Goal: Task Accomplishment & Management: Use online tool/utility

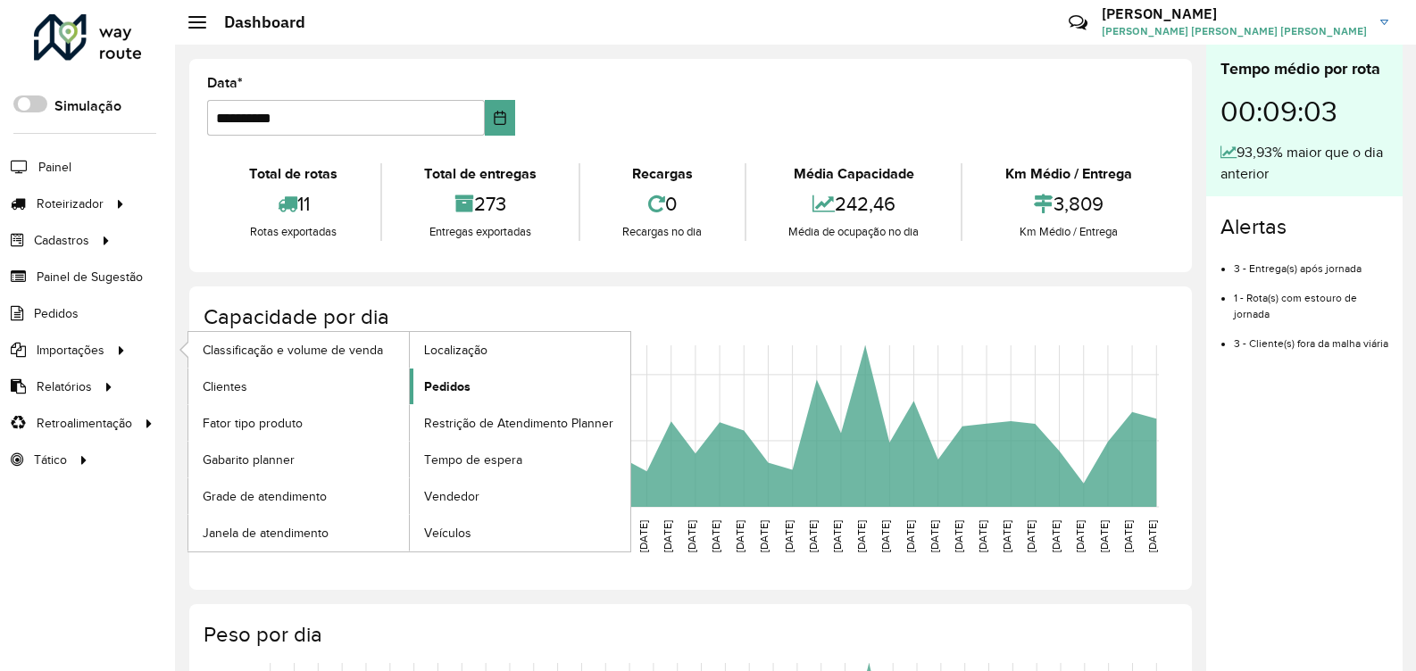
click at [494, 403] on link "Pedidos" at bounding box center [520, 387] width 220 height 36
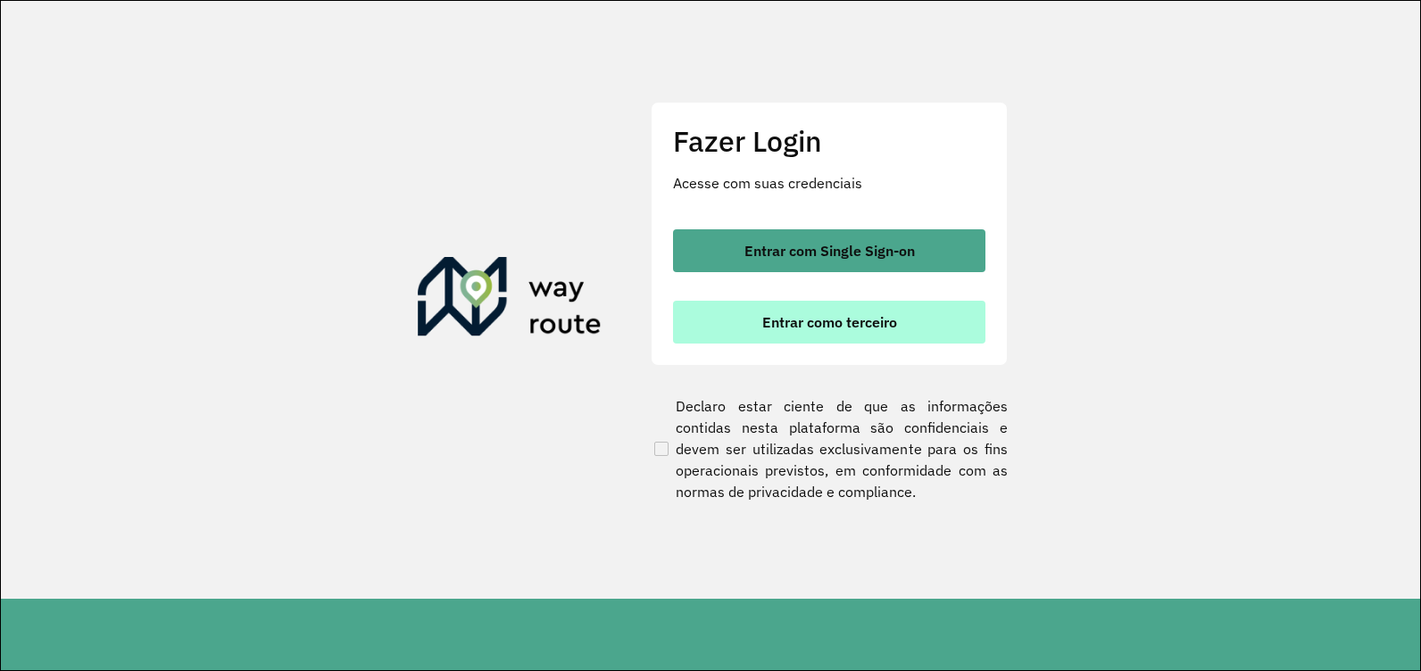
click at [719, 341] on button "Entrar como terceiro" at bounding box center [829, 322] width 312 height 43
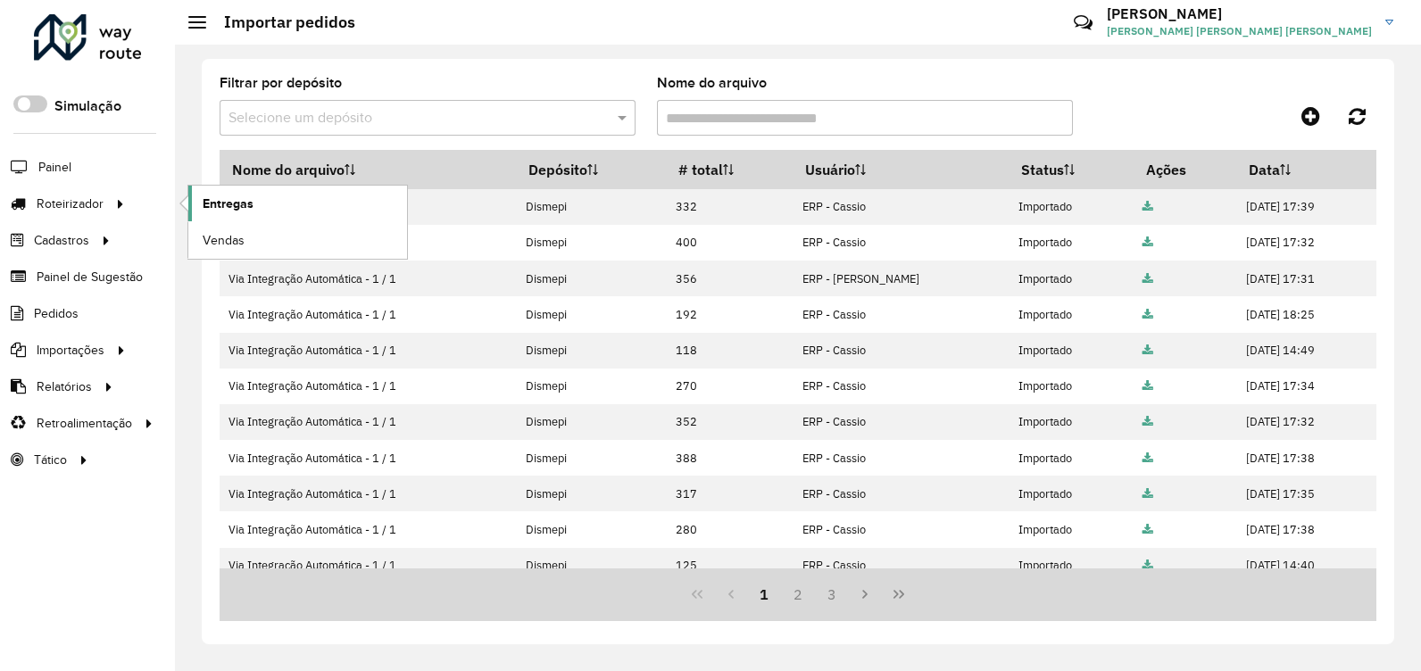
click at [227, 216] on link "Entregas" at bounding box center [297, 204] width 219 height 36
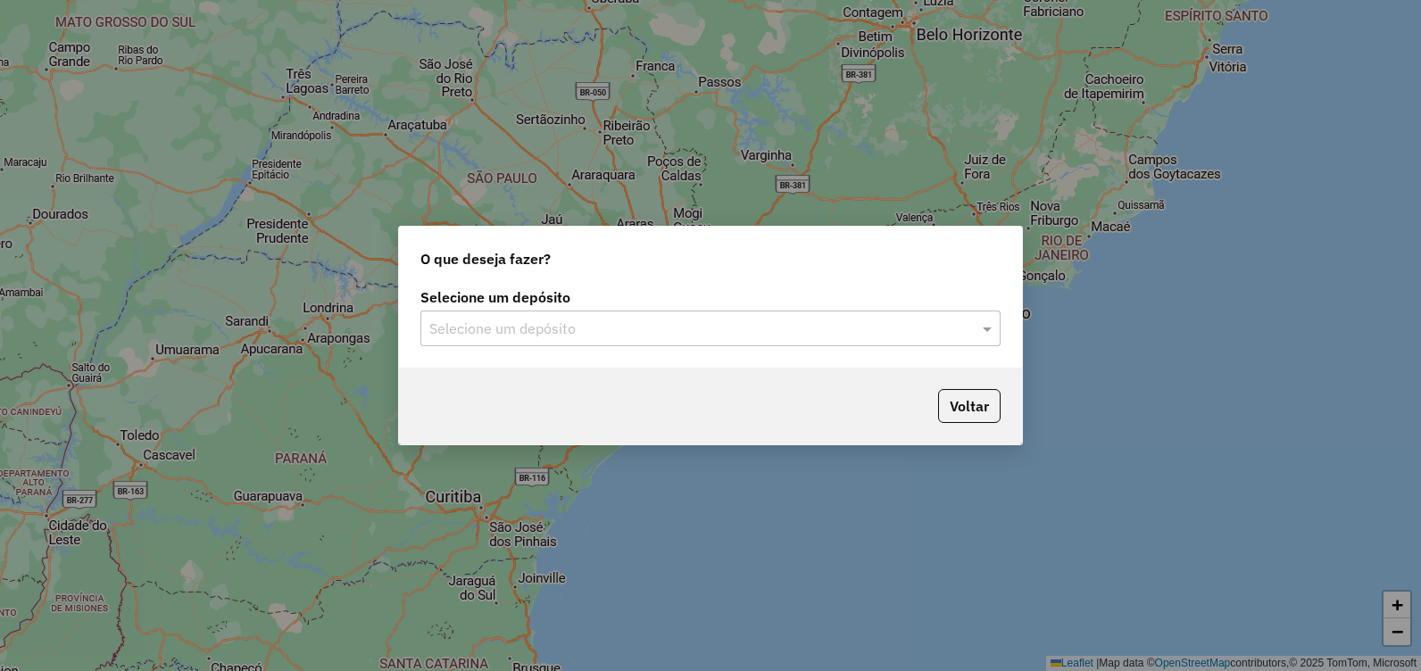
click at [930, 340] on div "Selecione um depósito" at bounding box center [710, 329] width 580 height 36
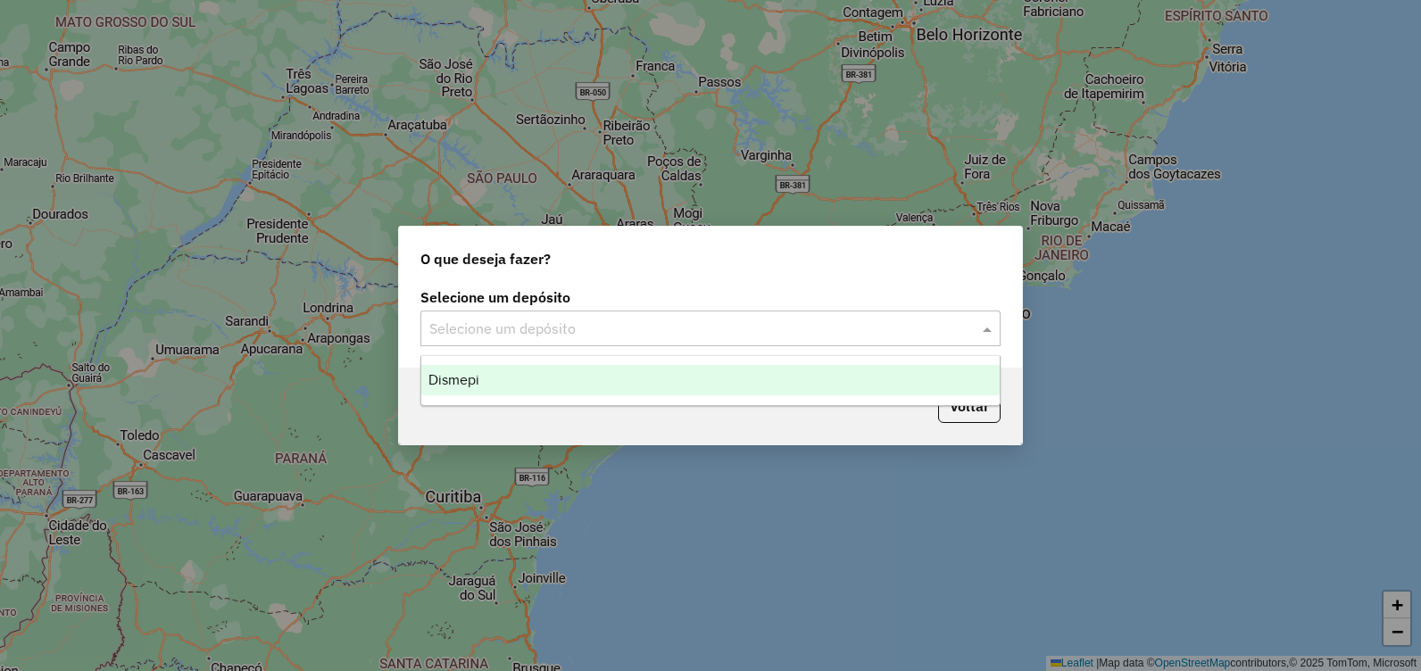
click at [818, 373] on div "Dismepi" at bounding box center [710, 380] width 578 height 30
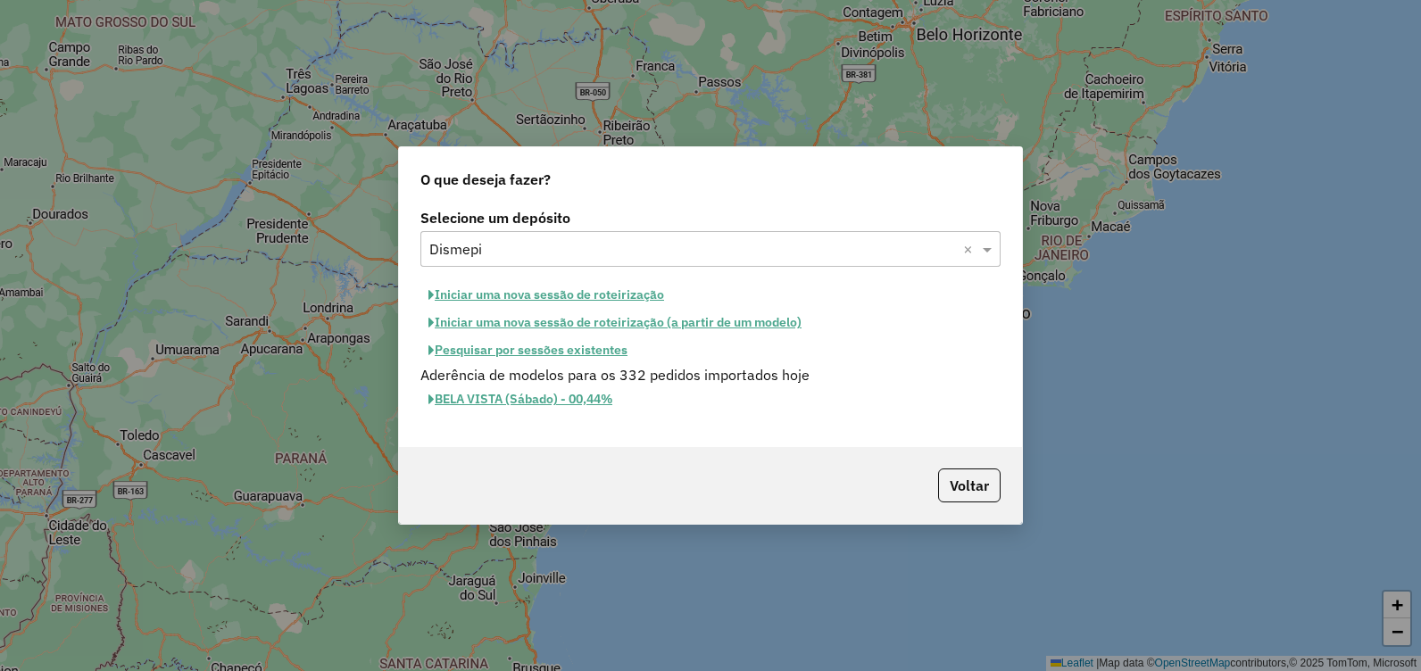
click at [613, 295] on button "Iniciar uma nova sessão de roteirização" at bounding box center [546, 295] width 252 height 28
select select "*"
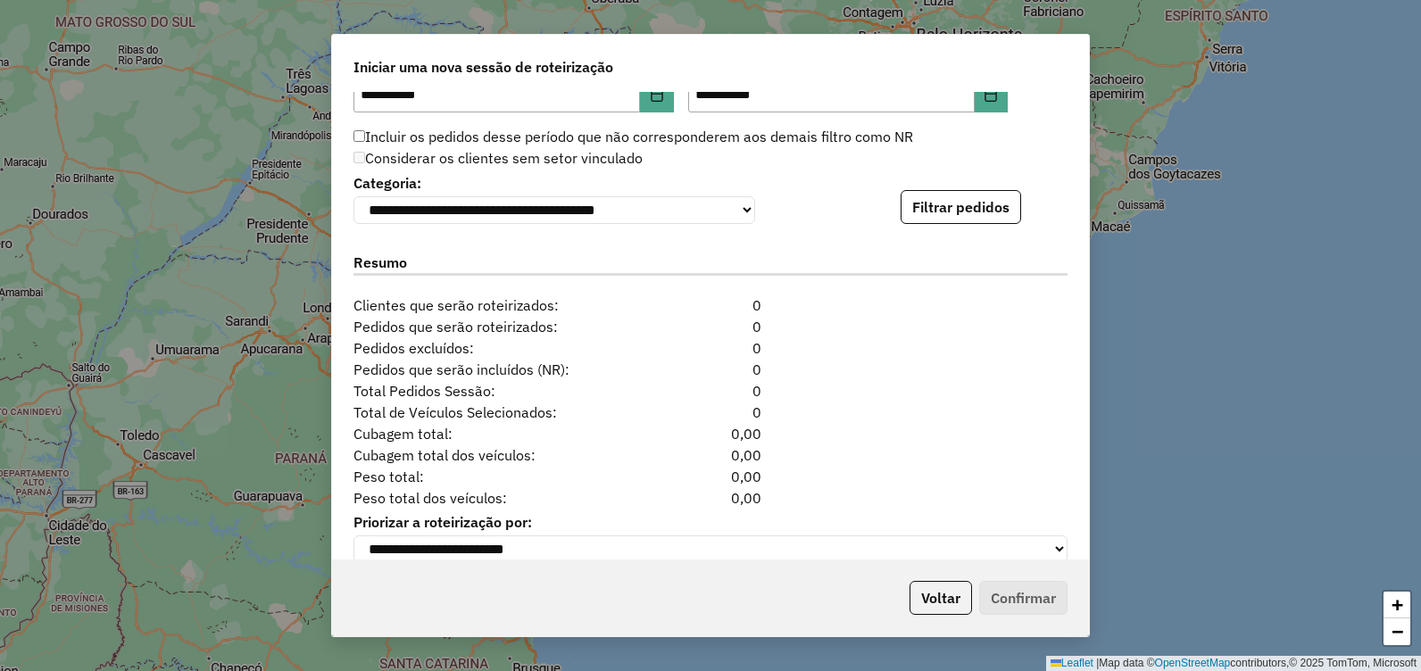
scroll to position [1785, 0]
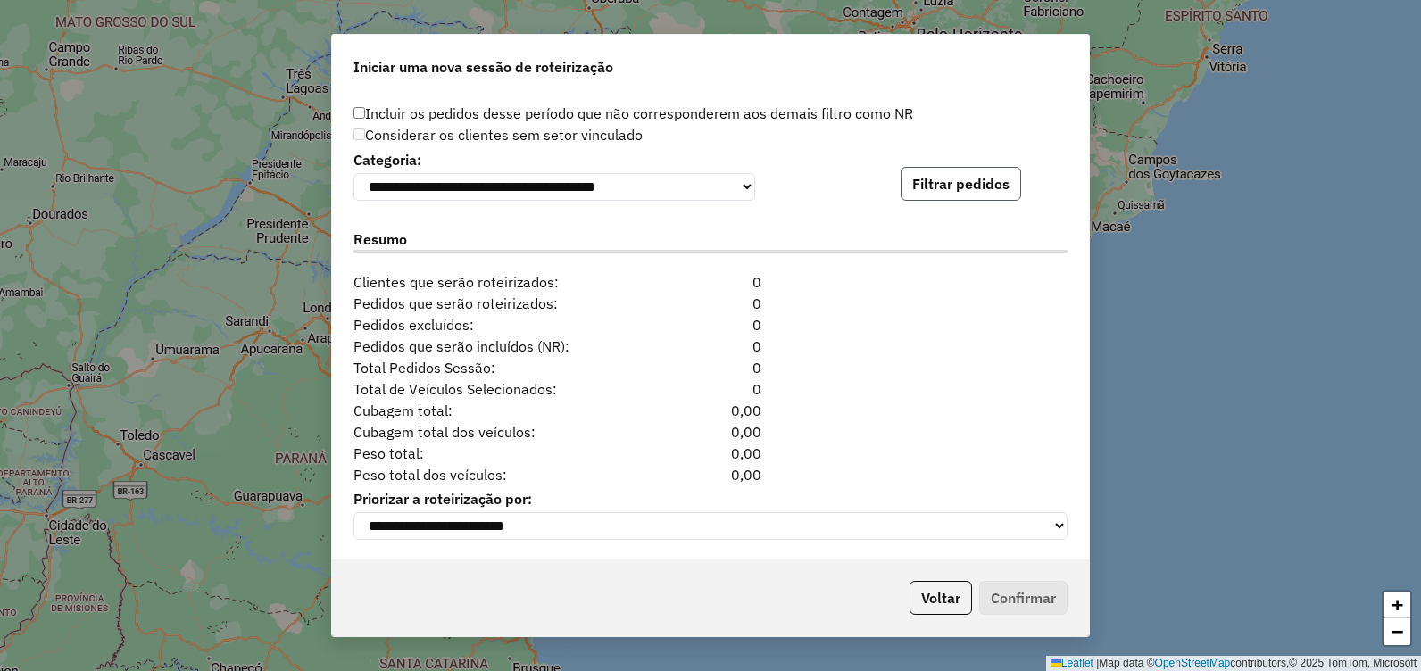
click at [998, 189] on button "Filtrar pedidos" at bounding box center [961, 184] width 121 height 34
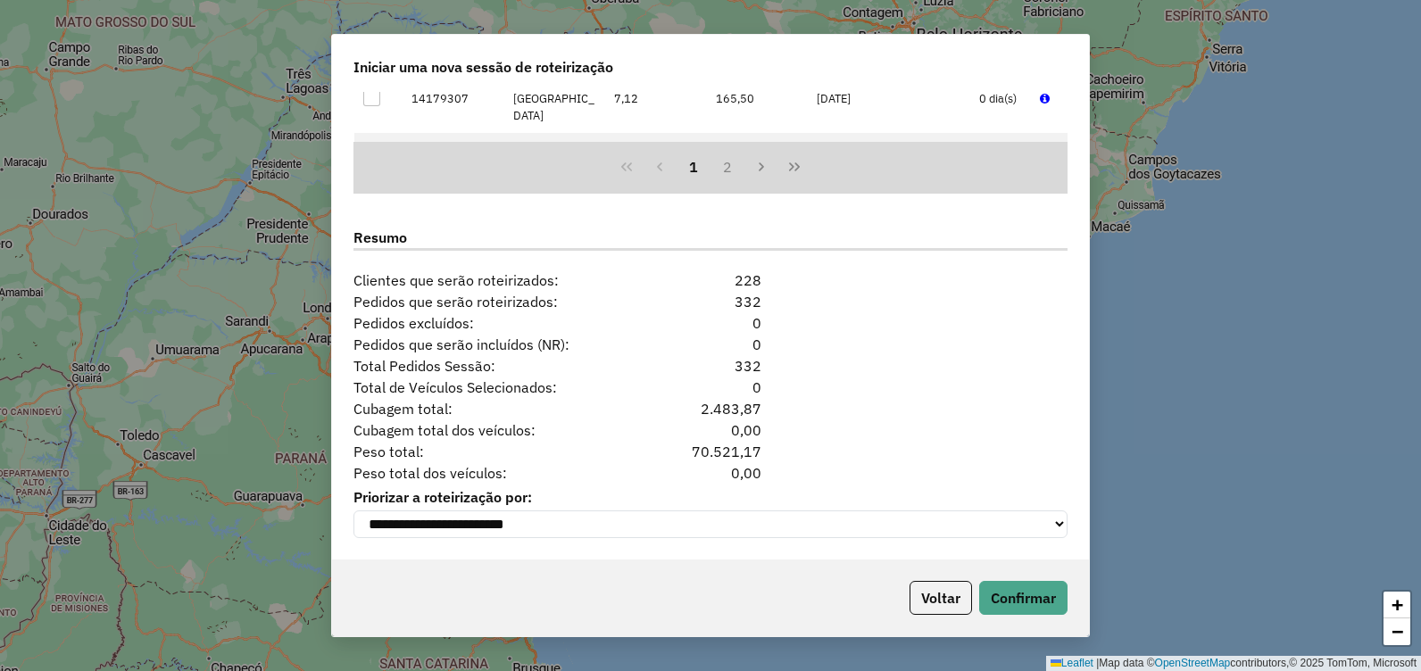
scroll to position [2164, 0]
click at [1027, 597] on button "Confirmar" at bounding box center [1023, 598] width 88 height 34
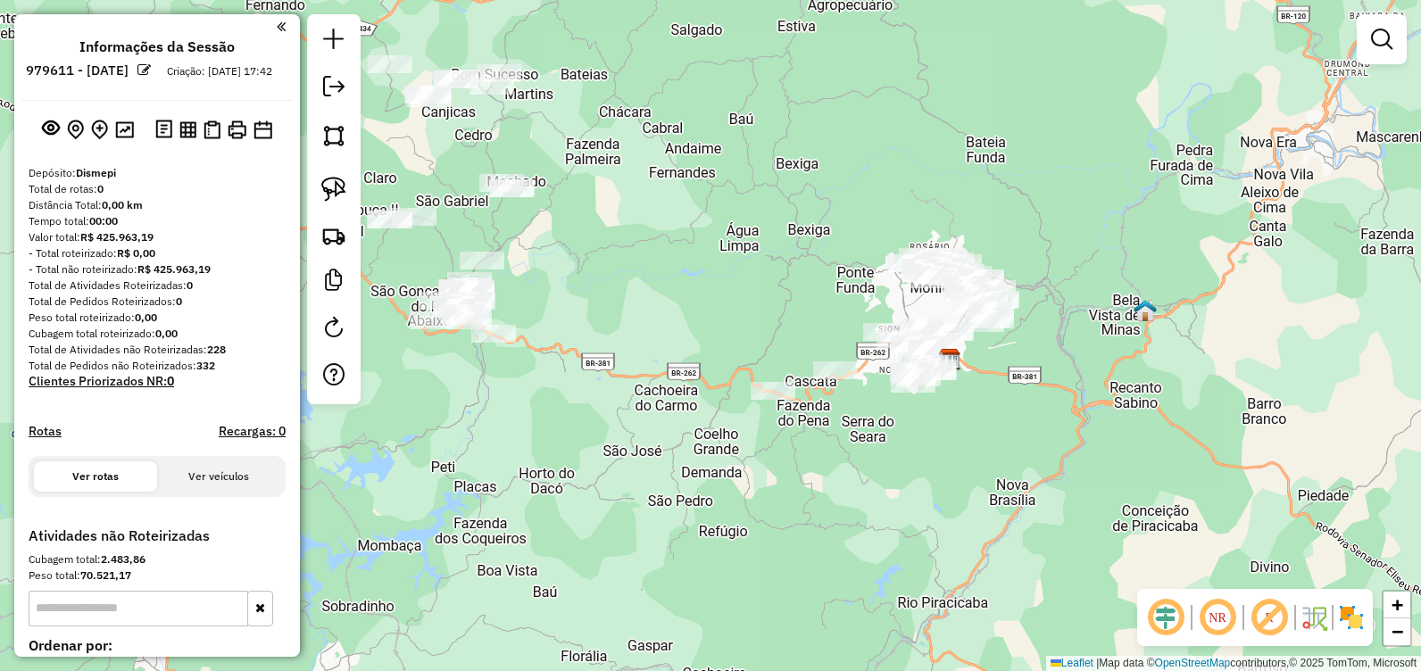
drag, startPoint x: 1032, startPoint y: 349, endPoint x: 1052, endPoint y: 309, distance: 44.7
click at [1052, 309] on div "Janela de atendimento Grade de atendimento Capacidade Transportadoras Veículos …" at bounding box center [710, 335] width 1421 height 671
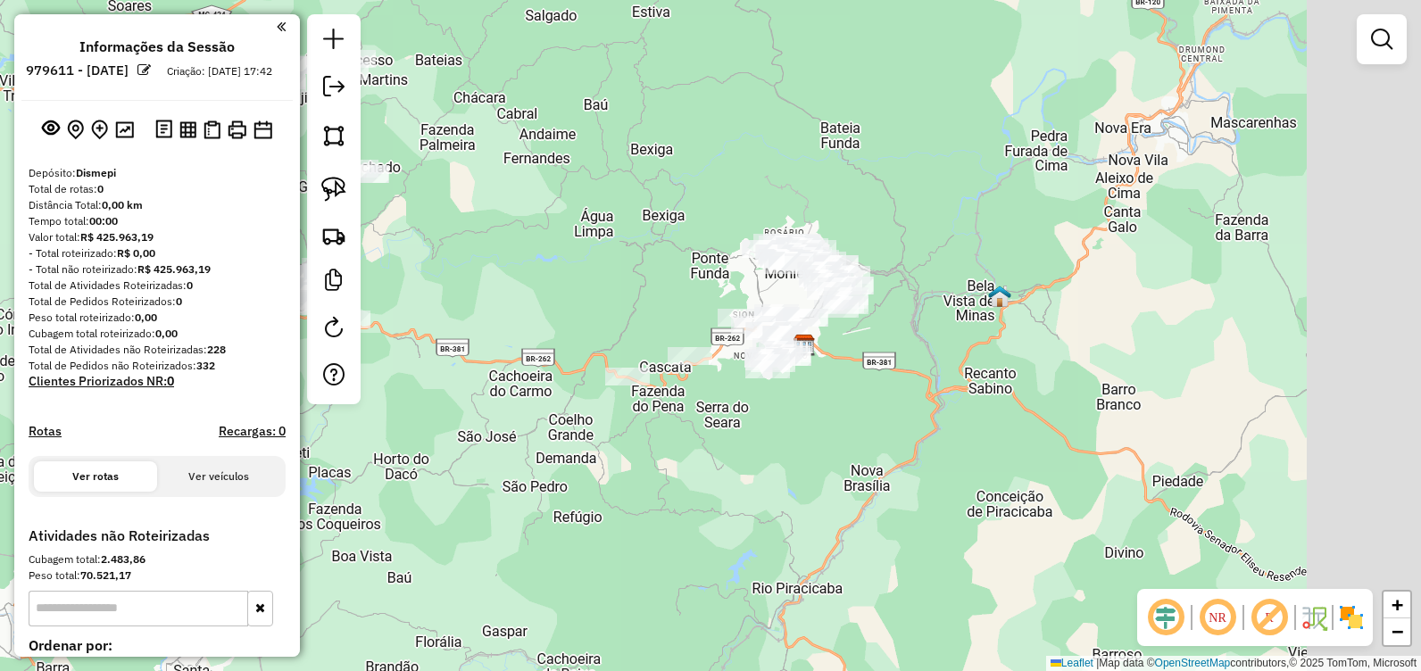
drag, startPoint x: 709, startPoint y: 270, endPoint x: 375, endPoint y: 297, distance: 334.9
click at [375, 297] on div "Janela de atendimento Grade de atendimento Capacidade Transportadoras Veículos …" at bounding box center [710, 335] width 1421 height 671
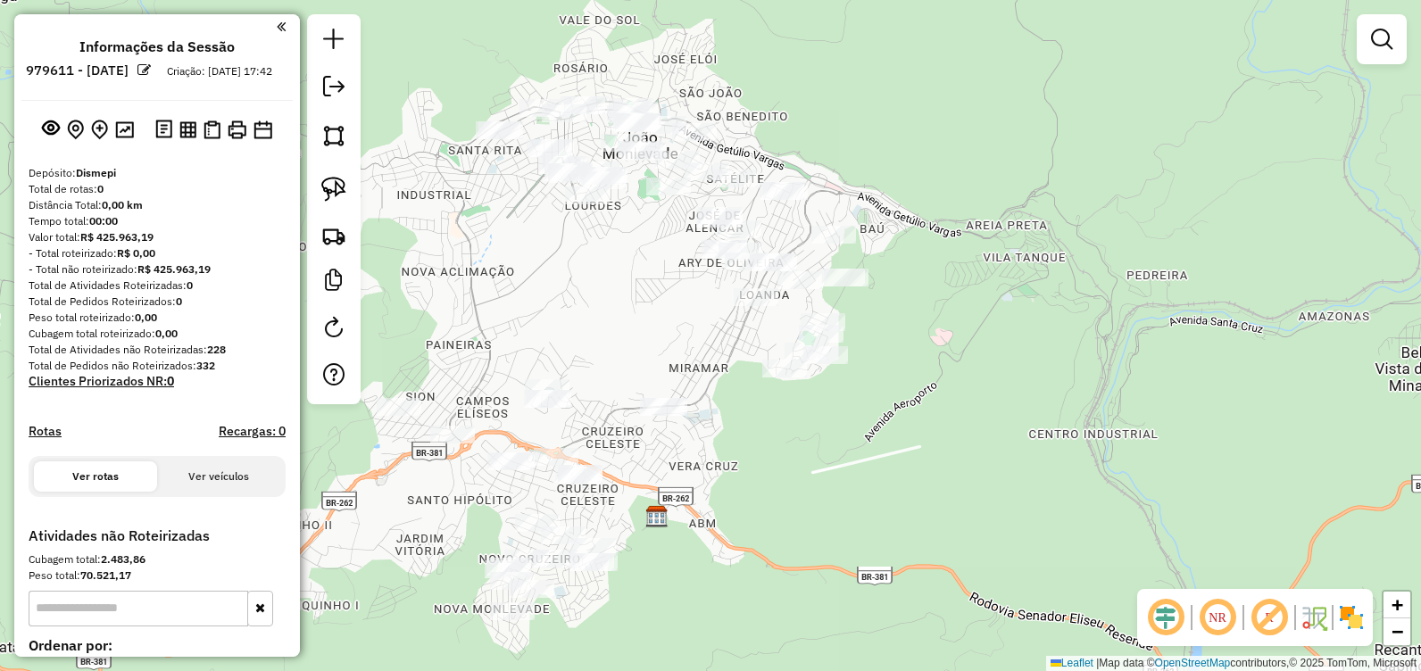
drag, startPoint x: 492, startPoint y: 427, endPoint x: 586, endPoint y: 307, distance: 152.0
click at [586, 307] on div "Janela de atendimento Grade de atendimento Capacidade Transportadoras Veículos …" at bounding box center [710, 335] width 1421 height 671
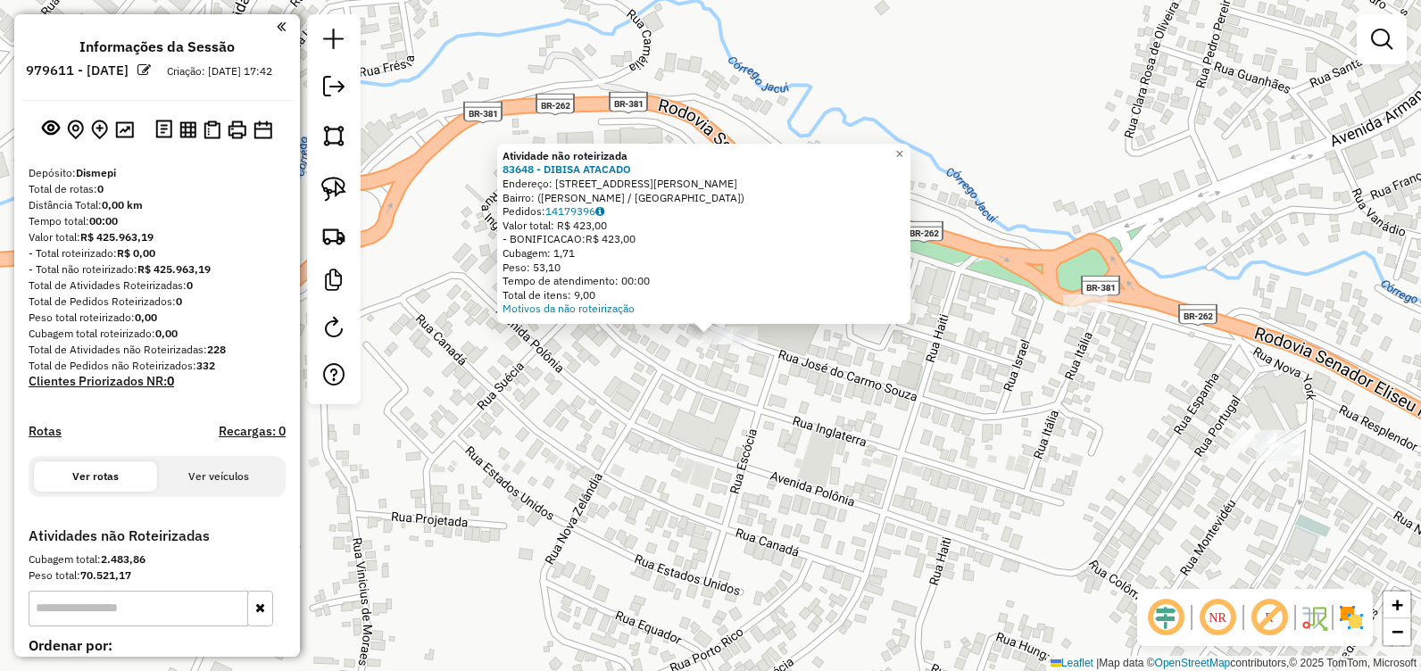
click at [744, 401] on div "Atividade não roteirizada 83648 - DIBISA ATACADO Endereço: Rua José do Carmo, 1…" at bounding box center [710, 335] width 1421 height 671
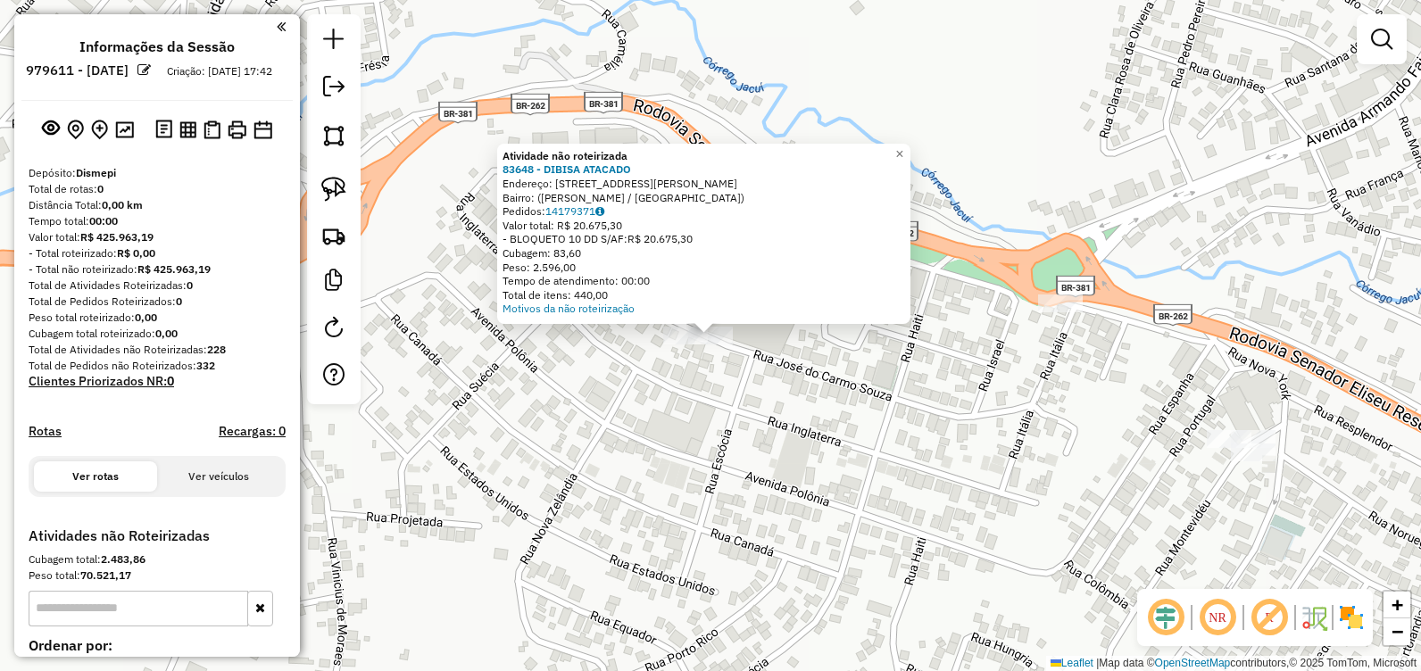
click at [738, 381] on div "Atividade não roteirizada 83648 - DIBISA ATACADO Endereço: Rua José do Carmo, 1…" at bounding box center [710, 335] width 1421 height 671
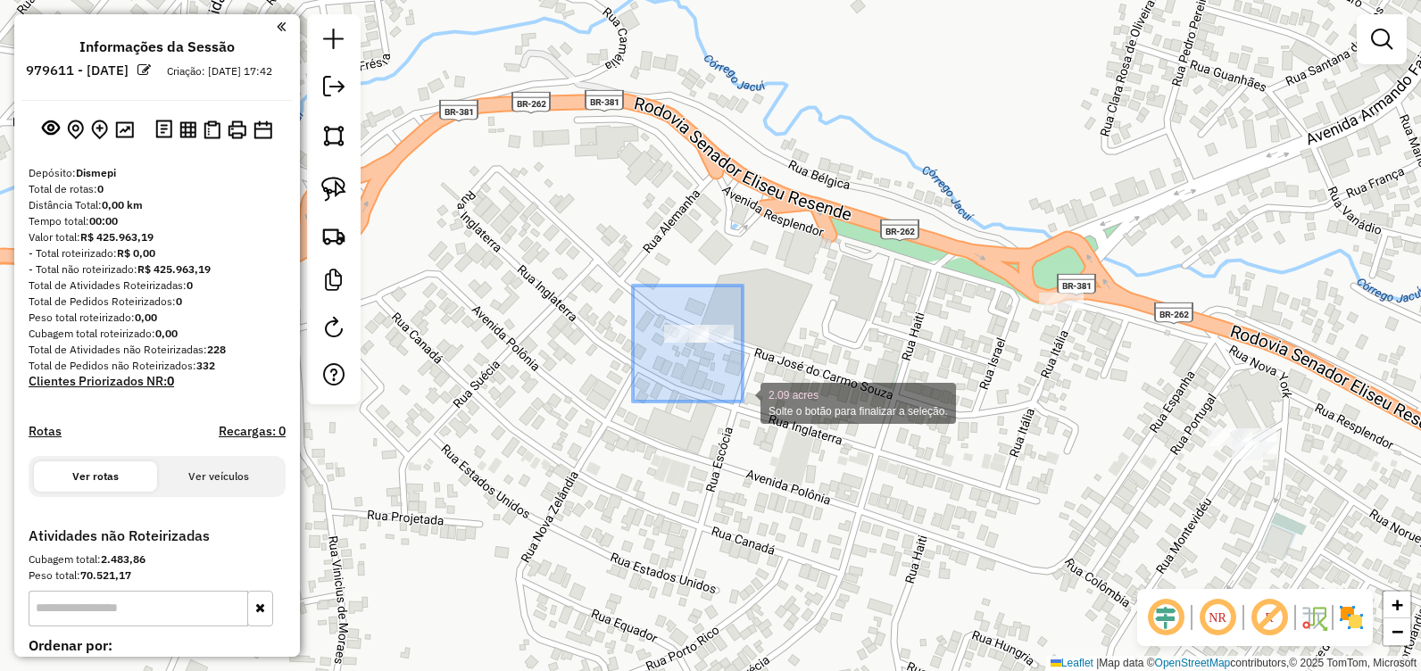
drag, startPoint x: 646, startPoint y: 300, endPoint x: 780, endPoint y: 429, distance: 186.2
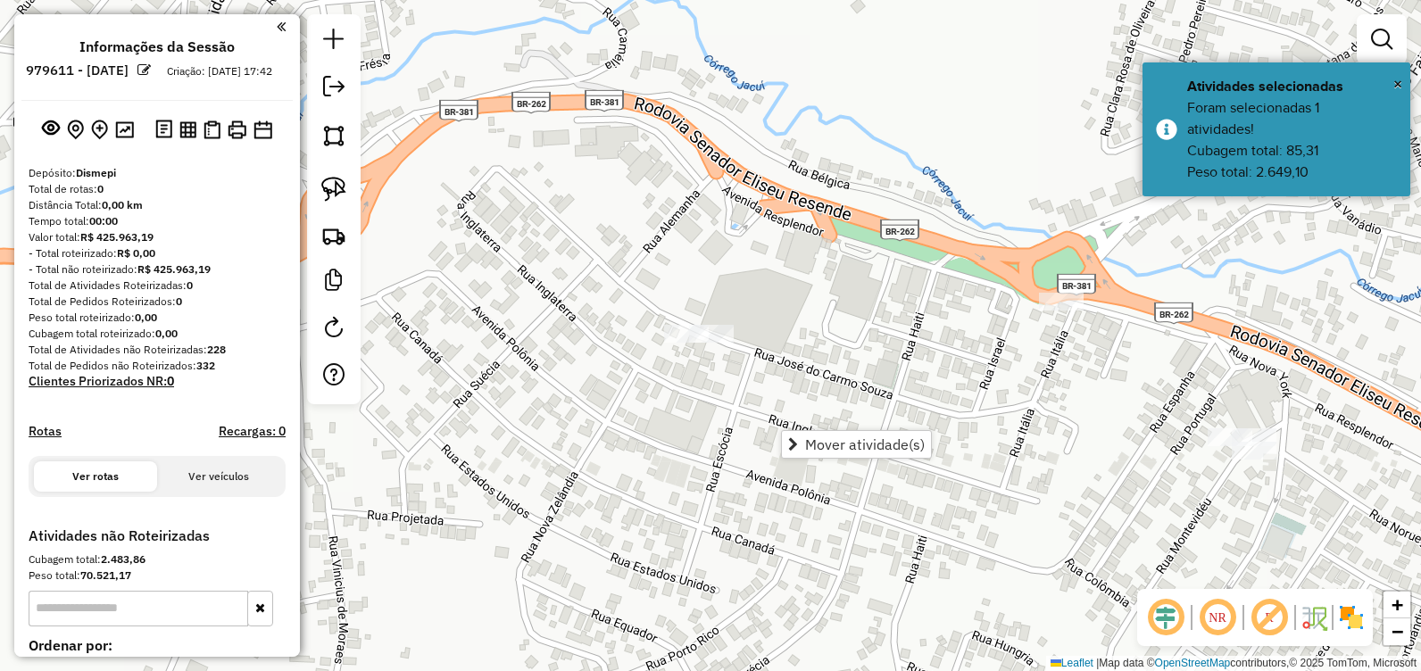
click at [760, 240] on div "Janela de atendimento Grade de atendimento Capacidade Transportadoras Veículos …" at bounding box center [710, 335] width 1421 height 671
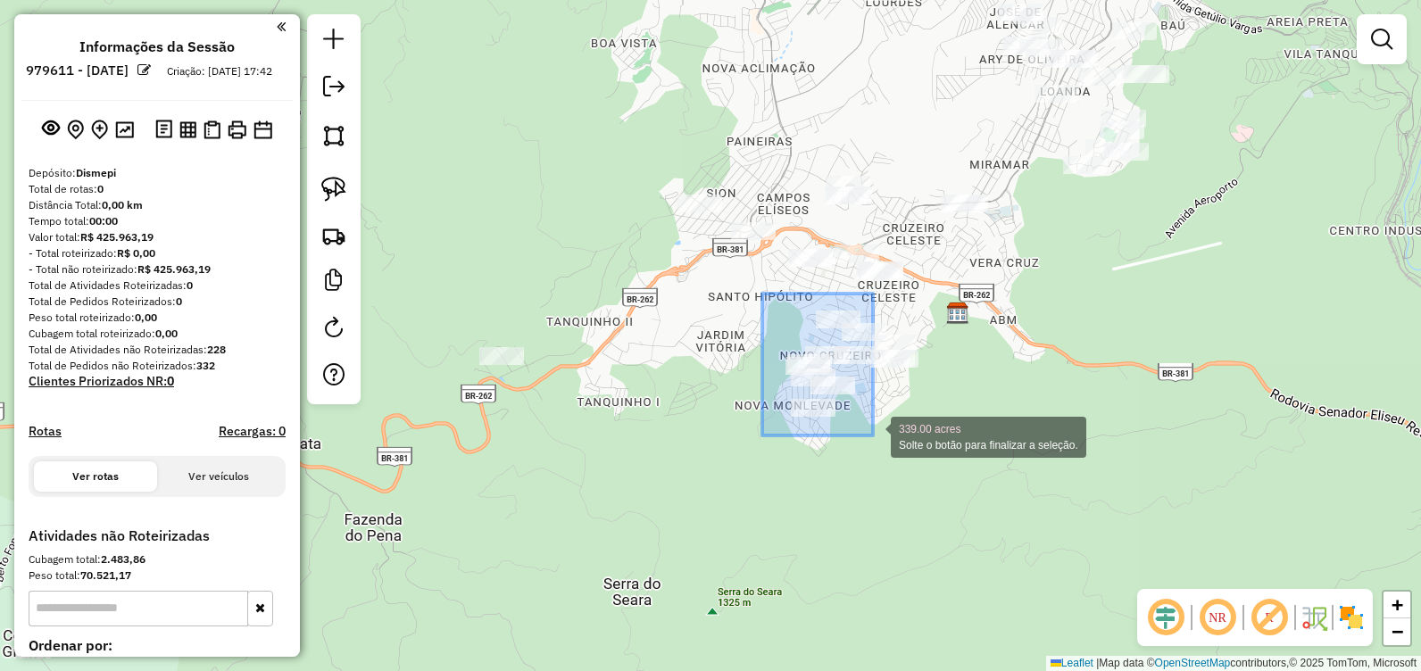
drag, startPoint x: 762, startPoint y: 294, endPoint x: 927, endPoint y: 478, distance: 246.6
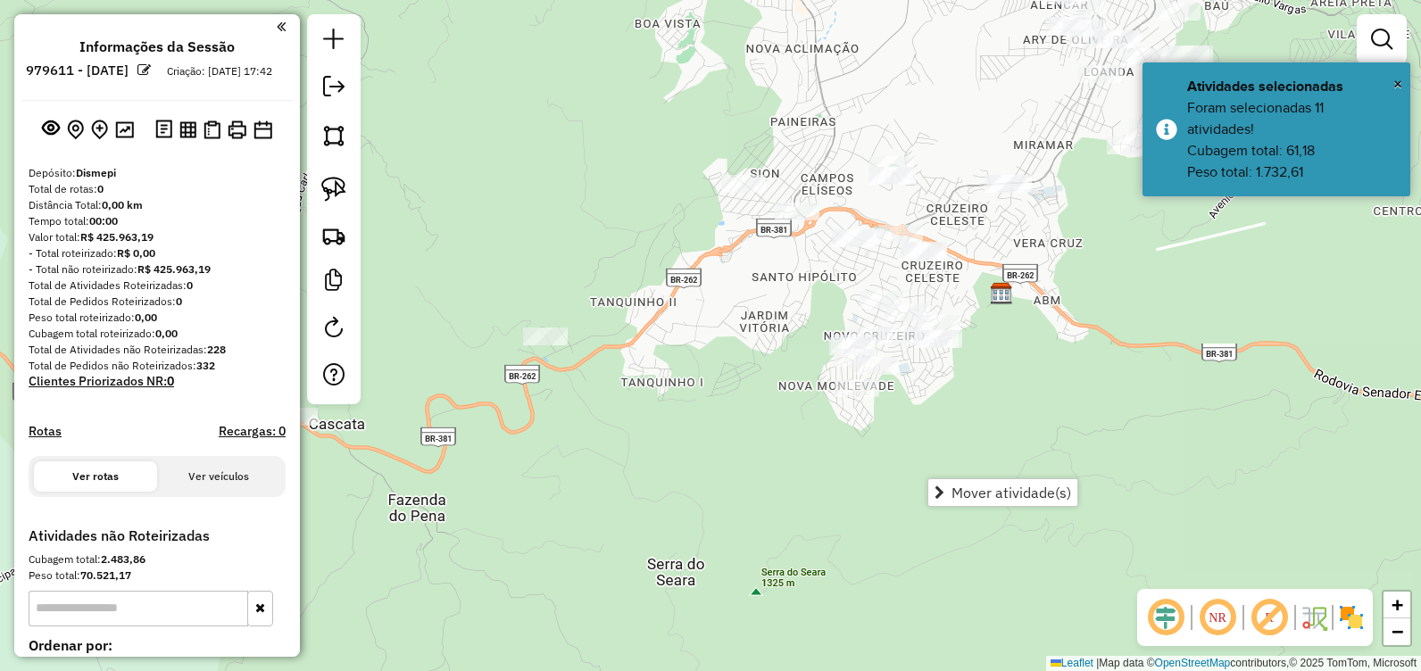
drag, startPoint x: 620, startPoint y: 317, endPoint x: 640, endPoint y: 297, distance: 27.8
click at [640, 297] on div "Janela de atendimento Grade de atendimento Capacidade Transportadoras Veículos …" at bounding box center [710, 335] width 1421 height 671
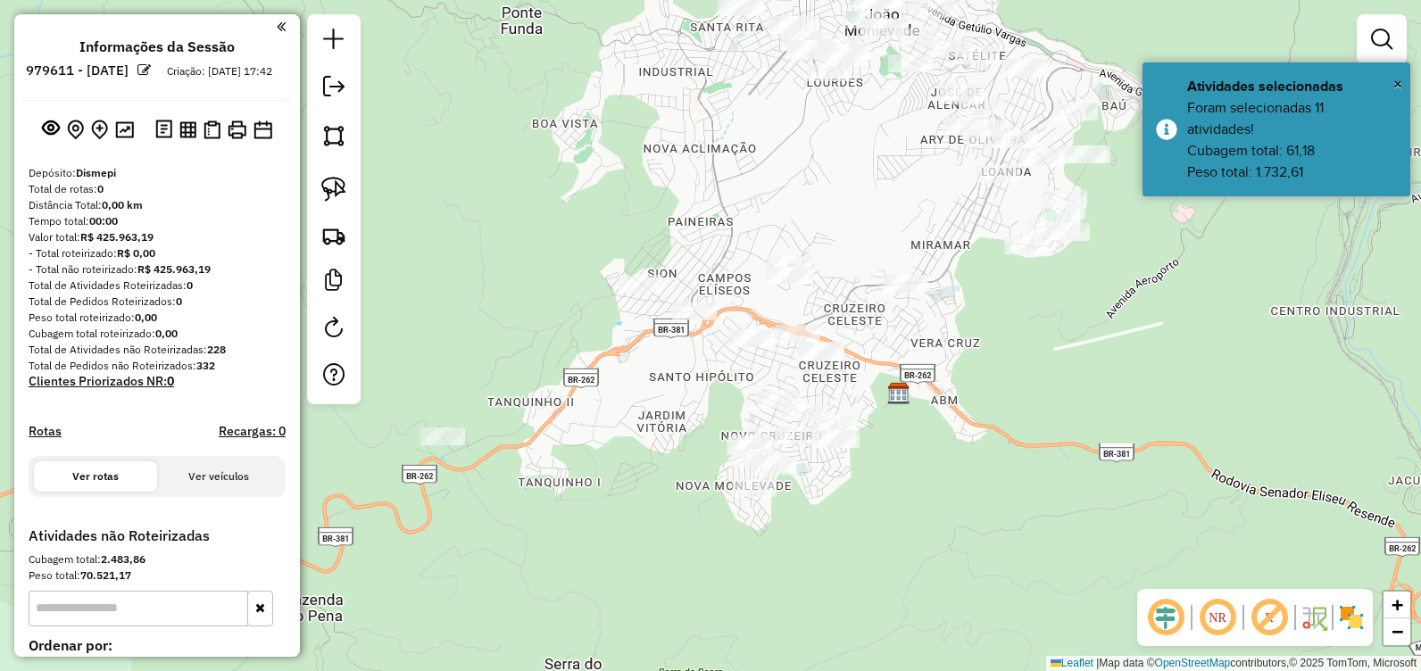
drag, startPoint x: 567, startPoint y: 374, endPoint x: 552, endPoint y: 395, distance: 25.5
click at [553, 397] on div "Janela de atendimento Grade de atendimento Capacidade Transportadoras Veículos …" at bounding box center [710, 335] width 1421 height 671
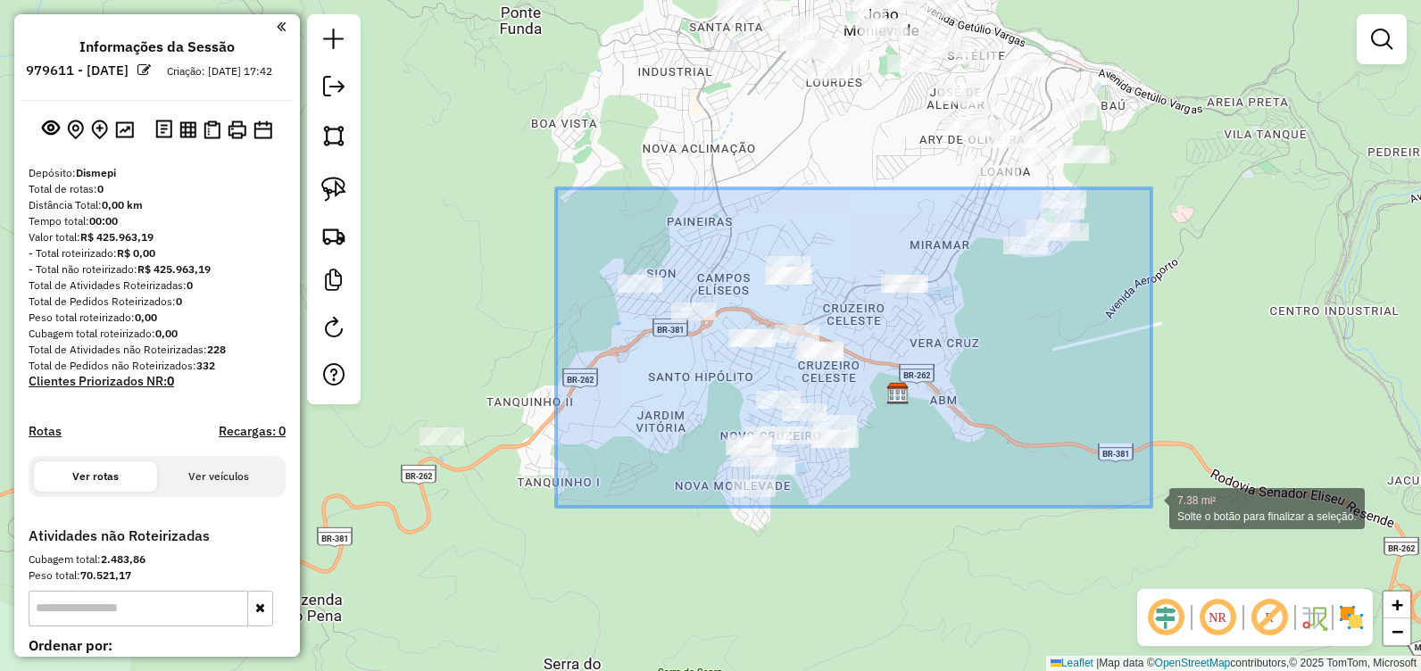
drag, startPoint x: 561, startPoint y: 193, endPoint x: 1152, endPoint y: 507, distance: 668.5
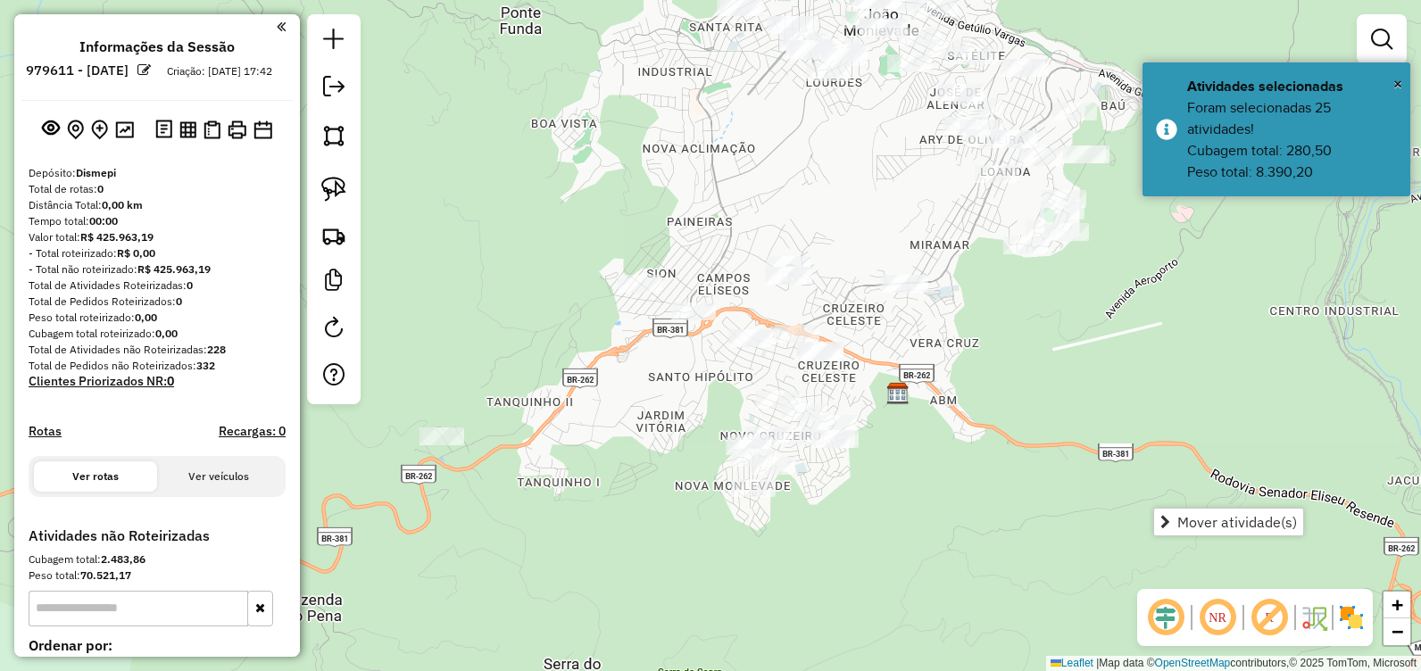
click at [1252, 355] on div "Janela de atendimento Grade de atendimento Capacidade Transportadoras Veículos …" at bounding box center [710, 335] width 1421 height 671
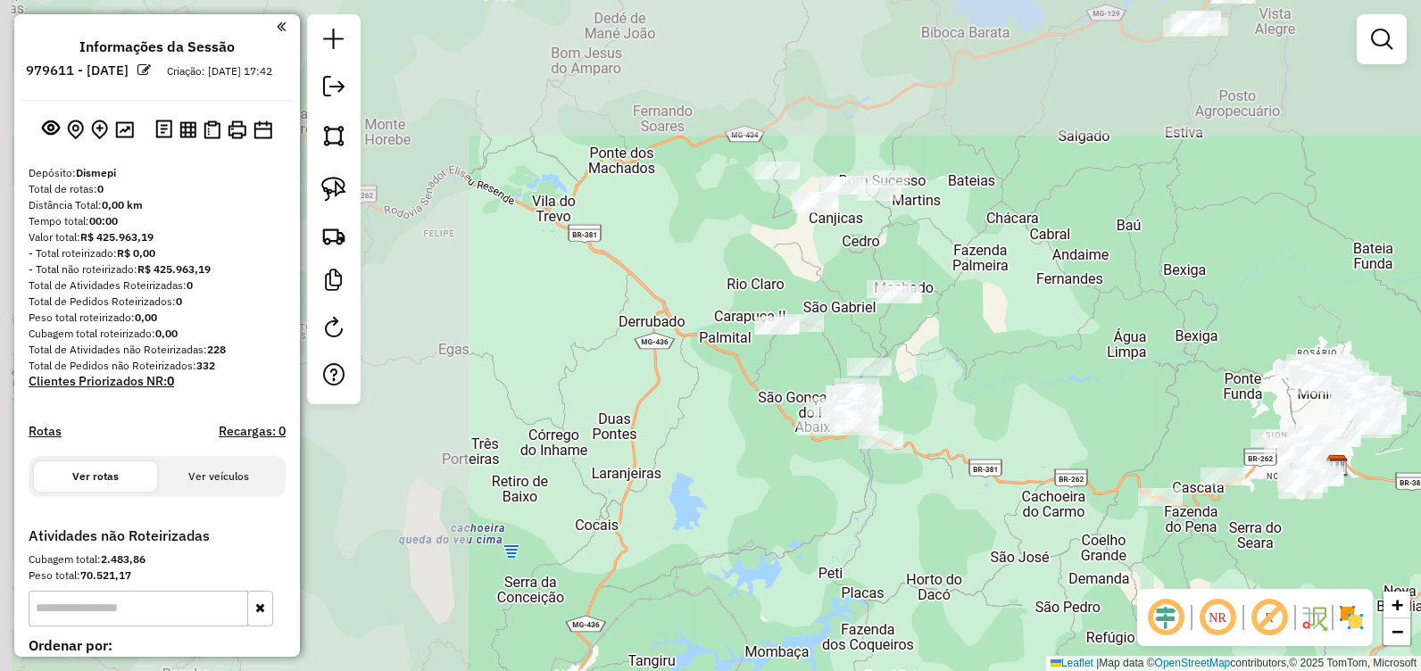
drag, startPoint x: 965, startPoint y: 482, endPoint x: 1226, endPoint y: 578, distance: 277.9
click at [1226, 578] on div "Janela de atendimento Grade de atendimento Capacidade Transportadoras Veículos …" at bounding box center [710, 335] width 1421 height 671
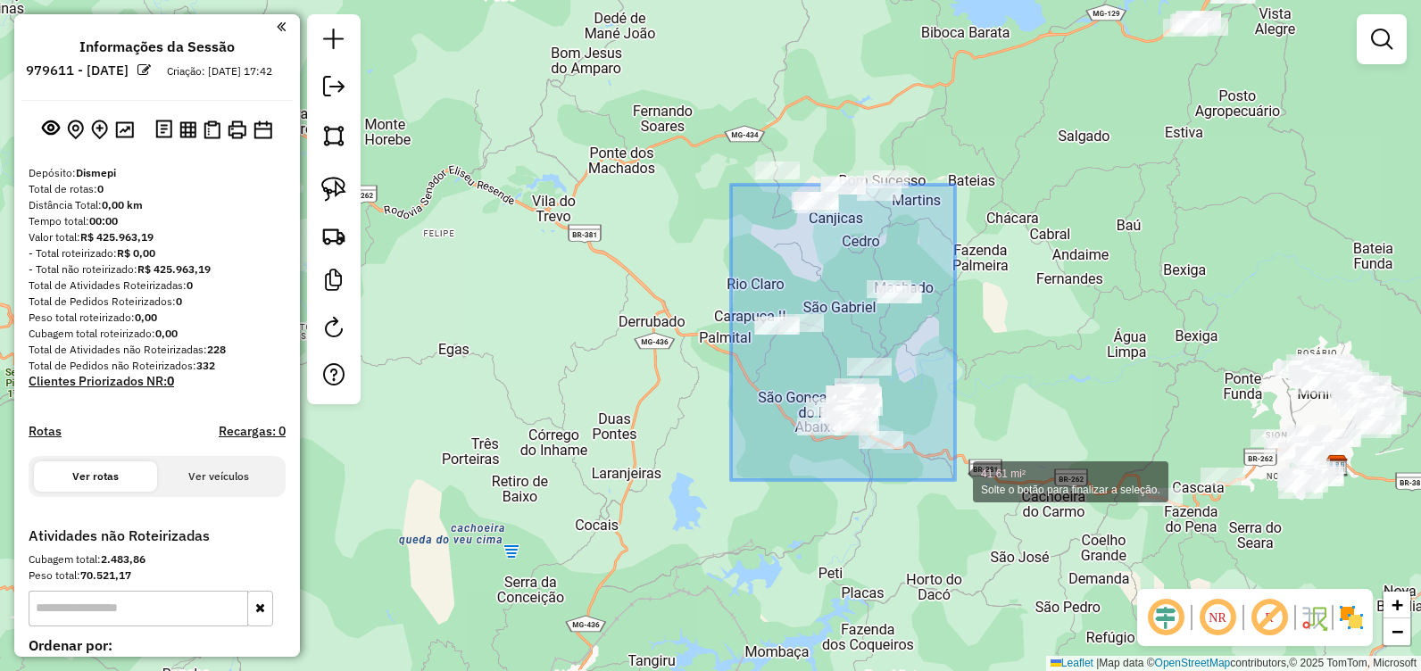
drag, startPoint x: 752, startPoint y: 243, endPoint x: 828, endPoint y: 345, distance: 128.2
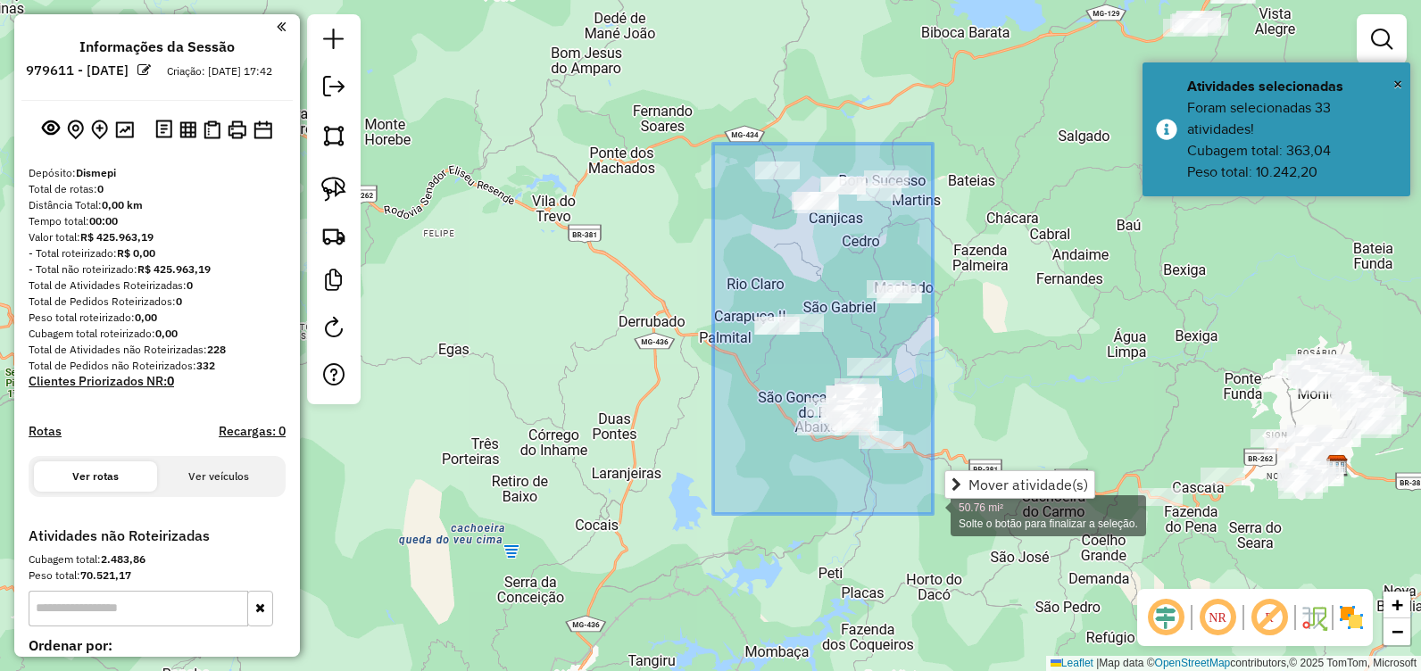
drag, startPoint x: 723, startPoint y: 166, endPoint x: 933, endPoint y: 514, distance: 406.5
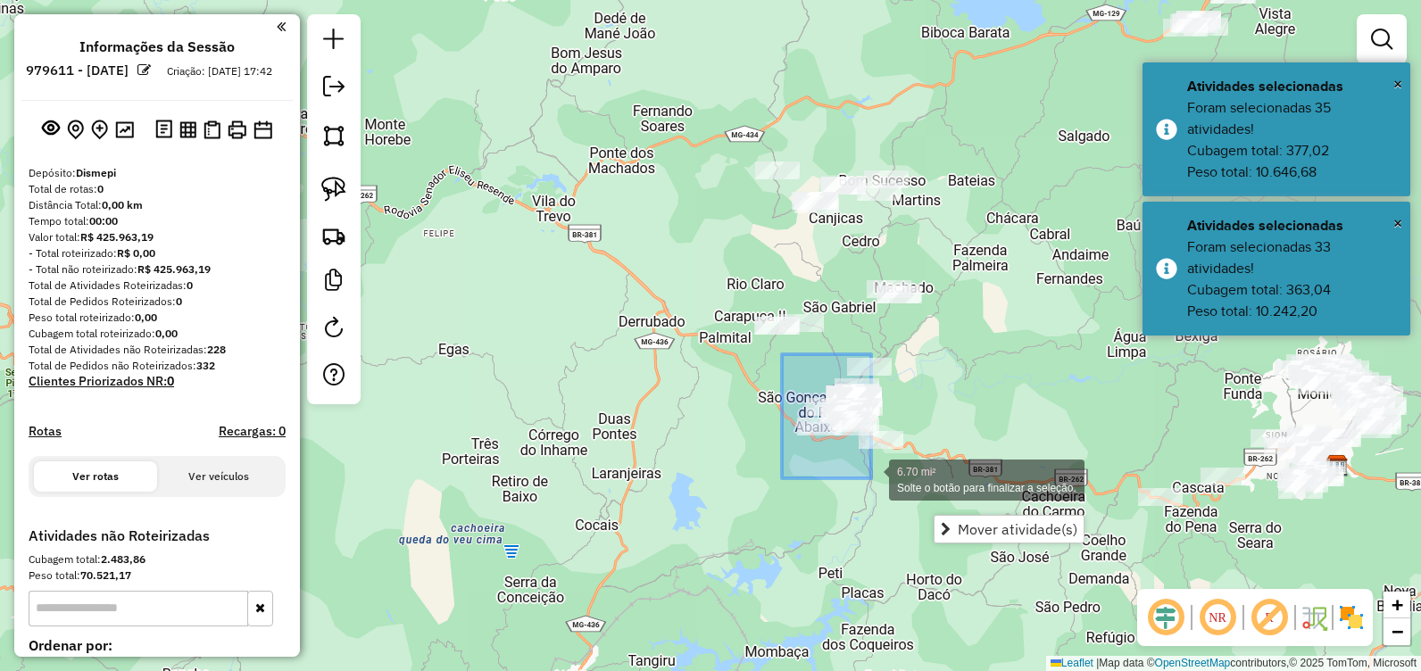
drag, startPoint x: 782, startPoint y: 354, endPoint x: 889, endPoint y: 493, distance: 175.0
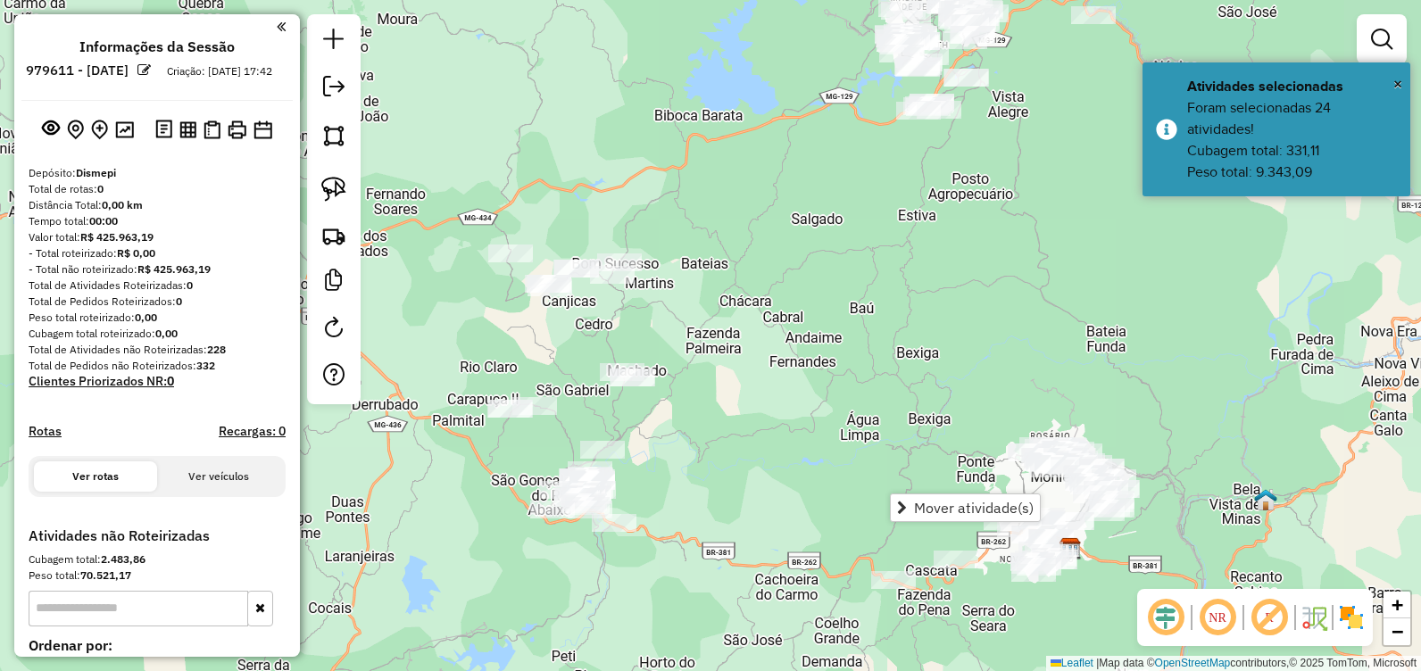
drag, startPoint x: 752, startPoint y: 295, endPoint x: 481, endPoint y: 384, distance: 284.8
click at [486, 385] on div "Janela de atendimento Grade de atendimento Capacidade Transportadoras Veículos …" at bounding box center [710, 335] width 1421 height 671
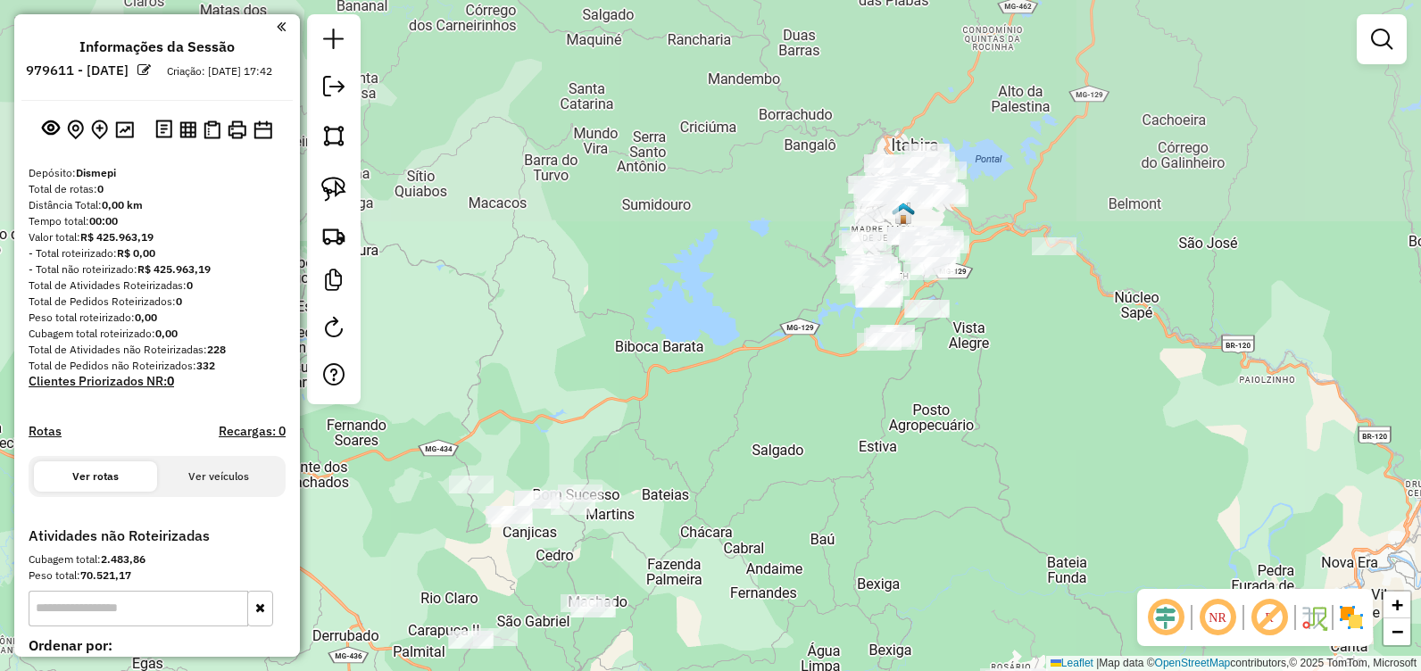
drag, startPoint x: 773, startPoint y: 188, endPoint x: 739, endPoint y: 375, distance: 189.6
click at [739, 375] on div "Janela de atendimento Grade de atendimento Capacidade Transportadoras Veículos …" at bounding box center [710, 335] width 1421 height 671
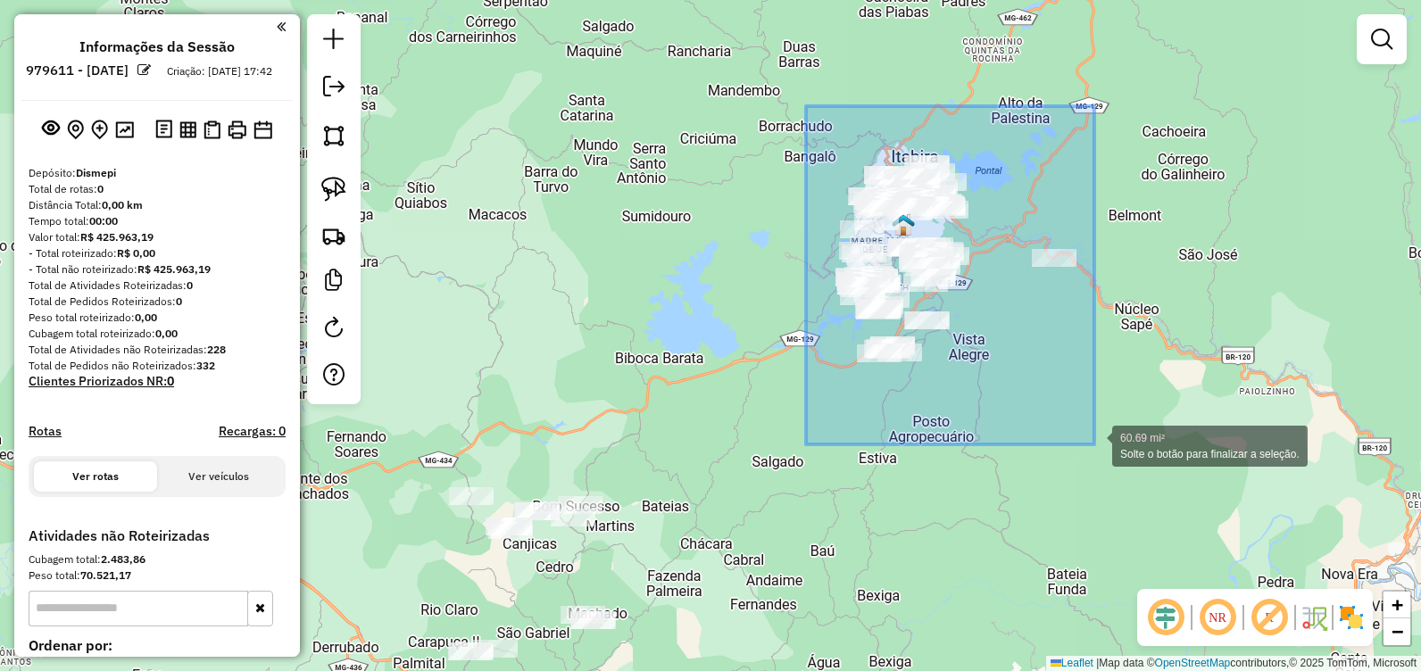
drag, startPoint x: 825, startPoint y: 172, endPoint x: 1094, endPoint y: 445, distance: 383.2
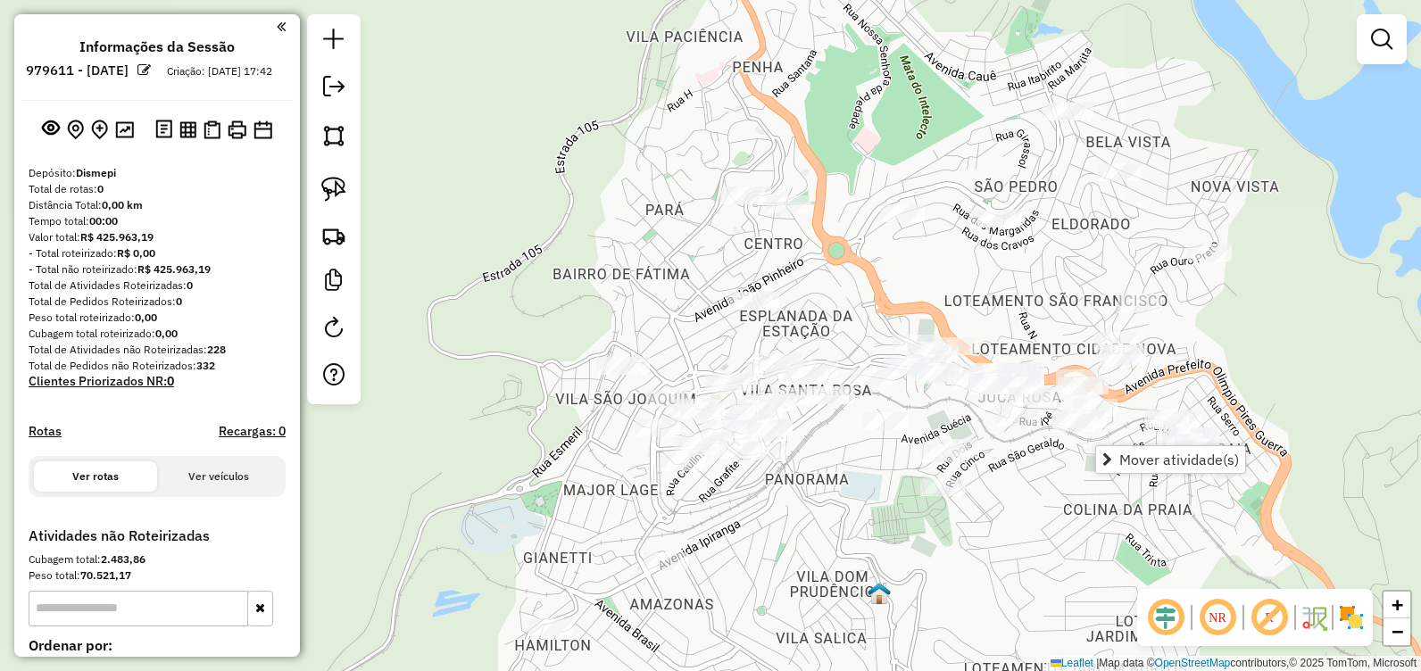
drag, startPoint x: 728, startPoint y: 94, endPoint x: 1105, endPoint y: 231, distance: 401.0
click at [1105, 231] on div "Janela de atendimento Grade de atendimento Capacidade Transportadoras Veículos …" at bounding box center [710, 335] width 1421 height 671
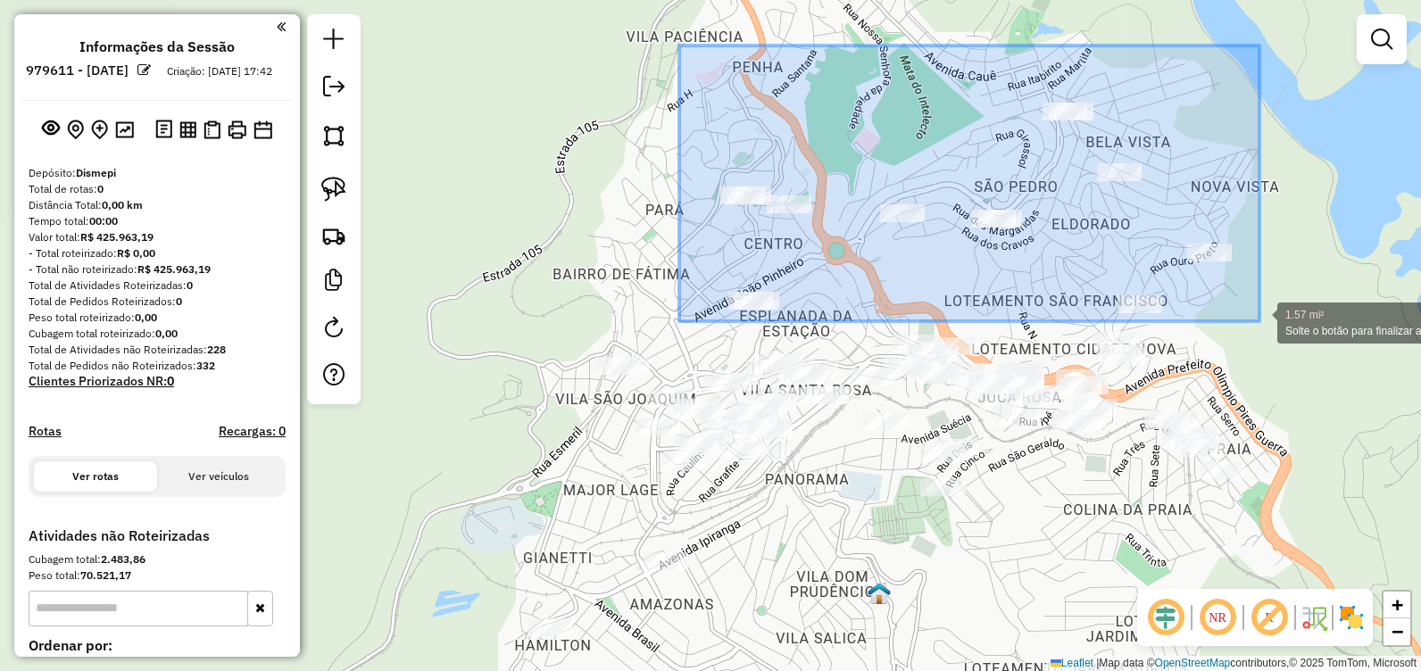
drag, startPoint x: 679, startPoint y: 46, endPoint x: 1260, endPoint y: 321, distance: 642.5
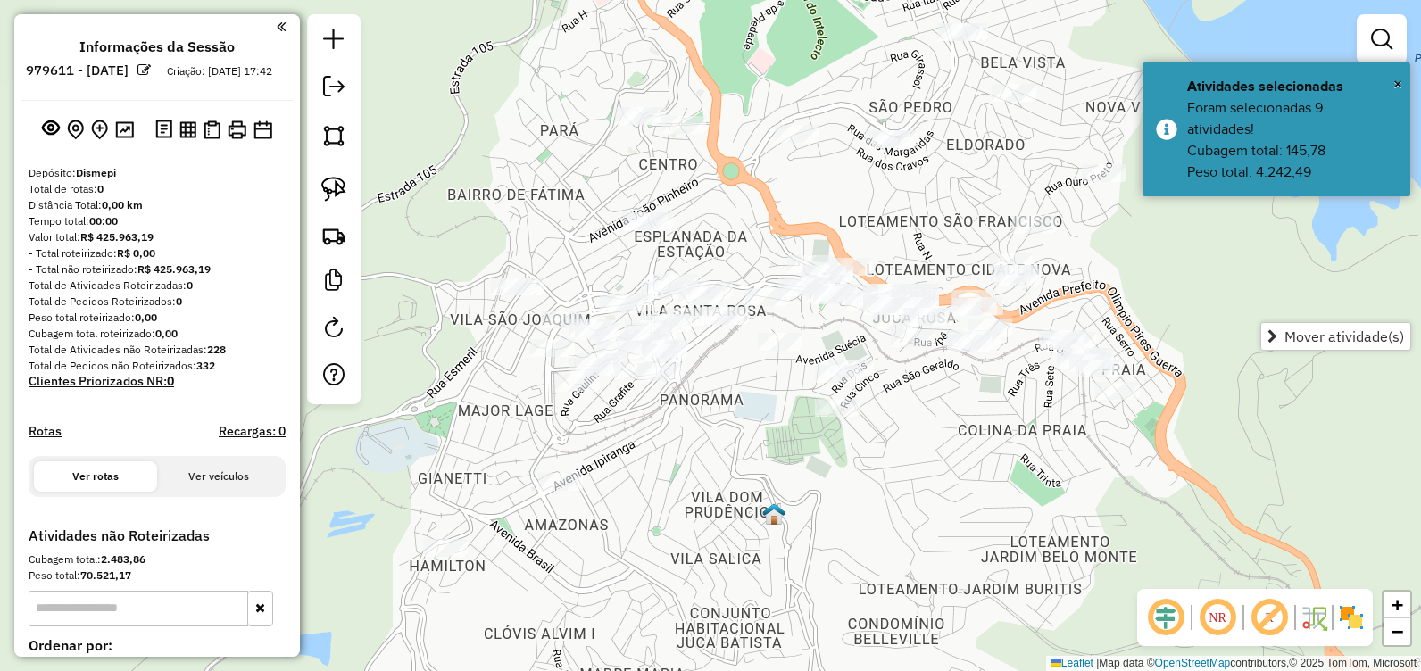
drag, startPoint x: 992, startPoint y: 281, endPoint x: 886, endPoint y: 202, distance: 131.9
click at [886, 202] on div "Janela de atendimento Grade de atendimento Capacidade Transportadoras Veículos …" at bounding box center [710, 335] width 1421 height 671
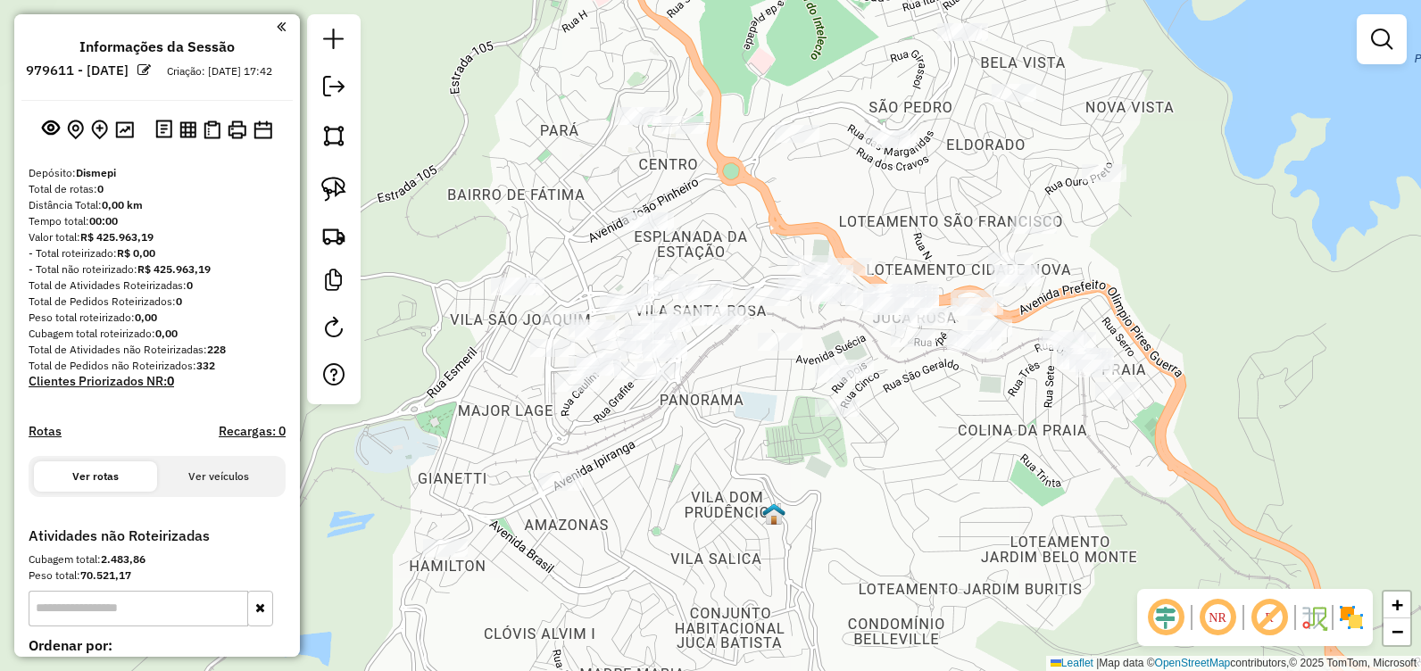
click at [958, 172] on div "Janela de atendimento Grade de atendimento Capacidade Transportadoras Veículos …" at bounding box center [710, 335] width 1421 height 671
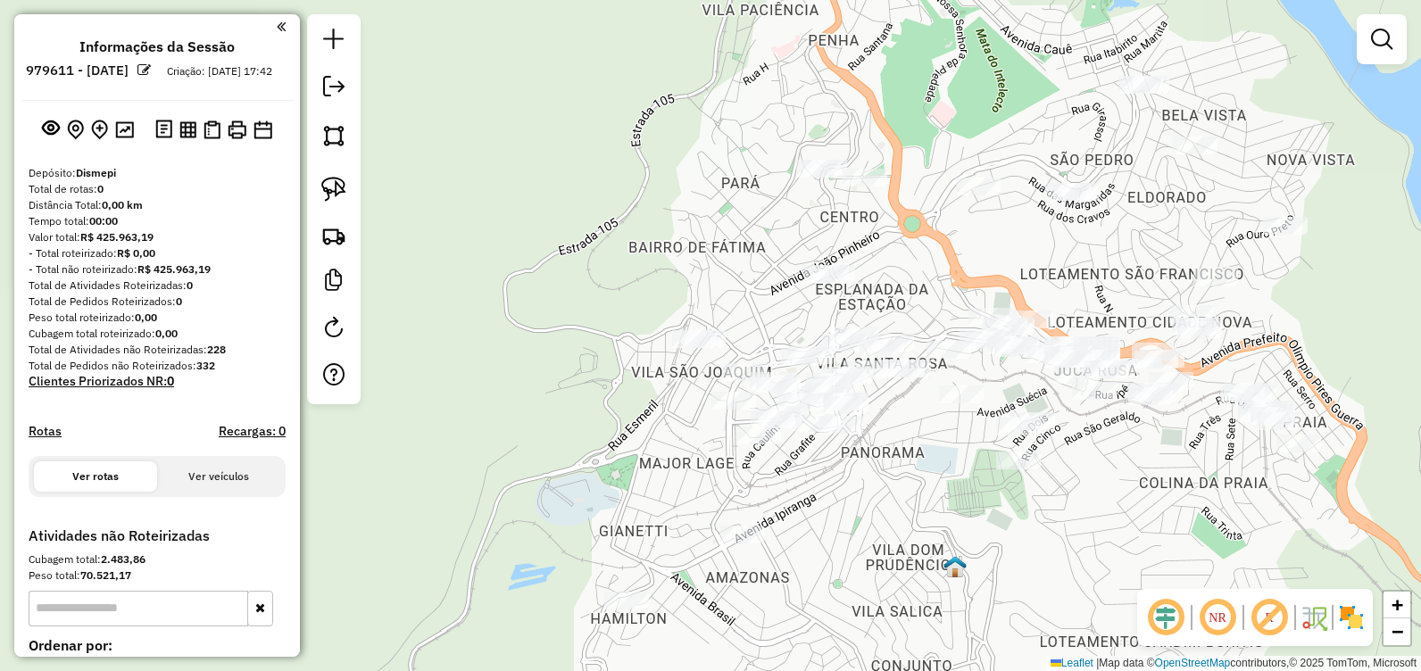
drag, startPoint x: 847, startPoint y: 189, endPoint x: 947, endPoint y: 188, distance: 100.0
click at [1026, 243] on div "Janela de atendimento Grade de atendimento Capacidade Transportadoras Veículos …" at bounding box center [710, 335] width 1421 height 671
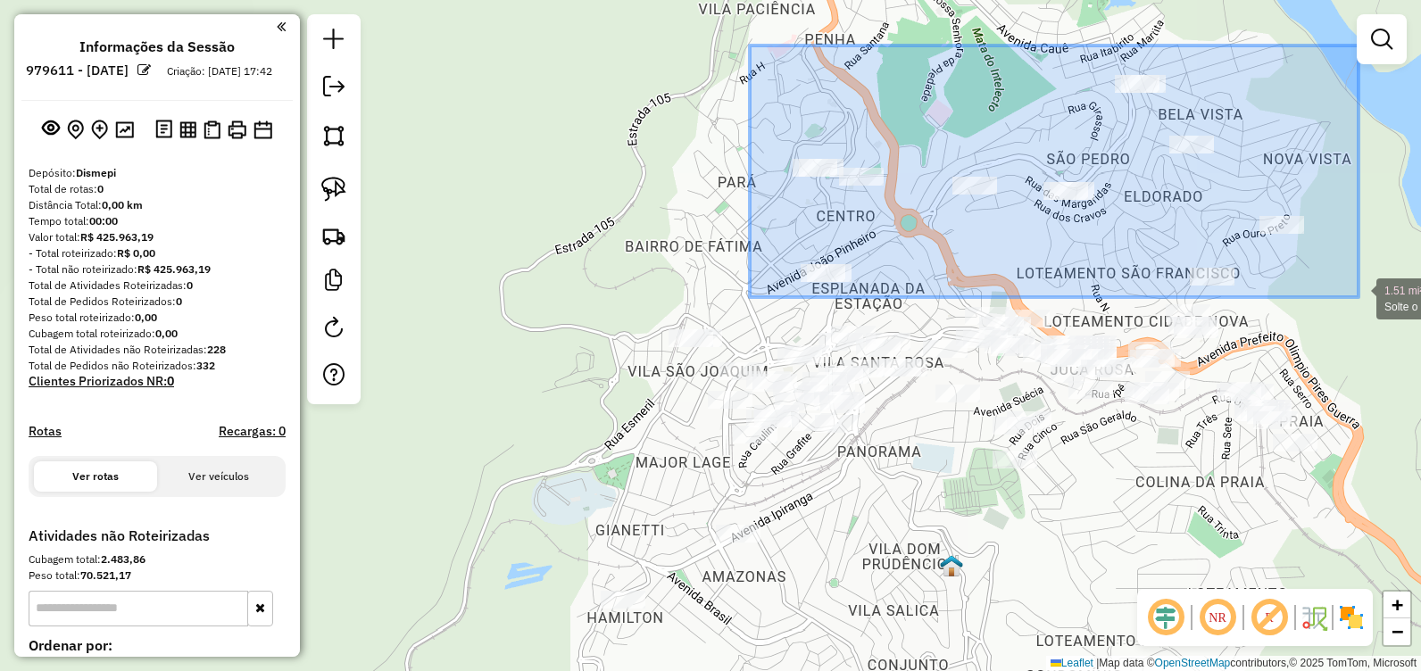
drag, startPoint x: 758, startPoint y: 52, endPoint x: 1359, endPoint y: 297, distance: 649.0
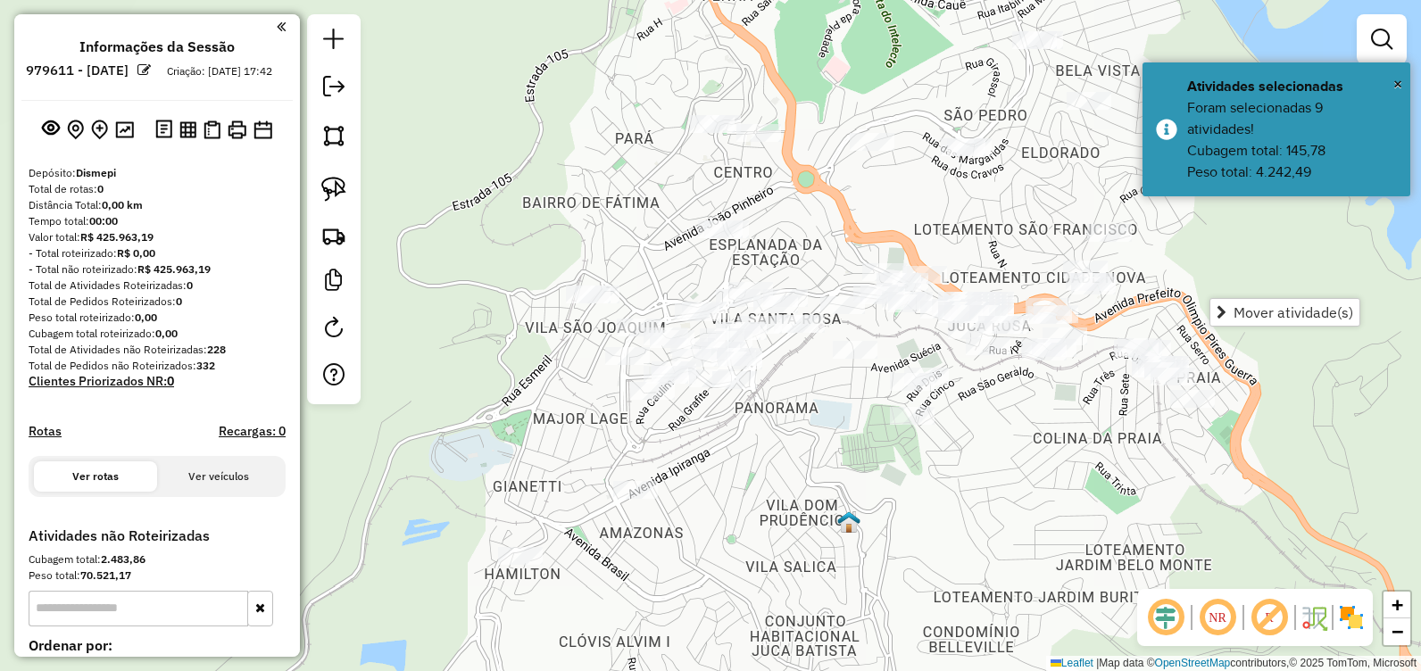
drag, startPoint x: 1093, startPoint y: 265, endPoint x: 972, endPoint y: 219, distance: 129.1
click at [973, 219] on div "Janela de atendimento Grade de atendimento Capacidade Transportadoras Veículos …" at bounding box center [710, 335] width 1421 height 671
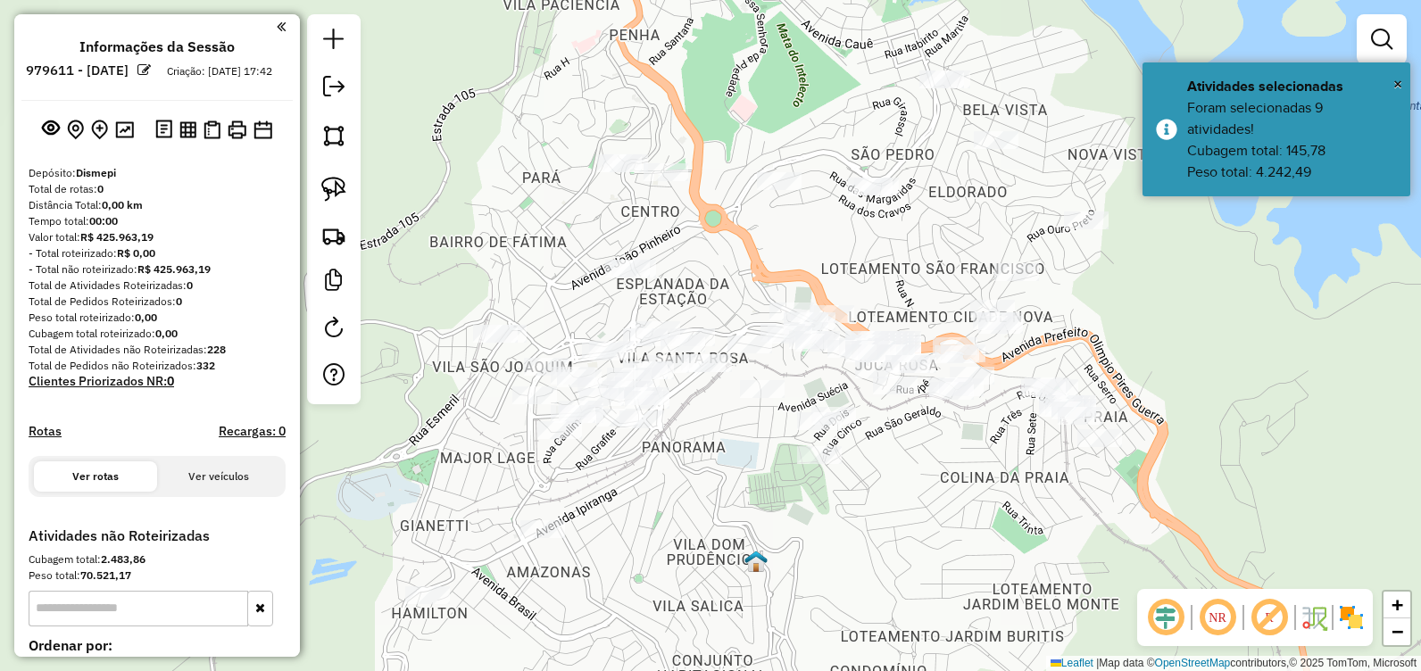
drag, startPoint x: 960, startPoint y: 234, endPoint x: 883, endPoint y: 275, distance: 87.1
click at [883, 275] on div "Janela de atendimento Grade de atendimento Capacidade Transportadoras Veículos …" at bounding box center [710, 335] width 1421 height 671
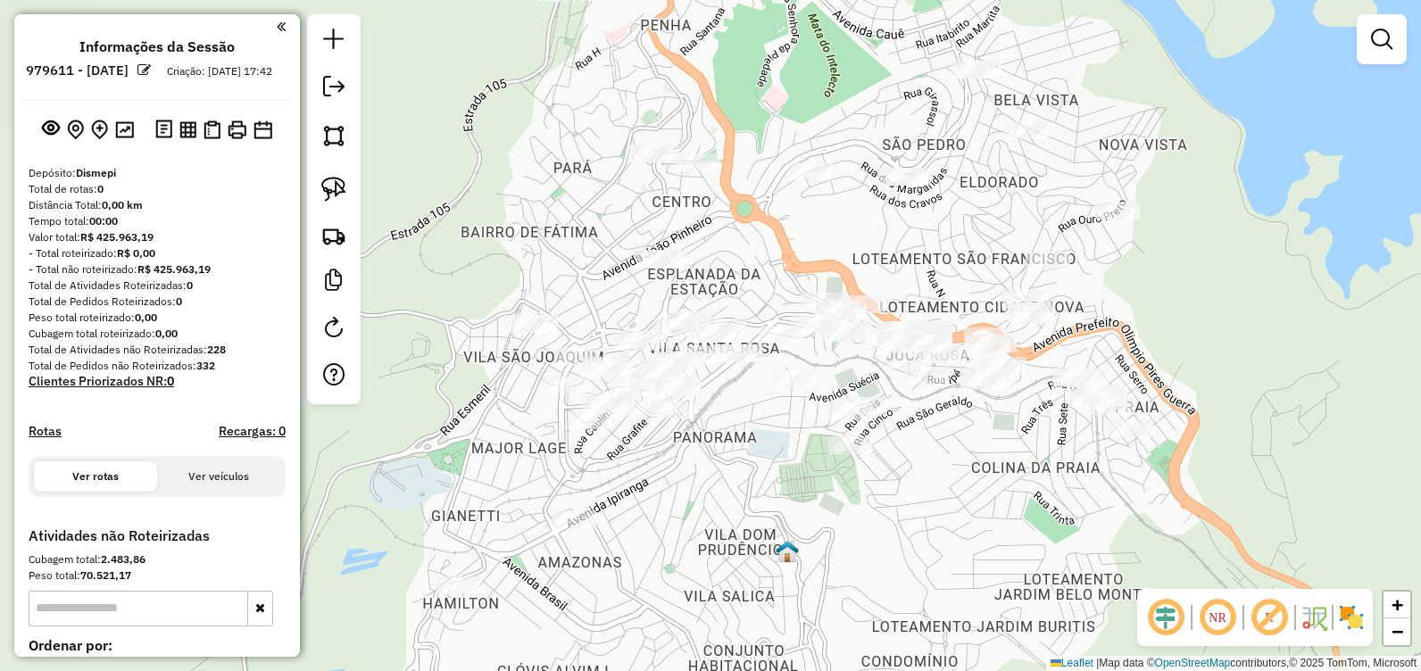
drag, startPoint x: 793, startPoint y: 104, endPoint x: 828, endPoint y: 41, distance: 72.3
click at [828, 41] on div "Janela de atendimento Grade de atendimento Capacidade Transportadoras Veículos …" at bounding box center [710, 335] width 1421 height 671
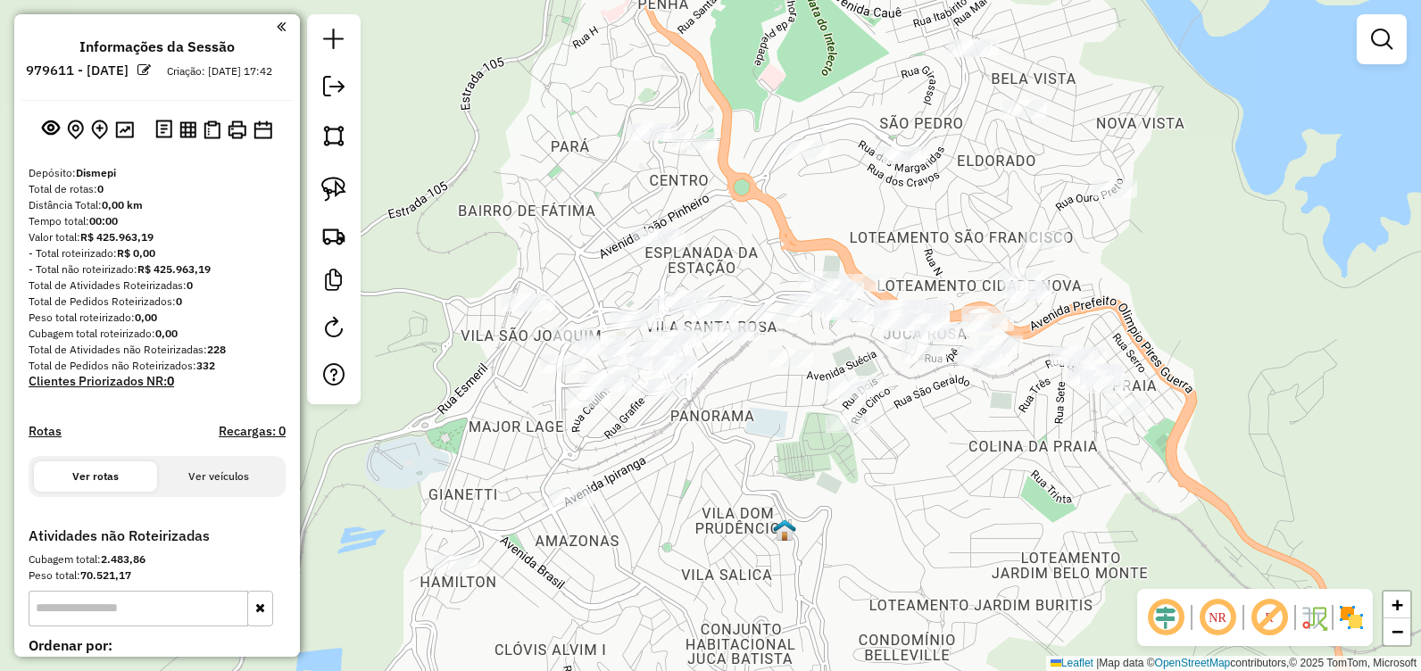
drag, startPoint x: 778, startPoint y: 408, endPoint x: 787, endPoint y: 250, distance: 158.3
click at [799, 257] on div "Janela de atendimento Grade de atendimento Capacidade Transportadoras Veículos …" at bounding box center [710, 335] width 1421 height 671
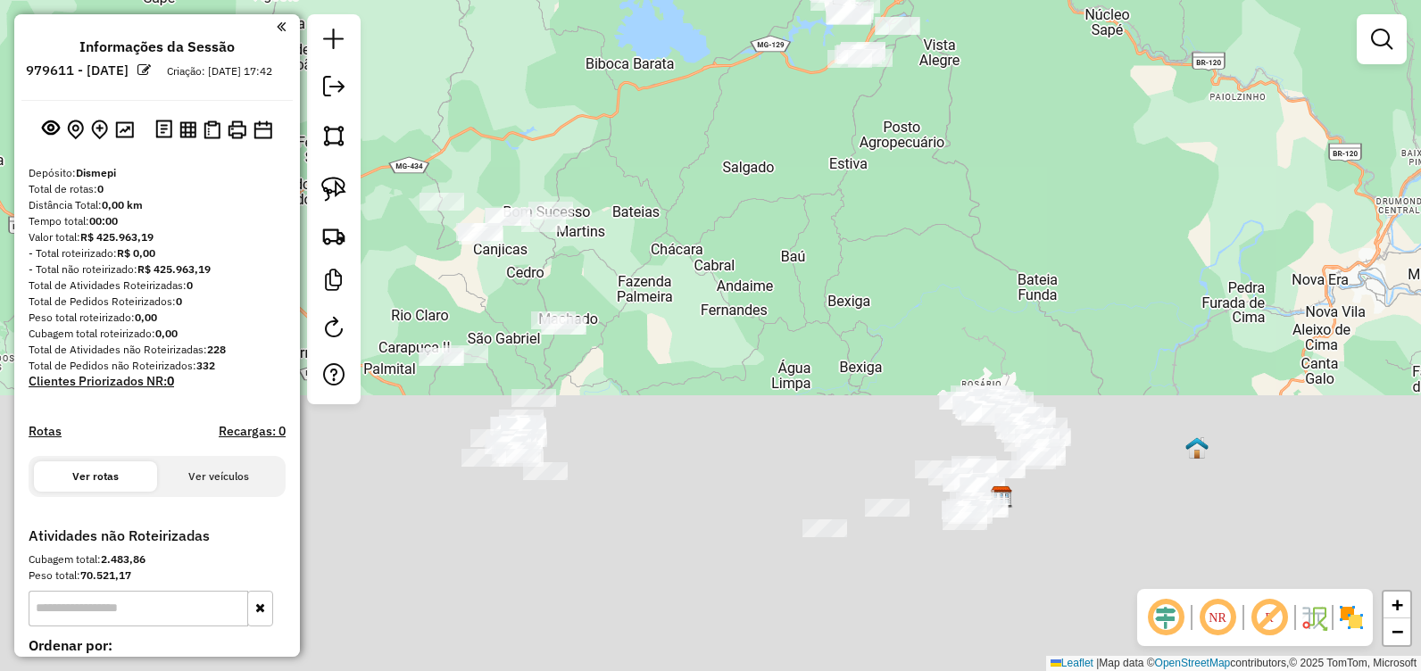
drag, startPoint x: 782, startPoint y: 300, endPoint x: 895, endPoint y: 131, distance: 203.3
click at [935, 31] on div "Janela de atendimento Grade de atendimento Capacidade Transportadoras Veículos …" at bounding box center [710, 335] width 1421 height 671
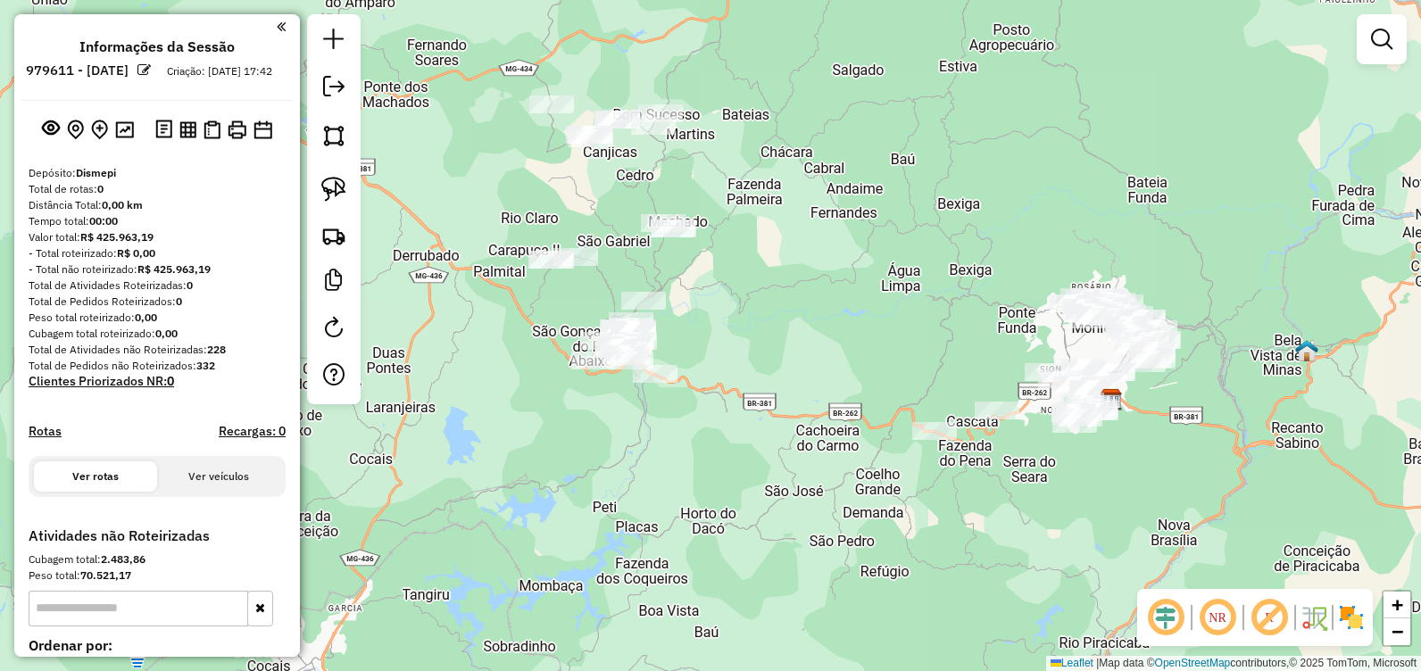
drag, startPoint x: 814, startPoint y: 351, endPoint x: 658, endPoint y: 135, distance: 266.6
click at [664, 134] on div "Janela de atendimento Grade de atendimento Capacidade Transportadoras Veículos …" at bounding box center [710, 335] width 1421 height 671
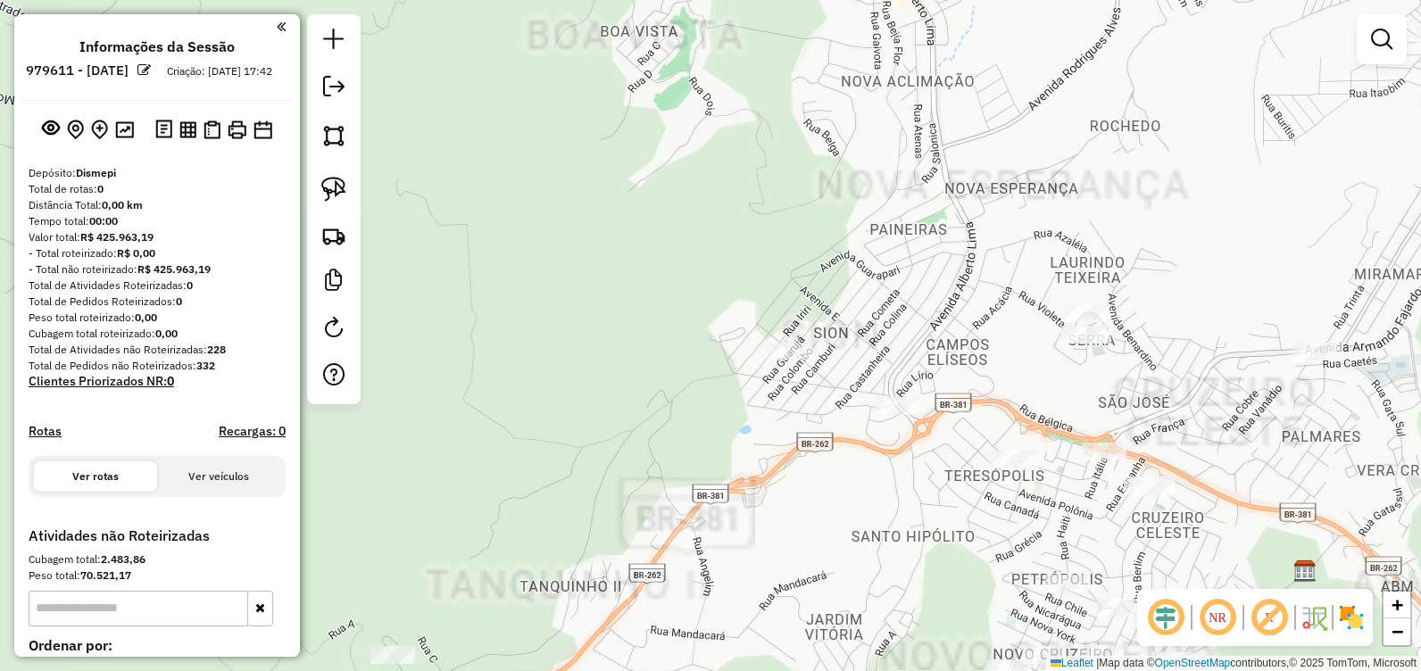
drag, startPoint x: 976, startPoint y: 158, endPoint x: 708, endPoint y: 399, distance: 360.3
click at [708, 399] on div "Janela de atendimento Grade de atendimento Capacidade Transportadoras Veículos …" at bounding box center [710, 335] width 1421 height 671
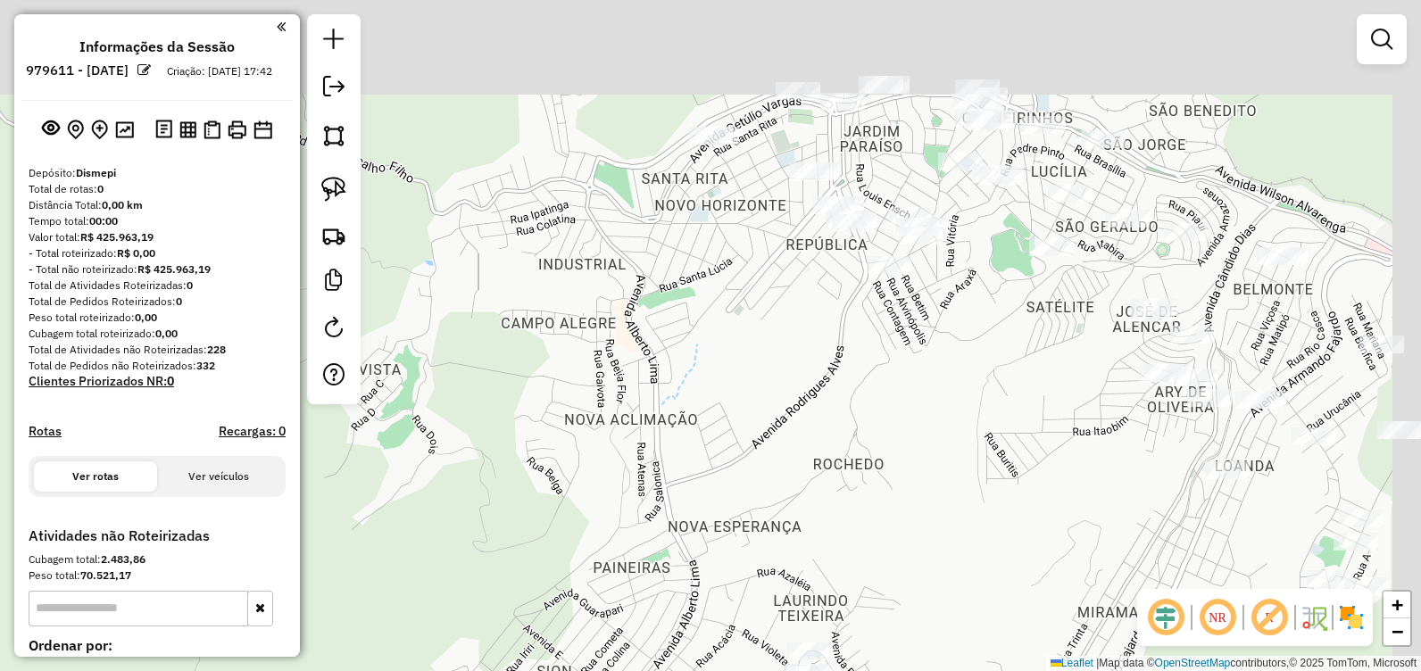
drag, startPoint x: 782, startPoint y: 359, endPoint x: 767, endPoint y: 405, distance: 48.8
click at [766, 405] on div "Janela de atendimento Grade de atendimento Capacidade Transportadoras Veículos …" at bounding box center [710, 335] width 1421 height 671
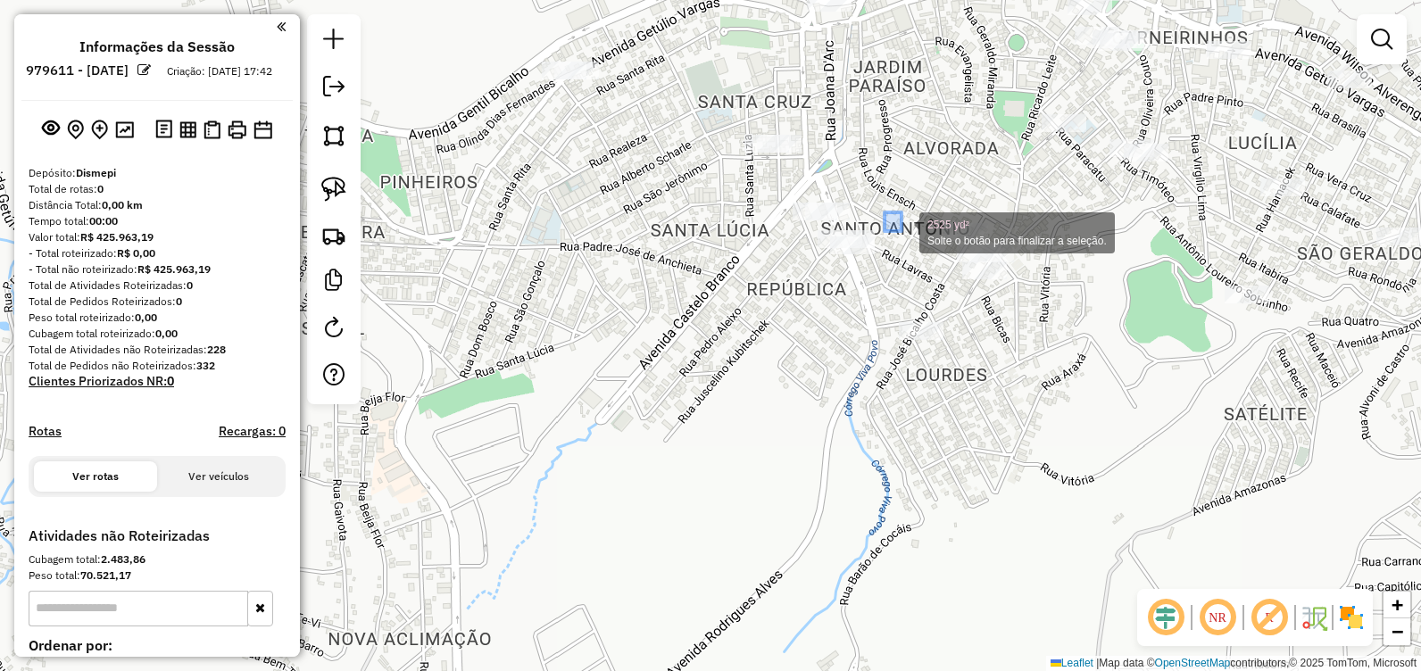
drag, startPoint x: 885, startPoint y: 212, endPoint x: 902, endPoint y: 226, distance: 21.6
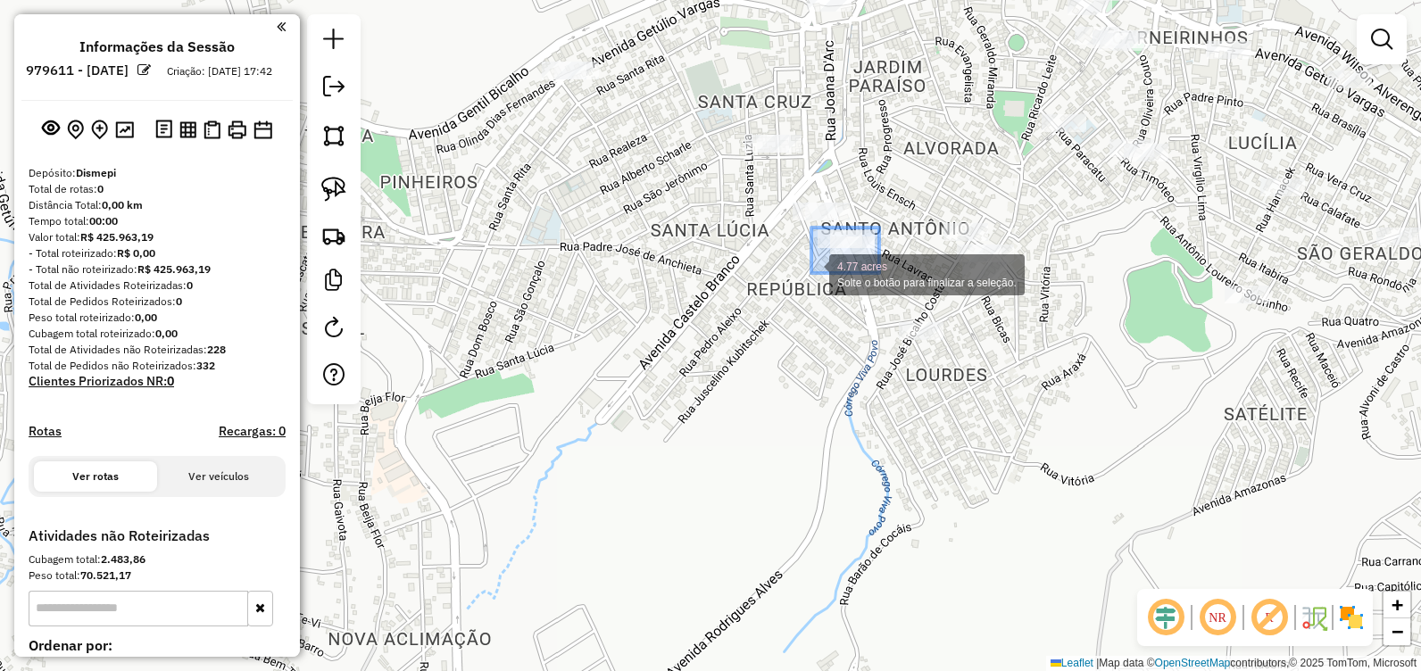
drag, startPoint x: 879, startPoint y: 228, endPoint x: 811, endPoint y: 274, distance: 82.2
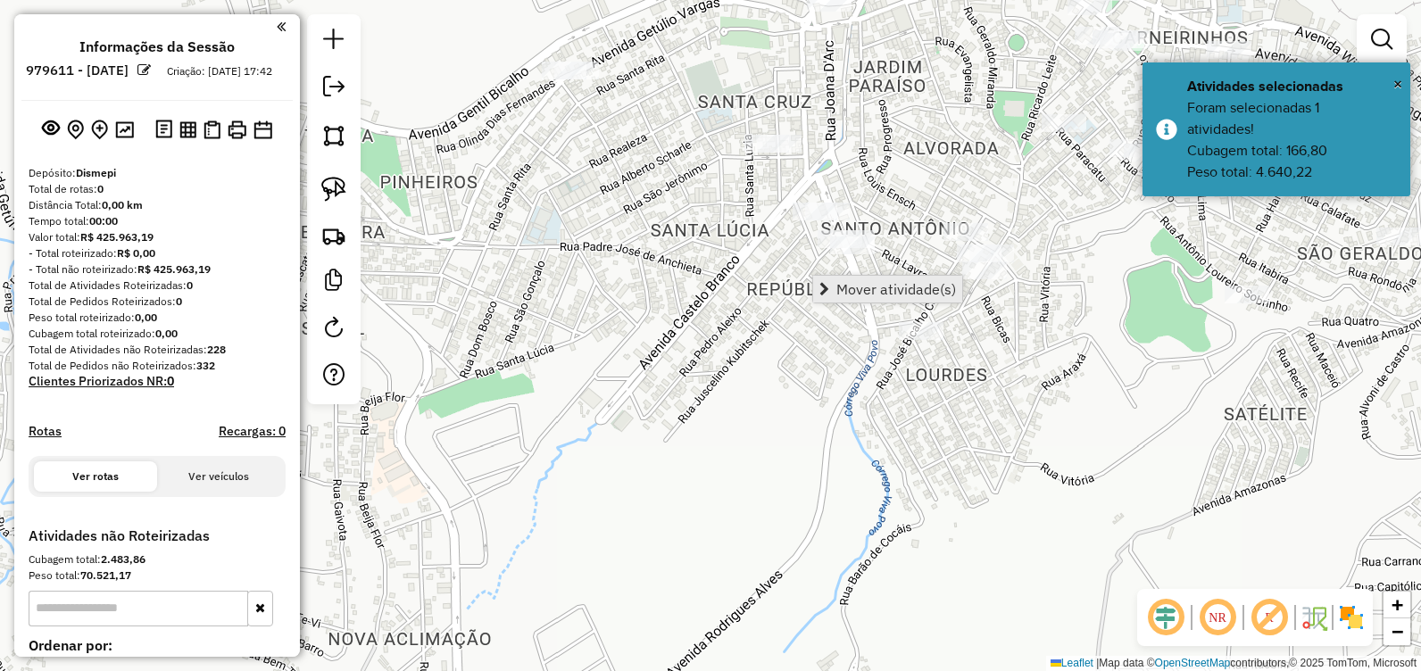
click at [886, 287] on span "Mover atividade(s)" at bounding box center [896, 289] width 120 height 14
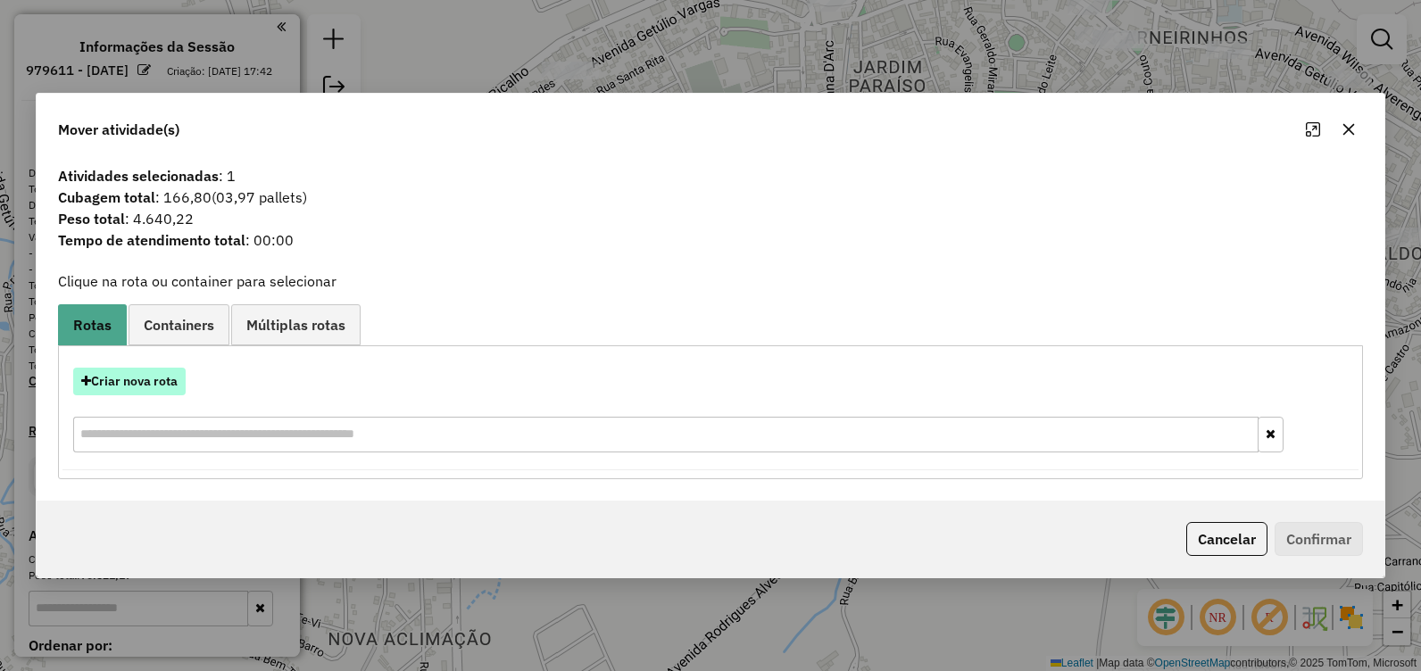
click at [154, 384] on button "Criar nova rota" at bounding box center [129, 382] width 112 height 28
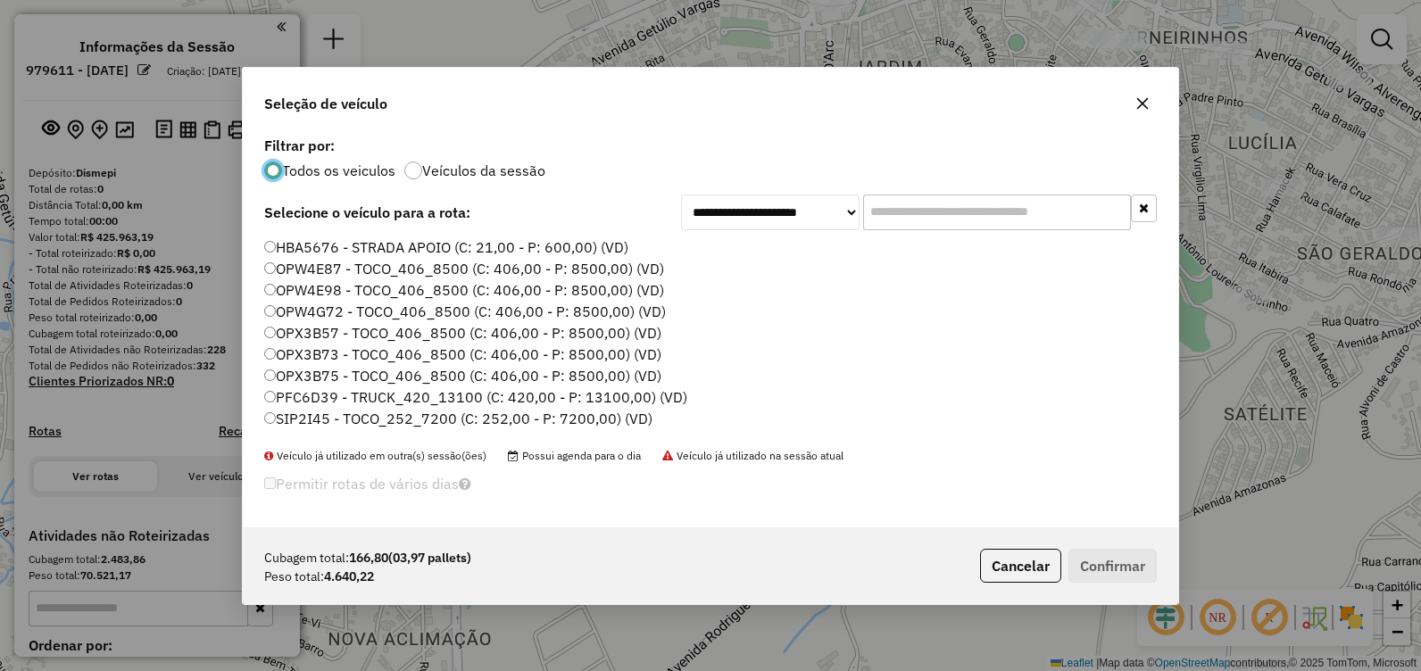
scroll to position [89, 0]
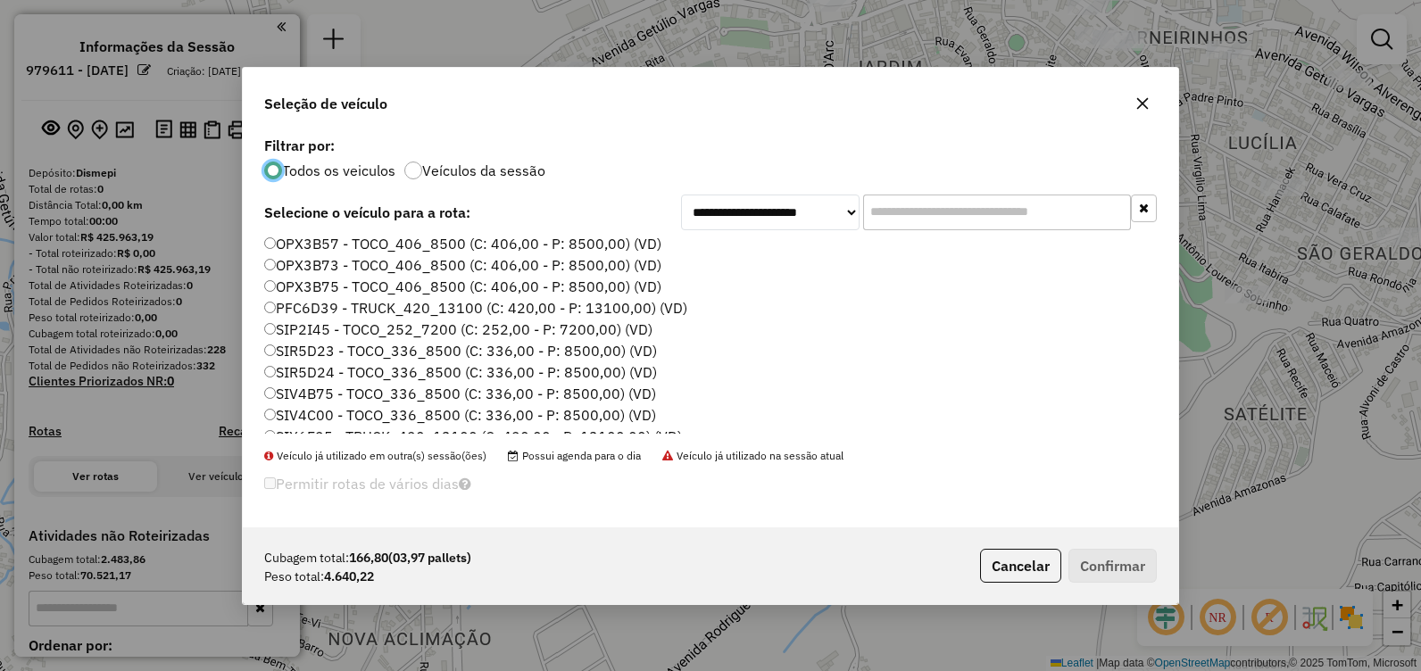
click at [382, 312] on label "PFC6D39 - TRUCK_420_13100 (C: 420,00 - P: 13100,00) (VD)" at bounding box center [475, 307] width 423 height 21
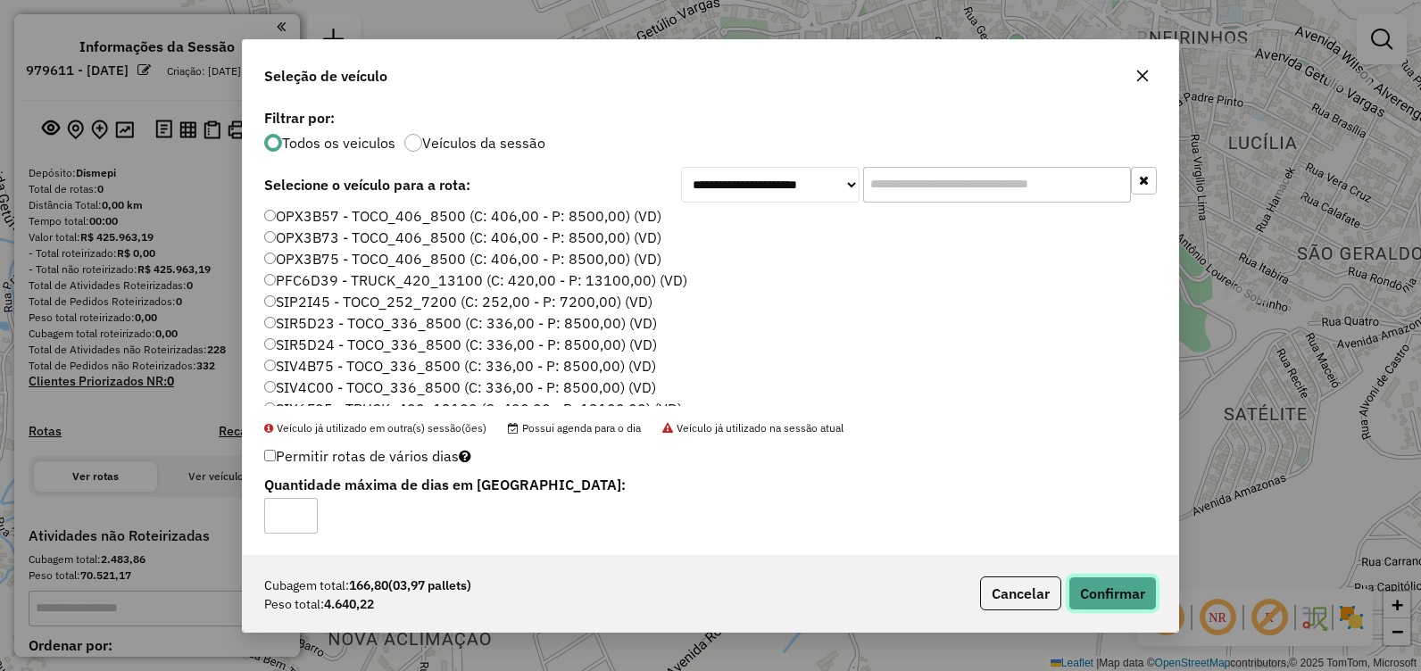
click at [1109, 578] on button "Confirmar" at bounding box center [1113, 594] width 88 height 34
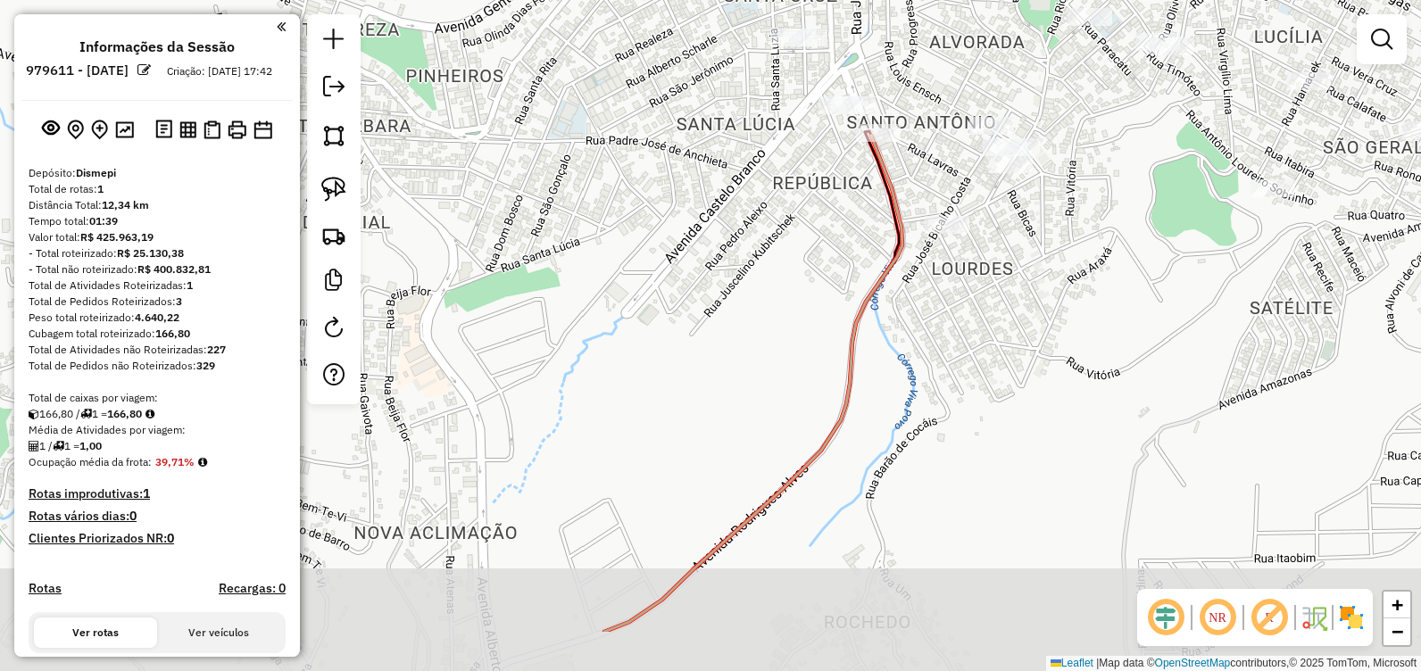
drag, startPoint x: 716, startPoint y: 369, endPoint x: 737, endPoint y: 212, distance: 157.7
click at [737, 212] on div "Janela de atendimento Grade de atendimento Capacidade Transportadoras Veículos …" at bounding box center [710, 335] width 1421 height 671
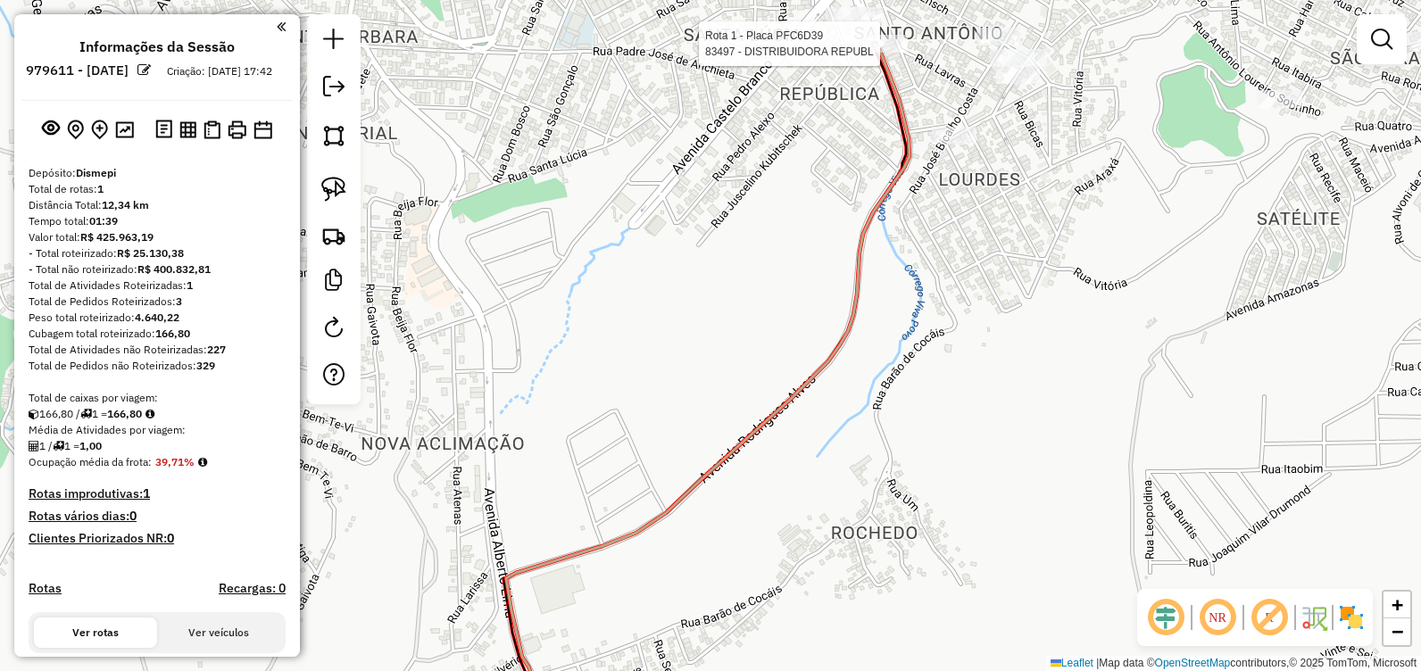
select select "**********"
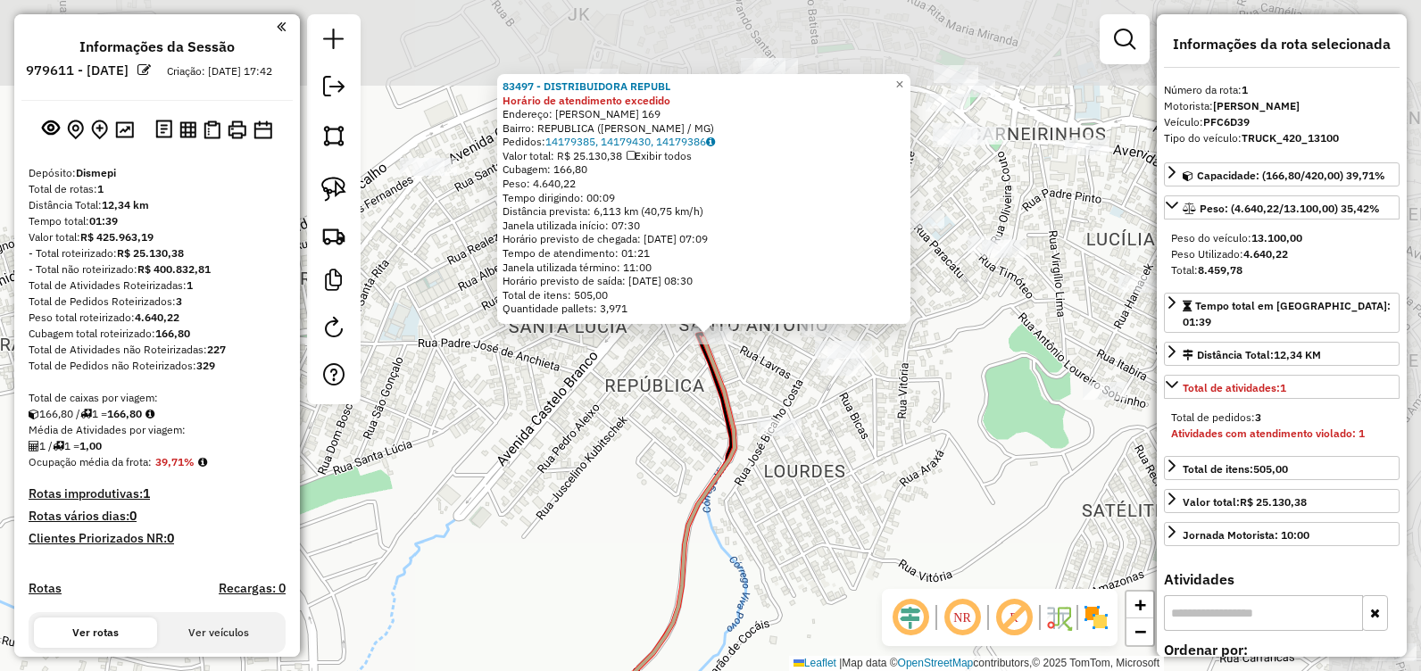
scroll to position [448, 0]
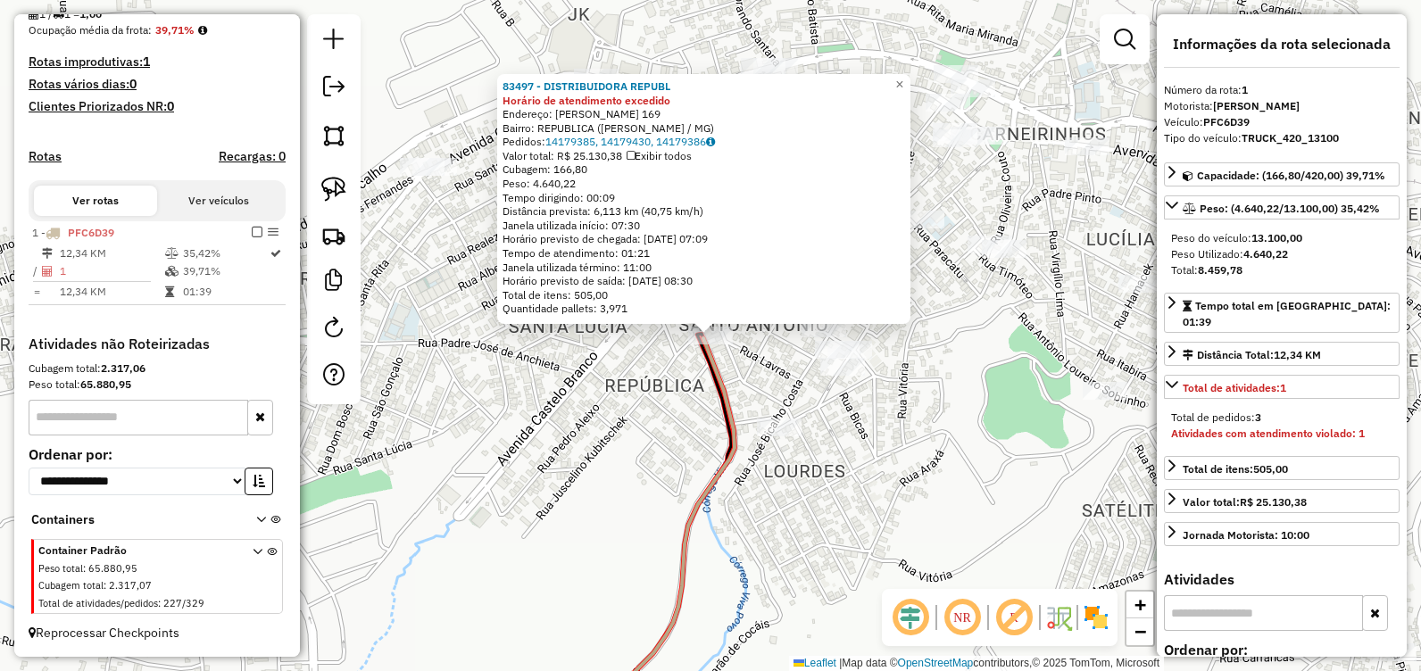
click at [620, 431] on div "83497 - DISTRIBUIDORA REPUBL Horário de atendimento excedido Endereço: RODRIGUE…" at bounding box center [710, 335] width 1421 height 671
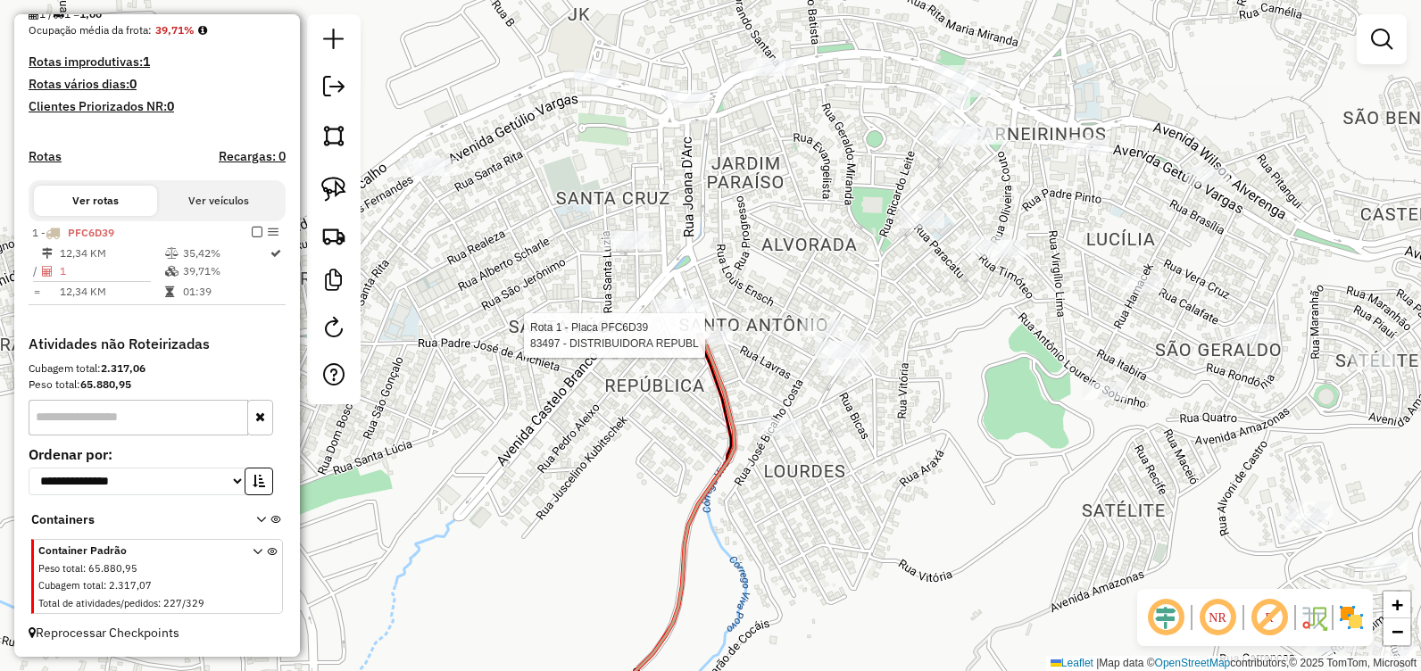
select select "**********"
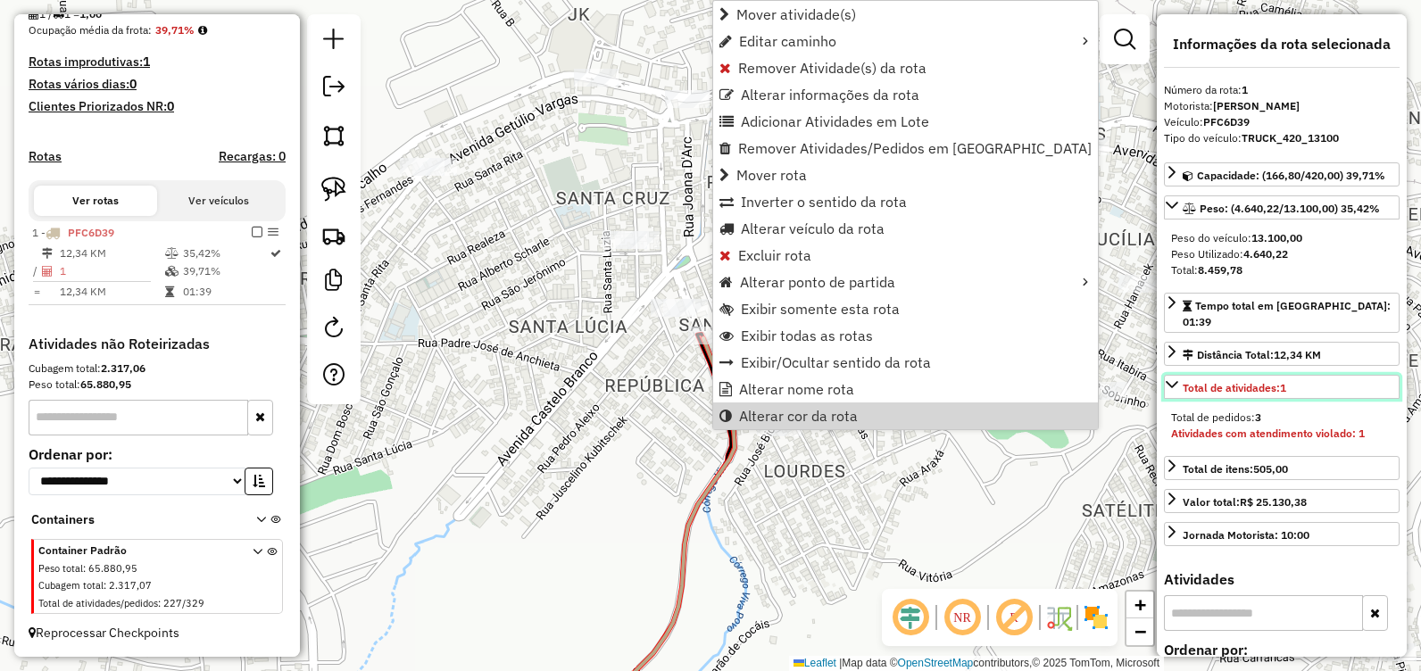
click at [1169, 378] on icon at bounding box center [1172, 385] width 14 height 14
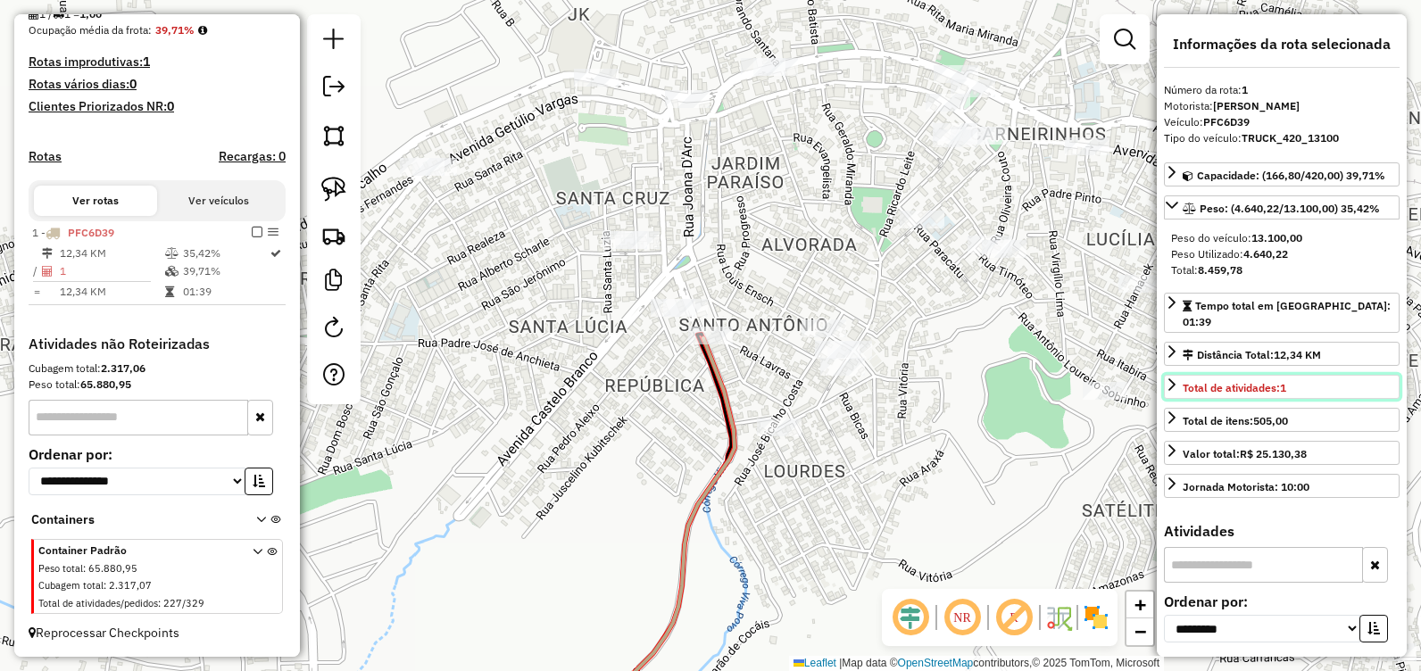
click at [1171, 378] on icon at bounding box center [1172, 385] width 14 height 14
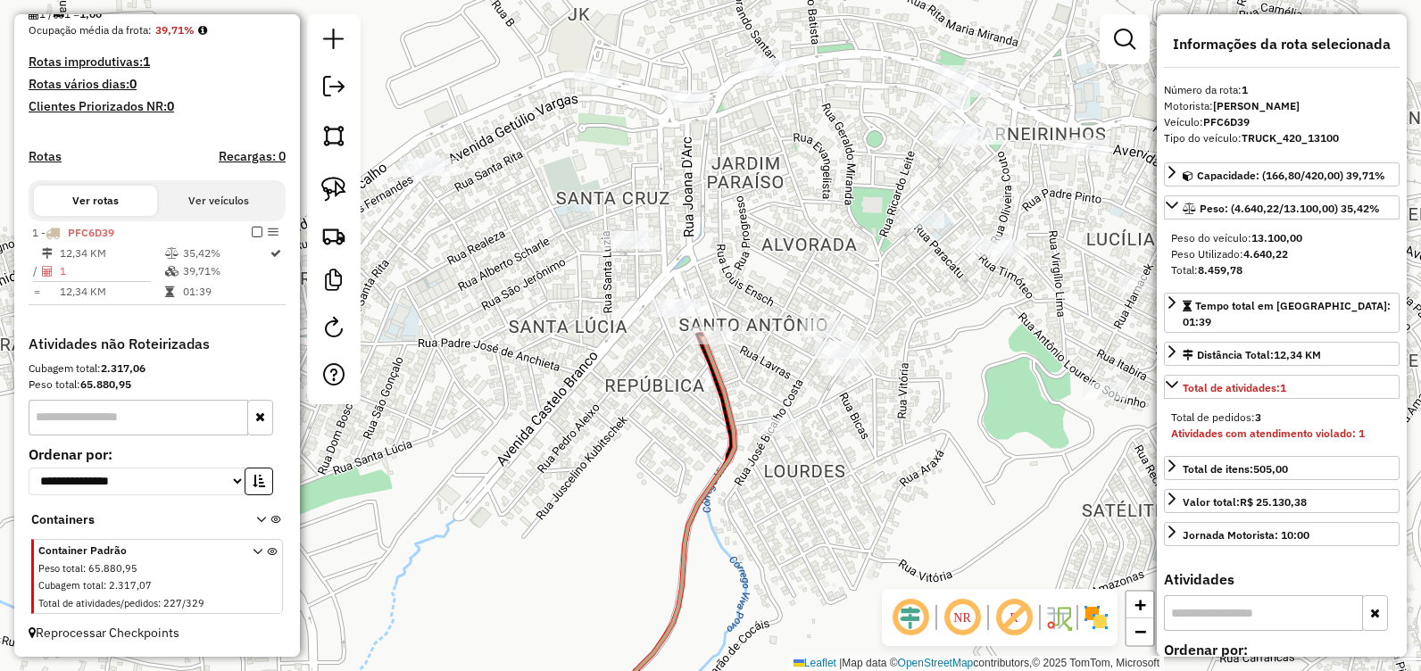
click at [649, 409] on div "Janela de atendimento Grade de atendimento Capacidade Transportadoras Veículos …" at bounding box center [710, 335] width 1421 height 671
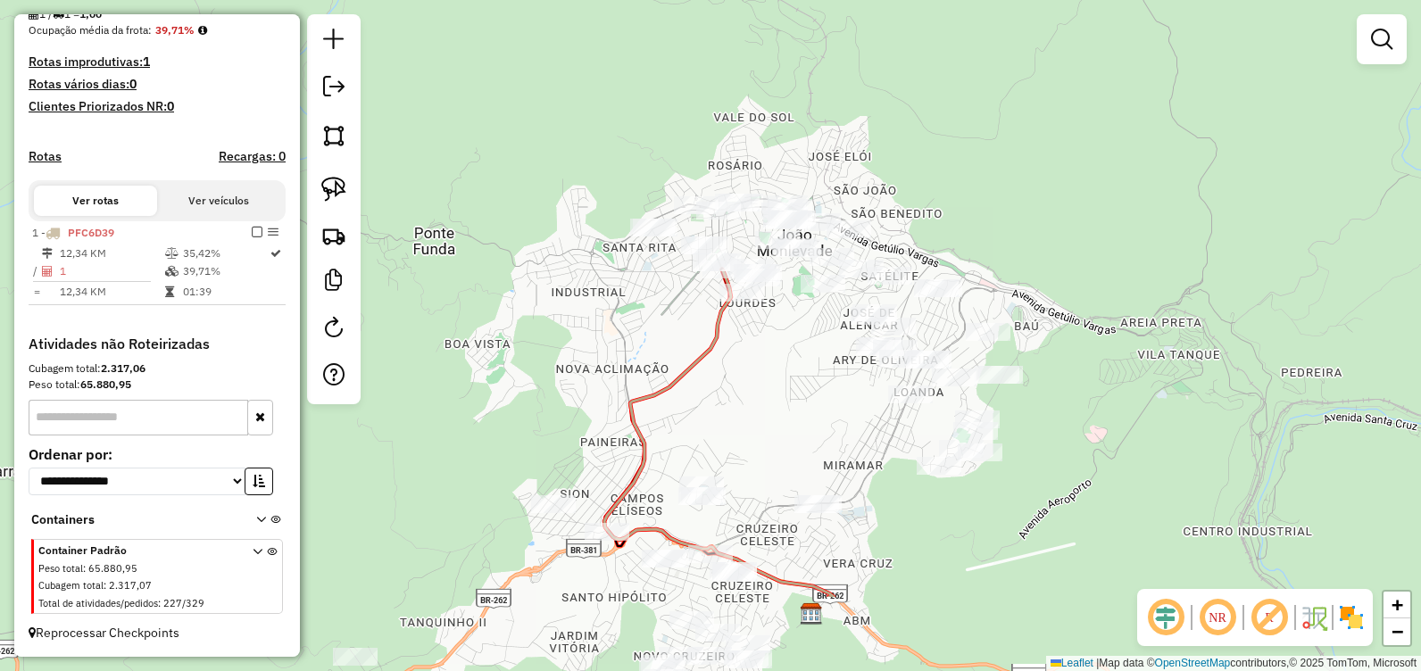
drag, startPoint x: 709, startPoint y: 412, endPoint x: 778, endPoint y: 325, distance: 110.6
click at [785, 429] on div "Janela de atendimento Grade de atendimento Capacidade Transportadoras Veículos …" at bounding box center [710, 335] width 1421 height 671
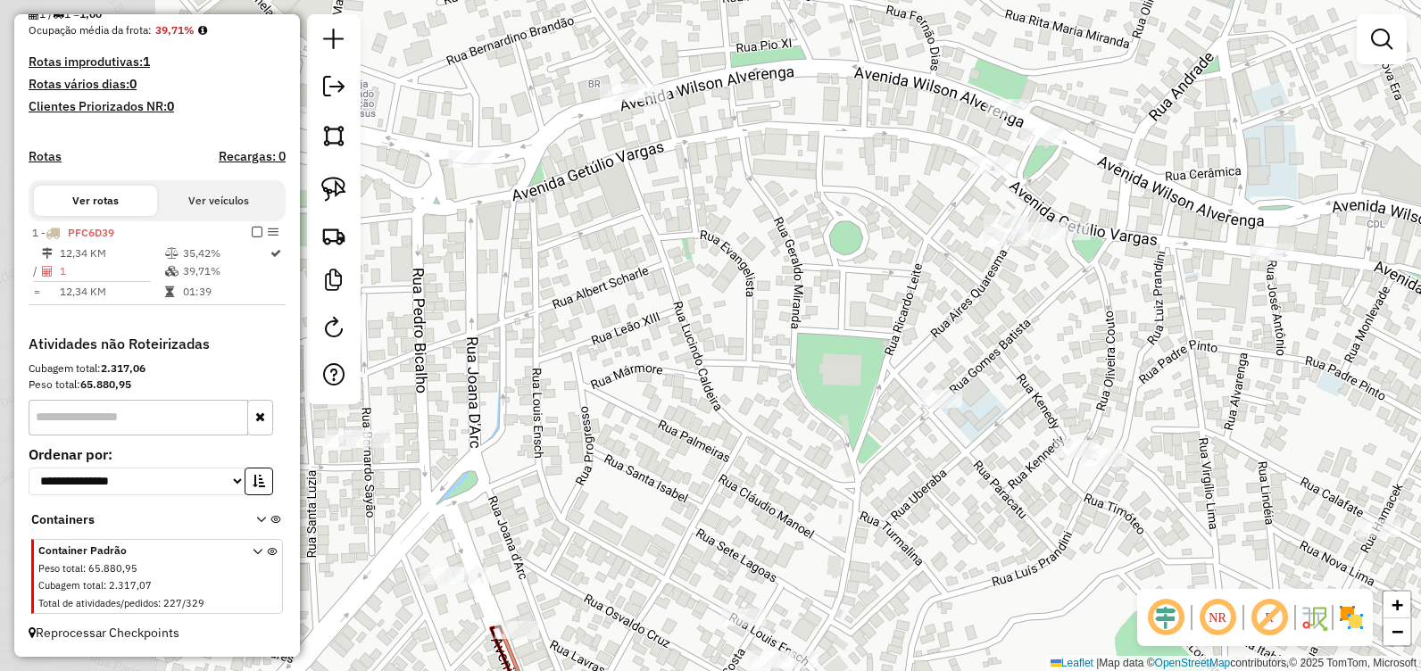
drag, startPoint x: 687, startPoint y: 197, endPoint x: 1011, endPoint y: 235, distance: 325.3
click at [1003, 229] on div "Janela de atendimento Grade de atendimento Capacidade Transportadoras Veículos …" at bounding box center [710, 335] width 1421 height 671
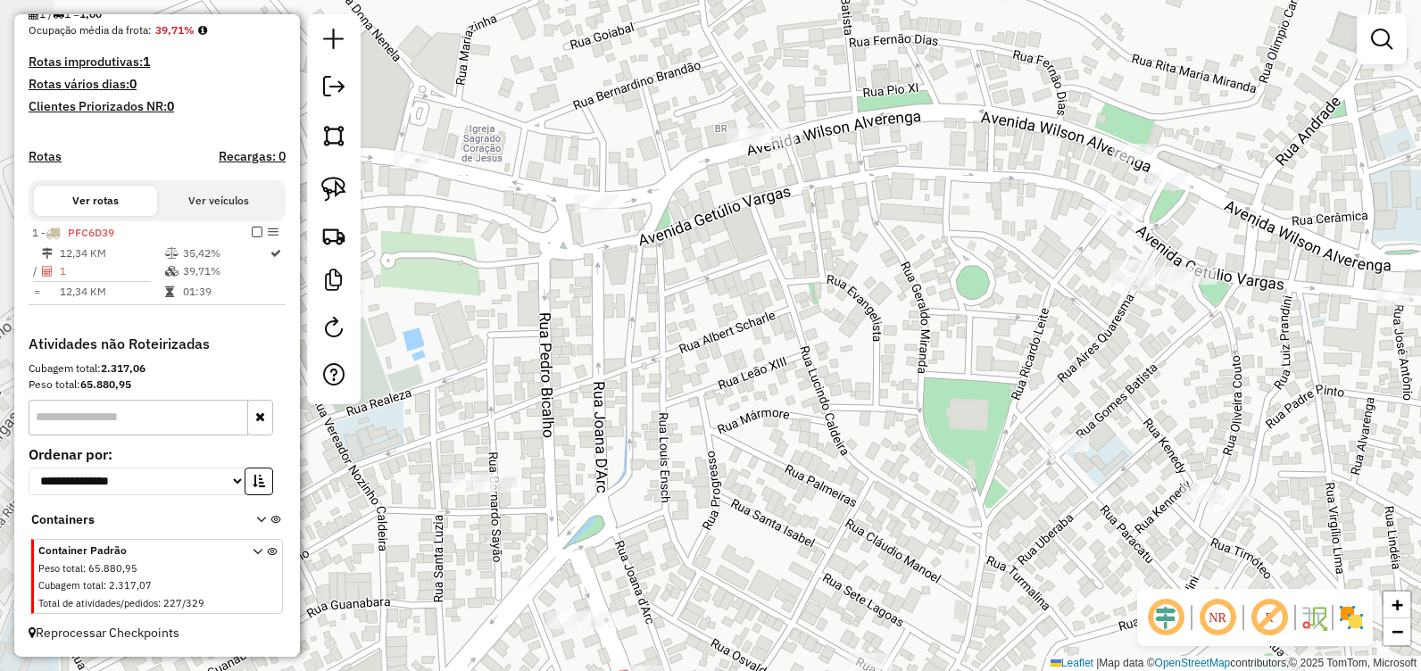
drag, startPoint x: 797, startPoint y: 212, endPoint x: 817, endPoint y: 224, distance: 23.3
click at [884, 237] on div "Janela de atendimento Grade de atendimento Capacidade Transportadoras Veículos …" at bounding box center [710, 335] width 1421 height 671
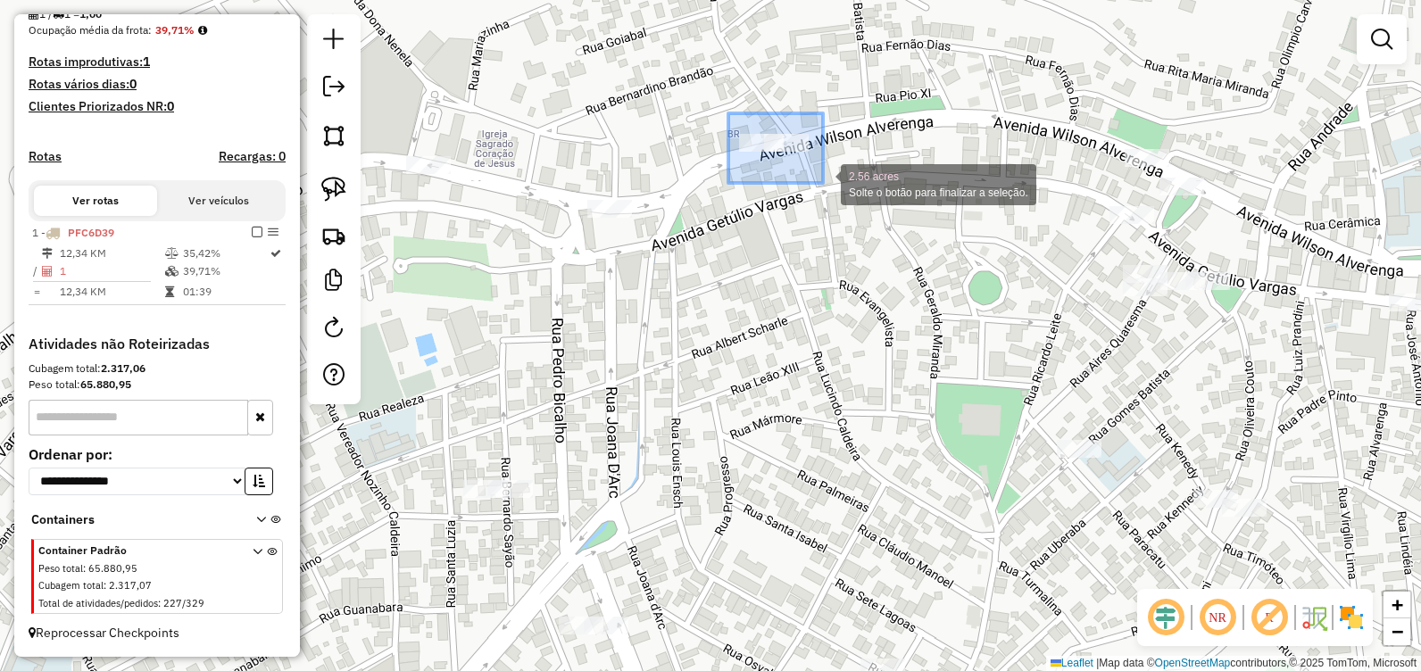
drag, startPoint x: 728, startPoint y: 113, endPoint x: 823, endPoint y: 183, distance: 117.5
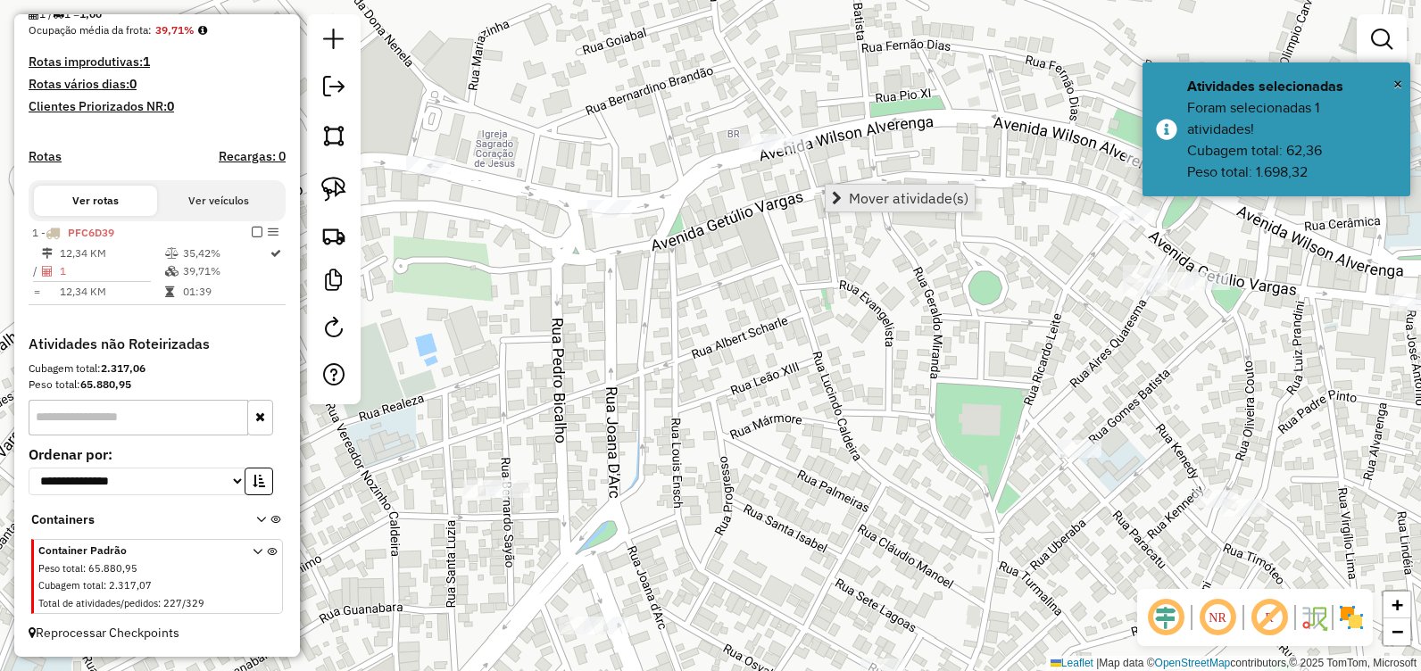
click at [884, 198] on span "Mover atividade(s)" at bounding box center [909, 198] width 120 height 14
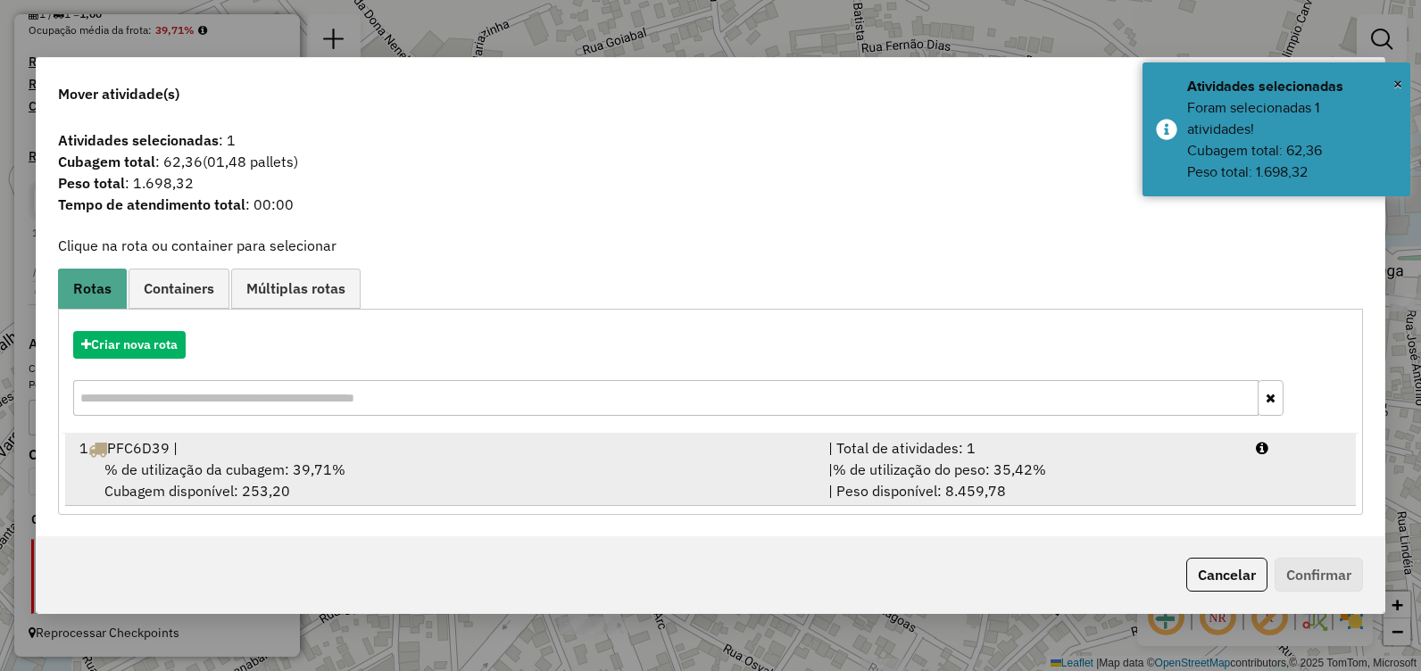
drag, startPoint x: 355, startPoint y: 469, endPoint x: 378, endPoint y: 467, distance: 23.3
click at [356, 469] on div "% de utilização da cubagem: 39,71% Cubagem disponível: 253,20" at bounding box center [443, 480] width 749 height 43
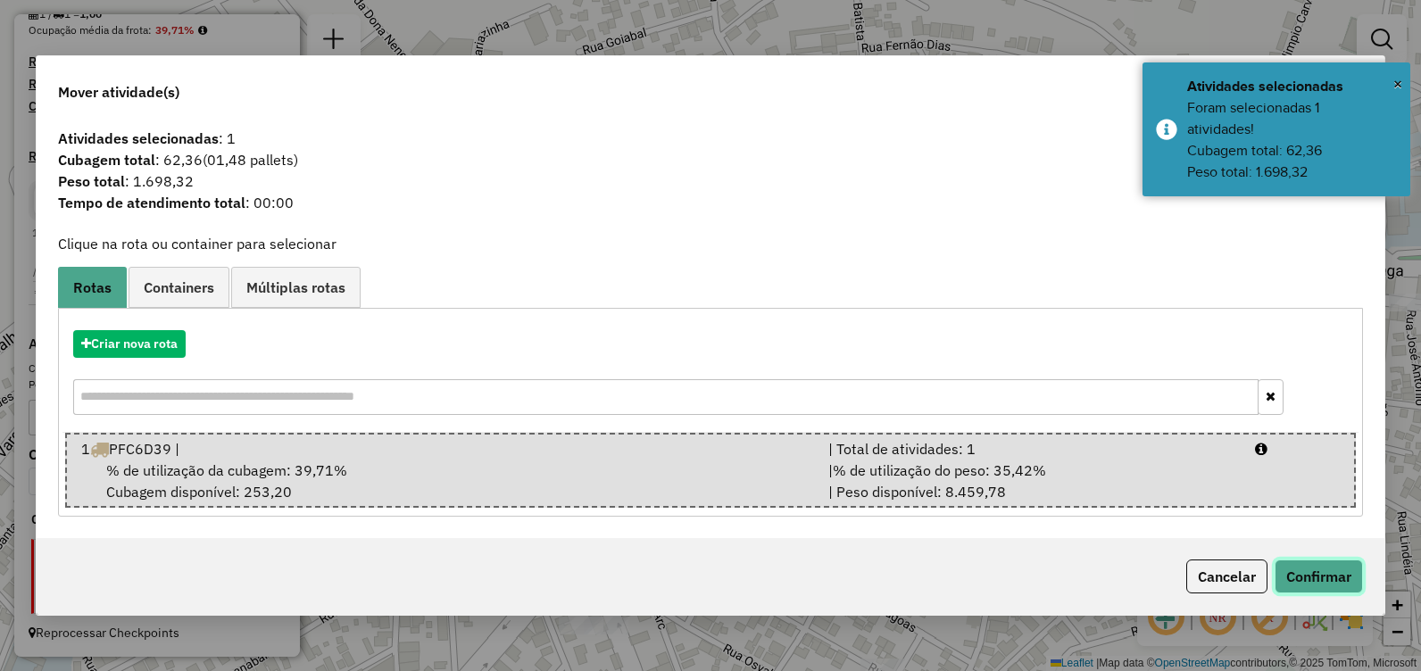
click at [1296, 578] on button "Confirmar" at bounding box center [1319, 577] width 88 height 34
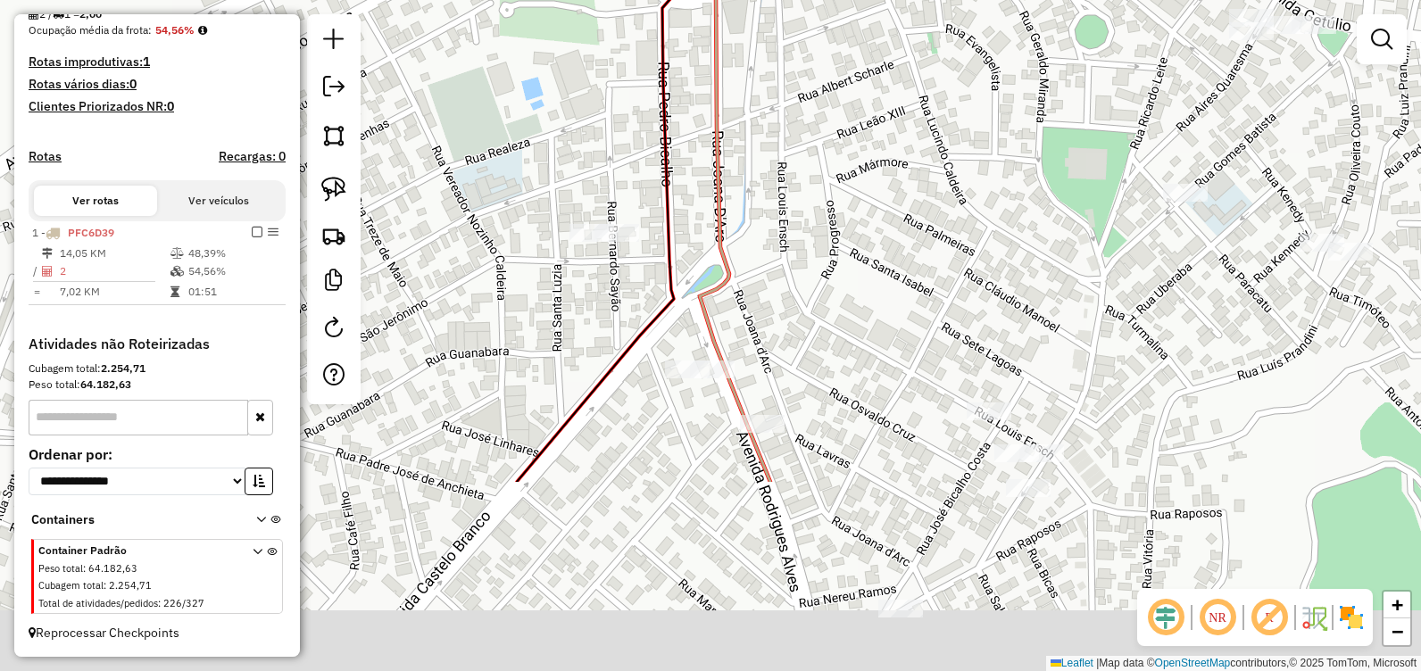
drag, startPoint x: 848, startPoint y: 320, endPoint x: 901, endPoint y: 218, distance: 115.4
click at [975, 36] on div "Janela de atendimento Grade de atendimento Capacidade Transportadoras Veículos …" at bounding box center [710, 335] width 1421 height 671
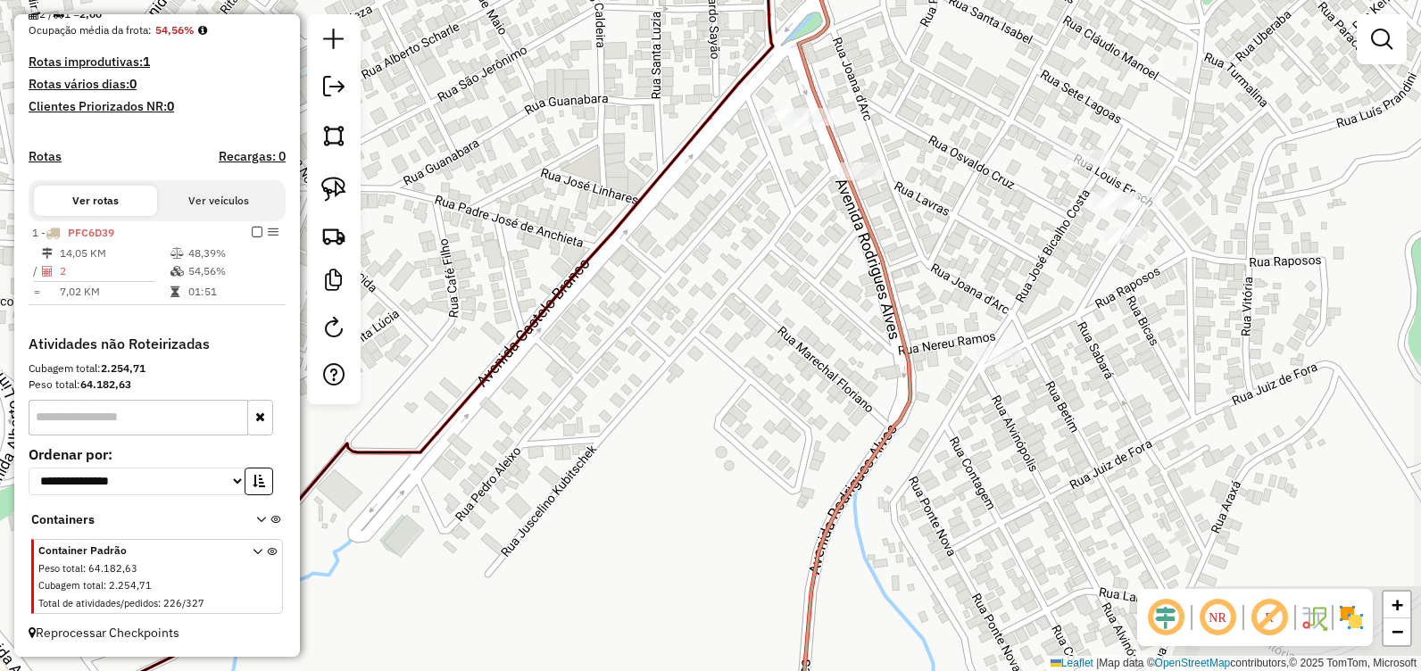
drag, startPoint x: 738, startPoint y: 499, endPoint x: 711, endPoint y: 233, distance: 267.5
click at [739, 286] on div "Janela de atendimento Grade de atendimento Capacidade Transportadoras Veículos …" at bounding box center [710, 335] width 1421 height 671
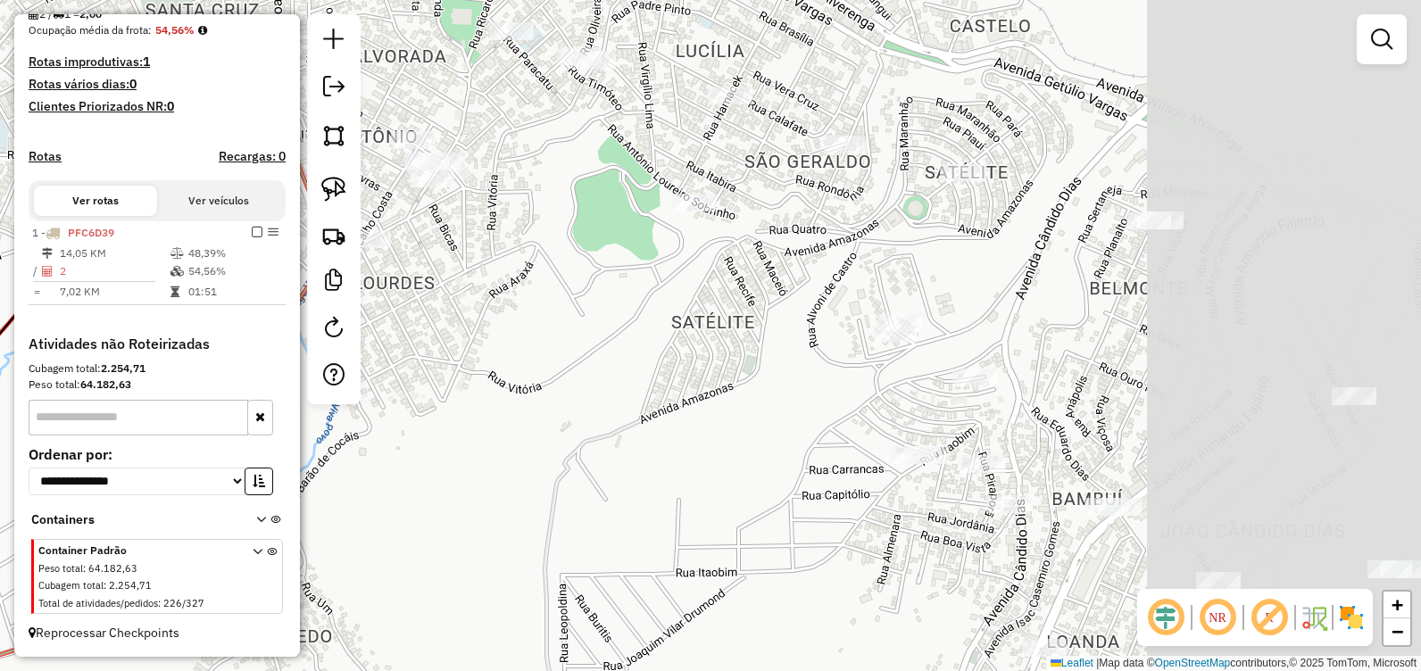
drag, startPoint x: 823, startPoint y: 422, endPoint x: 703, endPoint y: 475, distance: 130.7
click at [360, 510] on div "Janela de atendimento Grade de atendimento Capacidade Transportadoras Veículos …" at bounding box center [710, 335] width 1421 height 671
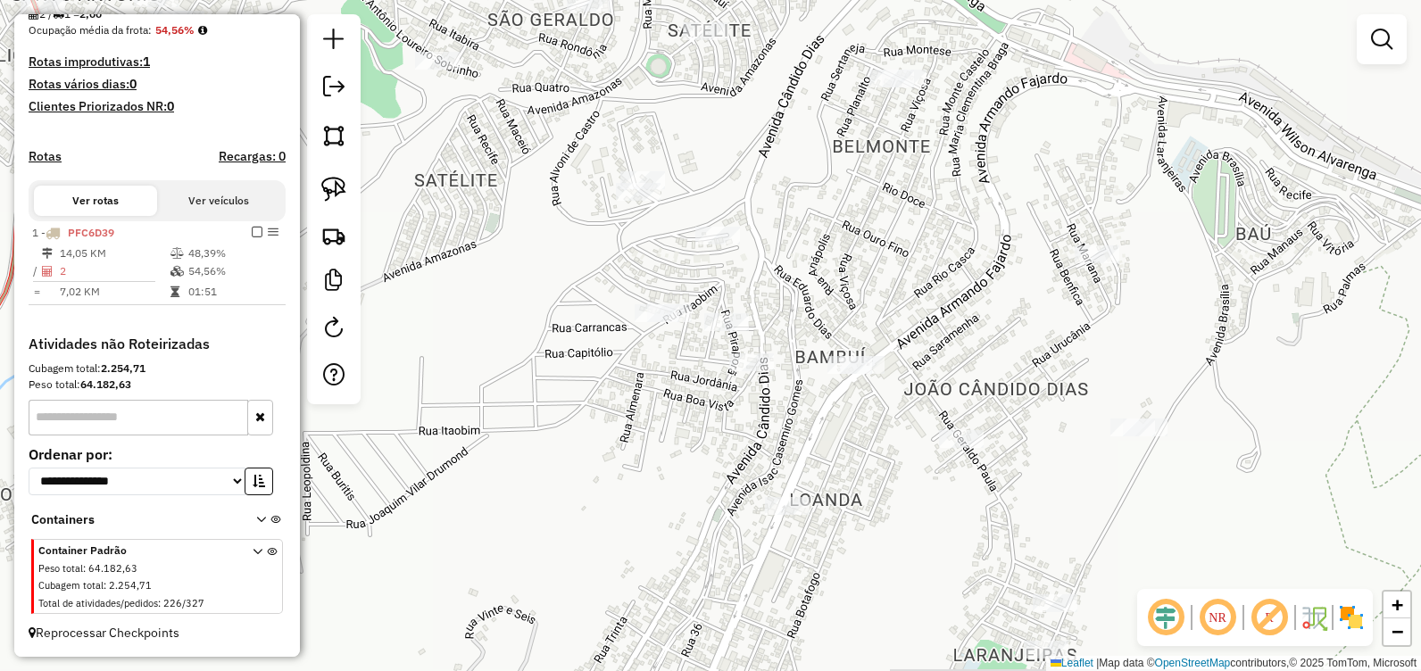
drag, startPoint x: 1007, startPoint y: 329, endPoint x: 783, endPoint y: 186, distance: 266.2
click at [783, 186] on div "Janela de atendimento Grade de atendimento Capacidade Transportadoras Veículos …" at bounding box center [710, 335] width 1421 height 671
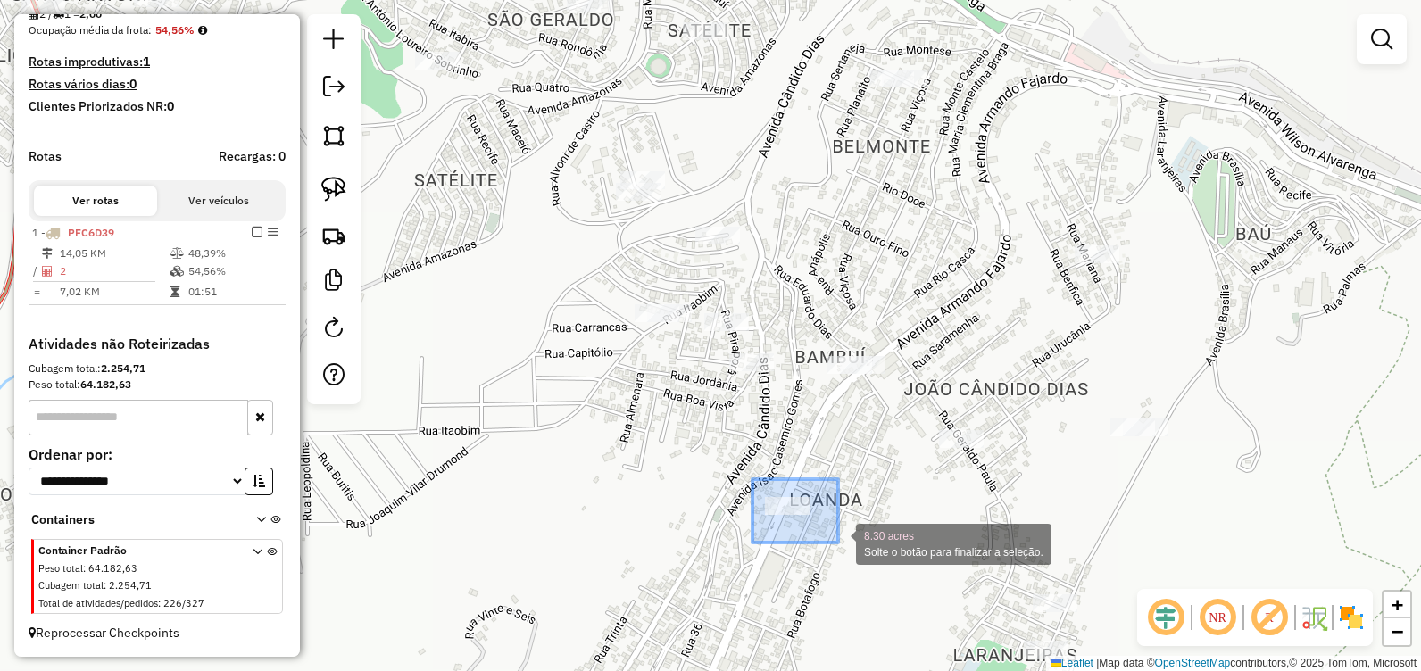
drag, startPoint x: 753, startPoint y: 479, endPoint x: 838, endPoint y: 543, distance: 106.6
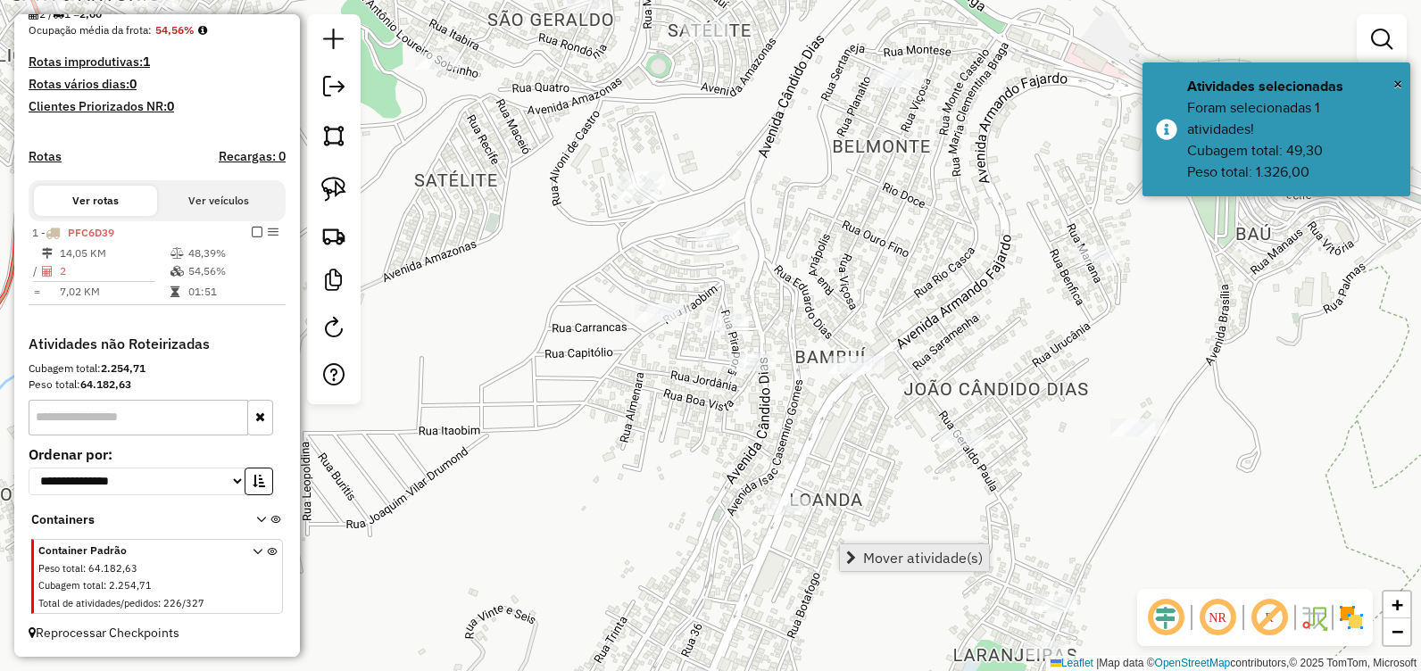
click at [892, 561] on span "Mover atividade(s)" at bounding box center [923, 558] width 120 height 14
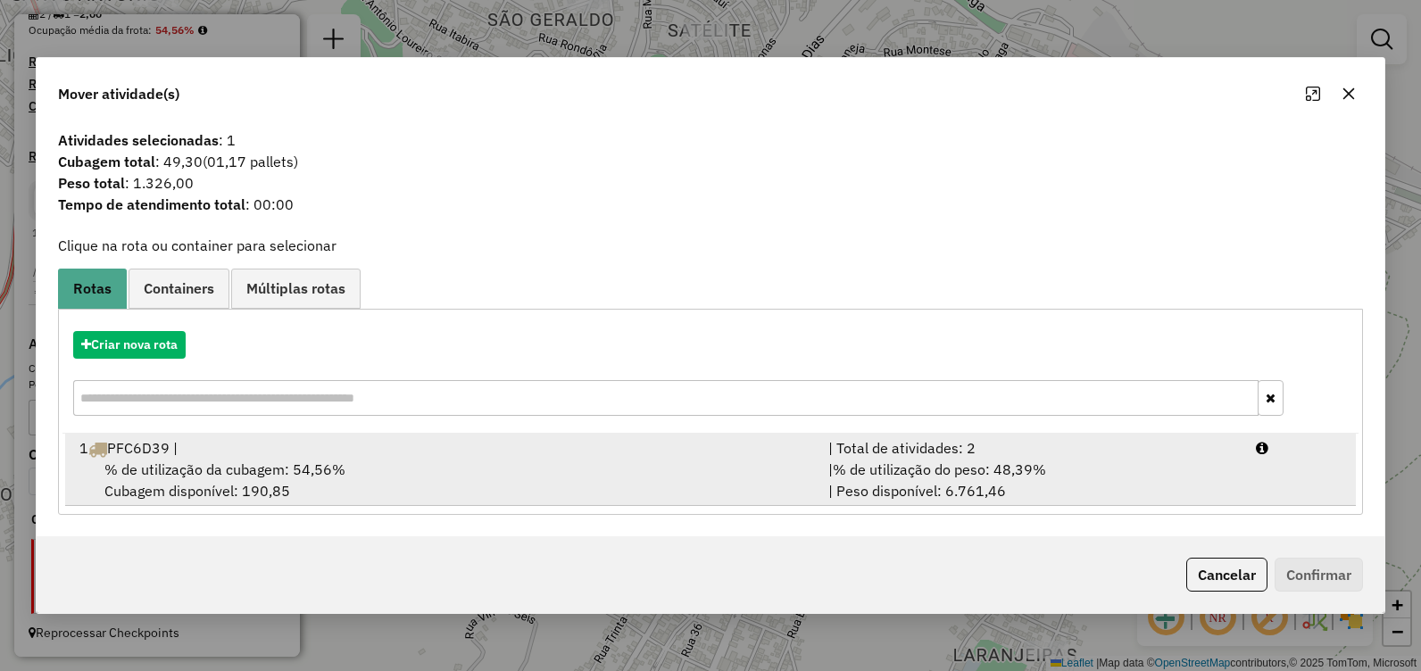
click at [352, 456] on div "1 PFC6D39 |" at bounding box center [443, 447] width 749 height 21
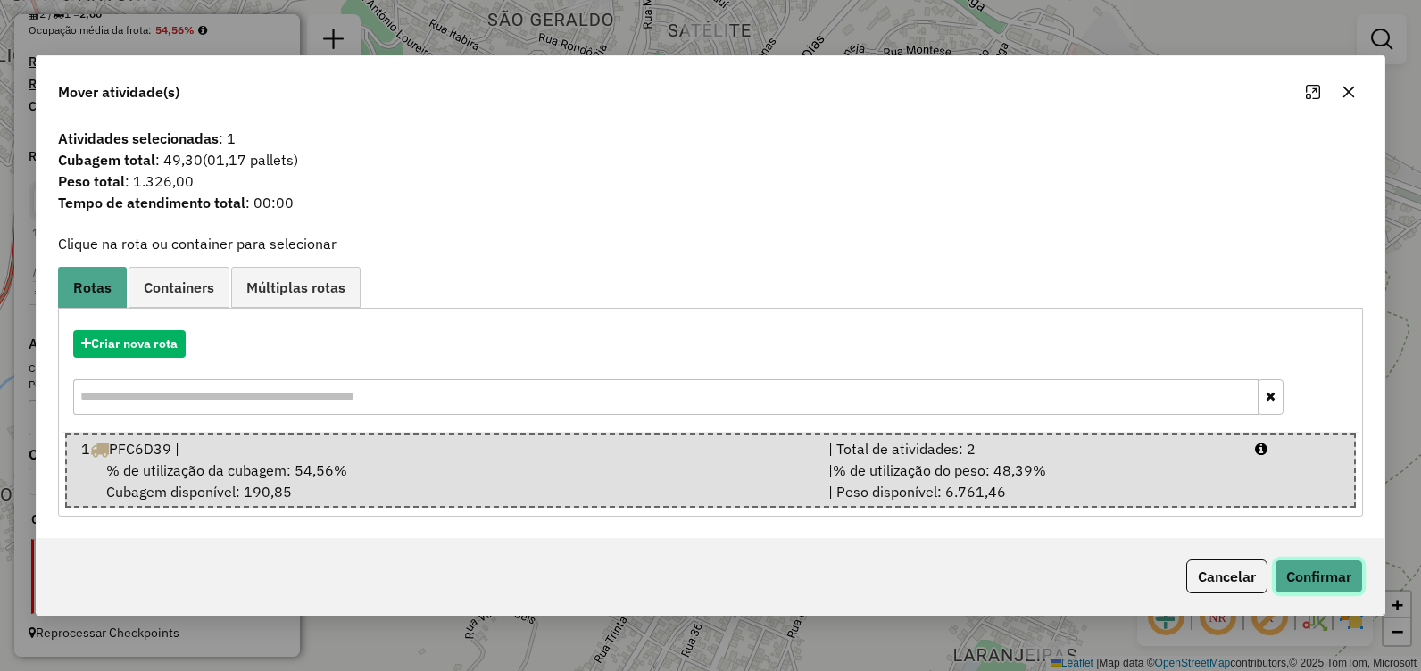
click at [1304, 567] on button "Confirmar" at bounding box center [1319, 577] width 88 height 34
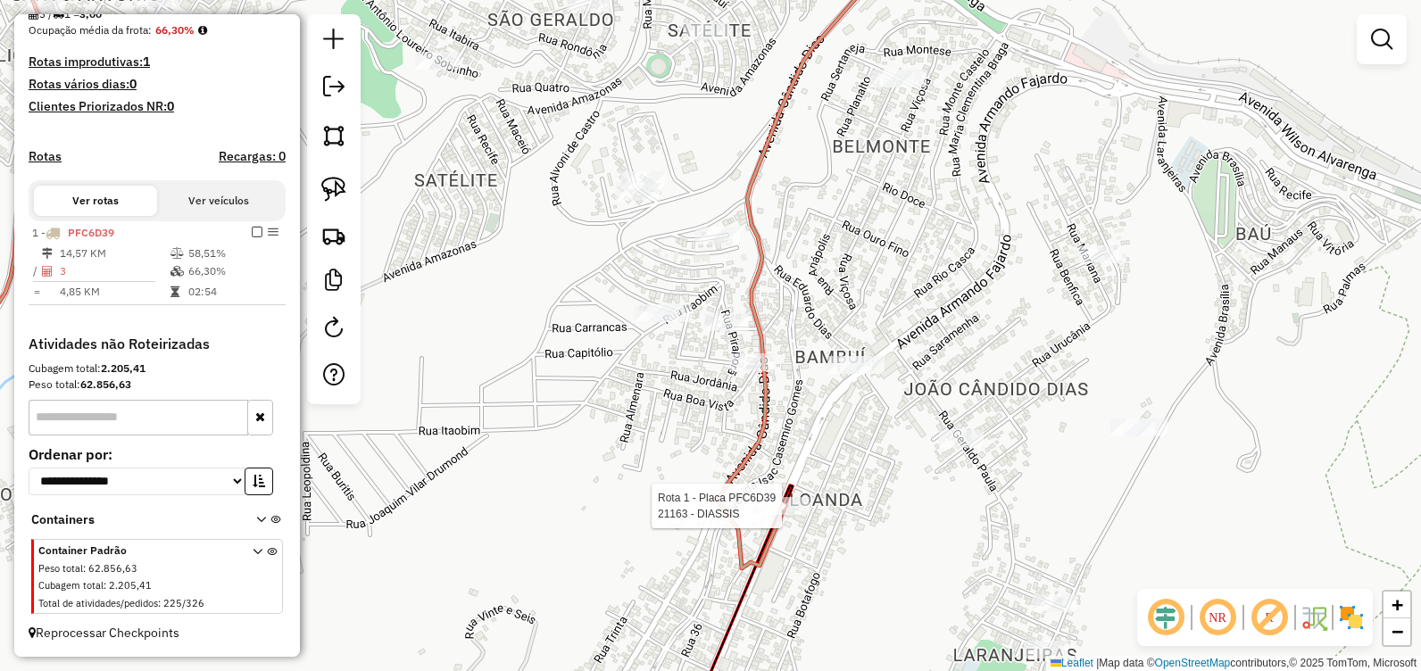
select select "**********"
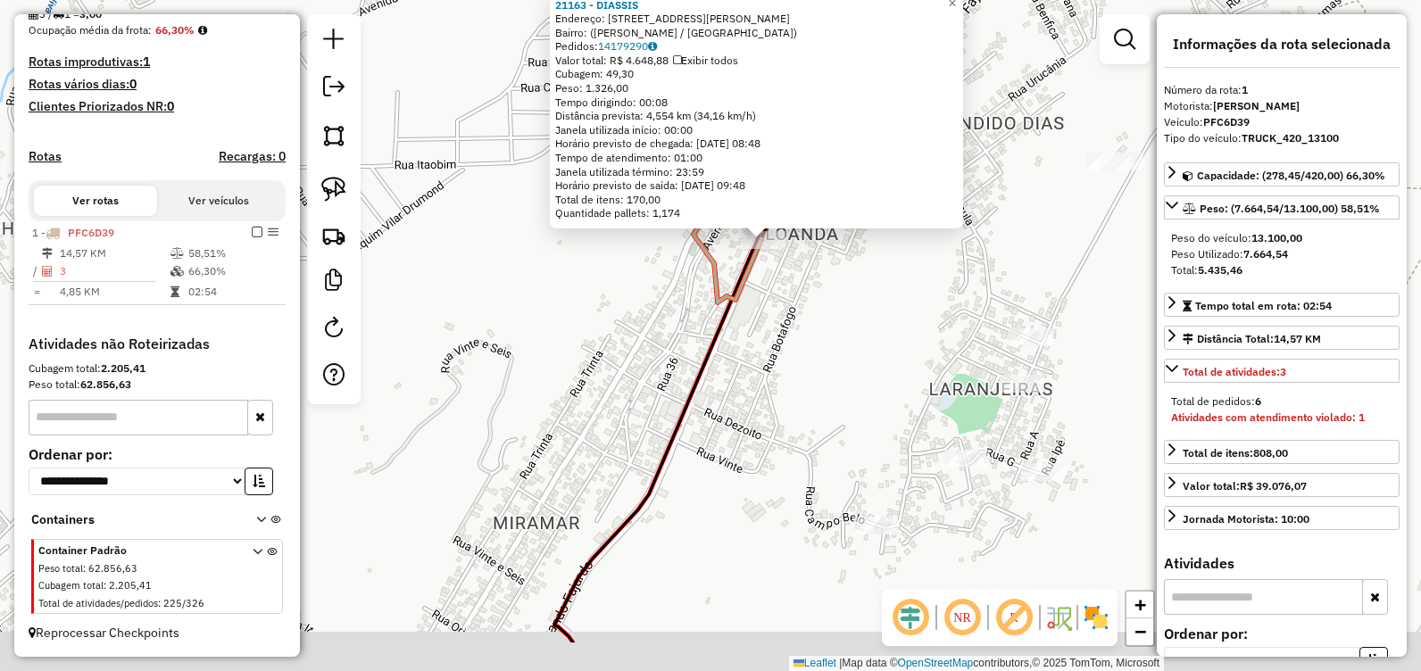
drag, startPoint x: 746, startPoint y: 524, endPoint x: 905, endPoint y: 331, distance: 249.9
click at [892, 333] on div "21163 - DIASSIS Endereço: Avenida Armando Fajardo, 1456 Bairro: (João Monlevade…" at bounding box center [710, 335] width 1421 height 671
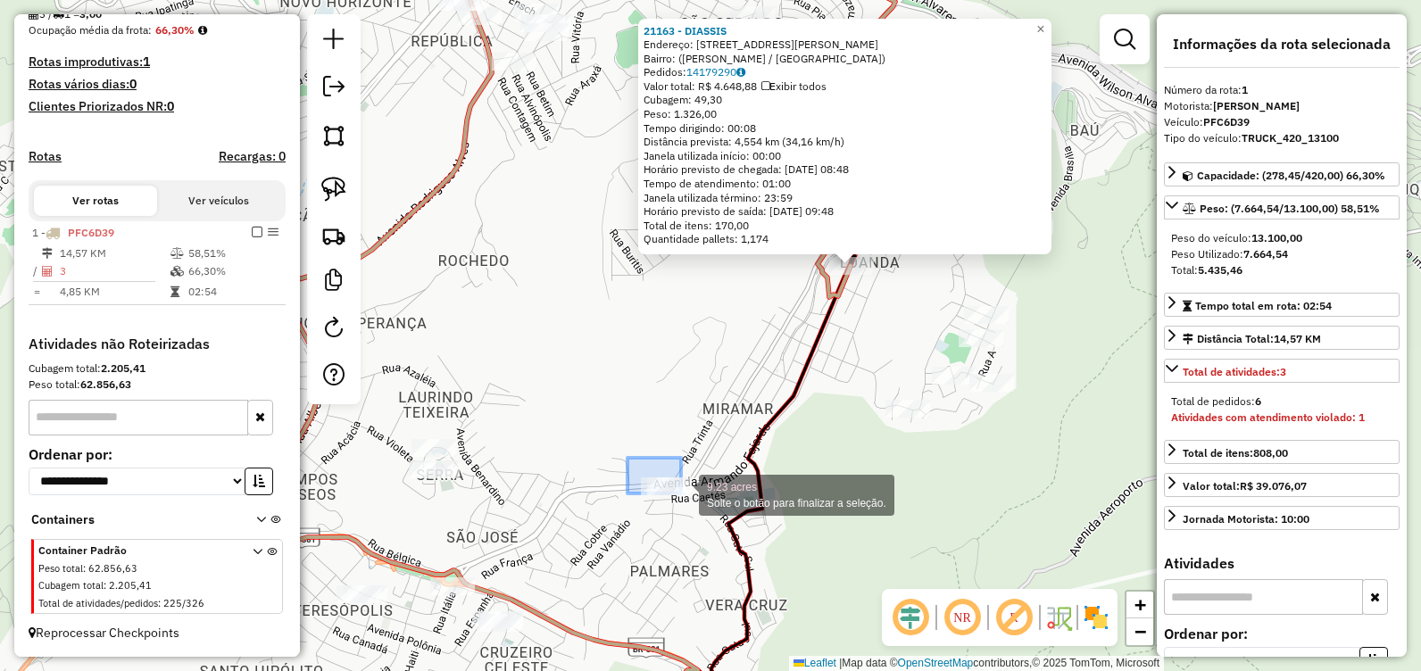
drag, startPoint x: 628, startPoint y: 458, endPoint x: 703, endPoint y: 505, distance: 89.4
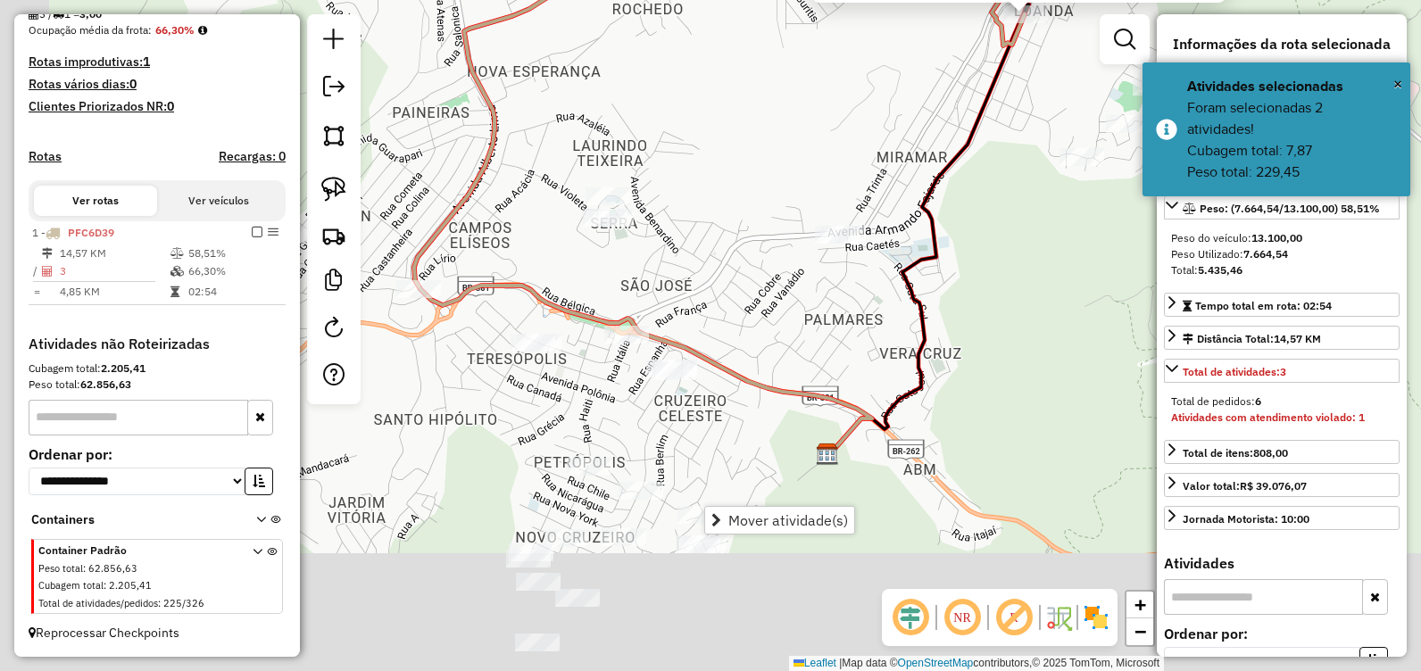
drag, startPoint x: 540, startPoint y: 469, endPoint x: 743, endPoint y: 159, distance: 370.1
click at [743, 159] on div "21163 - DIASSIS Endereço: Avenida Armando Fajardo, 1456 Bairro: (João Monlevade…" at bounding box center [710, 335] width 1421 height 671
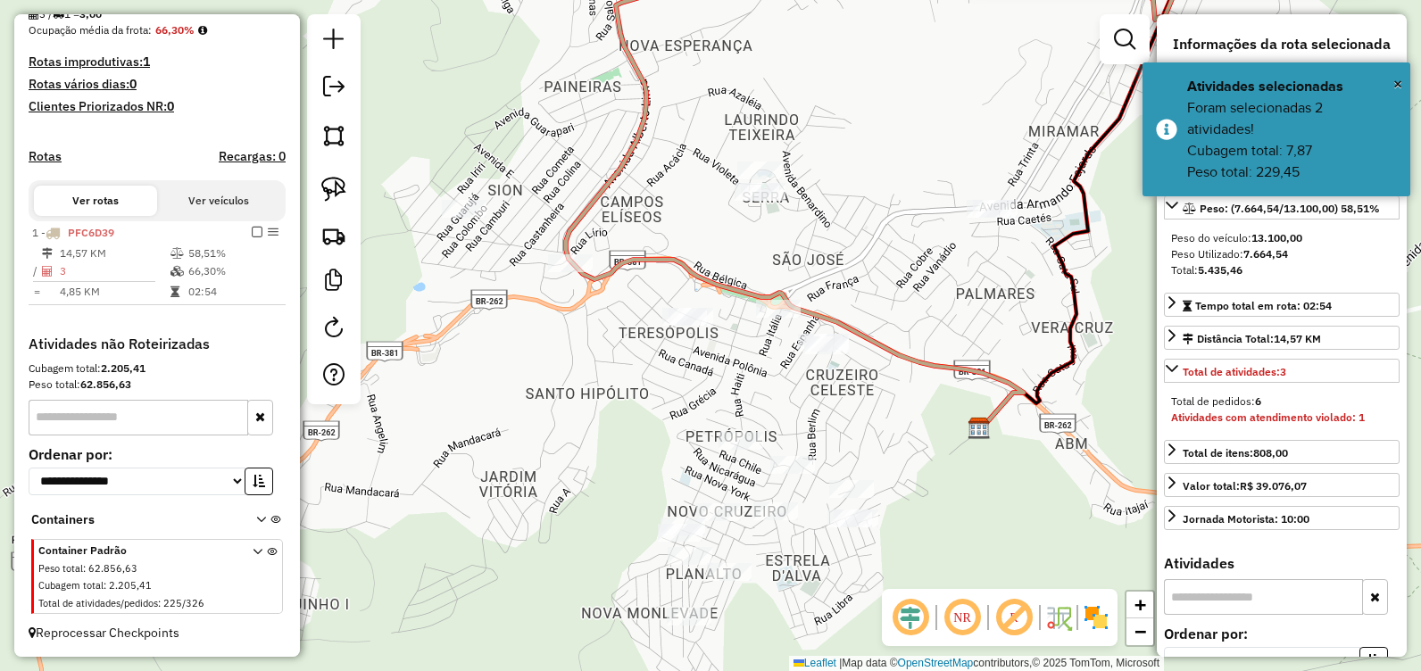
drag, startPoint x: 658, startPoint y: 323, endPoint x: 780, endPoint y: 357, distance: 126.9
click at [780, 357] on div "21163 - DIASSIS Endereço: Avenida Armando Fajardo, 1456 Bairro: (João Monlevade…" at bounding box center [710, 335] width 1421 height 671
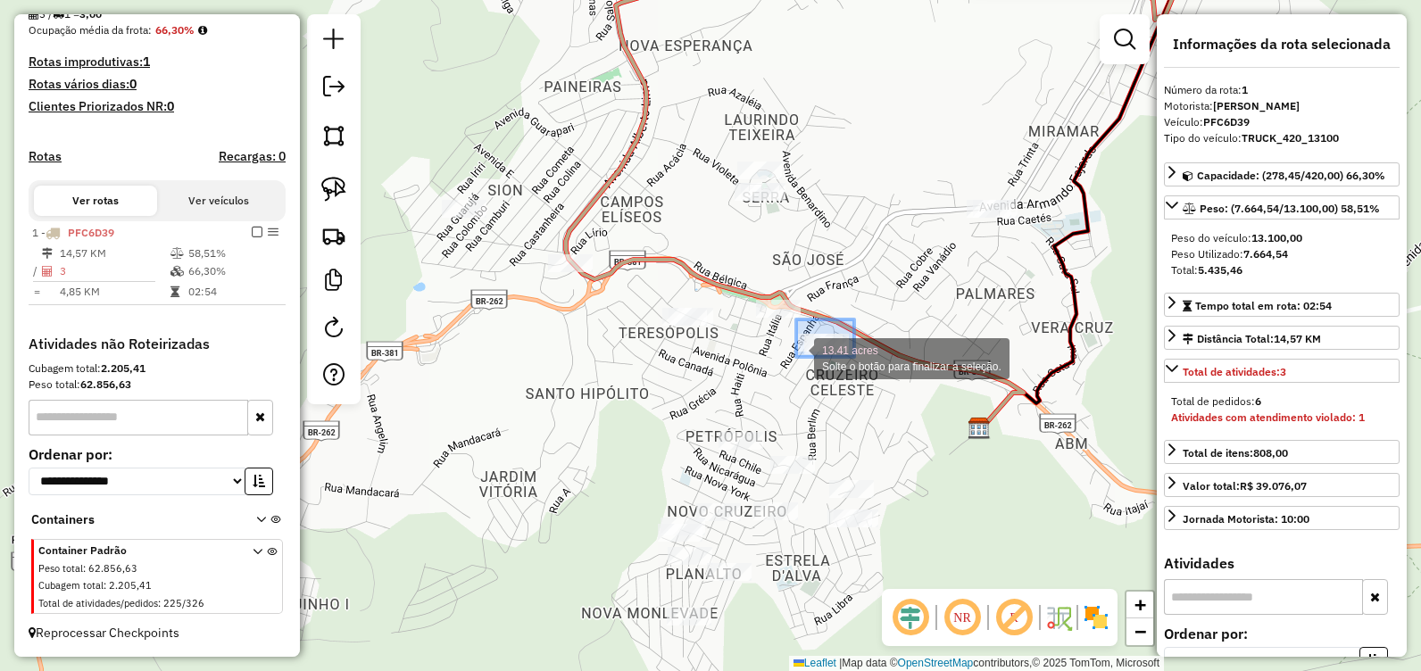
drag, startPoint x: 854, startPoint y: 320, endPoint x: 794, endPoint y: 358, distance: 71.1
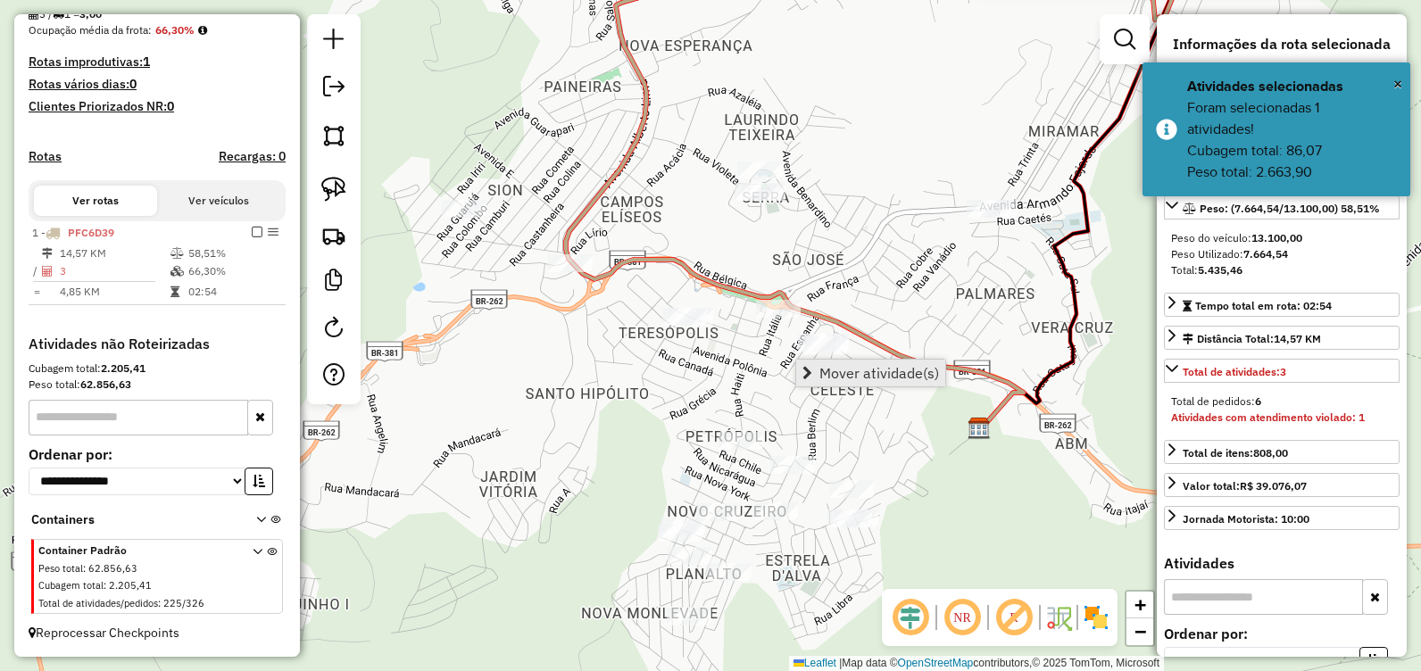
click at [831, 372] on span "Mover atividade(s)" at bounding box center [879, 373] width 120 height 14
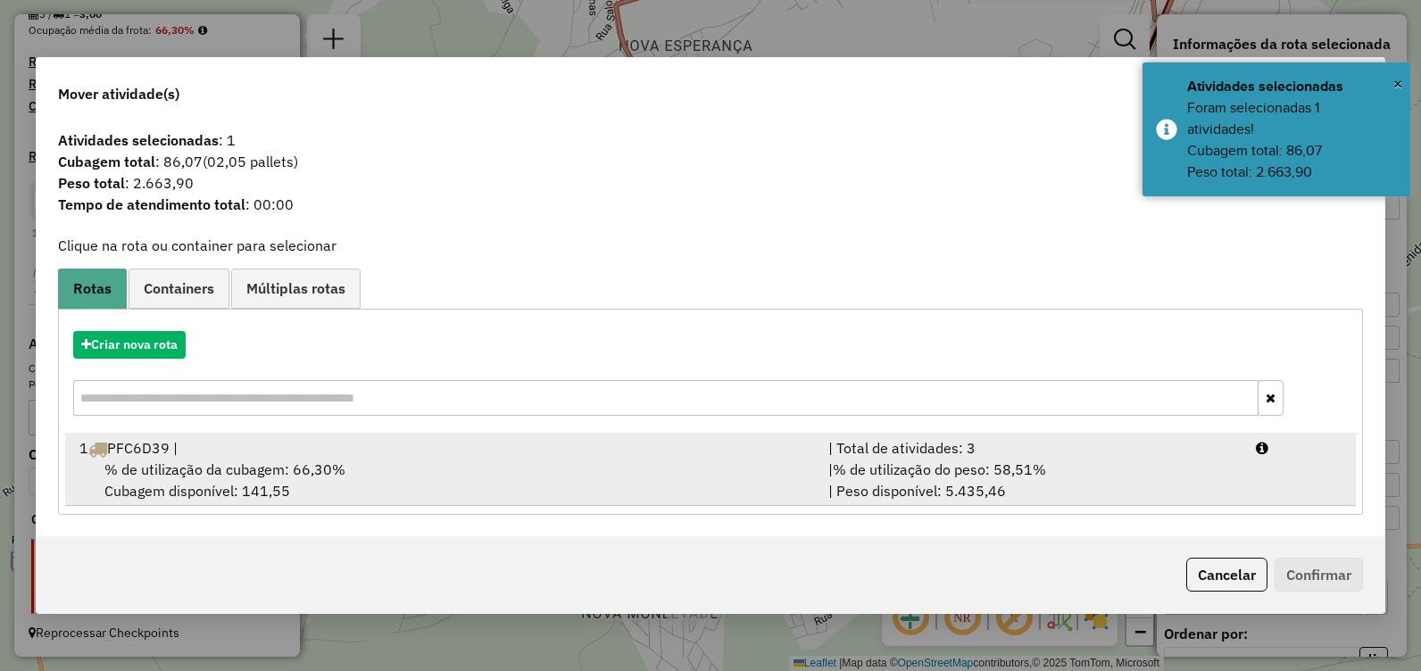
click at [272, 463] on span "% de utilização da cubagem: 66,30%" at bounding box center [224, 470] width 241 height 18
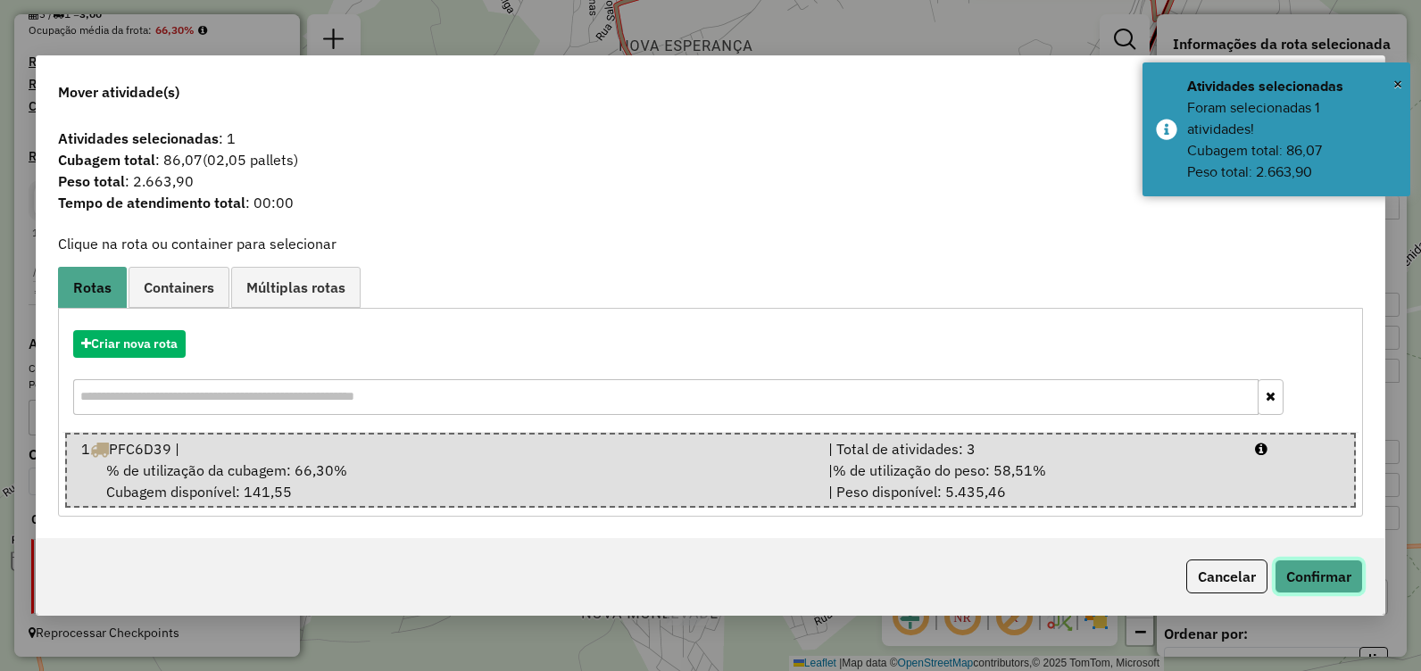
click at [1293, 575] on button "Confirmar" at bounding box center [1319, 577] width 88 height 34
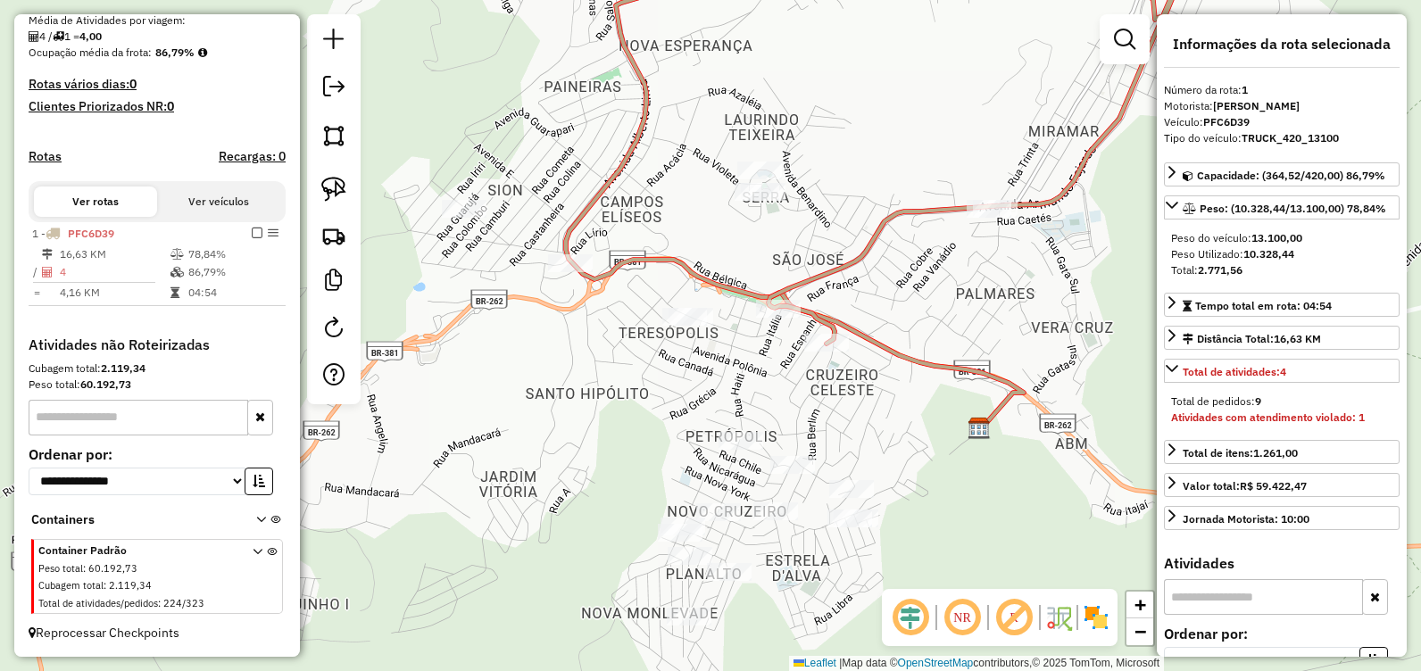
scroll to position [426, 0]
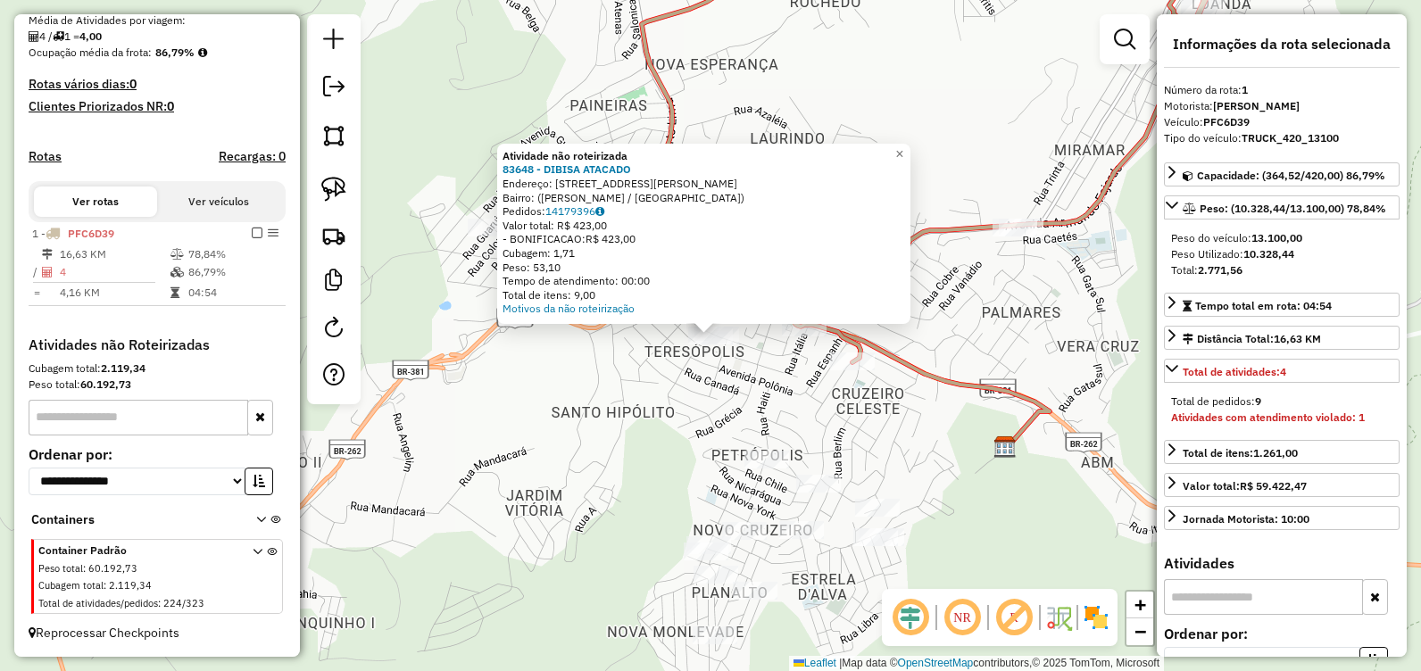
click at [748, 432] on div "Atividade não roteirizada 83648 - DIBISA ATACADO Endereço: Rua José do Carmo, 1…" at bounding box center [710, 335] width 1421 height 671
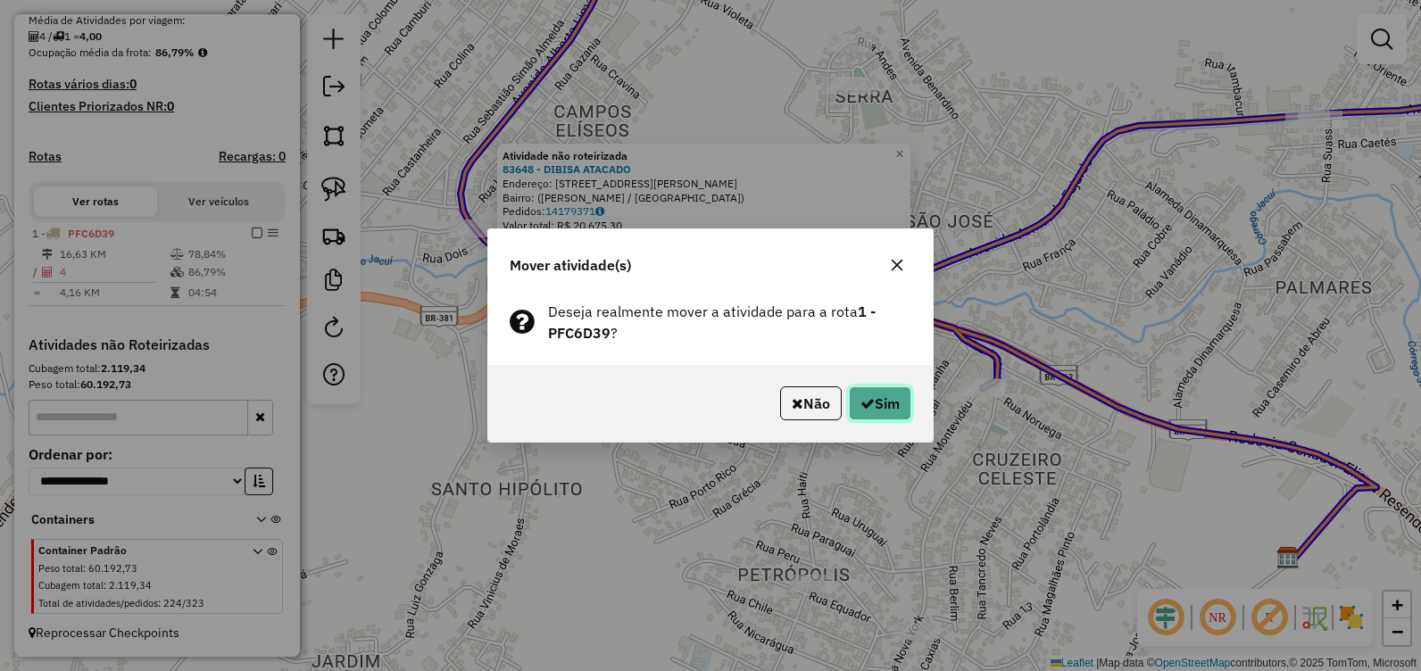
click at [891, 404] on button "Sim" at bounding box center [880, 404] width 62 height 34
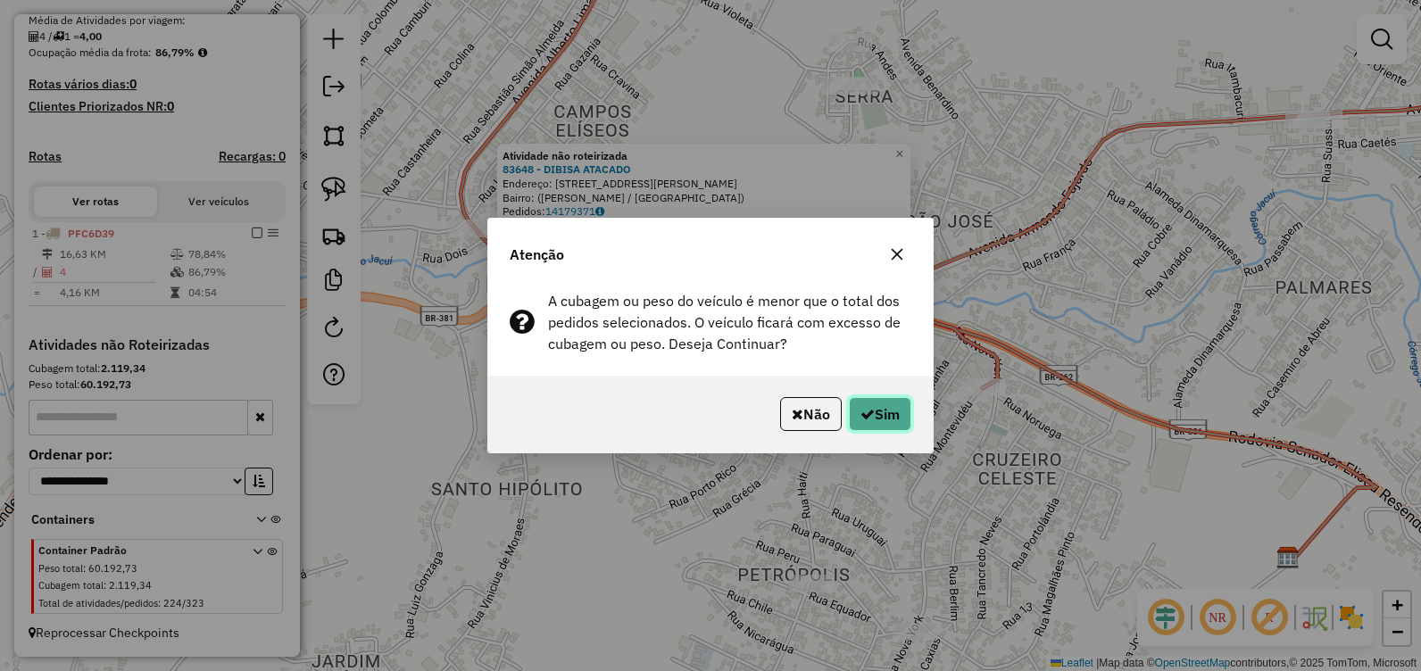
click at [874, 408] on button "Sim" at bounding box center [880, 414] width 62 height 34
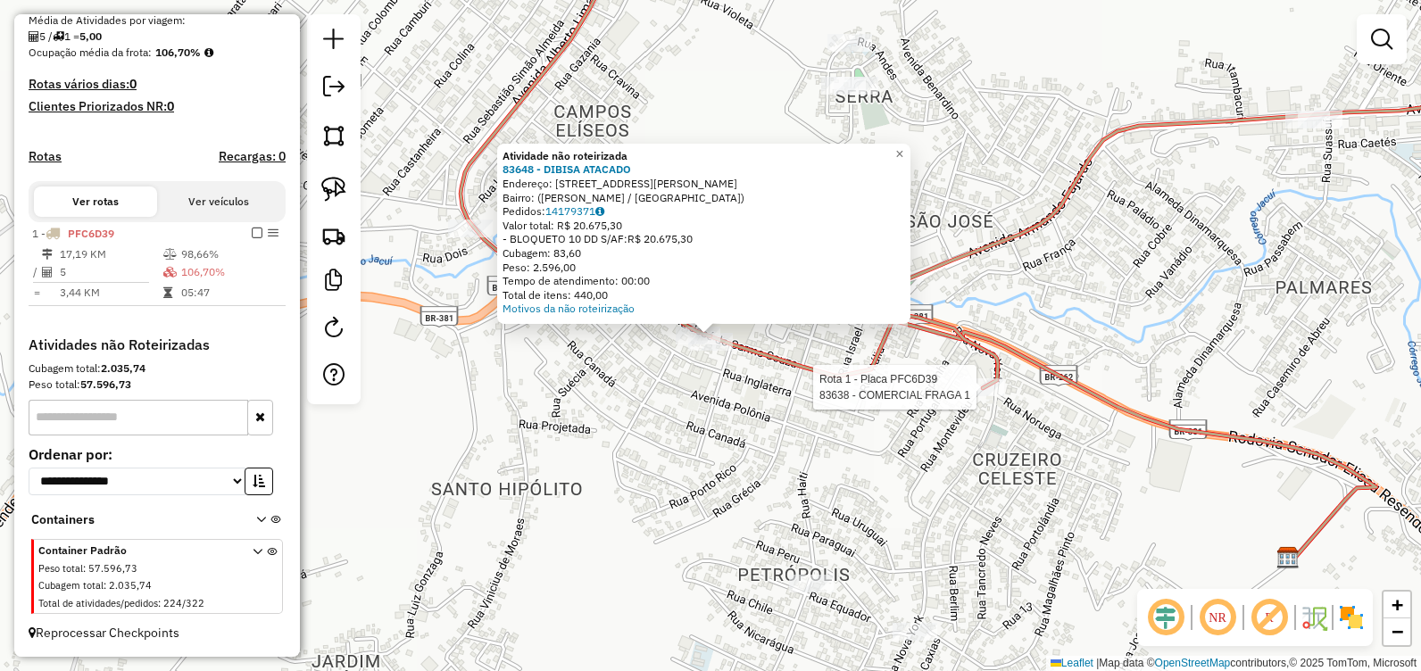
select select "**********"
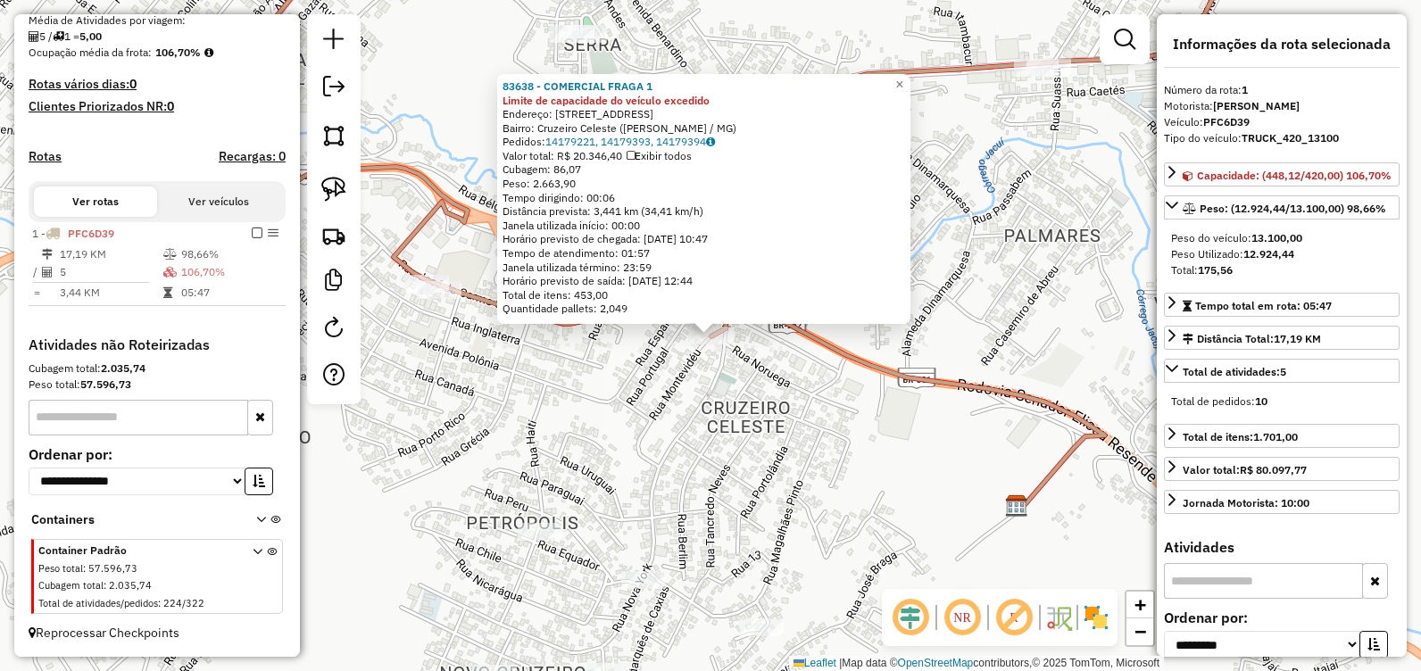
click at [641, 420] on div "83638 - COMERCIAL FRAGA 1 Limite de capacidade do veículo excedido Endereço: Ru…" at bounding box center [710, 335] width 1421 height 671
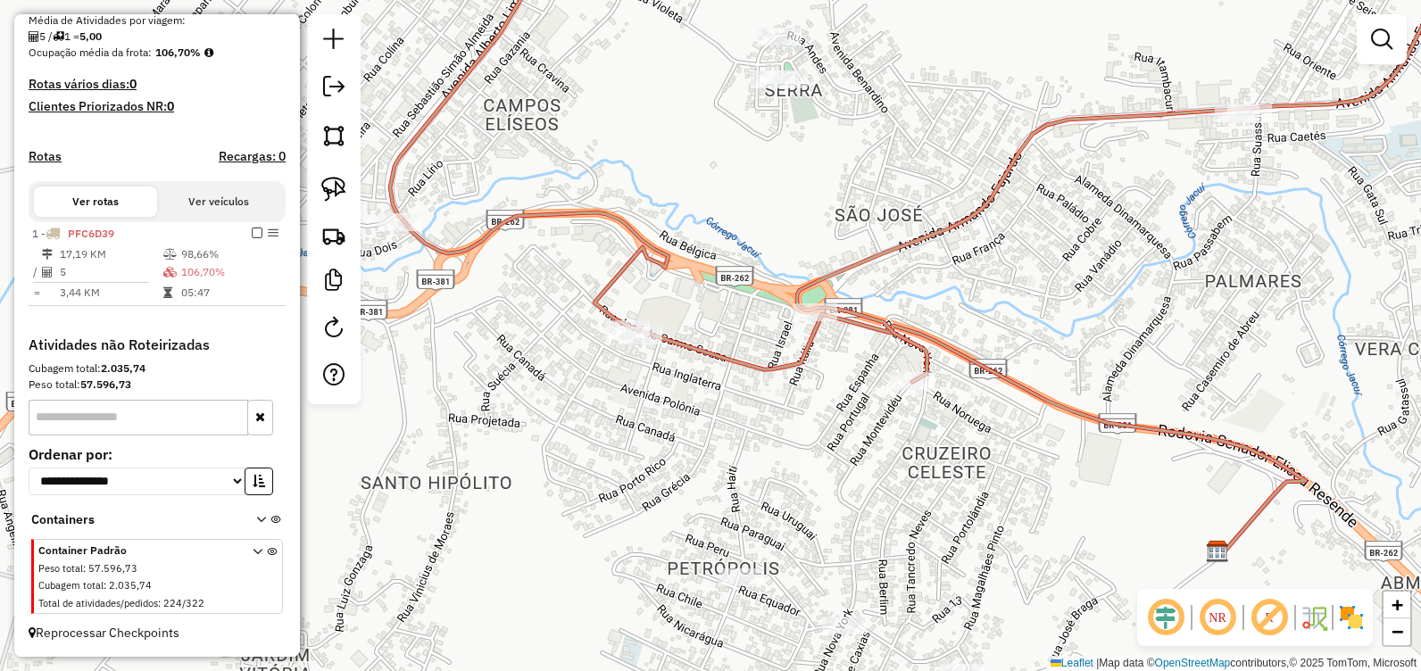
drag, startPoint x: 484, startPoint y: 349, endPoint x: 687, endPoint y: 395, distance: 208.6
click at [686, 395] on div "Janela de atendimento Grade de atendimento Capacidade Transportadoras Veículos …" at bounding box center [710, 335] width 1421 height 671
click at [620, 367] on div "Janela de atendimento Grade de atendimento Capacidade Transportadoras Veículos …" at bounding box center [710, 335] width 1421 height 671
select select "**********"
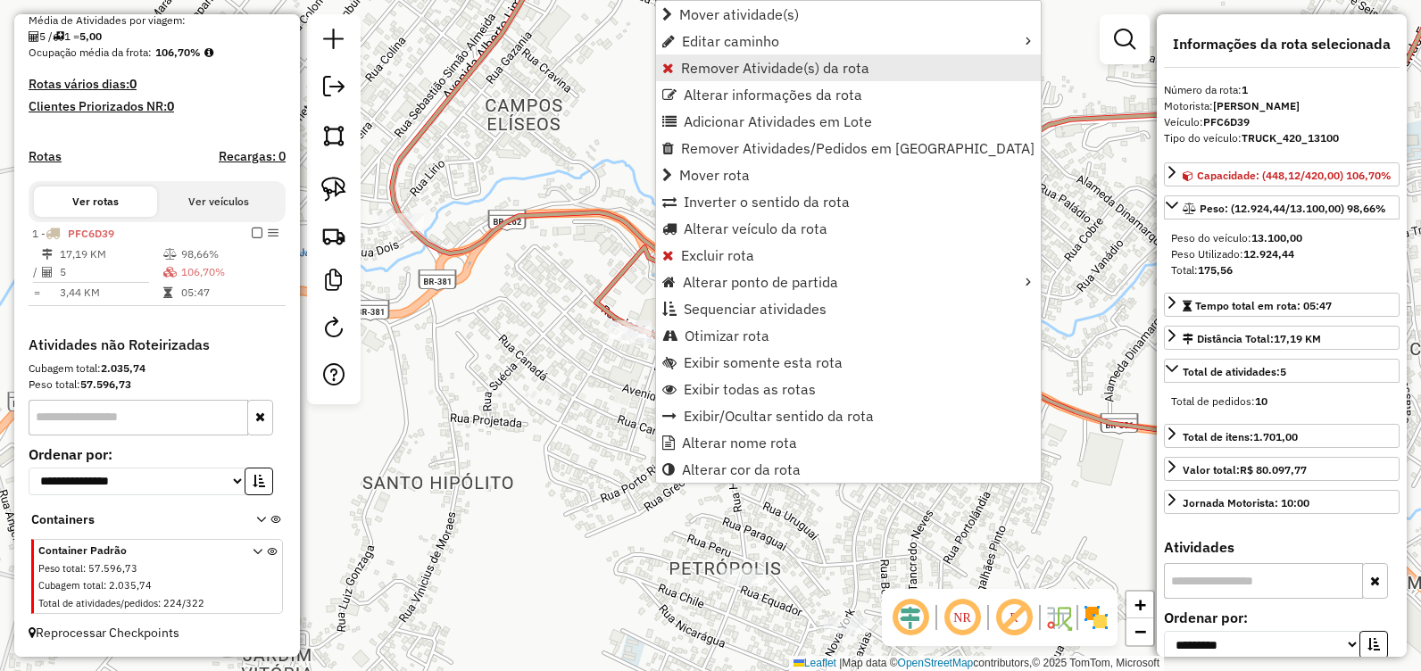
click at [775, 71] on span "Remover Atividade(s) da rota" at bounding box center [775, 68] width 188 height 14
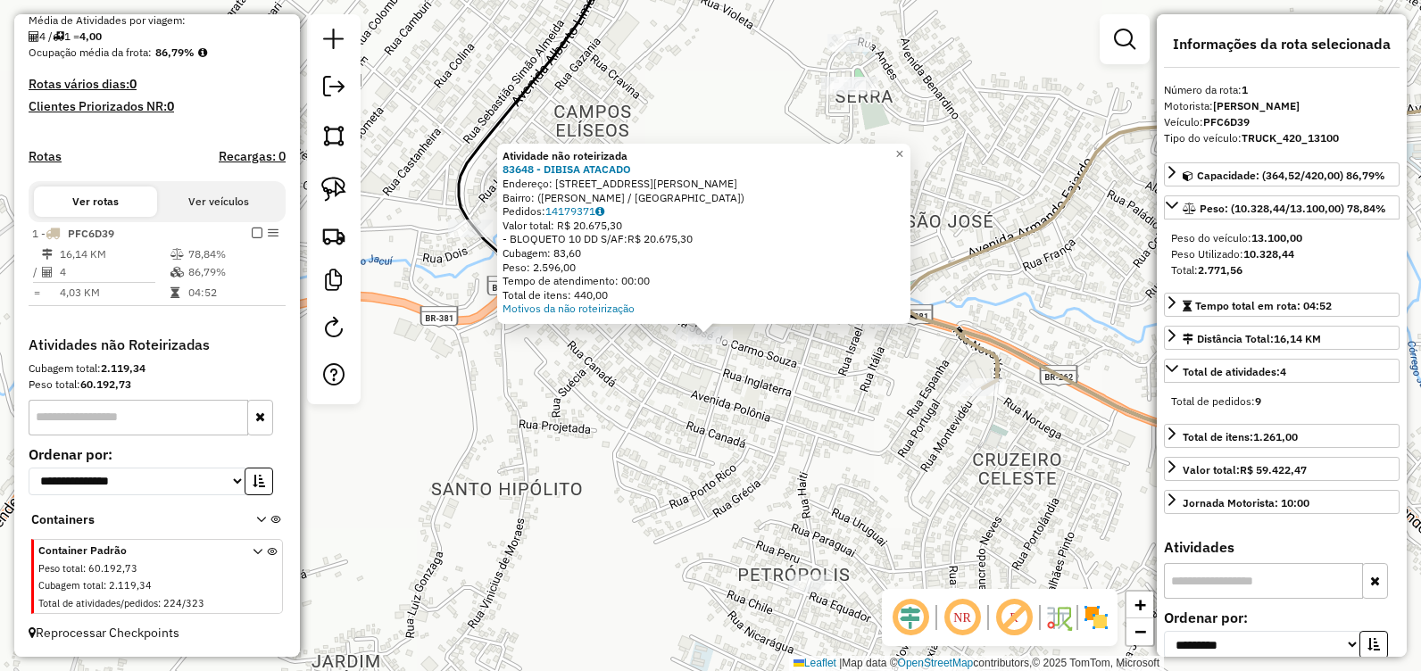
click at [649, 396] on div "Atividade não roteirizada 83648 - DIBISA ATACADO Endereço: Rua José do Carmo, 1…" at bounding box center [710, 335] width 1421 height 671
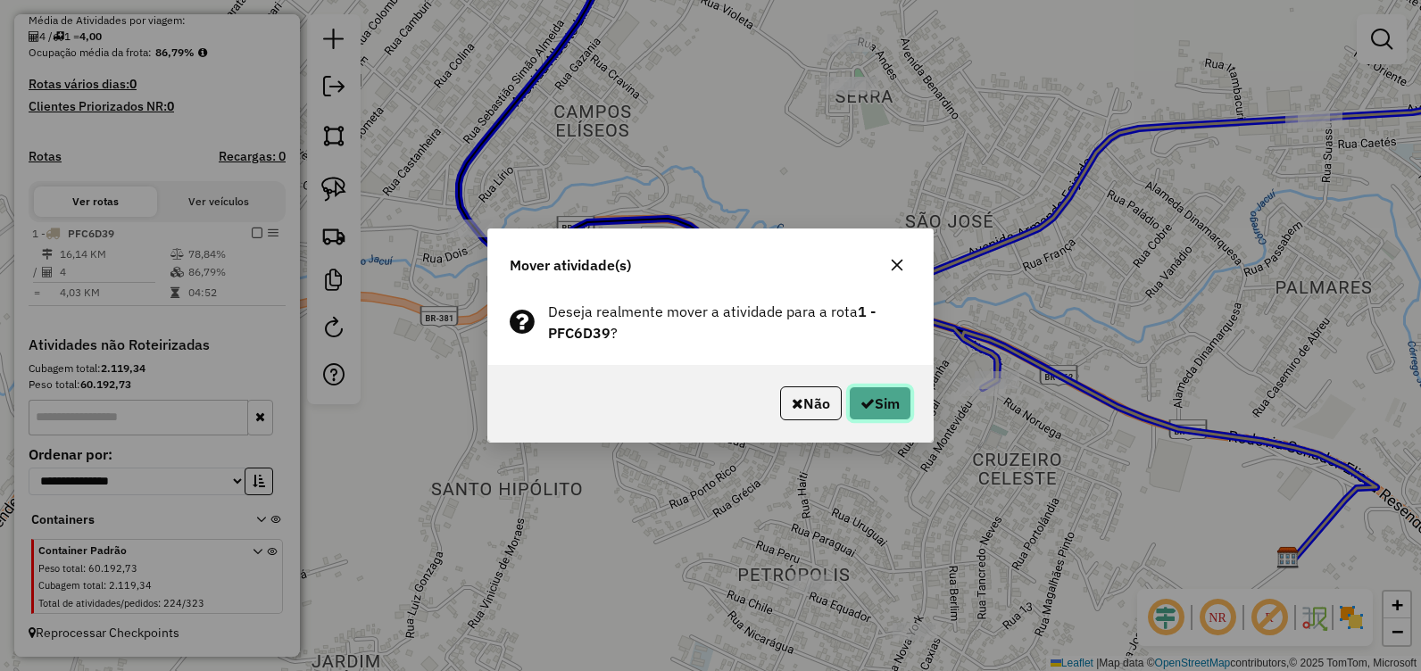
click at [883, 395] on button "Sim" at bounding box center [880, 404] width 62 height 34
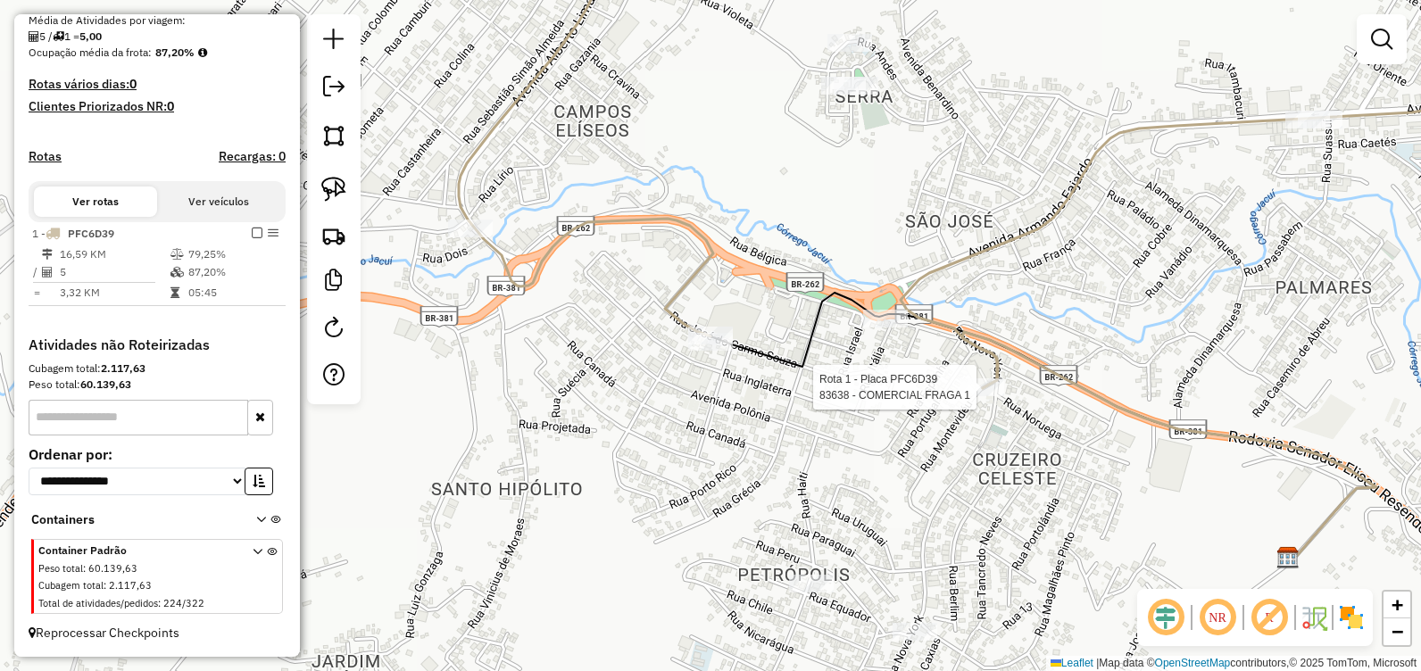
select select "**********"
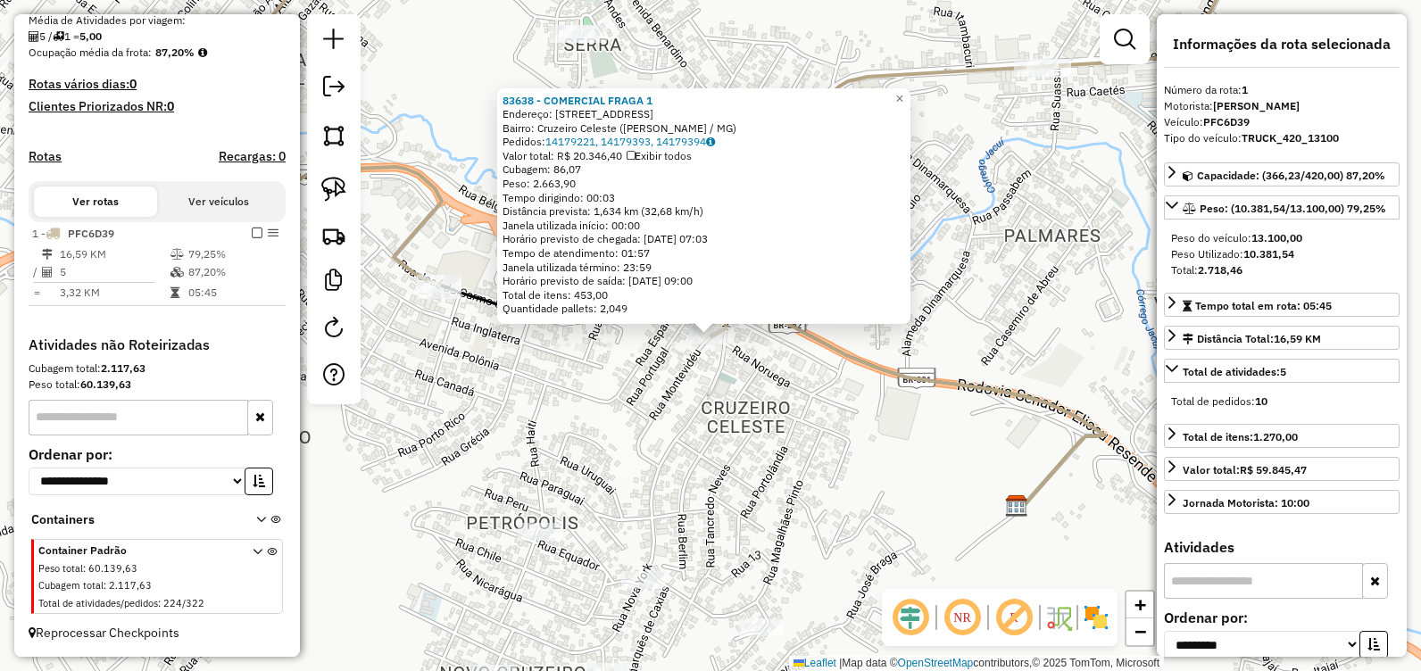
click at [769, 453] on div "83638 - COMERCIAL FRAGA 1 Endereço: Rua Montevideu , 133 Bairro: Cruzeiro Celes…" at bounding box center [710, 335] width 1421 height 671
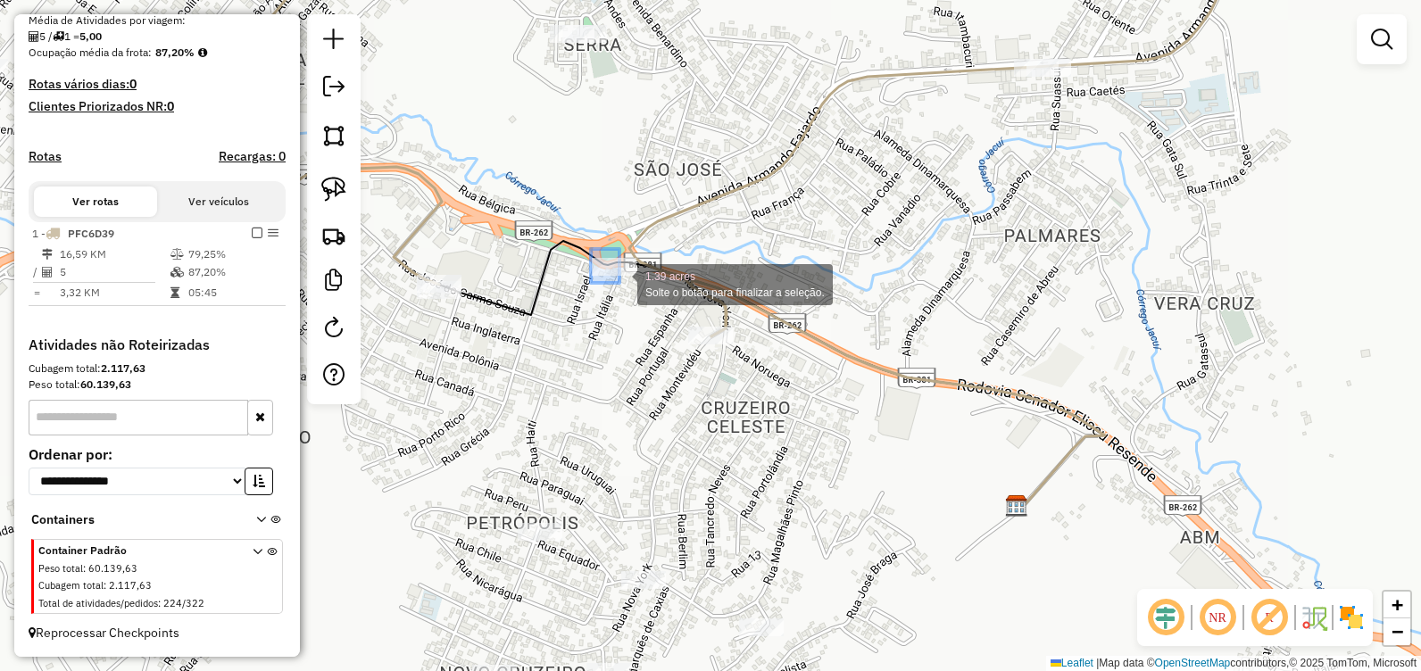
drag, startPoint x: 591, startPoint y: 249, endPoint x: 629, endPoint y: 287, distance: 53.7
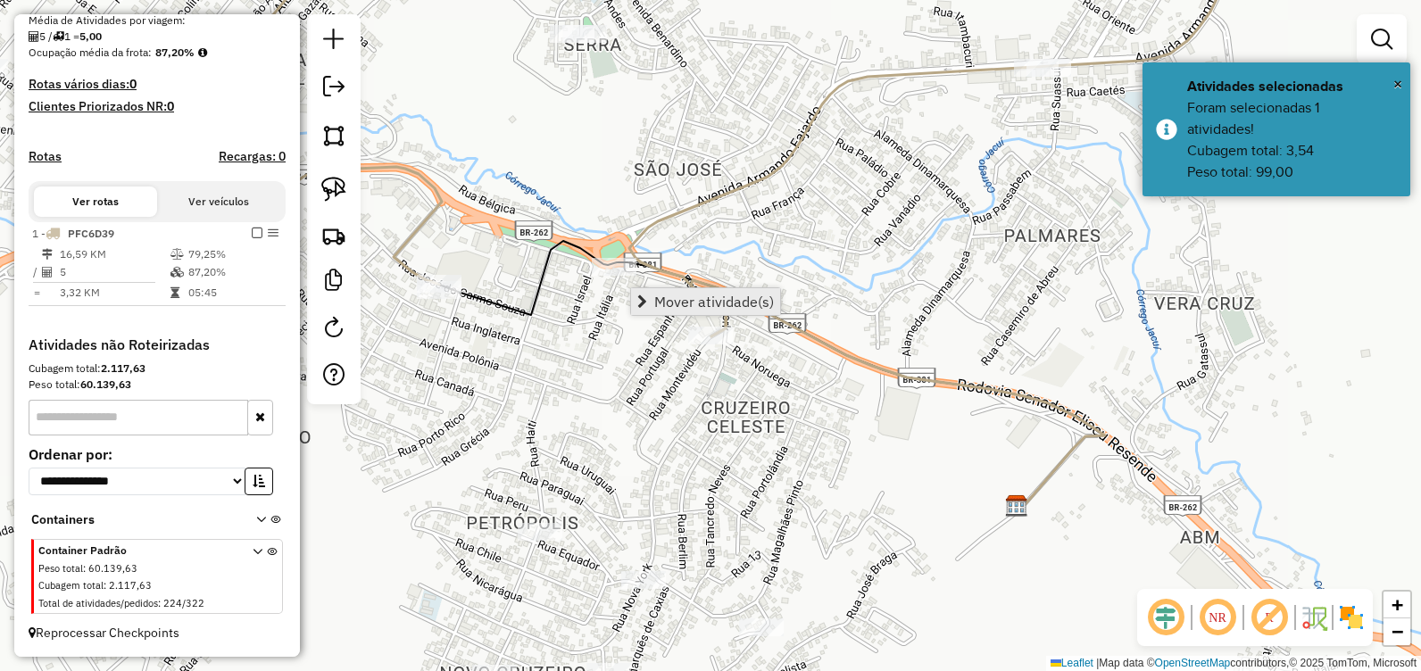
click at [711, 299] on span "Mover atividade(s)" at bounding box center [714, 302] width 120 height 14
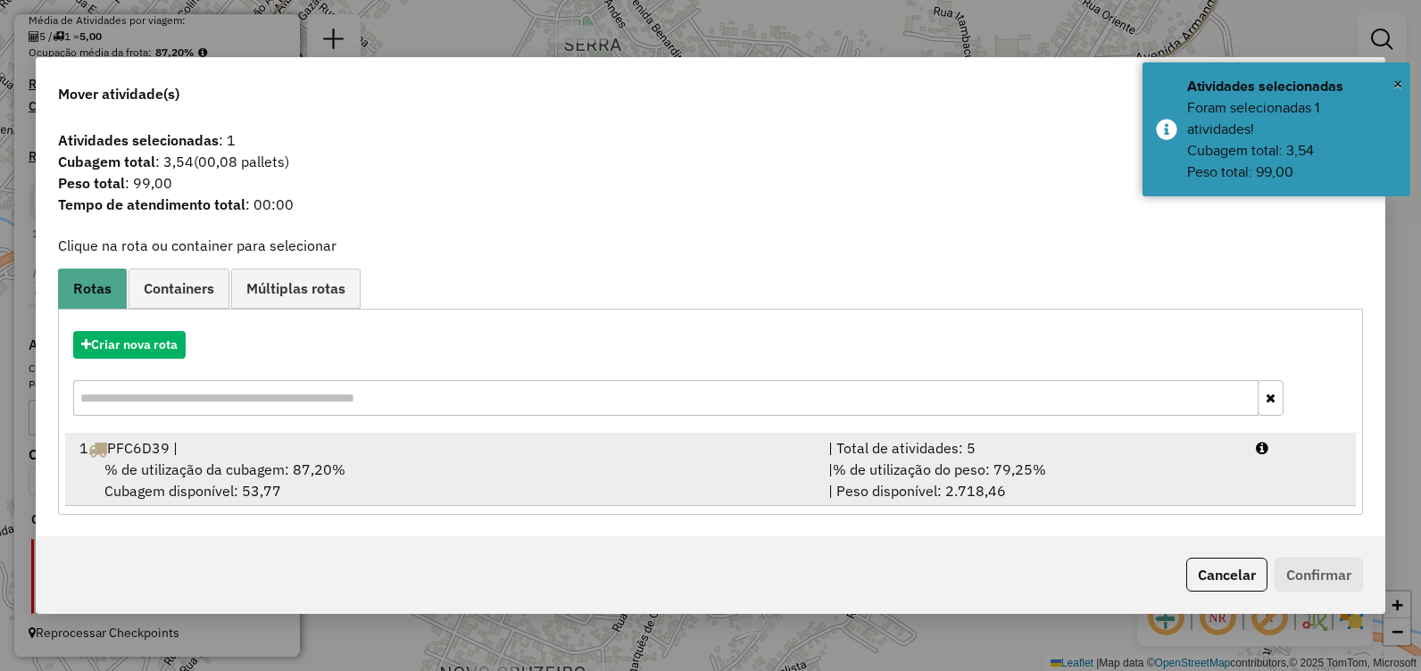
click at [615, 461] on div "% de utilização da cubagem: 87,20% Cubagem disponível: 53,77" at bounding box center [443, 480] width 749 height 43
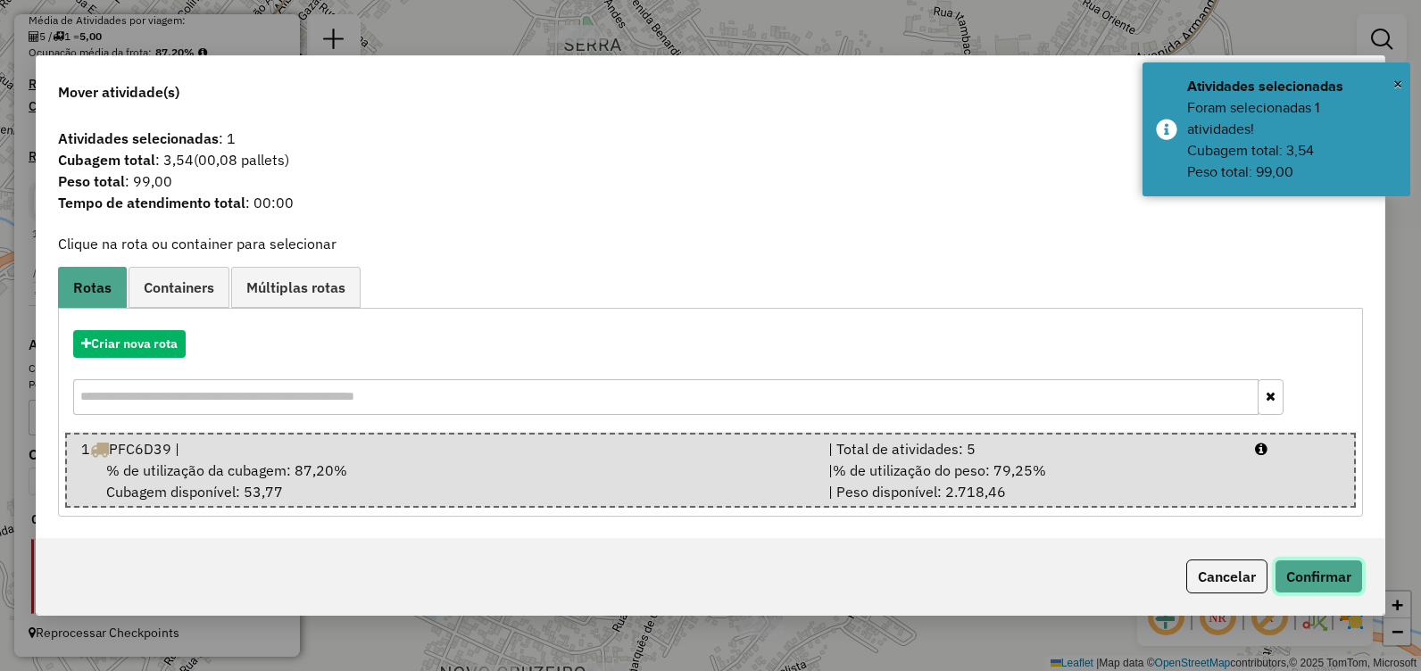
click at [1294, 570] on button "Confirmar" at bounding box center [1319, 577] width 88 height 34
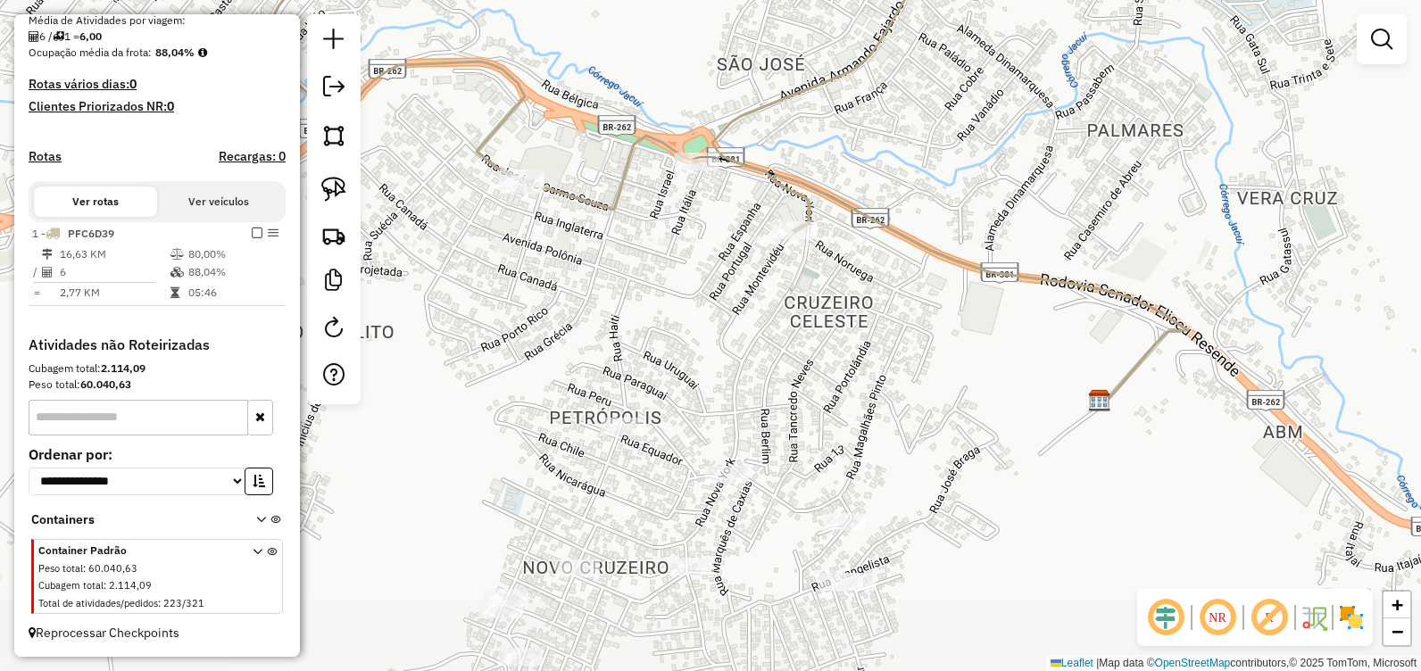
drag, startPoint x: 1051, startPoint y: 170, endPoint x: 1069, endPoint y: 144, distance: 31.4
click at [1146, 54] on div "Janela de atendimento Grade de atendimento Capacidade Transportadoras Veículos …" at bounding box center [710, 335] width 1421 height 671
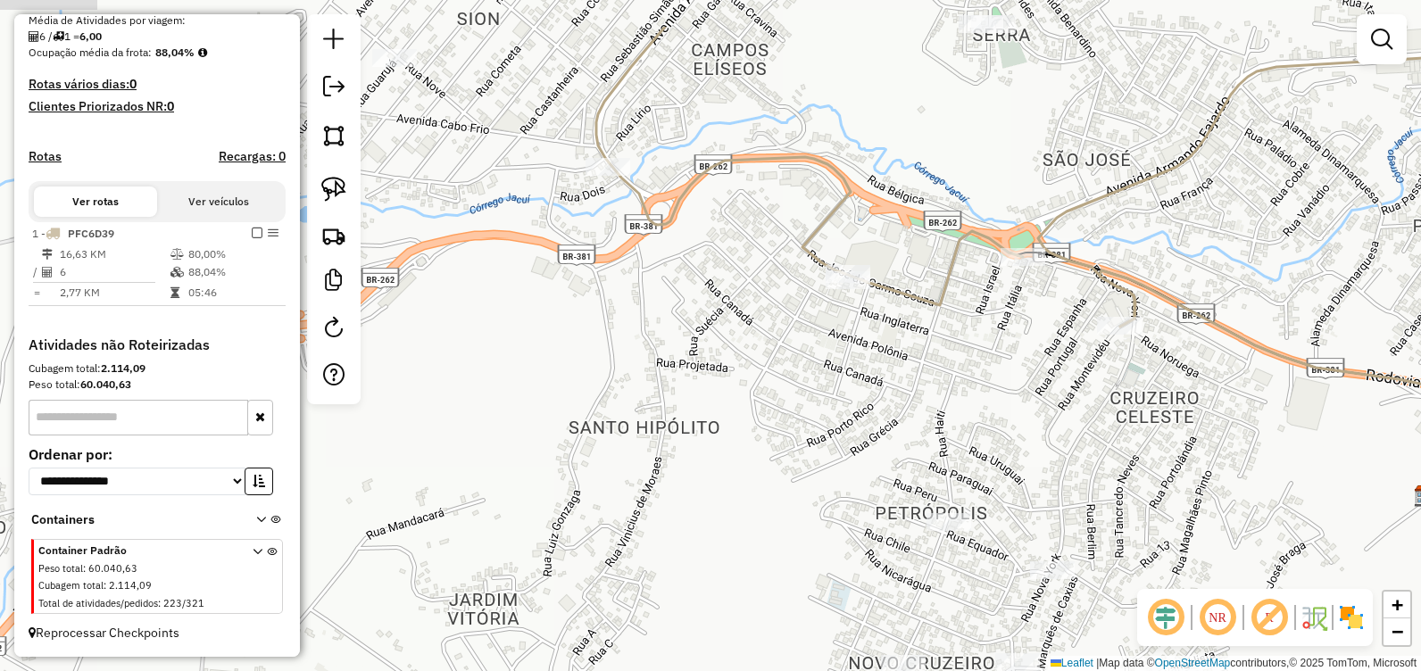
drag, startPoint x: 792, startPoint y: 306, endPoint x: 1117, endPoint y: 407, distance: 340.2
click at [1117, 407] on div "Janela de atendimento Grade de atendimento Capacidade Transportadoras Veículos …" at bounding box center [710, 335] width 1421 height 671
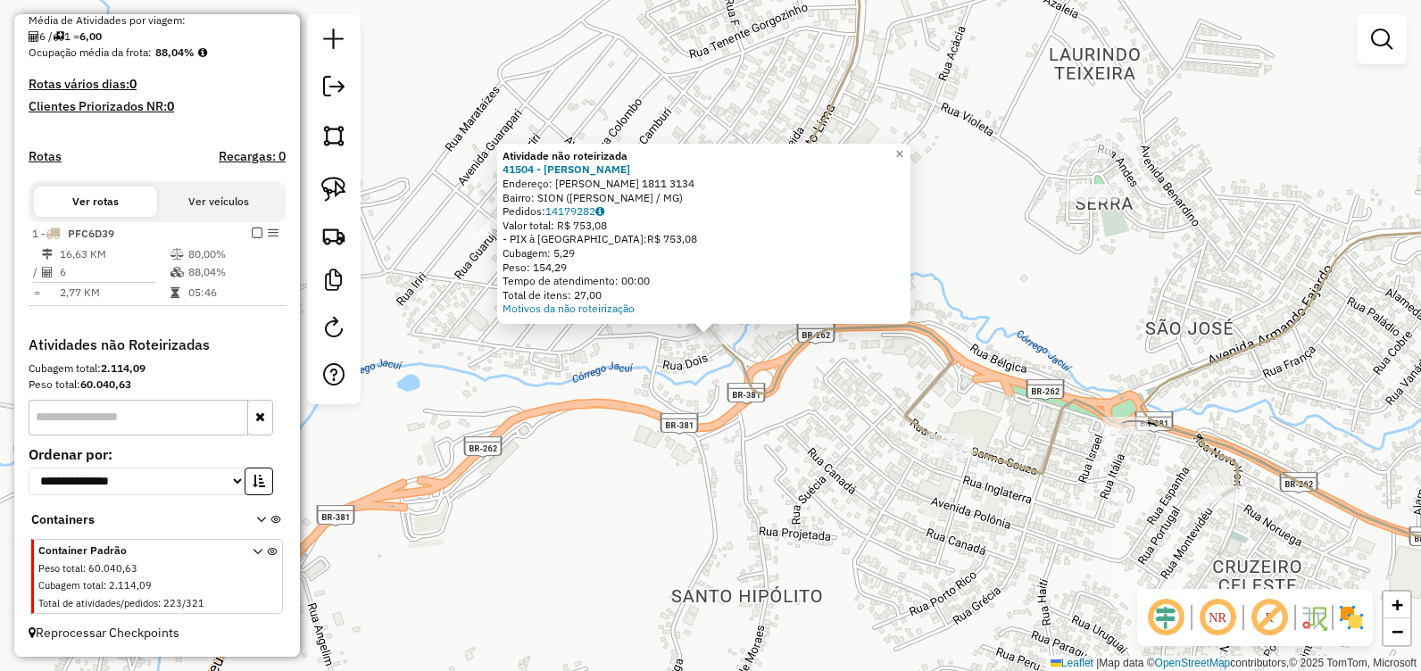
click at [793, 442] on div "Atividade não roteirizada 41504 - MARIA APARECIDW Endereço: ALBERTO LIMA 1811 3…" at bounding box center [710, 335] width 1421 height 671
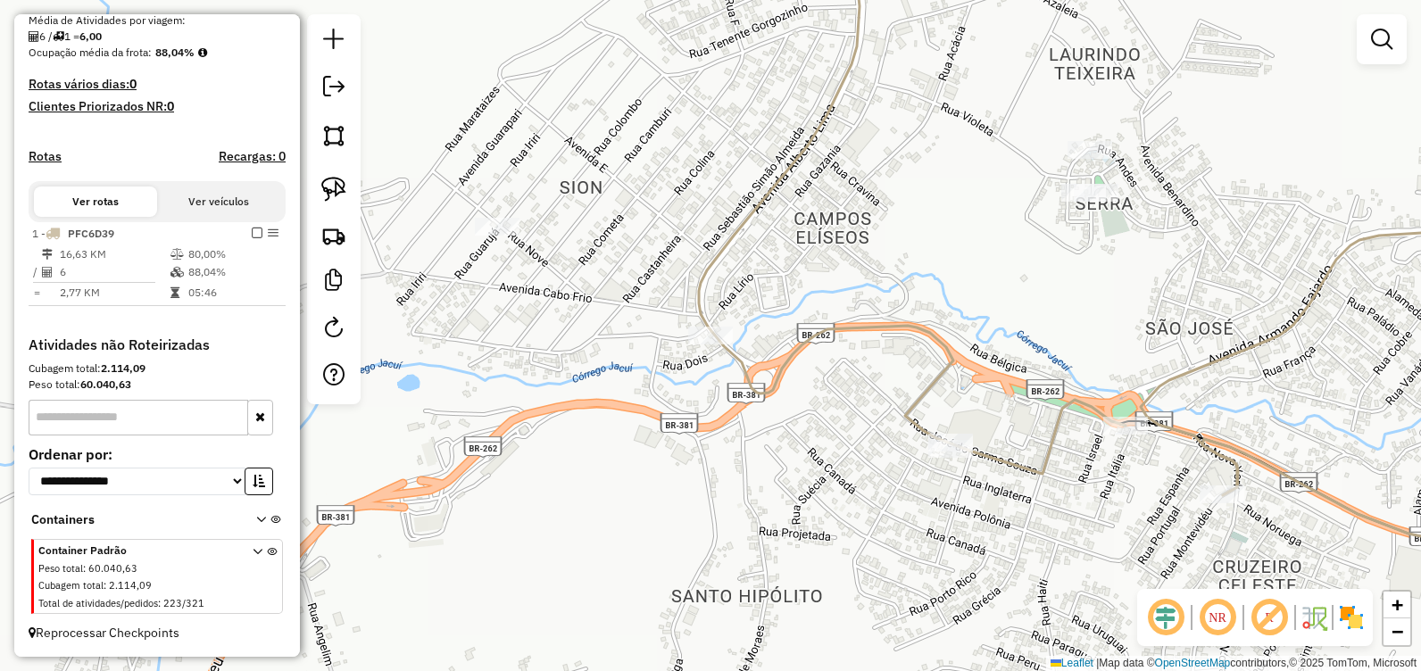
drag, startPoint x: 969, startPoint y: 286, endPoint x: 762, endPoint y: 286, distance: 206.2
click at [762, 286] on div "Janela de atendimento Grade de atendimento Capacidade Transportadoras Veículos …" at bounding box center [710, 335] width 1421 height 671
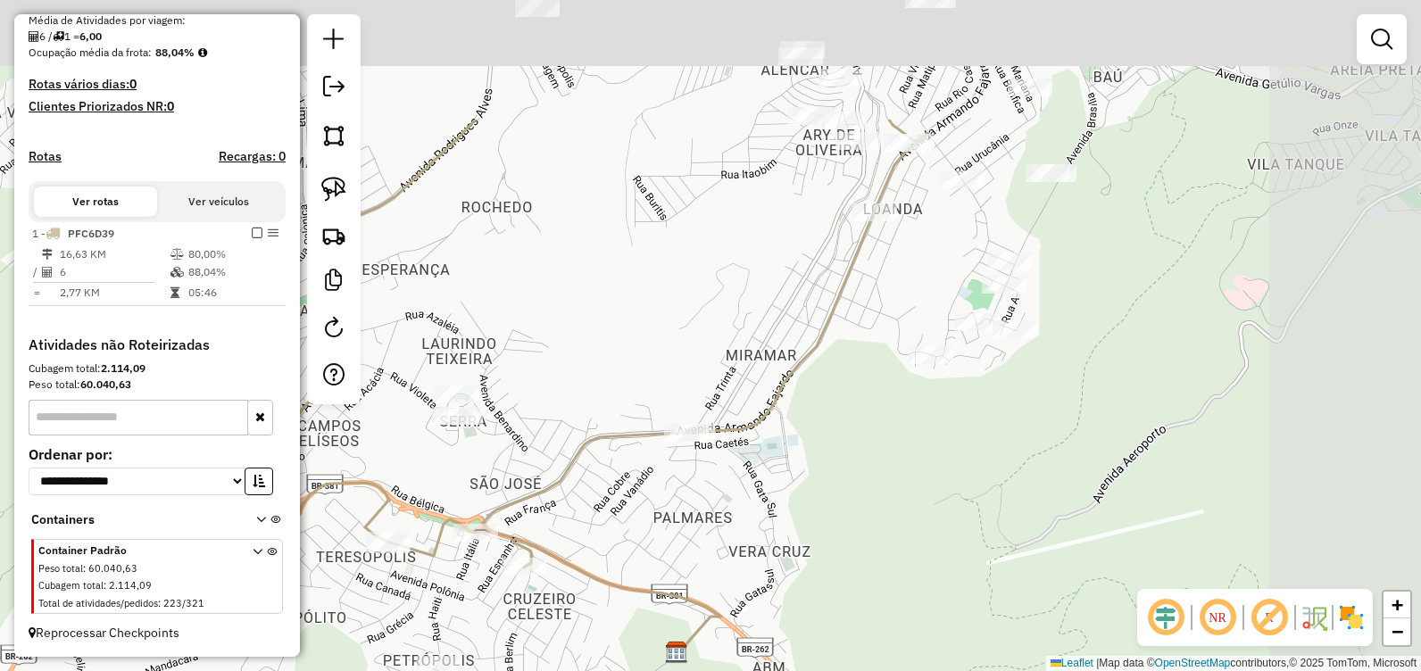
drag, startPoint x: 1145, startPoint y: 217, endPoint x: 807, endPoint y: 420, distance: 394.8
click at [807, 420] on div "Janela de atendimento Grade de atendimento Capacidade Transportadoras Veículos …" at bounding box center [710, 335] width 1421 height 671
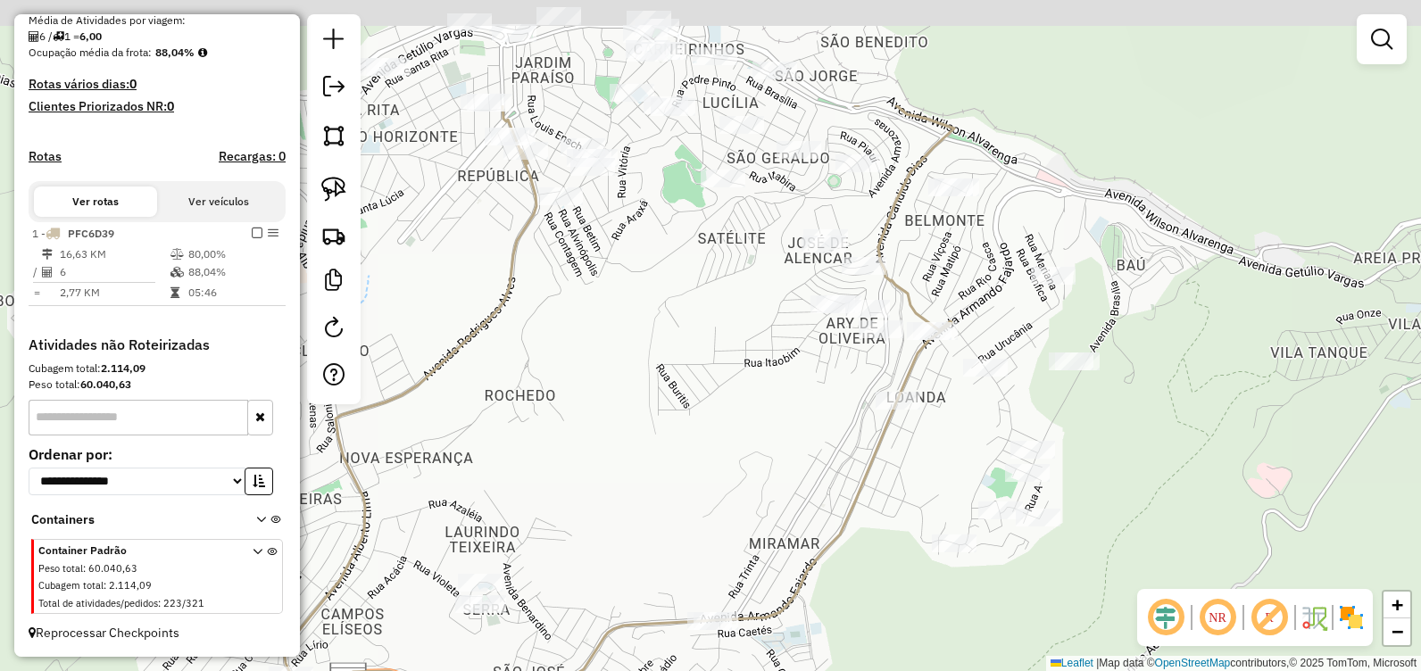
drag, startPoint x: 908, startPoint y: 127, endPoint x: 938, endPoint y: 274, distance: 150.4
click at [938, 274] on div "Janela de atendimento Grade de atendimento Capacidade Transportadoras Veículos …" at bounding box center [710, 335] width 1421 height 671
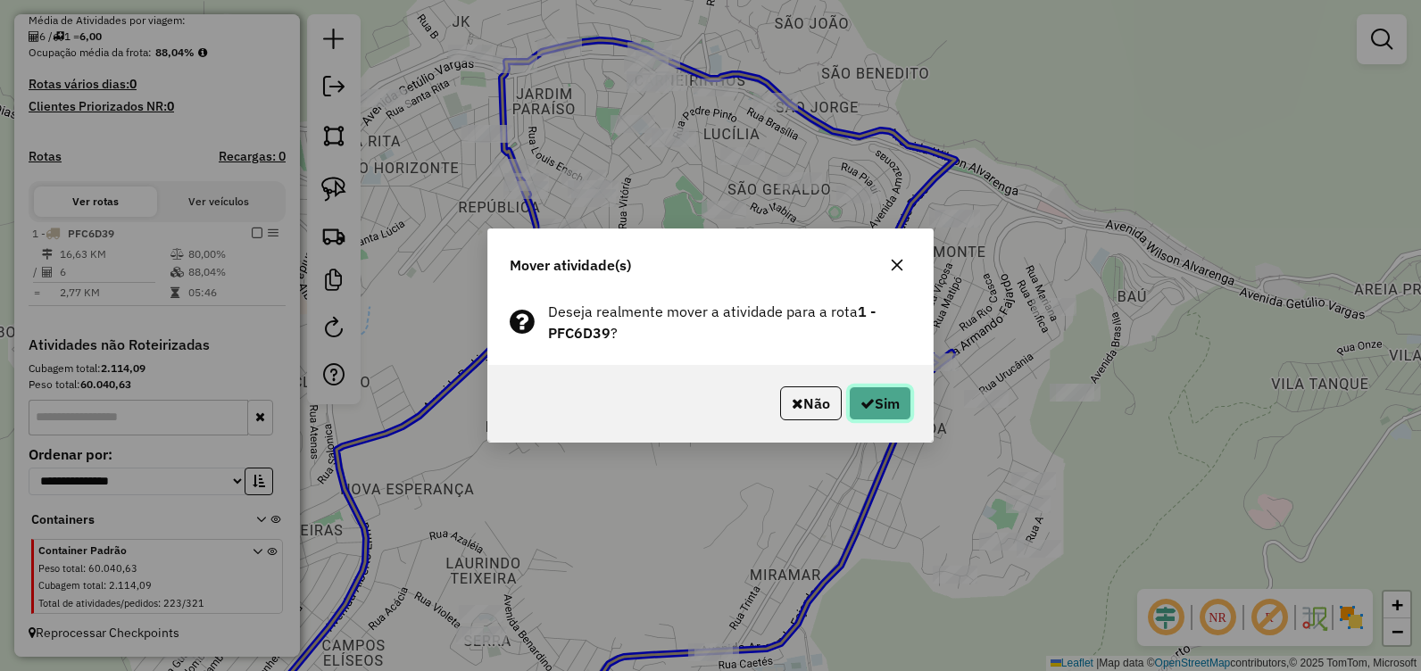
click at [880, 399] on button "Sim" at bounding box center [880, 404] width 62 height 34
click at [865, 395] on button "Sim" at bounding box center [880, 404] width 62 height 34
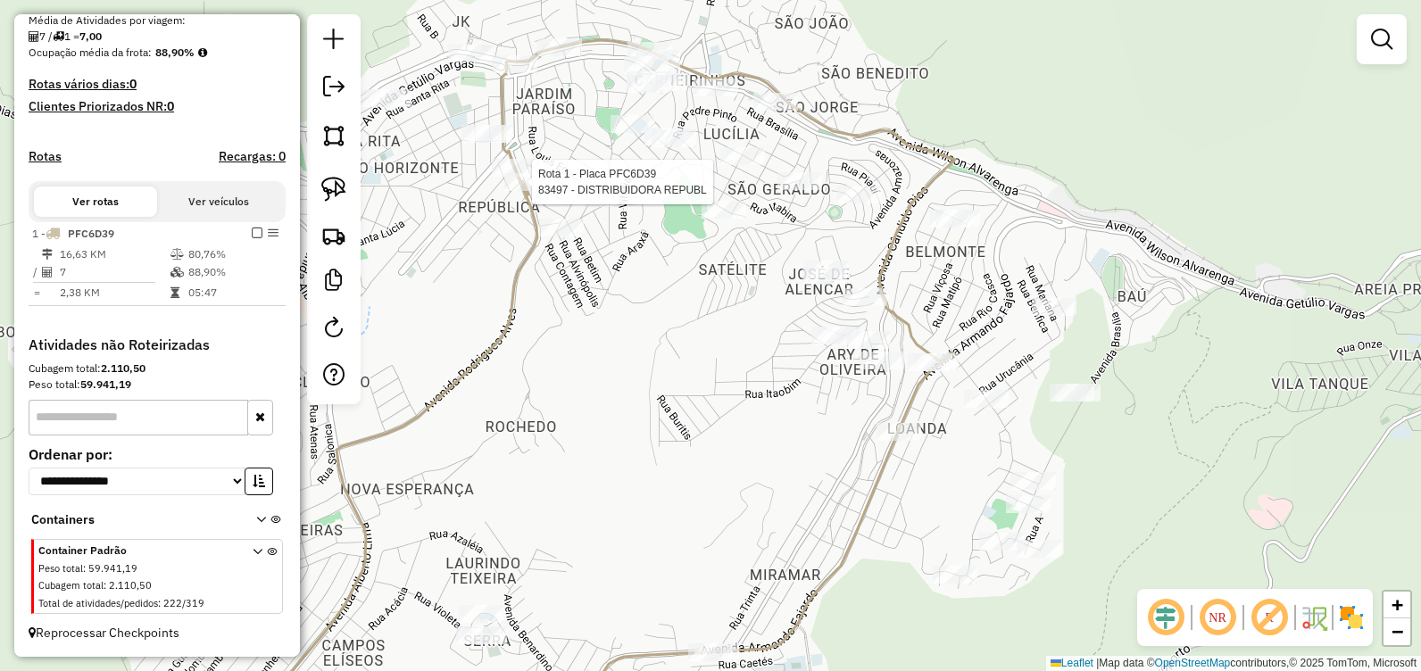
select select "**********"
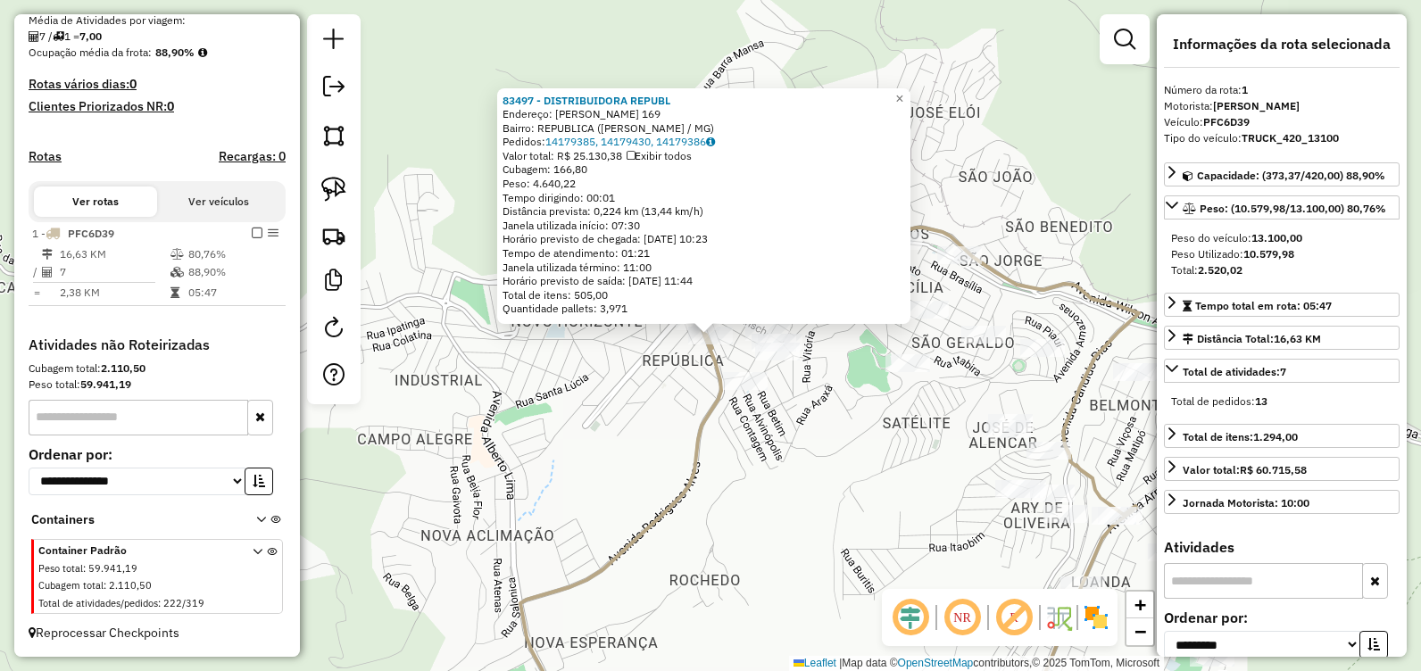
click at [763, 515] on div "83497 - DISTRIBUIDORA REPUBL Endereço: RODRIGUES ALVES 169 Bairro: REPUBLICA (J…" at bounding box center [710, 335] width 1421 height 671
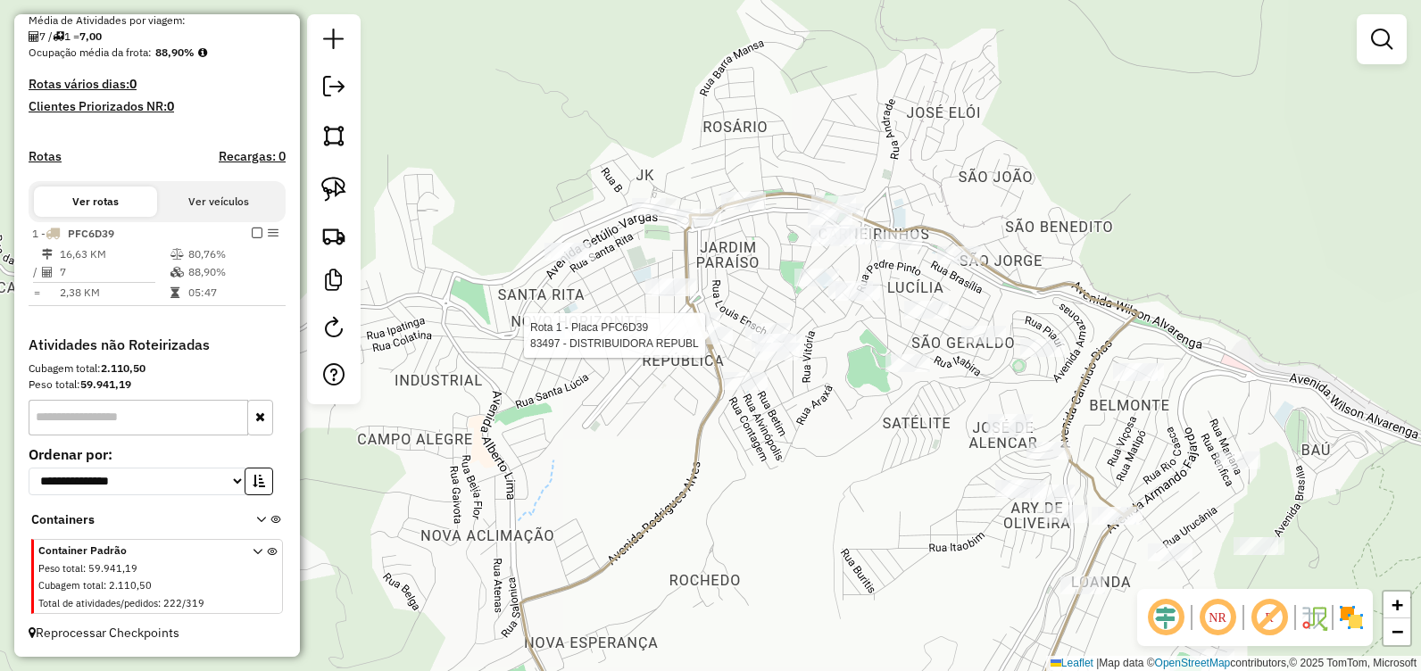
select select "**********"
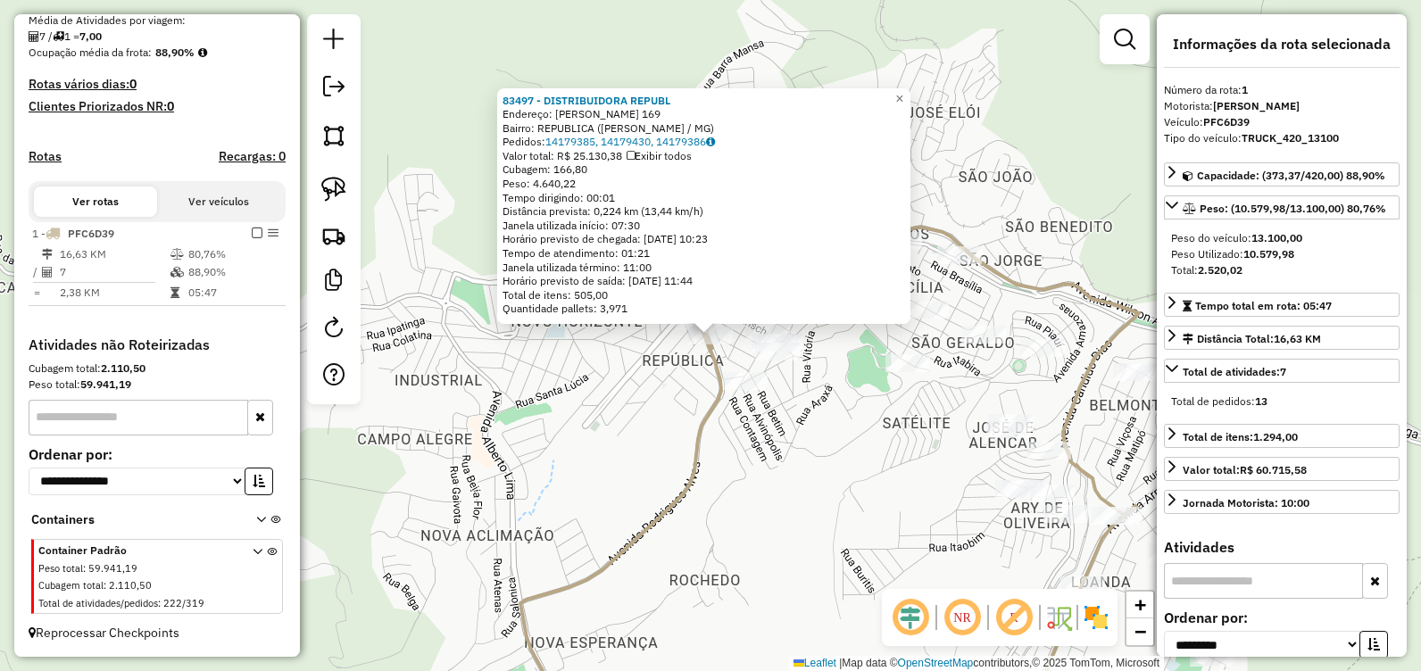
click at [754, 525] on div "83497 - DISTRIBUIDORA REPUBL Endereço: RODRIGUES ALVES 169 Bairro: REPUBLICA (J…" at bounding box center [710, 335] width 1421 height 671
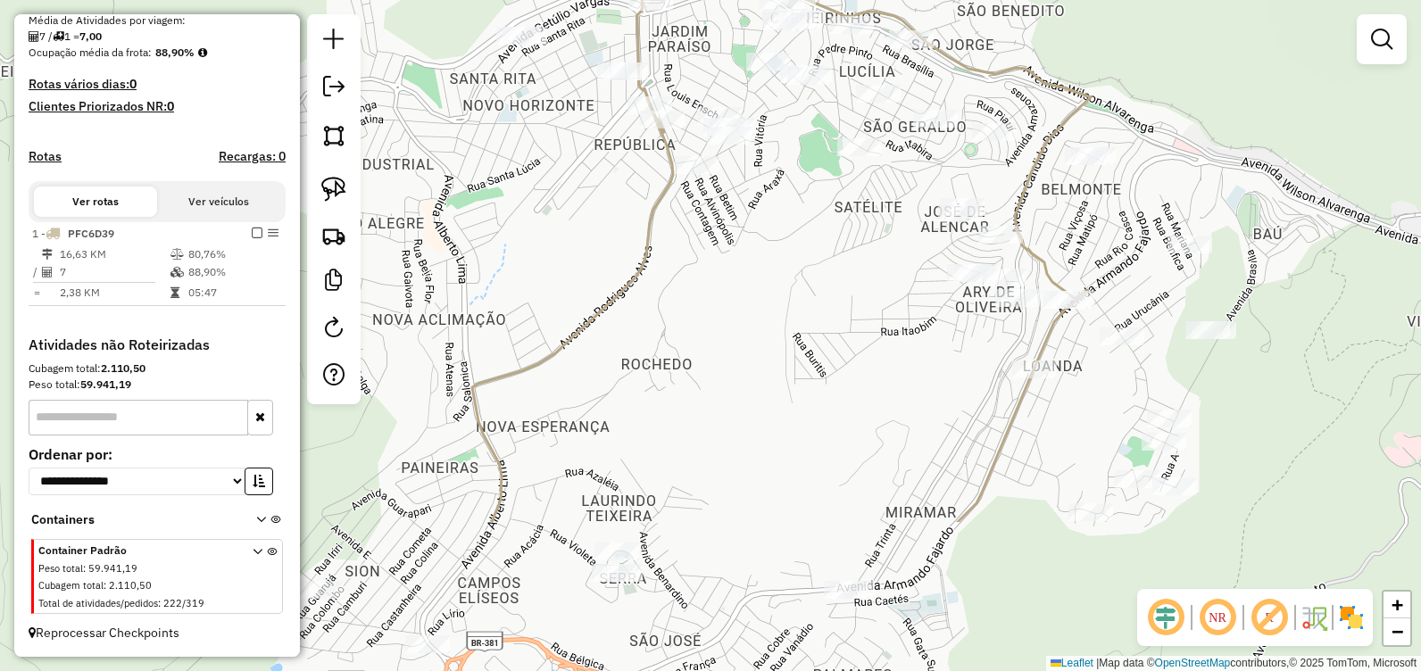
drag, startPoint x: 760, startPoint y: 525, endPoint x: 729, endPoint y: 306, distance: 220.8
click at [721, 304] on div "Janela de atendimento Grade de atendimento Capacidade Transportadoras Veículos …" at bounding box center [710, 335] width 1421 height 671
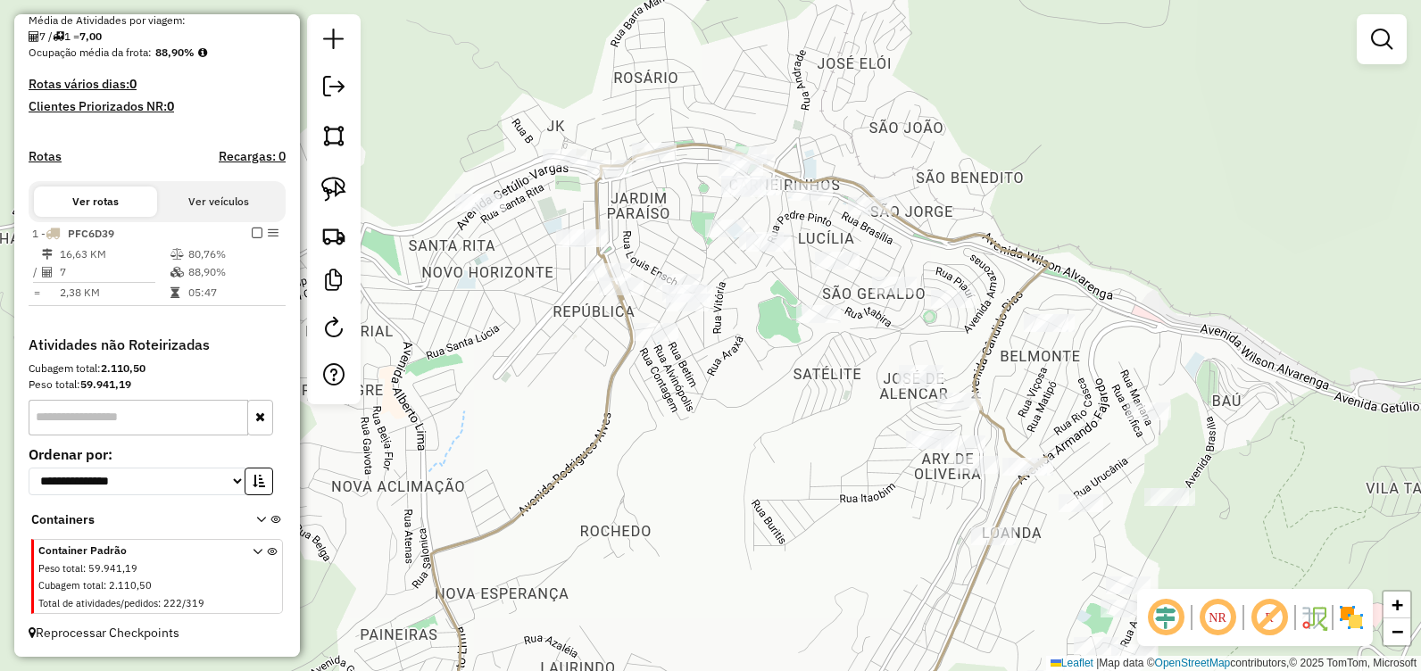
drag, startPoint x: 765, startPoint y: 362, endPoint x: 749, endPoint y: 421, distance: 61.1
click at [720, 533] on div "Janela de atendimento Grade de atendimento Capacidade Transportadoras Veículos …" at bounding box center [710, 335] width 1421 height 671
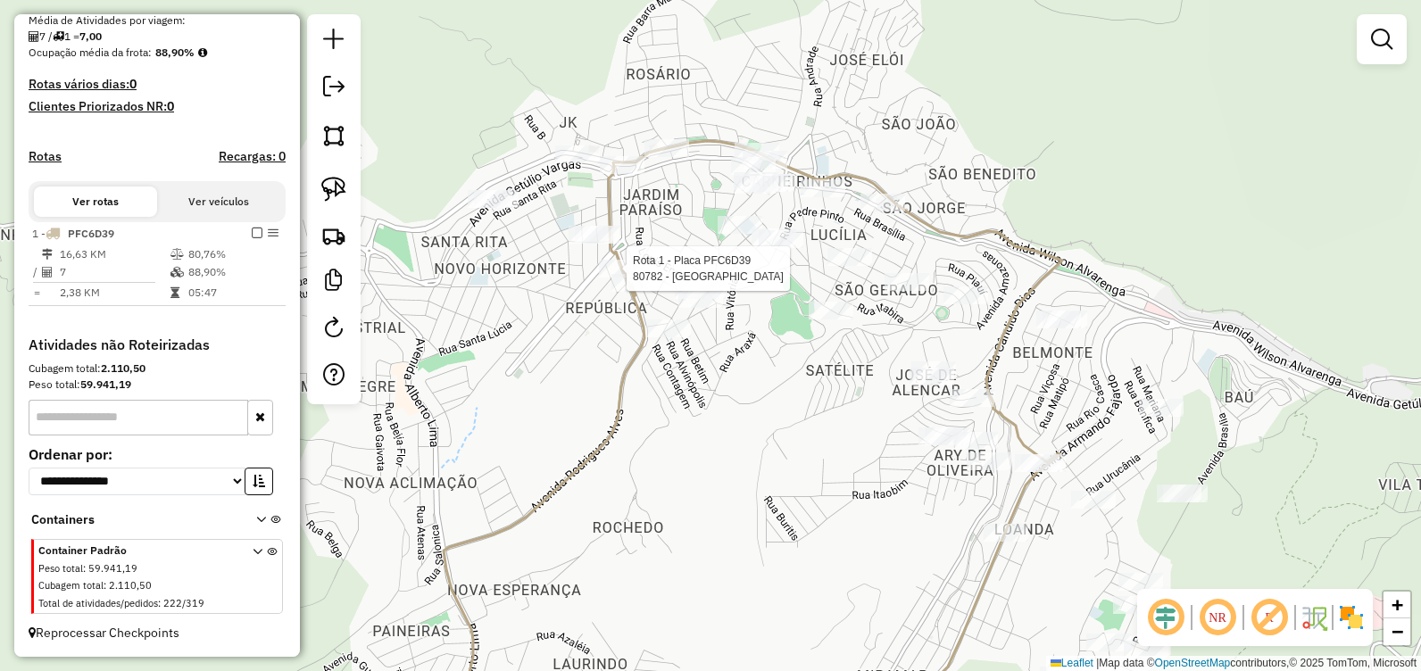
select select "**********"
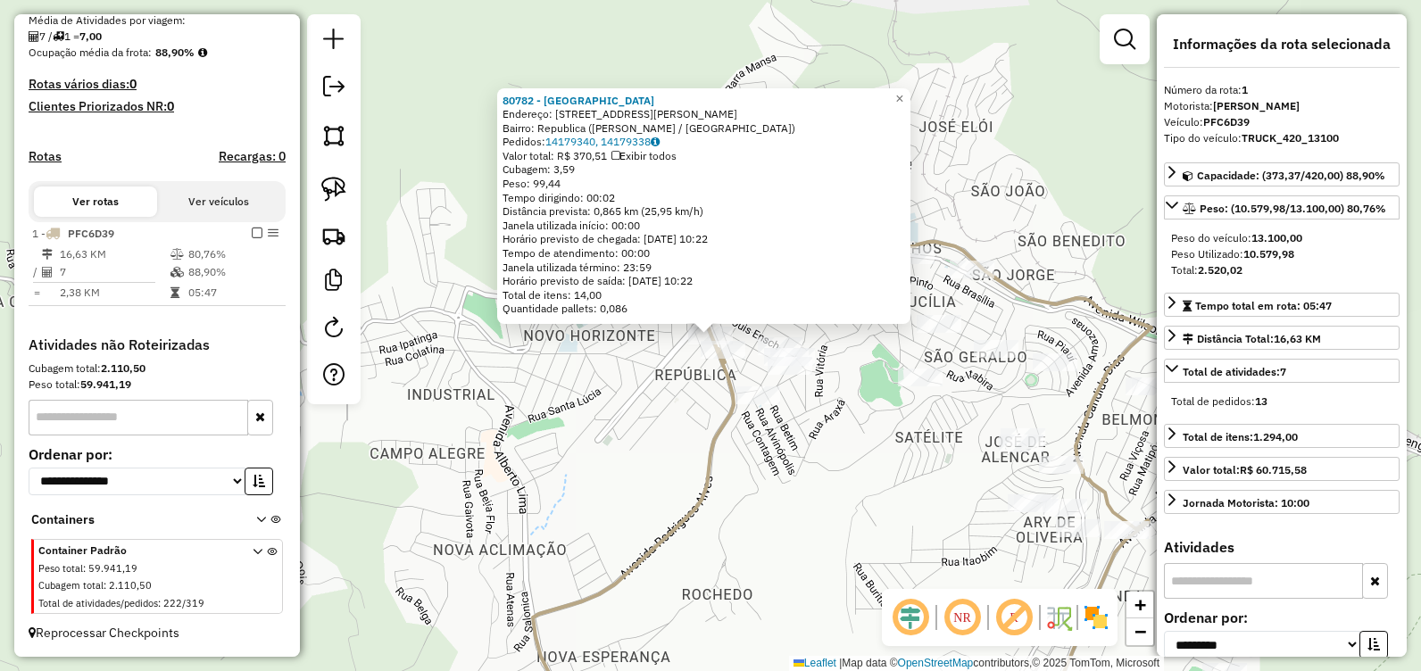
click at [685, 418] on div "80782 - PAD SANTO ANTONIO Endereço: AV Rodrigues Alves, 92 Bairro: Republica (J…" at bounding box center [710, 335] width 1421 height 671
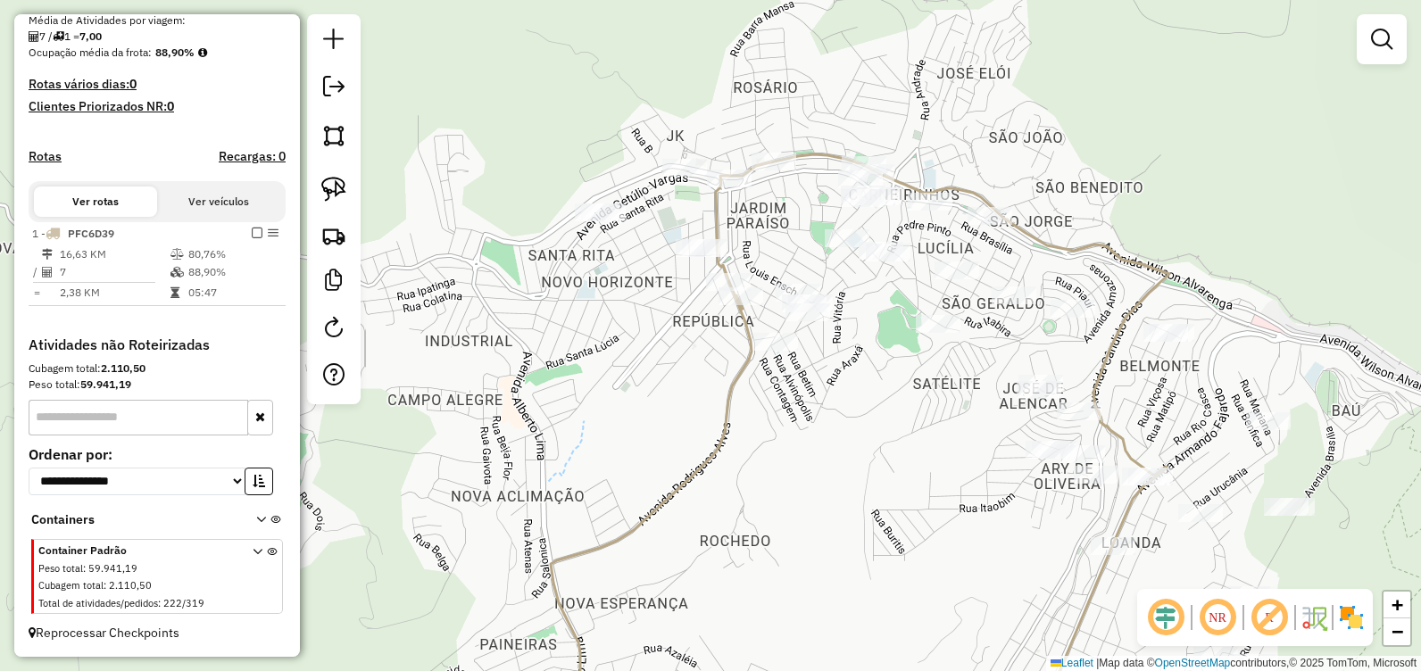
drag, startPoint x: 586, startPoint y: 497, endPoint x: 682, endPoint y: 279, distance: 239.0
click at [670, 277] on div "Janela de atendimento Grade de atendimento Capacidade Transportadoras Veículos …" at bounding box center [710, 335] width 1421 height 671
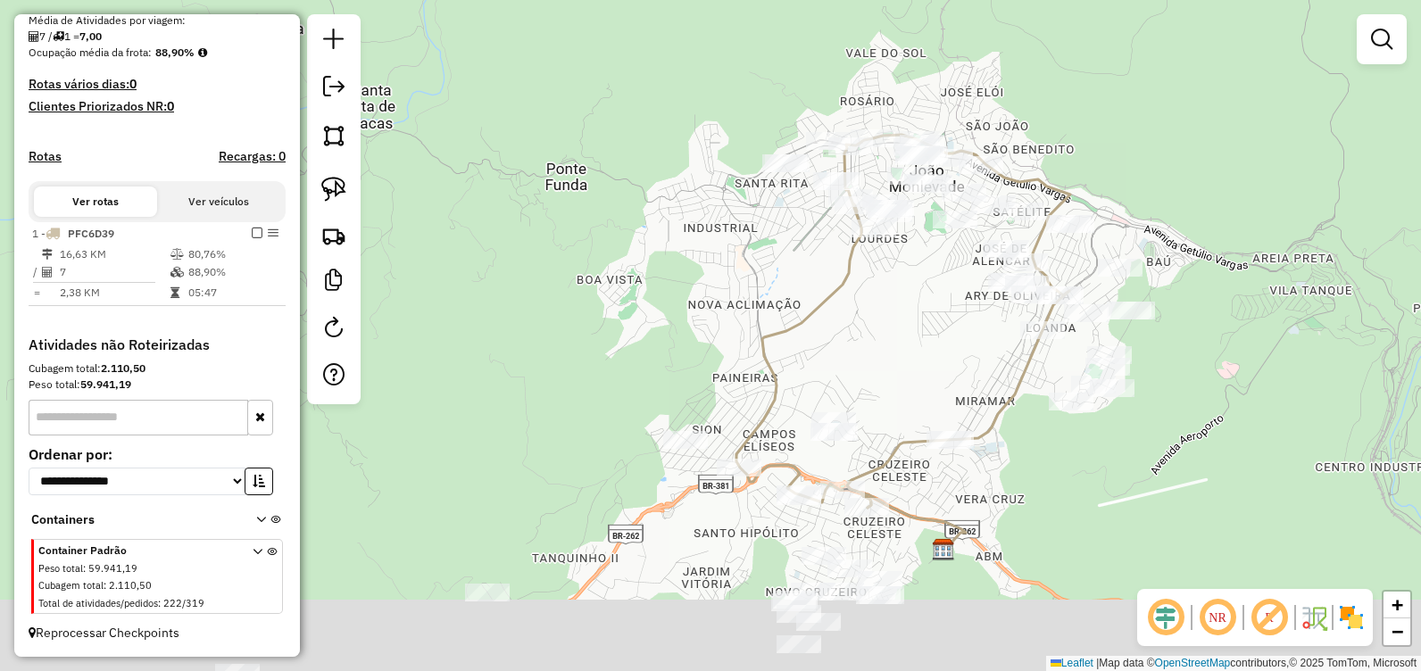
drag, startPoint x: 738, startPoint y: 412, endPoint x: 704, endPoint y: 312, distance: 106.4
click at [706, 321] on div "Janela de atendimento Grade de atendimento Capacidade Transportadoras Veículos …" at bounding box center [710, 335] width 1421 height 671
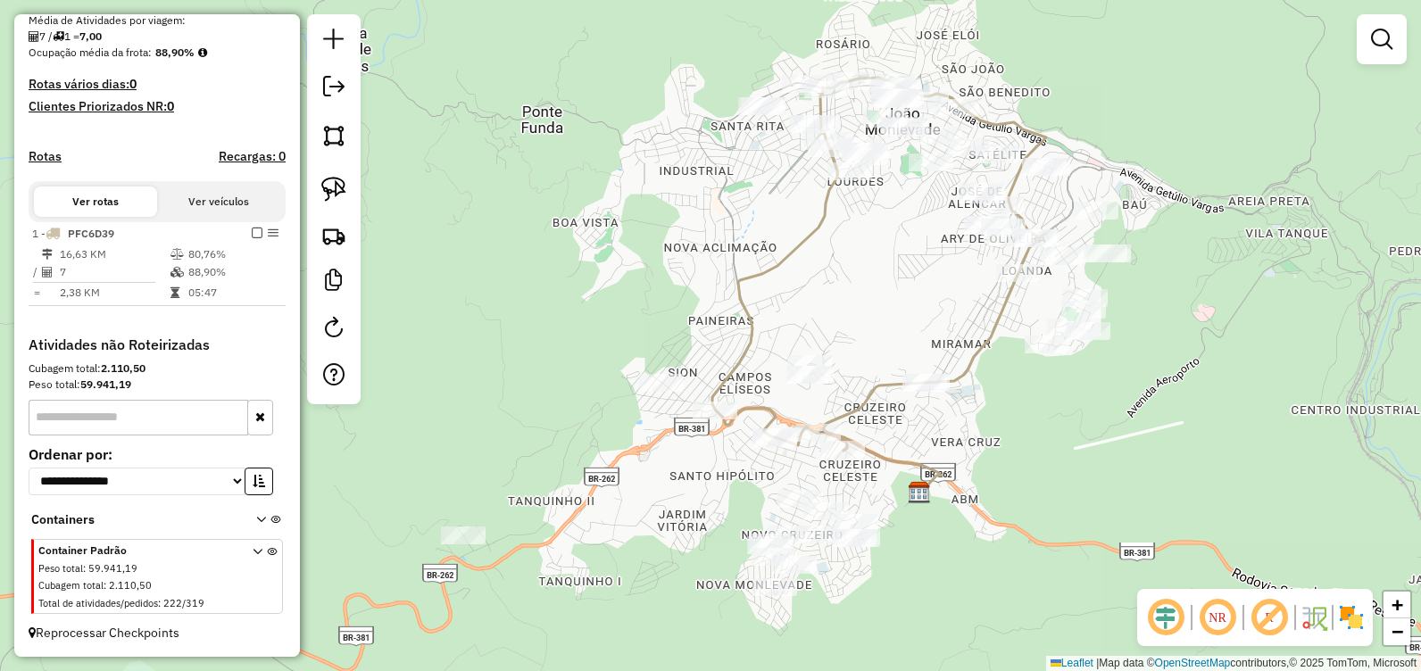
drag, startPoint x: 873, startPoint y: 240, endPoint x: 876, endPoint y: 275, distance: 34.9
click at [876, 269] on div "Janela de atendimento Grade de atendimento Capacidade Transportadoras Veículos …" at bounding box center [710, 335] width 1421 height 671
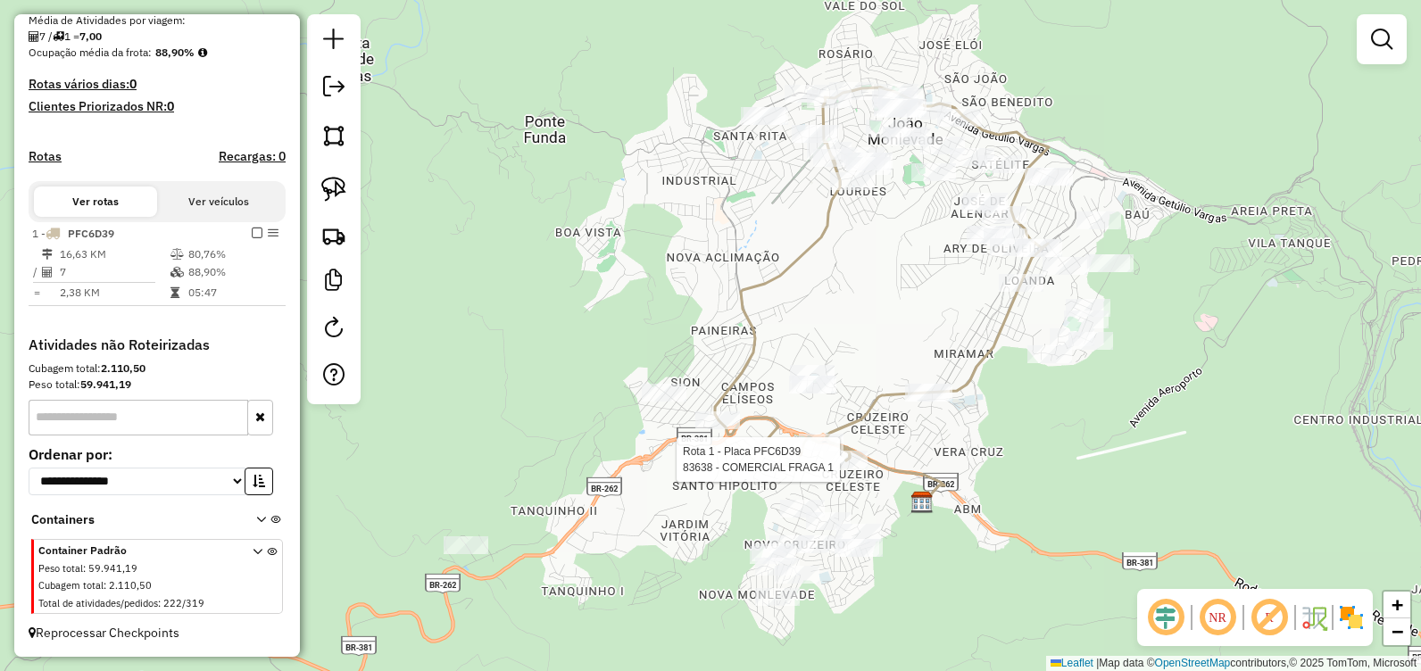
select select "**********"
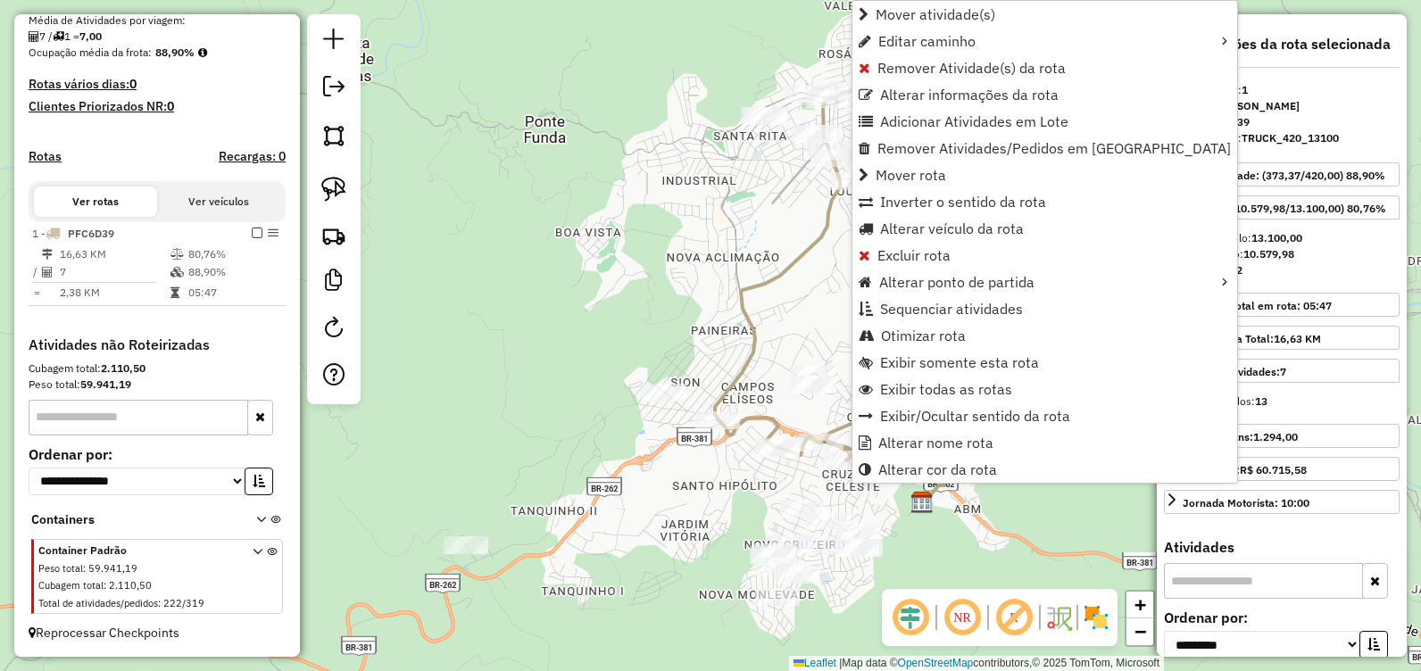
click at [961, 528] on div "Janela de atendimento Grade de atendimento Capacidade Transportadoras Veículos …" at bounding box center [710, 335] width 1421 height 671
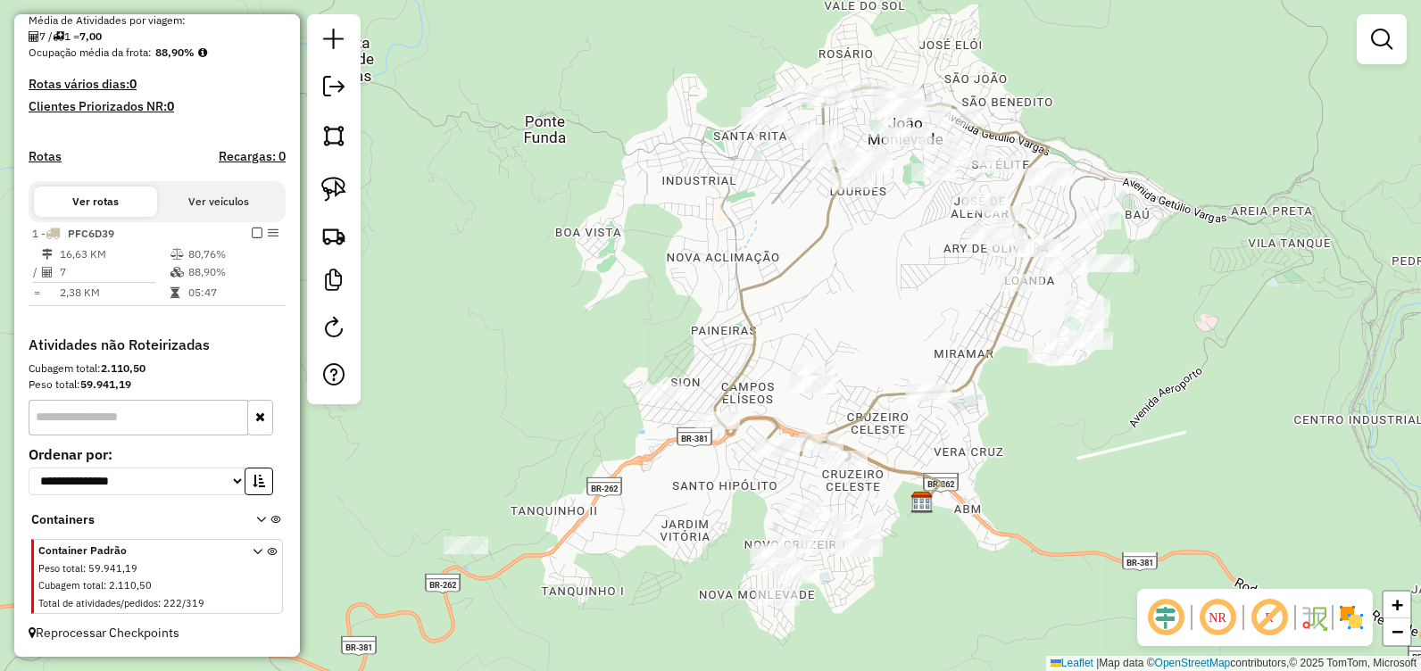
drag, startPoint x: 827, startPoint y: 275, endPoint x: 783, endPoint y: 463, distance: 193.4
click at [783, 463] on div "Janela de atendimento Grade de atendimento Capacidade Transportadoras Veículos …" at bounding box center [710, 335] width 1421 height 671
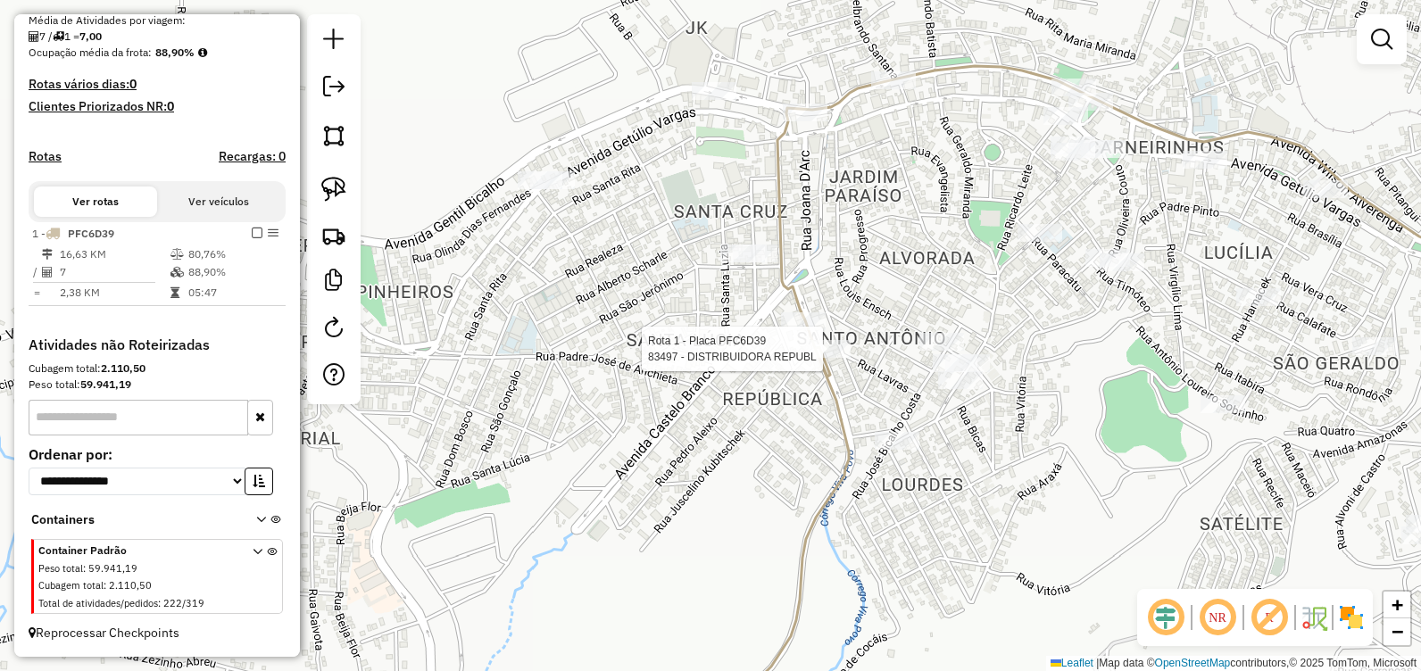
select select "**********"
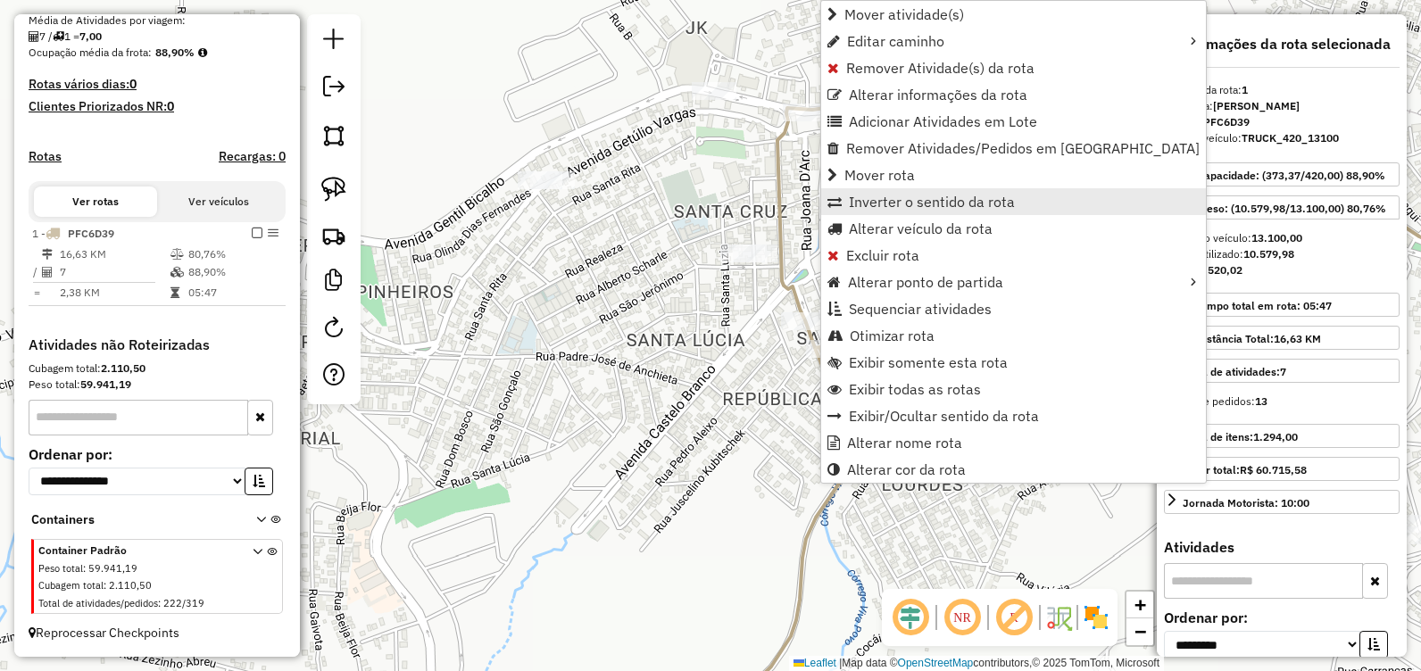
click at [952, 198] on span "Inverter o sentido da rota" at bounding box center [932, 202] width 166 height 14
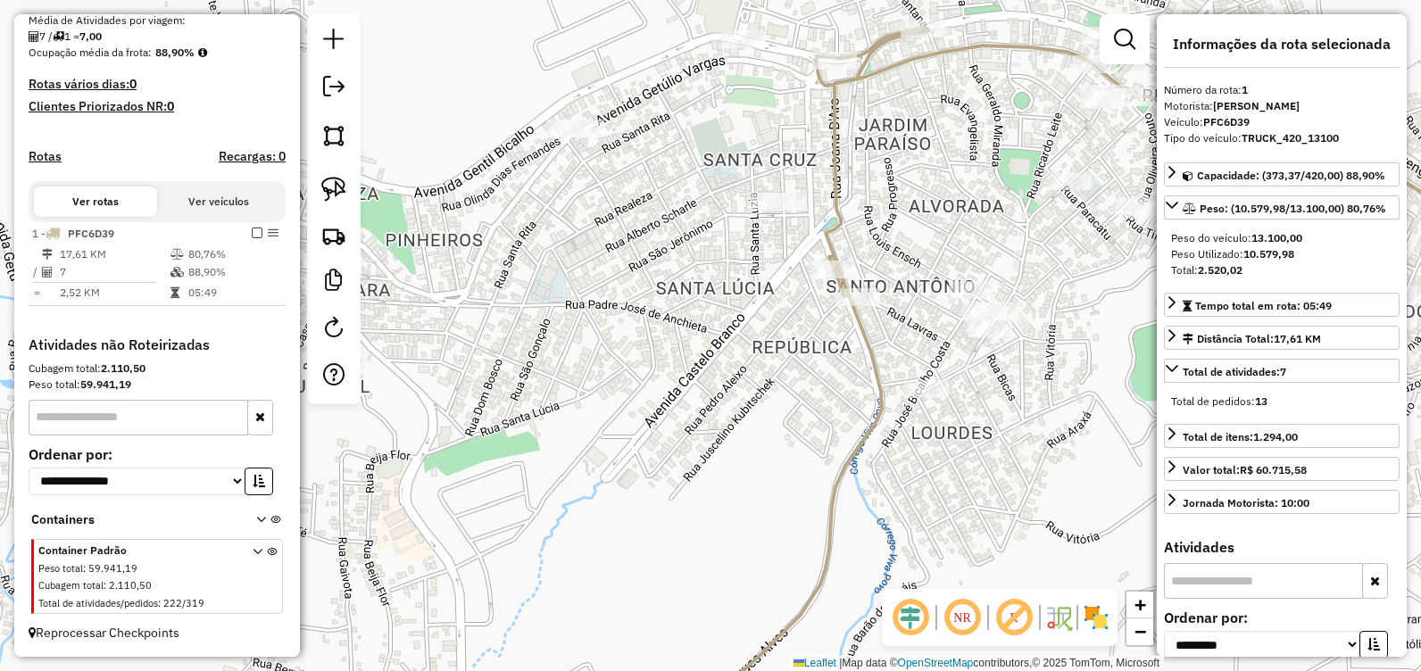
drag, startPoint x: 706, startPoint y: 461, endPoint x: 691, endPoint y: 234, distance: 227.2
click at [700, 241] on div "Janela de atendimento Grade de atendimento Capacidade Transportadoras Veículos …" at bounding box center [710, 335] width 1421 height 671
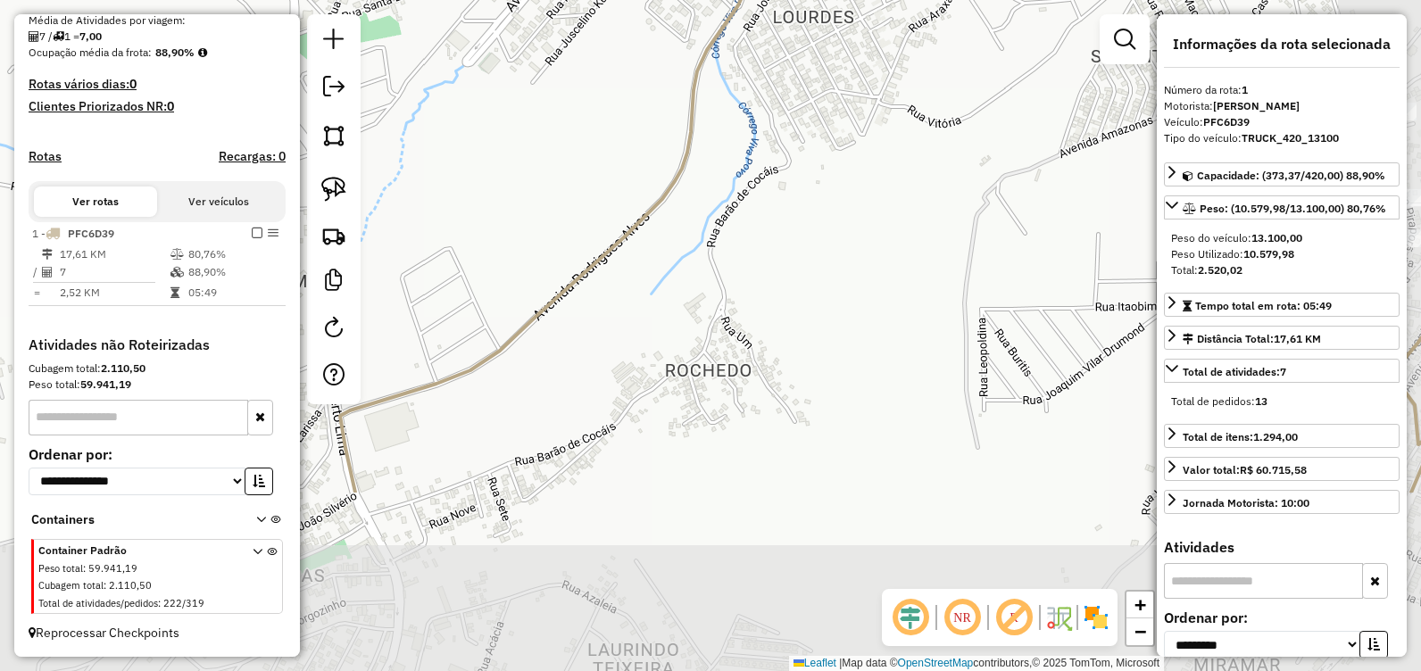
drag, startPoint x: 696, startPoint y: 264, endPoint x: 614, endPoint y: 168, distance: 126.6
click at [595, 129] on div "Janela de atendimento Grade de atendimento Capacidade Transportadoras Veículos …" at bounding box center [710, 335] width 1421 height 671
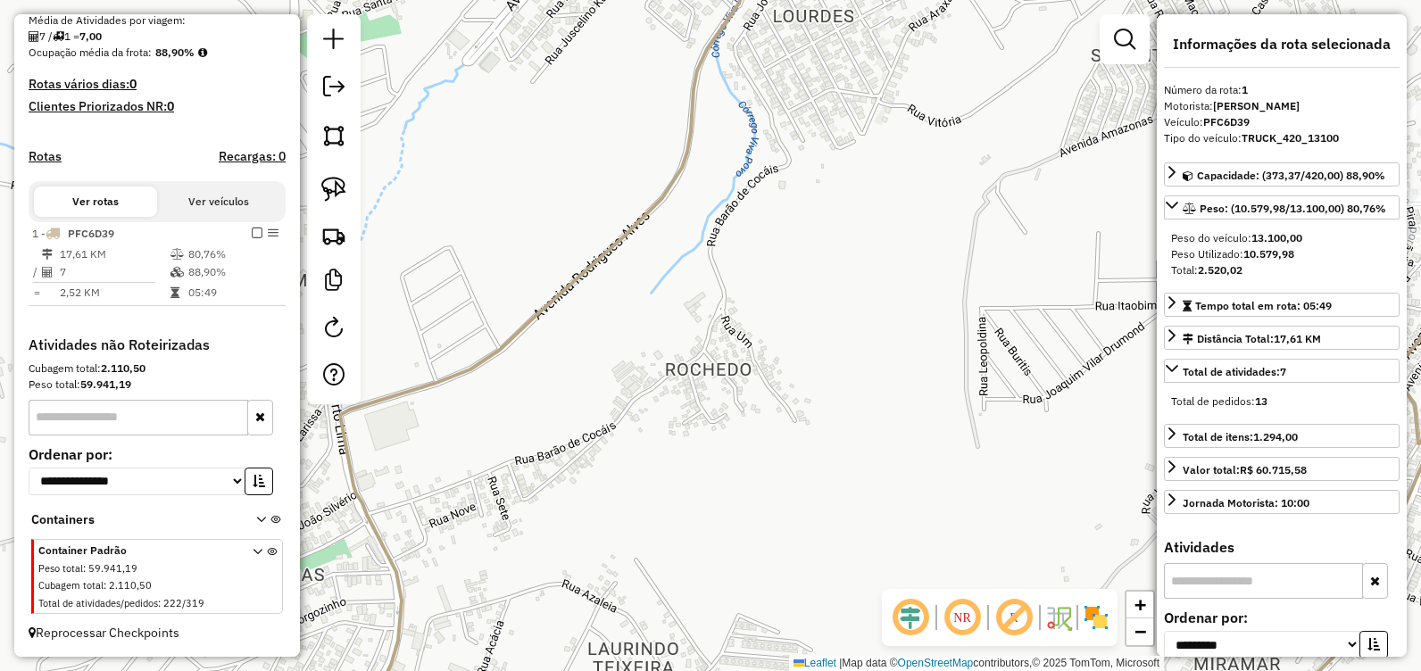
drag, startPoint x: 945, startPoint y: 229, endPoint x: 1020, endPoint y: 179, distance: 90.1
click at [1020, 179] on div "Janela de atendimento Grade de atendimento Capacidade Transportadoras Veículos …" at bounding box center [710, 335] width 1421 height 671
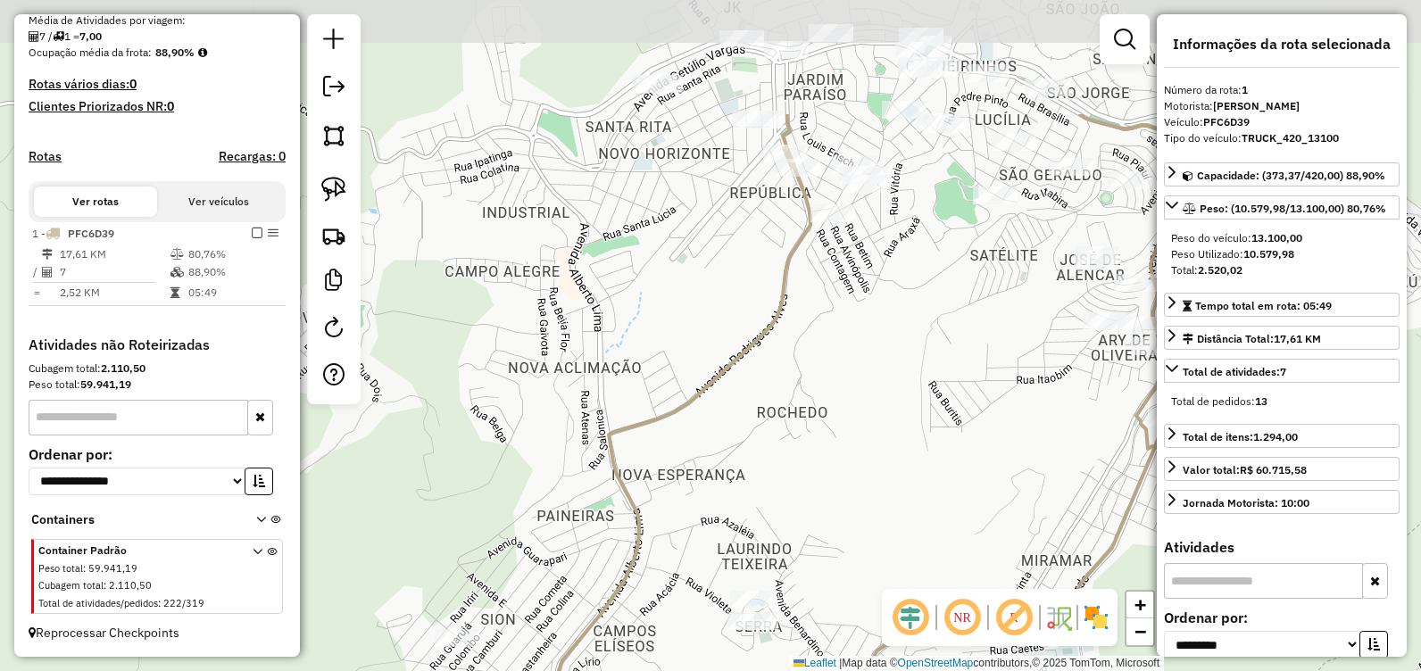
drag, startPoint x: 994, startPoint y: 209, endPoint x: 800, endPoint y: 403, distance: 274.6
click at [800, 403] on div "Janela de atendimento Grade de atendimento Capacidade Transportadoras Veículos …" at bounding box center [710, 335] width 1421 height 671
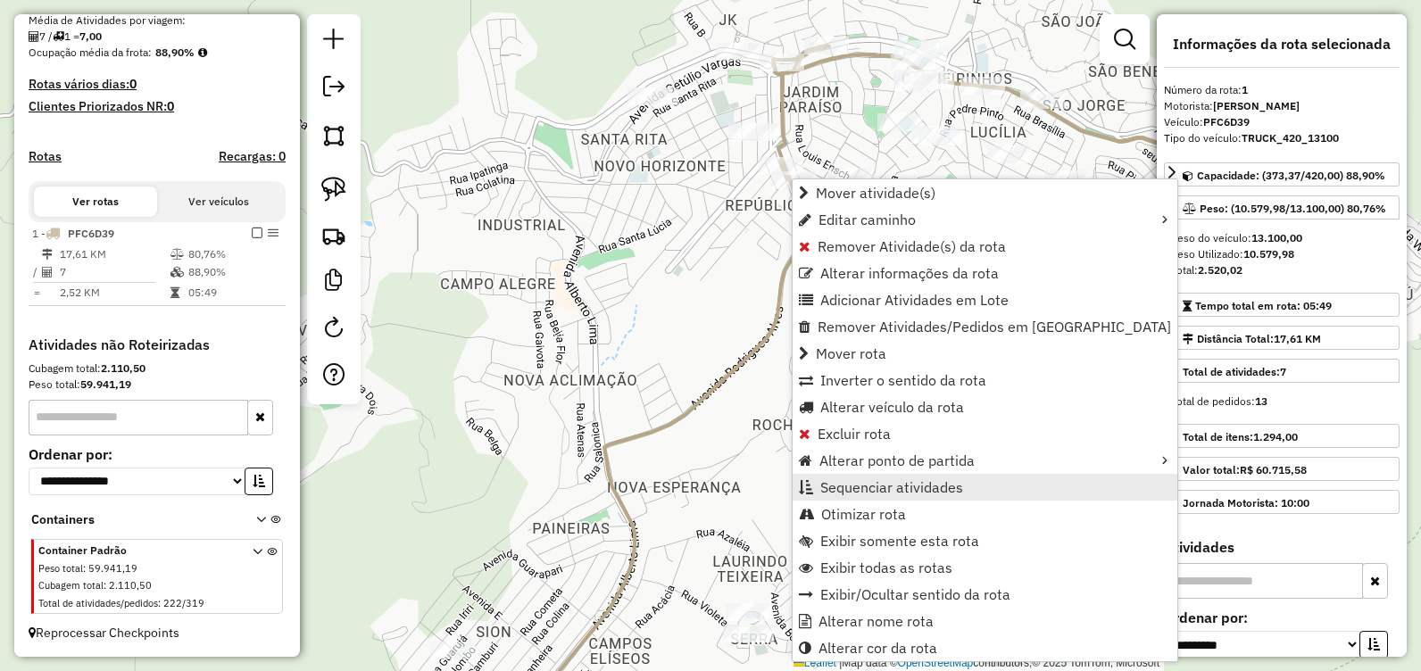
click at [907, 493] on span "Sequenciar atividades" at bounding box center [891, 487] width 143 height 14
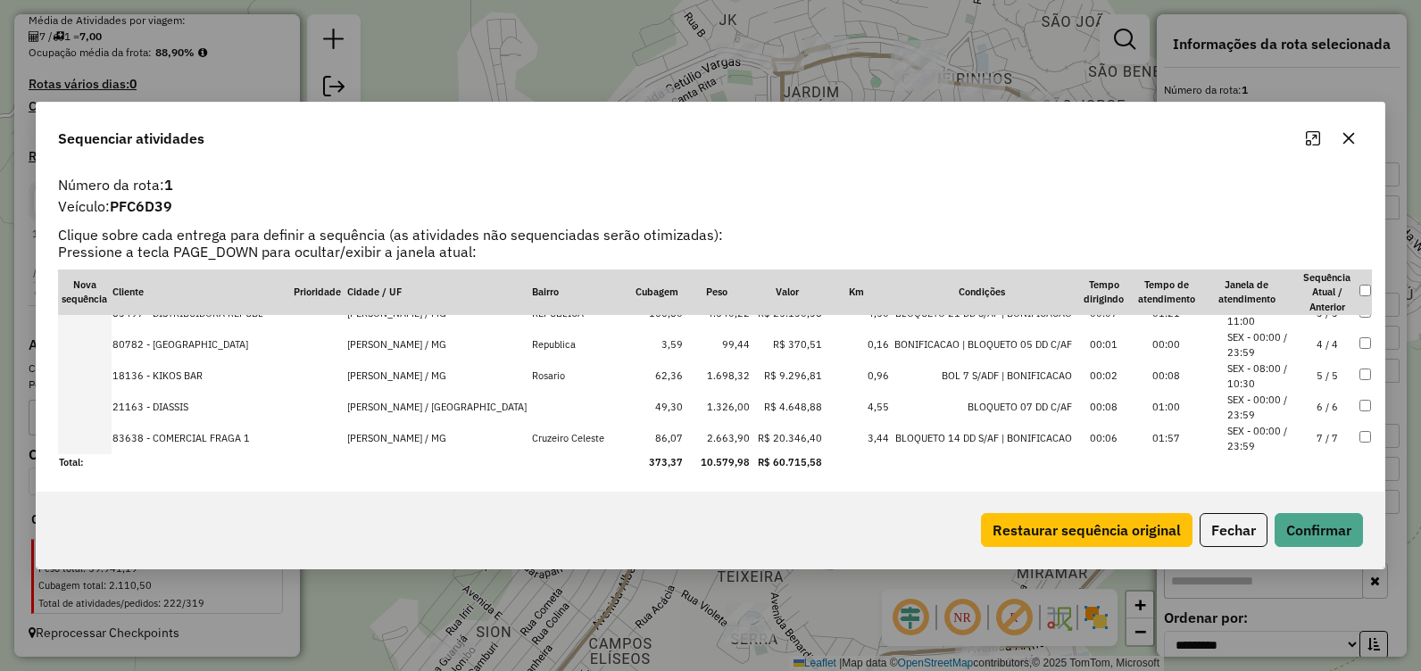
scroll to position [0, 0]
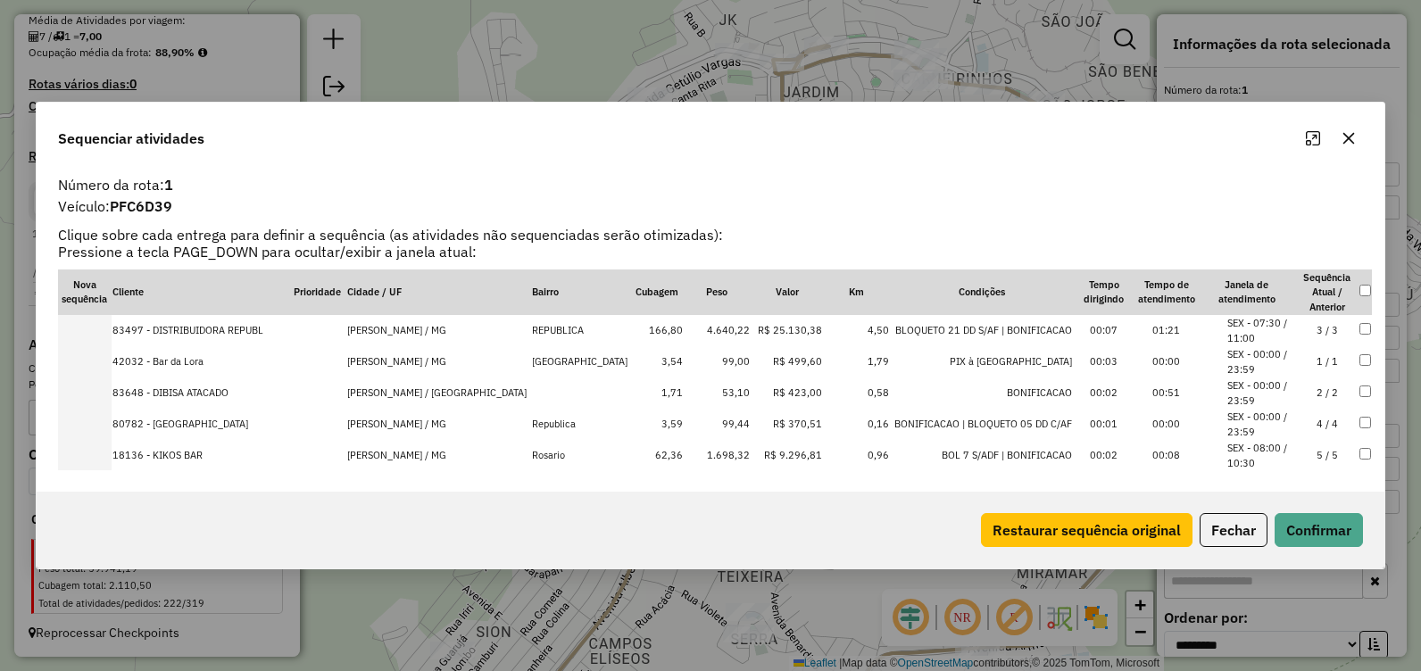
drag, startPoint x: 1318, startPoint y: 389, endPoint x: 1309, endPoint y: 318, distance: 72.1
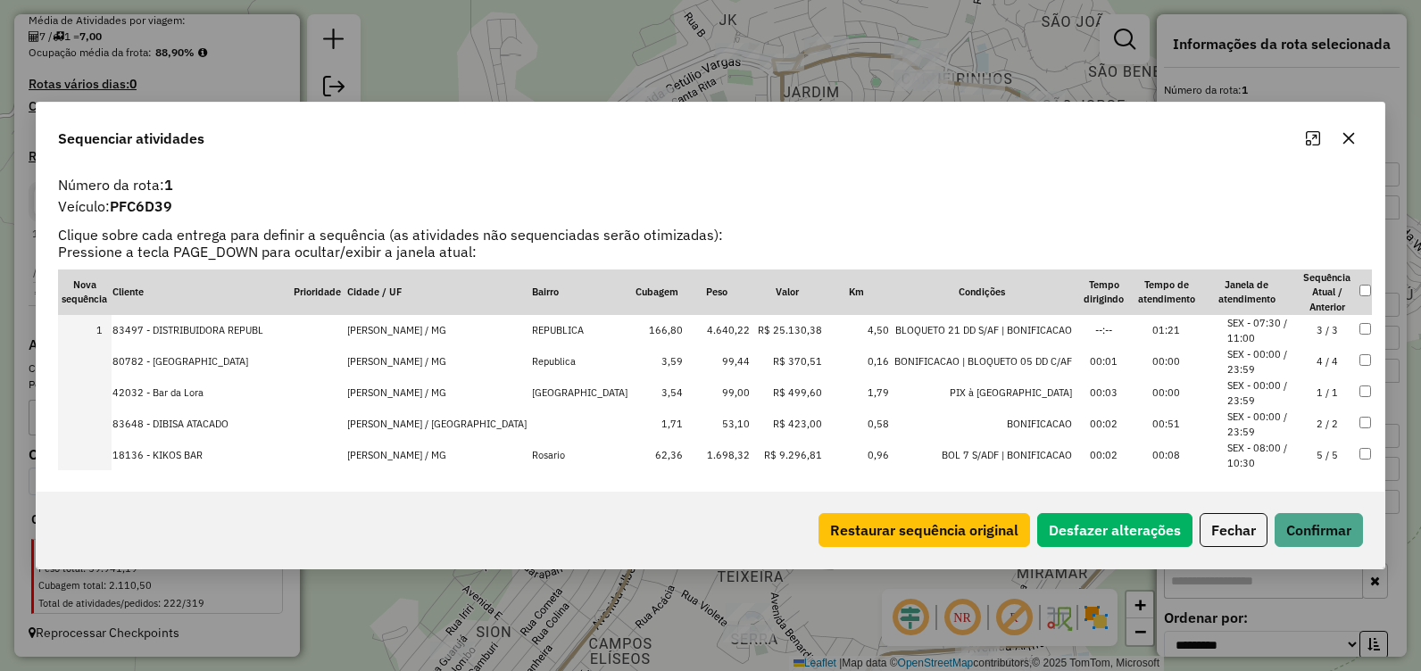
drag, startPoint x: 1317, startPoint y: 421, endPoint x: 1317, endPoint y: 357, distance: 64.3
drag, startPoint x: 1320, startPoint y: 451, endPoint x: 1324, endPoint y: 392, distance: 59.0
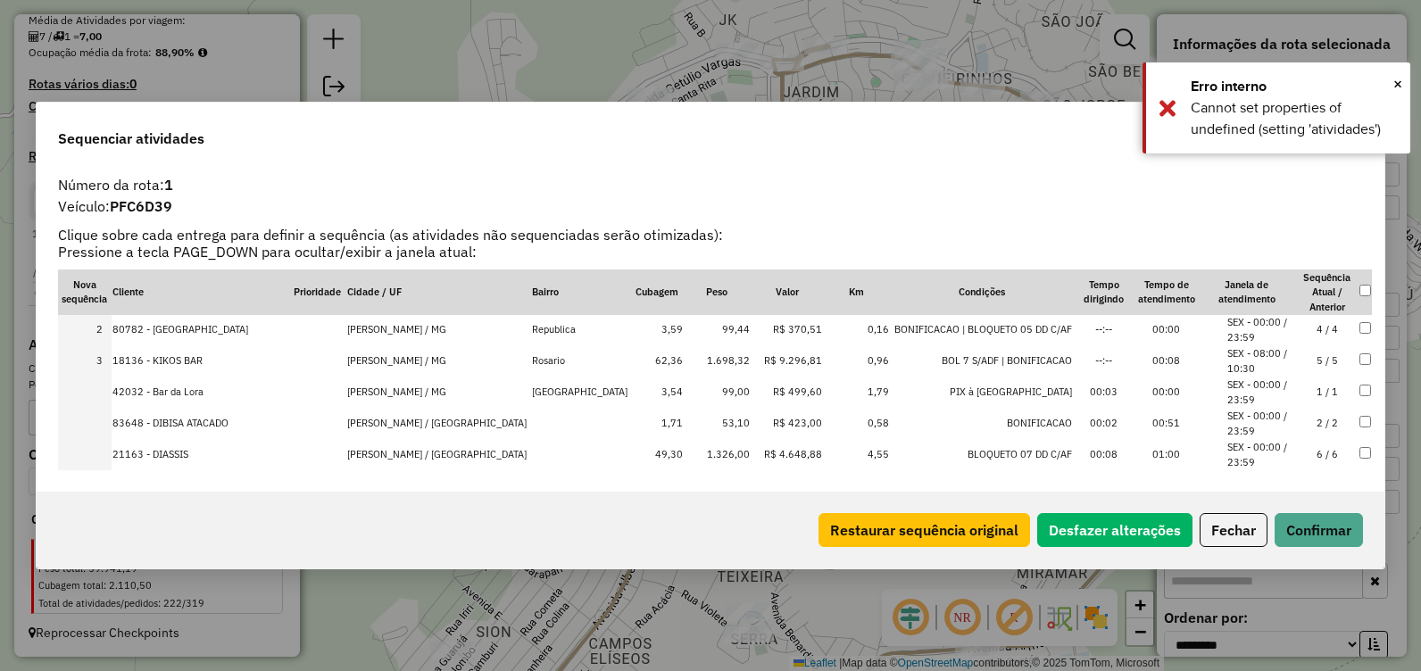
scroll to position [79, 0]
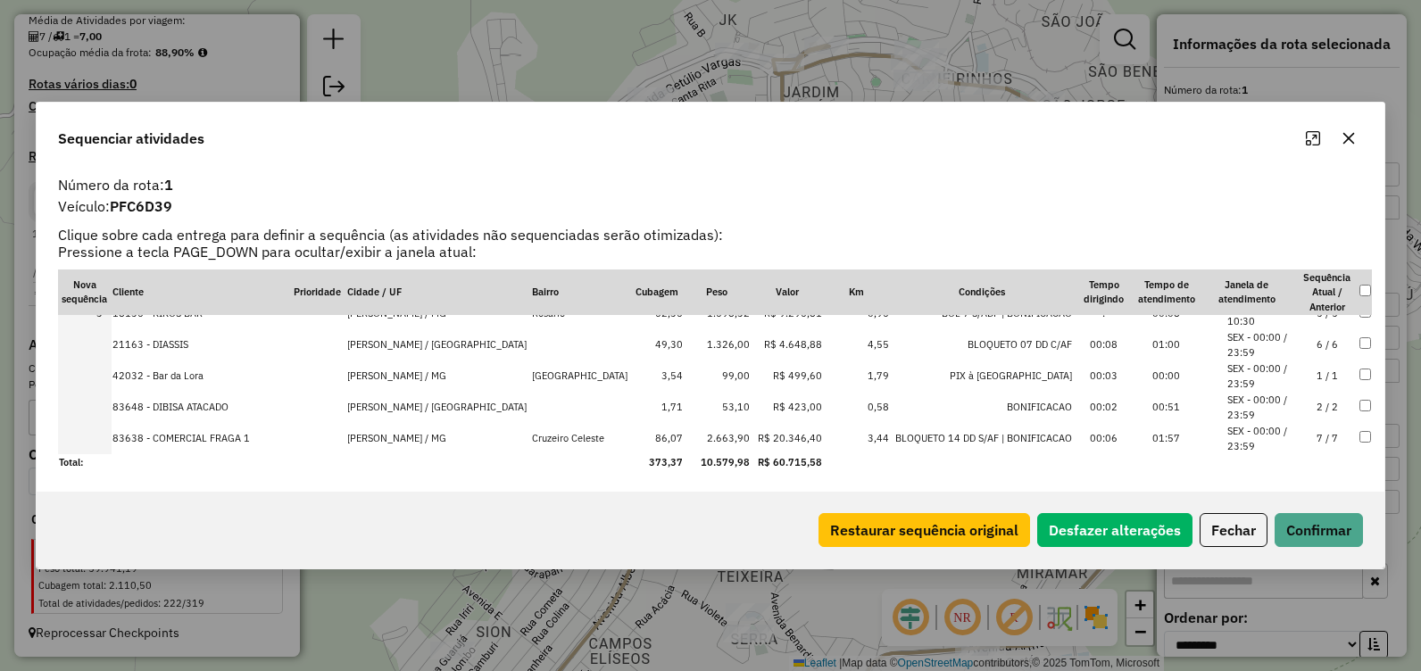
drag, startPoint x: 1324, startPoint y: 404, endPoint x: 1315, endPoint y: 331, distance: 73.7
drag, startPoint x: 1316, startPoint y: 437, endPoint x: 1320, endPoint y: 403, distance: 33.3
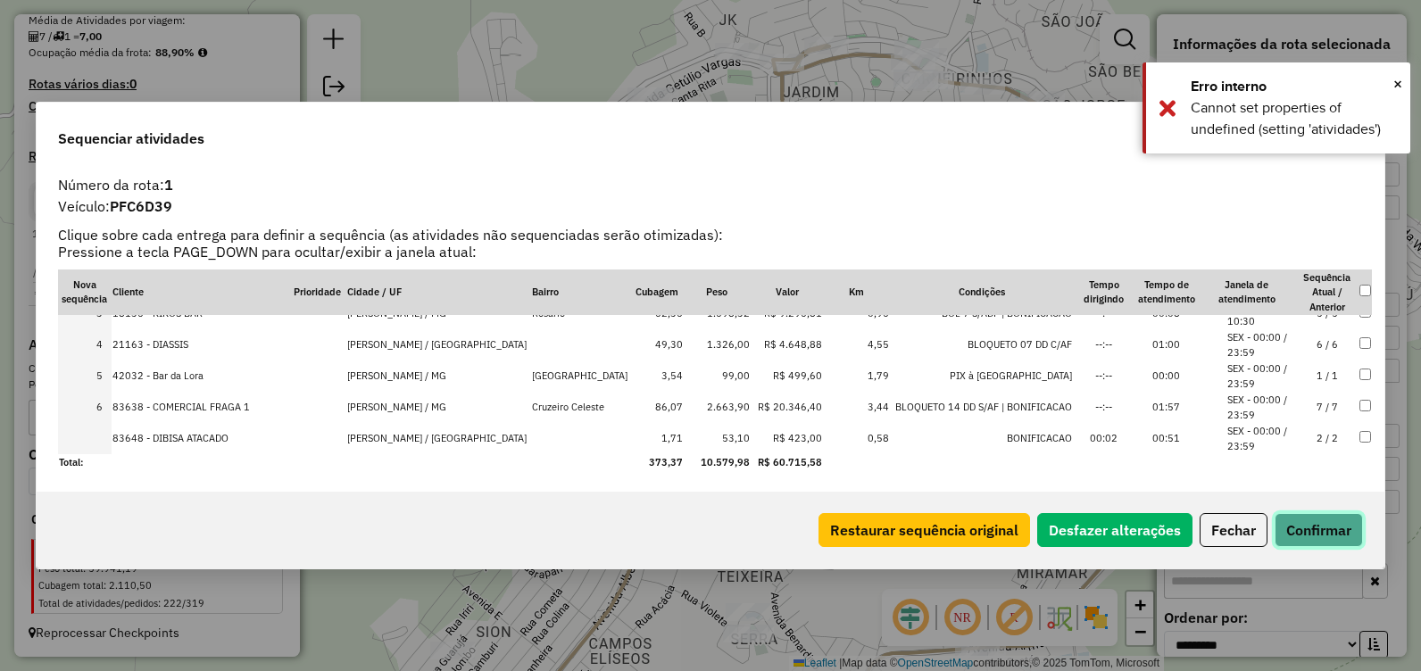
click at [1313, 524] on button "Confirmar" at bounding box center [1319, 530] width 88 height 34
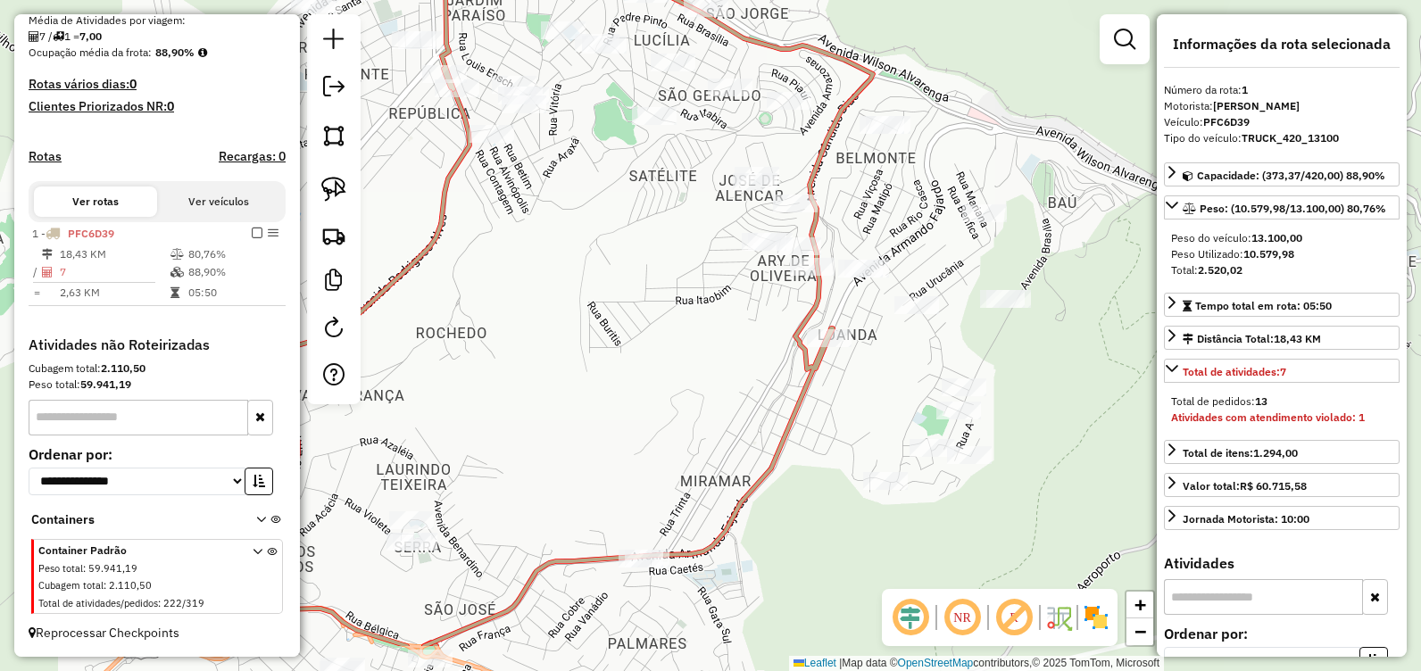
drag, startPoint x: 931, startPoint y: 312, endPoint x: 601, endPoint y: 273, distance: 332.5
click at [601, 273] on div "Janela de atendimento Grade de atendimento Capacidade Transportadoras Veículos …" at bounding box center [710, 335] width 1421 height 671
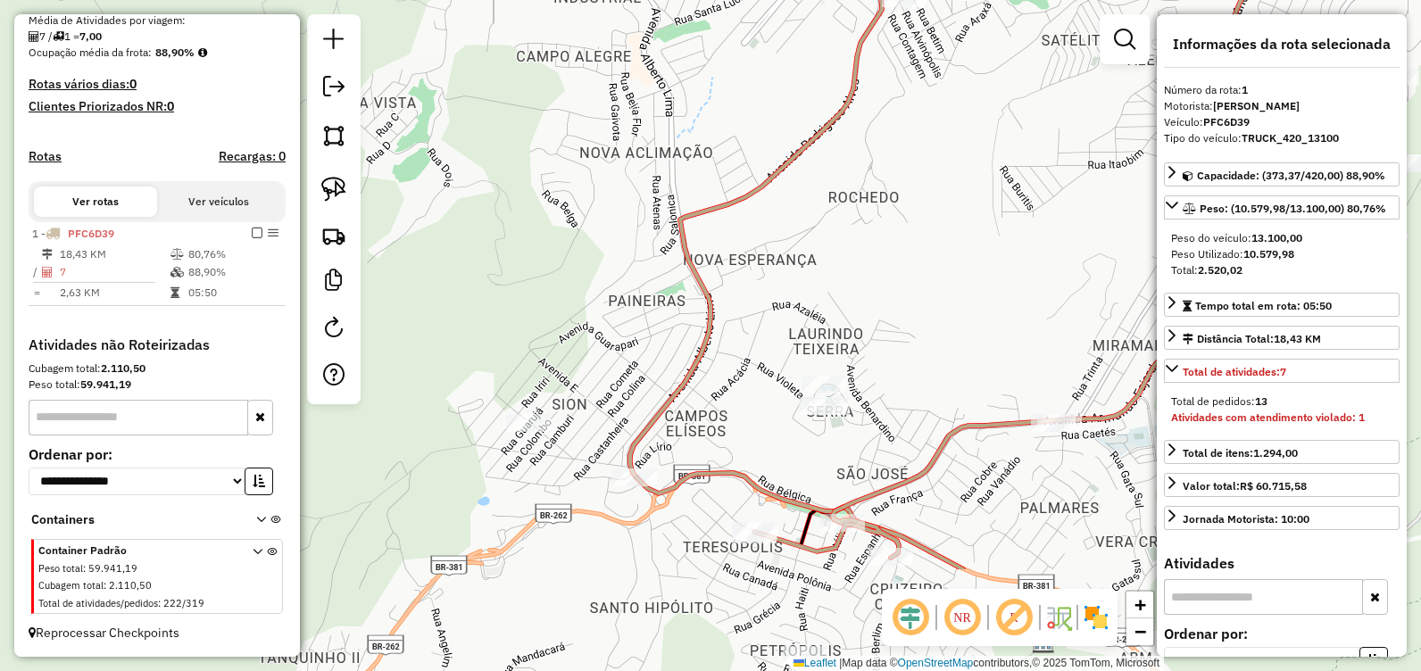
drag, startPoint x: 586, startPoint y: 412, endPoint x: 1020, endPoint y: 220, distance: 475.6
click at [1025, 219] on div "Janela de atendimento Grade de atendimento Capacidade Transportadoras Veículos …" at bounding box center [710, 335] width 1421 height 671
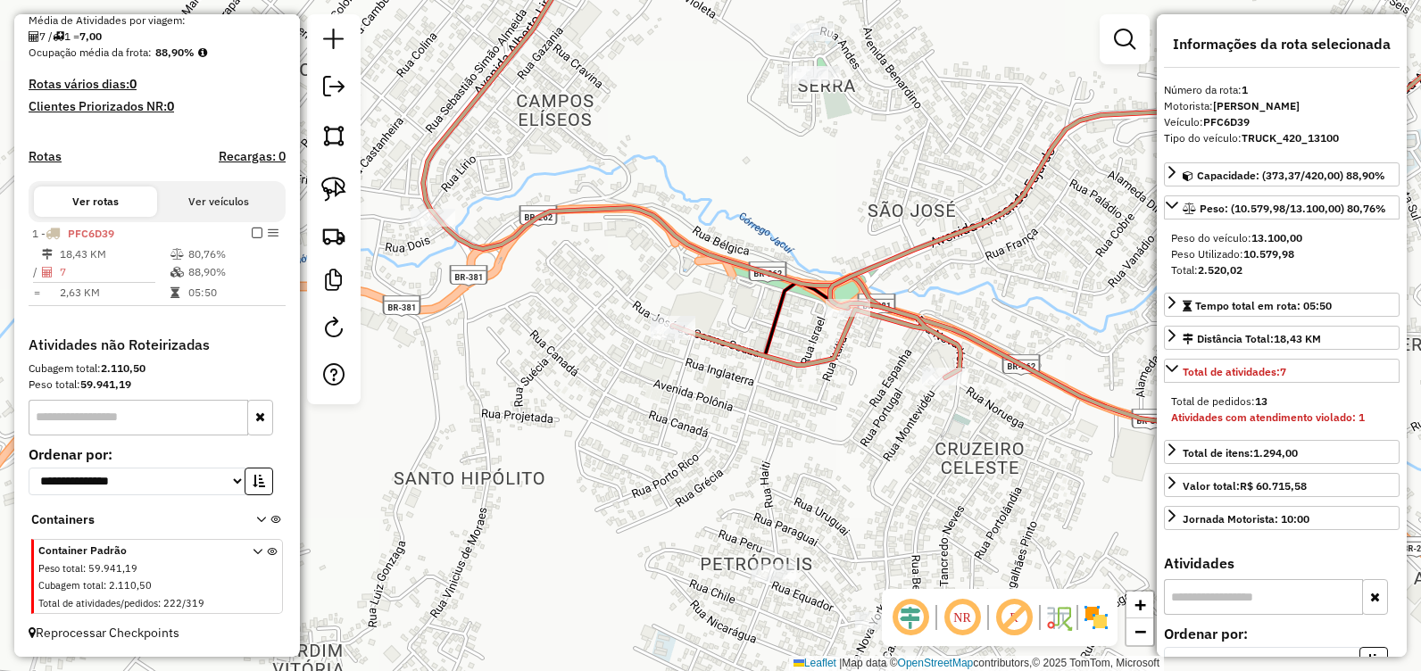
drag, startPoint x: 909, startPoint y: 552, endPoint x: 901, endPoint y: 361, distance: 191.2
click at [901, 361] on div "Janela de atendimento Grade de atendimento Capacidade Transportadoras Veículos …" at bounding box center [710, 335] width 1421 height 671
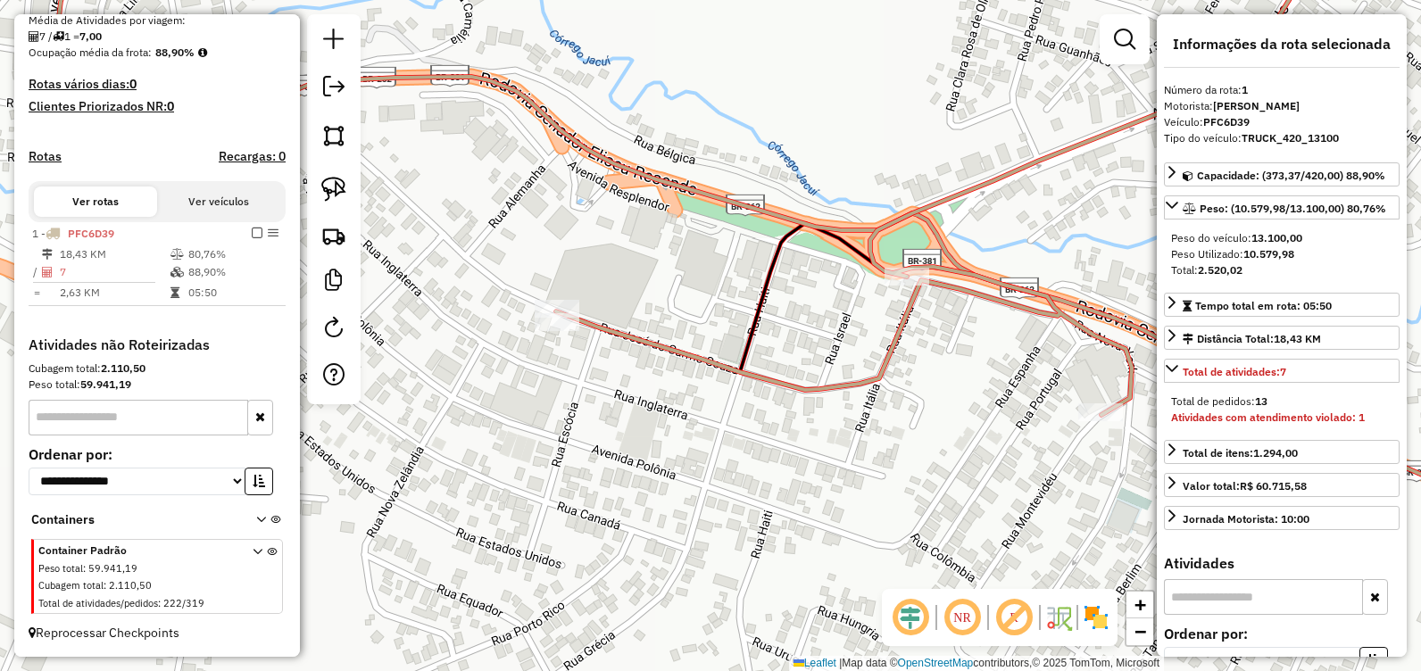
click at [773, 265] on icon at bounding box center [1059, 365] width 1007 height 285
click at [773, 266] on icon at bounding box center [1059, 365] width 1007 height 285
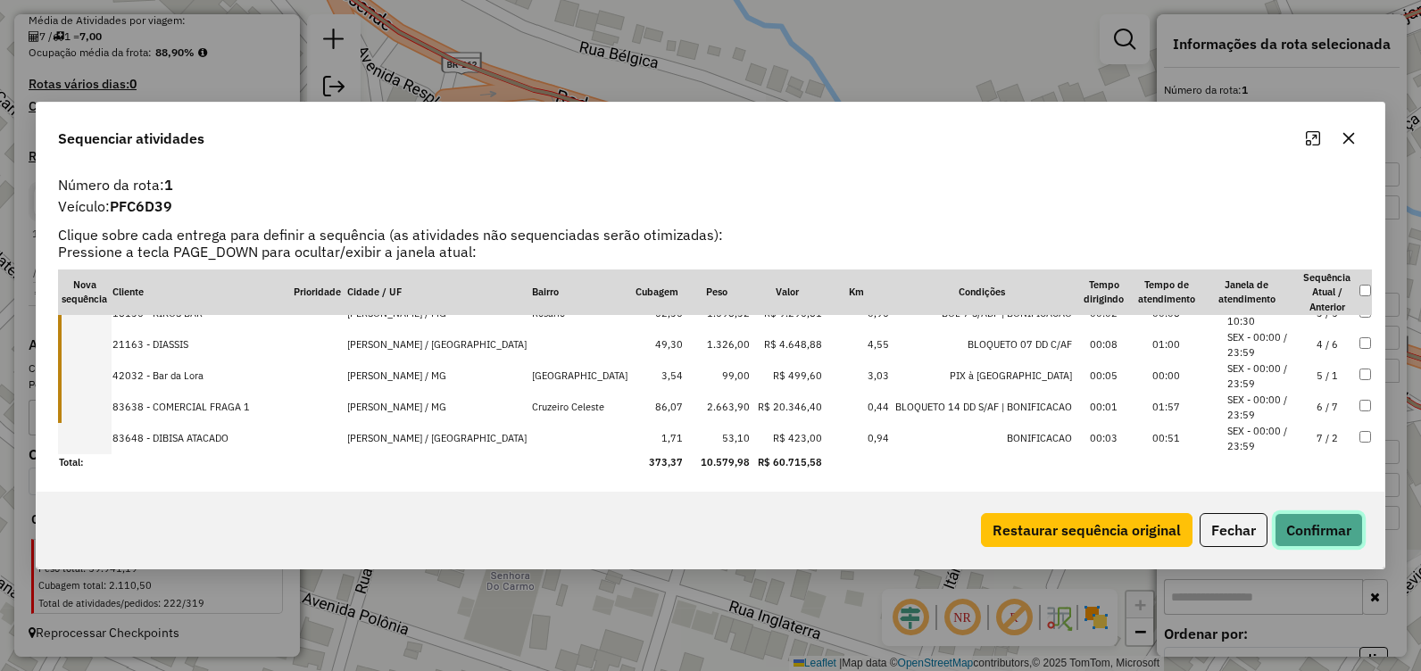
click at [1304, 532] on button "Confirmar" at bounding box center [1319, 530] width 88 height 34
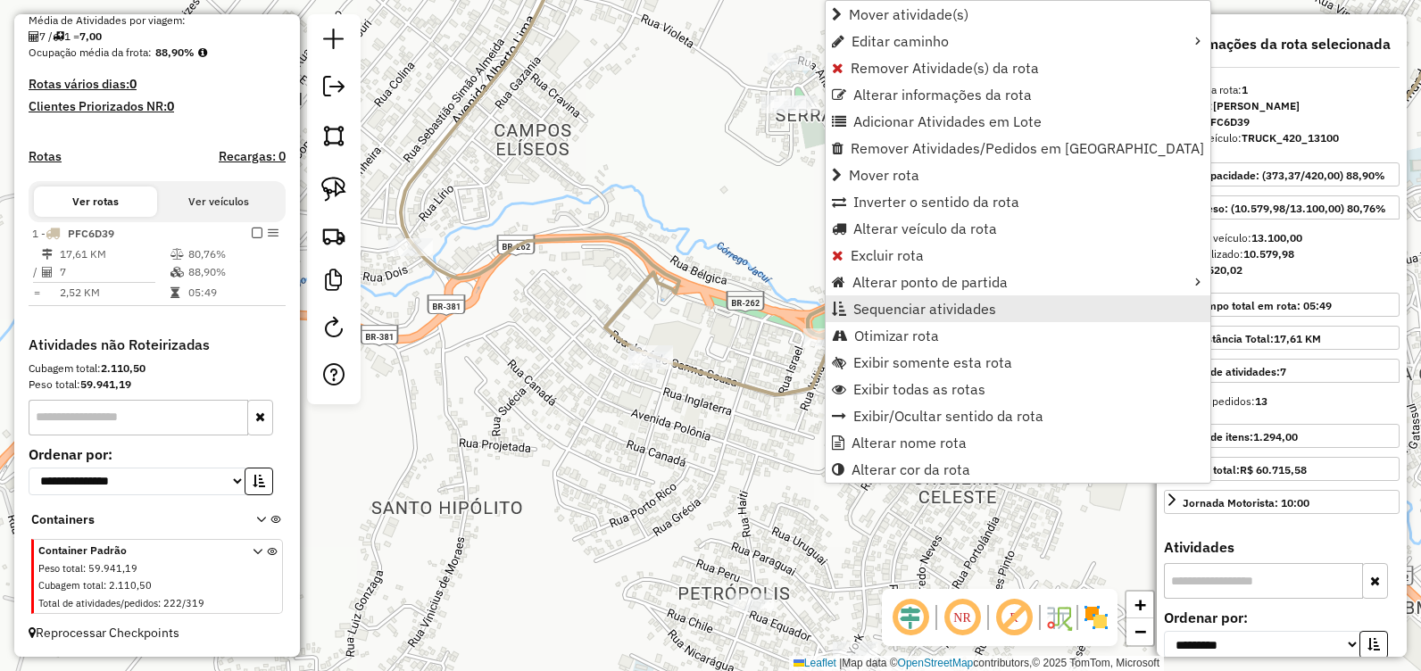
click at [881, 319] on link "Sequenciar atividades" at bounding box center [1018, 308] width 385 height 27
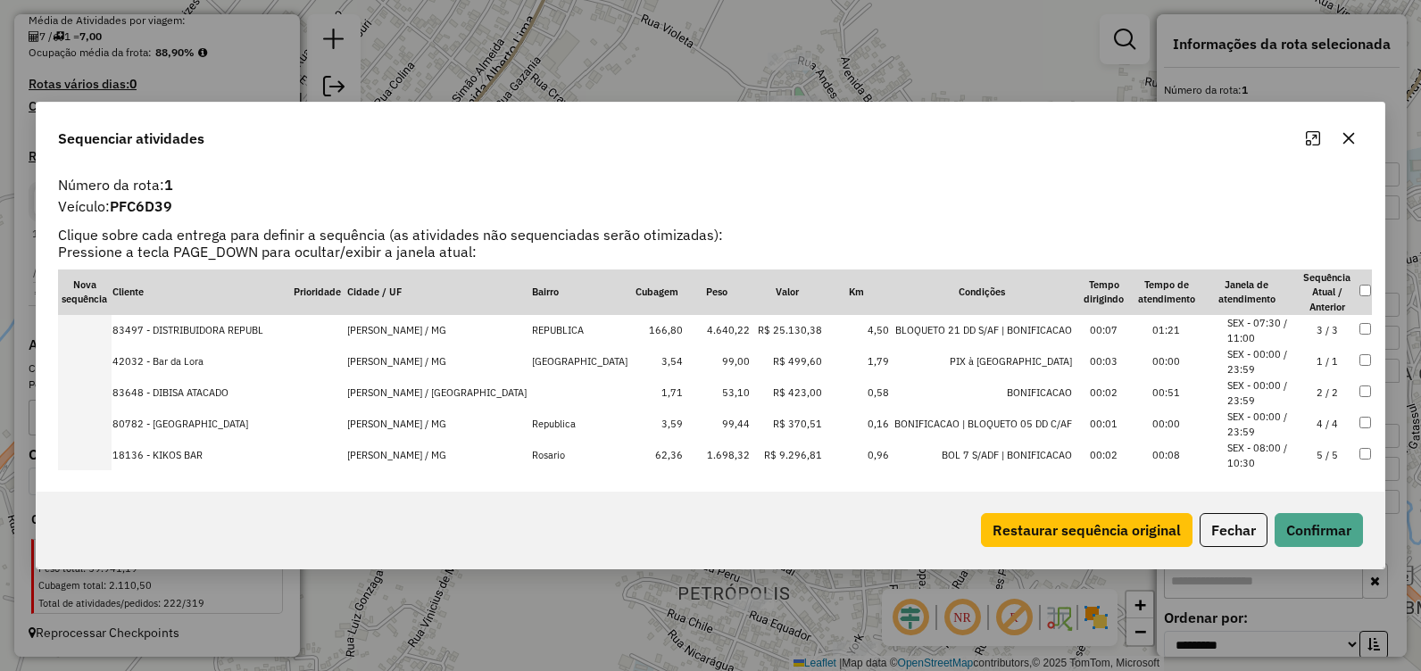
drag, startPoint x: 1316, startPoint y: 381, endPoint x: 1311, endPoint y: 323, distance: 58.2
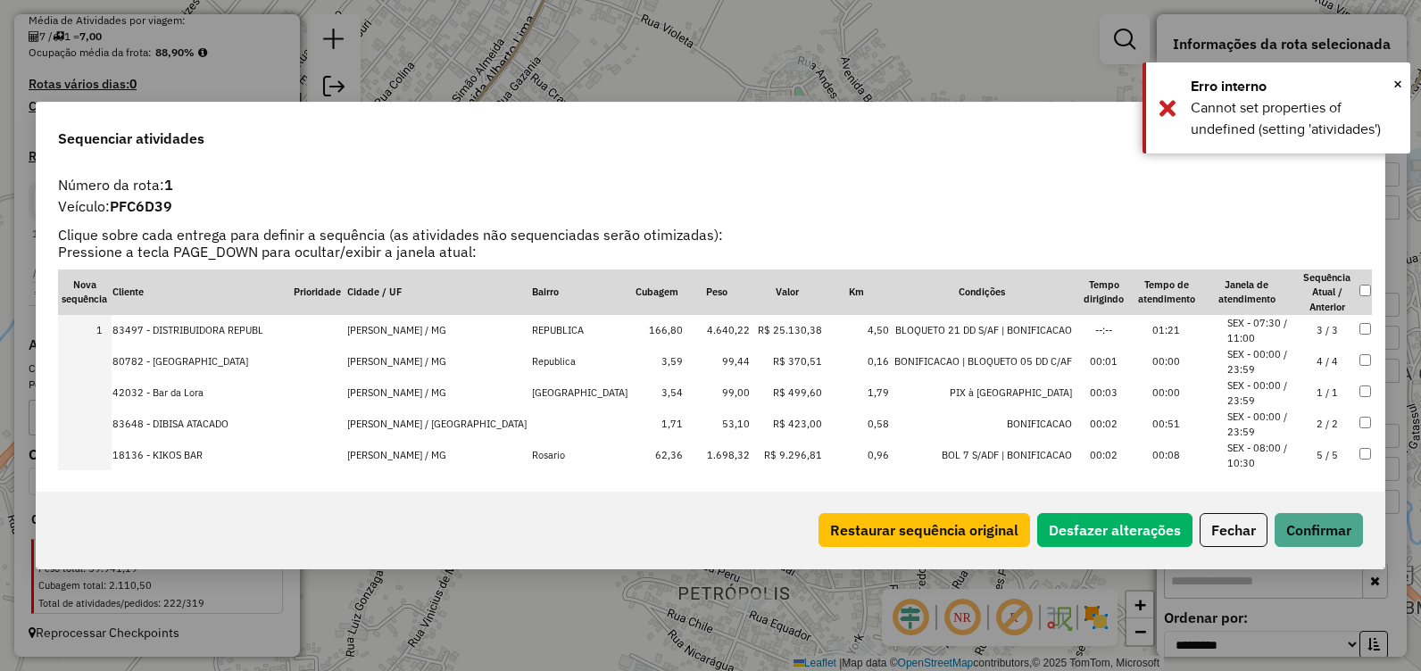
drag, startPoint x: 1311, startPoint y: 422, endPoint x: 1310, endPoint y: 357, distance: 65.2
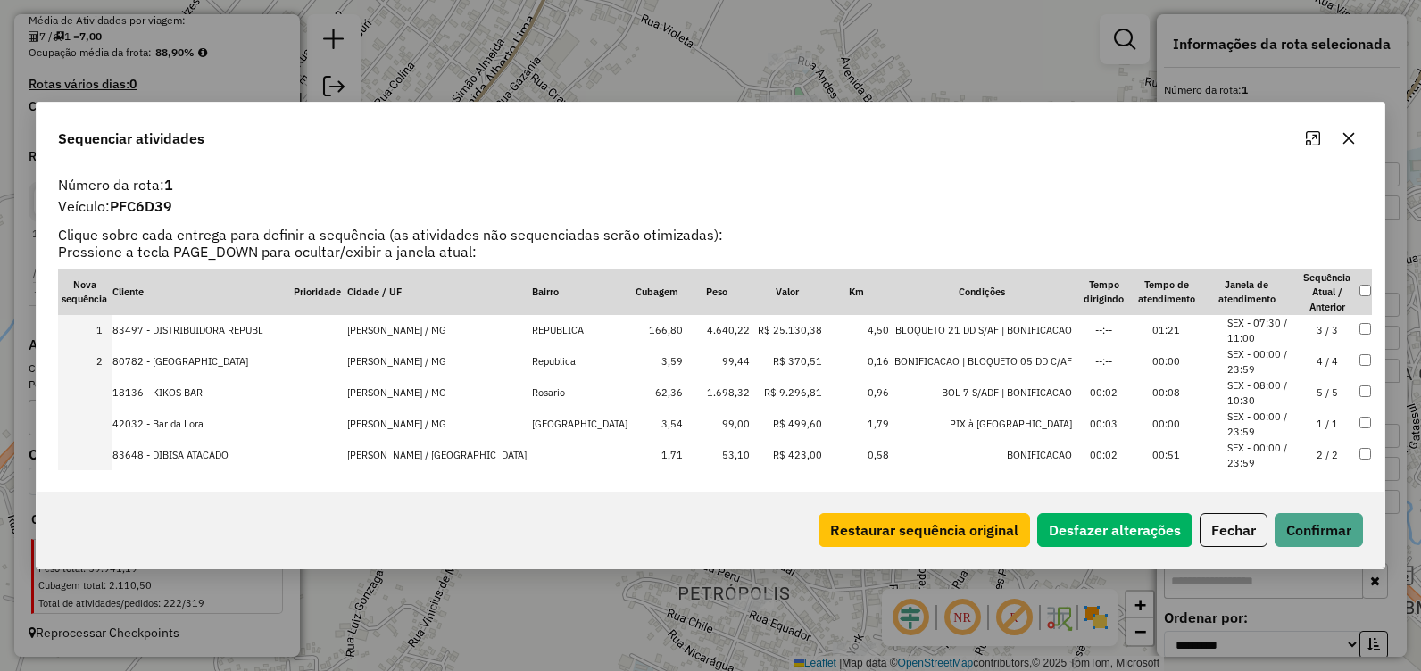
drag, startPoint x: 1313, startPoint y: 453, endPoint x: 1308, endPoint y: 387, distance: 65.4
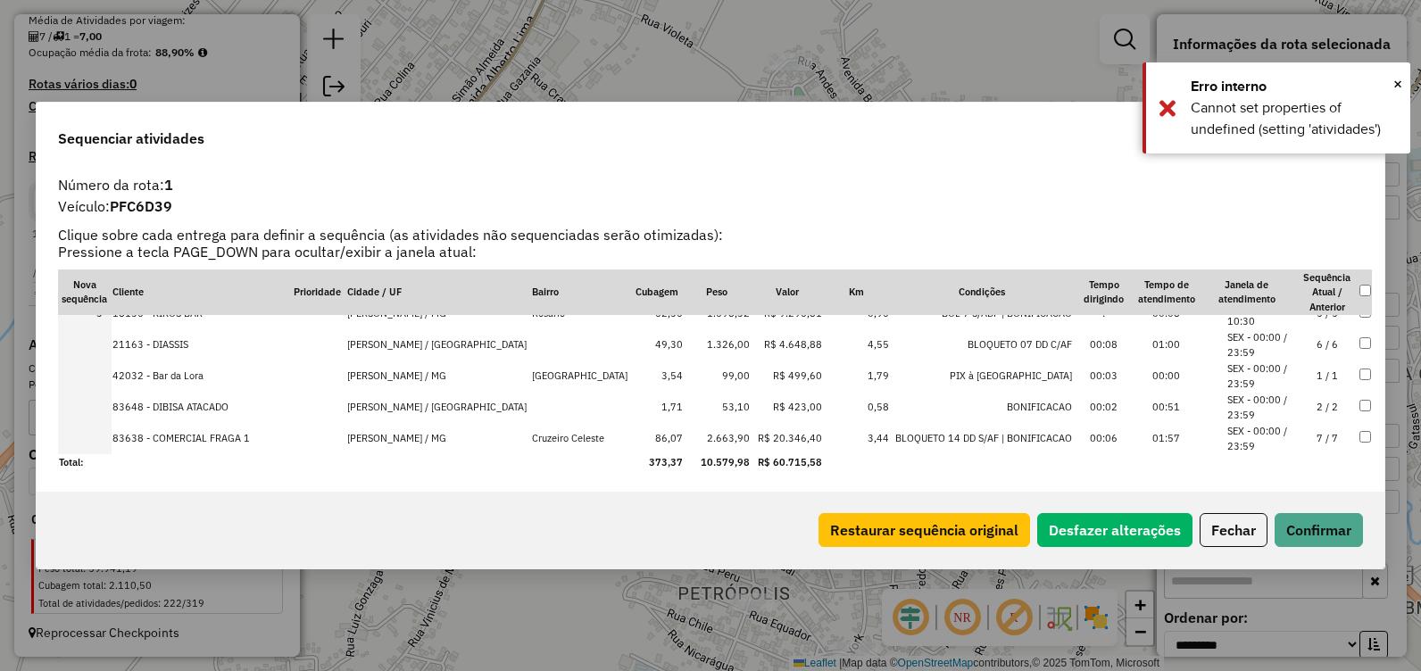
drag, startPoint x: 1311, startPoint y: 409, endPoint x: 1302, endPoint y: 340, distance: 69.4
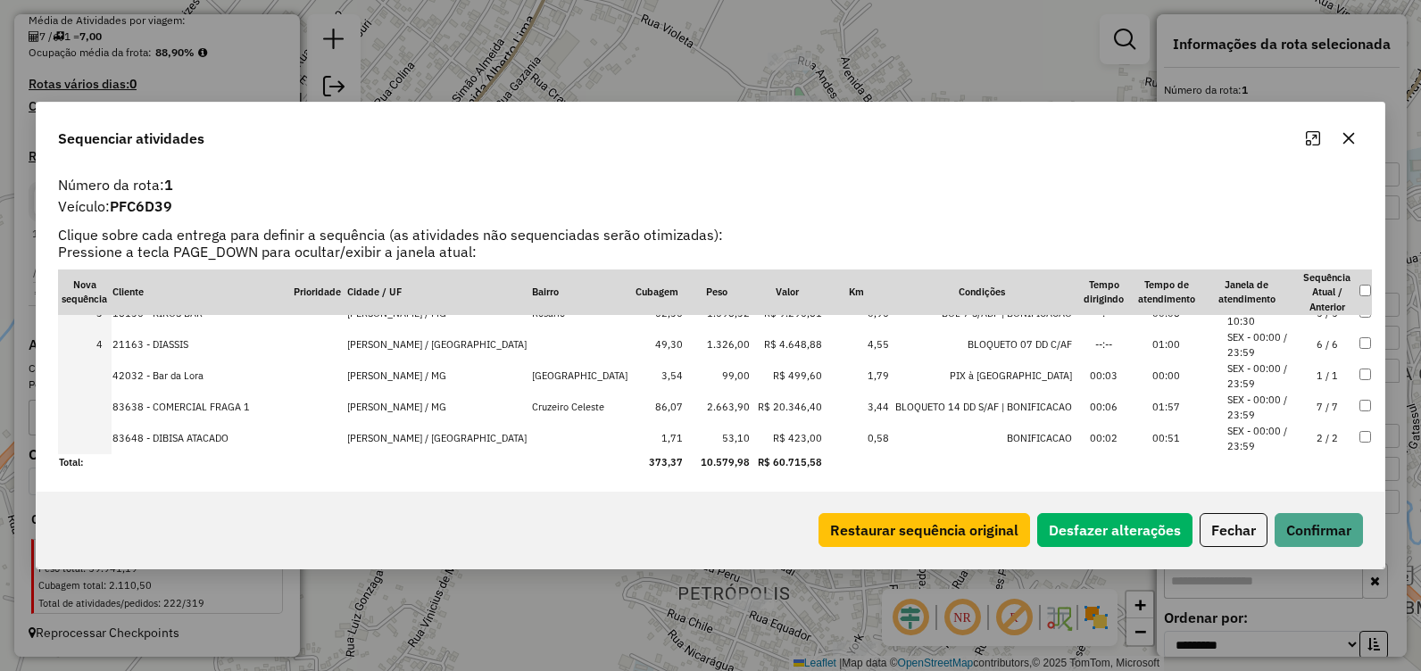
drag, startPoint x: 1319, startPoint y: 437, endPoint x: 1314, endPoint y: 399, distance: 38.8
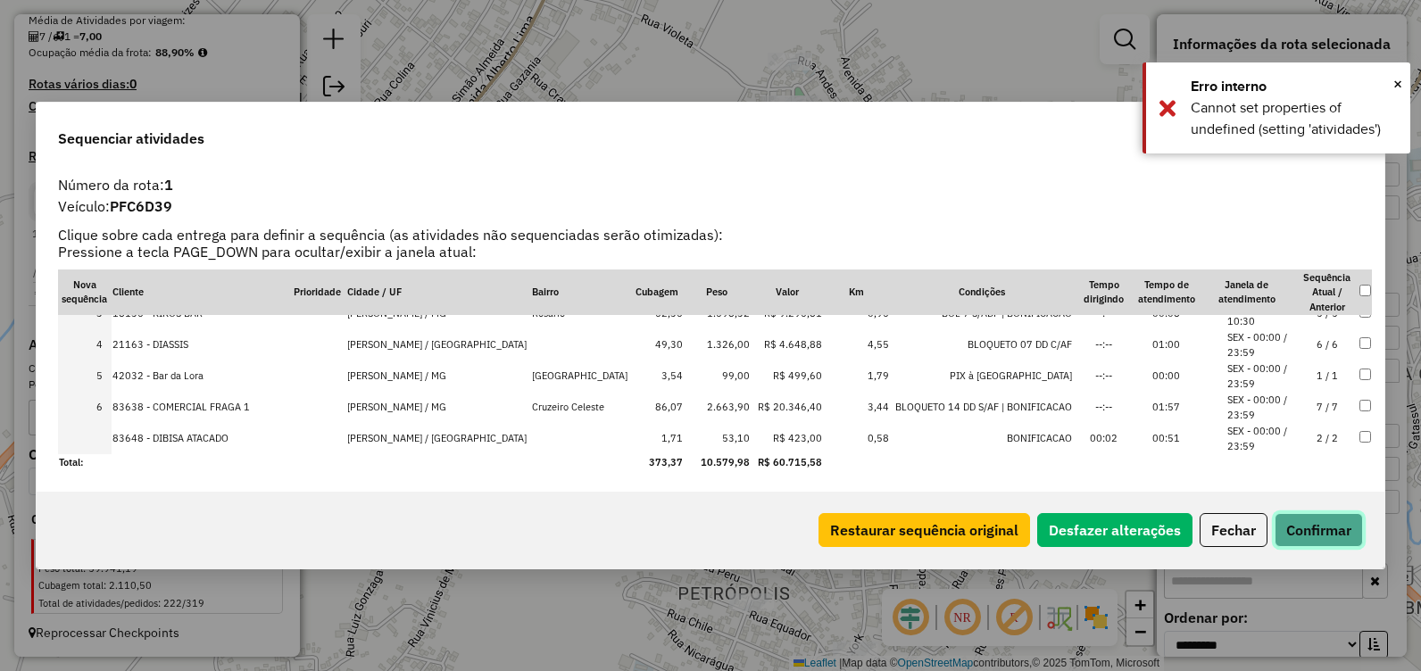
click at [1308, 527] on button "Confirmar" at bounding box center [1319, 530] width 88 height 34
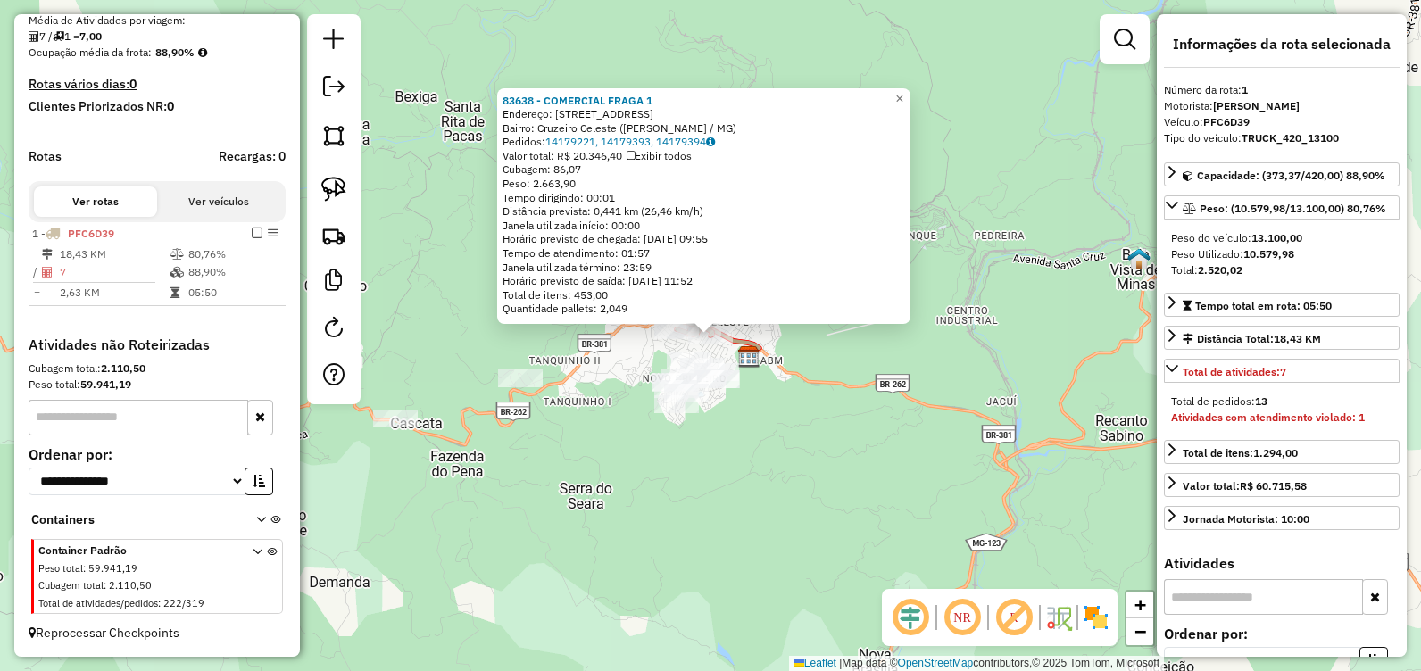
click at [252, 231] on em at bounding box center [257, 233] width 11 height 11
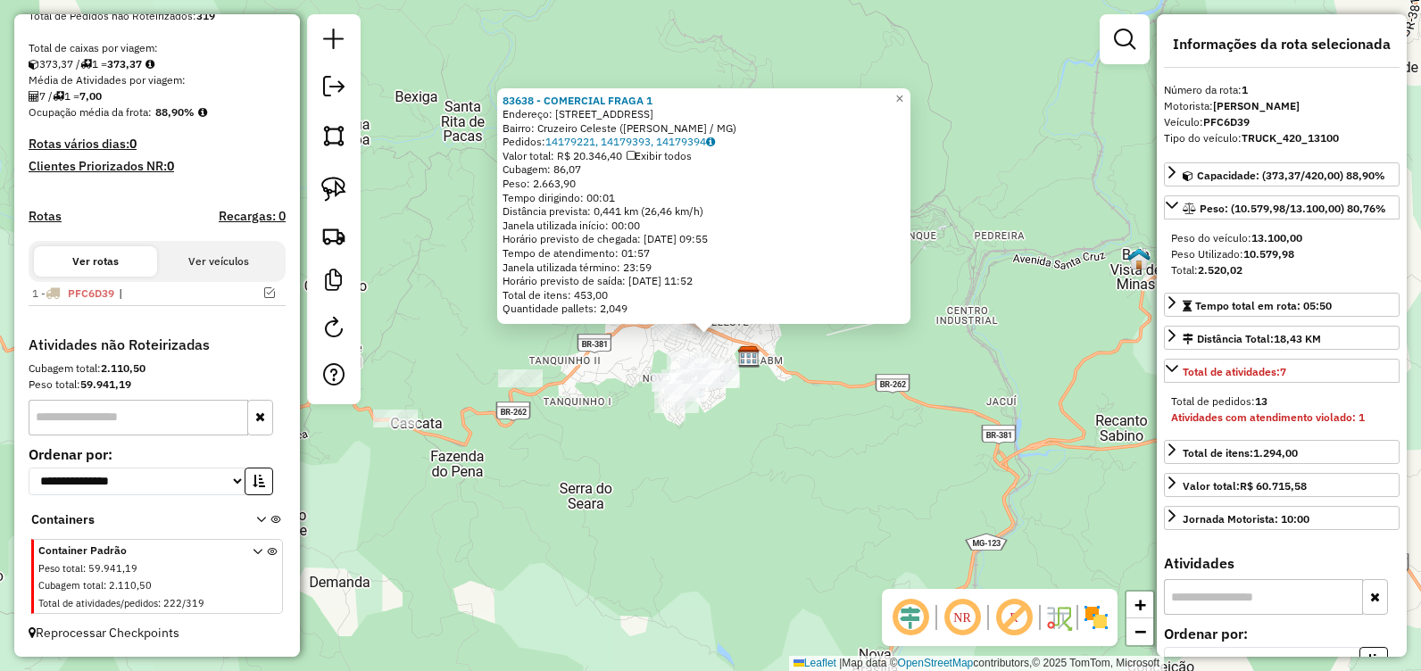
scroll to position [366, 0]
click at [660, 497] on div "83638 - COMERCIAL FRAGA 1 Endereço: Rua Montevideu , 133 Bairro: Cruzeiro Celes…" at bounding box center [710, 335] width 1421 height 671
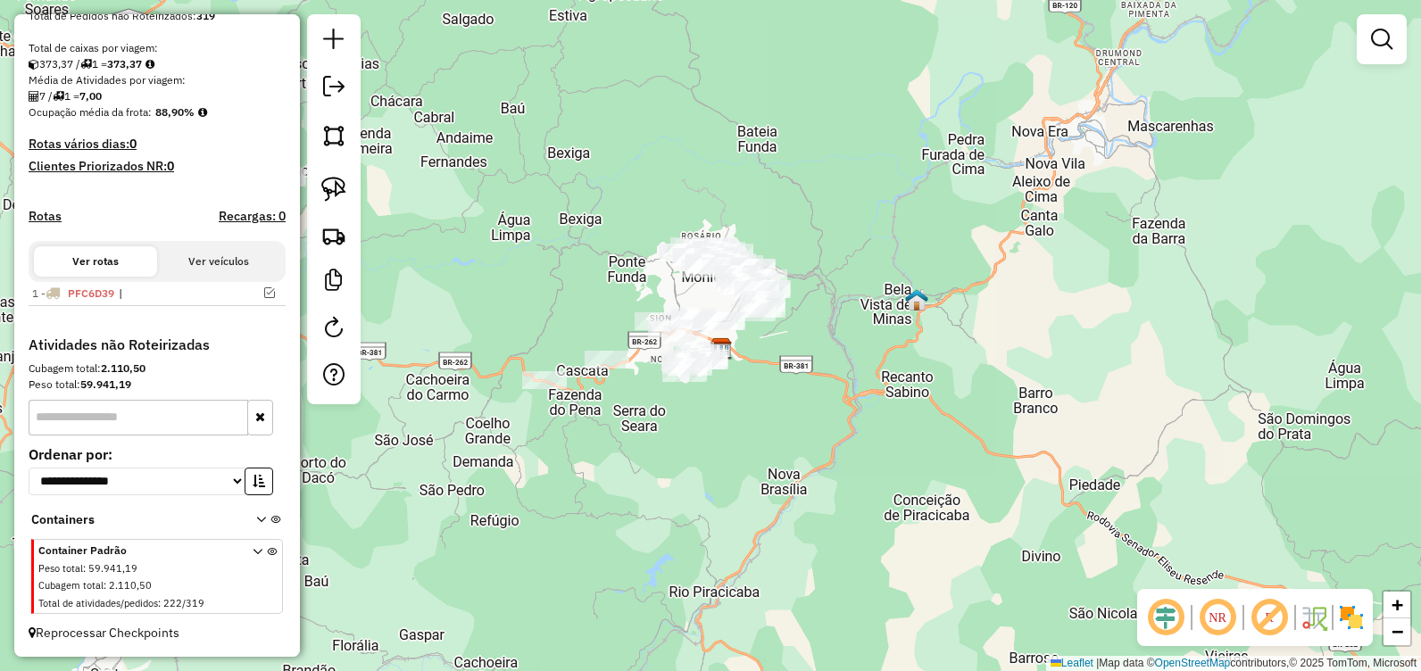
drag, startPoint x: 540, startPoint y: 359, endPoint x: 595, endPoint y: 245, distance: 126.6
click at [620, 272] on div "Janela de atendimento Grade de atendimento Capacidade Transportadoras Veículos …" at bounding box center [710, 335] width 1421 height 671
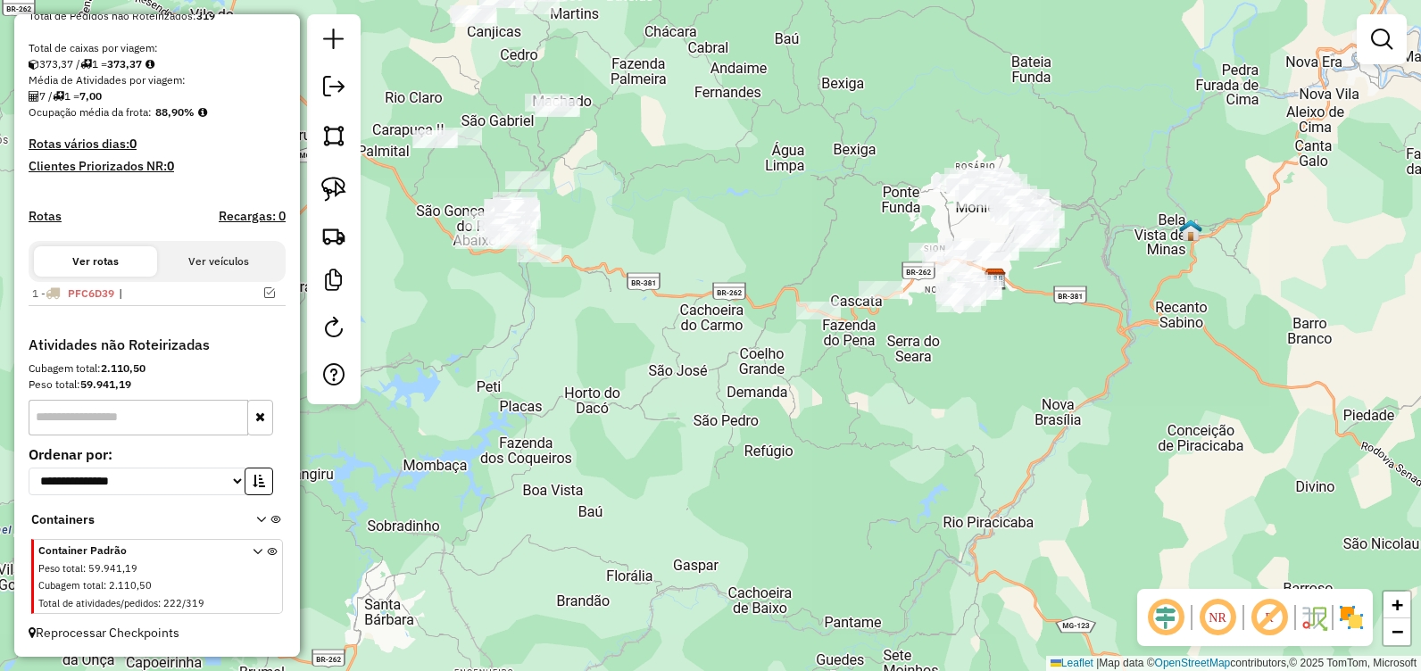
drag, startPoint x: 559, startPoint y: 211, endPoint x: 818, endPoint y: 175, distance: 261.3
click at [819, 175] on div "Janela de atendimento Grade de atendimento Capacidade Transportadoras Veículos …" at bounding box center [710, 335] width 1421 height 671
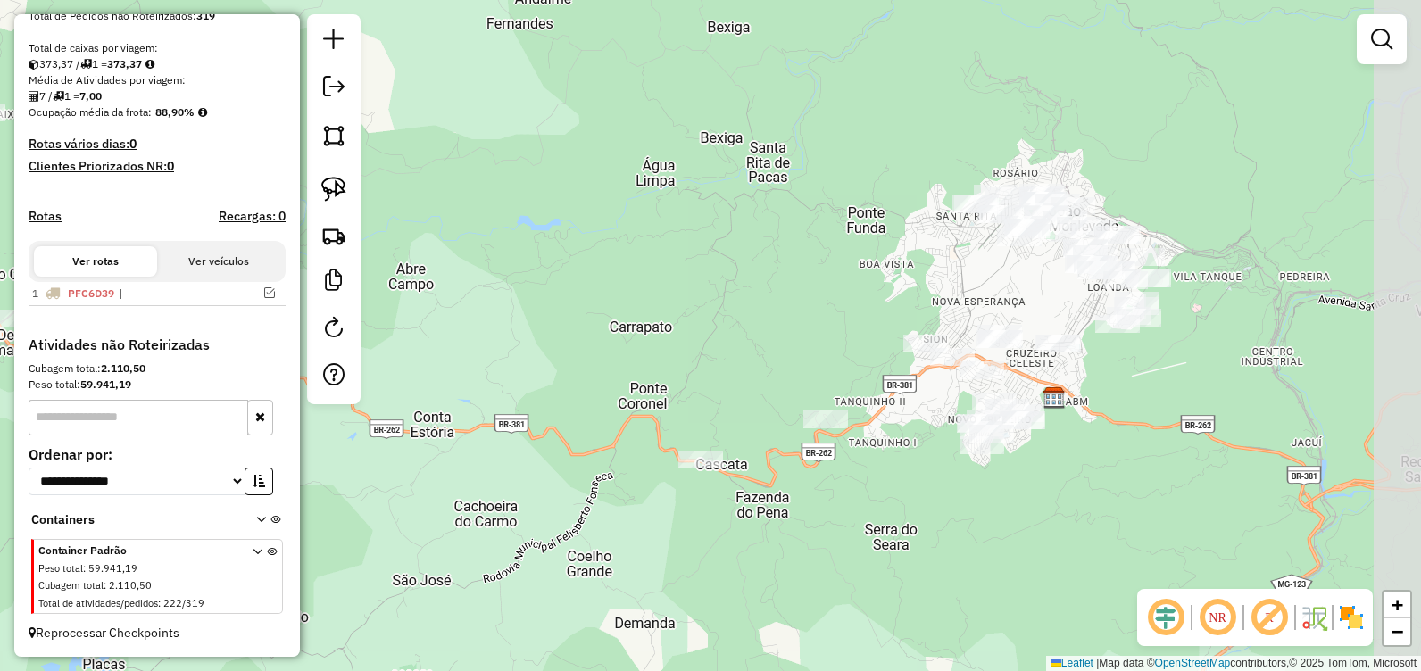
drag, startPoint x: 892, startPoint y: 182, endPoint x: 832, endPoint y: 210, distance: 65.9
click at [832, 210] on div "Janela de atendimento Grade de atendimento Capacidade Transportadoras Veículos …" at bounding box center [710, 335] width 1421 height 671
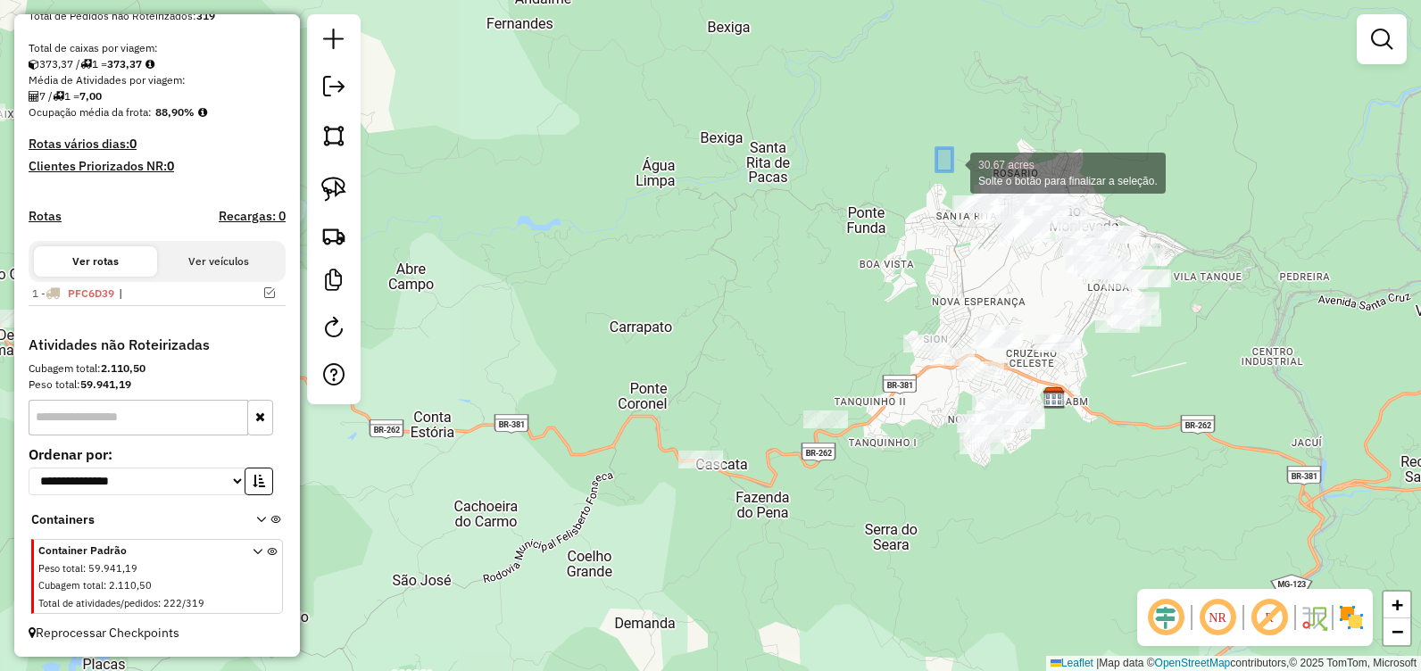
drag, startPoint x: 952, startPoint y: 171, endPoint x: 941, endPoint y: 168, distance: 12.1
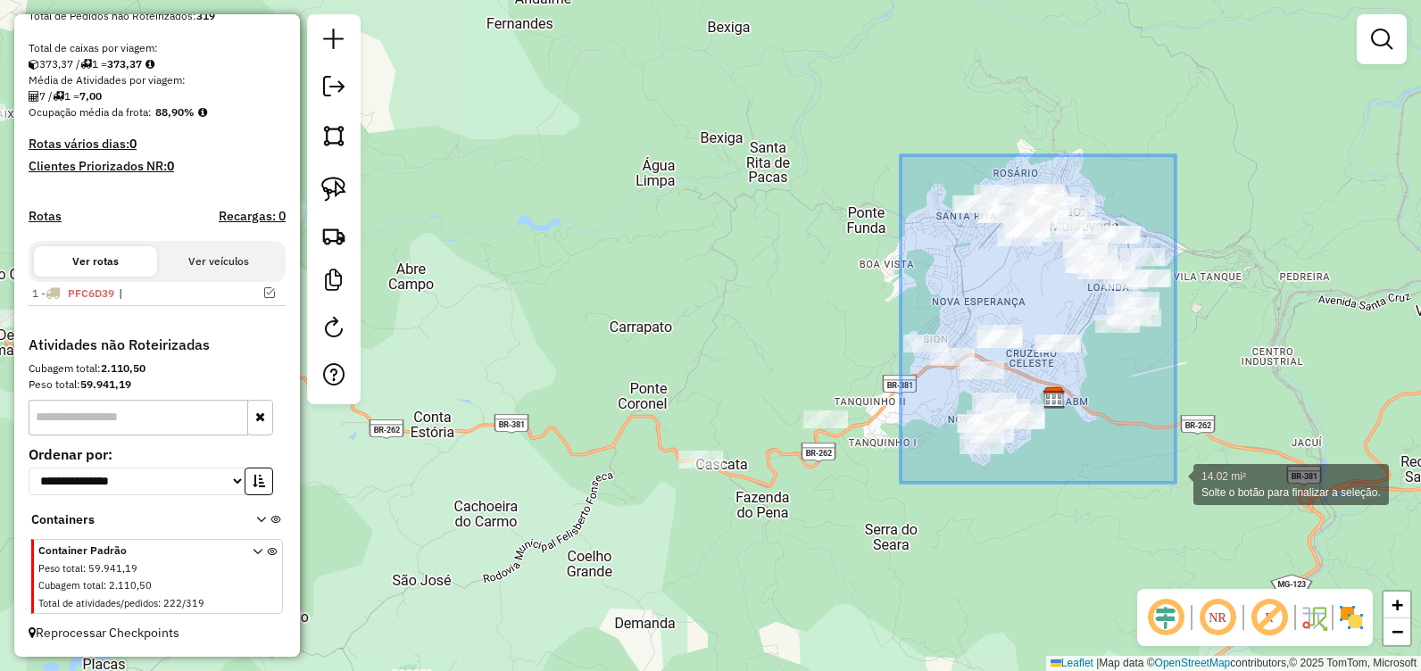
drag, startPoint x: 901, startPoint y: 155, endPoint x: 1177, endPoint y: 483, distance: 428.3
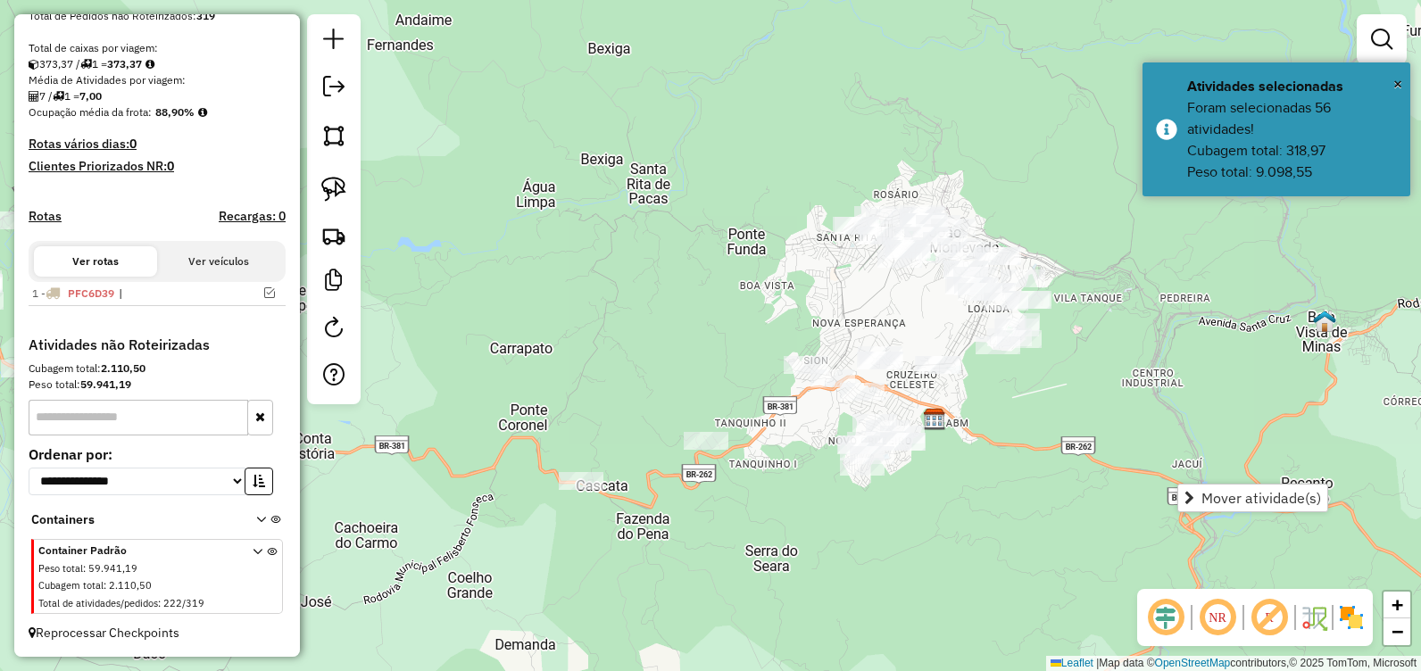
drag, startPoint x: 1004, startPoint y: 288, endPoint x: 883, endPoint y: 278, distance: 121.9
click at [886, 309] on div "Janela de atendimento Grade de atendimento Capacidade Transportadoras Veículos …" at bounding box center [710, 335] width 1421 height 671
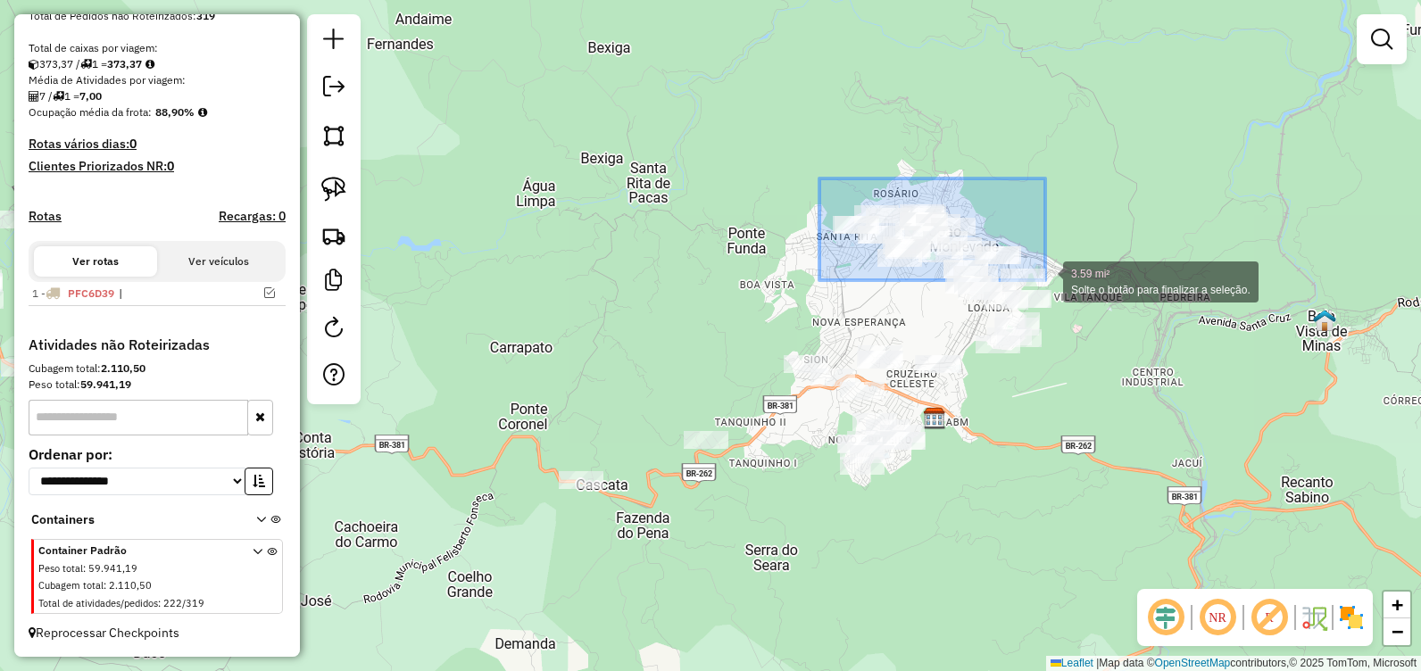
drag, startPoint x: 819, startPoint y: 179, endPoint x: 1045, endPoint y: 280, distance: 247.7
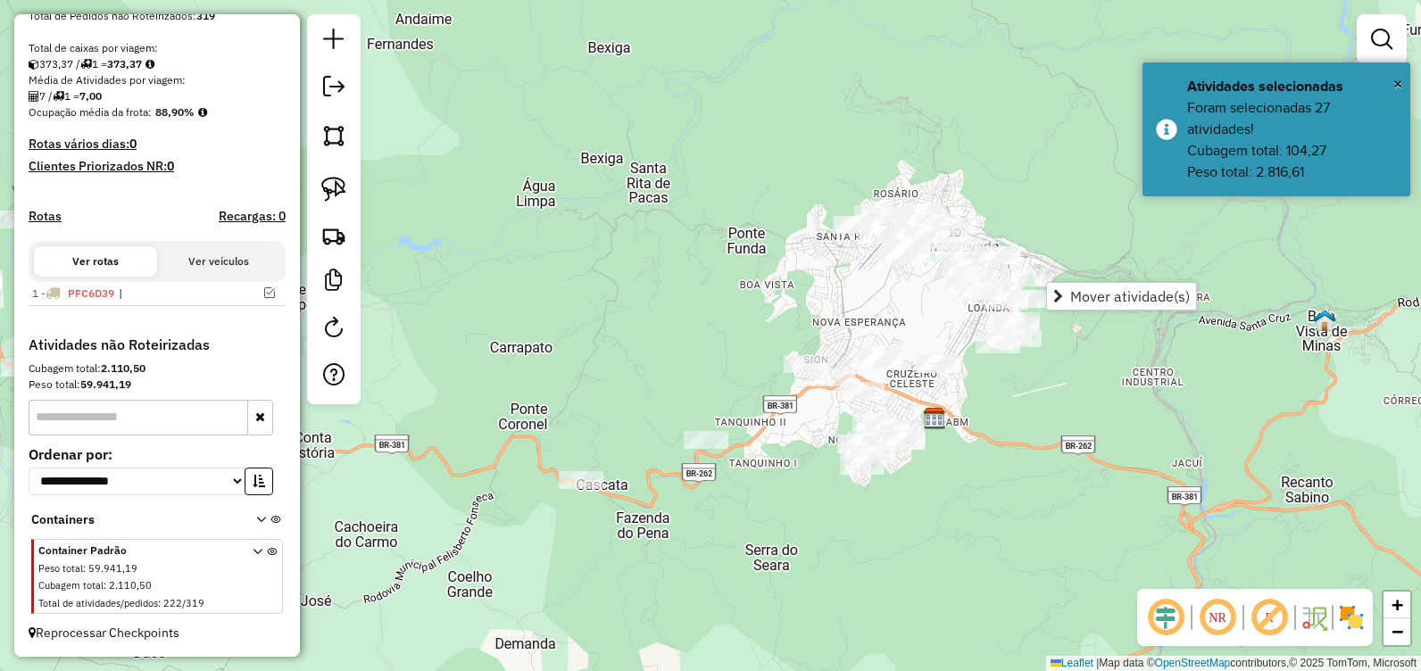
click at [774, 300] on div "Janela de atendimento Grade de atendimento Capacidade Transportadoras Veículos …" at bounding box center [710, 335] width 1421 height 671
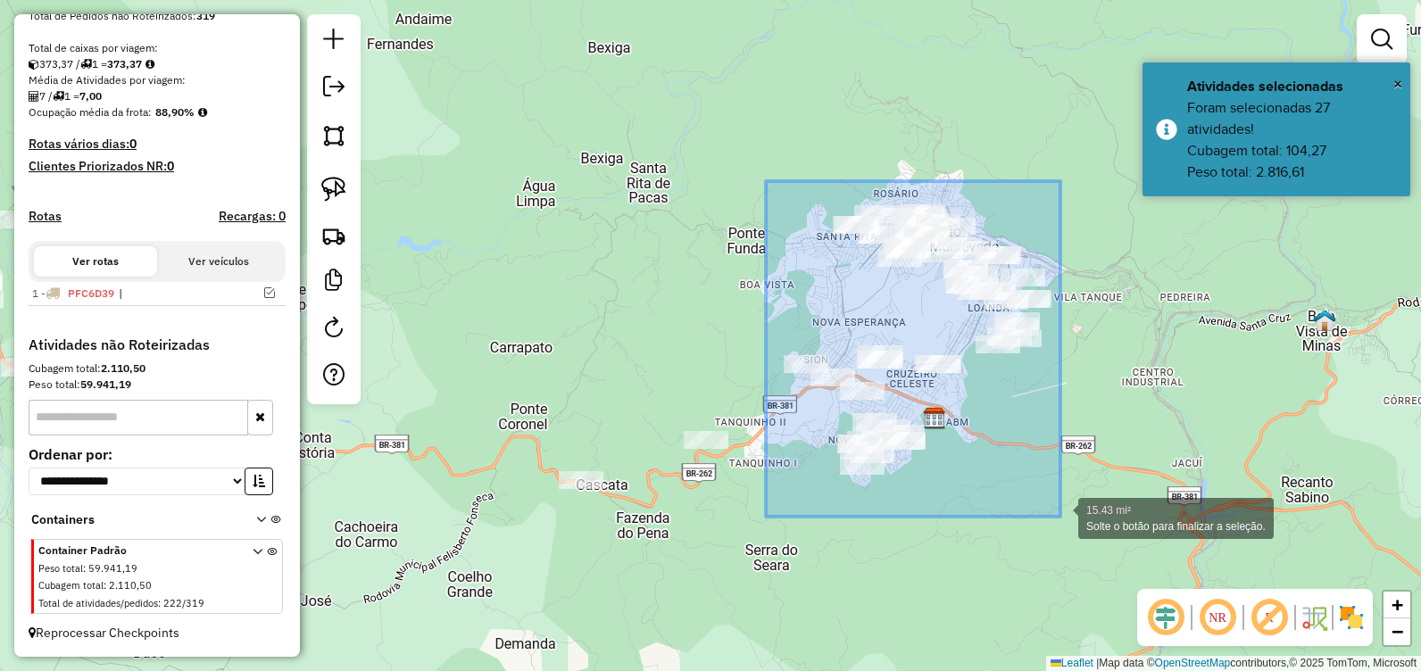
drag, startPoint x: 766, startPoint y: 181, endPoint x: 1060, endPoint y: 517, distance: 446.6
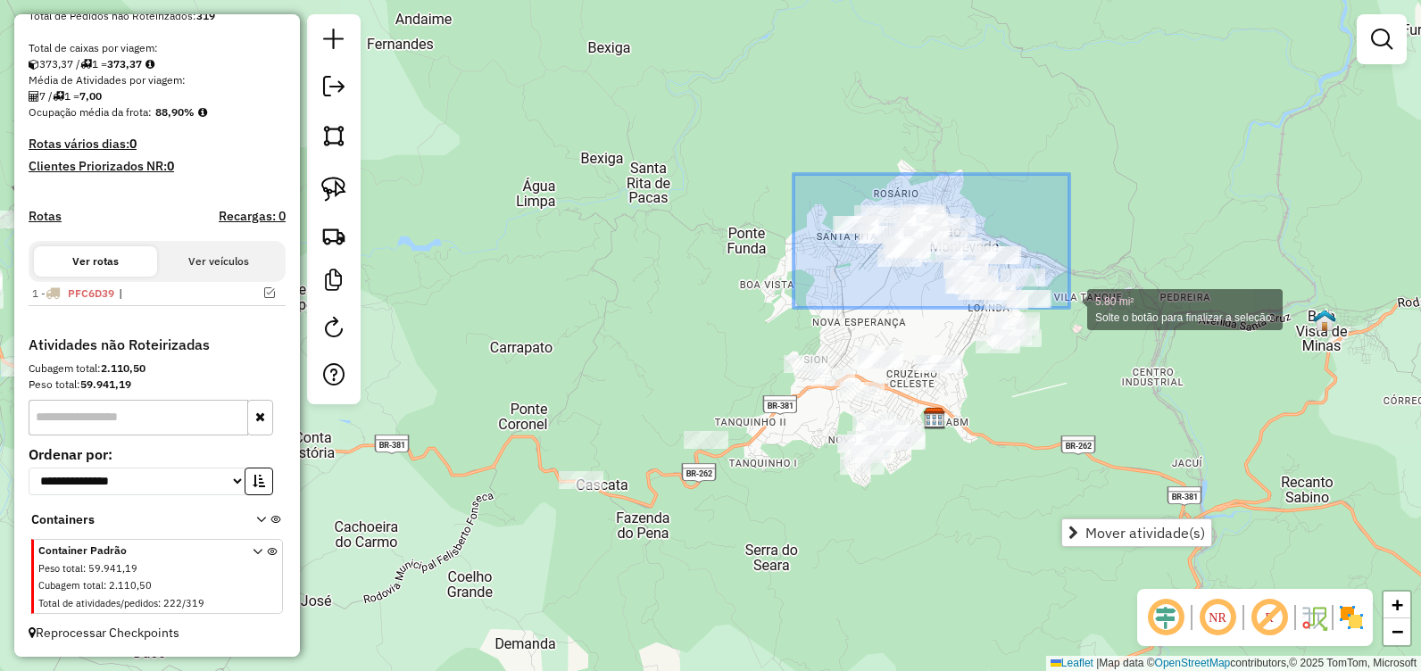
drag, startPoint x: 797, startPoint y: 178, endPoint x: 1069, endPoint y: 308, distance: 301.9
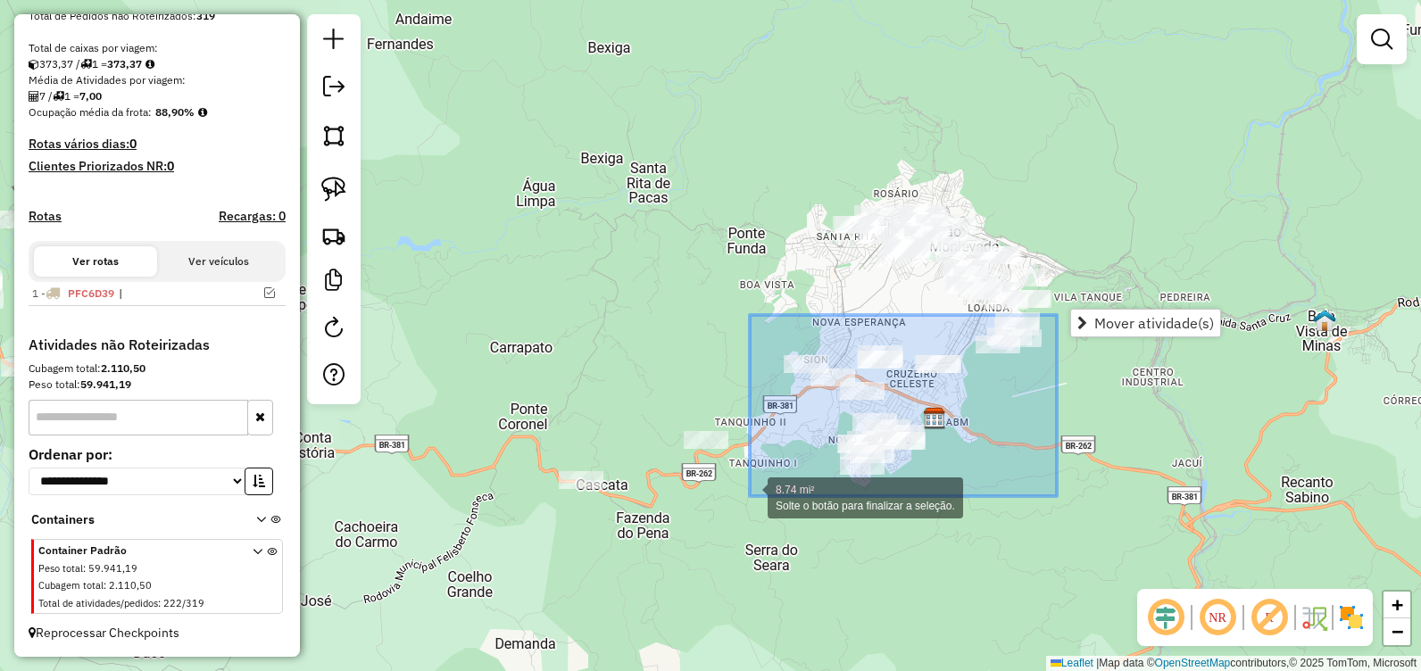
drag, startPoint x: 1057, startPoint y: 315, endPoint x: 752, endPoint y: 496, distance: 355.0
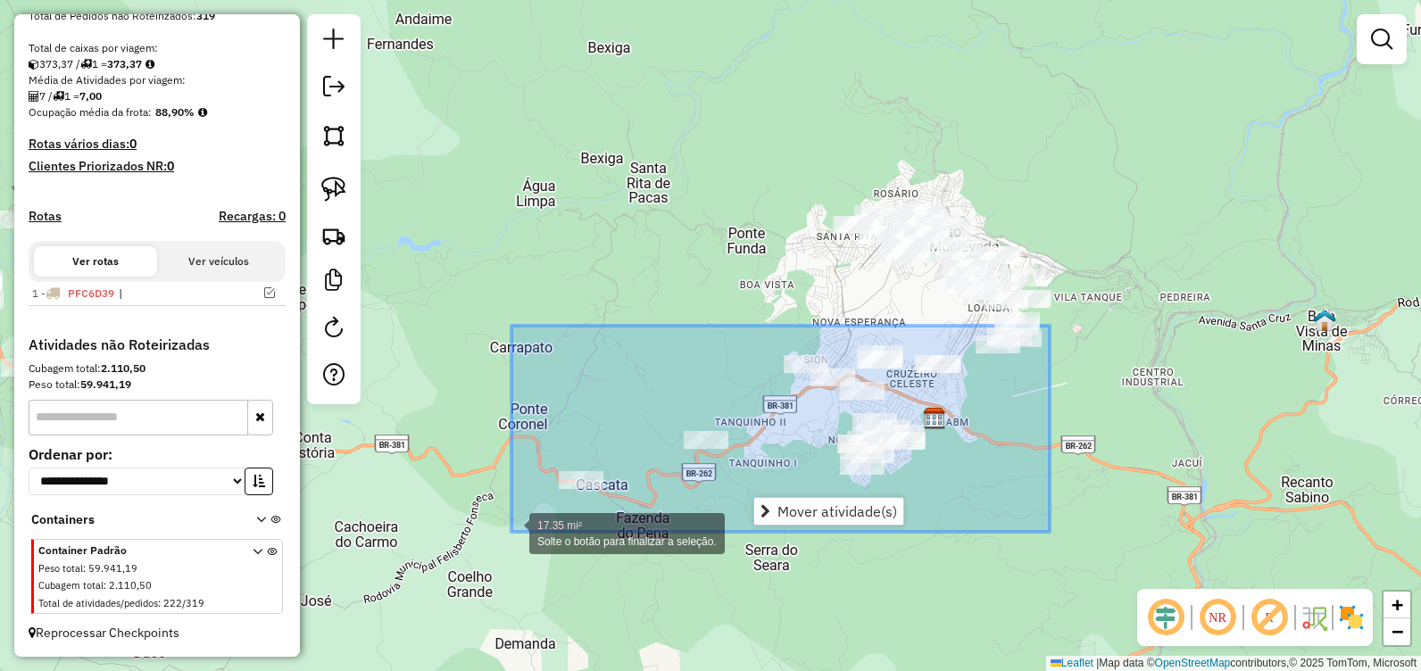
drag, startPoint x: 1050, startPoint y: 326, endPoint x: 519, endPoint y: 532, distance: 569.8
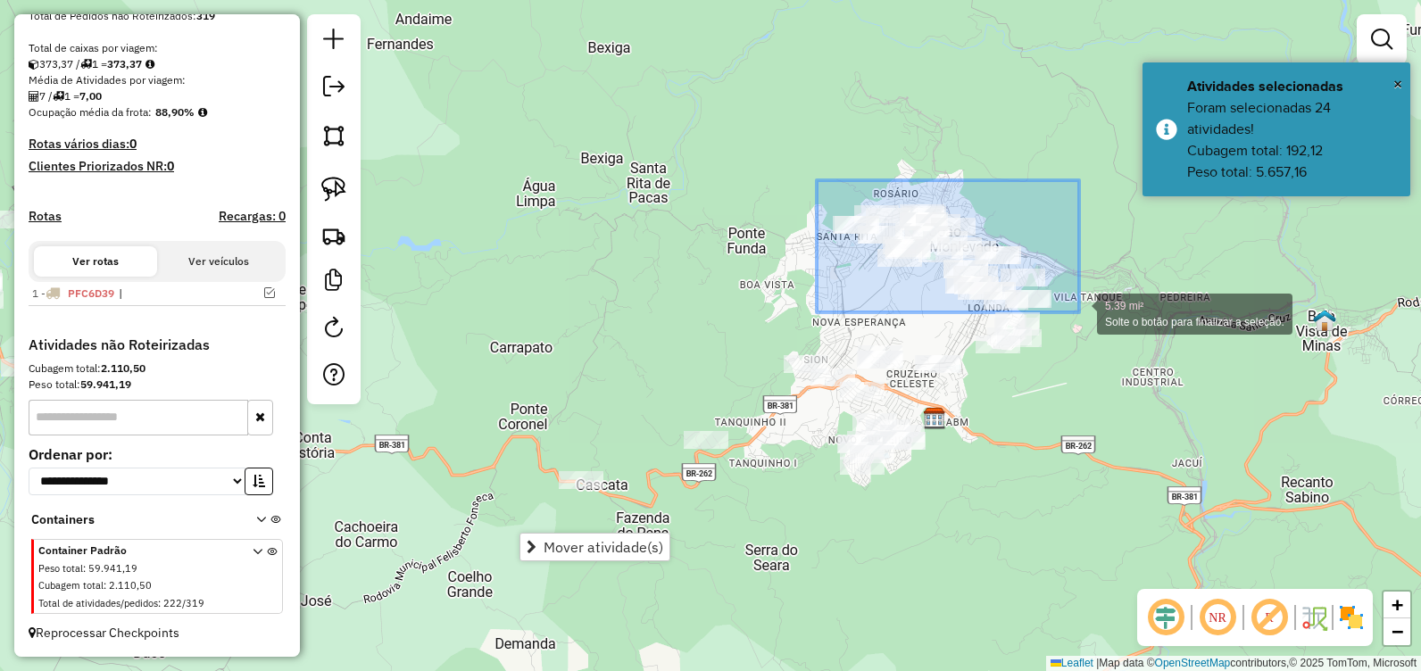
drag, startPoint x: 817, startPoint y: 180, endPoint x: 1079, endPoint y: 312, distance: 293.8
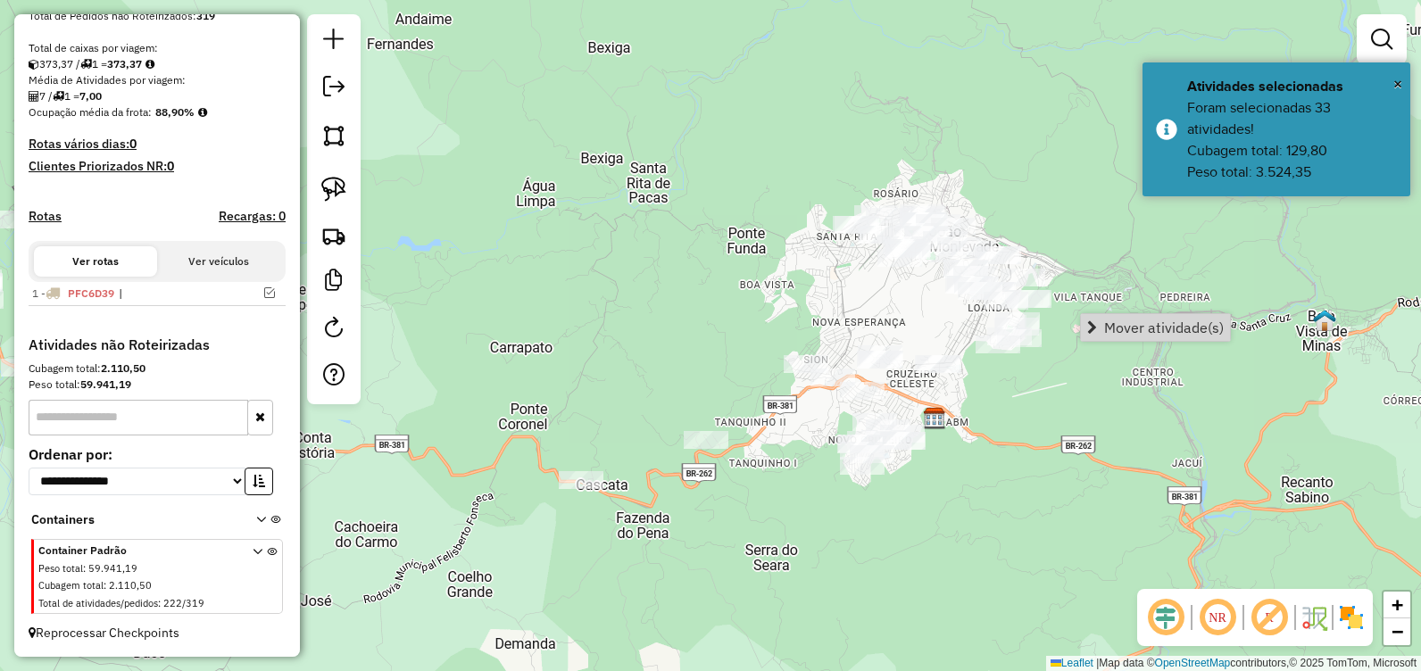
click at [1080, 401] on div "Janela de atendimento Grade de atendimento Capacidade Transportadoras Veículos …" at bounding box center [710, 335] width 1421 height 671
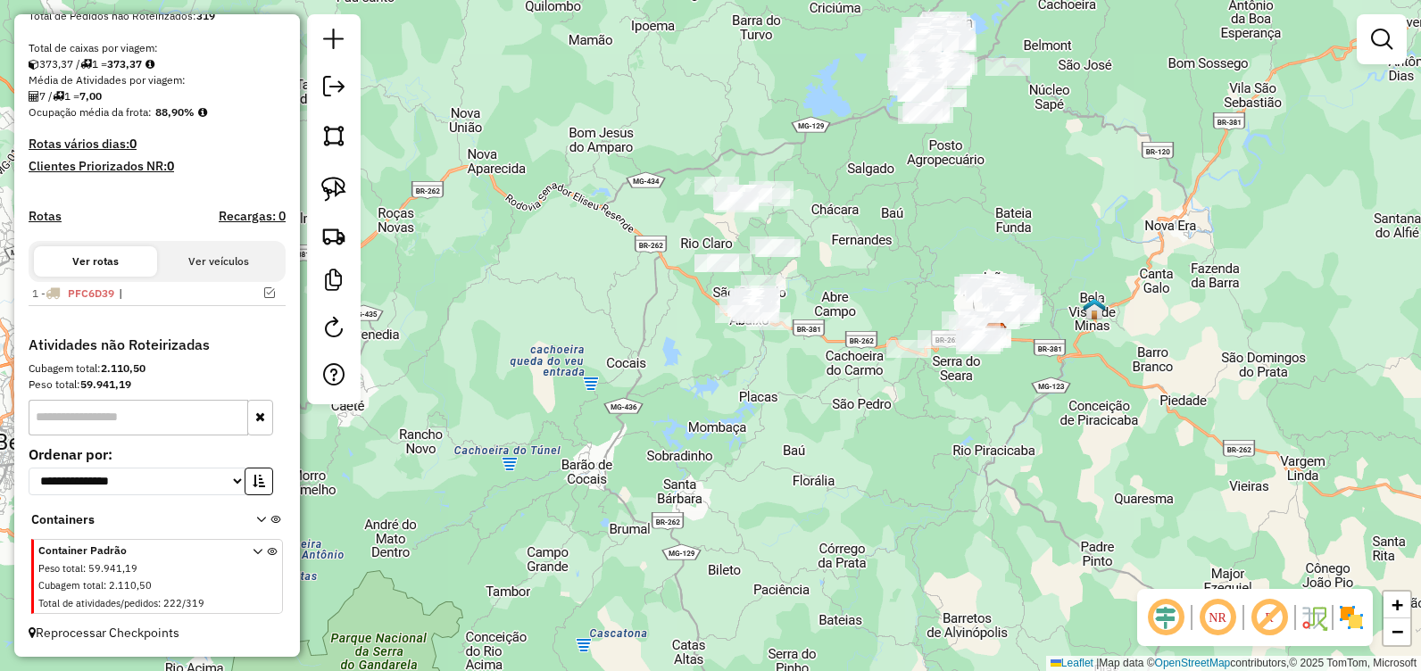
drag, startPoint x: 764, startPoint y: 252, endPoint x: 899, endPoint y: 292, distance: 140.7
click at [899, 292] on div "Janela de atendimento Grade de atendimento Capacidade Transportadoras Veículos …" at bounding box center [710, 335] width 1421 height 671
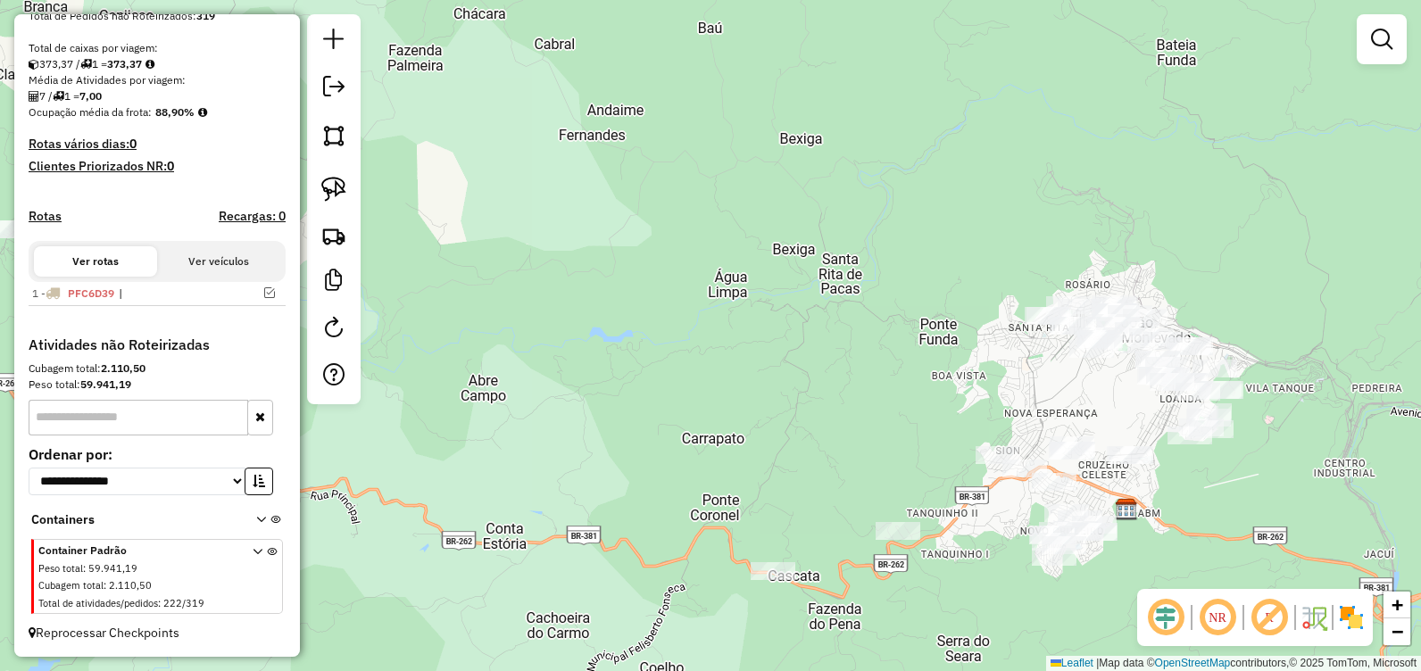
drag, startPoint x: 945, startPoint y: 251, endPoint x: 862, endPoint y: 203, distance: 96.0
click at [862, 203] on div "Janela de atendimento Grade de atendimento Capacidade Transportadoras Veículos …" at bounding box center [710, 335] width 1421 height 671
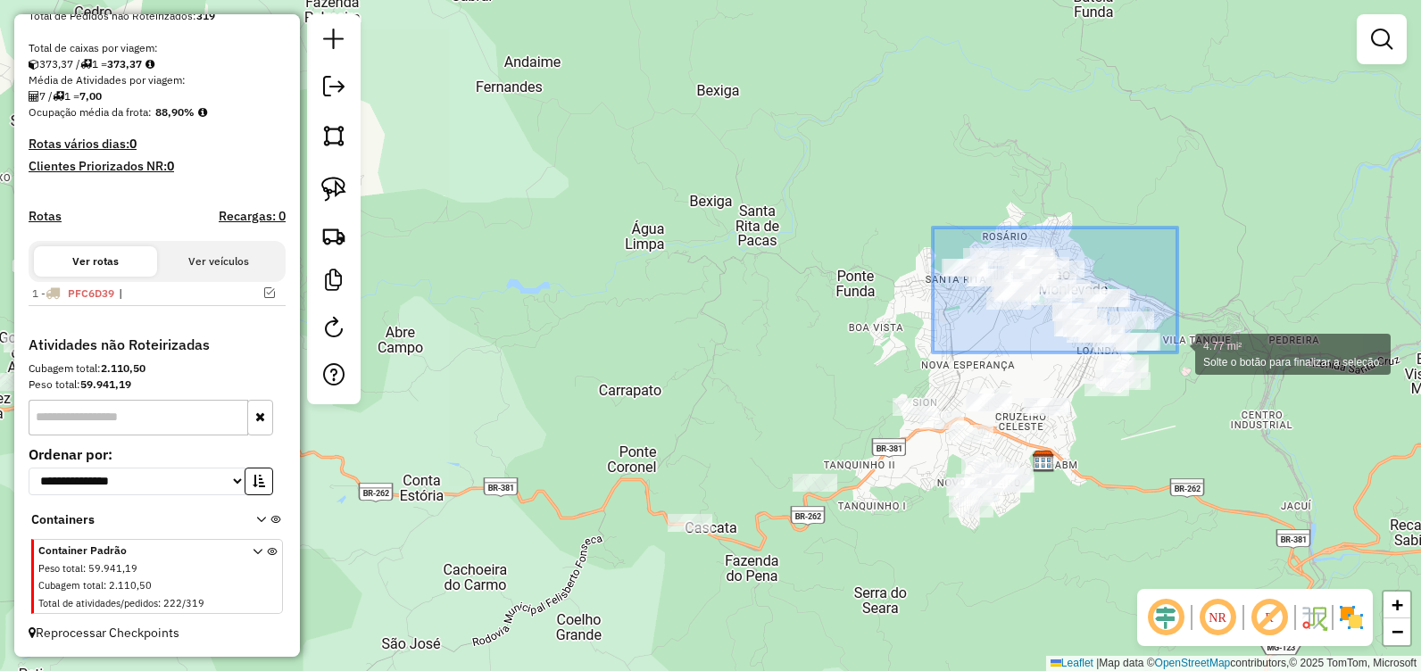
drag, startPoint x: 933, startPoint y: 228, endPoint x: 1177, endPoint y: 353, distance: 274.7
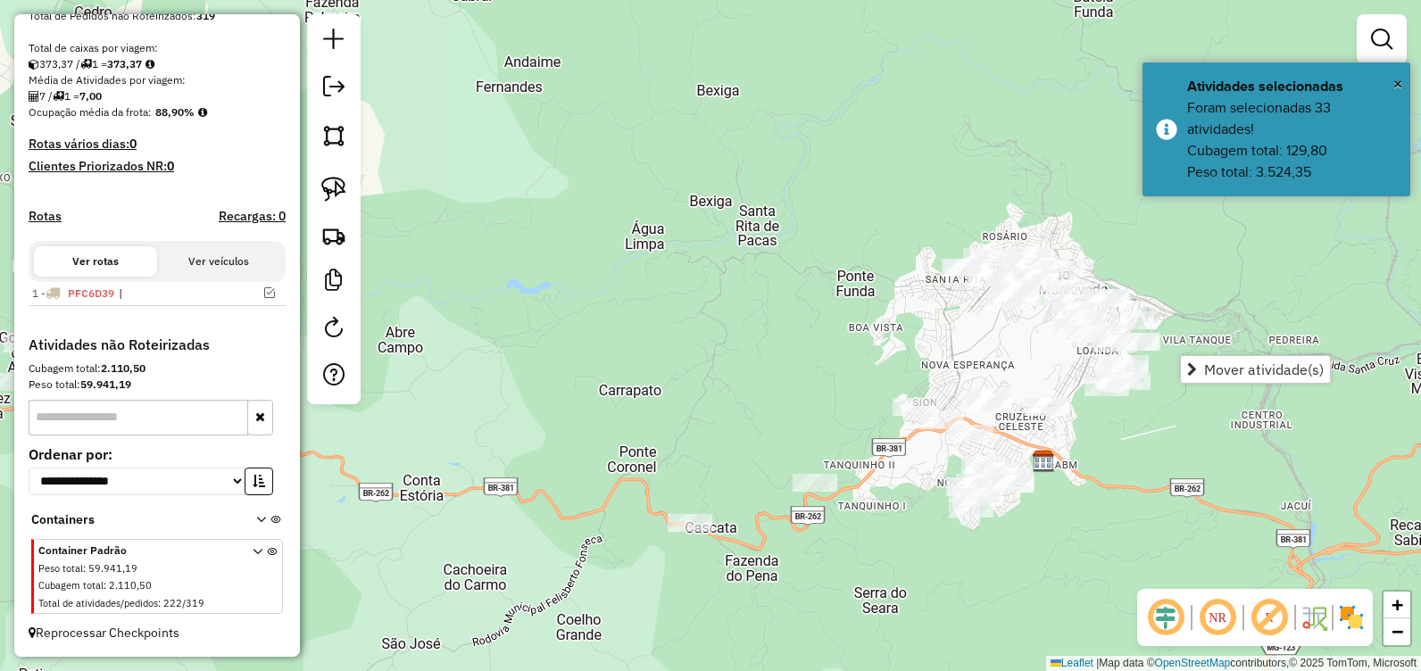
click at [753, 149] on div "Janela de atendimento Grade de atendimento Capacidade Transportadoras Veículos …" at bounding box center [710, 335] width 1421 height 671
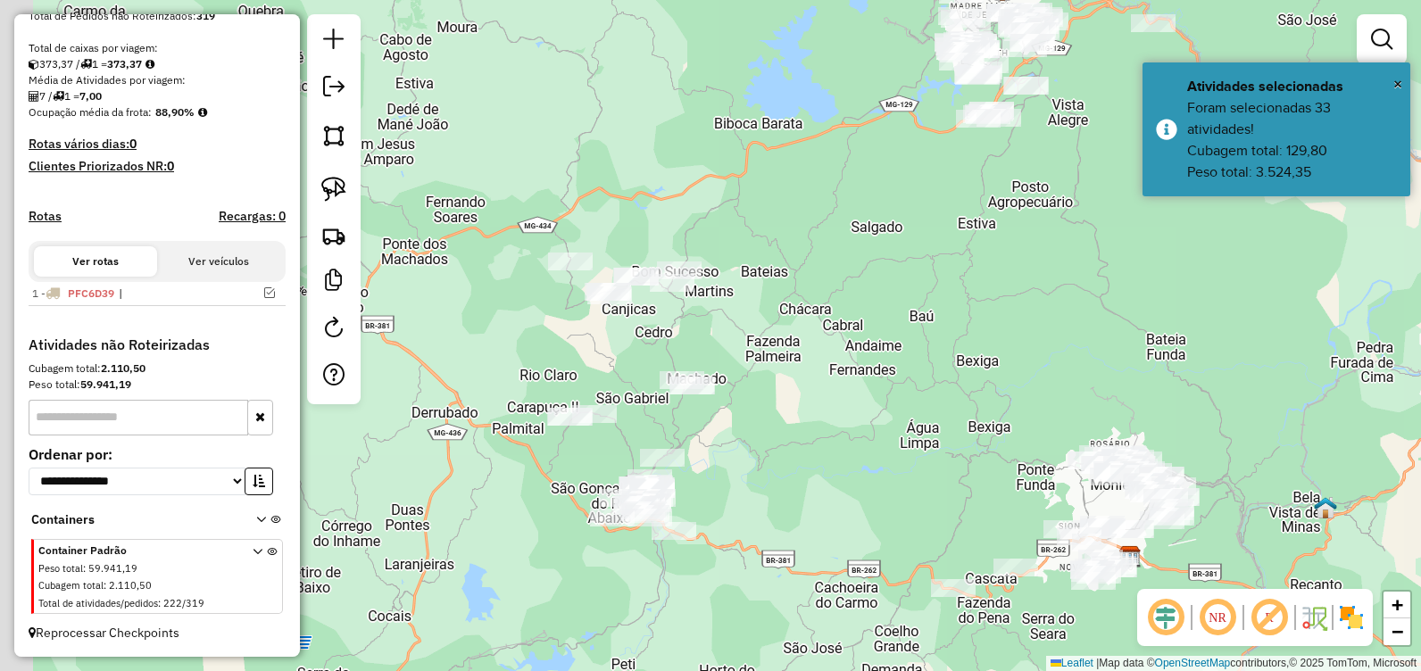
drag, startPoint x: 742, startPoint y: 171, endPoint x: 1018, endPoint y: 384, distance: 348.2
click at [1018, 384] on div "Janela de atendimento Grade de atendimento Capacidade Transportadoras Veículos …" at bounding box center [710, 335] width 1421 height 671
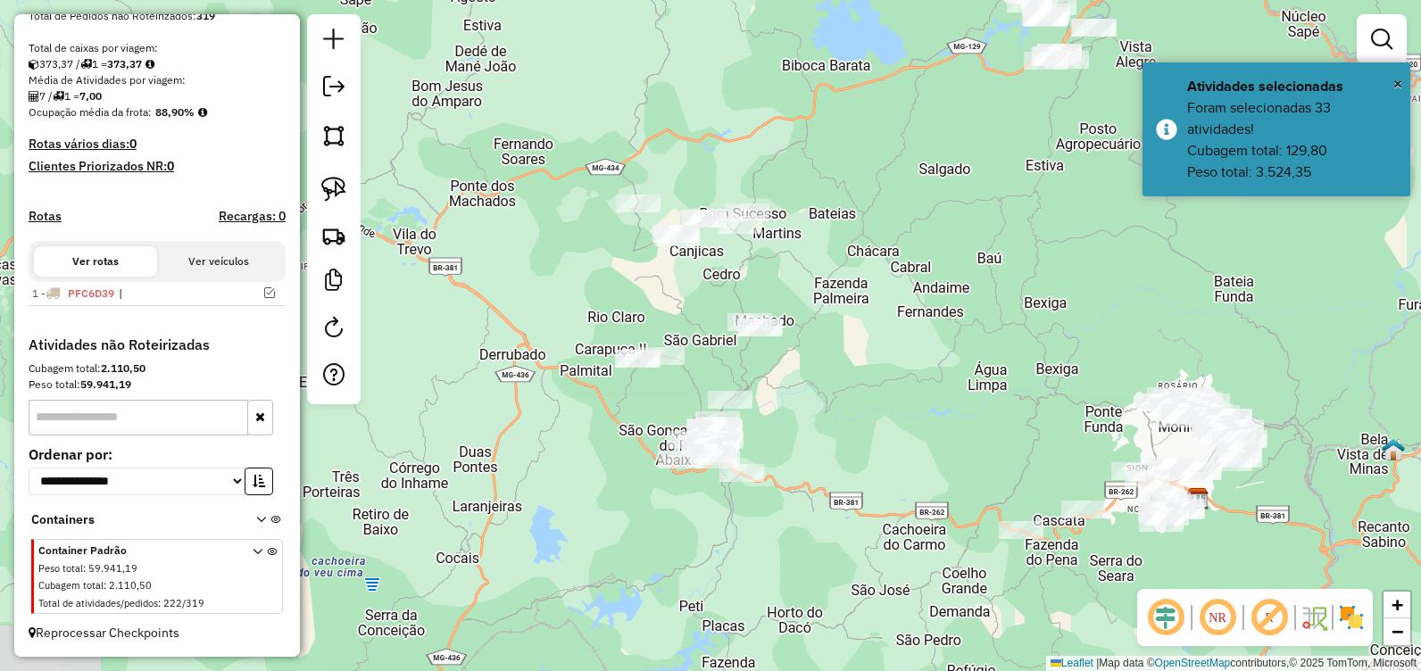
drag, startPoint x: 653, startPoint y: 419, endPoint x: 698, endPoint y: 317, distance: 111.5
click at [700, 317] on div "Janela de atendimento Grade de atendimento Capacidade Transportadoras Veículos …" at bounding box center [710, 335] width 1421 height 671
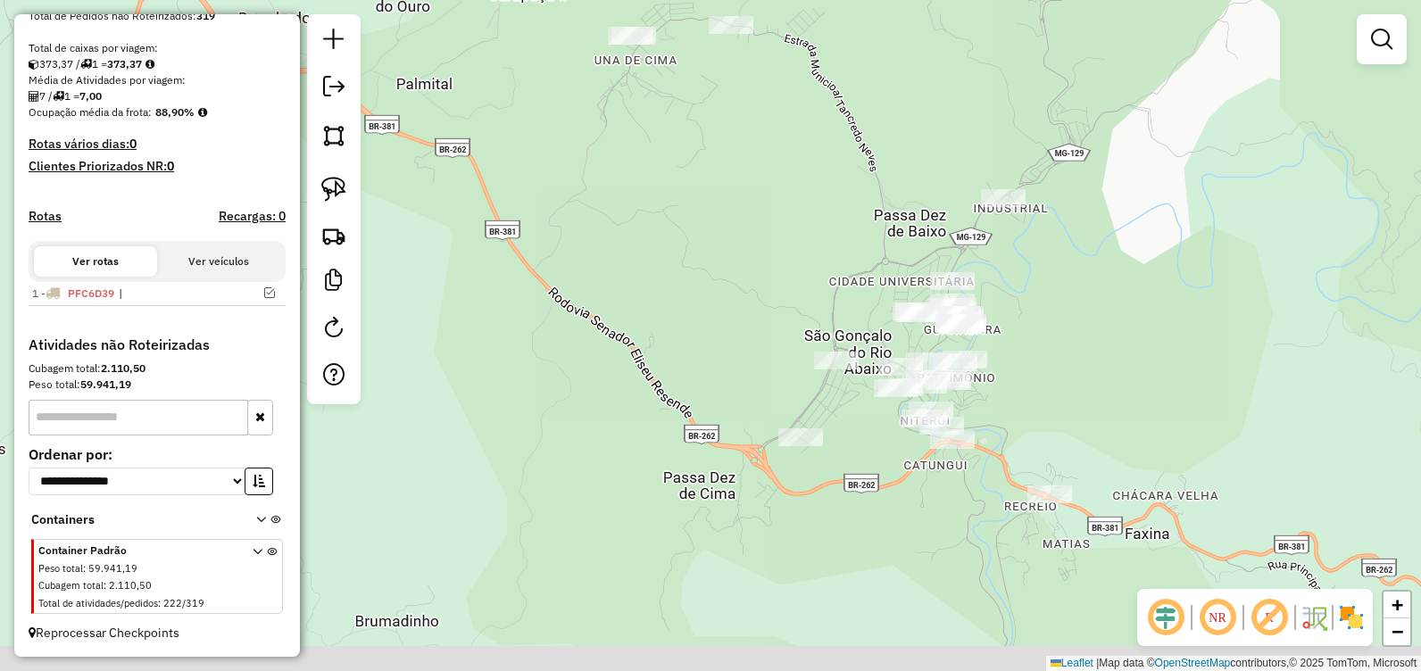
drag, startPoint x: 779, startPoint y: 361, endPoint x: 769, endPoint y: 351, distance: 14.5
click at [769, 351] on div "Janela de atendimento Grade de atendimento Capacidade Transportadoras Veículos …" at bounding box center [710, 335] width 1421 height 671
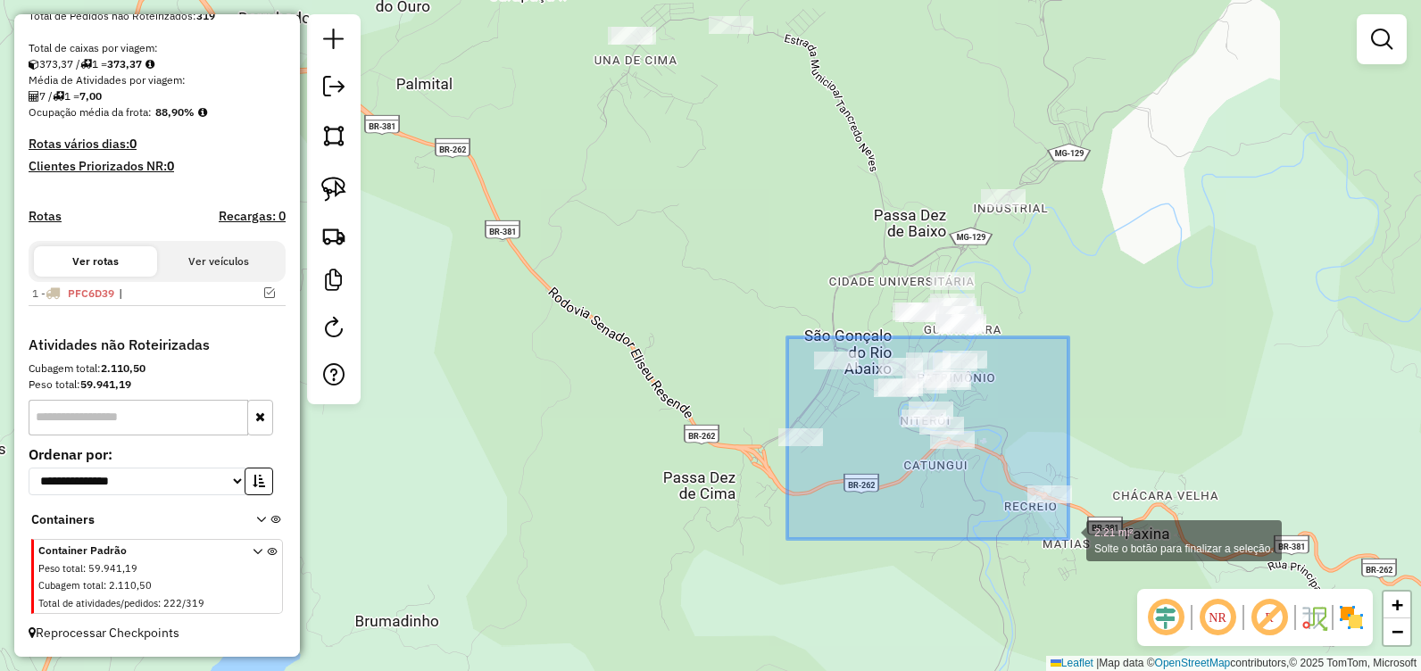
drag, startPoint x: 787, startPoint y: 337, endPoint x: 1069, endPoint y: 539, distance: 346.8
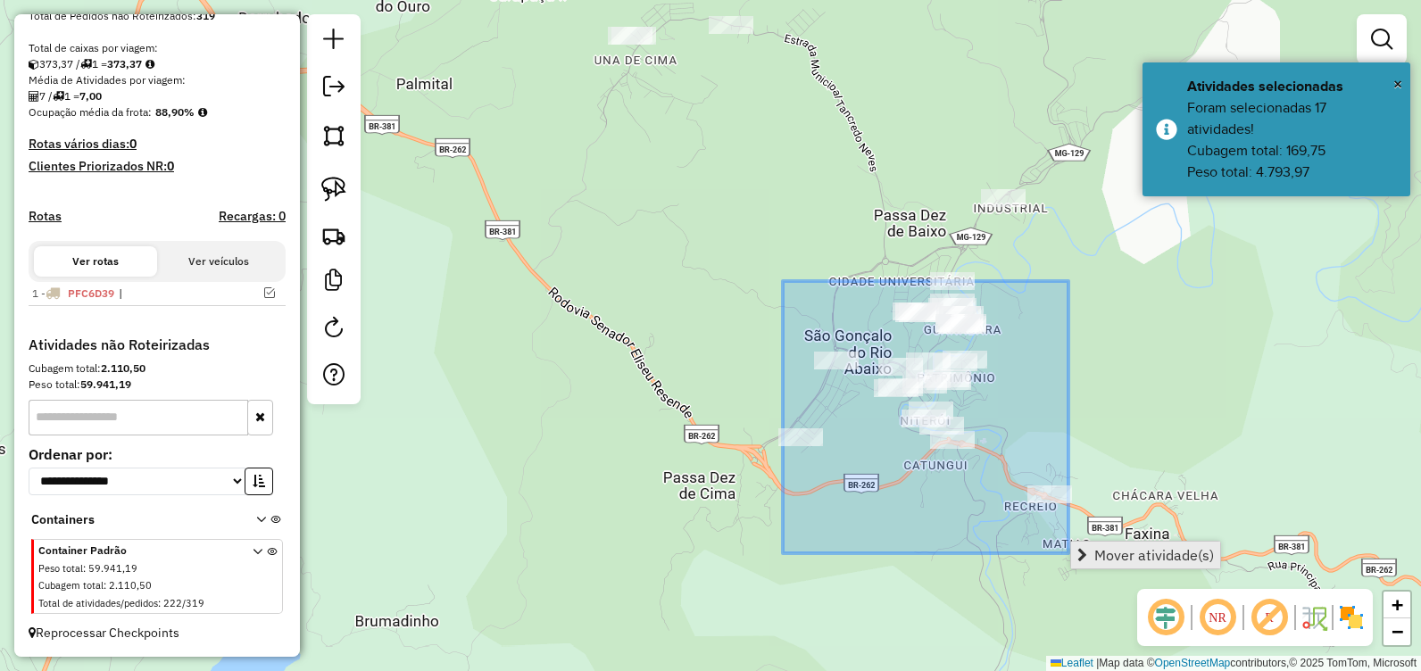
drag, startPoint x: 783, startPoint y: 281, endPoint x: 1078, endPoint y: 555, distance: 403.0
click at [1078, 555] on hb-router-mapa "**********" at bounding box center [710, 335] width 1421 height 671
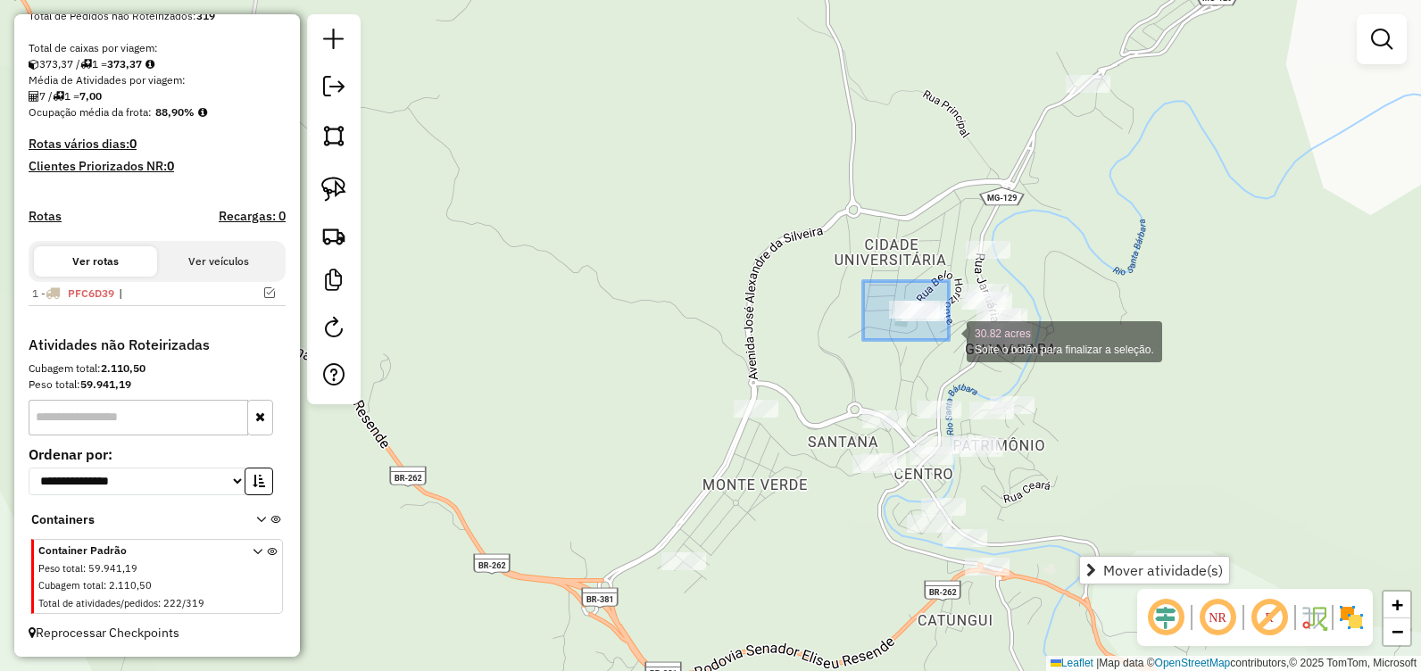
drag, startPoint x: 863, startPoint y: 281, endPoint x: 949, endPoint y: 340, distance: 104.0
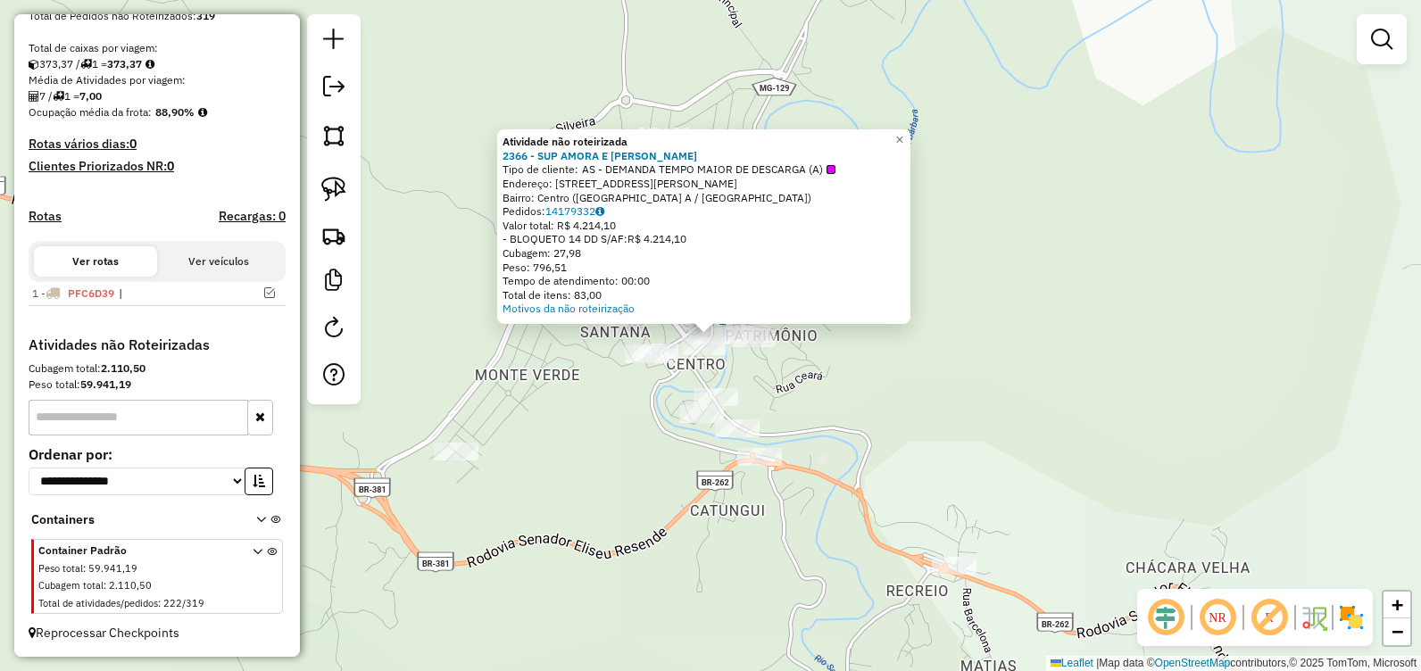
click at [914, 432] on div "Atividade não roteirizada 2366 - SUP AMORA E CASTRO Tipo de cliente: AS - DEMAN…" at bounding box center [710, 335] width 1421 height 671
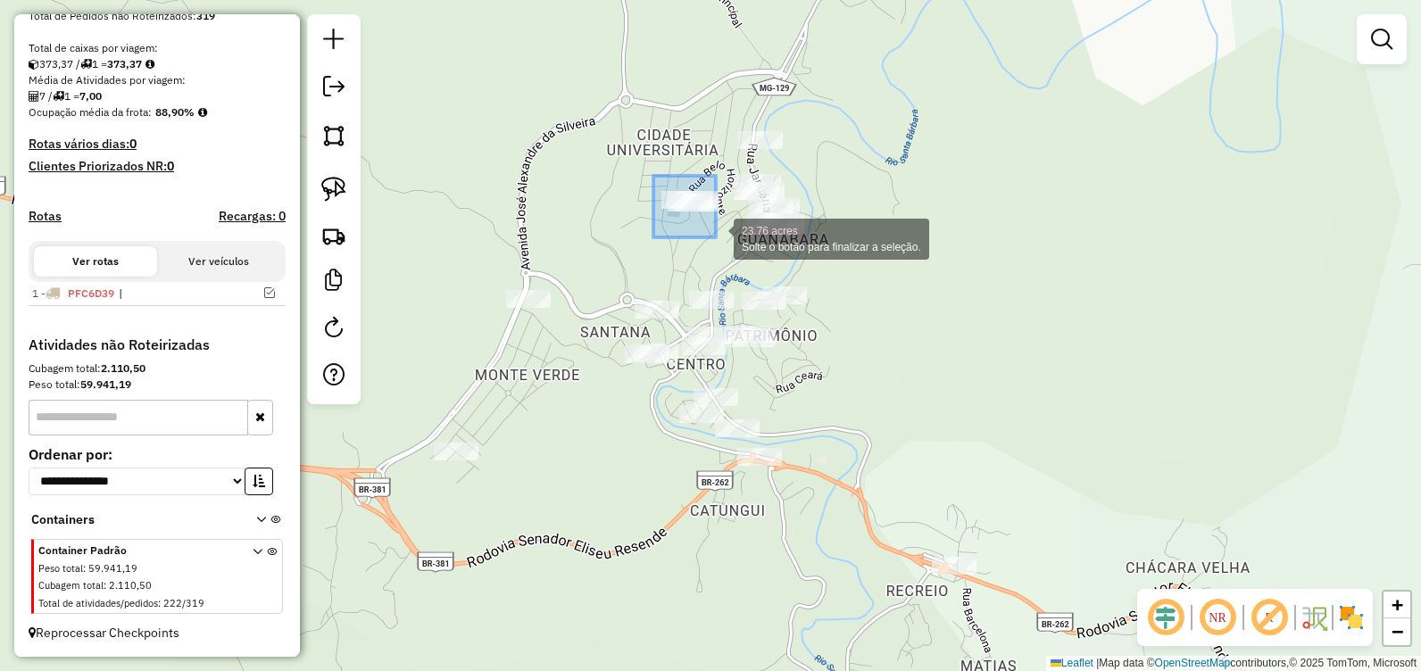
drag, startPoint x: 653, startPoint y: 176, endPoint x: 717, endPoint y: 239, distance: 89.6
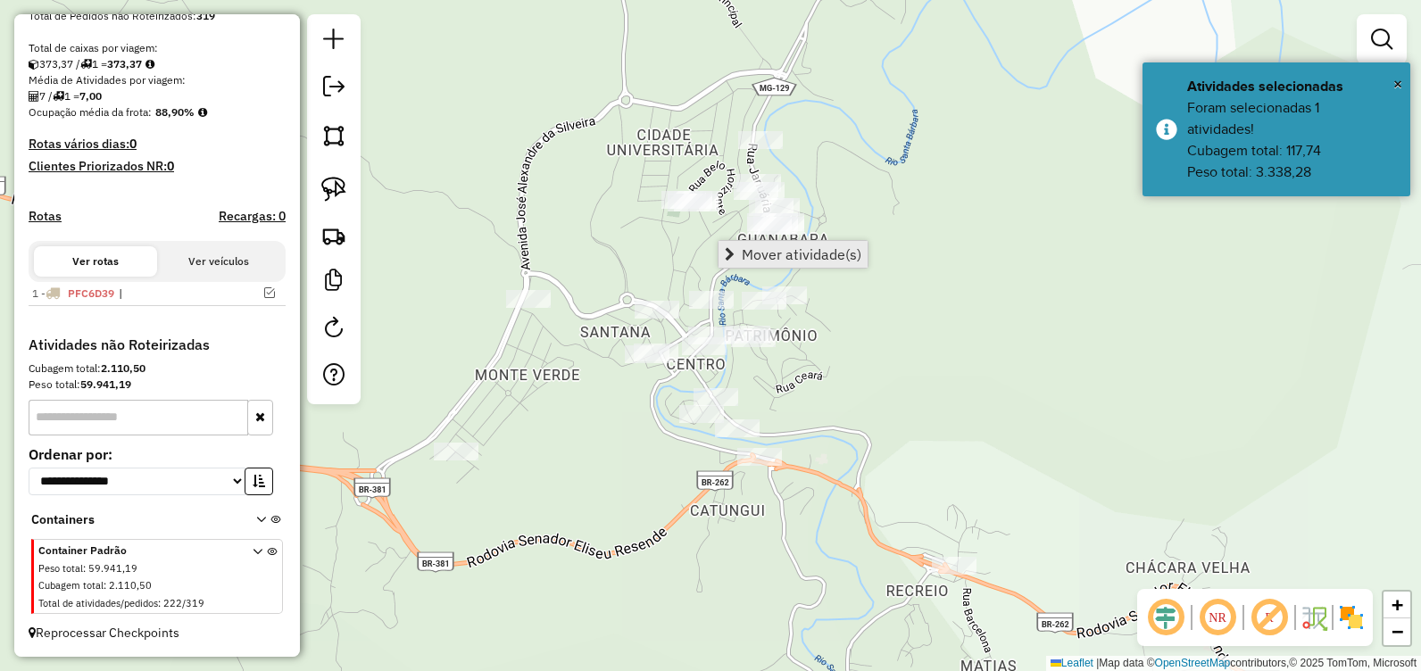
click at [794, 256] on span "Mover atividade(s)" at bounding box center [802, 254] width 120 height 14
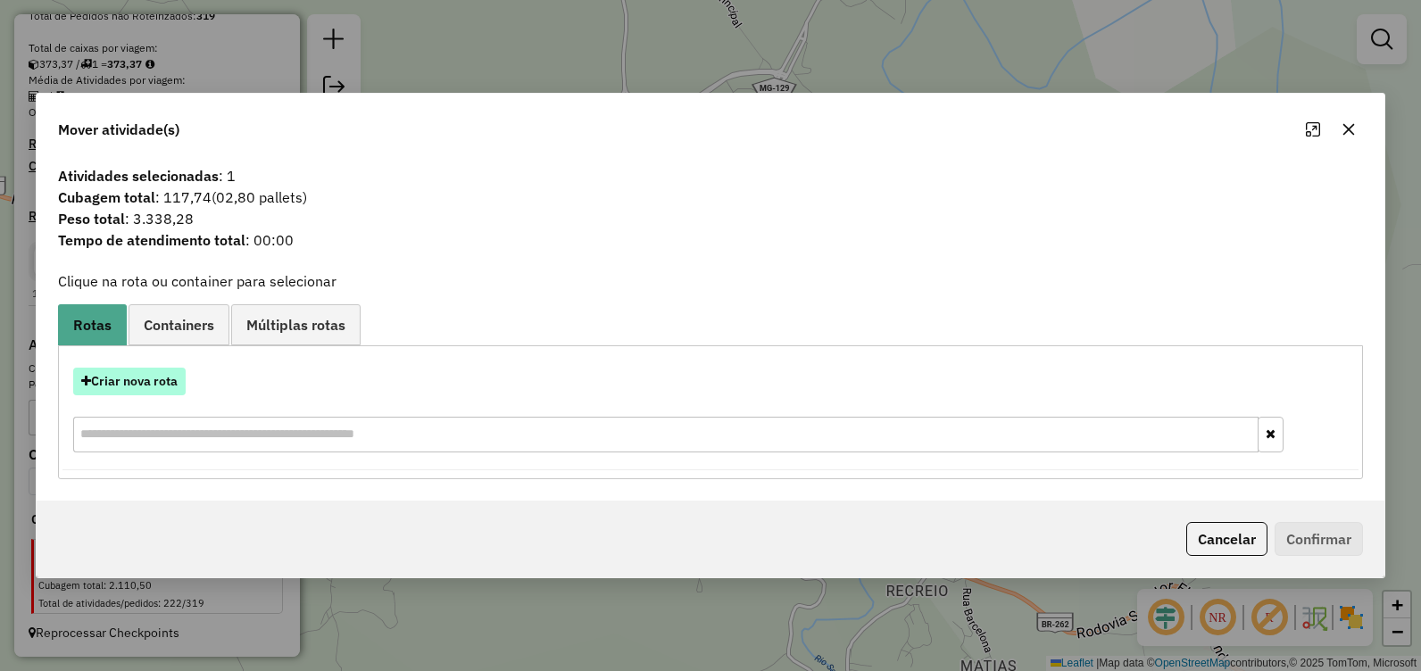
click at [118, 392] on button "Criar nova rota" at bounding box center [129, 382] width 112 height 28
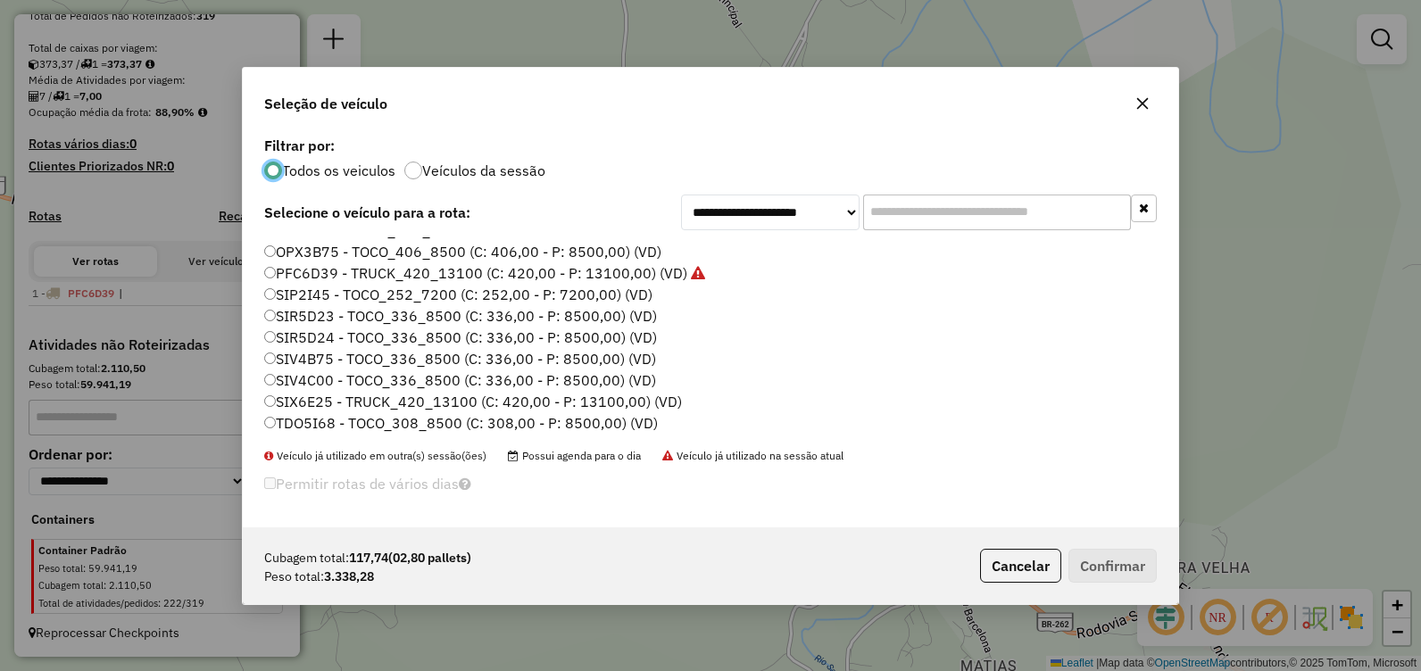
scroll to position [125, 0]
click at [401, 428] on label "TDO5I68 - TOCO_308_8500 (C: 308,00 - P: 8500,00) (VD)" at bounding box center [461, 422] width 394 height 21
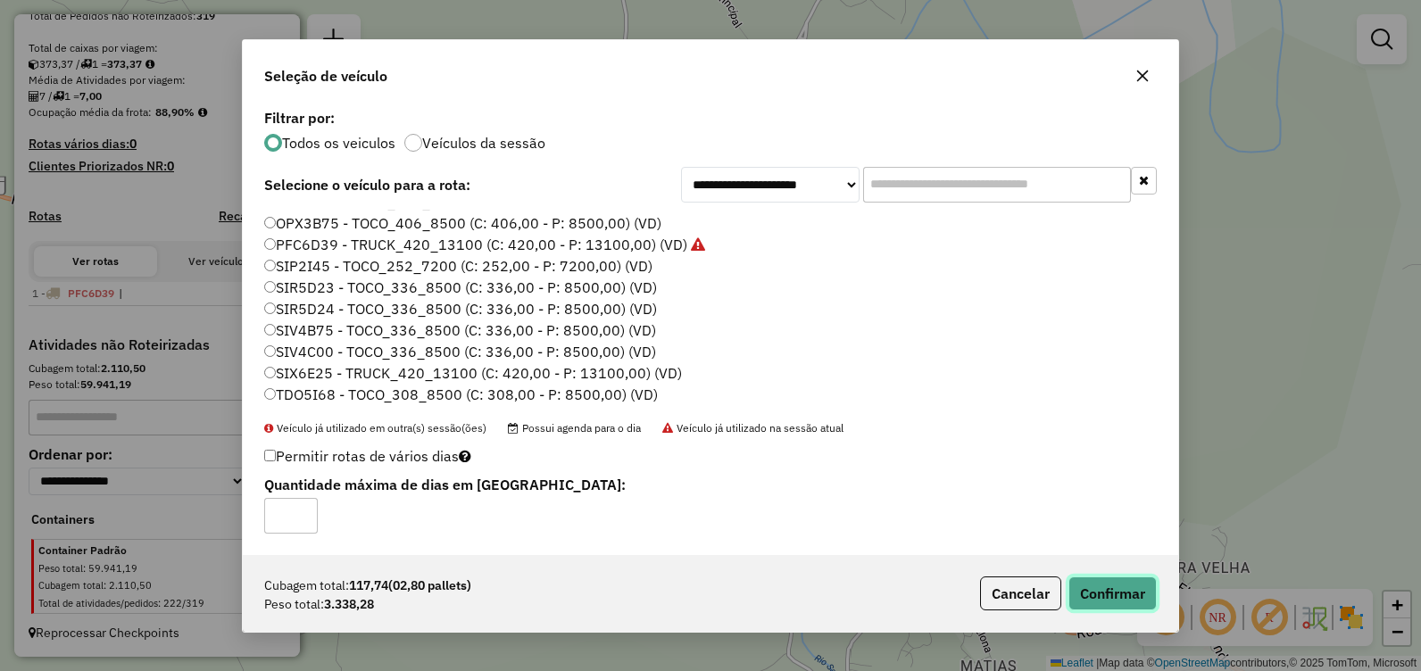
click at [1114, 591] on button "Confirmar" at bounding box center [1113, 594] width 88 height 34
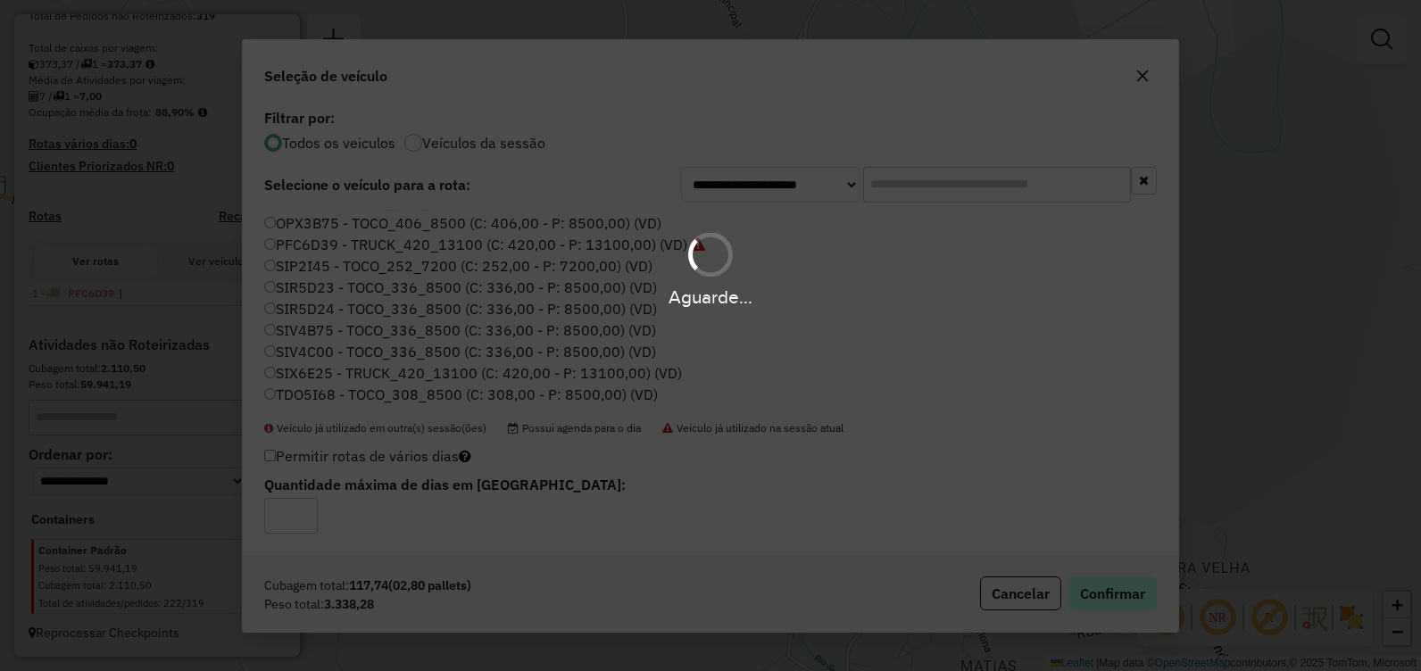
scroll to position [448, 0]
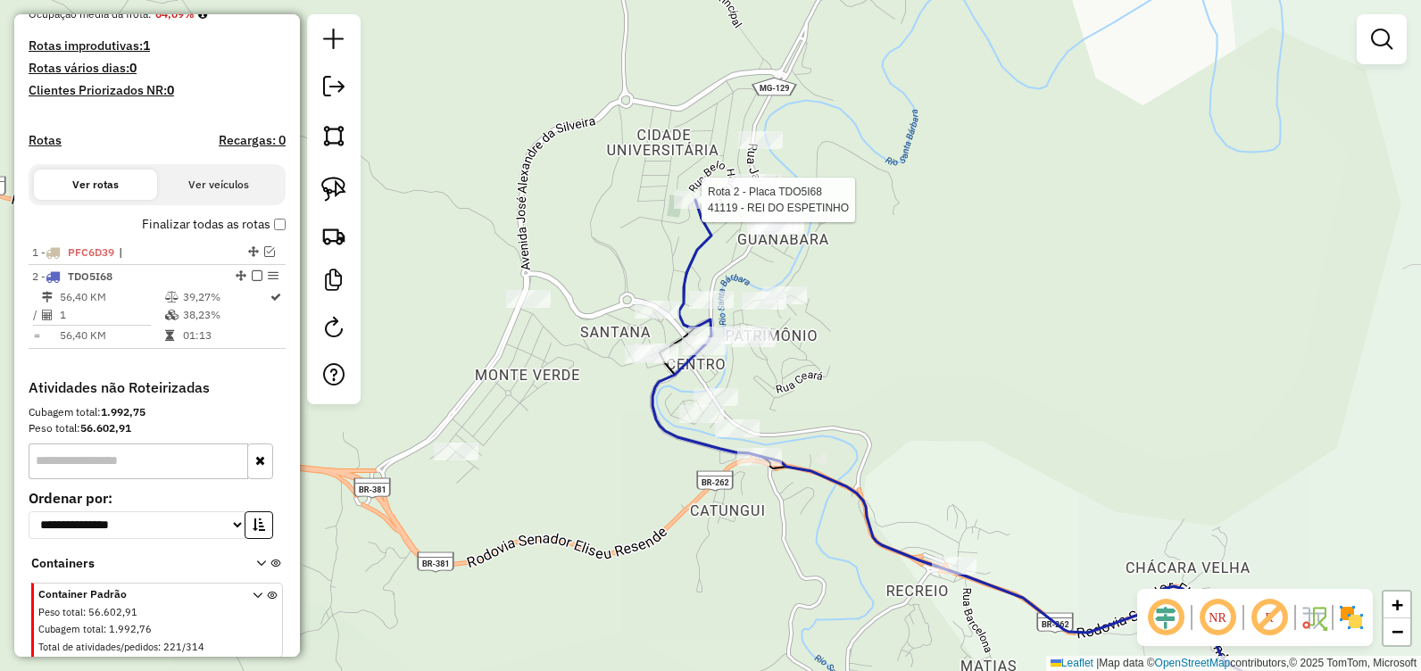
select select "**********"
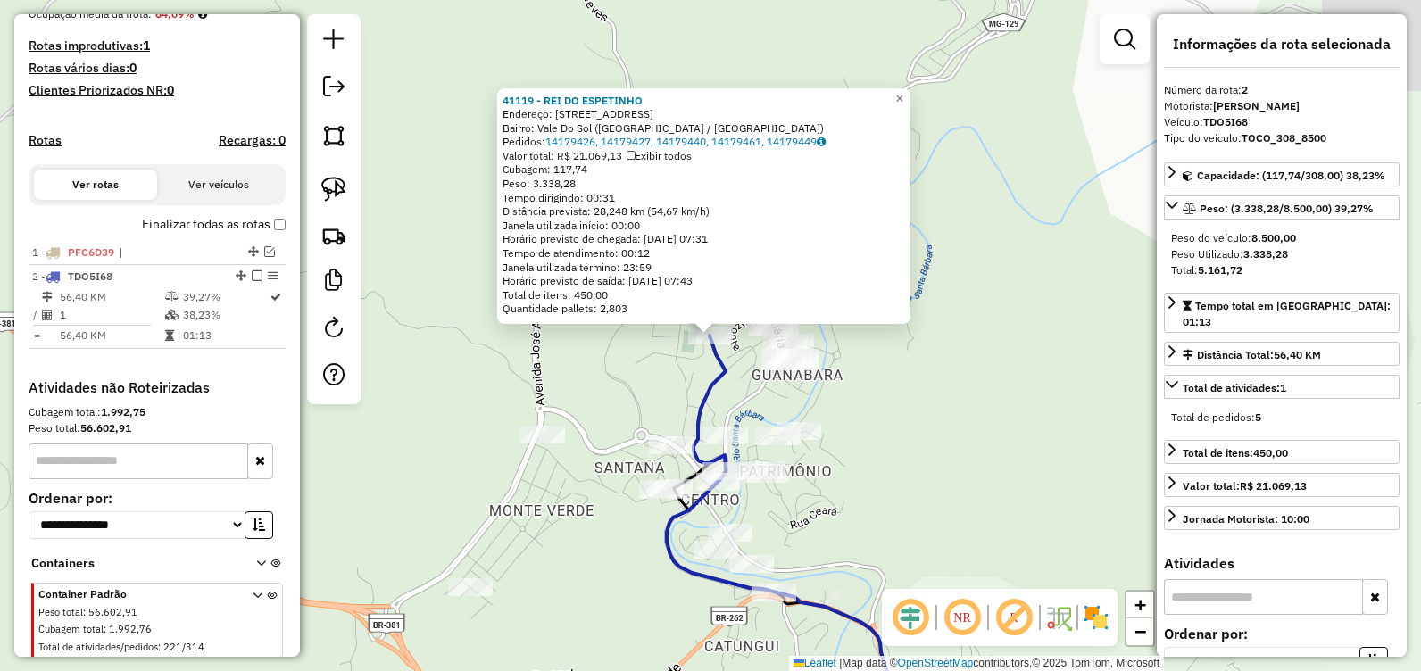
scroll to position [508, 0]
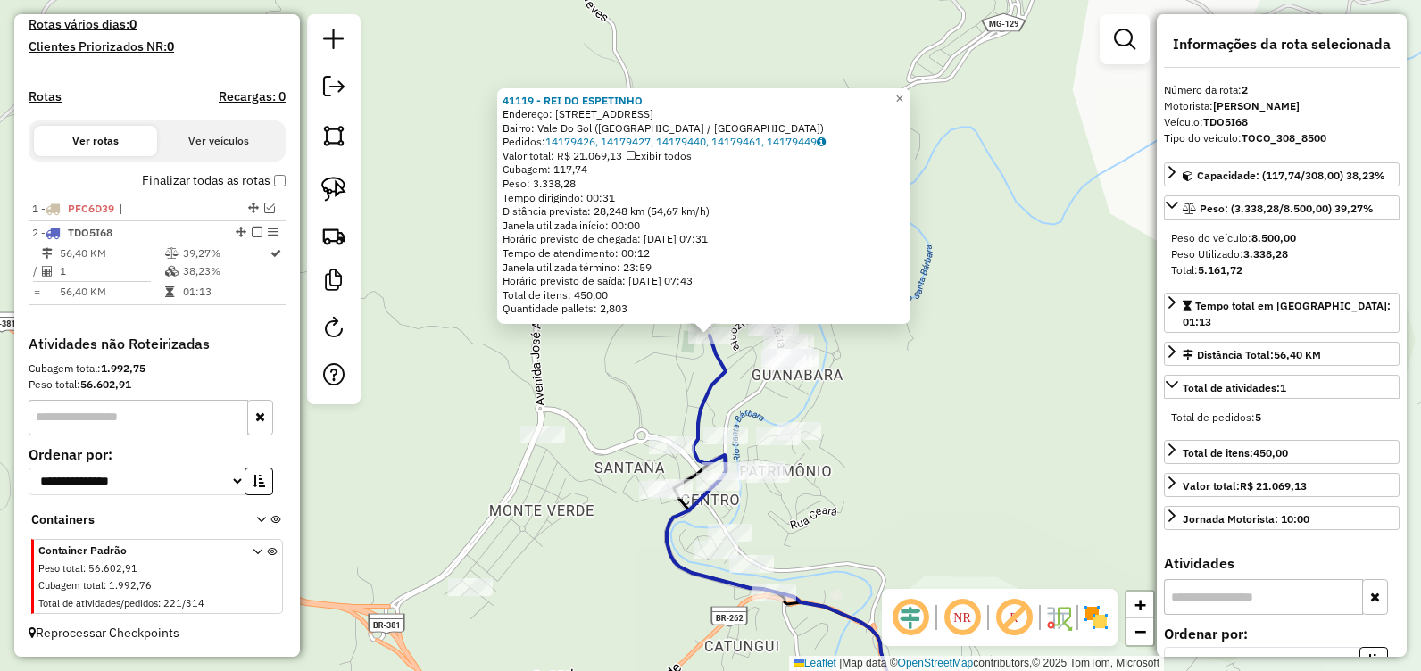
click at [493, 353] on div "Rota 2 - Placa TDO5I68 41119 - REI DO ESPETINHO 41119 - REI DO ESPETINHO Endere…" at bounding box center [710, 335] width 1421 height 671
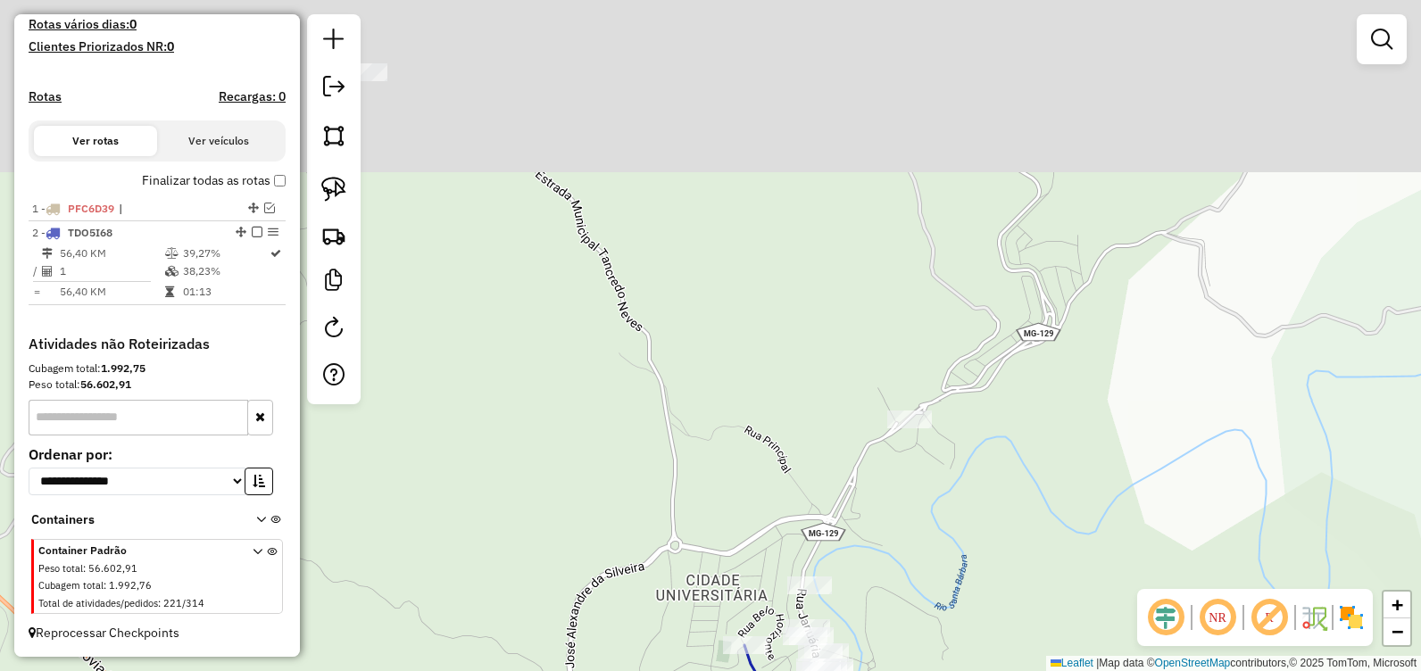
drag, startPoint x: 618, startPoint y: 184, endPoint x: 658, endPoint y: 458, distance: 277.0
click at [658, 504] on div "Janela de atendimento Grade de atendimento Capacidade Transportadoras Veículos …" at bounding box center [710, 335] width 1421 height 671
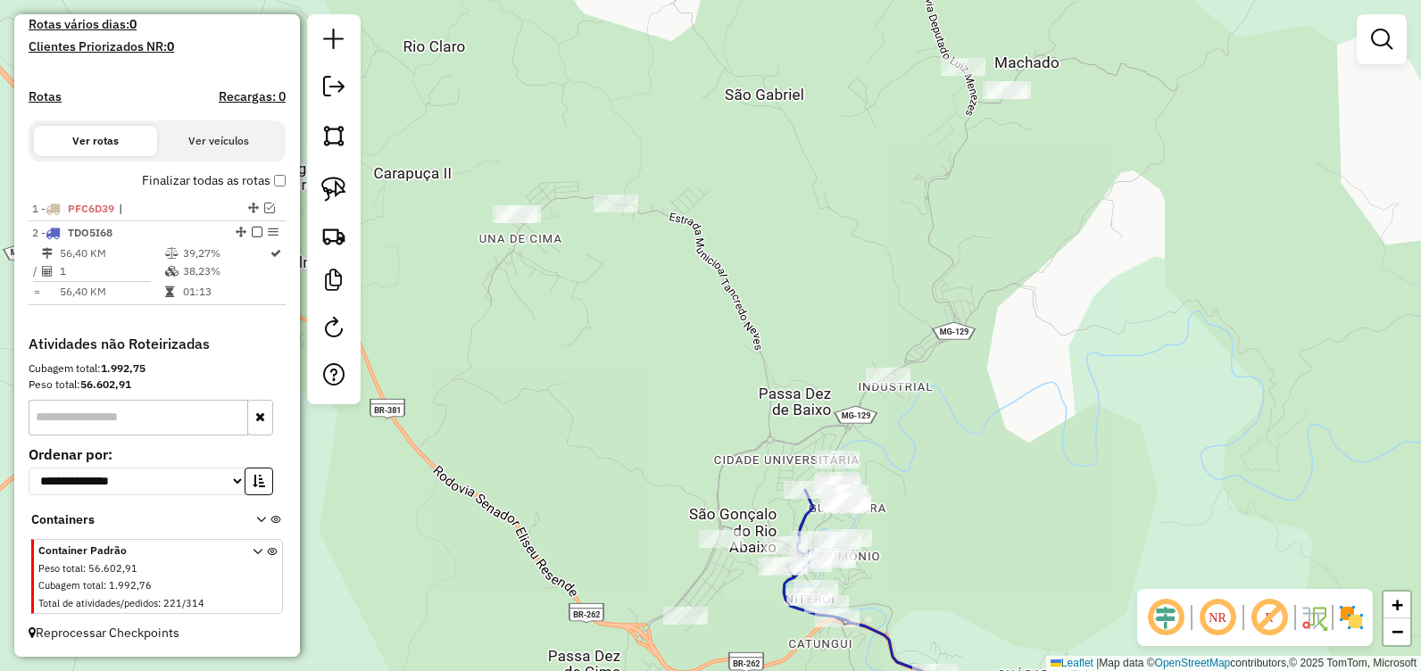
drag, startPoint x: 658, startPoint y: 243, endPoint x: 913, endPoint y: 302, distance: 262.0
click at [913, 302] on div "Janela de atendimento Grade de atendimento Capacidade Transportadoras Veículos …" at bounding box center [710, 335] width 1421 height 671
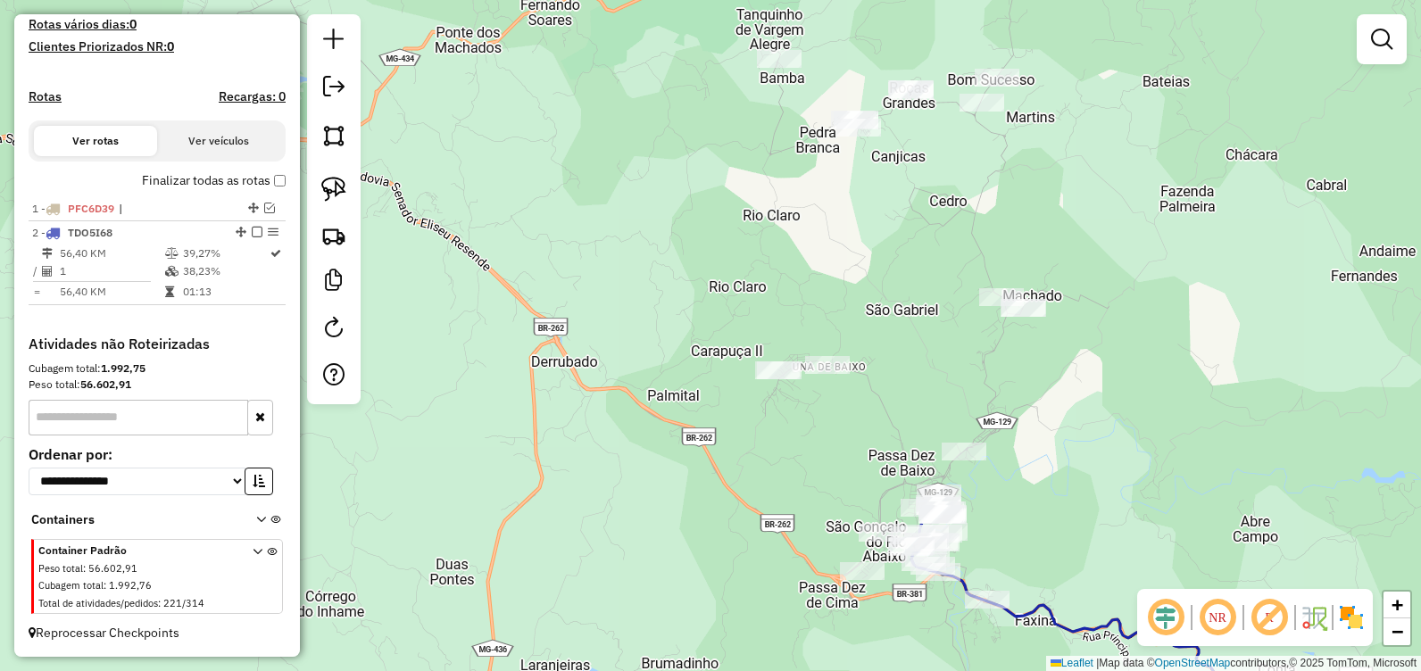
drag, startPoint x: 738, startPoint y: 119, endPoint x: 752, endPoint y: 236, distance: 117.7
click at [752, 236] on div "Janela de atendimento Grade de atendimento Capacidade Transportadoras Veículos …" at bounding box center [710, 335] width 1421 height 671
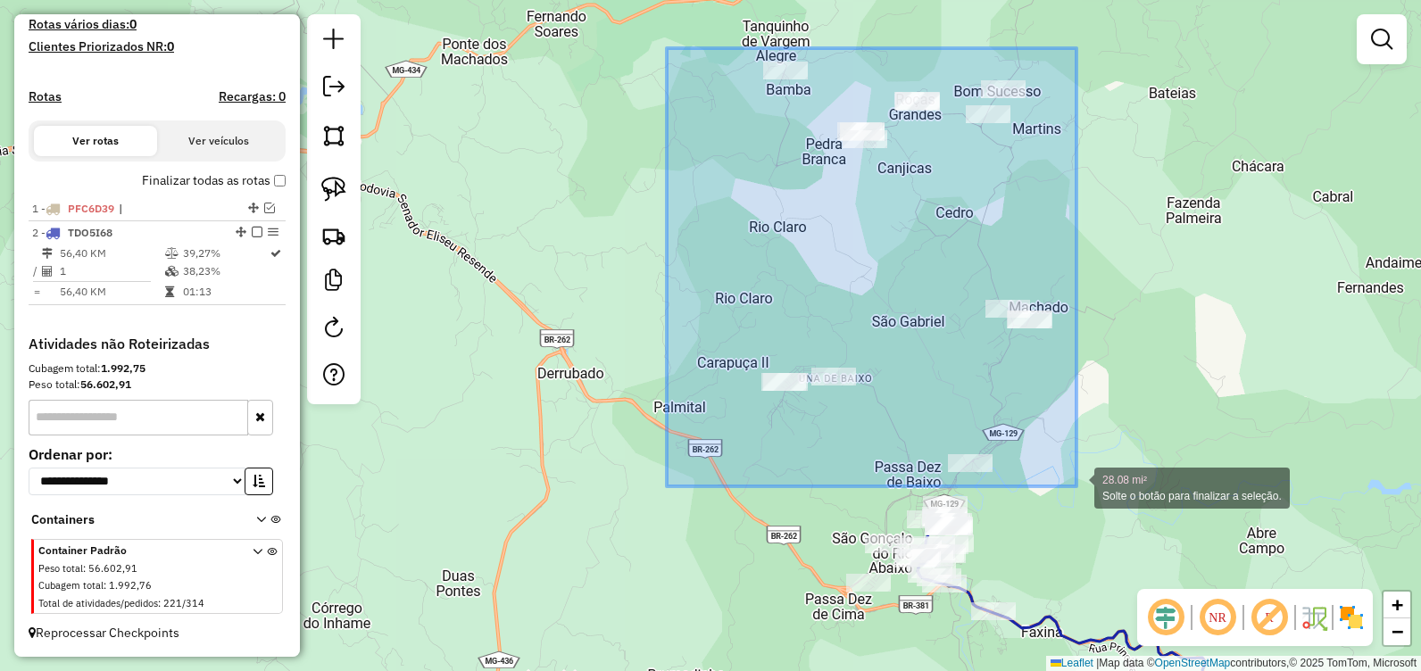
drag, startPoint x: 667, startPoint y: 48, endPoint x: 1079, endPoint y: 488, distance: 603.1
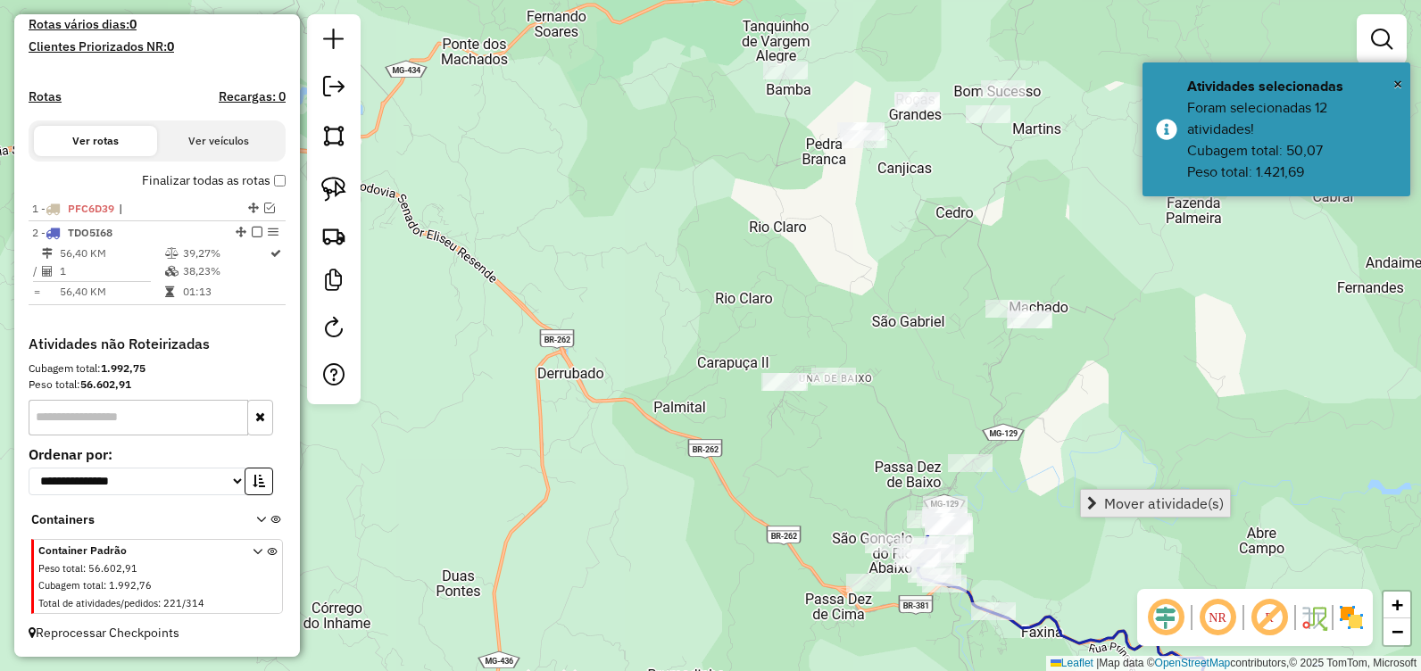
click at [1119, 503] on span "Mover atividade(s)" at bounding box center [1164, 503] width 120 height 14
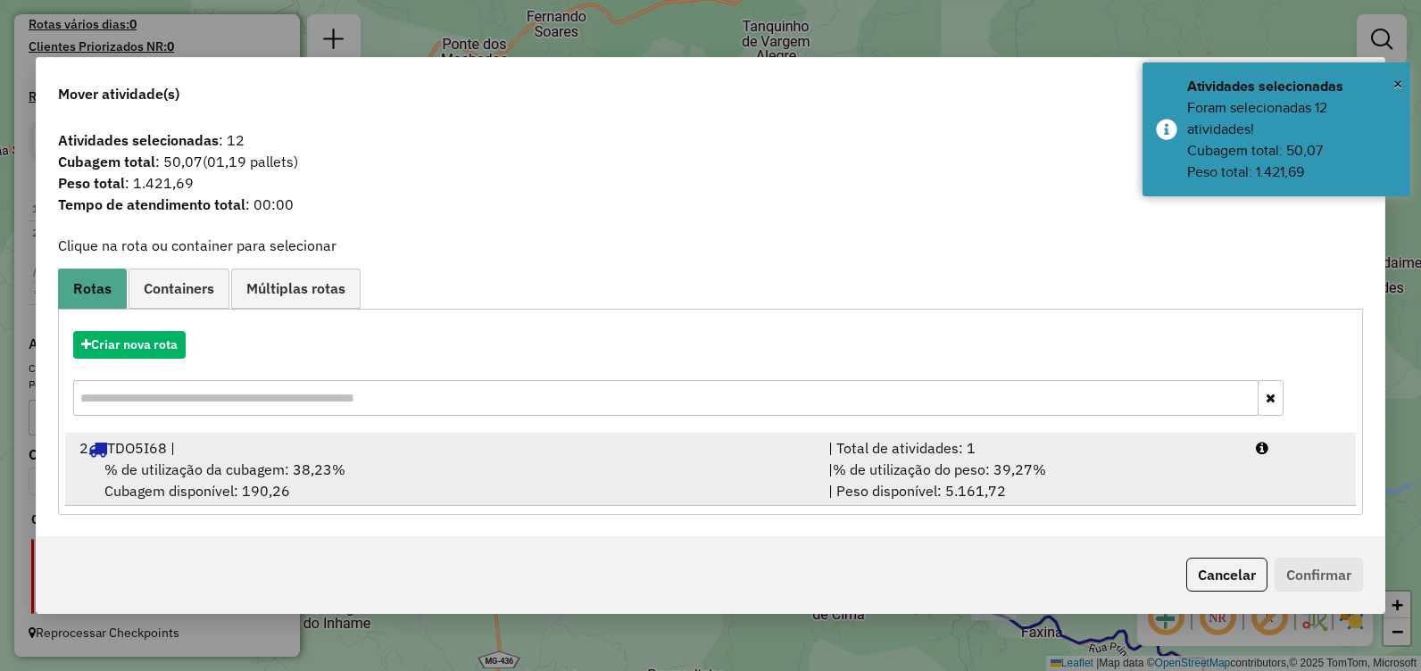
click at [406, 456] on div "2 TDO5I68 |" at bounding box center [443, 447] width 749 height 21
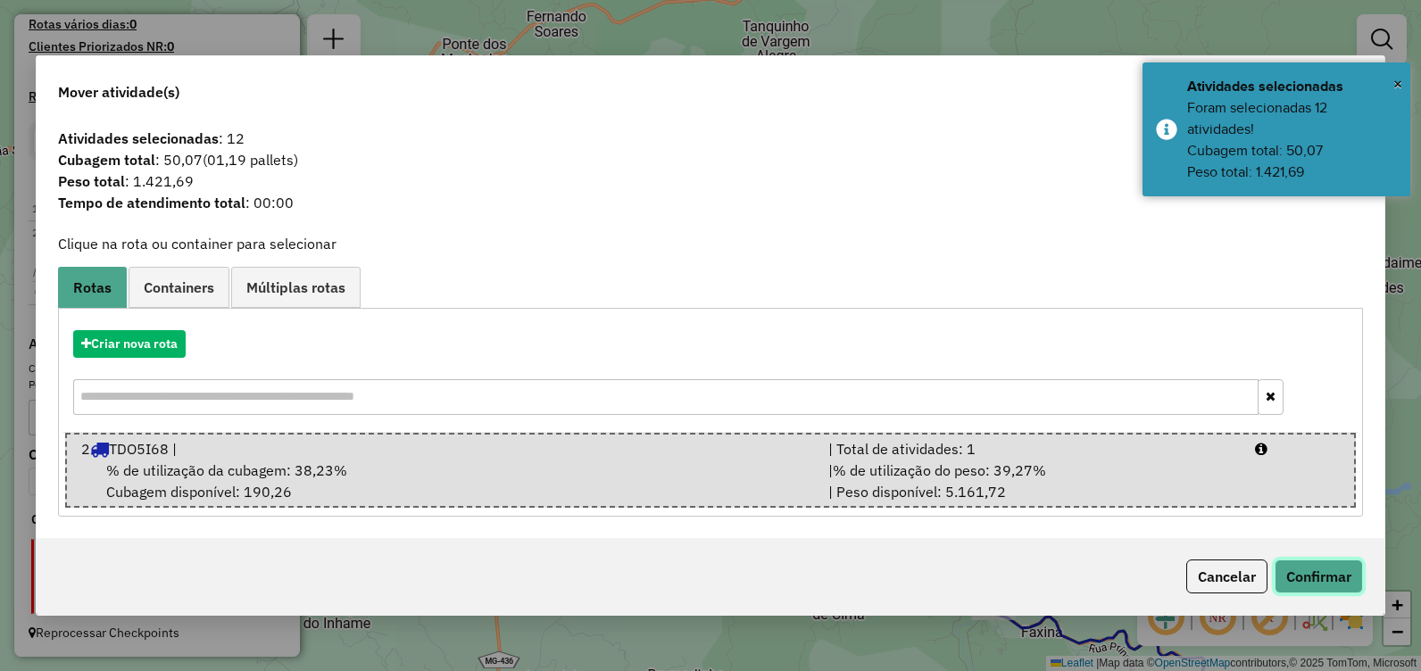
click at [1323, 573] on button "Confirmar" at bounding box center [1319, 577] width 88 height 34
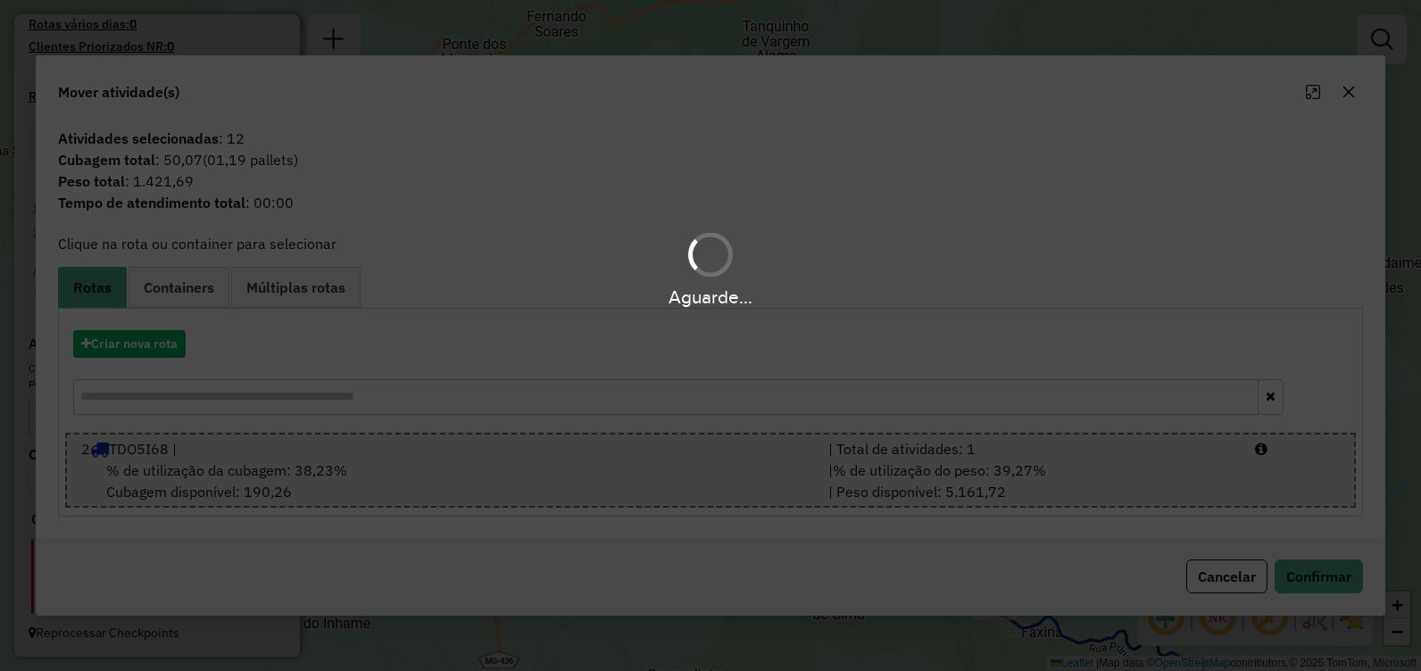
scroll to position [486, 0]
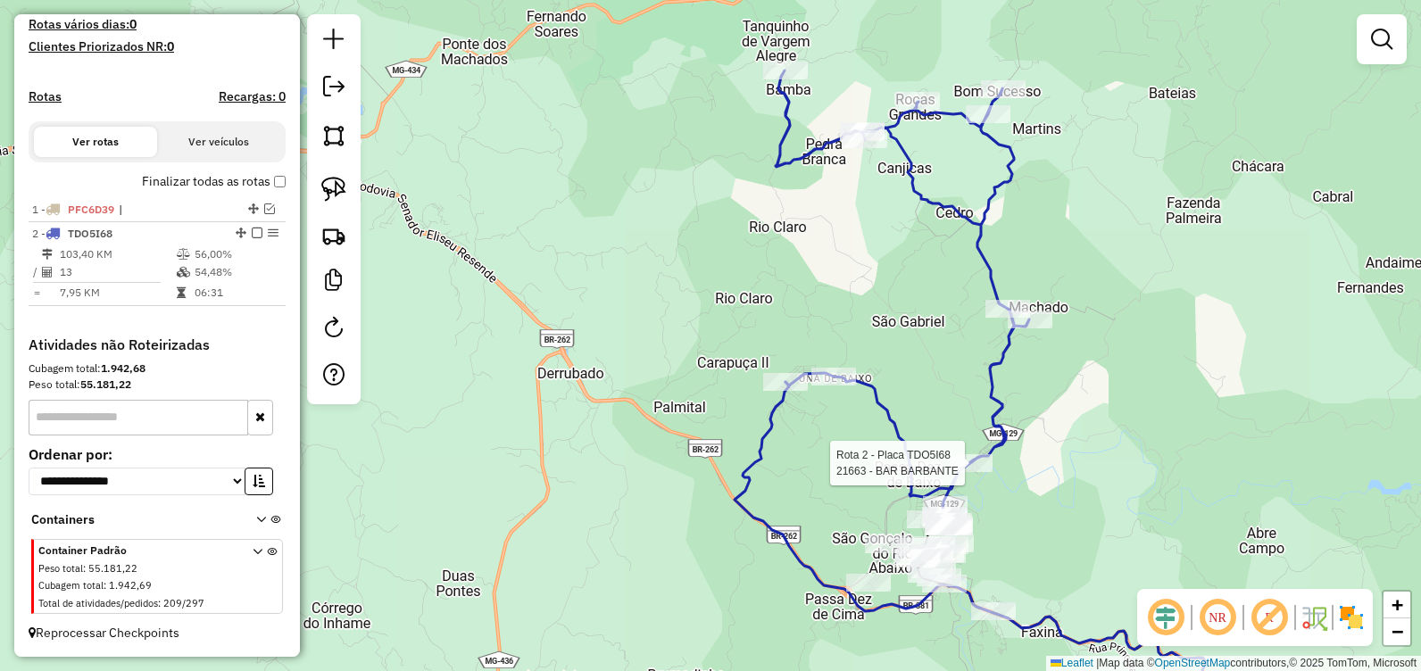
select select "**********"
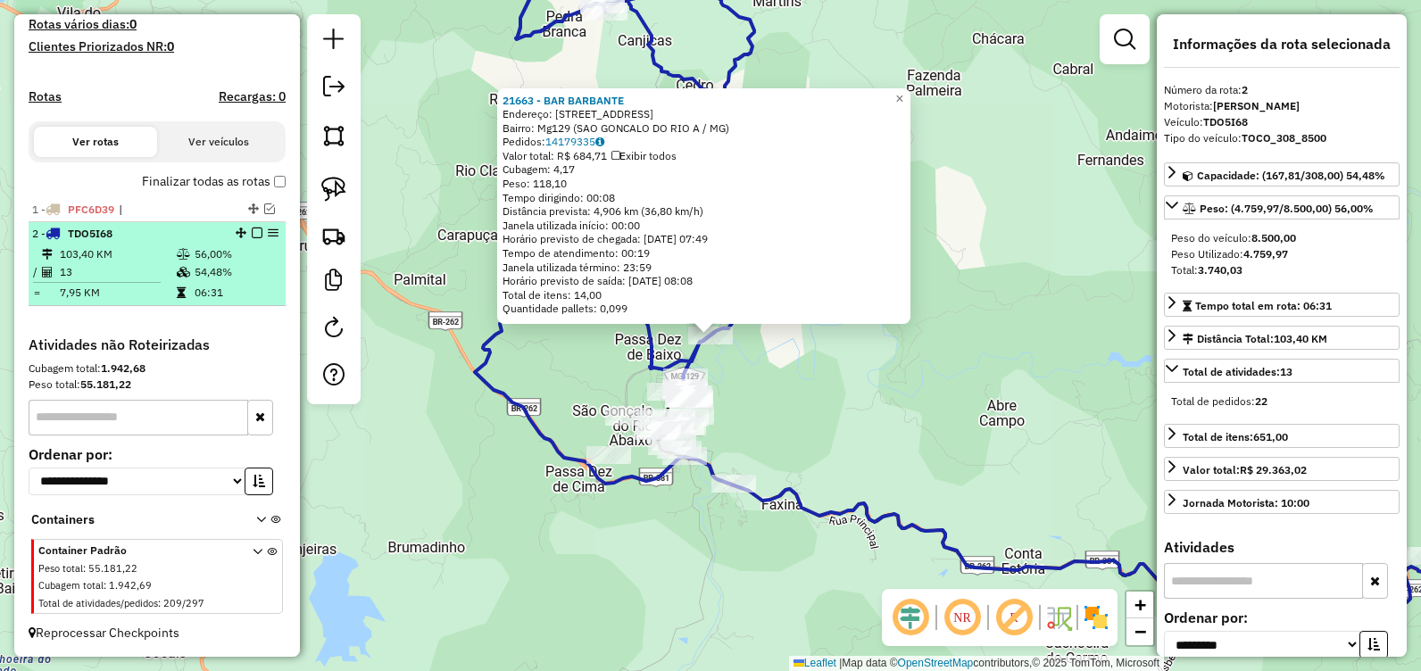
click at [254, 236] on em at bounding box center [257, 233] width 11 height 11
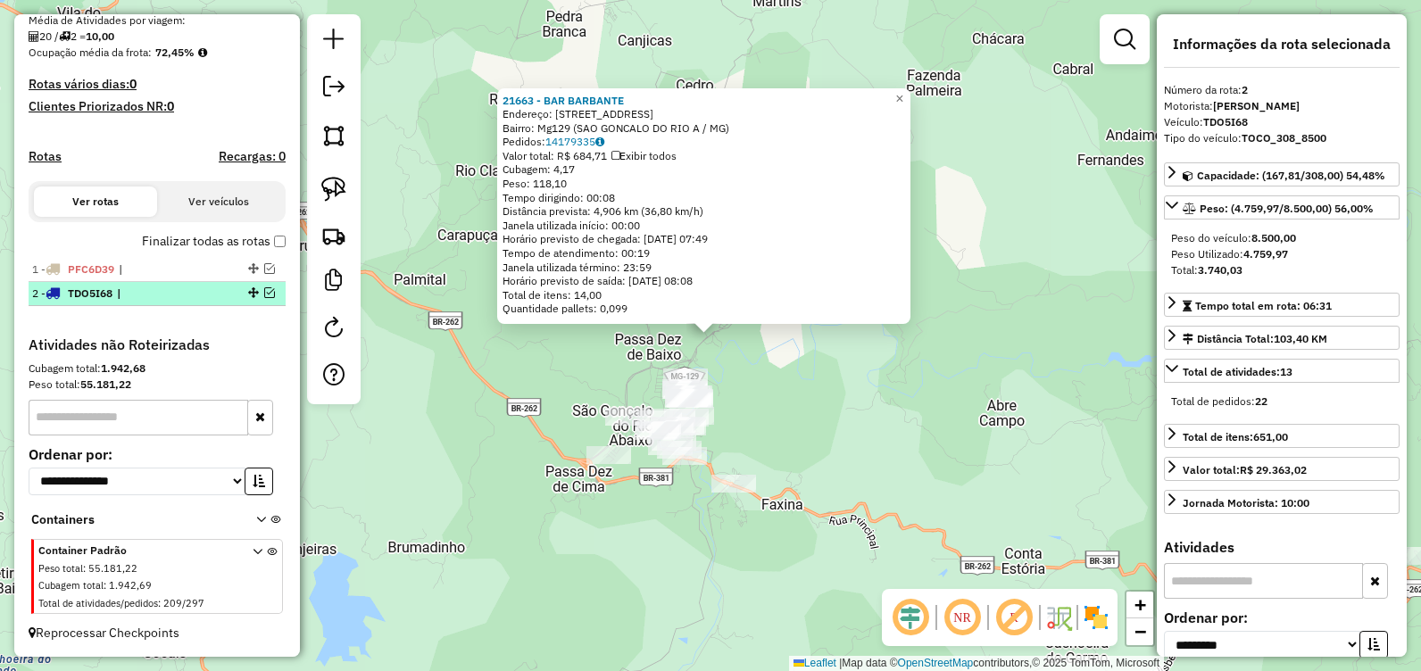
scroll to position [426, 0]
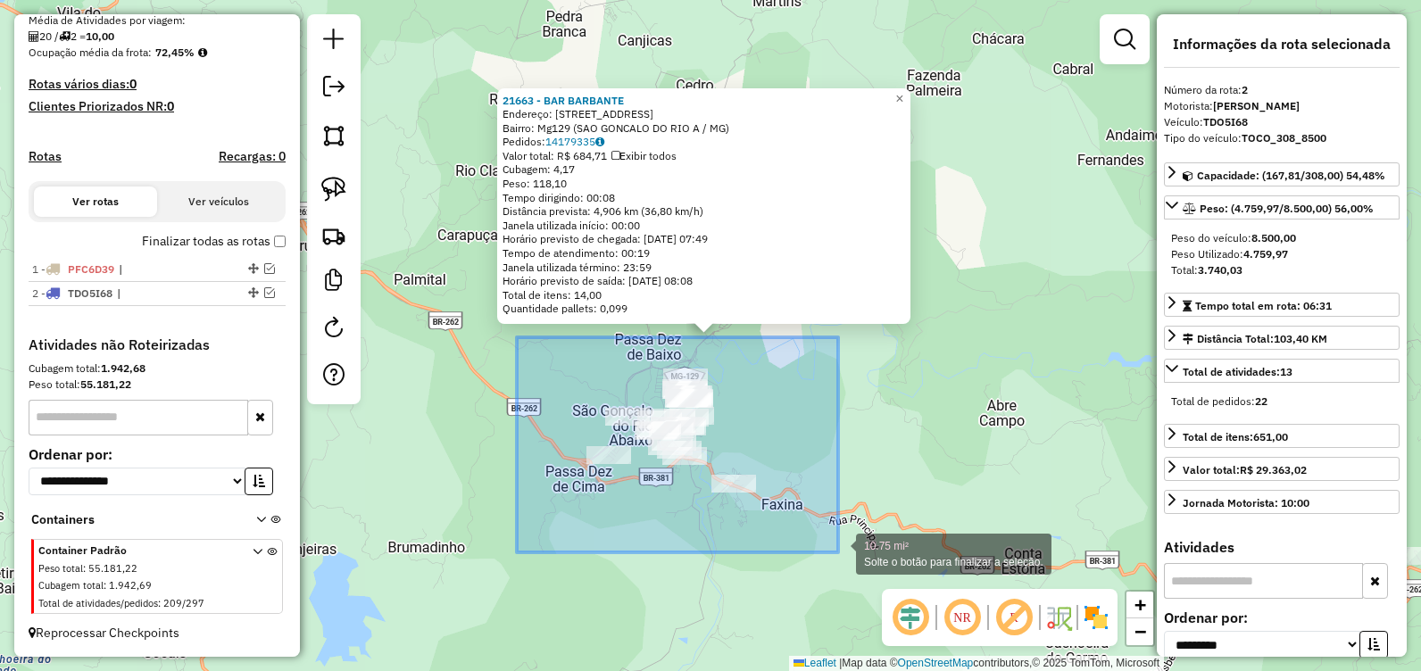
drag, startPoint x: 522, startPoint y: 341, endPoint x: 838, endPoint y: 553, distance: 380.3
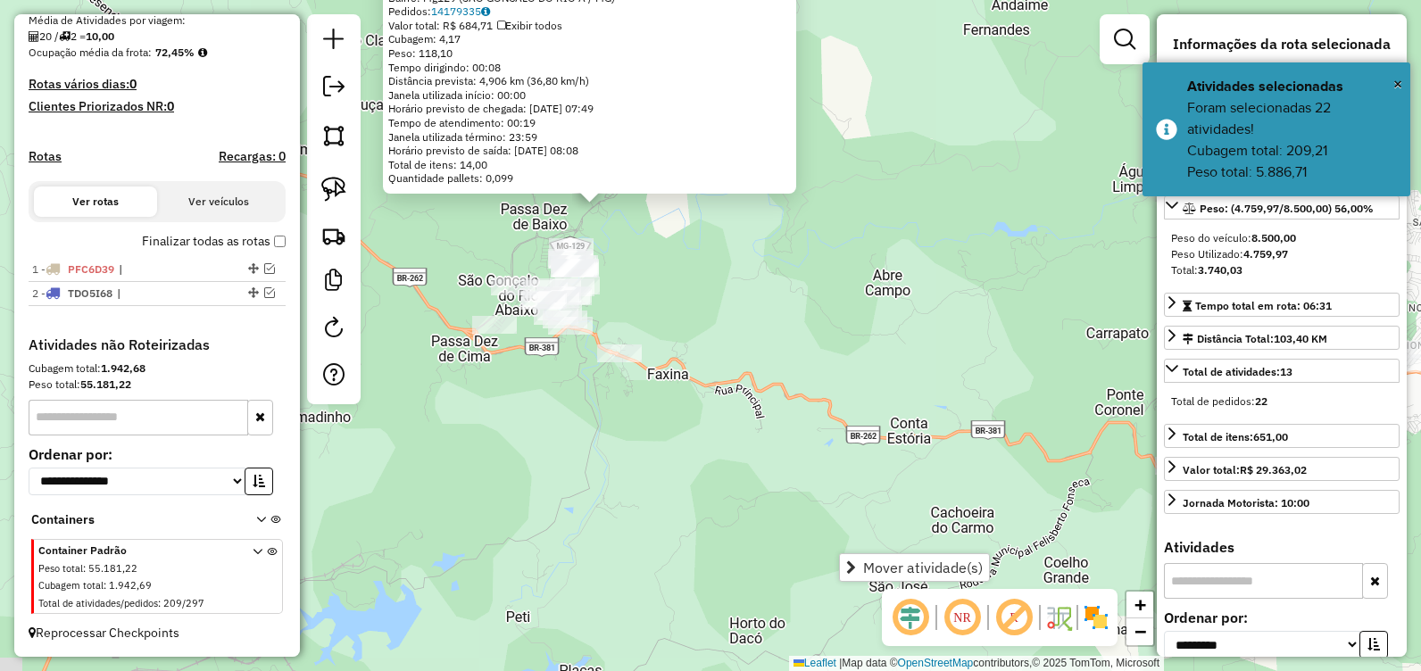
drag, startPoint x: 693, startPoint y: 478, endPoint x: 690, endPoint y: 435, distance: 42.9
click at [651, 418] on div "21663 - BAR BARBANTE Endereço: AV CONTORNO OESTE, 668 Bairro: Mg129 (SAO GONCAL…" at bounding box center [710, 335] width 1421 height 671
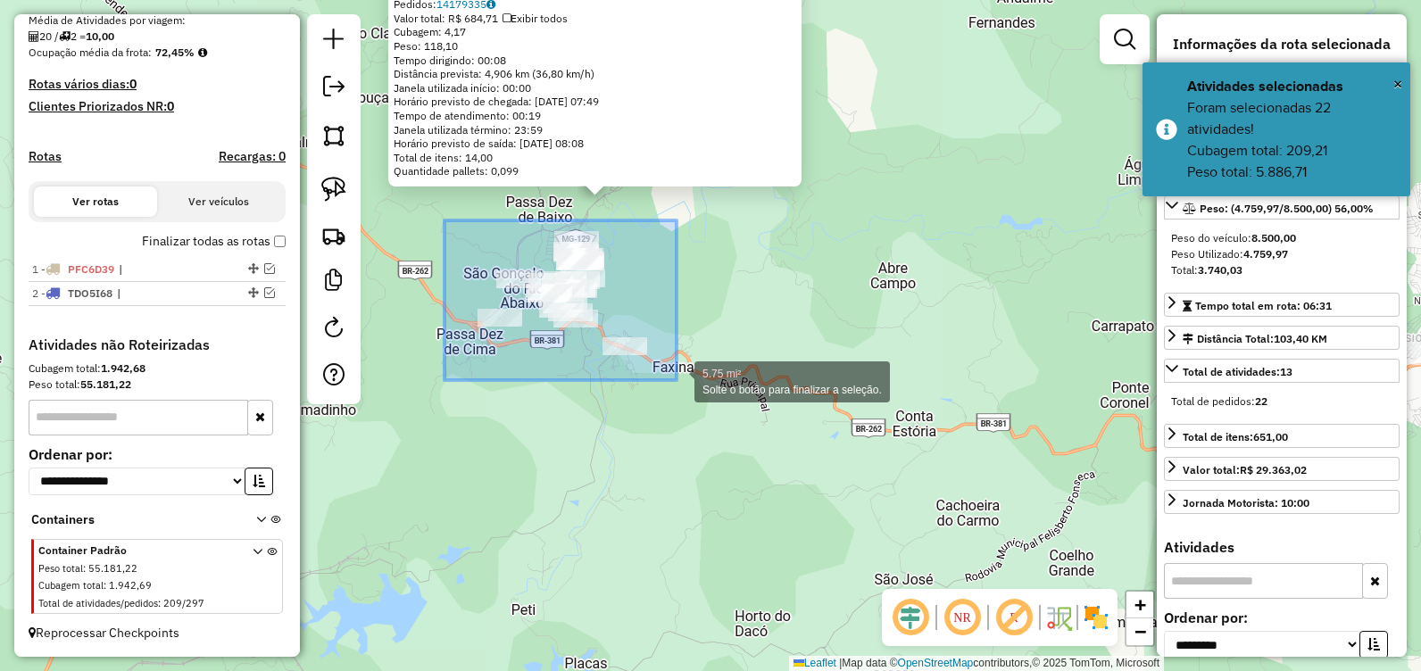
drag, startPoint x: 445, startPoint y: 220, endPoint x: 677, endPoint y: 380, distance: 281.8
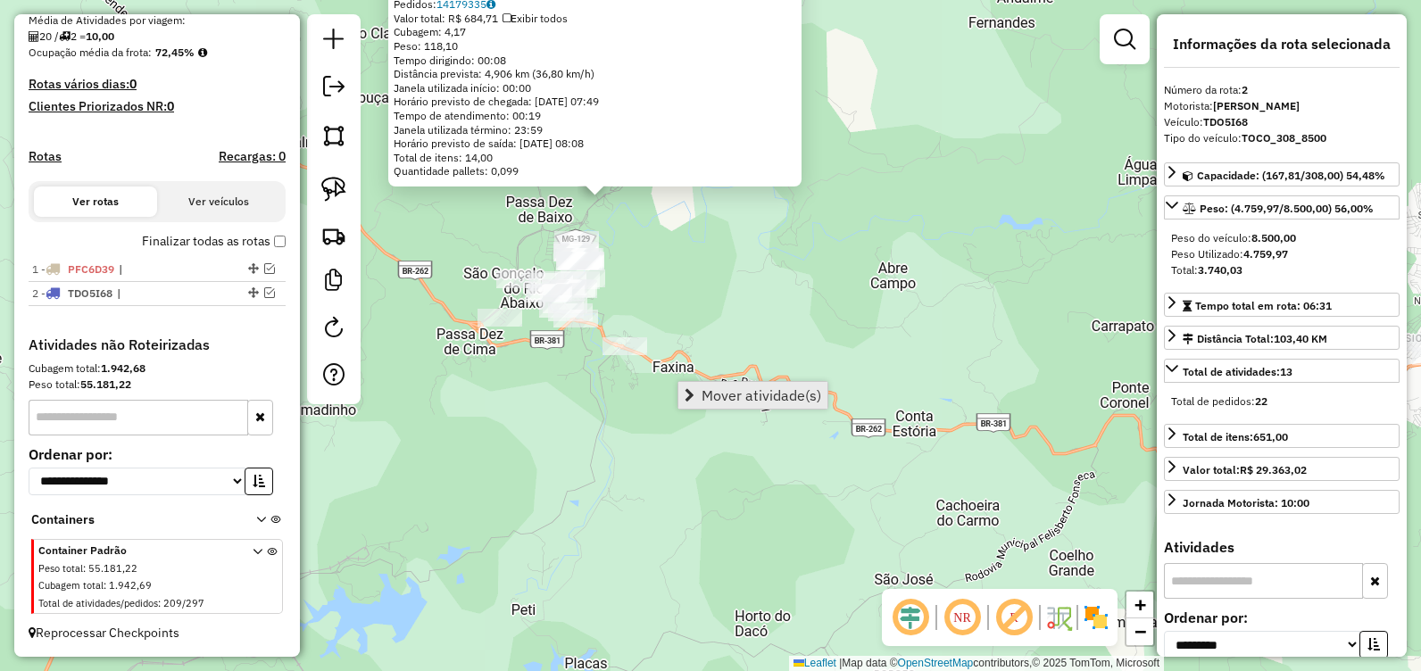
click at [742, 403] on span "Mover atividade(s)" at bounding box center [762, 395] width 120 height 14
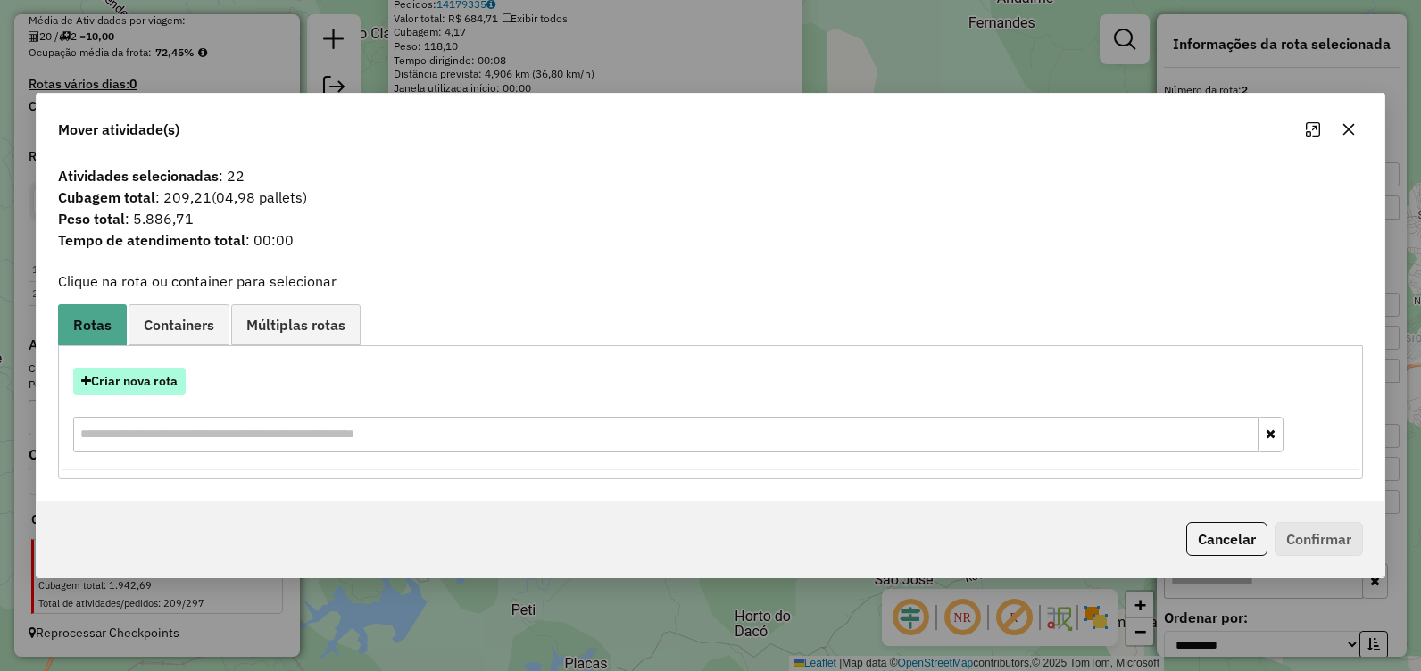
click at [157, 381] on button "Criar nova rota" at bounding box center [129, 382] width 112 height 28
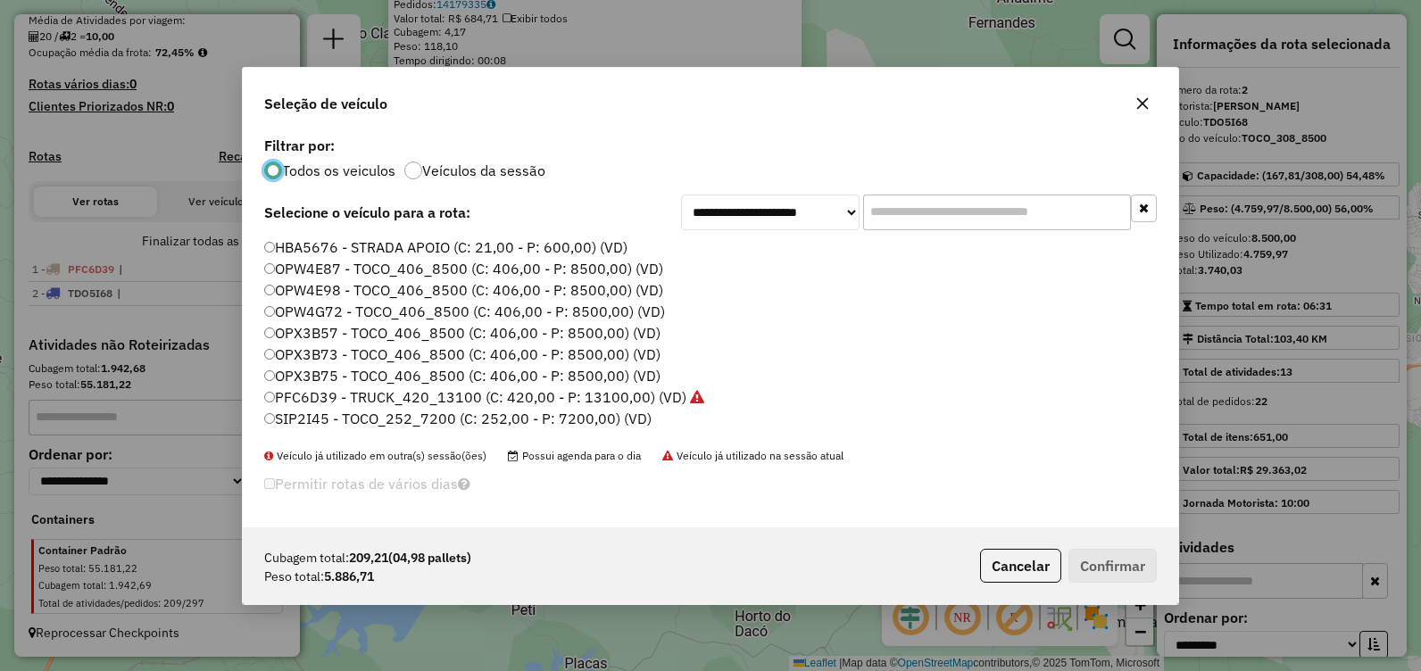
scroll to position [89, 0]
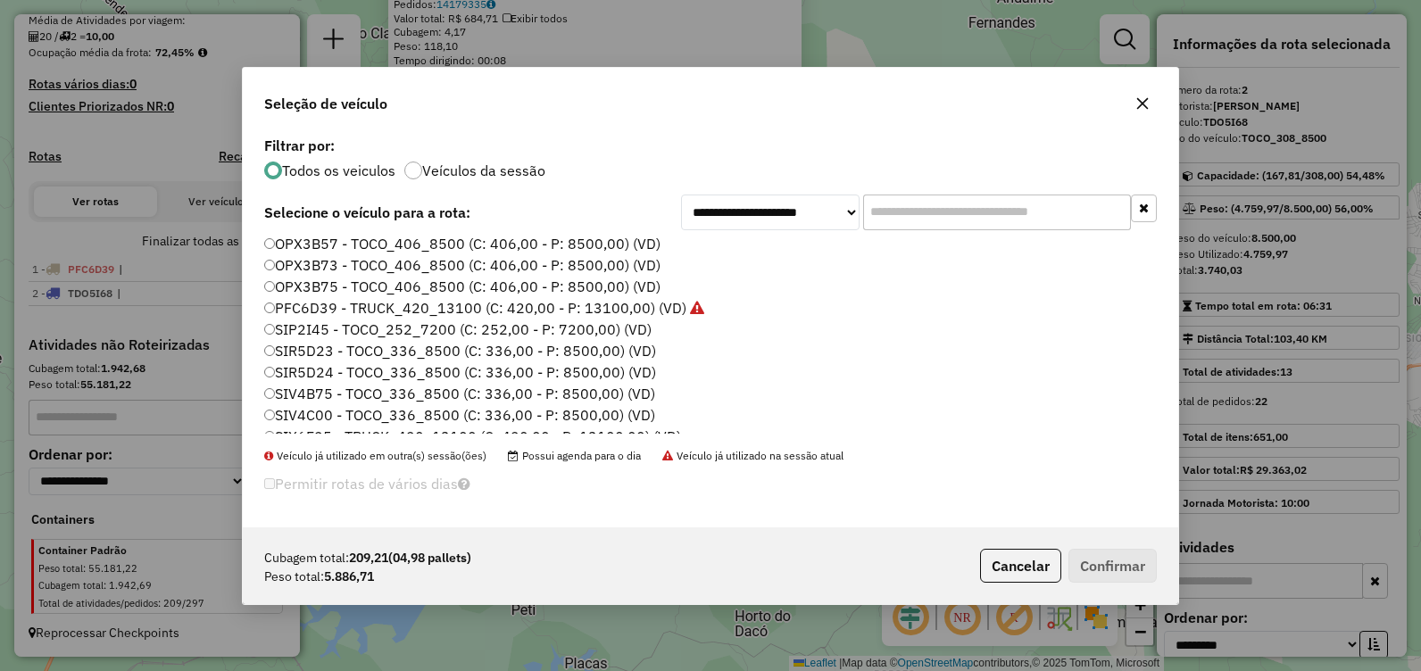
click at [356, 346] on label "SIR5D23 - TOCO_336_8500 (C: 336,00 - P: 8500,00) (VD)" at bounding box center [460, 350] width 392 height 21
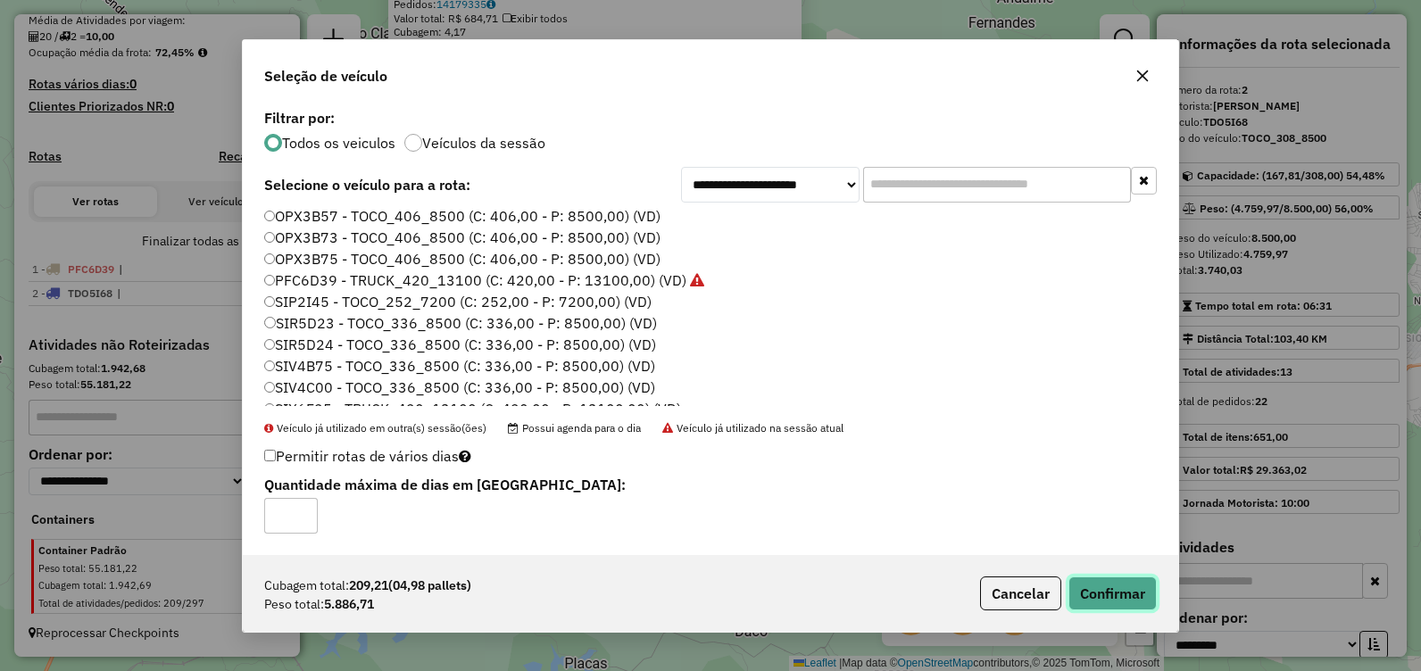
click at [1104, 591] on button "Confirmar" at bounding box center [1113, 594] width 88 height 34
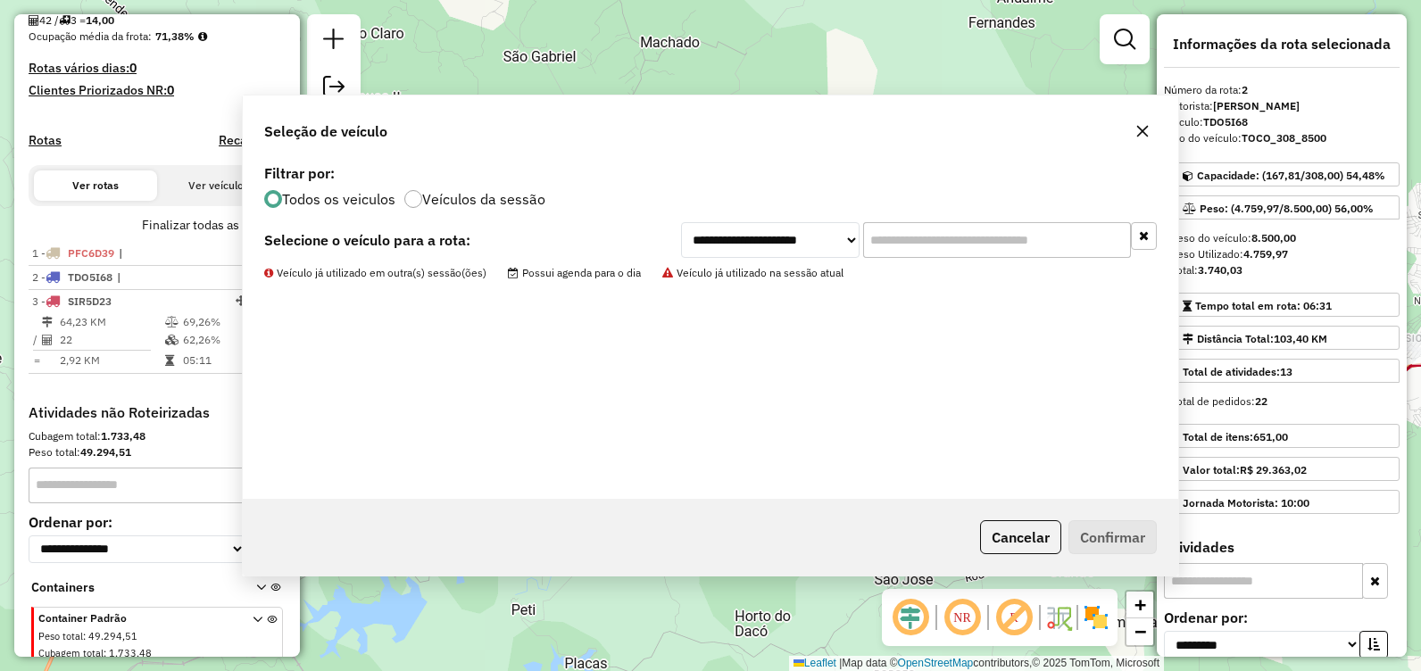
scroll to position [510, 0]
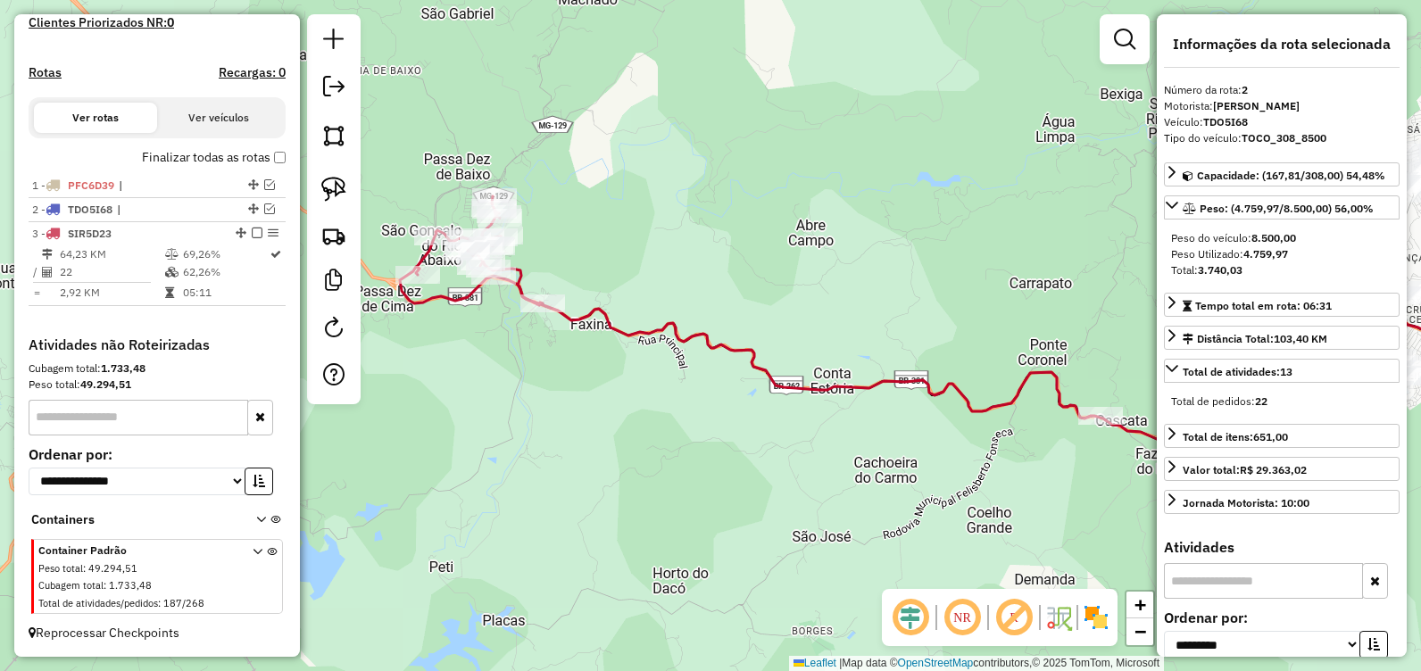
drag, startPoint x: 778, startPoint y: 295, endPoint x: 675, endPoint y: 229, distance: 122.1
click at [675, 229] on div "Janela de atendimento Grade de atendimento Capacidade Transportadoras Veículos …" at bounding box center [710, 335] width 1421 height 671
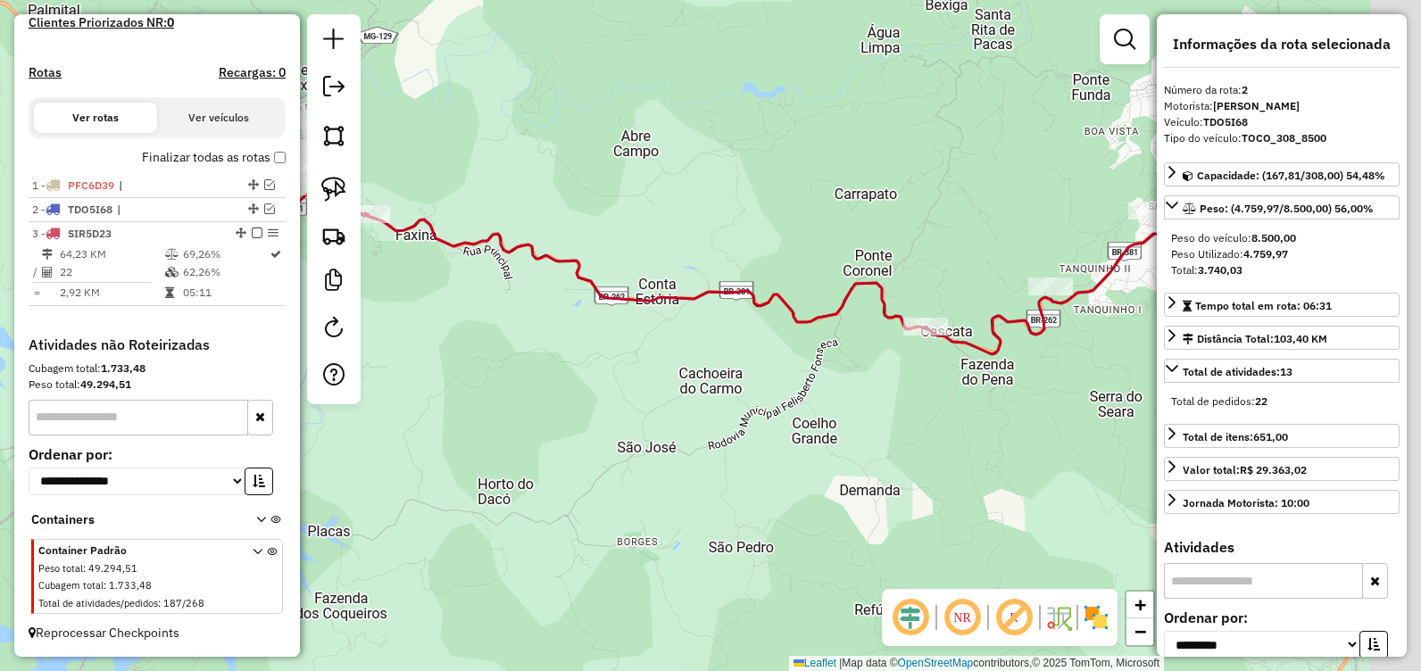
drag, startPoint x: 987, startPoint y: 300, endPoint x: 679, endPoint y: 199, distance: 324.1
click at [645, 176] on div "Janela de atendimento Grade de atendimento Capacidade Transportadoras Veículos …" at bounding box center [710, 335] width 1421 height 671
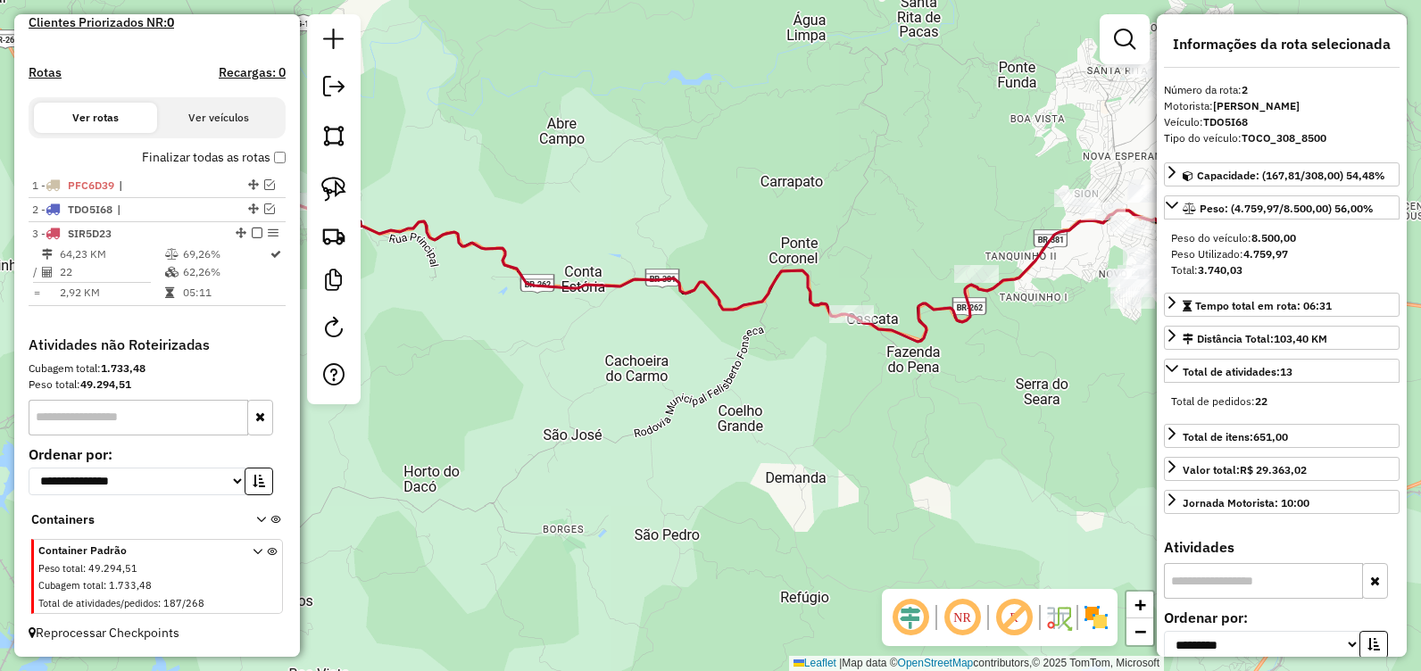
drag, startPoint x: 859, startPoint y: 223, endPoint x: 1114, endPoint y: 285, distance: 262.6
click at [1110, 285] on div "Janela de atendimento Grade de atendimento Capacidade Transportadoras Veículos …" at bounding box center [710, 335] width 1421 height 671
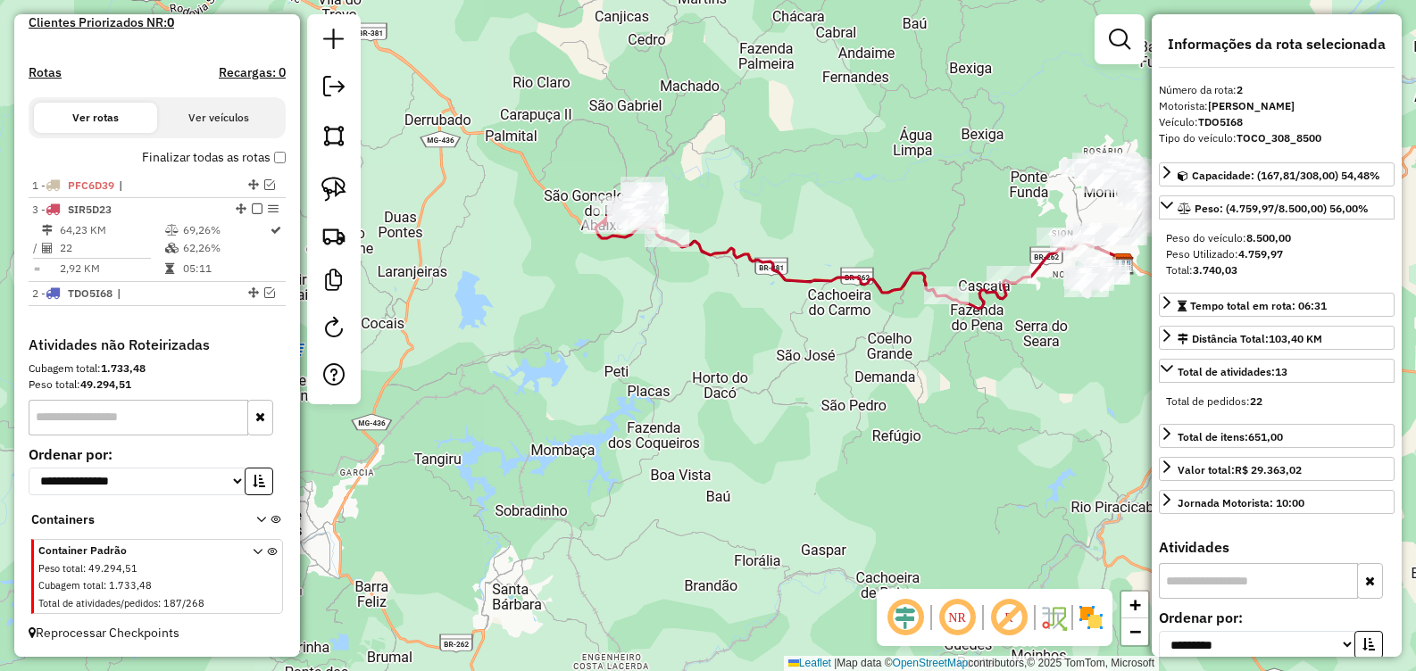
drag, startPoint x: 232, startPoint y: 235, endPoint x: 236, endPoint y: 204, distance: 30.6
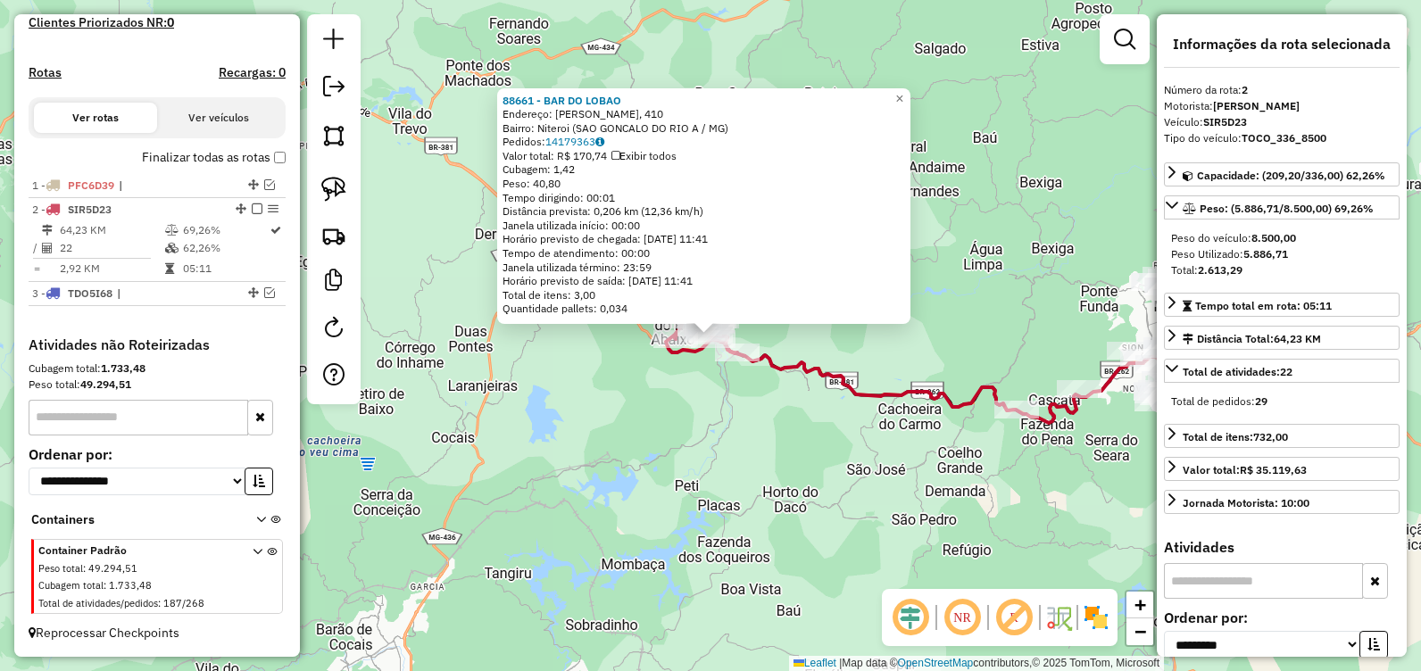
click at [686, 403] on div "88661 - BAR DO LOBAO Endereço: HENRIQUETA RUBIM, 410 Bairro: Niteroi (SAO GONCA…" at bounding box center [710, 335] width 1421 height 671
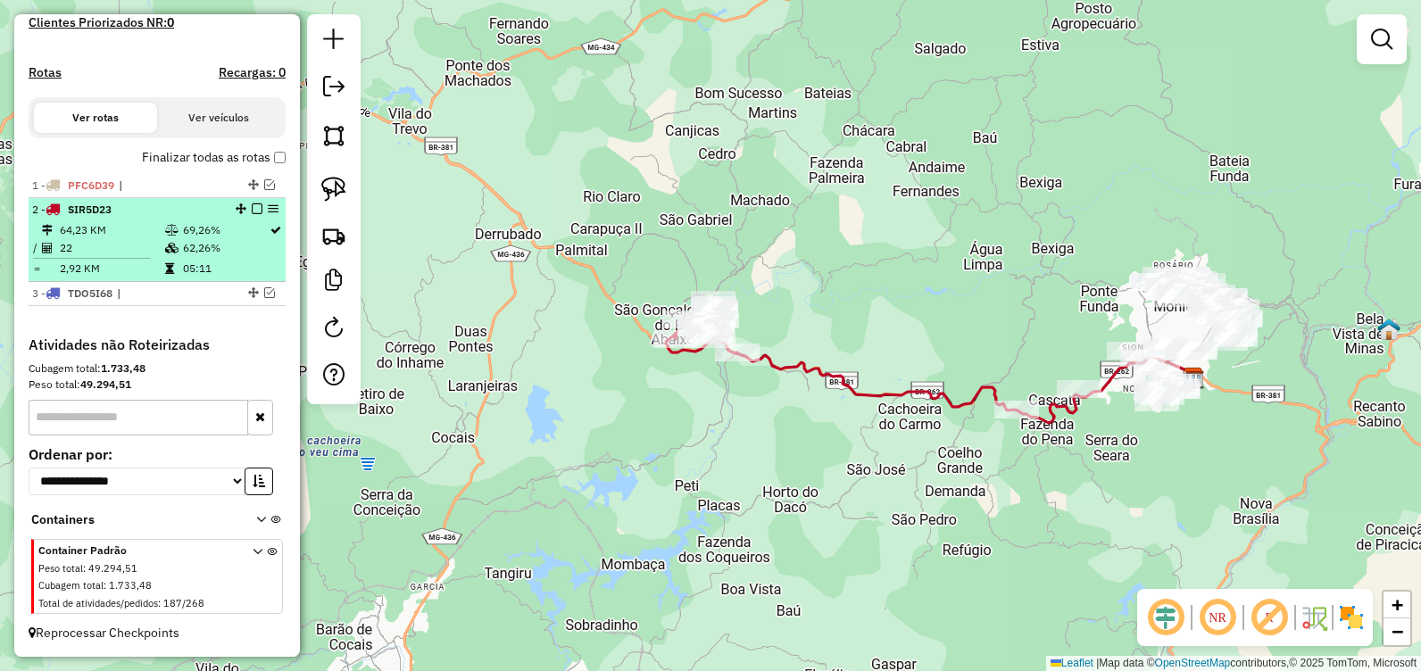
click at [252, 209] on em at bounding box center [257, 209] width 11 height 11
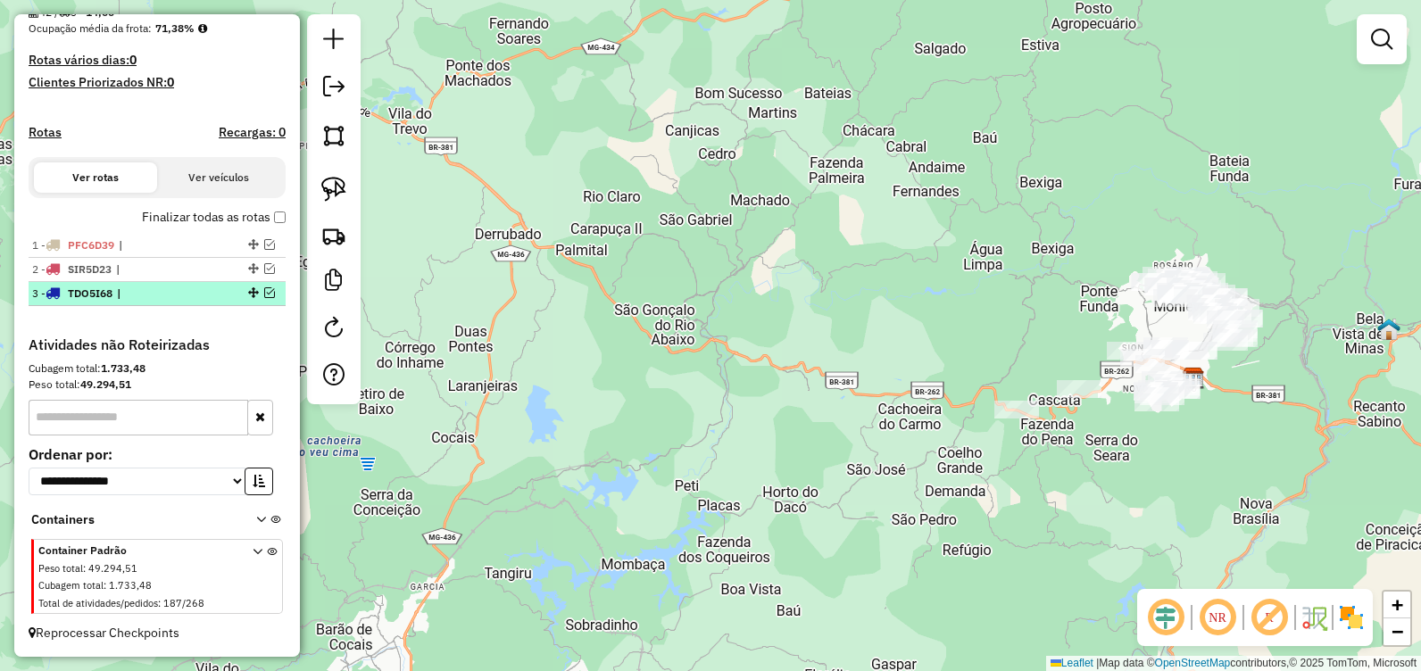
click at [264, 292] on em at bounding box center [269, 292] width 11 height 11
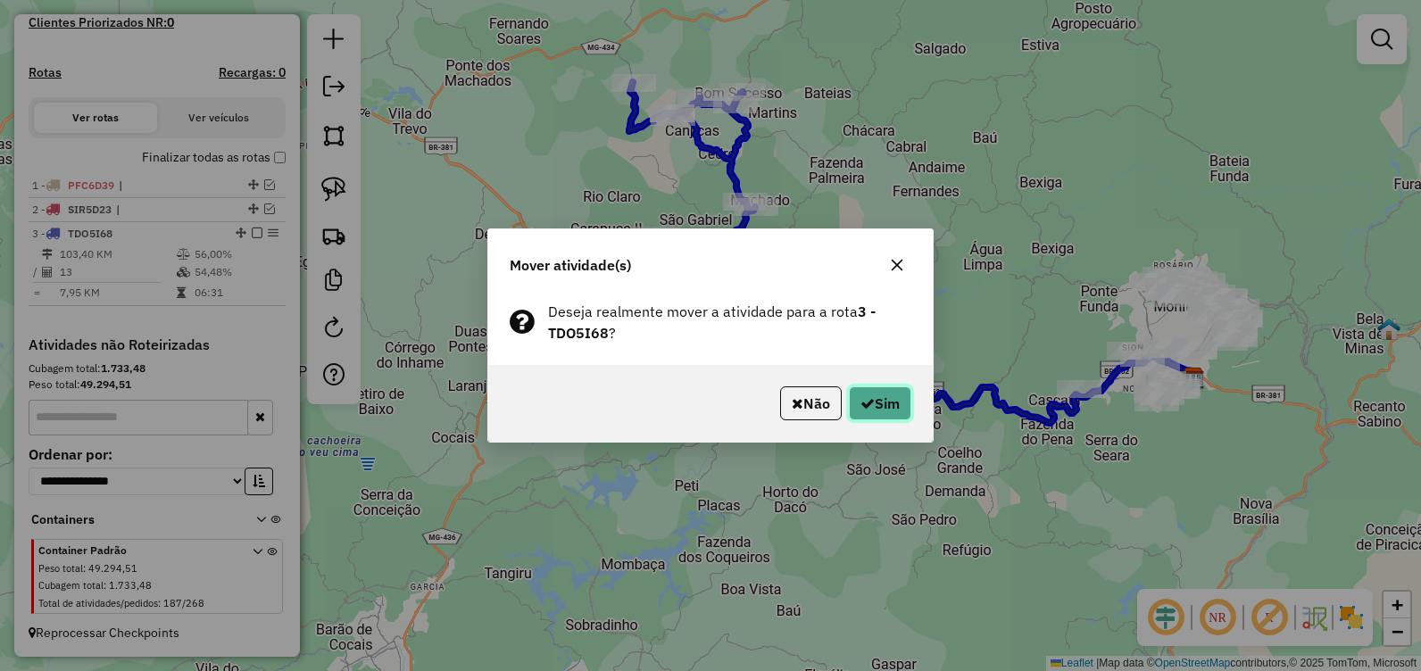
click at [887, 395] on button "Sim" at bounding box center [880, 404] width 62 height 34
click at [898, 403] on button "Sim" at bounding box center [880, 404] width 62 height 34
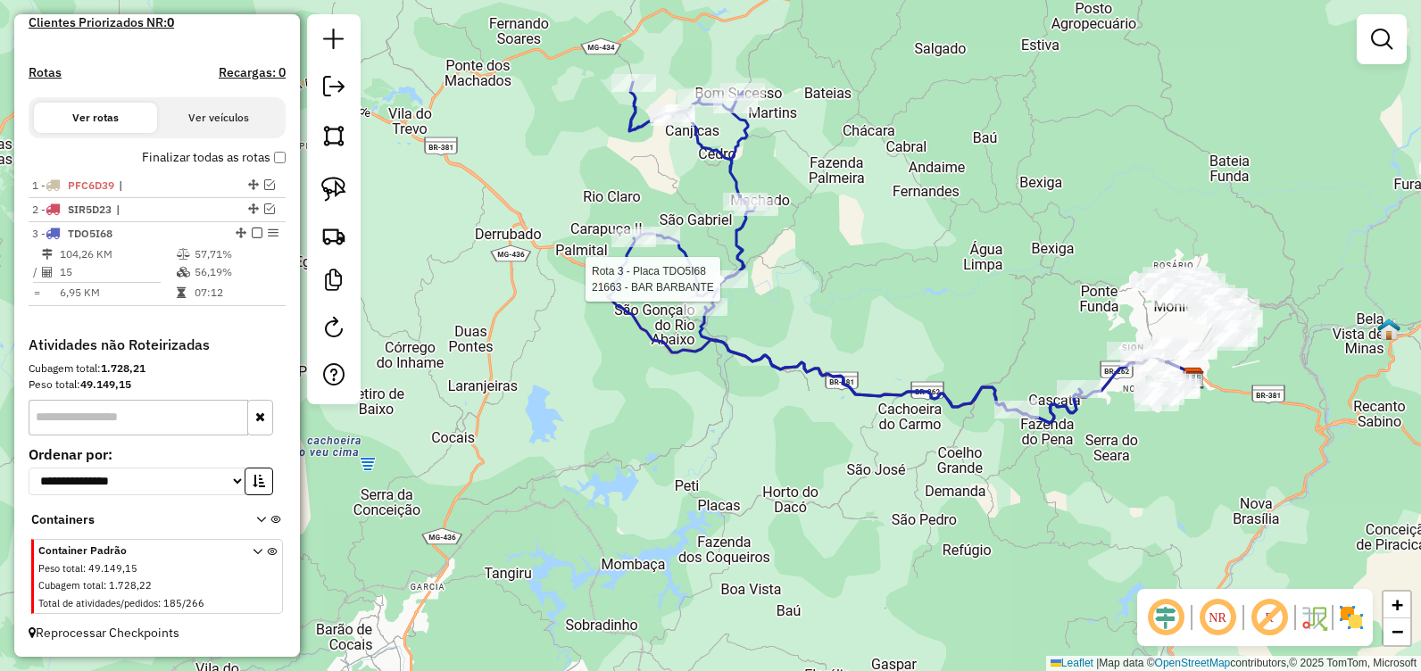
select select "**********"
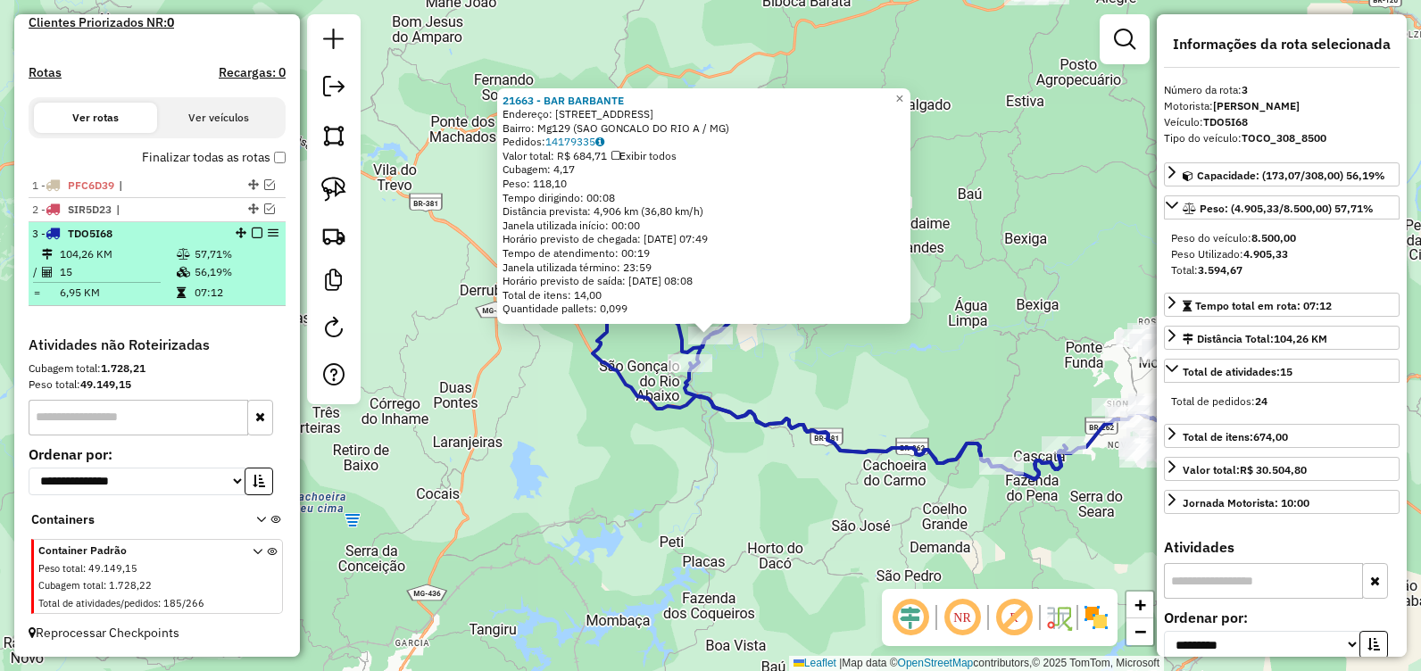
click at [254, 232] on em at bounding box center [257, 233] width 11 height 11
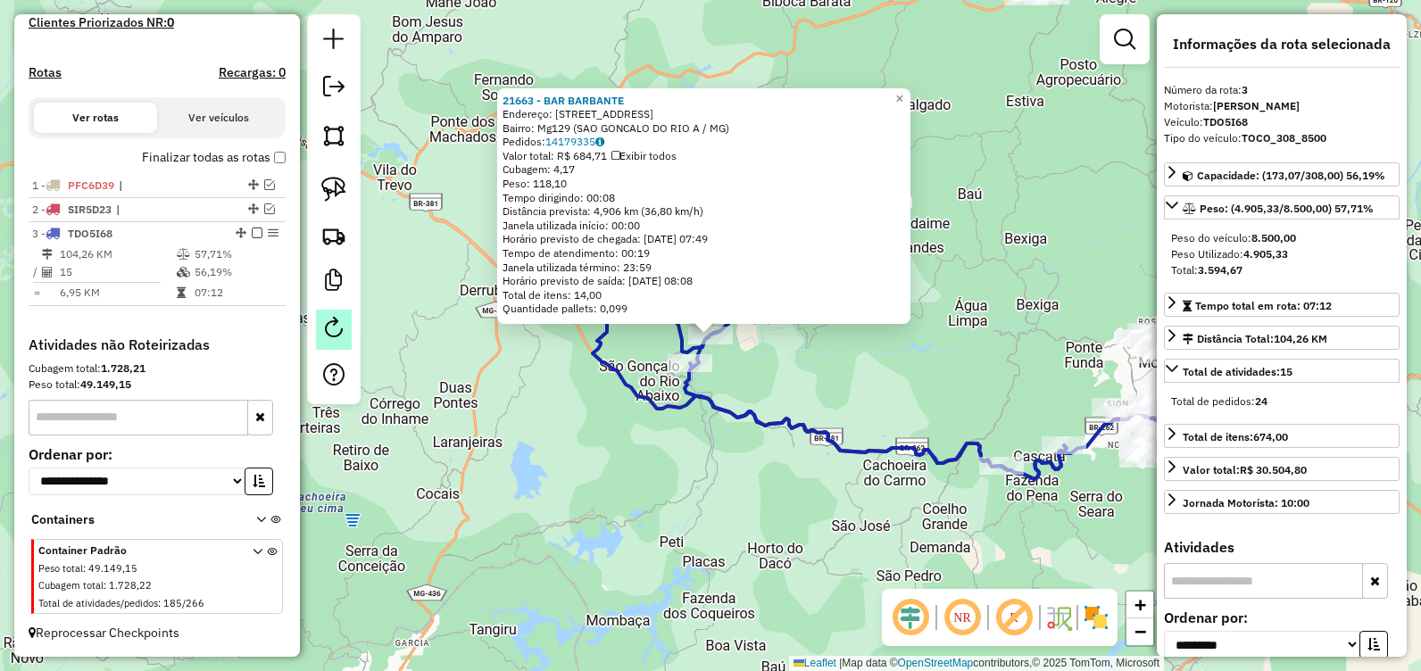
scroll to position [450, 0]
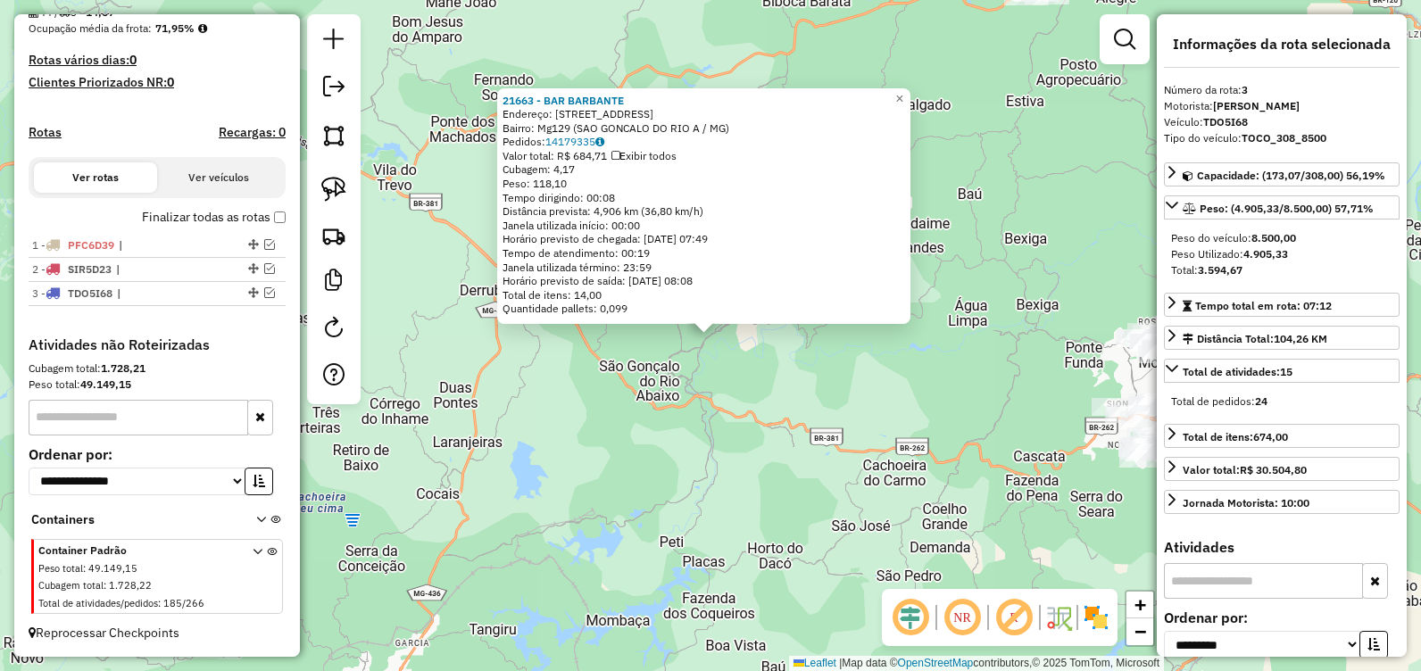
drag, startPoint x: 605, startPoint y: 487, endPoint x: 722, endPoint y: 487, distance: 116.9
click at [607, 486] on div "21663 - BAR BARBANTE Endereço: AV CONTORNO OESTE, 668 Bairro: Mg129 (SAO GONCAL…" at bounding box center [710, 335] width 1421 height 671
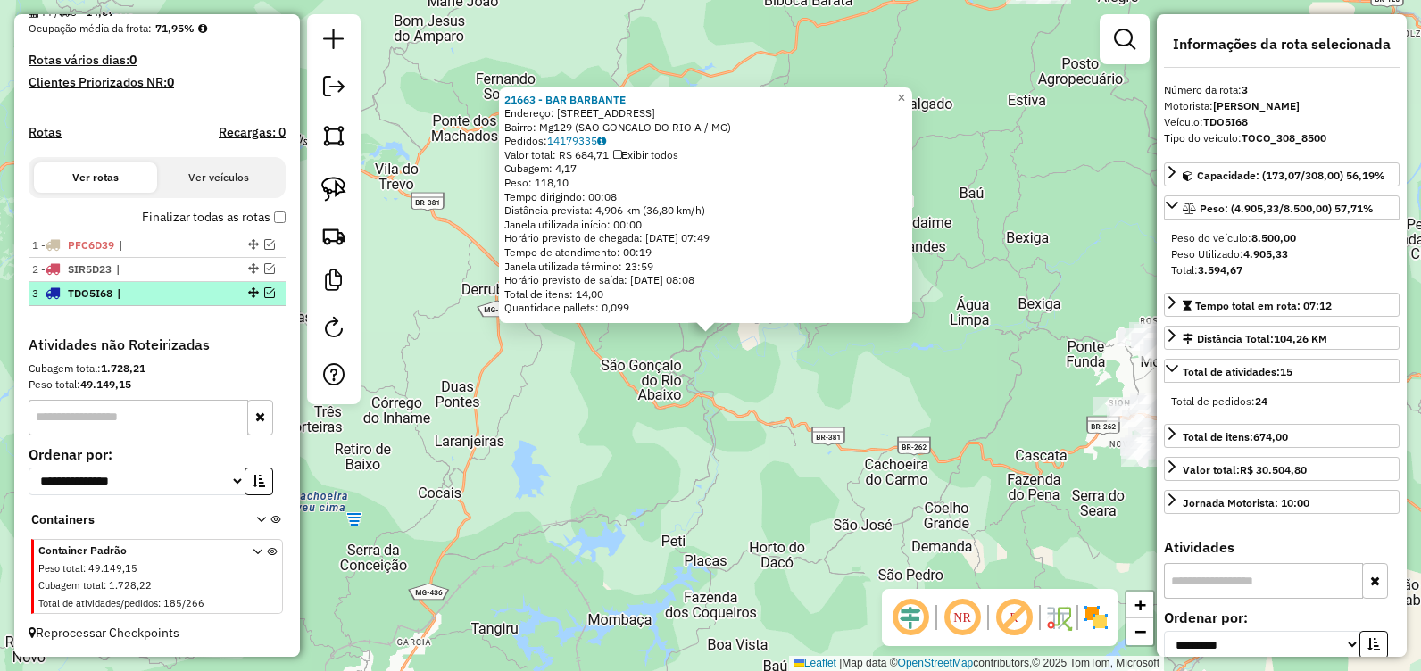
click at [267, 296] on em at bounding box center [269, 292] width 11 height 11
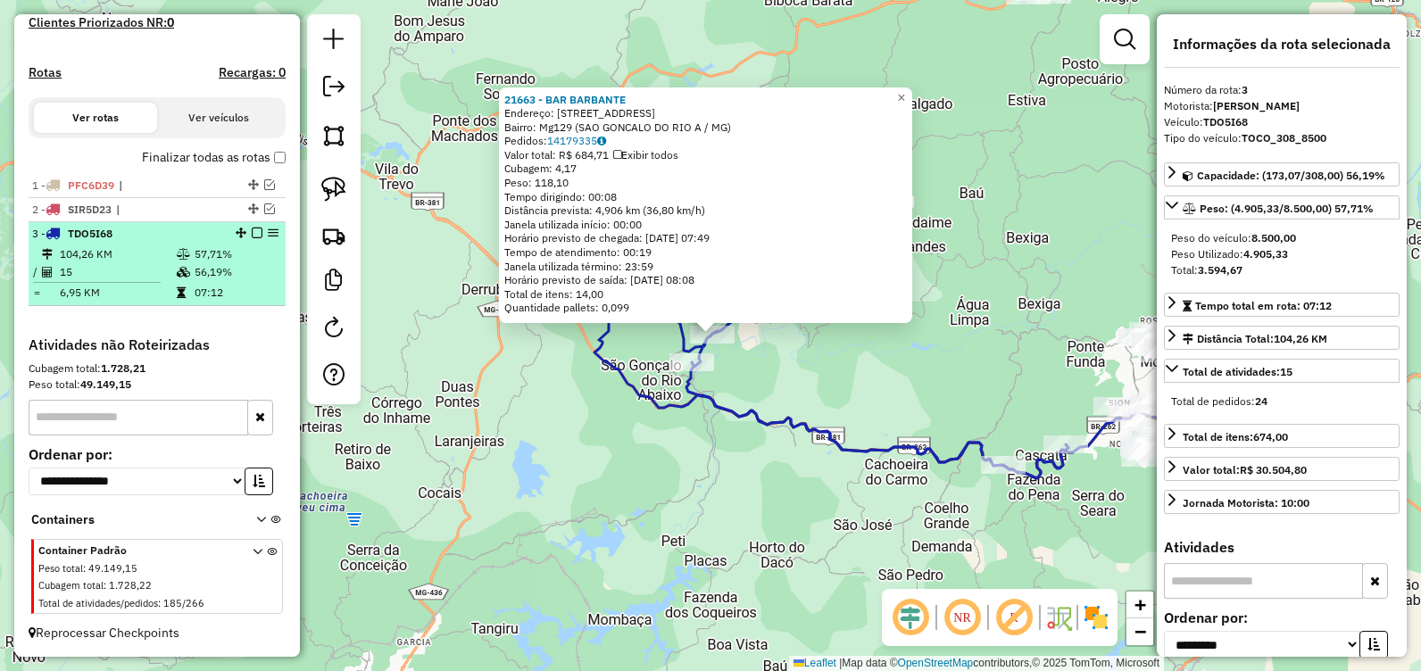
click at [267, 295] on td "07:12" at bounding box center [236, 293] width 85 height 18
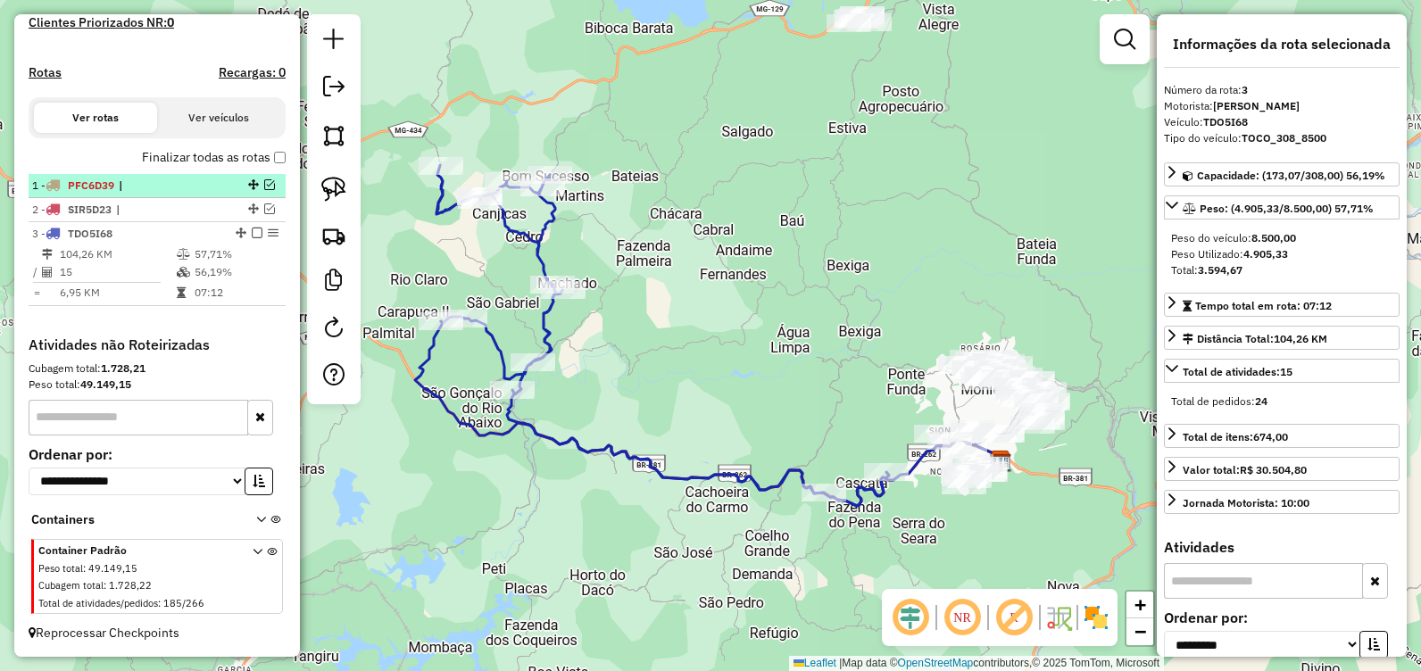
click at [252, 237] on em at bounding box center [257, 233] width 11 height 11
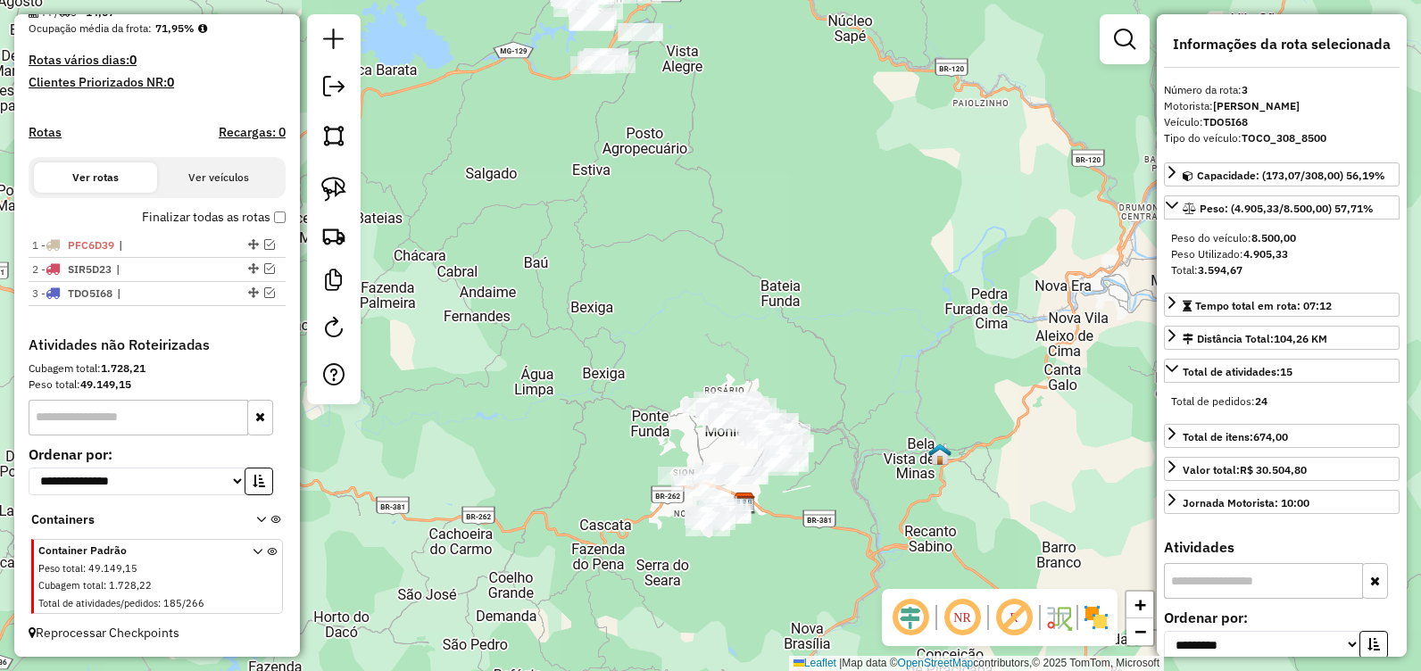
drag, startPoint x: 829, startPoint y: 408, endPoint x: 630, endPoint y: 249, distance: 254.7
click at [589, 463] on div "Janela de atendimento Grade de atendimento Capacidade Transportadoras Veículos …" at bounding box center [710, 335] width 1421 height 671
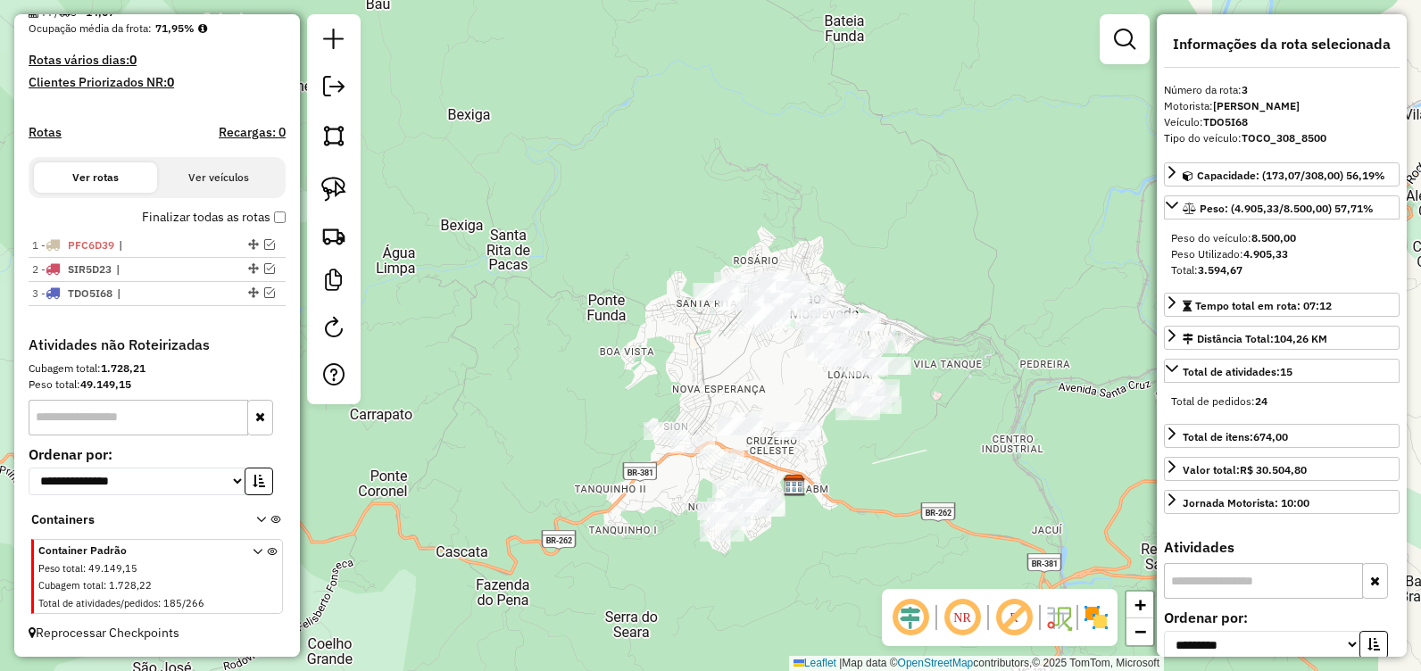
drag, startPoint x: 698, startPoint y: 428, endPoint x: 709, endPoint y: 349, distance: 80.2
click at [709, 349] on div "Janela de atendimento Grade de atendimento Capacidade Transportadoras Veículos …" at bounding box center [710, 335] width 1421 height 671
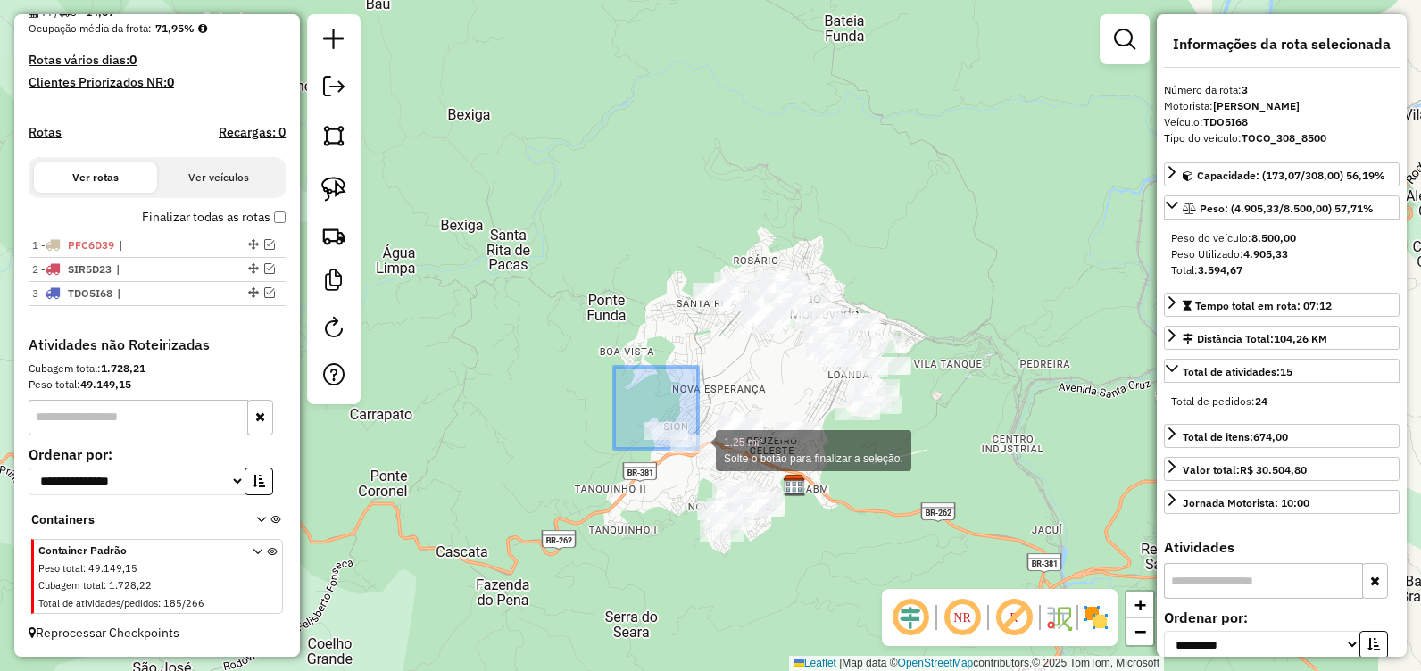
click at [672, 423] on div "1.25 mi² Solte o botão para finalizar a seleção. Janela de atendimento Grade de…" at bounding box center [710, 335] width 1421 height 671
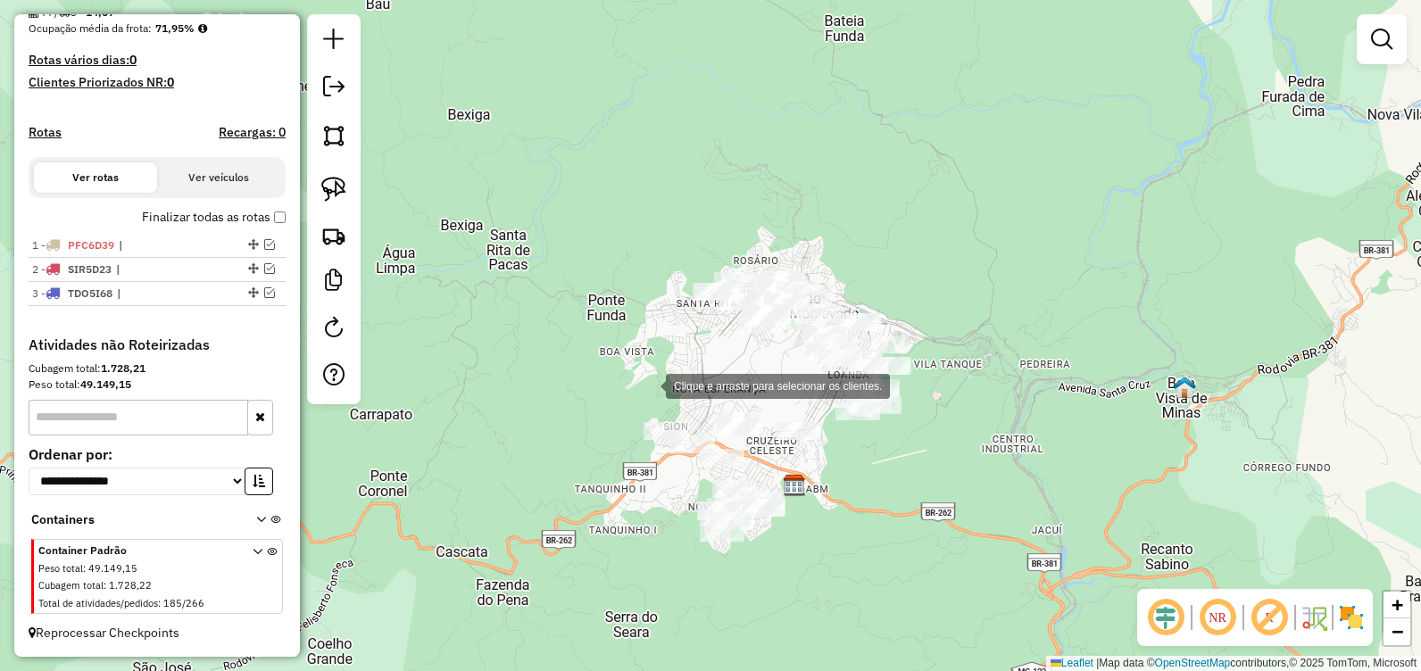
drag, startPoint x: 647, startPoint y: 380, endPoint x: 627, endPoint y: 363, distance: 26.6
click at [627, 363] on div "Clique e arraste para selecionar os clientes. Janela de atendimento Grade de at…" at bounding box center [710, 335] width 1421 height 671
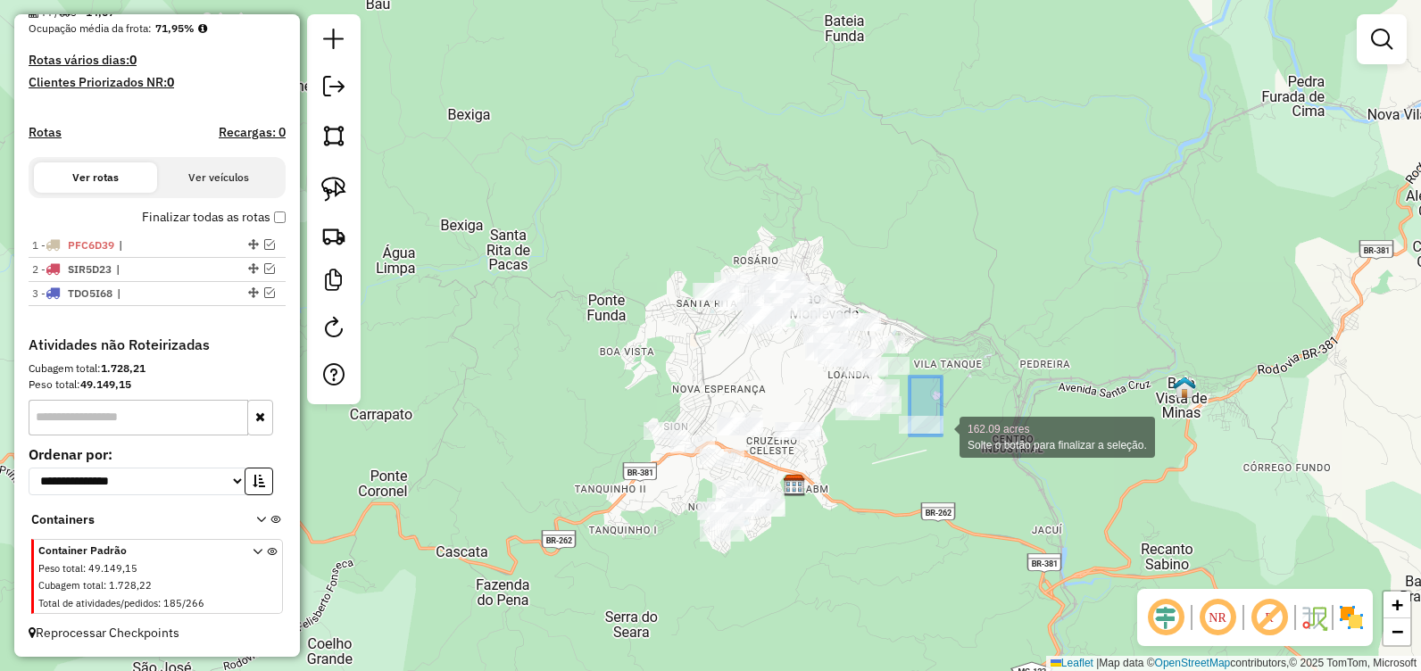
drag, startPoint x: 910, startPoint y: 377, endPoint x: 994, endPoint y: 403, distance: 87.8
click at [944, 416] on div at bounding box center [921, 425] width 45 height 18
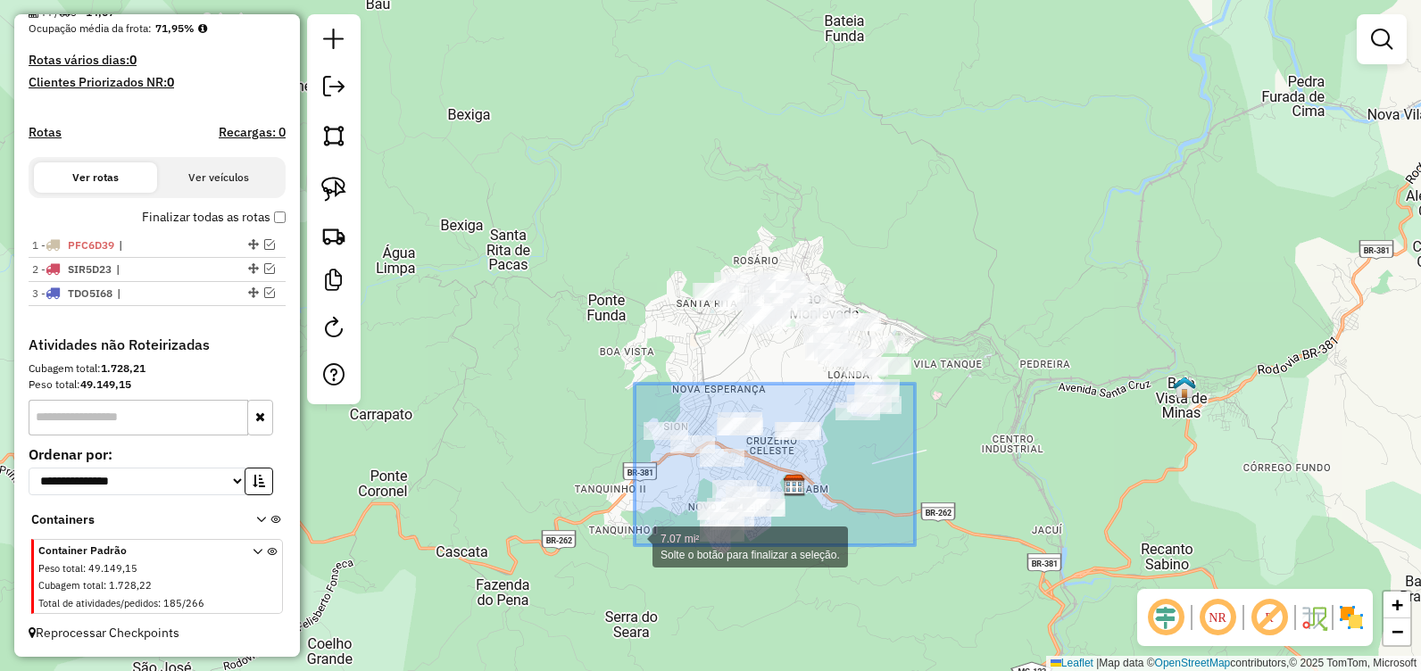
drag, startPoint x: 915, startPoint y: 384, endPoint x: 635, endPoint y: 546, distance: 324.0
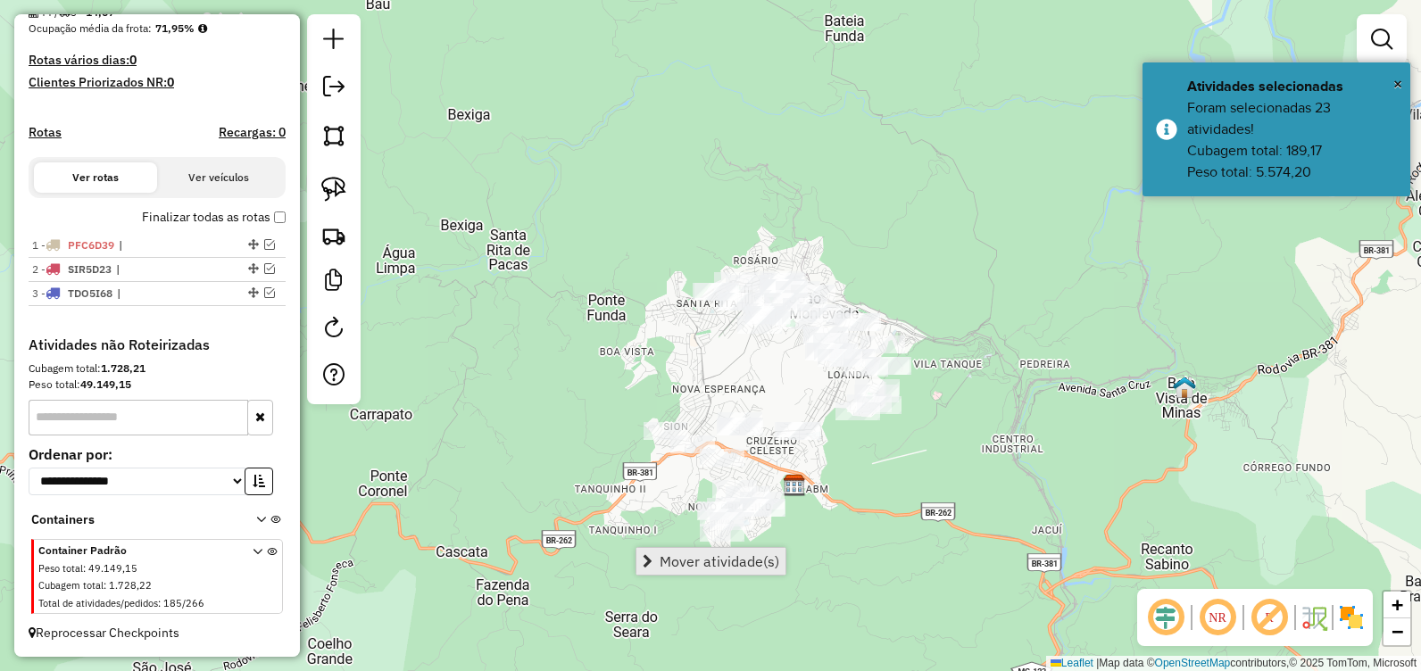
click at [668, 567] on span "Mover atividade(s)" at bounding box center [720, 561] width 120 height 14
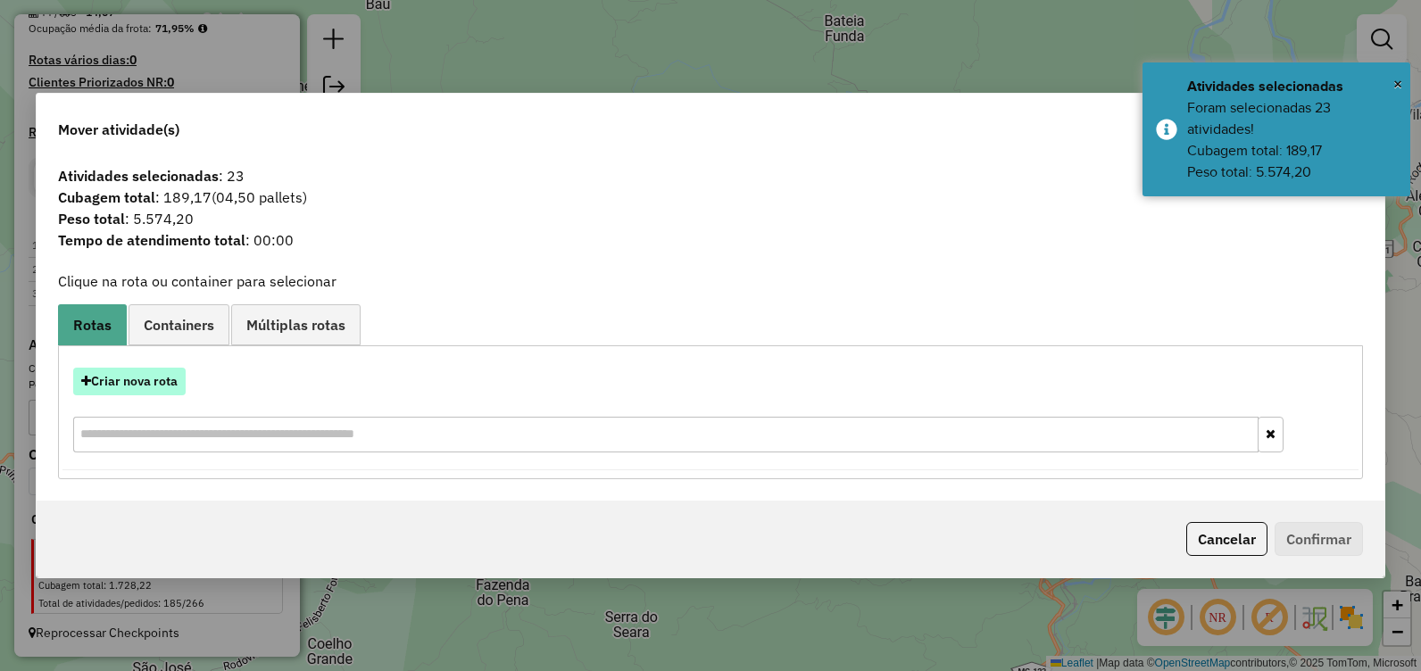
click at [160, 381] on button "Criar nova rota" at bounding box center [129, 382] width 112 height 28
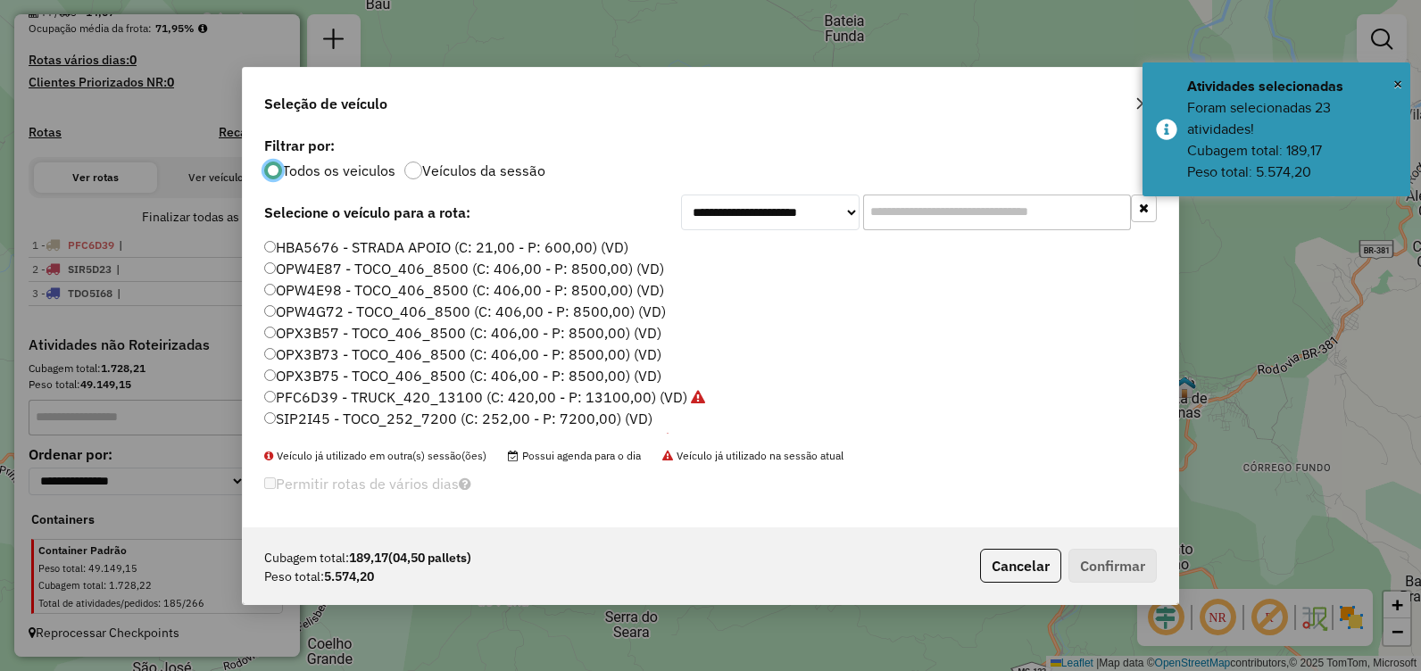
scroll to position [10, 5]
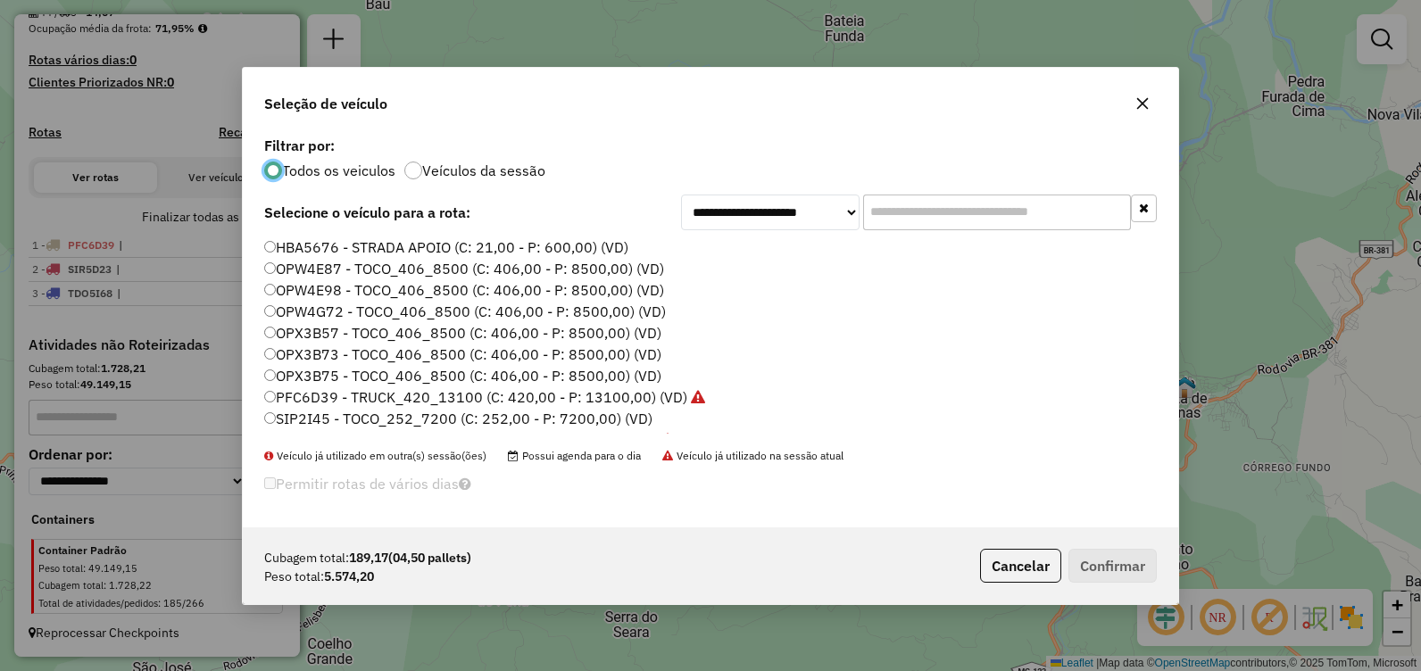
click at [415, 353] on label "OPX3B73 - TOCO_406_8500 (C: 406,00 - P: 8500,00) (VD)" at bounding box center [462, 354] width 397 height 21
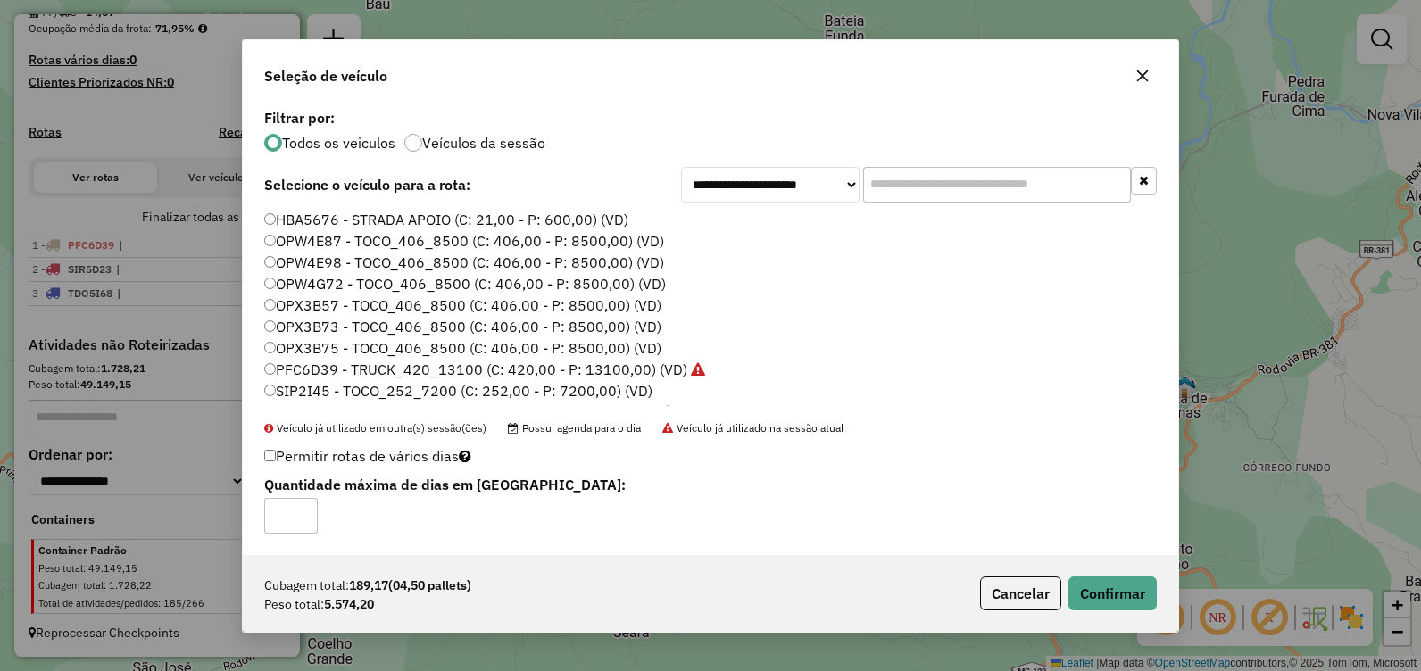
click at [1094, 570] on div "Cubagem total: 189,17 (04,50 pallets) Peso total: 5.574,20 Cancelar Confirmar" at bounding box center [711, 593] width 936 height 77
click at [1099, 583] on button "Confirmar" at bounding box center [1113, 594] width 88 height 34
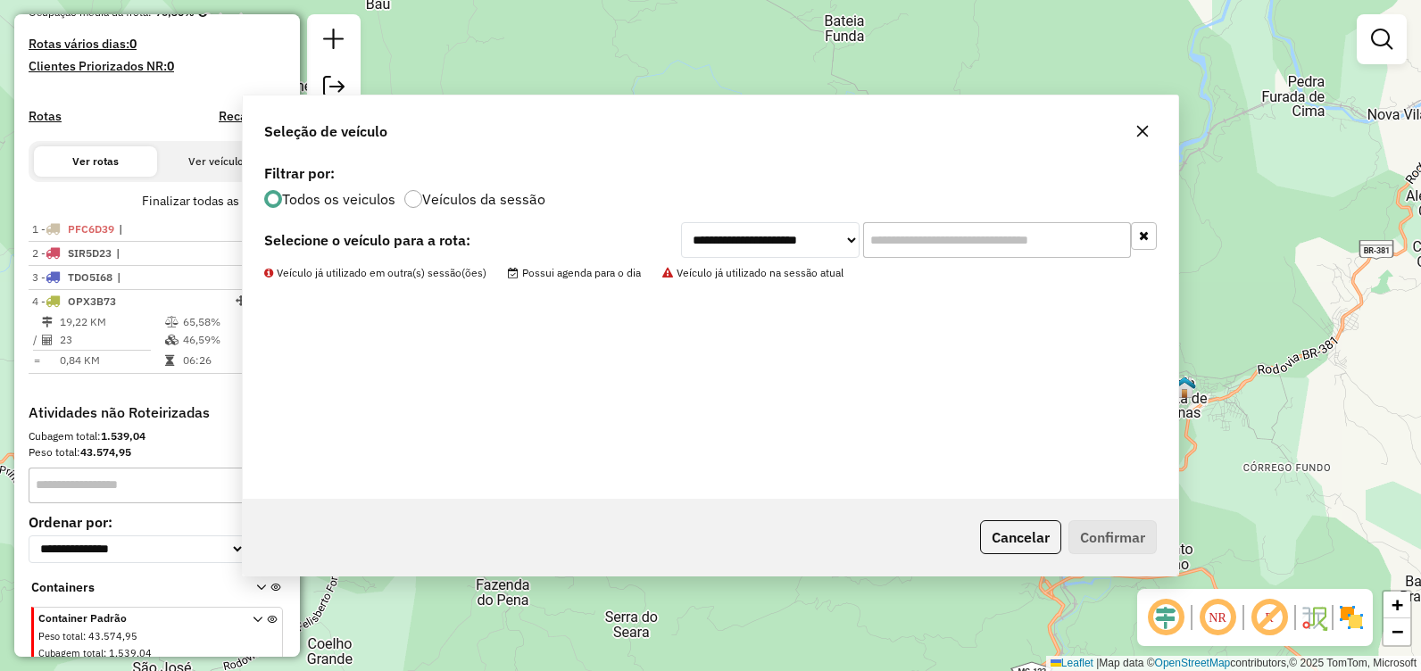
scroll to position [510, 0]
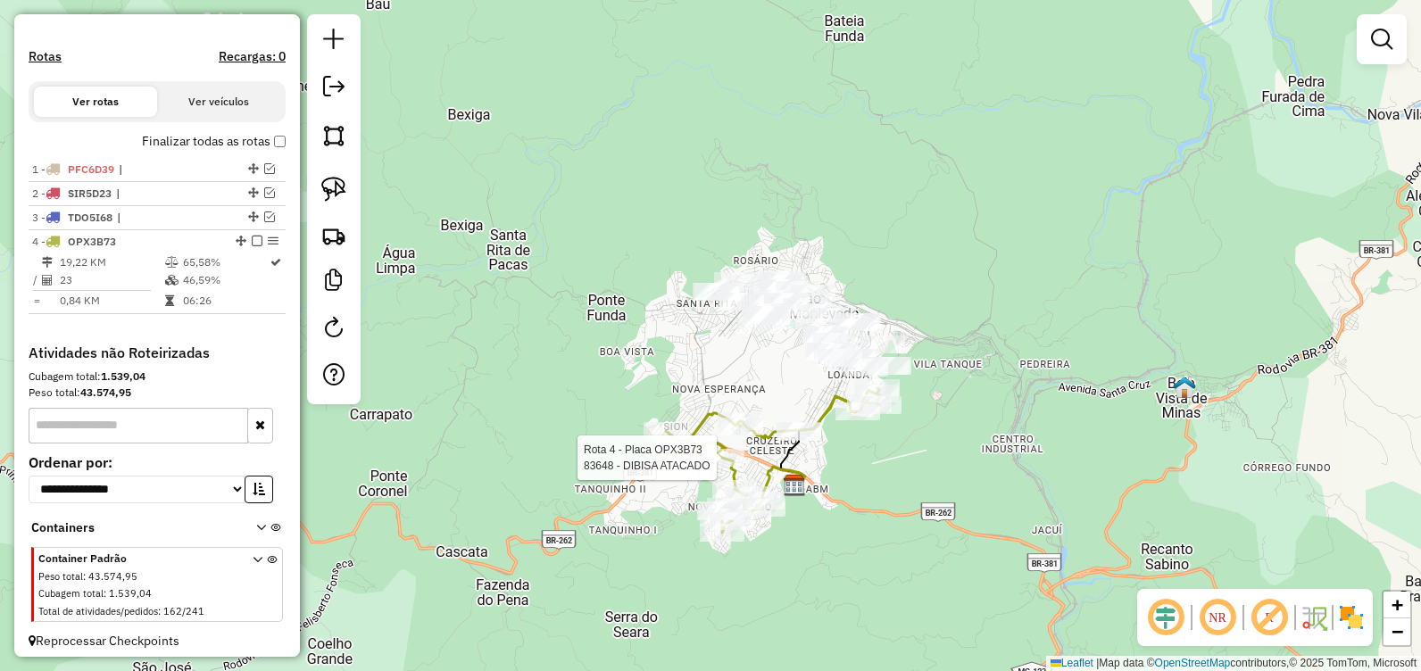
select select "**********"
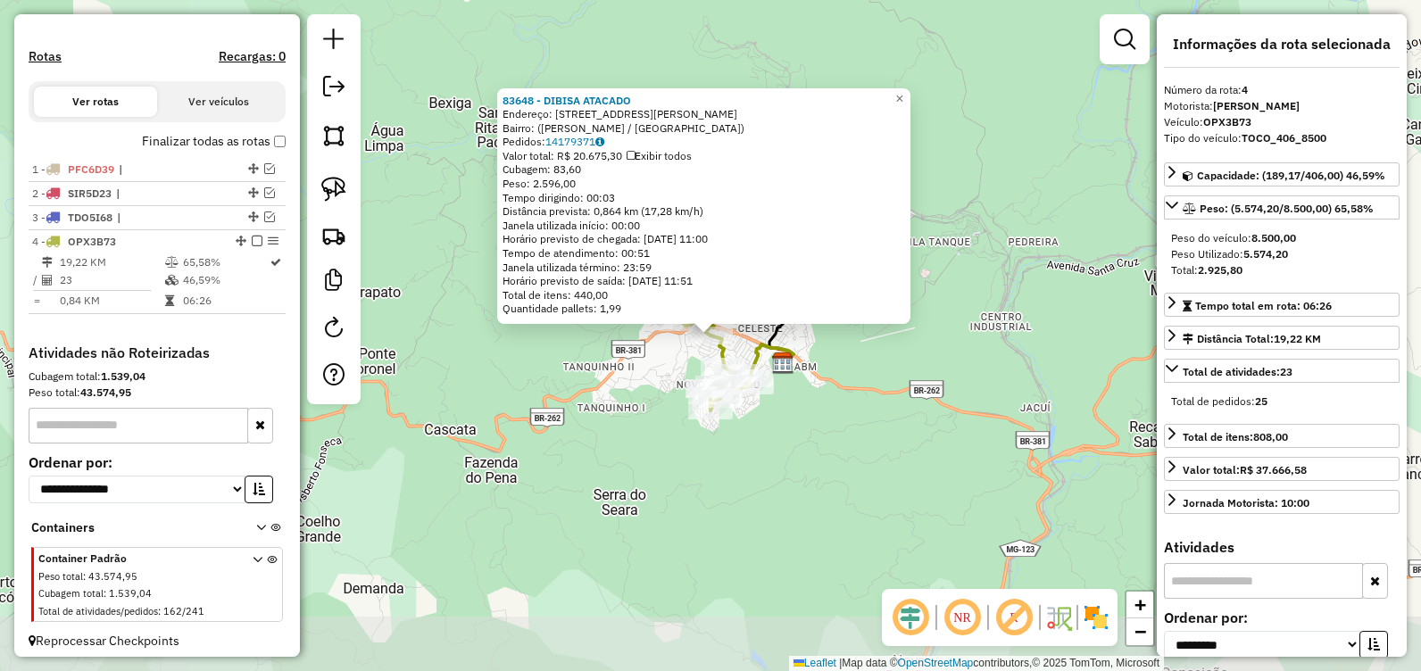
scroll to position [534, 0]
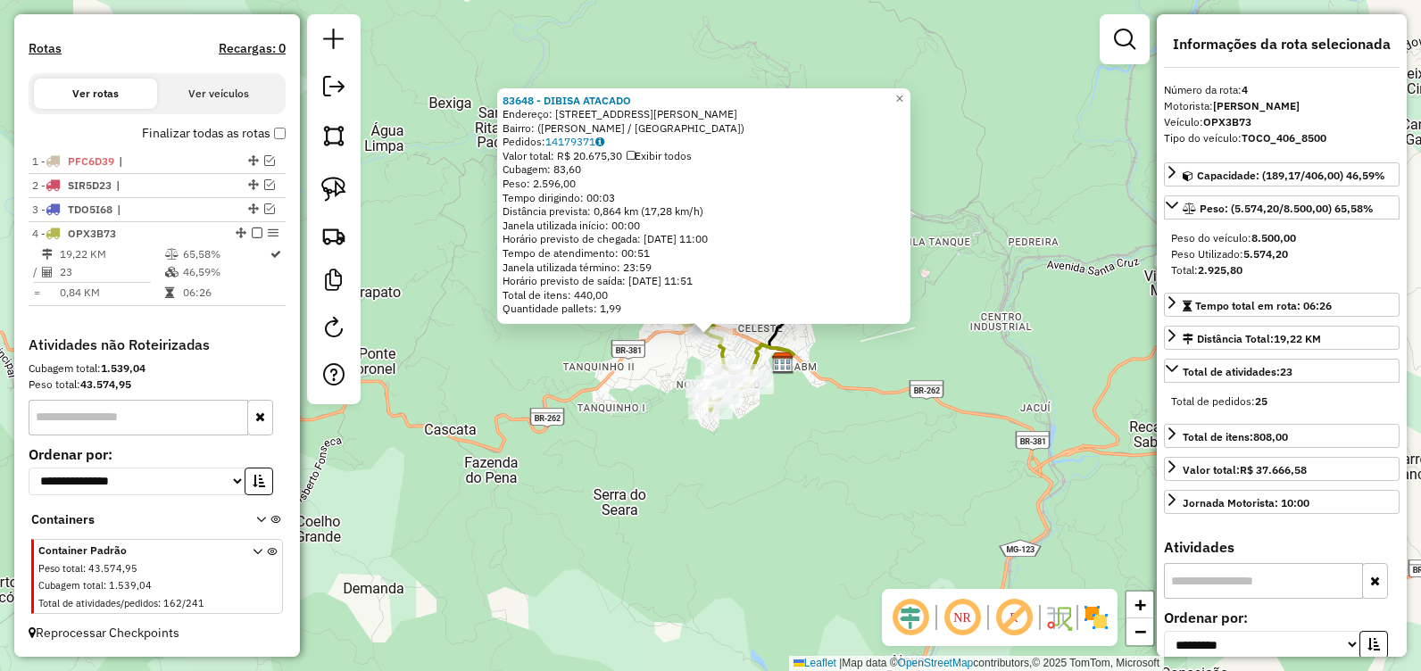
click at [902, 529] on div "83648 - DIBISA ATACADO Endereço: Rua José do Carmo, 18 Bairro: (João Monlevade …" at bounding box center [710, 335] width 1421 height 671
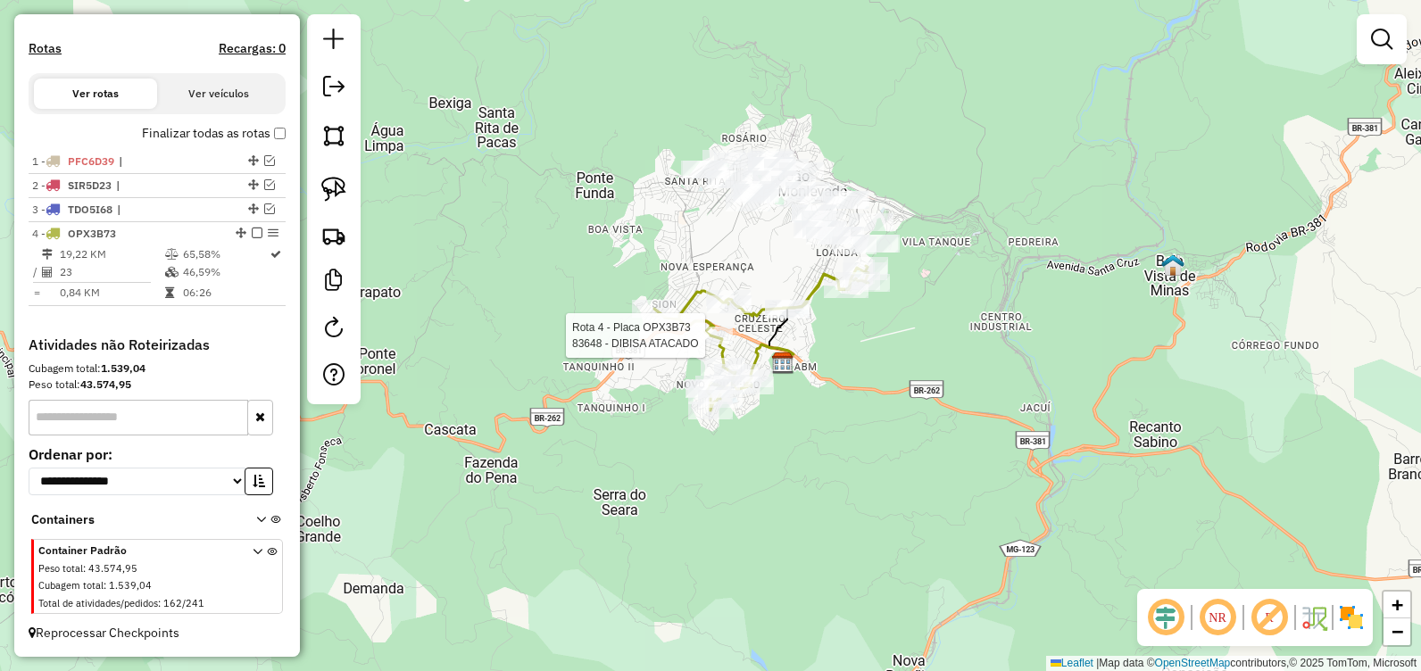
select select "**********"
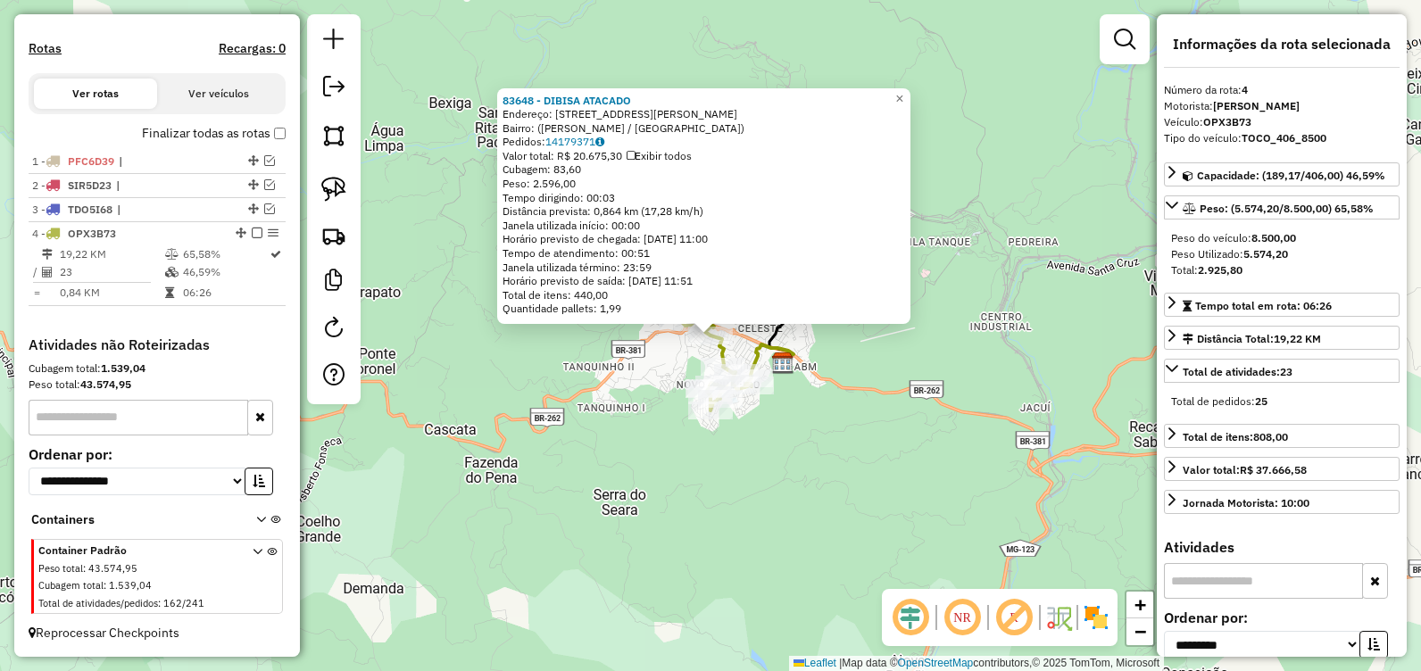
click at [830, 441] on div "83648 - DIBISA ATACADO Endereço: Rua José do Carmo, 18 Bairro: (João Monlevade …" at bounding box center [710, 335] width 1421 height 671
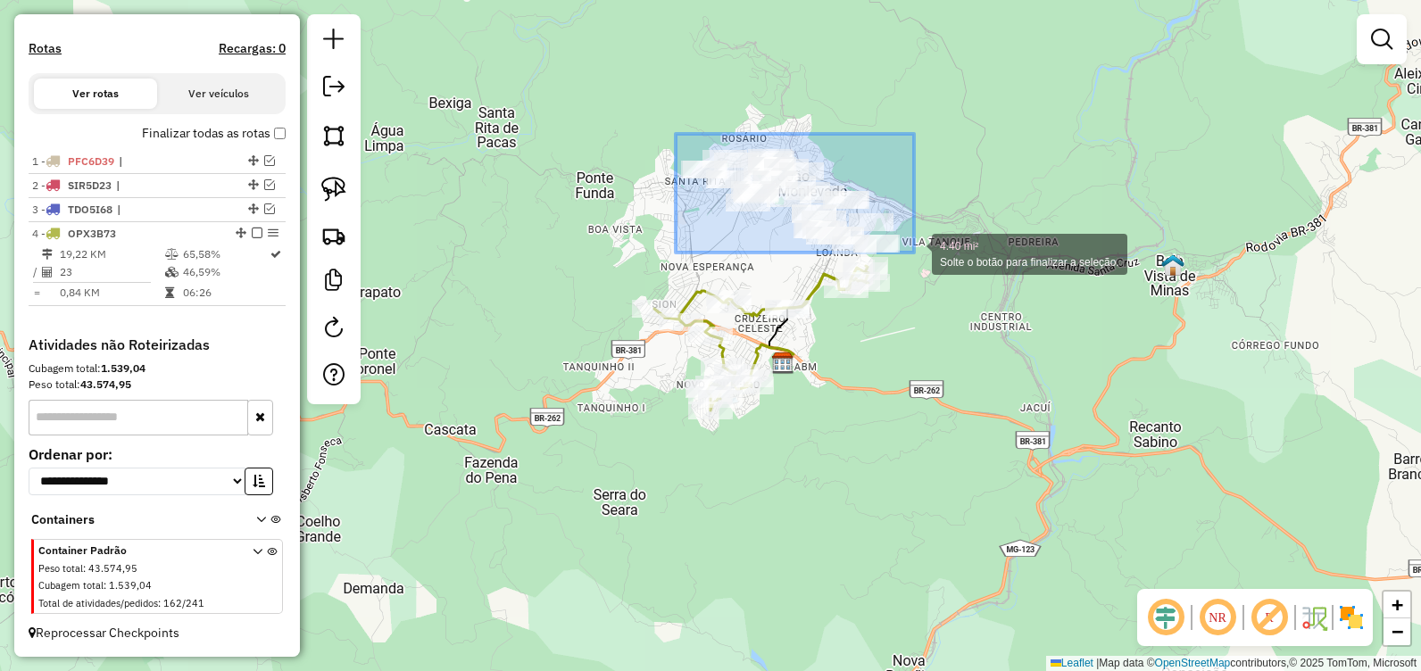
drag, startPoint x: 678, startPoint y: 135, endPoint x: 914, endPoint y: 253, distance: 263.5
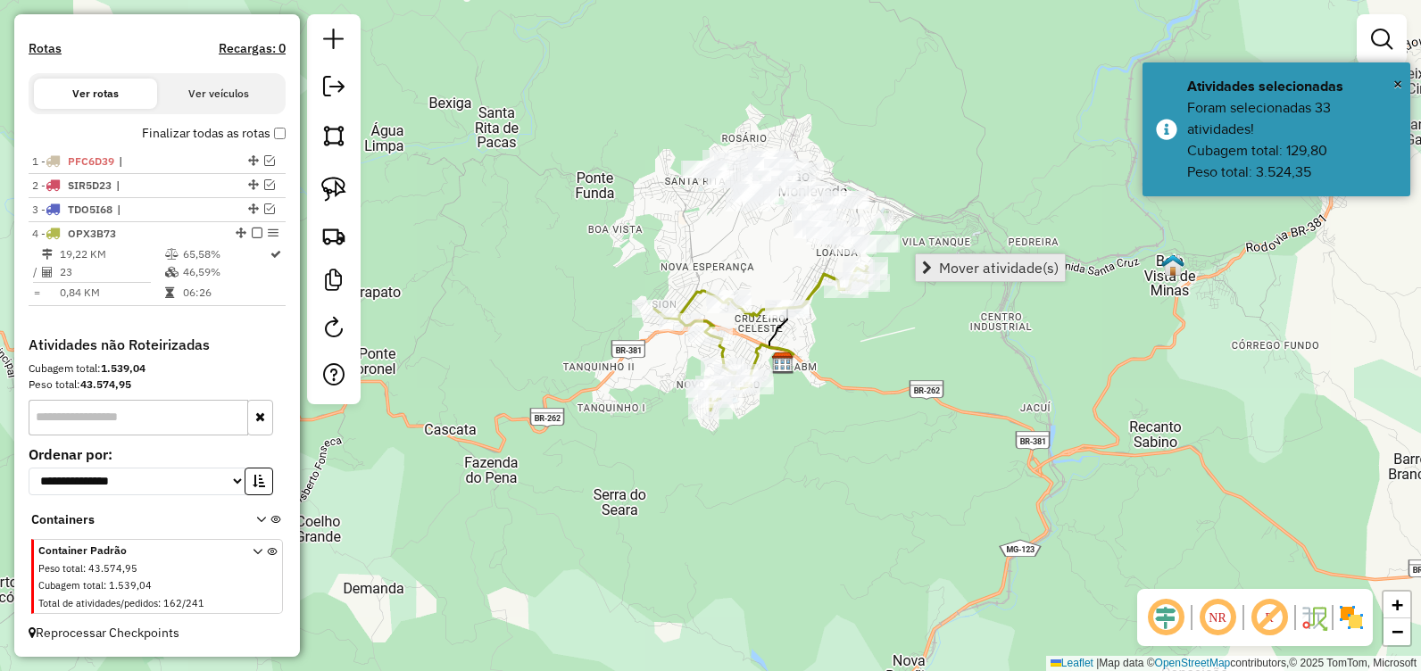
click at [943, 269] on span "Mover atividade(s)" at bounding box center [999, 268] width 120 height 14
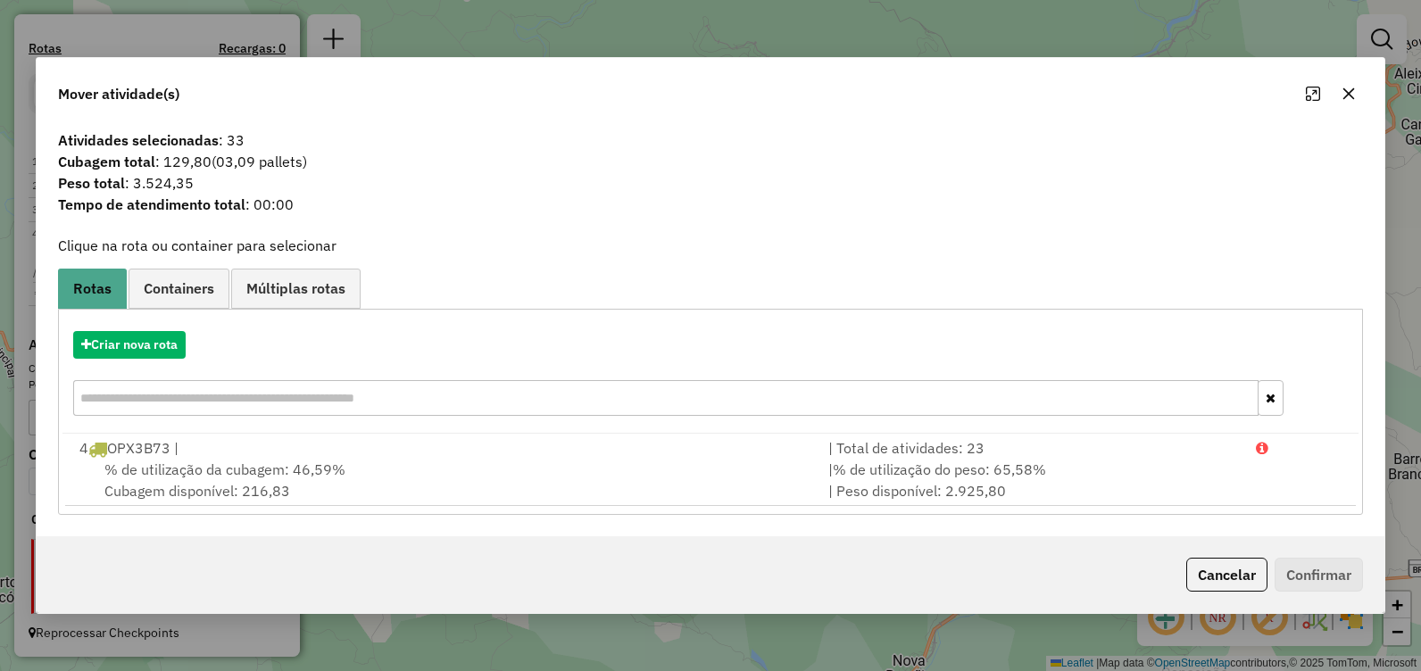
click at [1345, 87] on icon "button" at bounding box center [1349, 94] width 14 height 14
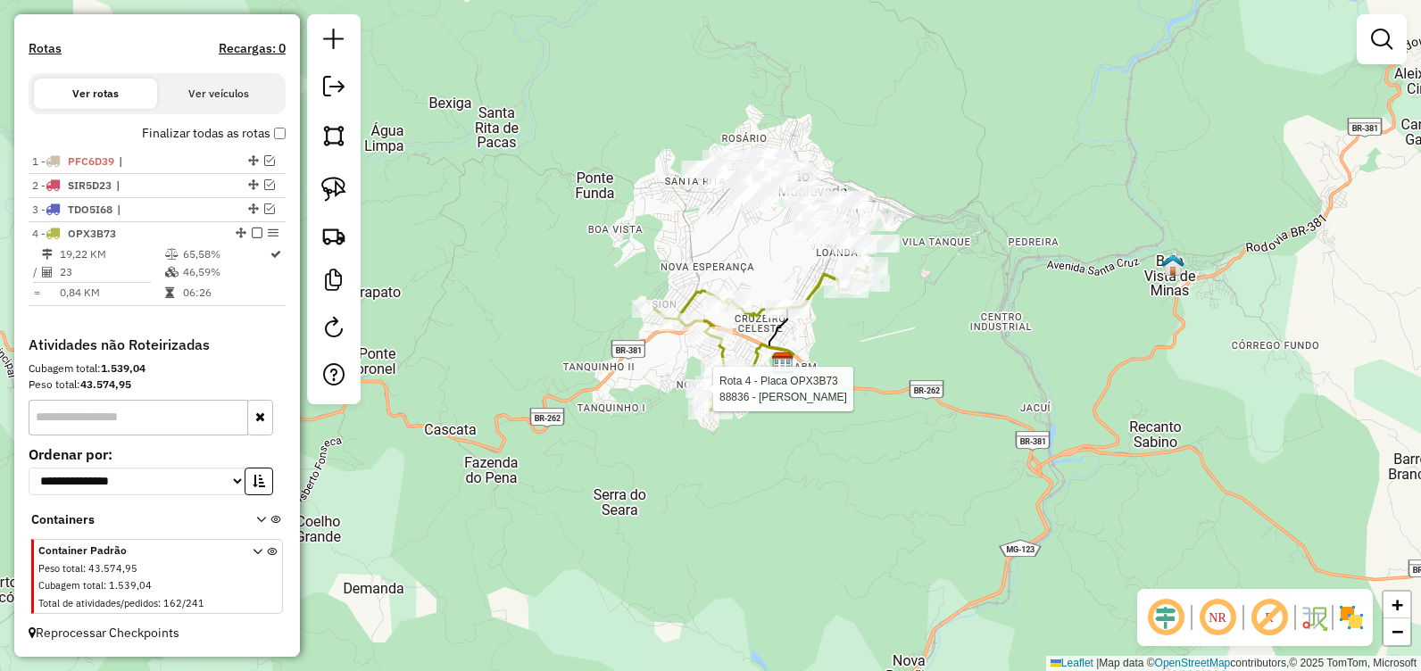
select select "**********"
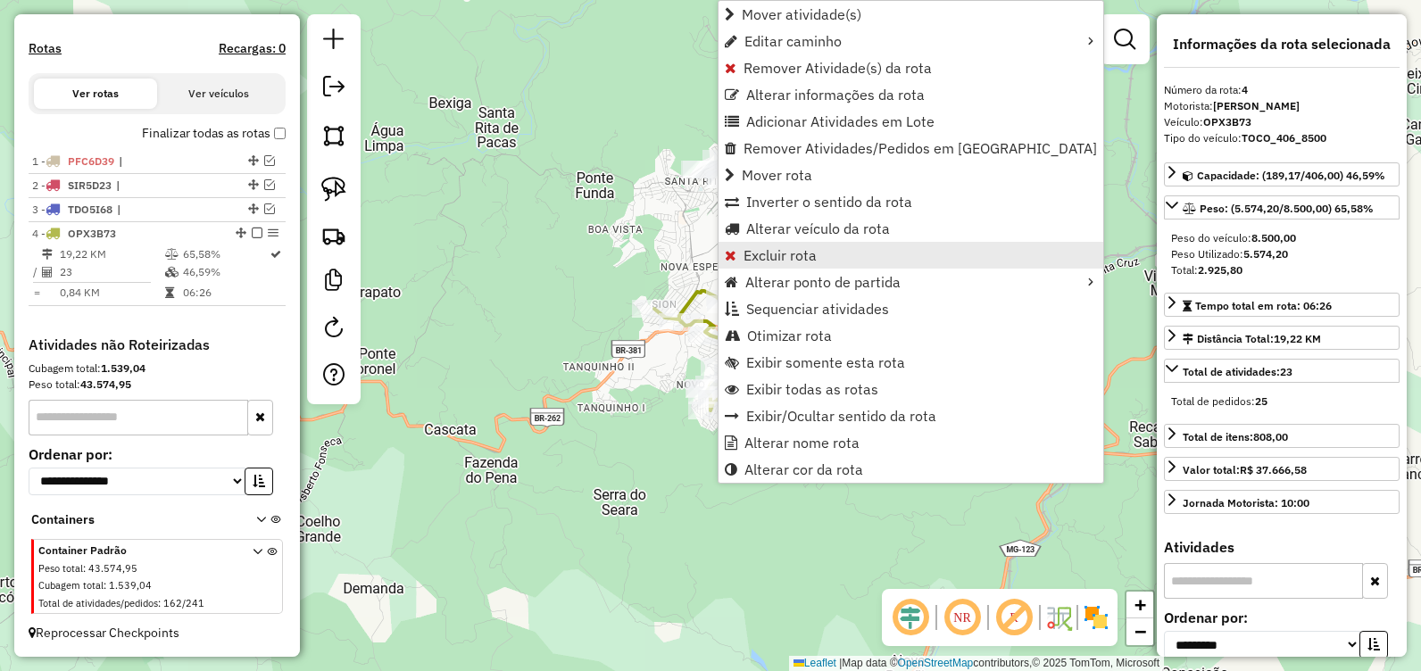
click at [816, 249] on link "Excluir rota" at bounding box center [911, 255] width 385 height 27
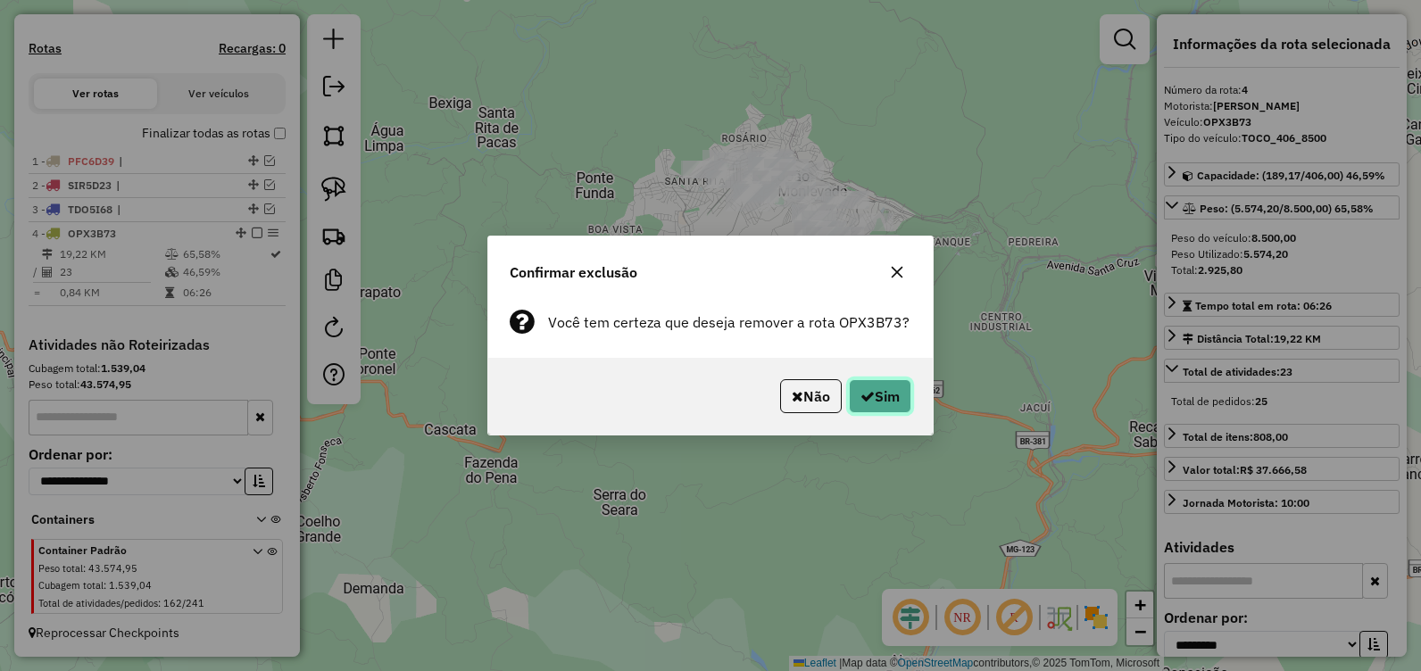
click at [883, 392] on button "Sim" at bounding box center [880, 396] width 62 height 34
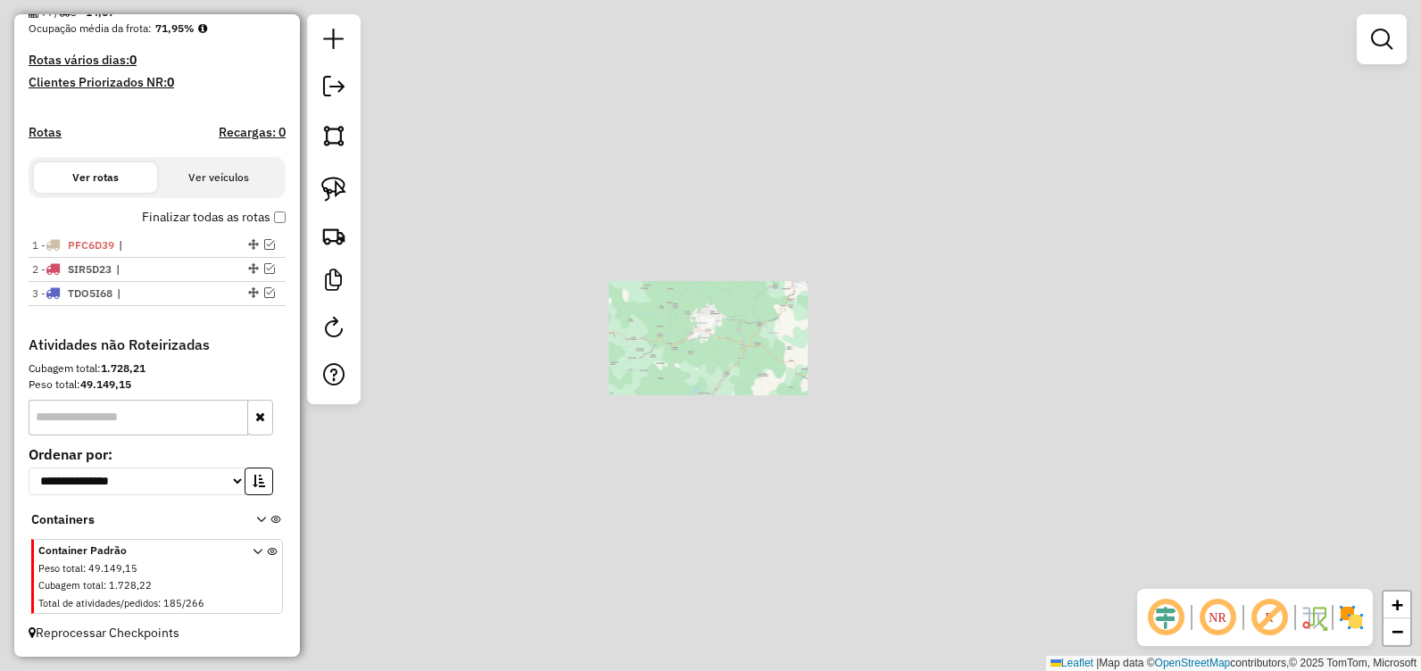
scroll to position [450, 0]
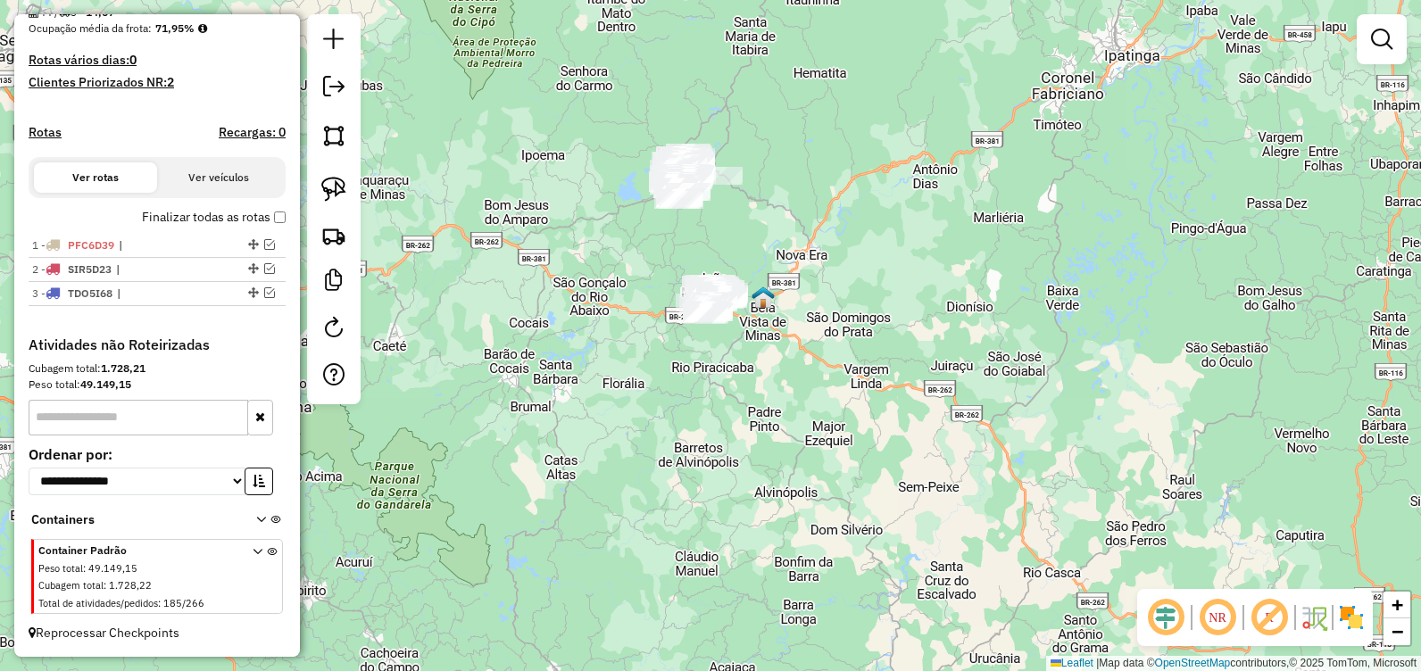
drag, startPoint x: 655, startPoint y: 288, endPoint x: 655, endPoint y: 259, distance: 29.5
click at [655, 259] on div "Janela de atendimento Grade de atendimento Capacidade Transportadoras Veículos …" at bounding box center [710, 335] width 1421 height 671
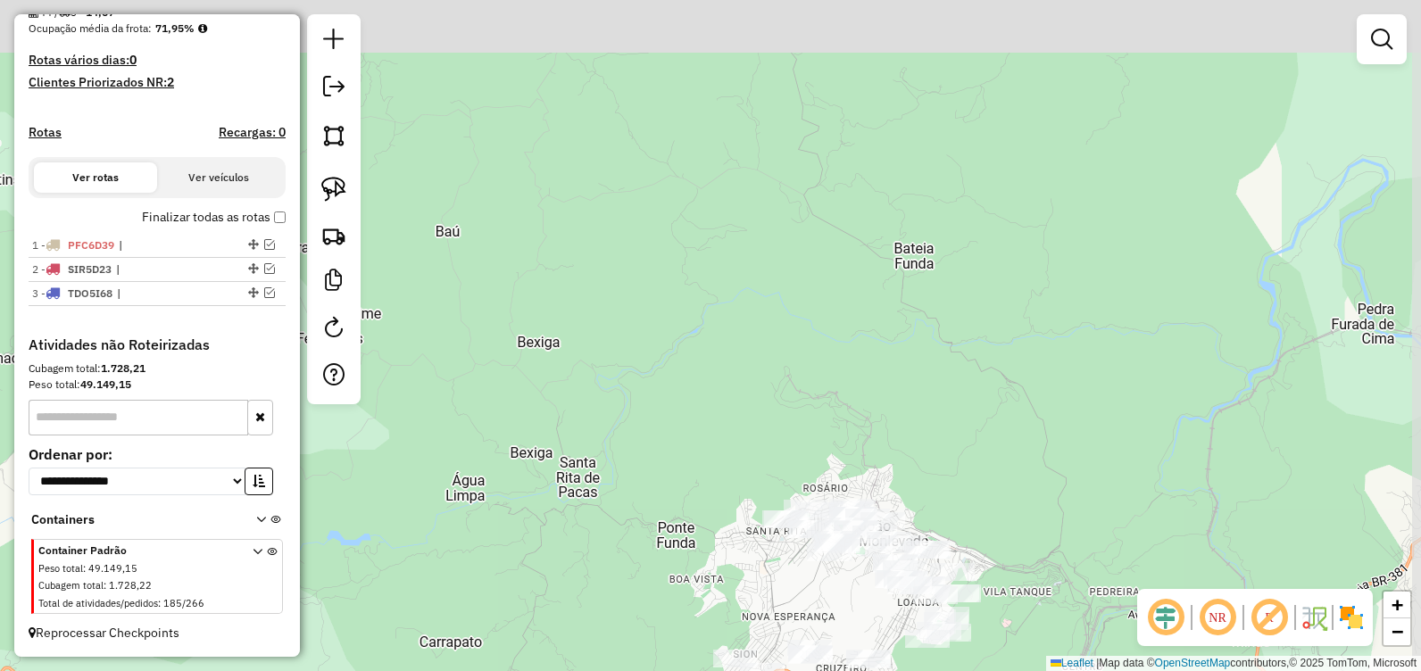
drag, startPoint x: 759, startPoint y: 306, endPoint x: 693, endPoint y: 561, distance: 263.7
click at [688, 586] on div "Janela de atendimento Grade de atendimento Capacidade Transportadoras Veículos …" at bounding box center [710, 335] width 1421 height 671
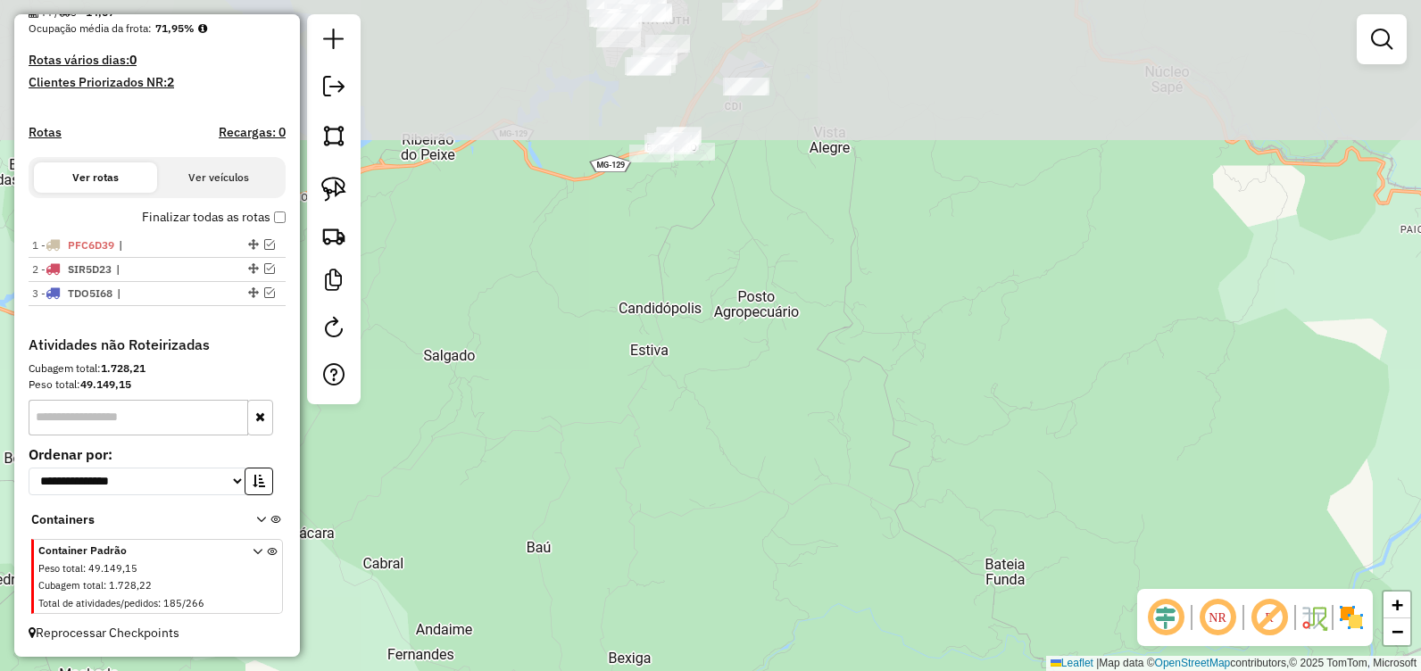
drag, startPoint x: 700, startPoint y: 294, endPoint x: 790, endPoint y: 603, distance: 322.6
click at [790, 603] on div "Janela de atendimento Grade de atendimento Capacidade Transportadoras Veículos …" at bounding box center [710, 335] width 1421 height 671
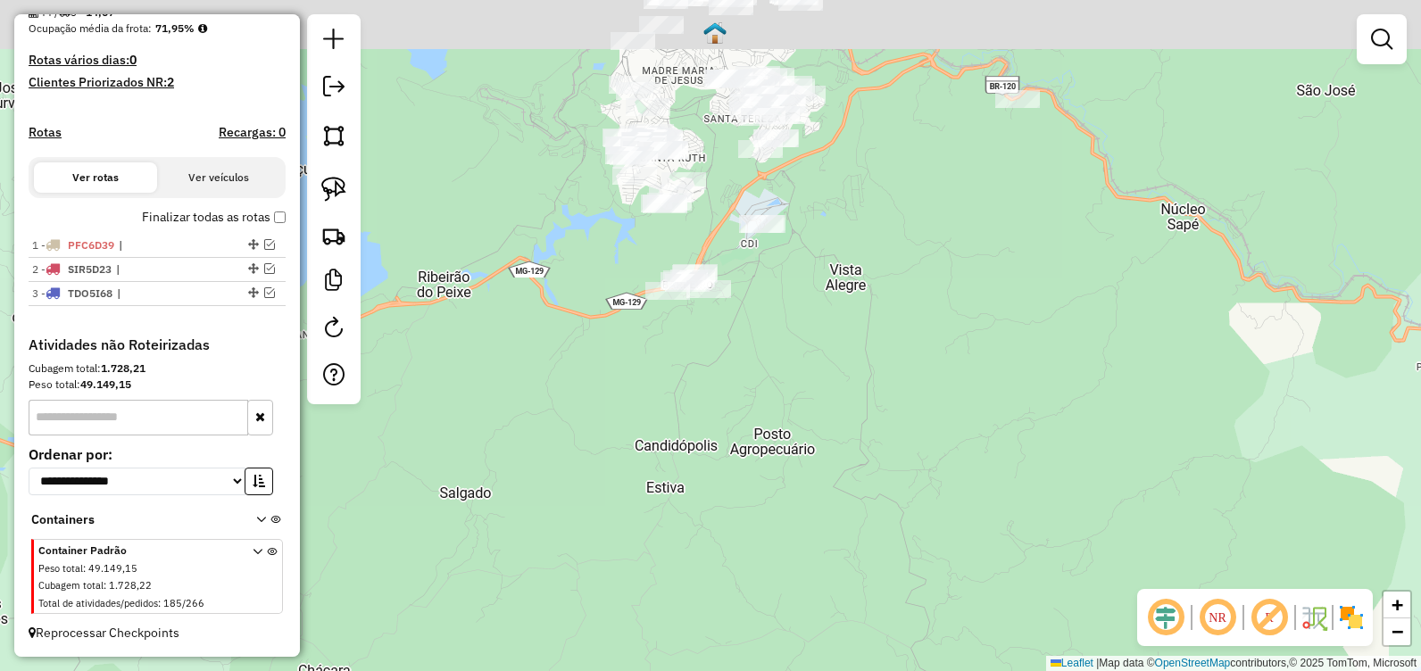
drag, startPoint x: 752, startPoint y: 332, endPoint x: 777, endPoint y: 588, distance: 257.4
click at [773, 599] on div "Janela de atendimento Grade de atendimento Capacidade Transportadoras Veículos …" at bounding box center [710, 335] width 1421 height 671
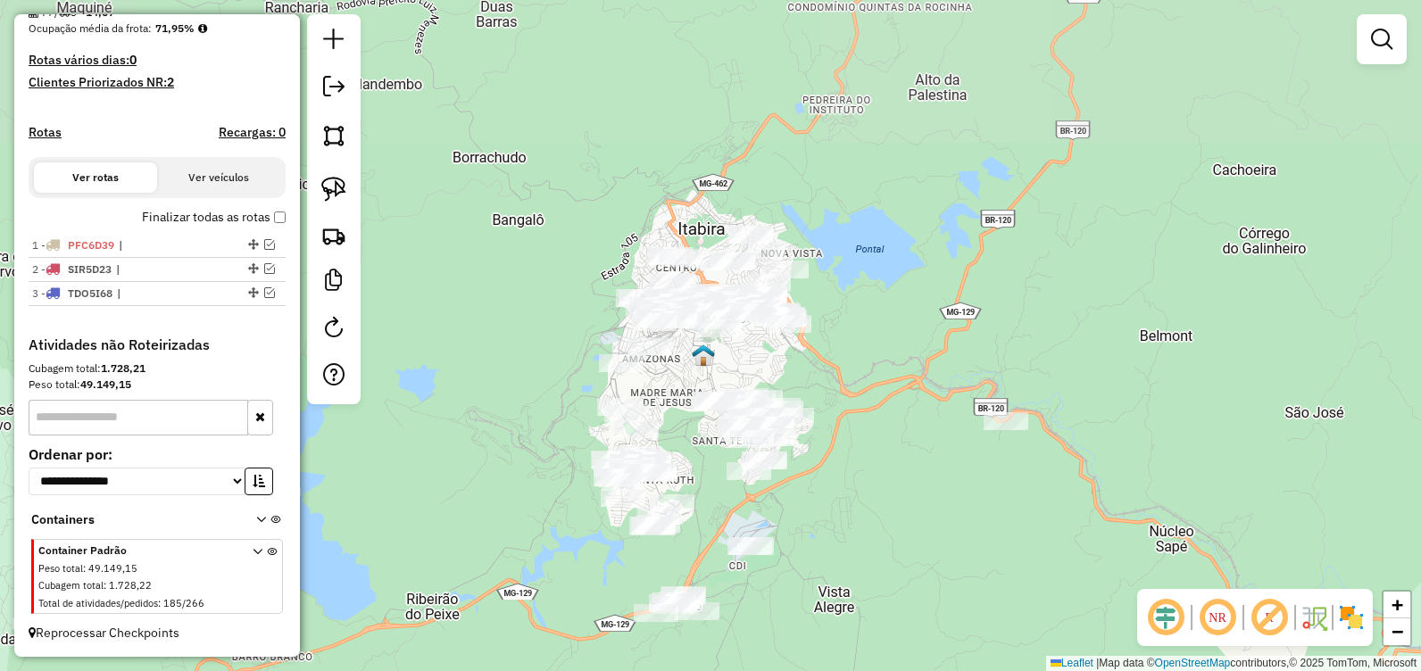
drag, startPoint x: 863, startPoint y: 342, endPoint x: 831, endPoint y: 487, distance: 149.0
click at [836, 501] on div "Janela de atendimento Grade de atendimento Capacidade Transportadoras Veículos …" at bounding box center [710, 335] width 1421 height 671
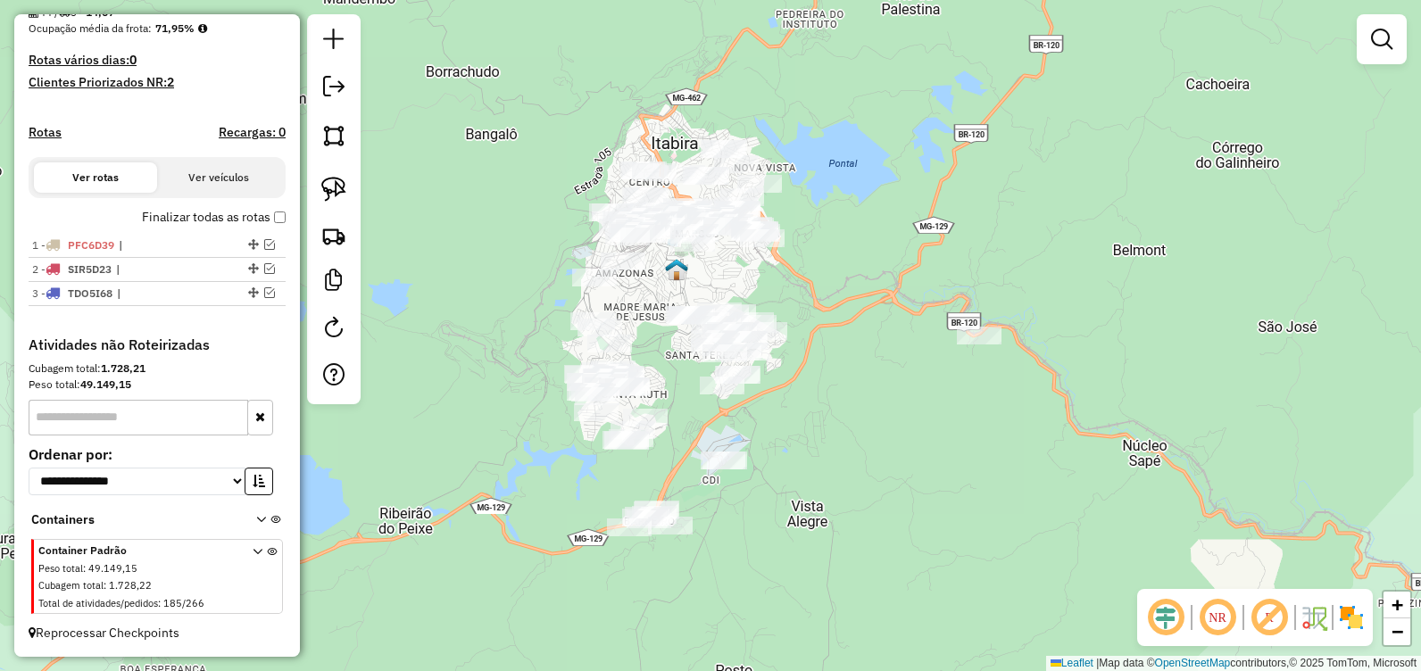
drag, startPoint x: 870, startPoint y: 398, endPoint x: 720, endPoint y: 213, distance: 238.0
click at [827, 284] on div "Janela de atendimento Grade de atendimento Capacidade Transportadoras Veículos …" at bounding box center [710, 335] width 1421 height 671
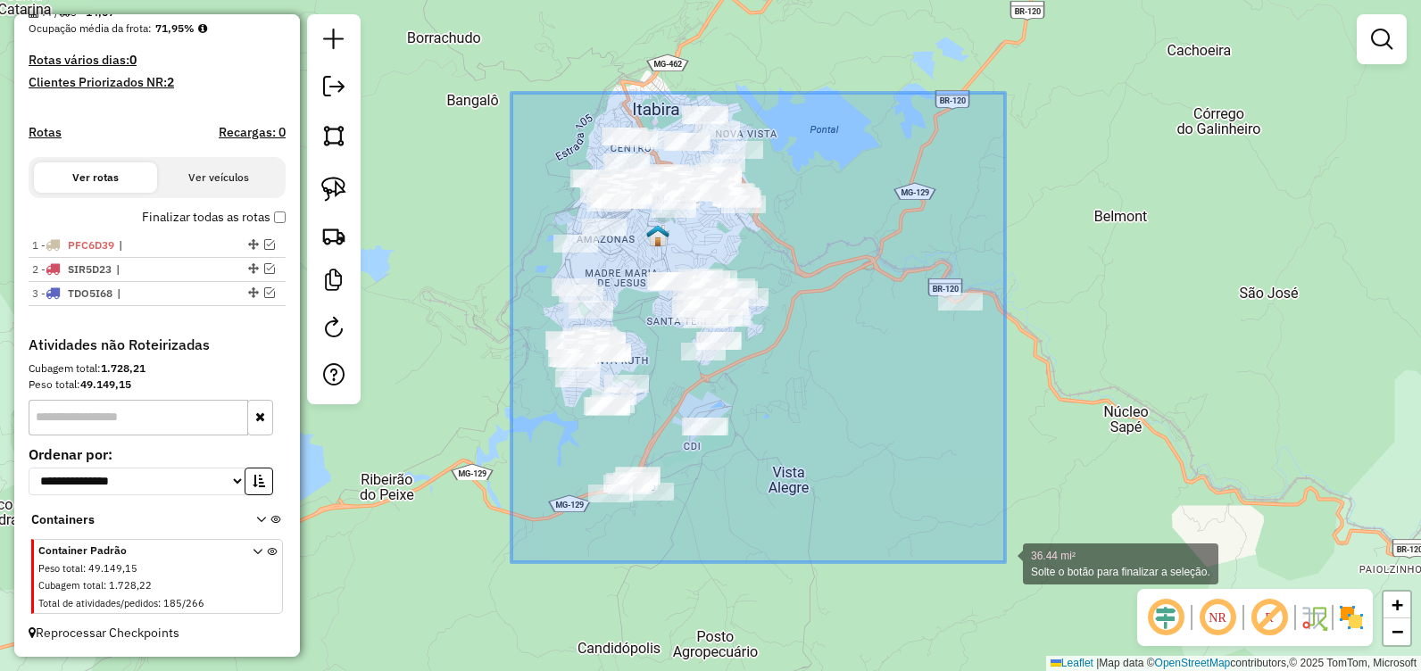
drag, startPoint x: 542, startPoint y: 149, endPoint x: 1005, endPoint y: 562, distance: 620.9
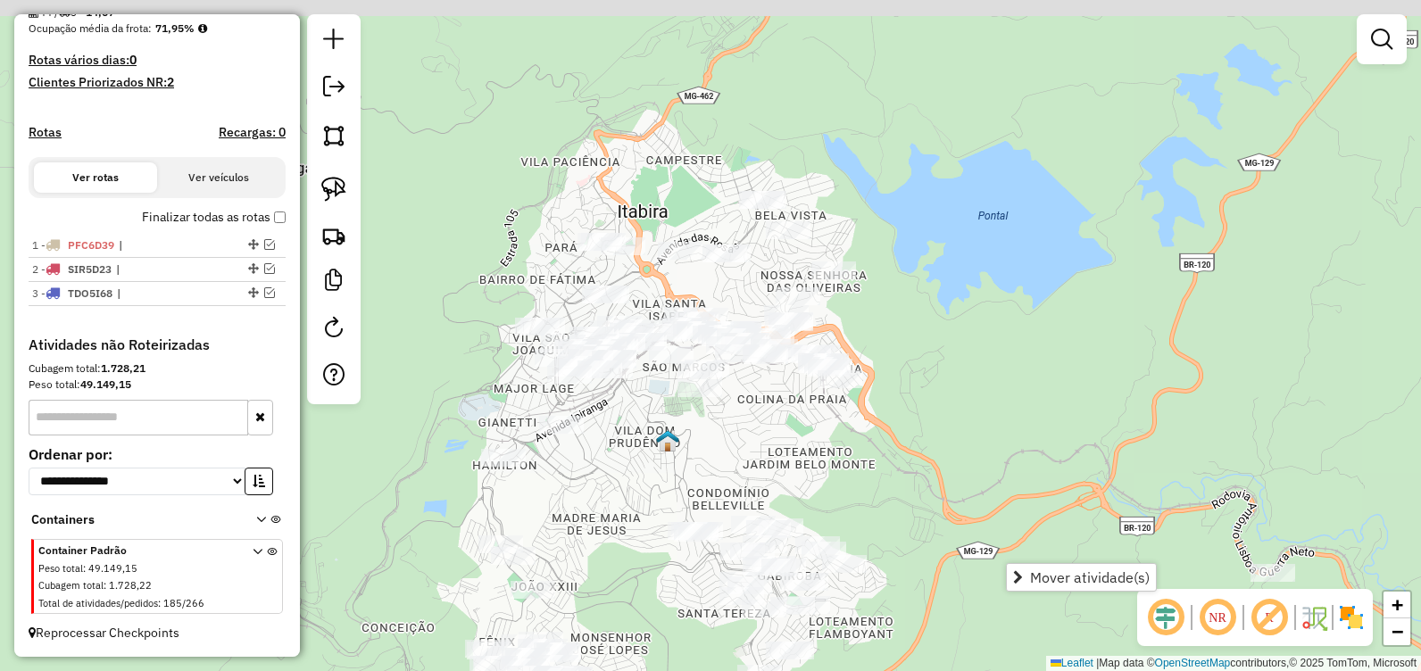
drag, startPoint x: 673, startPoint y: 89, endPoint x: 790, endPoint y: 271, distance: 216.4
click at [790, 271] on div "Janela de atendimento Grade de atendimento Capacidade Transportadoras Veículos …" at bounding box center [710, 335] width 1421 height 671
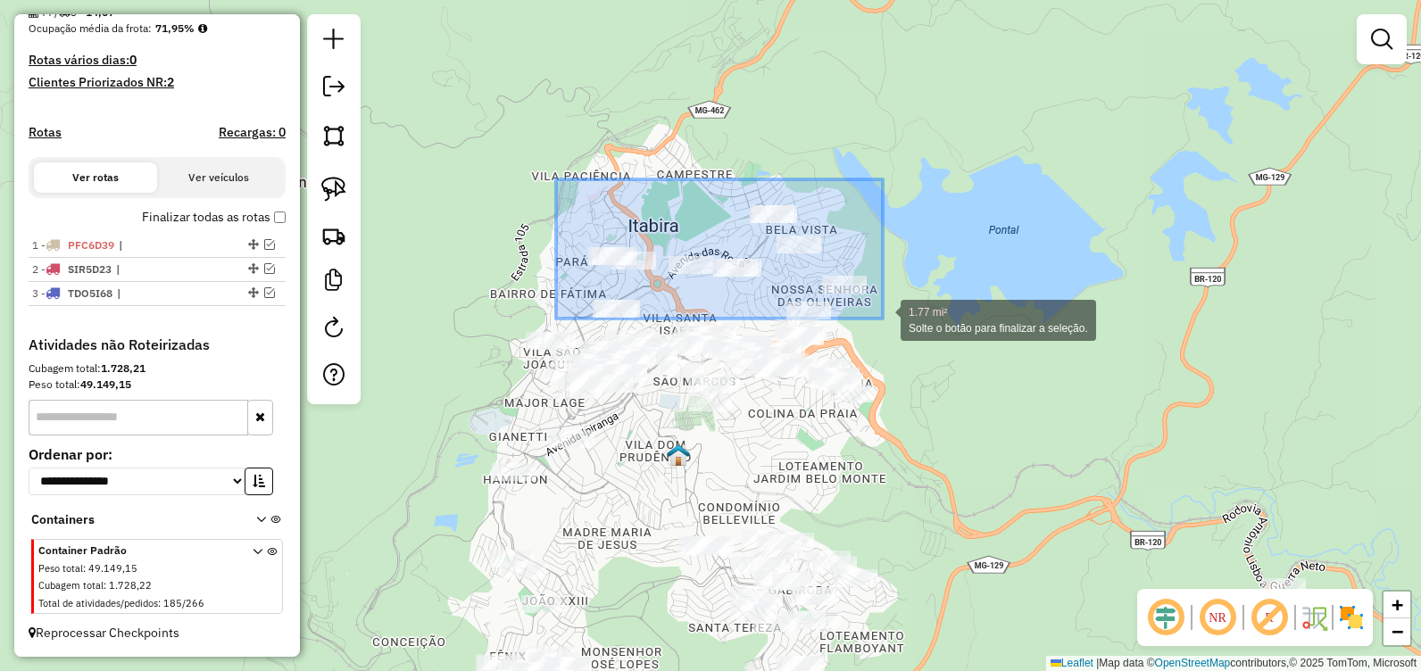
drag, startPoint x: 556, startPoint y: 179, endPoint x: 883, endPoint y: 319, distance: 355.2
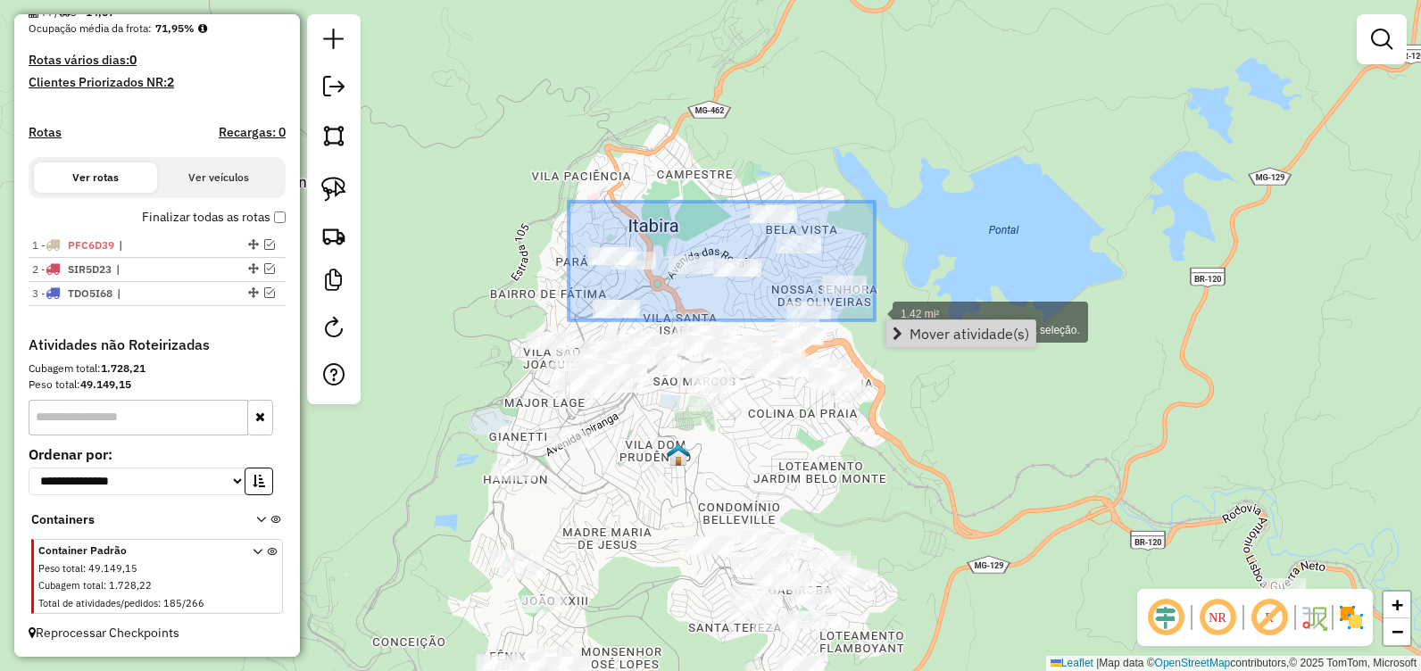
drag, startPoint x: 569, startPoint y: 202, endPoint x: 876, endPoint y: 320, distance: 329.2
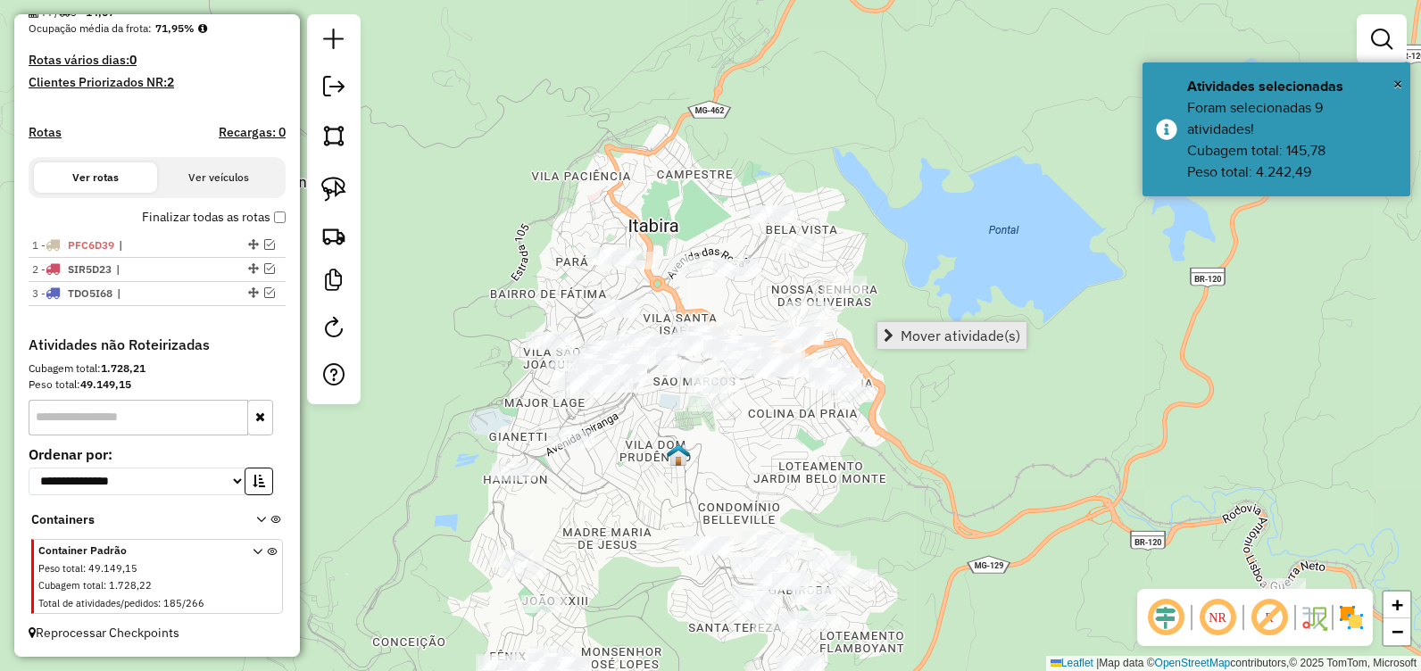
click at [908, 337] on span "Mover atividade(s)" at bounding box center [961, 336] width 120 height 14
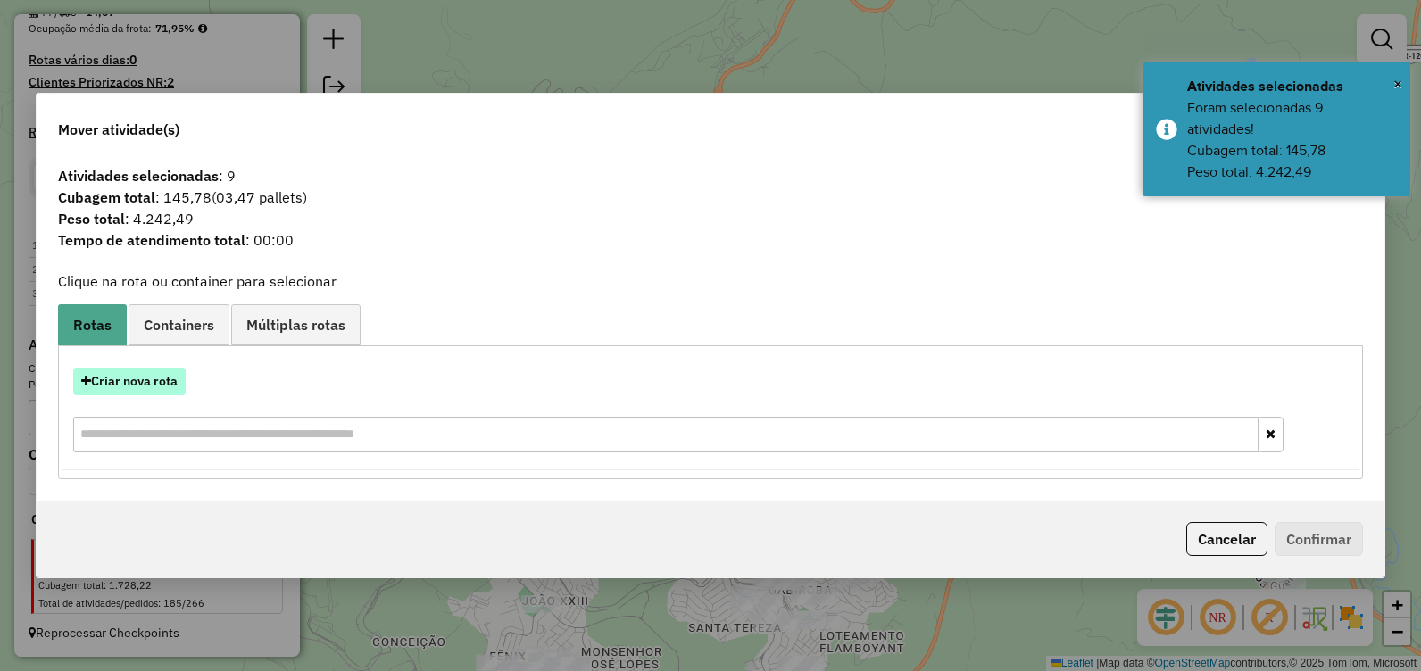
click at [154, 381] on button "Criar nova rota" at bounding box center [129, 382] width 112 height 28
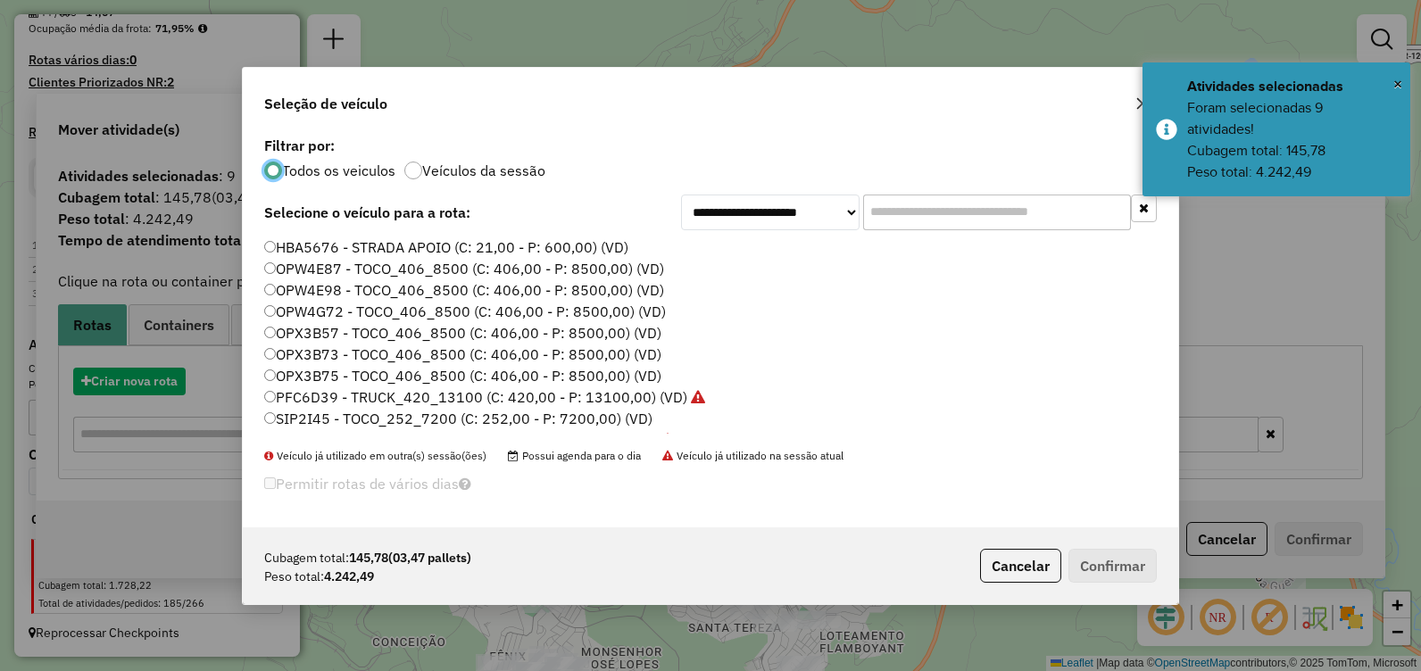
scroll to position [10, 5]
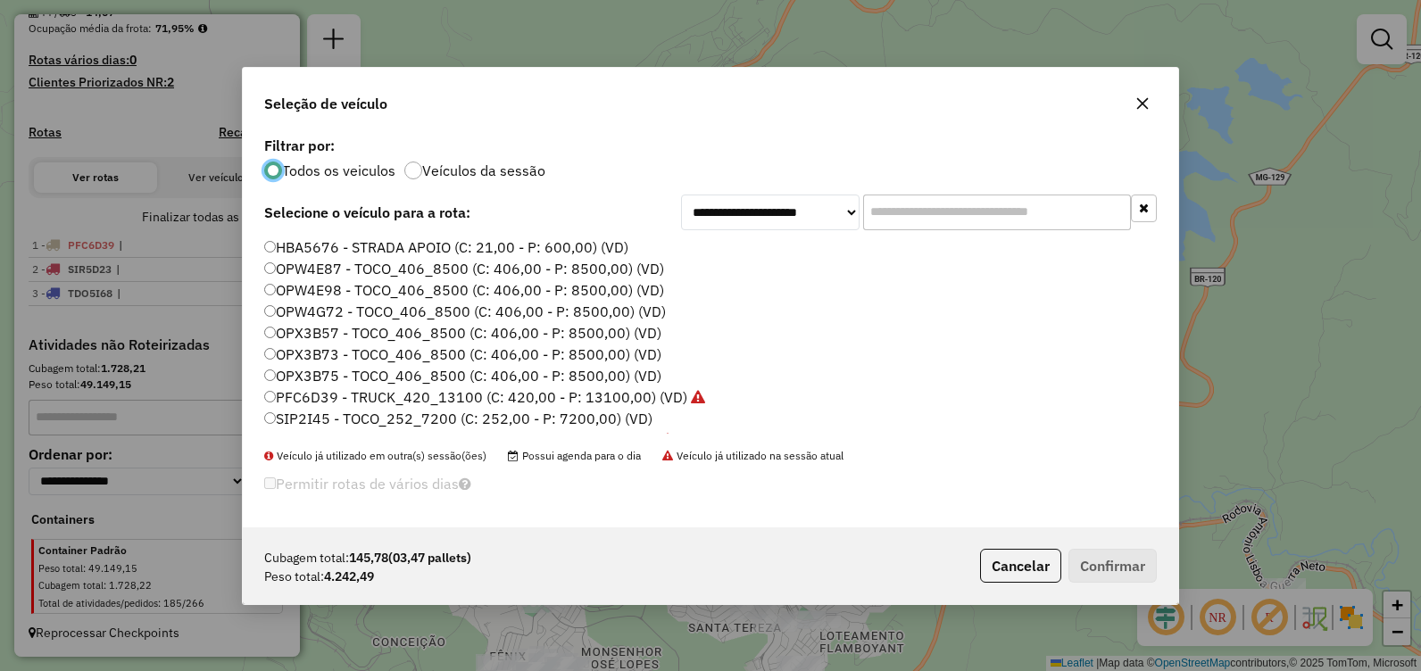
click at [389, 417] on label "SIP2I45 - TOCO_252_7200 (C: 252,00 - P: 7200,00) (VD)" at bounding box center [458, 418] width 388 height 21
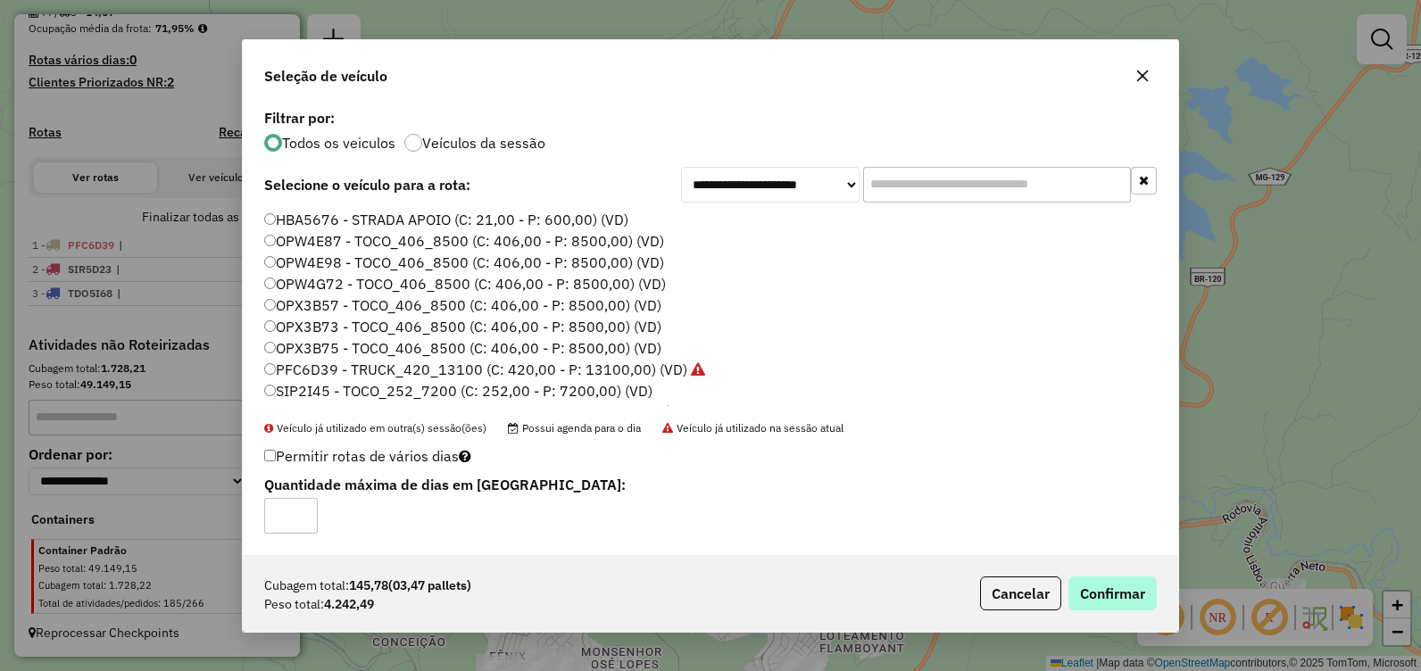
click at [1101, 586] on button "Confirmar" at bounding box center [1113, 594] width 88 height 34
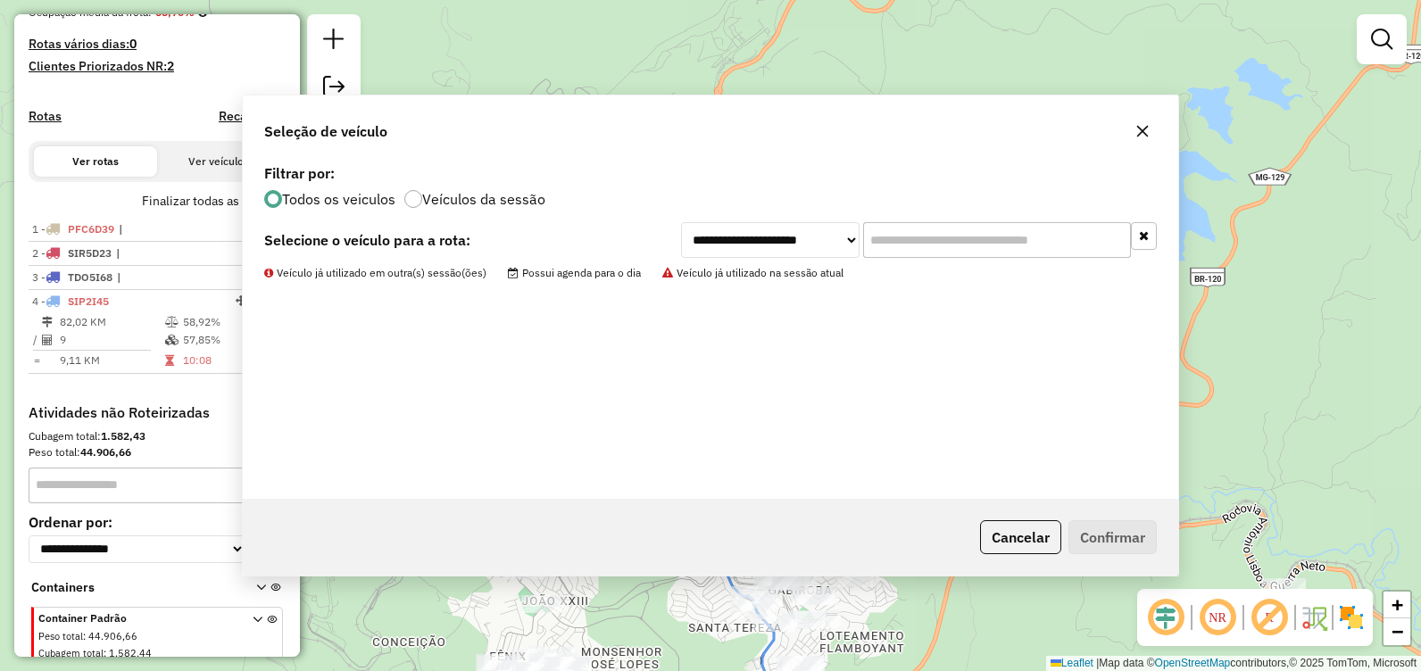
scroll to position [534, 0]
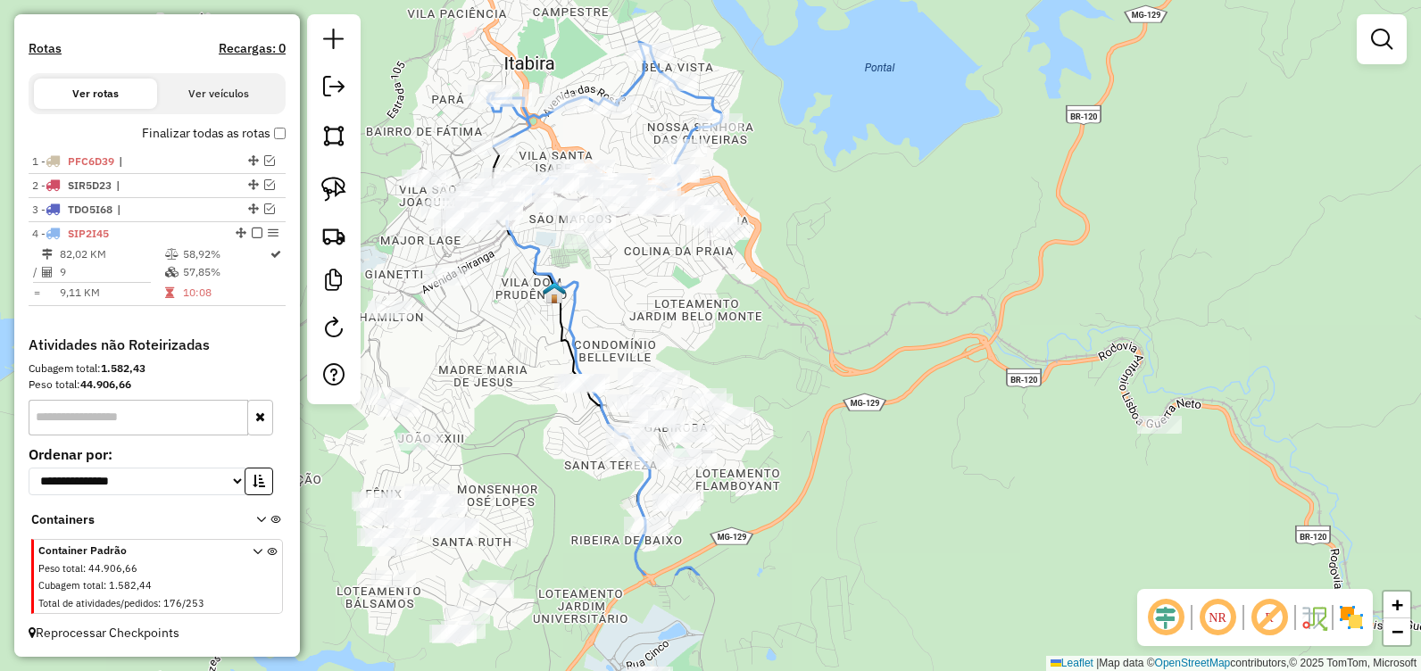
drag, startPoint x: 999, startPoint y: 481, endPoint x: 850, endPoint y: 321, distance: 218.5
click at [850, 321] on div "Janela de atendimento Grade de atendimento Capacidade Transportadoras Veículos …" at bounding box center [710, 335] width 1421 height 671
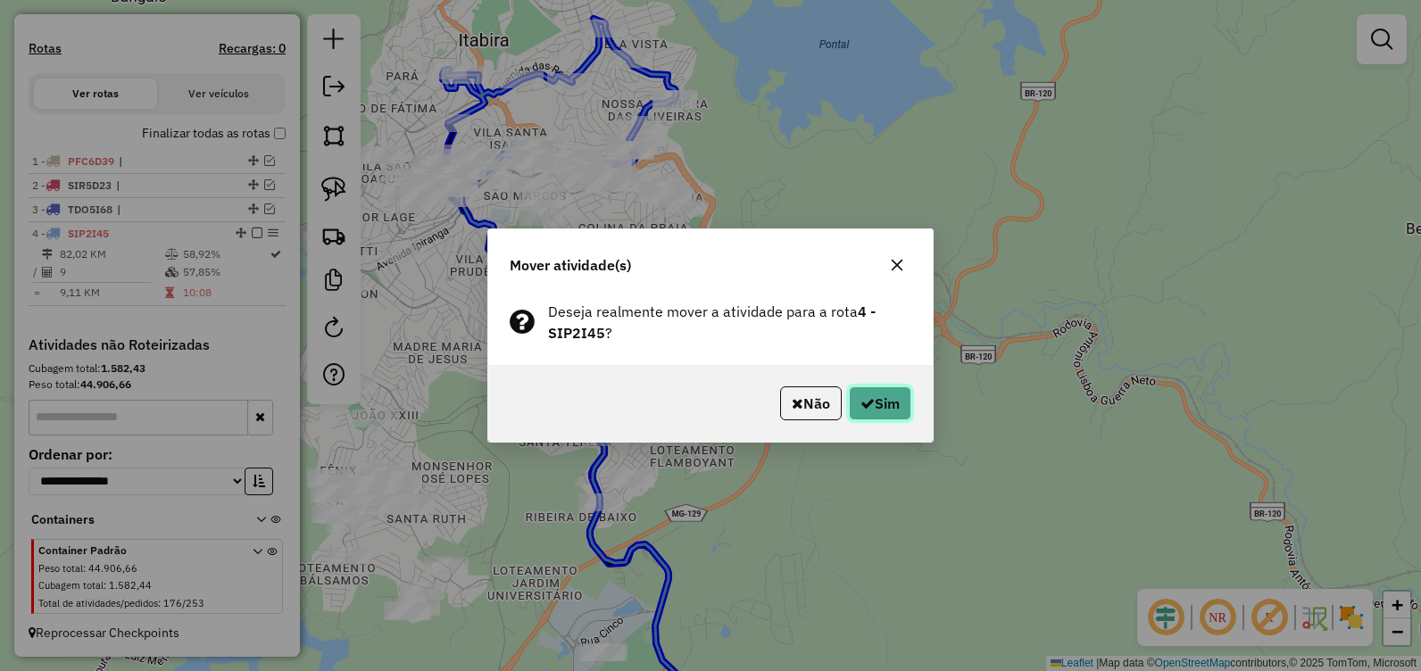
click at [867, 408] on icon "button" at bounding box center [868, 403] width 14 height 14
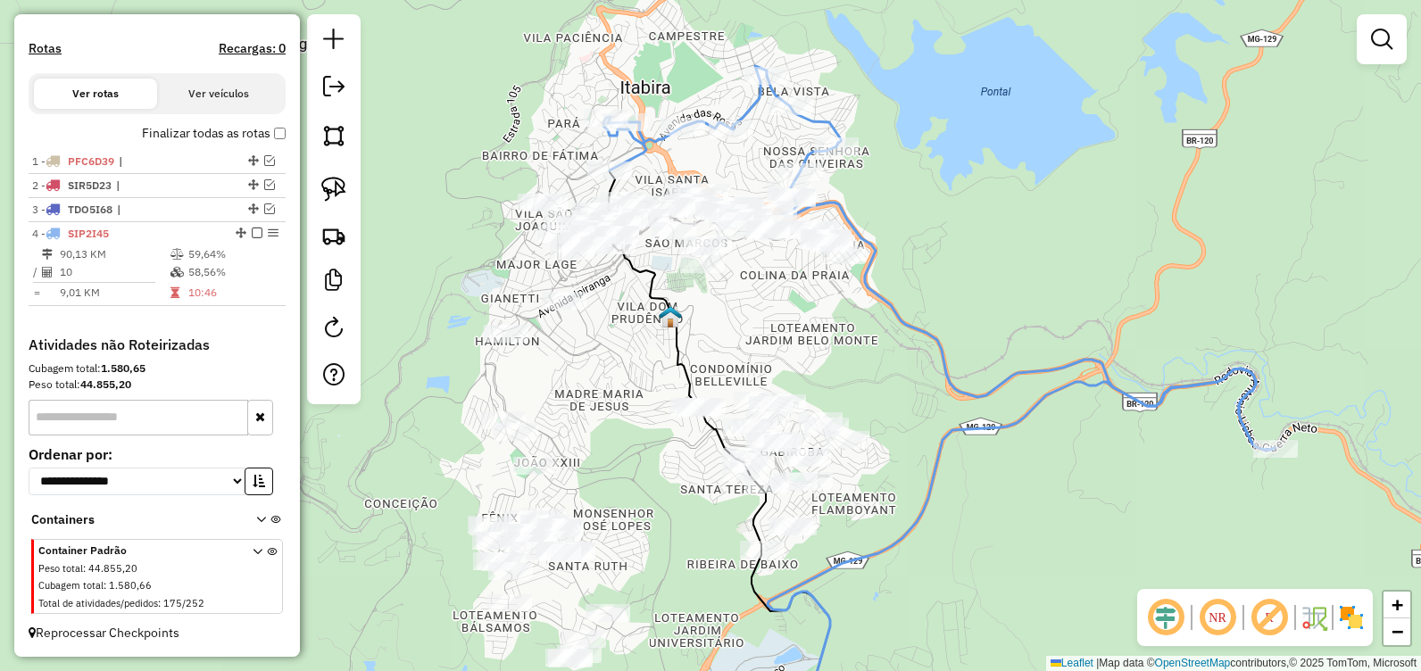
drag, startPoint x: 771, startPoint y: 162, endPoint x: 933, endPoint y: 209, distance: 168.4
click at [933, 209] on div "Janela de atendimento Grade de atendimento Capacidade Transportadoras Veículos …" at bounding box center [710, 335] width 1421 height 671
select select "**********"
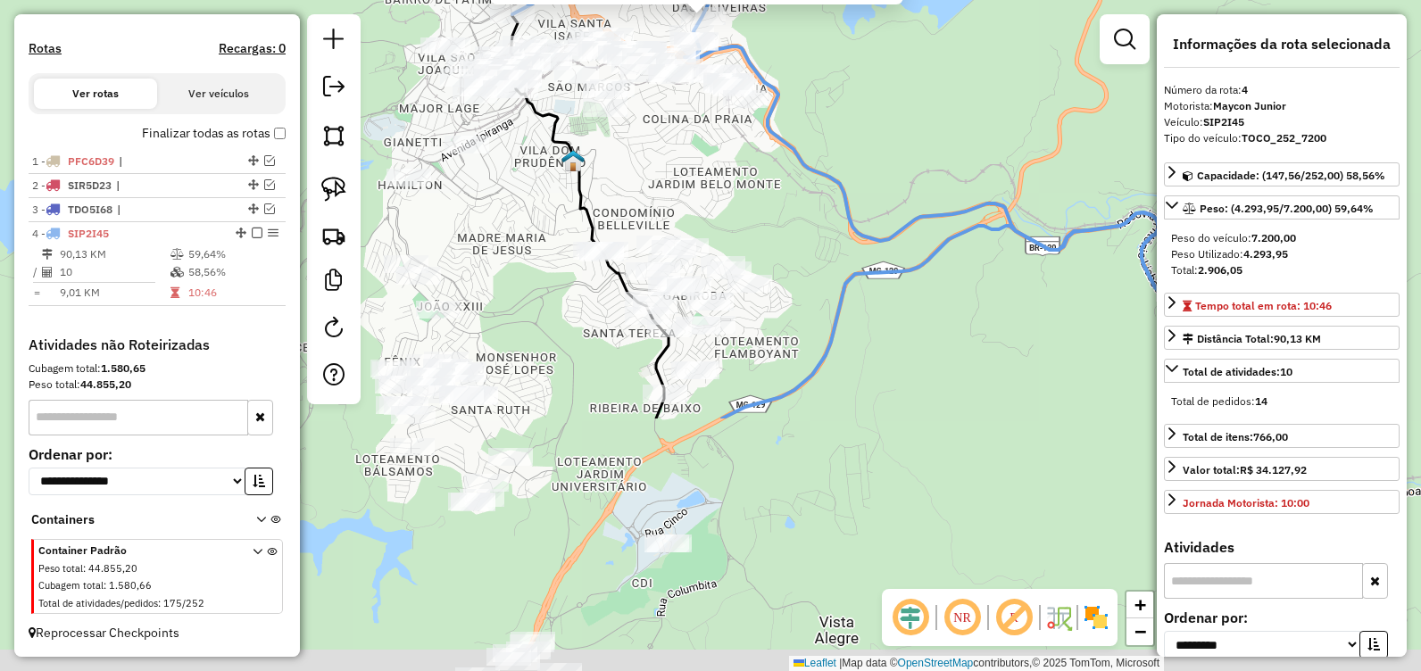
drag, startPoint x: 857, startPoint y: 428, endPoint x: 850, endPoint y: 112, distance: 317.0
click at [850, 112] on div "88900 - MERCEARIA PINGUIM Endereço: OURO PRETO 807B Bairro: NOSSA SENHORA DAS O…" at bounding box center [710, 335] width 1421 height 671
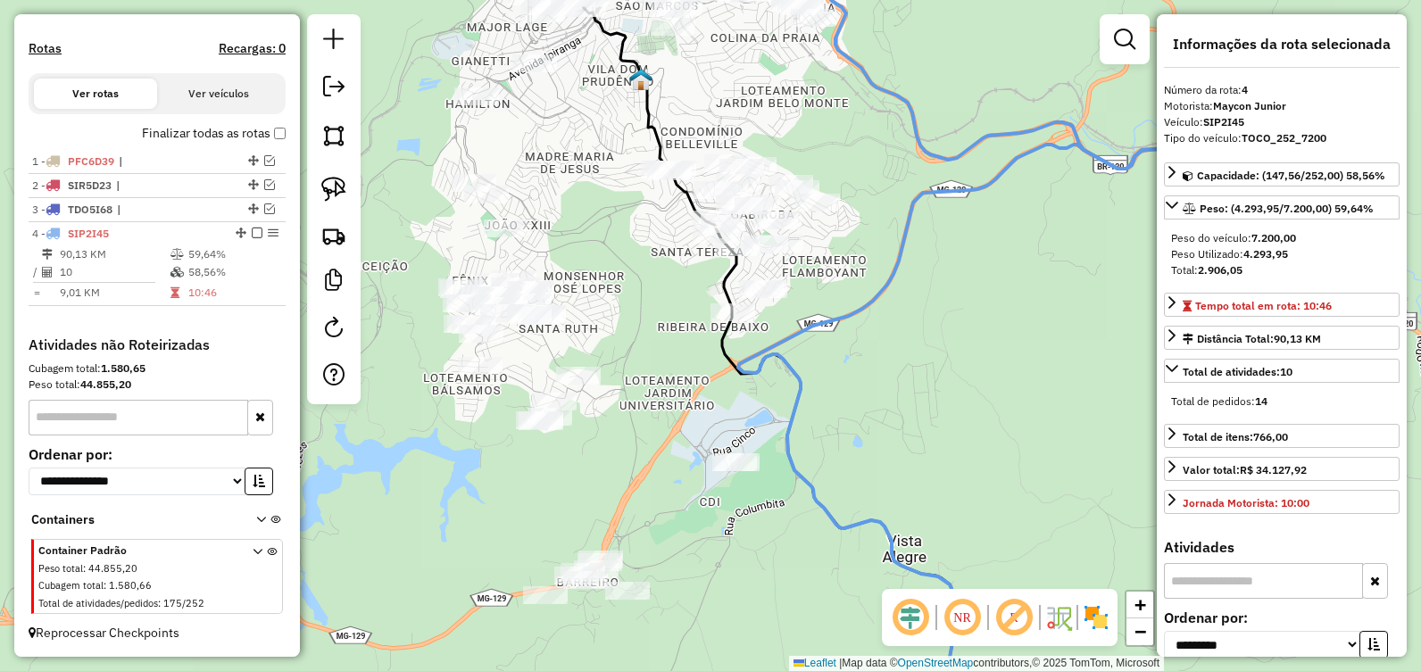
drag, startPoint x: 861, startPoint y: 362, endPoint x: 928, endPoint y: 281, distance: 105.2
click at [928, 281] on div "88900 - MERCEARIA PINGUIM Endereço: OURO PRETO 807B Bairro: NOSSA SENHORA DAS O…" at bounding box center [710, 335] width 1421 height 671
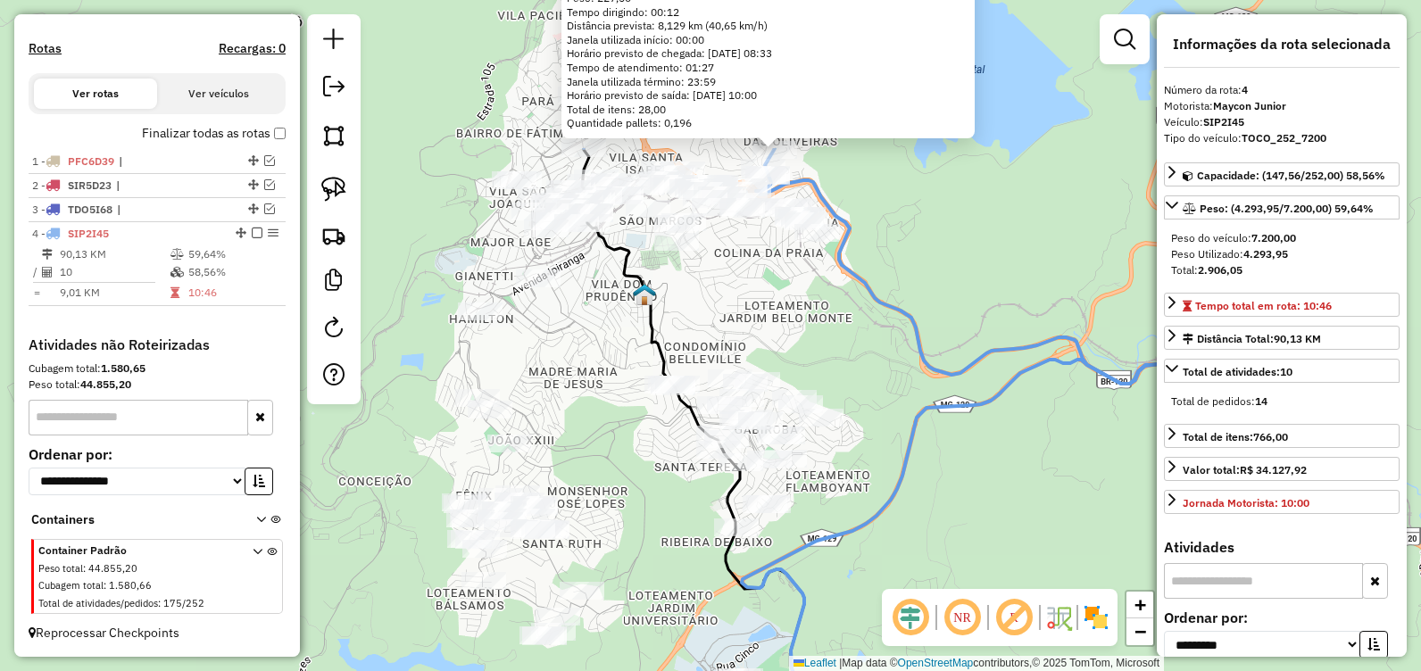
drag, startPoint x: 929, startPoint y: 146, endPoint x: 933, endPoint y: 361, distance: 215.2
click at [933, 361] on icon at bounding box center [916, 287] width 665 height 279
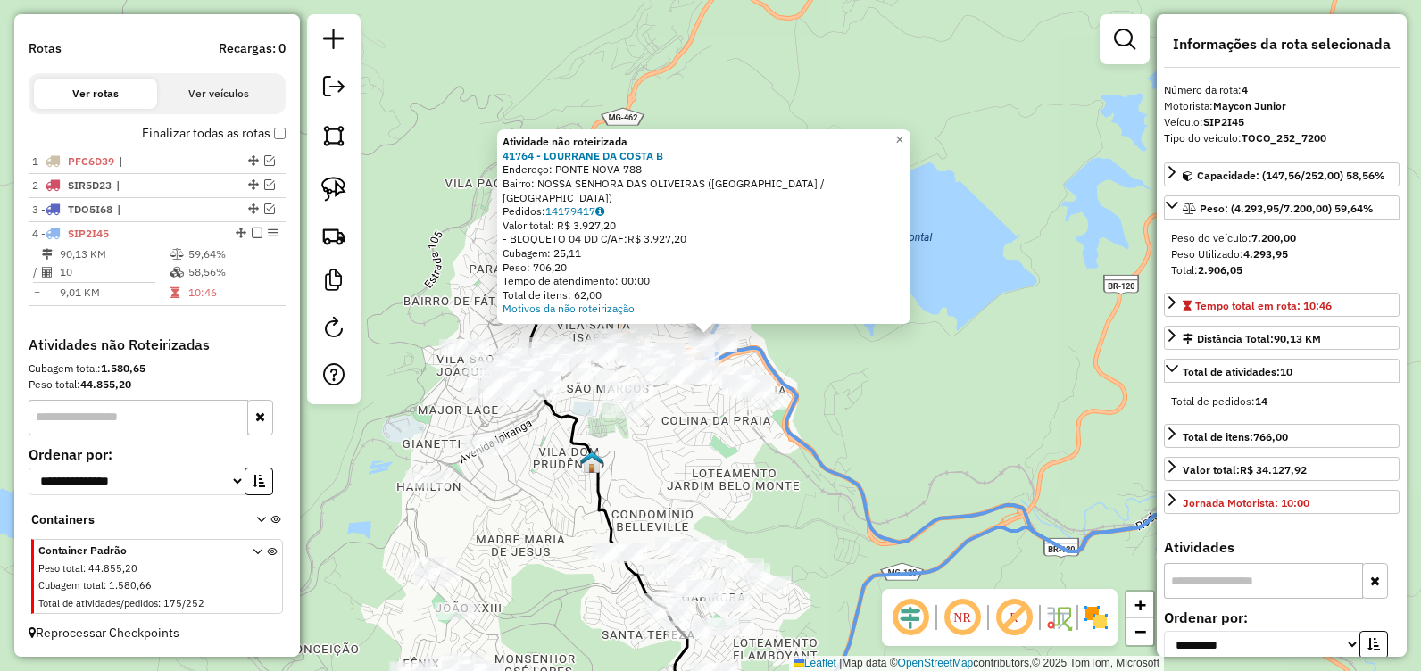
click at [961, 327] on div "Atividade não roteirizada 41764 - LOURRANE DA COSTA B Endereço: PONTE NOVA 788 …" at bounding box center [710, 335] width 1421 height 671
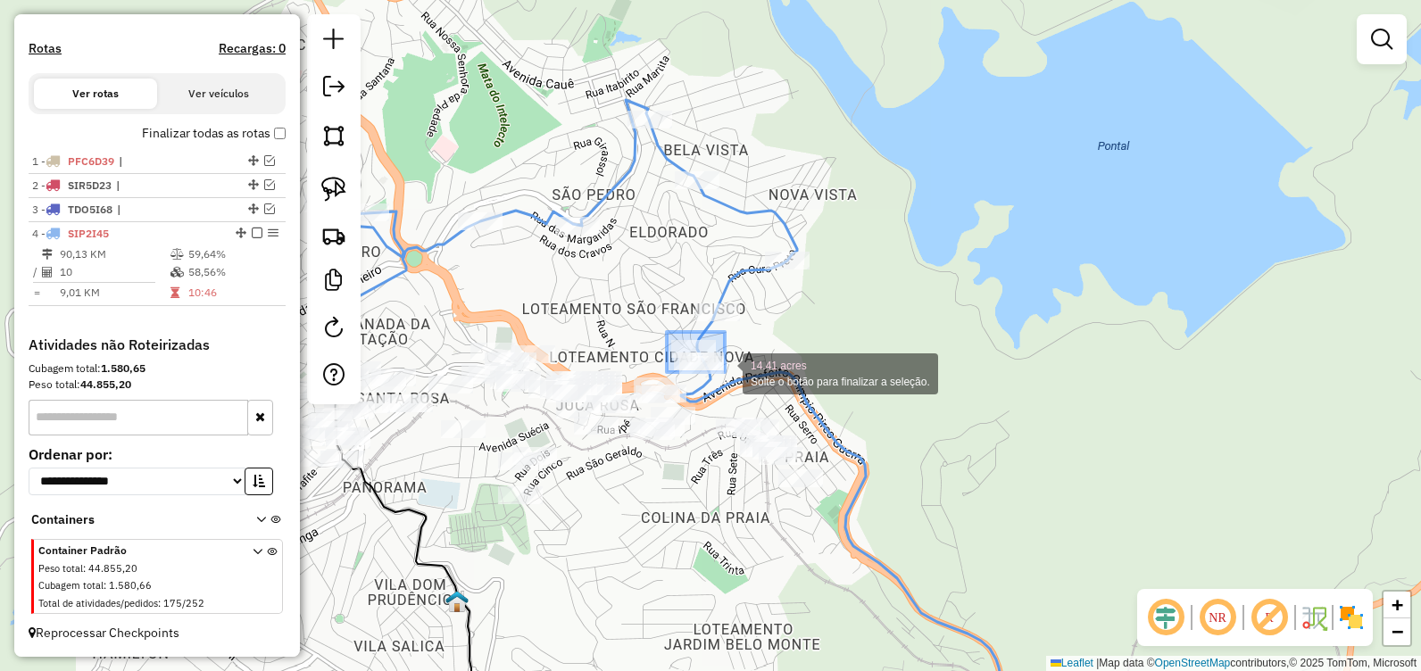
drag, startPoint x: 673, startPoint y: 338, endPoint x: 726, endPoint y: 373, distance: 63.1
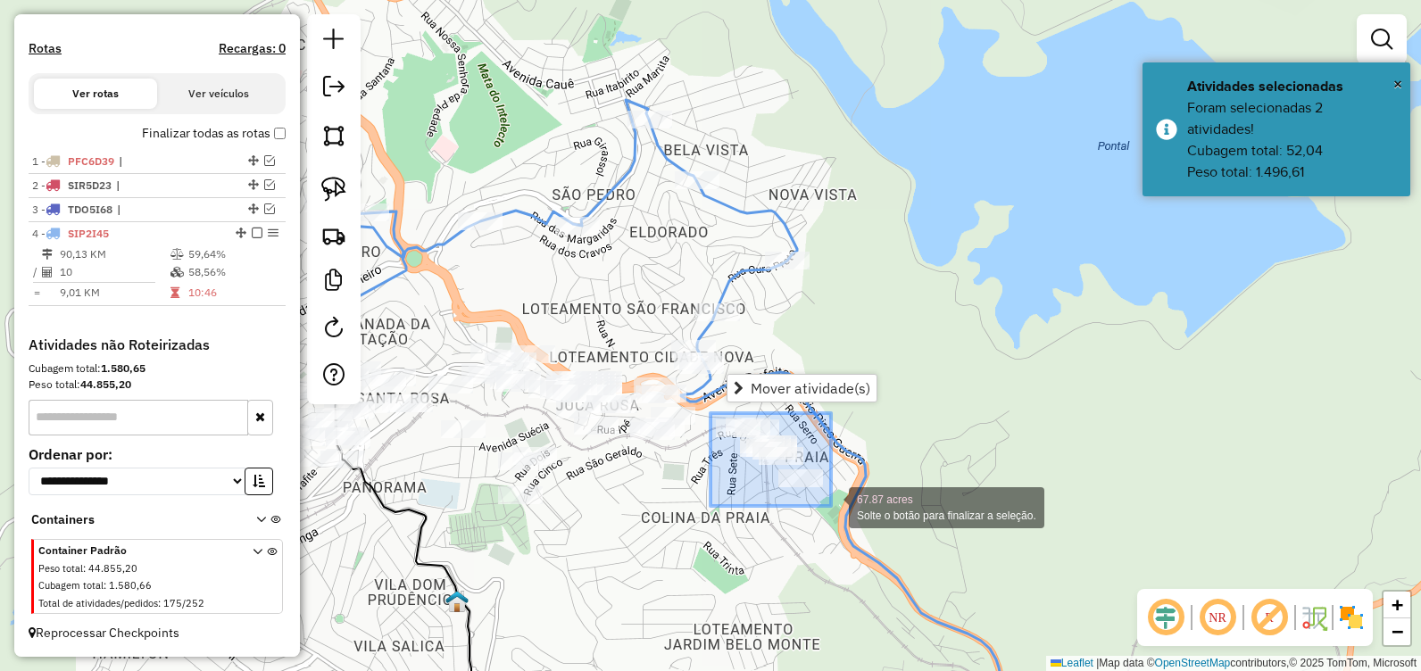
drag, startPoint x: 711, startPoint y: 413, endPoint x: 832, endPoint y: 506, distance: 152.8
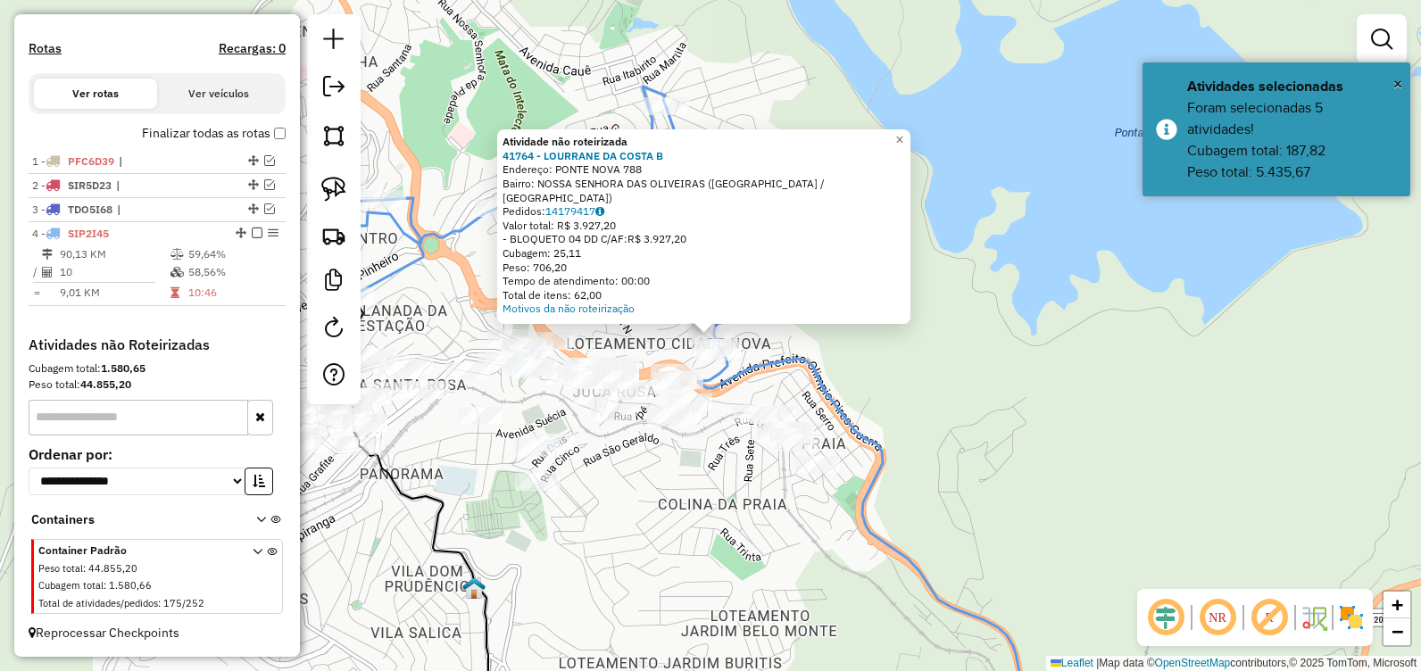
click at [837, 375] on div "Atividade não roteirizada 41764 - LOURRANE DA COSTA B Endereço: PONTE NOVA 788 …" at bounding box center [710, 335] width 1421 height 671
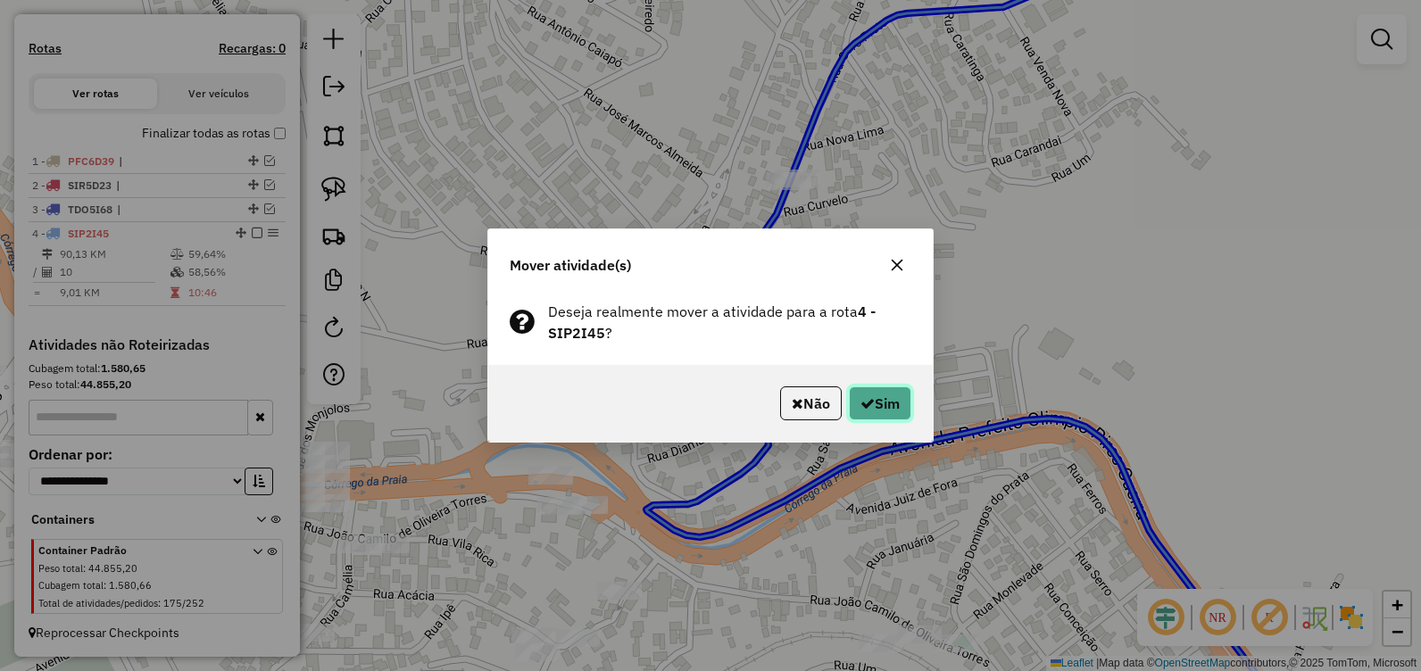
click at [883, 406] on button "Sim" at bounding box center [880, 404] width 62 height 34
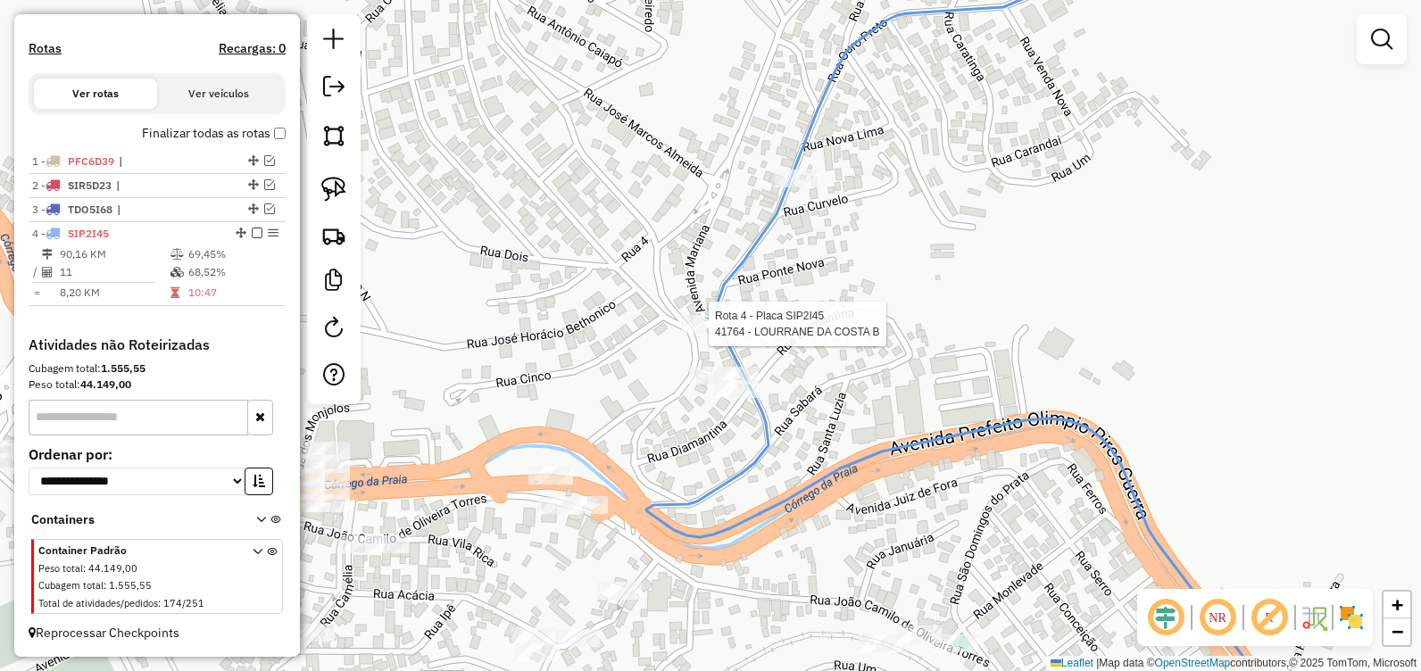
select select "**********"
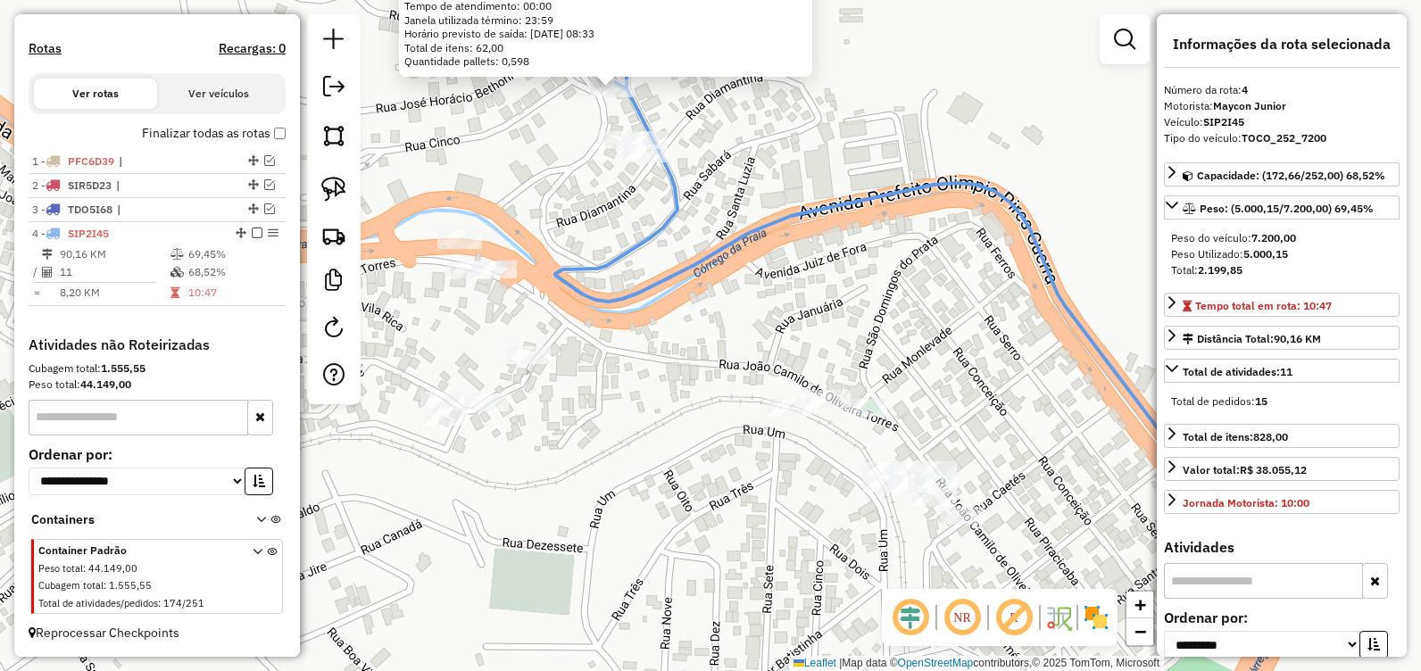
drag, startPoint x: 949, startPoint y: 468, endPoint x: 841, endPoint y: 199, distance: 289.6
click at [841, 199] on div "41764 - LOURRANE DA COSTA B Endereço: PONTE NOVA 788 Bairro: NOSSA SENHORA DAS …" at bounding box center [710, 335] width 1421 height 671
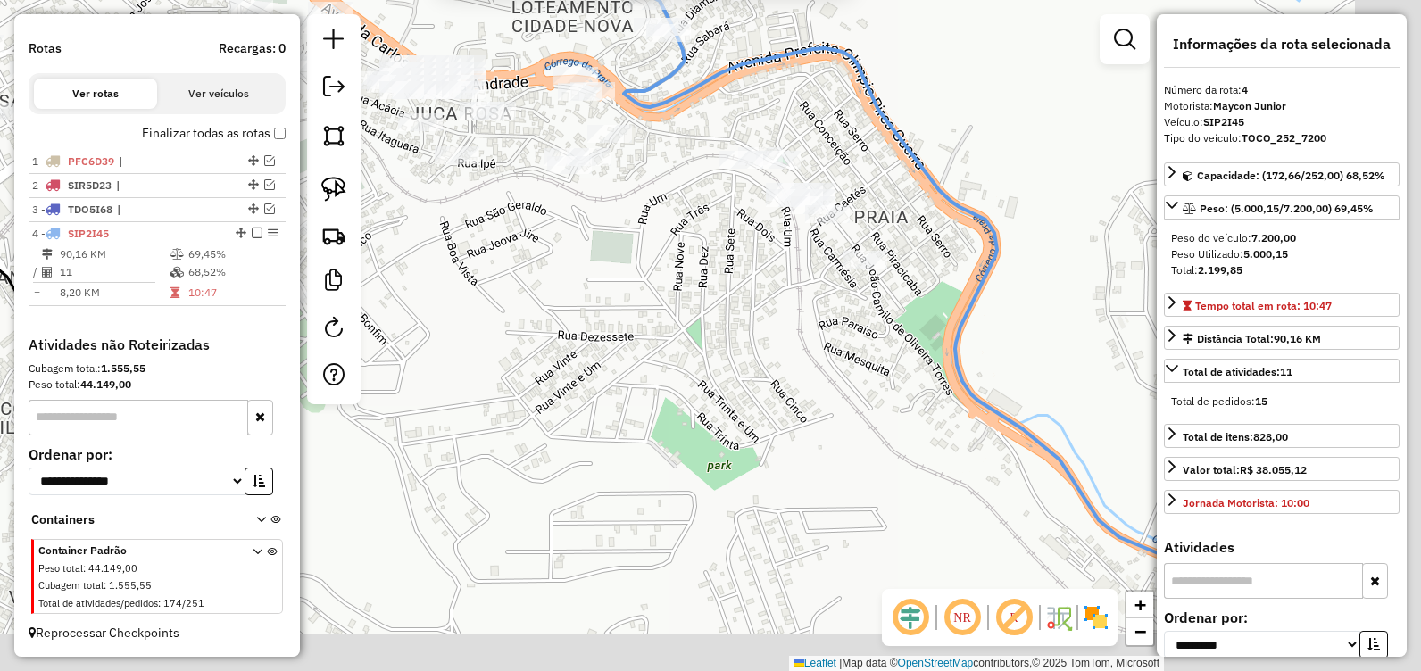
drag, startPoint x: 764, startPoint y: 356, endPoint x: 718, endPoint y: 270, distance: 98.2
click at [718, 273] on div "41764 - LOURRANE DA COSTA B Endereço: PONTE NOVA 788 Bairro: NOSSA SENHORA DAS …" at bounding box center [710, 335] width 1421 height 671
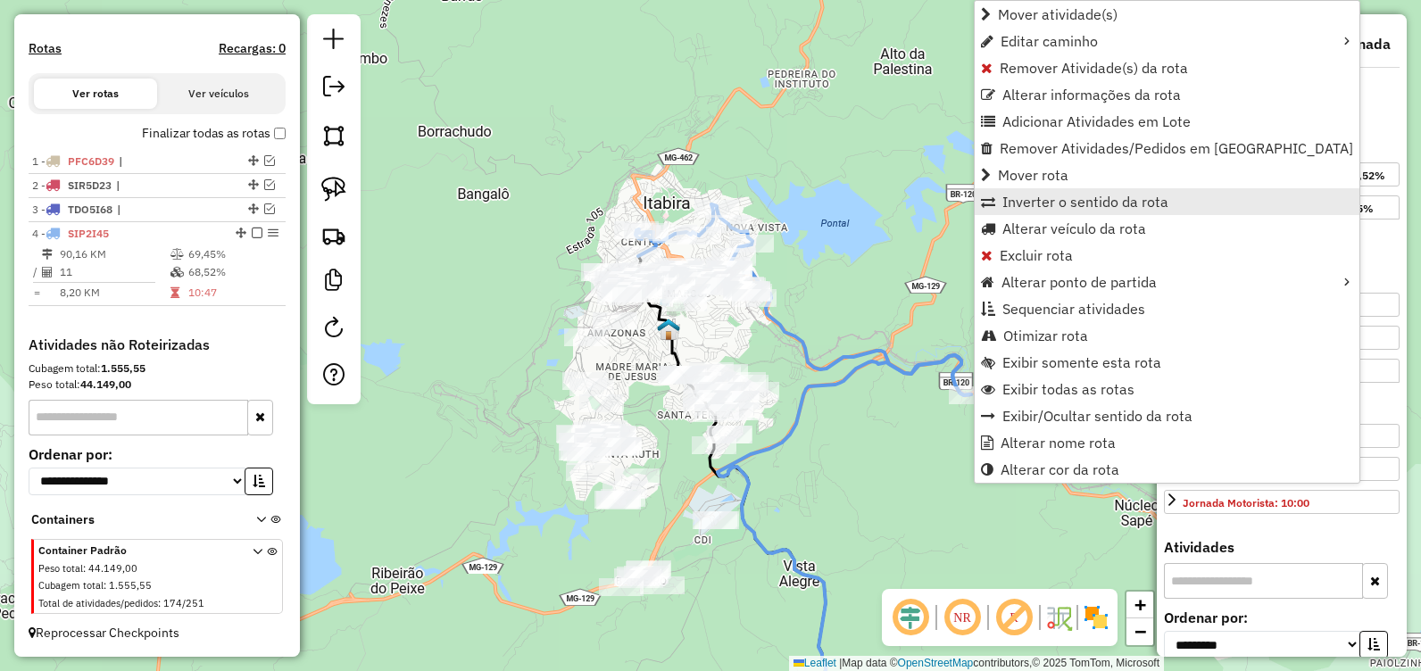
click at [1074, 195] on span "Inverter o sentido da rota" at bounding box center [1085, 202] width 166 height 14
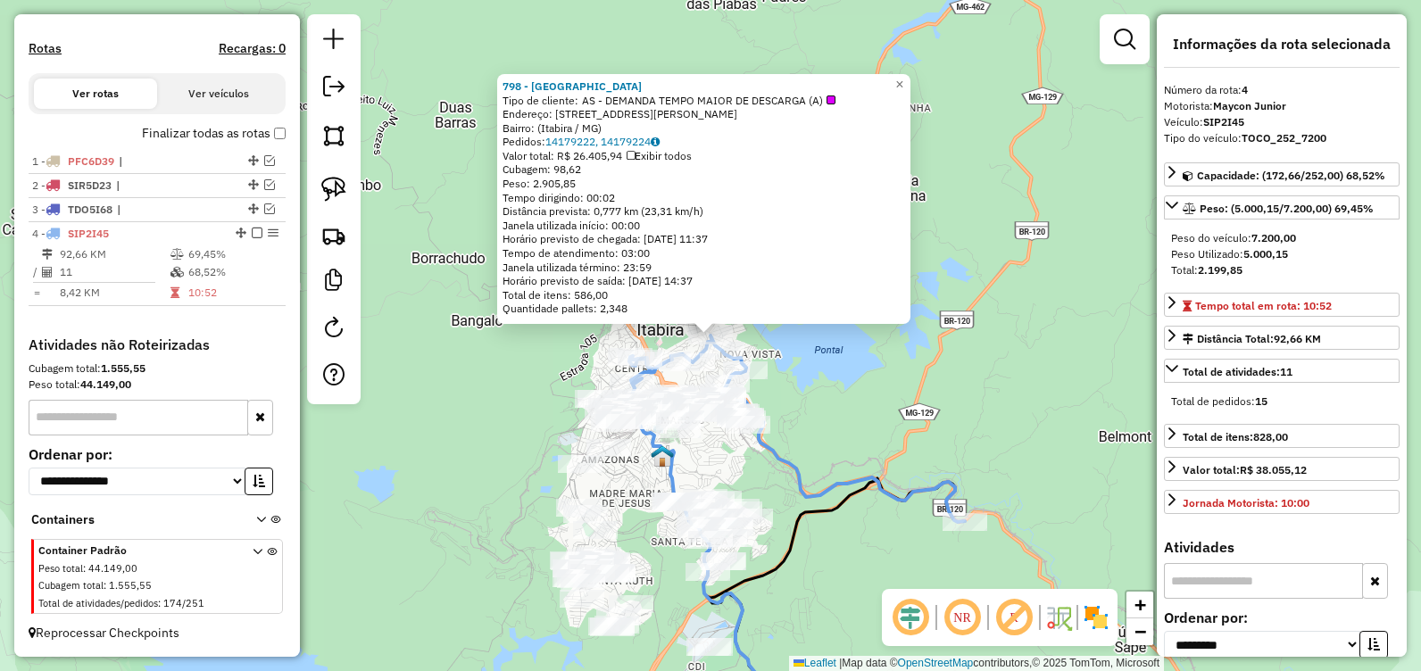
click at [896, 389] on div "798 - NOVA AMERICA Tipo de cliente: AS - DEMANDA TEMPO MAIOR DE DESCARGA (A) En…" at bounding box center [710, 335] width 1421 height 671
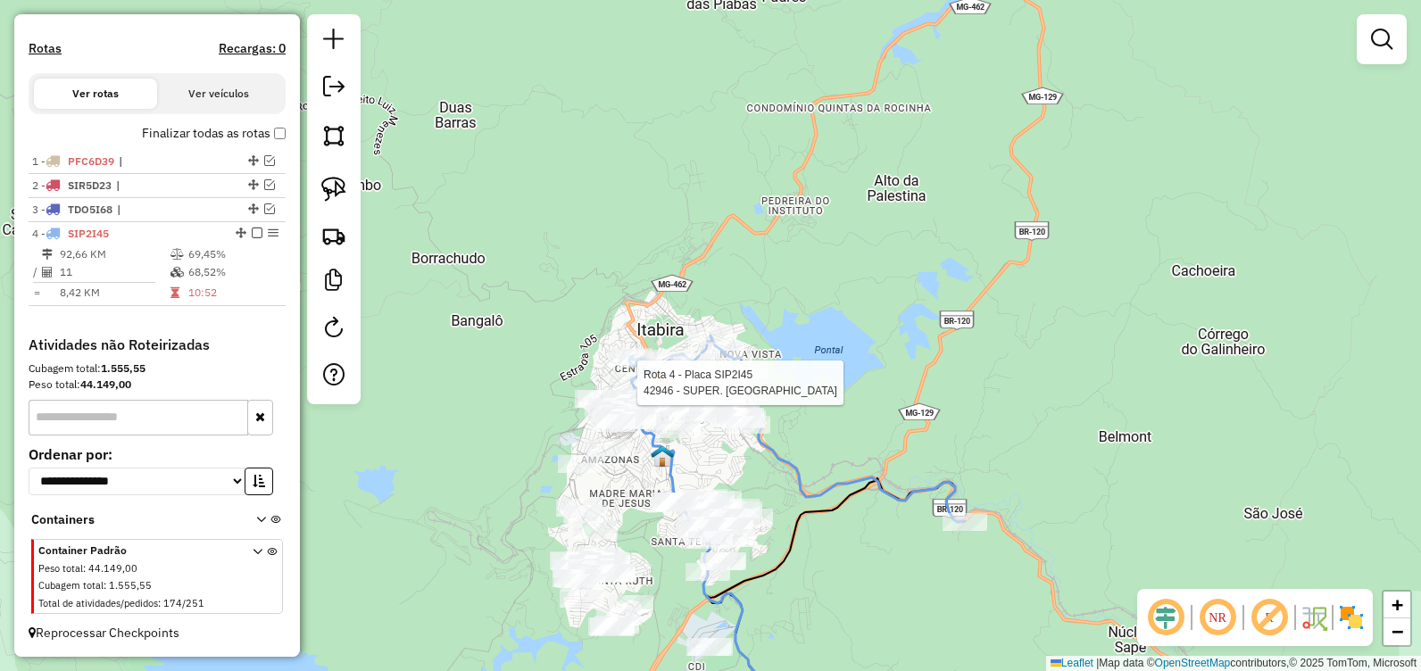
select select "**********"
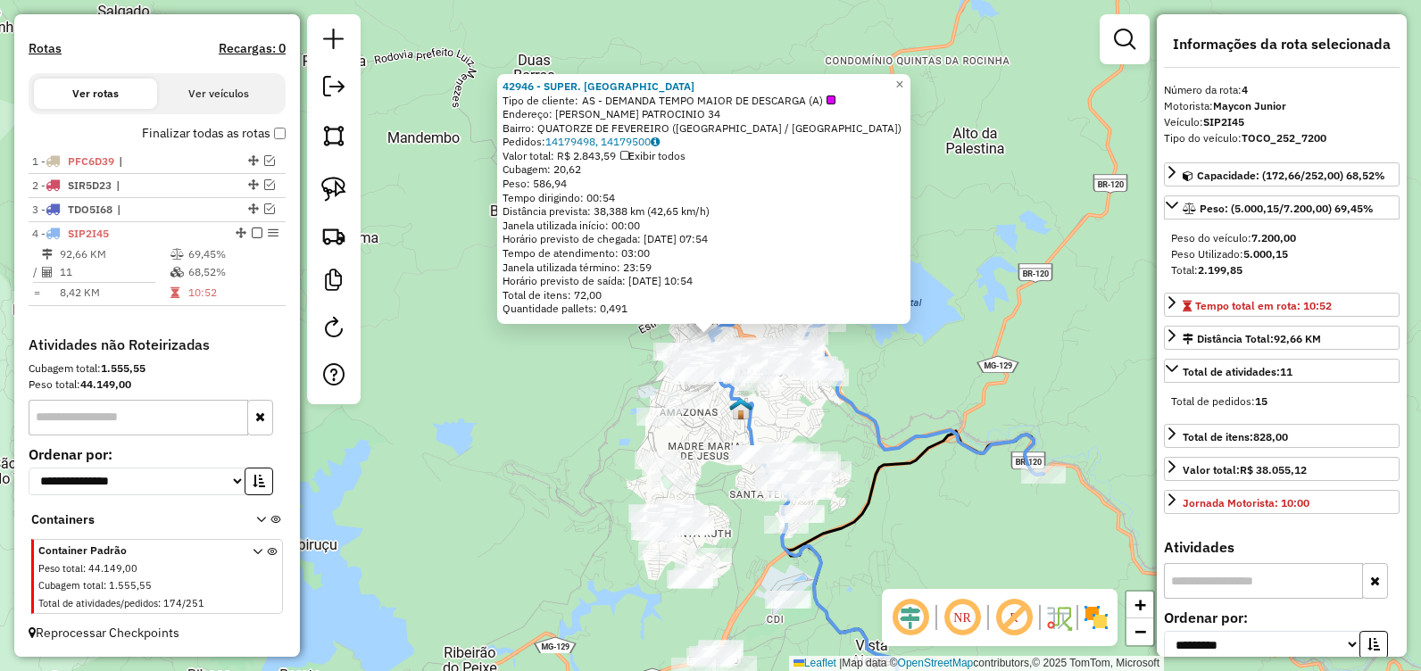
click at [553, 368] on div "42946 - SUPER. NOVA EUROPA Tipo de cliente: AS - DEMANDA TEMPO MAIOR DE DESCARG…" at bounding box center [710, 335] width 1421 height 671
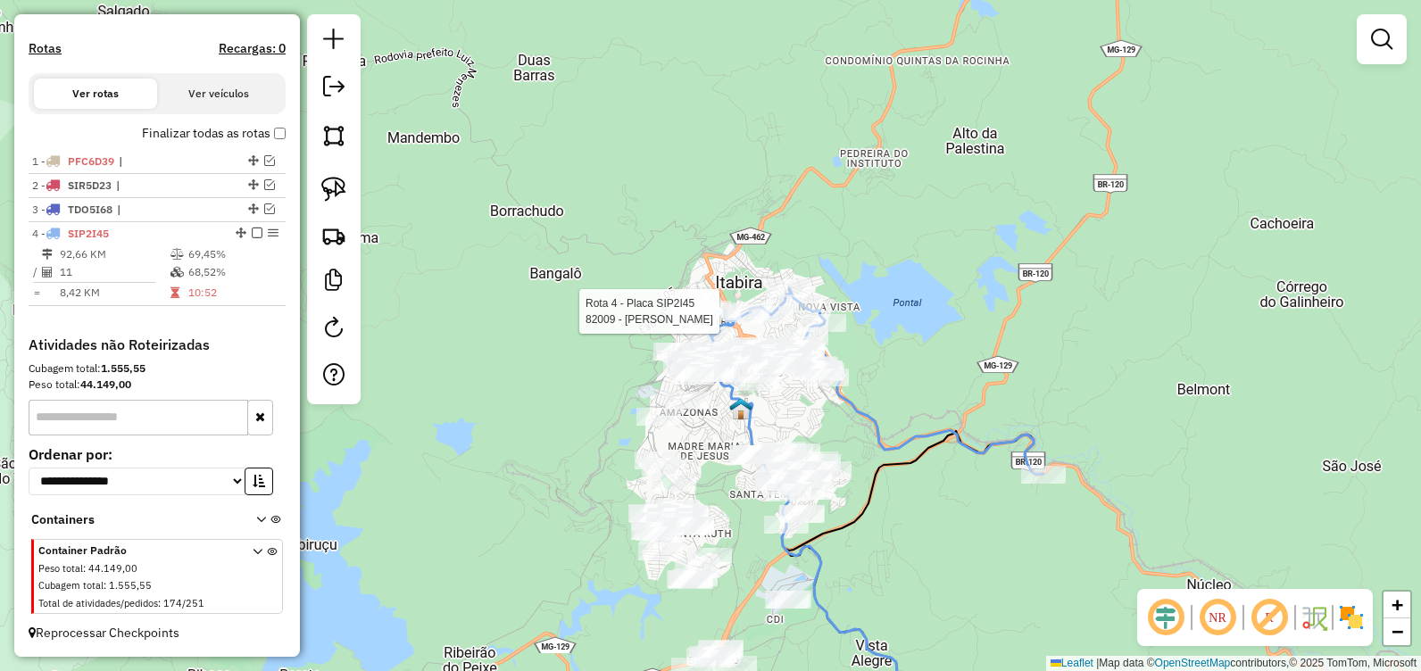
select select "**********"
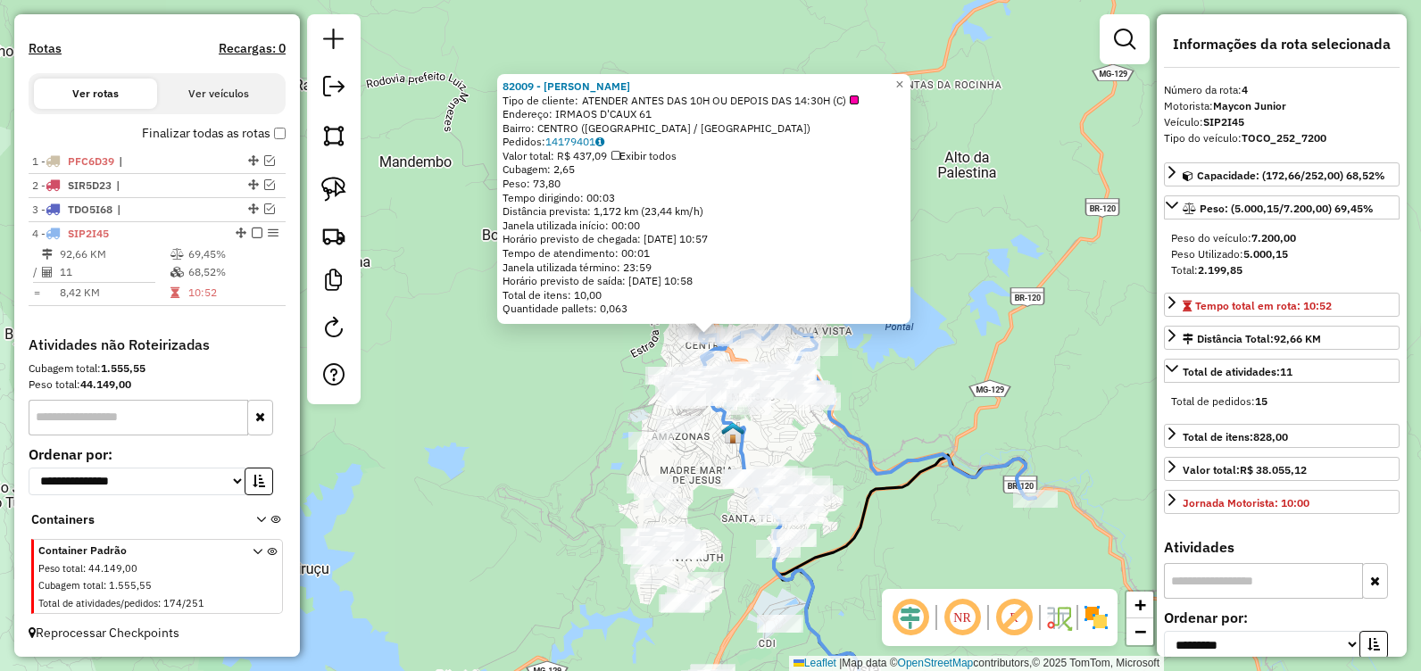
click at [515, 376] on div "82009 - CHICO SAVASSI Tipo de cliente: ATENDER ANTES DAS 10H OU DEPOIS DAS 14:3…" at bounding box center [710, 335] width 1421 height 671
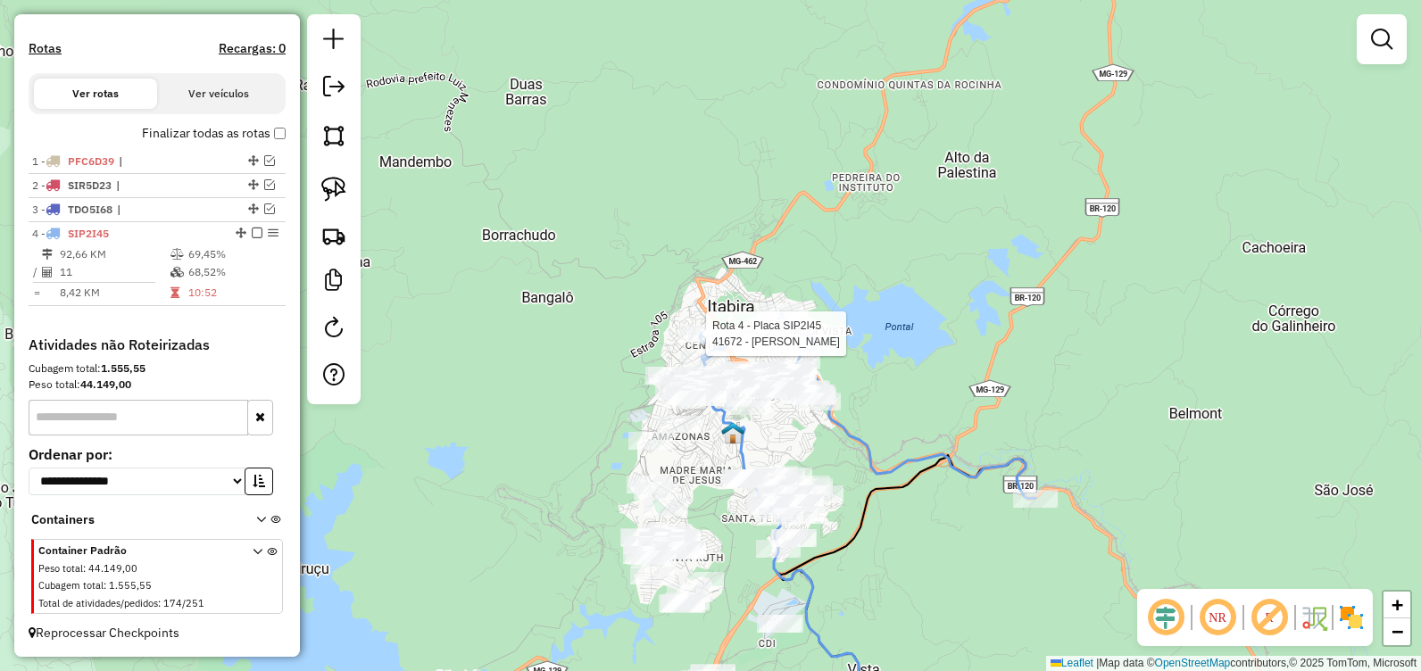
select select "**********"
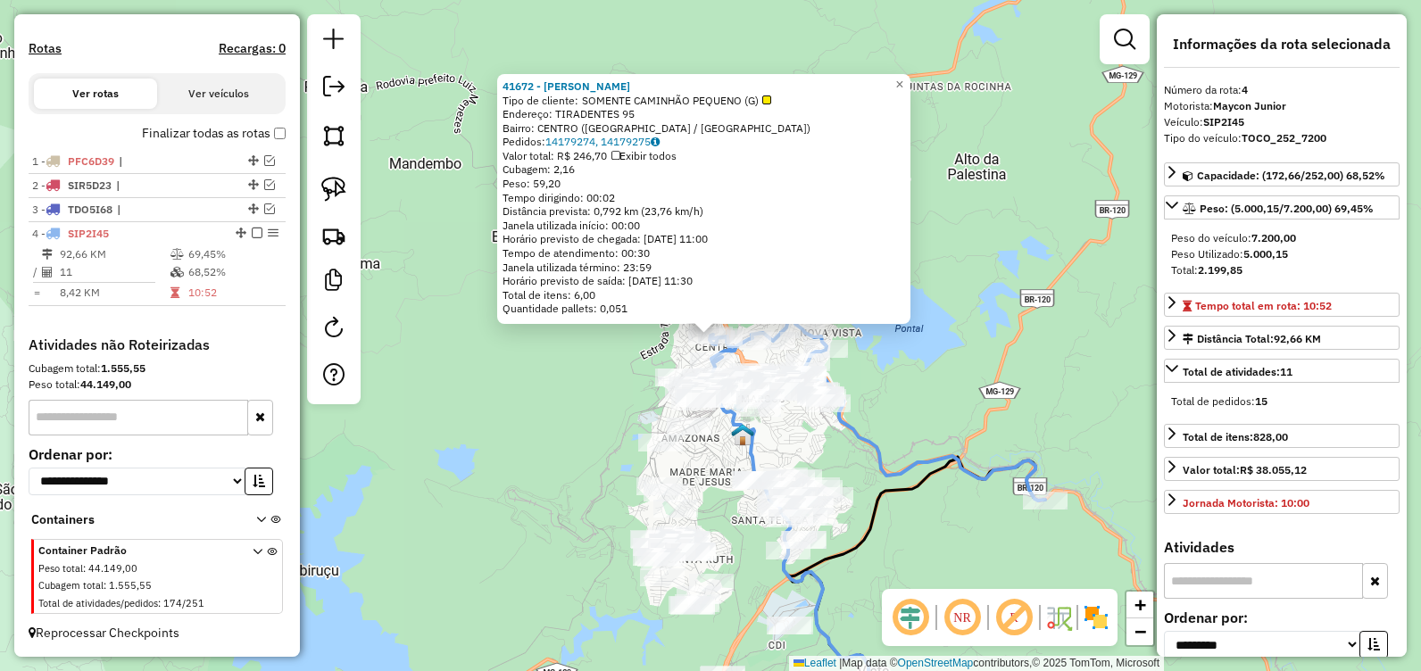
click at [577, 361] on div "41672 - JUAN OLIVEIRA Tipo de cliente: SOMENTE CAMINHÃO PEQUENO (G) Endereço: T…" at bounding box center [710, 335] width 1421 height 671
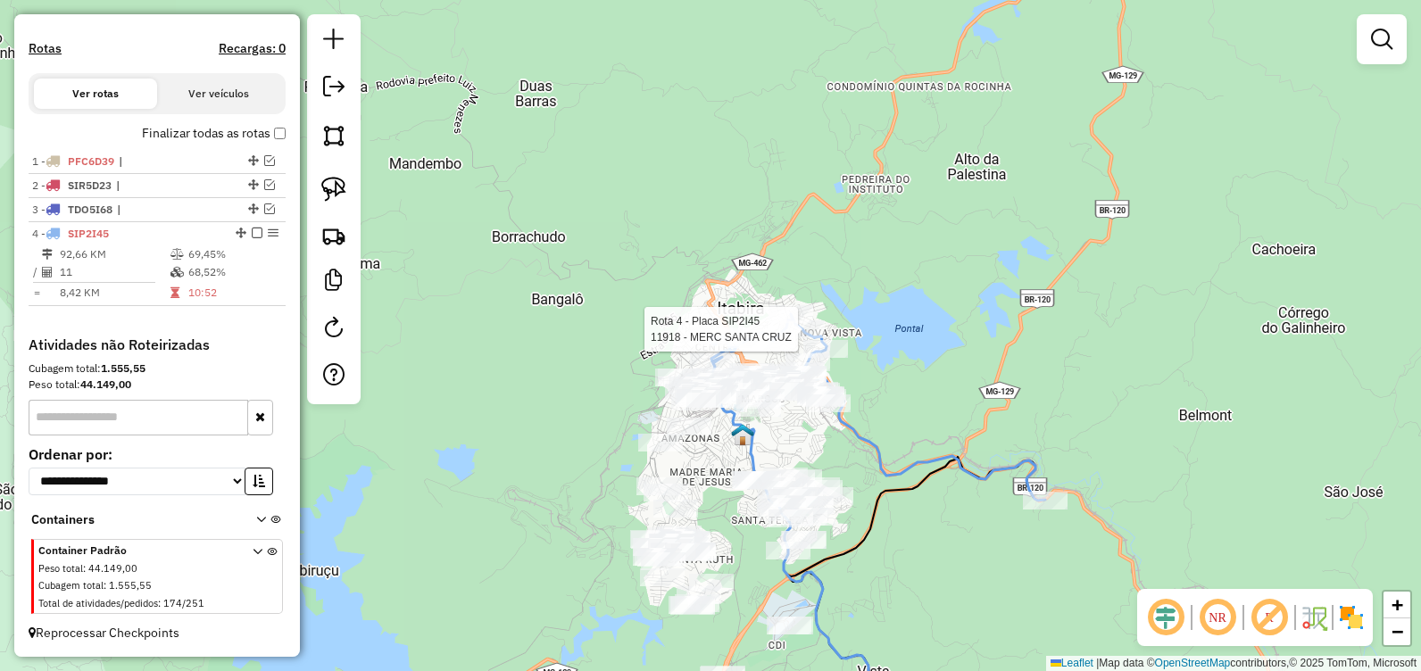
select select "**********"
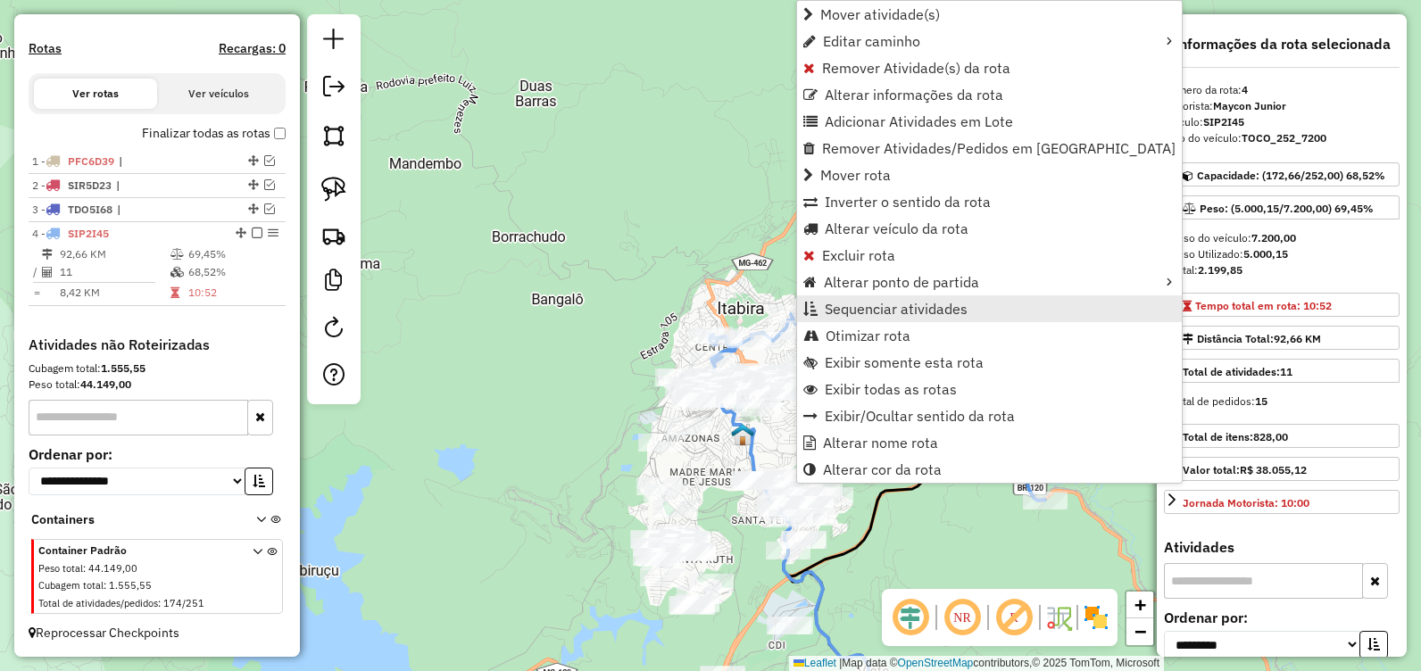
click at [859, 316] on span "Sequenciar atividades" at bounding box center [896, 309] width 143 height 14
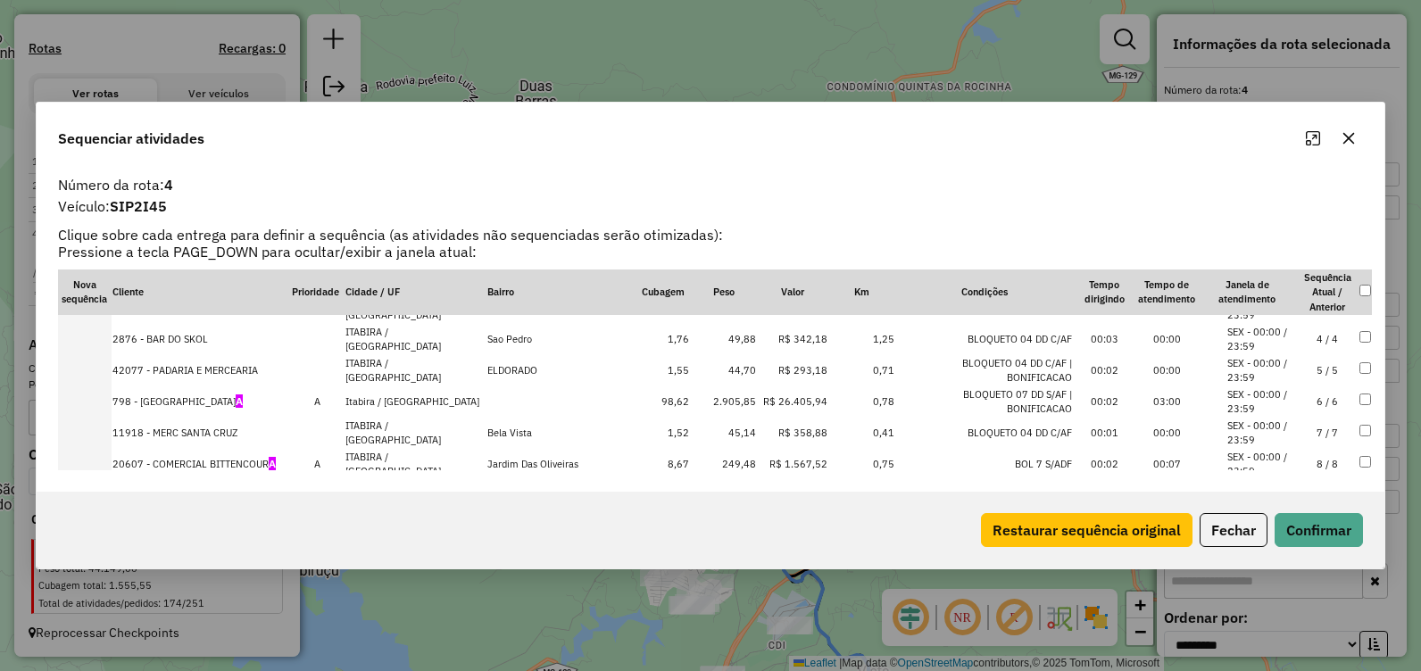
scroll to position [89, 0]
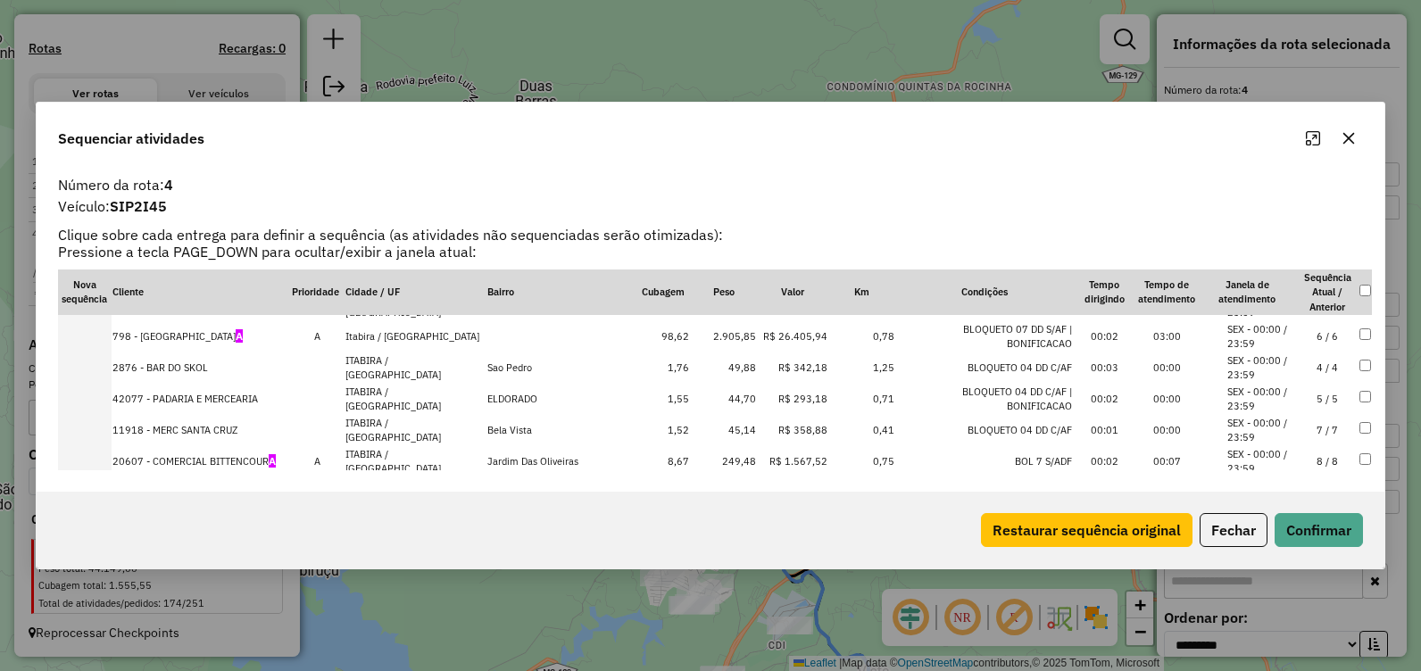
drag, startPoint x: 1317, startPoint y: 399, endPoint x: 1317, endPoint y: 317, distance: 82.1
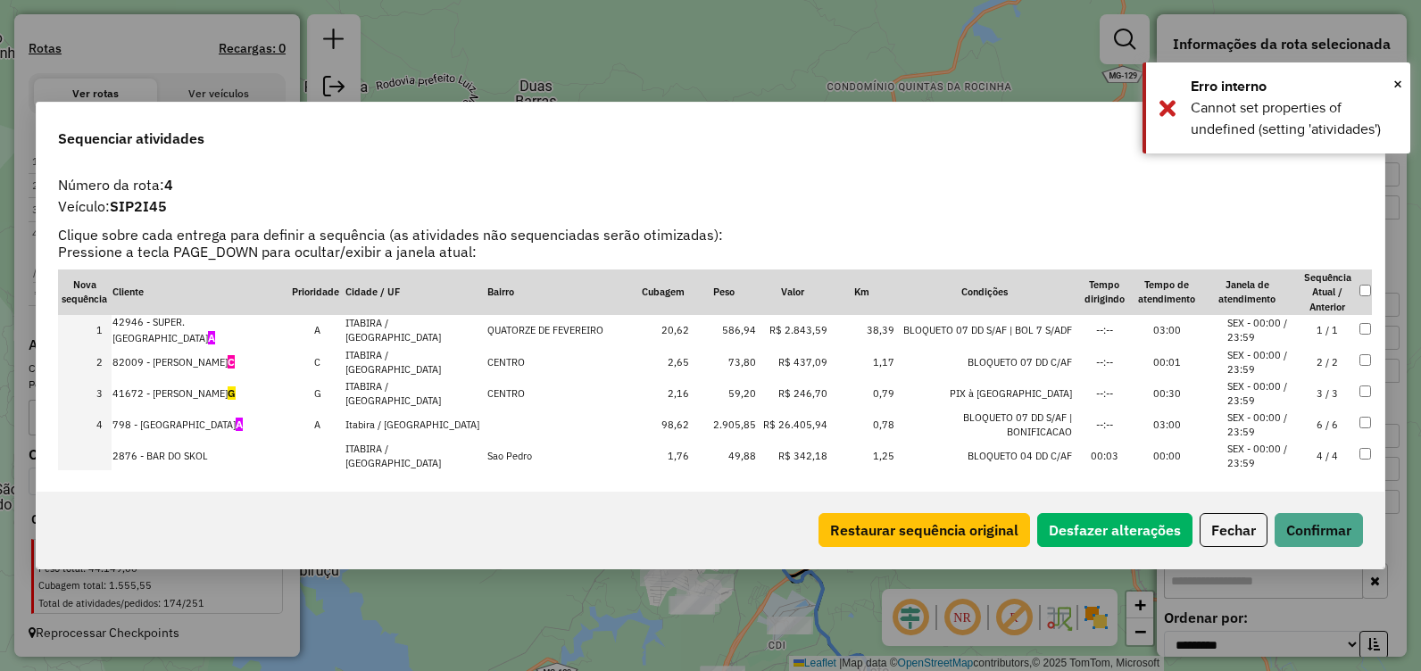
scroll to position [0, 0]
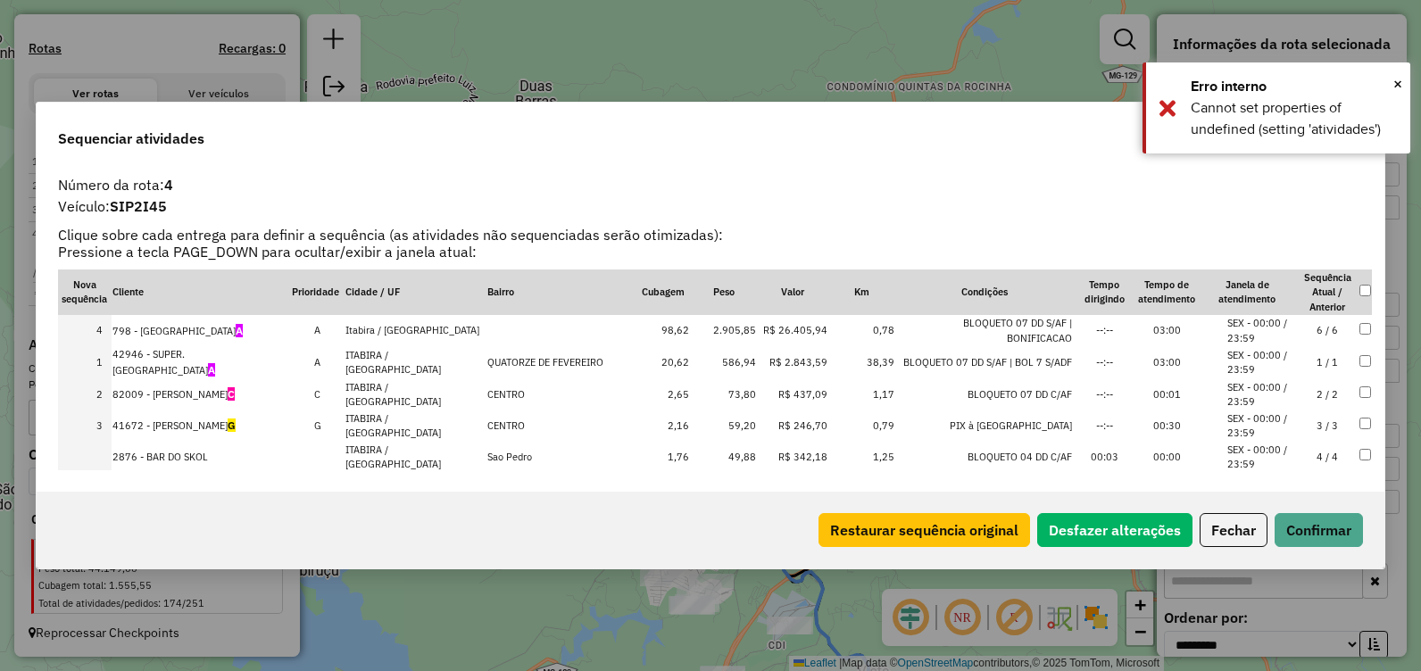
drag, startPoint x: 1313, startPoint y: 425, endPoint x: 1297, endPoint y: 317, distance: 109.2
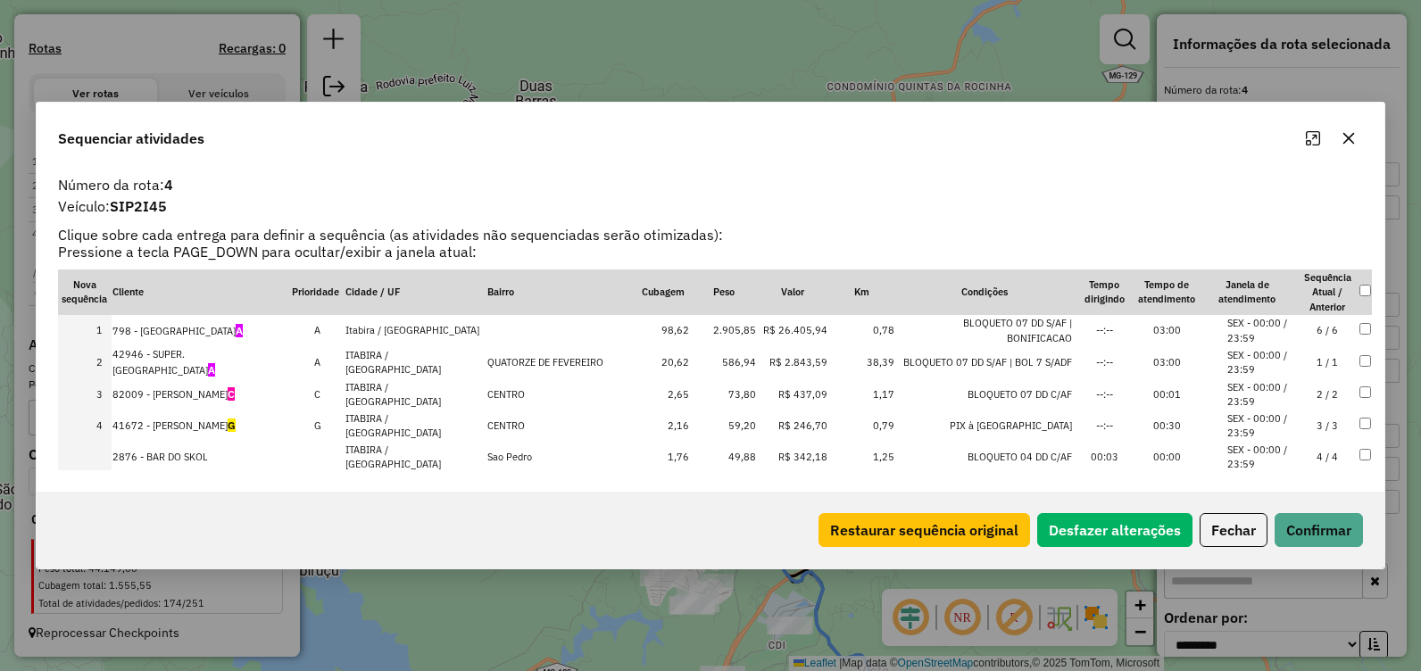
click at [1350, 147] on button "button" at bounding box center [1349, 138] width 29 height 29
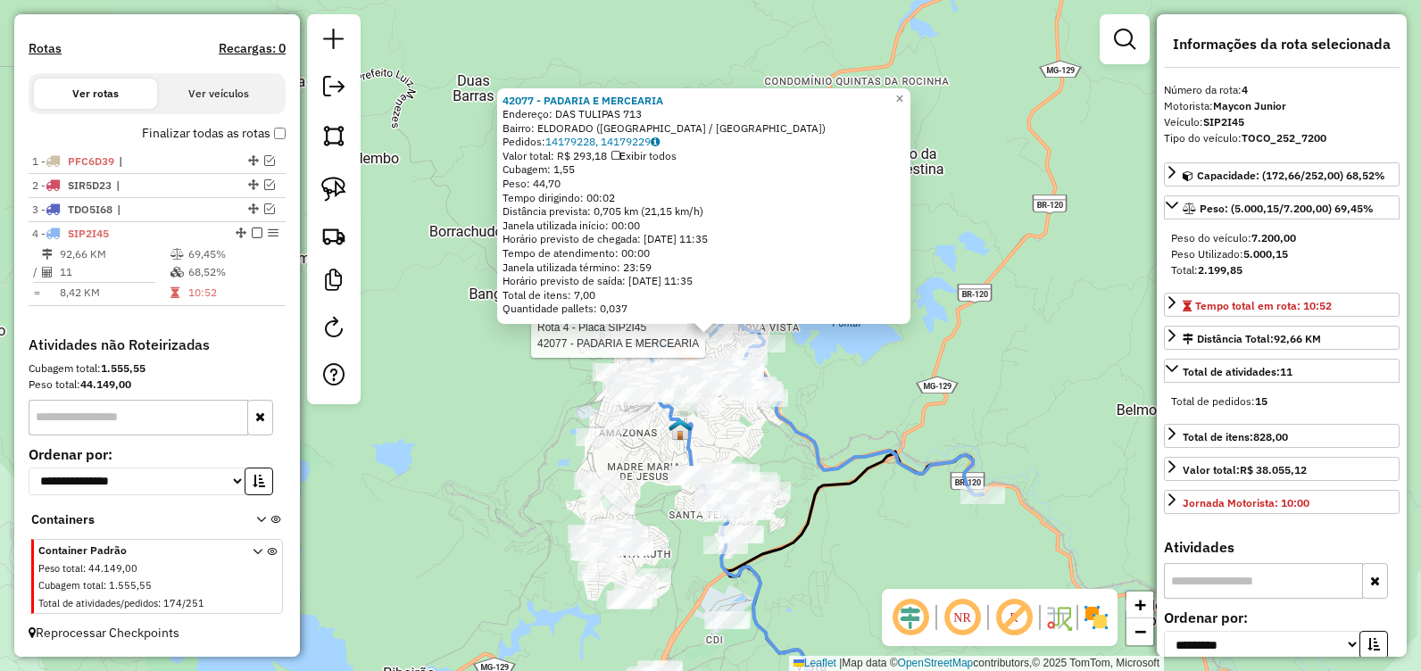
click at [922, 366] on div "Rota 4 - Placa SIP2I45 42077 - PADARIA E MERCEARIA 42077 - PADARIA E MERCEARIA …" at bounding box center [710, 335] width 1421 height 671
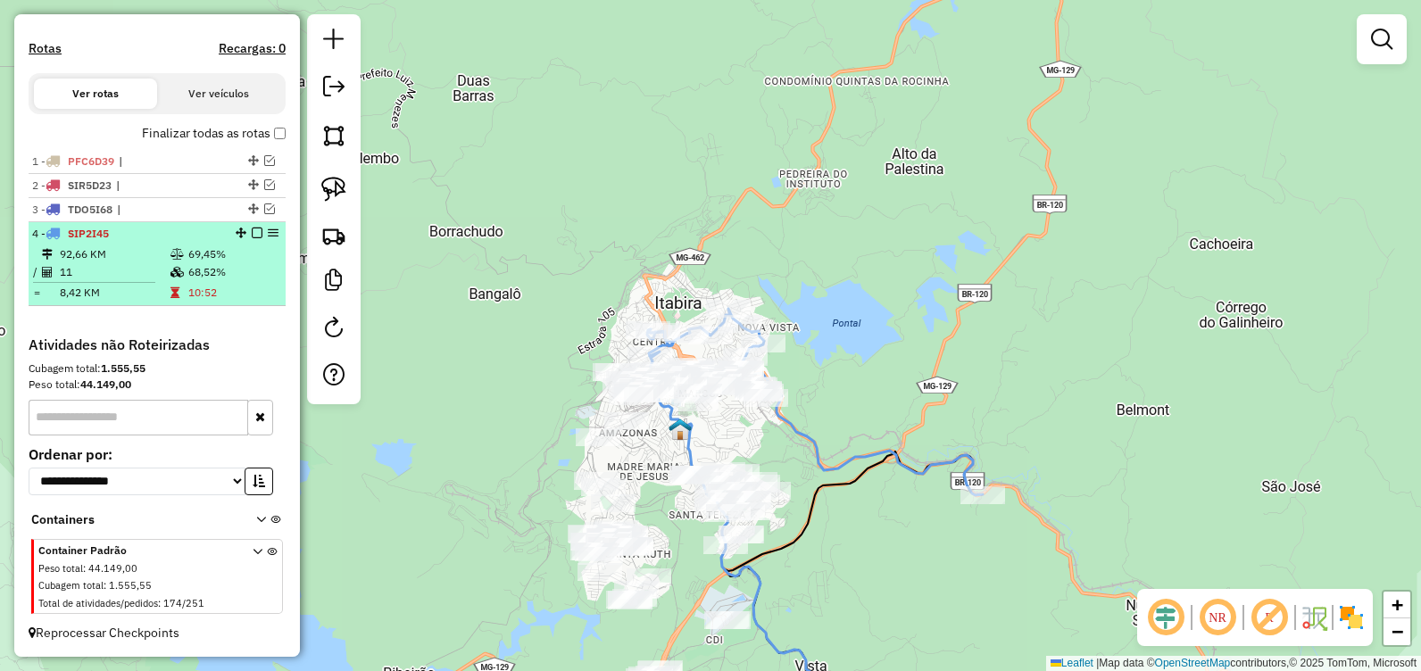
click at [252, 233] on em at bounding box center [257, 233] width 11 height 11
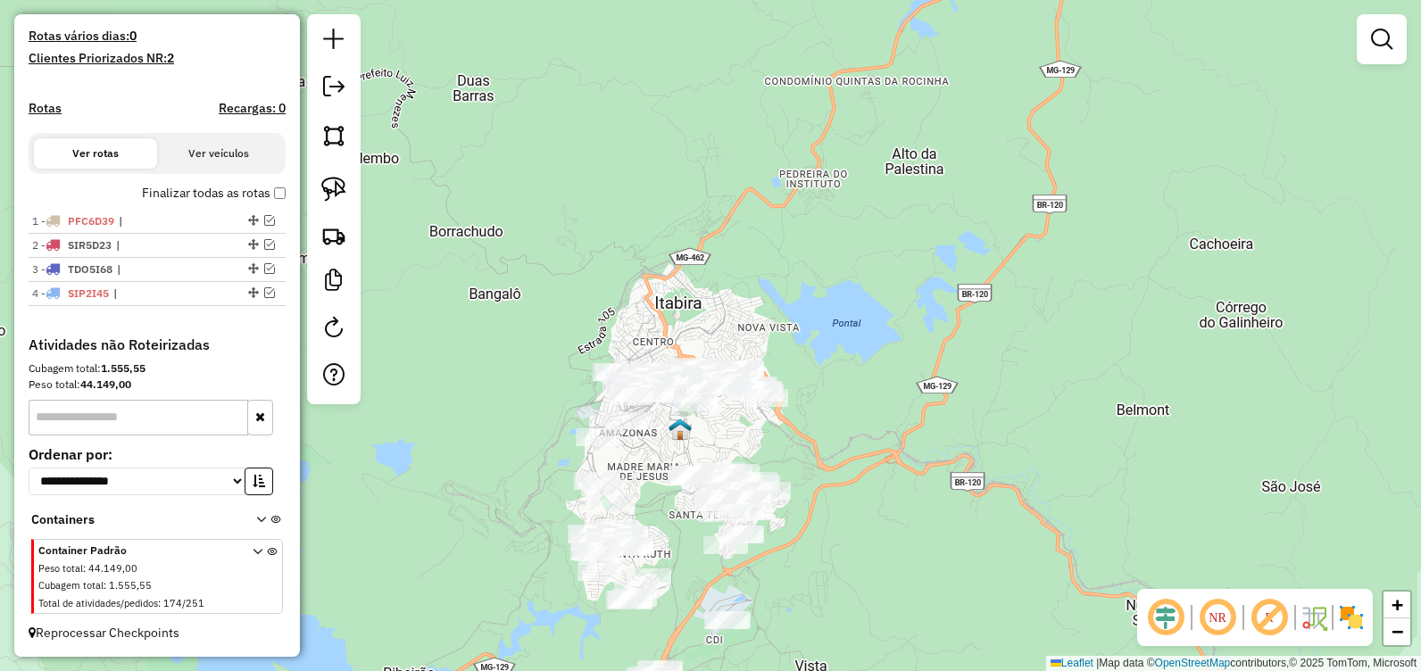
scroll to position [474, 0]
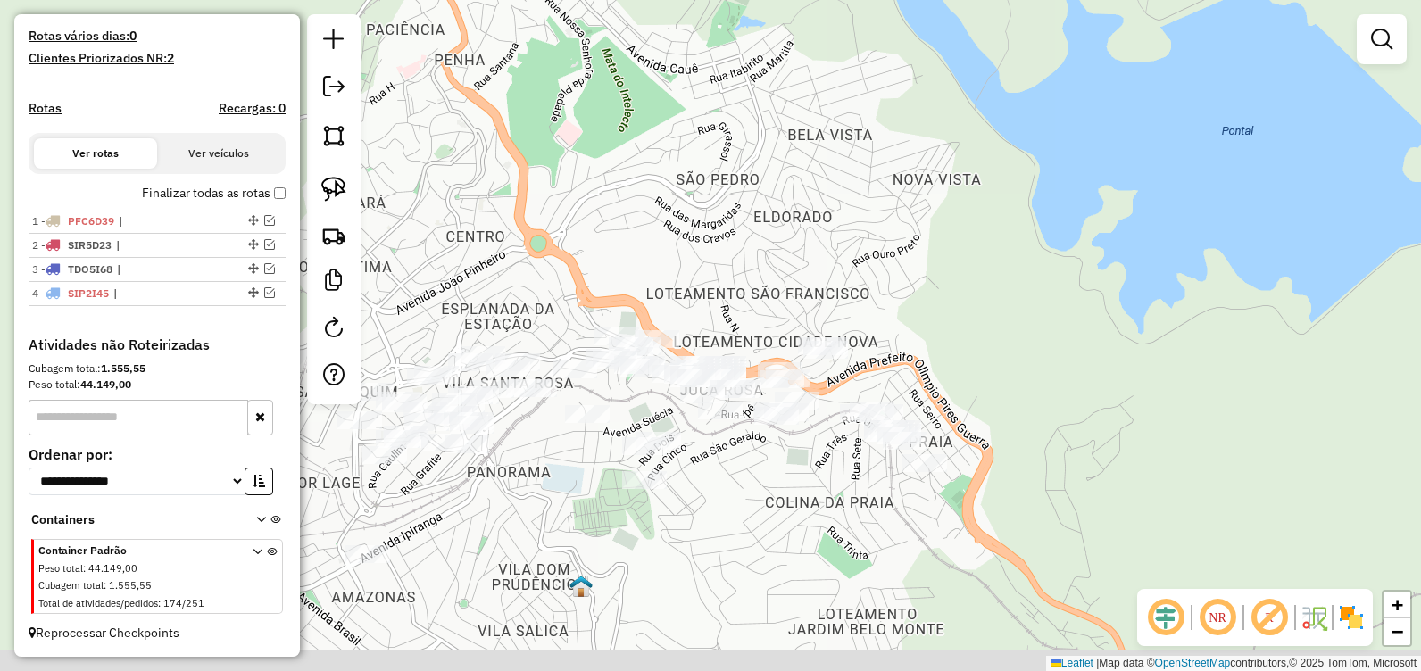
drag, startPoint x: 670, startPoint y: 371, endPoint x: 804, endPoint y: 96, distance: 306.2
click at [804, 96] on div "Janela de atendimento Grade de atendimento Capacidade Transportadoras Veículos …" at bounding box center [710, 335] width 1421 height 671
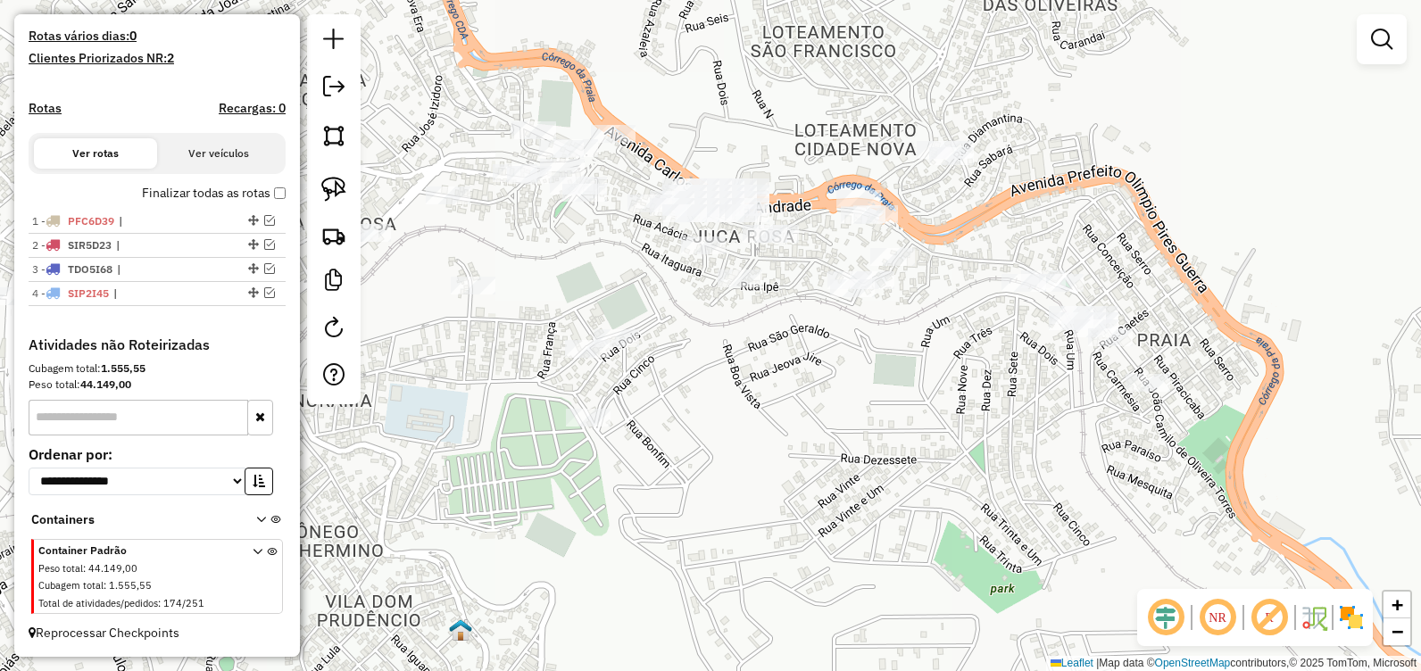
drag, startPoint x: 761, startPoint y: 271, endPoint x: 800, endPoint y: 33, distance: 241.4
click at [800, 33] on div "Janela de atendimento Grade de atendimento Capacidade Transportadoras Veículos …" at bounding box center [710, 335] width 1421 height 671
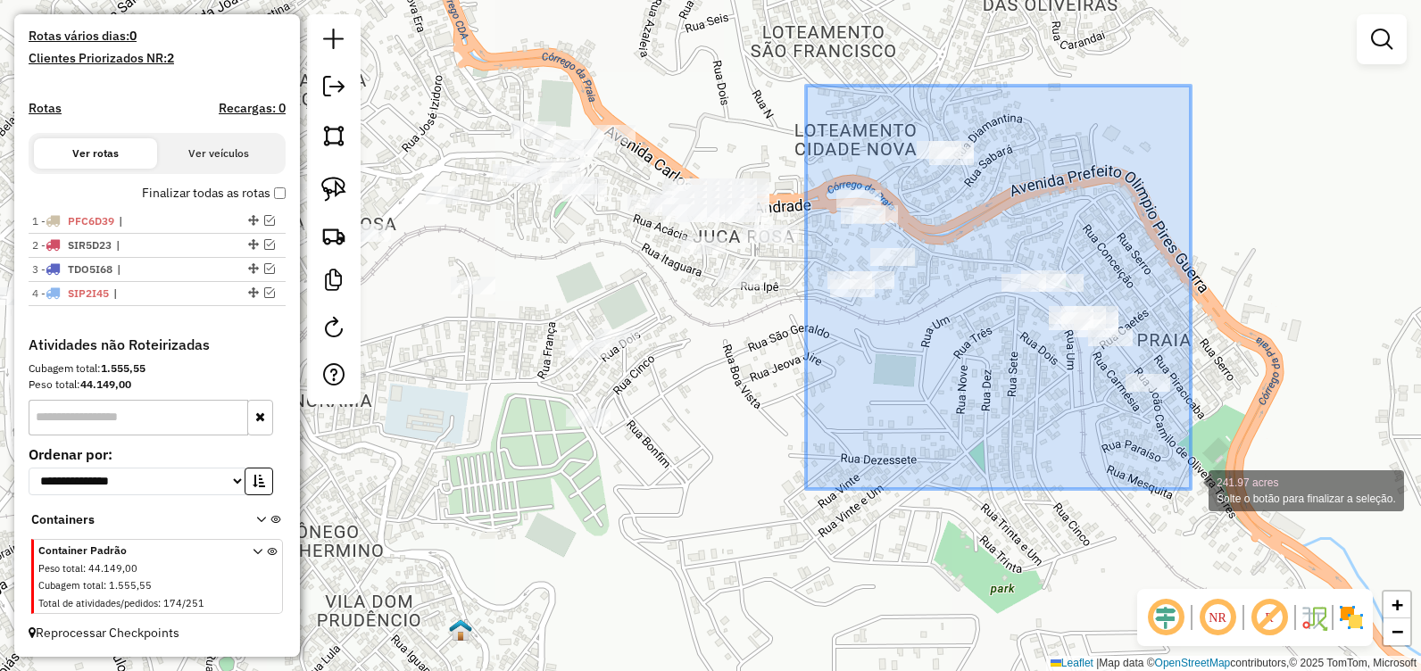
drag, startPoint x: 839, startPoint y: 169, endPoint x: 1209, endPoint y: 491, distance: 490.3
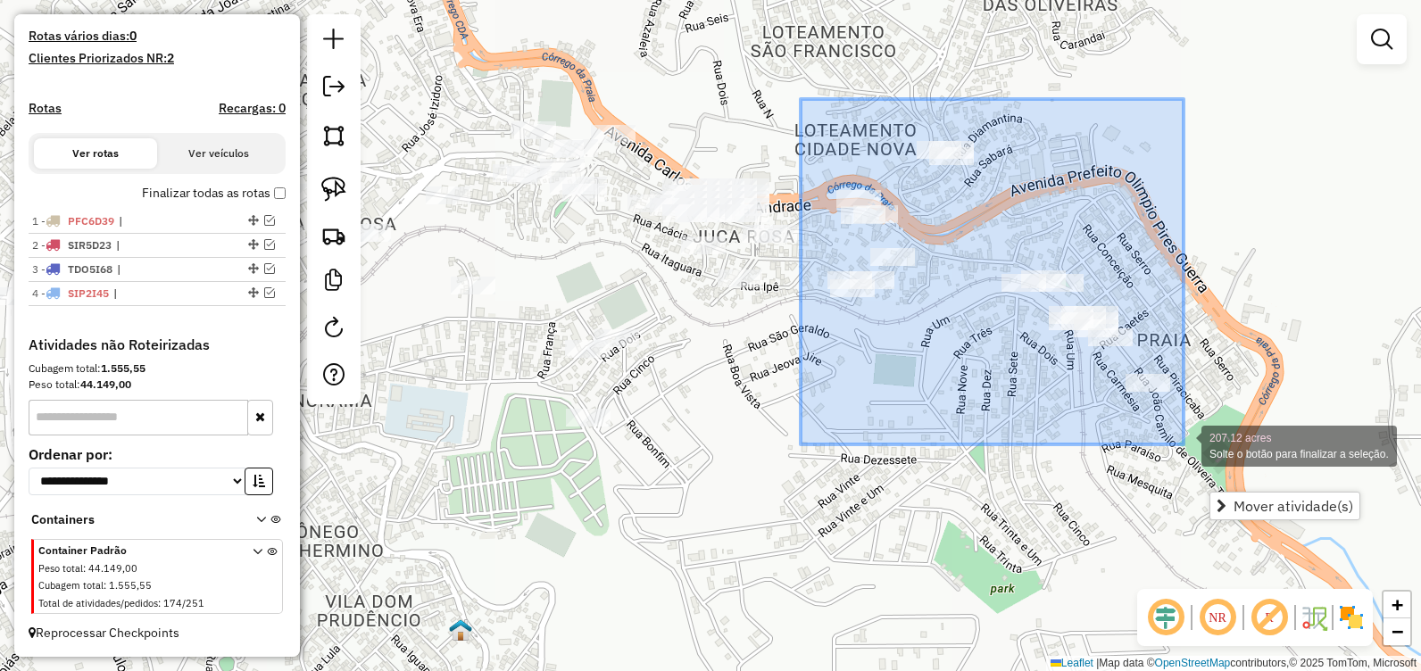
drag, startPoint x: 801, startPoint y: 99, endPoint x: 1184, endPoint y: 445, distance: 515.8
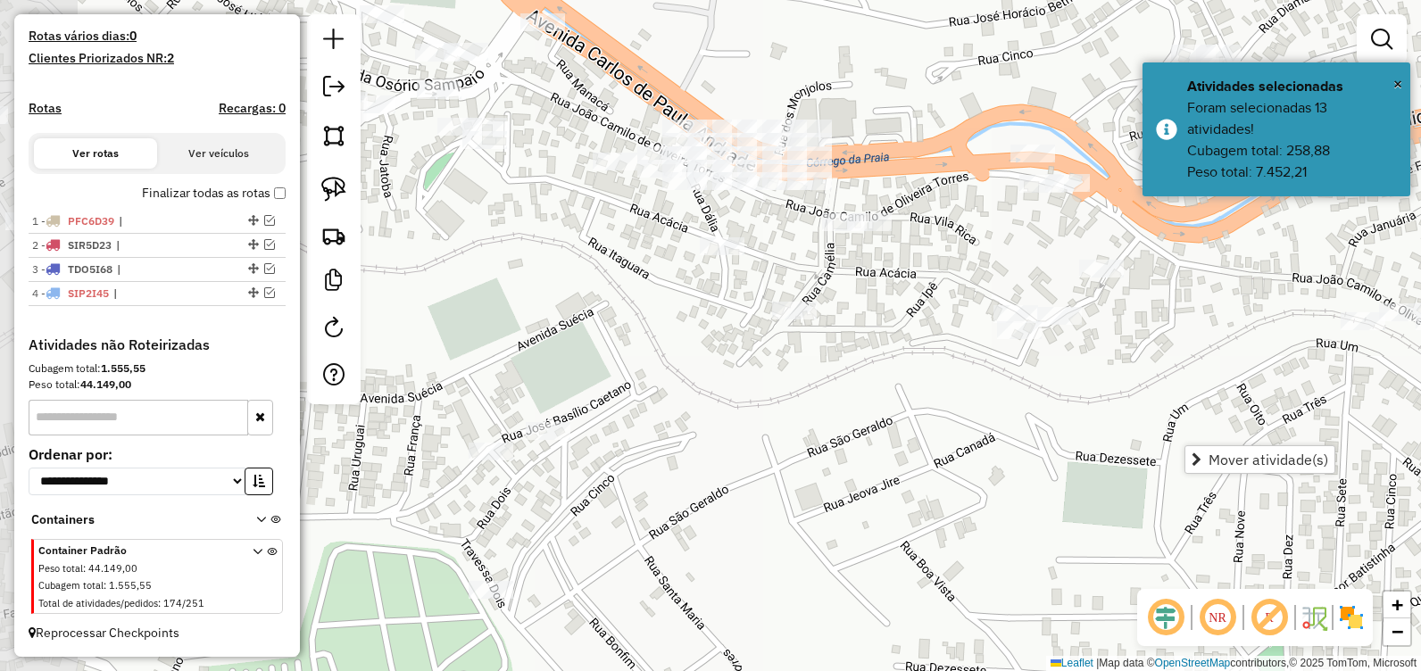
drag, startPoint x: 795, startPoint y: 158, endPoint x: 866, endPoint y: 90, distance: 97.9
click at [866, 90] on div "Janela de atendimento Grade de atendimento Capacidade Transportadoras Veículos …" at bounding box center [710, 335] width 1421 height 671
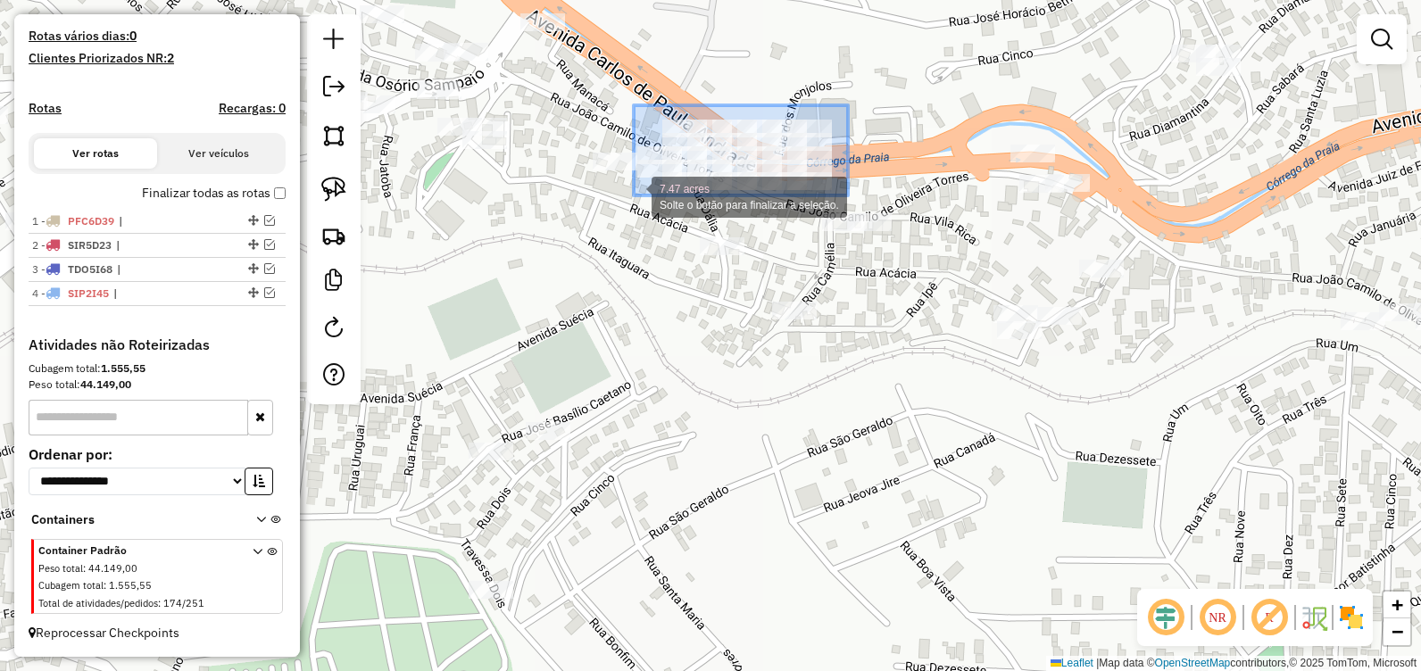
drag, startPoint x: 848, startPoint y: 105, endPoint x: 640, endPoint y: 196, distance: 227.0
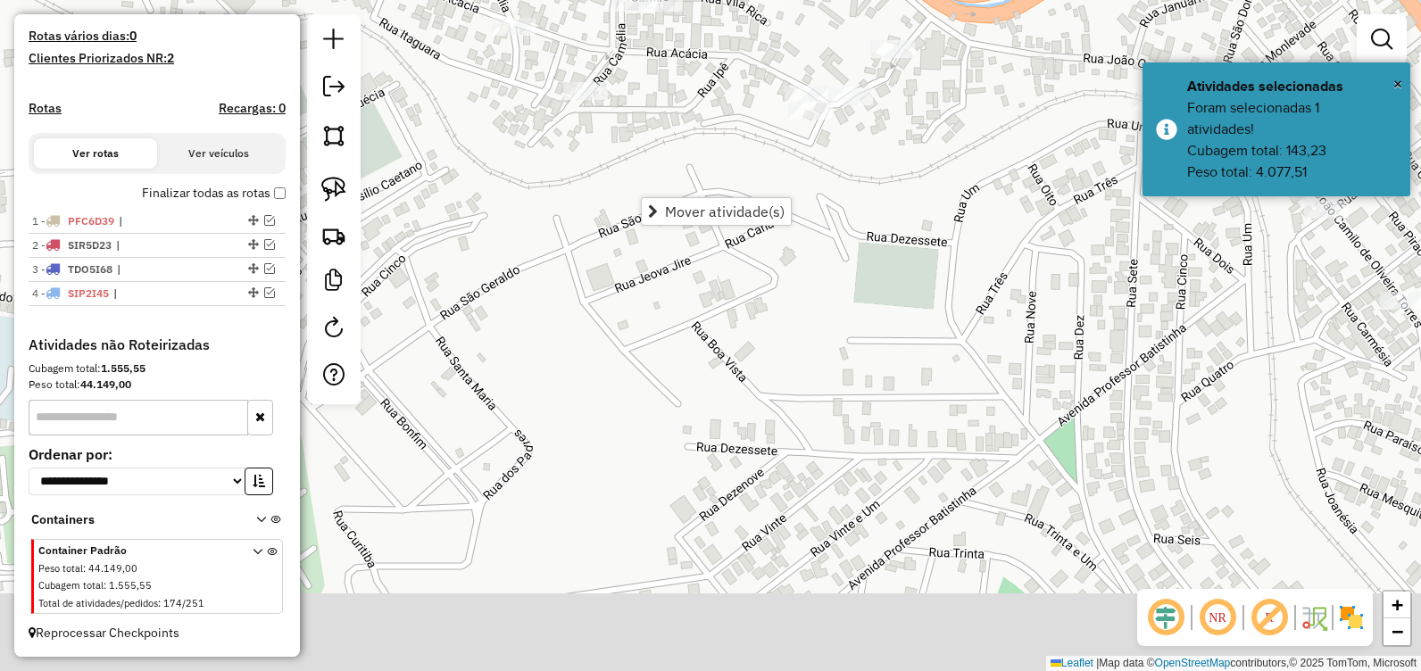
drag, startPoint x: 962, startPoint y: 254, endPoint x: 726, endPoint y: 123, distance: 270.1
click at [701, 38] on div "Janela de atendimento Grade de atendimento Capacidade Transportadoras Veículos …" at bounding box center [710, 335] width 1421 height 671
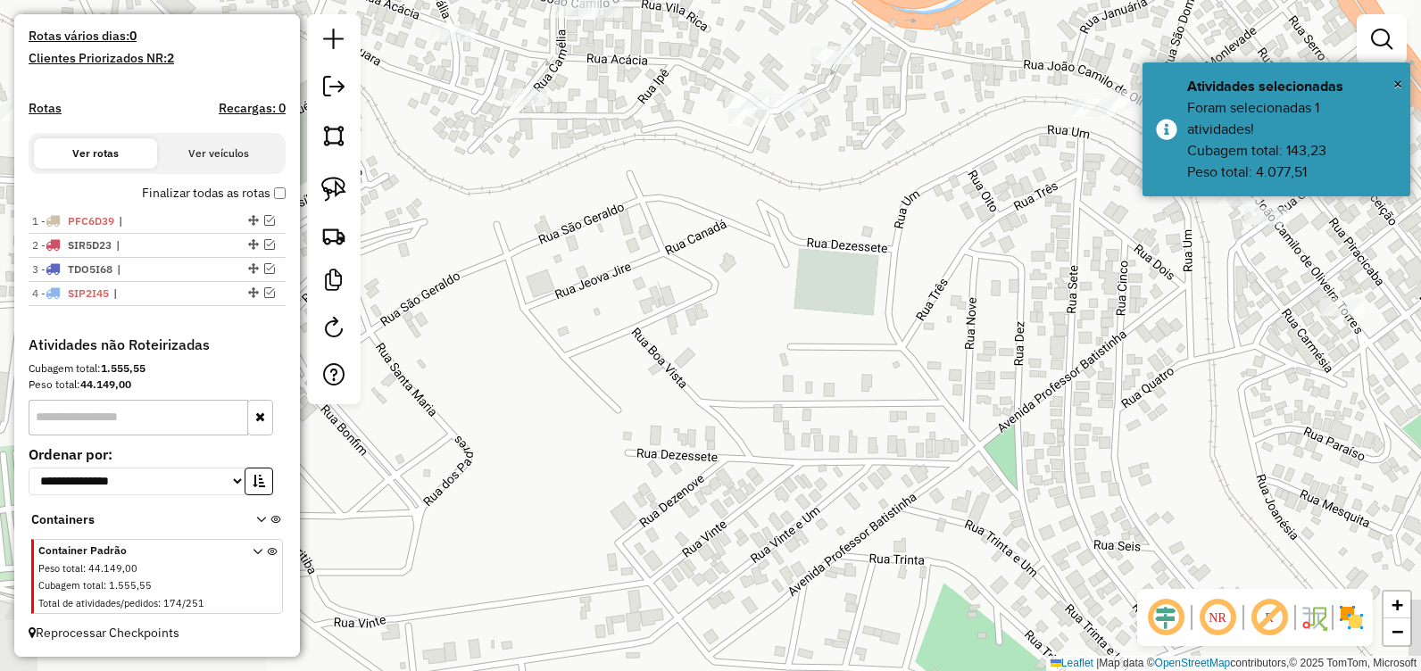
click at [889, 224] on div "Janela de atendimento Grade de atendimento Capacidade Transportadoras Veículos …" at bounding box center [710, 335] width 1421 height 671
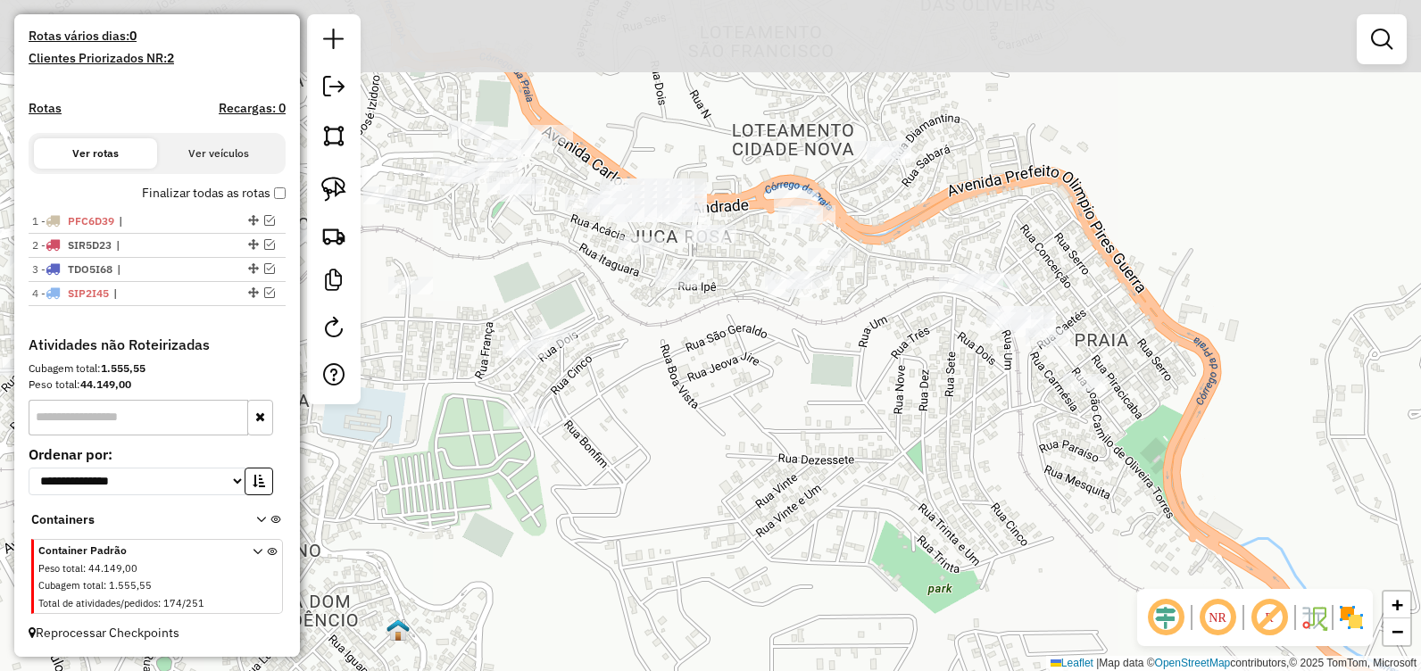
drag, startPoint x: 891, startPoint y: 227, endPoint x: 844, endPoint y: 378, distance: 158.7
click at [844, 378] on div "Janela de atendimento Grade de atendimento Capacidade Transportadoras Veículos …" at bounding box center [710, 335] width 1421 height 671
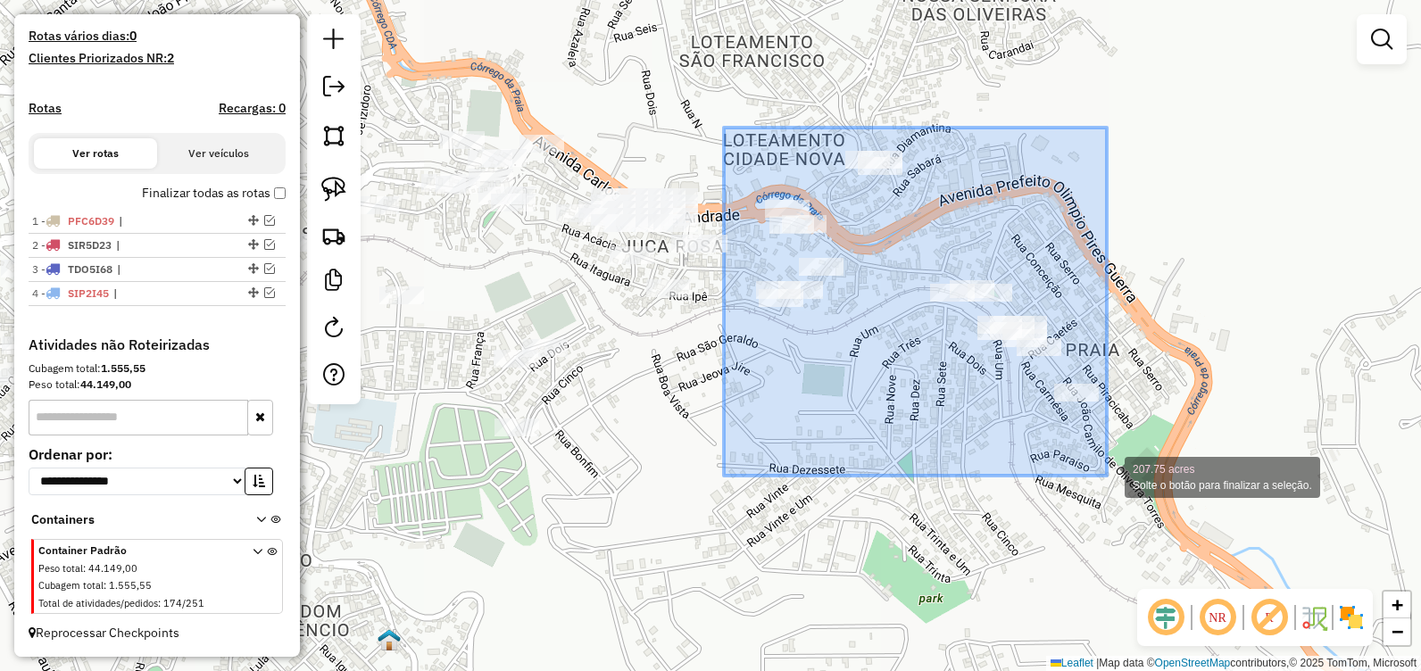
drag, startPoint x: 724, startPoint y: 128, endPoint x: 1110, endPoint y: 476, distance: 519.5
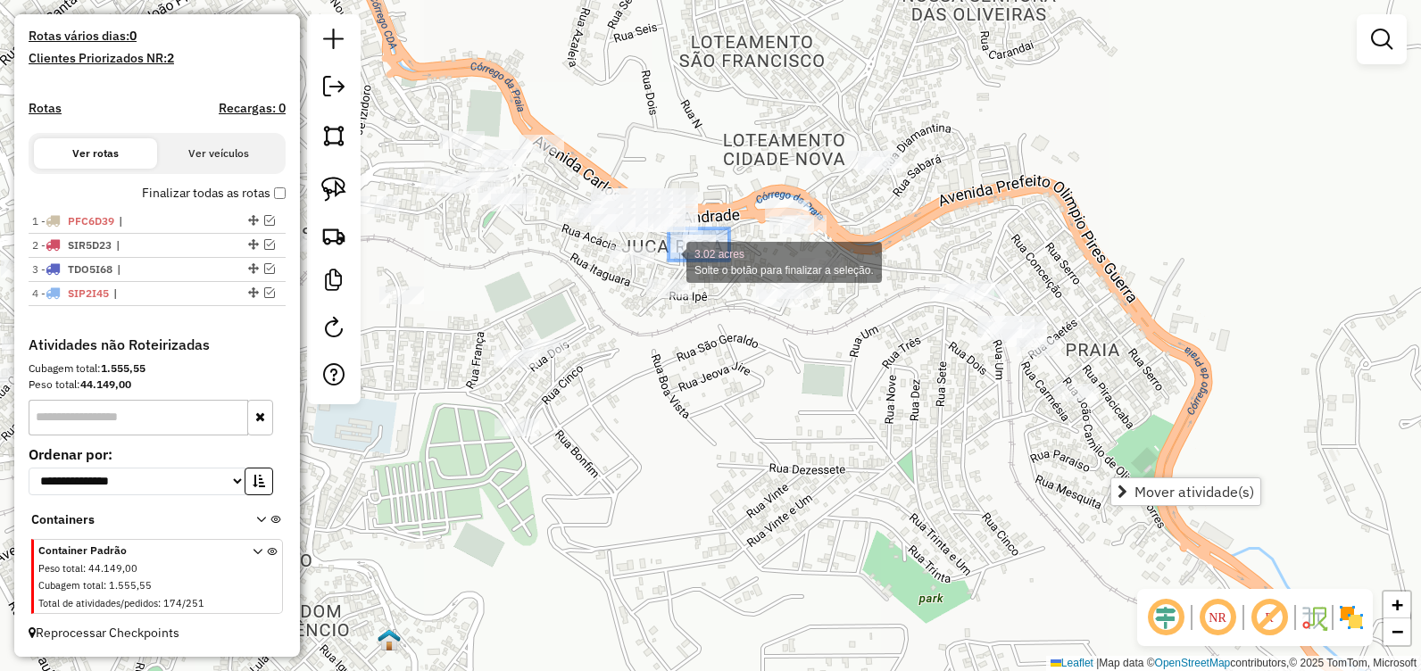
drag, startPoint x: 729, startPoint y: 229, endPoint x: 669, endPoint y: 261, distance: 68.7
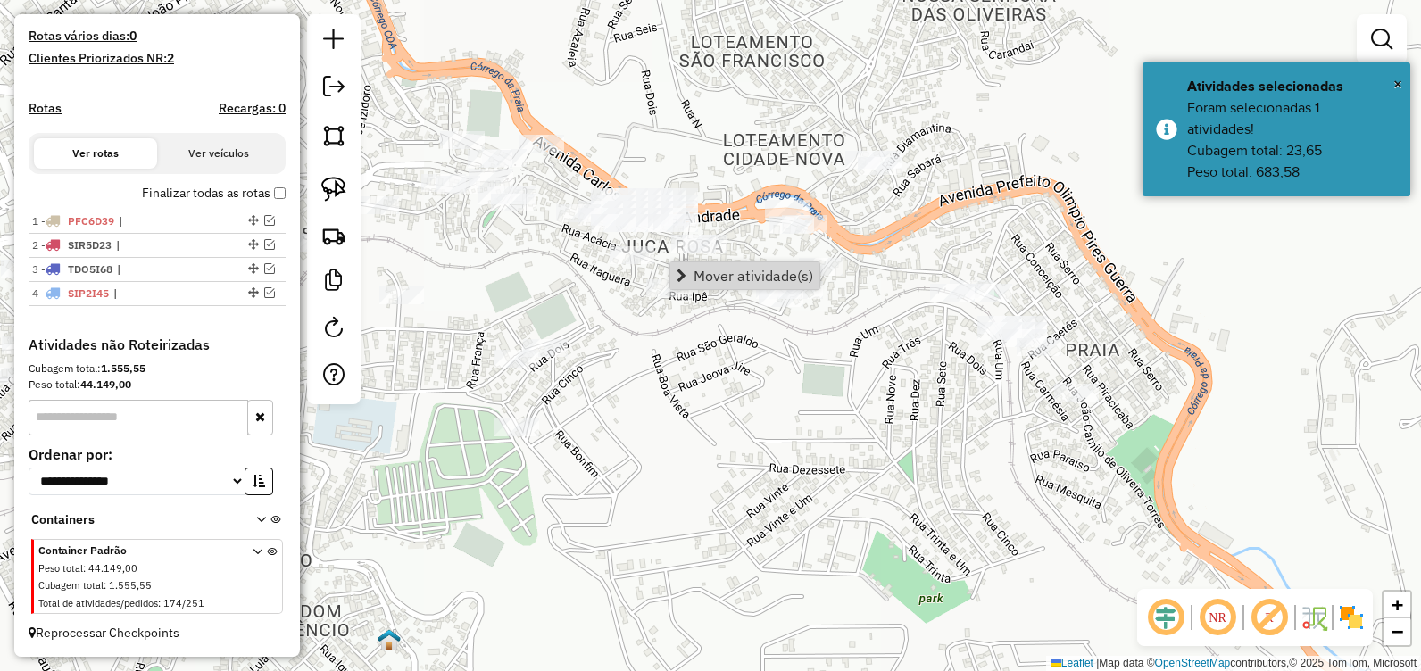
click at [852, 414] on div "Janela de atendimento Grade de atendimento Capacidade Transportadoras Veículos …" at bounding box center [710, 335] width 1421 height 671
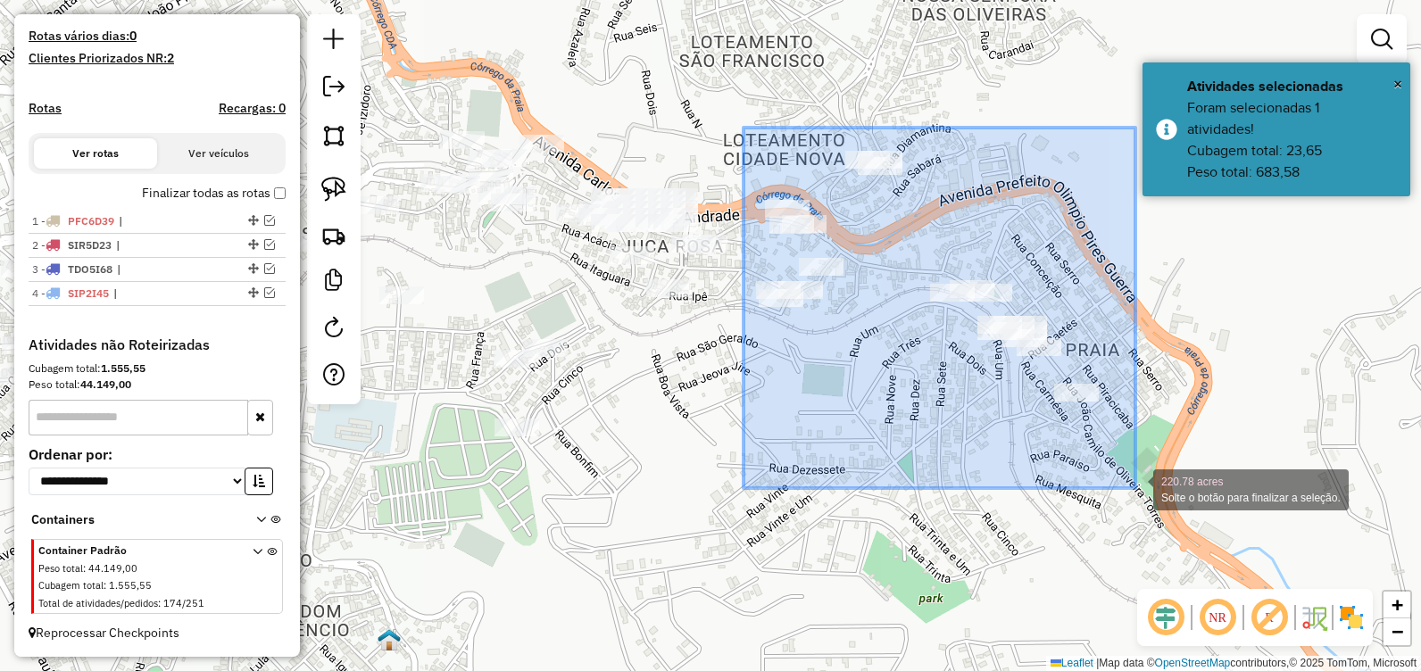
drag, startPoint x: 744, startPoint y: 128, endPoint x: 1135, endPoint y: 488, distance: 532.6
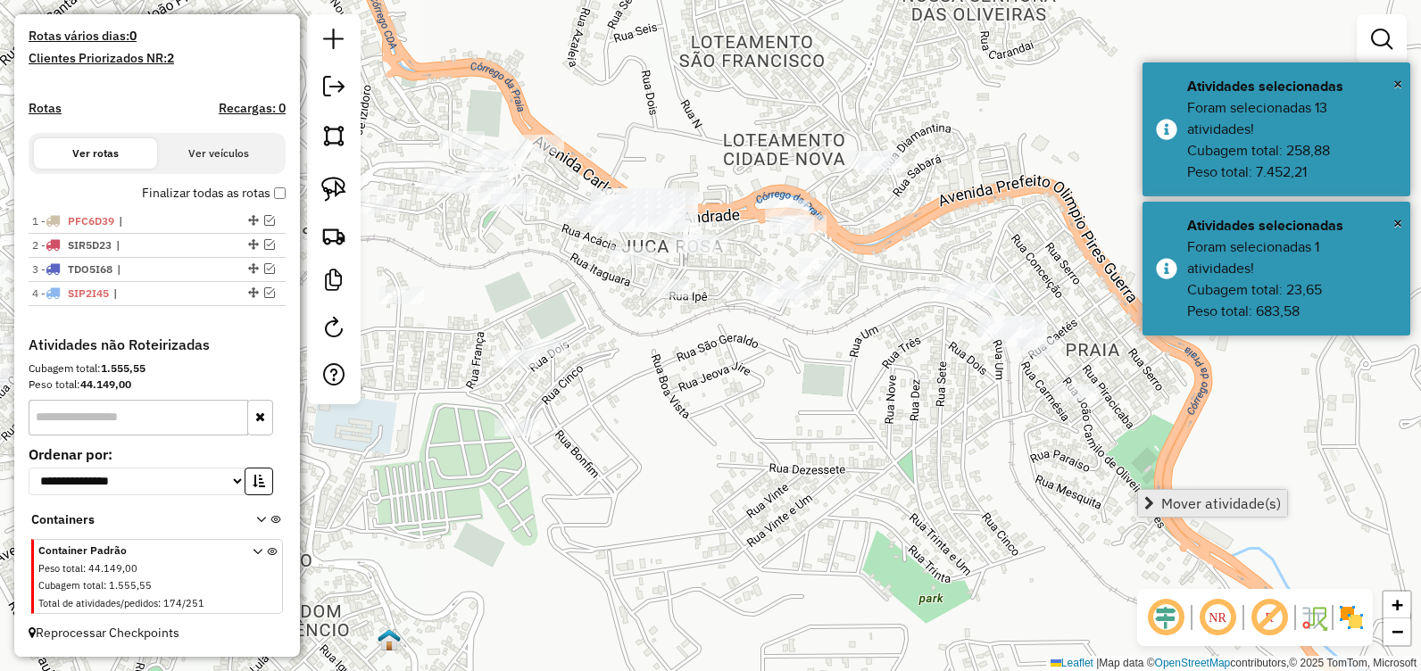
click at [1188, 498] on span "Mover atividade(s)" at bounding box center [1221, 503] width 120 height 14
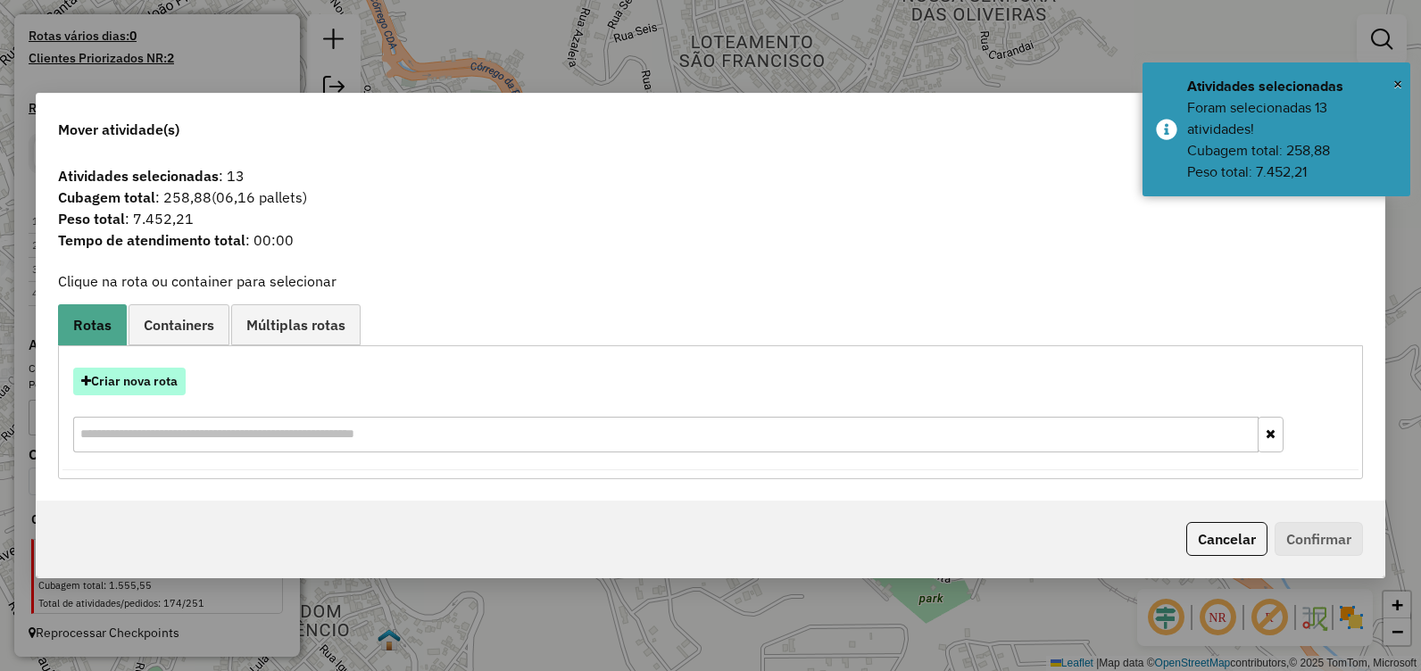
click at [133, 381] on button "Criar nova rota" at bounding box center [129, 382] width 112 height 28
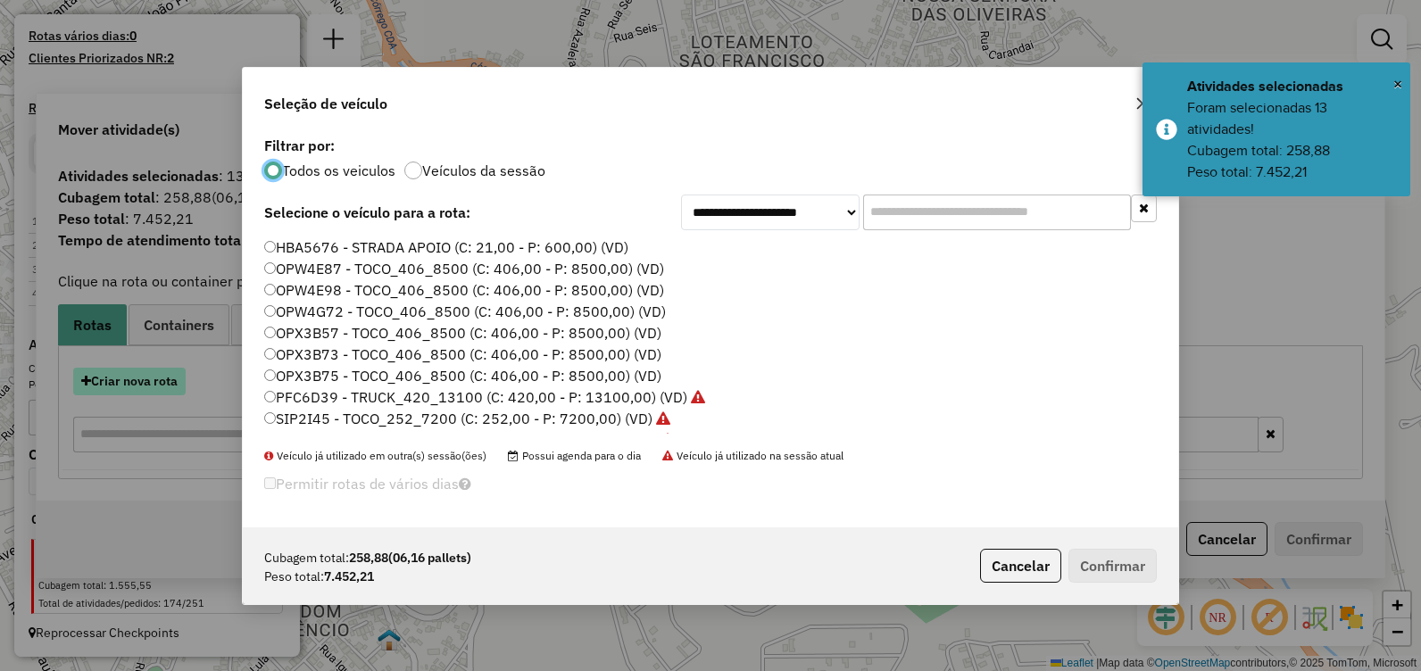
scroll to position [10, 5]
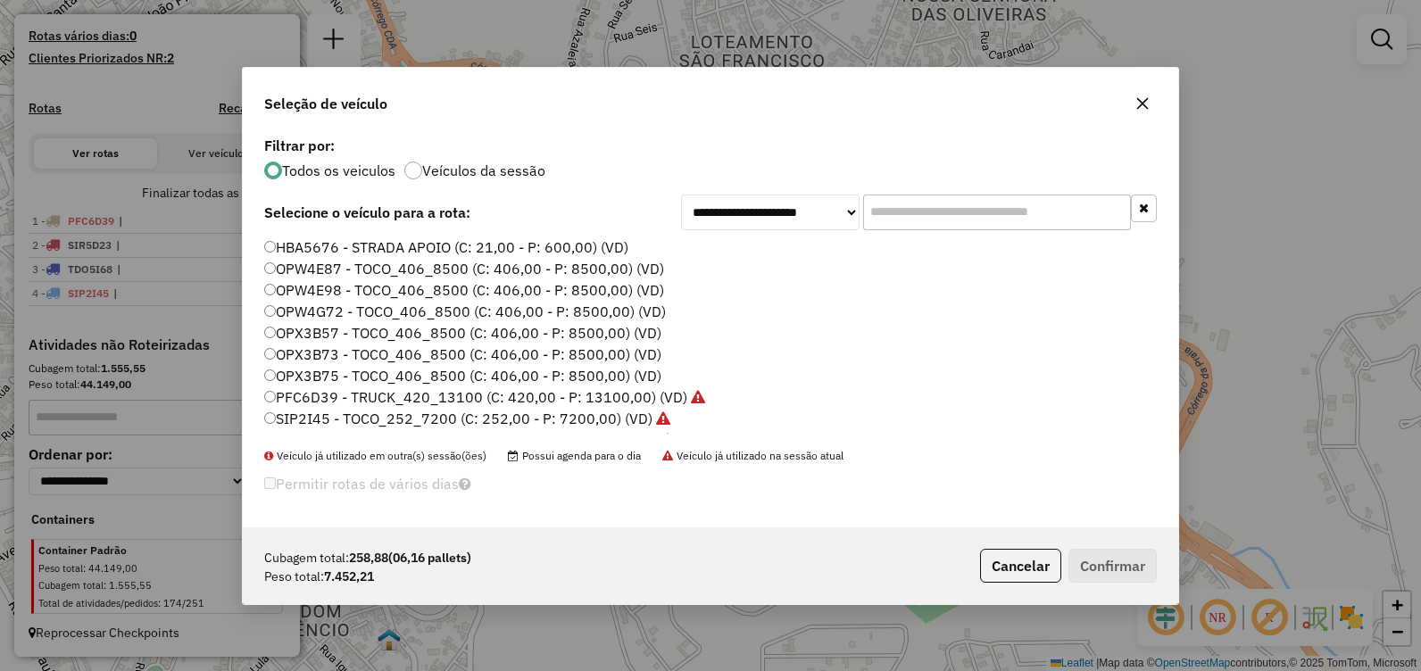
click at [401, 284] on label "OPW4E98 - TOCO_406_8500 (C: 406,00 - P: 8500,00) (VD)" at bounding box center [464, 289] width 400 height 21
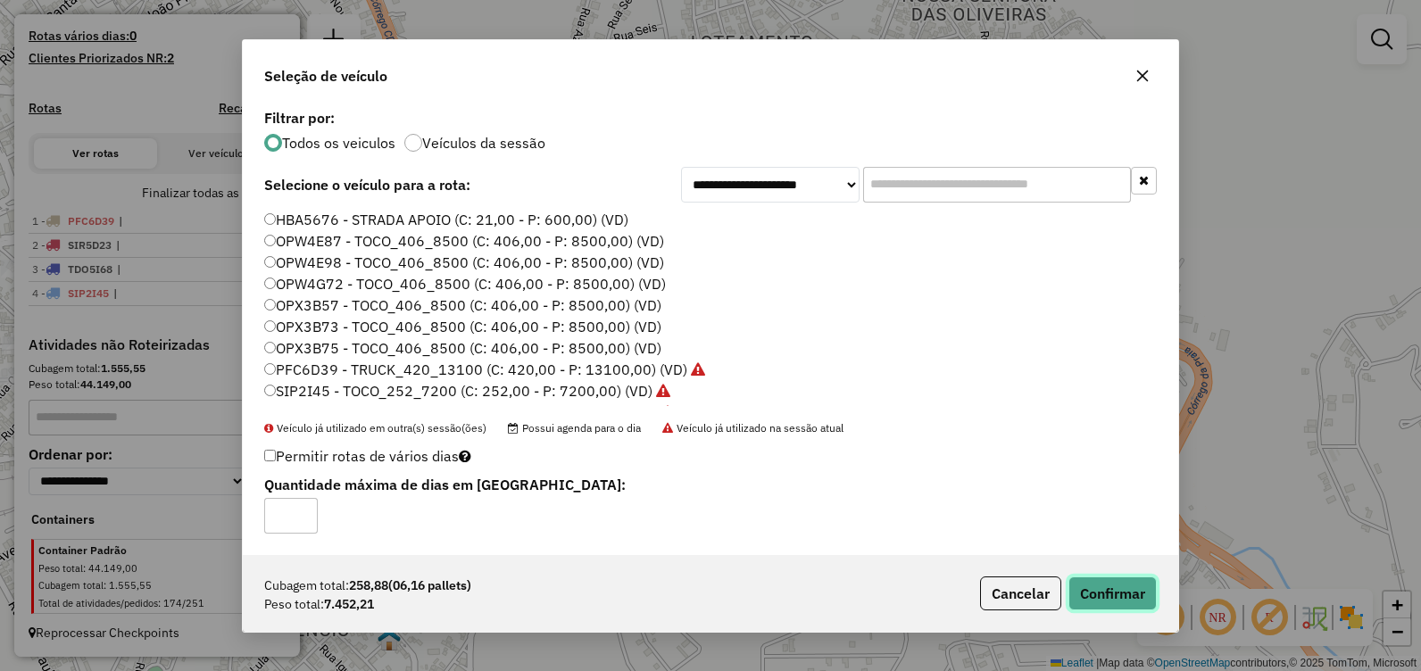
click at [1112, 579] on button "Confirmar" at bounding box center [1113, 594] width 88 height 34
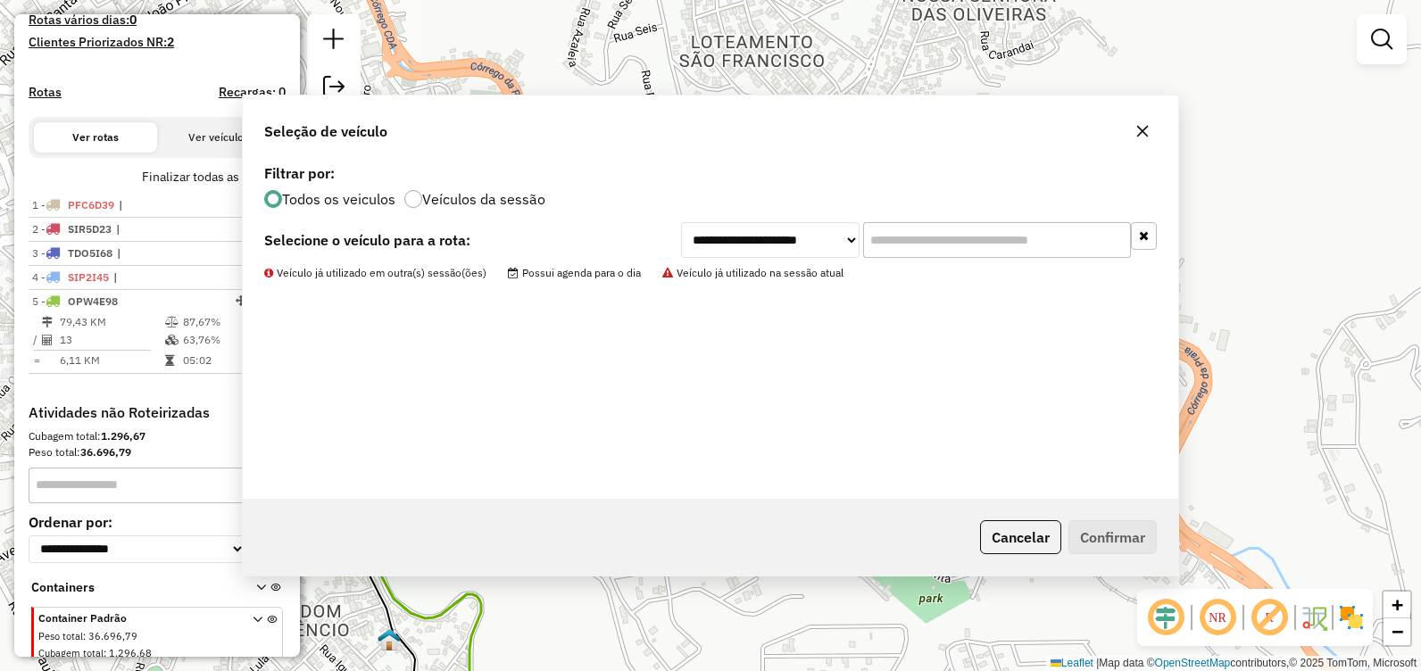
scroll to position [534, 0]
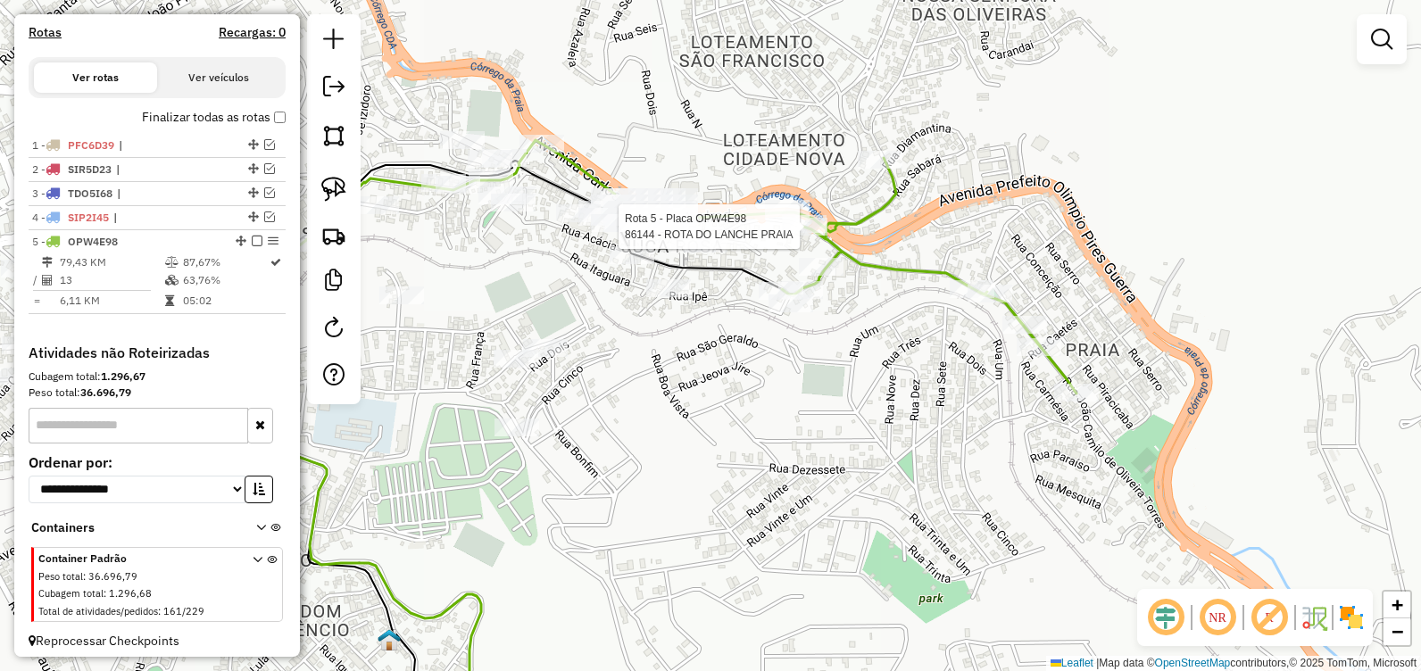
select select "**********"
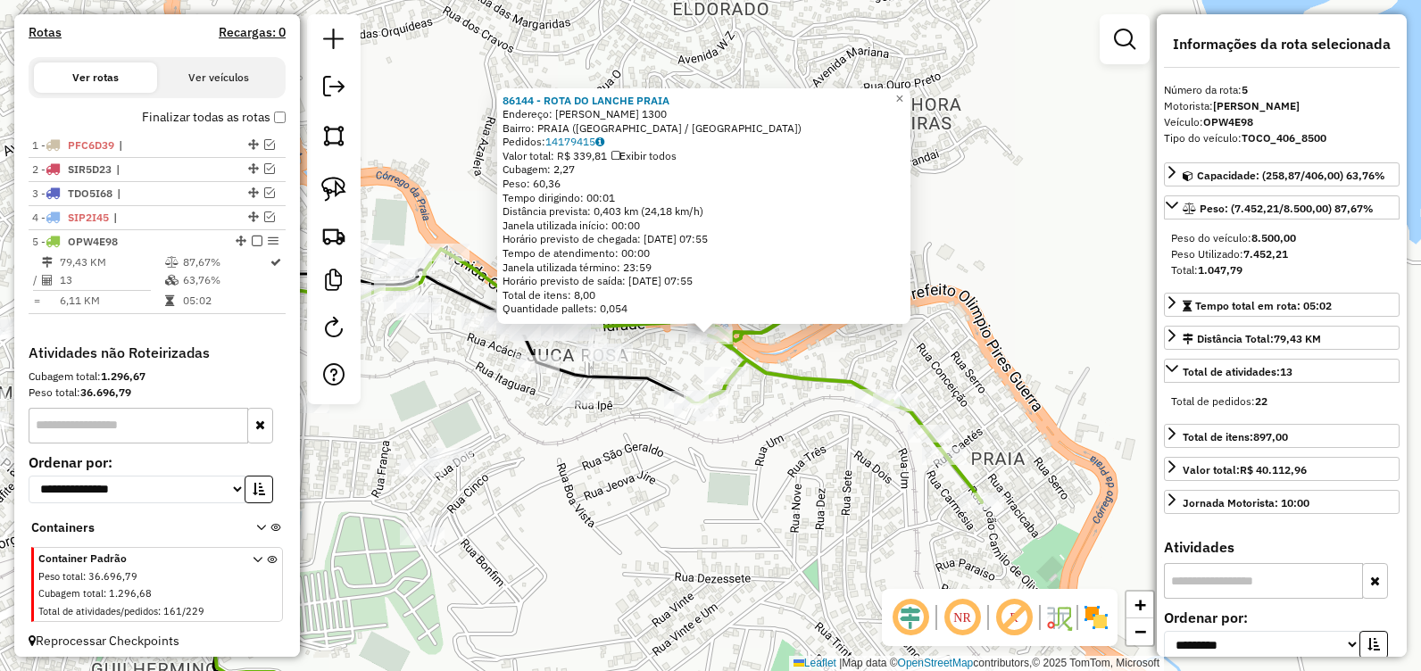
scroll to position [558, 0]
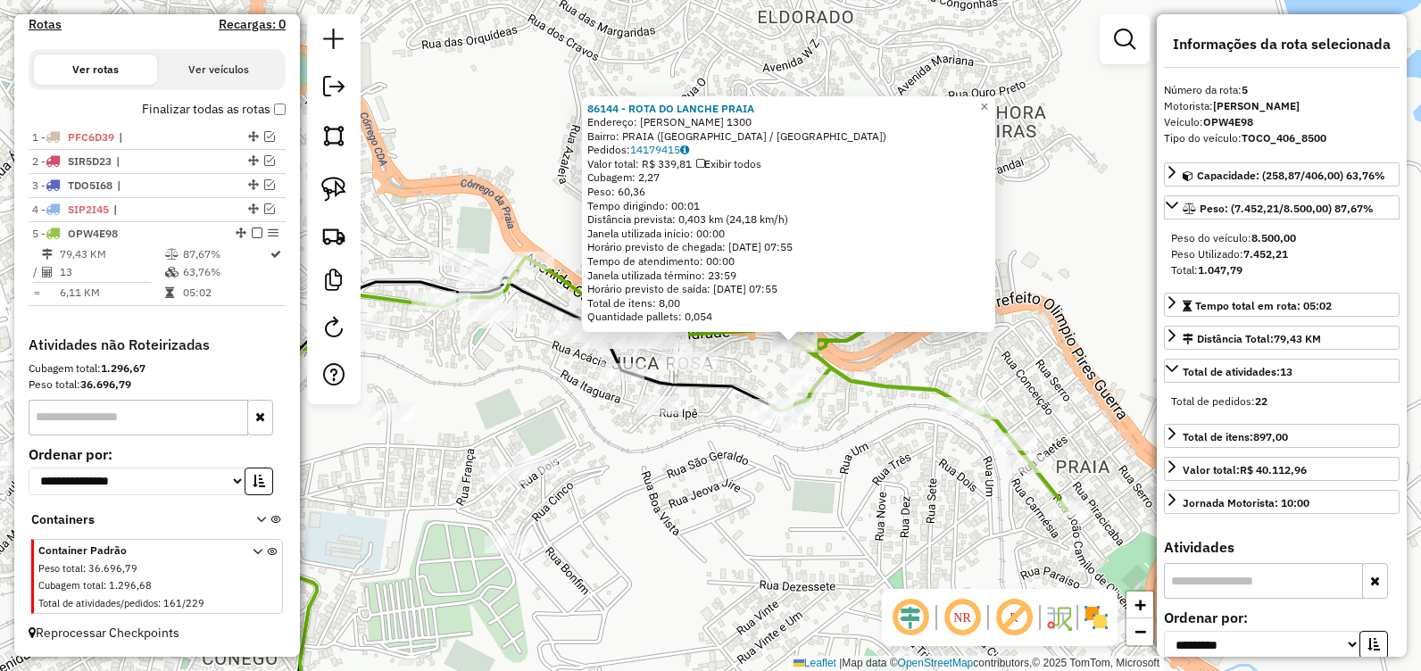
drag, startPoint x: 653, startPoint y: 499, endPoint x: 727, endPoint y: 502, distance: 73.2
click at [726, 507] on div "86144 - ROTA DO LANCHE PRAIA Endereço: CRISTINA GAZIRE 1300 Bairro: PRAIA (ITAB…" at bounding box center [710, 335] width 1421 height 671
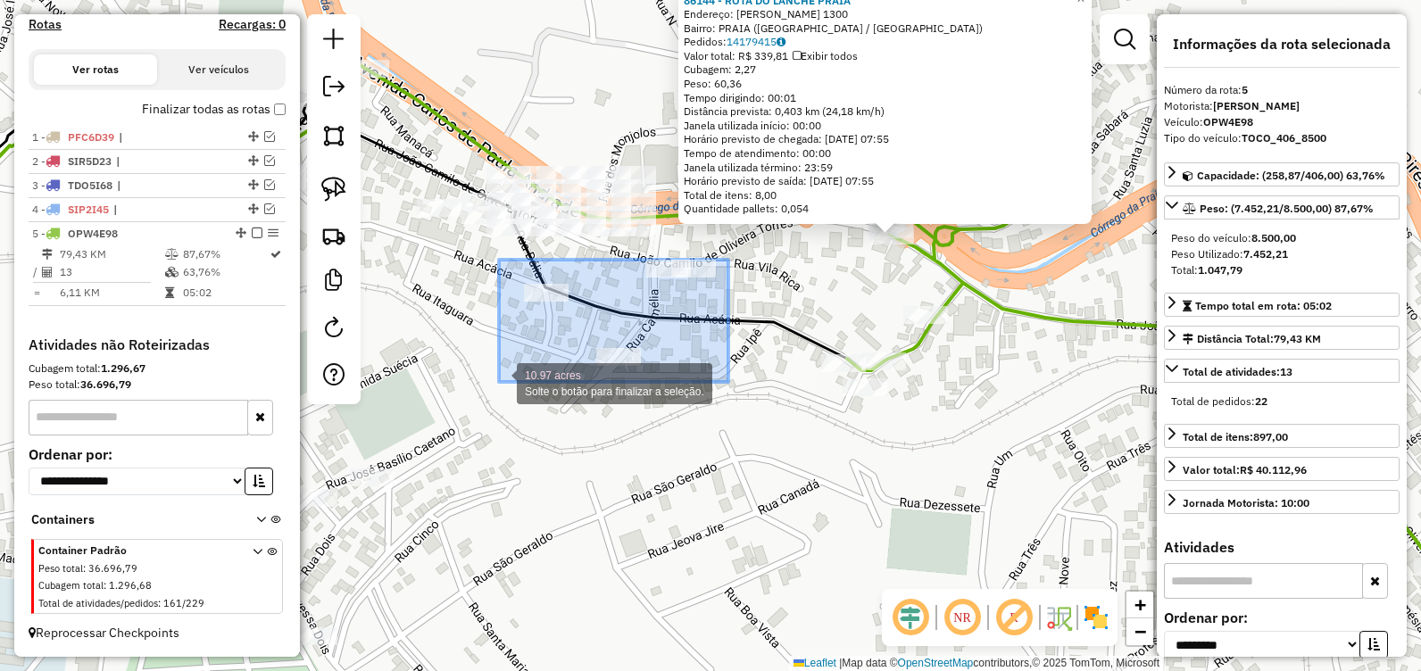
drag, startPoint x: 728, startPoint y: 260, endPoint x: 499, endPoint y: 382, distance: 260.0
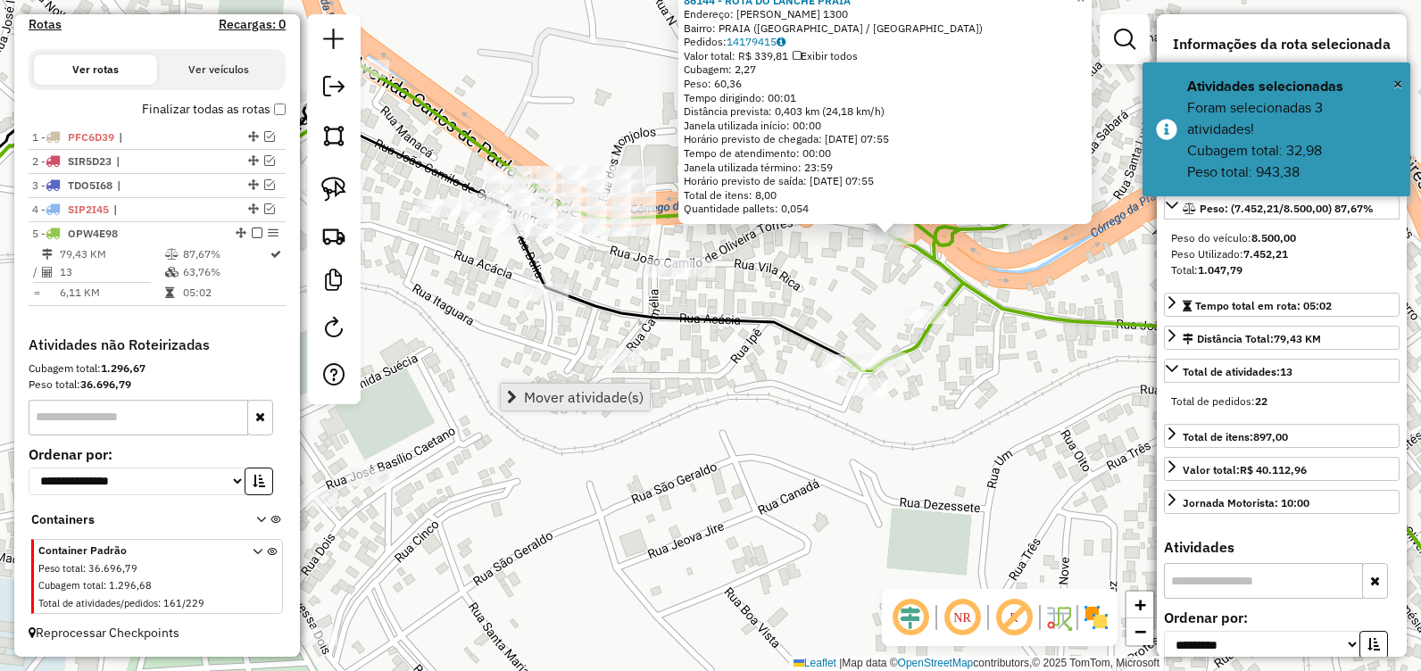
click at [553, 392] on span "Mover atividade(s)" at bounding box center [584, 397] width 120 height 14
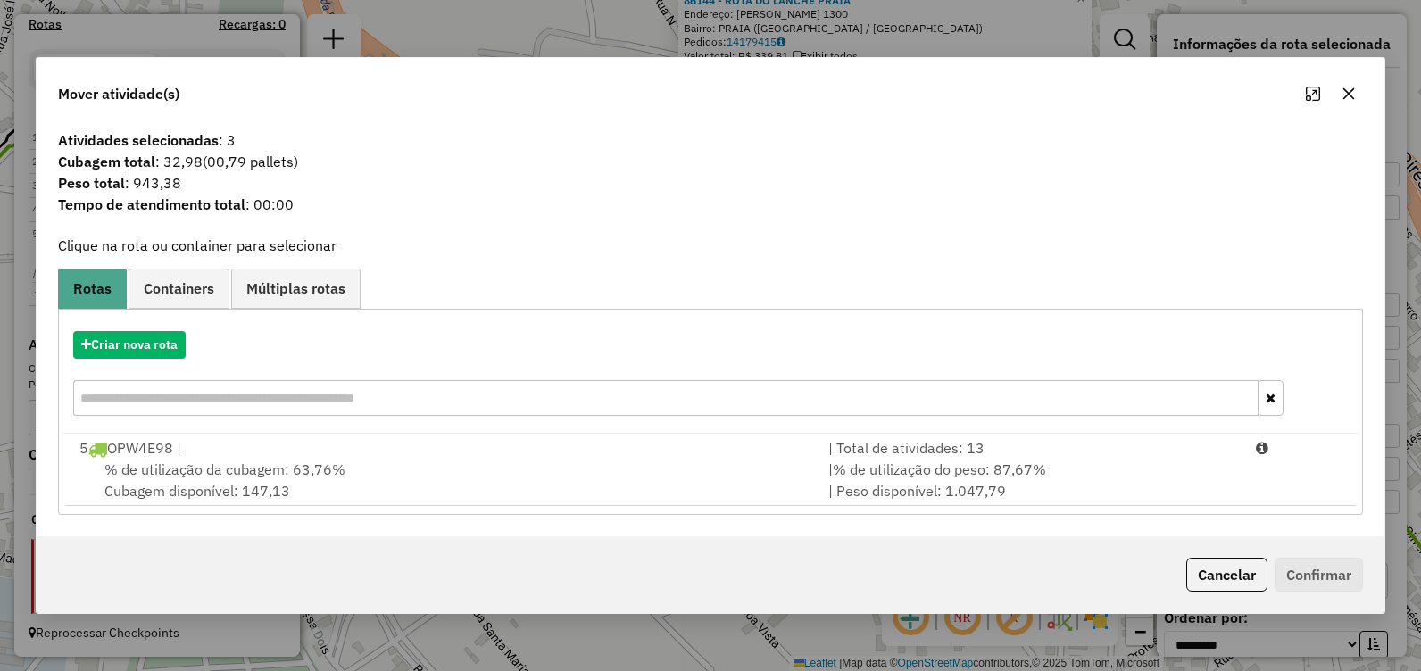
click at [420, 464] on div "% de utilização da cubagem: 63,76% Cubagem disponível: 147,13" at bounding box center [443, 480] width 749 height 43
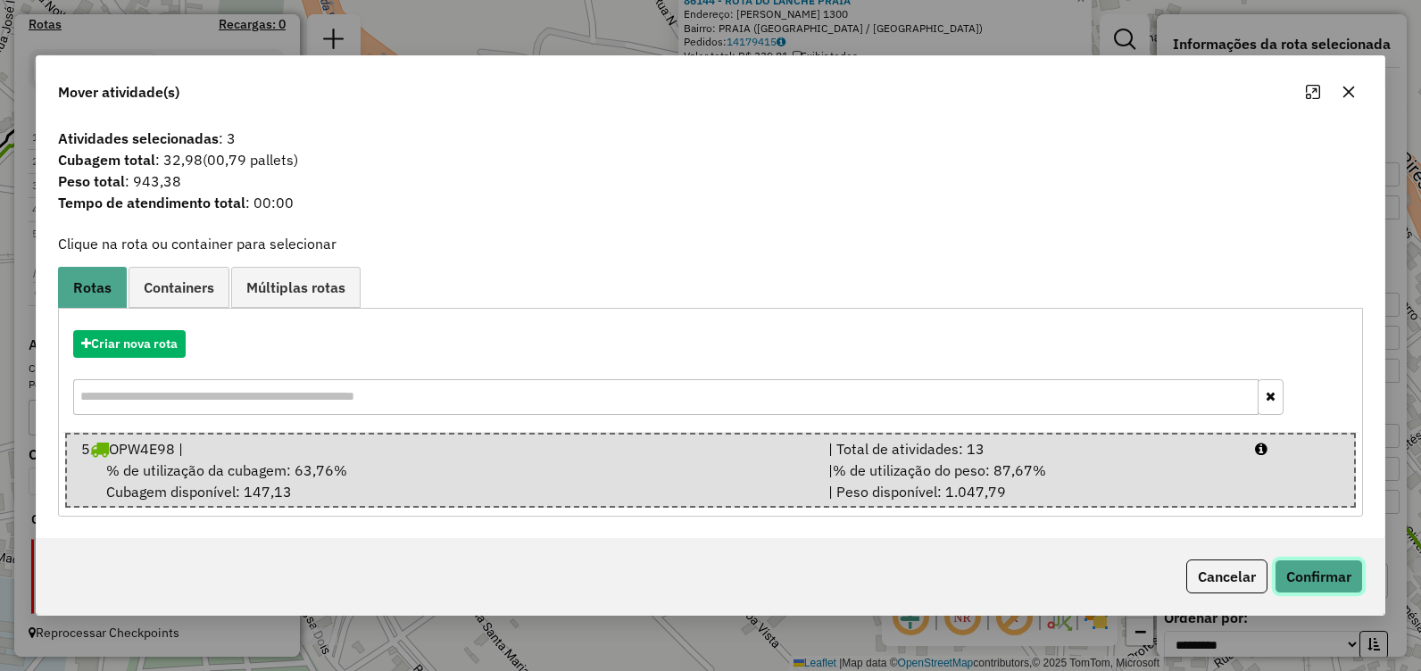
click at [1291, 568] on button "Confirmar" at bounding box center [1319, 577] width 88 height 34
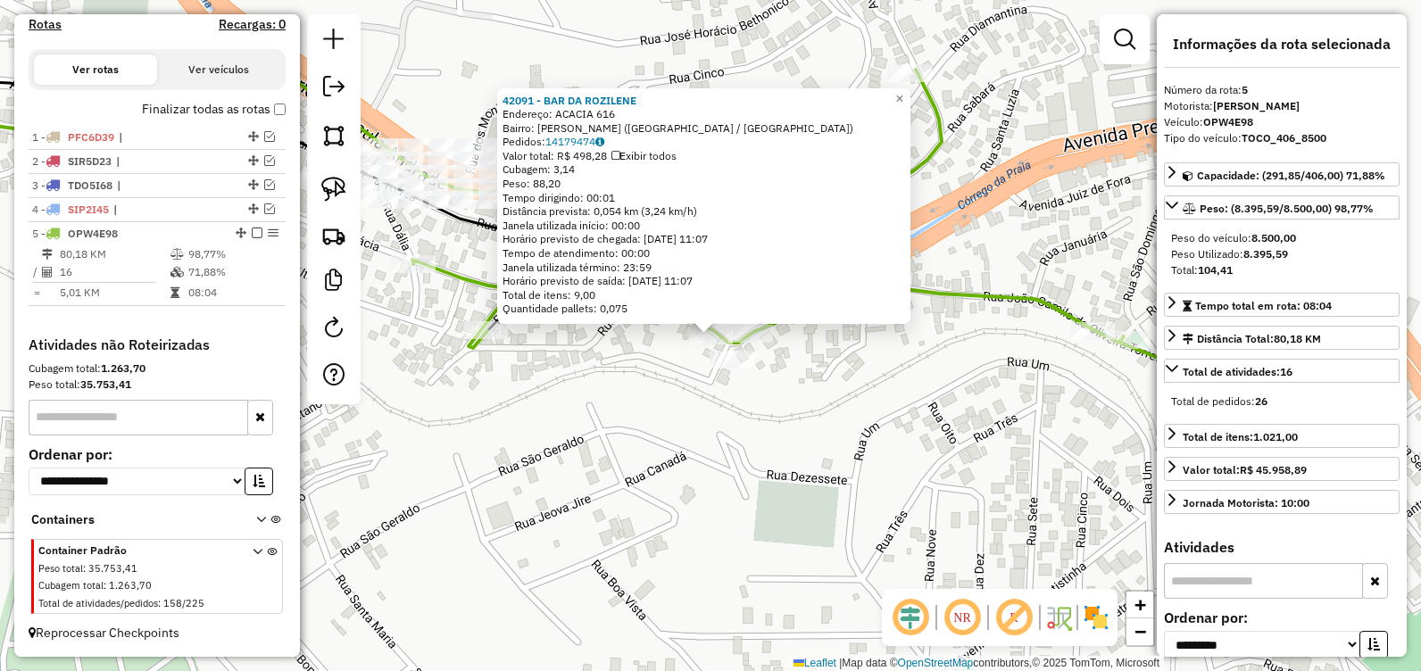
click at [882, 384] on div "42091 - BAR DA ROZILENE Endereço: ACACIA 616 Bairro: JUCA ROSA ([GEOGRAPHIC_DAT…" at bounding box center [710, 335] width 1421 height 671
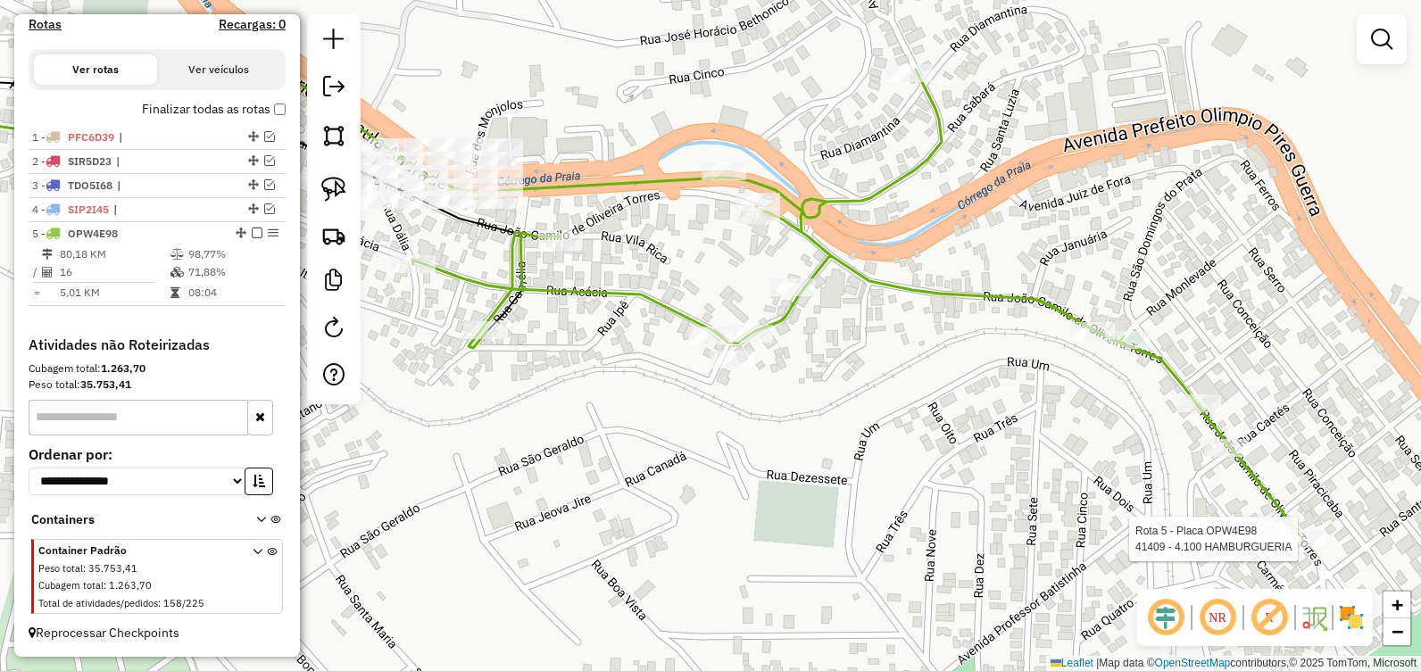
select select "**********"
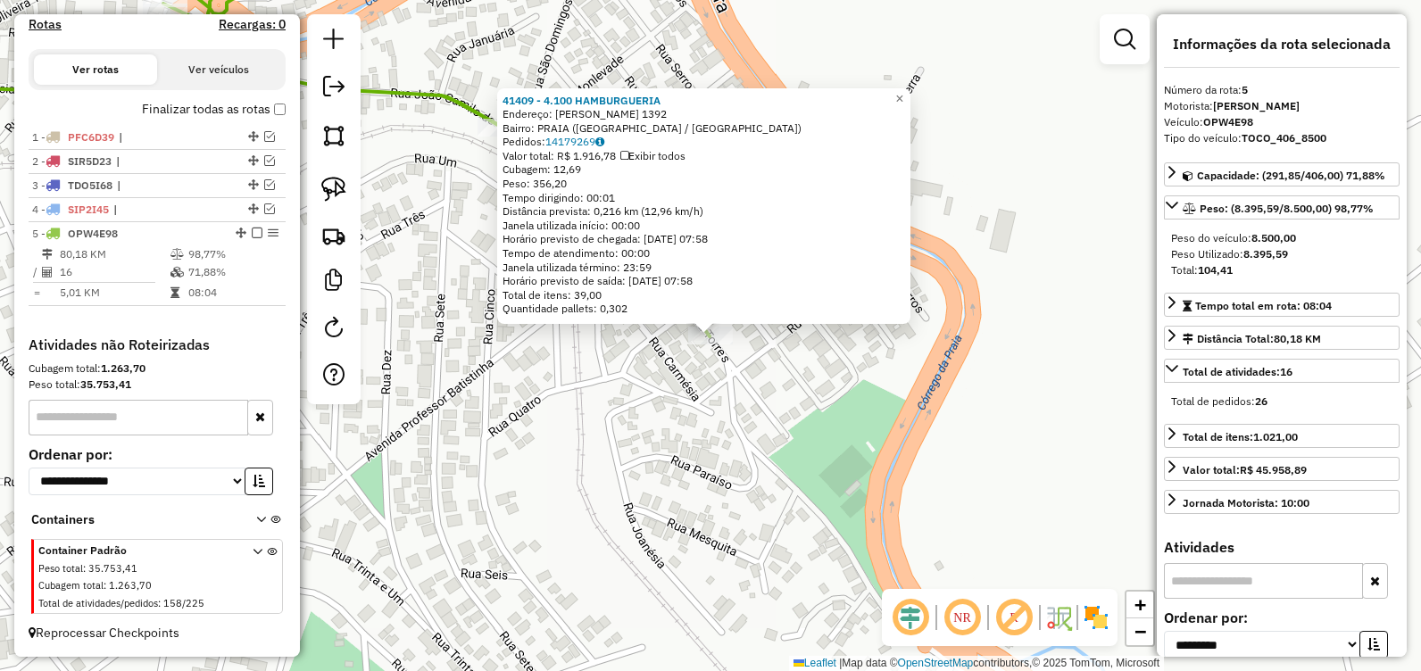
click at [703, 465] on div "41409 - 4.100 HAMBURGUERIA Endereço: JOAO CAMILO DE OLIVEIRA TORRES 1392 Bairro…" at bounding box center [710, 335] width 1421 height 671
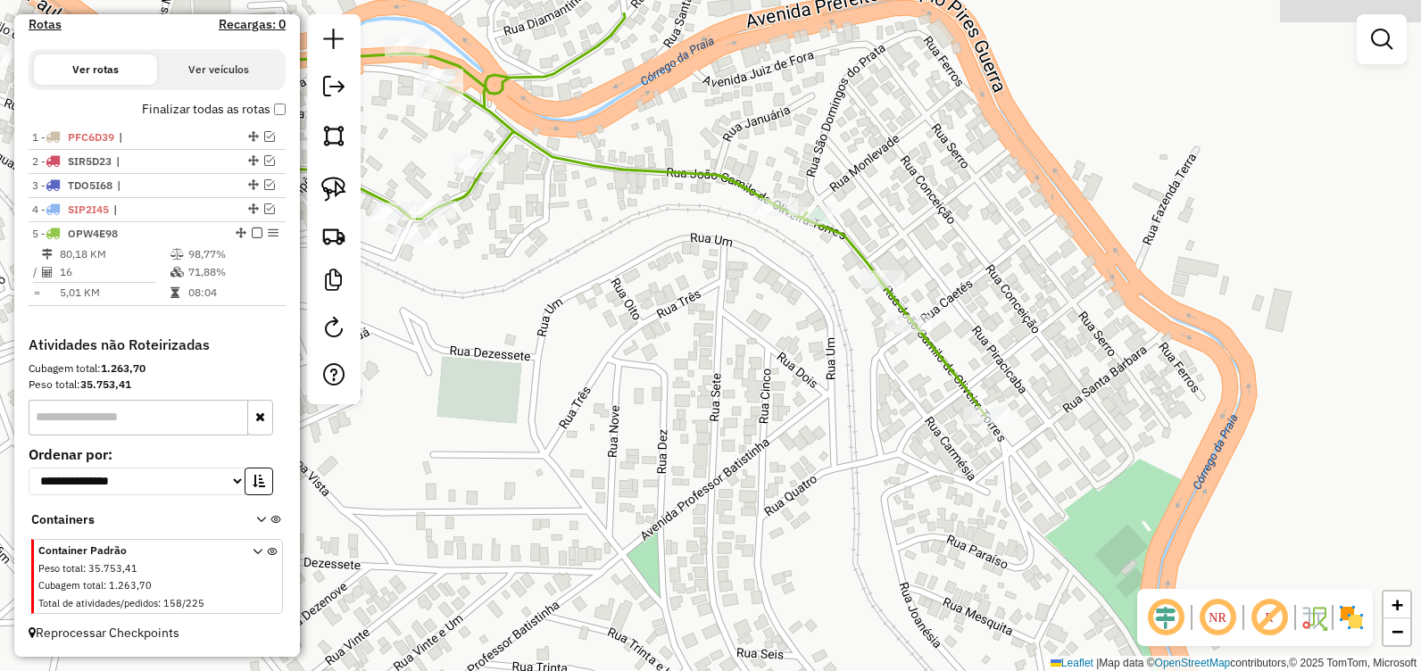
drag, startPoint x: 611, startPoint y: 339, endPoint x: 895, endPoint y: 426, distance: 297.6
click at [895, 426] on div "Janela de atendimento Grade de atendimento Capacidade Transportadoras Veículos …" at bounding box center [710, 335] width 1421 height 671
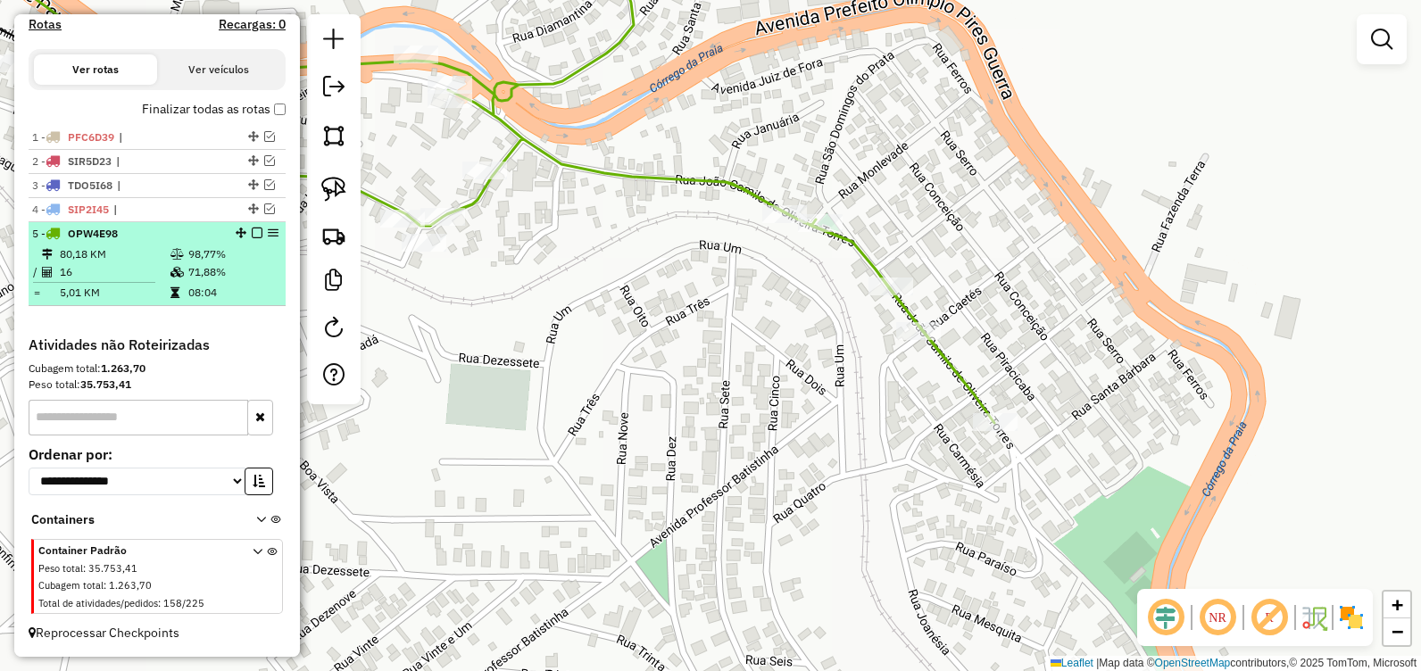
click at [252, 232] on em at bounding box center [257, 233] width 11 height 11
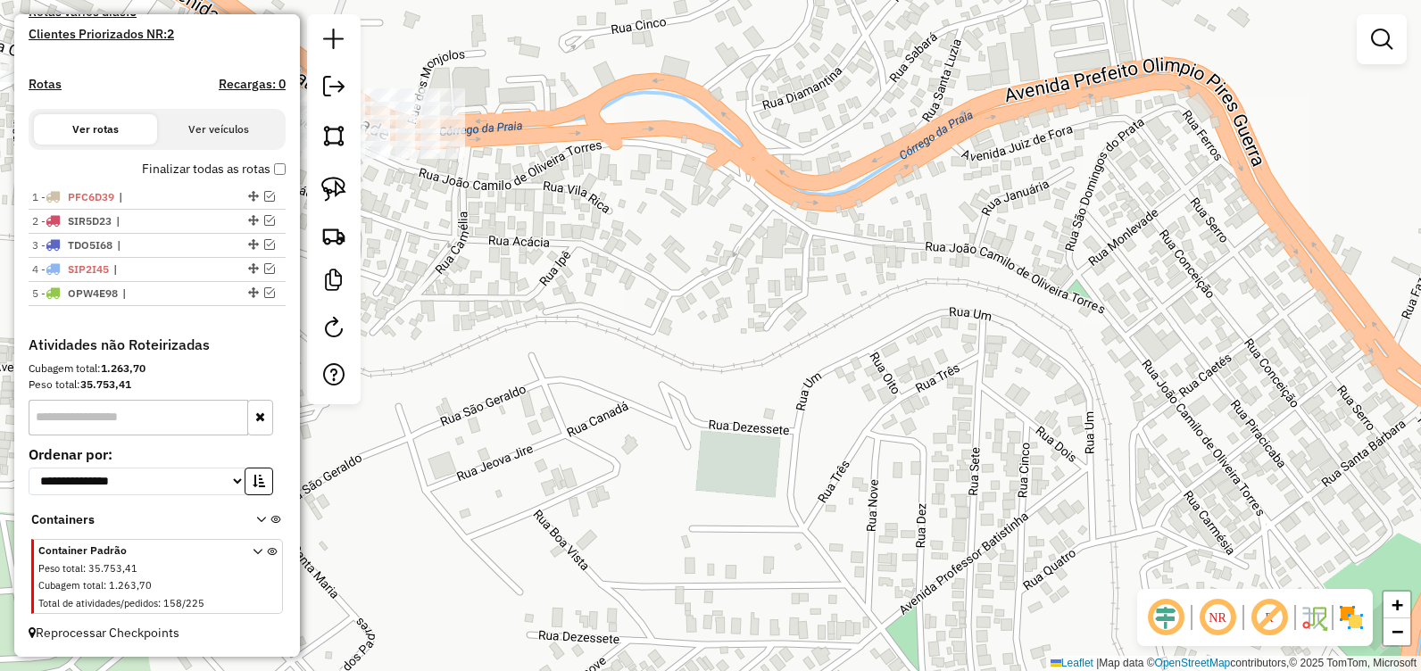
drag, startPoint x: 559, startPoint y: 277, endPoint x: 880, endPoint y: 338, distance: 327.2
click at [842, 346] on div "Janela de atendimento Grade de atendimento Capacidade Transportadoras Veículos …" at bounding box center [710, 335] width 1421 height 671
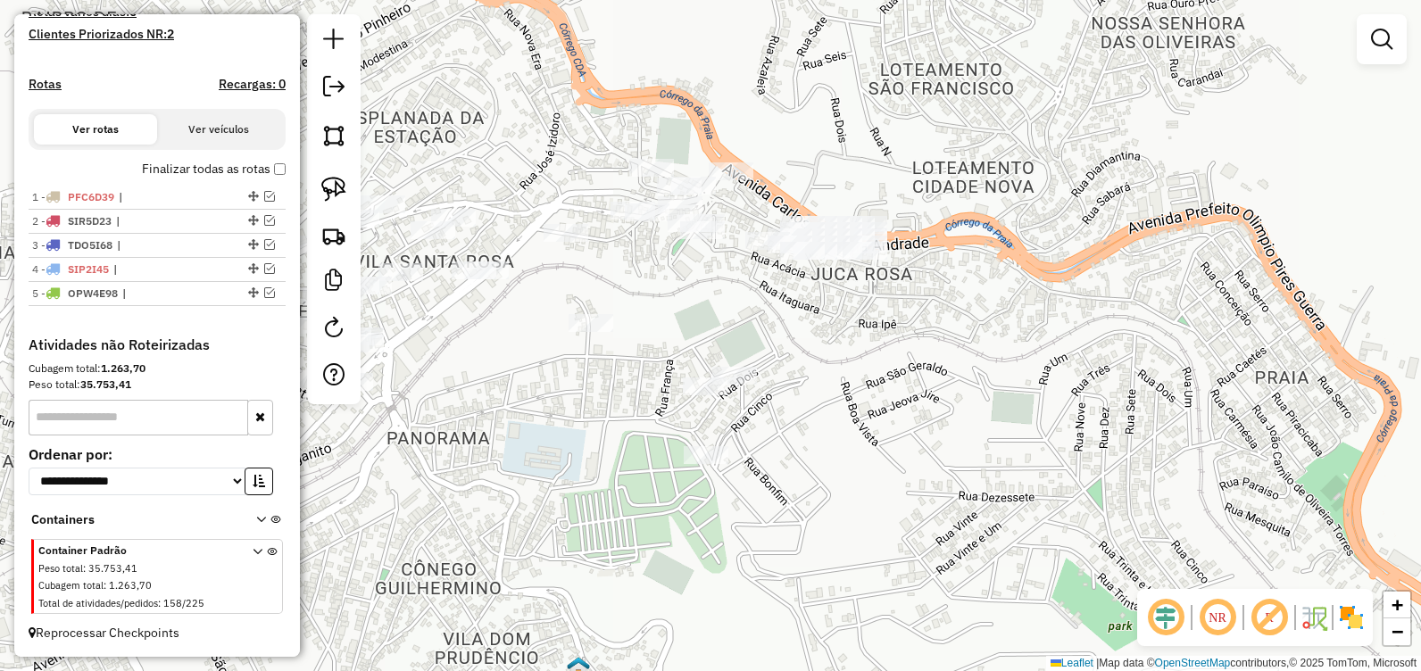
drag, startPoint x: 703, startPoint y: 329, endPoint x: 752, endPoint y: 329, distance: 48.2
click at [752, 329] on div "Janela de atendimento Grade de atendimento Capacidade Transportadoras Veículos …" at bounding box center [710, 335] width 1421 height 671
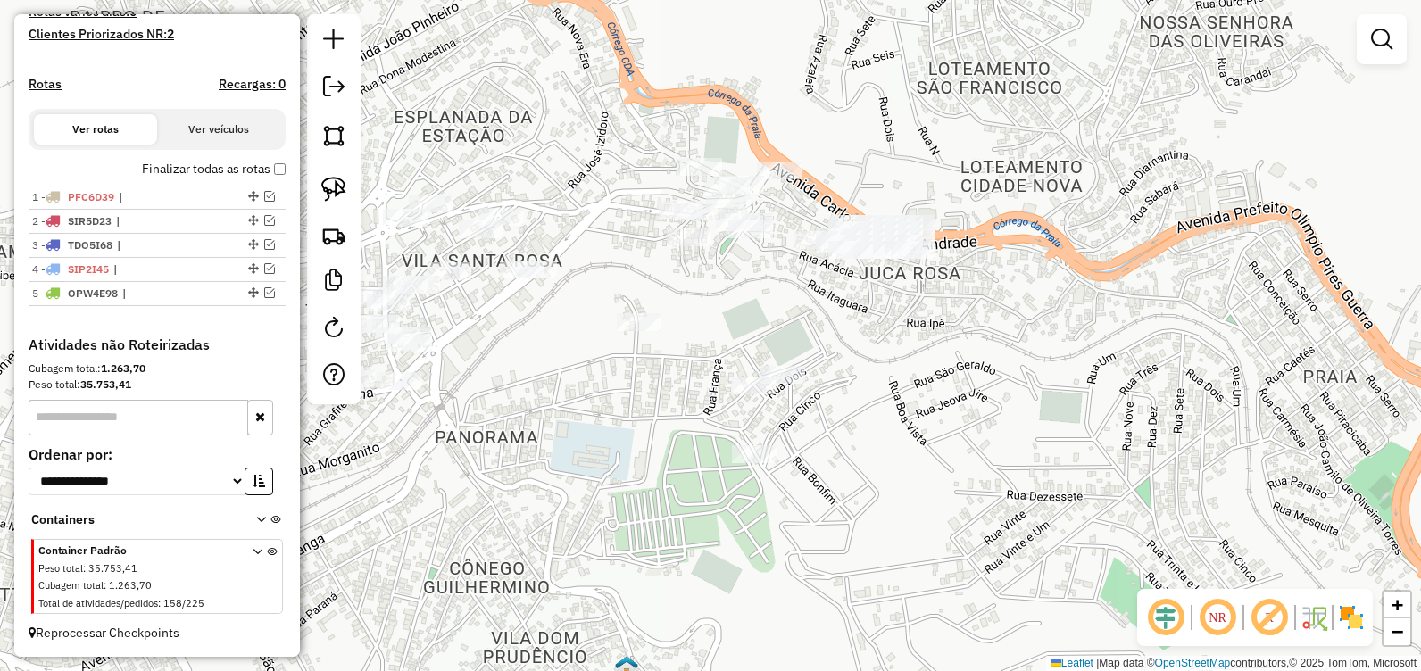
drag, startPoint x: 608, startPoint y: 241, endPoint x: 676, endPoint y: 245, distance: 67.9
click at [678, 245] on div at bounding box center [689, 238] width 45 height 18
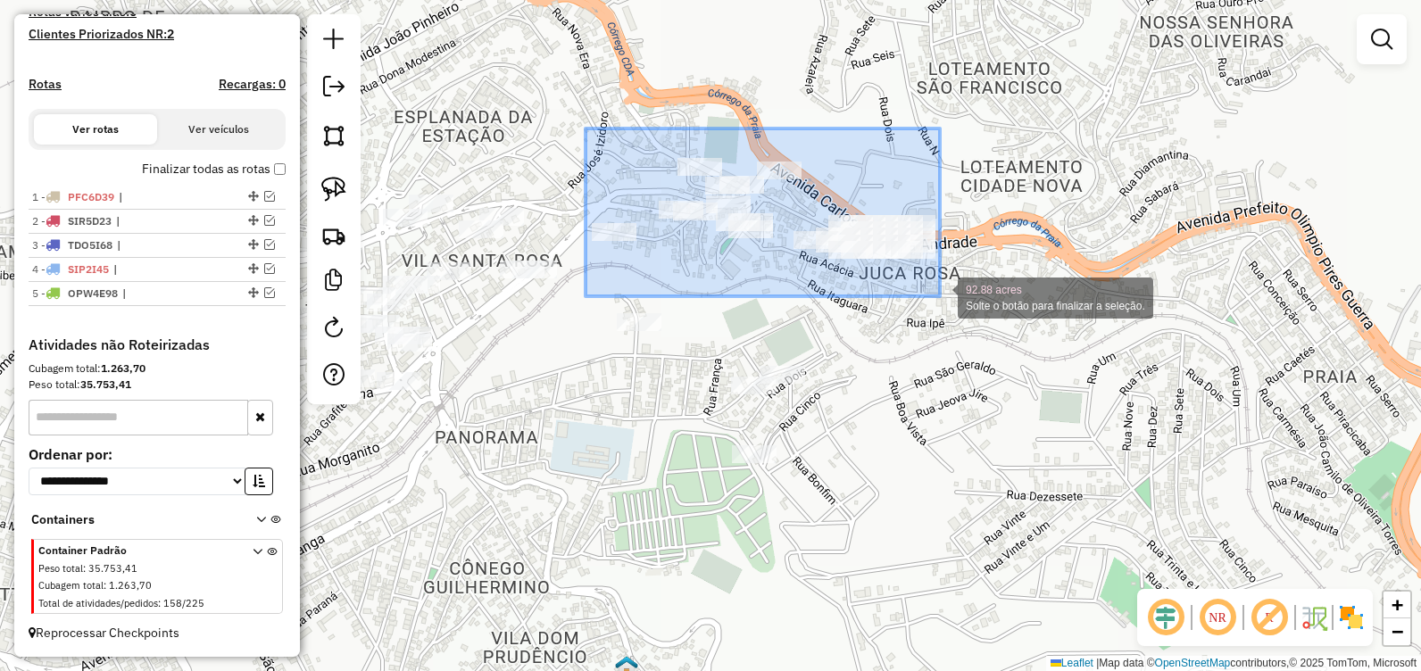
drag, startPoint x: 586, startPoint y: 129, endPoint x: 940, endPoint y: 296, distance: 392.1
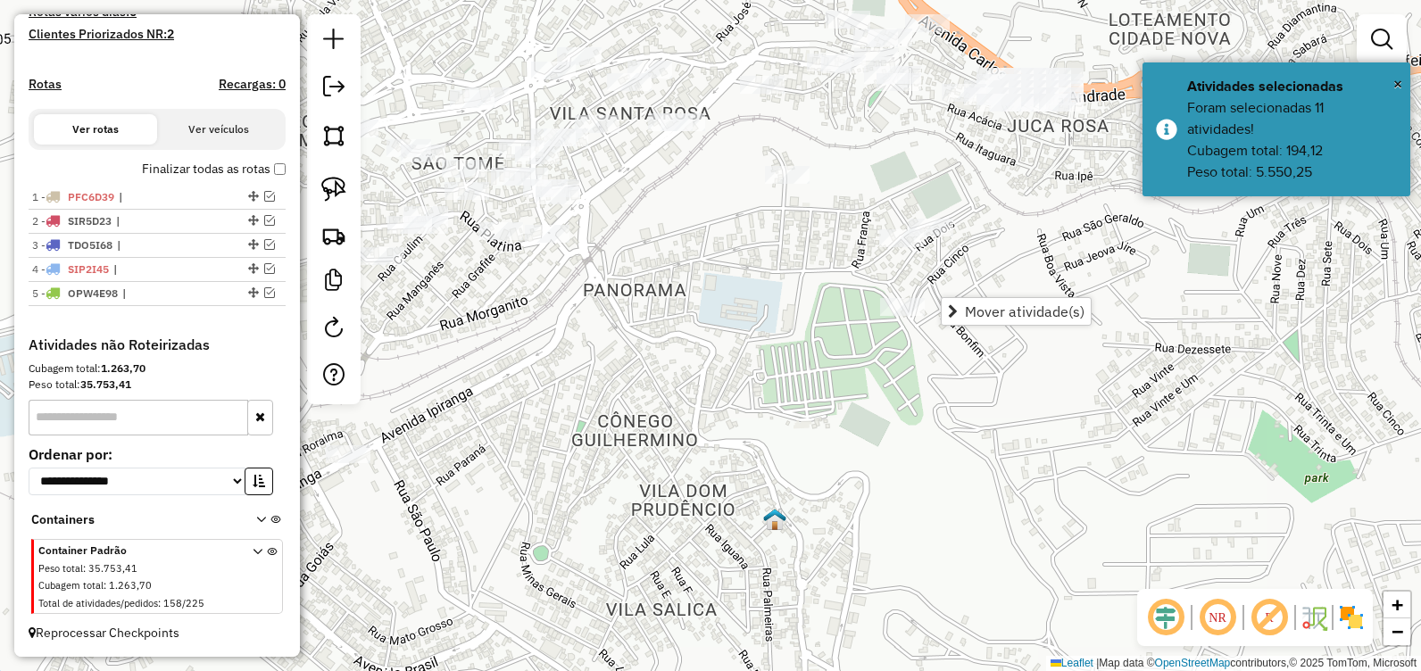
drag, startPoint x: 714, startPoint y: 258, endPoint x: 807, endPoint y: 137, distance: 152.1
click at [807, 137] on div "Janela de atendimento Grade de atendimento Capacidade Transportadoras Veículos …" at bounding box center [710, 335] width 1421 height 671
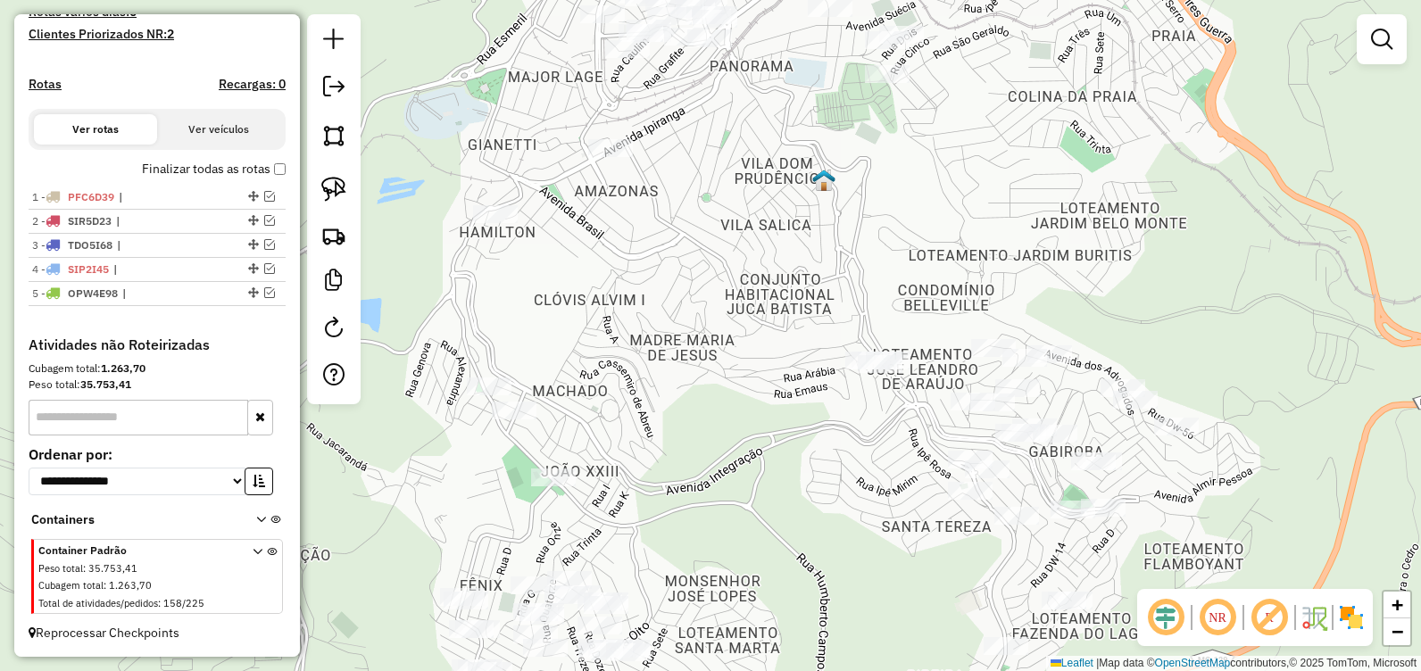
drag, startPoint x: 707, startPoint y: 287, endPoint x: 775, endPoint y: 100, distance: 199.4
click at [775, 100] on div "Janela de atendimento Grade de atendimento Capacidade Transportadoras Veículos …" at bounding box center [710, 335] width 1421 height 671
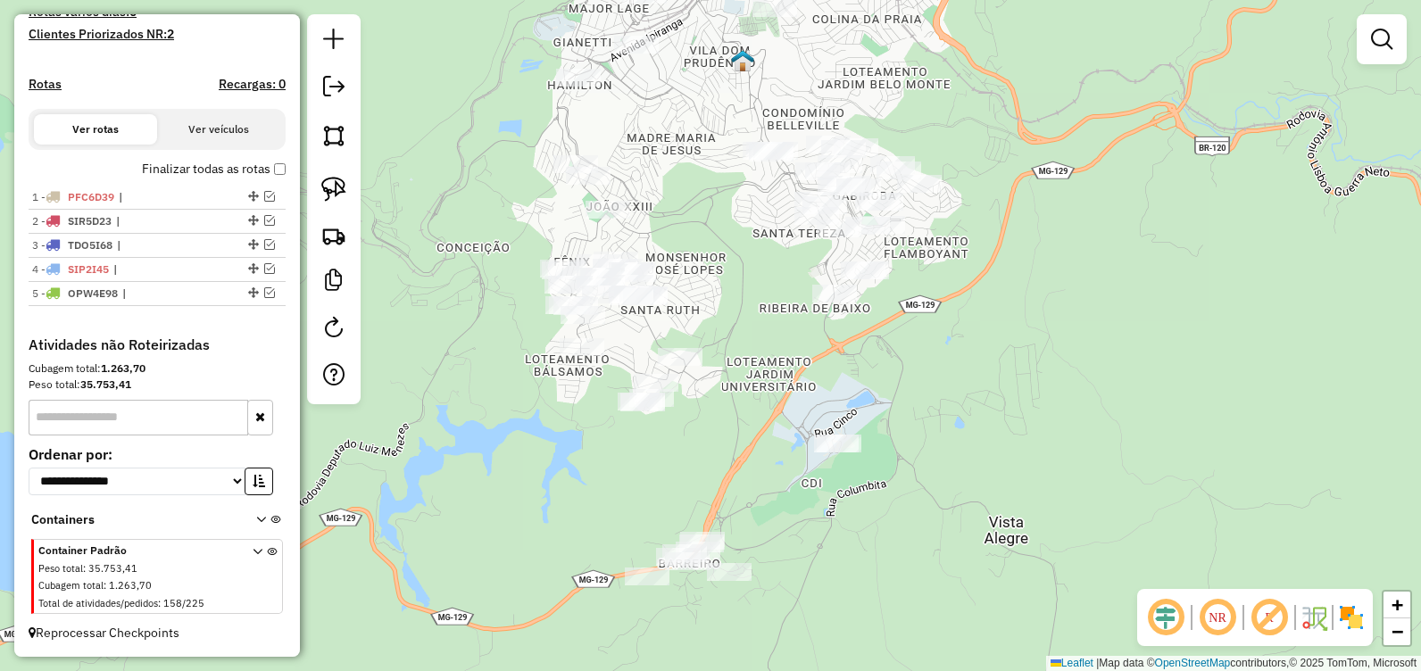
drag, startPoint x: 743, startPoint y: 230, endPoint x: 723, endPoint y: 208, distance: 29.7
click at [723, 208] on div "Janela de atendimento Grade de atendimento Capacidade Transportadoras Veículos …" at bounding box center [710, 335] width 1421 height 671
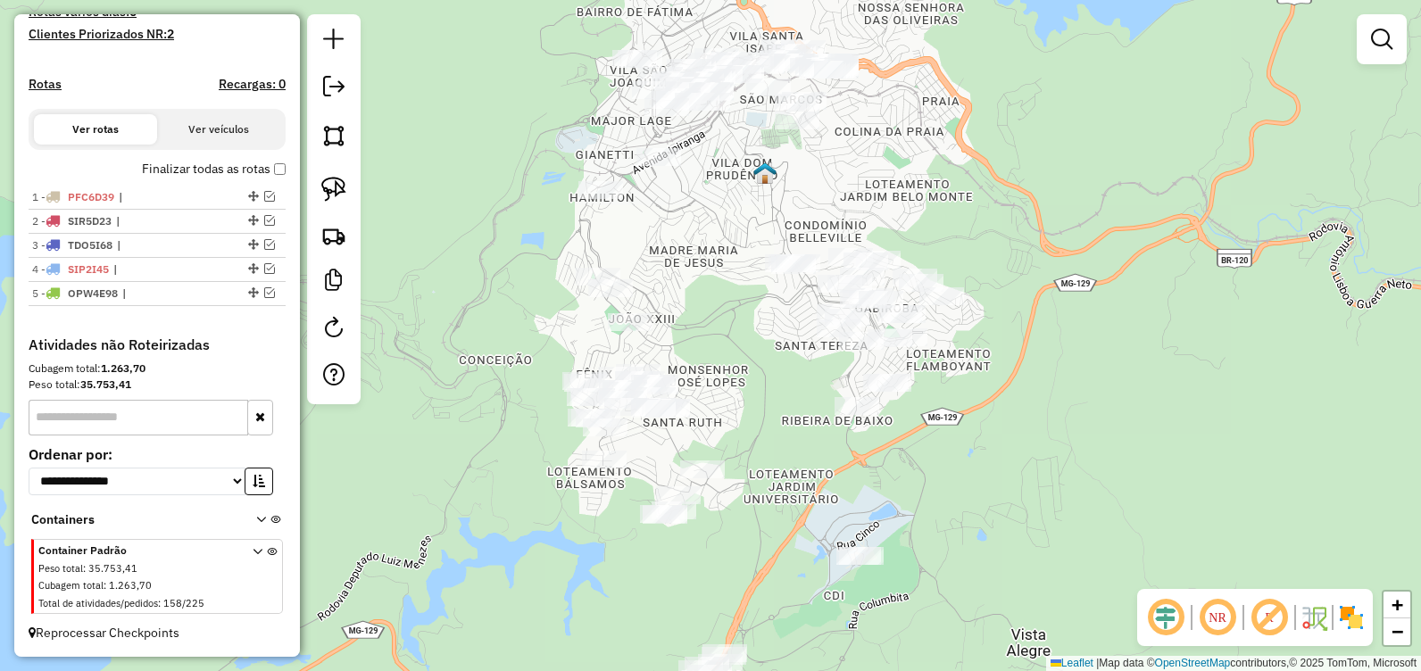
drag, startPoint x: 708, startPoint y: 164, endPoint x: 728, endPoint y: 279, distance: 116.1
click at [728, 279] on div "Janela de atendimento Grade de atendimento Capacidade Transportadoras Veículos …" at bounding box center [710, 335] width 1421 height 671
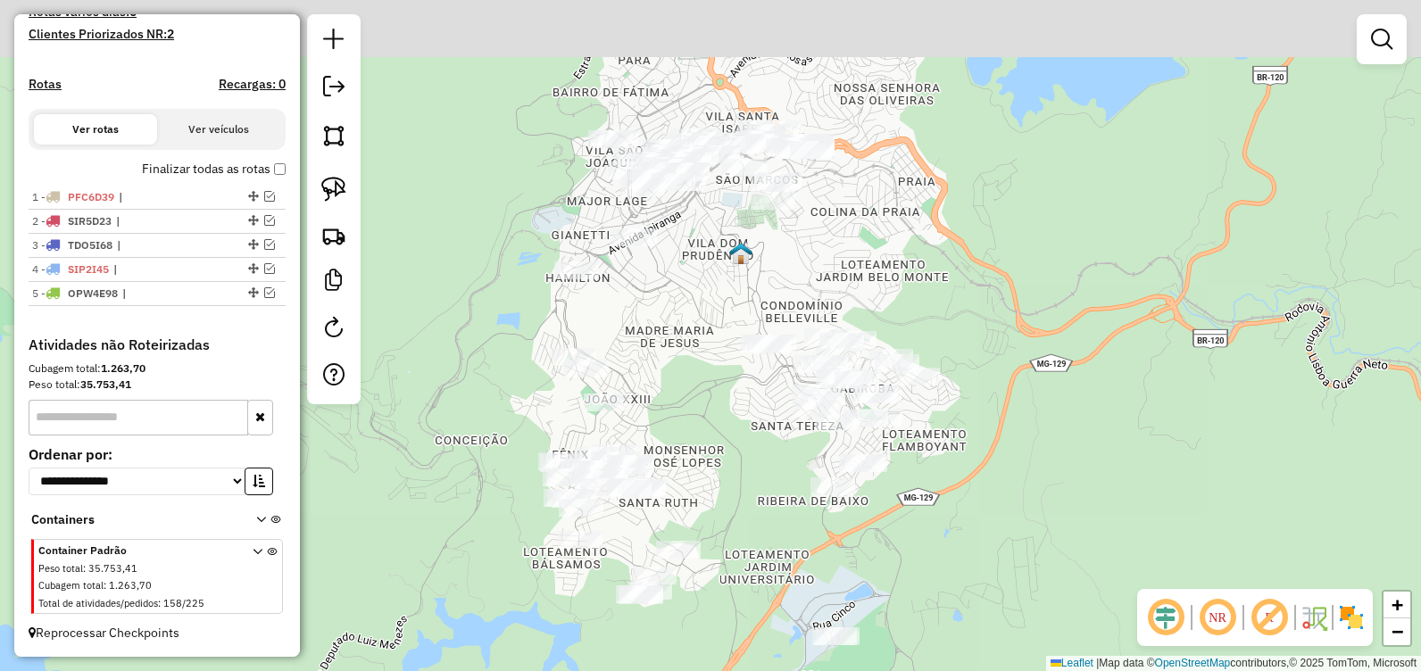
drag, startPoint x: 742, startPoint y: 162, endPoint x: 684, endPoint y: 345, distance: 192.8
click at [685, 345] on div "Janela de atendimento Grade de atendimento Capacidade Transportadoras Veículos …" at bounding box center [710, 335] width 1421 height 671
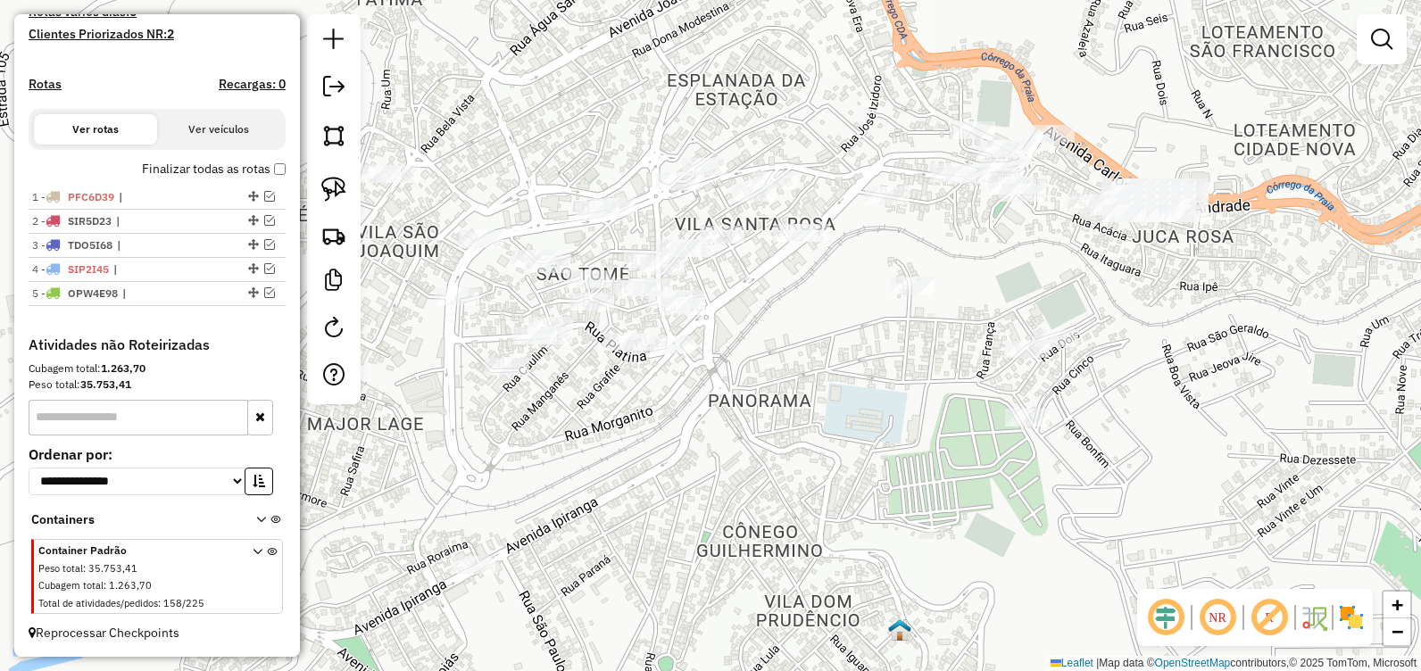
drag, startPoint x: 714, startPoint y: 262, endPoint x: 785, endPoint y: 347, distance: 110.3
click at [784, 347] on div "Janela de atendimento Grade de atendimento Capacidade Transportadoras Veículos …" at bounding box center [710, 335] width 1421 height 671
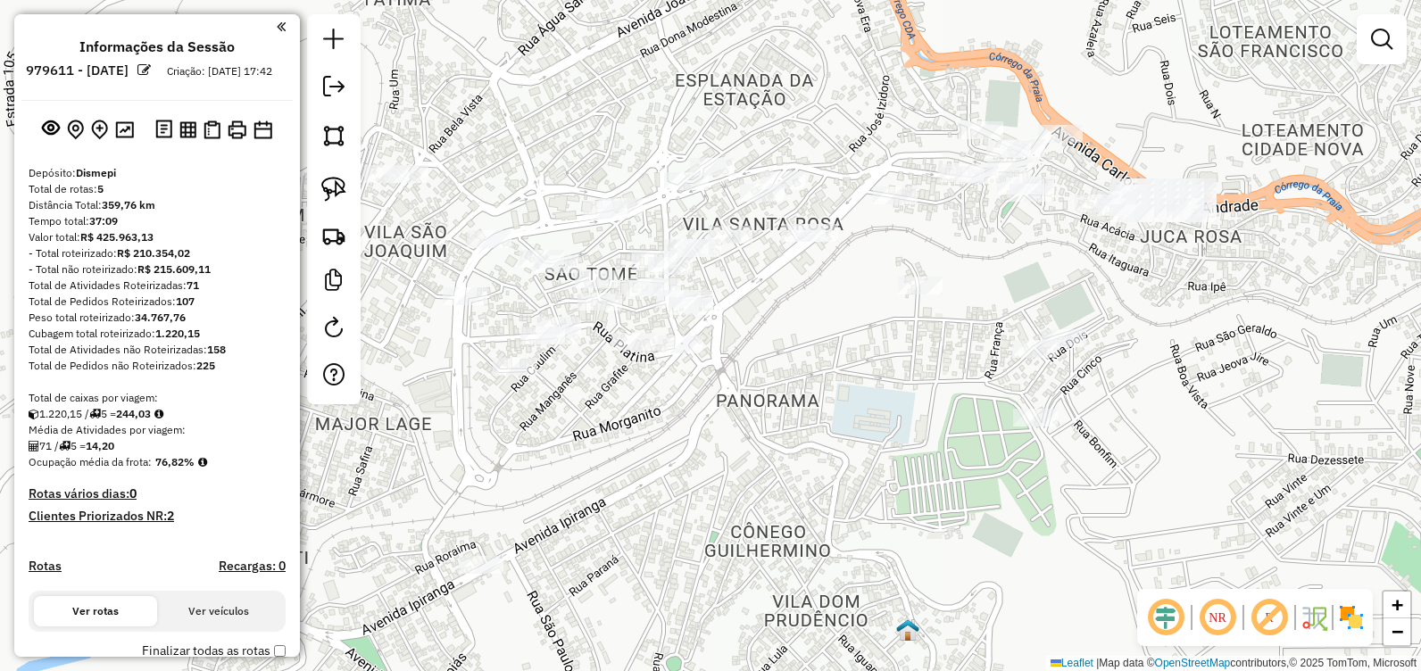
scroll to position [498, 0]
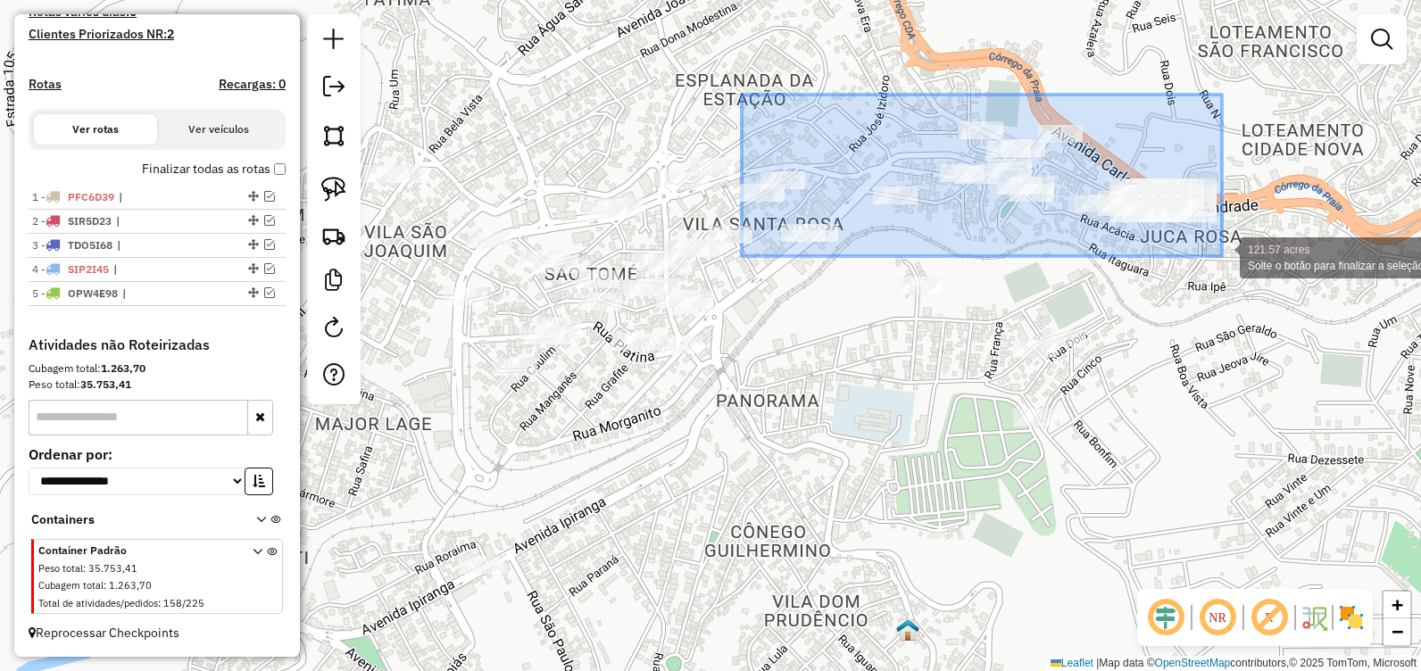
drag, startPoint x: 745, startPoint y: 98, endPoint x: 1222, endPoint y: 256, distance: 502.2
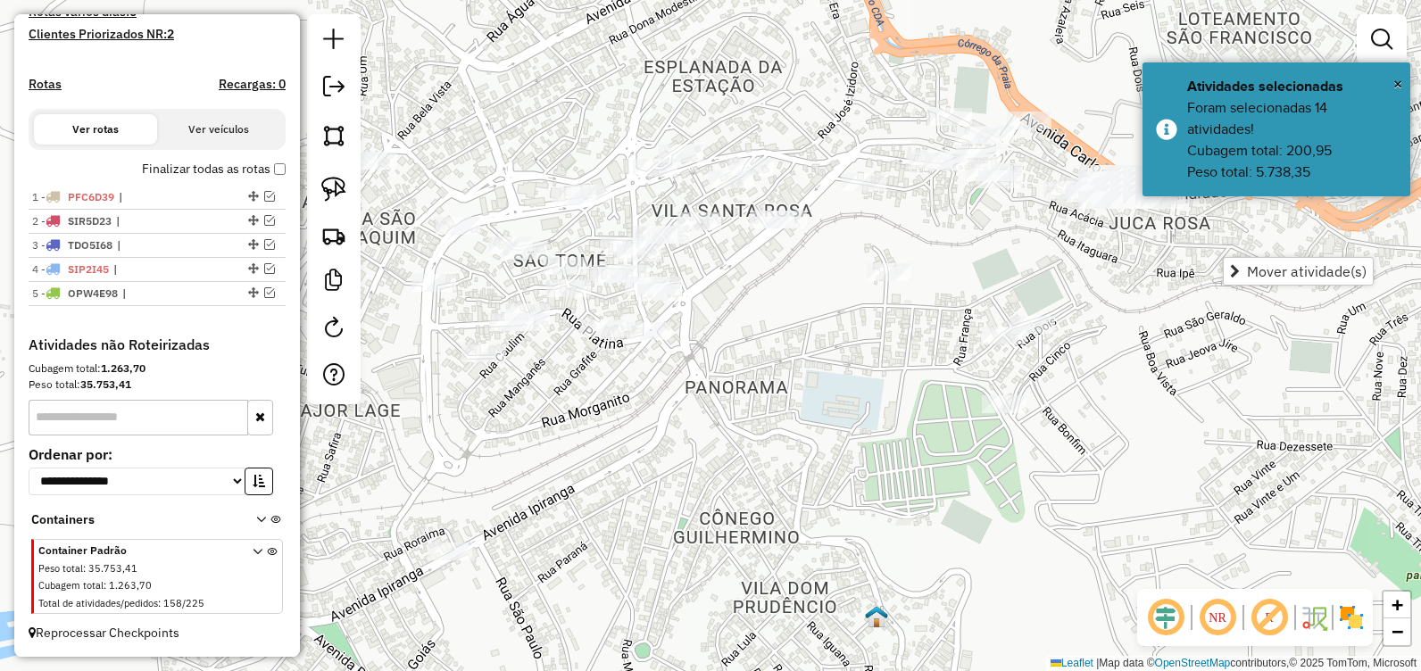
drag, startPoint x: 761, startPoint y: 277, endPoint x: 656, endPoint y: 261, distance: 105.7
click at [656, 261] on div "Janela de atendimento Grade de atendimento Capacidade Transportadoras Veículos …" at bounding box center [710, 335] width 1421 height 671
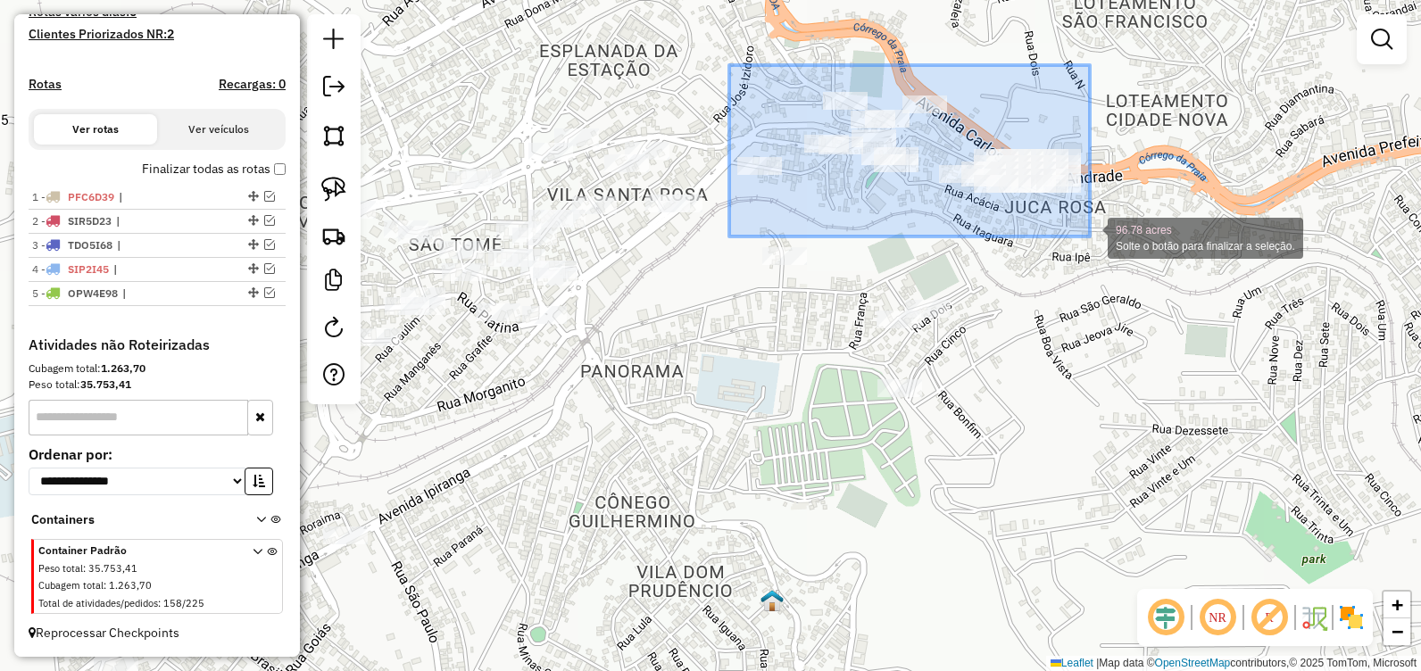
drag, startPoint x: 729, startPoint y: 65, endPoint x: 1090, endPoint y: 237, distance: 399.3
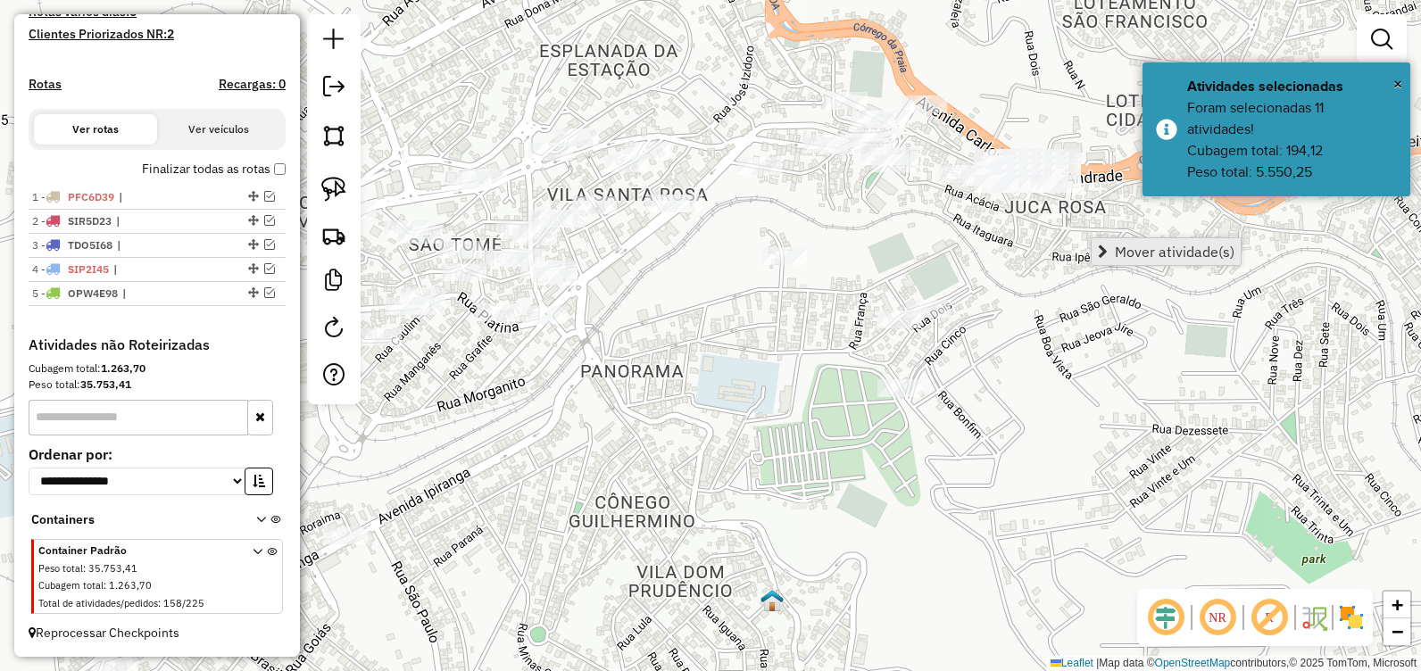
click at [1113, 245] on link "Mover atividade(s)" at bounding box center [1166, 251] width 149 height 27
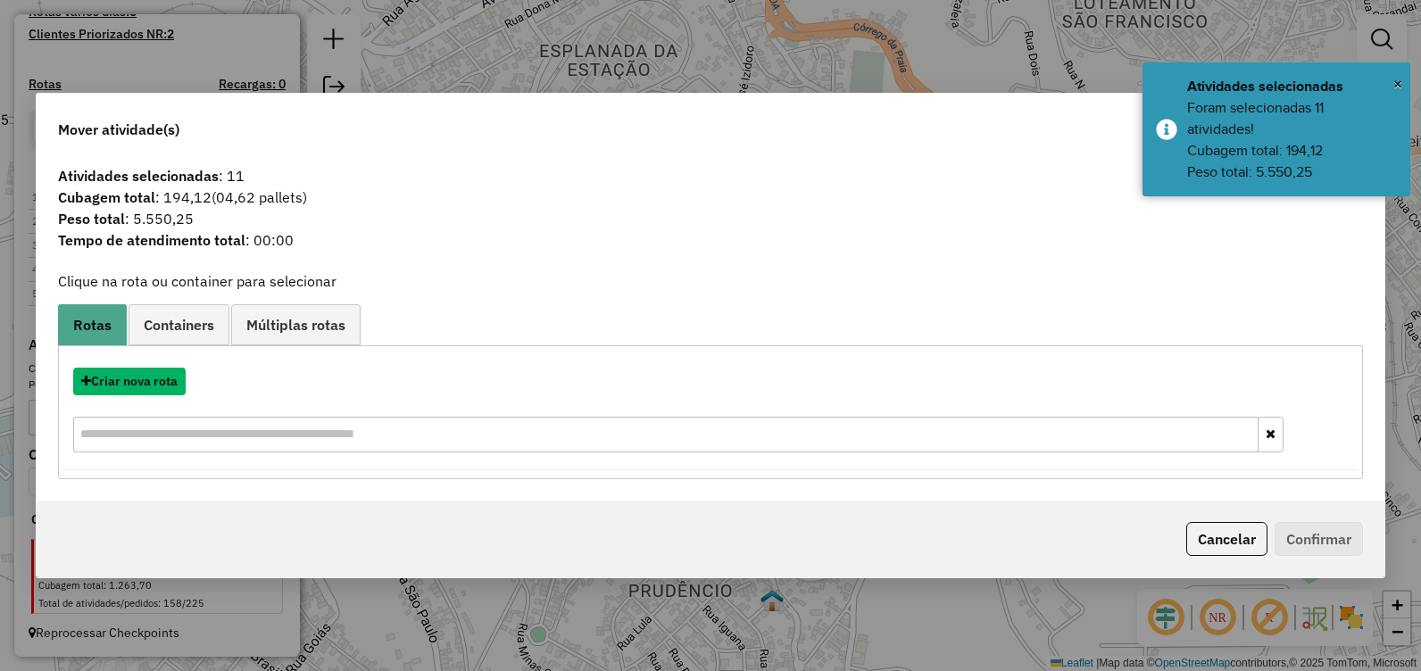
click at [137, 381] on button "Criar nova rota" at bounding box center [129, 382] width 112 height 28
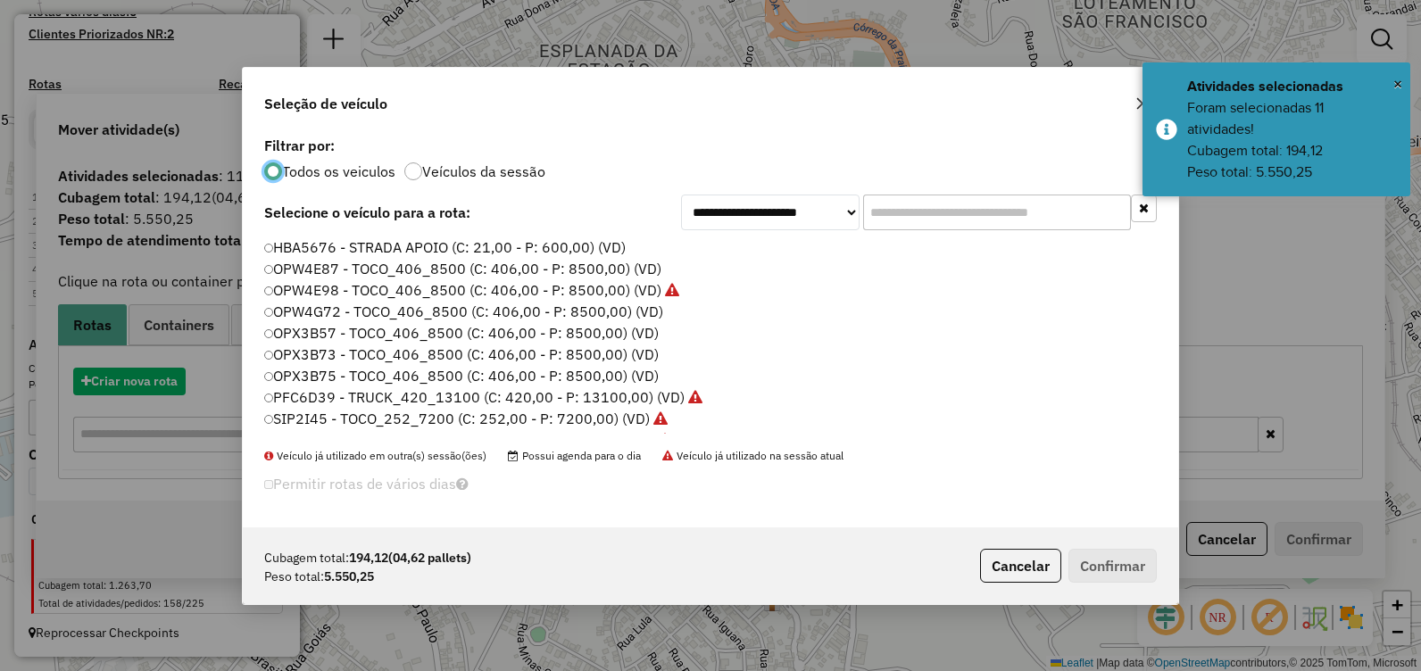
scroll to position [10, 5]
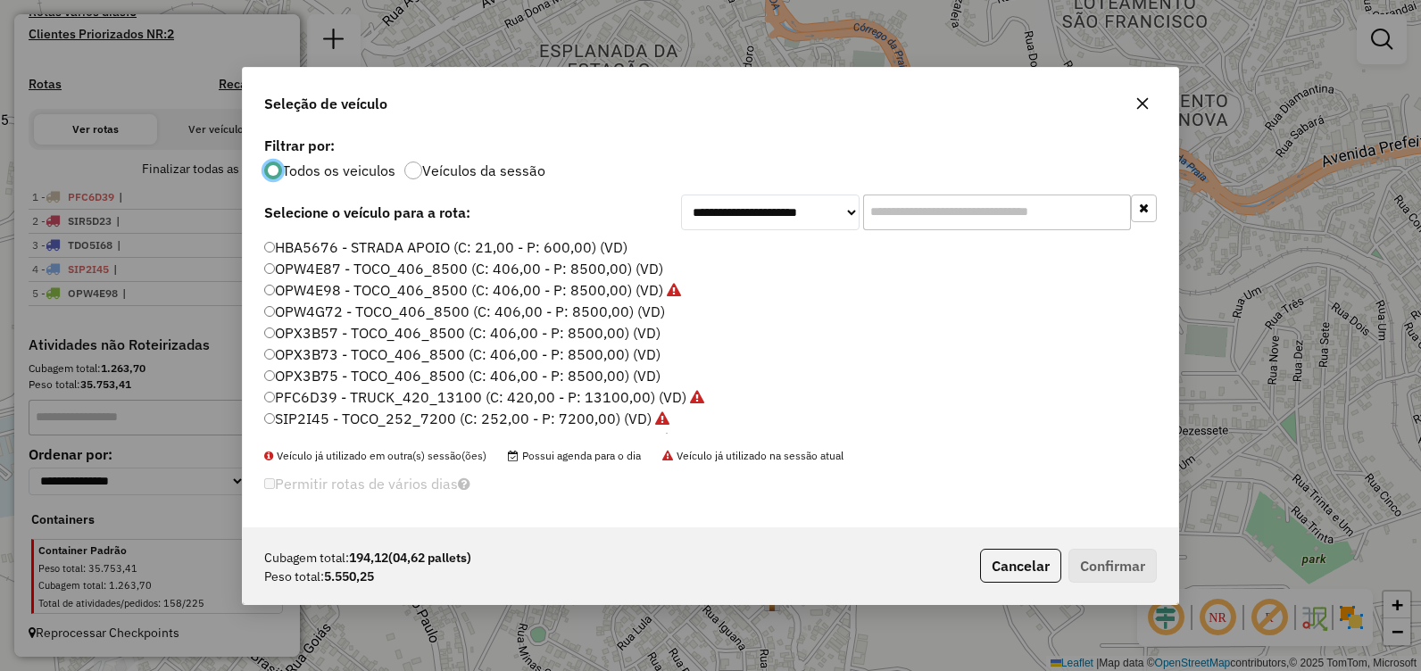
click at [377, 370] on label "OPX3B75 - TOCO_406_8500 (C: 406,00 - P: 8500,00) (VD)" at bounding box center [462, 375] width 396 height 21
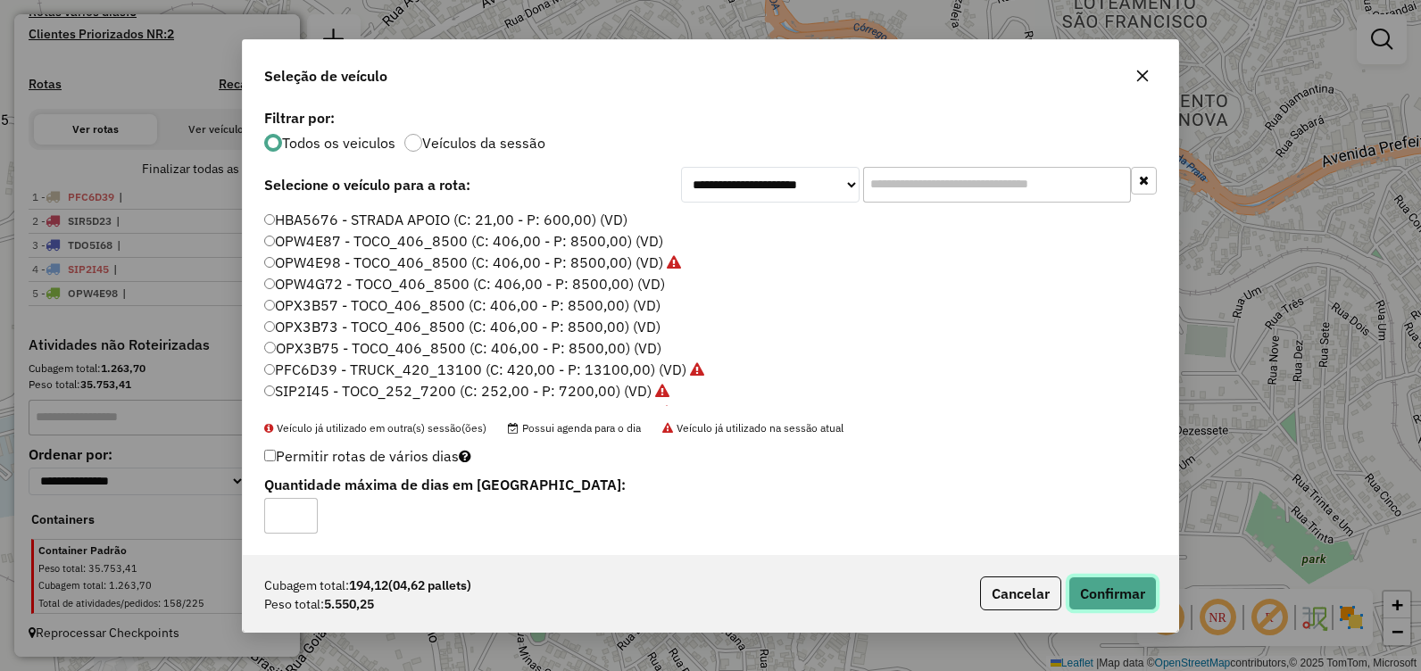
click at [1124, 599] on button "Confirmar" at bounding box center [1113, 594] width 88 height 34
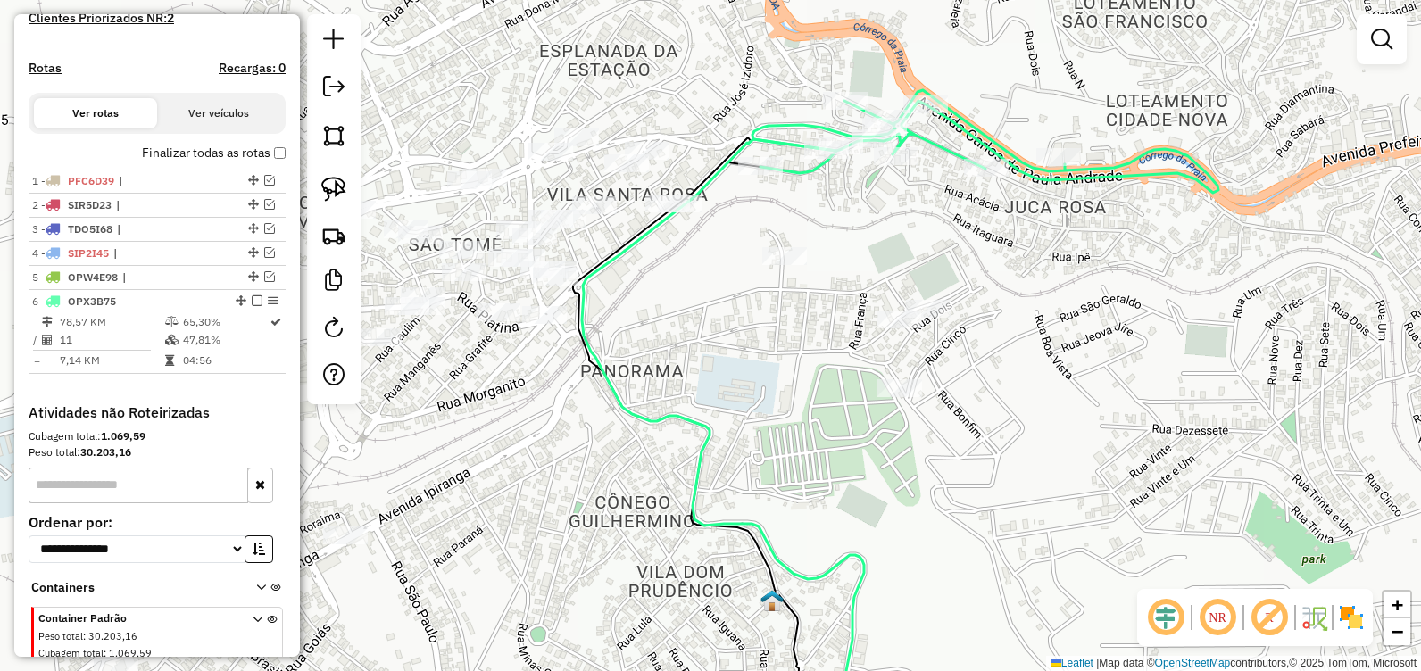
scroll to position [558, 0]
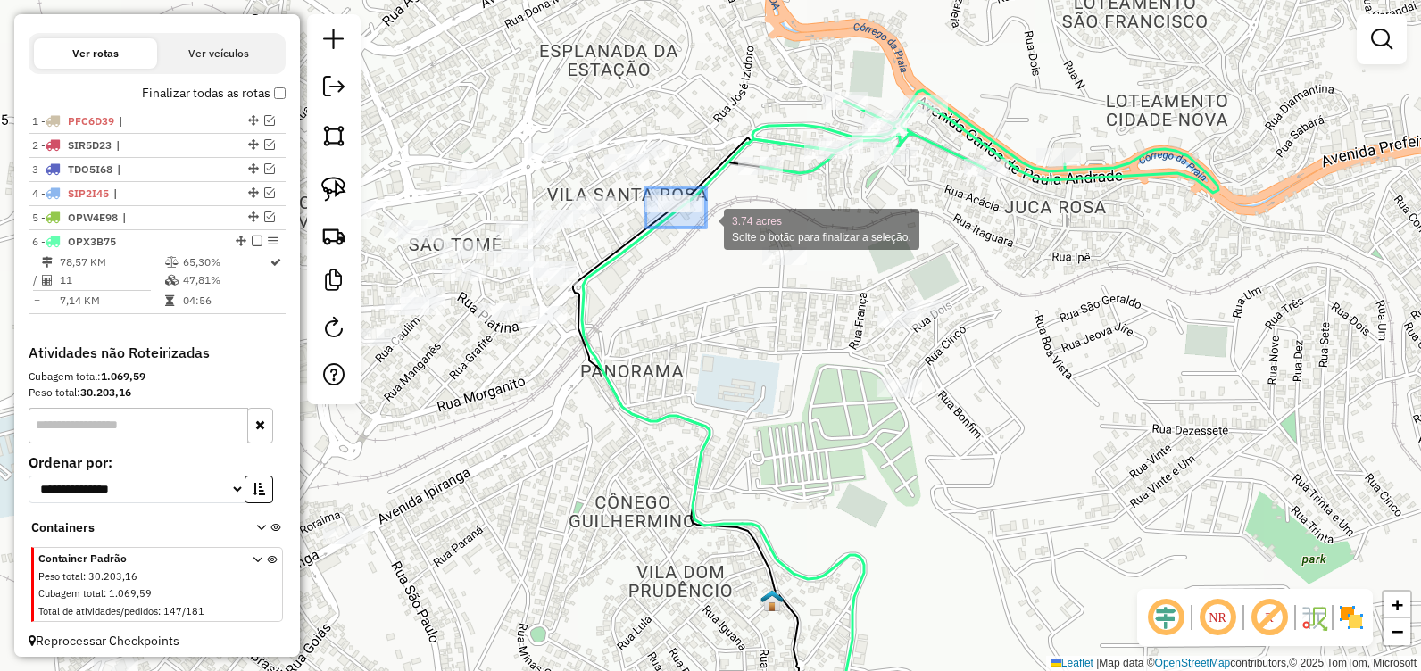
drag, startPoint x: 645, startPoint y: 187, endPoint x: 707, endPoint y: 228, distance: 73.5
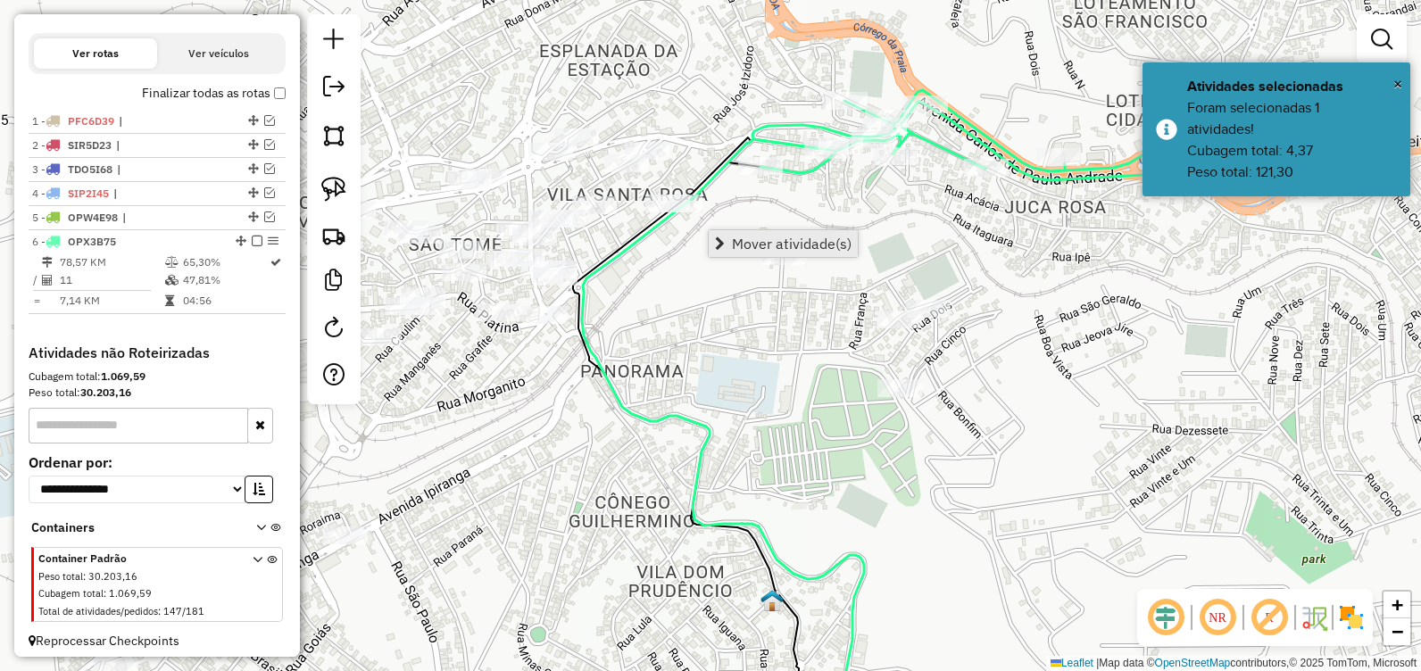
click at [732, 239] on span "Mover atividade(s)" at bounding box center [792, 244] width 120 height 14
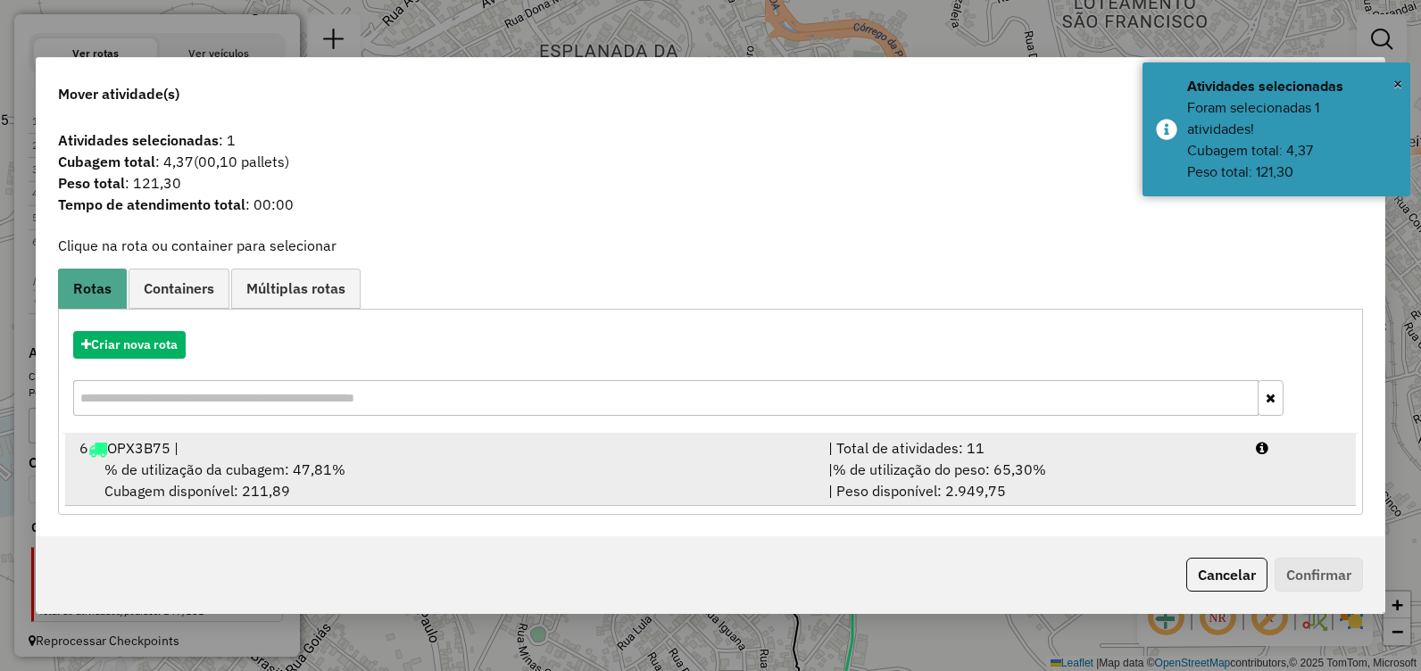
click at [397, 470] on div "% de utilização da cubagem: 47,81% Cubagem disponível: 211,89" at bounding box center [443, 480] width 749 height 43
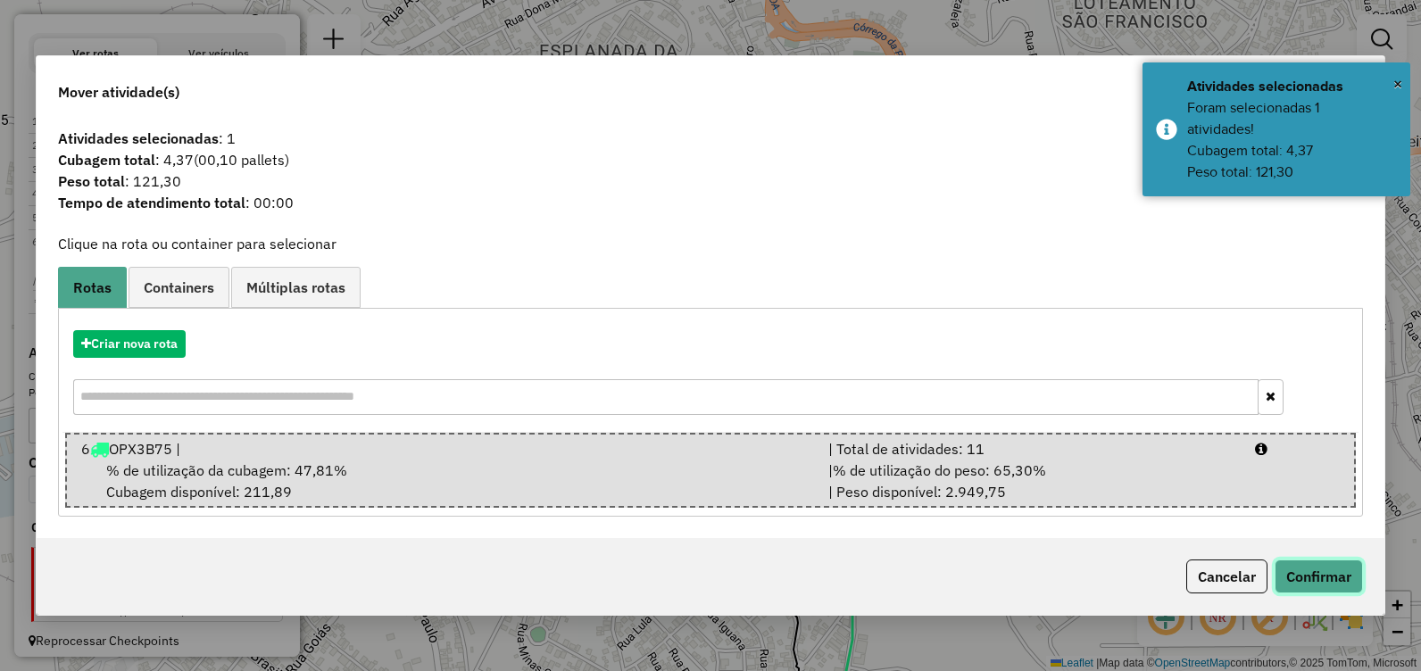
click at [1293, 587] on button "Confirmar" at bounding box center [1319, 577] width 88 height 34
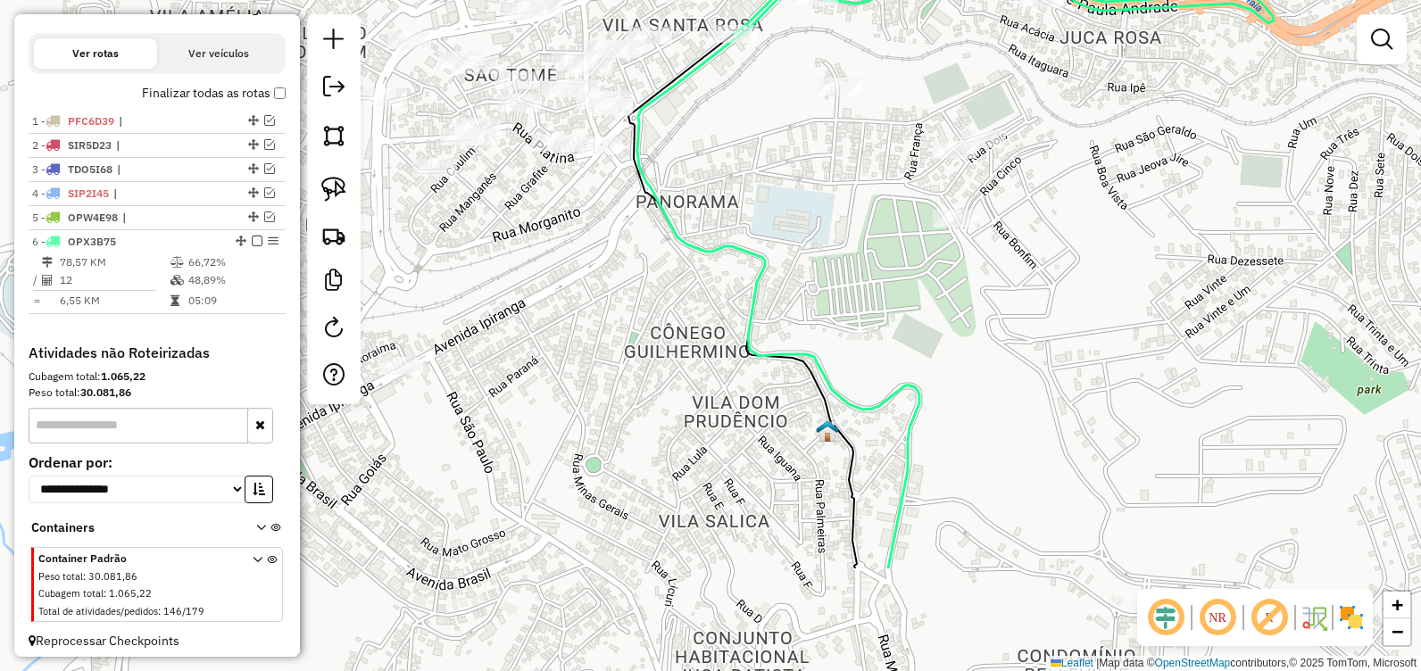
drag, startPoint x: 723, startPoint y: 351, endPoint x: 711, endPoint y: 234, distance: 117.6
click at [747, 144] on div "Janela de atendimento Grade de atendimento Capacidade Transportadoras Veículos …" at bounding box center [710, 335] width 1421 height 671
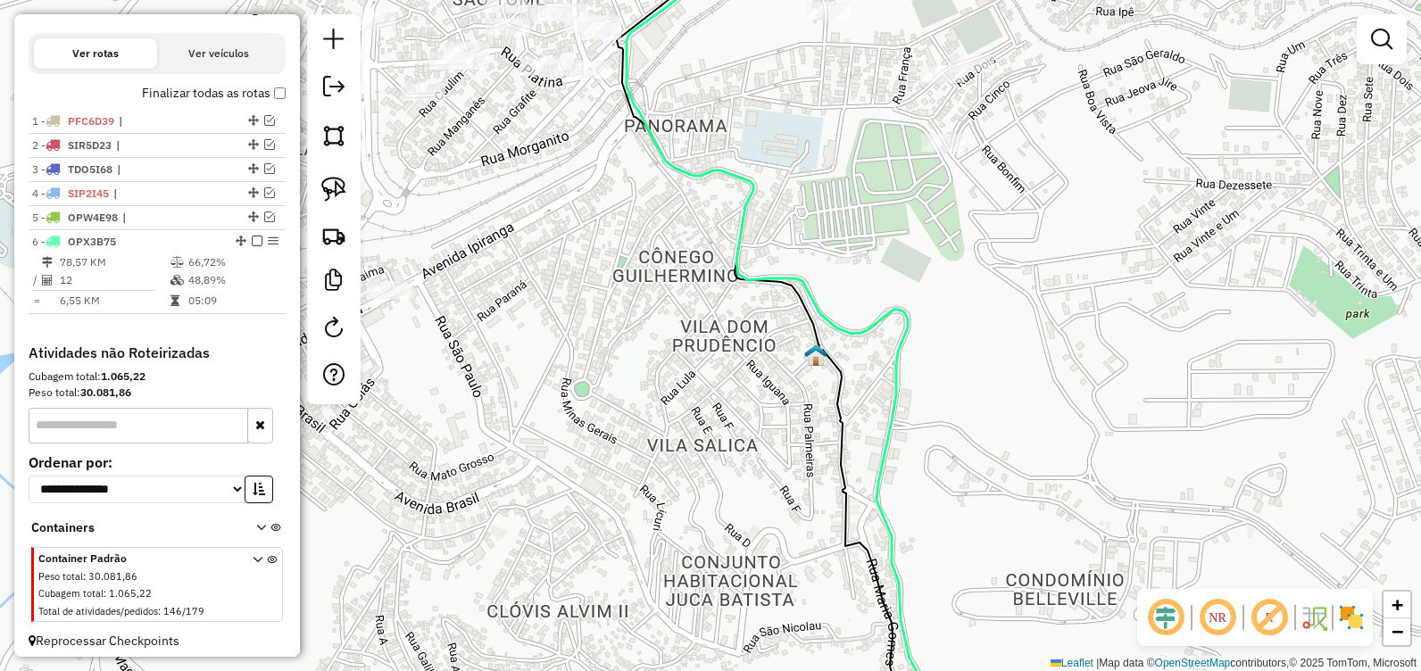
drag, startPoint x: 714, startPoint y: 435, endPoint x: 666, endPoint y: 238, distance: 202.2
click at [683, 243] on div "Janela de atendimento Grade de atendimento Capacidade Transportadoras Veículos …" at bounding box center [710, 335] width 1421 height 671
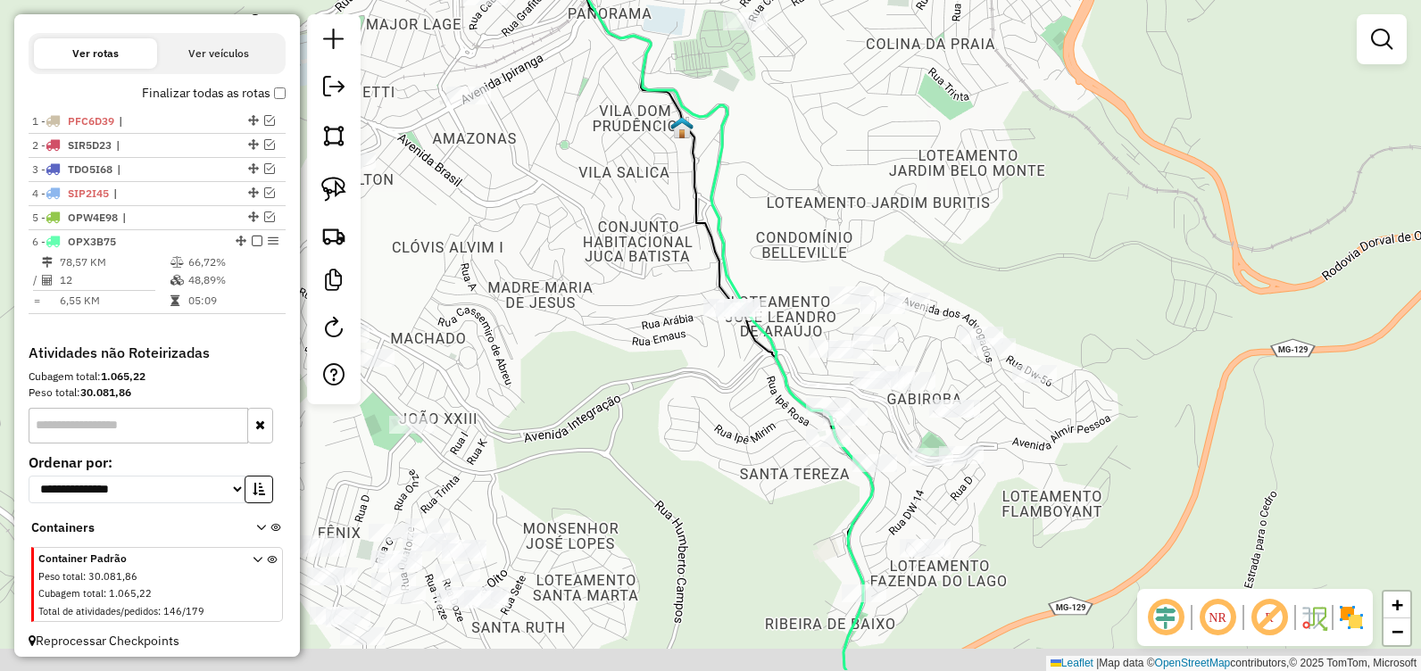
click at [669, 375] on div "Janela de atendimento Grade de atendimento Capacidade Transportadoras Veículos …" at bounding box center [710, 335] width 1421 height 671
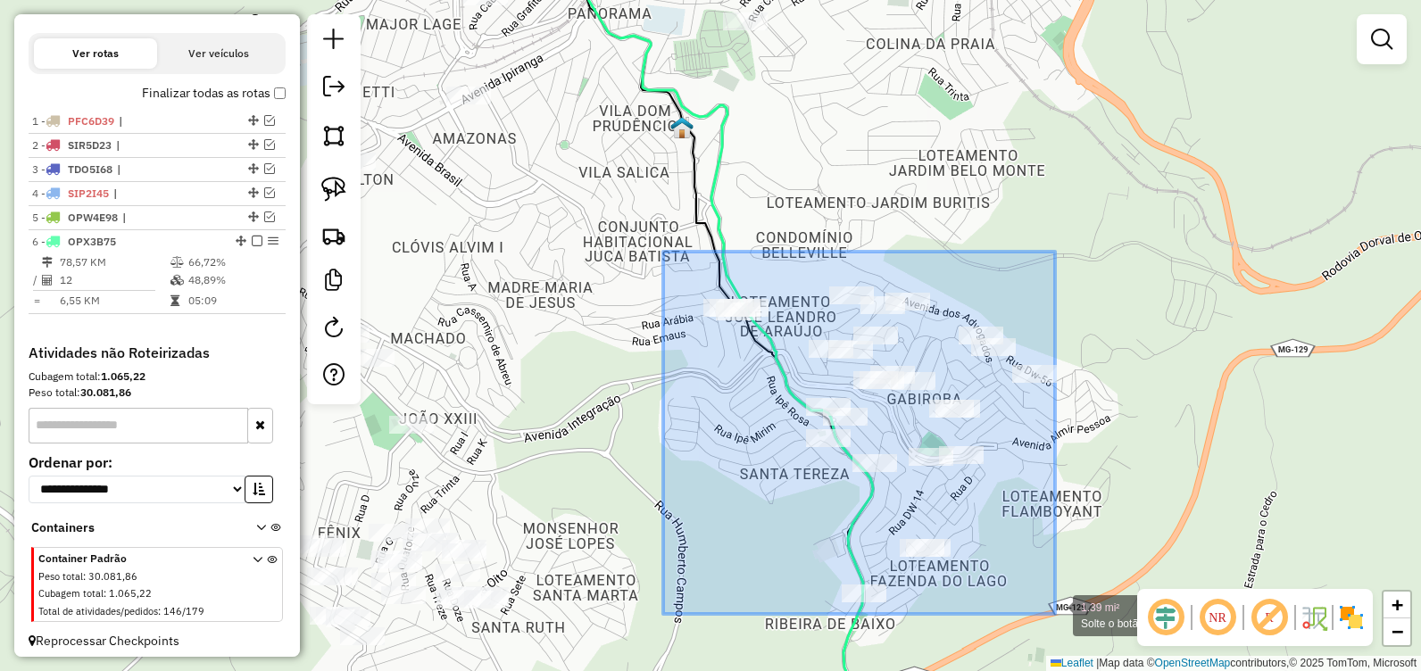
drag, startPoint x: 663, startPoint y: 252, endPoint x: 1056, endPoint y: 615, distance: 535.0
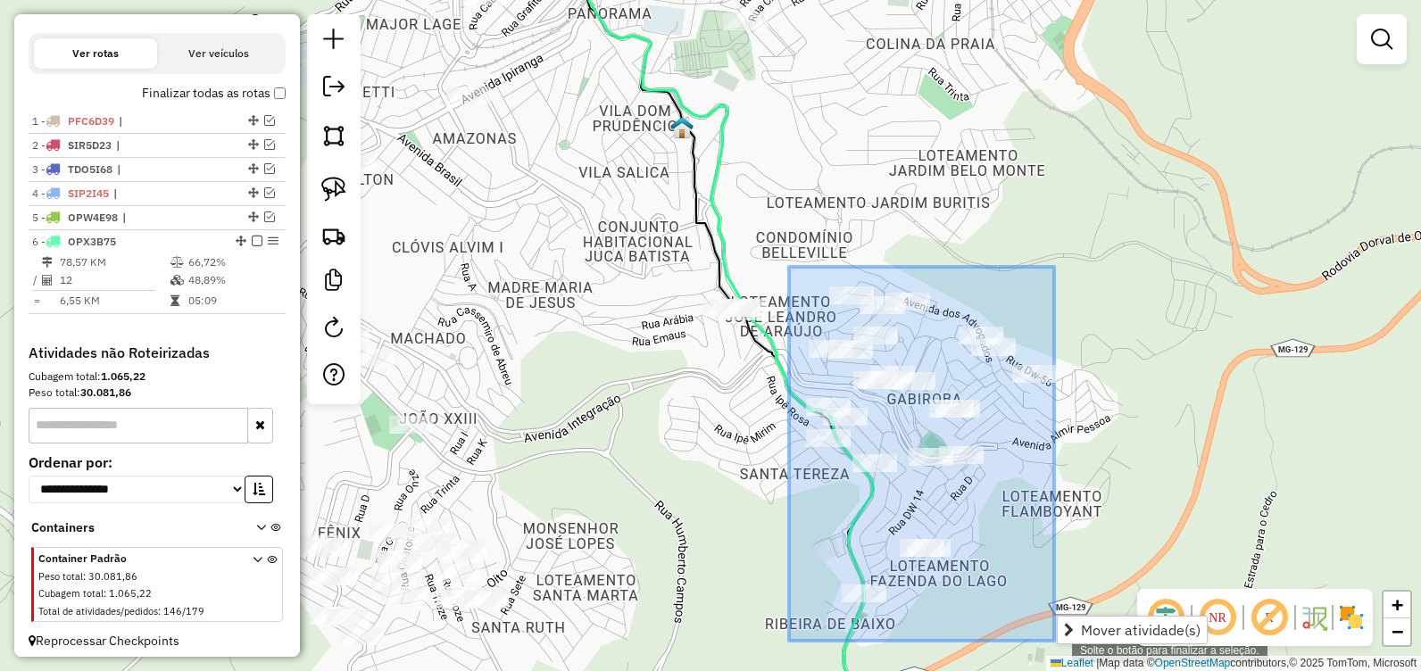
drag, startPoint x: 789, startPoint y: 267, endPoint x: 1054, endPoint y: 641, distance: 458.5
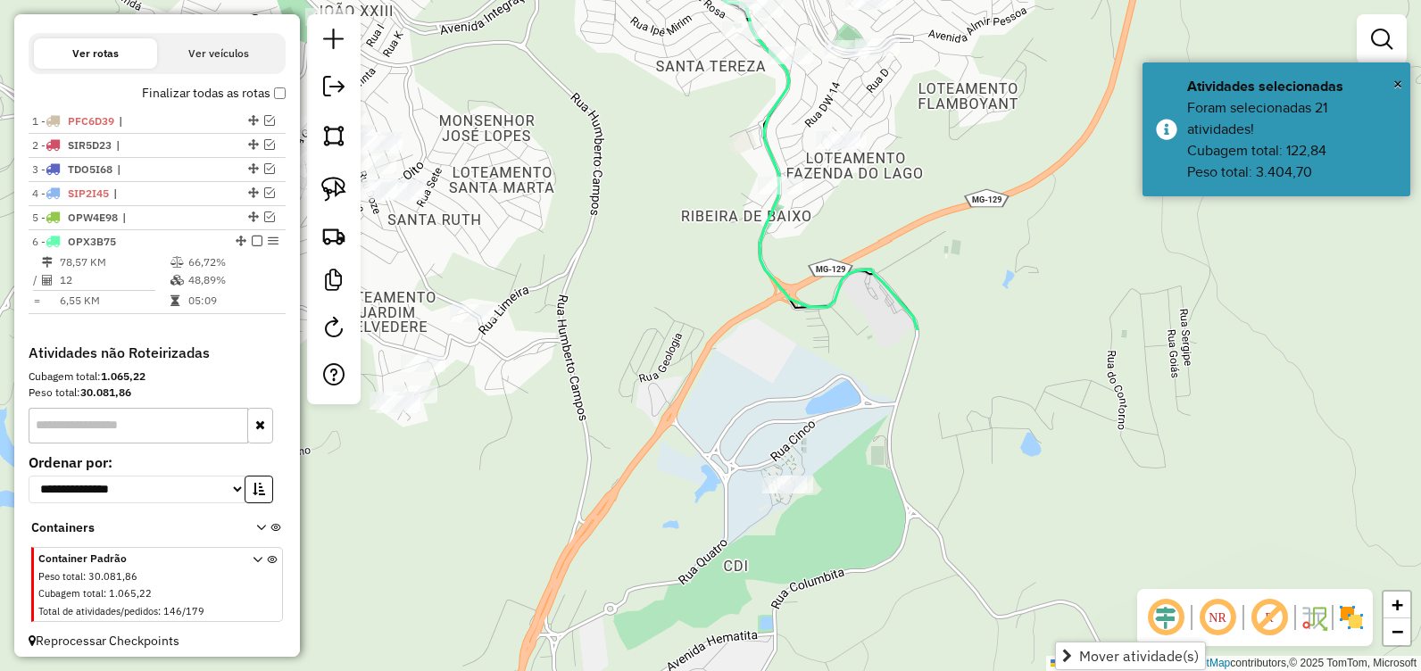
drag, startPoint x: 1022, startPoint y: 582, endPoint x: 918, endPoint y: 294, distance: 306.7
click at [940, 185] on div "Janela de atendimento Grade de atendimento Capacidade Transportadoras Veículos …" at bounding box center [710, 335] width 1421 height 671
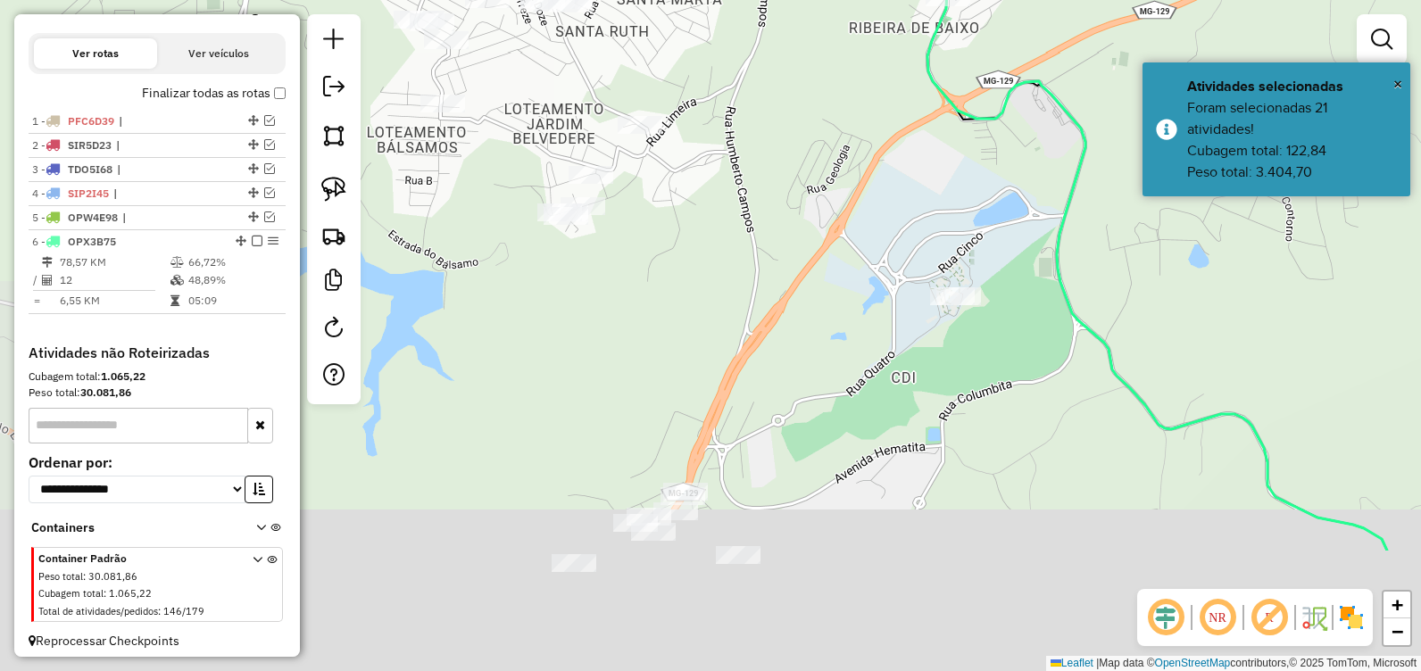
drag, startPoint x: 946, startPoint y: 391, endPoint x: 1152, endPoint y: 248, distance: 250.1
click at [1152, 248] on div "Janela de atendimento Grade de atendimento Capacidade Transportadoras Veículos …" at bounding box center [710, 335] width 1421 height 671
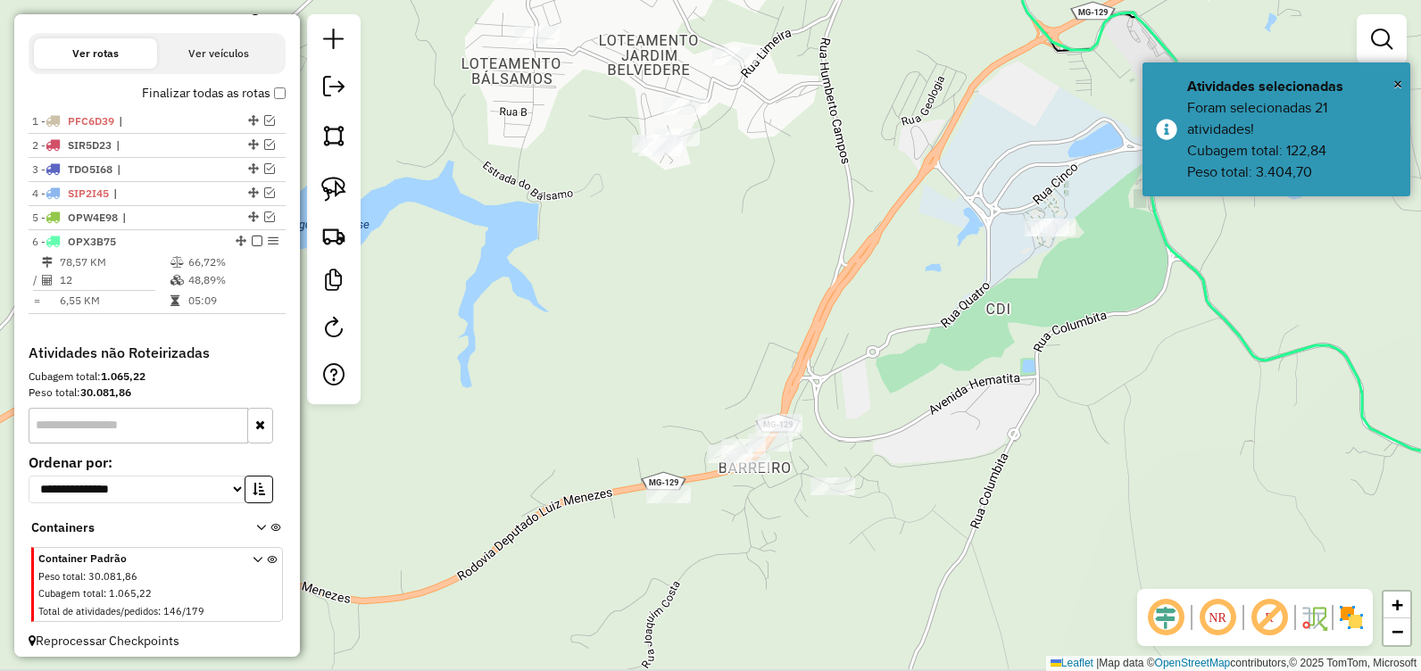
drag, startPoint x: 824, startPoint y: 351, endPoint x: 819, endPoint y: 343, distance: 9.7
click at [822, 339] on div "Janela de atendimento Grade de atendimento Capacidade Transportadoras Veículos …" at bounding box center [710, 335] width 1421 height 671
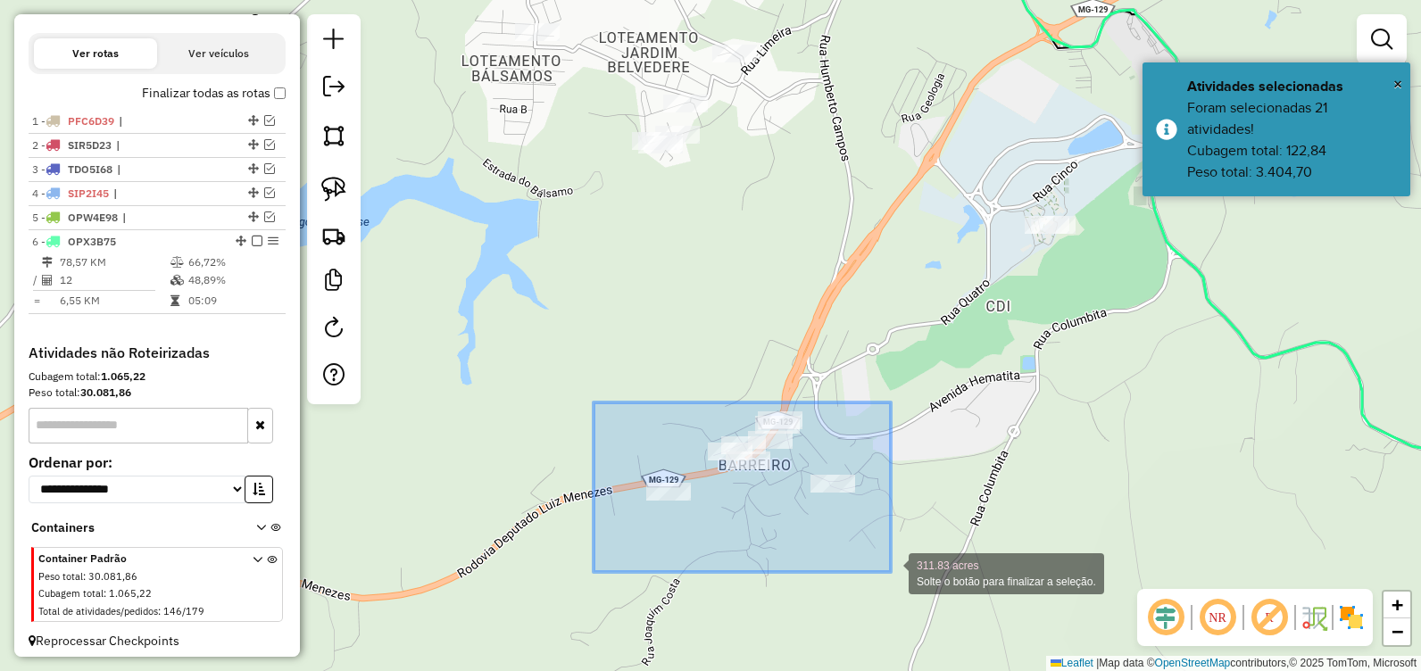
drag, startPoint x: 594, startPoint y: 403, endPoint x: 892, endPoint y: 574, distance: 343.9
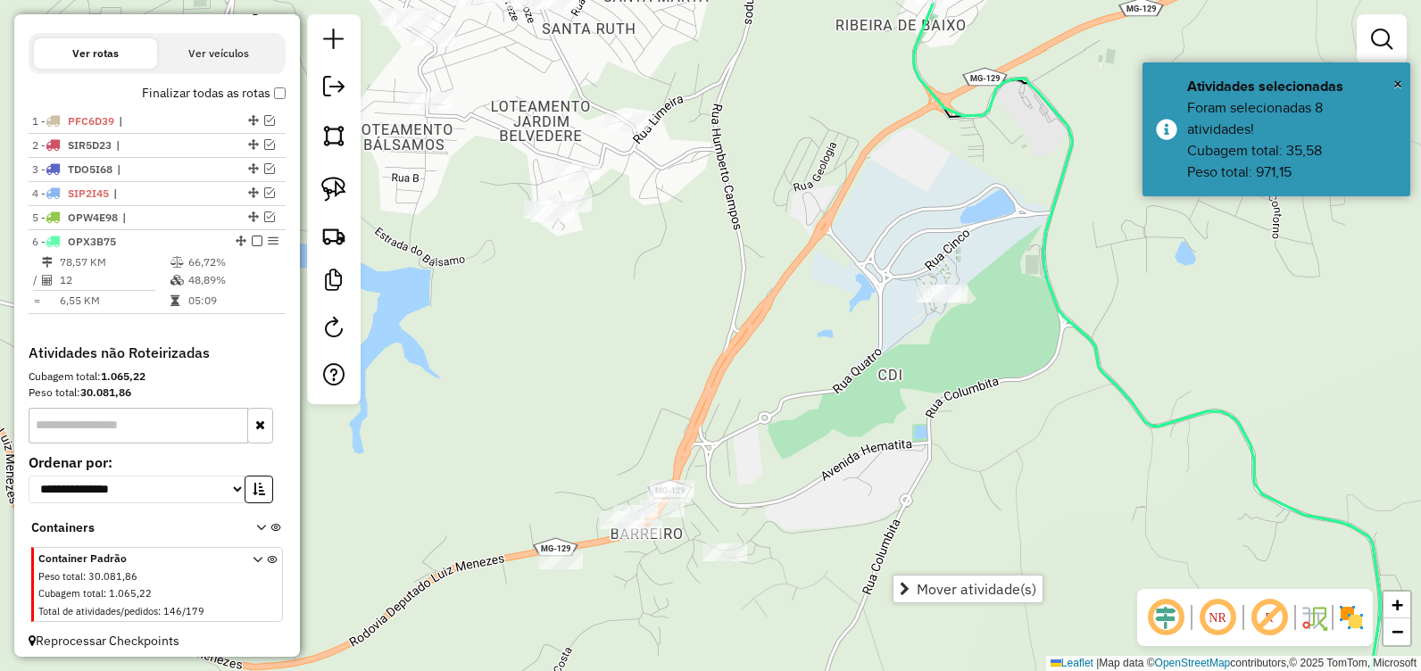
drag, startPoint x: 882, startPoint y: 401, endPoint x: 774, endPoint y: 470, distance: 128.5
click at [774, 470] on div "Janela de atendimento Grade de atendimento Capacidade Transportadoras Veículos …" at bounding box center [710, 335] width 1421 height 671
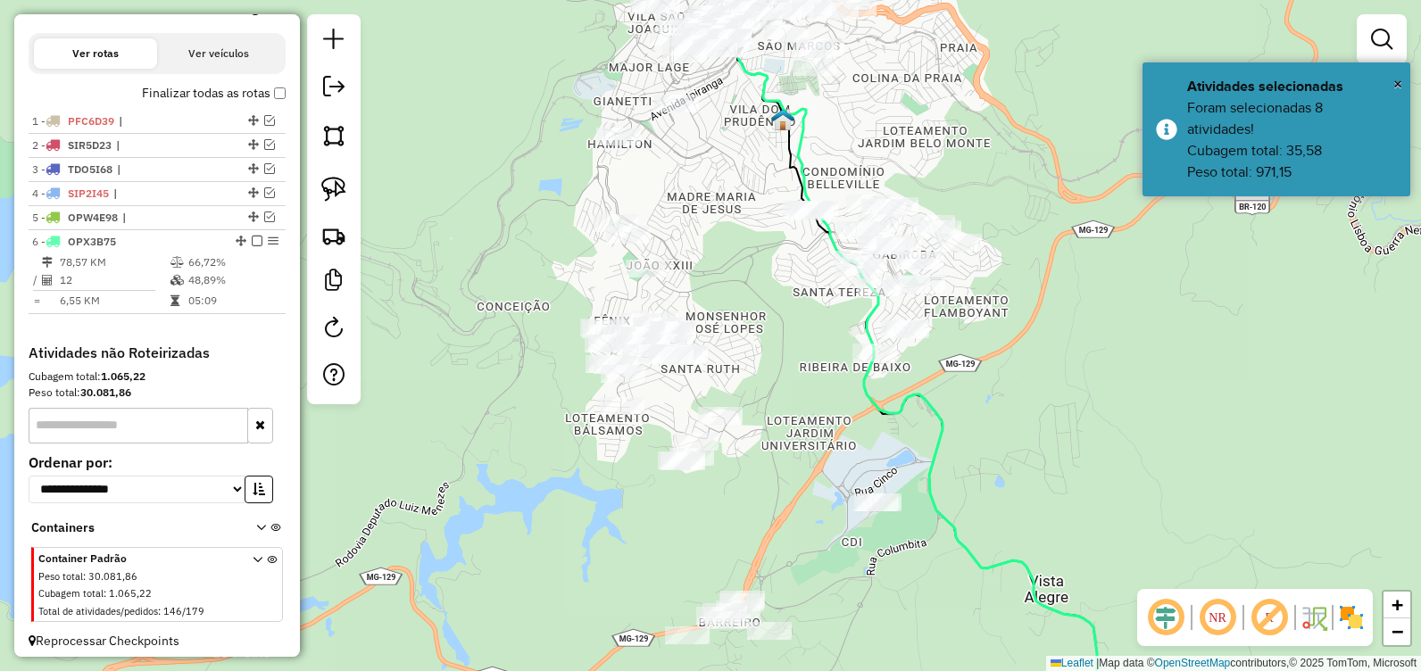
drag, startPoint x: 819, startPoint y: 275, endPoint x: 819, endPoint y: 499, distance: 224.1
click at [840, 545] on div "Janela de atendimento Grade de atendimento Capacidade Transportadoras Veículos …" at bounding box center [710, 335] width 1421 height 671
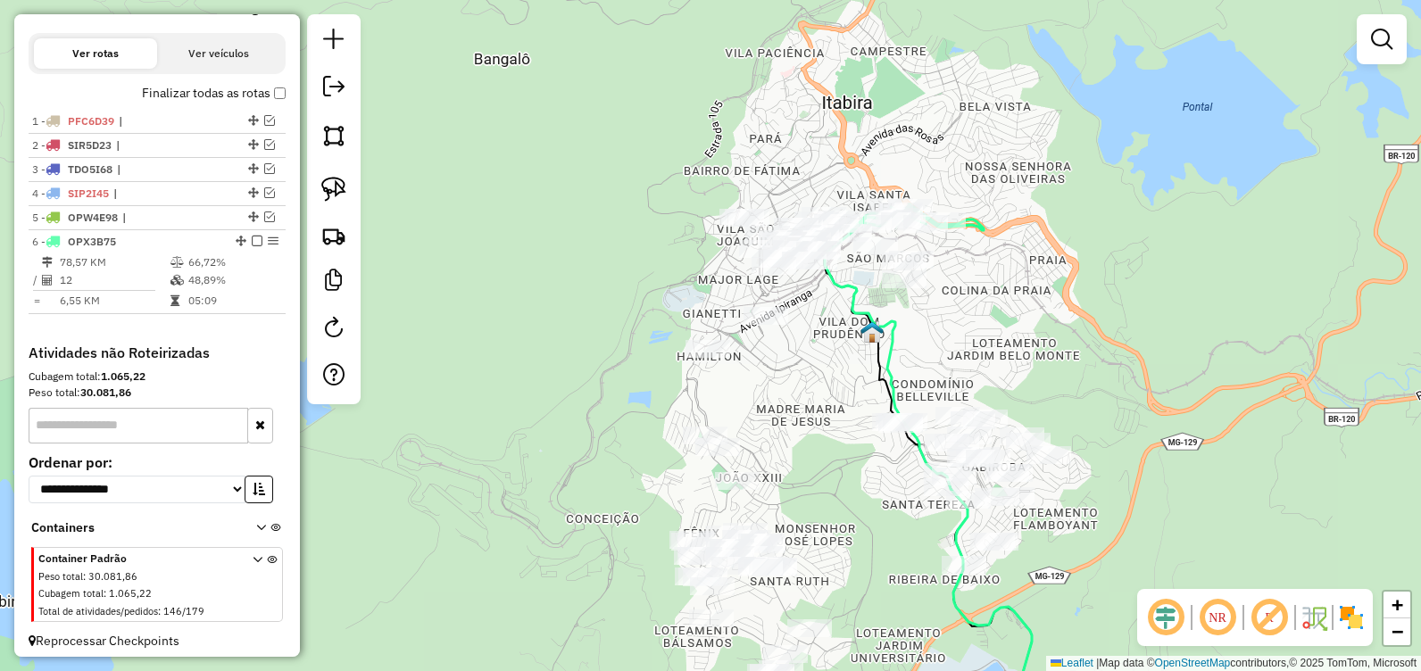
drag, startPoint x: 1001, startPoint y: 521, endPoint x: 1088, endPoint y: 593, distance: 112.9
click at [1088, 594] on div "Janela de atendimento Grade de atendimento Capacidade Transportadoras Veículos …" at bounding box center [710, 335] width 1421 height 671
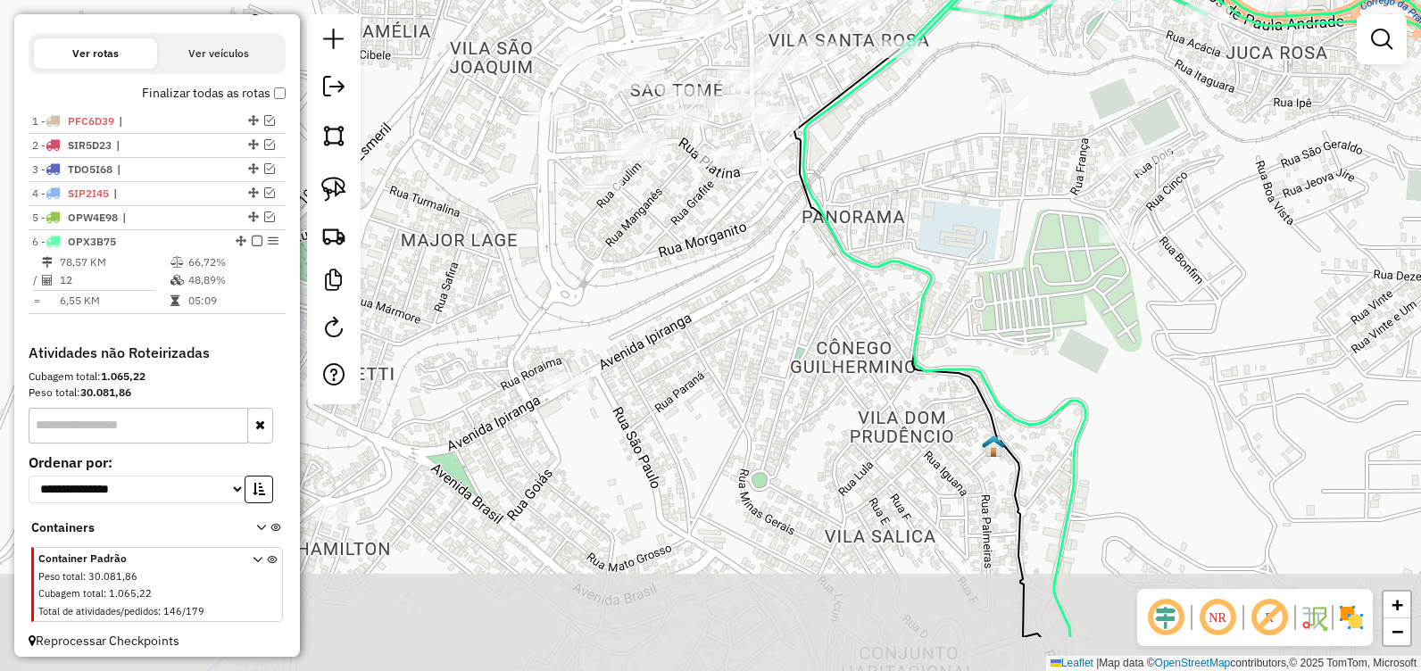
drag, startPoint x: 849, startPoint y: 276, endPoint x: 919, endPoint y: 177, distance: 121.1
click at [919, 177] on div "Janela de atendimento Grade de atendimento Capacidade Transportadoras Veículos …" at bounding box center [710, 335] width 1421 height 671
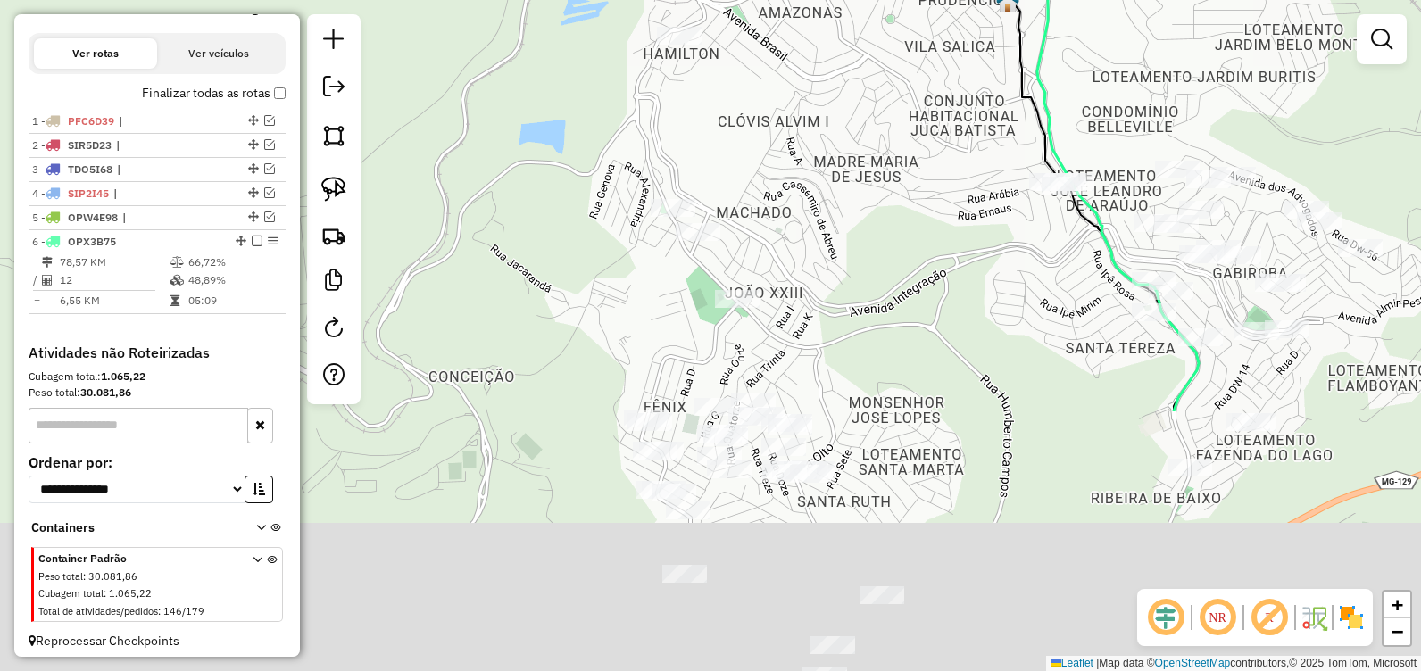
drag, startPoint x: 738, startPoint y: 466, endPoint x: 750, endPoint y: 19, distance: 447.4
click at [752, 21] on div "Janela de atendimento Grade de atendimento Capacidade Transportadoras Veículos …" at bounding box center [710, 335] width 1421 height 671
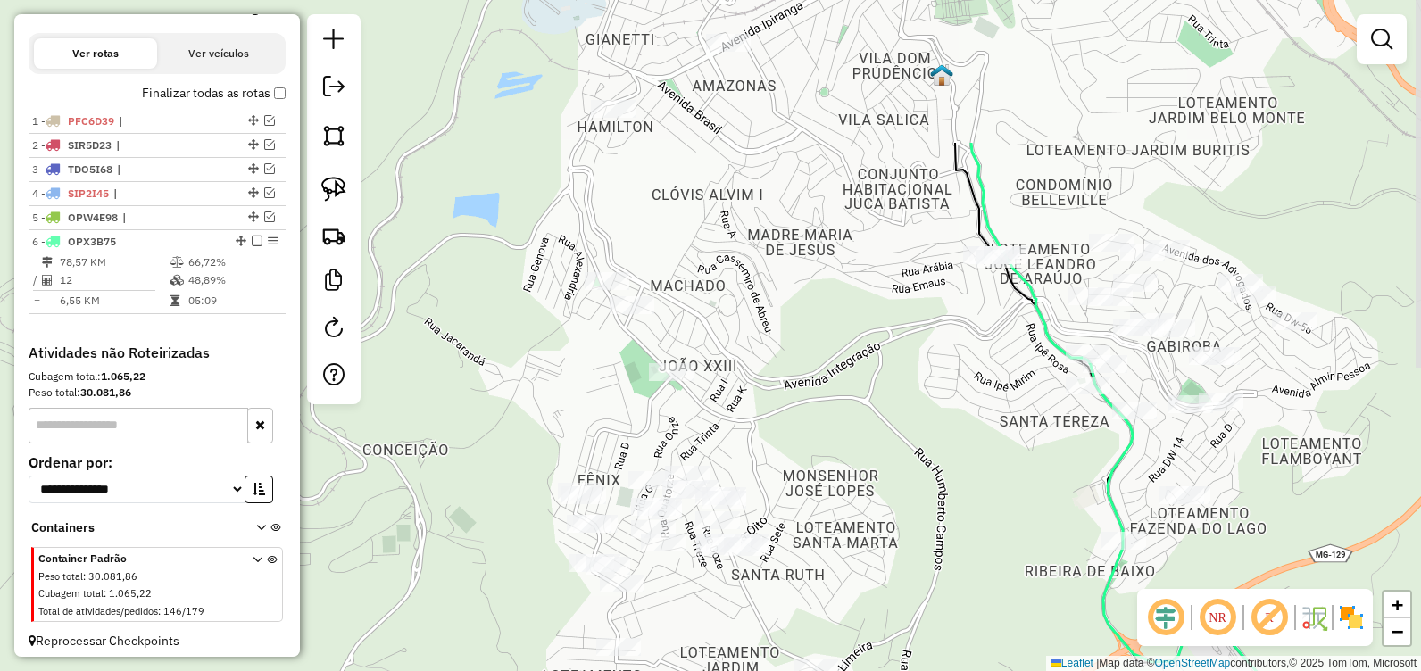
drag, startPoint x: 960, startPoint y: 475, endPoint x: 943, endPoint y: 710, distance: 235.4
click at [943, 670] on html "Aguarde... Pop-up bloqueado! Seu navegador bloqueou automáticamente a abertura …" at bounding box center [710, 335] width 1421 height 671
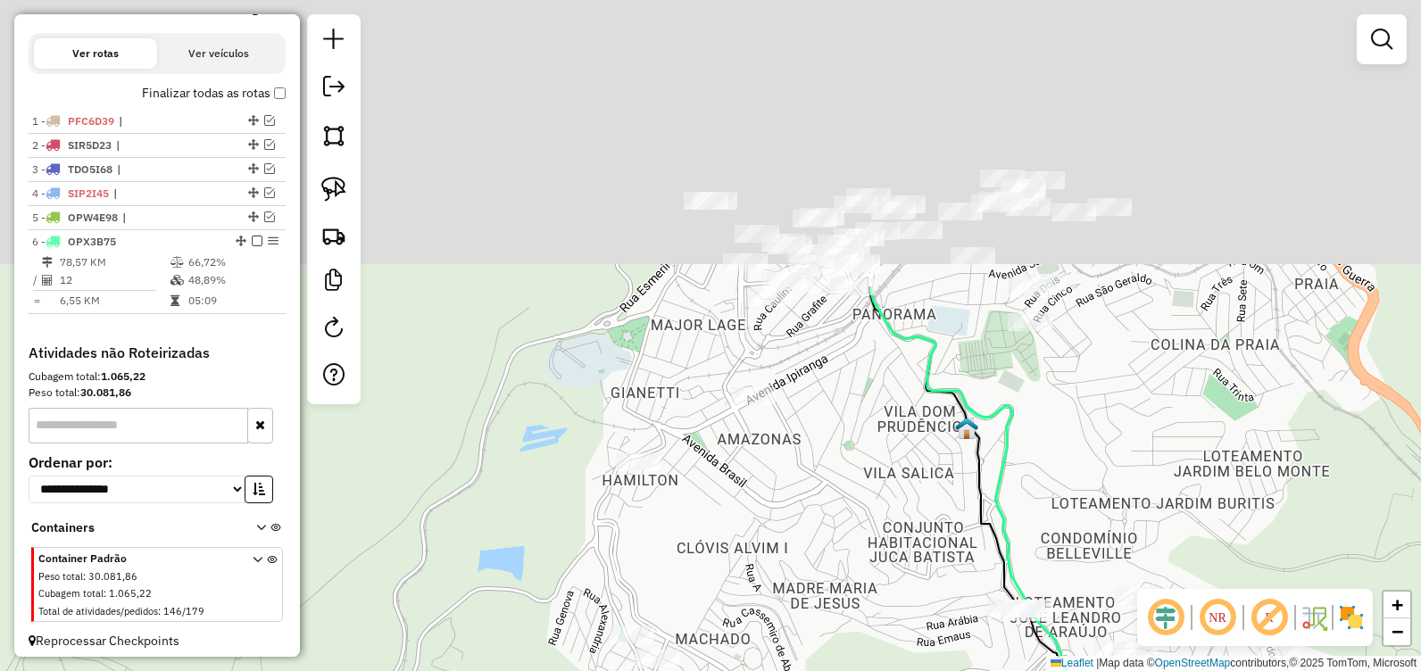
drag, startPoint x: 929, startPoint y: 267, endPoint x: 961, endPoint y: 710, distance: 443.9
click at [961, 670] on html "Aguarde... Pop-up bloqueado! Seu navegador bloqueou automáticamente a abertura …" at bounding box center [710, 335] width 1421 height 671
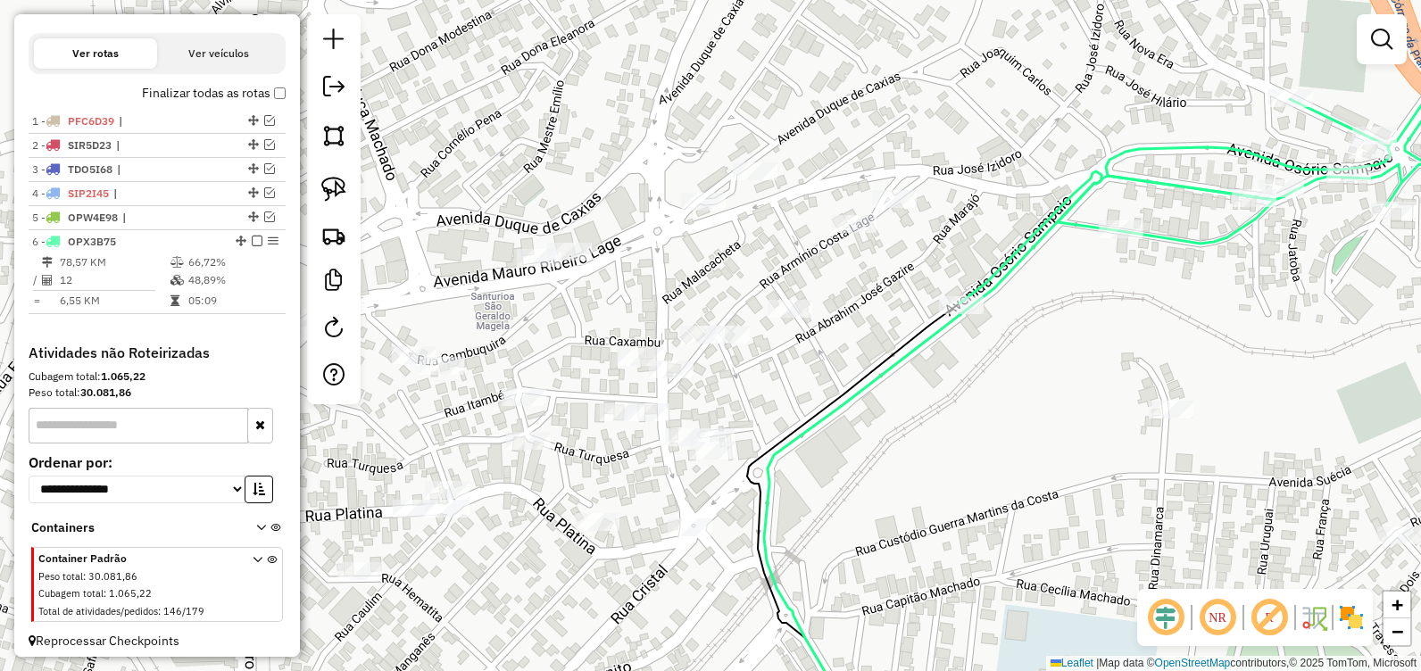
drag, startPoint x: 816, startPoint y: 234, endPoint x: 848, endPoint y: 353, distance: 123.9
click at [848, 353] on div "Janela de atendimento Grade de atendimento Capacidade Transportadoras Veículos …" at bounding box center [710, 335] width 1421 height 671
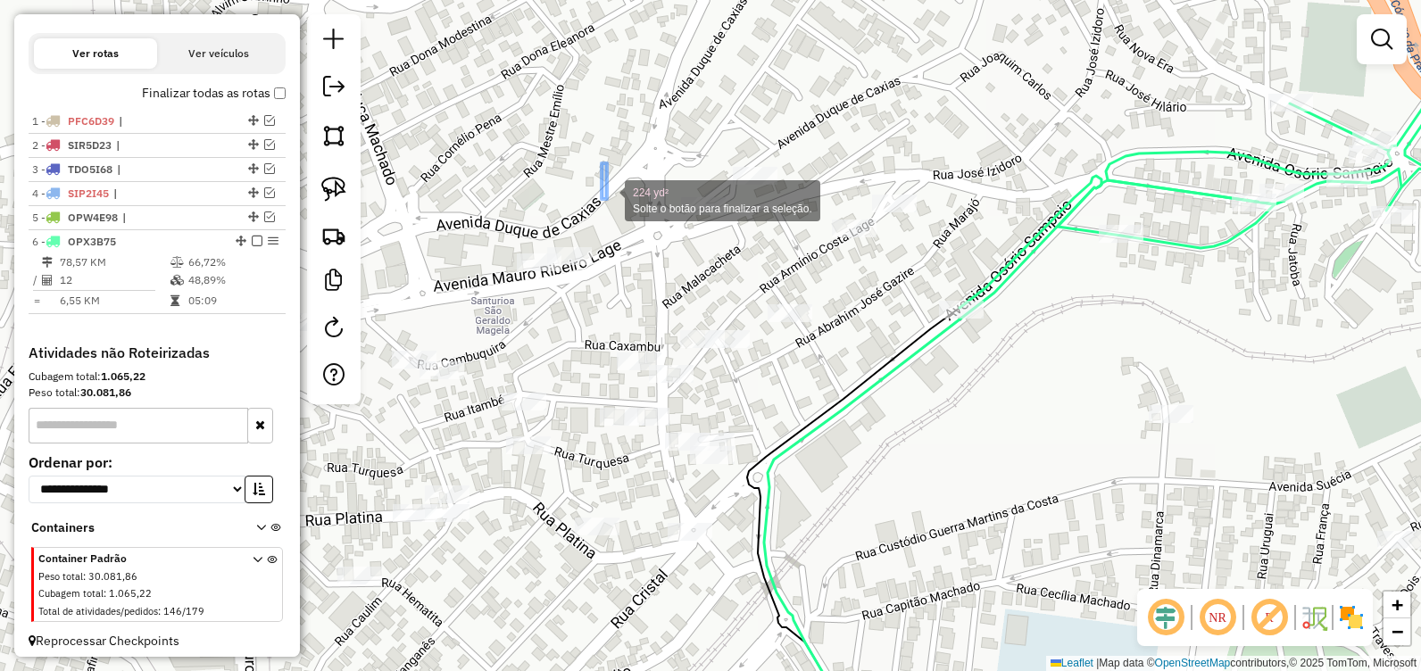
drag, startPoint x: 602, startPoint y: 163, endPoint x: 607, endPoint y: 199, distance: 36.1
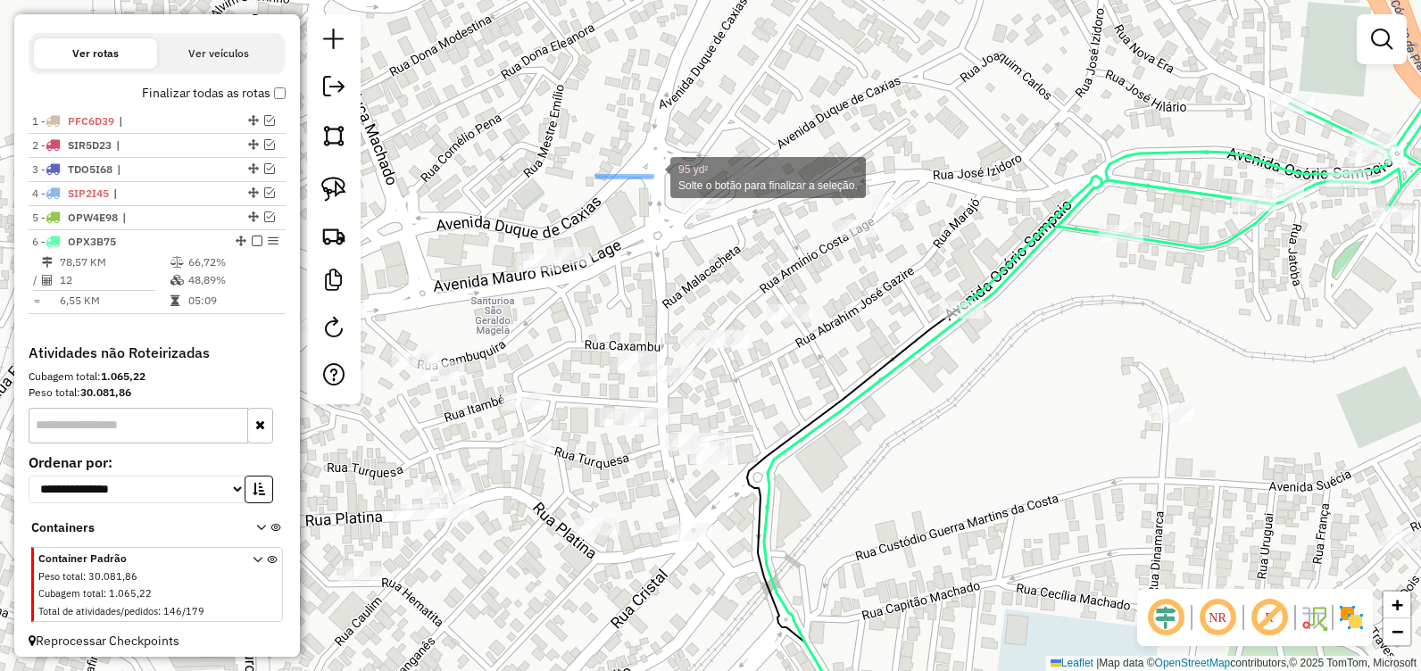
drag, startPoint x: 614, startPoint y: 229, endPoint x: 652, endPoint y: 175, distance: 65.4
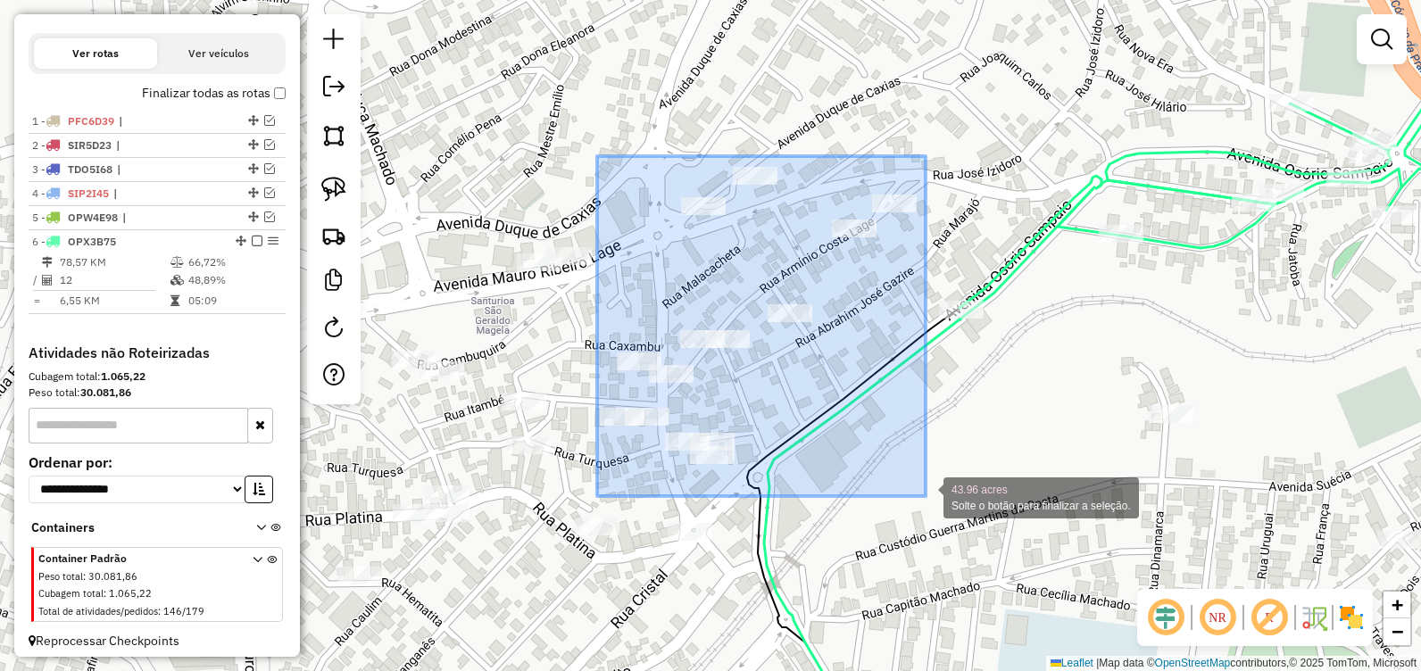
drag, startPoint x: 597, startPoint y: 156, endPoint x: 926, endPoint y: 496, distance: 472.9
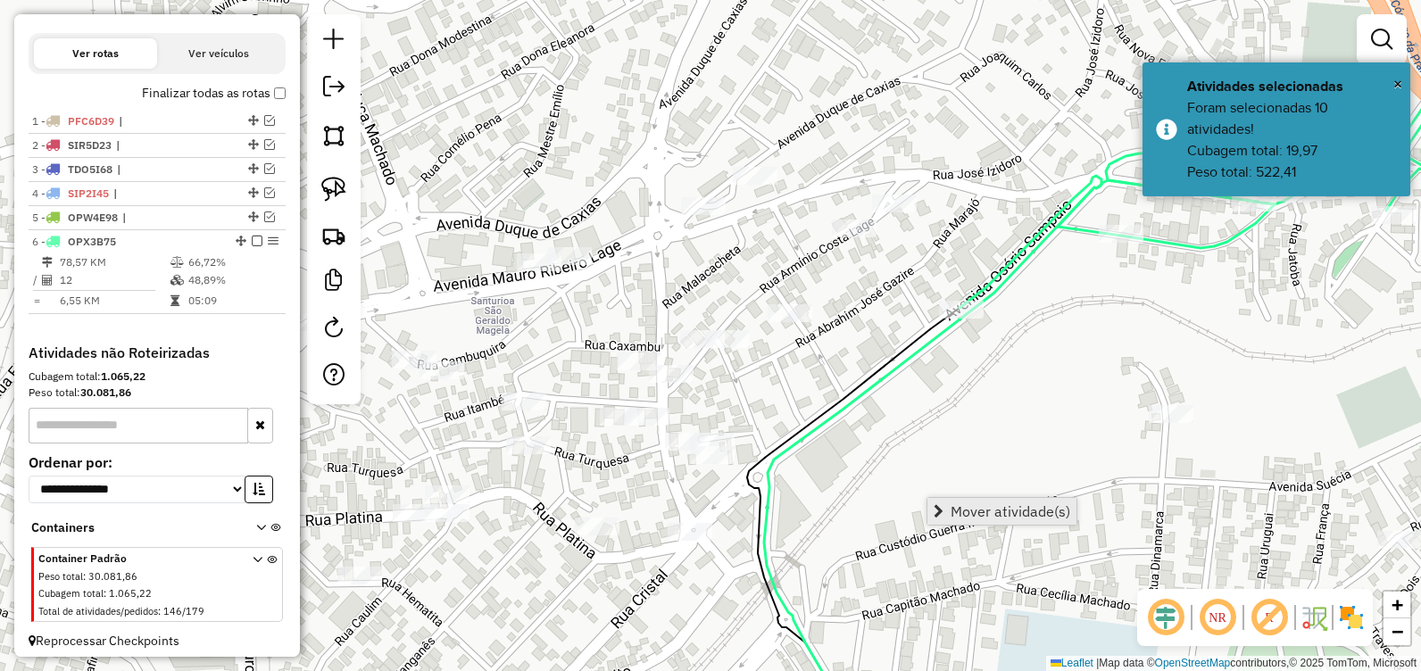
click at [963, 511] on span "Mover atividade(s)" at bounding box center [1011, 511] width 120 height 14
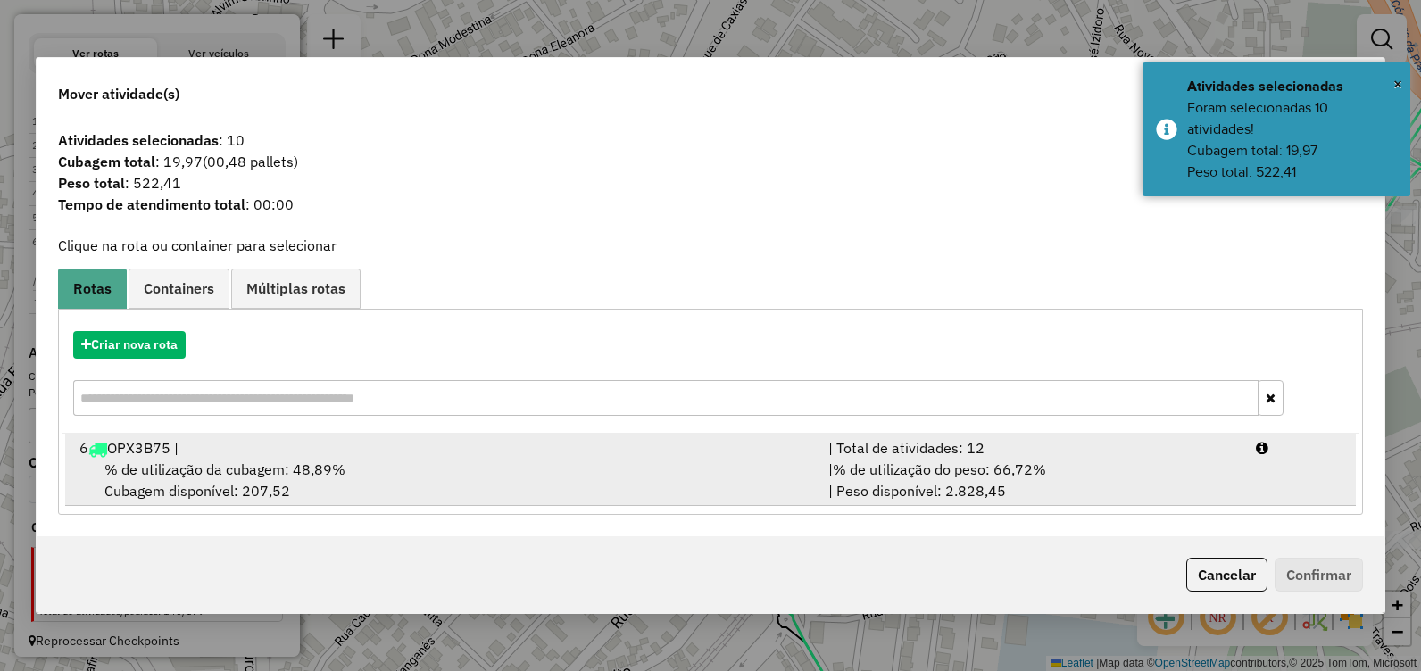
click at [410, 470] on div "% de utilização da cubagem: 48,89% Cubagem disponível: 207,52" at bounding box center [443, 480] width 749 height 43
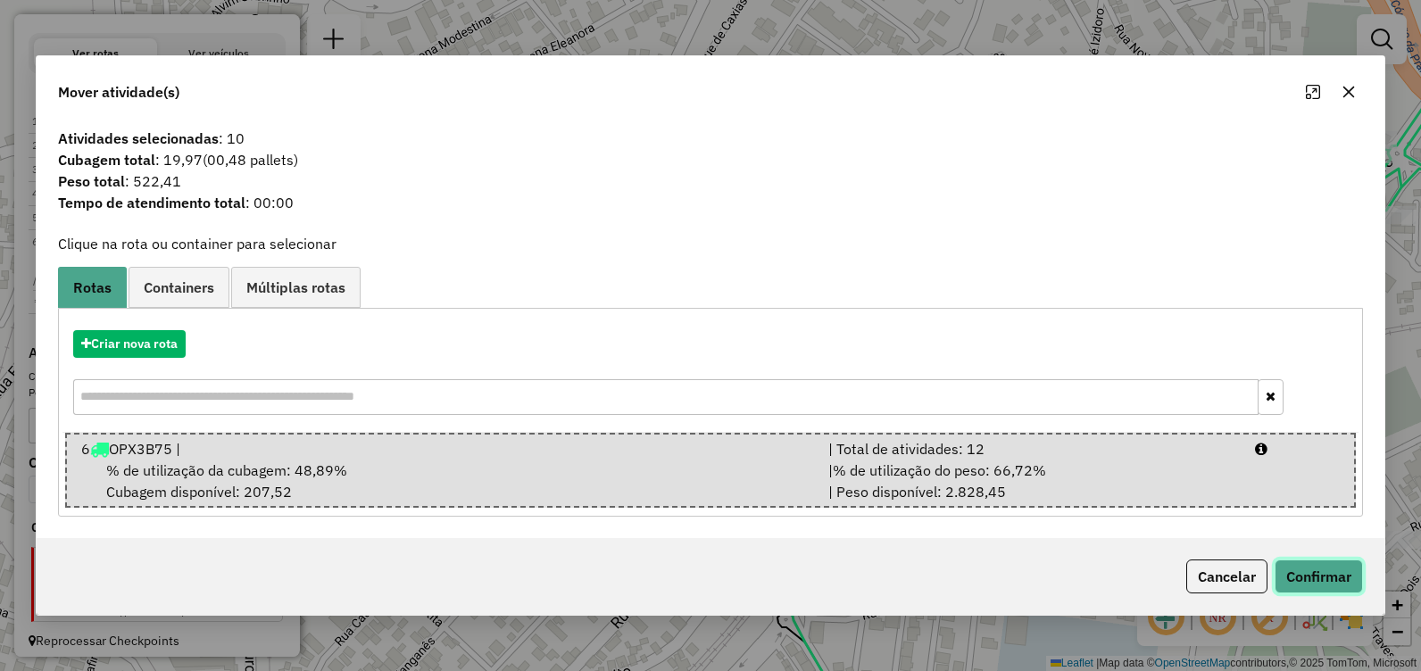
click at [1310, 584] on button "Confirmar" at bounding box center [1319, 577] width 88 height 34
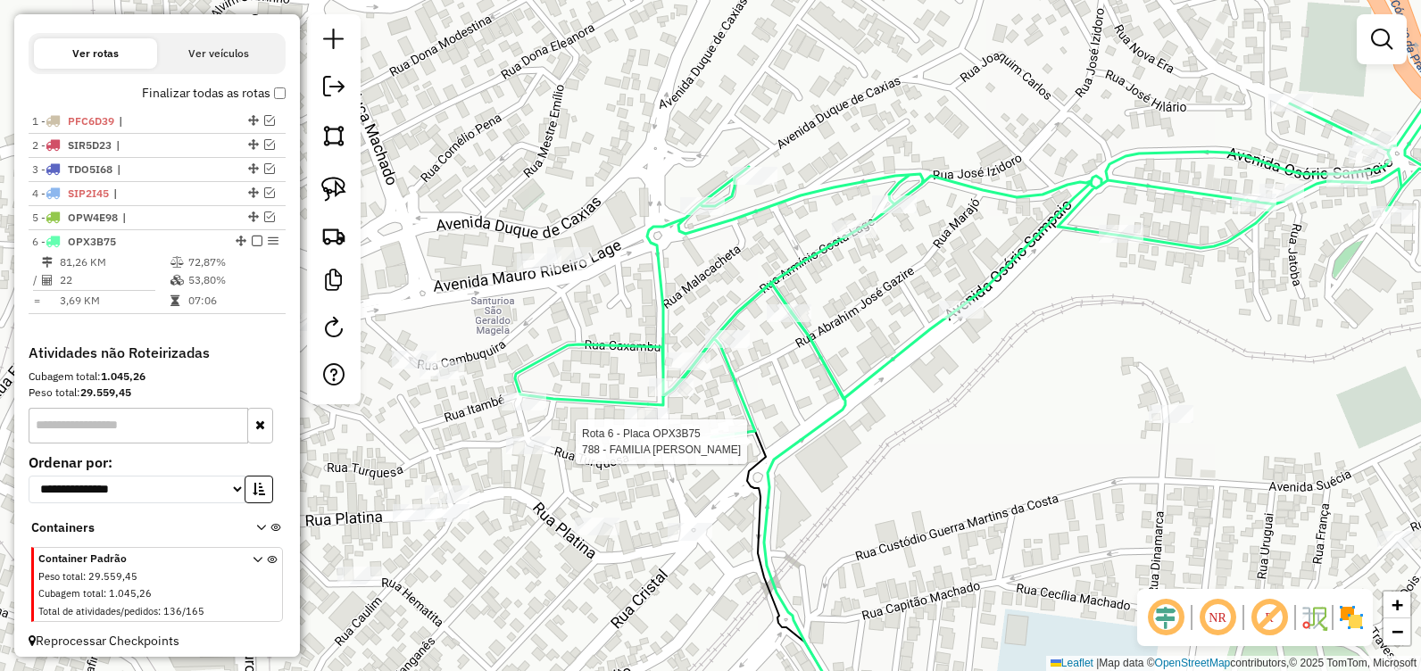
select select "**********"
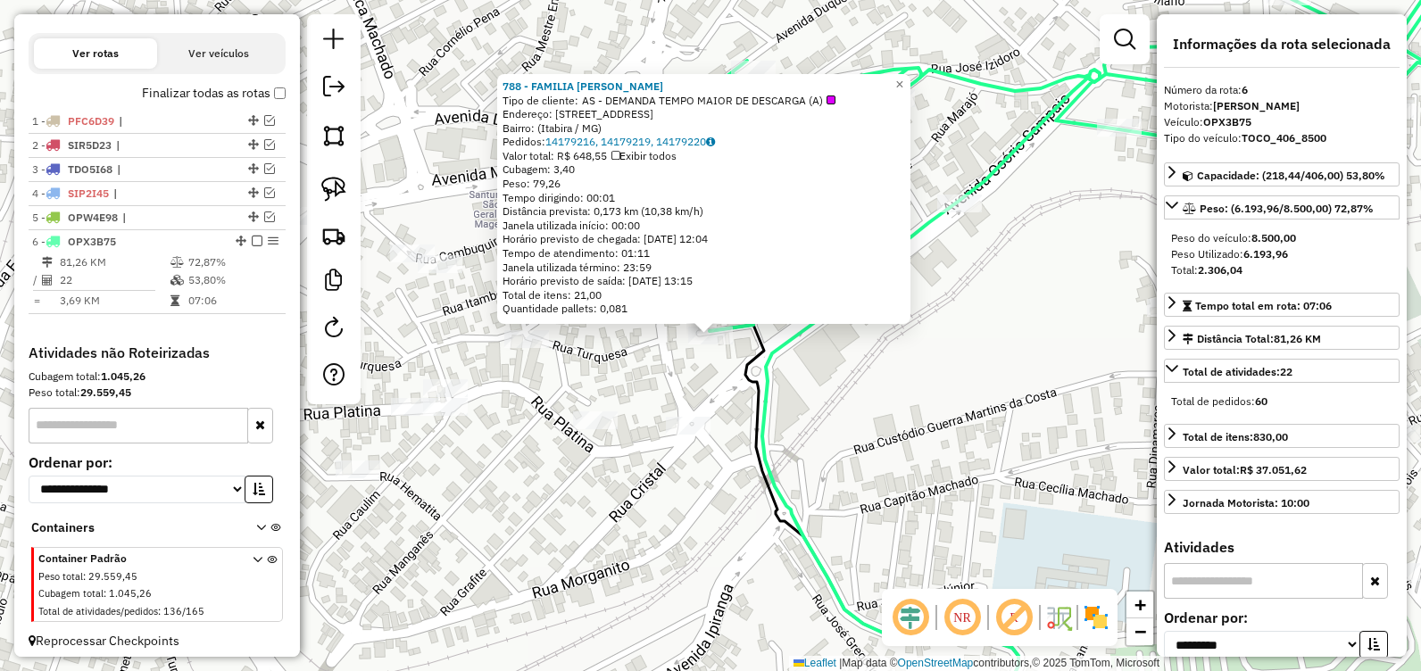
scroll to position [582, 0]
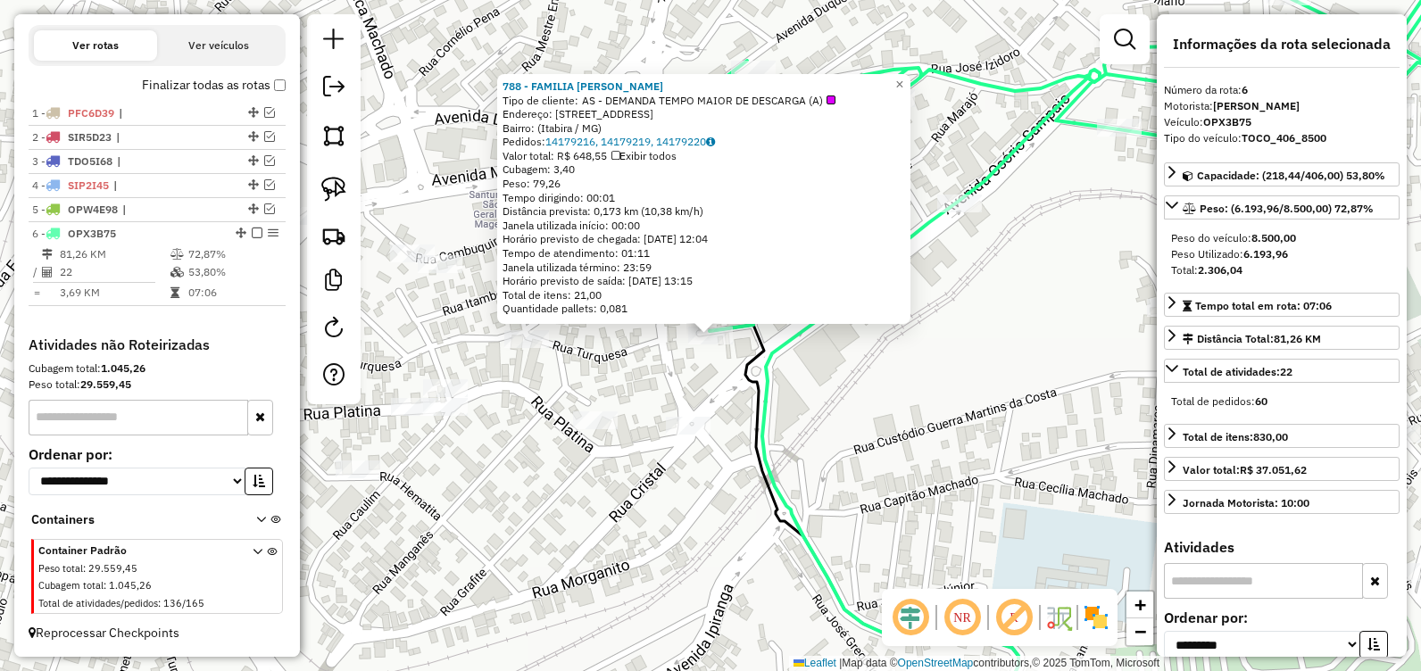
click at [846, 414] on div "788 - FAMILIA PIRES Tipo de cliente: AS - DEMANDA TEMPO MAIOR DE DESCARGA (A) E…" at bounding box center [710, 335] width 1421 height 671
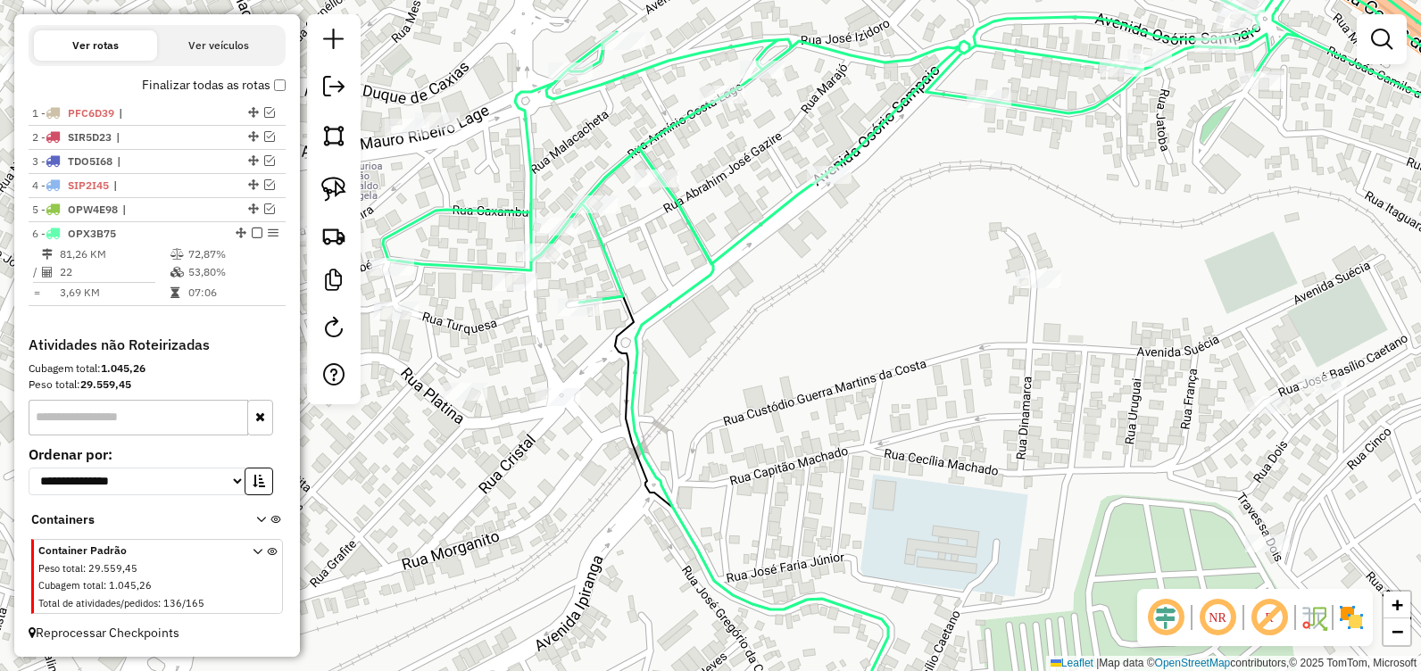
drag, startPoint x: 977, startPoint y: 355, endPoint x: 843, endPoint y: 327, distance: 136.9
click at [844, 327] on div "Janela de atendimento Grade de atendimento Capacidade Transportadoras Veículos …" at bounding box center [710, 335] width 1421 height 671
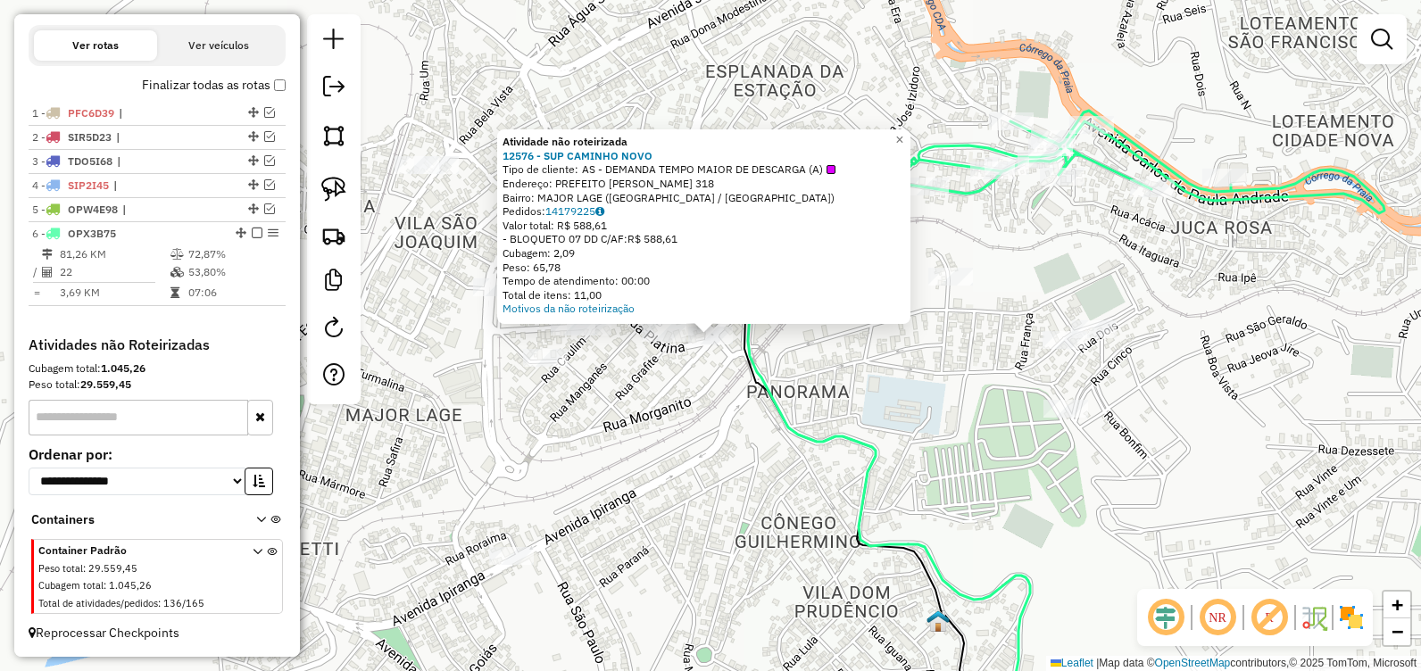
click at [710, 397] on div "Atividade não roteirizada 12576 - SUP CAMINHO NOVO Tipo de cliente: AS - DEMAND…" at bounding box center [710, 335] width 1421 height 671
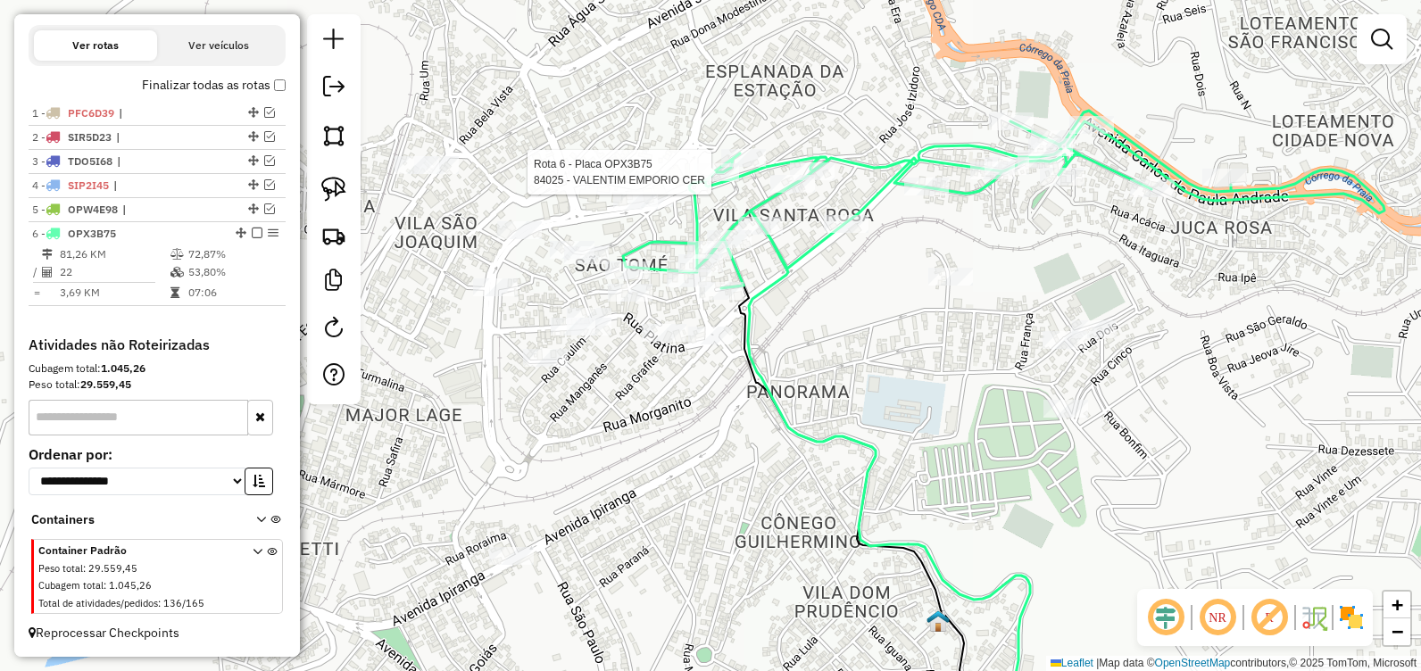
select select "**********"
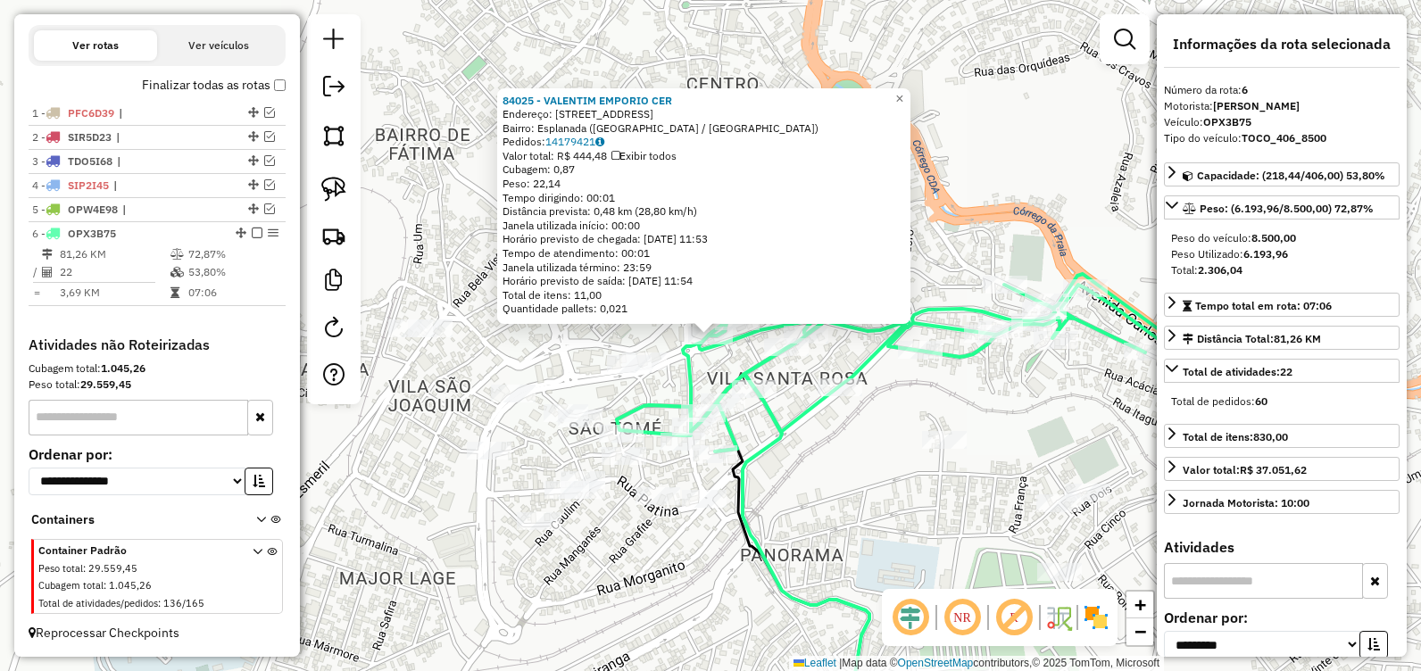
click at [603, 381] on div "84025 - VALENTIM EMPORIO CER Endereço: Duque de Caxias, 1389 Bairro: Esplanada …" at bounding box center [710, 335] width 1421 height 671
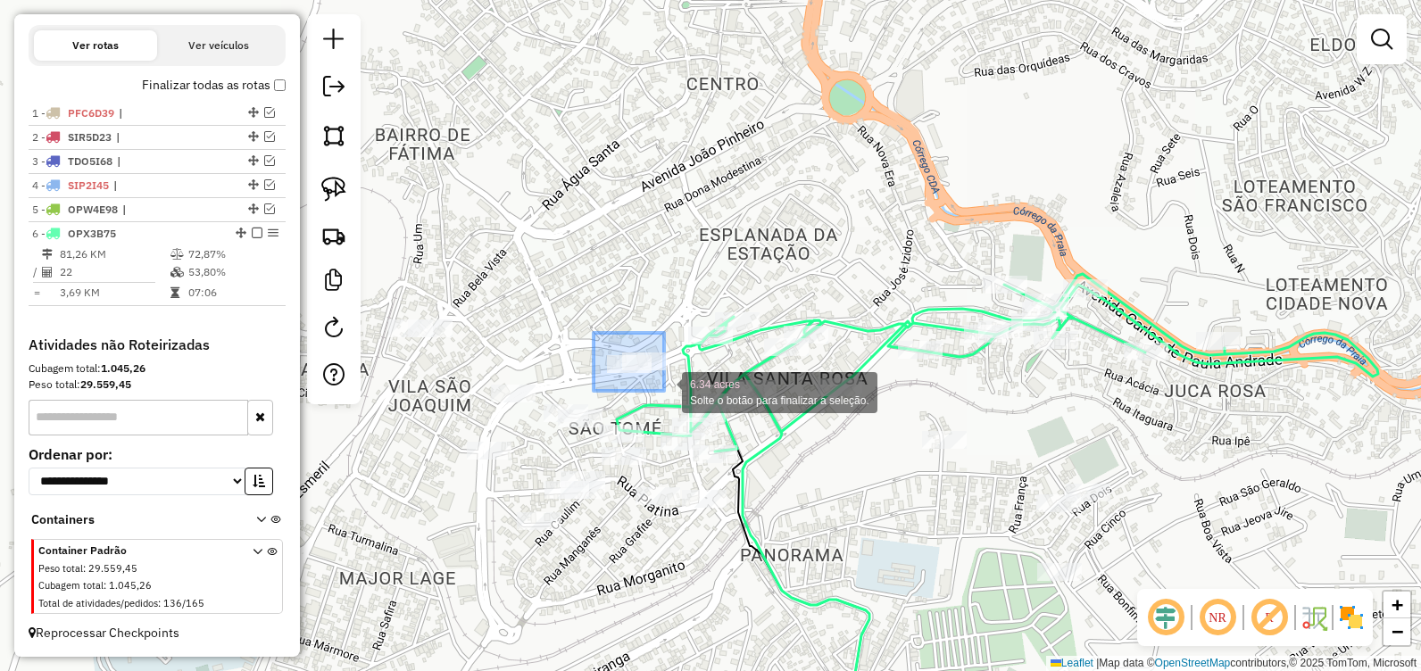
drag, startPoint x: 594, startPoint y: 333, endPoint x: 665, endPoint y: 392, distance: 92.6
click at [665, 392] on div "6.34 acres Solte o botão para finalizar a seleção. Janela de atendimento Grade …" at bounding box center [710, 335] width 1421 height 671
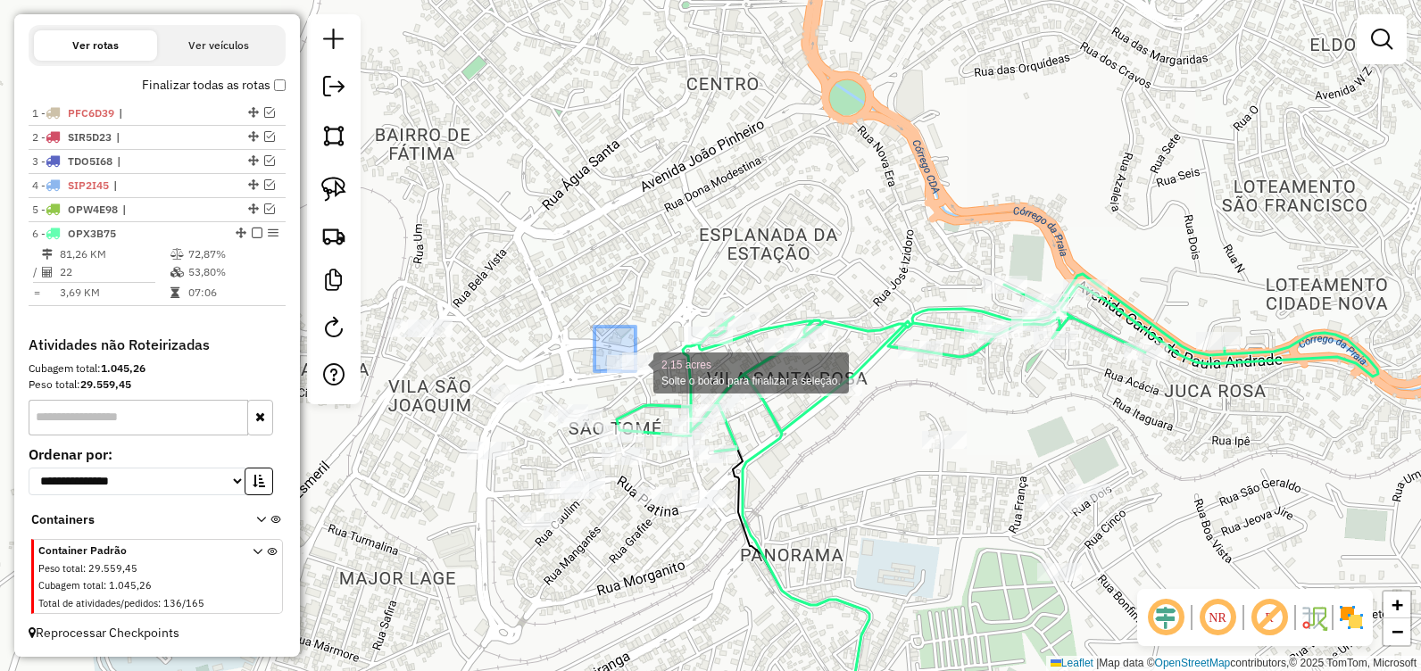
drag, startPoint x: 595, startPoint y: 327, endPoint x: 658, endPoint y: 389, distance: 89.0
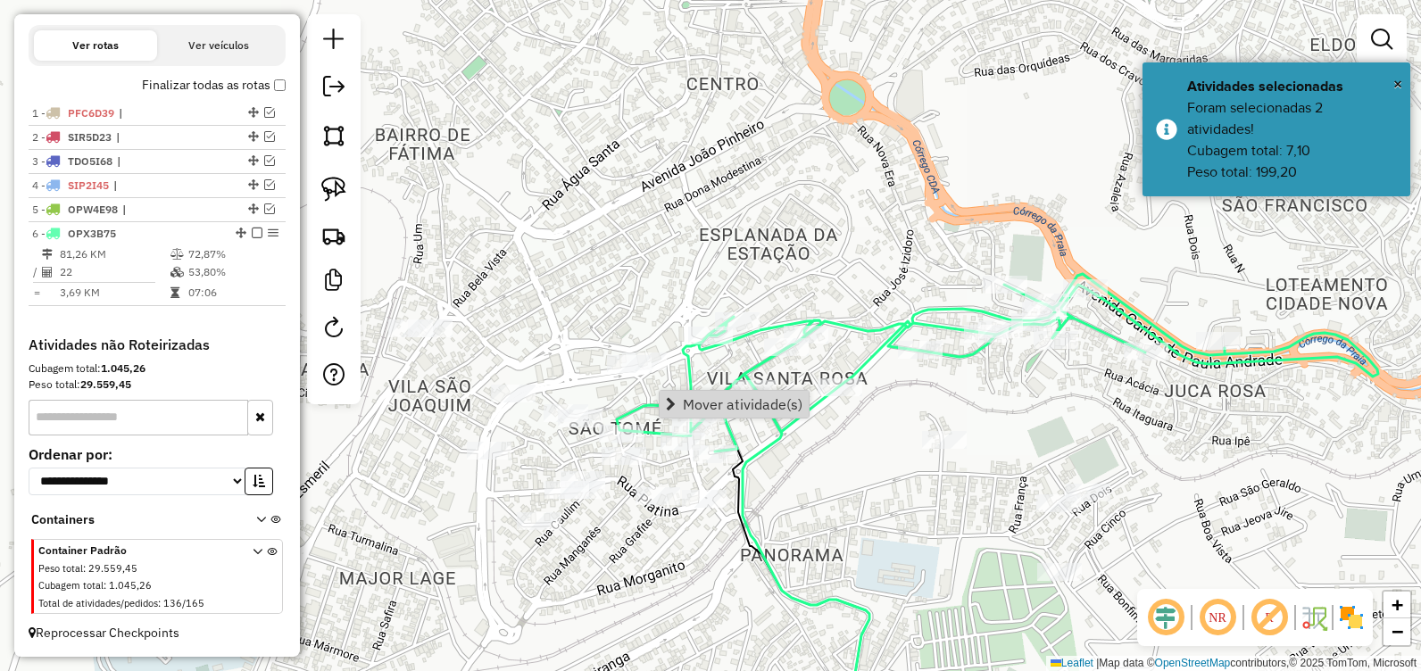
click at [806, 517] on div "Rota 6 - Placa OPX3B75 12192 - PAD SAO JOAO Janela de atendimento Grade de aten…" at bounding box center [710, 335] width 1421 height 671
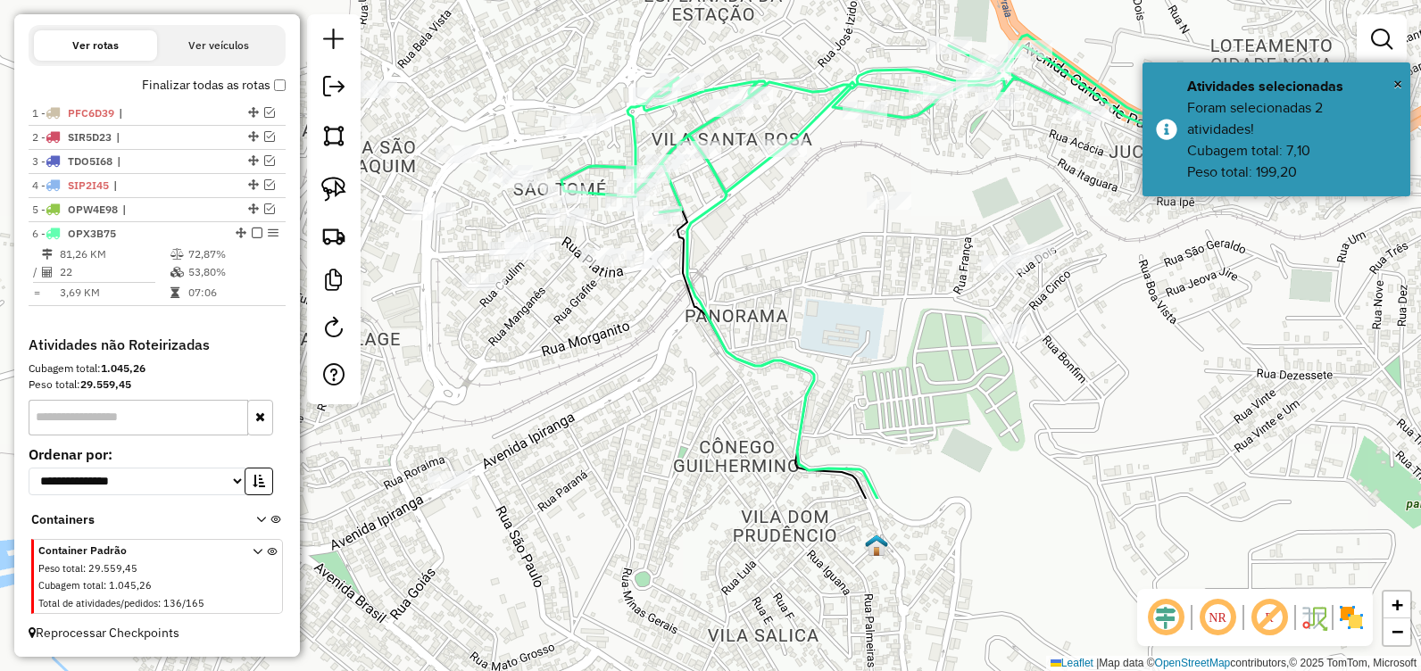
drag, startPoint x: 844, startPoint y: 630, endPoint x: 788, endPoint y: 391, distance: 245.6
click at [788, 391] on div "Janela de atendimento Grade de atendimento Capacidade Transportadoras Veículos …" at bounding box center [710, 335] width 1421 height 671
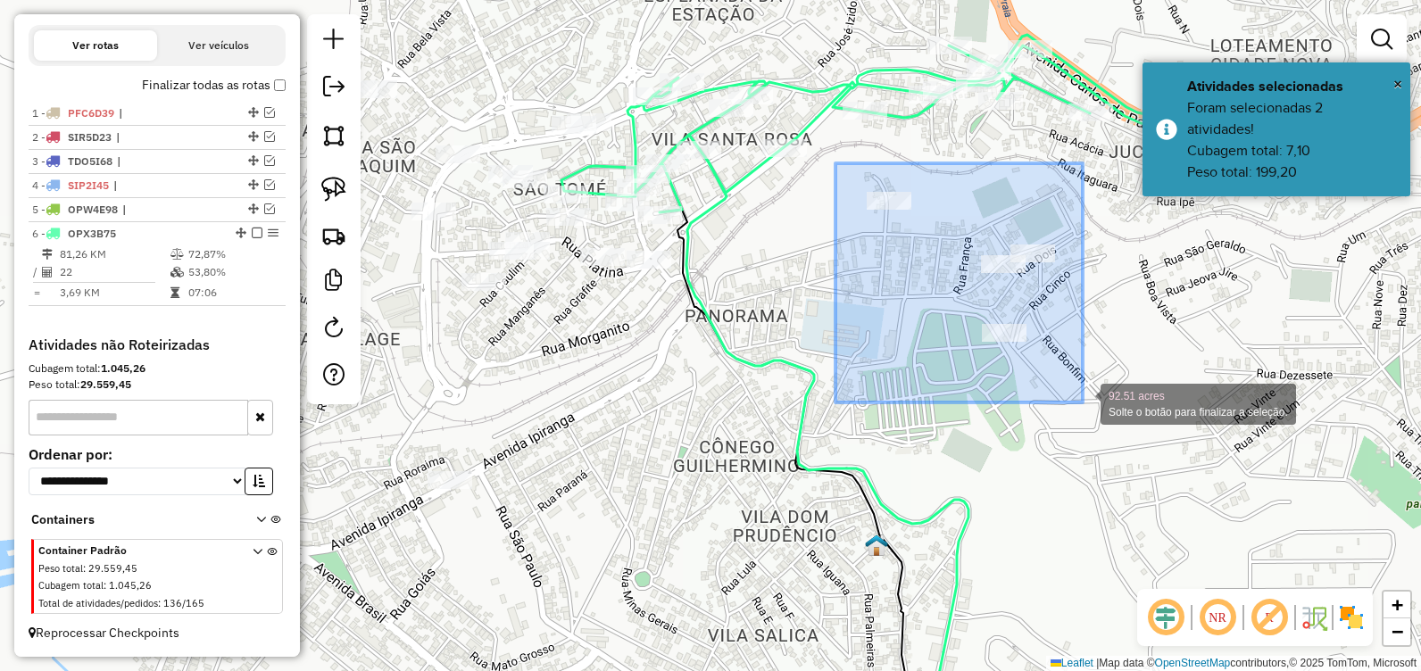
drag, startPoint x: 864, startPoint y: 241, endPoint x: 1088, endPoint y: 404, distance: 277.3
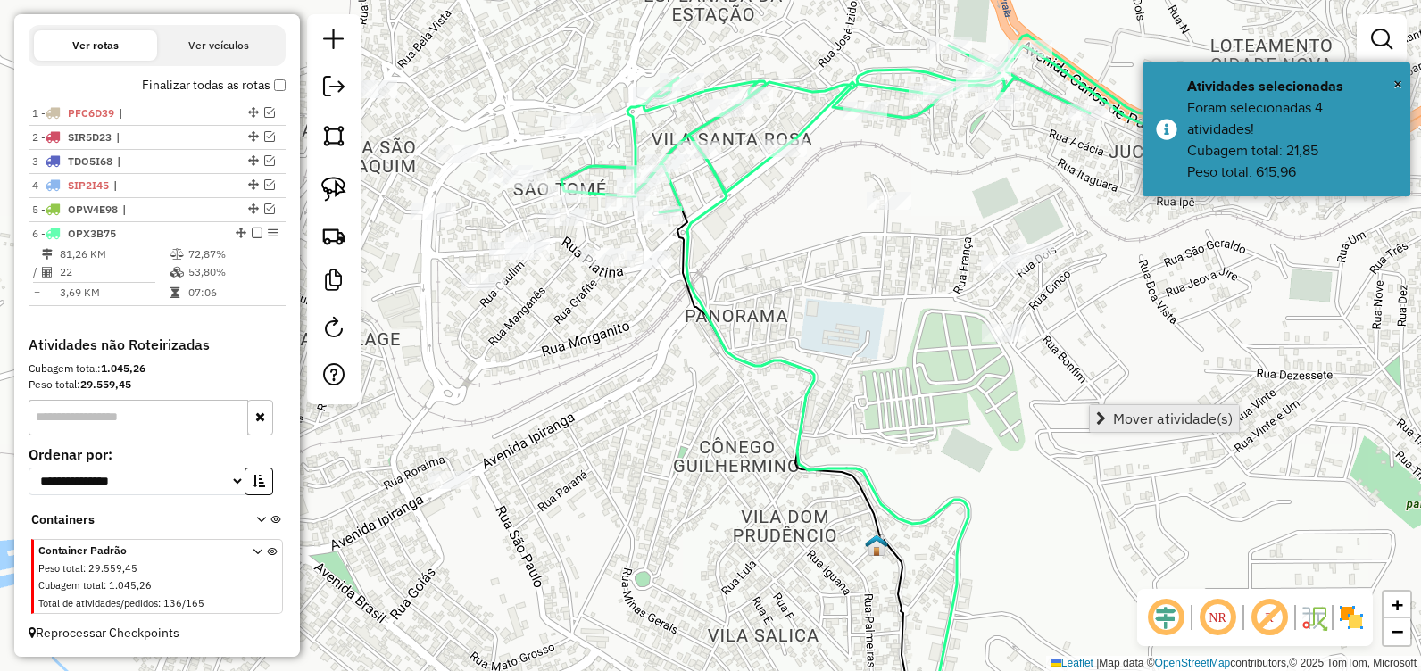
click at [1134, 430] on link "Mover atividade(s)" at bounding box center [1164, 418] width 149 height 27
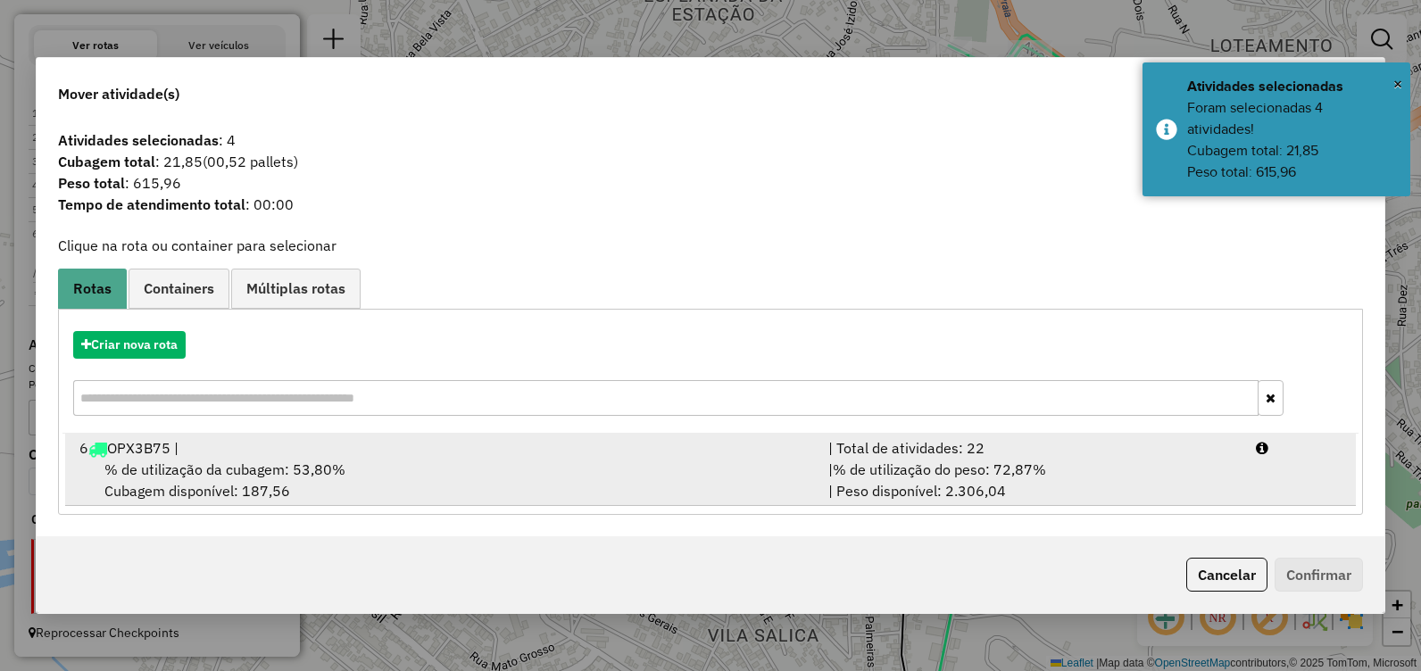
click at [448, 462] on div "% de utilização da cubagem: 53,80% Cubagem disponível: 187,56" at bounding box center [443, 480] width 749 height 43
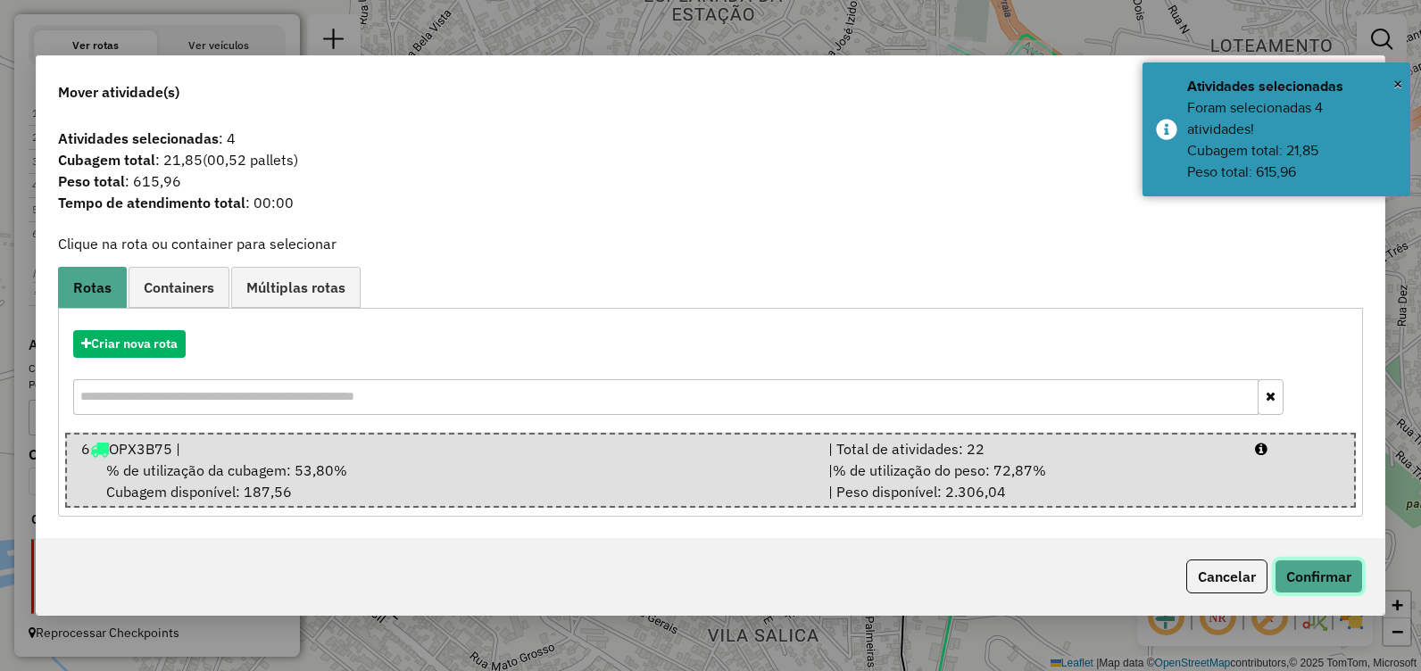
click at [1311, 570] on button "Confirmar" at bounding box center [1319, 577] width 88 height 34
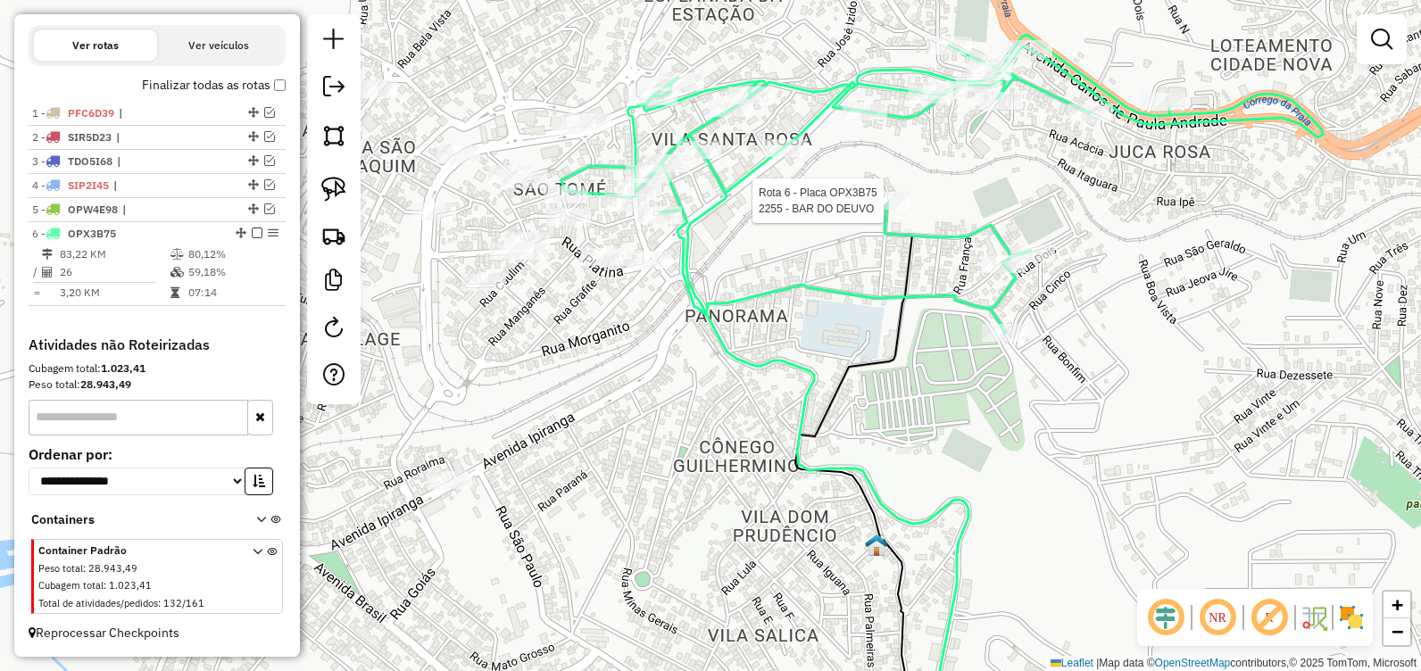
select select "**********"
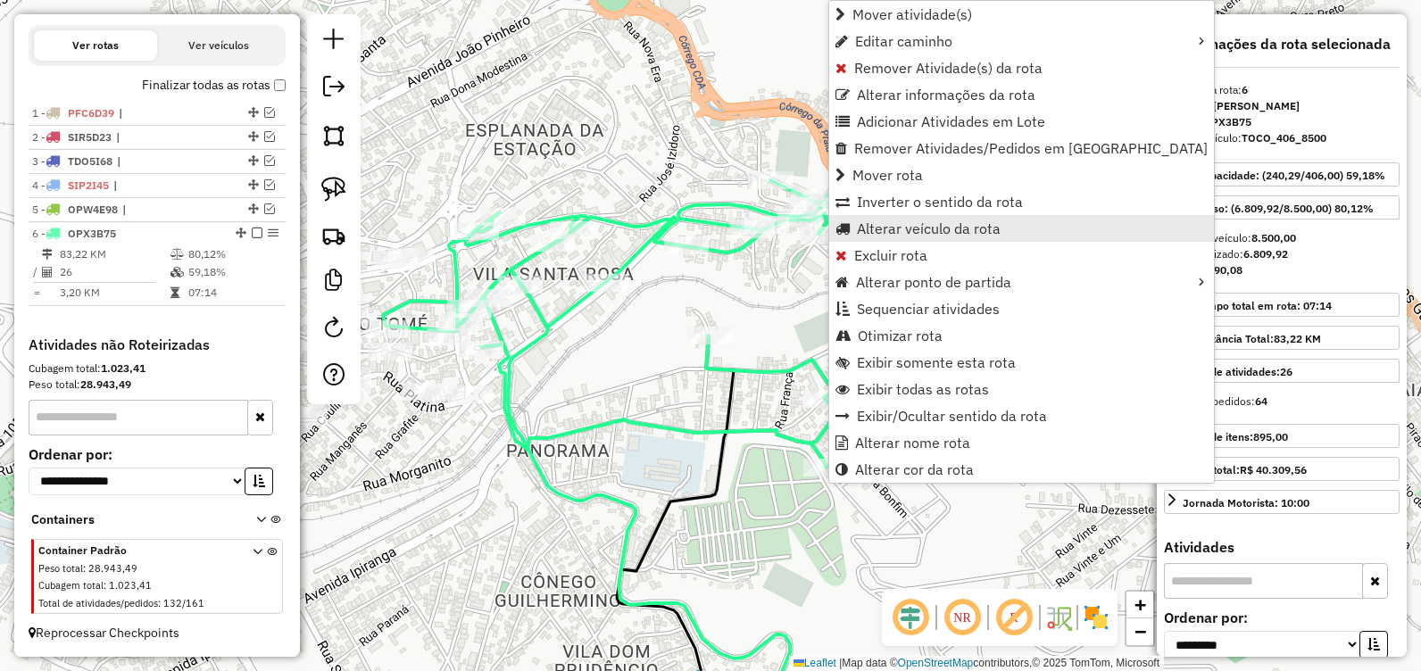
click at [958, 228] on span "Alterar veículo da rota" at bounding box center [929, 228] width 144 height 14
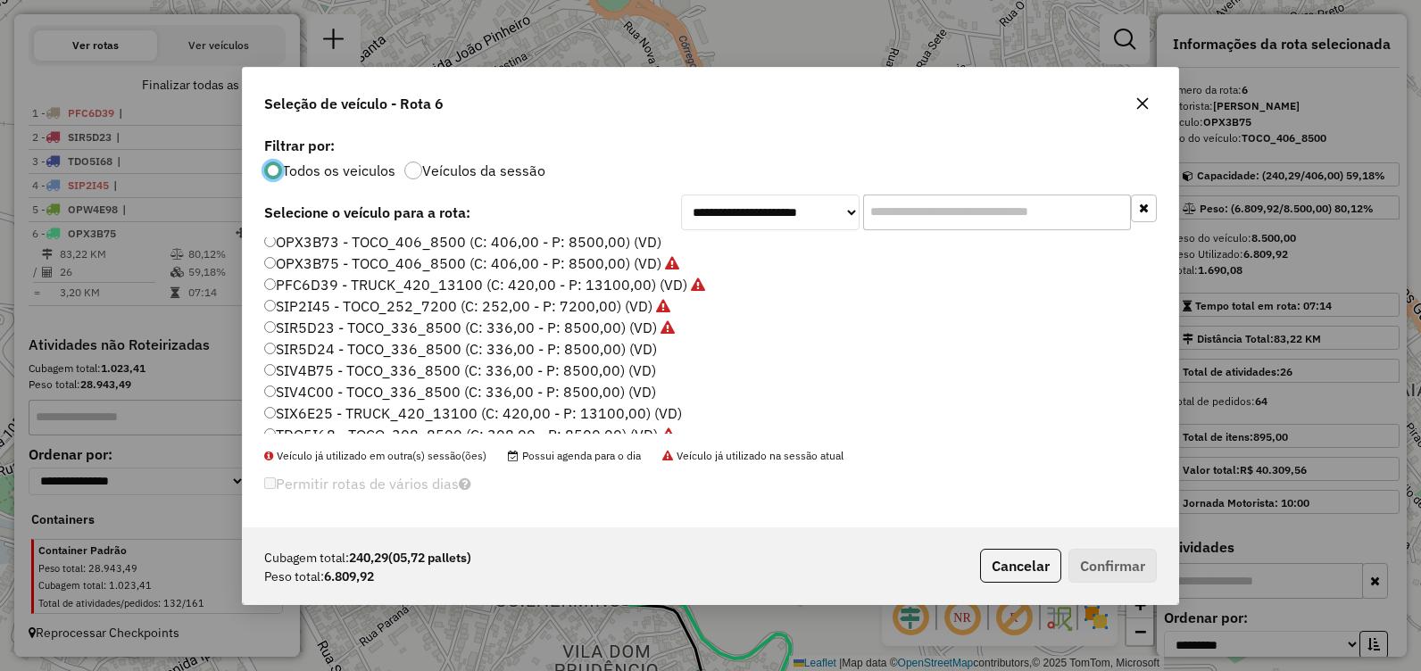
scroll to position [125, 0]
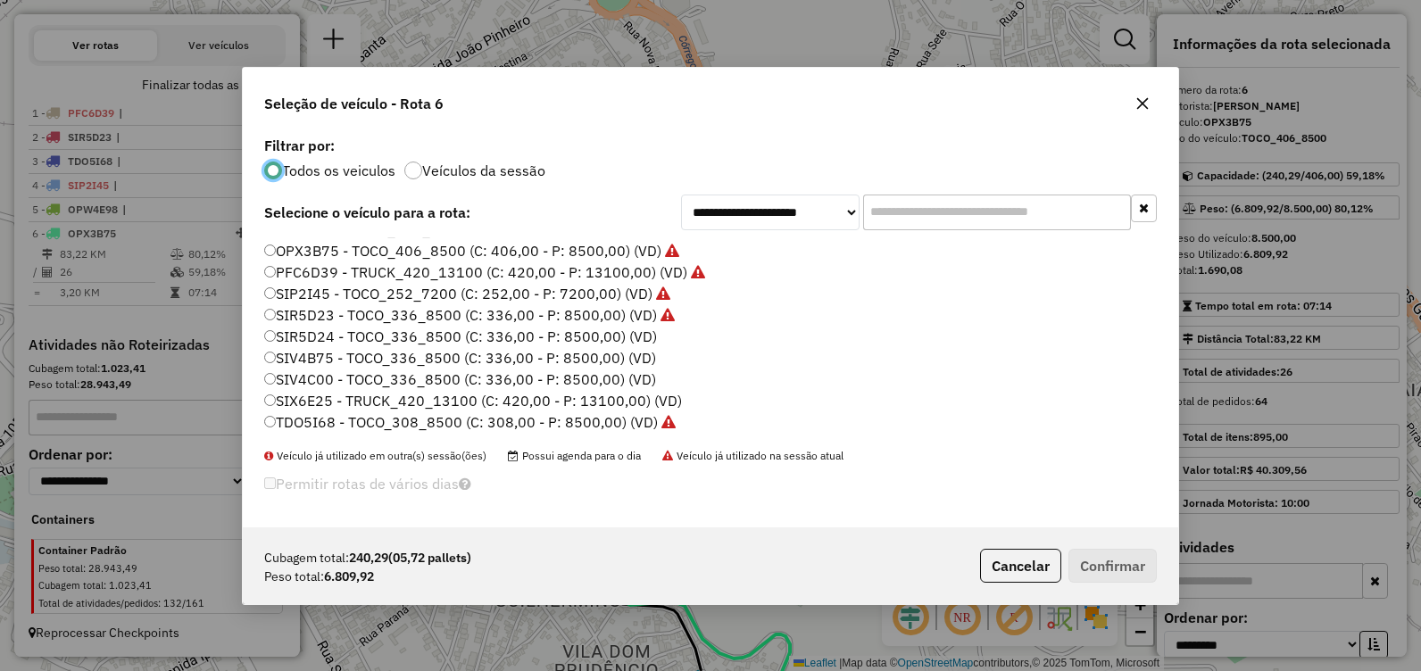
click at [470, 374] on label "SIV4C00 - TOCO_336_8500 (C: 336,00 - P: 8500,00) (VD)" at bounding box center [460, 379] width 392 height 21
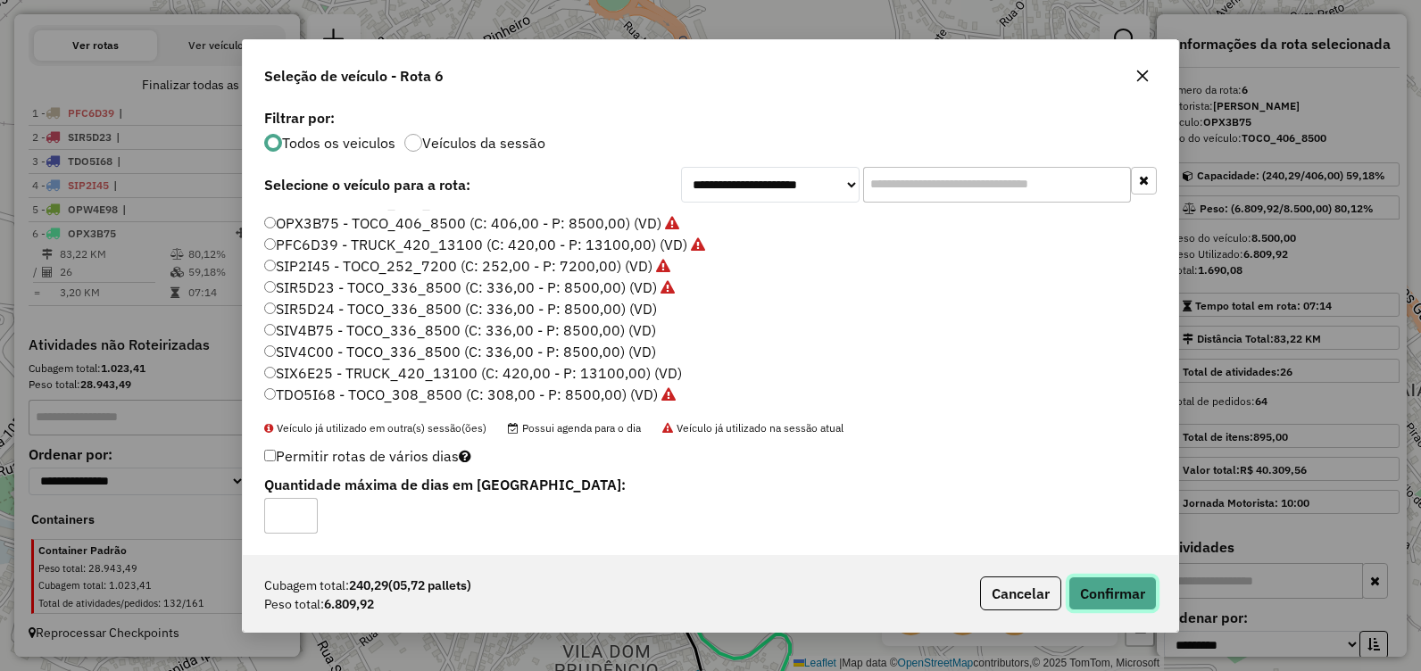
click at [1100, 589] on button "Confirmar" at bounding box center [1113, 594] width 88 height 34
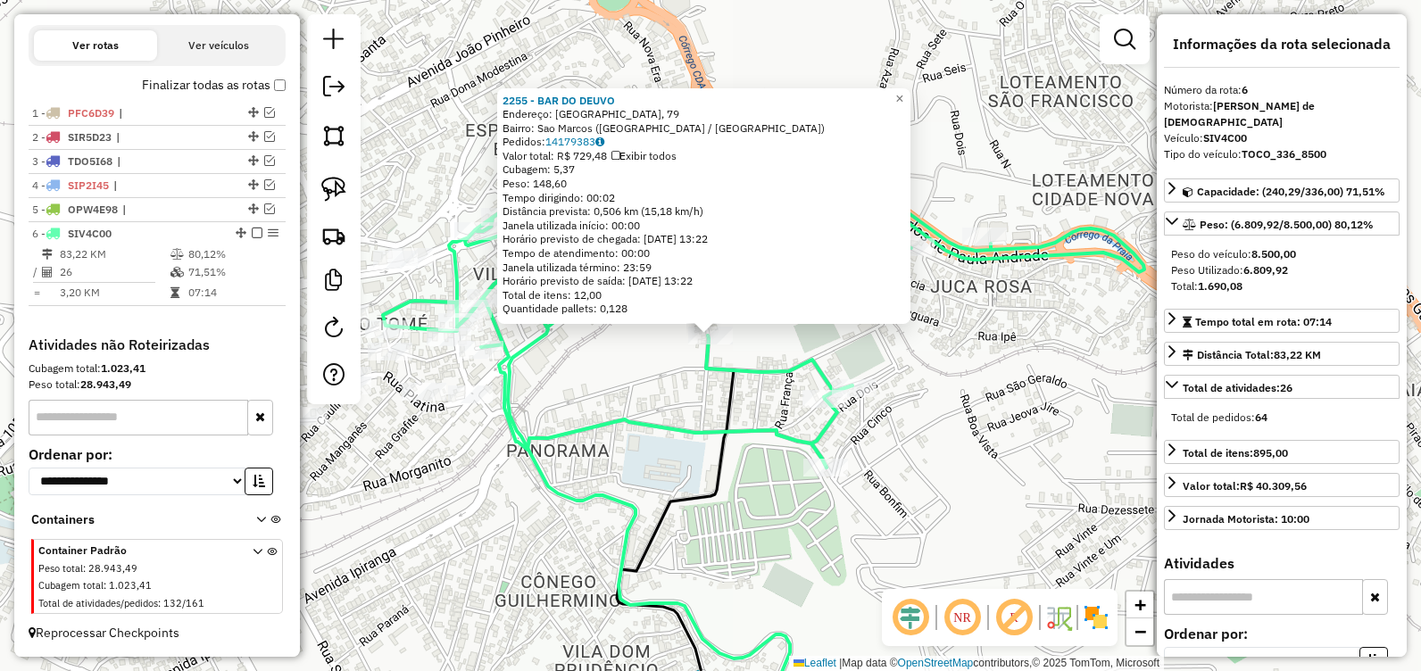
click at [910, 463] on div "Rota 6 - Placa SIV4C00 2255 - BAR DO DEUVO 2255 - BAR DO DEUVO Endereço: DINAMA…" at bounding box center [710, 335] width 1421 height 671
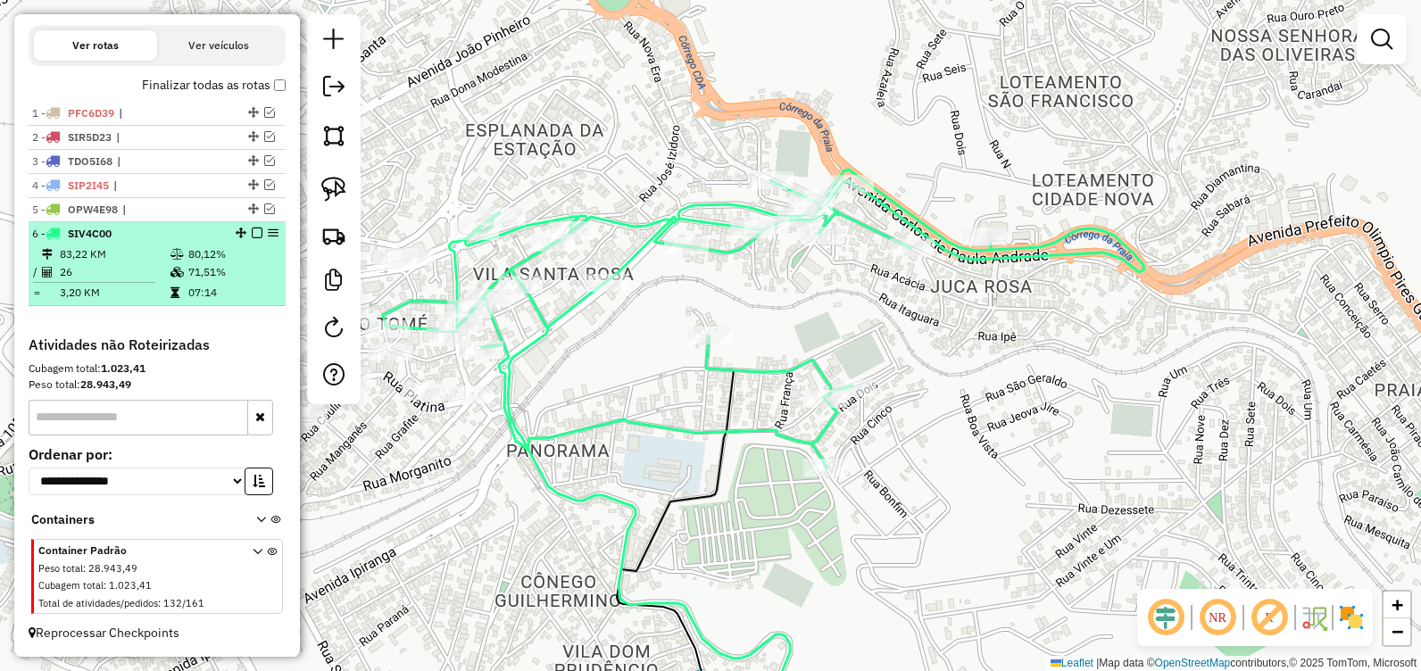
click at [252, 231] on em at bounding box center [257, 233] width 11 height 11
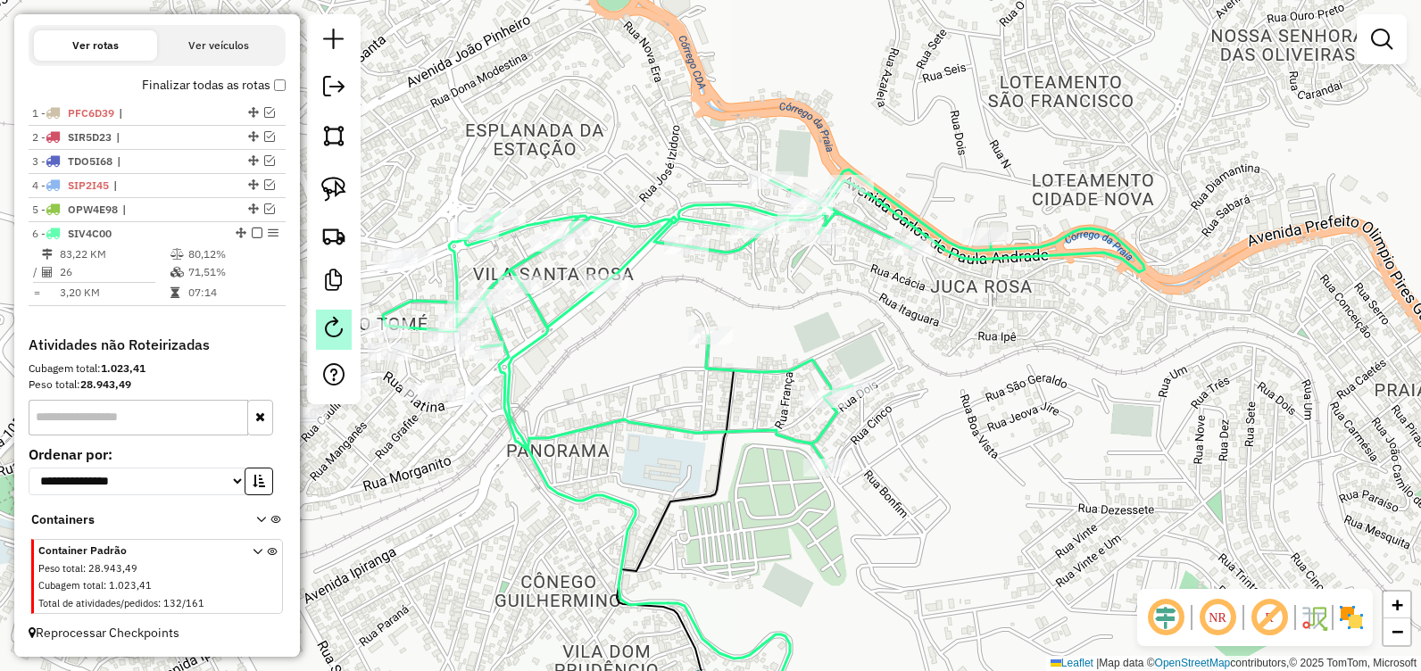
scroll to position [522, 0]
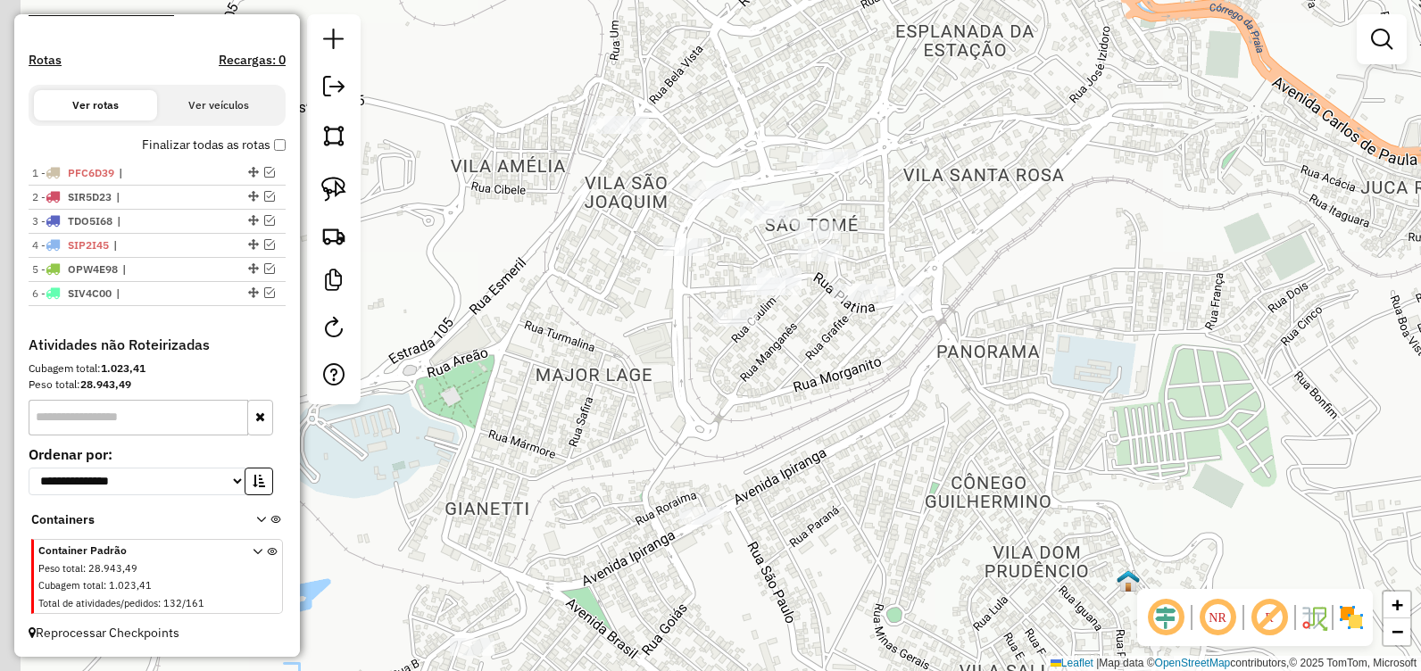
drag, startPoint x: 538, startPoint y: 438, endPoint x: 999, endPoint y: 374, distance: 465.1
click at [999, 374] on div "Janela de atendimento Grade de atendimento Capacidade Transportadoras Veículos …" at bounding box center [710, 335] width 1421 height 671
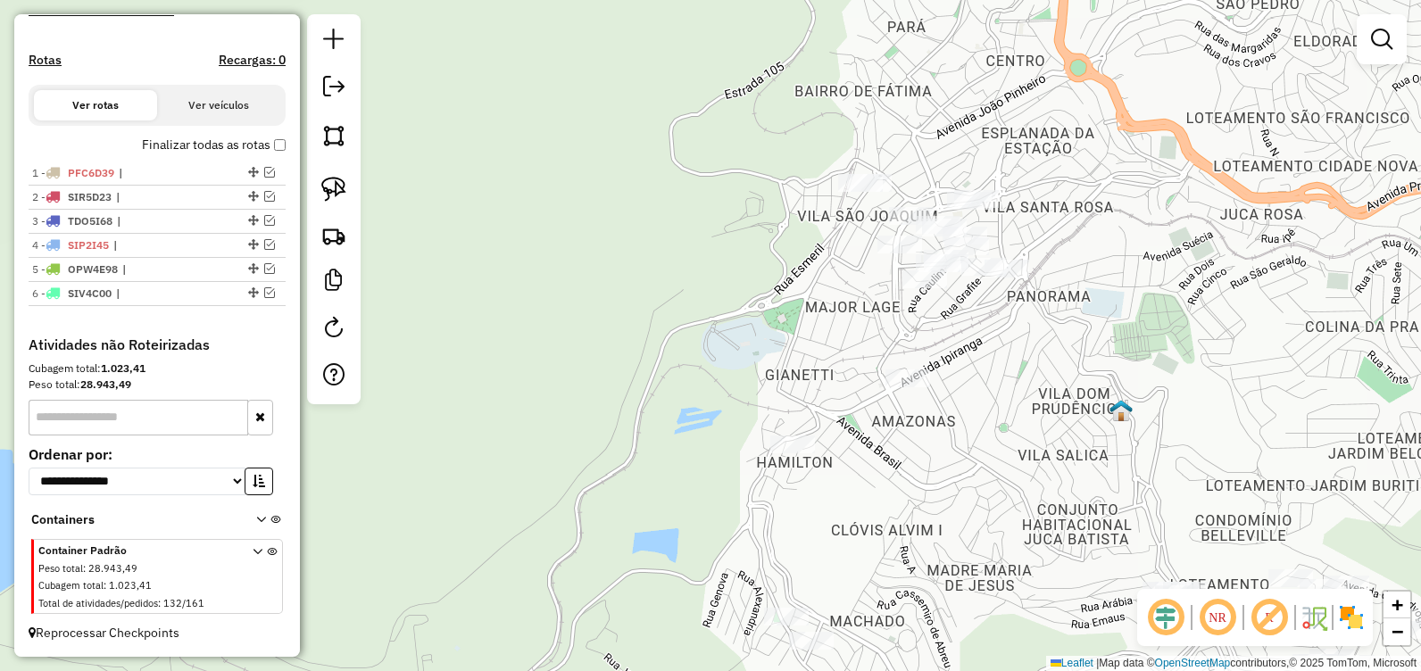
drag, startPoint x: 748, startPoint y: 393, endPoint x: 756, endPoint y: 243, distance: 150.2
click at [789, 312] on div "Janela de atendimento Grade de atendimento Capacidade Transportadoras Veículos …" at bounding box center [710, 335] width 1421 height 671
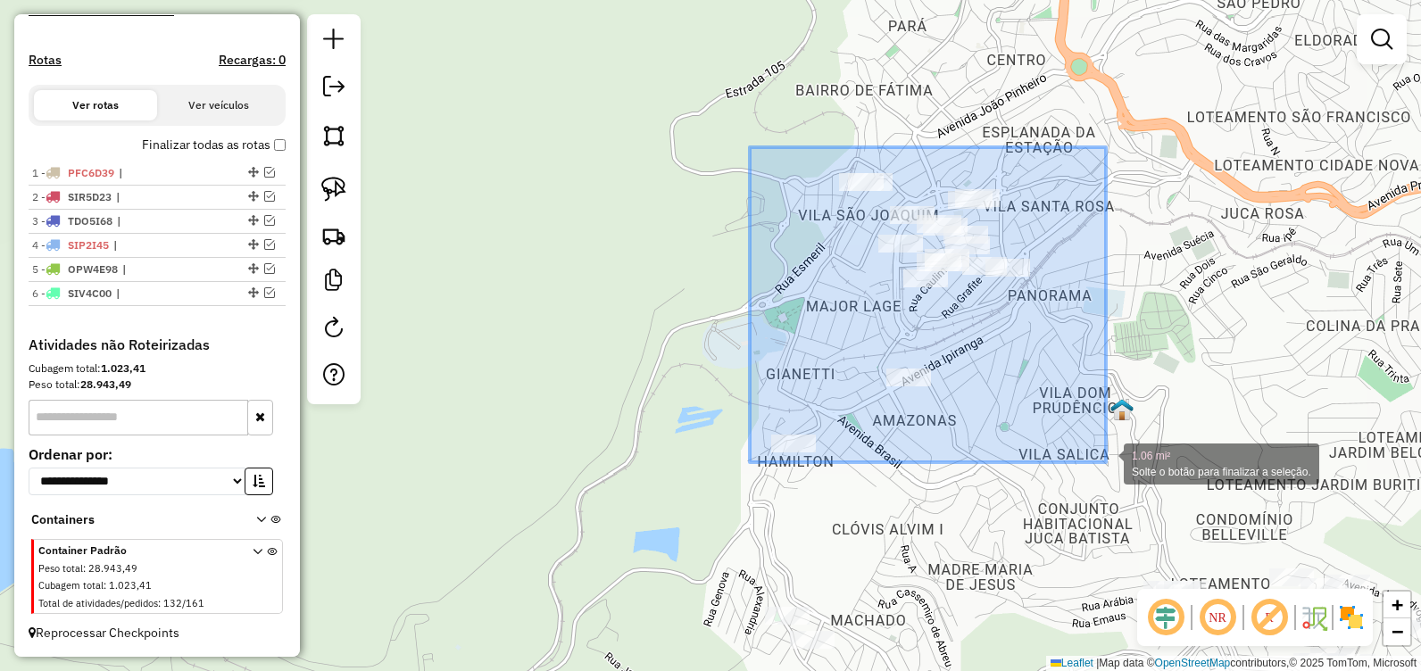
drag, startPoint x: 759, startPoint y: 313, endPoint x: 1106, endPoint y: 462, distance: 377.9
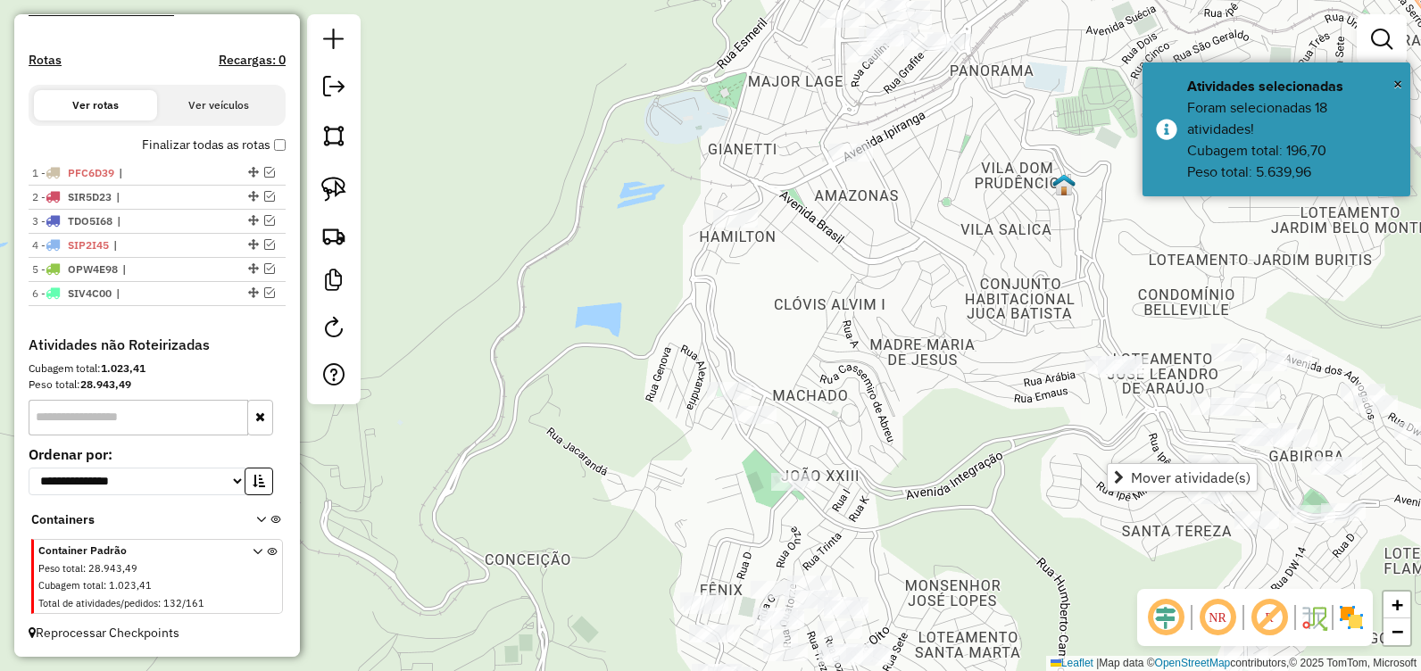
drag, startPoint x: 971, startPoint y: 537, endPoint x: 892, endPoint y: 350, distance: 203.6
click at [897, 354] on div "Janela de atendimento Grade de atendimento Capacidade Transportadoras Veículos …" at bounding box center [710, 335] width 1421 height 671
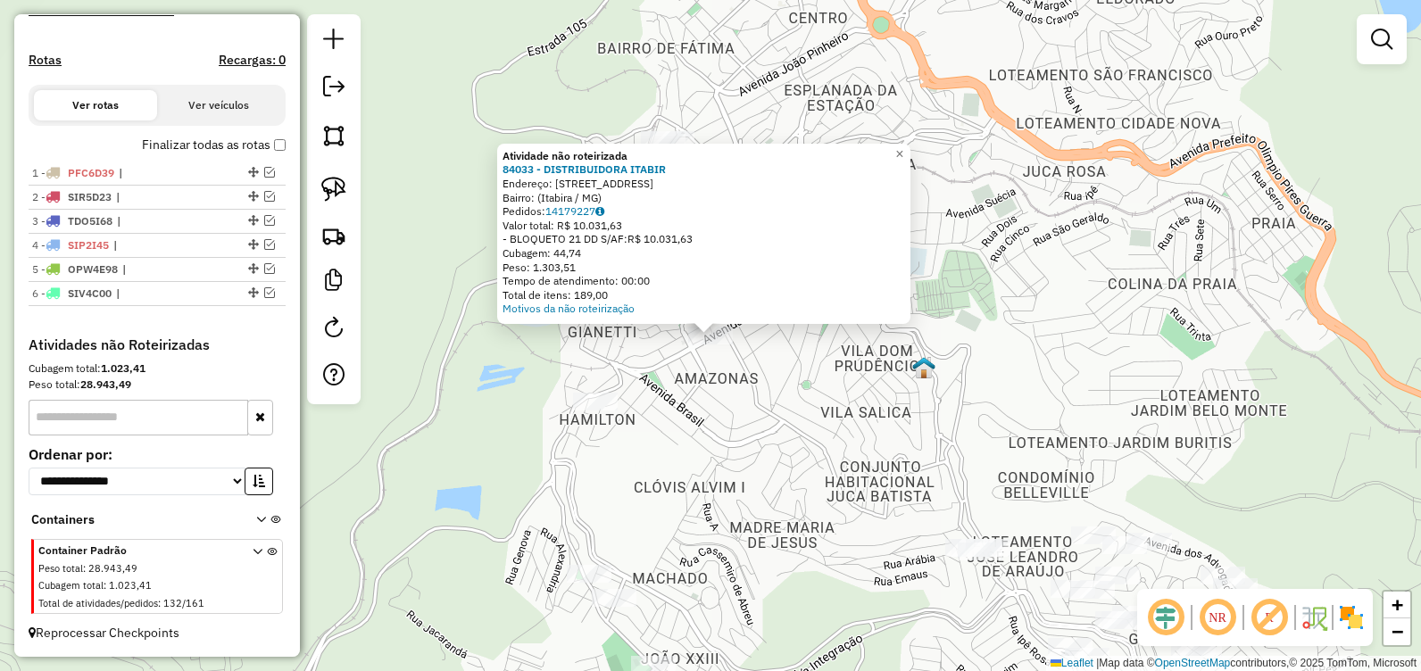
click at [815, 470] on div "Atividade não roteirizada 84033 - DISTRIBUIDORA ITABIR Endereço: Avenida Ipiran…" at bounding box center [710, 335] width 1421 height 671
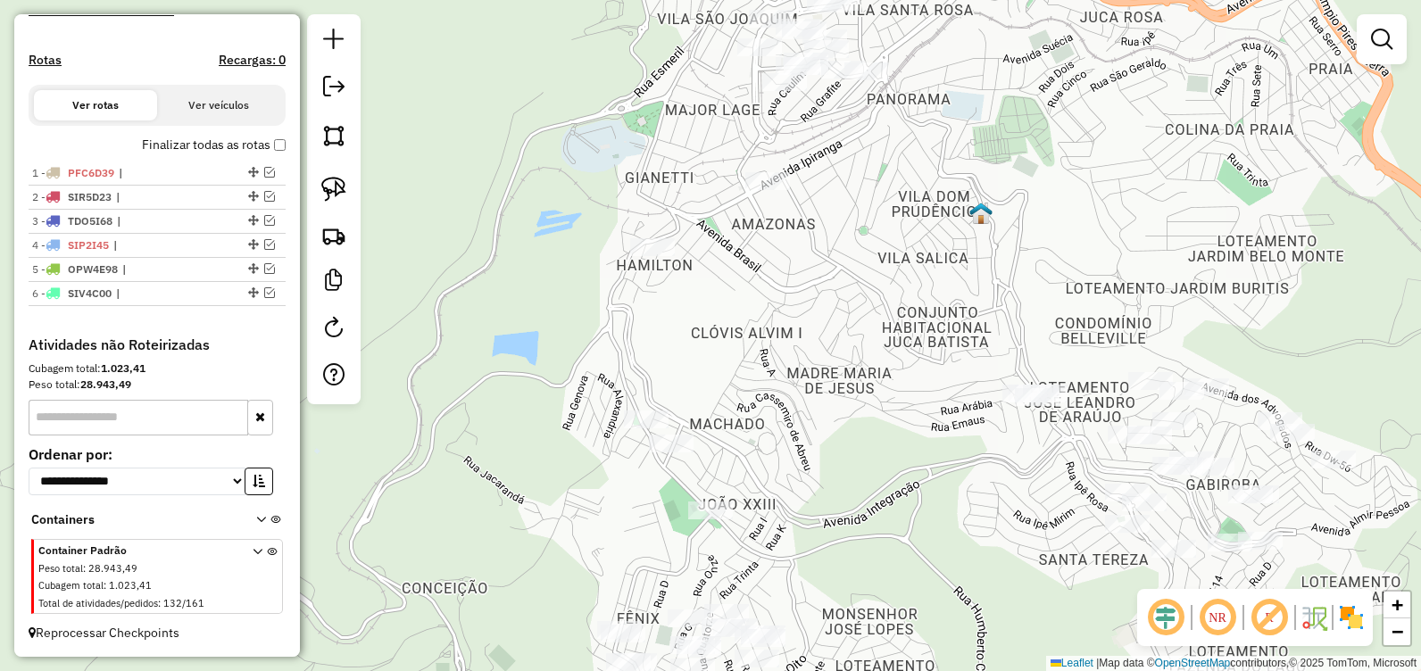
drag, startPoint x: 645, startPoint y: 233, endPoint x: 651, endPoint y: 172, distance: 60.9
click at [655, 165] on div "Janela de atendimento Grade de atendimento Capacidade Transportadoras Veículos …" at bounding box center [710, 335] width 1421 height 671
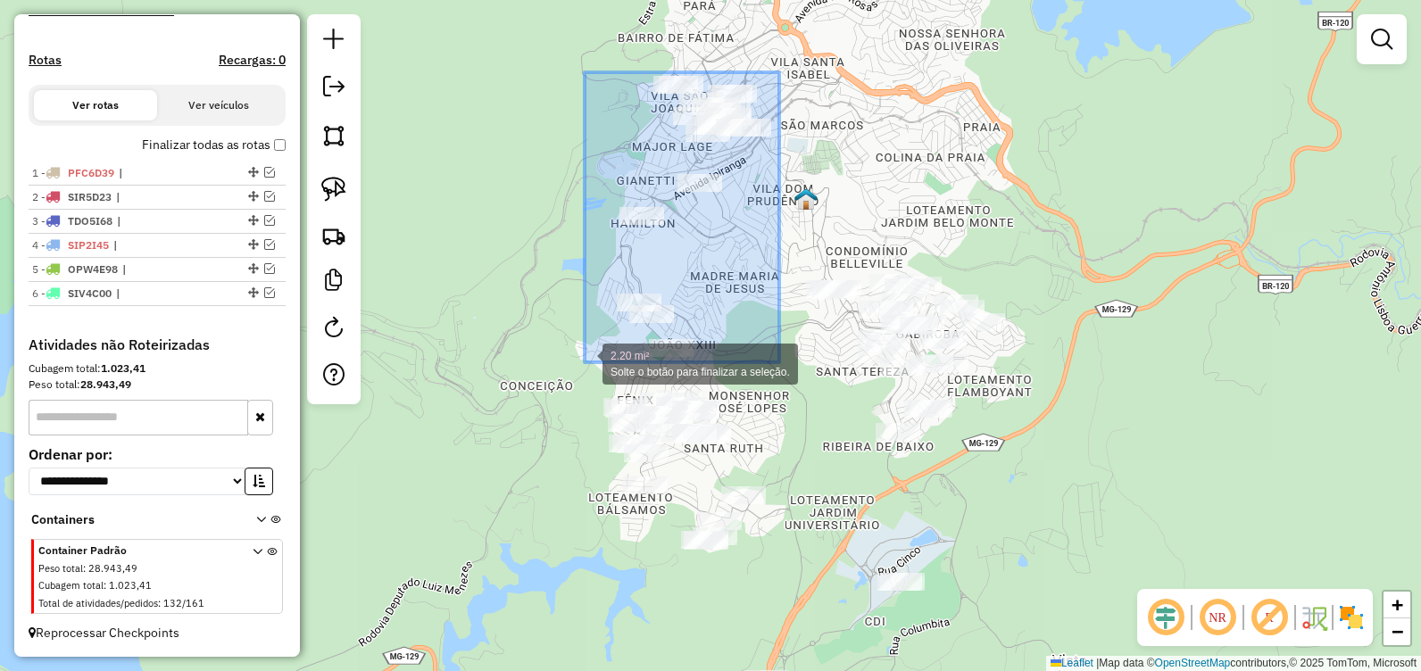
drag, startPoint x: 779, startPoint y: 72, endPoint x: 587, endPoint y: 362, distance: 347.9
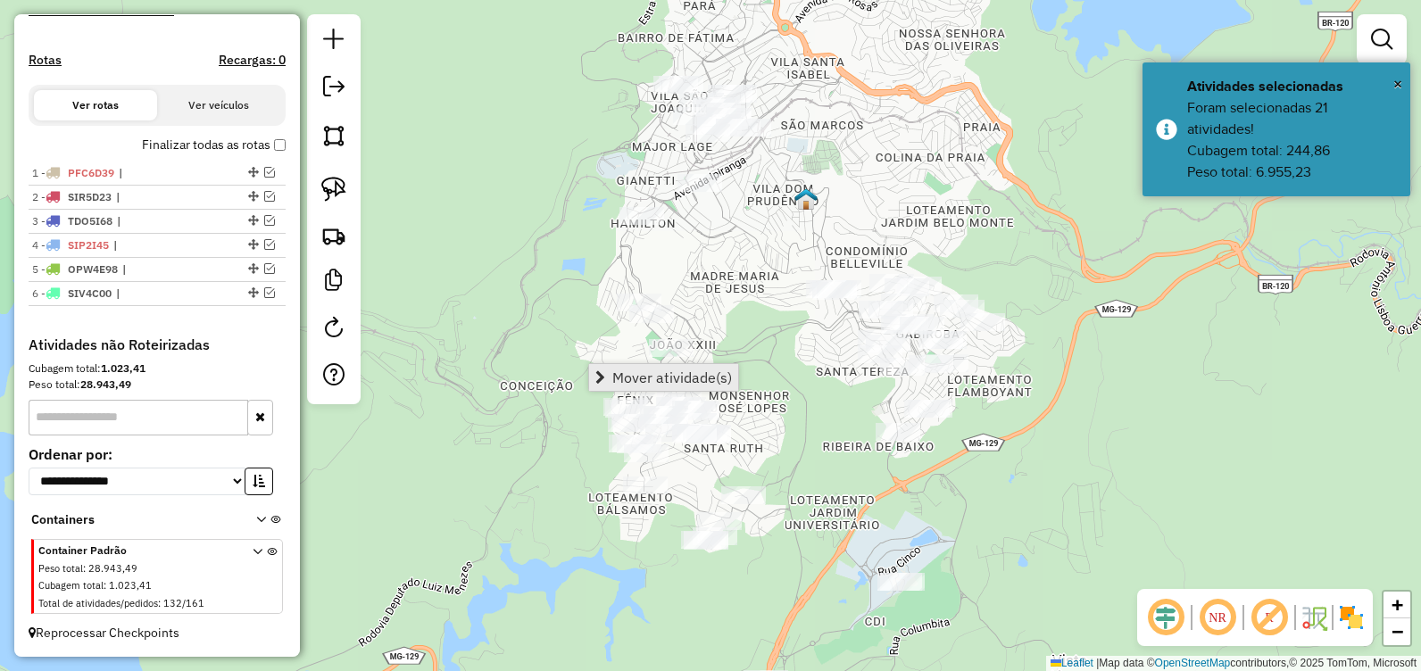
click at [628, 378] on span "Mover atividade(s)" at bounding box center [672, 377] width 120 height 14
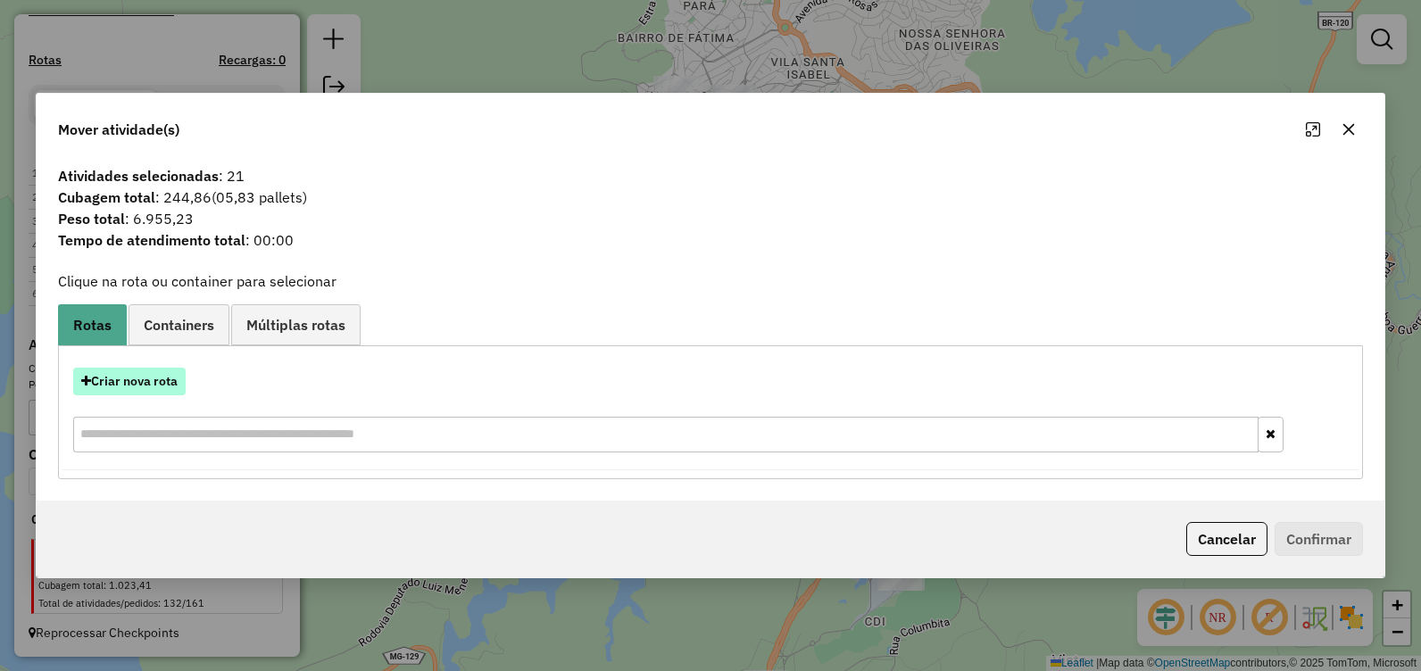
click at [151, 380] on button "Criar nova rota" at bounding box center [129, 382] width 112 height 28
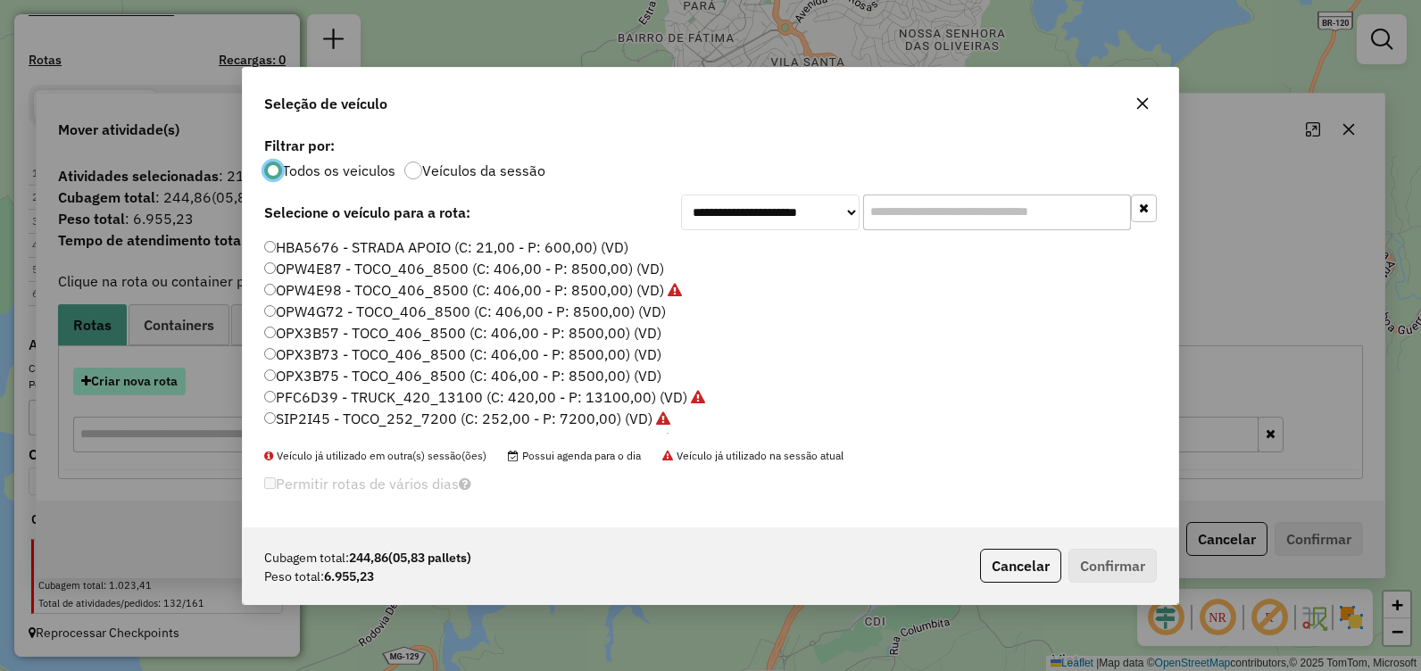
scroll to position [10, 5]
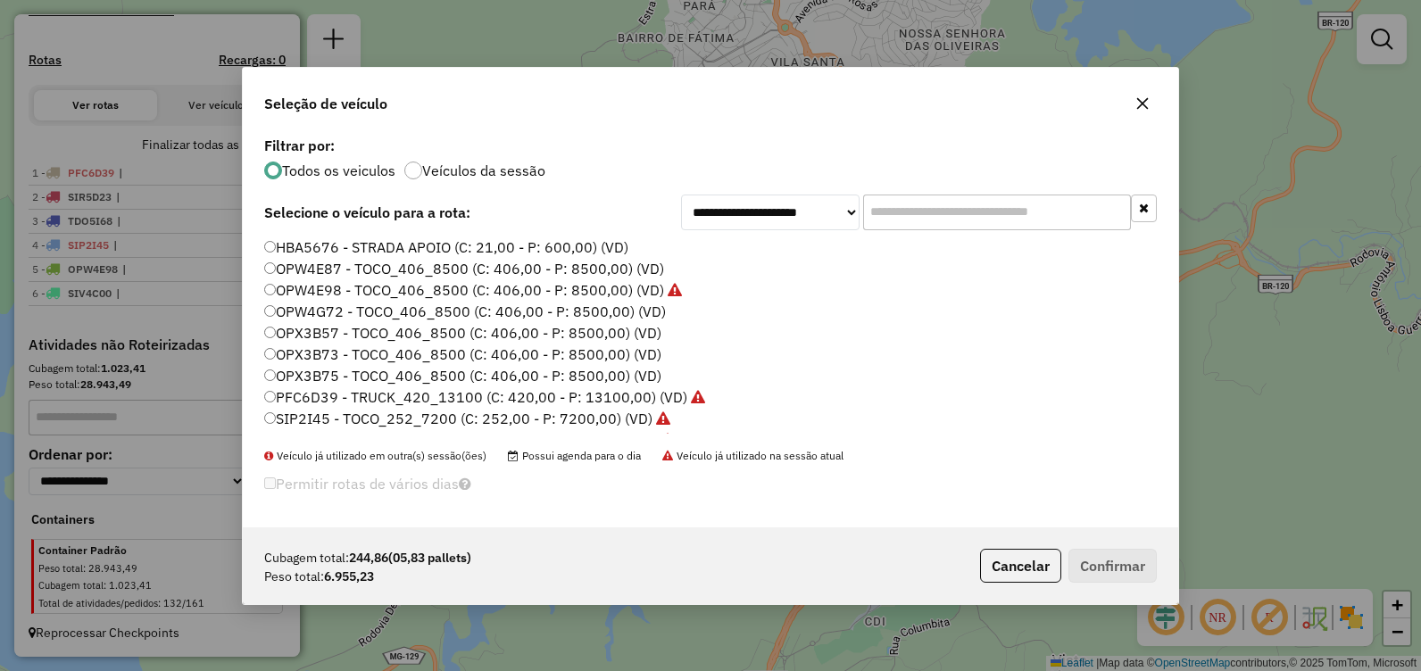
click at [458, 379] on label "OPX3B75 - TOCO_406_8500 (C: 406,00 - P: 8500,00) (VD)" at bounding box center [462, 375] width 397 height 21
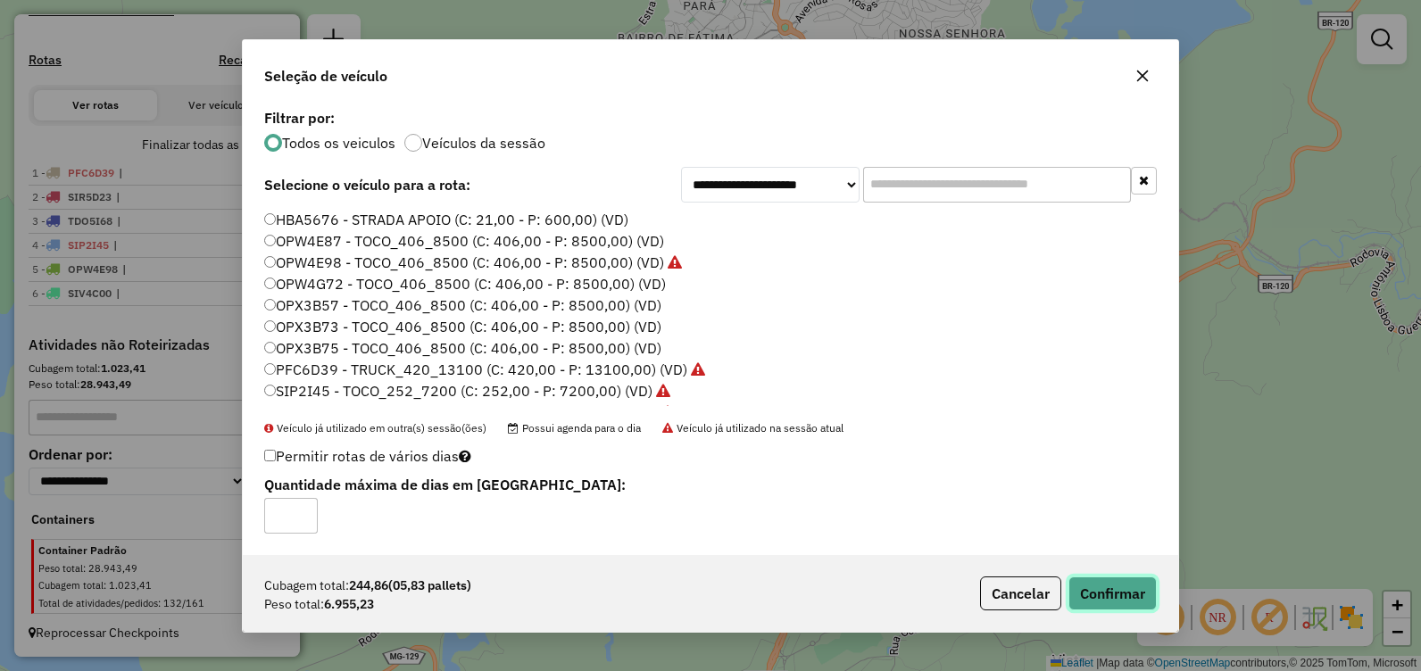
click at [1115, 588] on button "Confirmar" at bounding box center [1113, 594] width 88 height 34
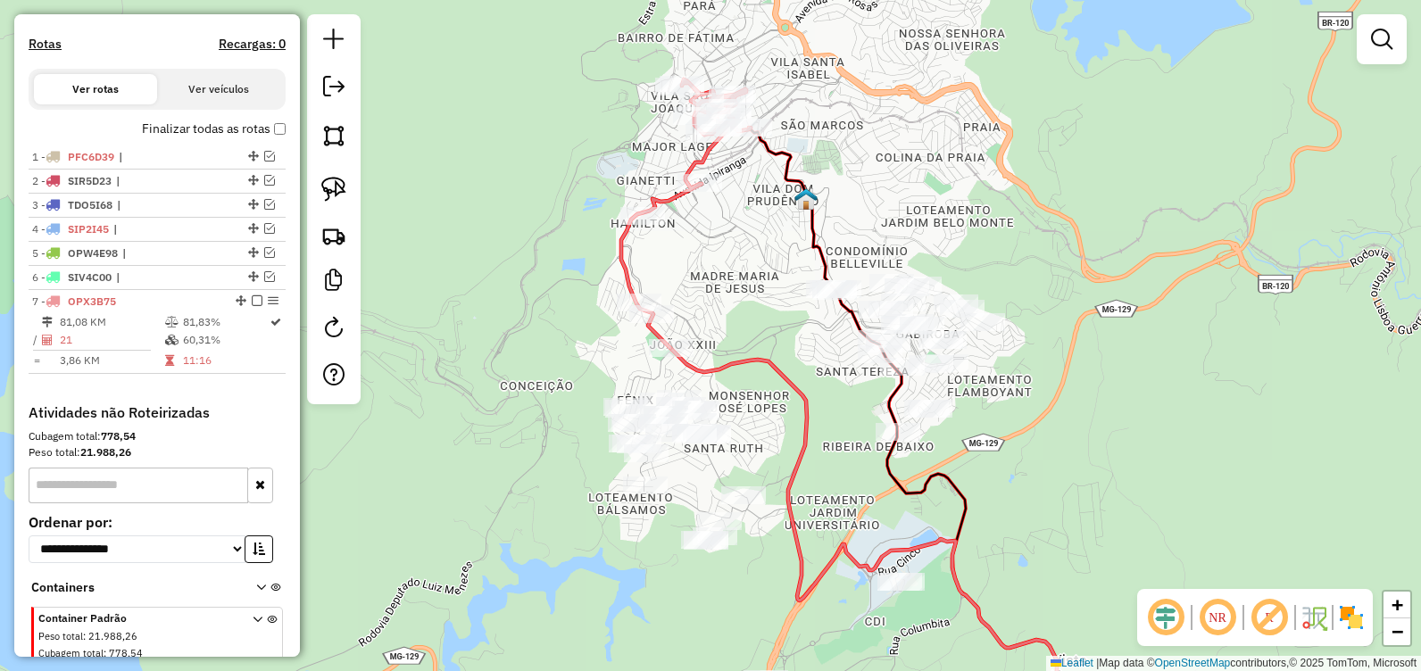
scroll to position [582, 0]
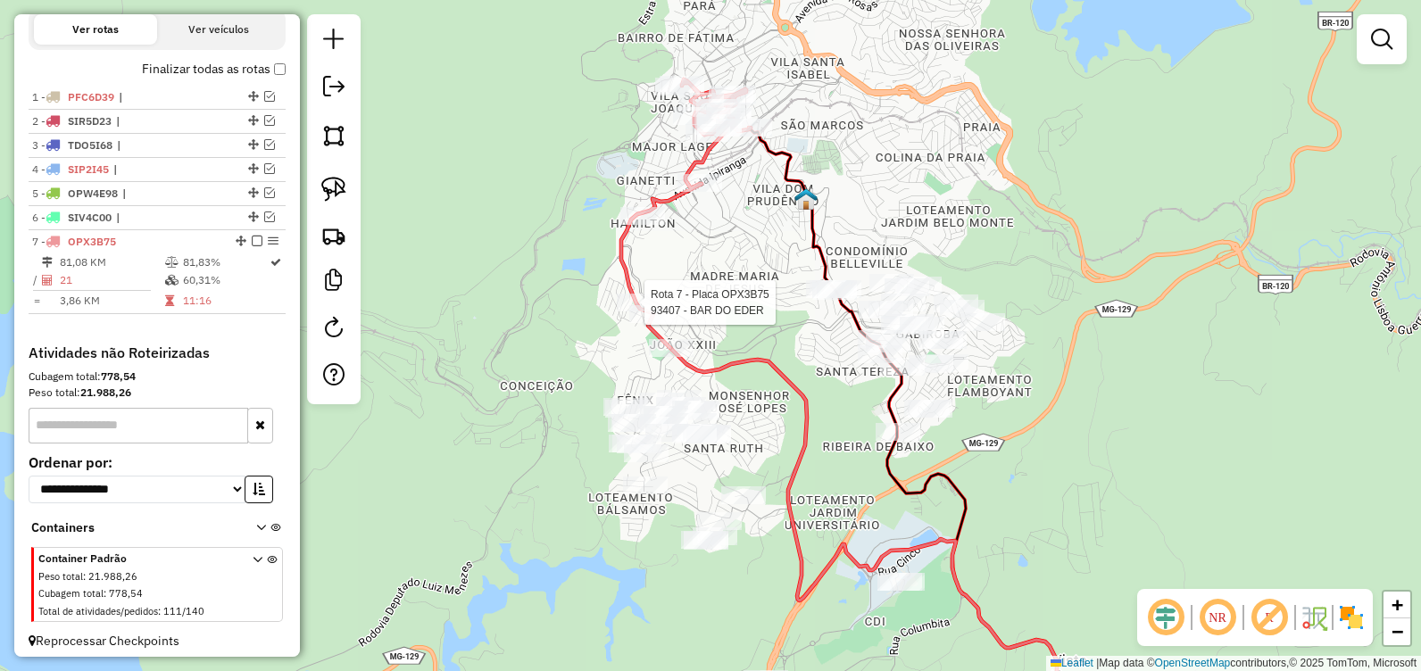
select select "**********"
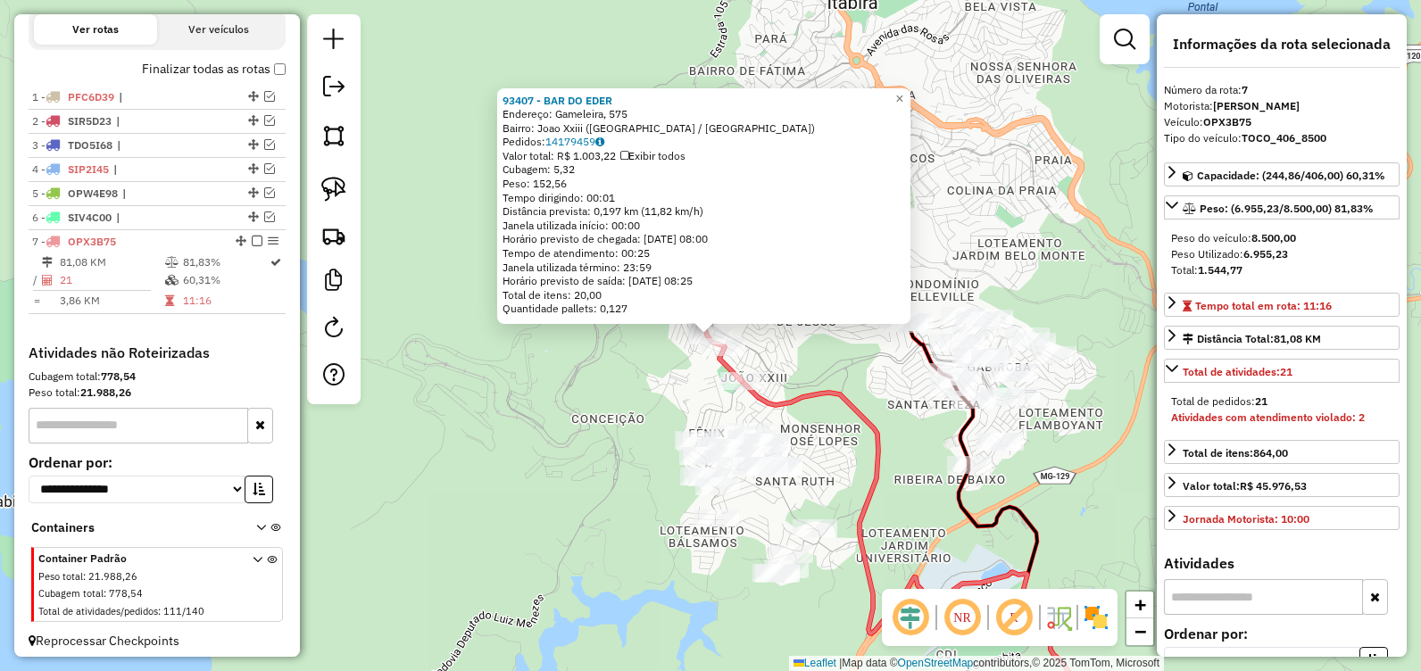
scroll to position [606, 0]
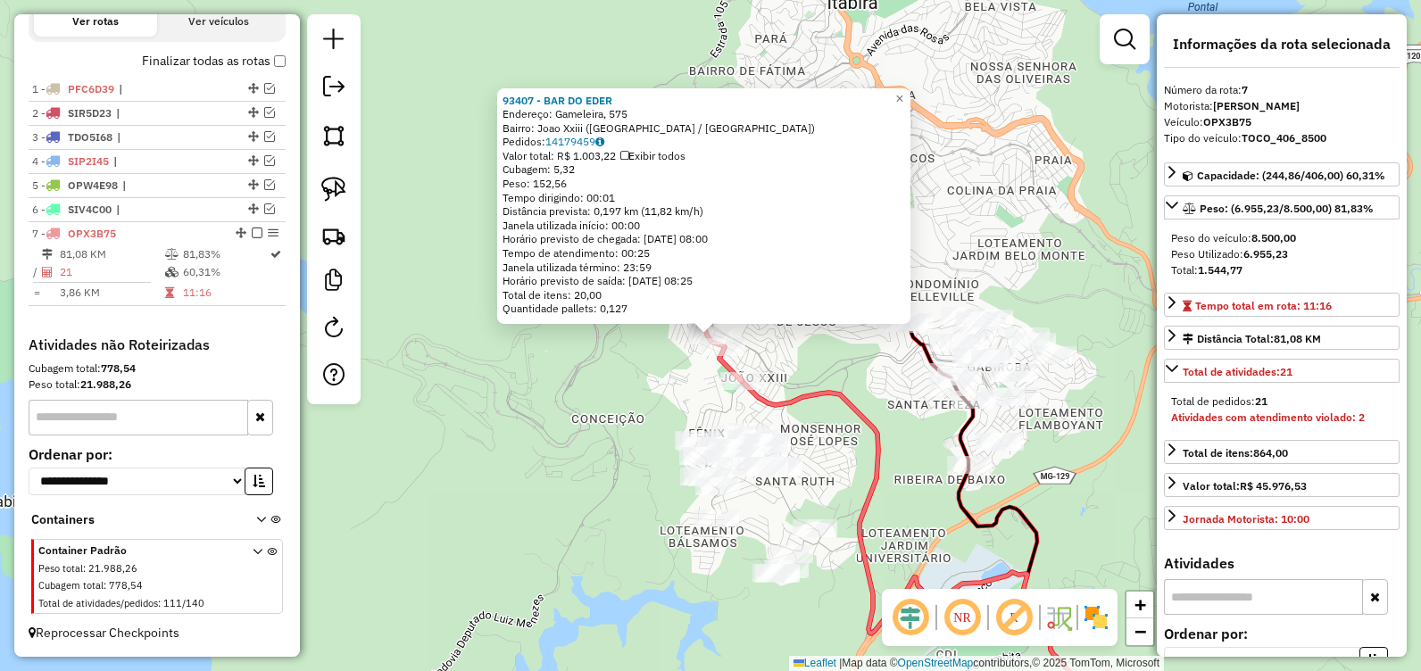
click at [572, 458] on div "Rota 7 - Placa OPX3B75 93407 - BAR DO EDER 93407 - BAR DO EDER Endereço: Gamele…" at bounding box center [710, 335] width 1421 height 671
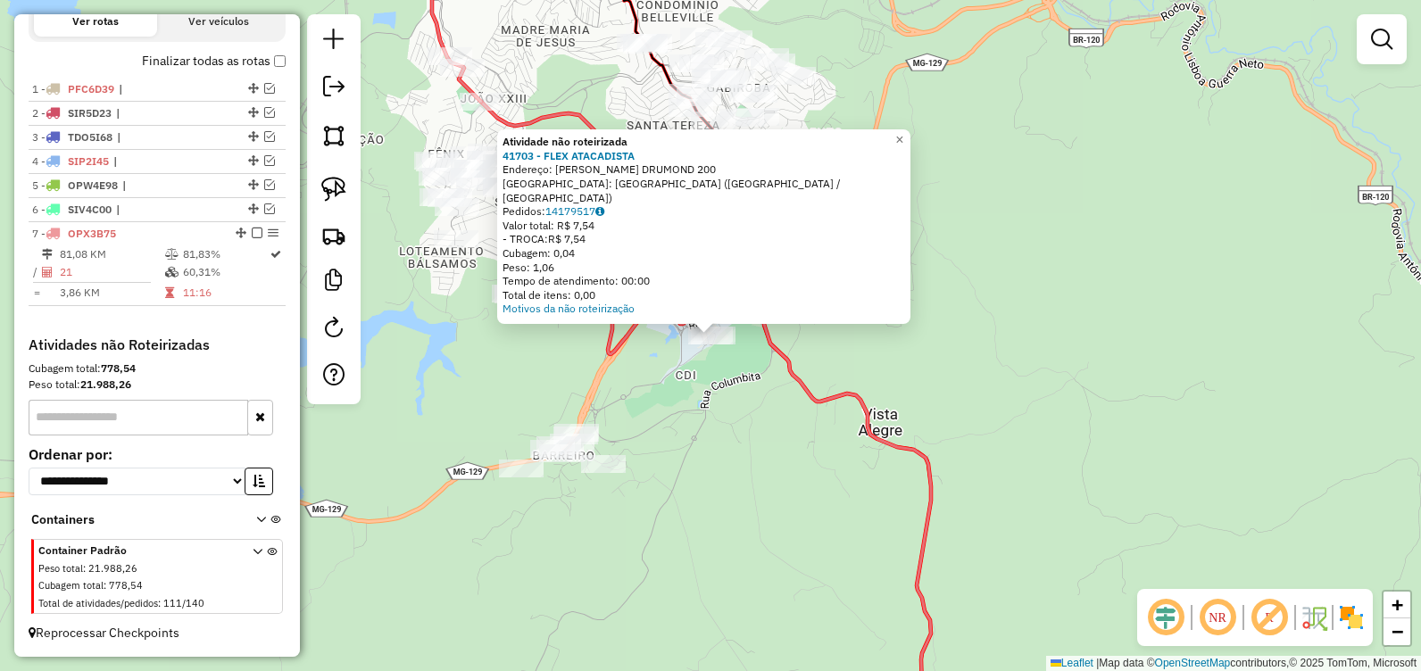
click at [750, 500] on div "Atividade não roteirizada 41703 - FLEX ATACADISTA Endereço: IRMa IVONE DRUMOND …" at bounding box center [710, 335] width 1421 height 671
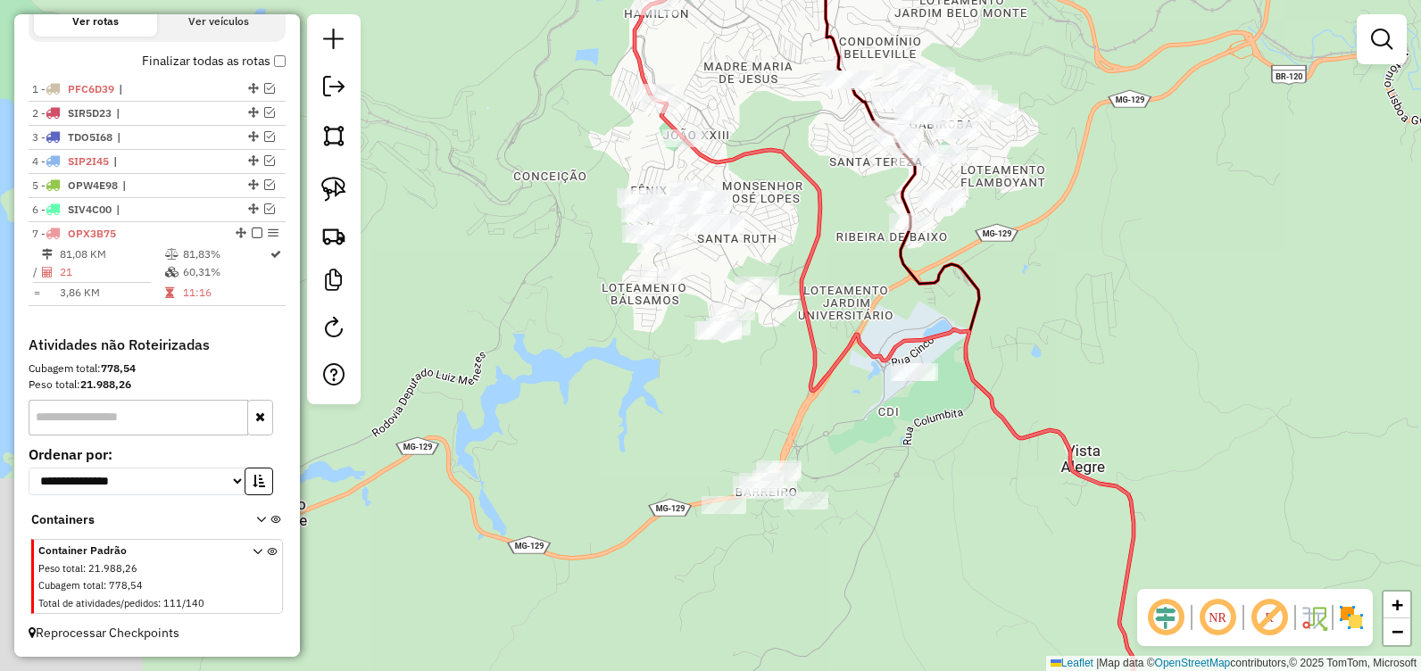
drag, startPoint x: 767, startPoint y: 415, endPoint x: 852, endPoint y: 428, distance: 85.9
click at [852, 428] on div "Janela de atendimento Grade de atendimento Capacidade Transportadoras Veículos …" at bounding box center [710, 335] width 1421 height 671
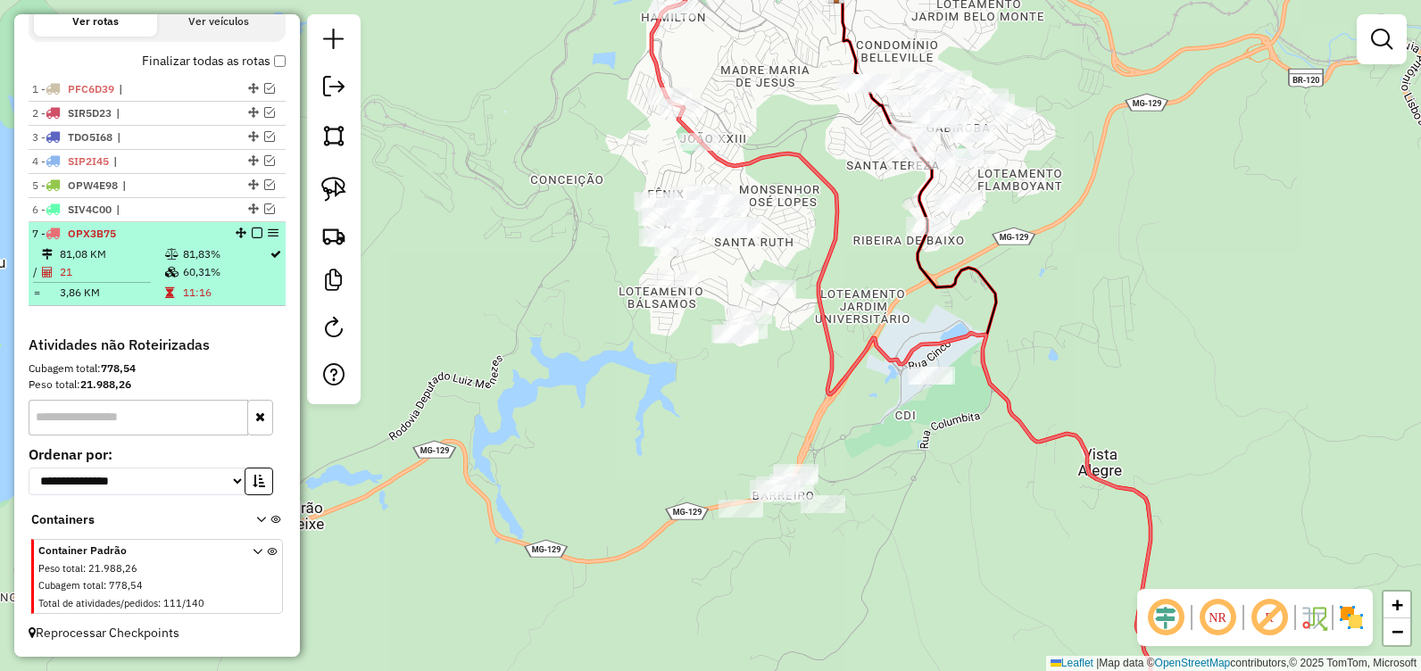
click at [255, 235] on em at bounding box center [257, 233] width 11 height 11
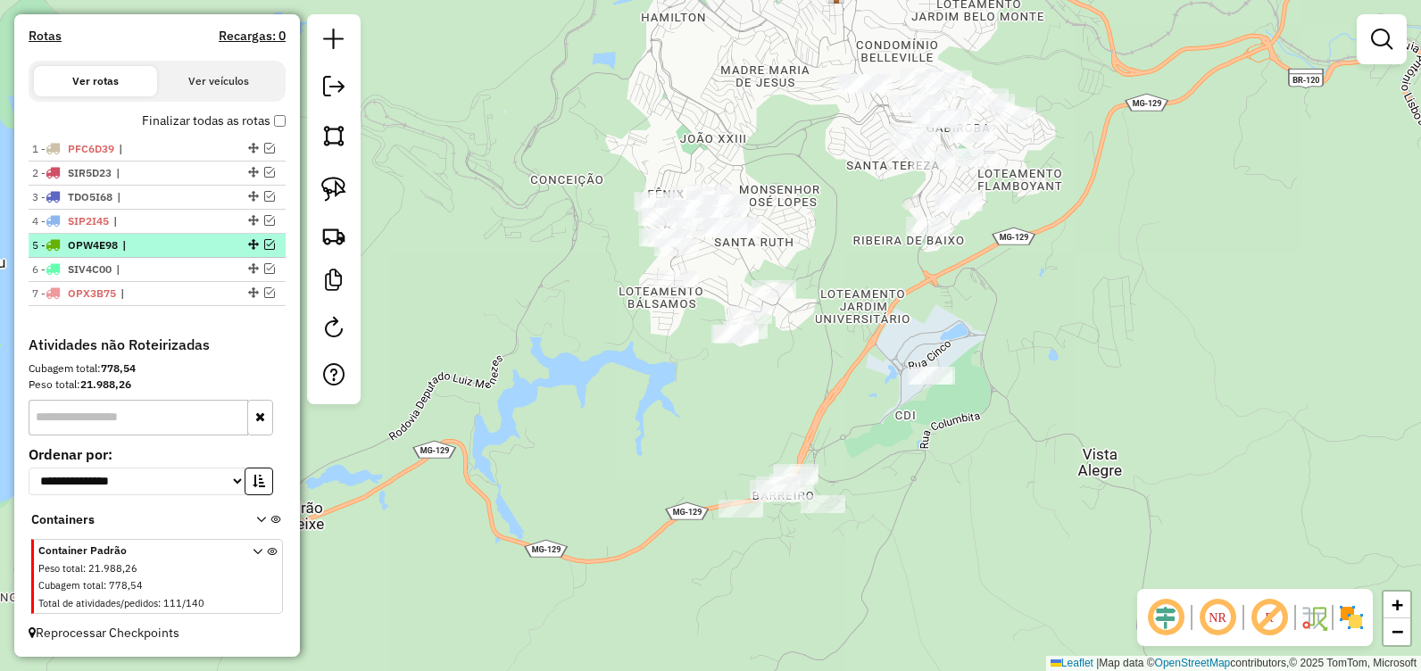
scroll to position [546, 0]
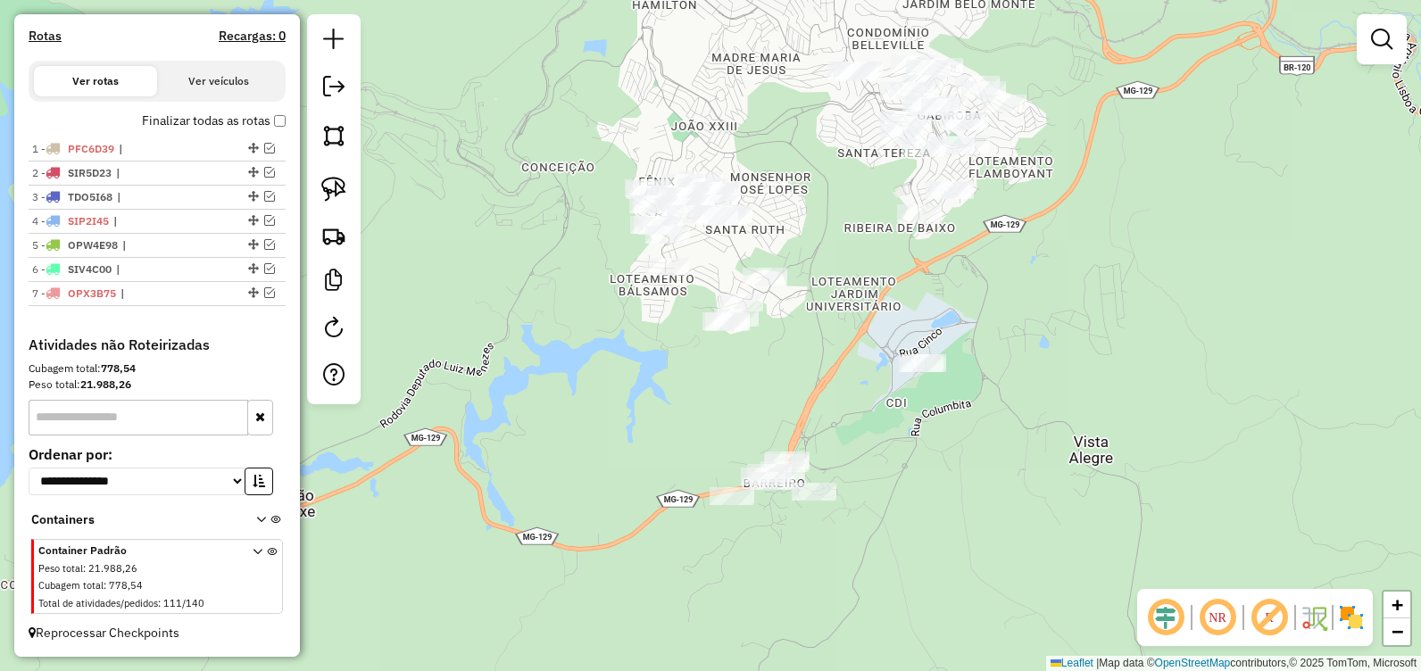
drag, startPoint x: 514, startPoint y: 372, endPoint x: 516, endPoint y: 298, distance: 74.1
click at [503, 357] on div "Janela de atendimento Grade de atendimento Capacidade Transportadoras Veículos …" at bounding box center [710, 335] width 1421 height 671
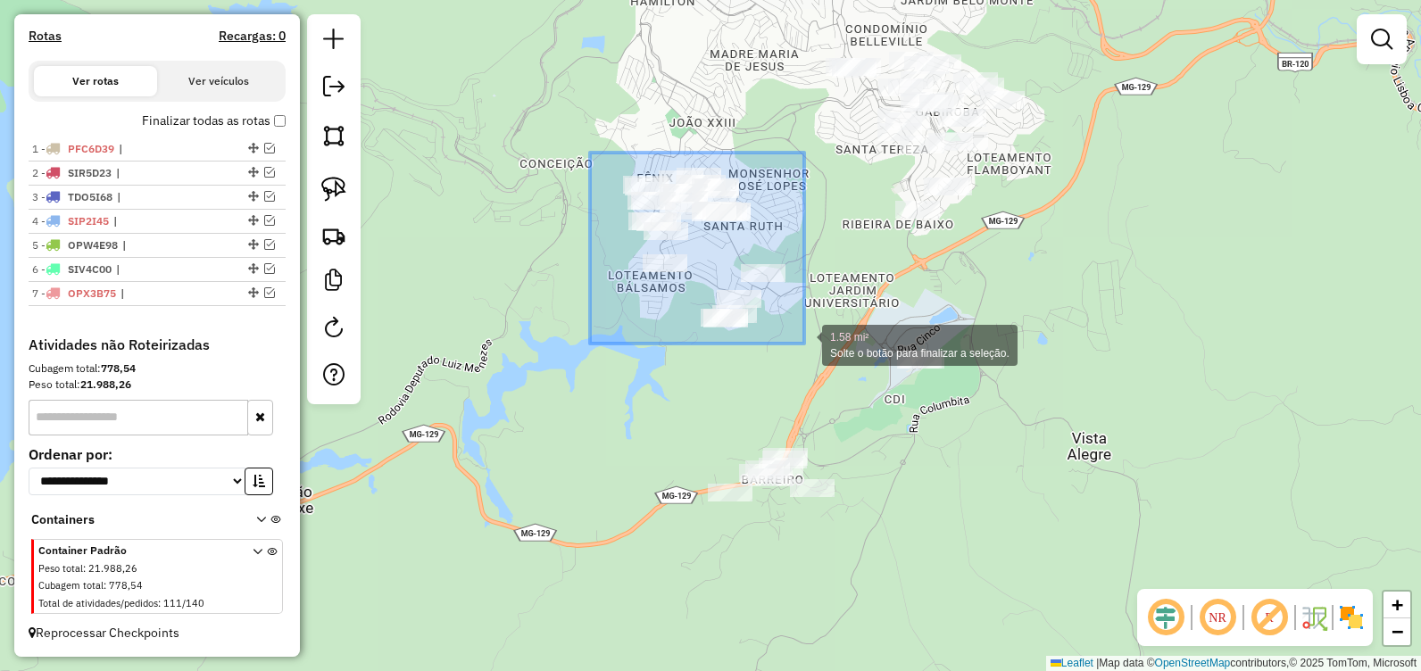
drag, startPoint x: 590, startPoint y: 152, endPoint x: 804, endPoint y: 344, distance: 287.6
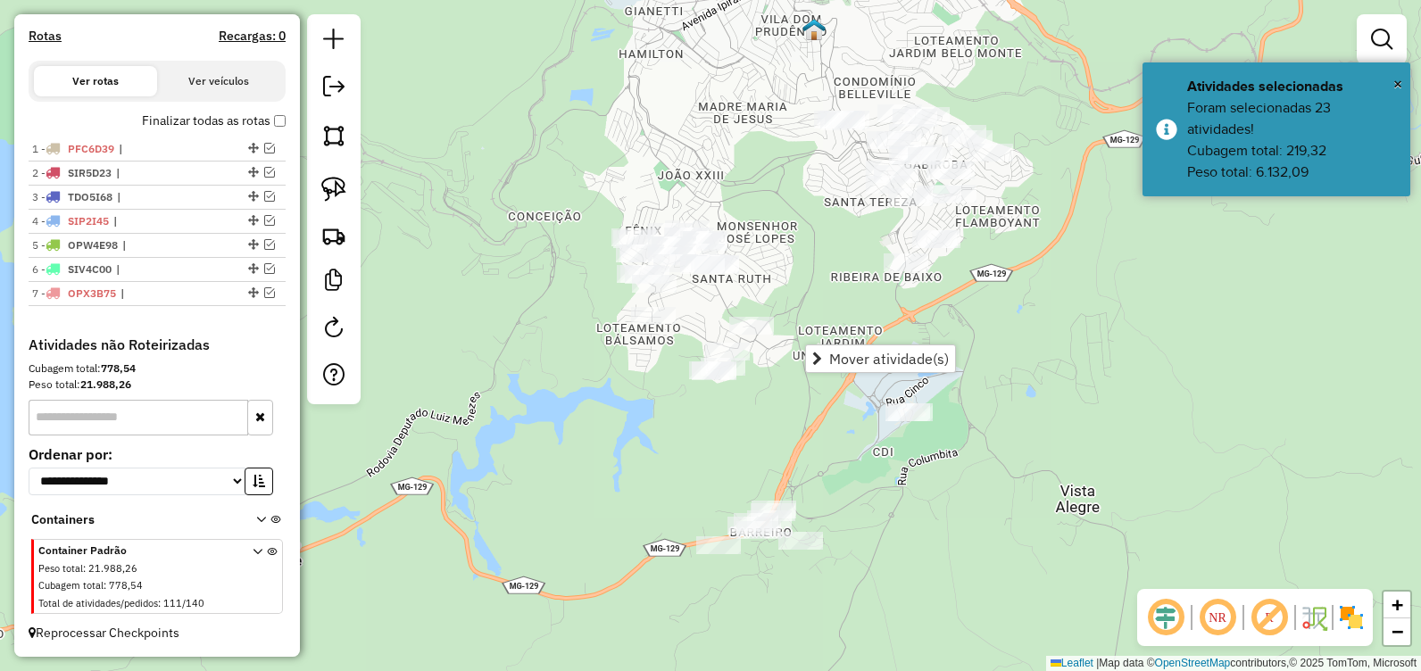
drag, startPoint x: 811, startPoint y: 195, endPoint x: 797, endPoint y: 208, distance: 19.0
click at [797, 256] on div "Janela de atendimento Grade de atendimento Capacidade Transportadoras Veículos …" at bounding box center [710, 335] width 1421 height 671
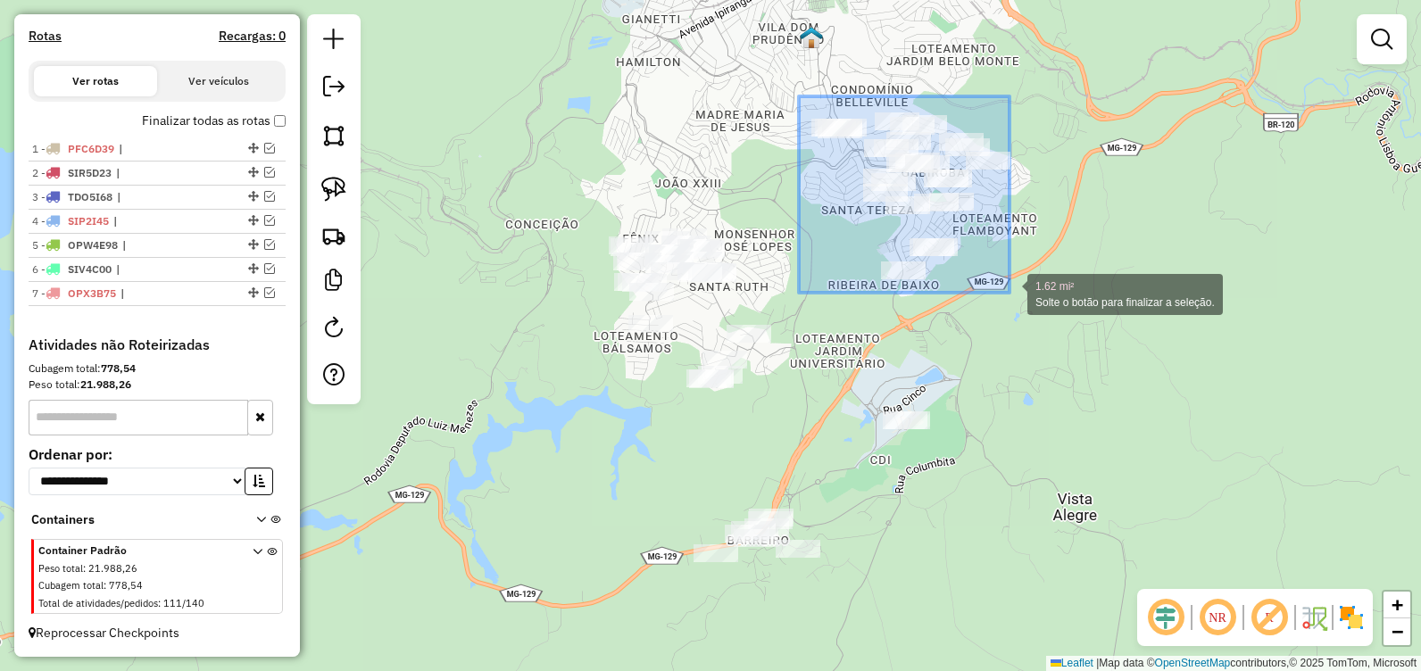
drag, startPoint x: 799, startPoint y: 96, endPoint x: 1011, endPoint y: 293, distance: 288.7
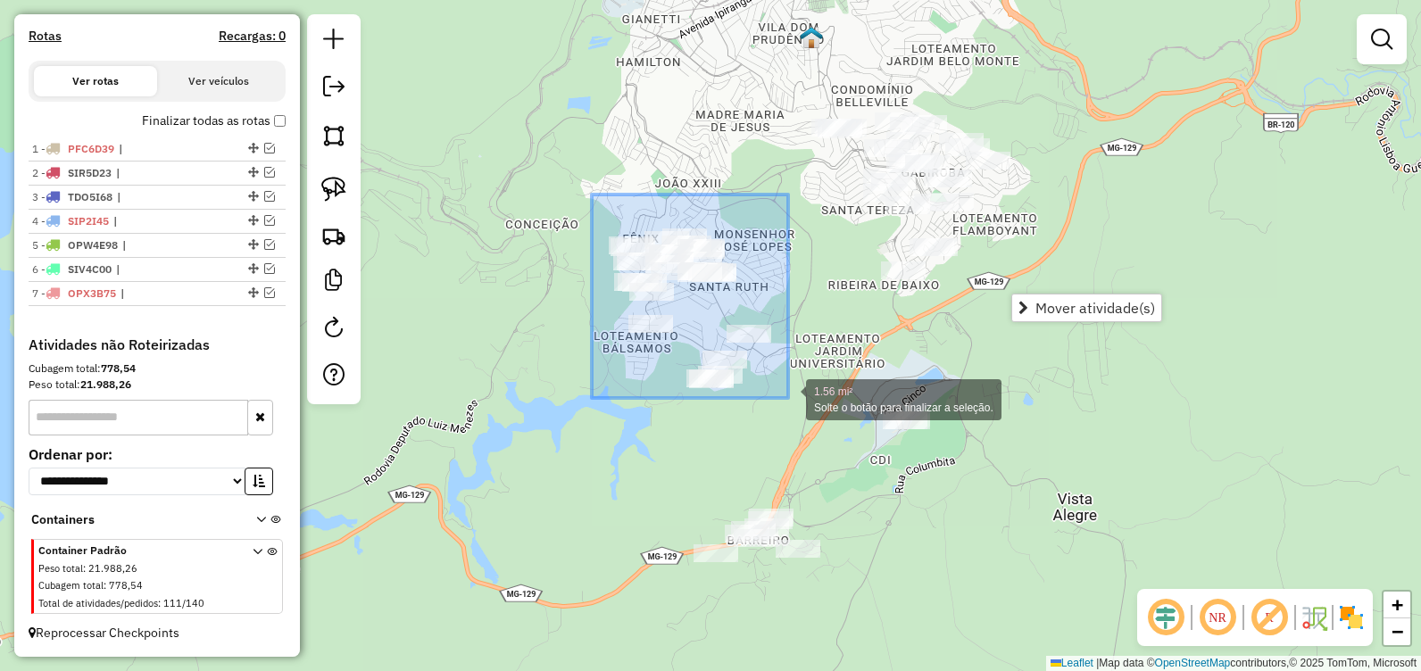
drag, startPoint x: 605, startPoint y: 207, endPoint x: 788, endPoint y: 398, distance: 264.5
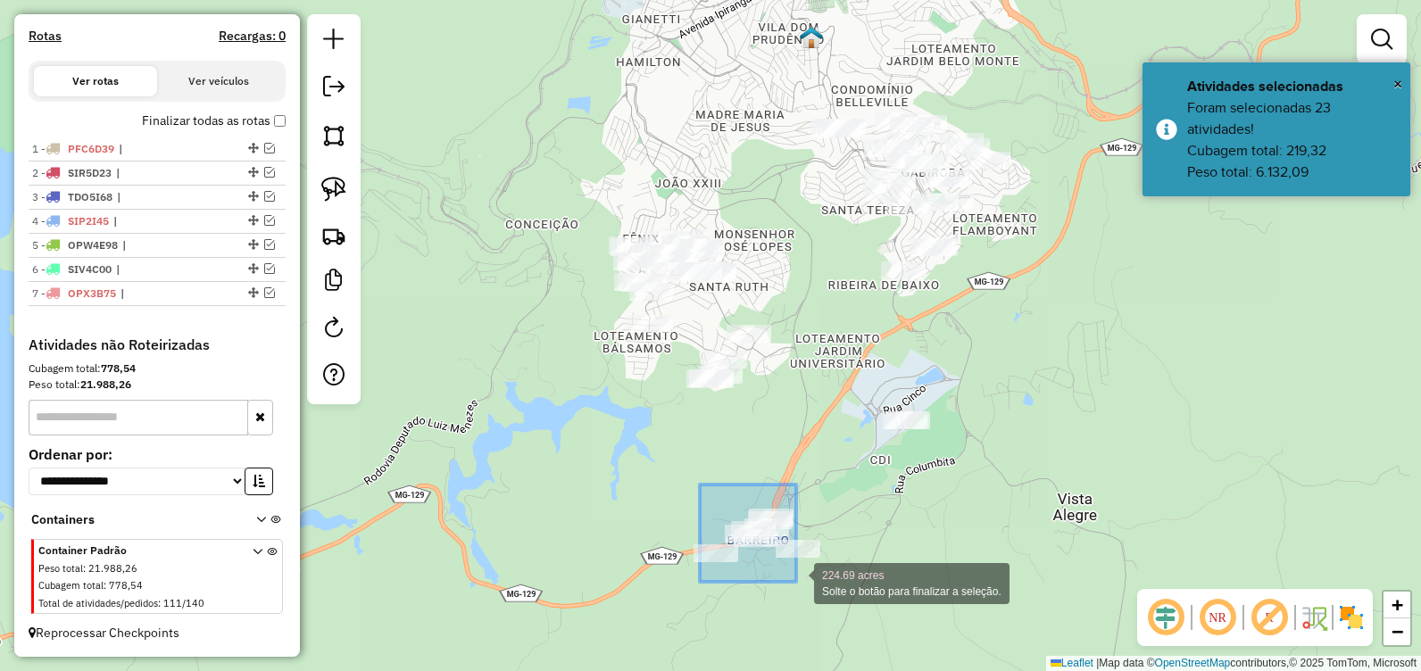
drag, startPoint x: 701, startPoint y: 485, endPoint x: 803, endPoint y: 585, distance: 143.3
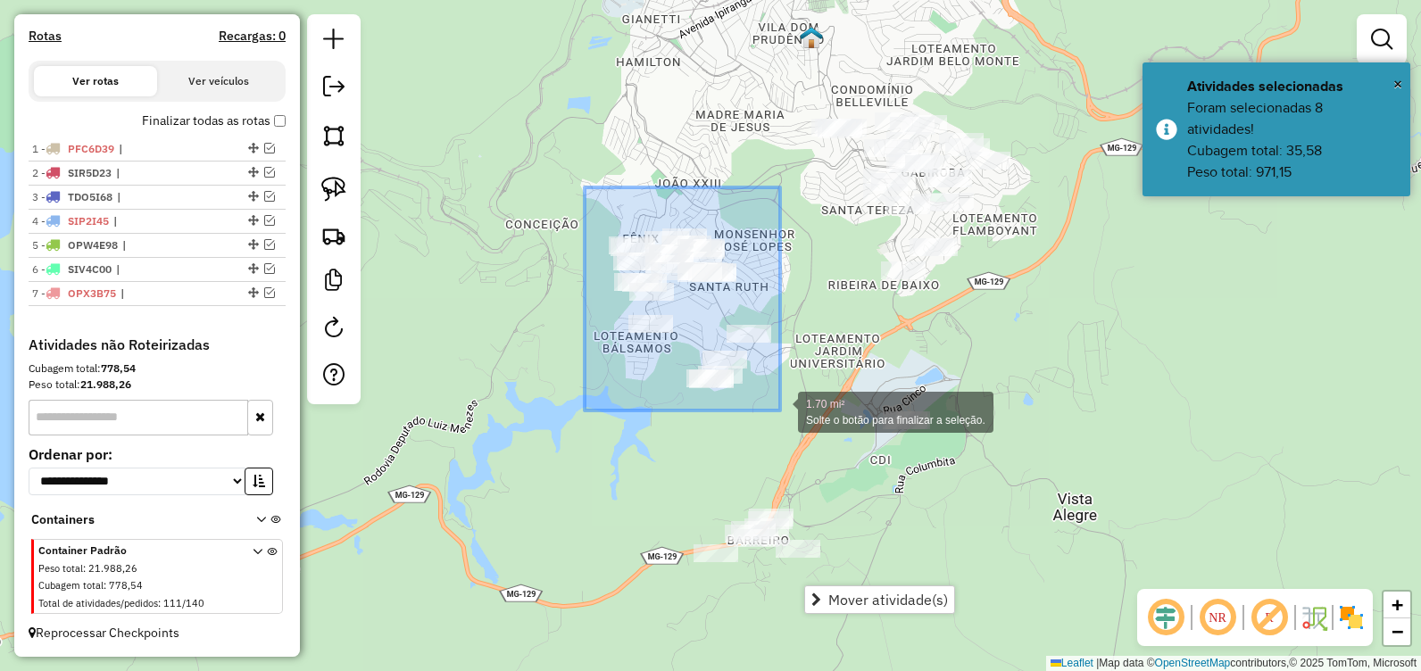
drag, startPoint x: 585, startPoint y: 187, endPoint x: 780, endPoint y: 411, distance: 296.7
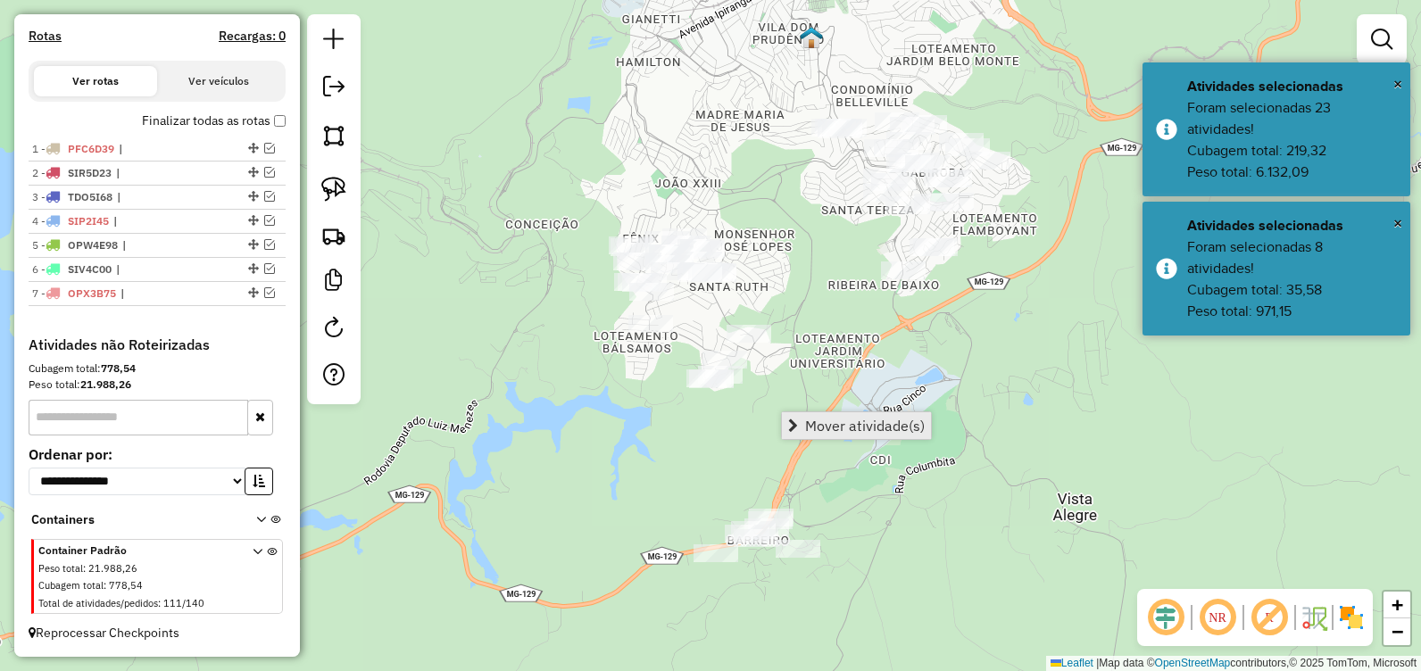
click at [814, 419] on span "Mover atividade(s)" at bounding box center [865, 426] width 120 height 14
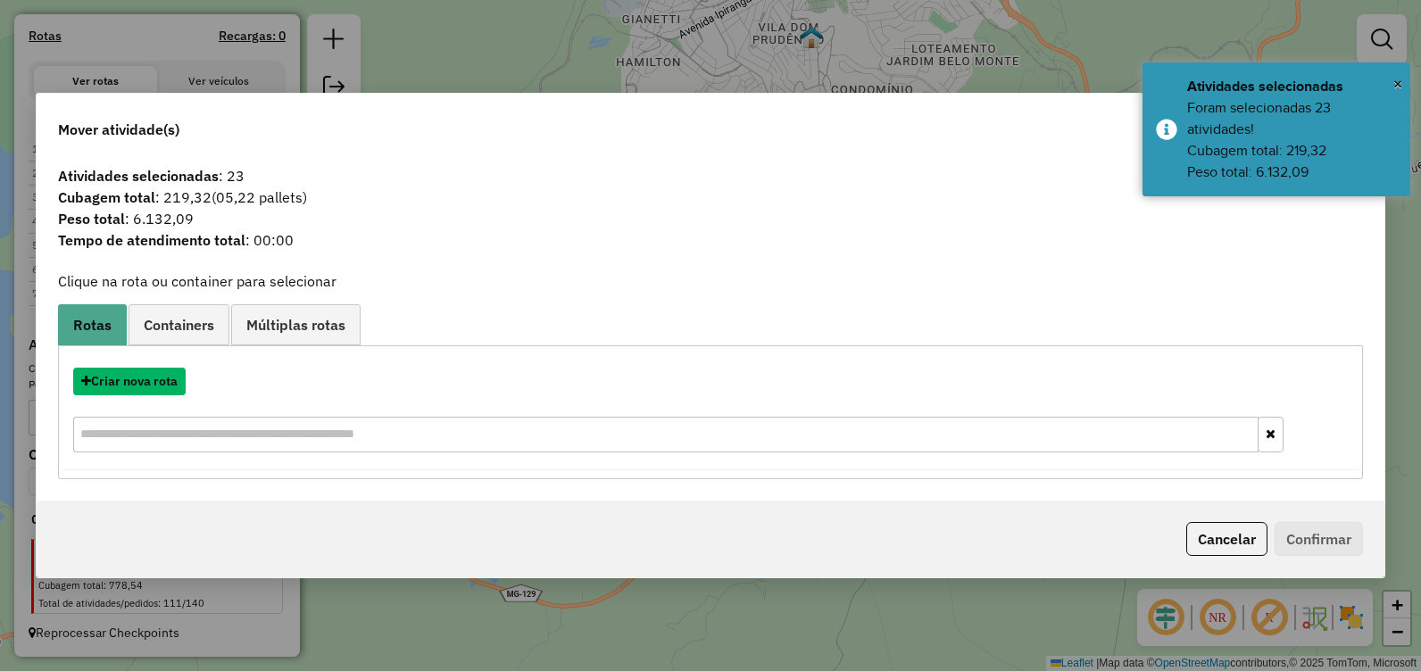
click at [164, 375] on button "Criar nova rota" at bounding box center [129, 382] width 112 height 28
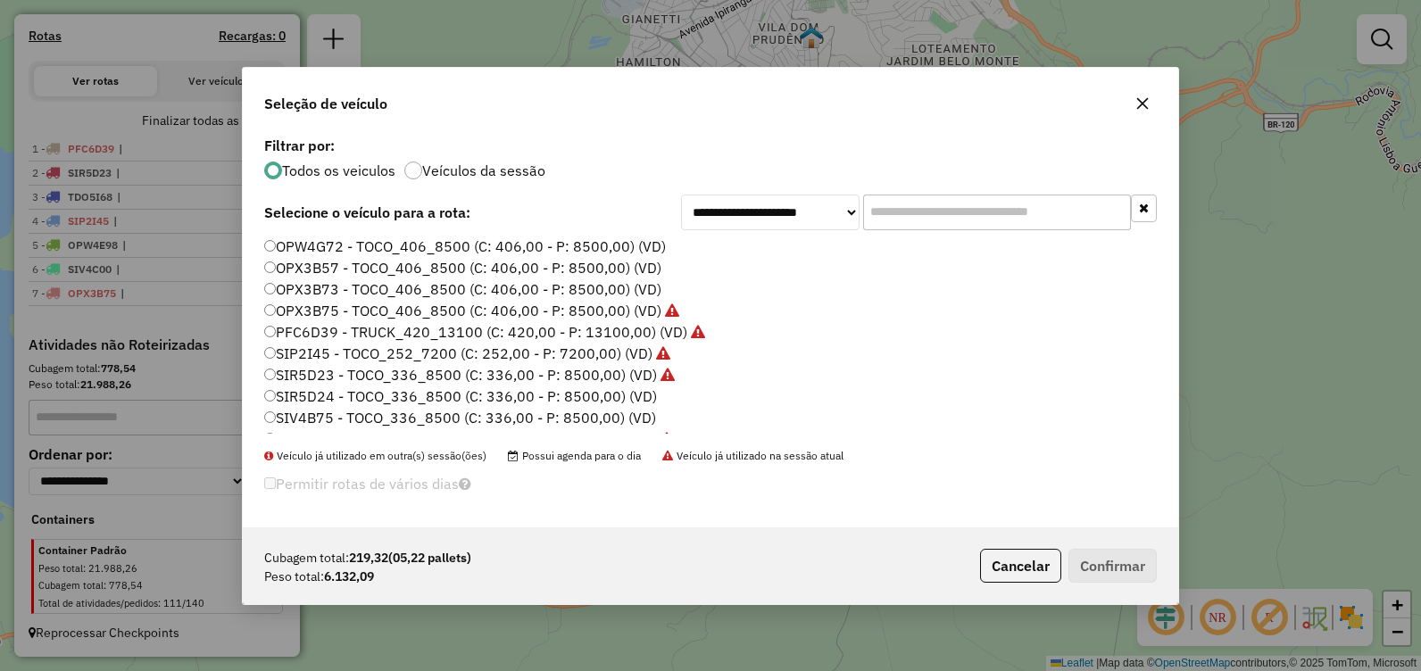
scroll to position [89, 0]
click at [502, 374] on label "SIR5D24 - TOCO_336_8500 (C: 336,00 - P: 8500,00) (VD)" at bounding box center [460, 372] width 393 height 21
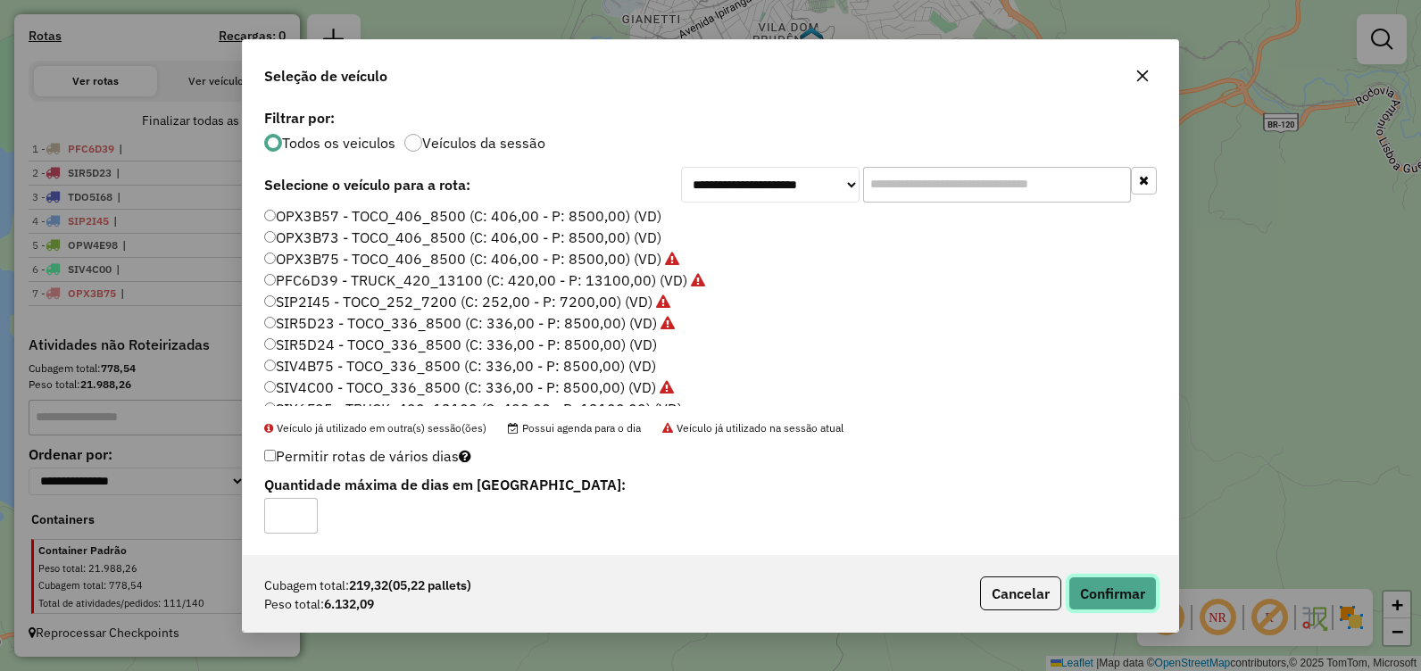
click at [1101, 594] on button "Confirmar" at bounding box center [1113, 594] width 88 height 34
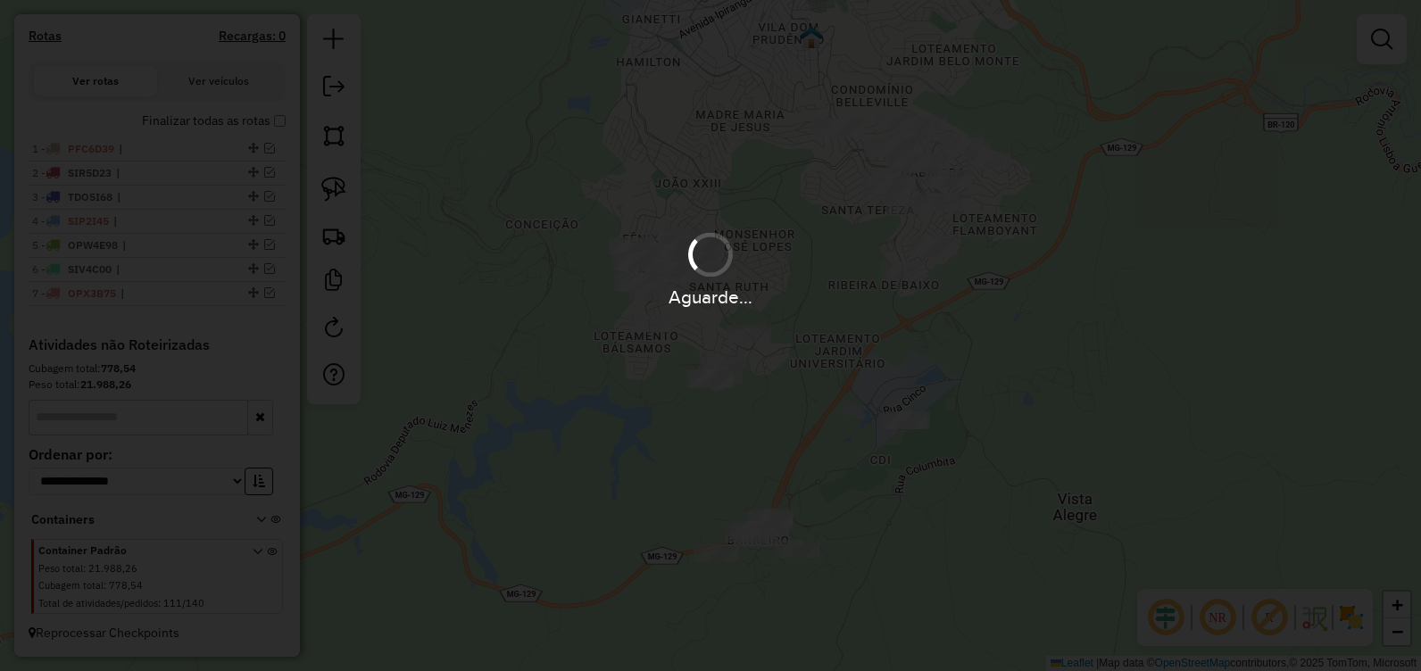
scroll to position [606, 0]
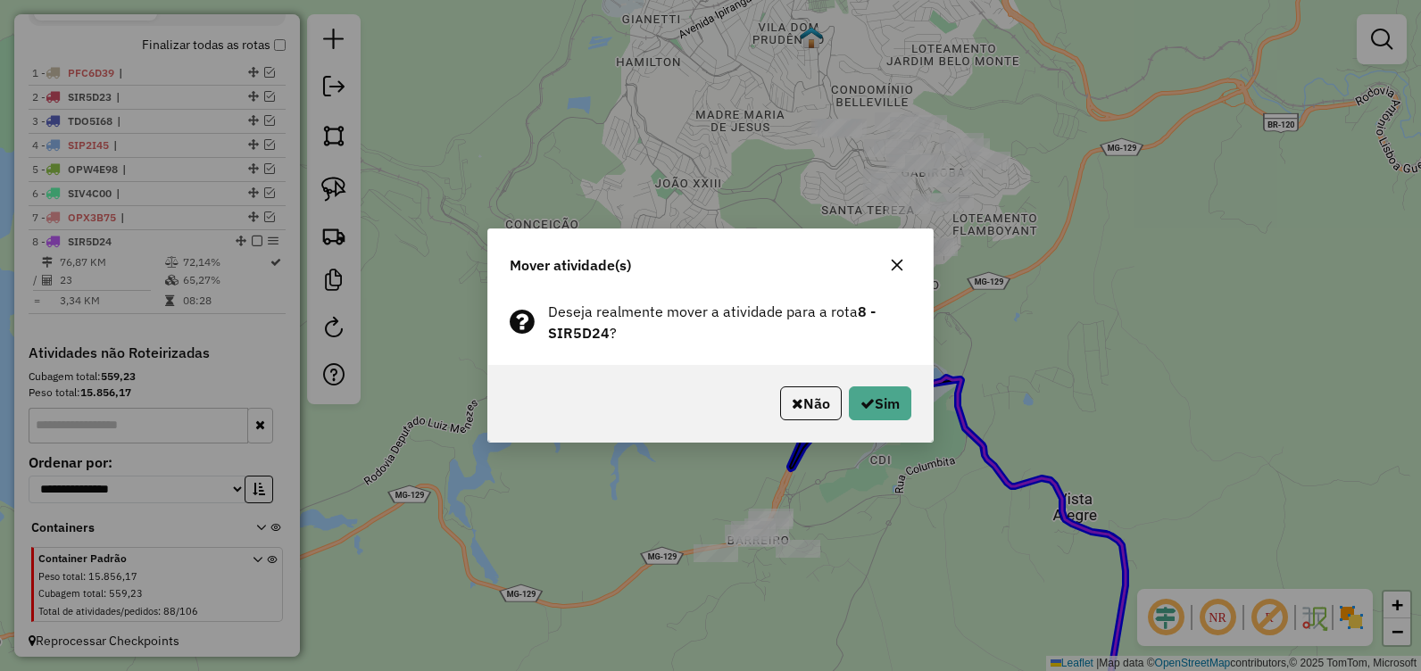
click at [902, 460] on div "Mover atividade(s) Deseja realmente mover a atividade para a rota 8 - SIR5D24 ?…" at bounding box center [710, 335] width 1421 height 671
click at [832, 420] on div "Não Sim" at bounding box center [710, 403] width 445 height 77
click at [819, 402] on button "Não" at bounding box center [811, 404] width 62 height 34
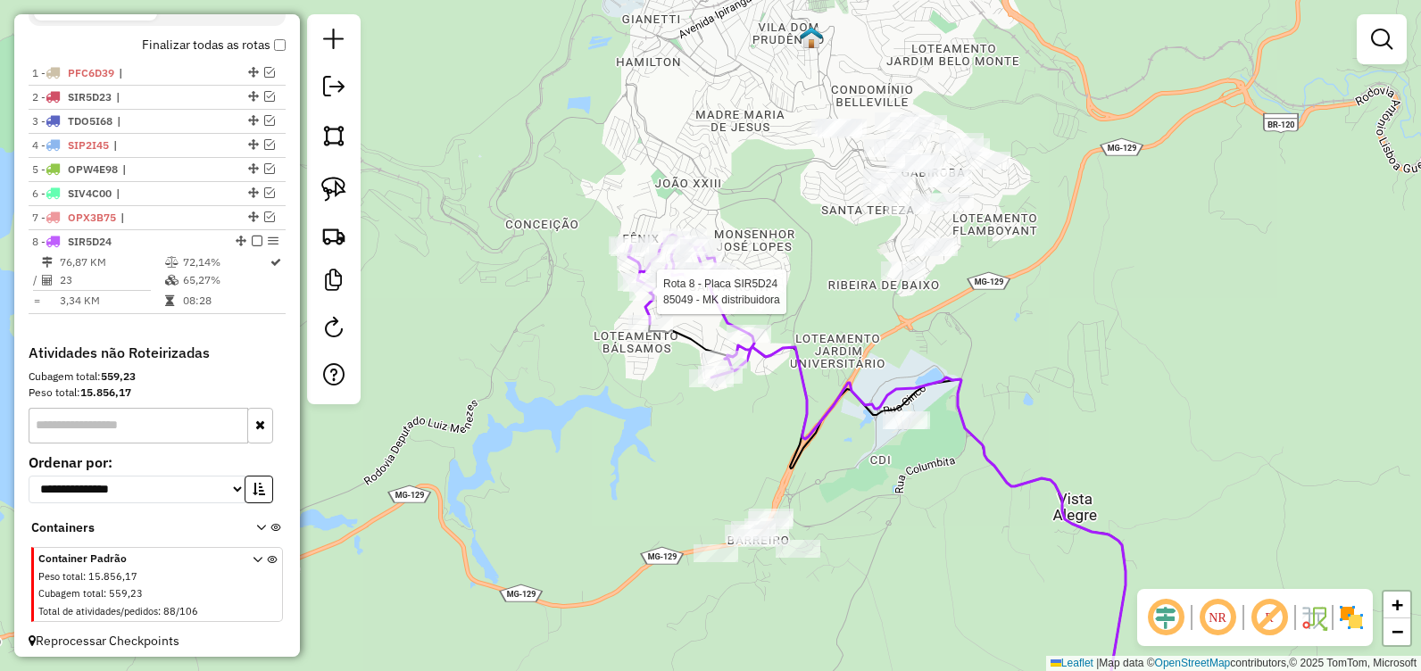
select select "**********"
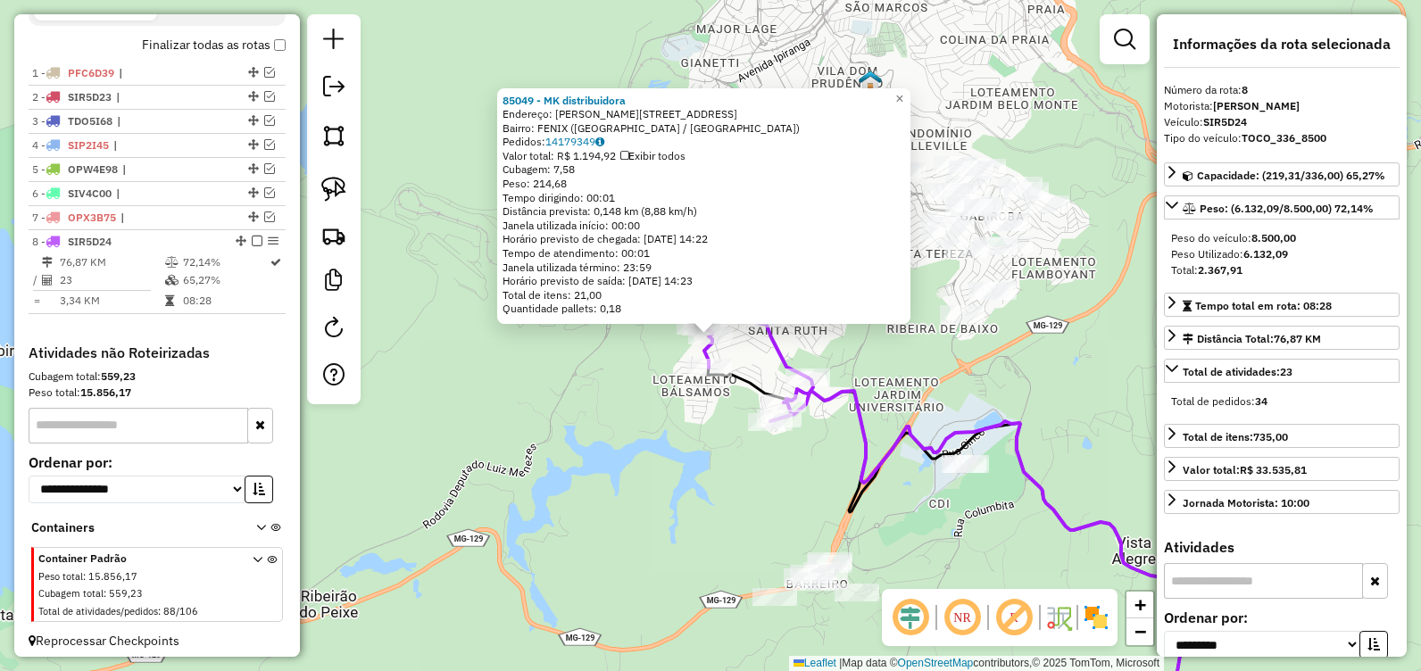
scroll to position [630, 0]
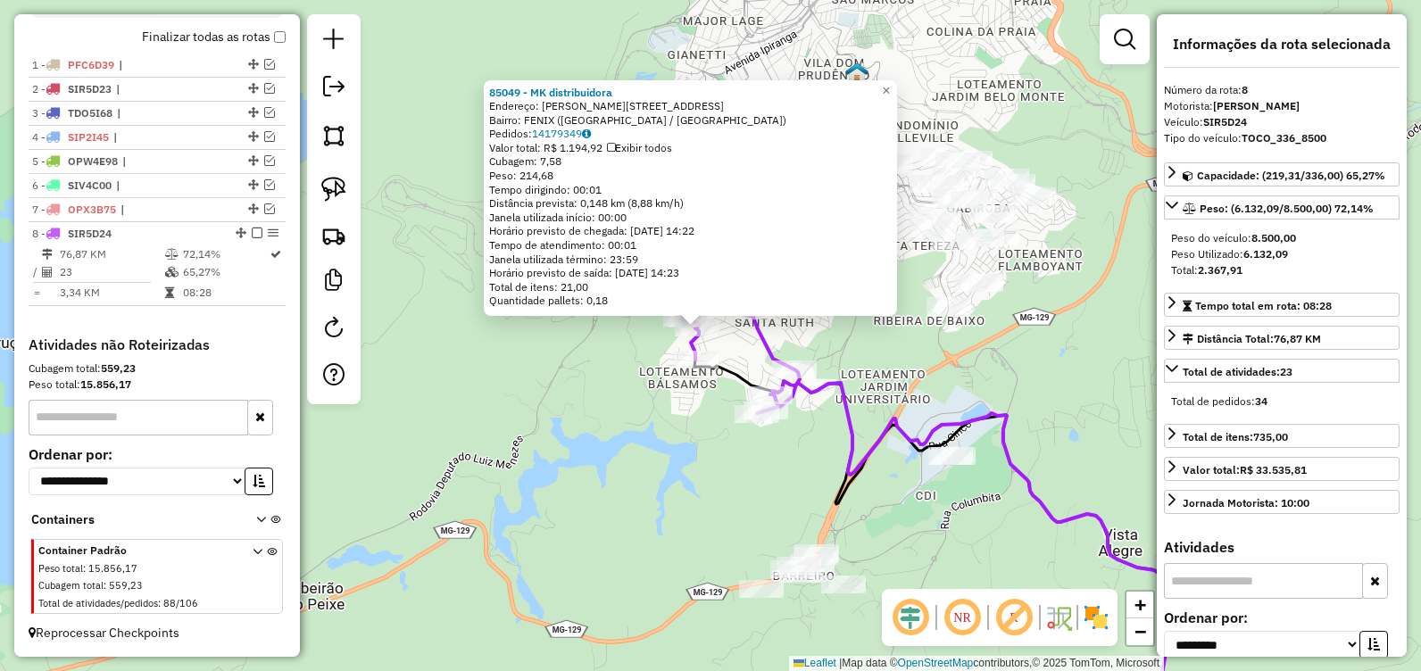
drag, startPoint x: 917, startPoint y: 494, endPoint x: 901, endPoint y: 488, distance: 16.9
click at [902, 489] on div "85049 - MK distribuidora Endereço: MATILDE BRANGACA PEREIRA 580 Bairro: FENIX (…" at bounding box center [710, 335] width 1421 height 671
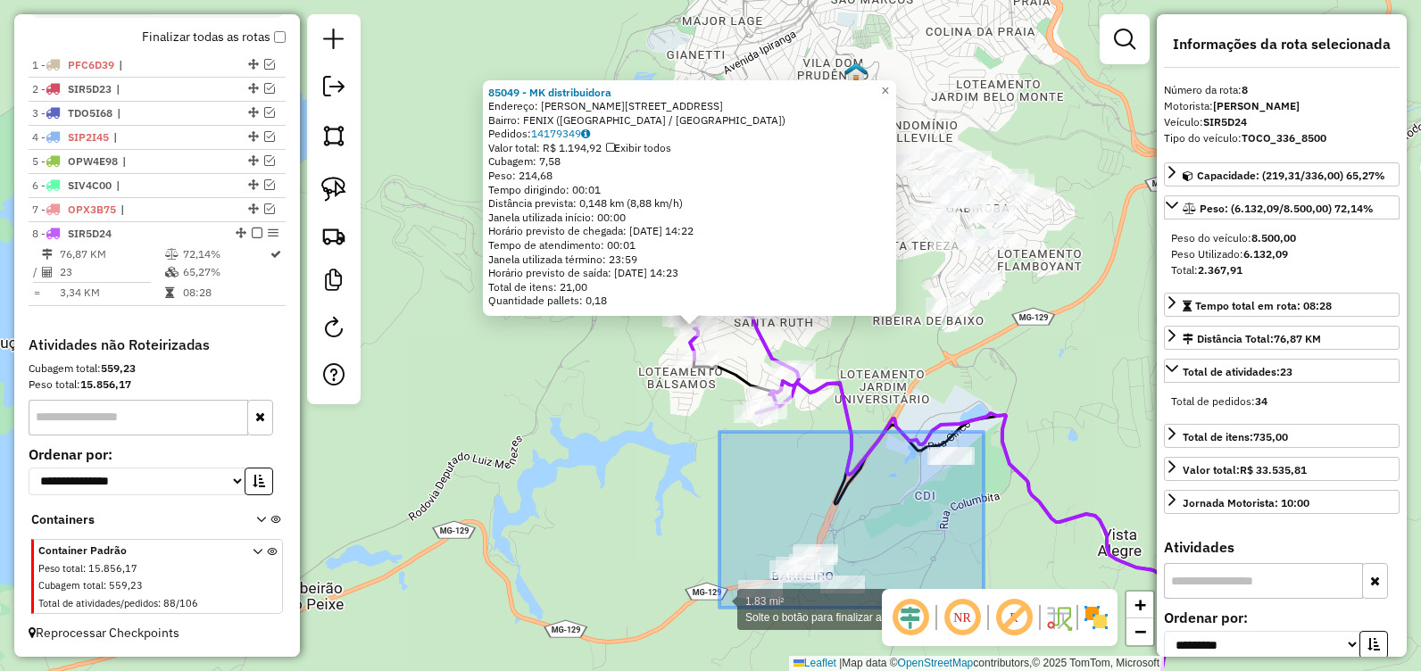
drag, startPoint x: 983, startPoint y: 445, endPoint x: 716, endPoint y: 606, distance: 311.5
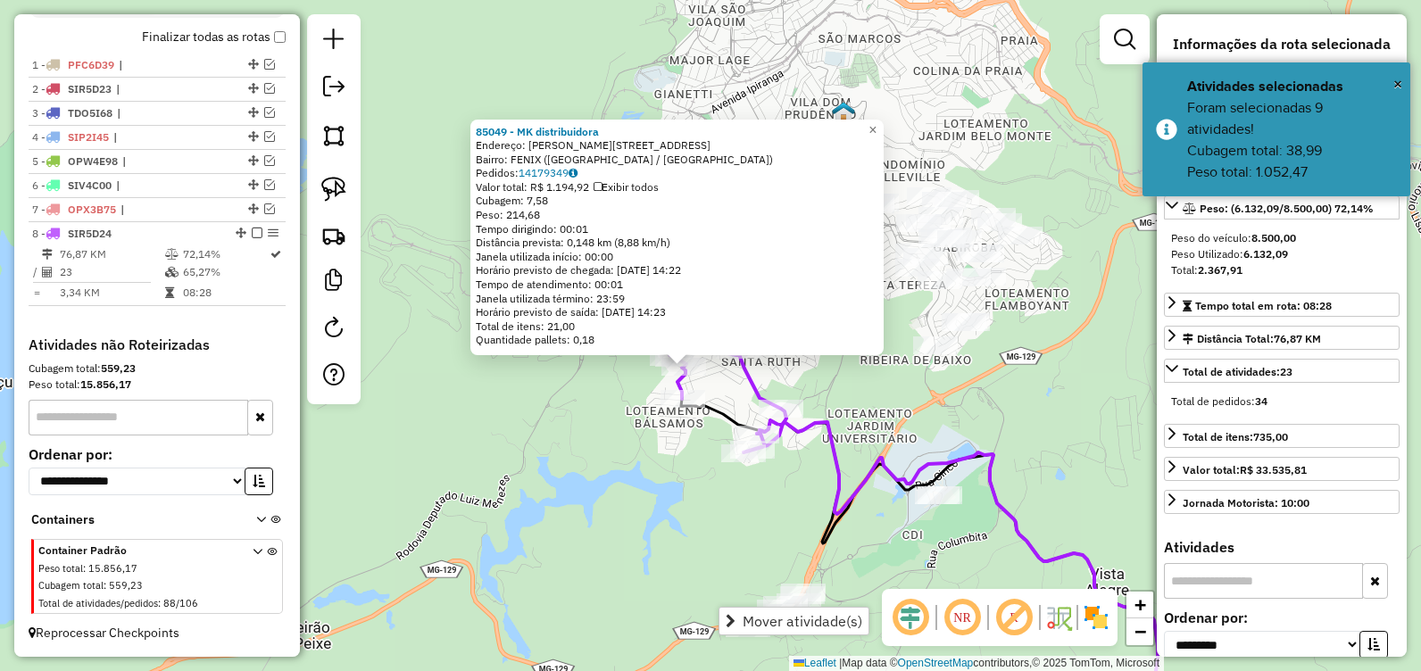
drag, startPoint x: 940, startPoint y: 349, endPoint x: 912, endPoint y: 399, distance: 57.1
click at [912, 398] on div "85049 - MK distribuidora Endereço: MATILDE BRANGACA PEREIRA 580 Bairro: FENIX (…" at bounding box center [710, 335] width 1421 height 671
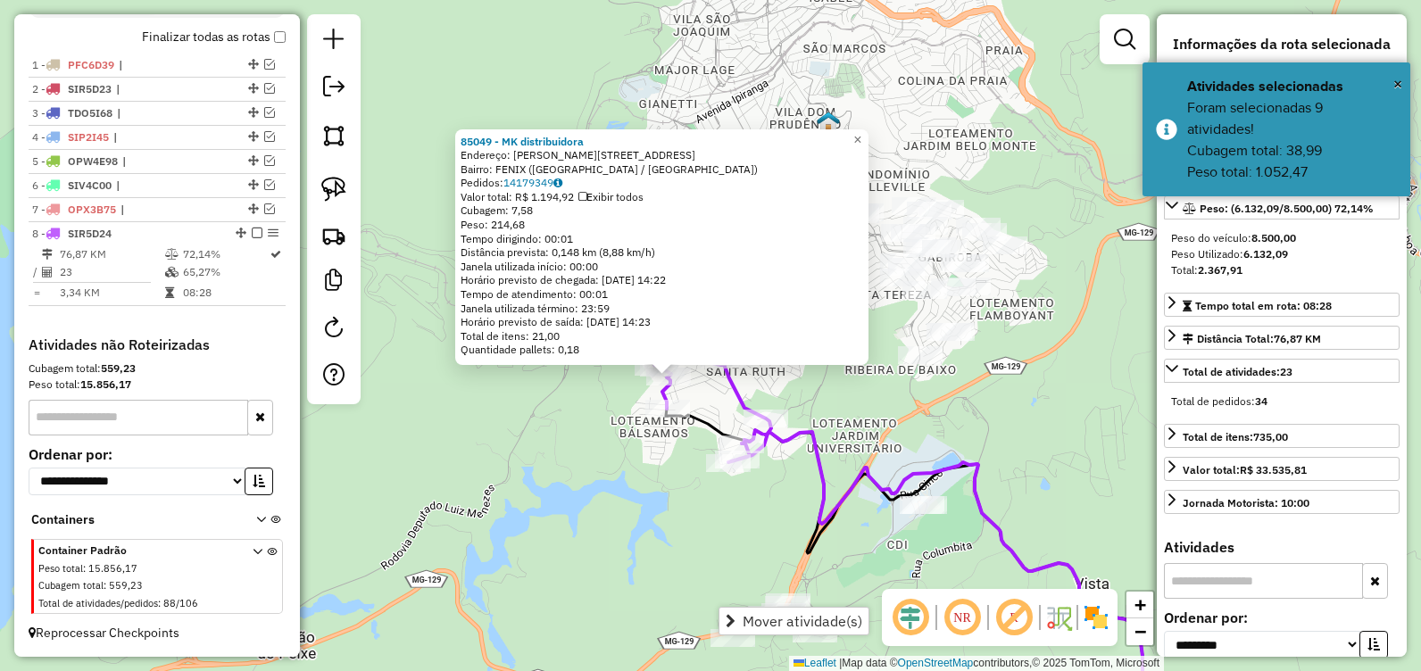
click at [968, 403] on div "85049 - MK distribuidora Endereço: MATILDE BRANGACA PEREIRA 580 Bairro: FENIX (…" at bounding box center [710, 335] width 1421 height 671
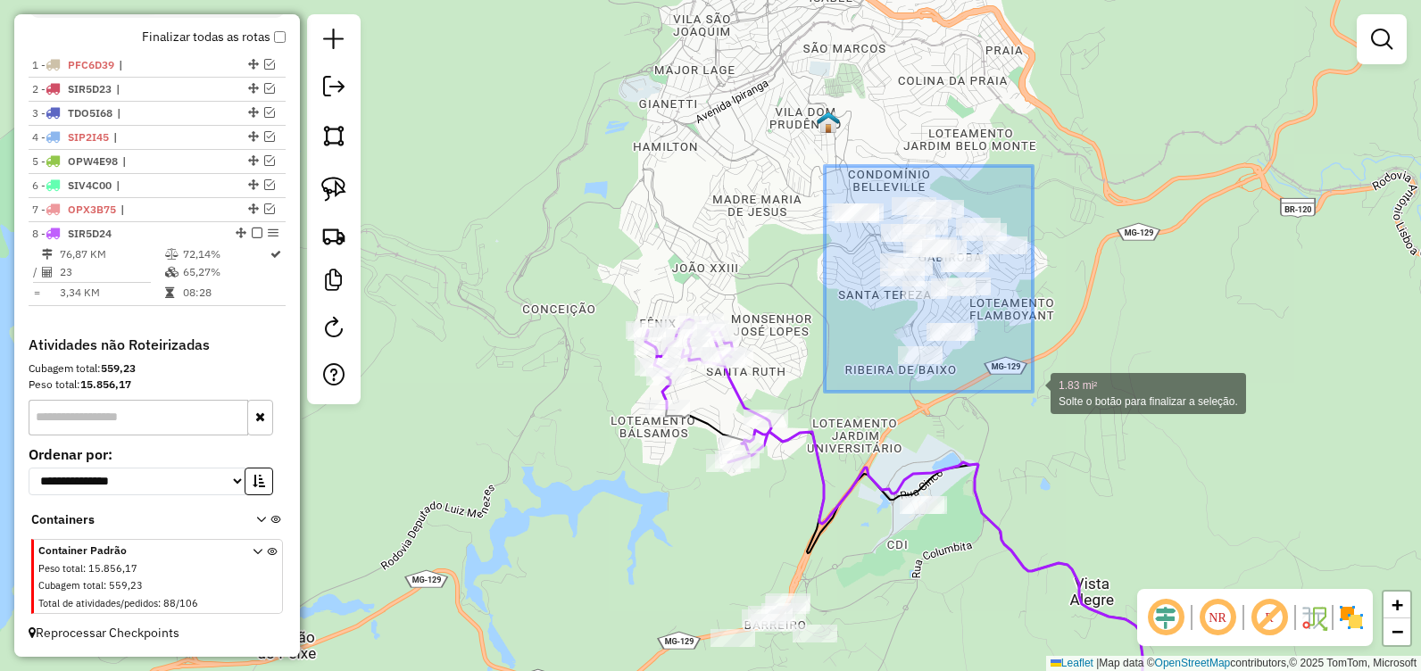
drag, startPoint x: 825, startPoint y: 166, endPoint x: 1033, endPoint y: 392, distance: 307.0
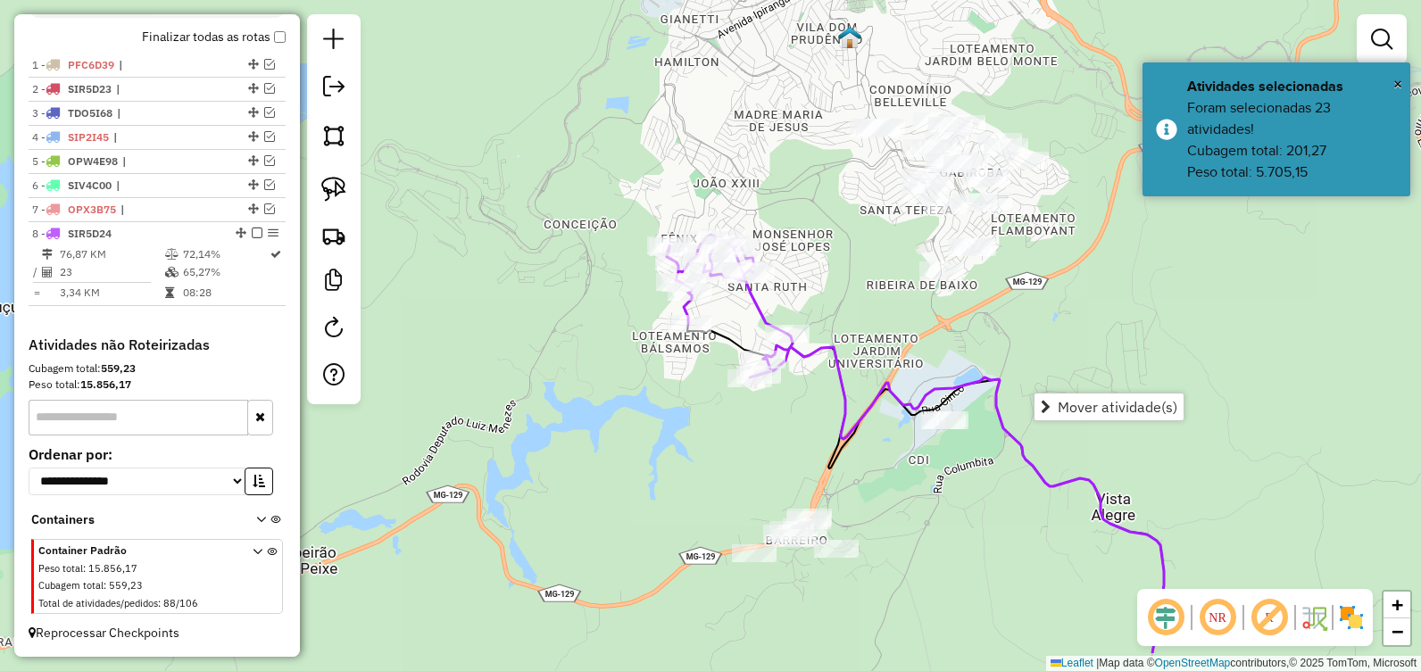
drag, startPoint x: 978, startPoint y: 401, endPoint x: 1007, endPoint y: 346, distance: 61.5
click at [999, 321] on div "Janela de atendimento Grade de atendimento Capacidade Transportadoras Veículos …" at bounding box center [710, 335] width 1421 height 671
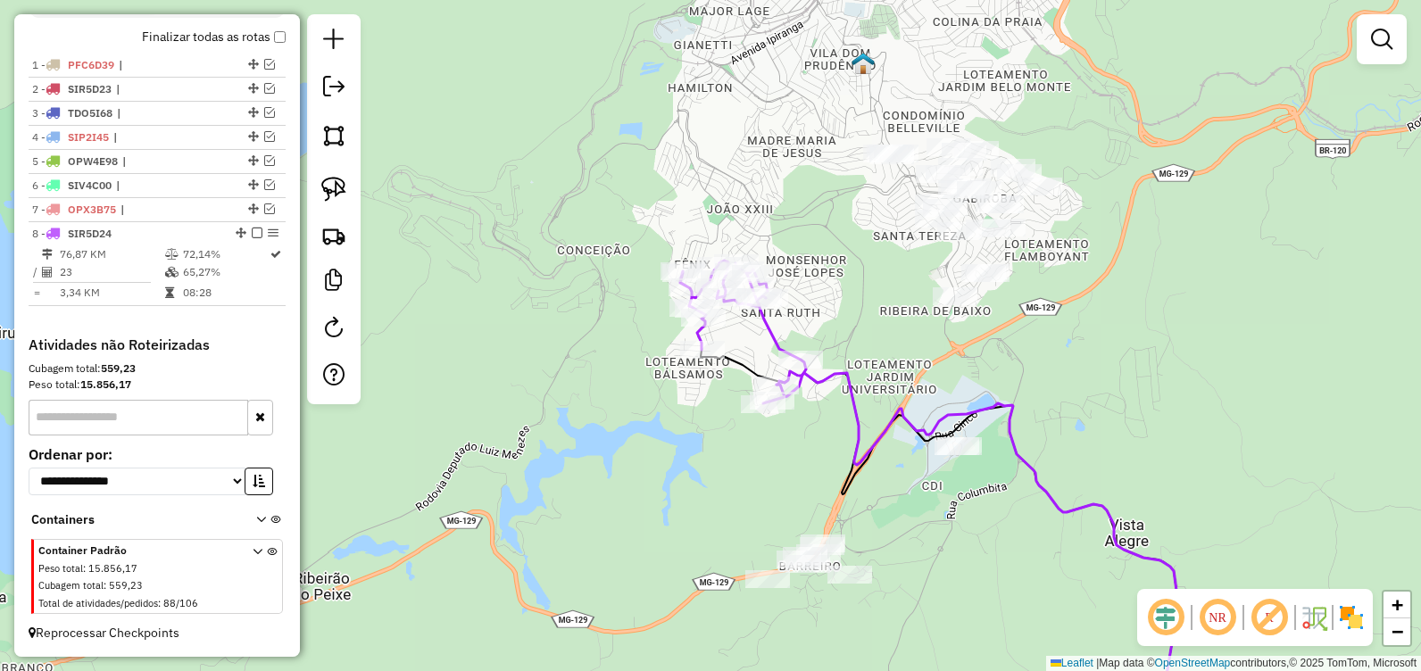
drag, startPoint x: 858, startPoint y: 218, endPoint x: 866, endPoint y: 337, distance: 119.9
click at [878, 336] on div "Janela de atendimento Grade de atendimento Capacidade Transportadoras Veículos …" at bounding box center [710, 335] width 1421 height 671
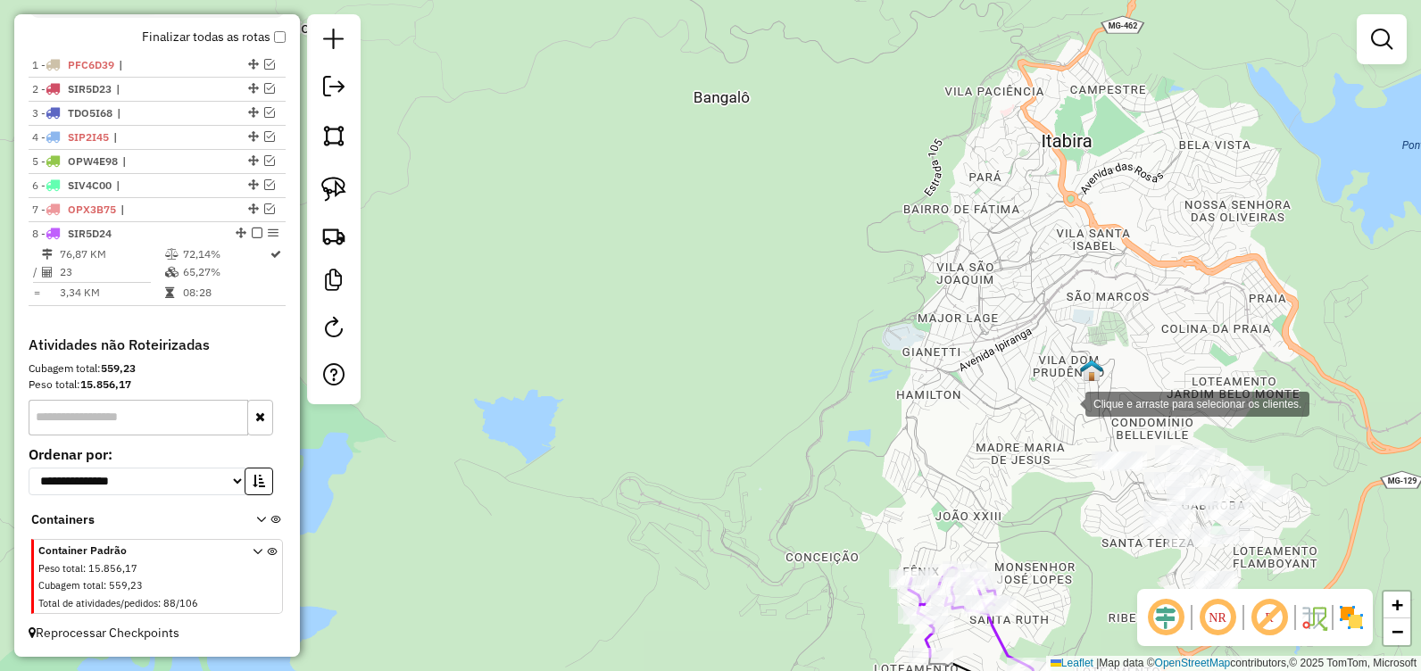
drag, startPoint x: 859, startPoint y: 213, endPoint x: 1049, endPoint y: 379, distance: 252.4
click at [1049, 379] on div "Clique e arraste para selecionar os clientes. Janela de atendimento Grade de at…" at bounding box center [710, 335] width 1421 height 671
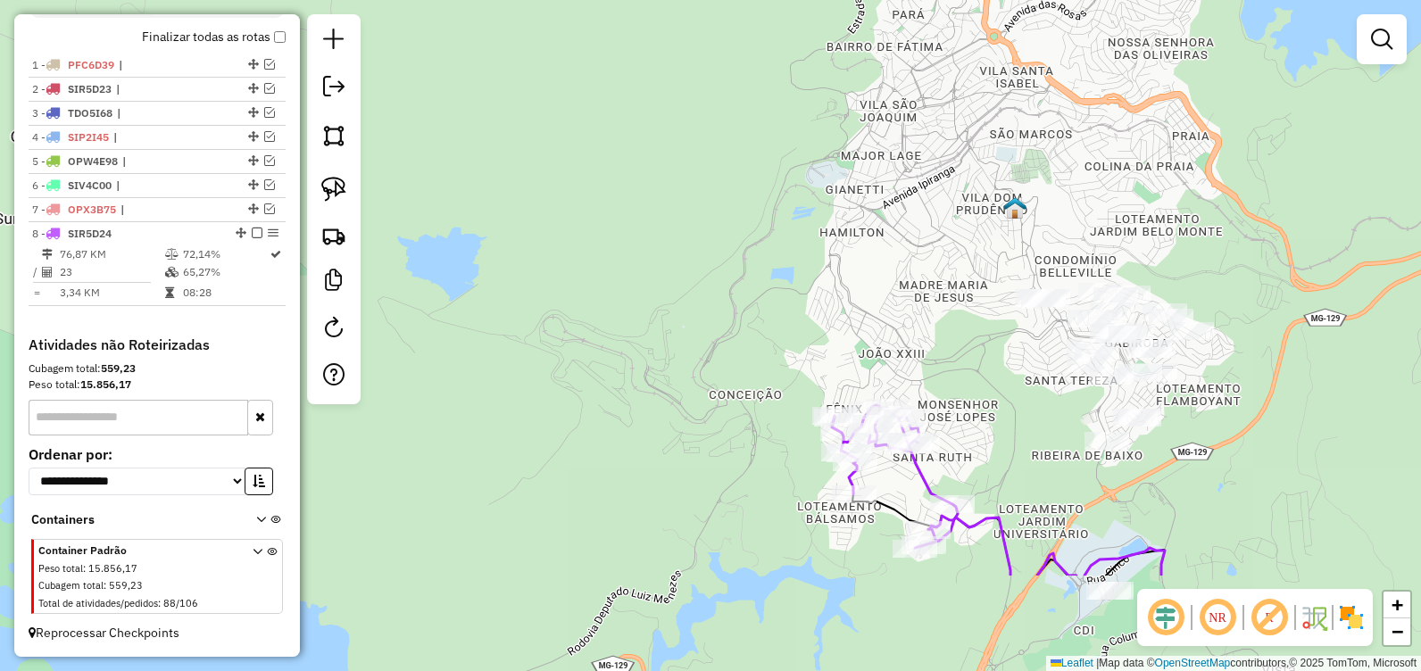
drag, startPoint x: 1037, startPoint y: 392, endPoint x: 635, endPoint y: -3, distance: 563.7
click at [635, 0] on html "Aguarde... Pop-up bloqueado! Seu navegador bloqueou automáticamente a abertura …" at bounding box center [710, 335] width 1421 height 671
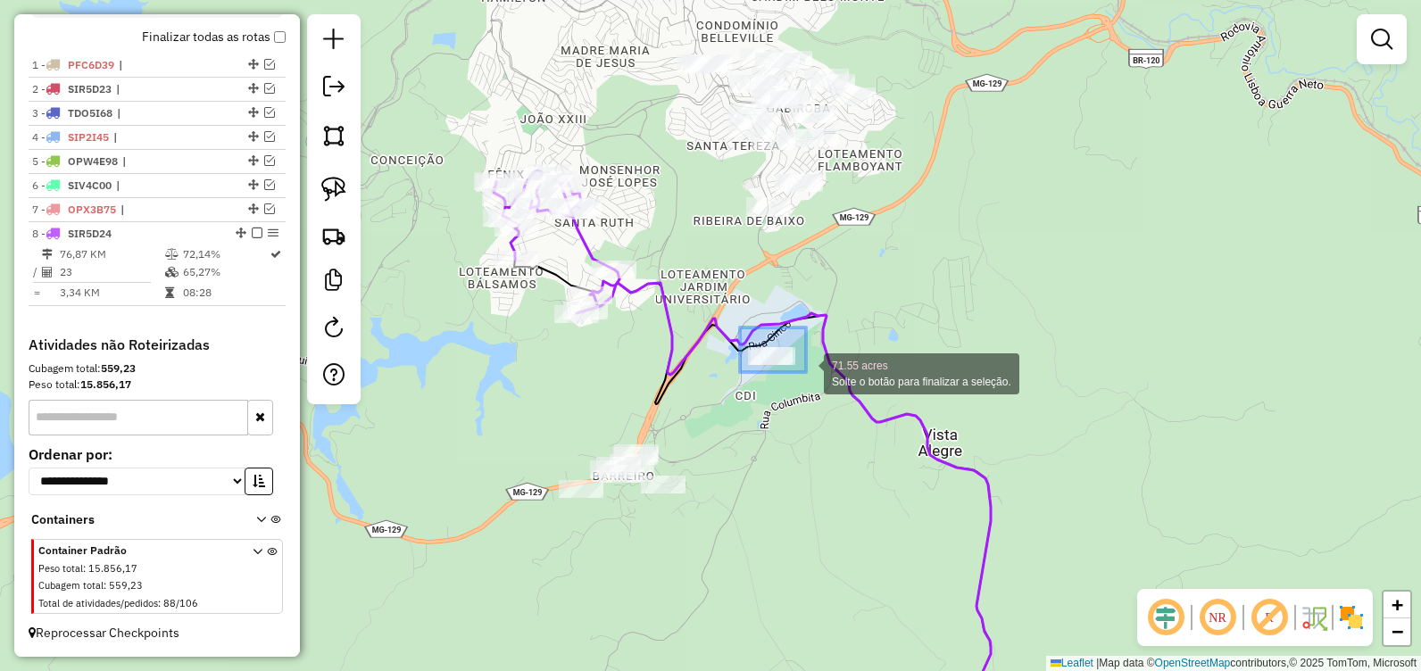
drag, startPoint x: 761, startPoint y: 343, endPoint x: 806, endPoint y: 372, distance: 54.2
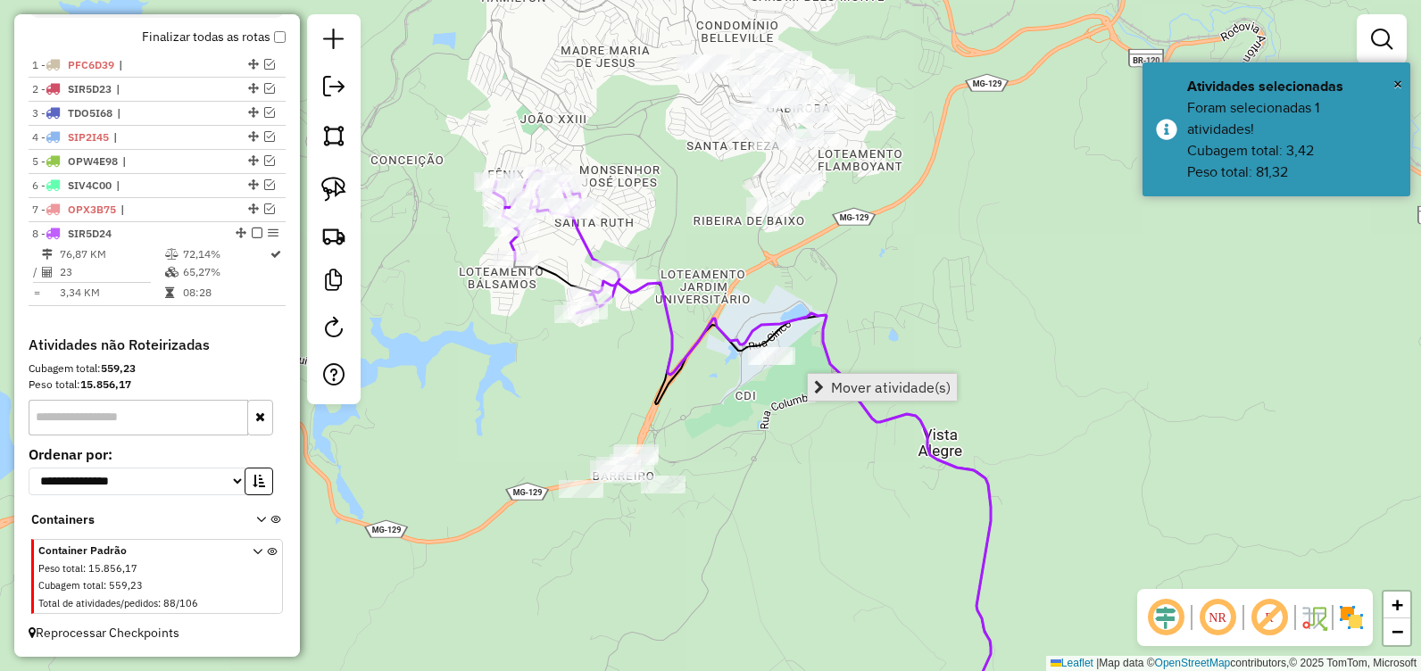
click at [824, 385] on span "Mover atividade(s)" at bounding box center [819, 387] width 10 height 14
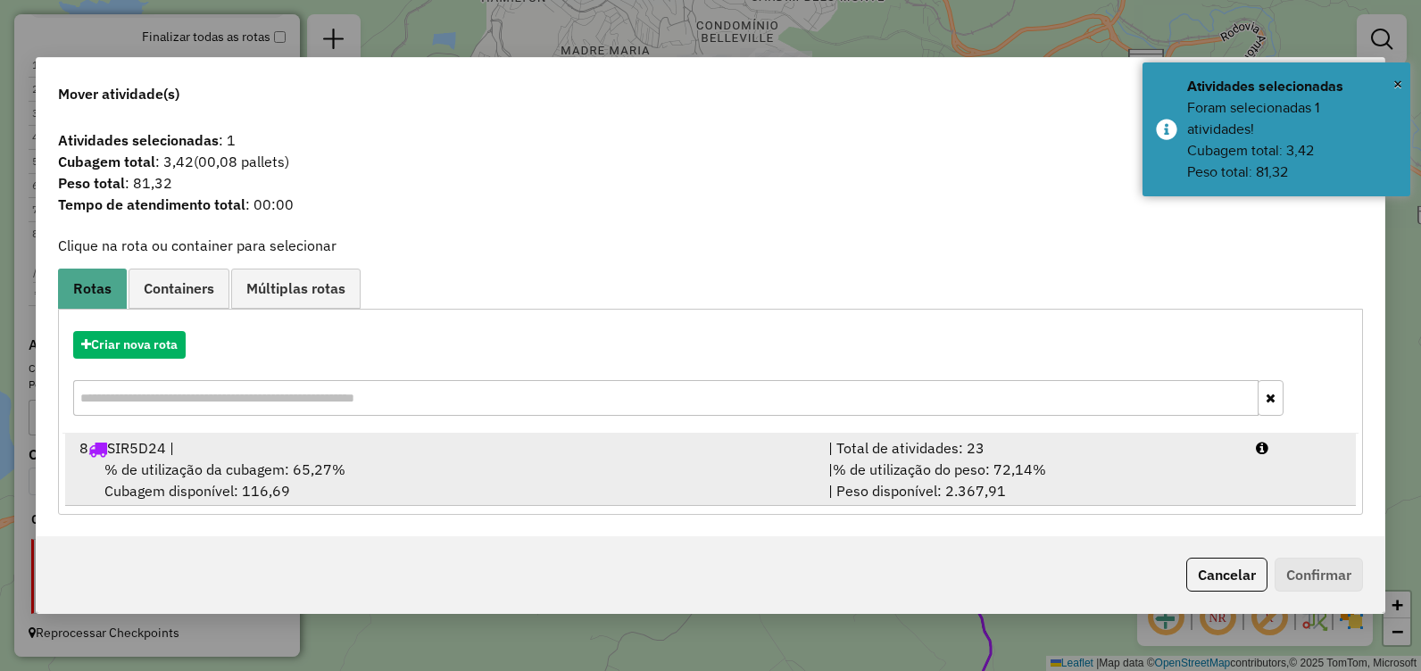
click at [360, 468] on div "% de utilização da cubagem: 65,27% Cubagem disponível: 116,69" at bounding box center [443, 480] width 749 height 43
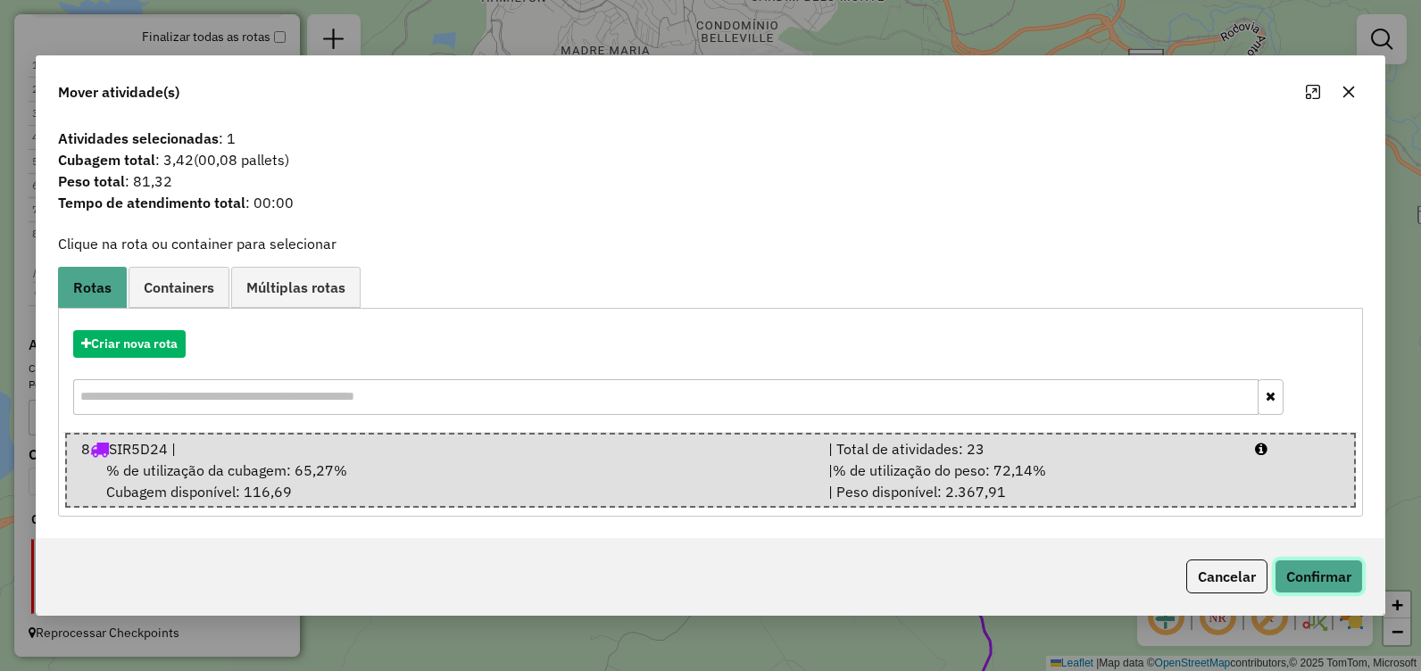
click at [1295, 579] on button "Confirmar" at bounding box center [1319, 577] width 88 height 34
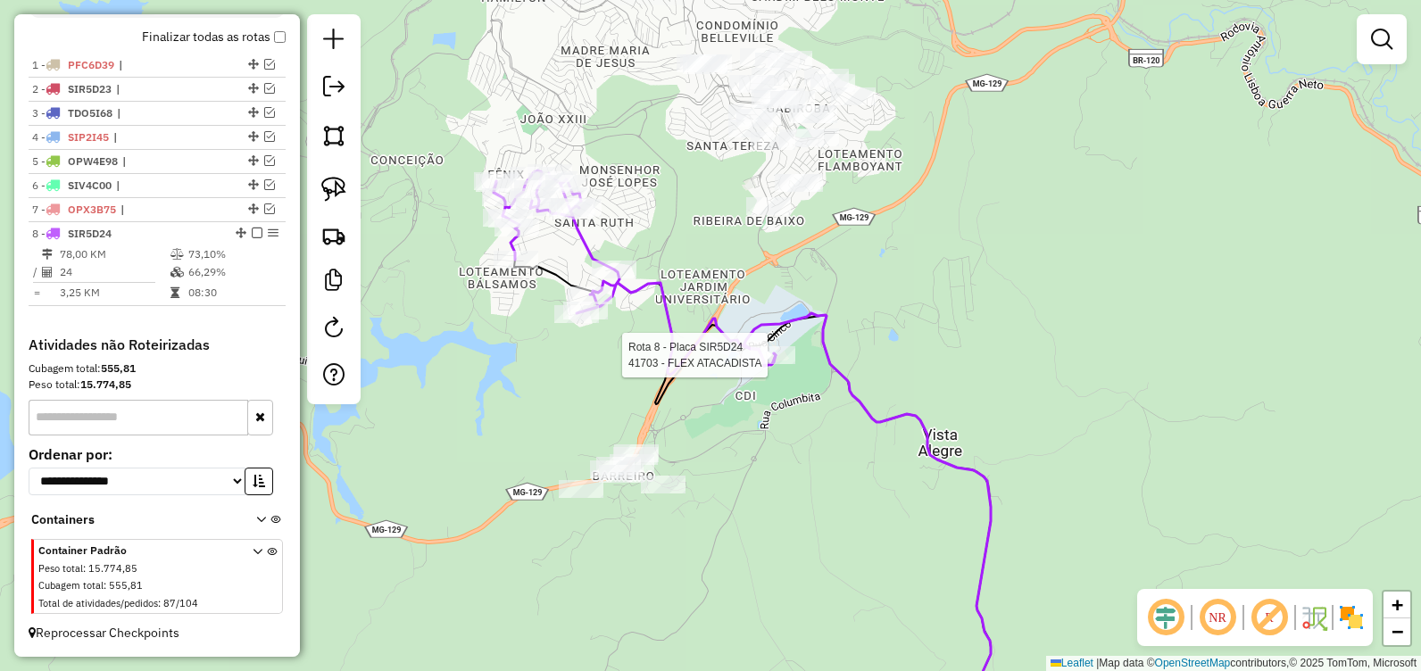
select select "**********"
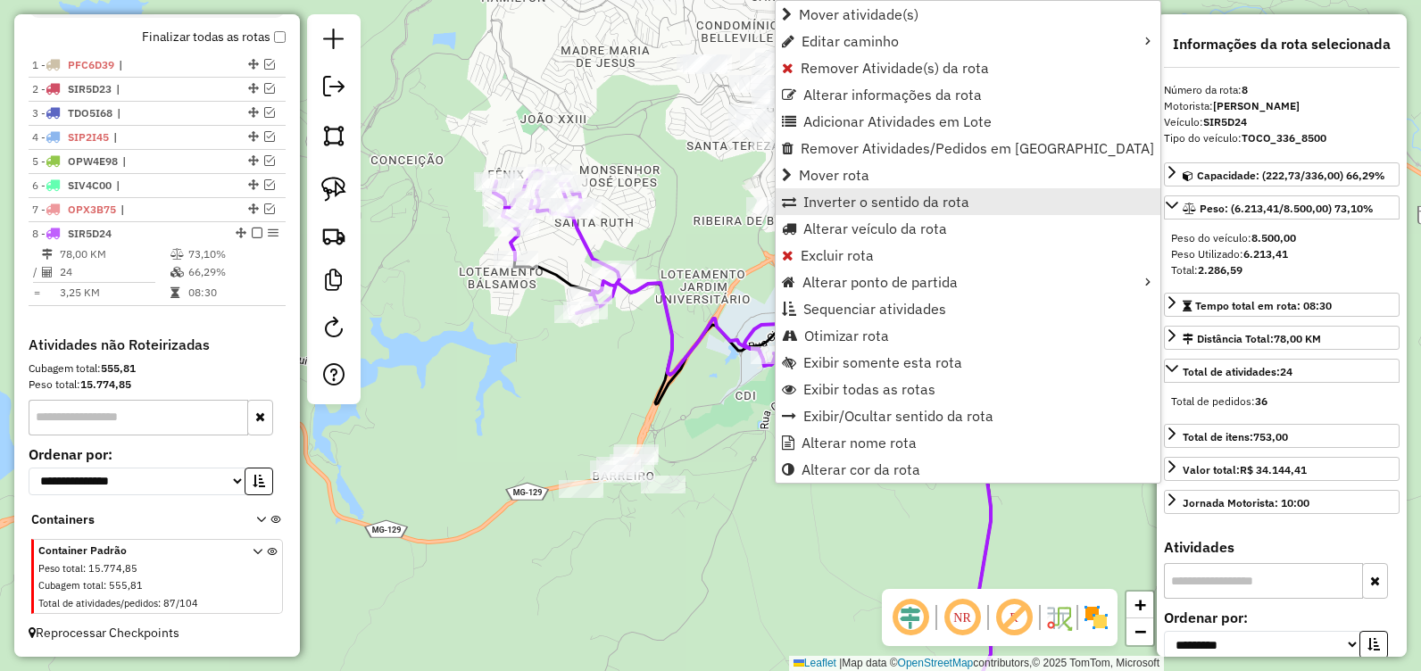
click at [862, 206] on span "Inverter o sentido da rota" at bounding box center [886, 202] width 166 height 14
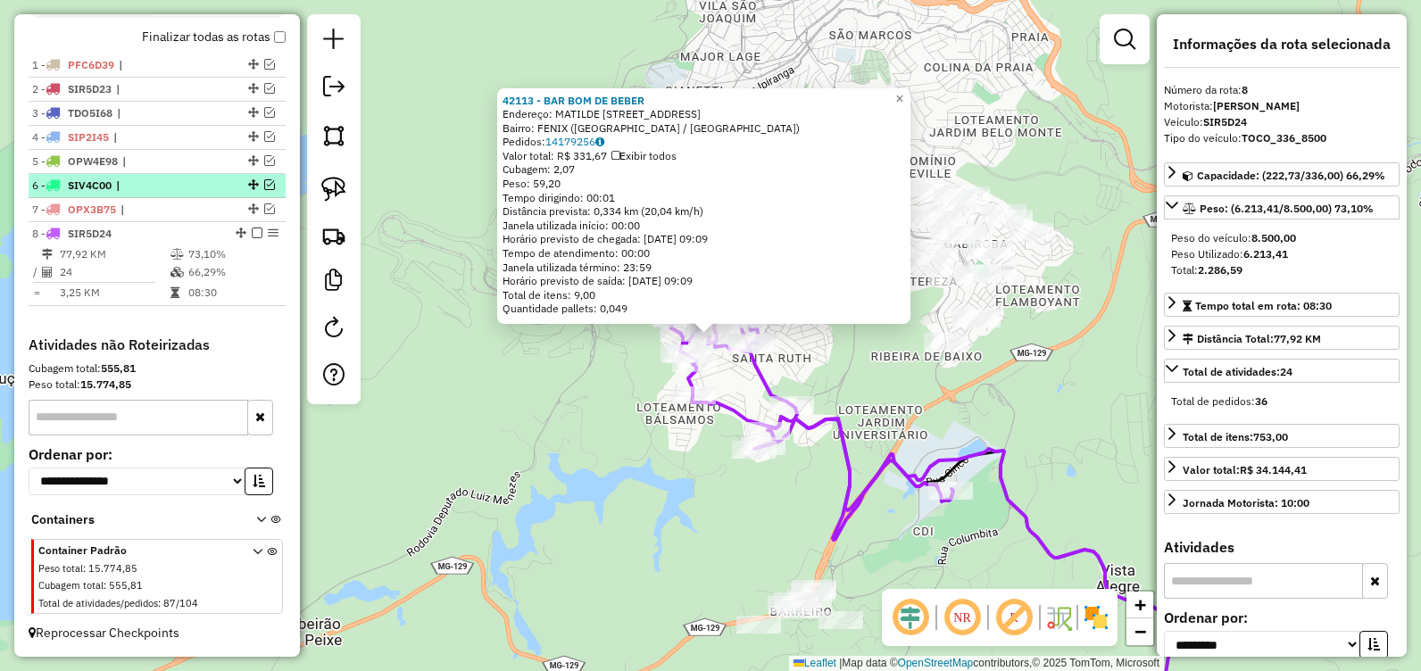
click at [252, 235] on em at bounding box center [257, 233] width 11 height 11
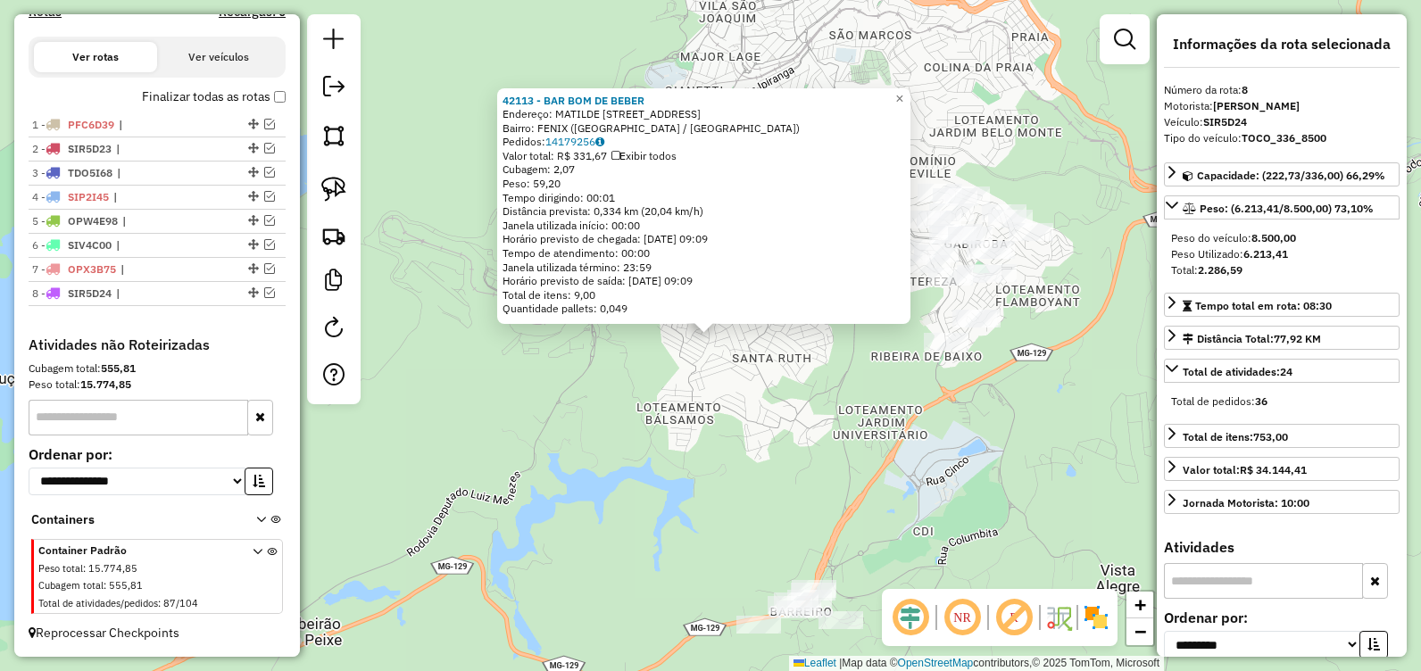
click at [664, 449] on div "42113 - BAR BOM DE BEBER Endereço: MATILDE BRANGACA PEREIRA 235 Bairro: FENIX (…" at bounding box center [710, 335] width 1421 height 671
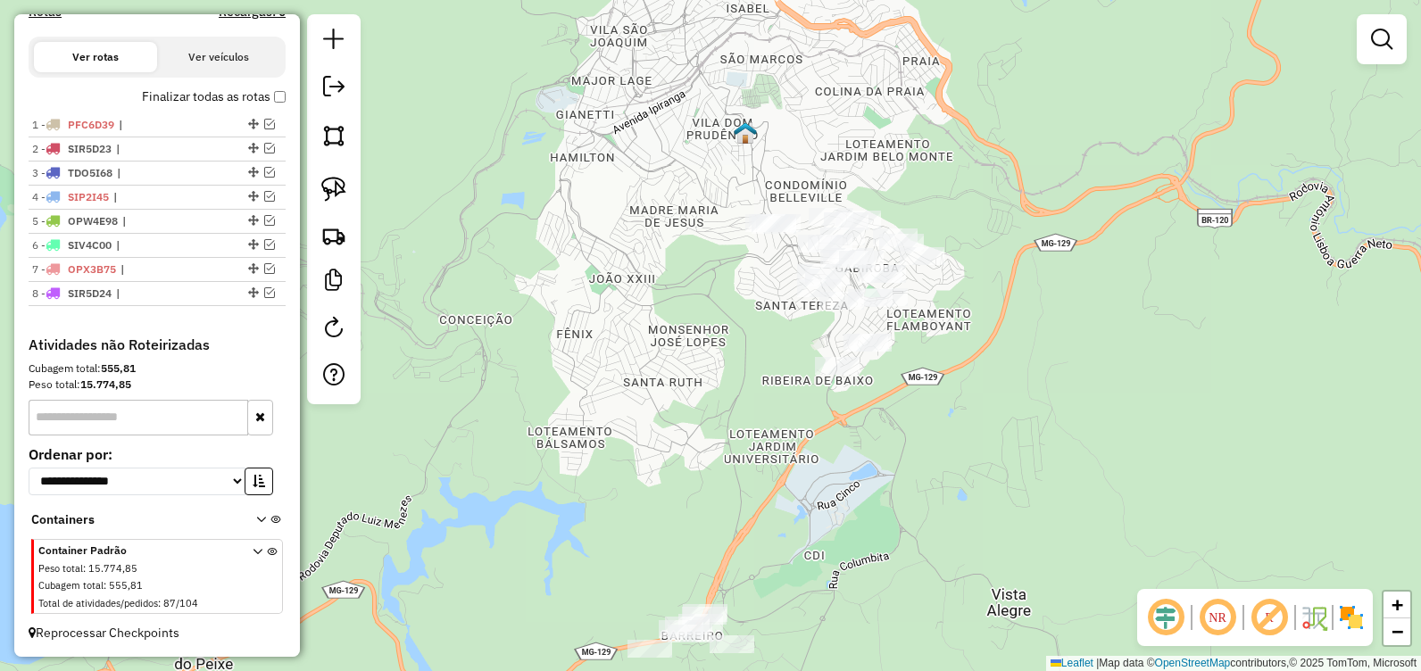
drag, startPoint x: 767, startPoint y: 378, endPoint x: 611, endPoint y: 526, distance: 214.7
click at [611, 526] on div "Janela de atendimento Grade de atendimento Capacidade Transportadoras Veículos …" at bounding box center [710, 335] width 1421 height 671
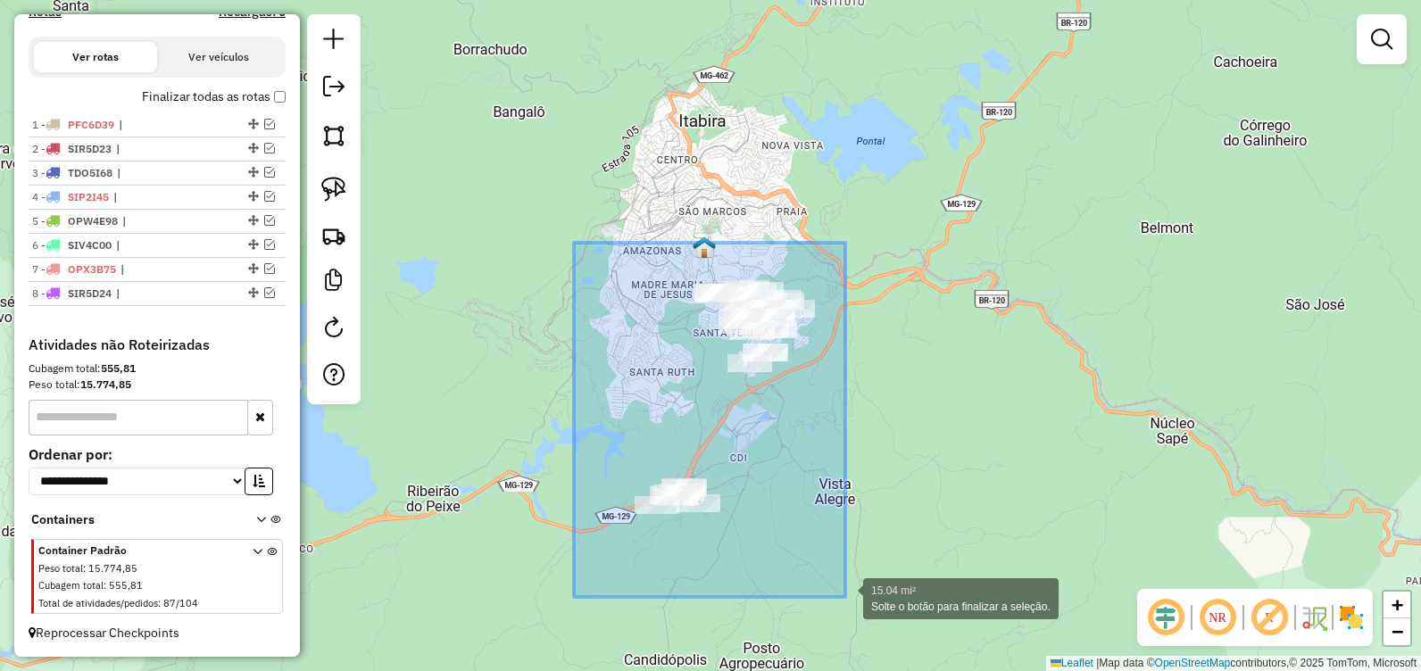
drag, startPoint x: 574, startPoint y: 243, endPoint x: 845, endPoint y: 597, distance: 446.4
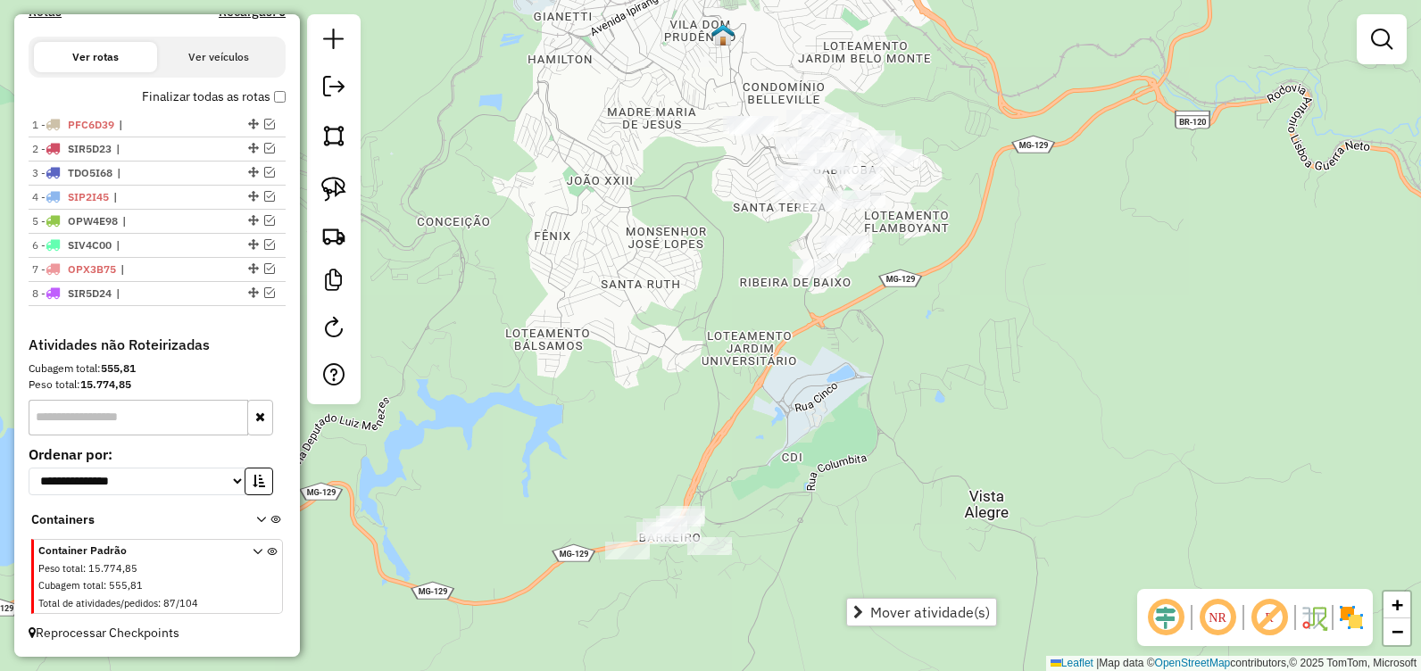
drag, startPoint x: 668, startPoint y: 441, endPoint x: 670, endPoint y: 455, distance: 14.4
click at [670, 455] on div "Janela de atendimento Grade de atendimento Capacidade Transportadoras Veículos …" at bounding box center [710, 335] width 1421 height 671
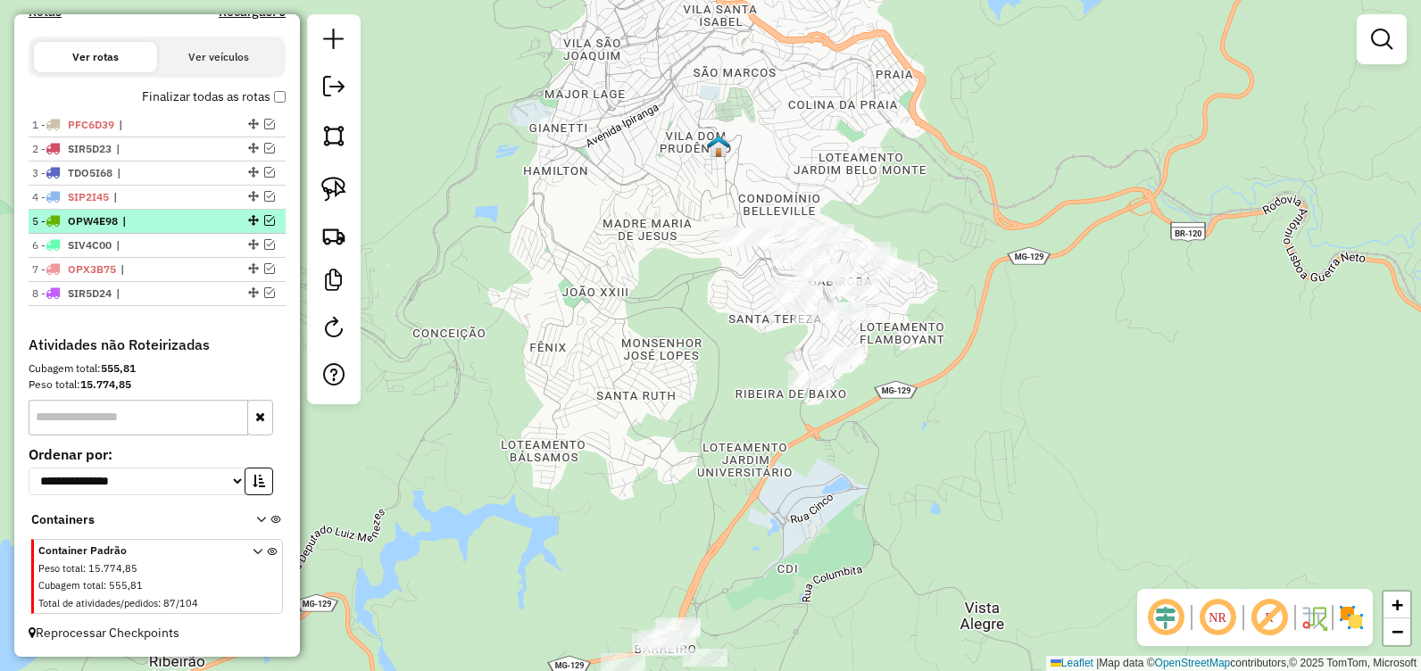
click at [264, 220] on em at bounding box center [269, 220] width 11 height 11
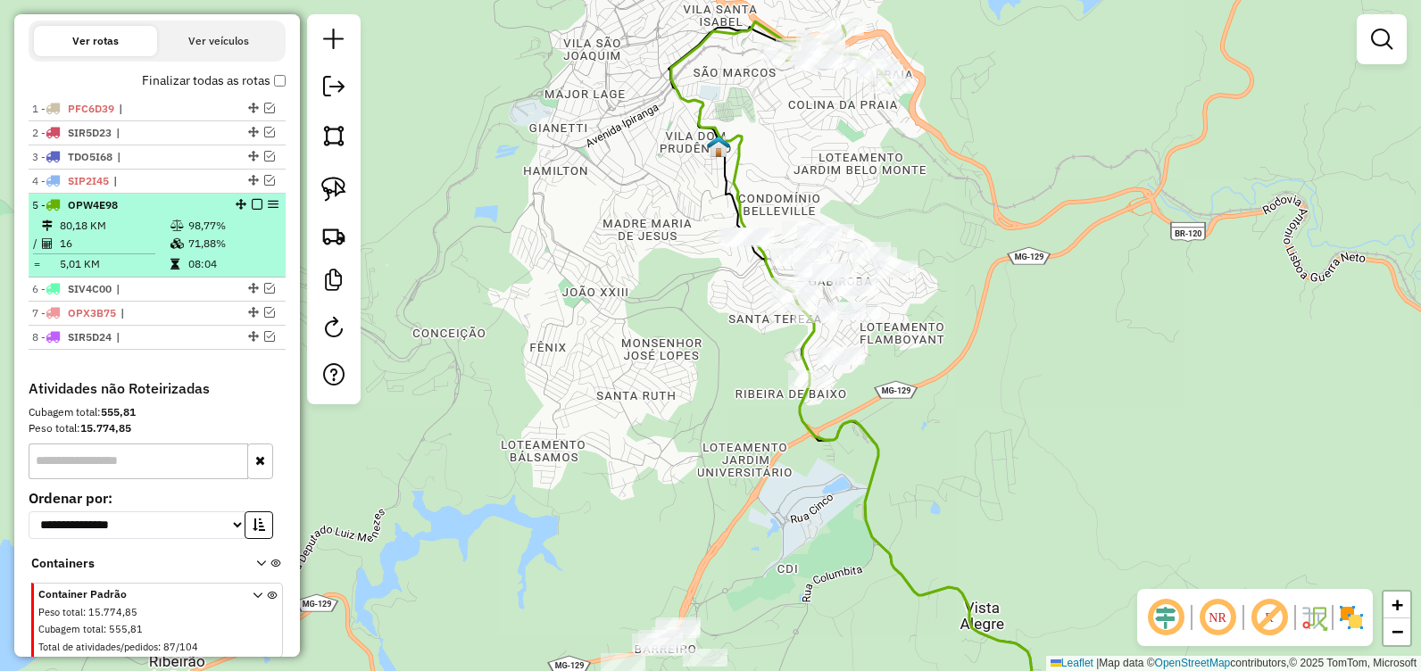
scroll to position [630, 0]
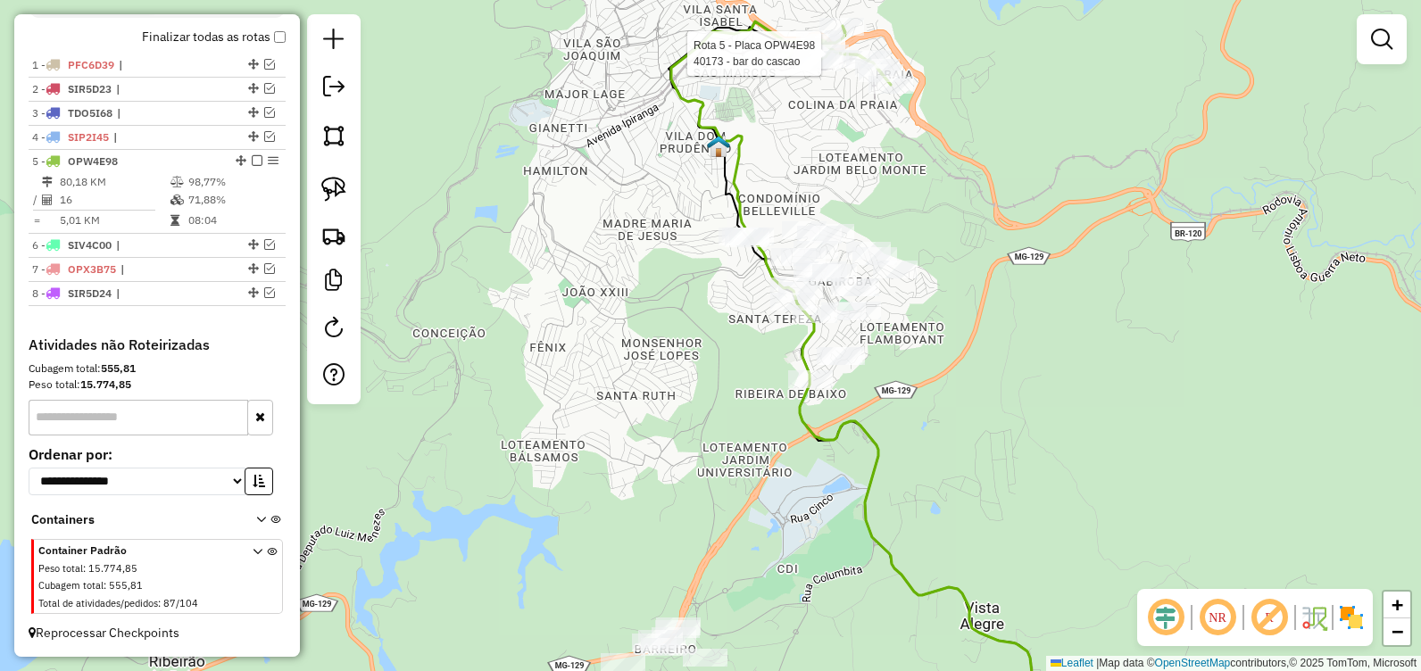
select select "**********"
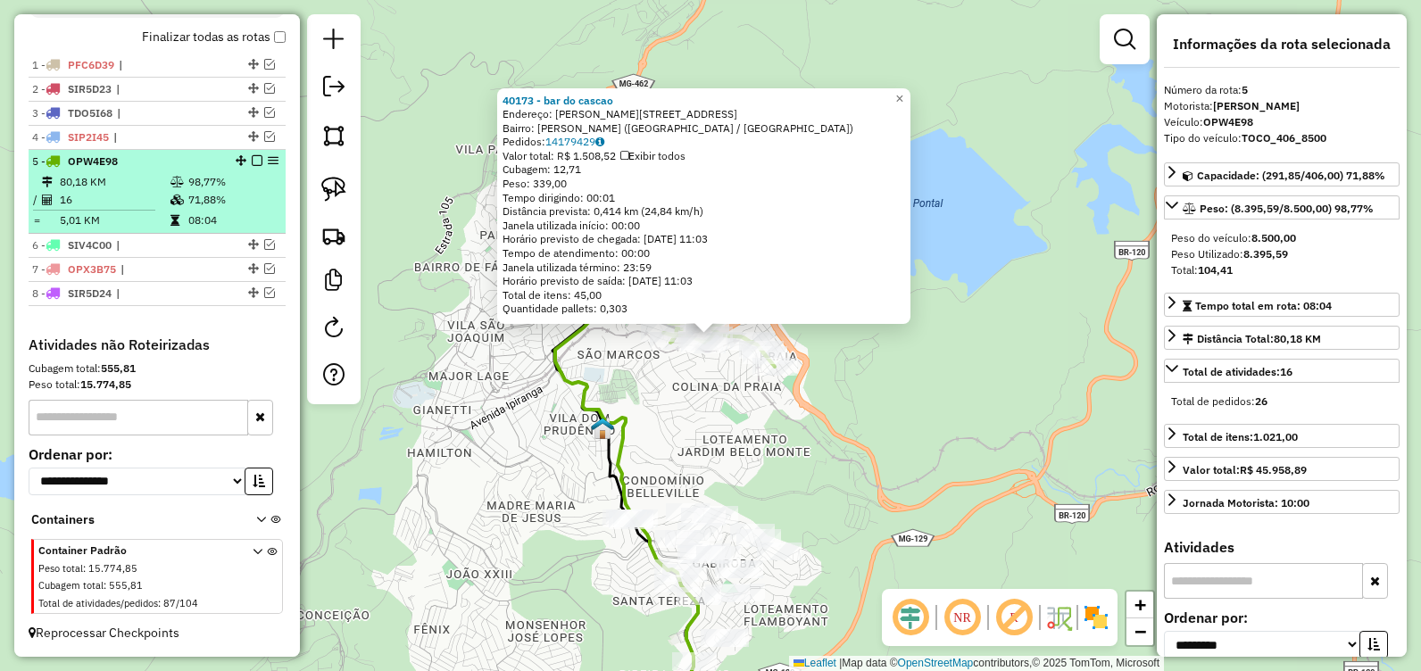
click at [252, 161] on em at bounding box center [257, 160] width 11 height 11
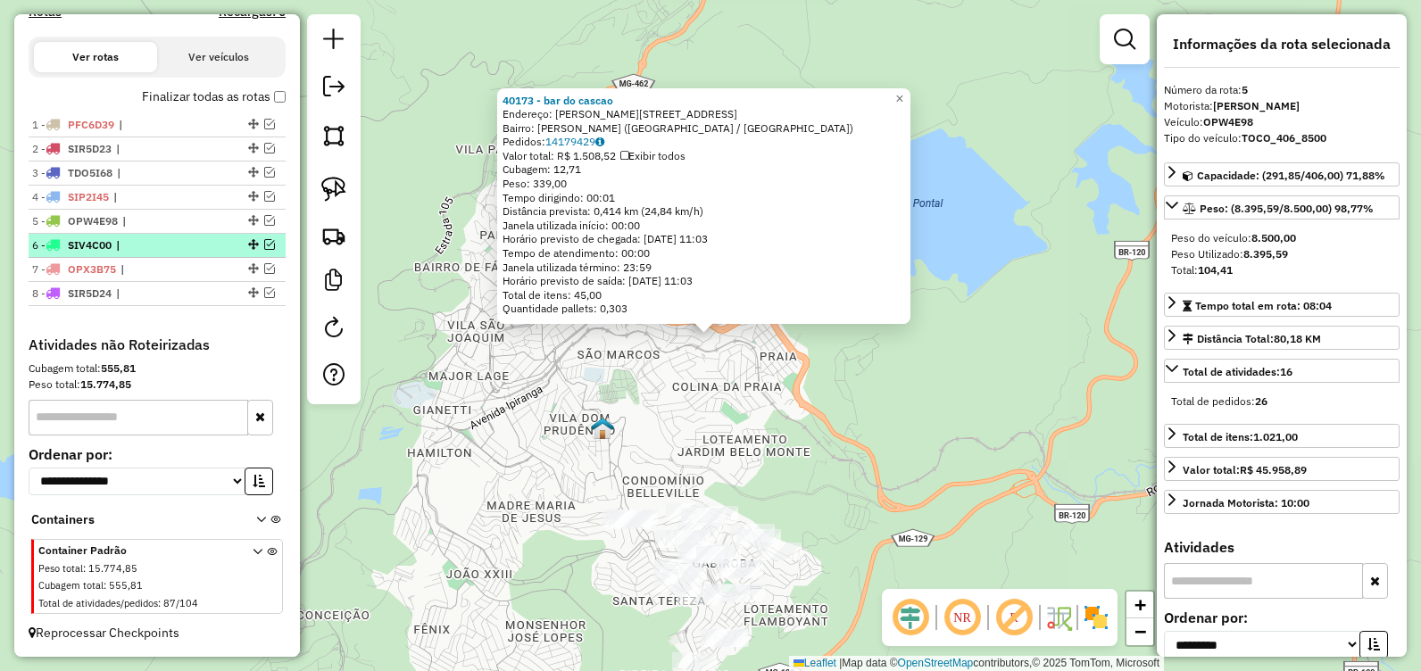
click at [264, 245] on em at bounding box center [269, 244] width 11 height 11
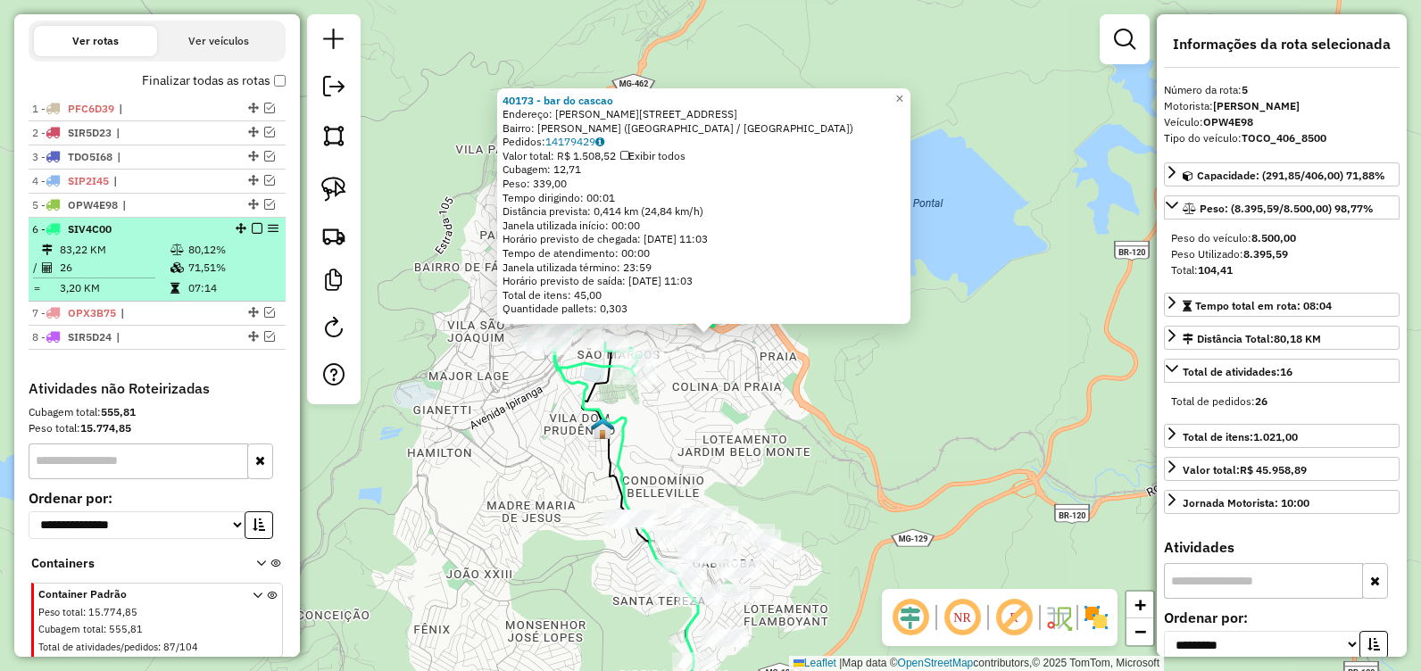
scroll to position [630, 0]
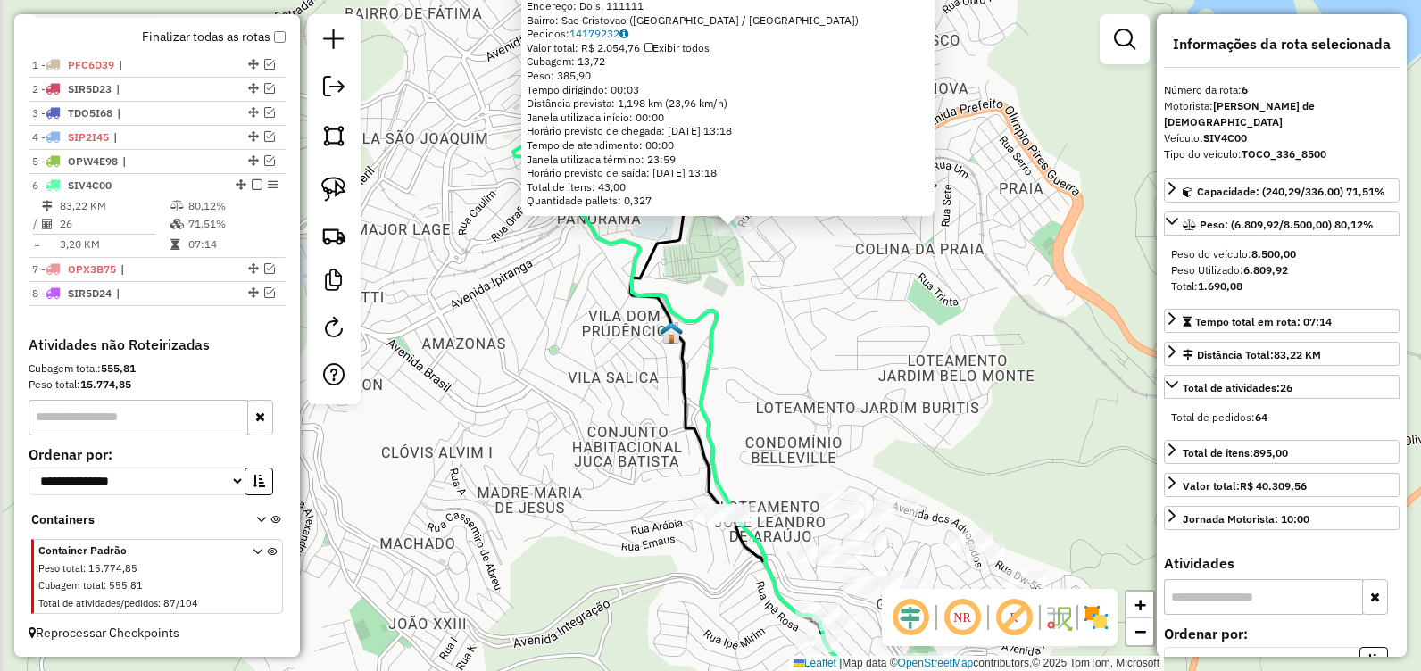
drag, startPoint x: 611, startPoint y: 380, endPoint x: 644, endPoint y: 473, distance: 98.2
click at [644, 473] on div "83867 - SORVETERIA 3 IRMAOS Endereço: Dois, 111111 Bairro: Sao Cristovao (ITABI…" at bounding box center [710, 335] width 1421 height 671
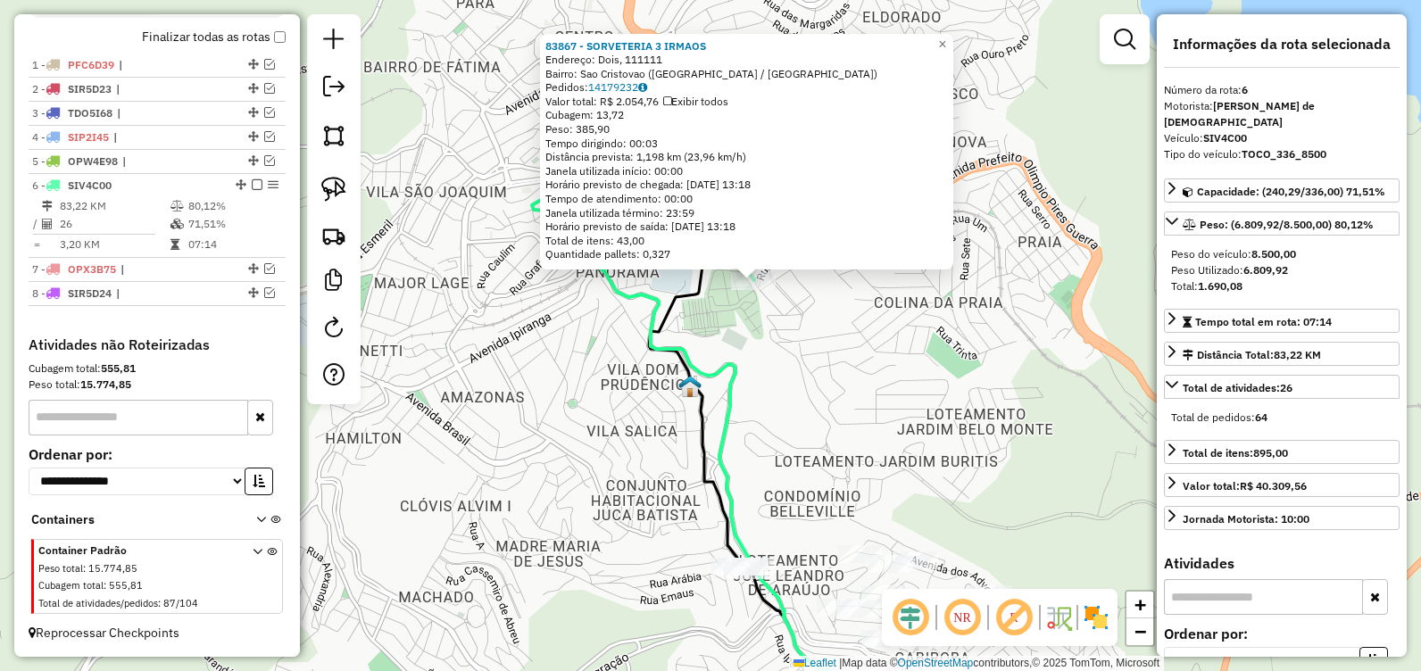
drag, startPoint x: 666, startPoint y: 529, endPoint x: 636, endPoint y: 441, distance: 93.2
click at [636, 441] on div "83867 - SORVETERIA 3 IRMAOS Endereço: Dois, 111111 Bairro: Sao Cristovao (ITABI…" at bounding box center [710, 335] width 1421 height 671
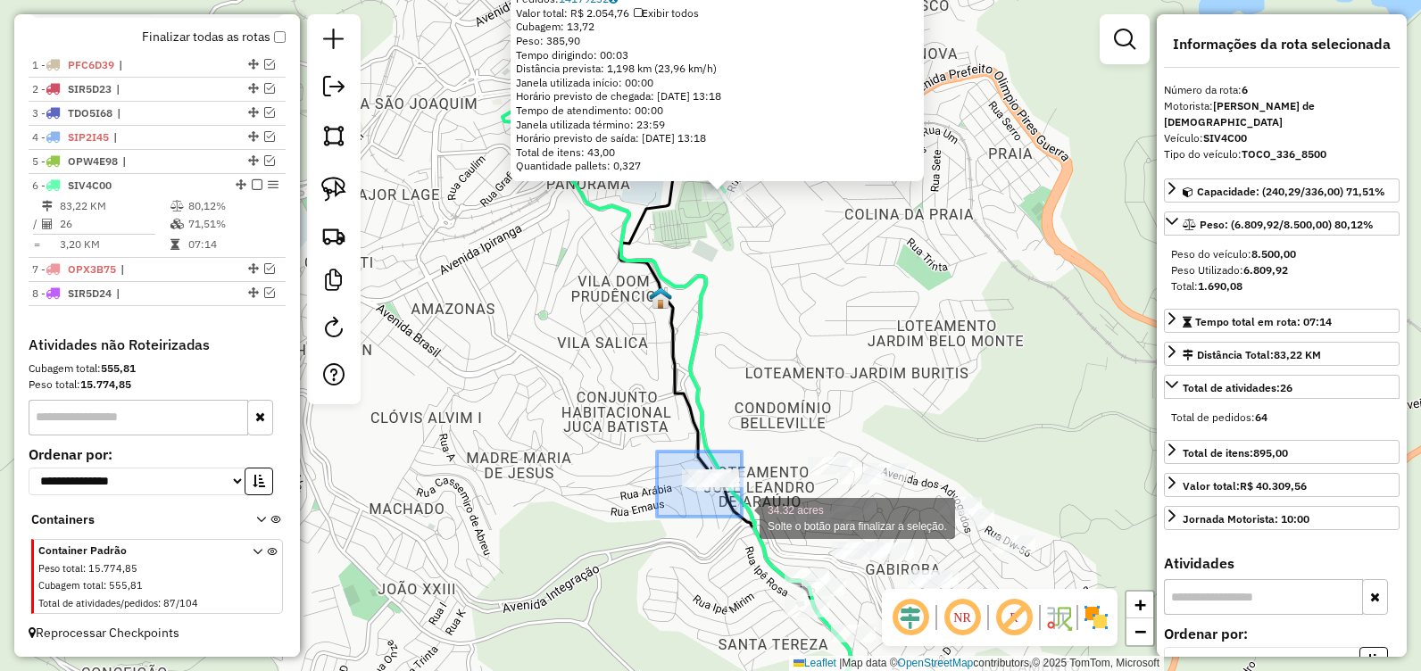
drag, startPoint x: 657, startPoint y: 452, endPoint x: 742, endPoint y: 517, distance: 106.9
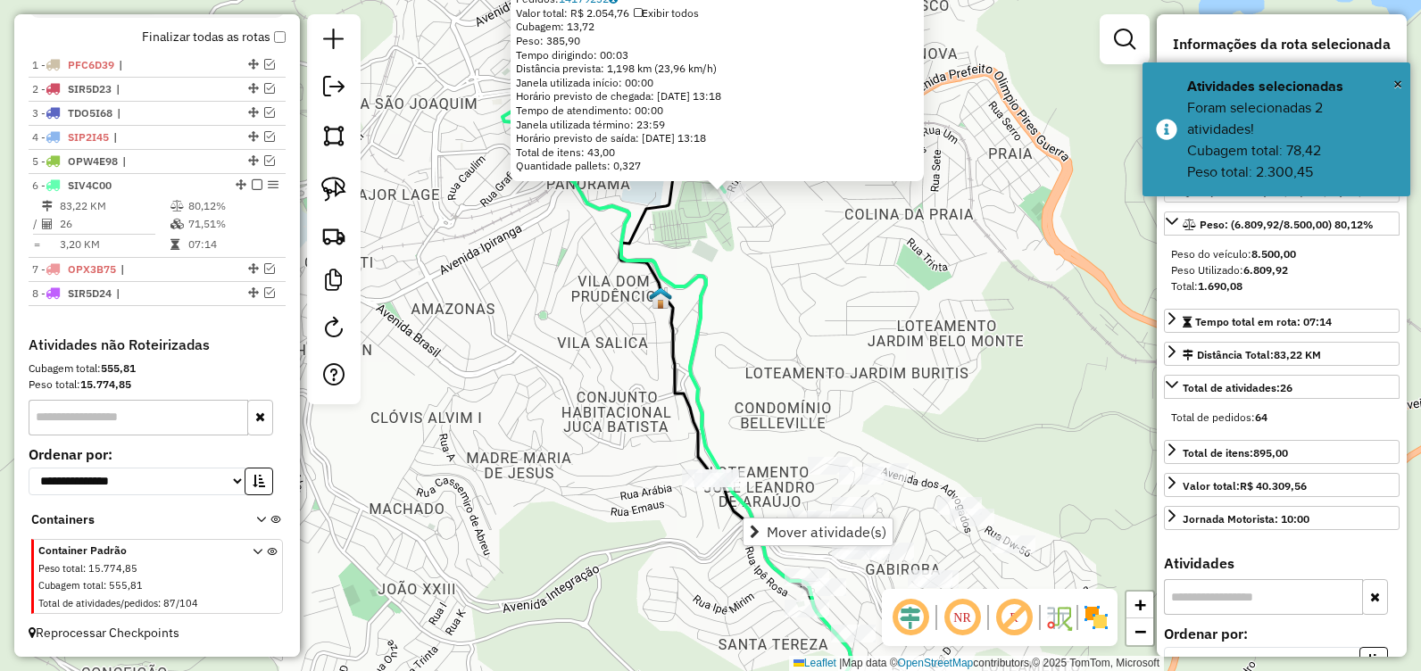
click at [782, 378] on div "83867 - SORVETERIA 3 IRMAOS Endereço: Dois, 111111 Bairro: Sao Cristovao (ITABI…" at bounding box center [710, 335] width 1421 height 671
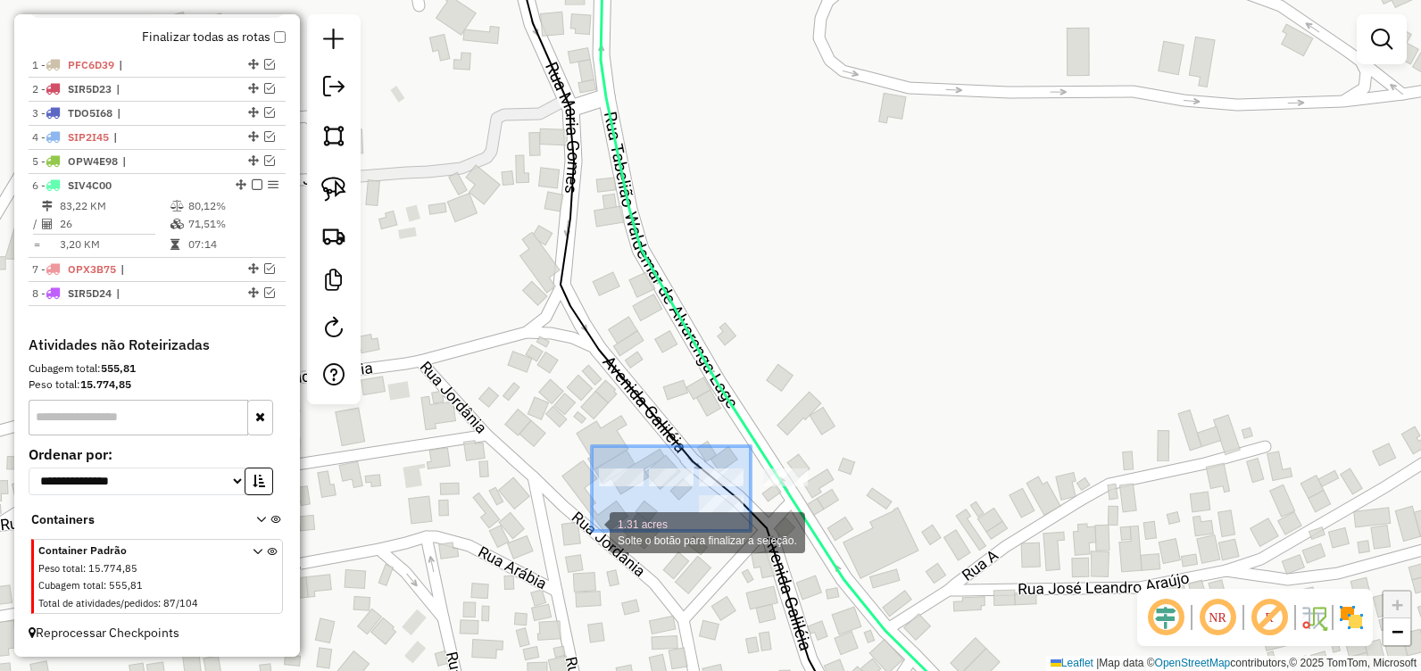
drag, startPoint x: 751, startPoint y: 446, endPoint x: 591, endPoint y: 532, distance: 181.3
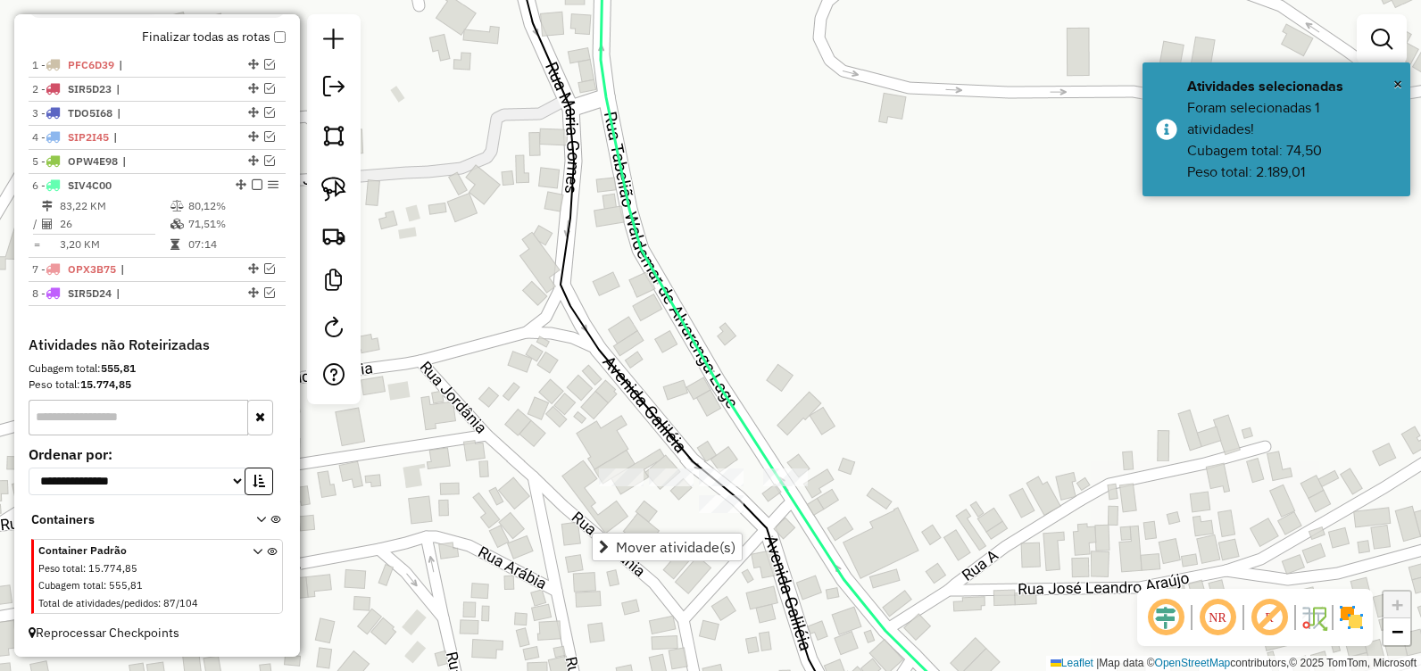
click at [677, 309] on icon at bounding box center [786, 335] width 387 height 805
select select "**********"
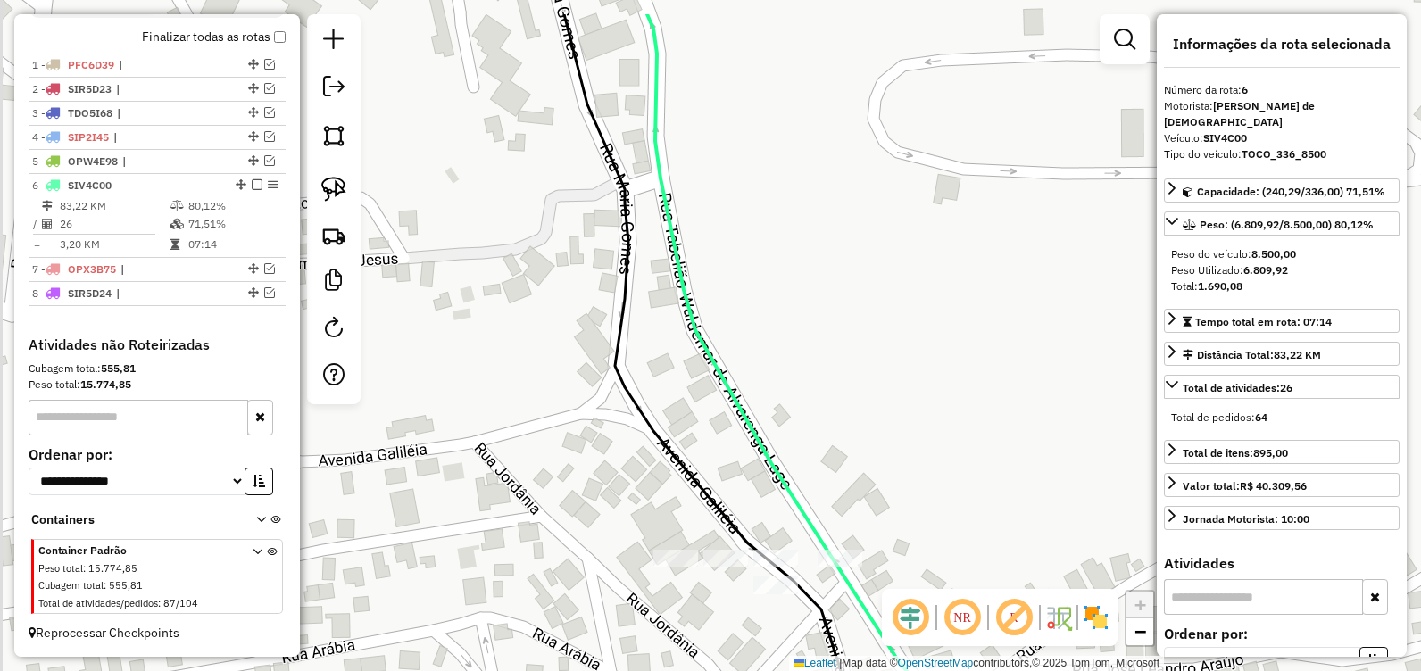
drag, startPoint x: 761, startPoint y: 262, endPoint x: 850, endPoint y: 401, distance: 164.2
click at [850, 401] on div "Janela de atendimento Grade de atendimento Capacidade Transportadoras Veículos …" at bounding box center [710, 335] width 1421 height 671
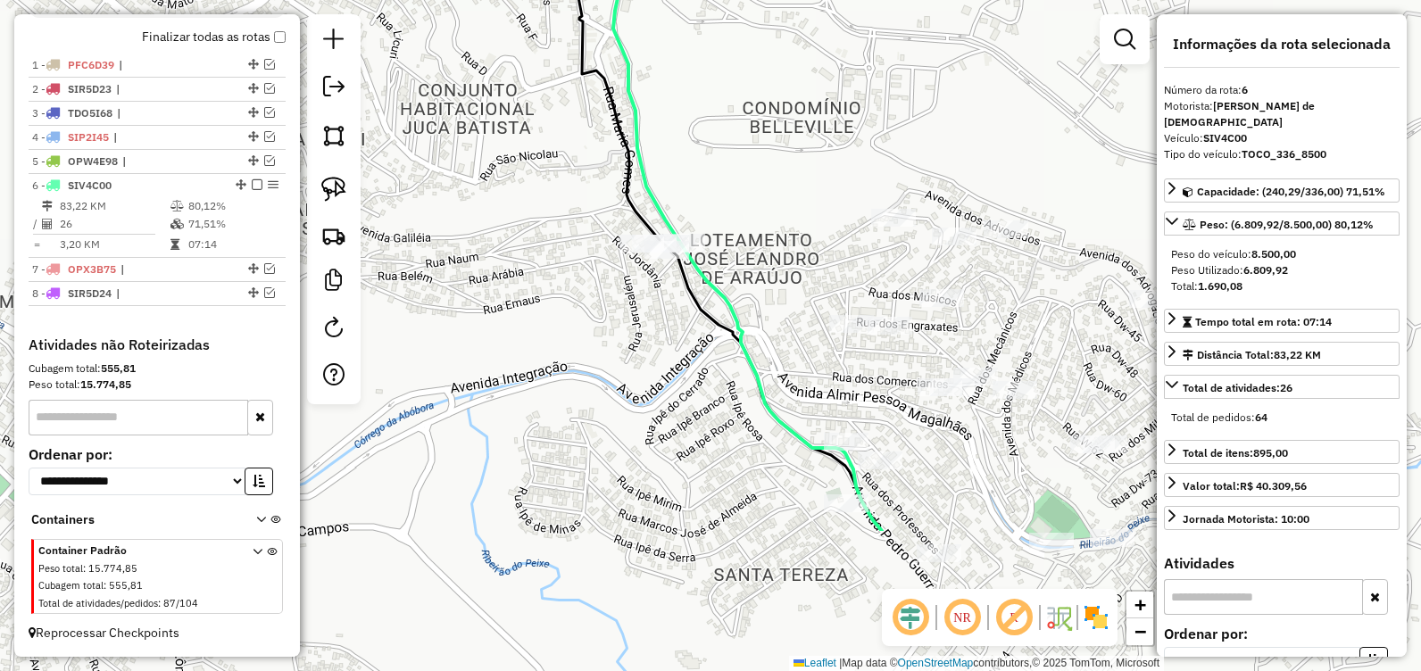
drag, startPoint x: 909, startPoint y: 427, endPoint x: 823, endPoint y: 406, distance: 88.1
click at [739, 231] on div "Janela de atendimento Grade de atendimento Capacidade Transportadoras Veículos …" at bounding box center [710, 335] width 1421 height 671
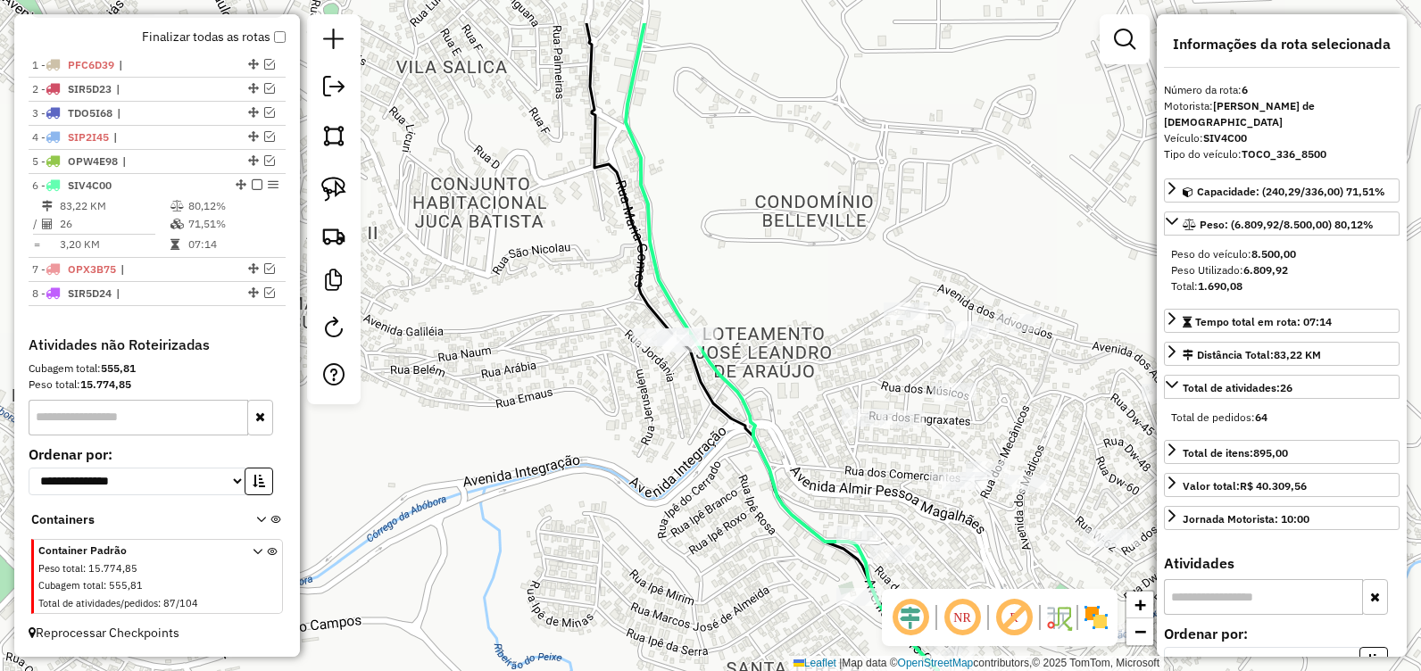
drag, startPoint x: 720, startPoint y: 459, endPoint x: 677, endPoint y: 445, distance: 45.7
click at [680, 447] on div "Janela de atendimento Grade de atendimento Capacidade Transportadoras Veículos …" at bounding box center [710, 335] width 1421 height 671
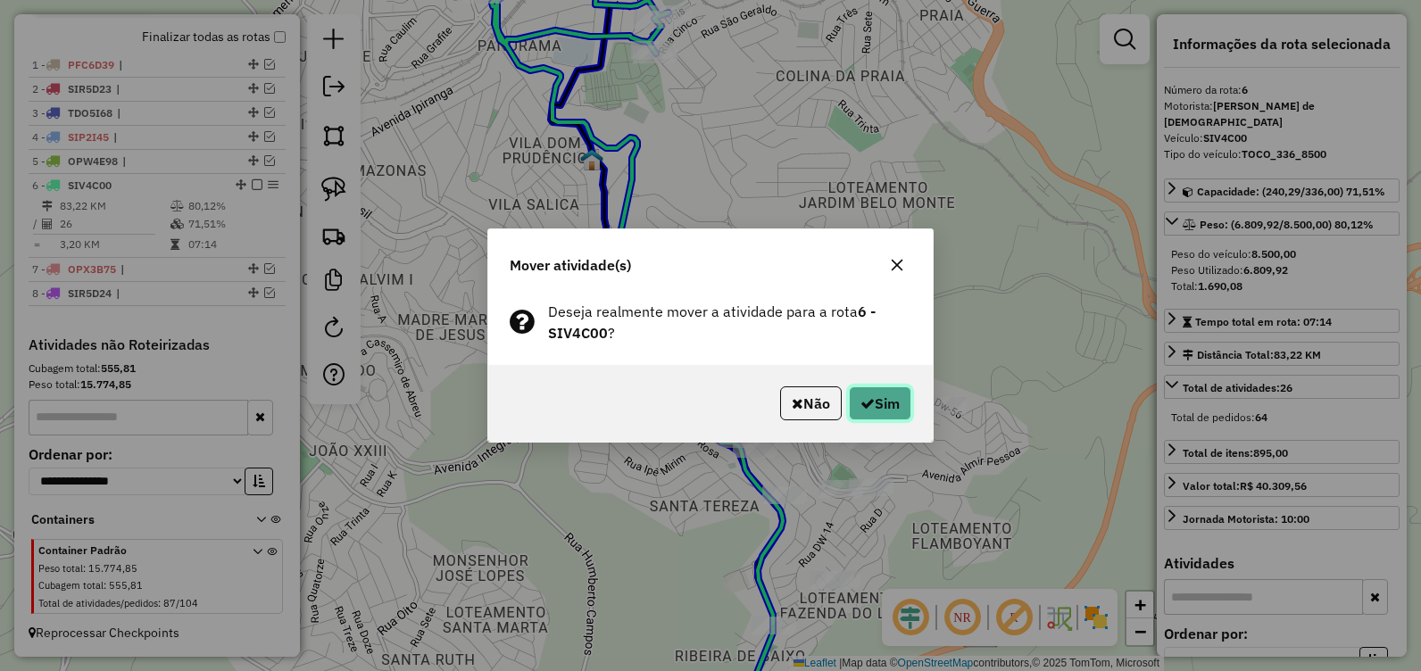
click at [873, 403] on button "Sim" at bounding box center [880, 404] width 62 height 34
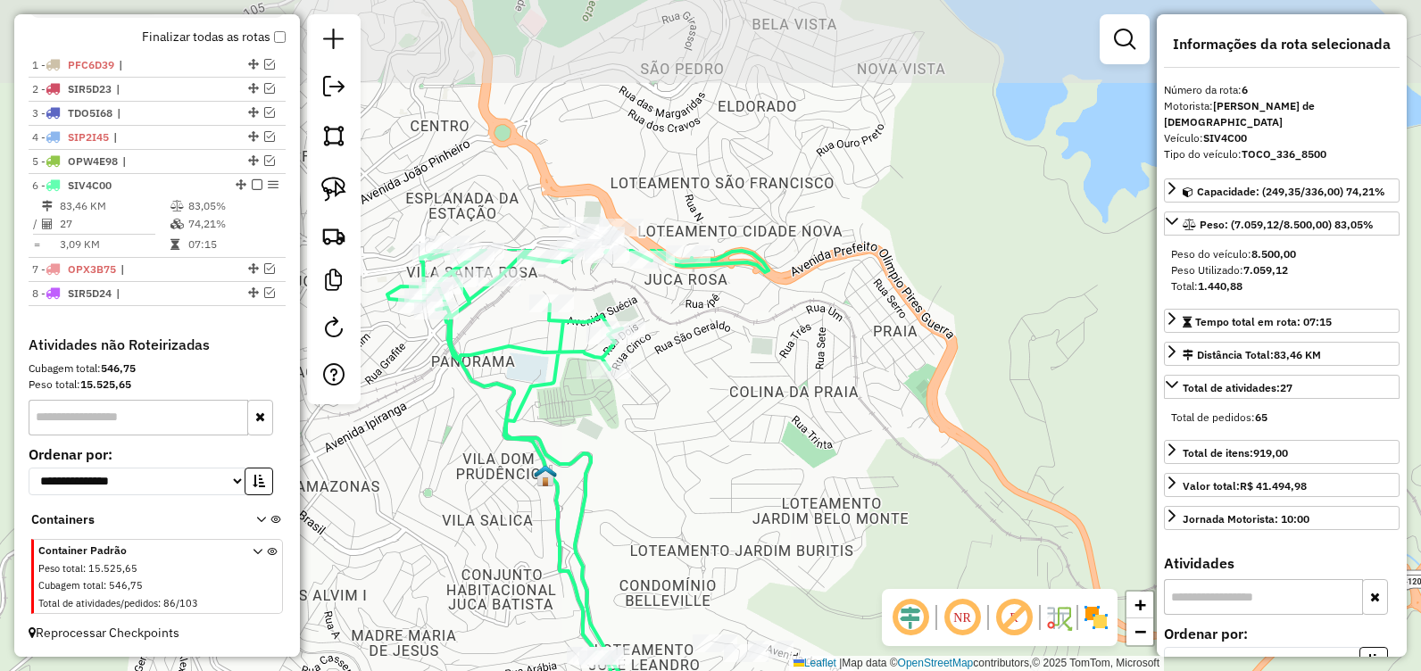
drag, startPoint x: 836, startPoint y: 104, endPoint x: 786, endPoint y: 402, distance: 301.6
click at [789, 409] on div "Janela de atendimento Grade de atendimento Capacidade Transportadoras Veículos …" at bounding box center [710, 335] width 1421 height 671
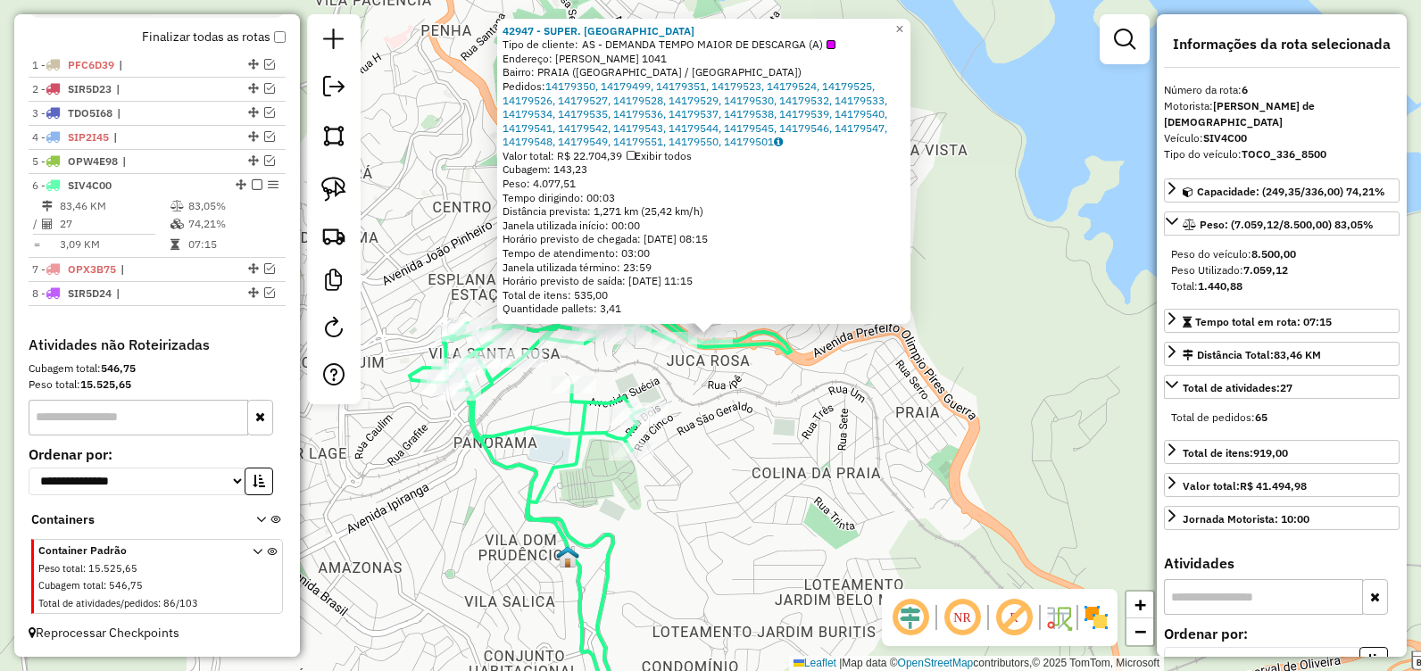
click at [770, 446] on div "42947 - SUPER. NOVA EUROPA Tipo de cliente: AS - DEMANDA TEMPO MAIOR DE DESCARG…" at bounding box center [710, 335] width 1421 height 671
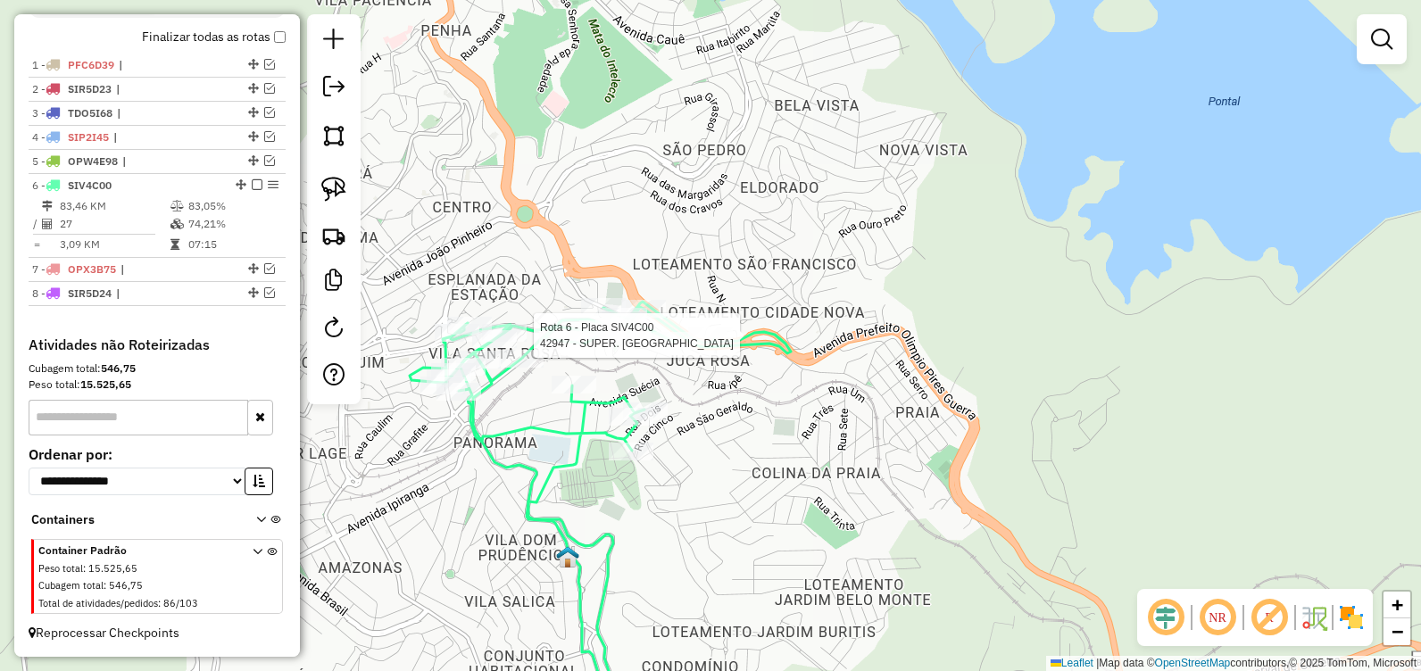
select select "**********"
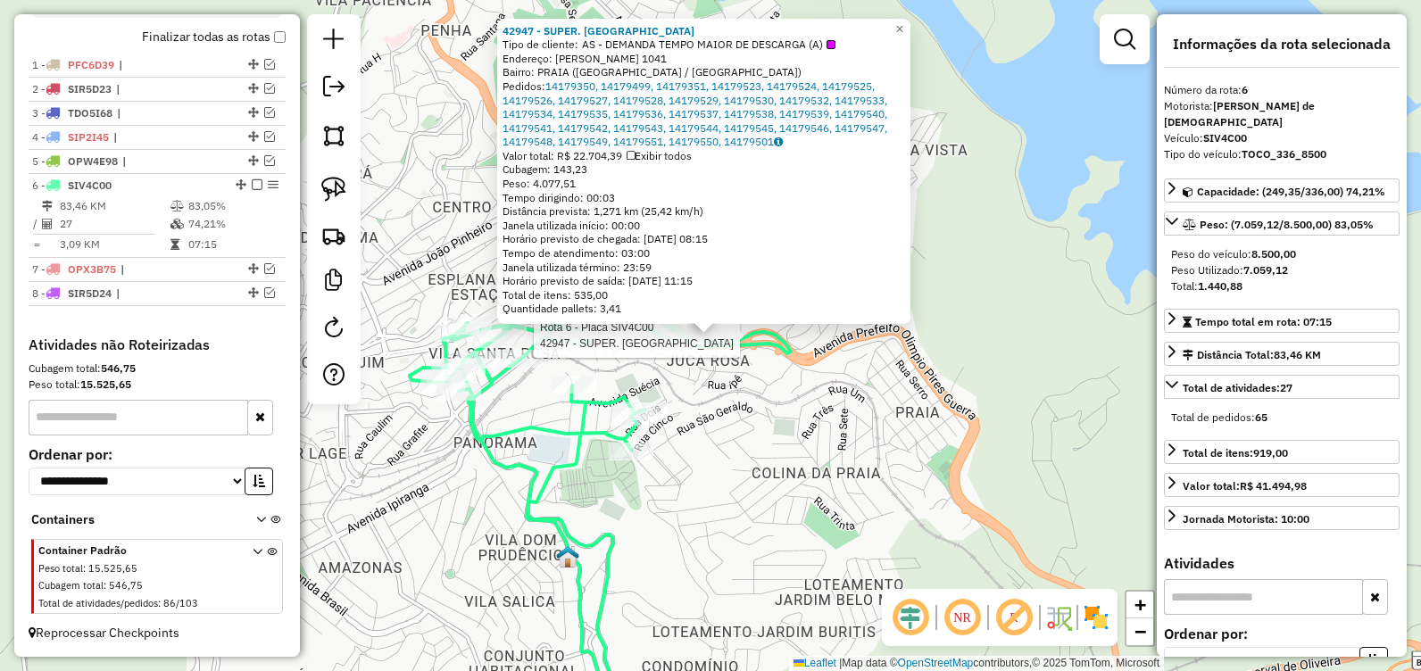
click at [765, 441] on div "Rota 6 - Placa SIV4C00 42947 - SUPER. NOVA EUROPA 42947 - SUPER. NOVA EUROPA Ti…" at bounding box center [710, 335] width 1421 height 671
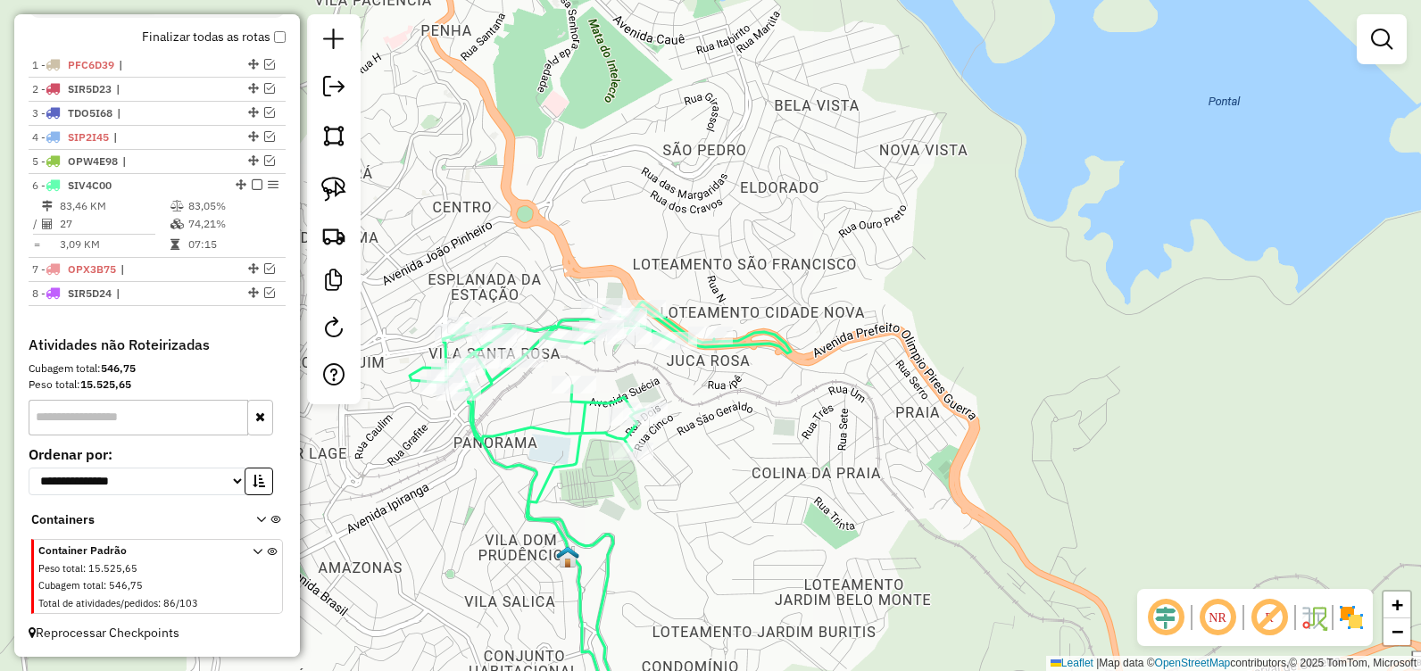
click at [639, 430] on icon at bounding box center [600, 520] width 381 height 437
select select "**********"
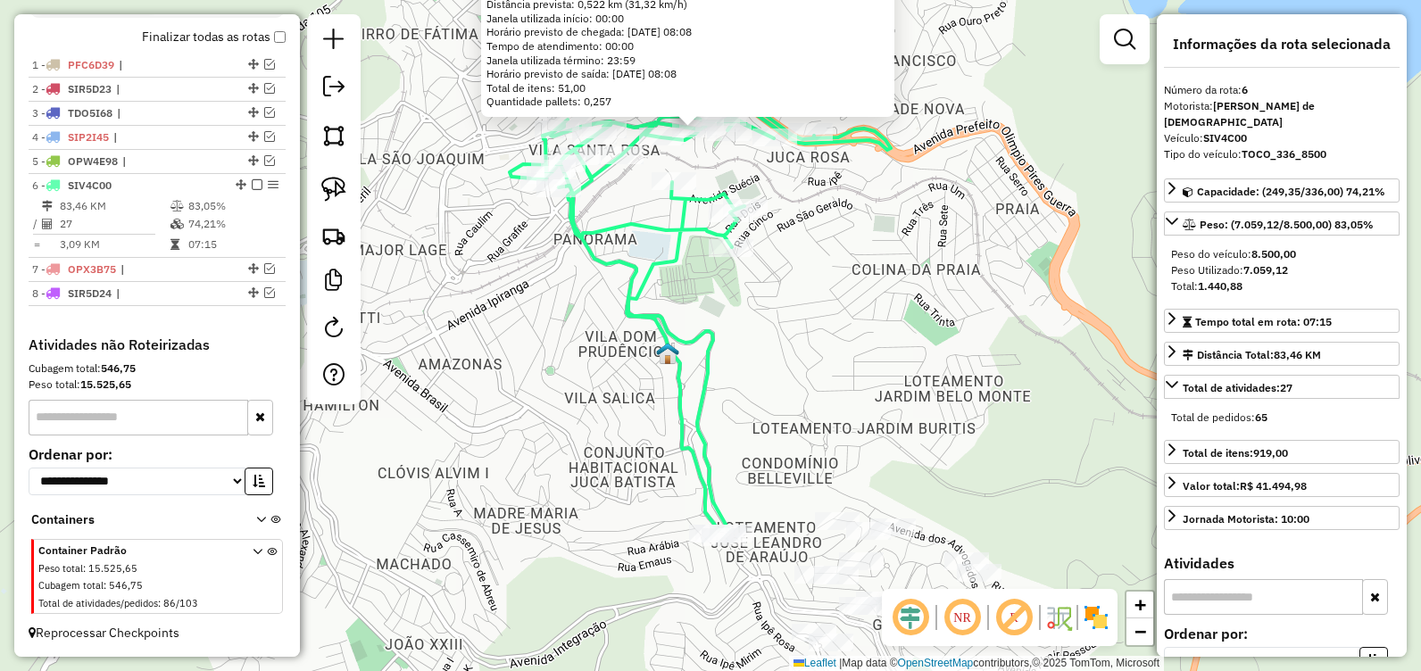
drag, startPoint x: 495, startPoint y: 565, endPoint x: 479, endPoint y: 358, distance: 207.7
click at [479, 358] on div "84252 - BEM SAO GERALDO Endereço: Sebastiao Calixto da Mata, 12 Bairro: Juca Ro…" at bounding box center [710, 335] width 1421 height 671
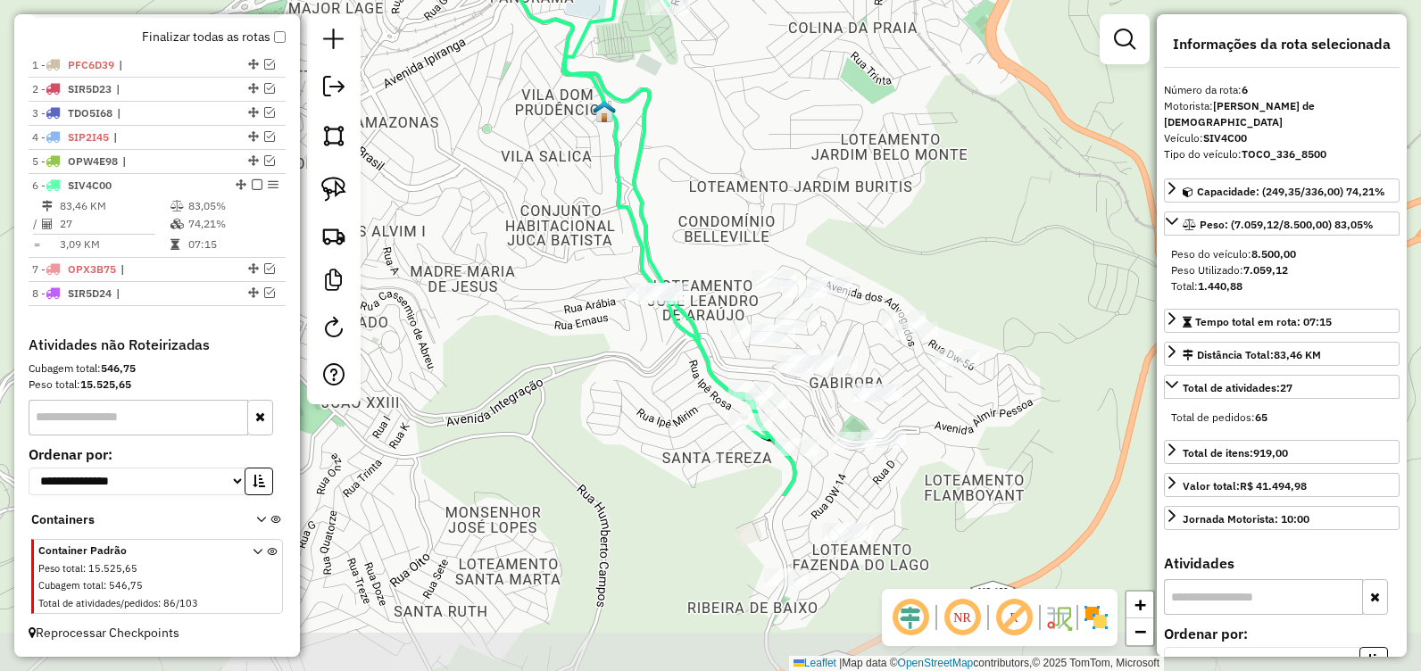
drag, startPoint x: 586, startPoint y: 518, endPoint x: 520, endPoint y: 261, distance: 265.2
click at [520, 261] on div "84252 - BEM SAO GERALDO Endereço: Sebastiao Calixto da Mata, 12 Bairro: Juca Ro…" at bounding box center [710, 335] width 1421 height 671
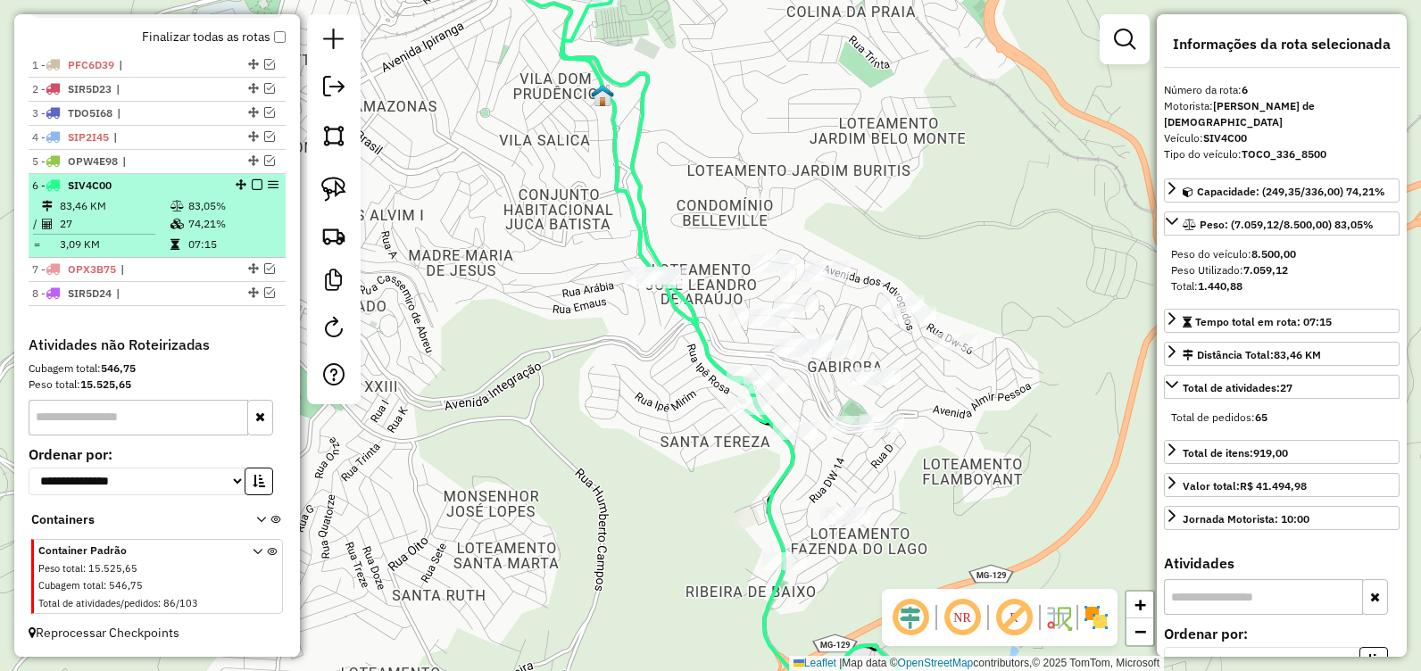
click at [252, 187] on em at bounding box center [257, 184] width 11 height 11
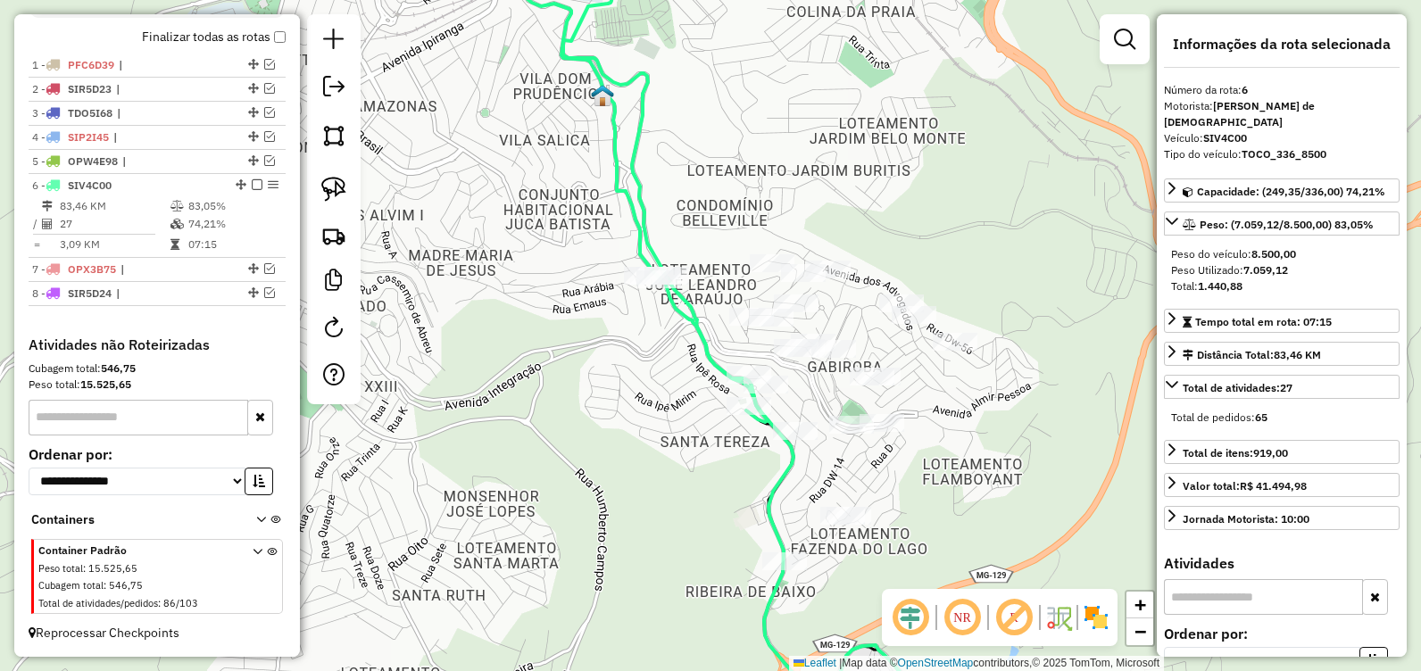
scroll to position [570, 0]
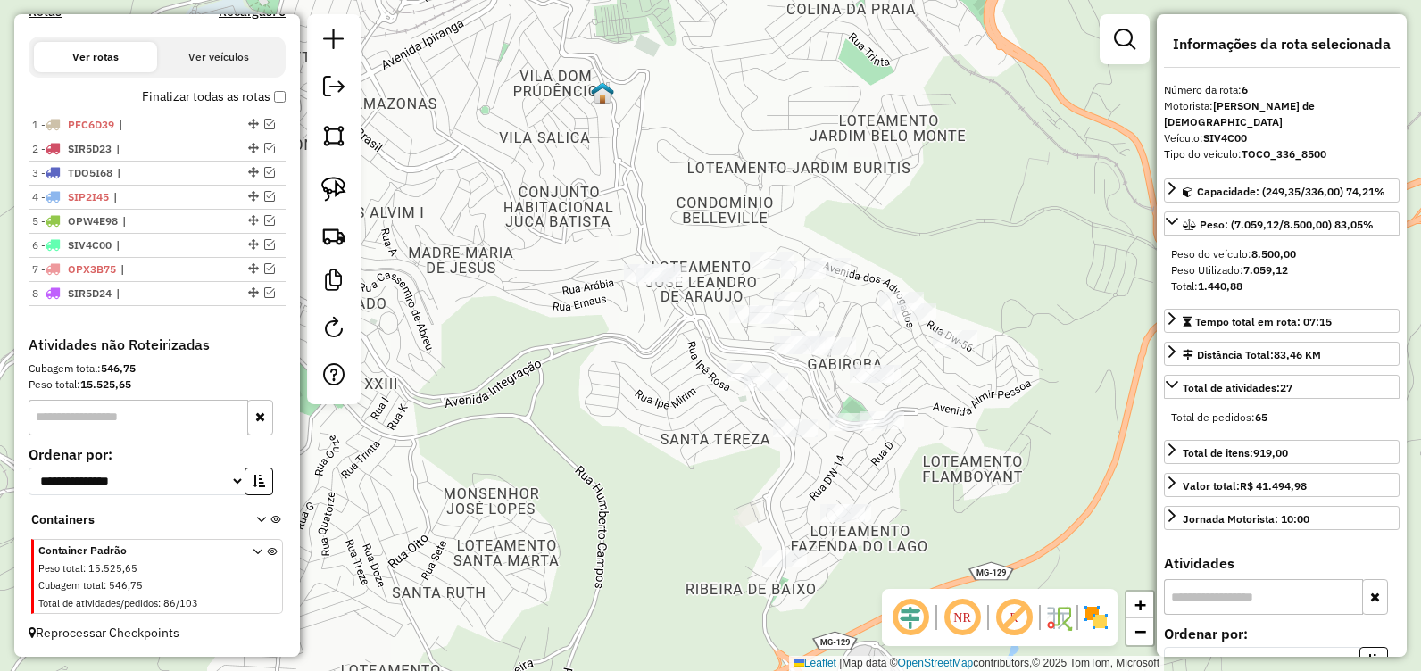
drag, startPoint x: 585, startPoint y: 411, endPoint x: 519, endPoint y: 357, distance: 85.0
click at [521, 362] on div "84252 - BEM SAO GERALDO Endereço: Sebastiao Calixto da Mata, 12 Bairro: Juca Ro…" at bounding box center [710, 335] width 1421 height 671
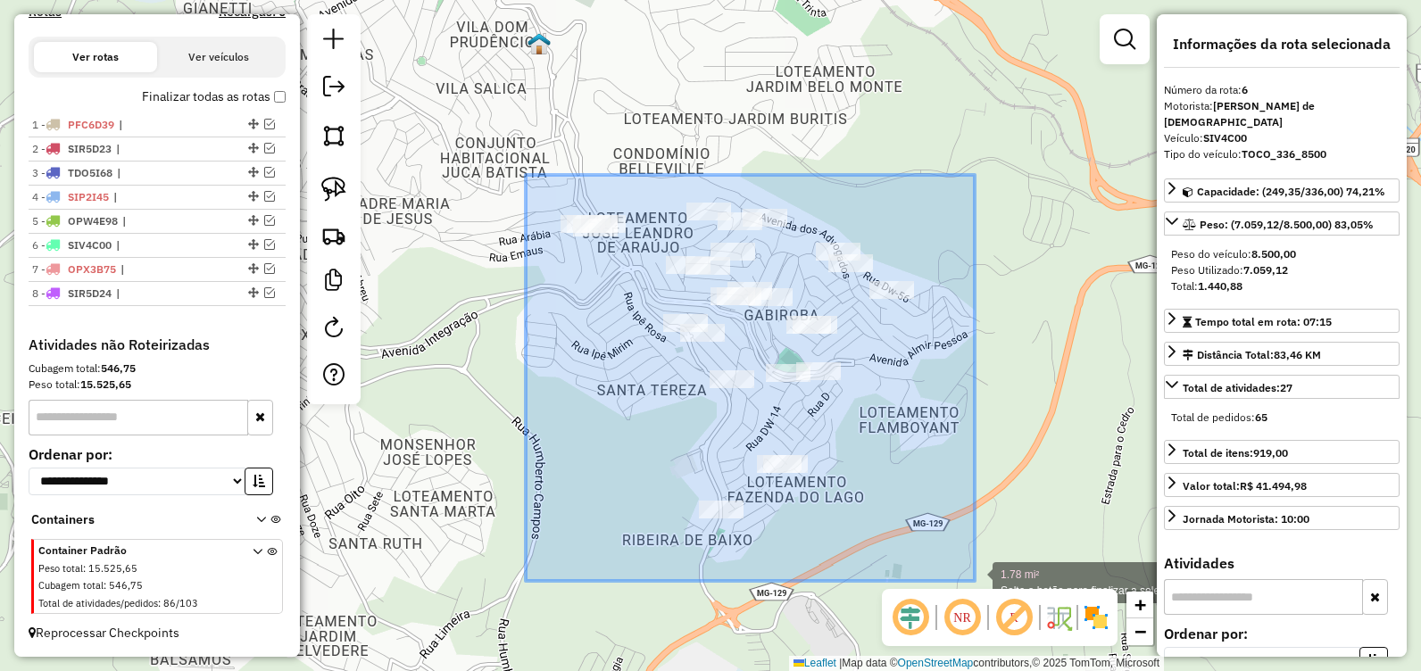
drag, startPoint x: 526, startPoint y: 179, endPoint x: 978, endPoint y: 579, distance: 604.5
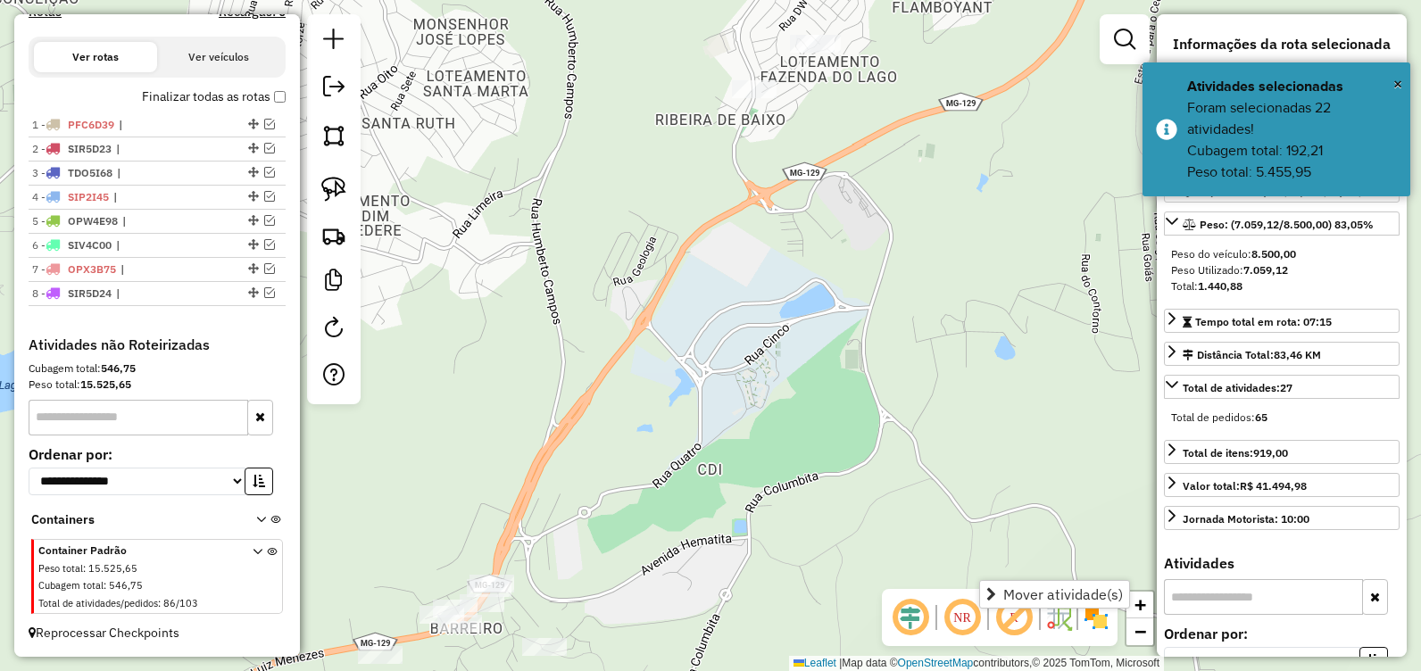
drag, startPoint x: 927, startPoint y: 425, endPoint x: 959, endPoint y: 58, distance: 368.3
click at [959, 58] on div "84252 - BEM SAO GERALDO Endereço: Sebastiao Calixto da Mata, 12 Bairro: Juca Ro…" at bounding box center [710, 335] width 1421 height 671
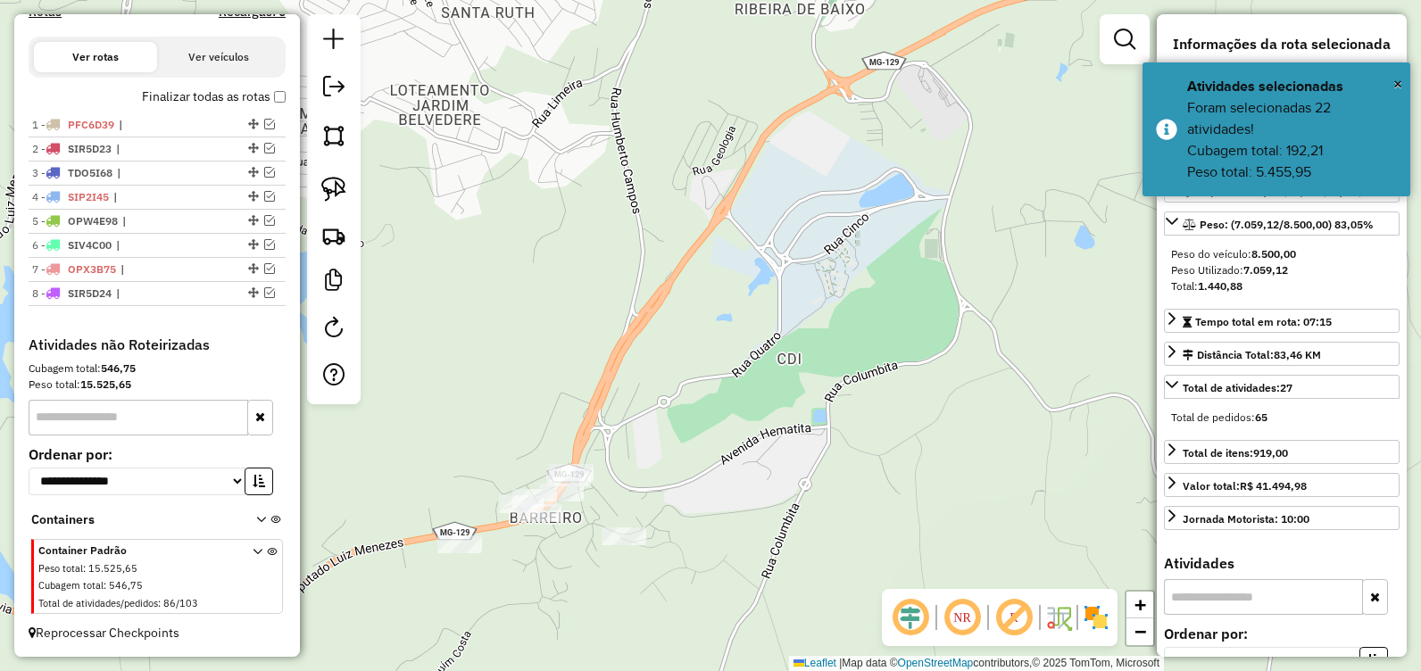
drag, startPoint x: 966, startPoint y: 264, endPoint x: 1059, endPoint y: 84, distance: 202.8
click at [1073, 65] on div "84252 - BEM SAO GERALDO Endereço: Sebastiao Calixto da Mata, 12 Bairro: Juca Ro…" at bounding box center [710, 335] width 1421 height 671
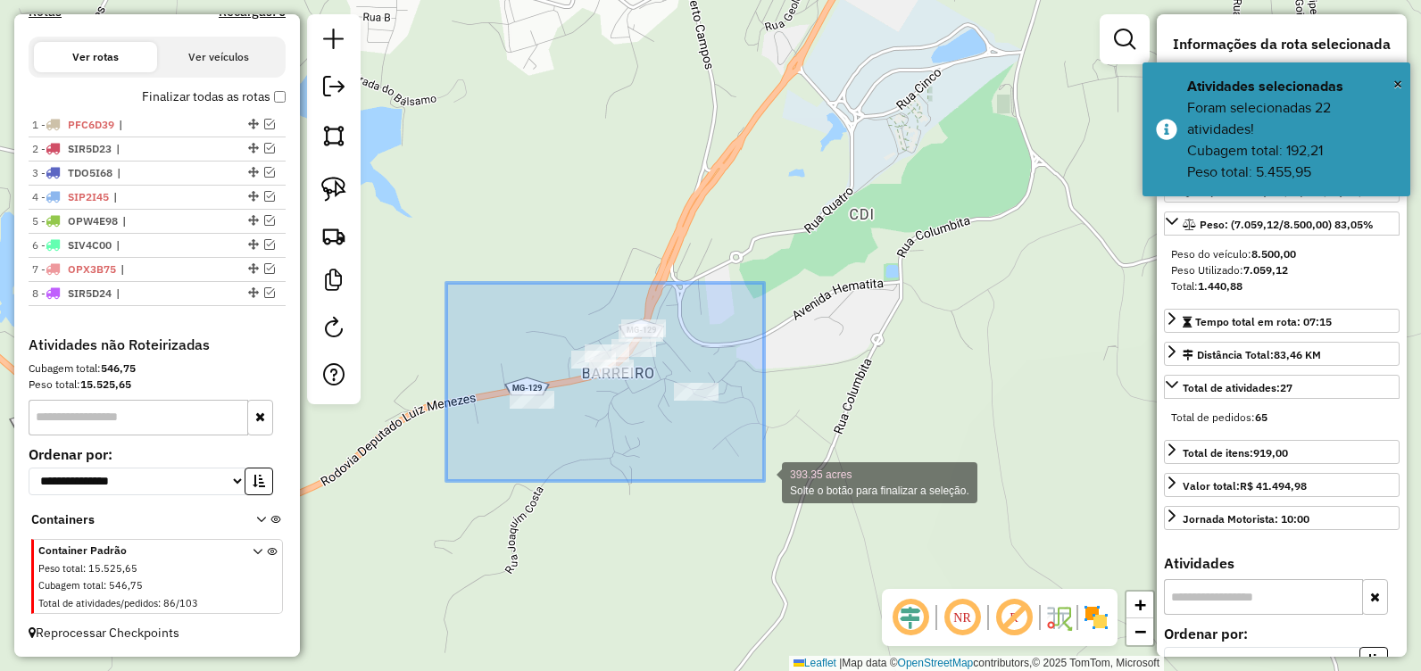
drag, startPoint x: 447, startPoint y: 283, endPoint x: 764, endPoint y: 481, distance: 373.8
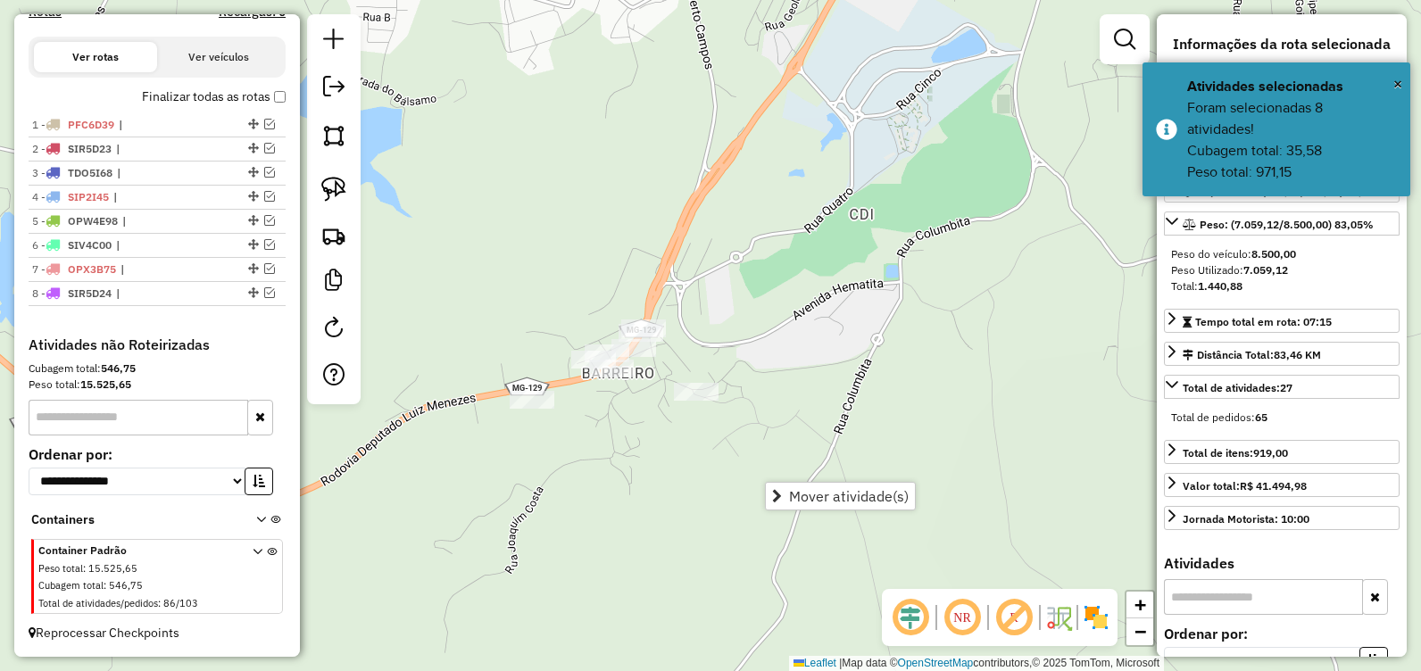
drag, startPoint x: 860, startPoint y: 246, endPoint x: 760, endPoint y: 468, distance: 242.9
click at [761, 467] on div "84252 - BEM SAO GERALDO Endereço: Sebastiao Calixto da Mata, 12 Bairro: Juca Ro…" at bounding box center [710, 335] width 1421 height 671
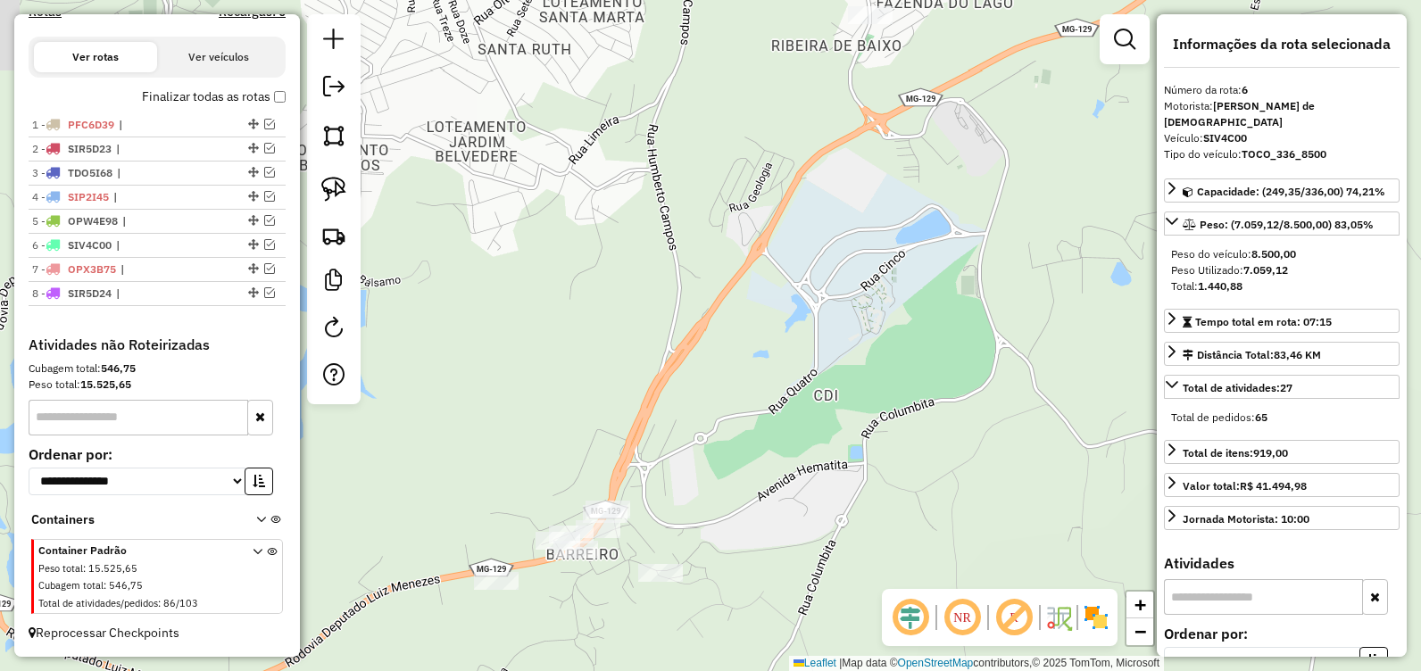
drag, startPoint x: 779, startPoint y: 436, endPoint x: 915, endPoint y: 338, distance: 167.0
click at [911, 340] on div "84252 - BEM SAO GERALDO Endereço: Sebastiao Calixto da Mata, 12 Bairro: Juca Ro…" at bounding box center [710, 335] width 1421 height 671
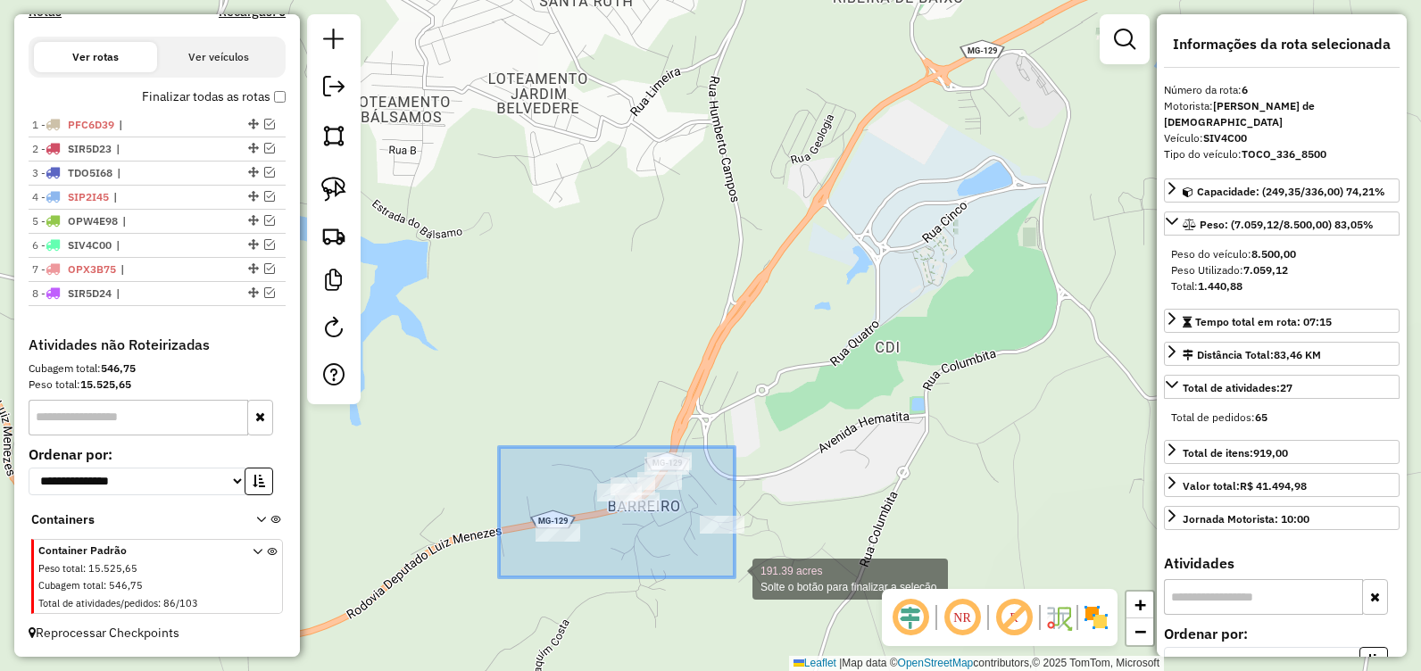
drag, startPoint x: 535, startPoint y: 461, endPoint x: 735, endPoint y: 578, distance: 231.6
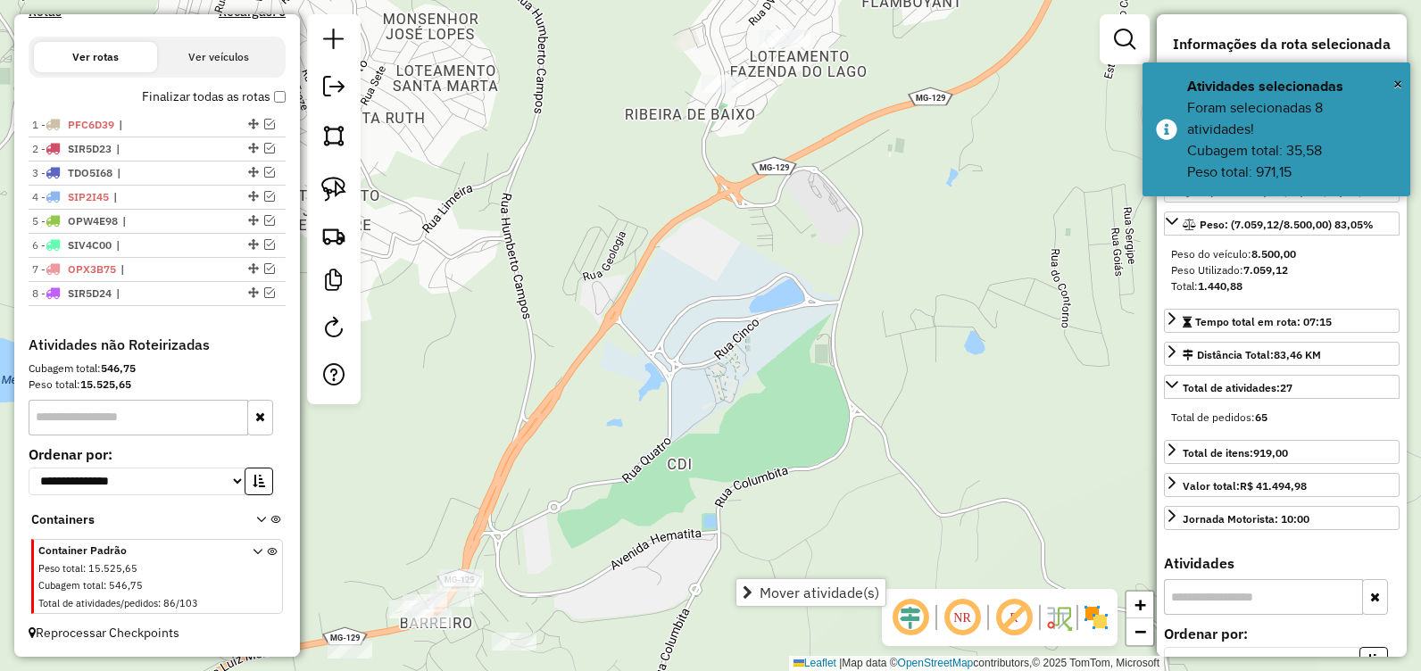
drag, startPoint x: 848, startPoint y: 406, endPoint x: 641, endPoint y: 523, distance: 237.8
click at [641, 523] on div "84252 - BEM SAO GERALDO Endereço: Sebastiao Calixto da Mata, 12 Bairro: Juca Ro…" at bounding box center [710, 335] width 1421 height 671
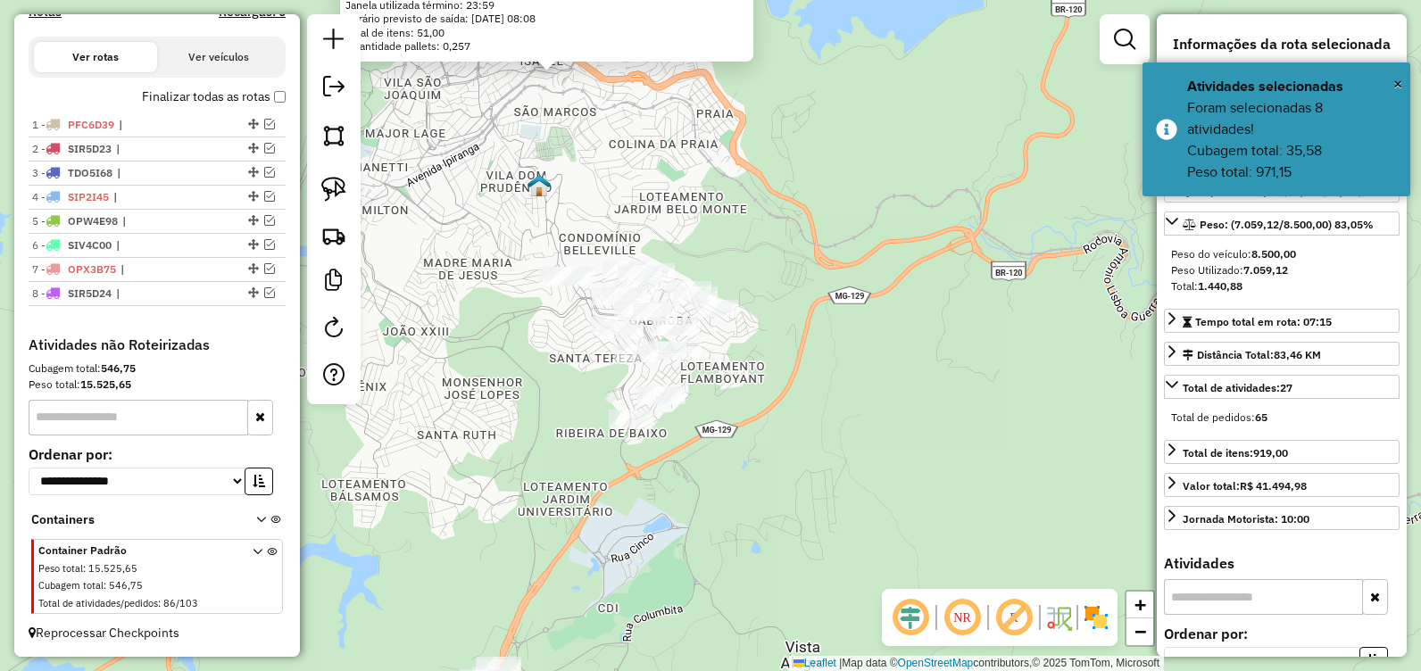
drag, startPoint x: 692, startPoint y: 453, endPoint x: 660, endPoint y: 493, distance: 51.4
click at [660, 493] on div "84252 - BEM SAO GERALDO Endereço: Sebastiao Calixto da Mata, 12 Bairro: Juca Ro…" at bounding box center [710, 335] width 1421 height 671
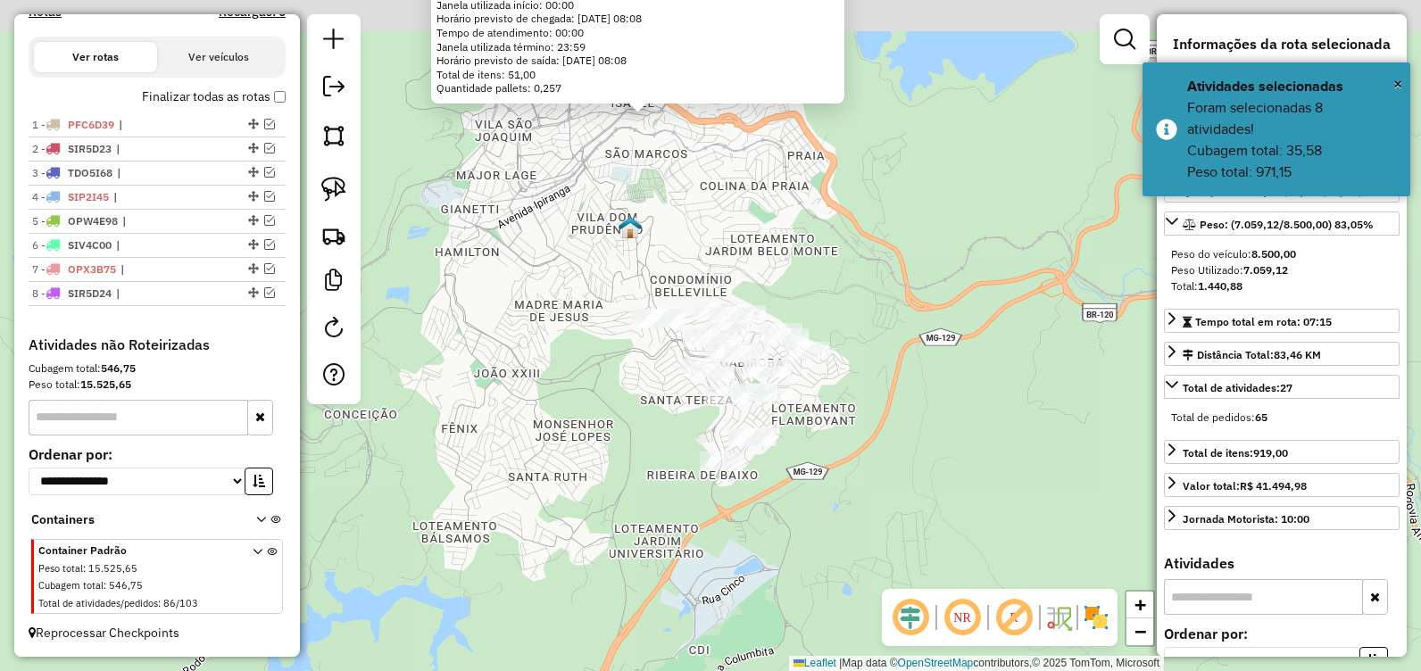
drag, startPoint x: 565, startPoint y: 354, endPoint x: 656, endPoint y: 396, distance: 100.3
click at [656, 396] on div "84252 - BEM SAO GERALDO Endereço: Sebastiao Calixto da Mata, 12 Bairro: Juca Ro…" at bounding box center [710, 335] width 1421 height 671
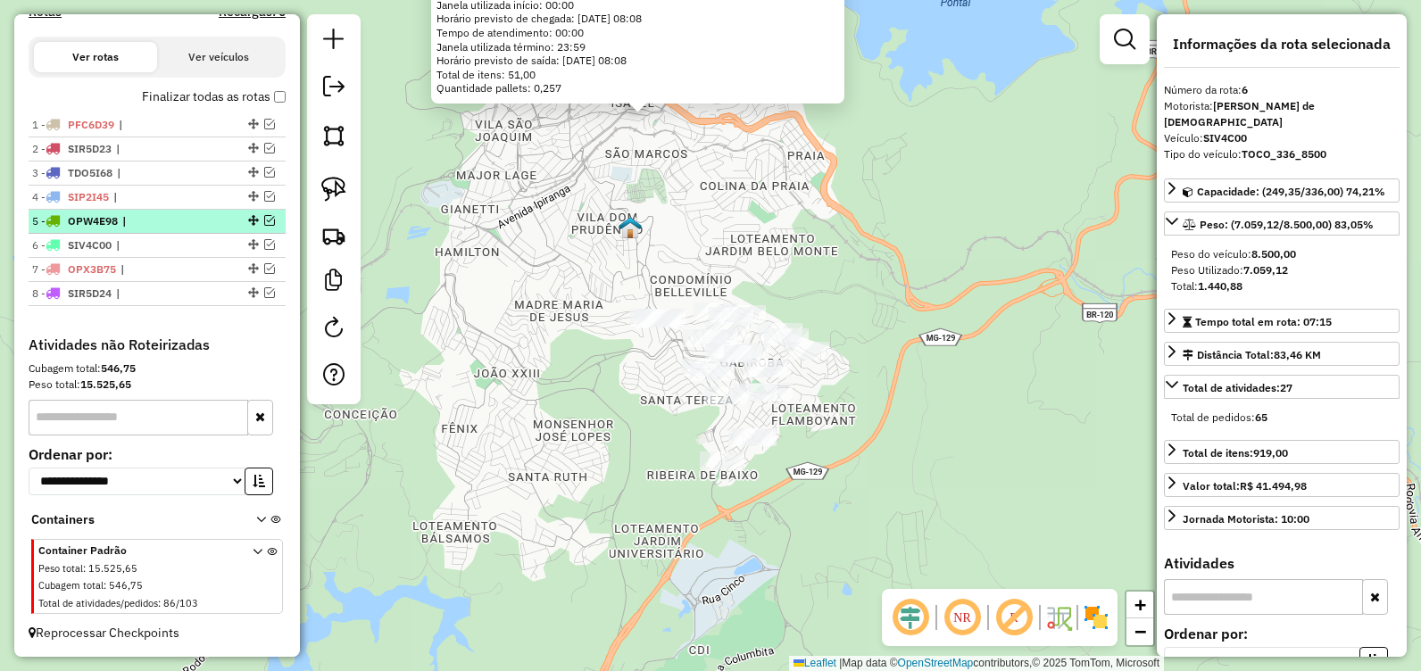
click at [266, 220] on em at bounding box center [269, 220] width 11 height 11
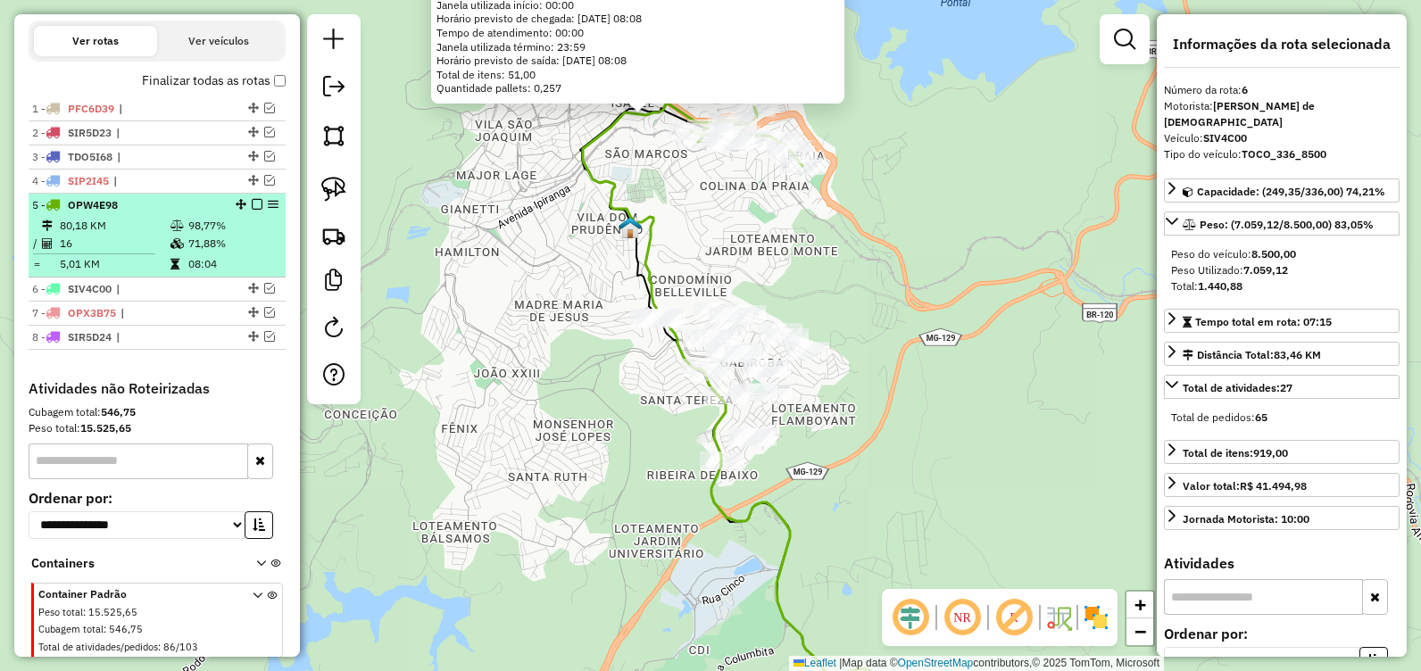
scroll to position [630, 0]
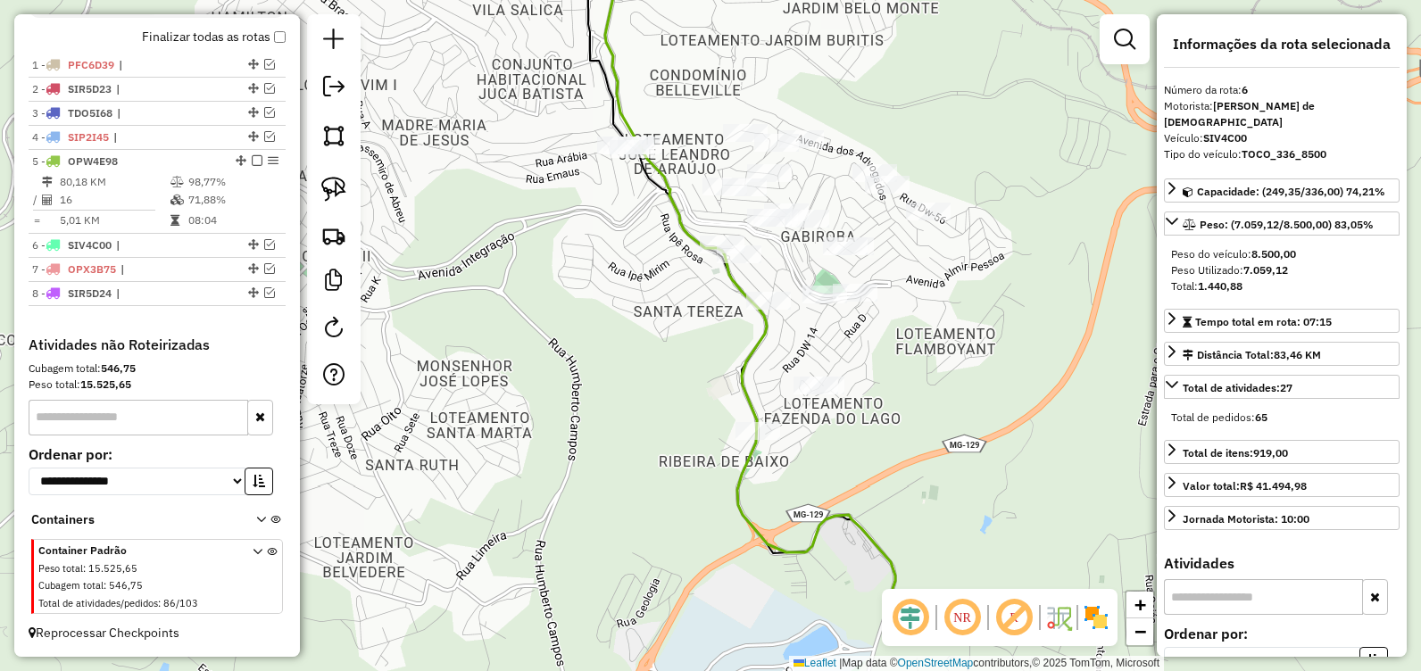
drag, startPoint x: 682, startPoint y: 421, endPoint x: 627, endPoint y: 201, distance: 227.3
click at [627, 201] on div "84252 - BEM SAO GERALDO Endereço: Sebastiao Calixto da Mata, 12 Bairro: Juca Ro…" at bounding box center [710, 335] width 1421 height 671
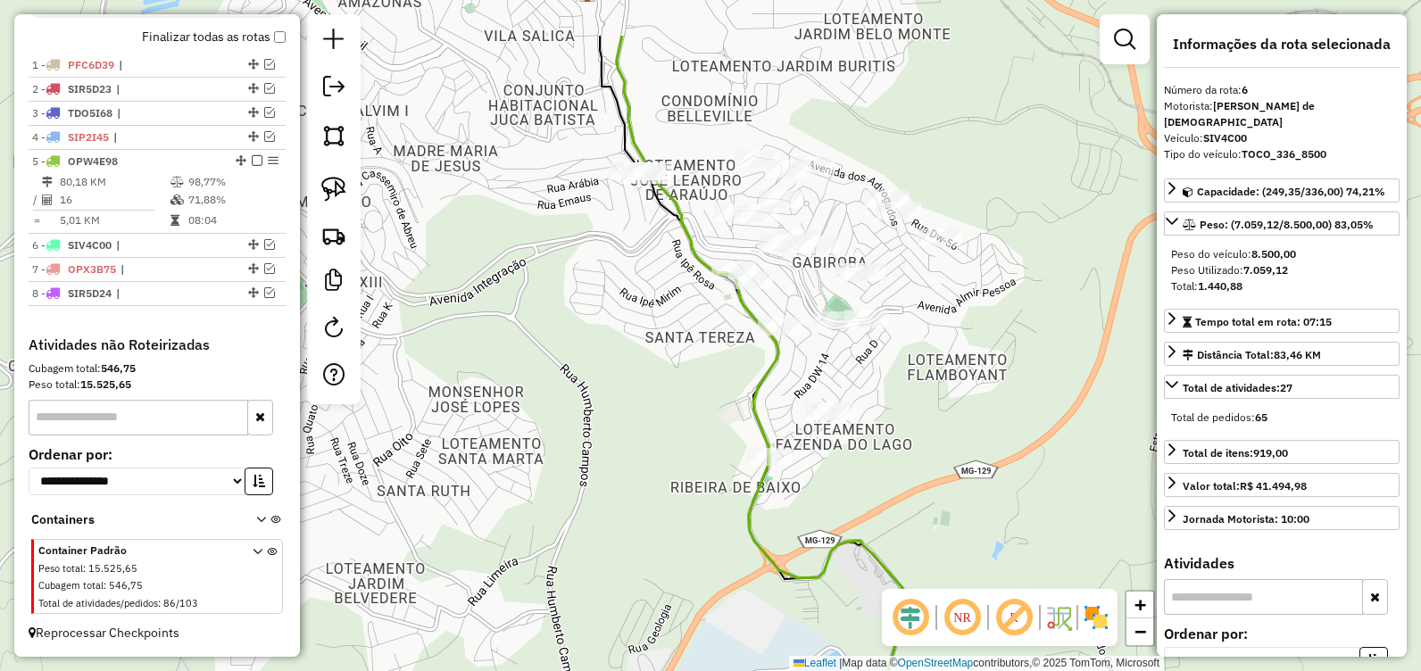
drag, startPoint x: 646, startPoint y: 277, endPoint x: 680, endPoint y: 384, distance: 112.4
click at [679, 381] on div "84252 - BEM SAO GERALDO Endereço: Sebastiao Calixto da Mata, 12 Bairro: Juca Ro…" at bounding box center [710, 335] width 1421 height 671
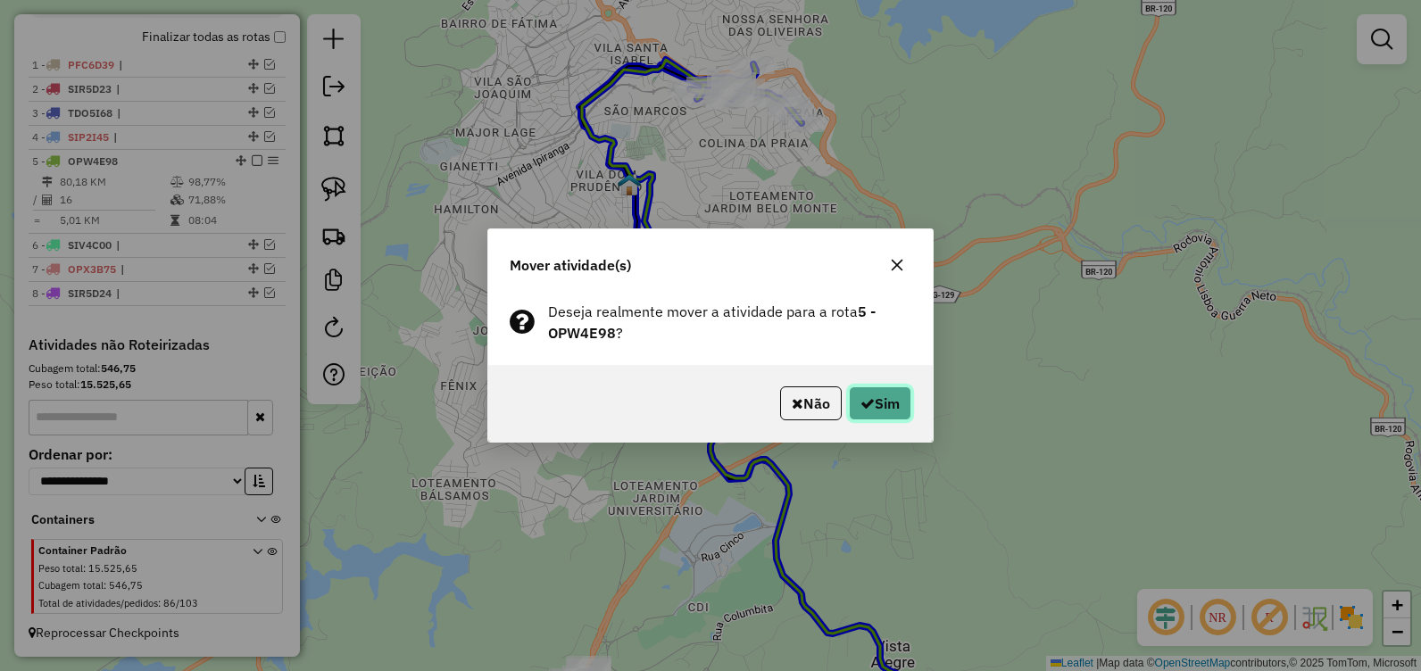
click at [861, 404] on icon "button" at bounding box center [868, 403] width 14 height 14
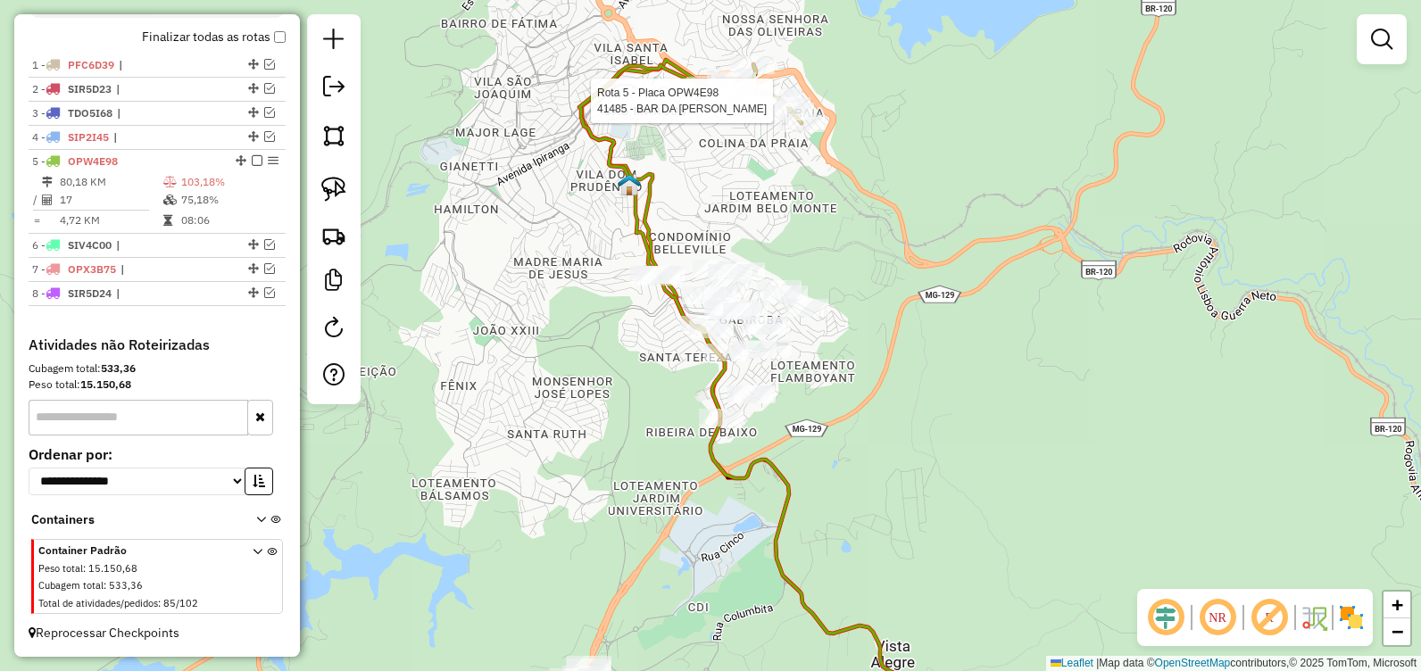
select select "**********"
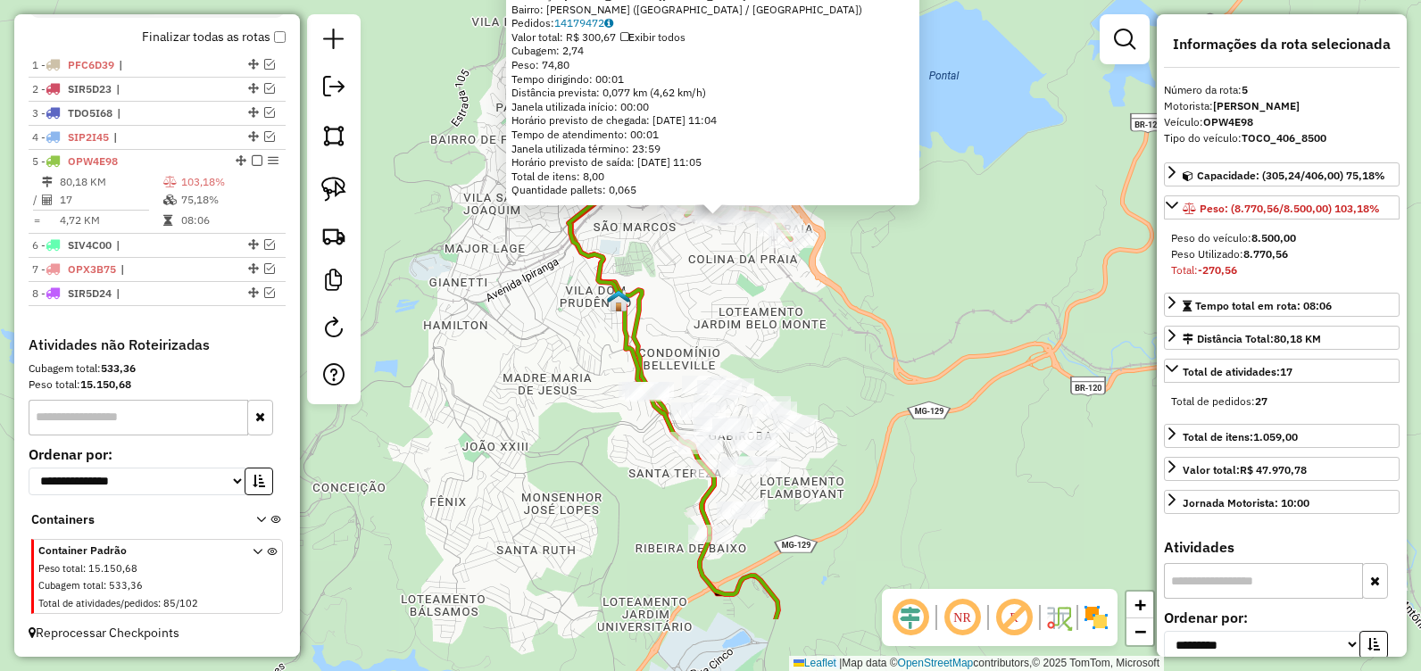
drag, startPoint x: 894, startPoint y: 457, endPoint x: 876, endPoint y: 379, distance: 79.9
click at [902, 331] on div "41485 - BAR DA JOSY Endereço: TRAVESSA JOAO CAMILO OLIVEIRA 139A Bairro: JUCA R…" at bounding box center [710, 335] width 1421 height 671
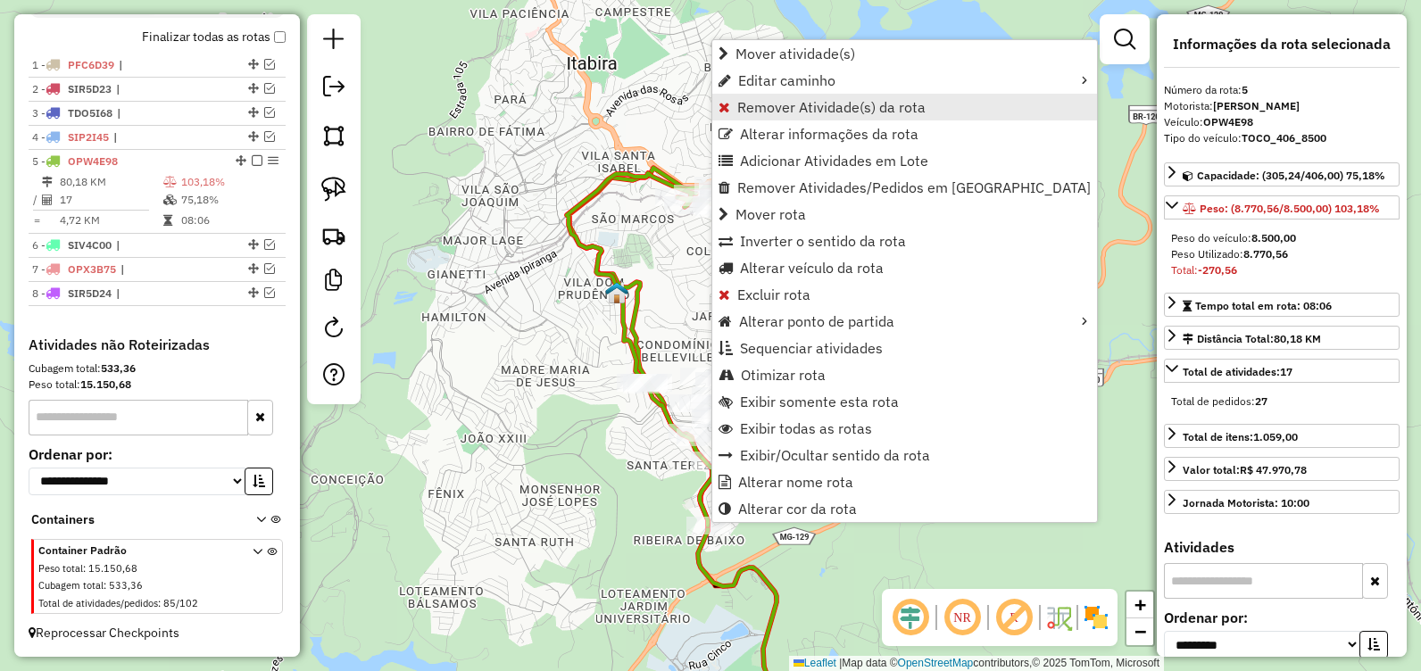
click at [803, 100] on span "Remover Atividade(s) da rota" at bounding box center [831, 107] width 188 height 14
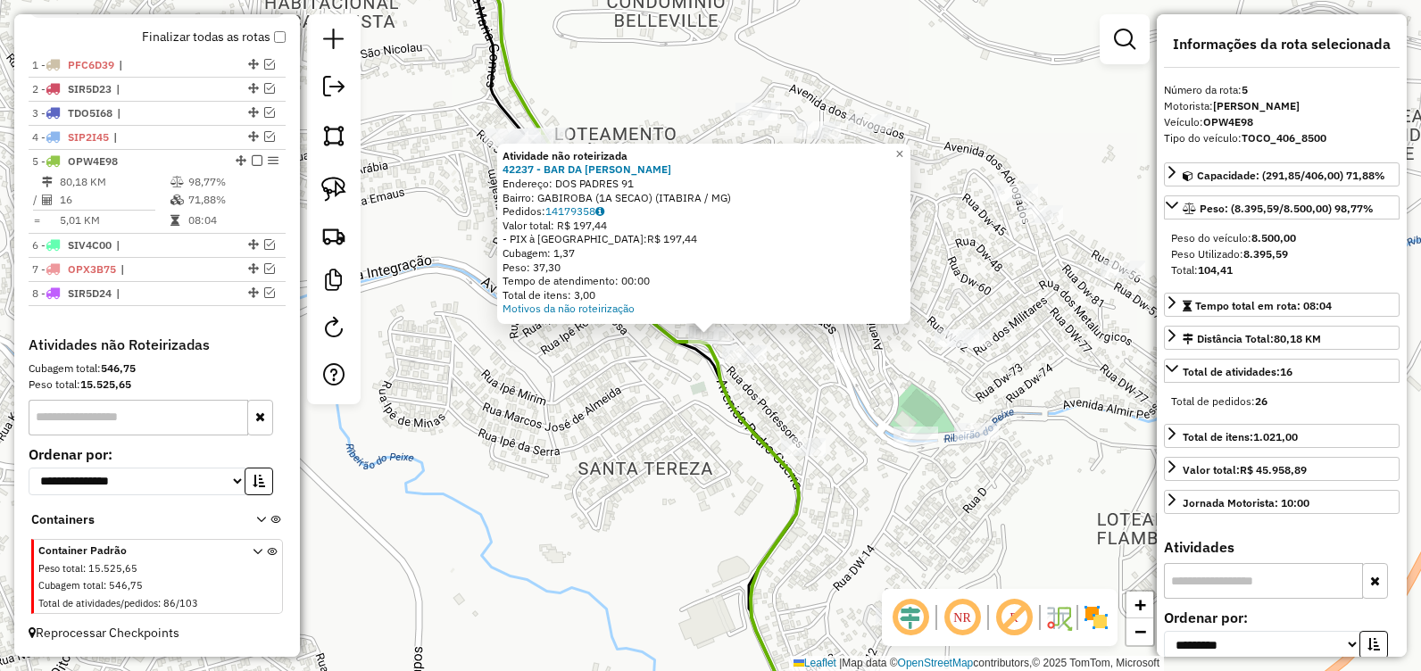
click at [676, 404] on div "Atividade não roteirizada 42237 - BAR DA CELIA Endereço: DOS PADRES 91 Bairro: …" at bounding box center [710, 335] width 1421 height 671
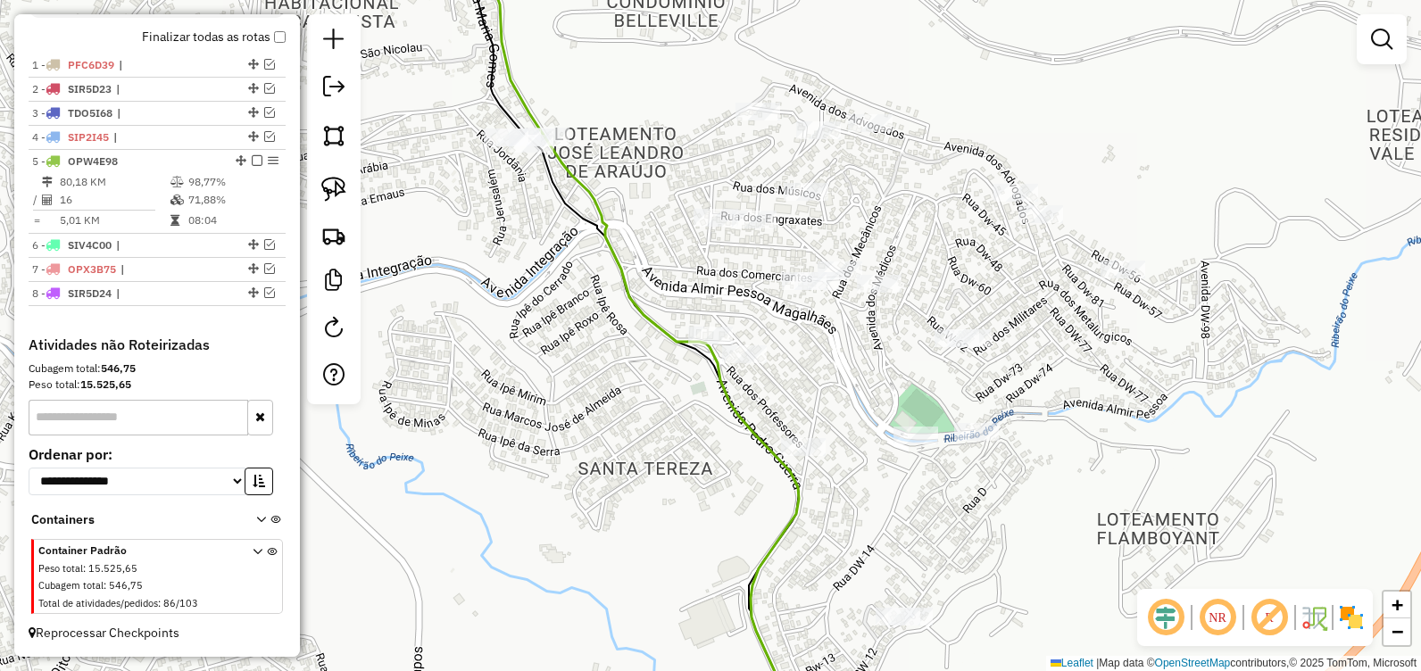
drag, startPoint x: 578, startPoint y: 257, endPoint x: 585, endPoint y: 331, distance: 74.4
click at [586, 329] on div "Janela de atendimento Grade de atendimento Capacidade Transportadoras Veículos …" at bounding box center [710, 335] width 1421 height 671
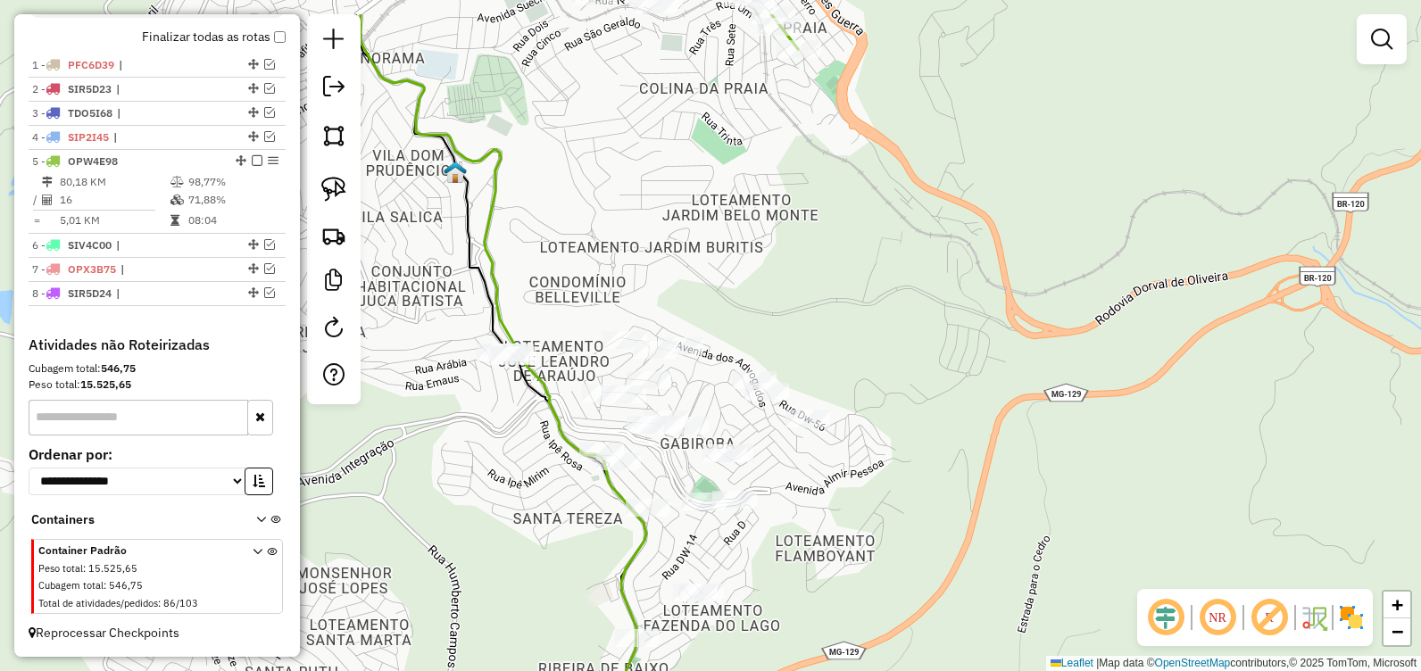
drag, startPoint x: 595, startPoint y: 455, endPoint x: 552, endPoint y: 536, distance: 92.3
click at [552, 536] on div "Janela de atendimento Grade de atendimento Capacidade Transportadoras Veículos …" at bounding box center [710, 335] width 1421 height 671
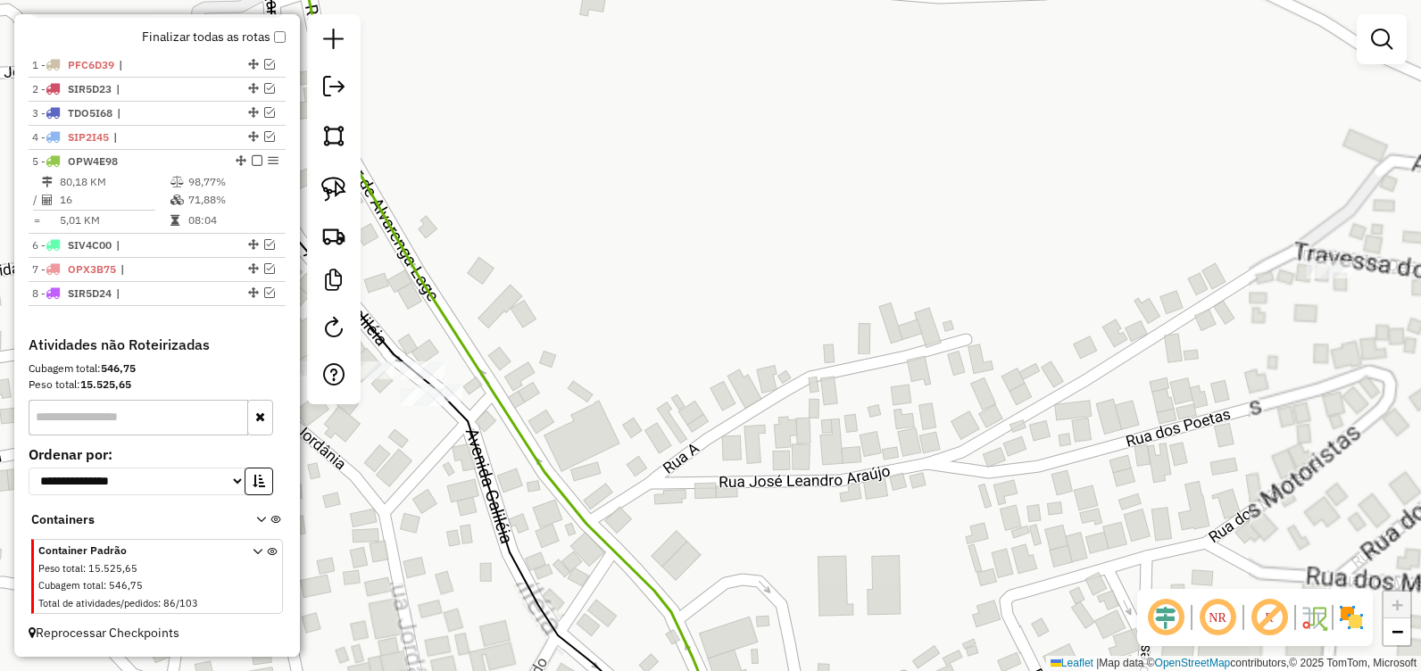
drag, startPoint x: 492, startPoint y: 429, endPoint x: 589, endPoint y: 439, distance: 97.8
click at [595, 454] on div "Janela de atendimento Grade de atendimento Capacidade Transportadoras Veículos …" at bounding box center [710, 335] width 1421 height 671
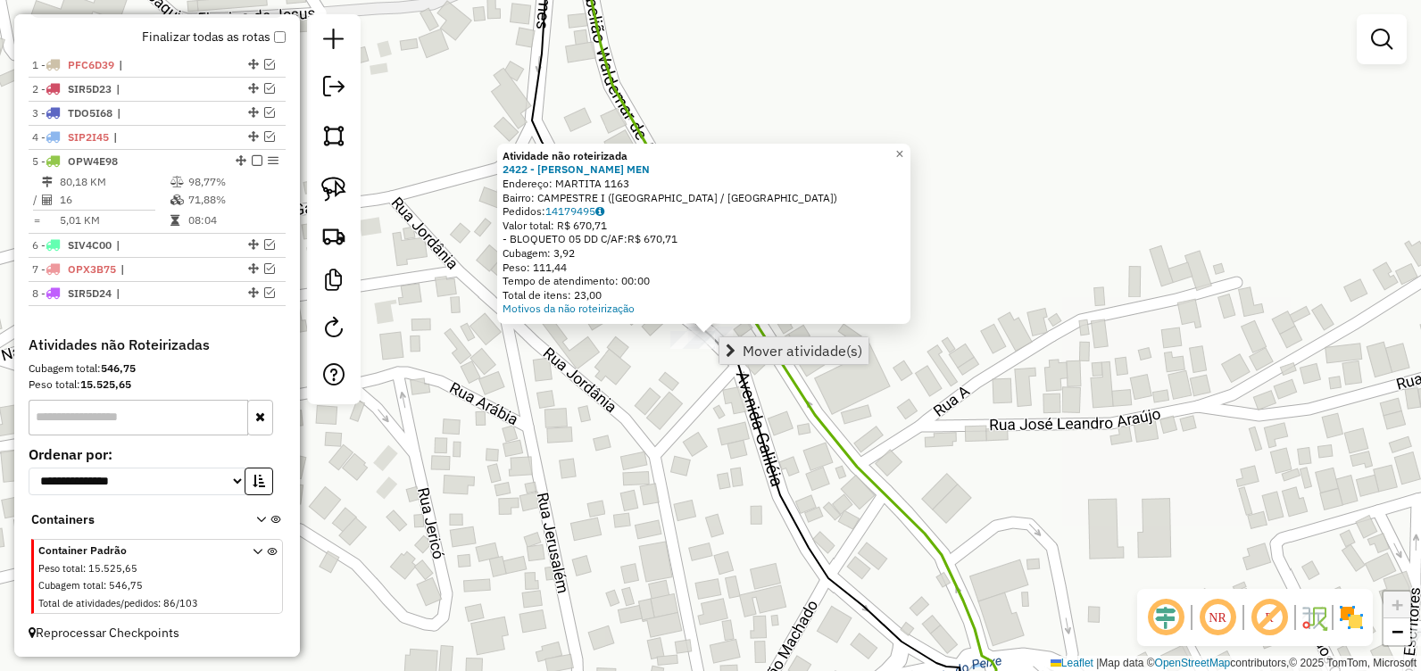
click at [754, 357] on span "Mover atividade(s)" at bounding box center [803, 351] width 120 height 14
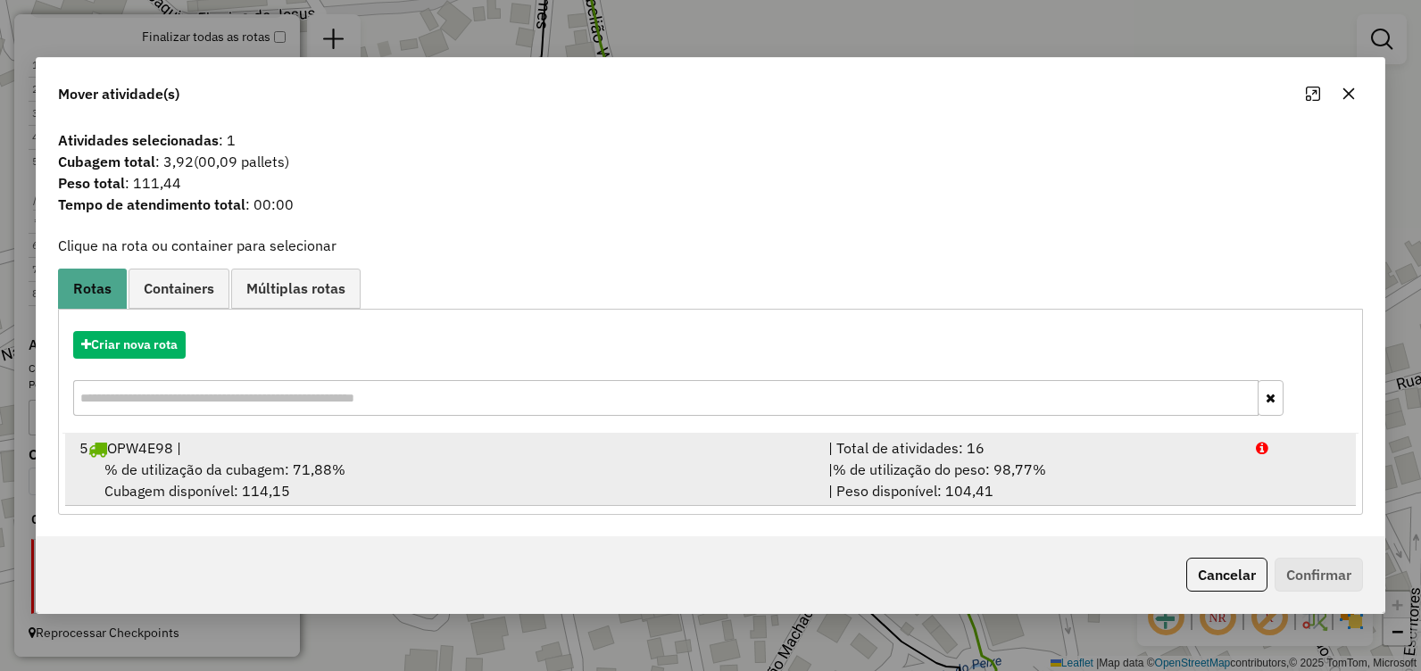
click at [469, 470] on div "% de utilização da cubagem: 71,88% Cubagem disponível: 114,15" at bounding box center [443, 480] width 749 height 43
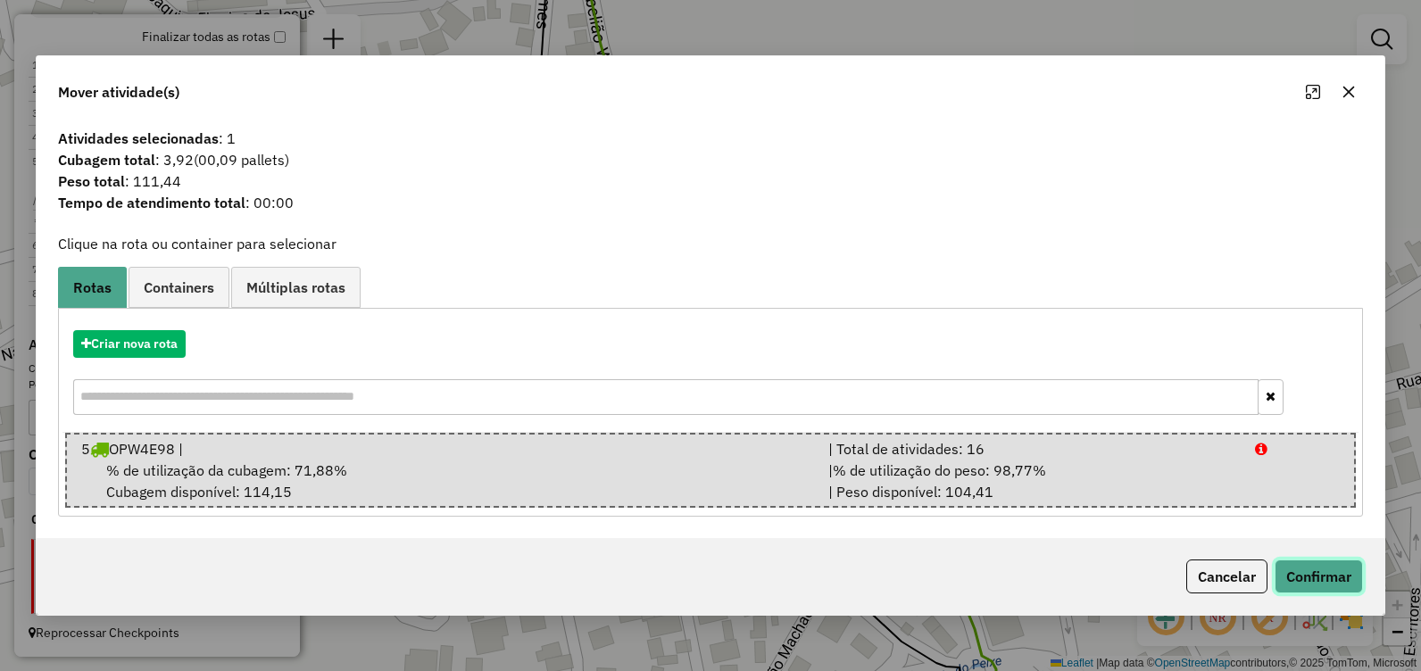
click at [1321, 575] on button "Confirmar" at bounding box center [1319, 577] width 88 height 34
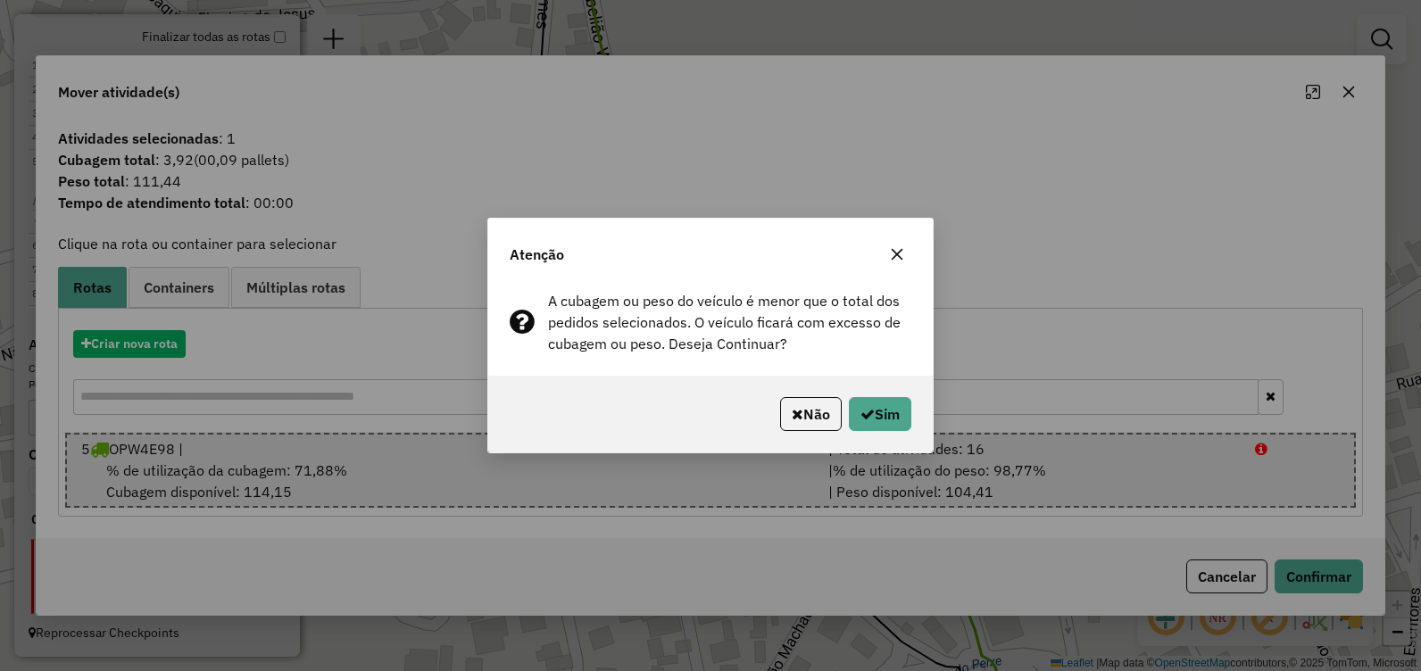
click at [899, 252] on icon "button" at bounding box center [898, 255] width 12 height 12
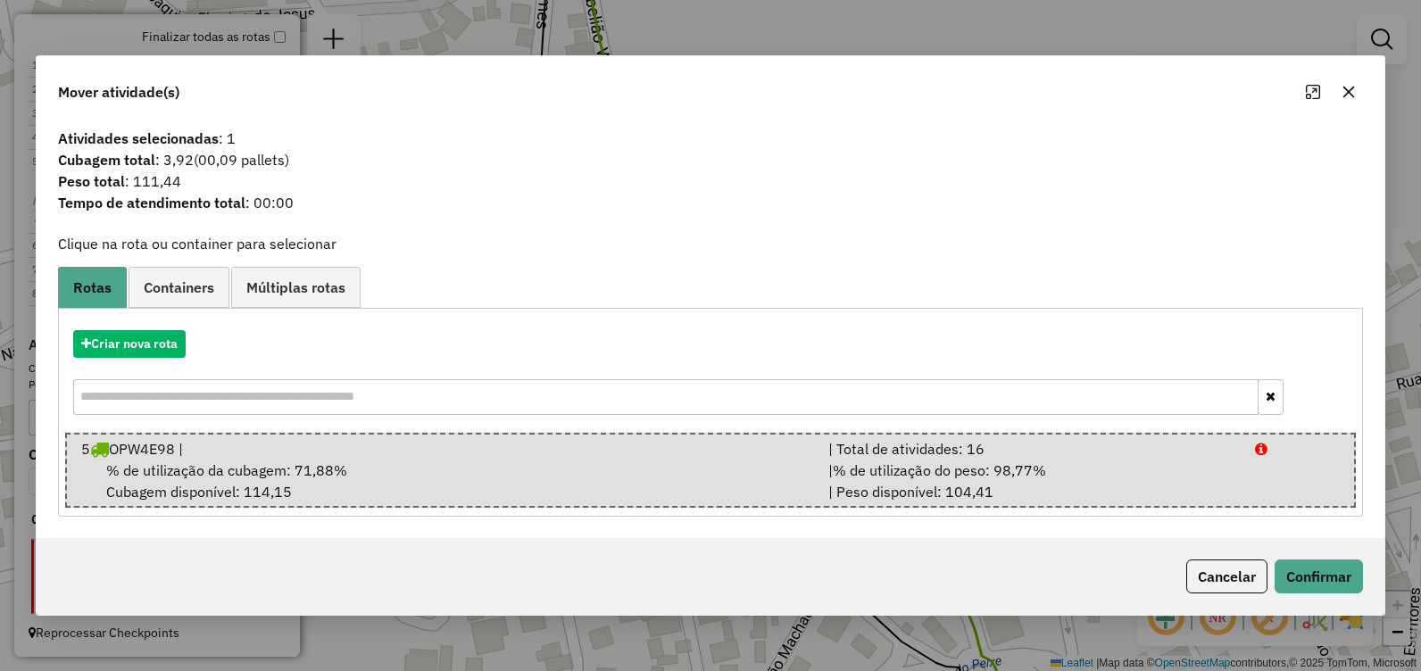
click at [1357, 84] on button "button" at bounding box center [1349, 92] width 29 height 29
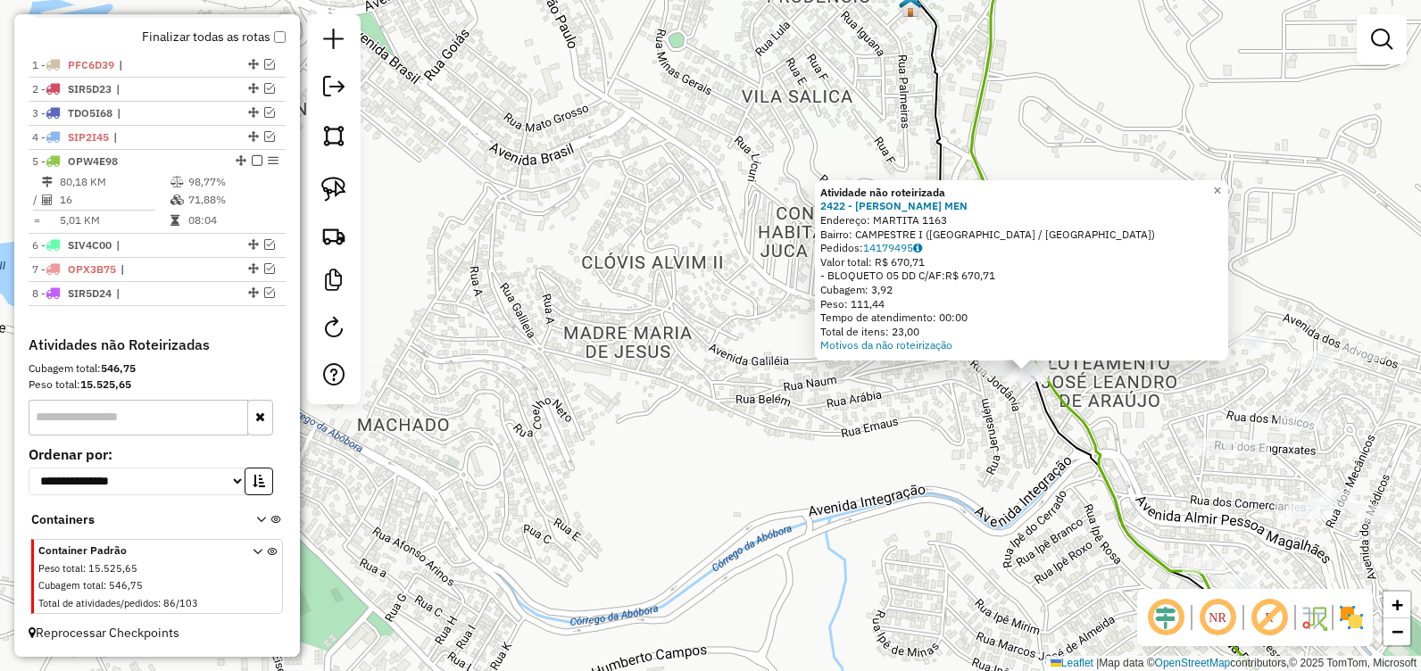
click at [1074, 101] on div "Atividade não roteirizada 2422 - MARIA APARECIDA MEN Endereço: MARTITA 1163 Bai…" at bounding box center [710, 335] width 1421 height 671
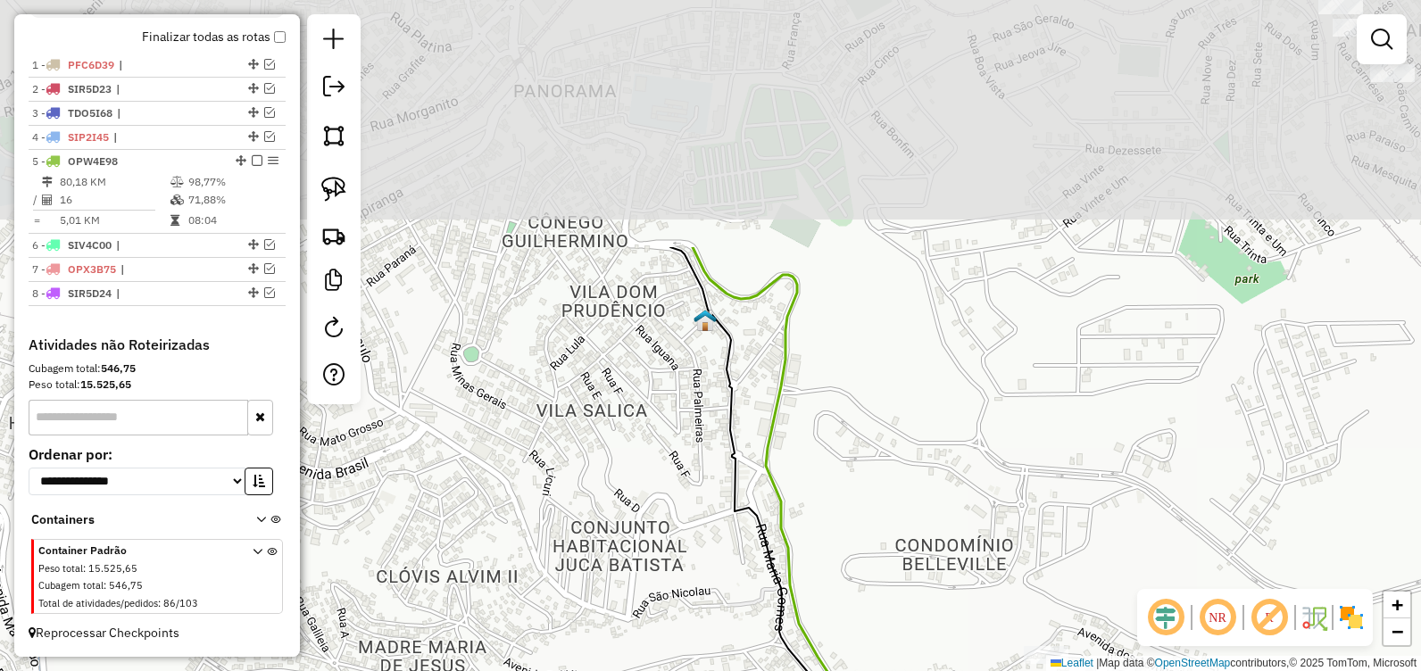
drag, startPoint x: 1123, startPoint y: 98, endPoint x: 891, endPoint y: 470, distance: 437.9
click at [891, 470] on div "Janela de atendimento Grade de atendimento Capacidade Transportadoras Veículos …" at bounding box center [710, 335] width 1421 height 671
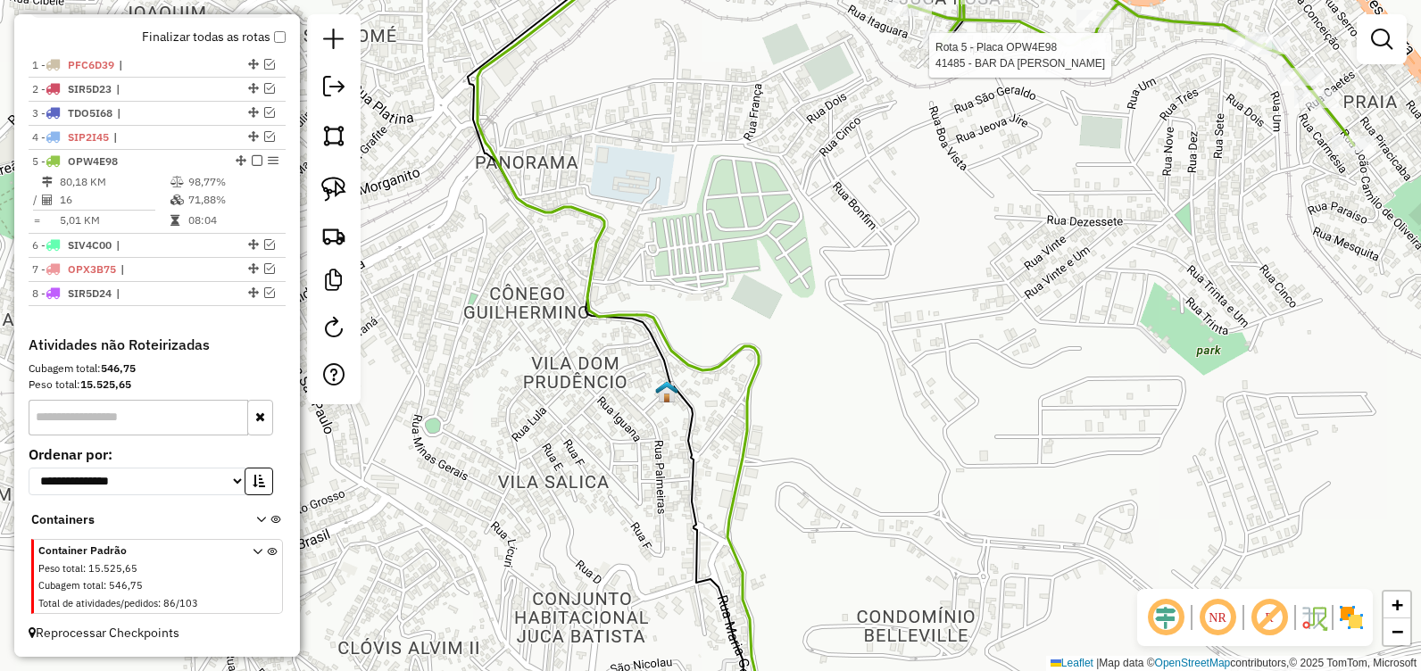
select select "**********"
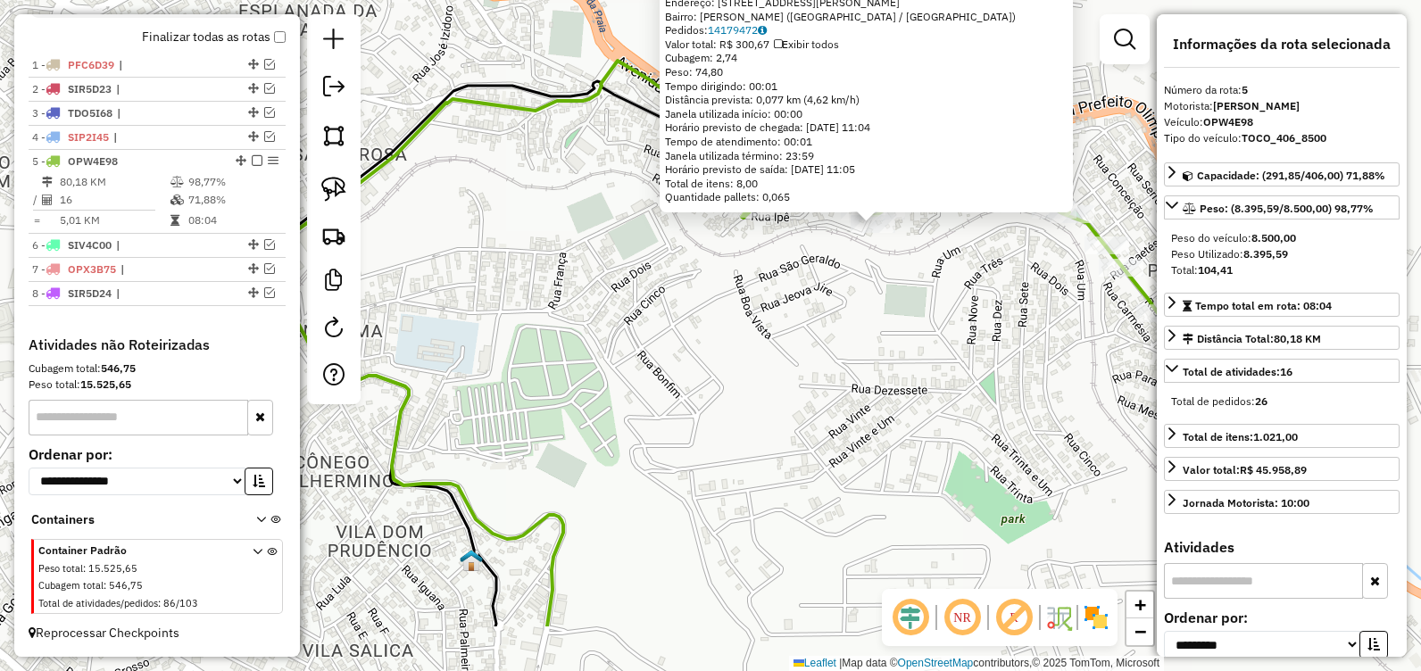
drag, startPoint x: 753, startPoint y: 479, endPoint x: 870, endPoint y: 399, distance: 142.6
click at [869, 398] on div "41485 - BAR DA JOSY Endereço: TRAVESSA JOAO CAMILO OLIVEIRA 139A Bairro: JUCA R…" at bounding box center [710, 335] width 1421 height 671
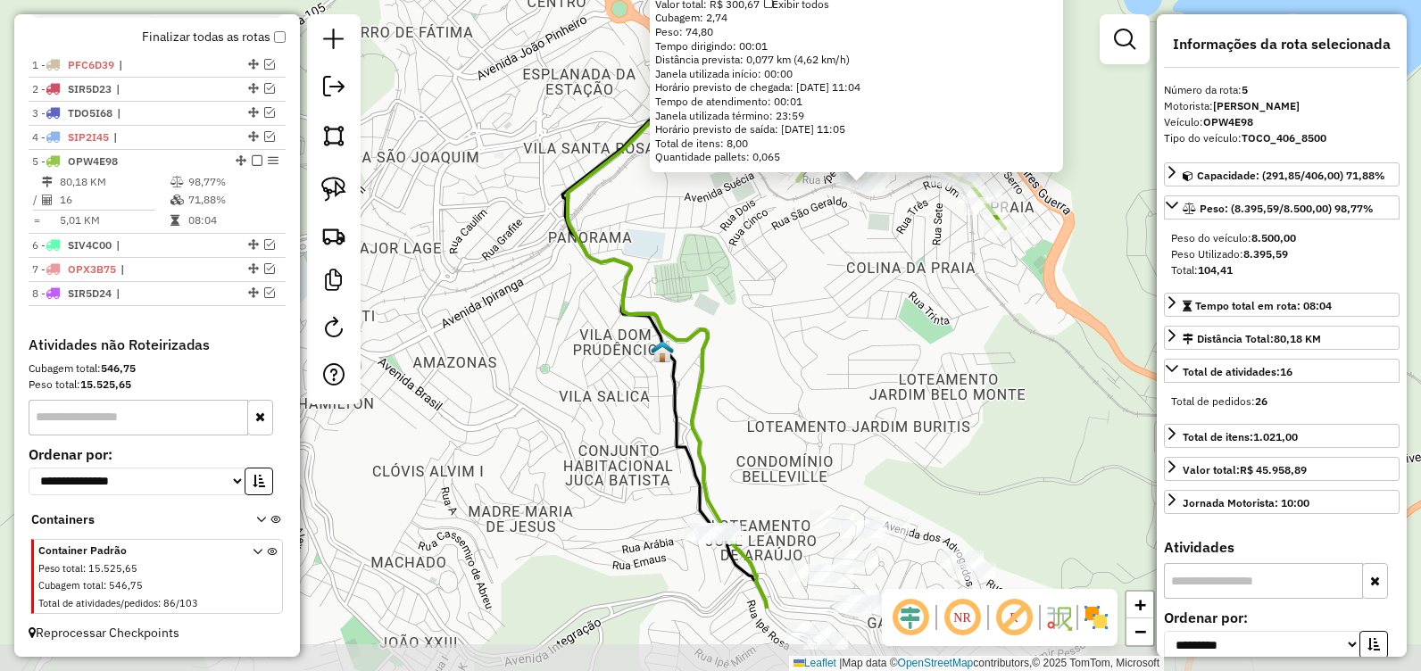
drag, startPoint x: 830, startPoint y: 451, endPoint x: 788, endPoint y: 345, distance: 113.4
click at [795, 346] on div "41485 - BAR DA JOSY Endereço: TRAVESSA JOAO CAMILO OLIVEIRA 139A Bairro: JUCA R…" at bounding box center [710, 335] width 1421 height 671
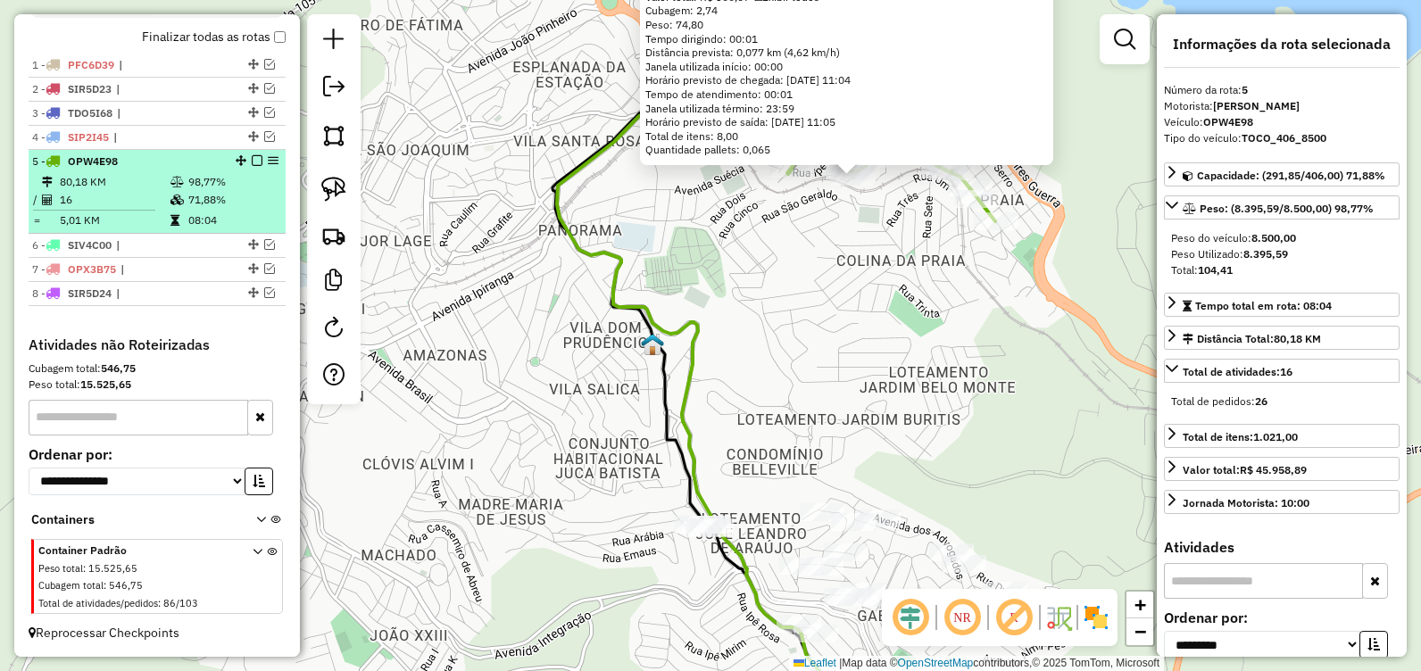
click at [253, 162] on em at bounding box center [257, 160] width 11 height 11
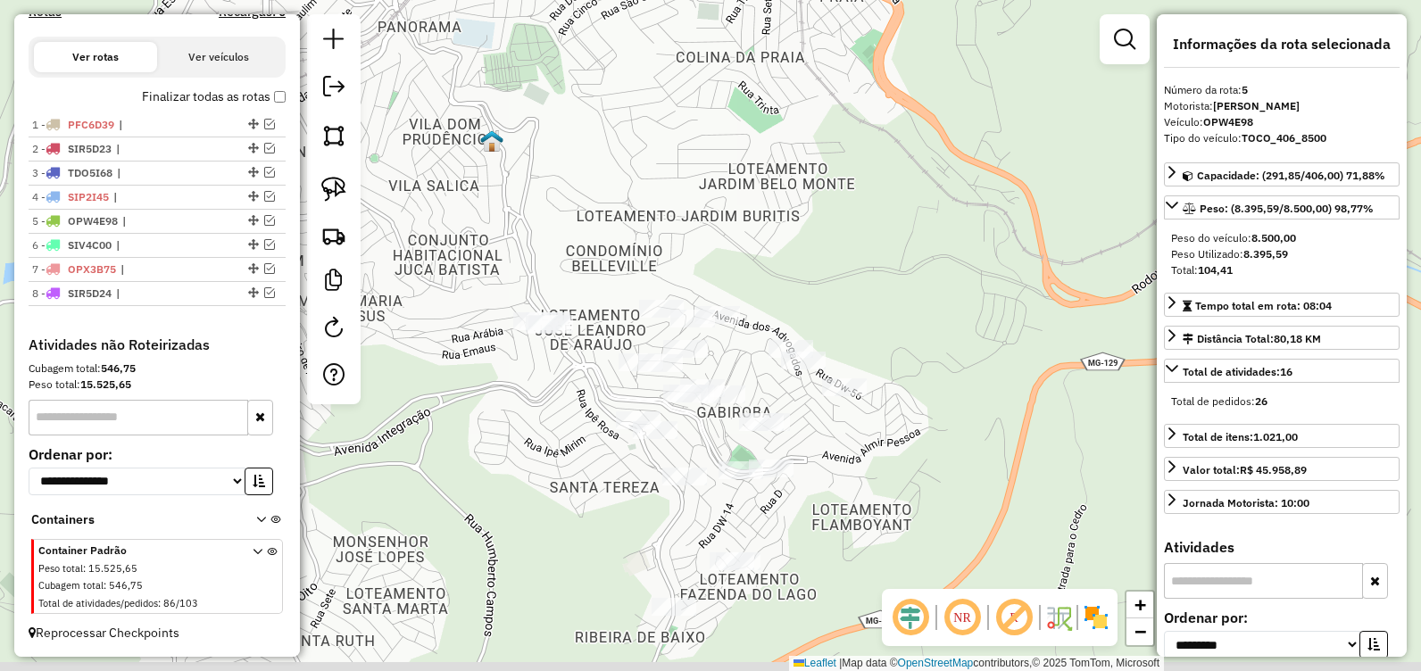
drag, startPoint x: 611, startPoint y: 342, endPoint x: 457, endPoint y: 155, distance: 241.6
click at [457, 155] on div "41485 - BAR DA JOSY Endereço: TRAVESSA JOAO CAMILO OLIVEIRA 139A Bairro: JUCA R…" at bounding box center [710, 335] width 1421 height 671
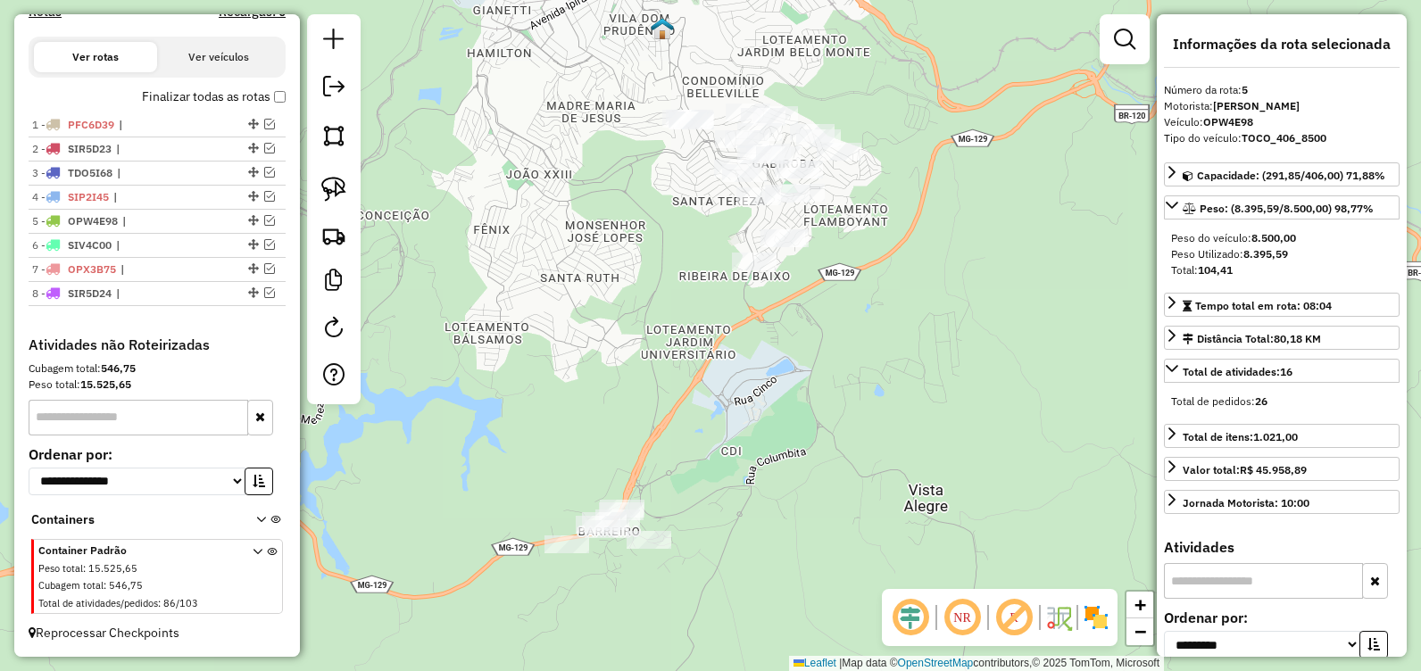
drag, startPoint x: 468, startPoint y: 407, endPoint x: 629, endPoint y: 243, distance: 230.4
click at [629, 243] on div "41485 - BAR DA JOSY Endereço: TRAVESSA JOAO CAMILO OLIVEIRA 139A Bairro: JUCA R…" at bounding box center [710, 335] width 1421 height 671
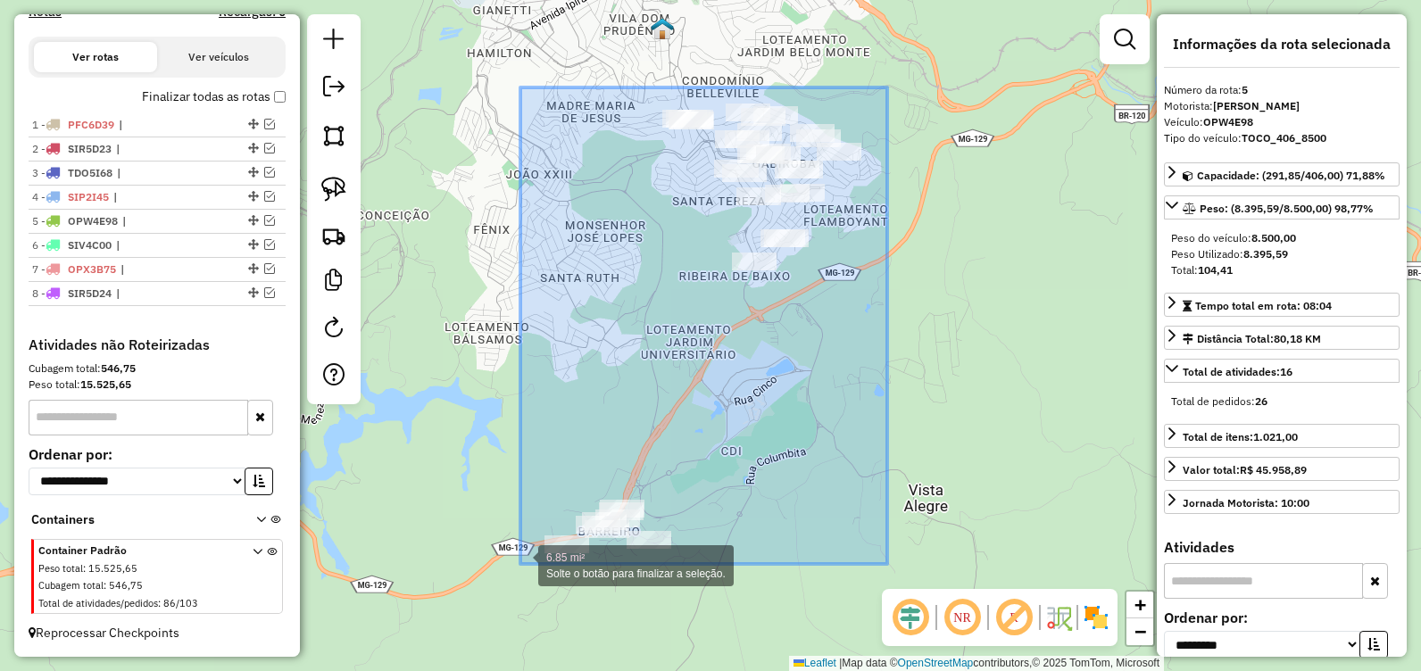
drag, startPoint x: 887, startPoint y: 87, endPoint x: 519, endPoint y: 567, distance: 604.7
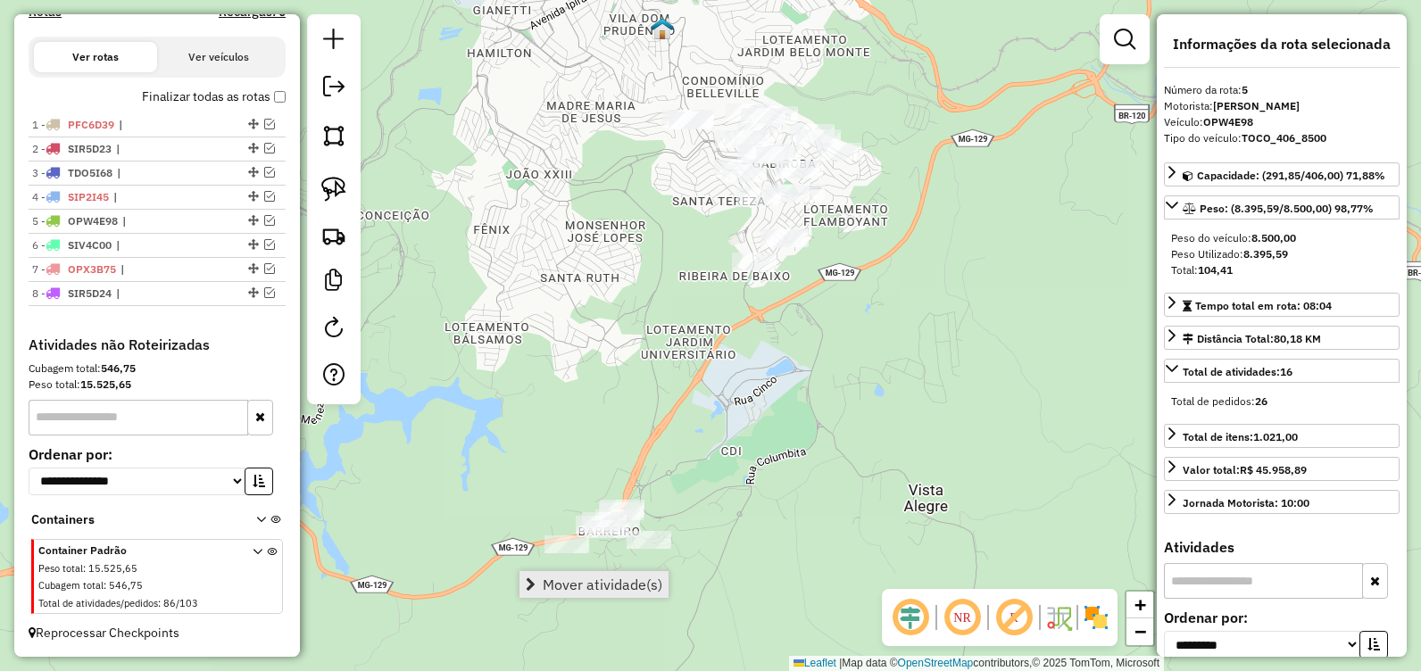
click at [578, 586] on span "Mover atividade(s)" at bounding box center [603, 585] width 120 height 14
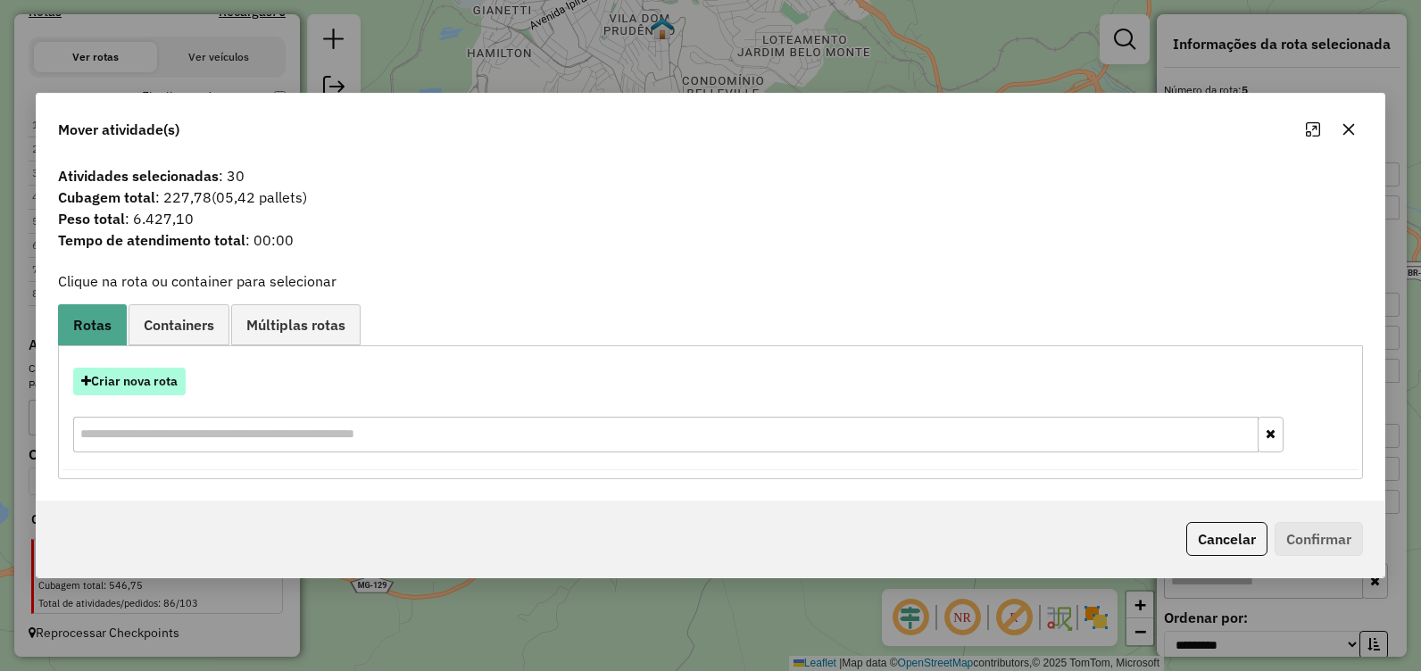
click at [171, 377] on button "Criar nova rota" at bounding box center [129, 382] width 112 height 28
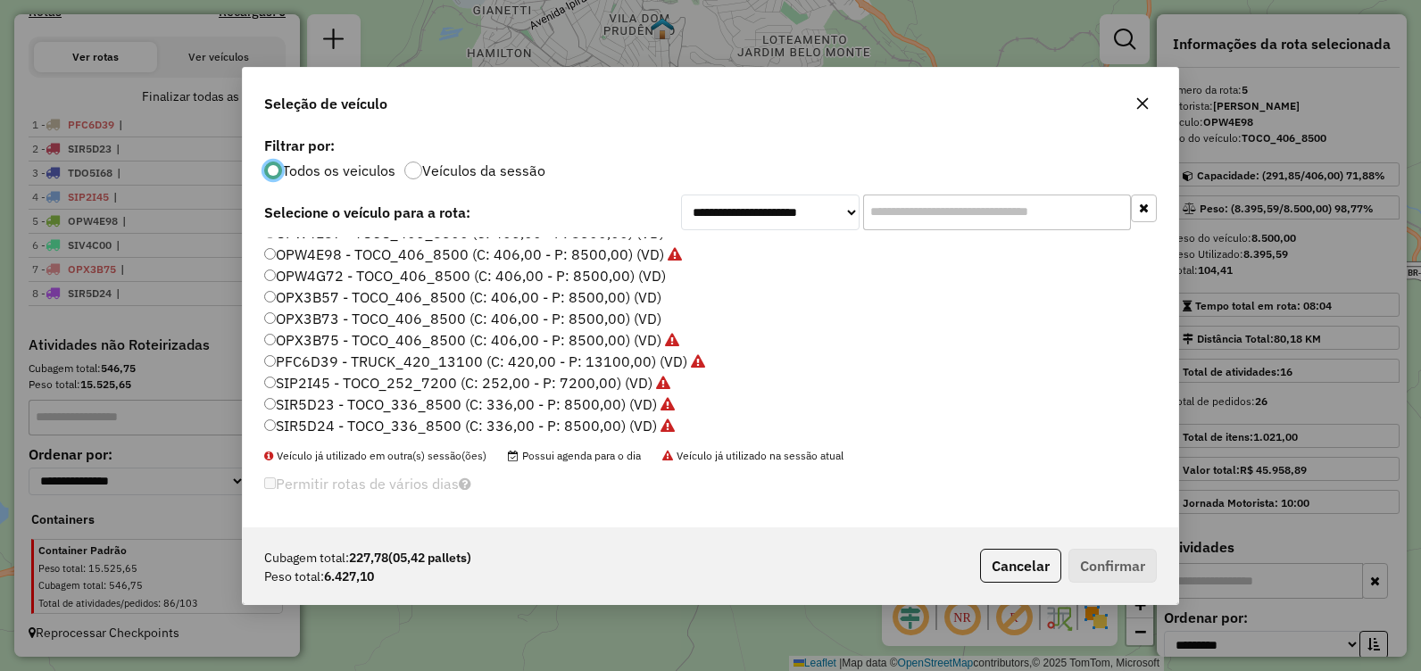
scroll to position [0, 0]
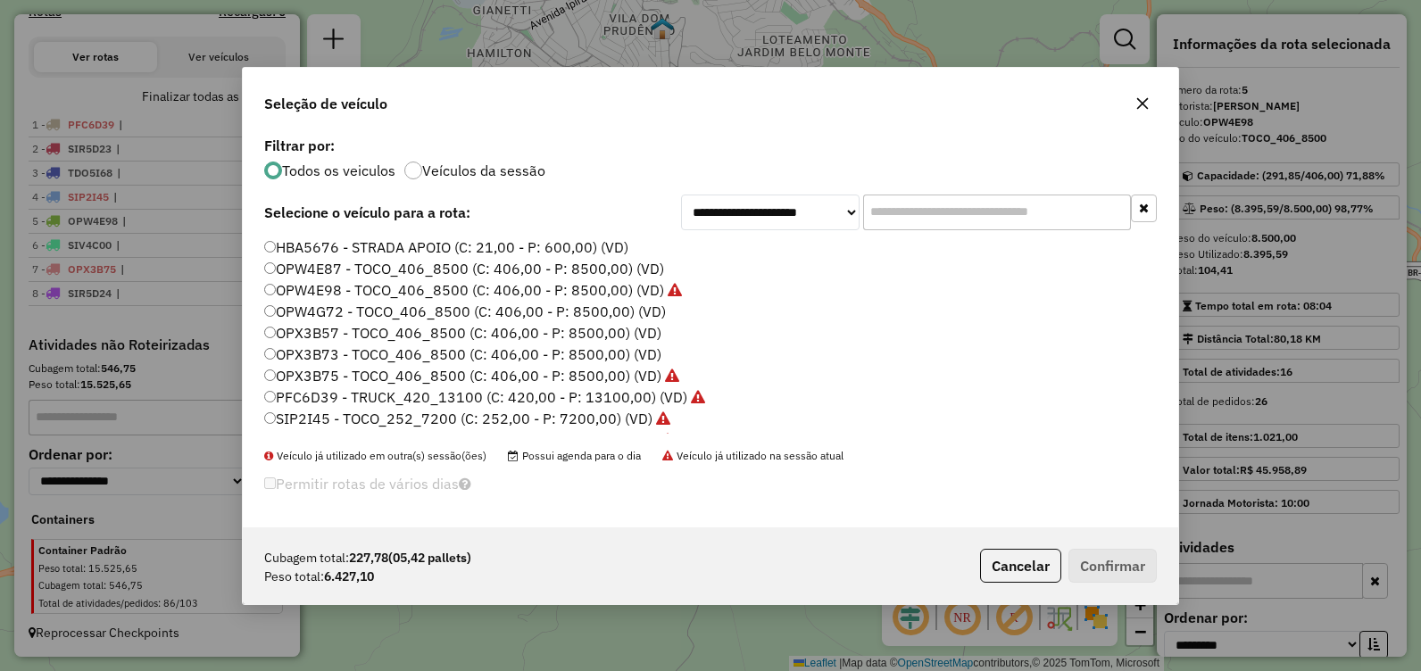
click at [1144, 104] on icon "button" at bounding box center [1143, 103] width 12 height 12
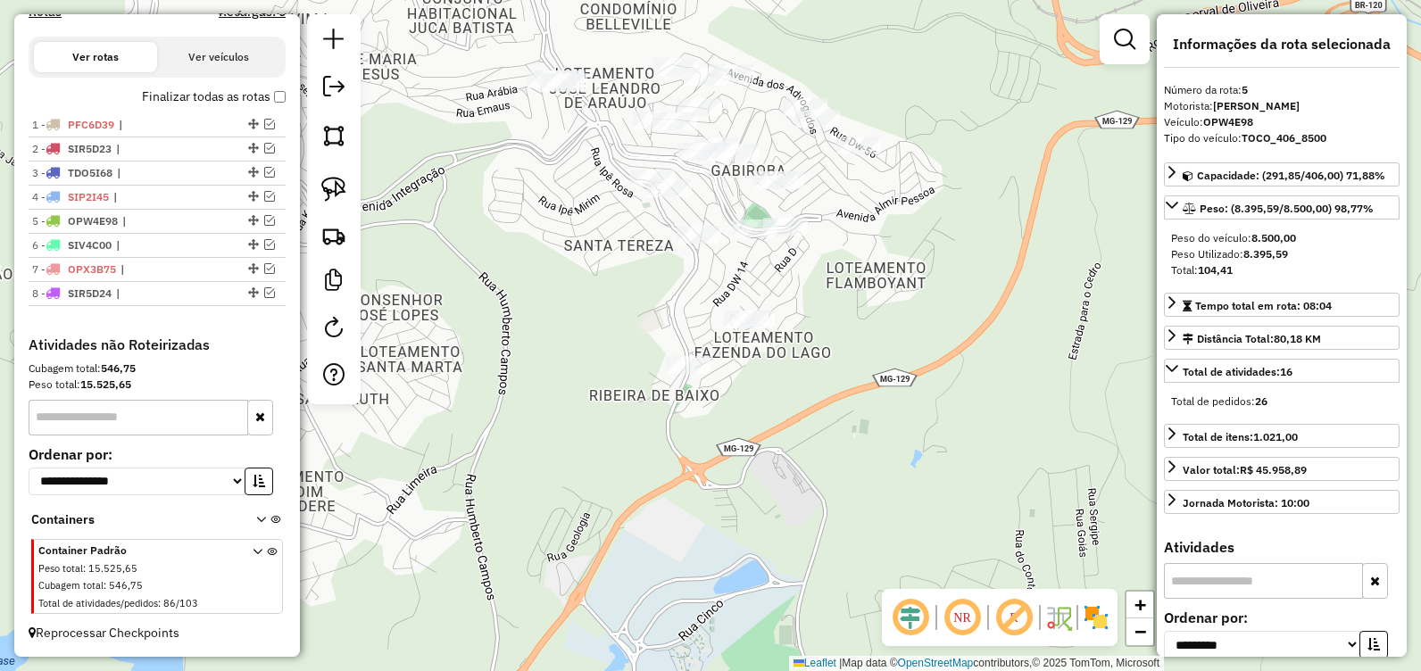
drag, startPoint x: 661, startPoint y: 264, endPoint x: 699, endPoint y: 339, distance: 84.2
click at [699, 338] on div "41485 - BAR DA JOSY Endereço: TRAVESSA JOAO CAMILO OLIVEIRA 139A Bairro: JUCA R…" at bounding box center [710, 335] width 1421 height 671
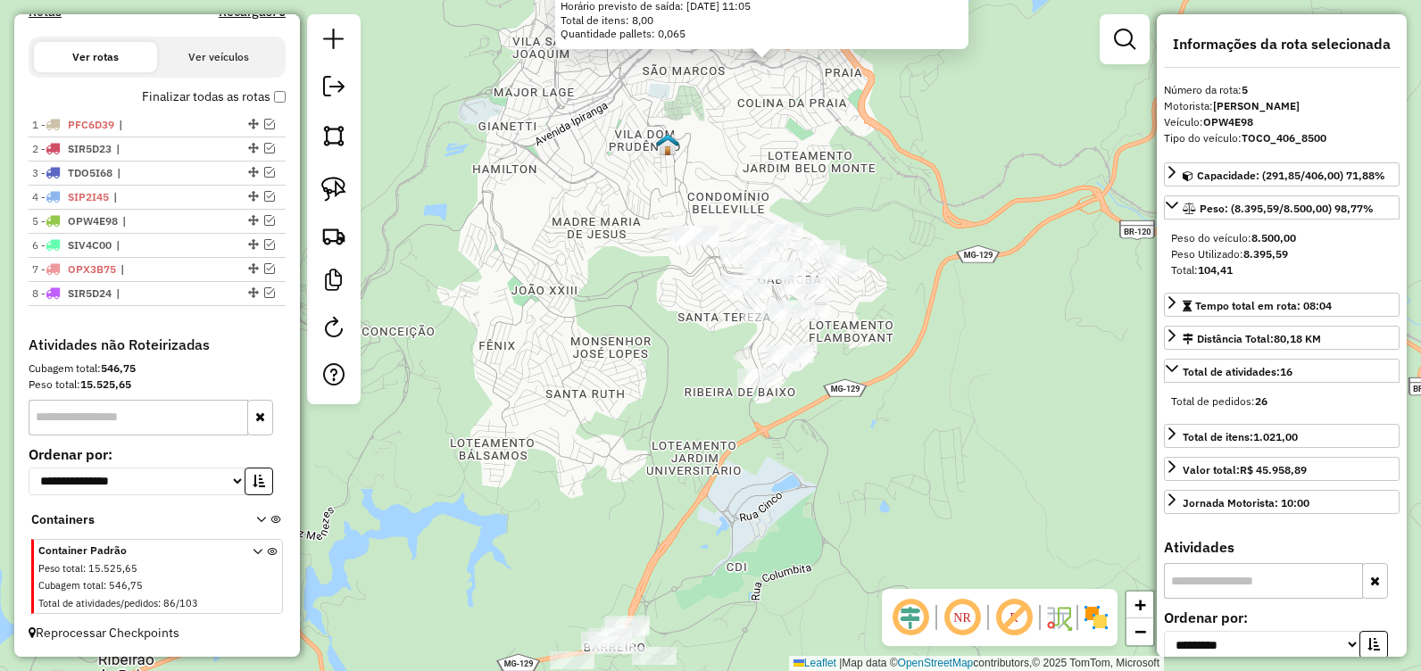
drag, startPoint x: 592, startPoint y: 379, endPoint x: 789, endPoint y: 412, distance: 199.9
click at [645, 371] on div "41485 - BAR DA JOSY Endereço: TRAVESSA JOAO CAMILO OLIVEIRA 139A Bairro: JUCA R…" at bounding box center [710, 335] width 1421 height 671
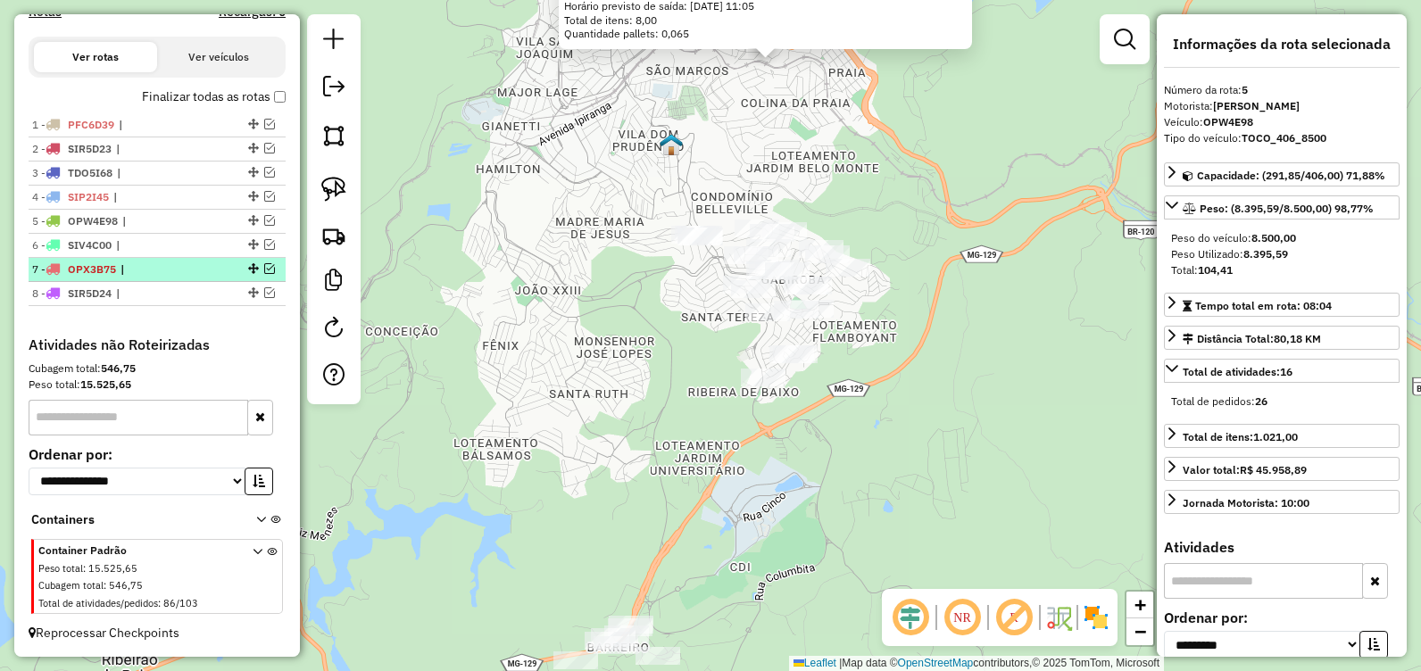
click at [266, 265] on em at bounding box center [269, 268] width 11 height 11
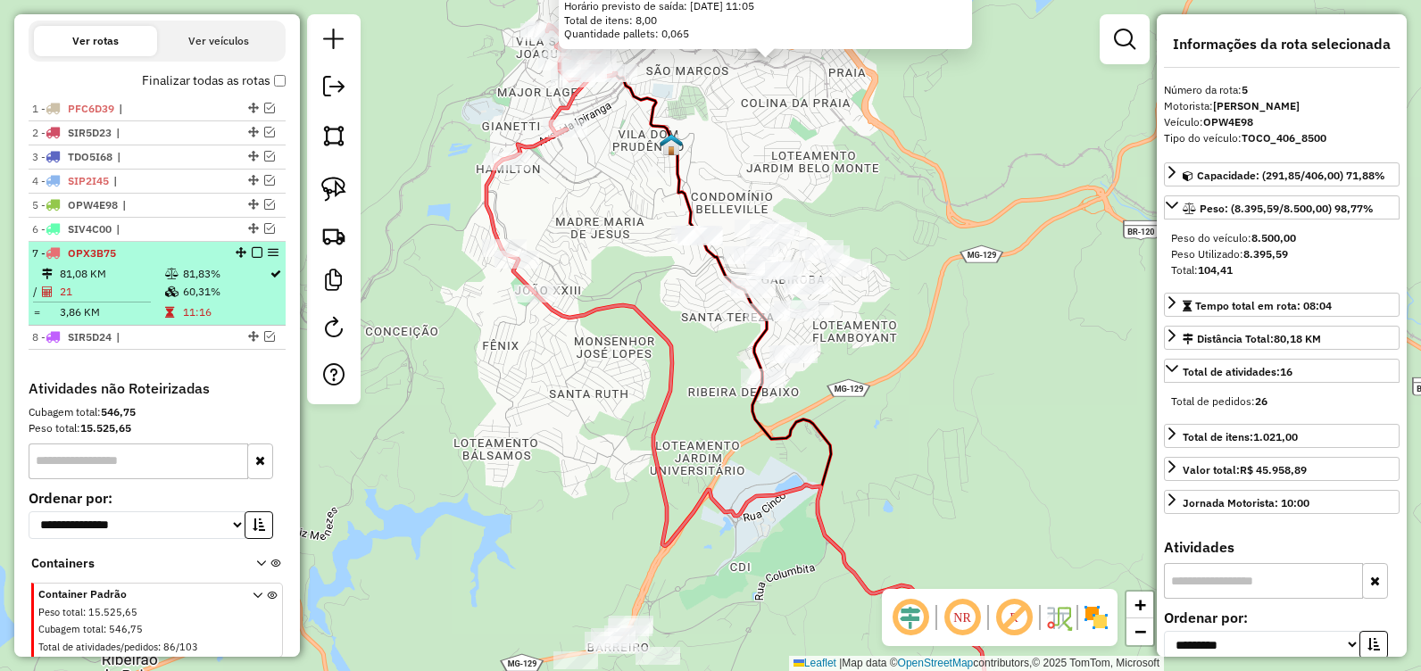
scroll to position [630, 0]
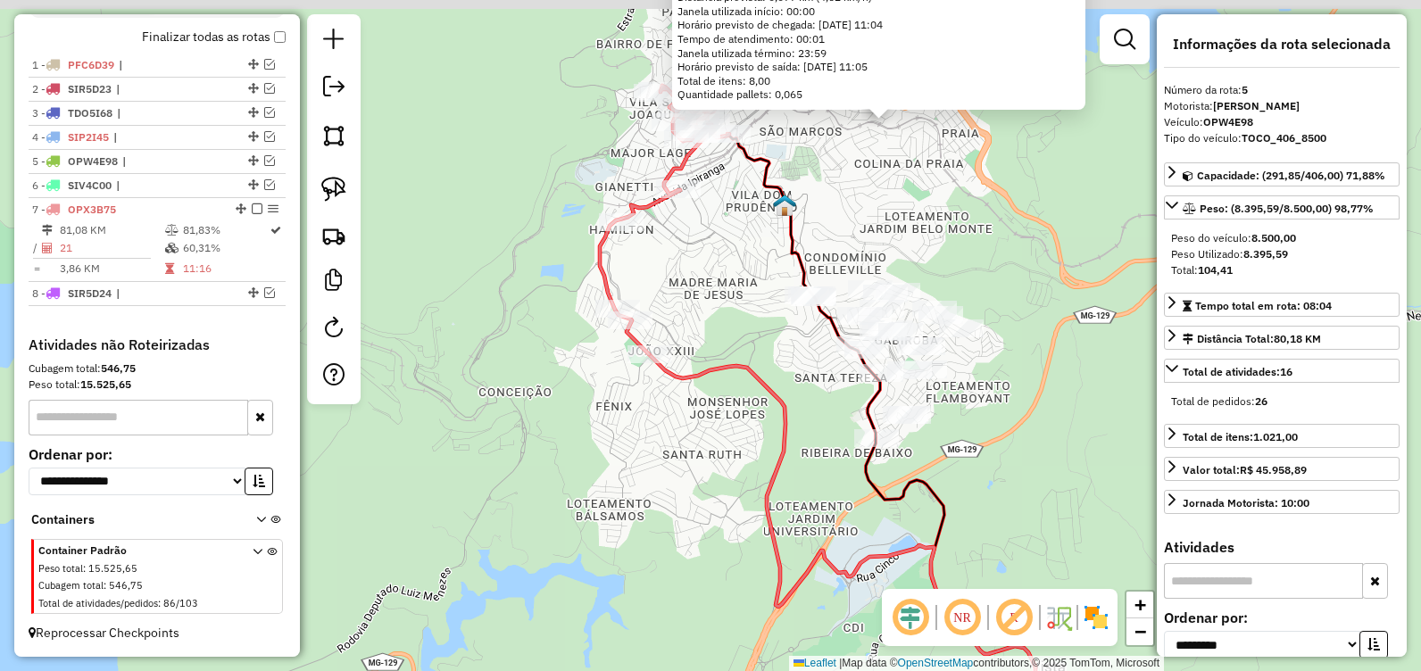
drag, startPoint x: 503, startPoint y: 437, endPoint x: 617, endPoint y: 512, distance: 135.9
click at [617, 512] on div "41485 - BAR DA JOSY Endereço: TRAVESSA JOAO CAMILO OLIVEIRA 139A Bairro: JUCA R…" at bounding box center [710, 335] width 1421 height 671
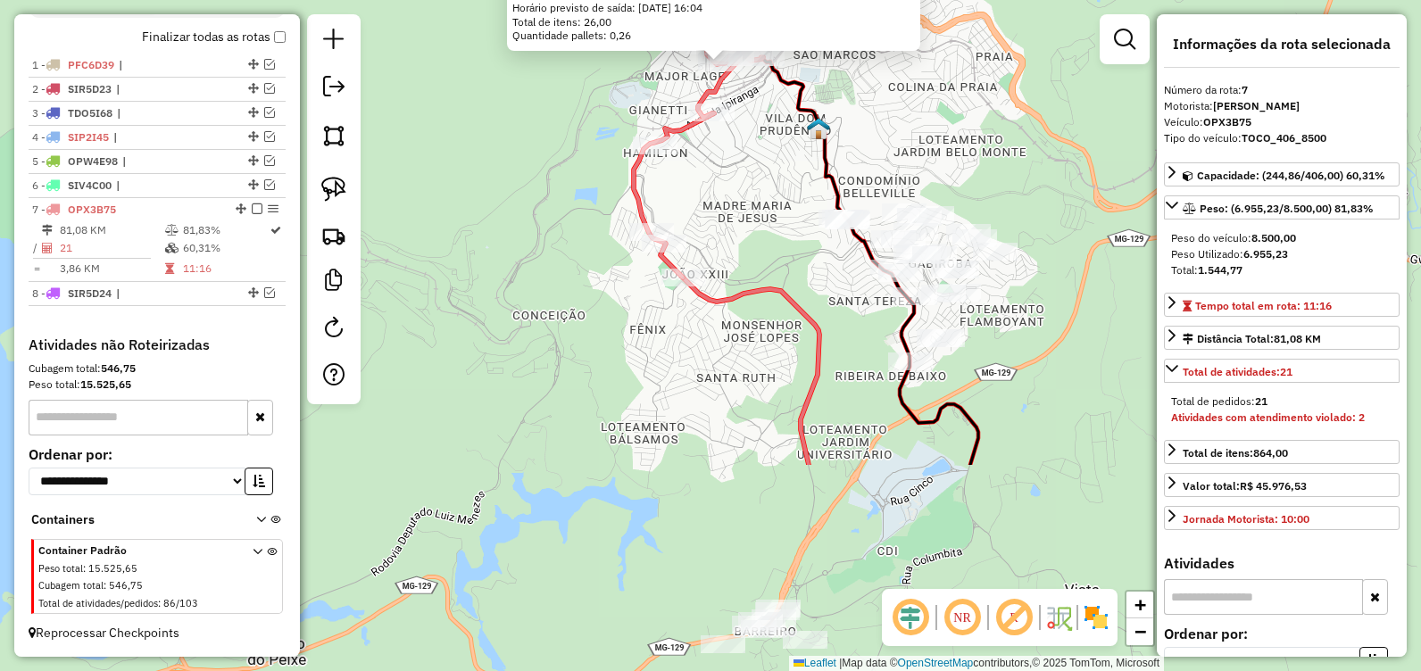
drag, startPoint x: 578, startPoint y: 553, endPoint x: 559, endPoint y: 219, distance: 334.4
click at [561, 222] on div "12195 - BAR COME EM PE Endereço: Rua Hematita, 212 Bairro: (Itabira / MG) Pedid…" at bounding box center [710, 335] width 1421 height 671
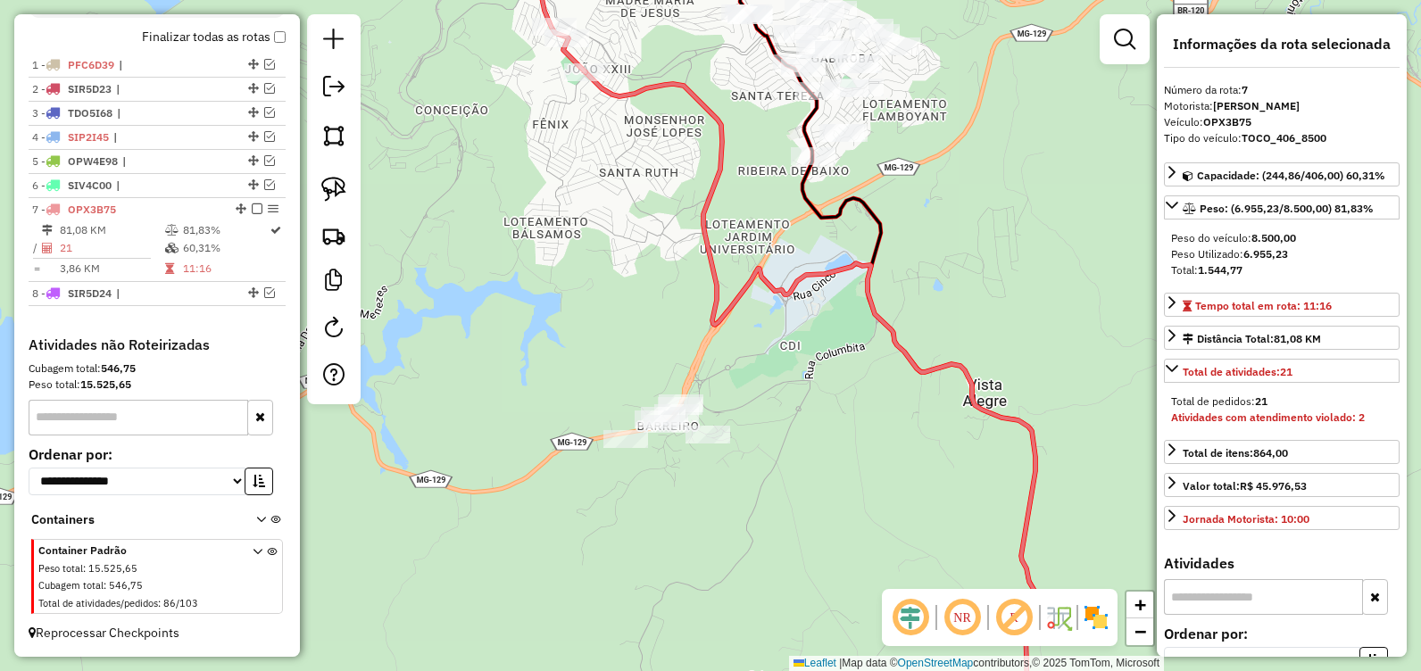
drag, startPoint x: 819, startPoint y: 418, endPoint x: 760, endPoint y: 402, distance: 61.9
click at [760, 402] on div "12195 - BAR COME EM PE Endereço: Rua Hematita, 212 Bairro: (Itabira / MG) Pedid…" at bounding box center [710, 335] width 1421 height 671
click at [266, 290] on em at bounding box center [269, 292] width 11 height 11
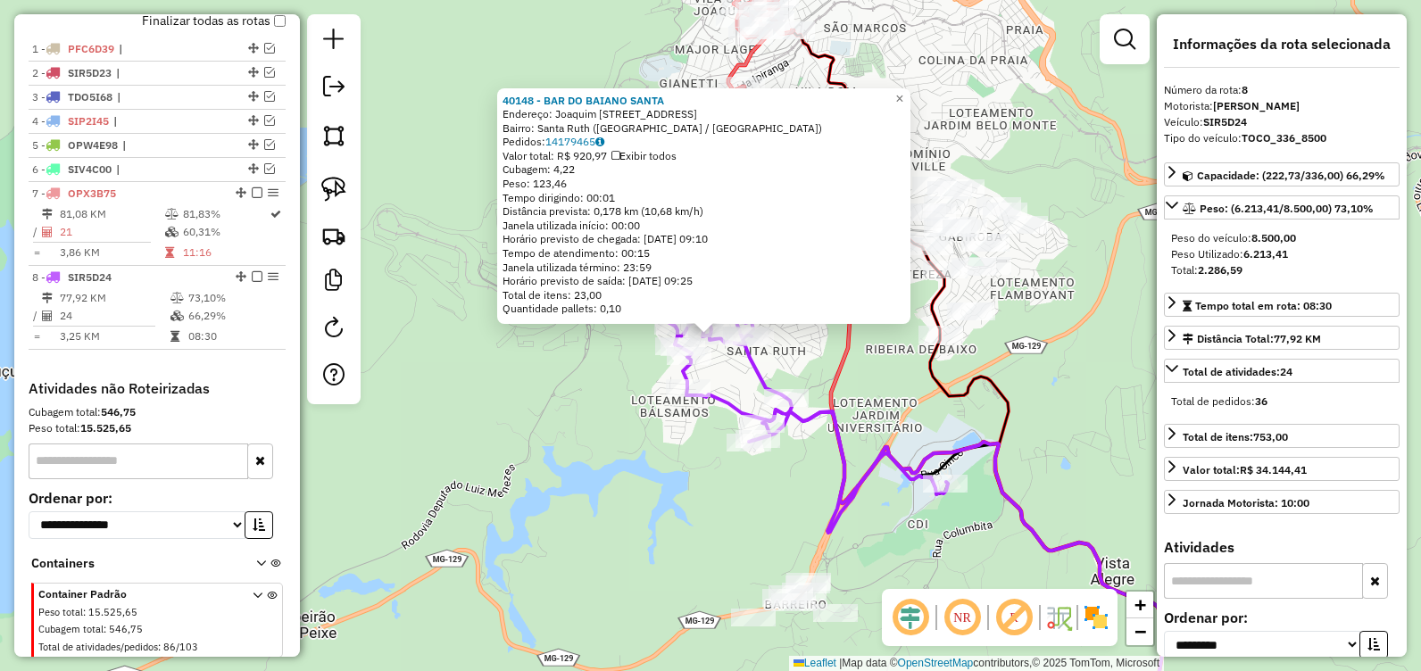
scroll to position [690, 0]
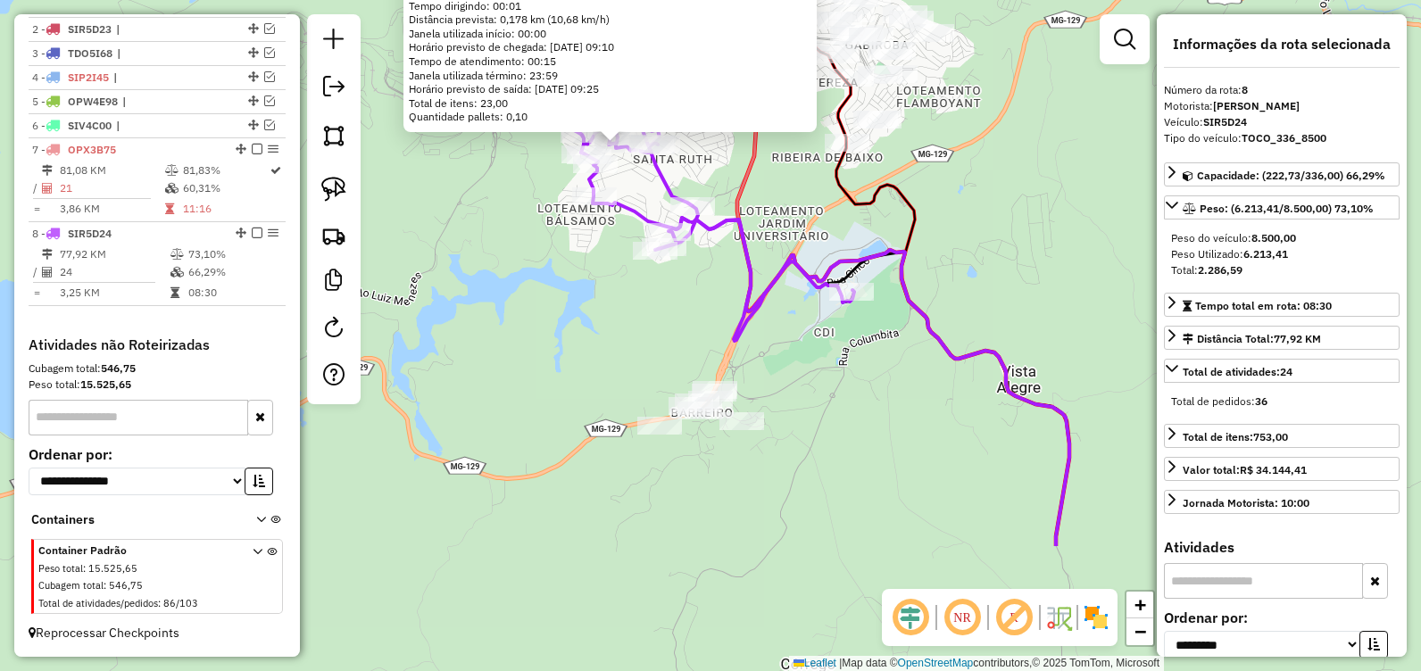
drag, startPoint x: 619, startPoint y: 502, endPoint x: 535, endPoint y: 320, distance: 200.5
click at [535, 320] on div "40148 - BAR DO BAIANO SANTA Endereço: Joaquim Marinho de Souza, 558 Bairro: San…" at bounding box center [710, 335] width 1421 height 671
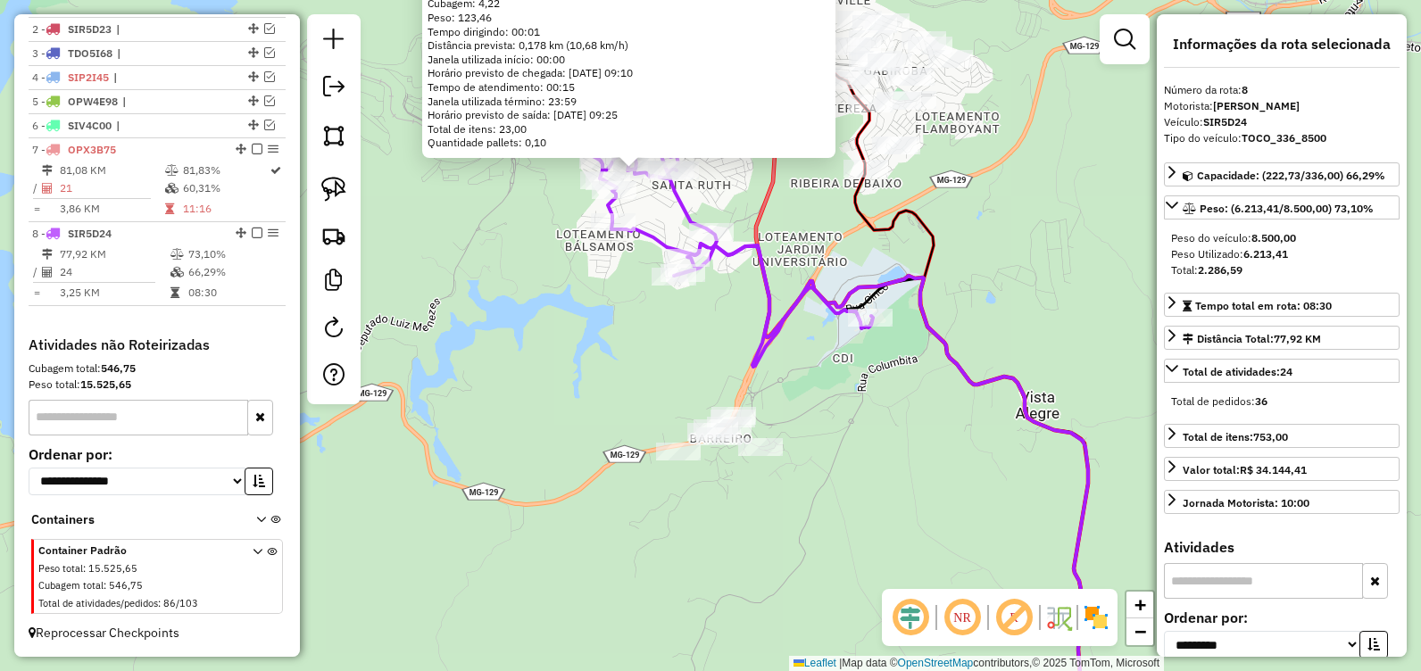
drag, startPoint x: 559, startPoint y: 339, endPoint x: 575, endPoint y: 368, distance: 32.8
click at [575, 368] on div "40148 - BAR DO BAIANO SANTA Endereço: Joaquim Marinho de Souza, 558 Bairro: San…" at bounding box center [710, 335] width 1421 height 671
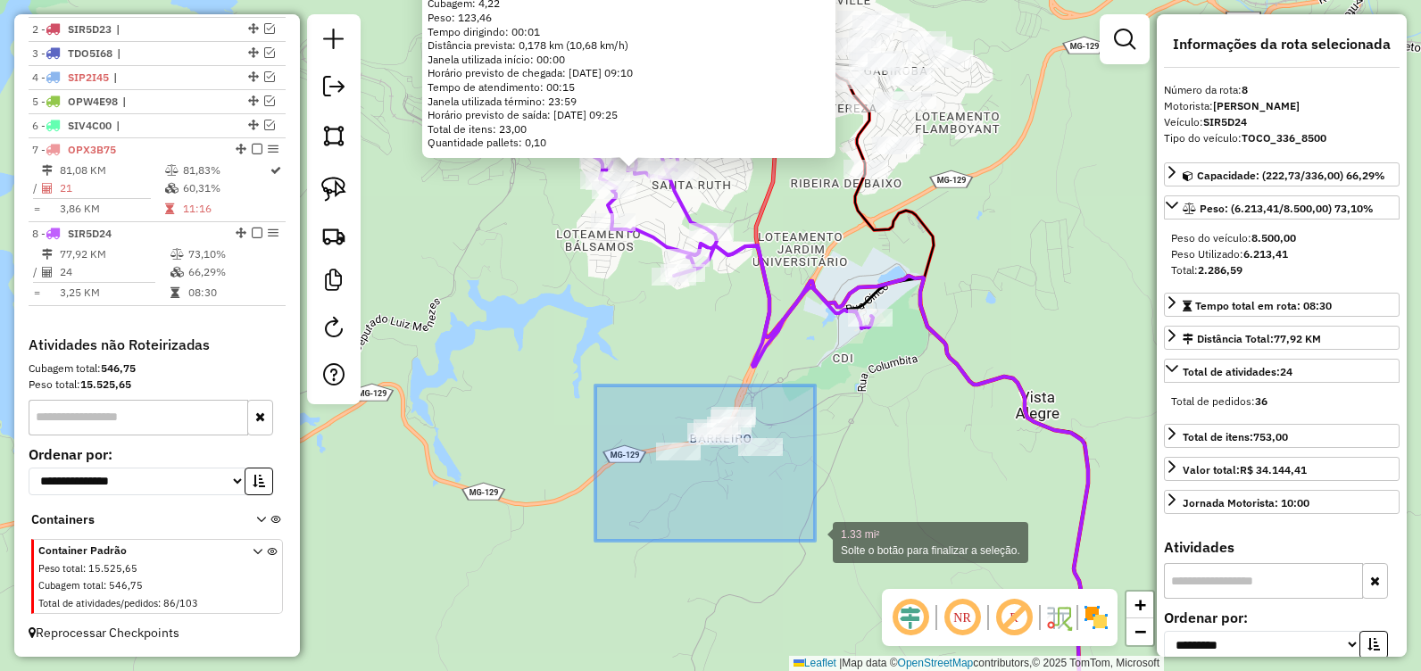
drag, startPoint x: 595, startPoint y: 386, endPoint x: 815, endPoint y: 541, distance: 269.0
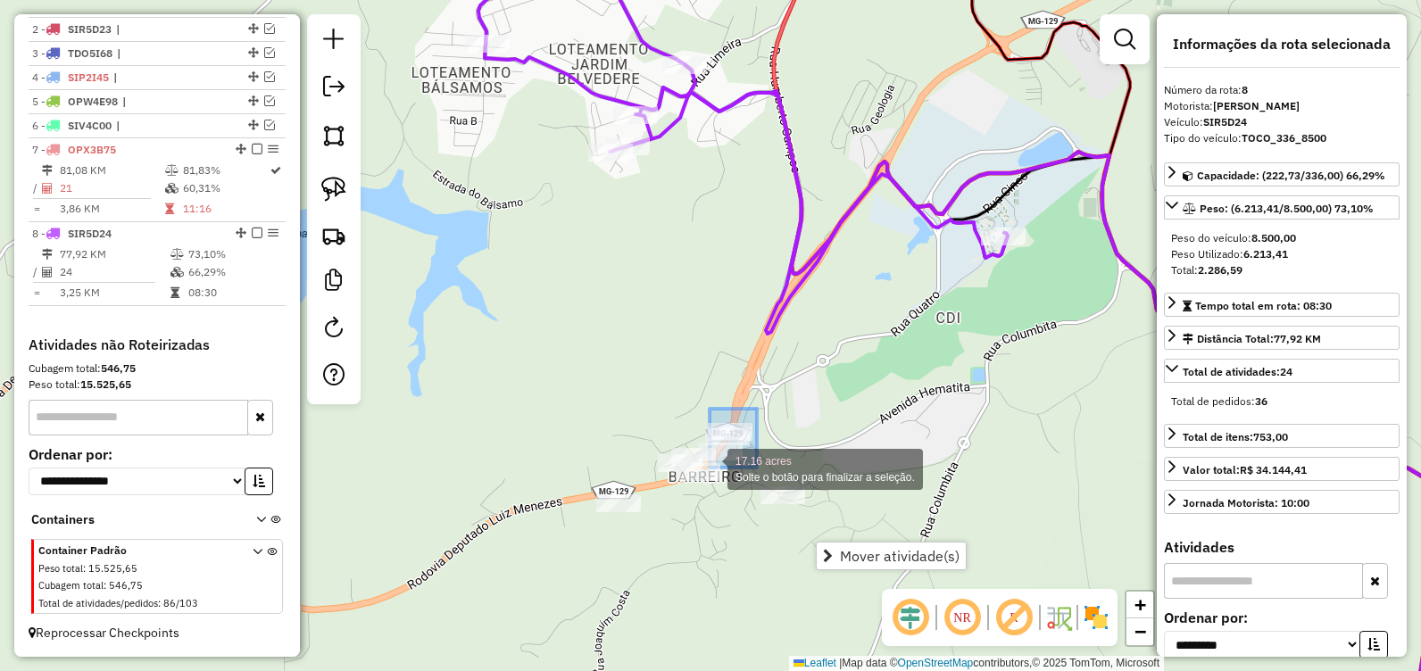
click at [710, 468] on div "40148 - BAR DO BAIANO SANTA Endereço: Joaquim Marinho de Souza, 558 Bairro: San…" at bounding box center [710, 335] width 1421 height 671
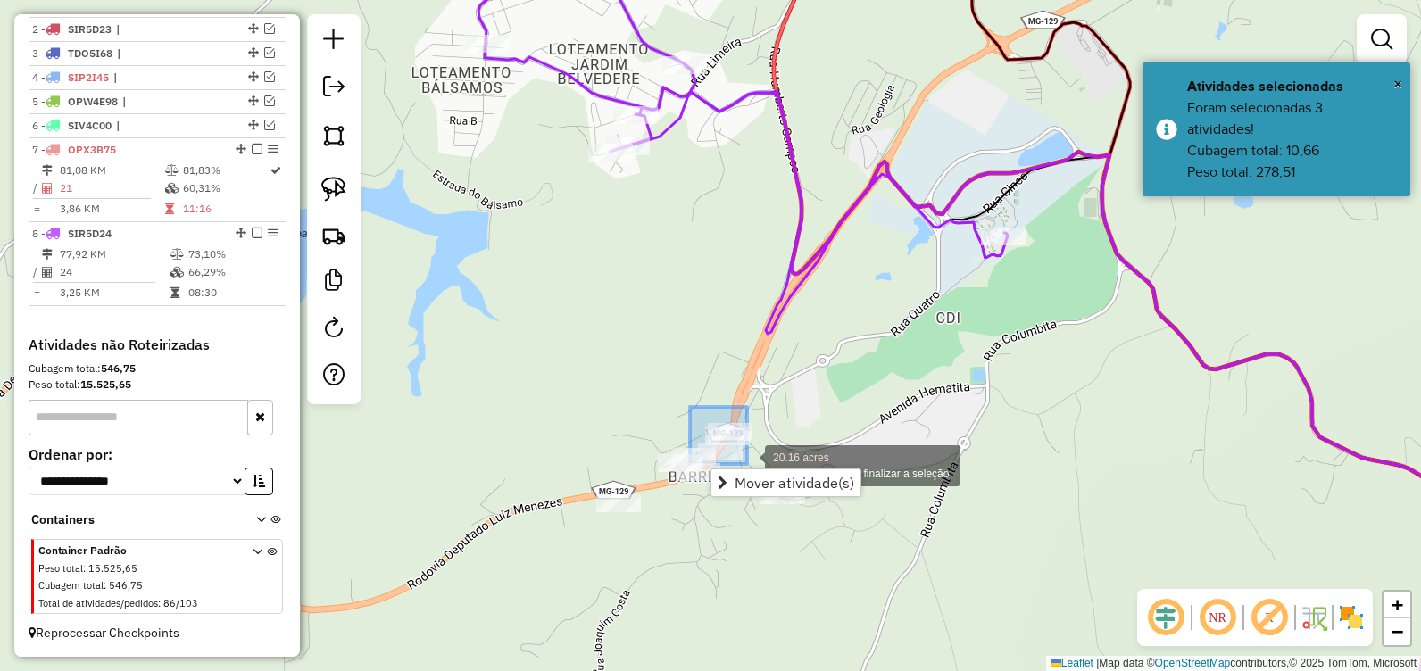
drag, startPoint x: 692, startPoint y: 407, endPoint x: 748, endPoint y: 464, distance: 80.2
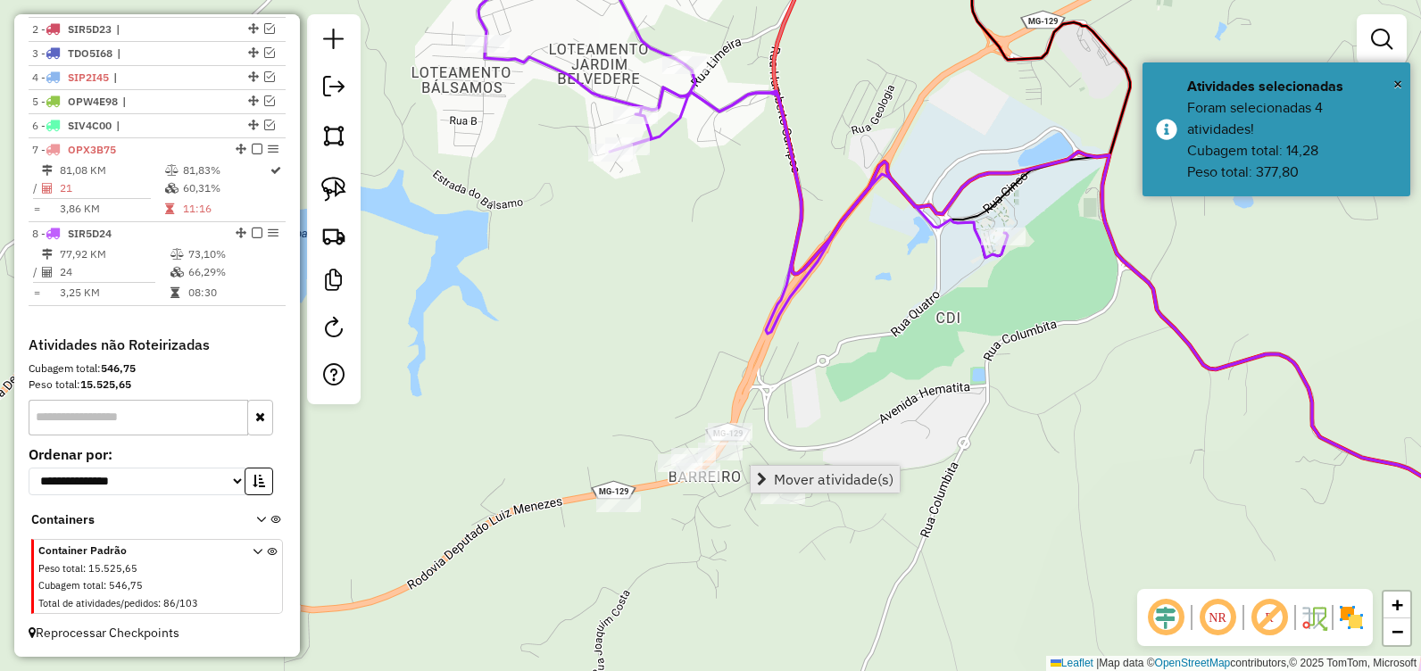
click at [797, 481] on span "Mover atividade(s)" at bounding box center [834, 479] width 120 height 14
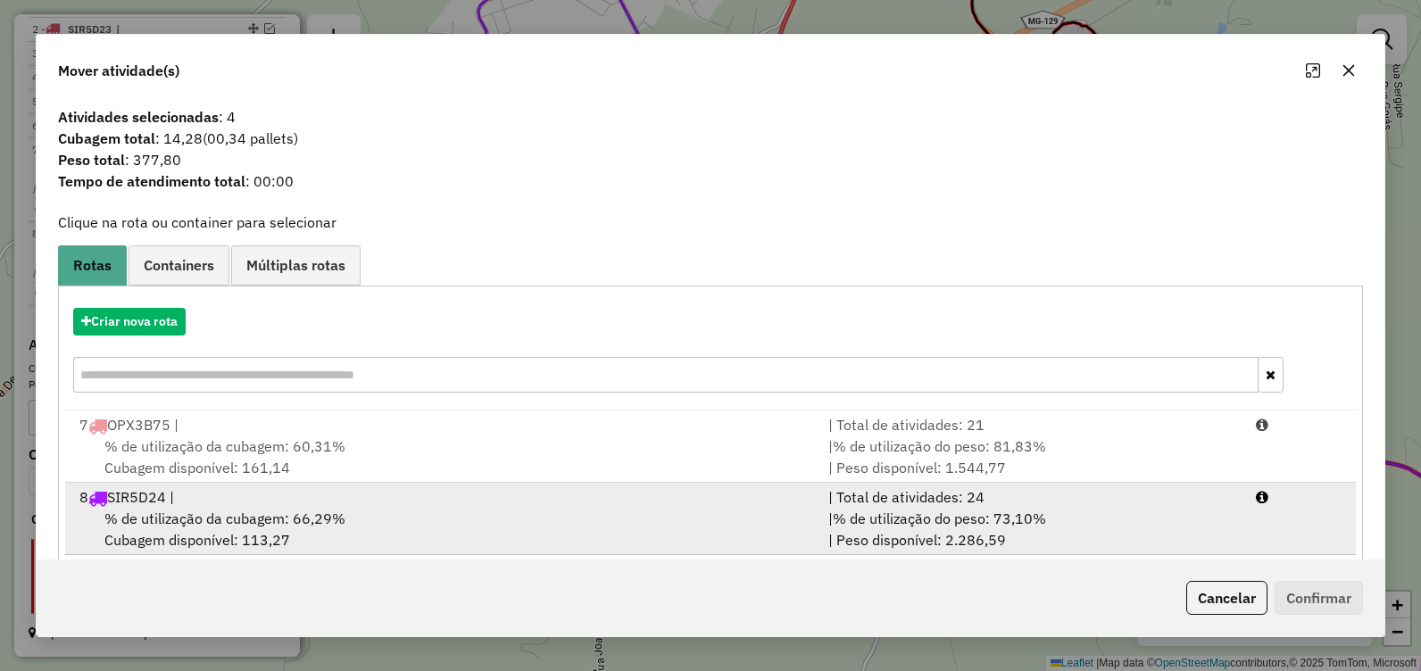
click at [415, 512] on div "% de utilização da cubagem: 66,29% Cubagem disponível: 113,27" at bounding box center [443, 529] width 749 height 43
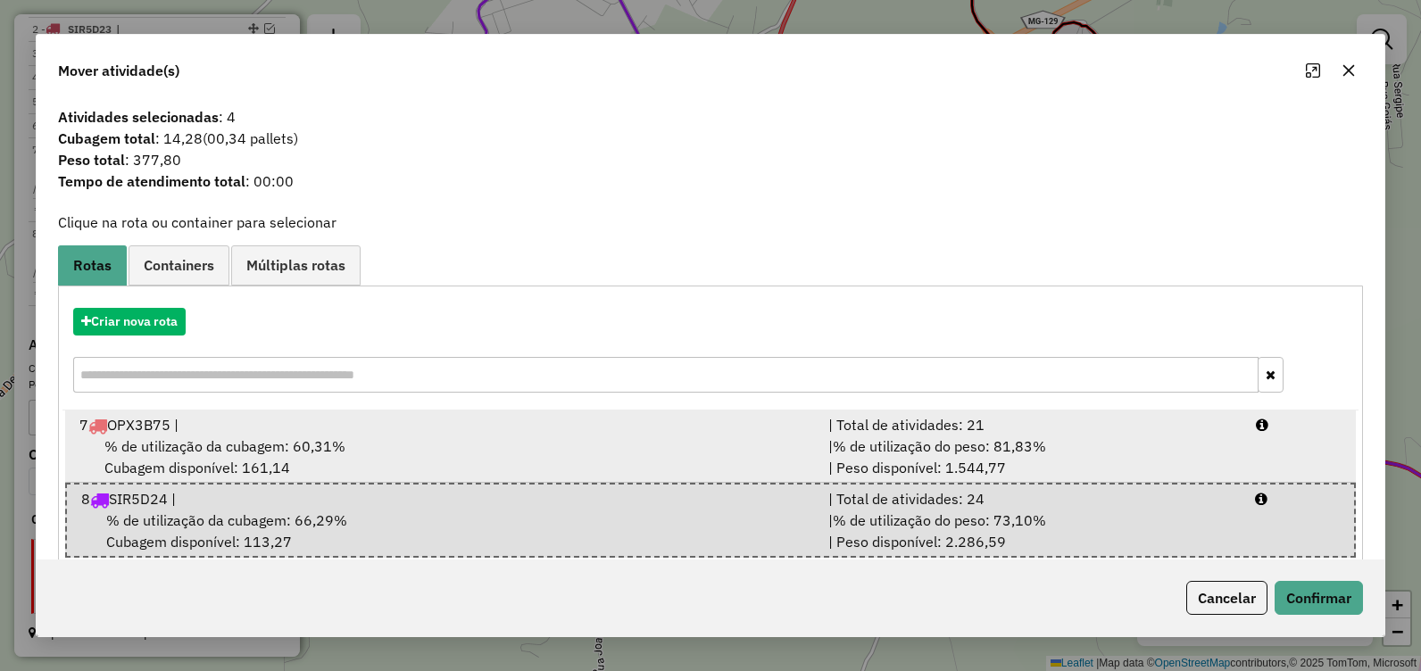
click at [470, 458] on div "% de utilização da cubagem: 60,31% Cubagem disponível: 161,14" at bounding box center [443, 457] width 749 height 43
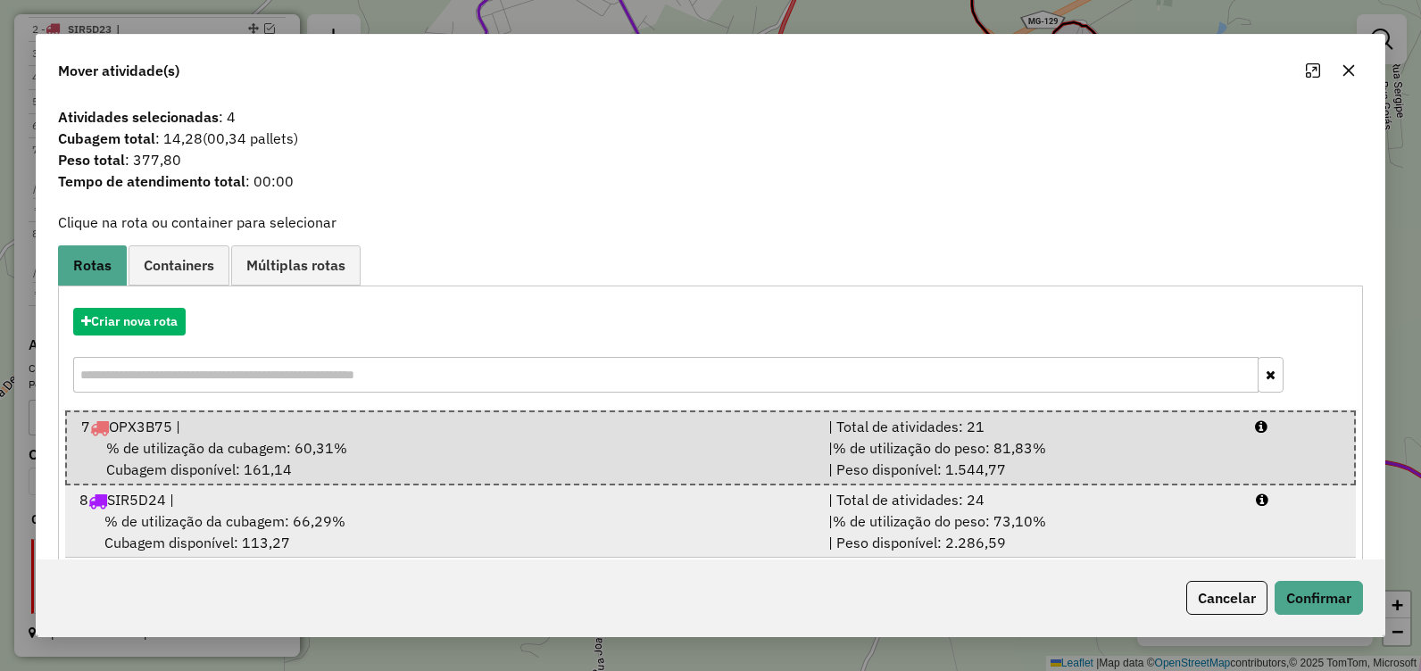
click at [508, 516] on div "% de utilização da cubagem: 66,29% Cubagem disponível: 113,27" at bounding box center [443, 532] width 749 height 43
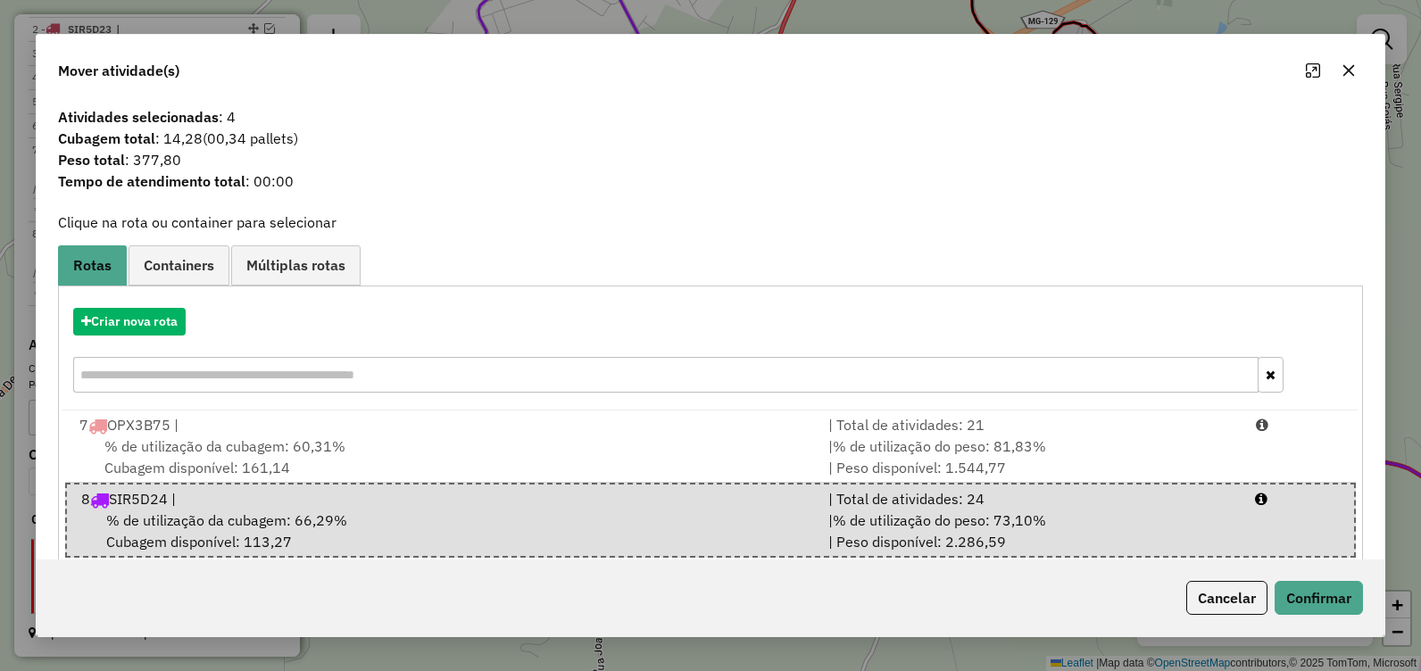
click at [1349, 68] on icon "button" at bounding box center [1349, 70] width 12 height 12
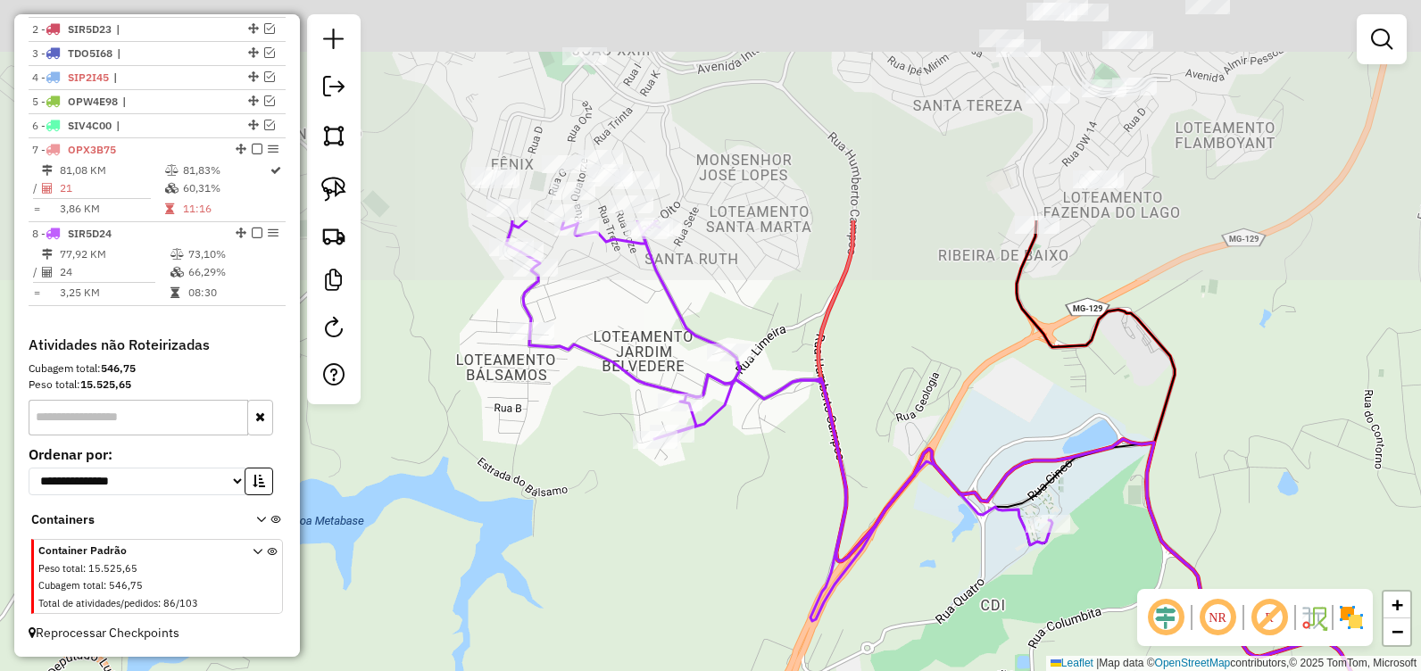
drag, startPoint x: 572, startPoint y: 272, endPoint x: 628, endPoint y: 575, distance: 307.8
click at [626, 579] on div "Janela de atendimento Grade de atendimento Capacidade Transportadoras Veículos …" at bounding box center [710, 335] width 1421 height 671
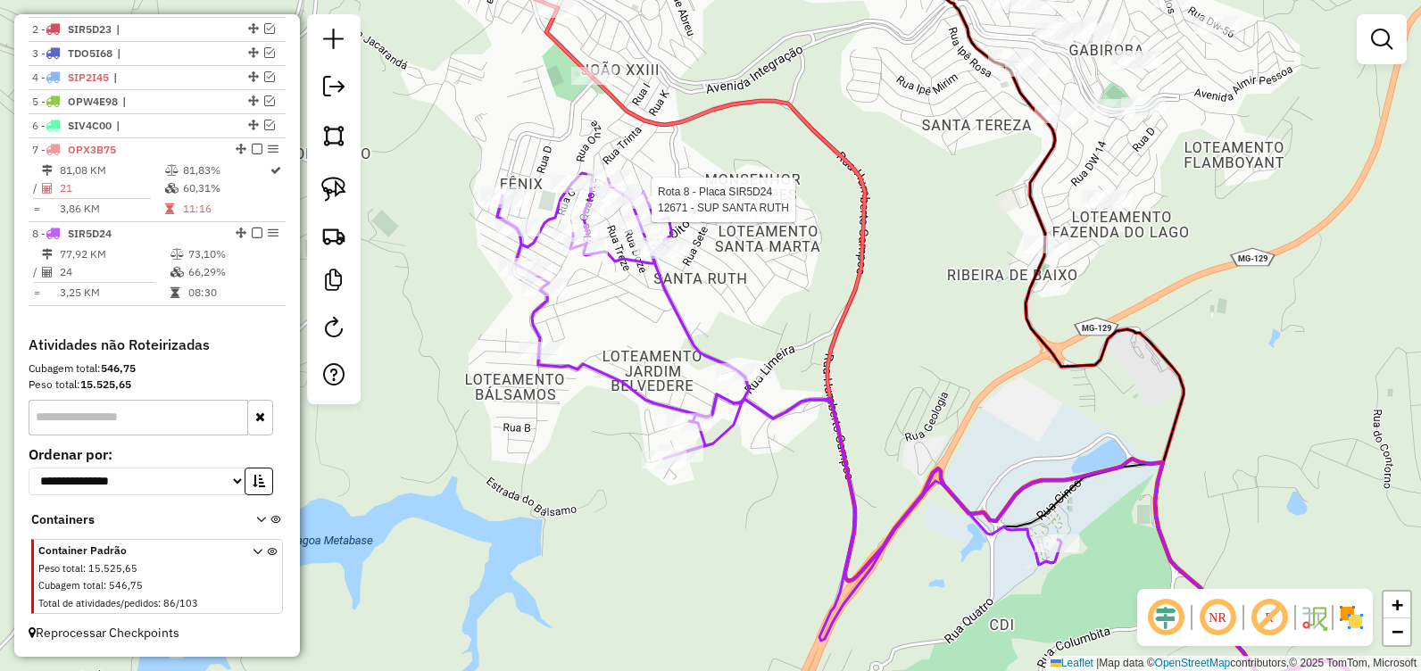
select select "**********"
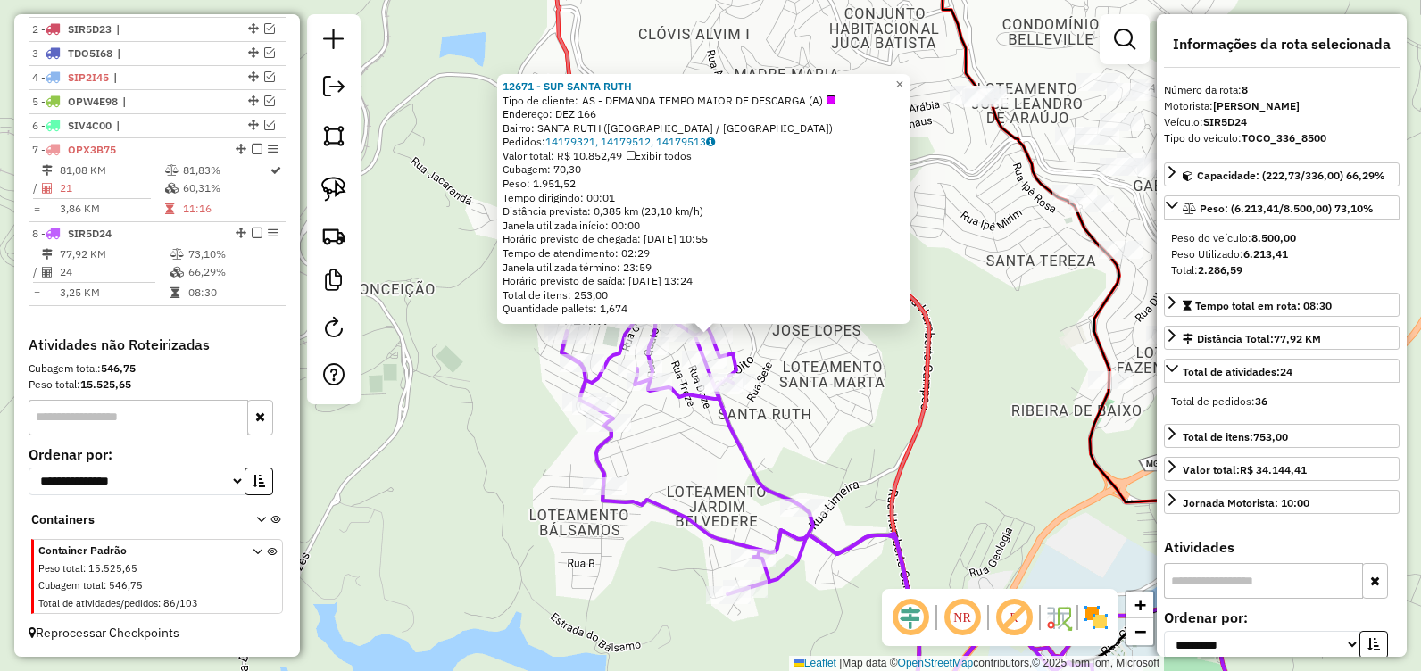
click at [903, 428] on div "12671 - SUP SANTA RUTH Tipo de cliente: AS - DEMANDA TEMPO MAIOR DE DESCARGA (A…" at bounding box center [710, 335] width 1421 height 671
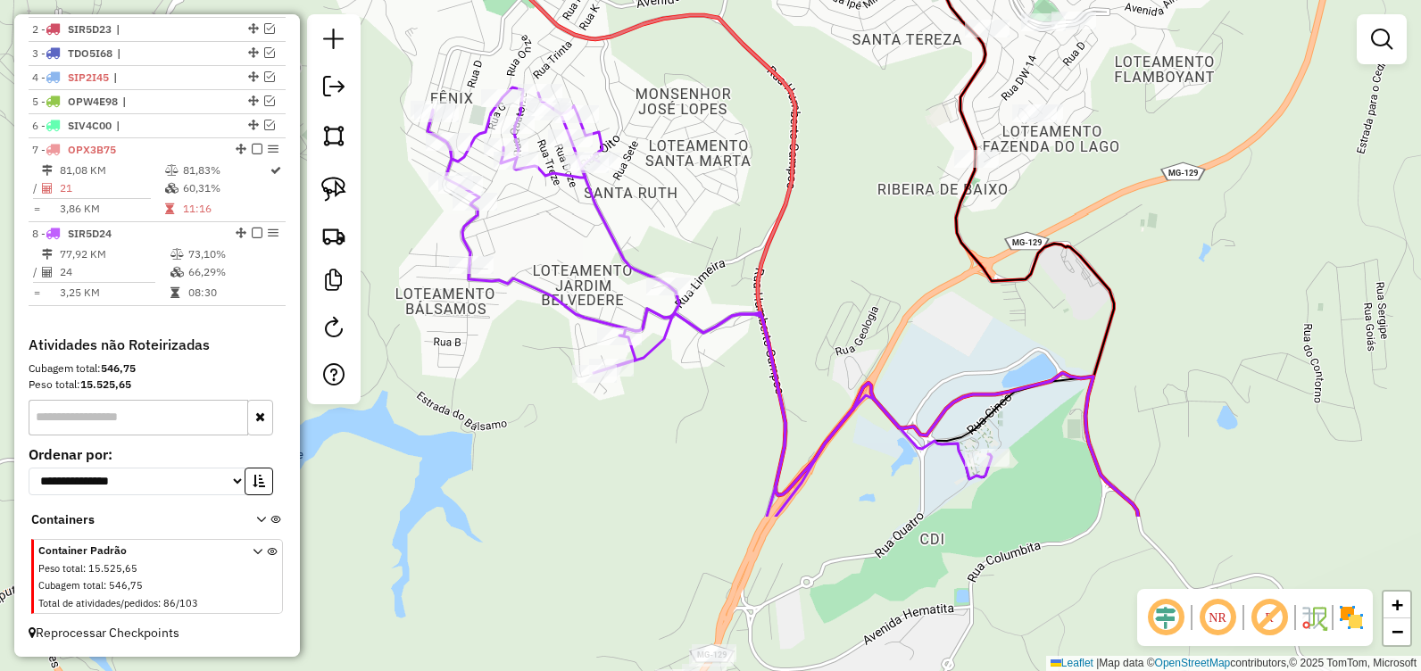
drag, startPoint x: 820, startPoint y: 604, endPoint x: 618, endPoint y: 270, distance: 390.5
click at [618, 270] on div "Janela de atendimento Grade de atendimento Capacidade Transportadoras Veículos …" at bounding box center [710, 335] width 1421 height 671
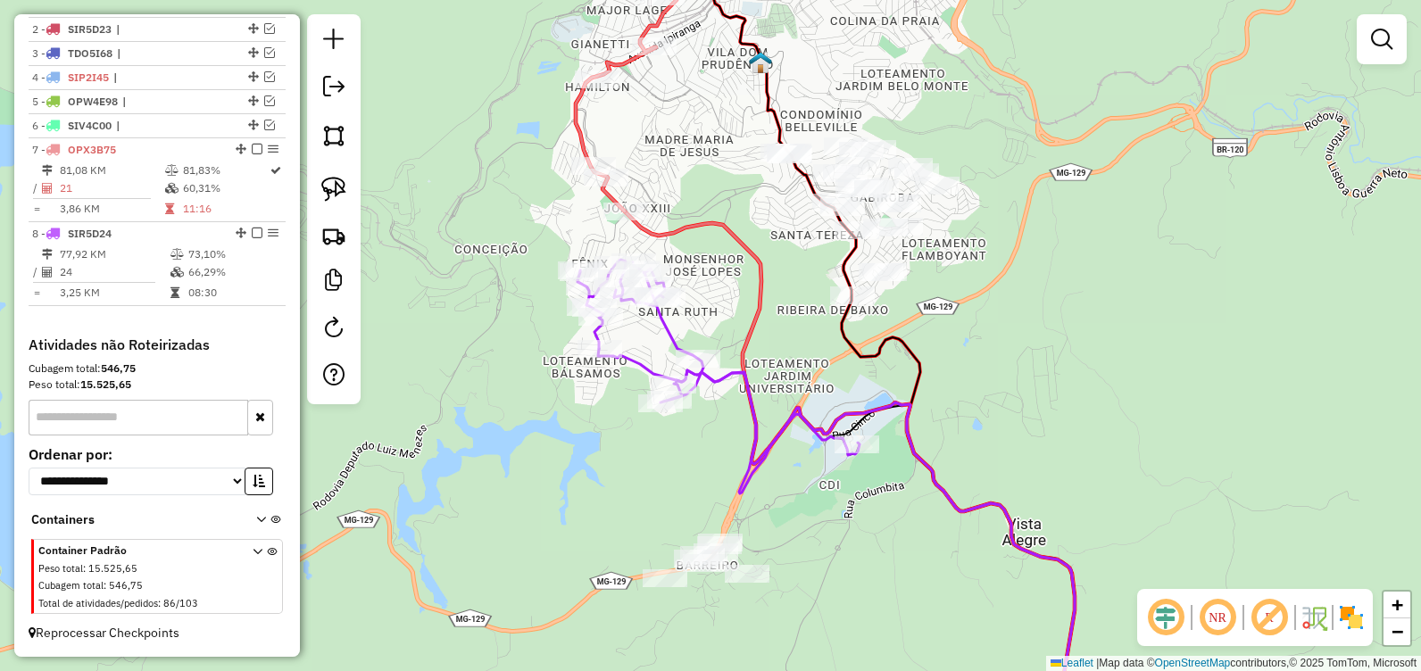
drag, startPoint x: 811, startPoint y: 243, endPoint x: 826, endPoint y: 320, distance: 78.3
click at [826, 320] on div "Janela de atendimento Grade de atendimento Capacidade Transportadoras Veículos …" at bounding box center [710, 335] width 1421 height 671
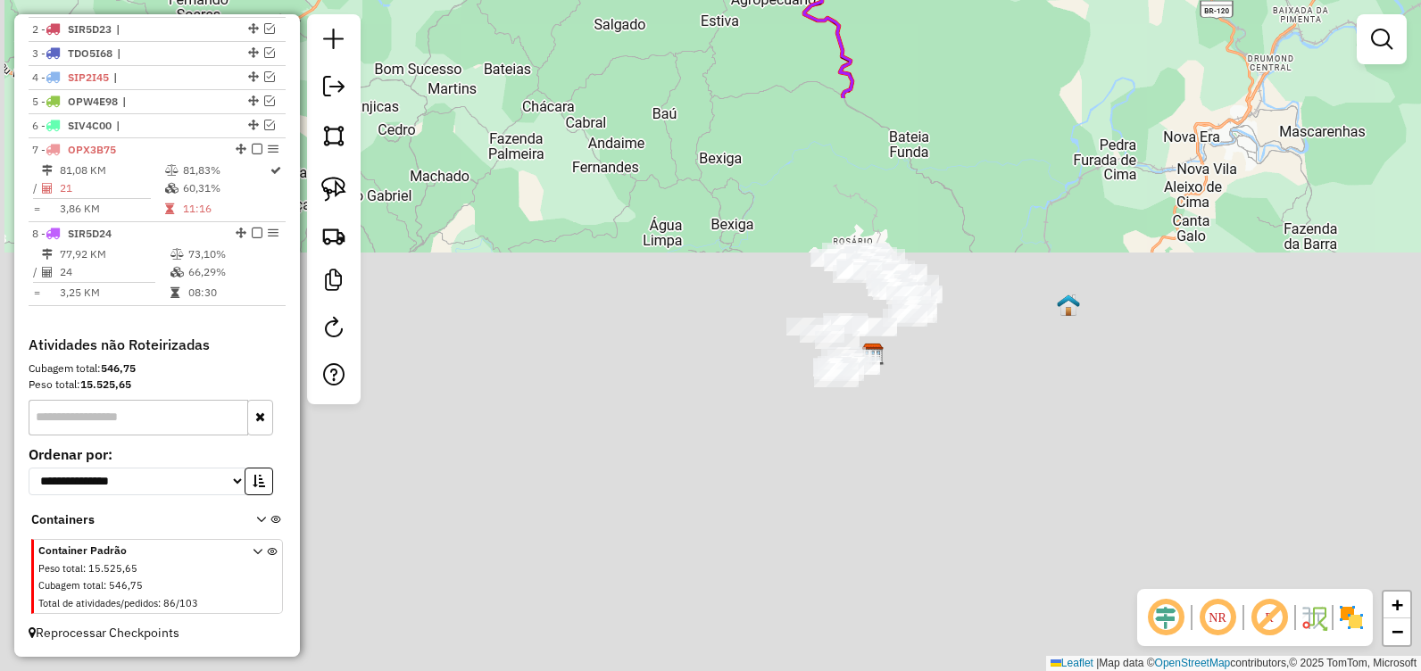
drag, startPoint x: 766, startPoint y: 160, endPoint x: 786, endPoint y: 236, distance: 78.6
click at [845, 0] on html "Aguarde... Pop-up bloqueado! Seu navegador bloqueou automáticamente a abertura …" at bounding box center [710, 335] width 1421 height 671
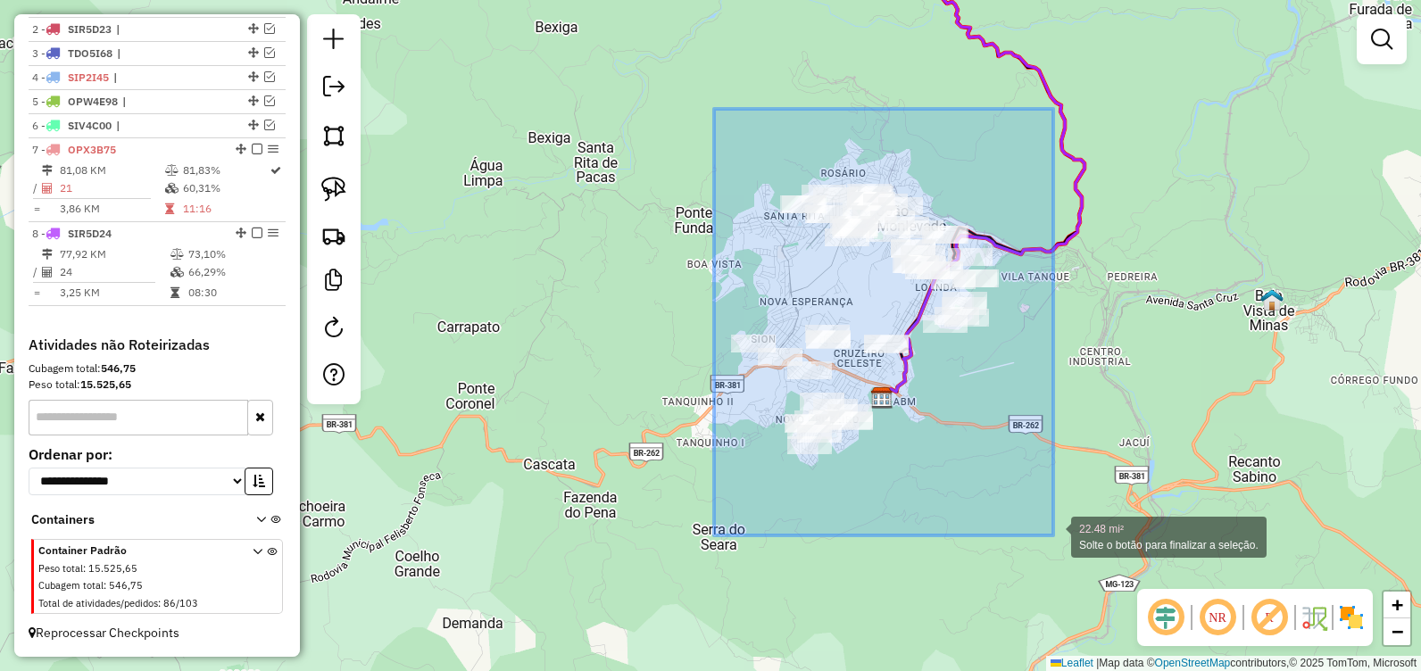
drag, startPoint x: 719, startPoint y: 131, endPoint x: 1053, endPoint y: 536, distance: 524.4
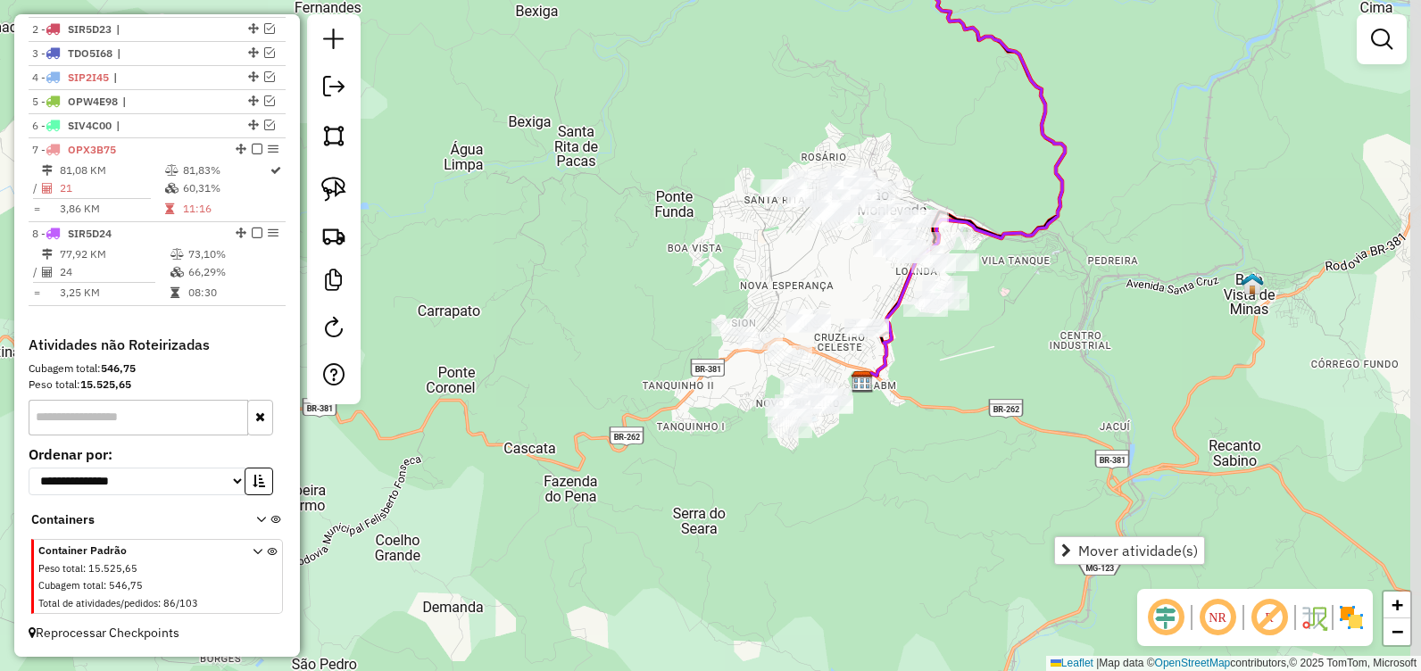
drag, startPoint x: 787, startPoint y: 306, endPoint x: 767, endPoint y: 285, distance: 29.7
click at [767, 286] on div "Janela de atendimento Grade de atendimento Capacidade Transportadoras Veículos …" at bounding box center [710, 335] width 1421 height 671
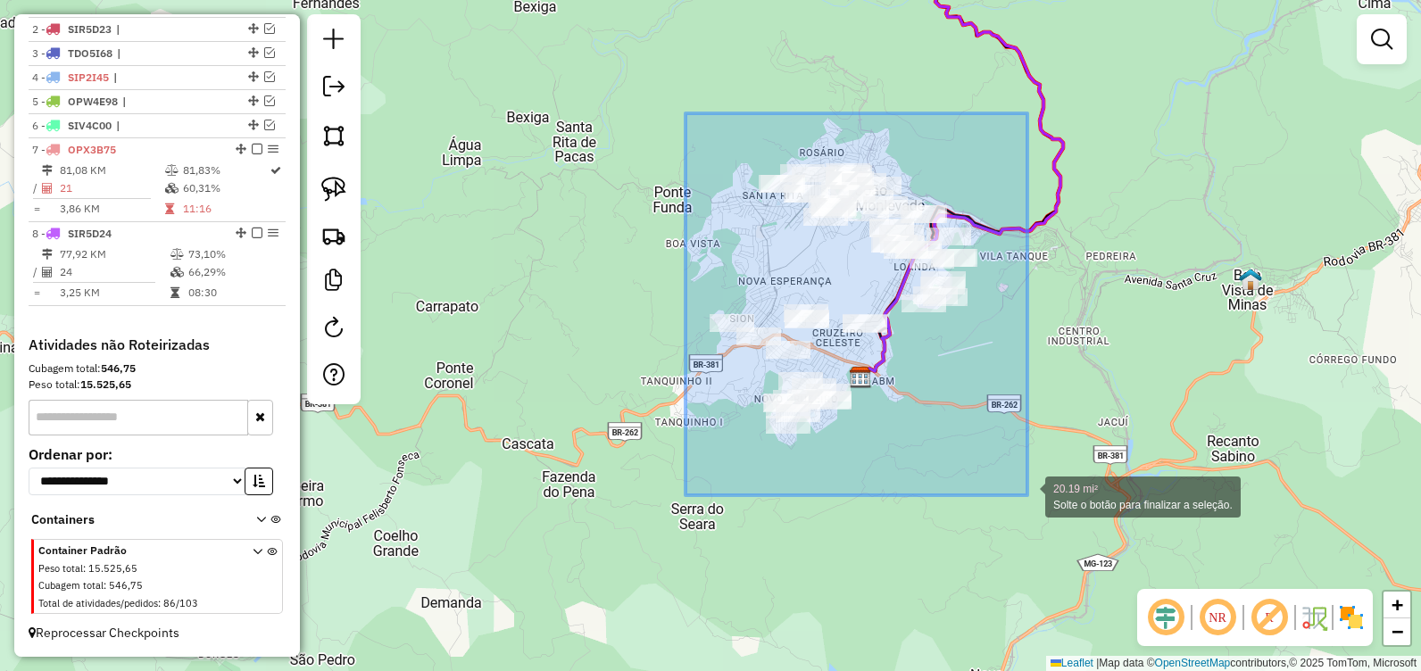
drag, startPoint x: 758, startPoint y: 233, endPoint x: 1027, endPoint y: 495, distance: 376.2
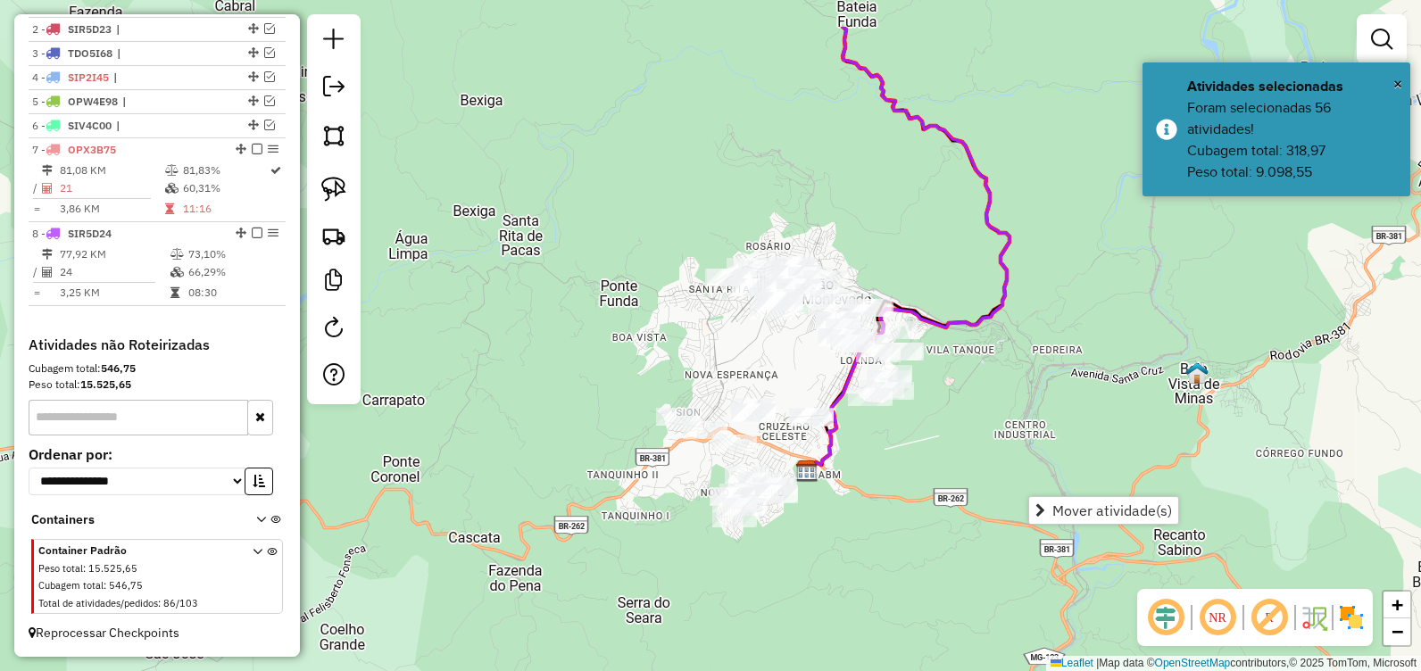
drag, startPoint x: 829, startPoint y: 267, endPoint x: 786, endPoint y: 397, distance: 137.5
click at [776, 360] on div "Janela de atendimento Grade de atendimento Capacidade Transportadoras Veículos …" at bounding box center [710, 335] width 1421 height 671
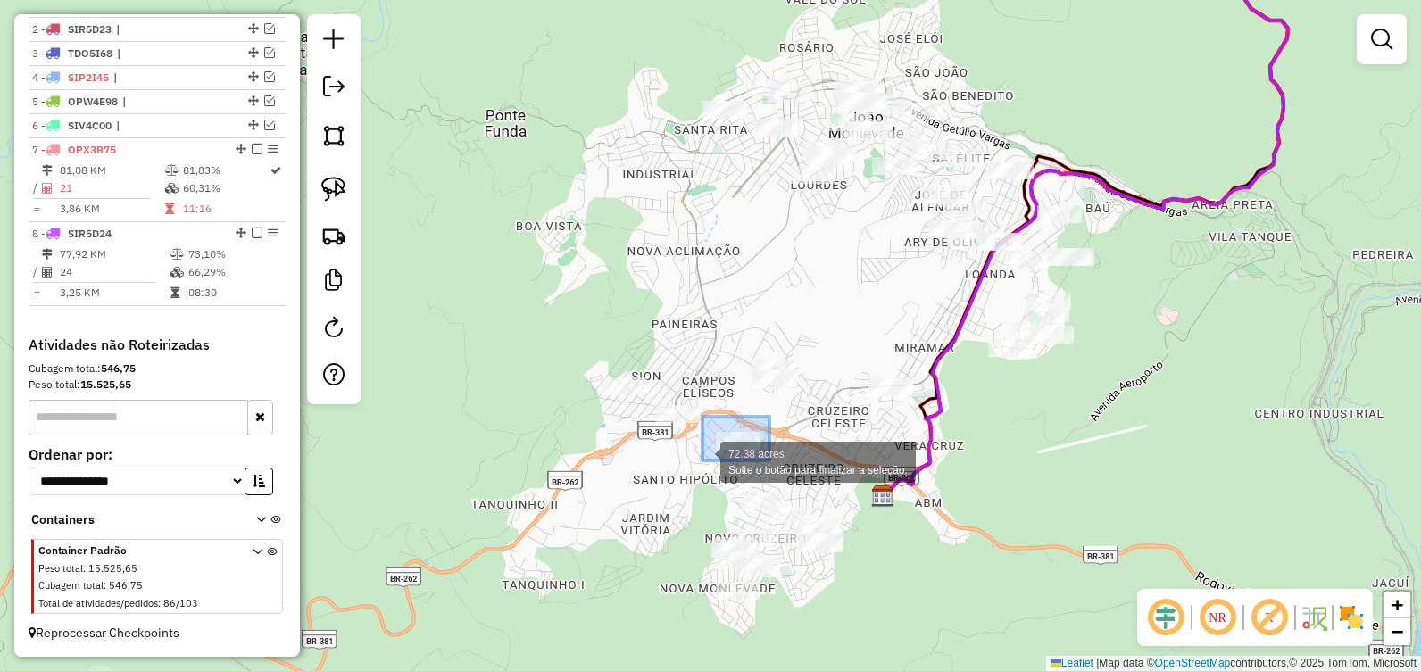
drag, startPoint x: 769, startPoint y: 417, endPoint x: 701, endPoint y: 461, distance: 81.5
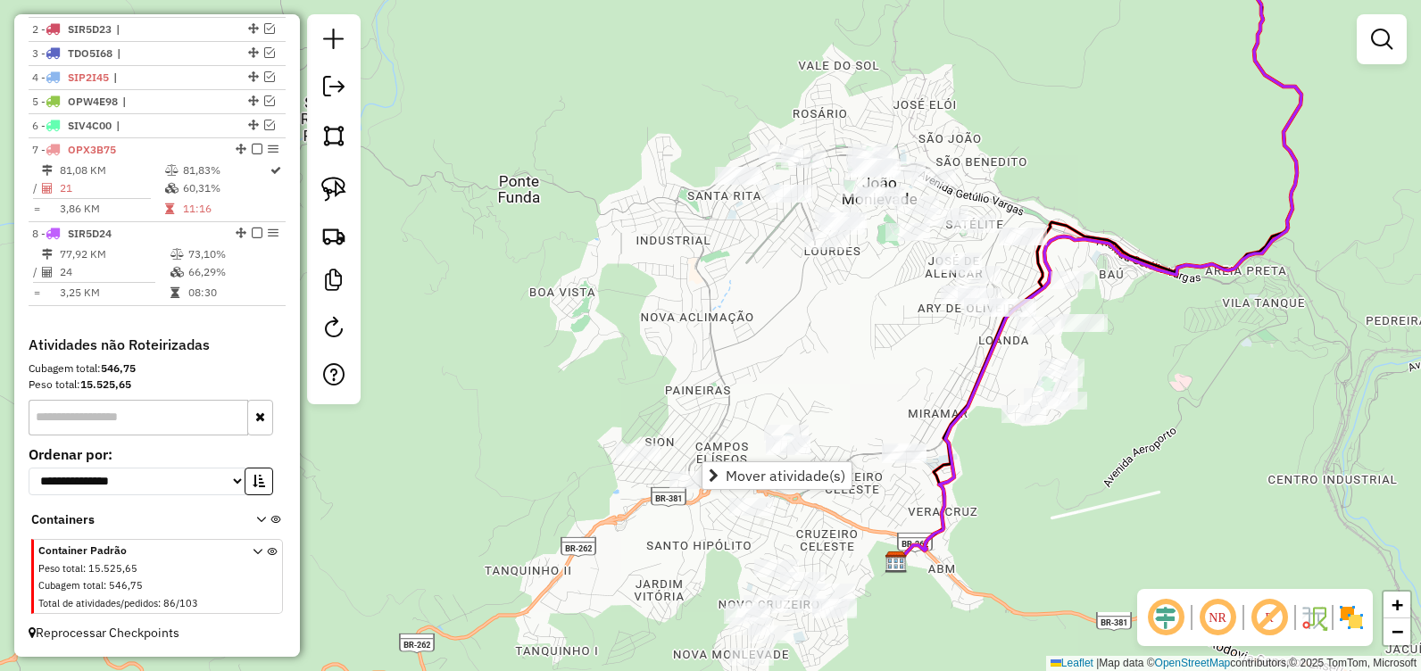
drag, startPoint x: 640, startPoint y: 145, endPoint x: 667, endPoint y: 216, distance: 76.3
click at [669, 218] on div "Janela de atendimento Grade de atendimento Capacidade Transportadoras Veículos …" at bounding box center [710, 335] width 1421 height 671
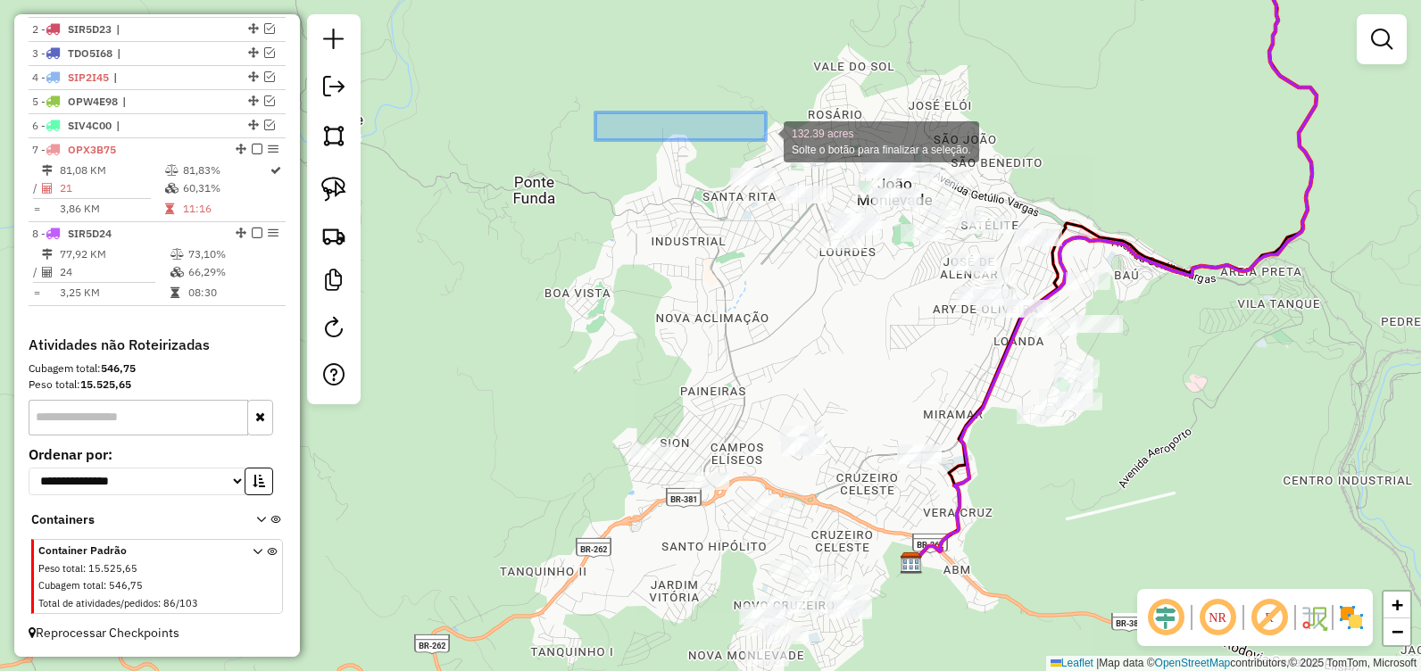
drag, startPoint x: 595, startPoint y: 112, endPoint x: 763, endPoint y: 138, distance: 169.8
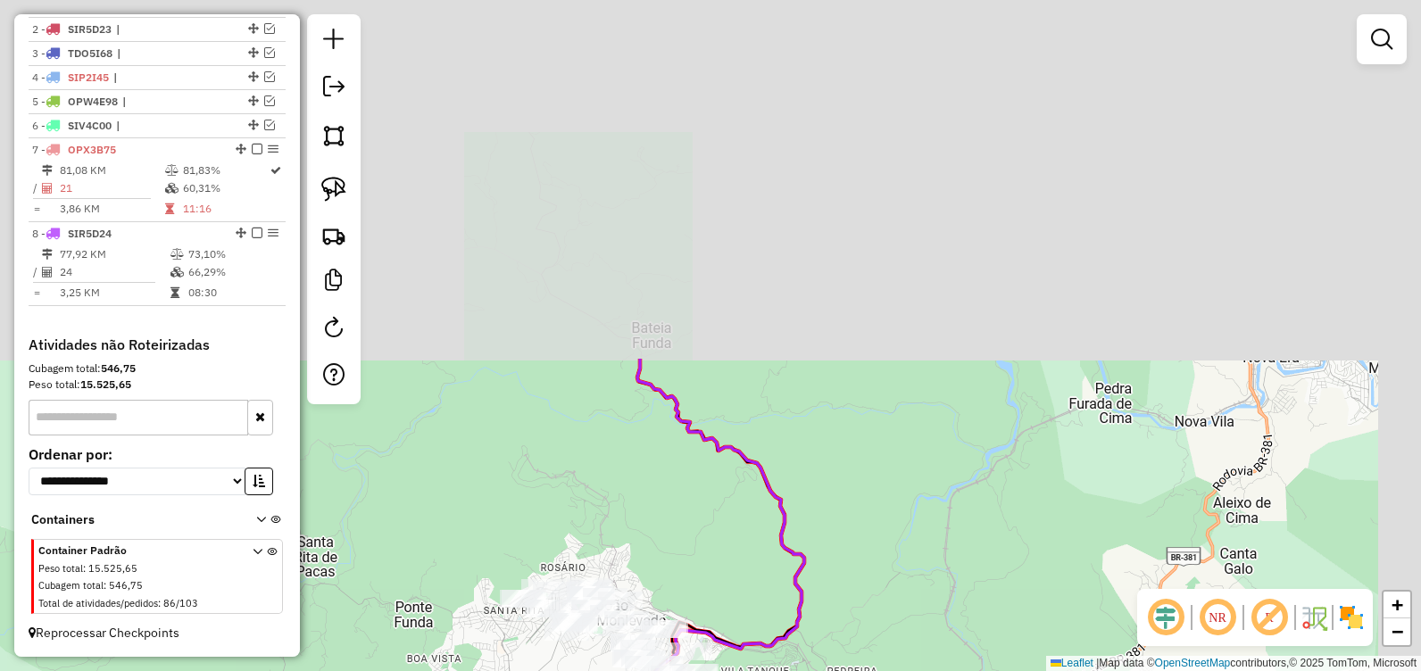
drag, startPoint x: 783, startPoint y: 104, endPoint x: 587, endPoint y: 557, distance: 493.8
click at [558, 567] on div "Janela de atendimento Grade de atendimento Capacidade Transportadoras Veículos …" at bounding box center [710, 335] width 1421 height 671
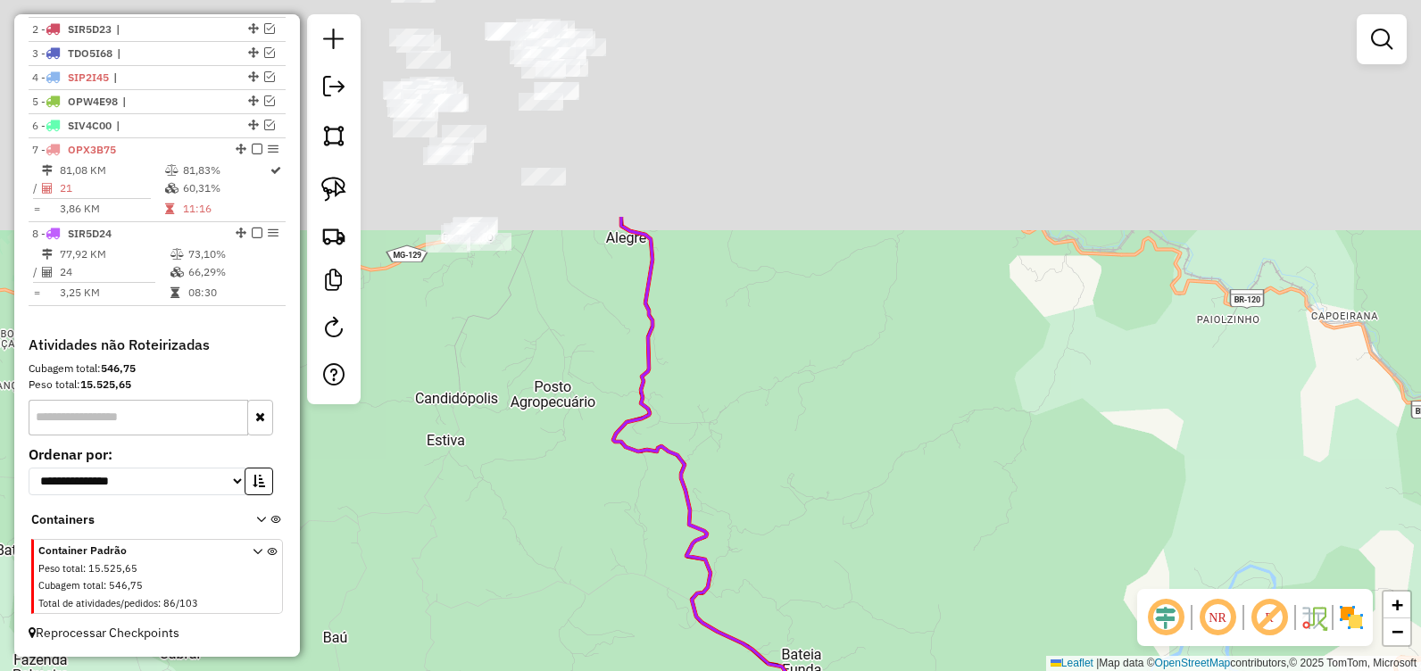
drag, startPoint x: 892, startPoint y: 495, endPoint x: 964, endPoint y: 577, distance: 108.8
click at [953, 580] on div "Janela de atendimento Grade de atendimento Capacidade Transportadoras Veículos …" at bounding box center [710, 335] width 1421 height 671
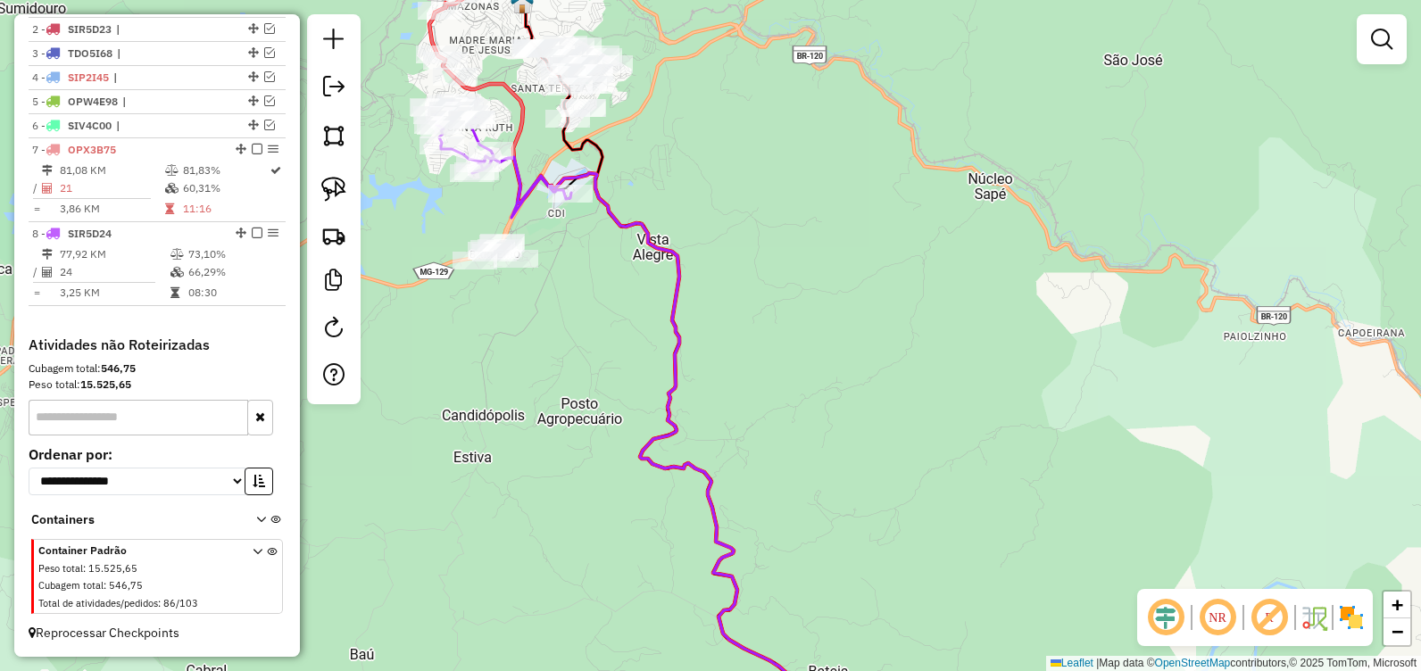
drag, startPoint x: 850, startPoint y: 368, endPoint x: 889, endPoint y: 456, distance: 96.7
click at [888, 454] on div "Janela de atendimento Grade de atendimento Capacidade Transportadoras Veículos …" at bounding box center [710, 335] width 1421 height 671
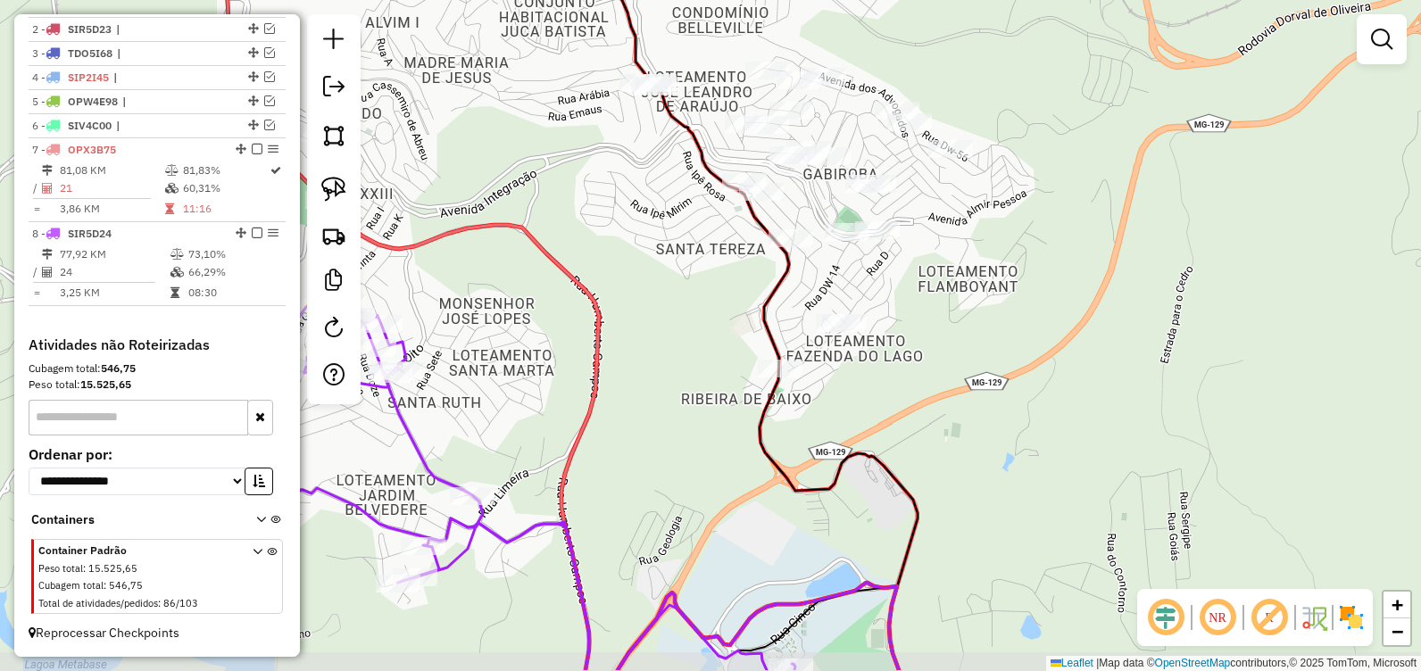
drag, startPoint x: 555, startPoint y: 262, endPoint x: 677, endPoint y: 164, distance: 156.1
click at [677, 164] on div "Janela de atendimento Grade de atendimento Capacidade Transportadoras Veículos …" at bounding box center [710, 335] width 1421 height 671
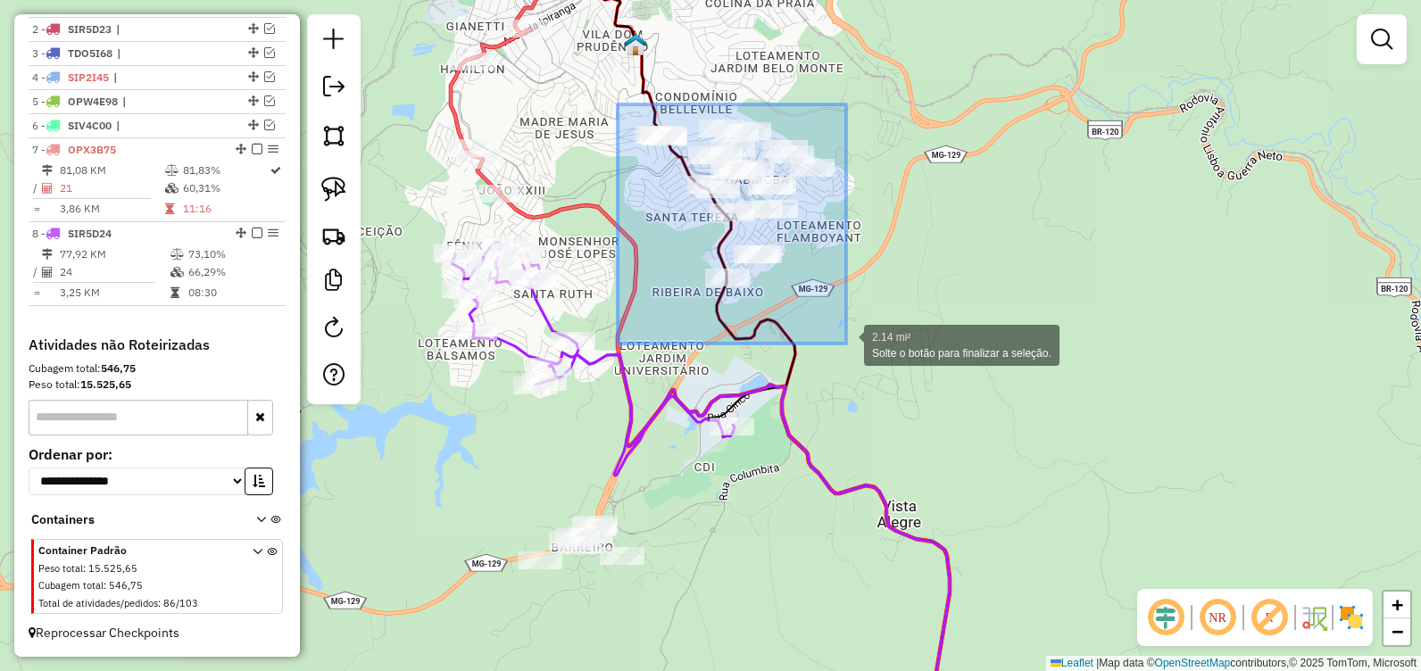
drag, startPoint x: 618, startPoint y: 104, endPoint x: 846, endPoint y: 344, distance: 330.8
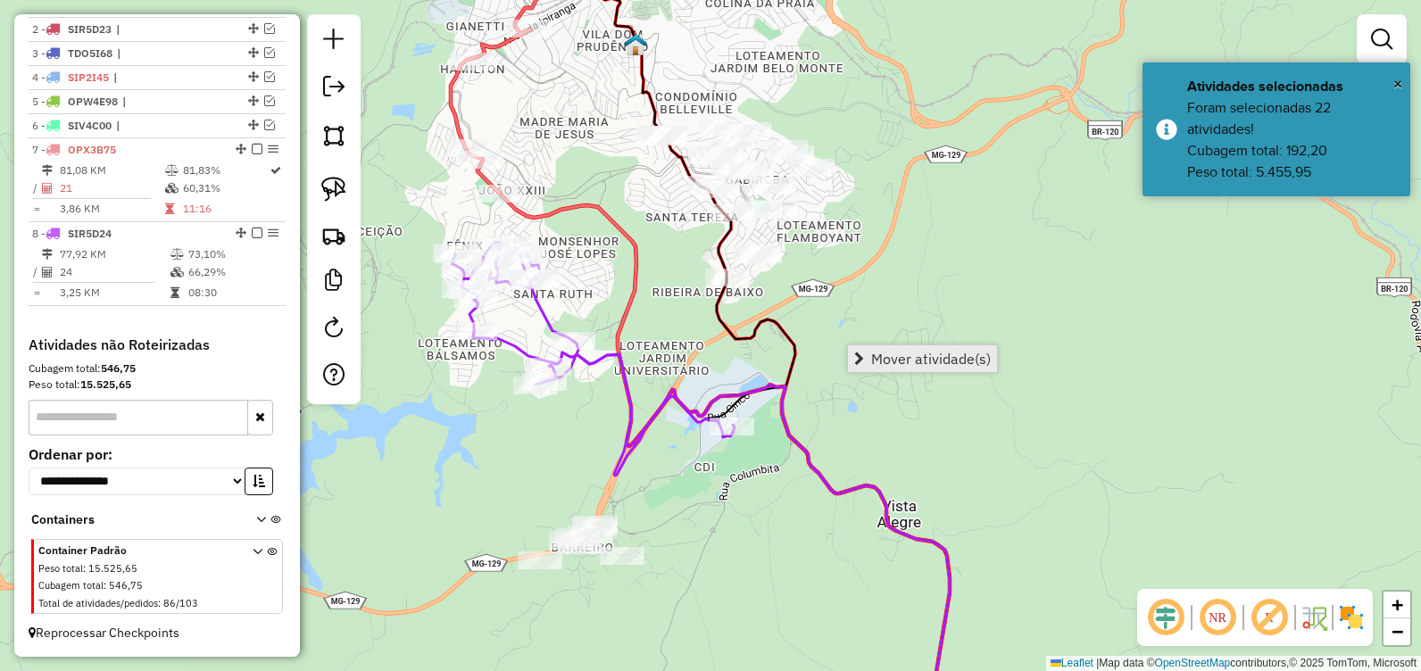
click at [894, 362] on span "Mover atividade(s)" at bounding box center [931, 359] width 120 height 14
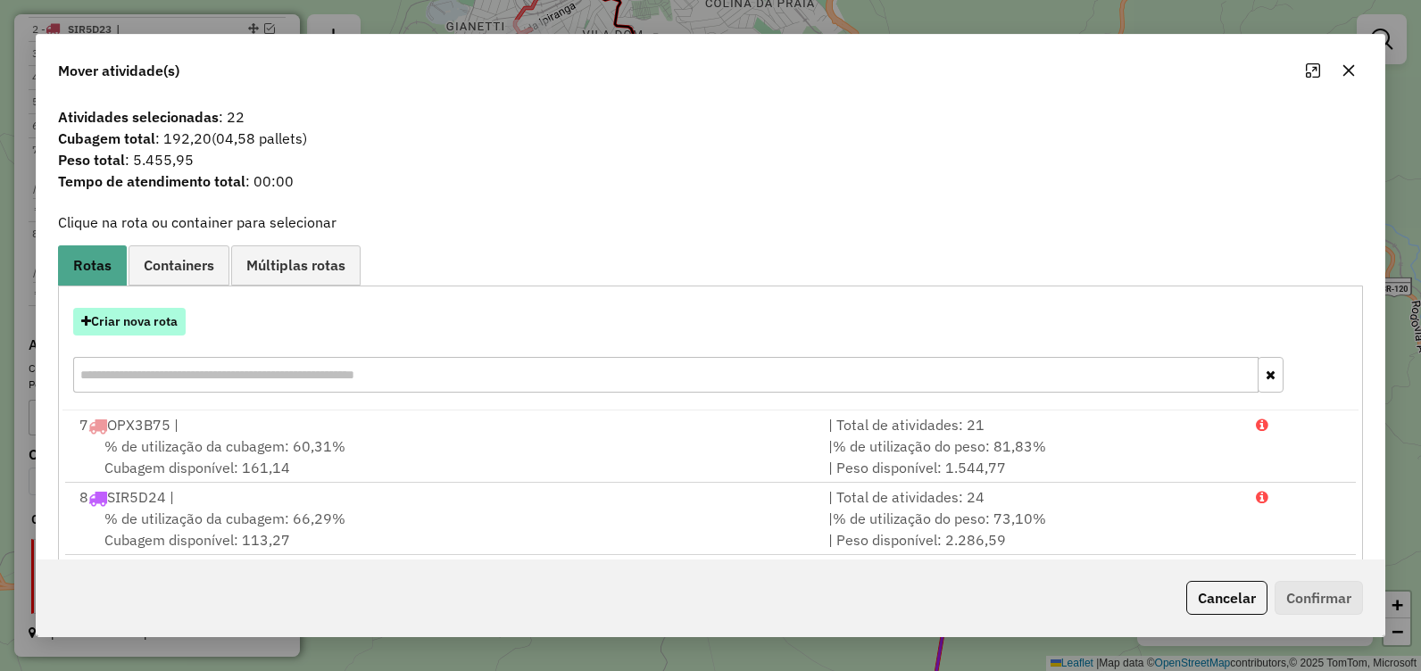
click at [159, 312] on button "Criar nova rota" at bounding box center [129, 322] width 112 height 28
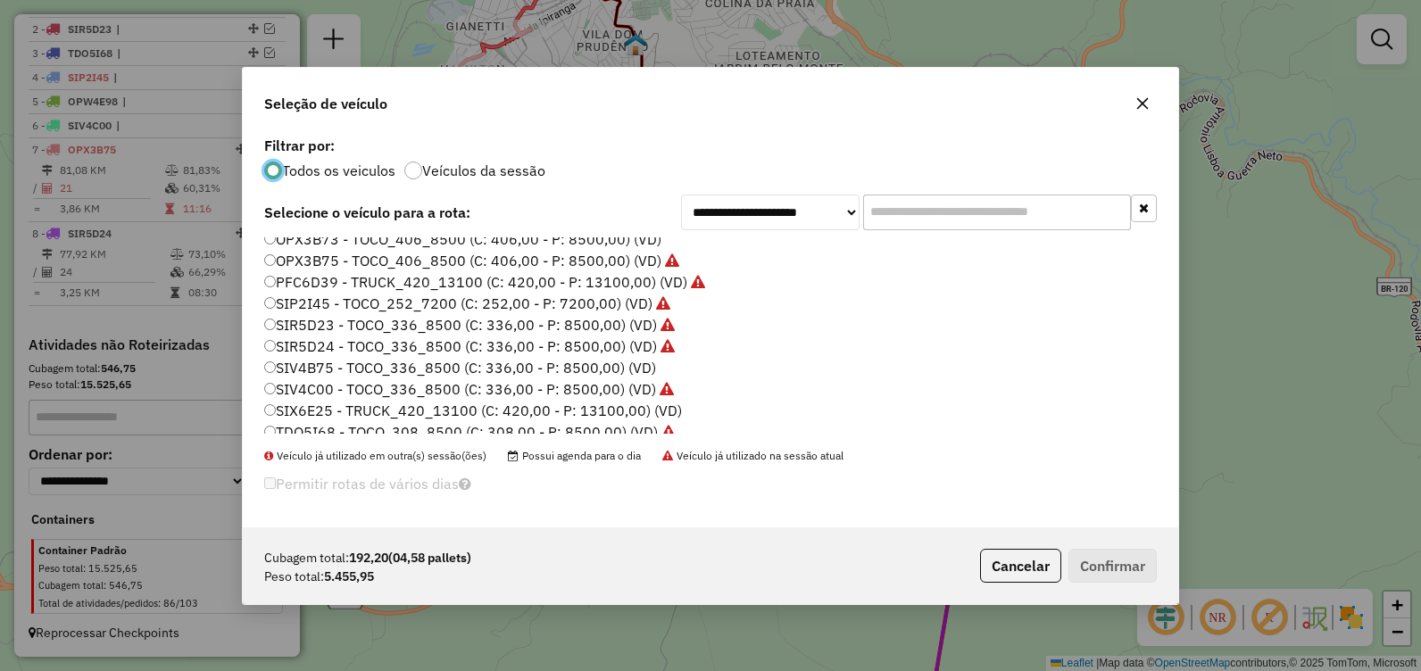
scroll to position [125, 0]
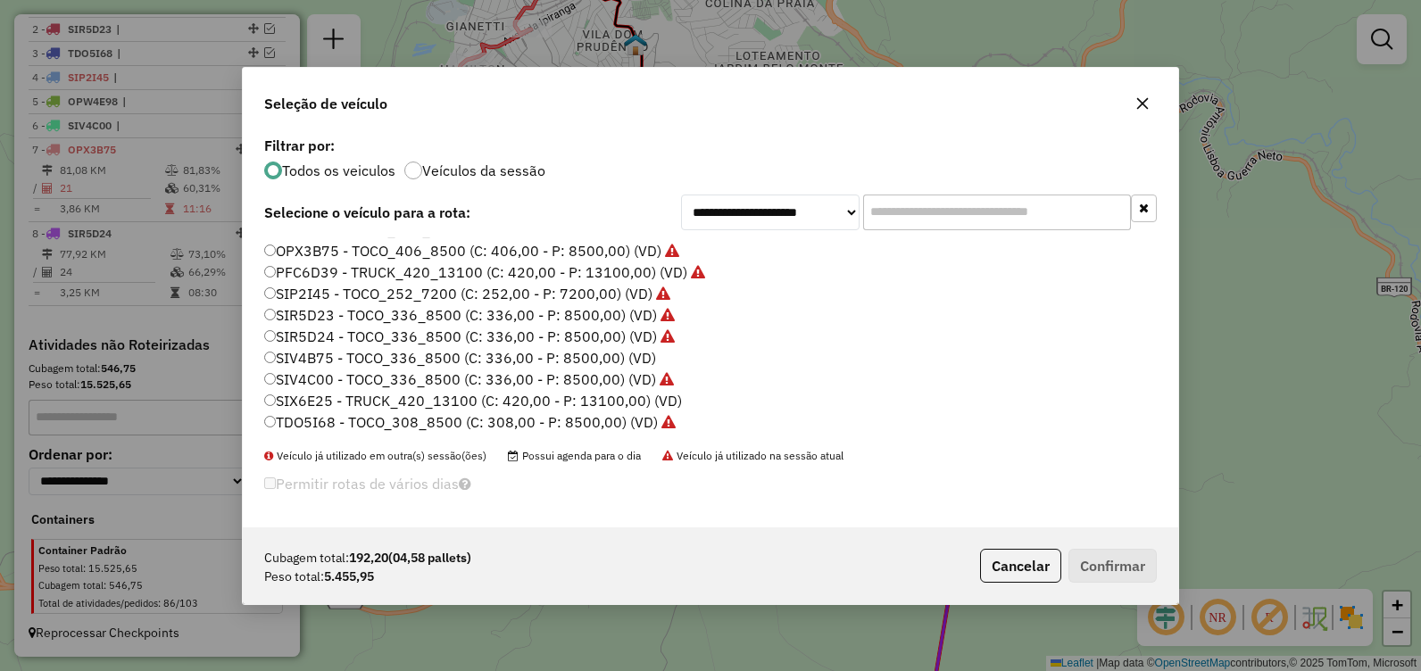
click at [1144, 102] on icon "button" at bounding box center [1143, 103] width 12 height 12
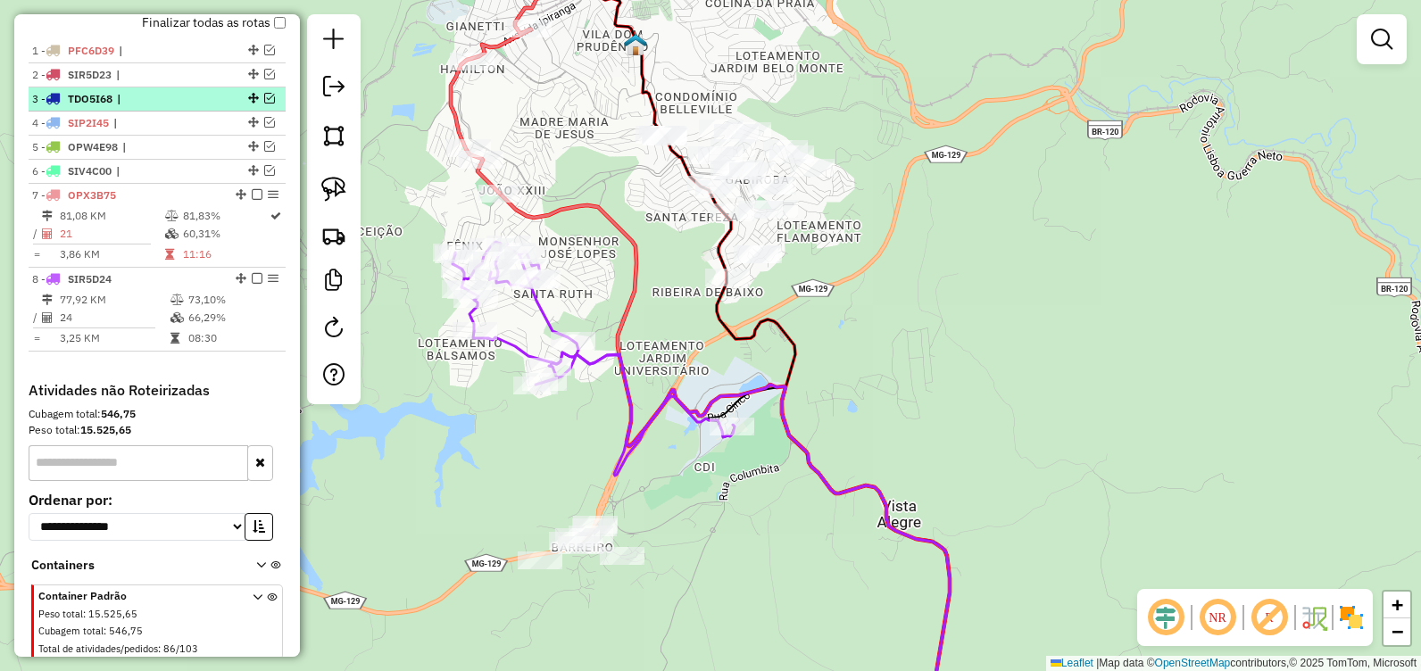
scroll to position [601, 0]
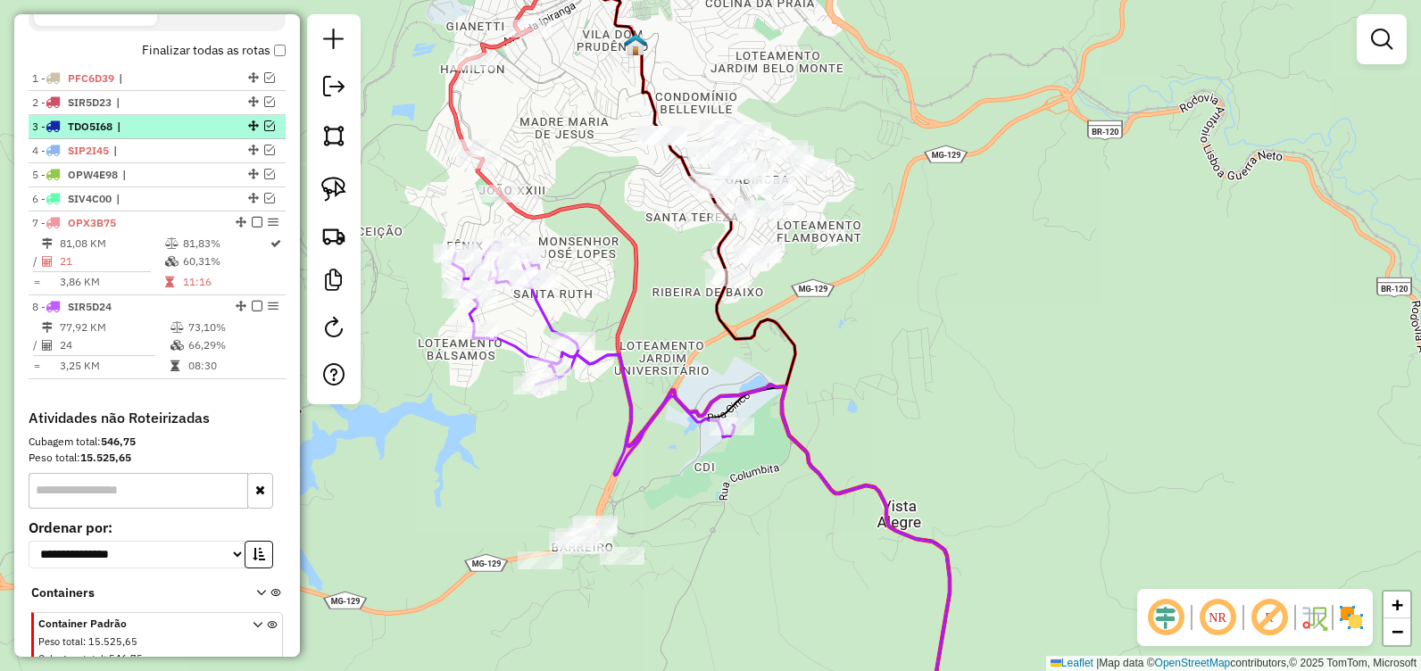
click at [267, 131] on em at bounding box center [269, 126] width 11 height 11
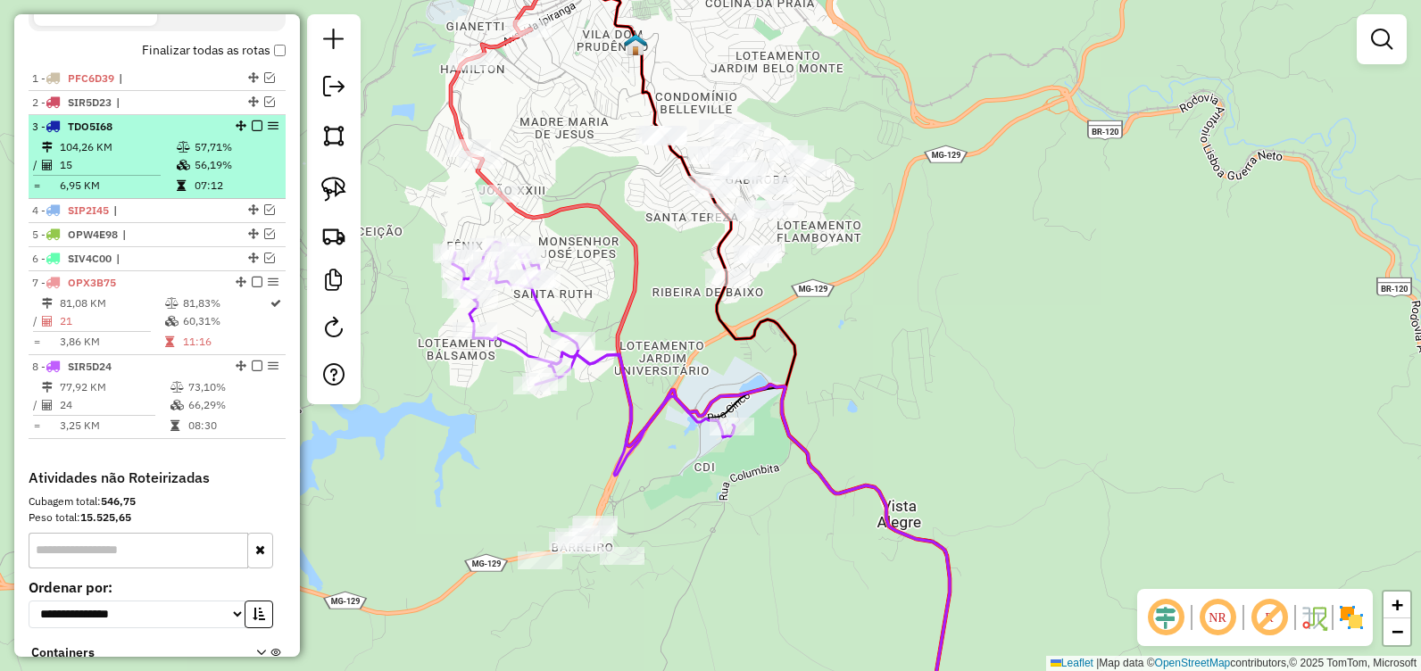
click at [247, 174] on td "56,19%" at bounding box center [236, 165] width 85 height 18
select select "**********"
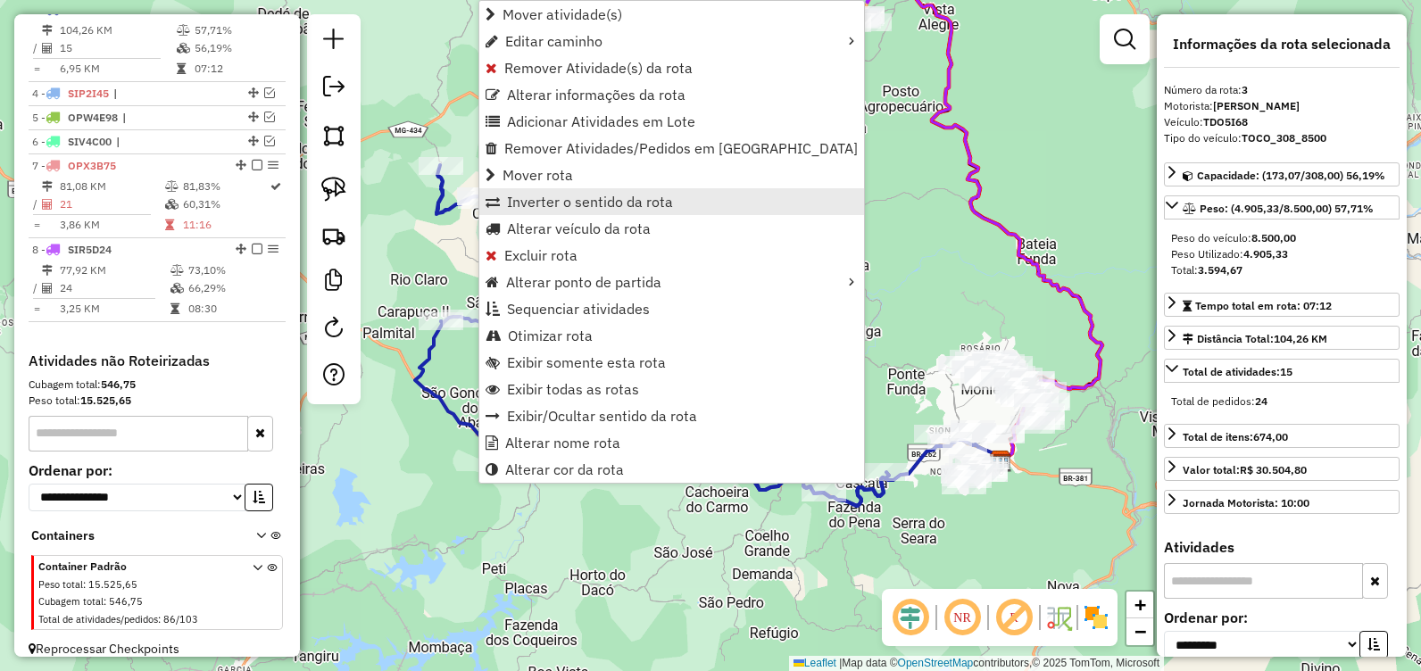
scroll to position [718, 0]
click at [569, 226] on span "Alterar veículo da rota" at bounding box center [579, 228] width 144 height 14
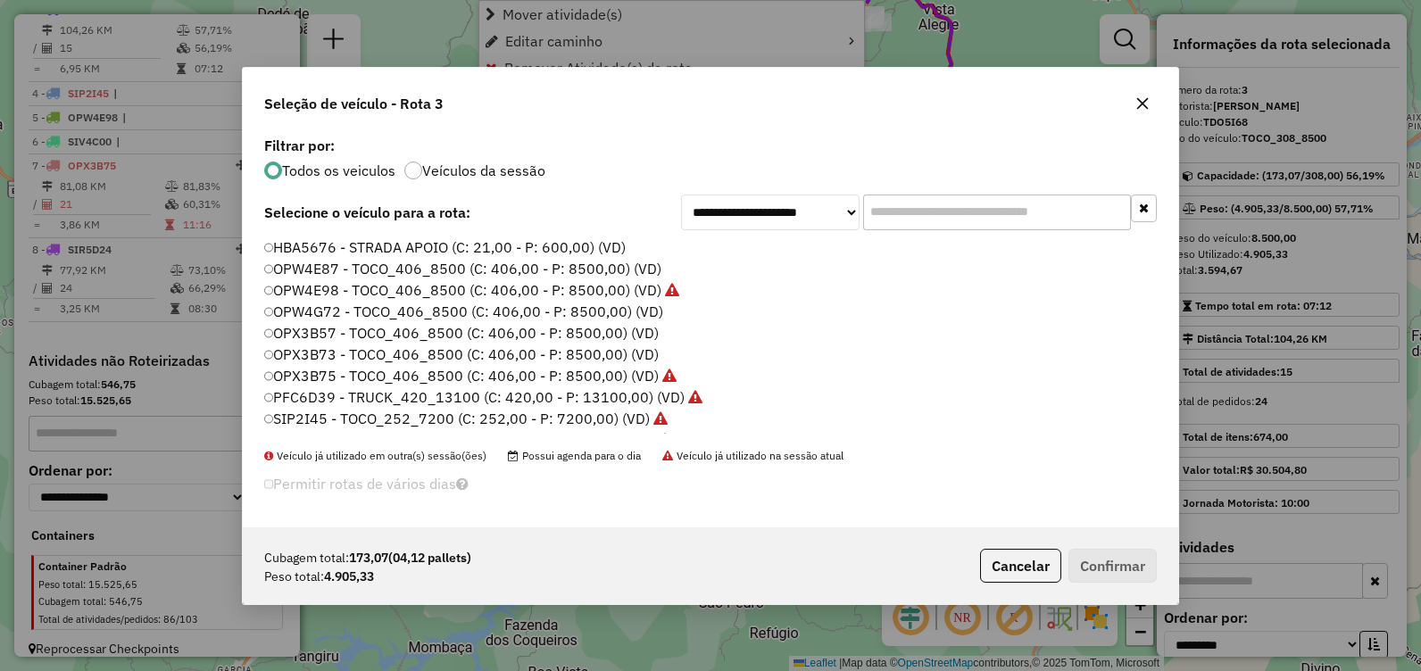
scroll to position [10, 5]
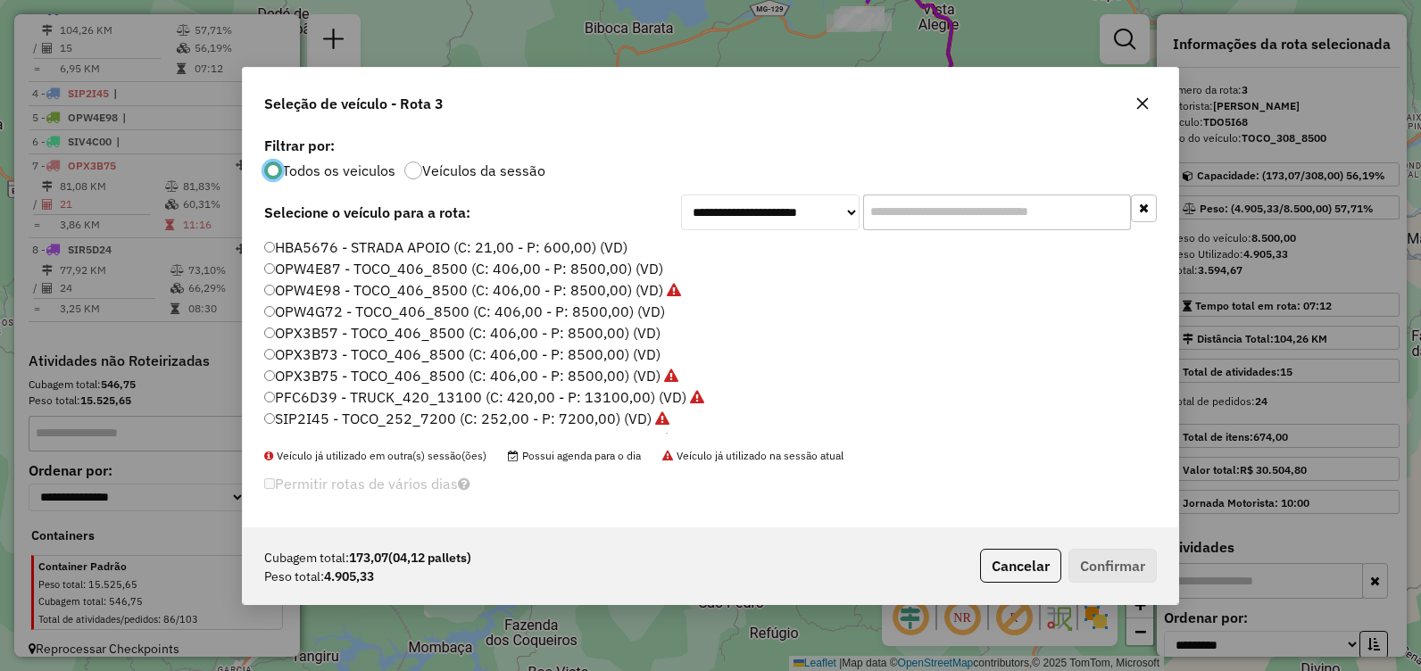
click at [475, 352] on label "OPX3B73 - TOCO_406_8500 (C: 406,00 - P: 8500,00) (VD)" at bounding box center [462, 354] width 396 height 21
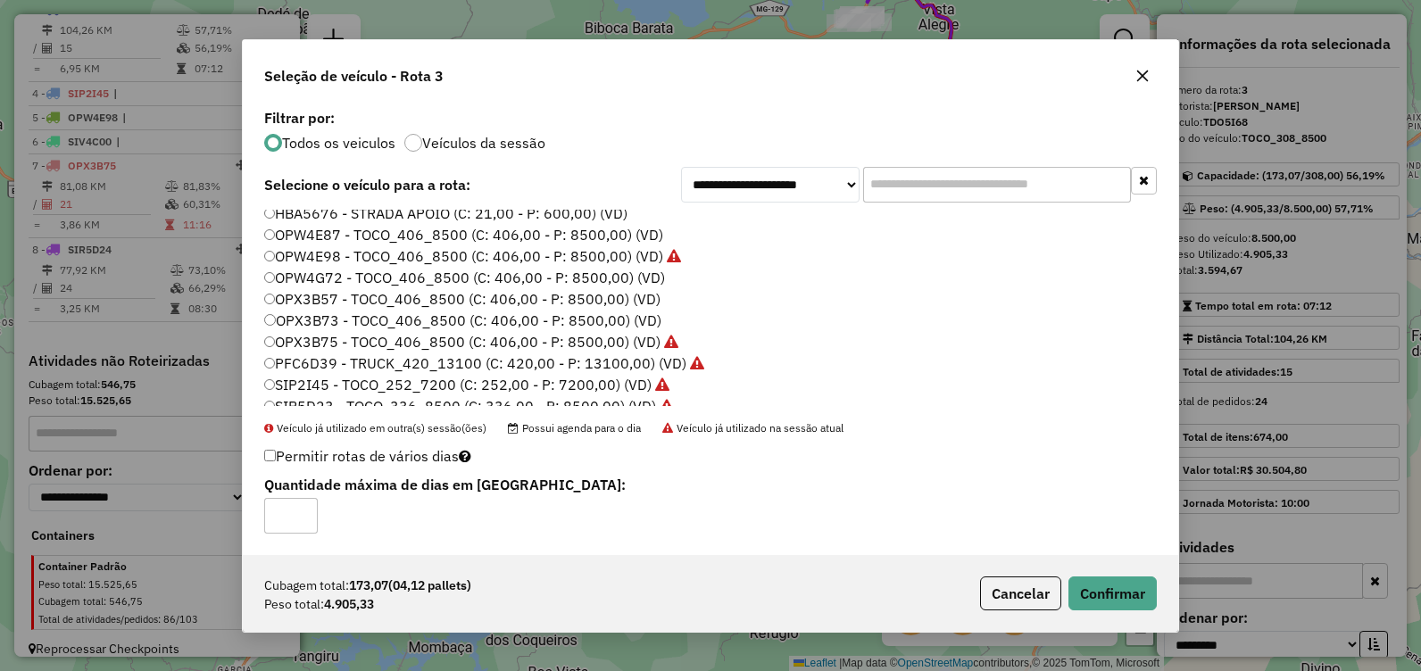
scroll to position [0, 0]
click at [1140, 73] on icon "button" at bounding box center [1143, 76] width 12 height 12
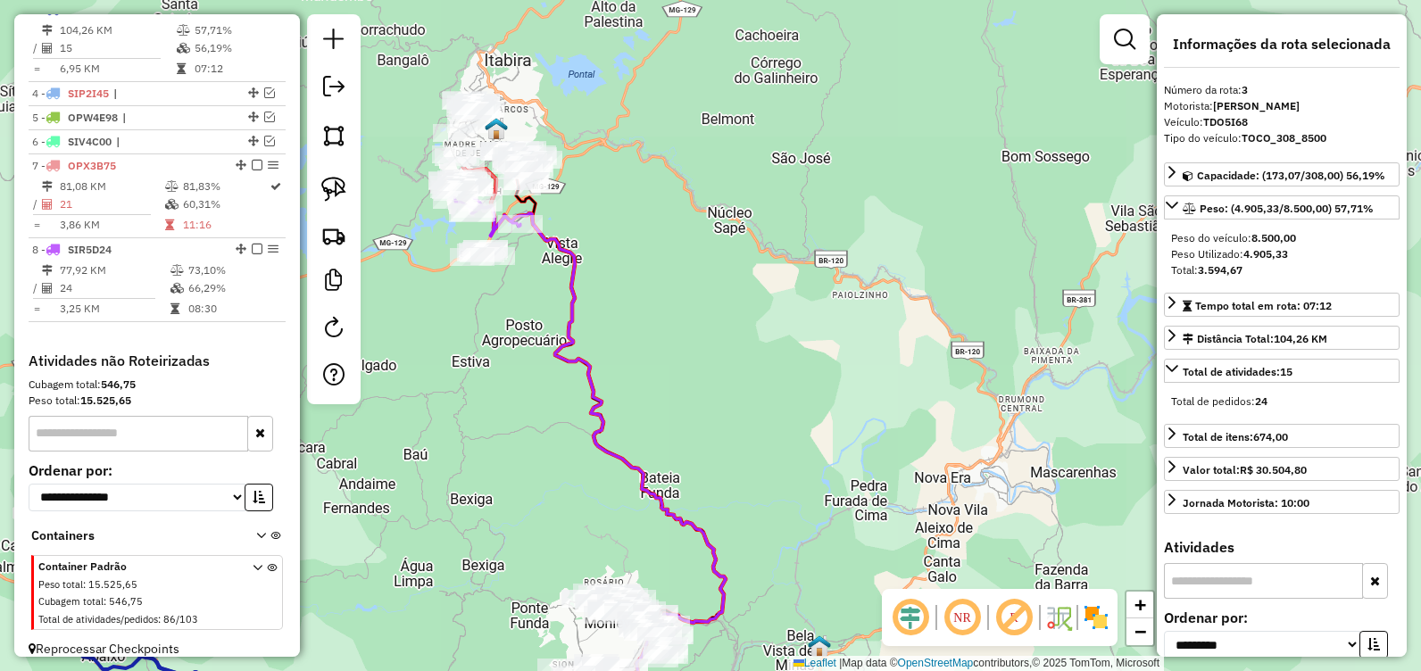
drag, startPoint x: 842, startPoint y: 268, endPoint x: 465, endPoint y: 502, distance: 443.4
click at [465, 502] on div "Janela de atendimento Grade de atendimento Capacidade Transportadoras Veículos …" at bounding box center [710, 335] width 1421 height 671
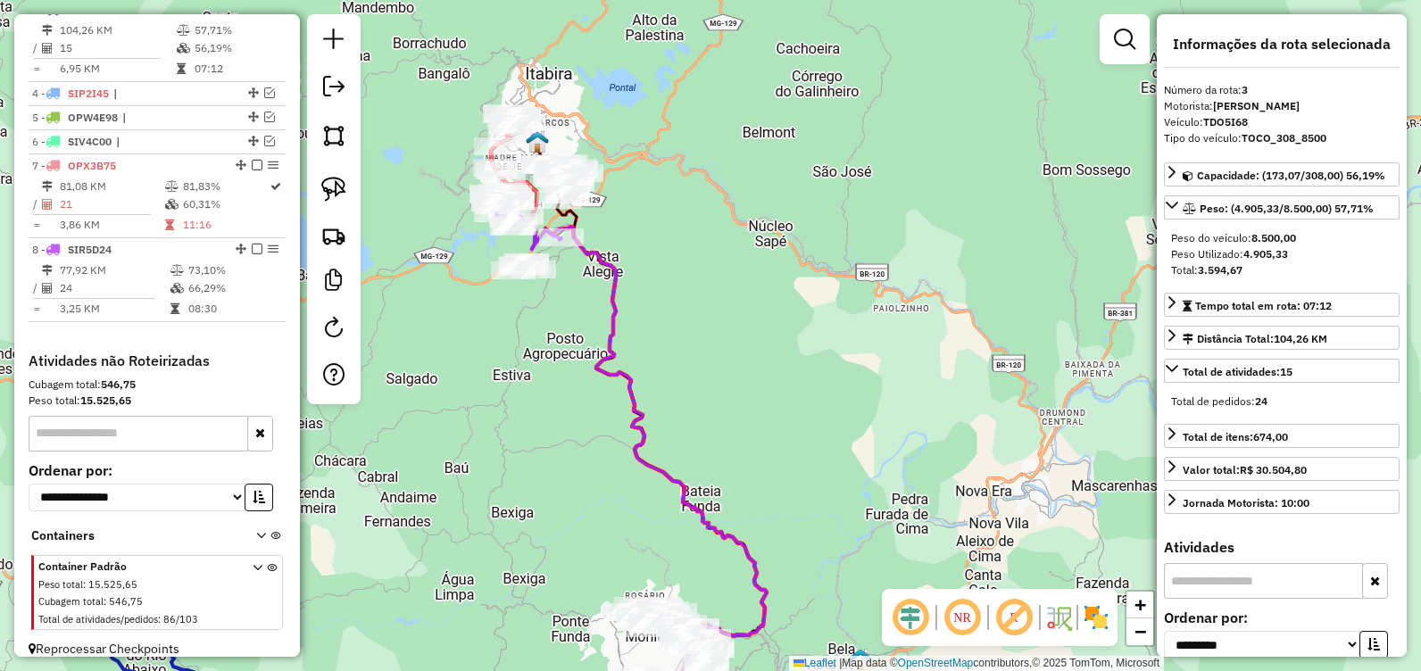
drag, startPoint x: 579, startPoint y: 220, endPoint x: 710, endPoint y: 271, distance: 140.2
click at [709, 271] on div "Janela de atendimento Grade de atendimento Capacidade Transportadoras Veículos …" at bounding box center [710, 335] width 1421 height 671
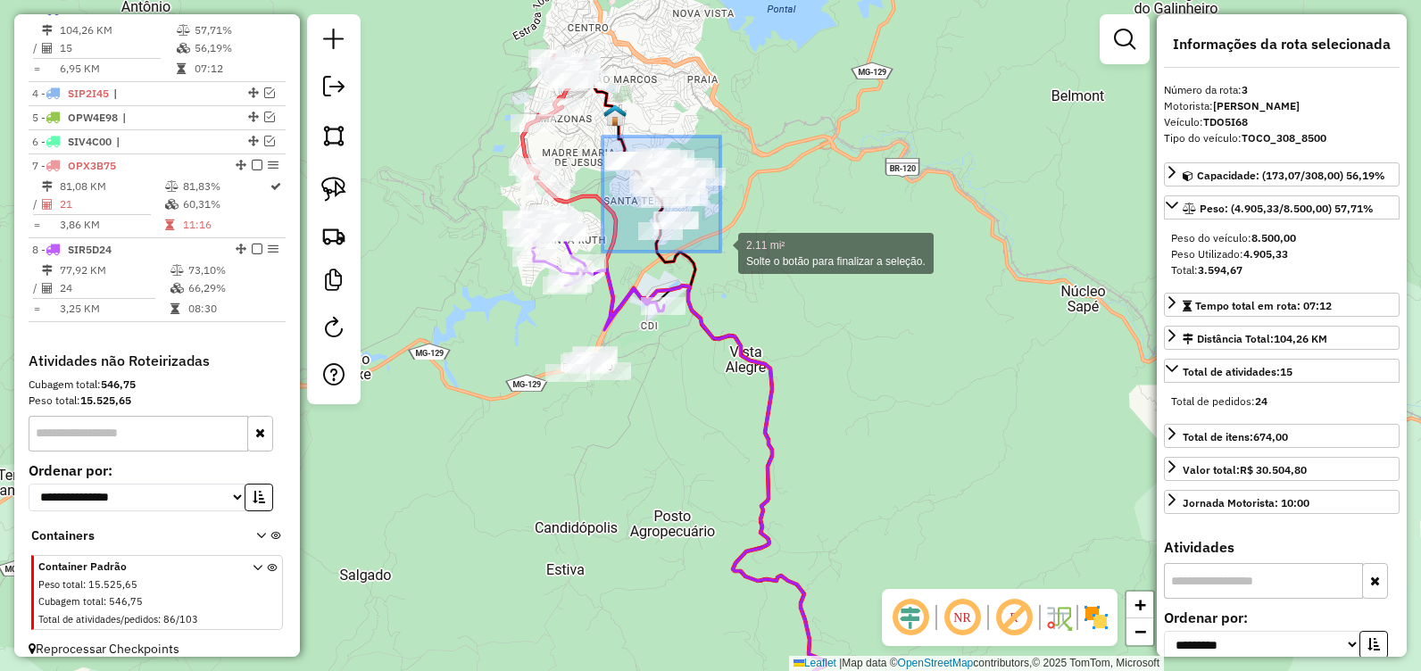
drag, startPoint x: 610, startPoint y: 143, endPoint x: 720, endPoint y: 252, distance: 155.3
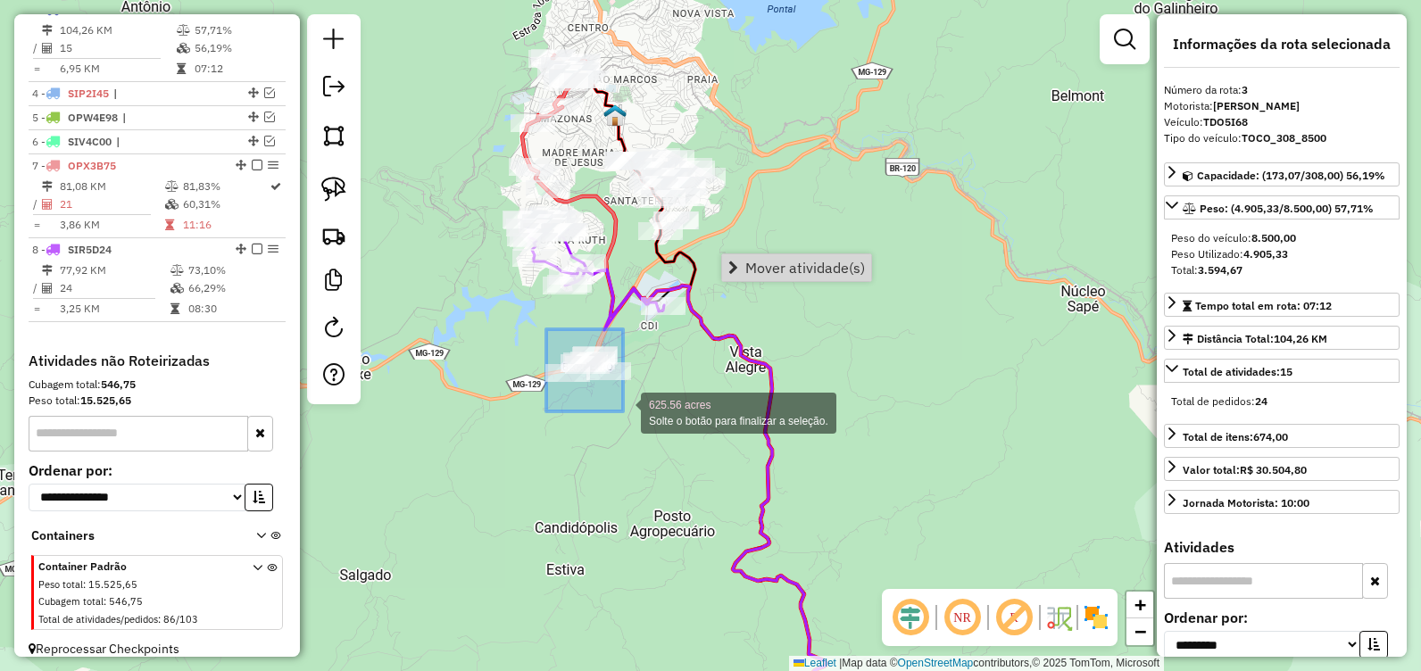
drag, startPoint x: 546, startPoint y: 329, endPoint x: 628, endPoint y: 413, distance: 116.8
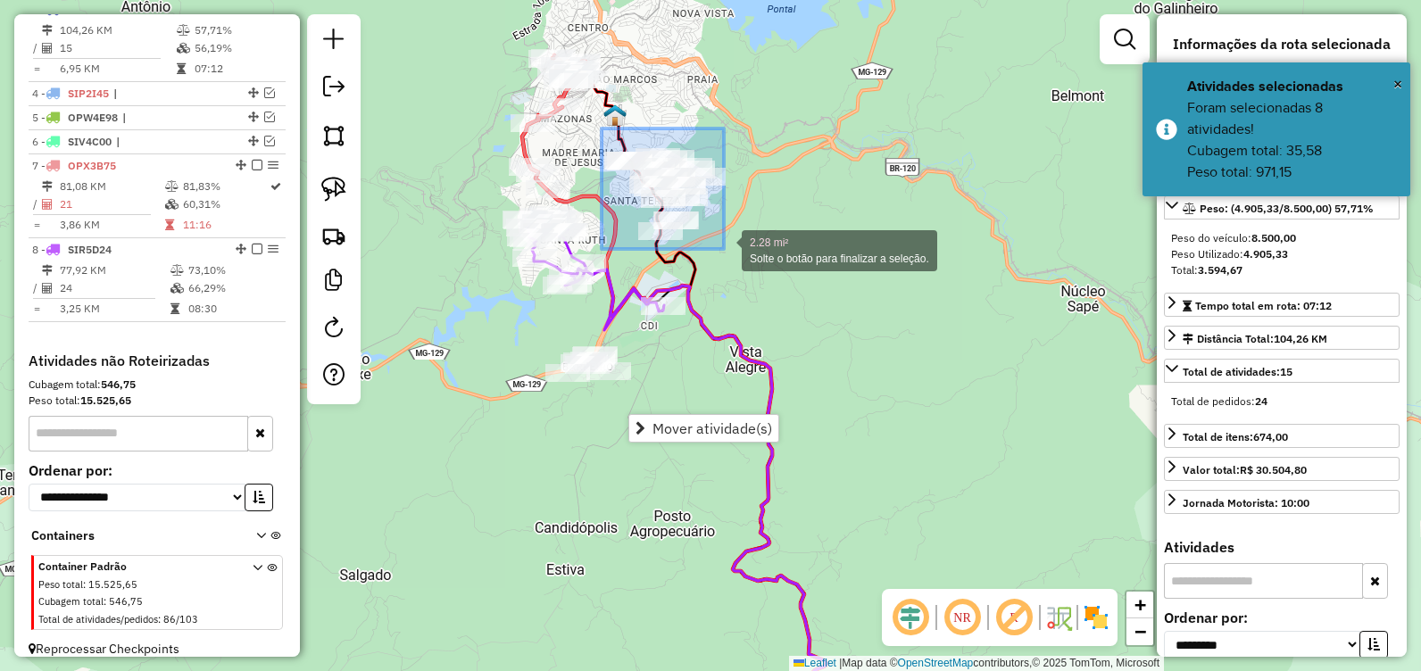
drag, startPoint x: 602, startPoint y: 129, endPoint x: 724, endPoint y: 249, distance: 171.7
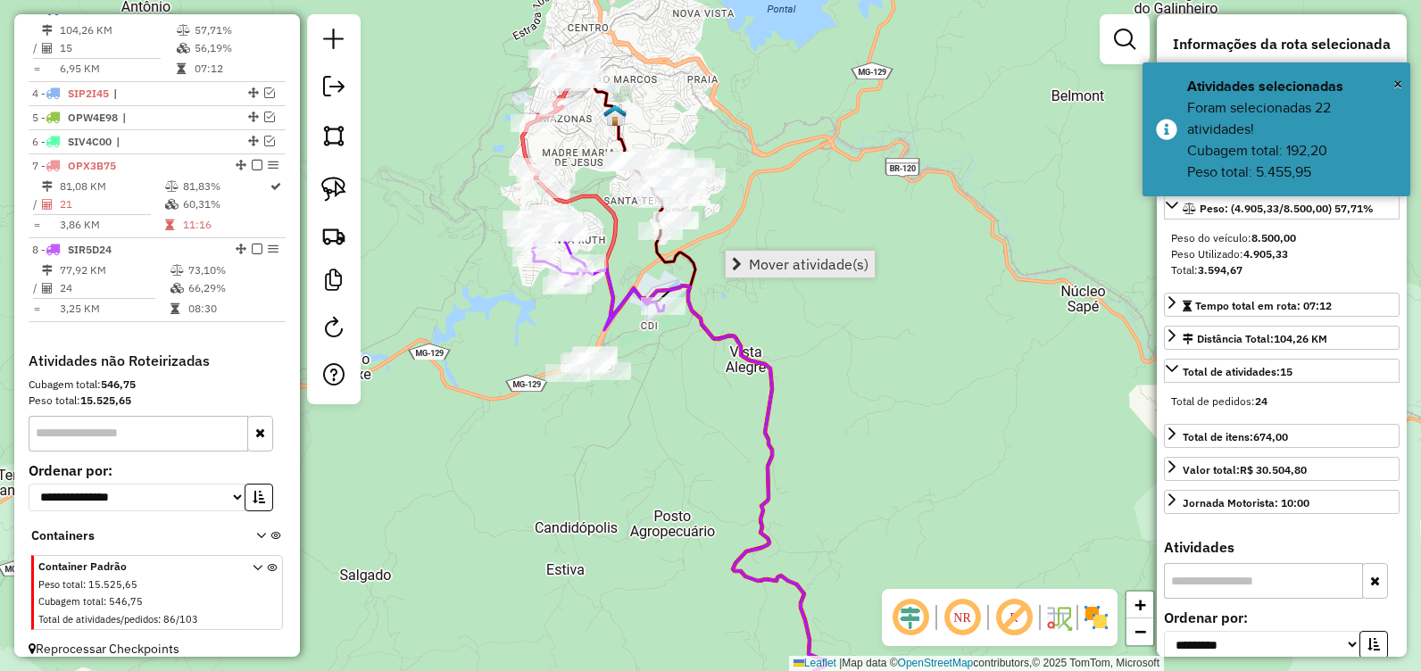
click at [762, 262] on span "Mover atividade(s)" at bounding box center [809, 264] width 120 height 14
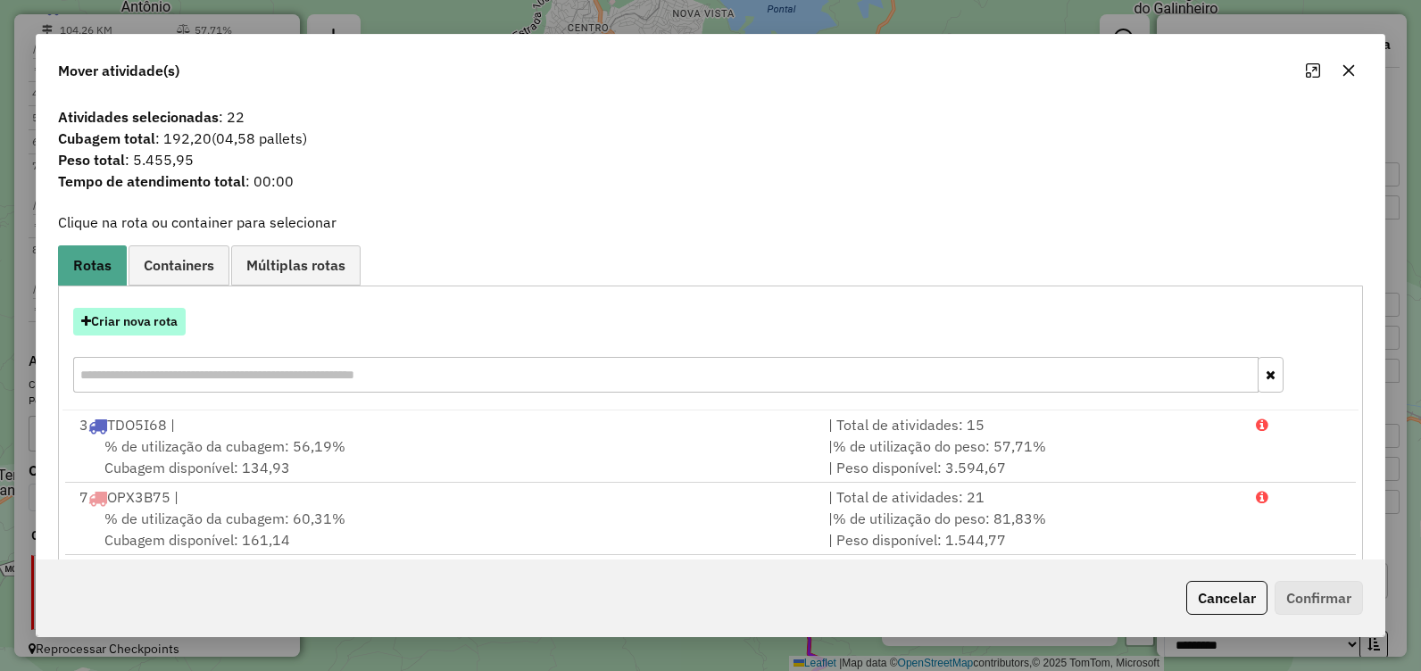
click at [154, 324] on button "Criar nova rota" at bounding box center [129, 322] width 112 height 28
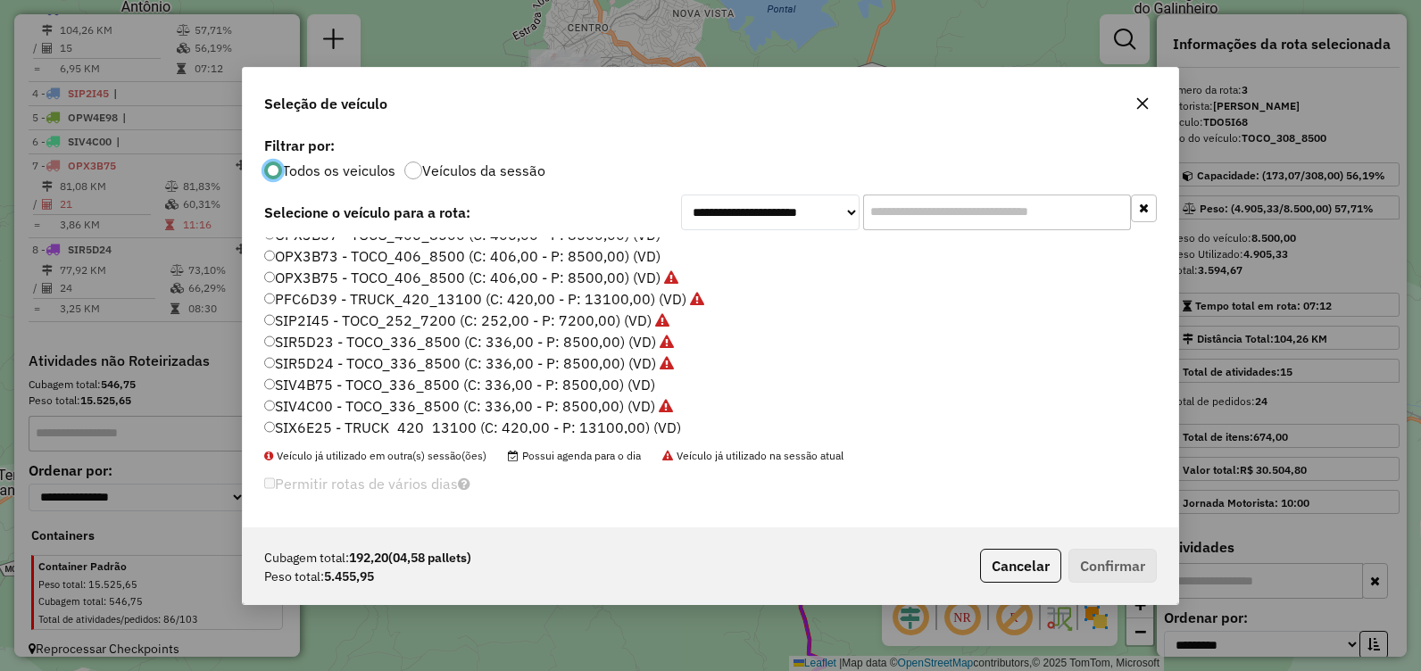
scroll to position [125, 0]
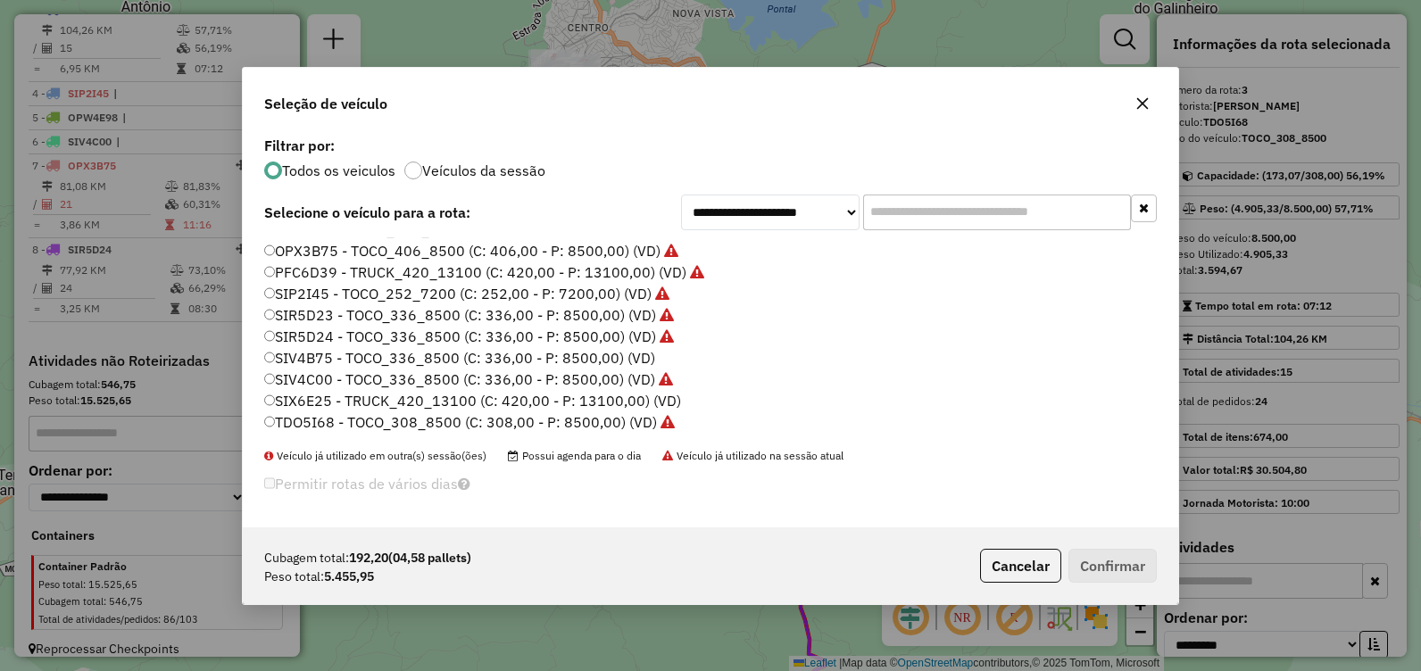
click at [419, 358] on label "SIV4B75 - TOCO_336_8500 (C: 336,00 - P: 8500,00) (VD)" at bounding box center [459, 357] width 391 height 21
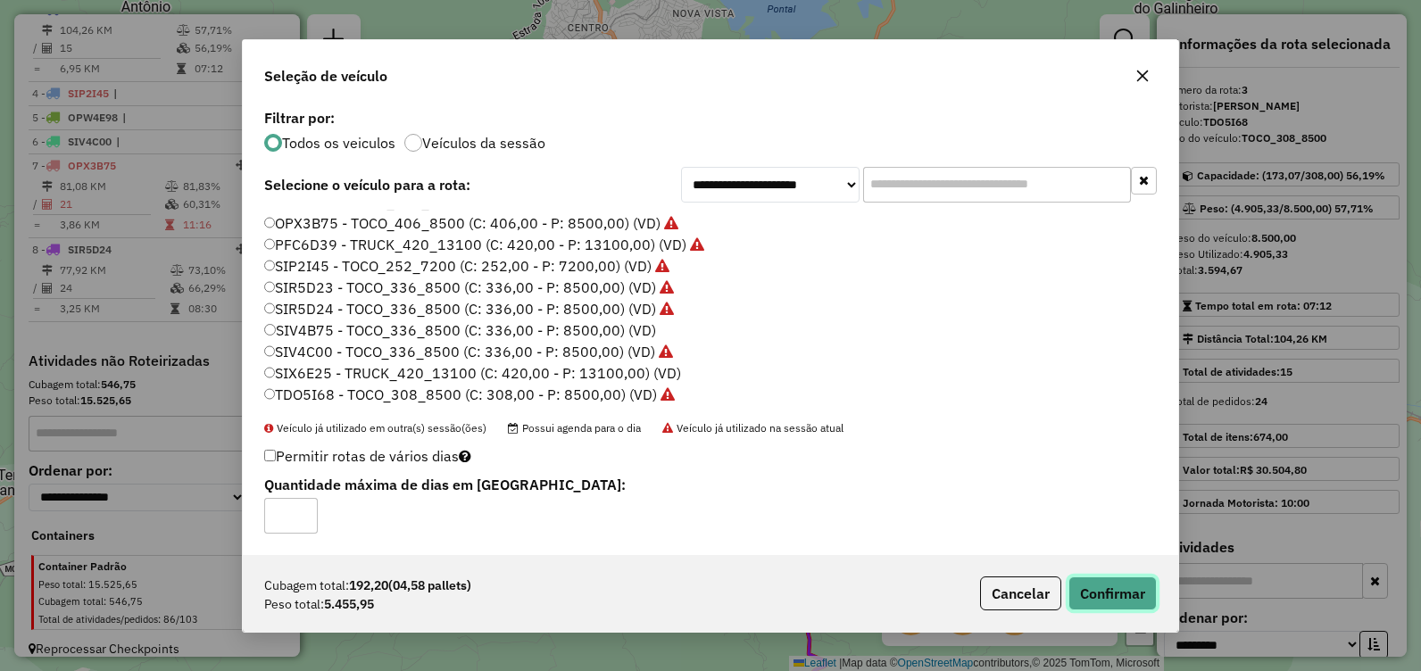
click at [1094, 585] on button "Confirmar" at bounding box center [1113, 594] width 88 height 34
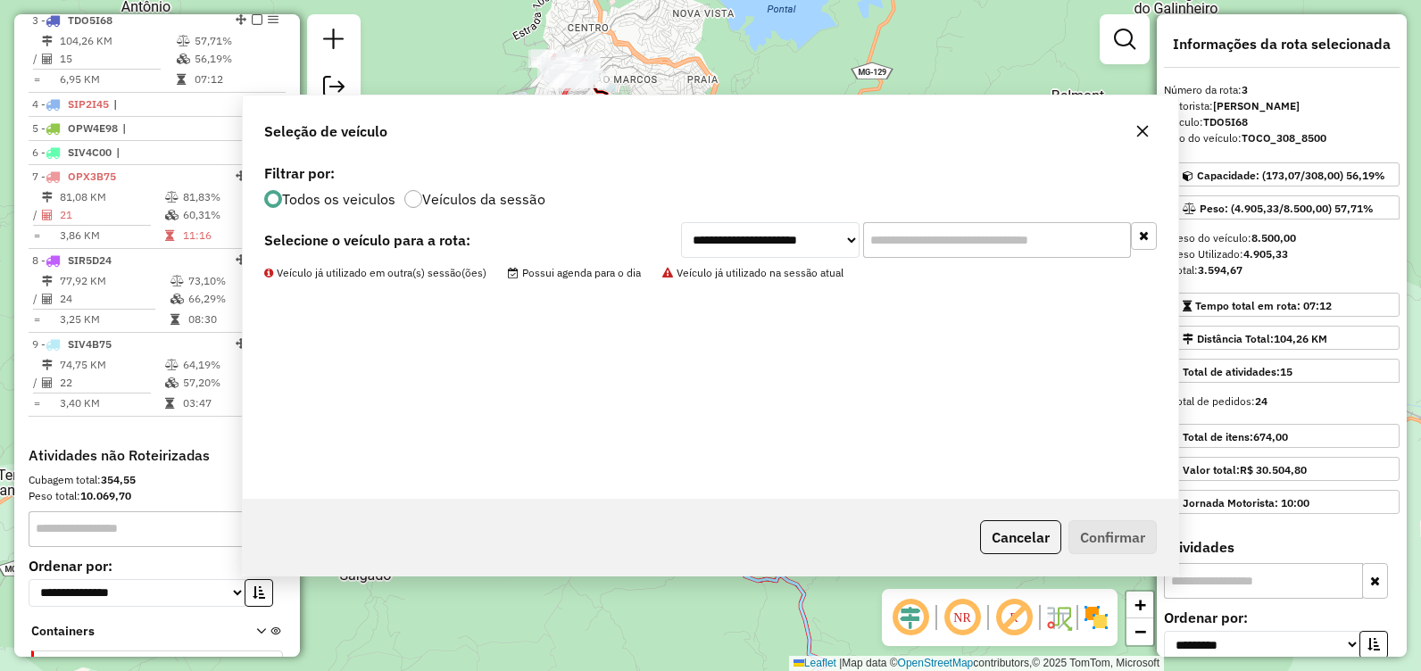
scroll to position [718, 0]
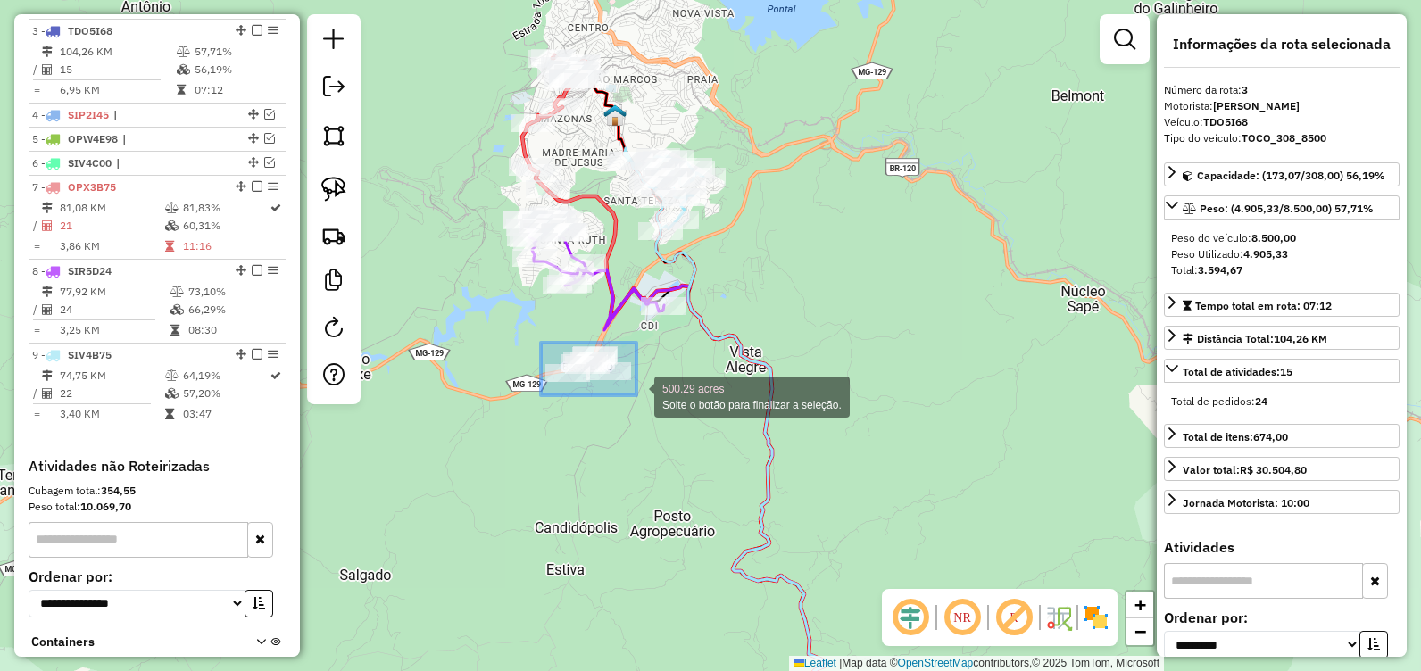
drag, startPoint x: 549, startPoint y: 349, endPoint x: 636, endPoint y: 396, distance: 99.5
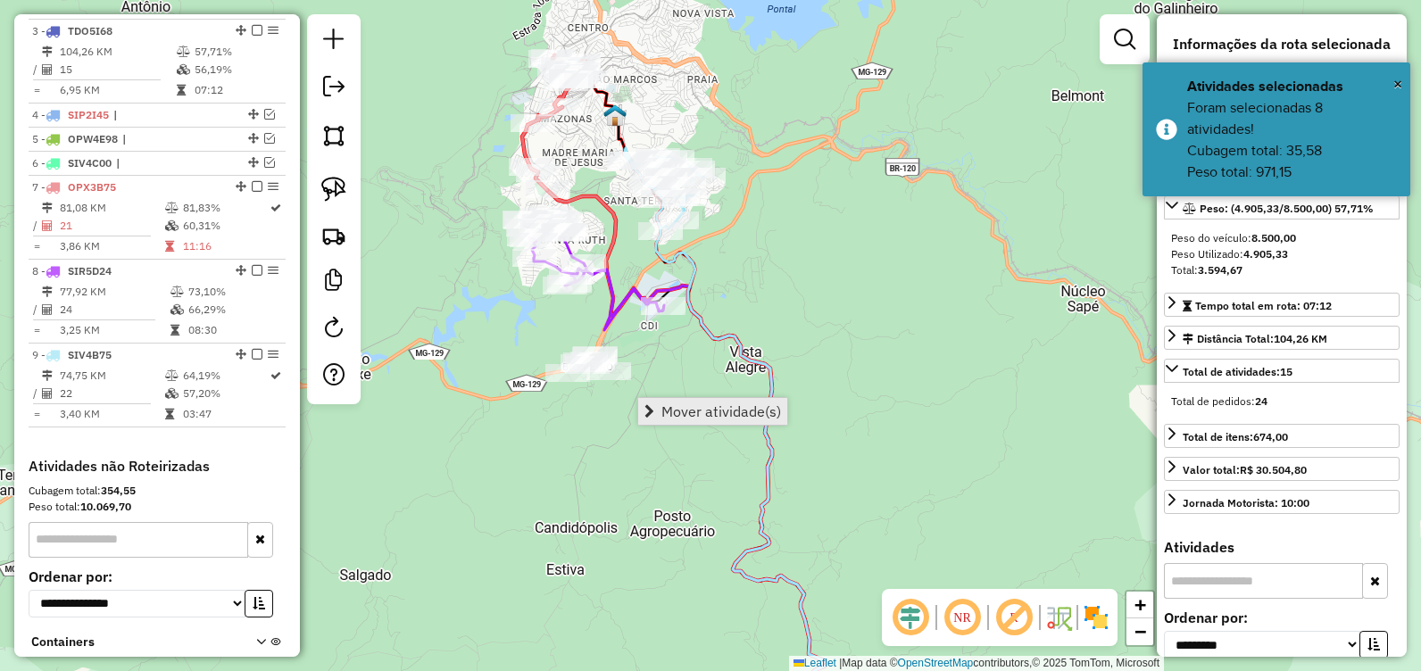
click at [688, 408] on span "Mover atividade(s)" at bounding box center [721, 411] width 120 height 14
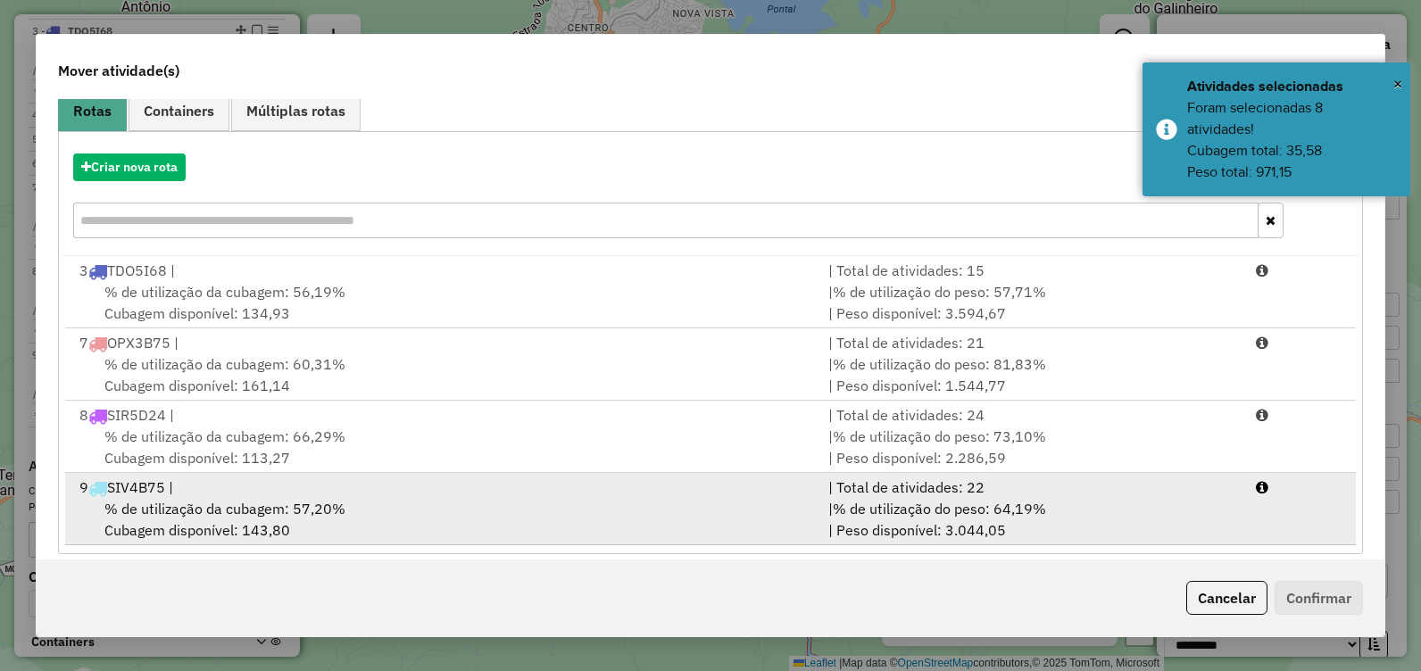
scroll to position [171, 0]
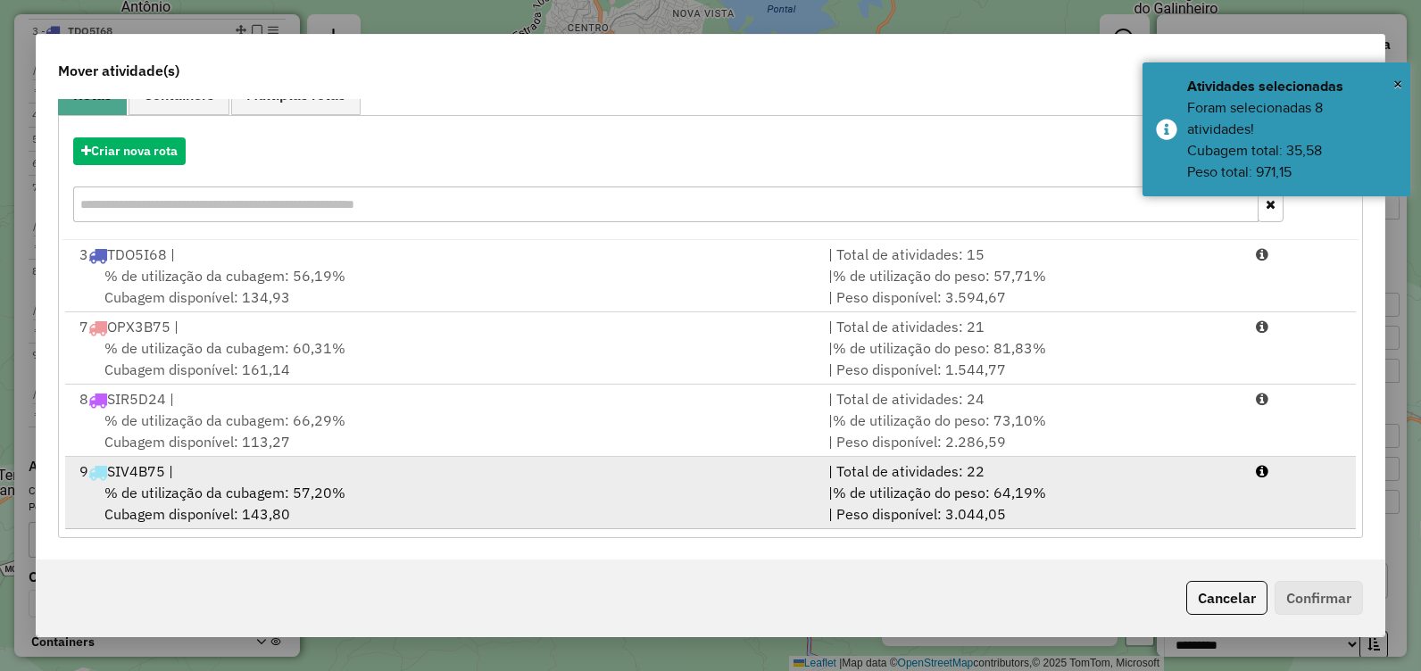
click at [545, 499] on div "% de utilização da cubagem: 57,20% Cubagem disponível: 143,80" at bounding box center [443, 503] width 749 height 43
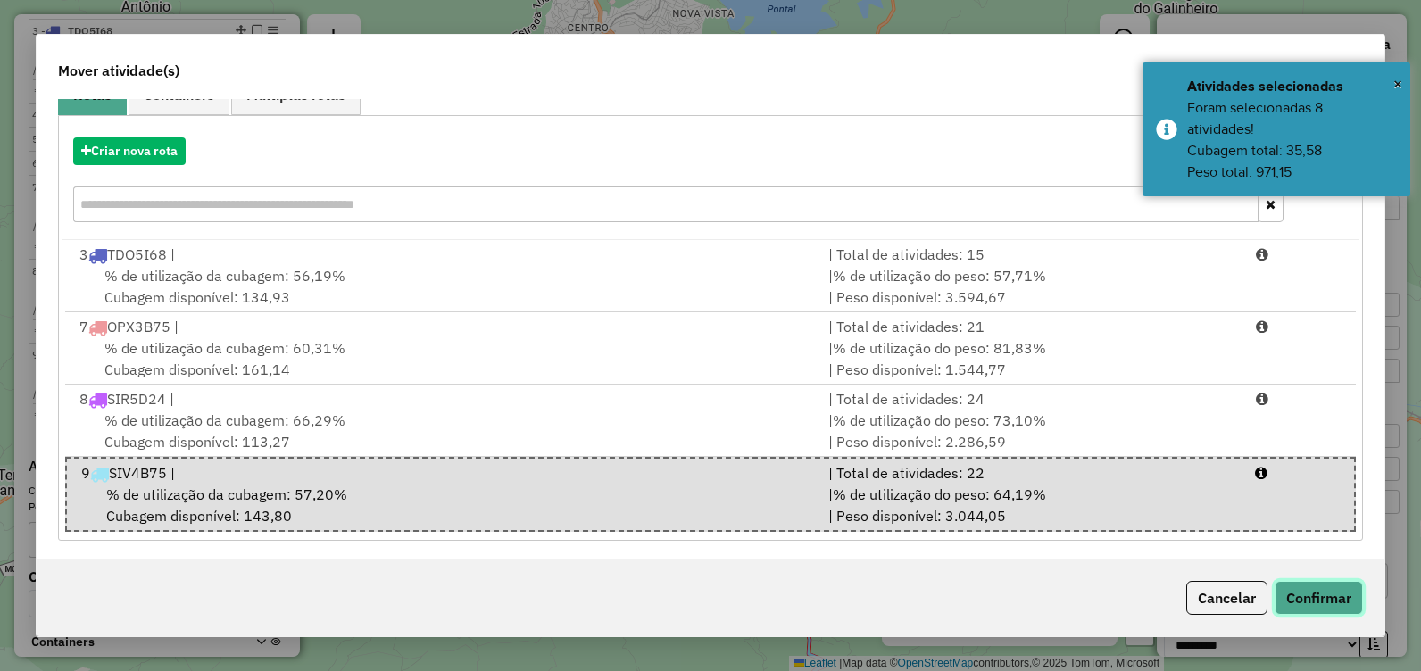
click at [1305, 599] on button "Confirmar" at bounding box center [1319, 598] width 88 height 34
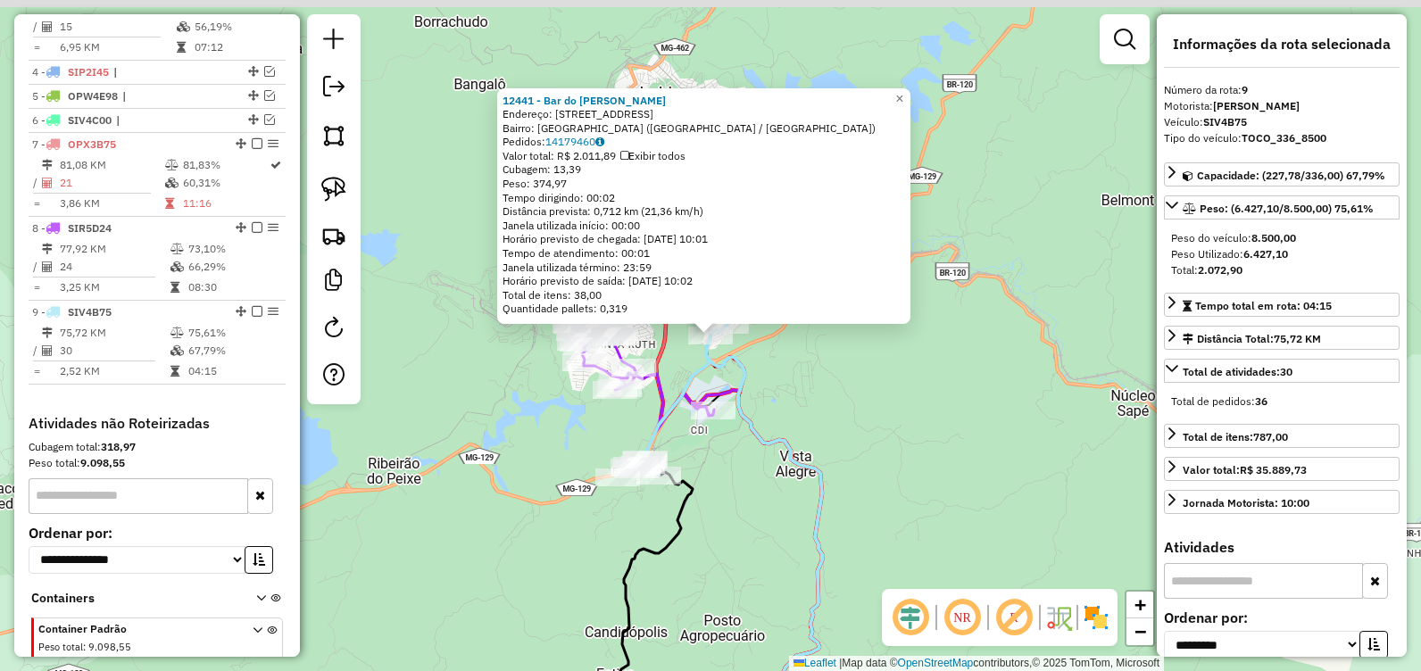
scroll to position [834, 0]
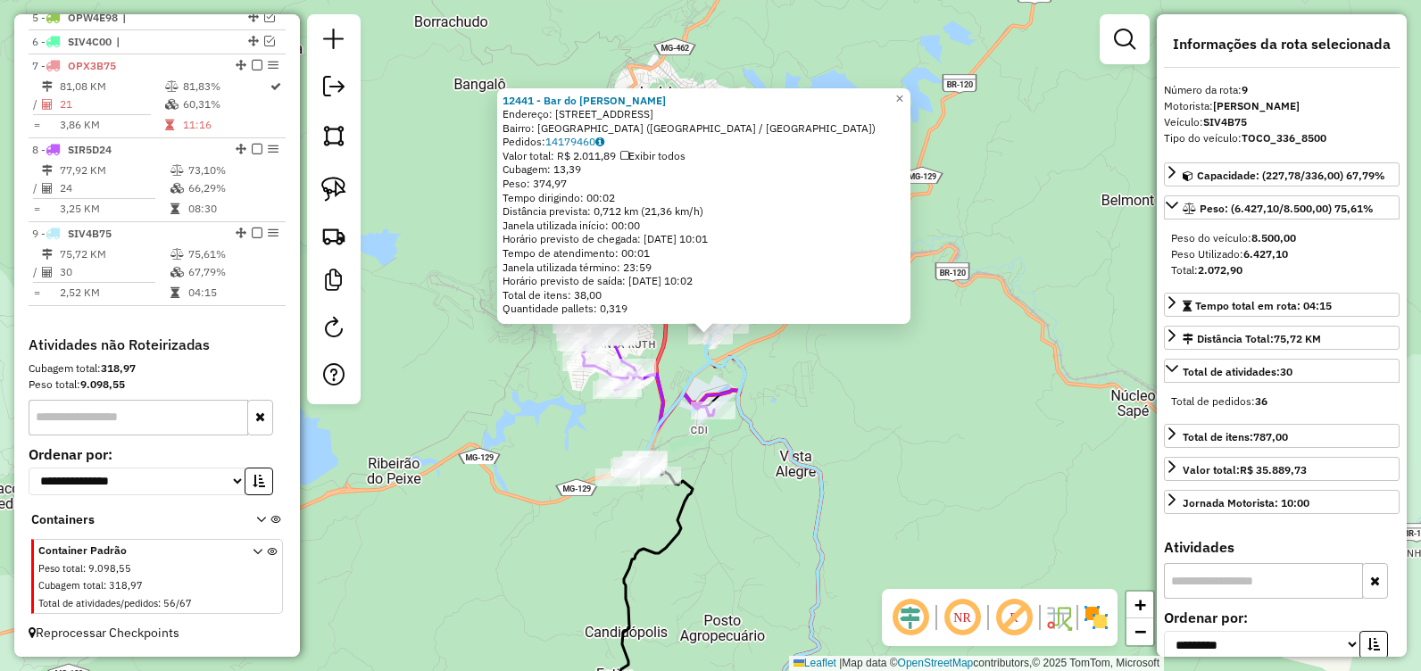
click at [844, 409] on div "12441 - Bar do Daniel Ribei Endereço: Rua Campolina, 20 Bairro: Ribeira De Baix…" at bounding box center [710, 335] width 1421 height 671
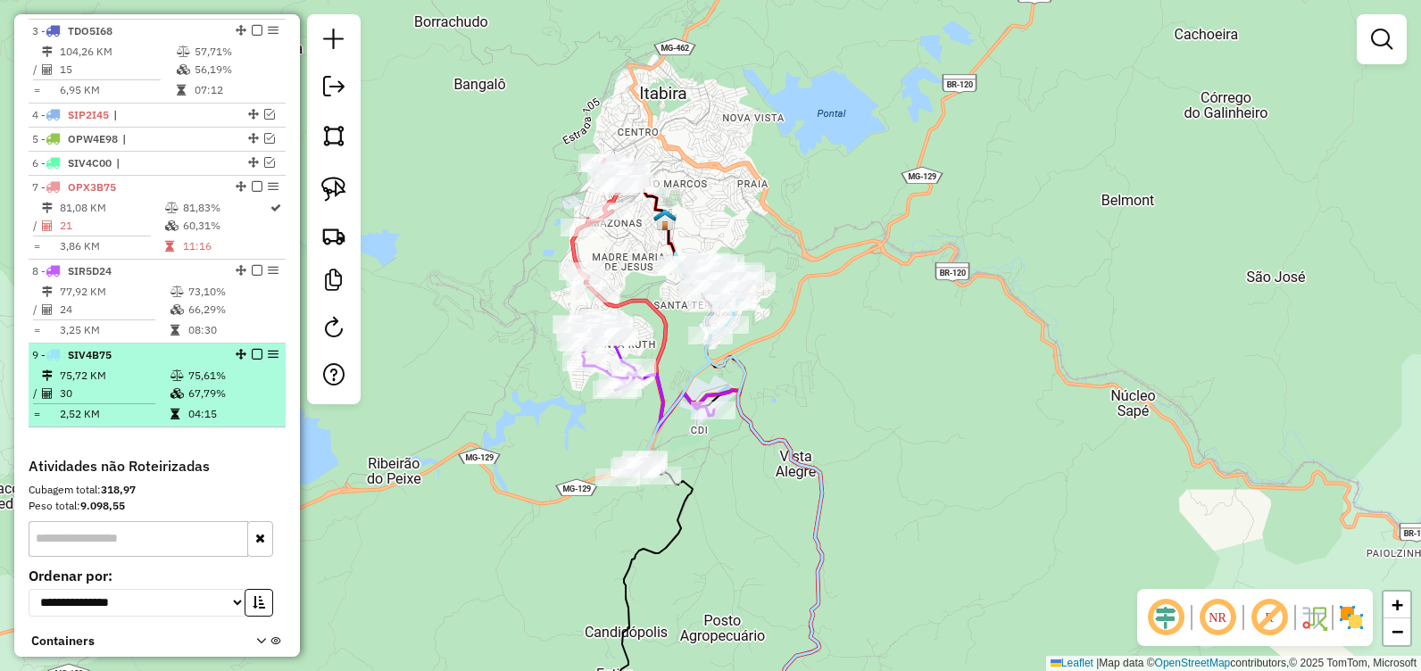
scroll to position [655, 0]
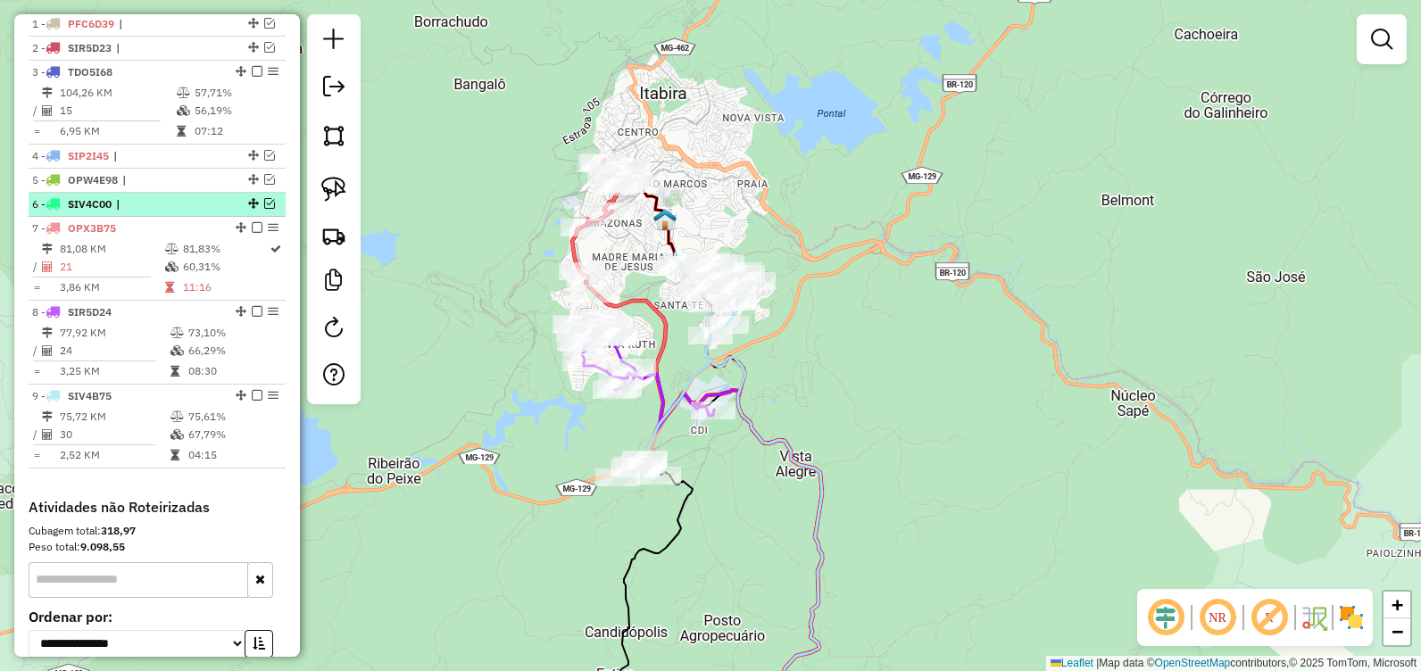
click at [264, 209] on em at bounding box center [269, 203] width 11 height 11
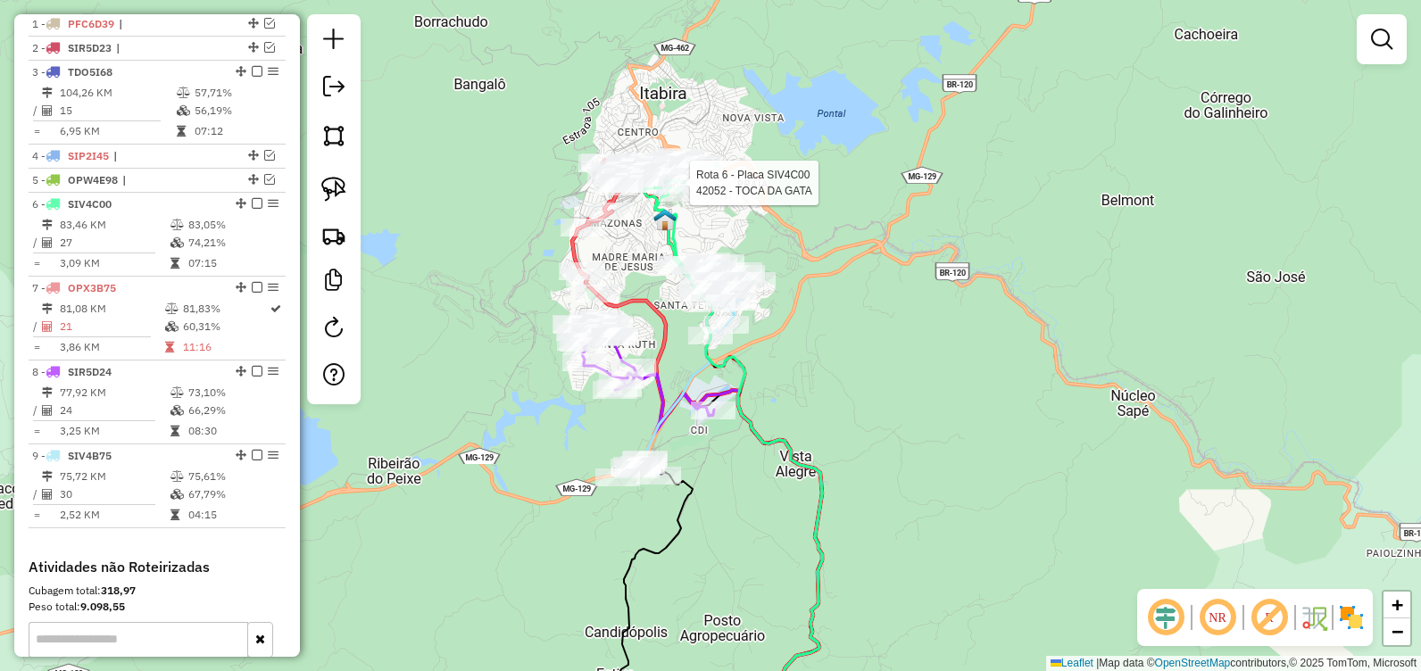
select select "**********"
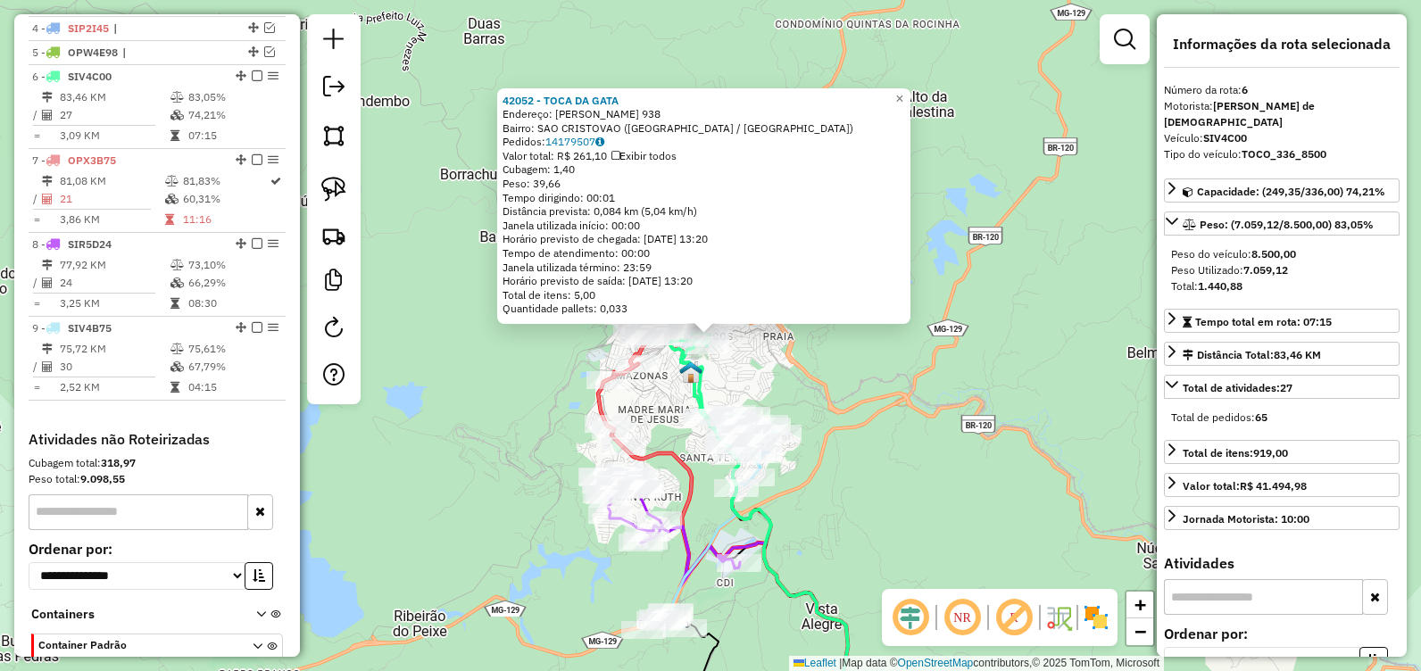
scroll to position [850, 0]
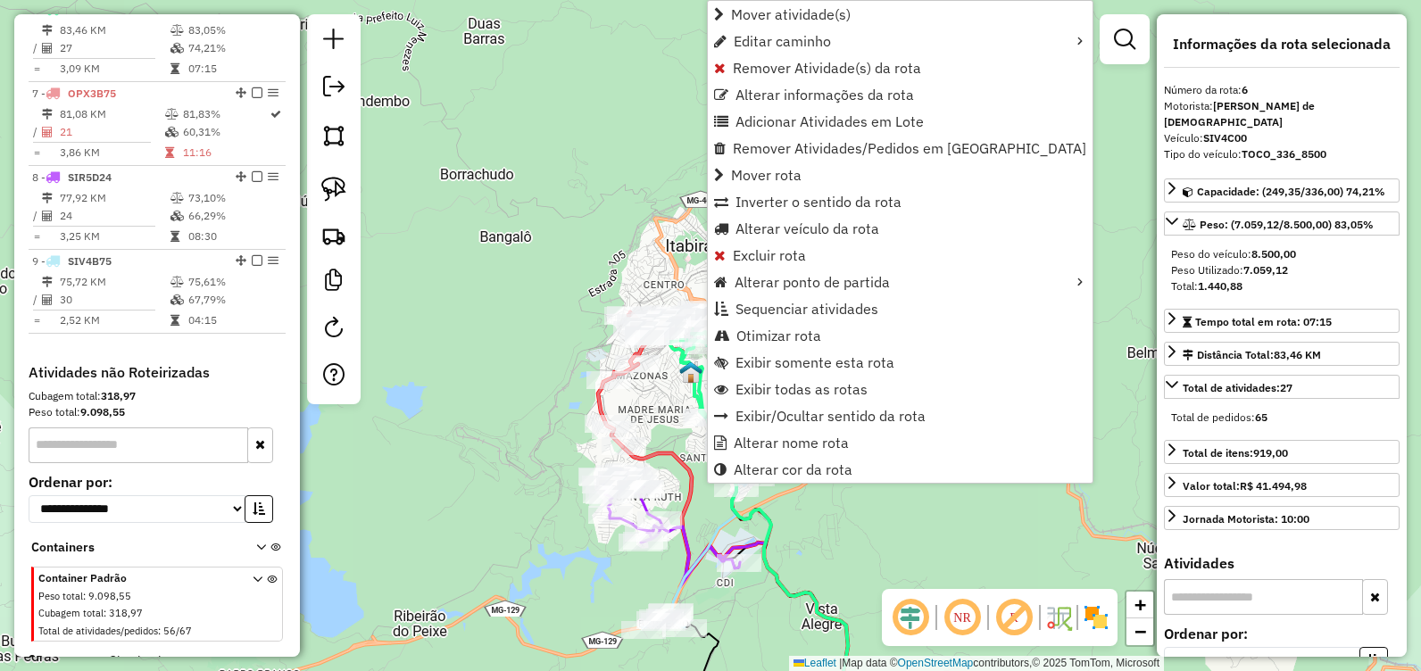
click at [640, 236] on div "Janela de atendimento Grade de atendimento Capacidade Transportadoras Veículos …" at bounding box center [710, 335] width 1421 height 671
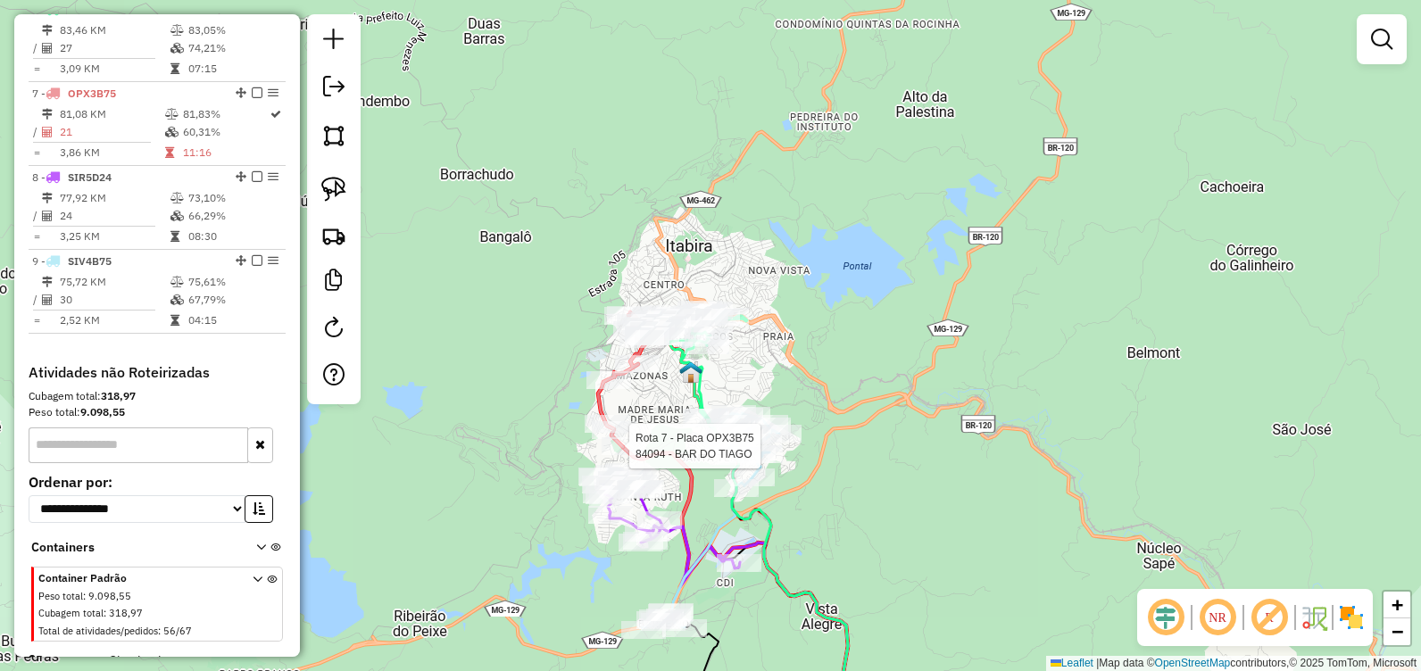
select select "**********"
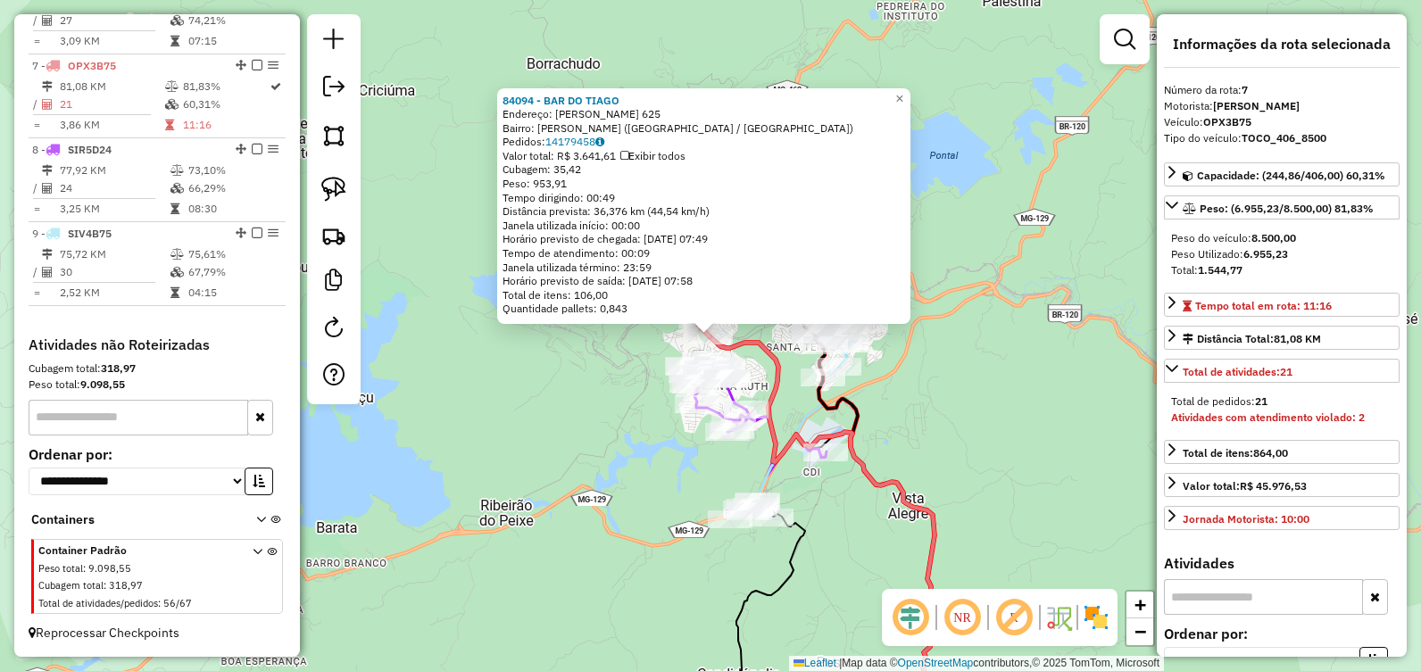
scroll to position [894, 0]
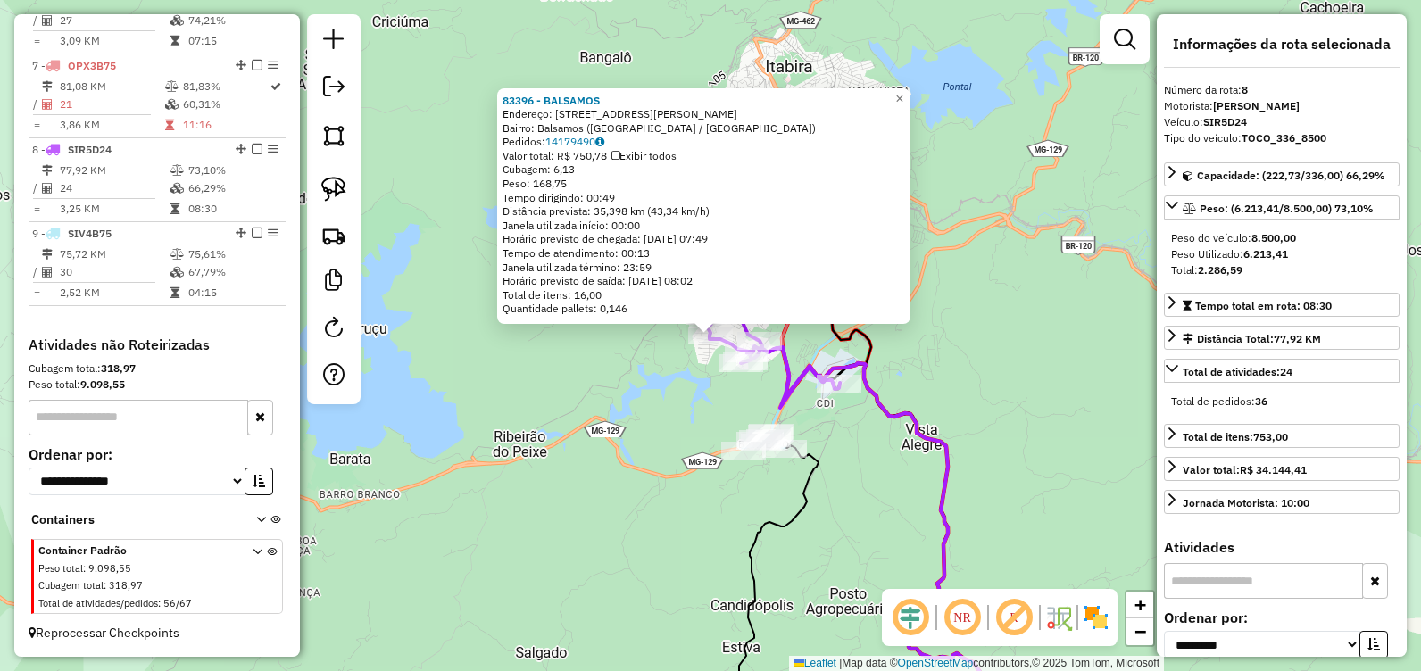
click at [630, 378] on div "83396 - BALSAMOS Endereço: AV MANDRAGORA, 181 Bairro: Balsamos (ITABIRA / MG) P…" at bounding box center [710, 335] width 1421 height 671
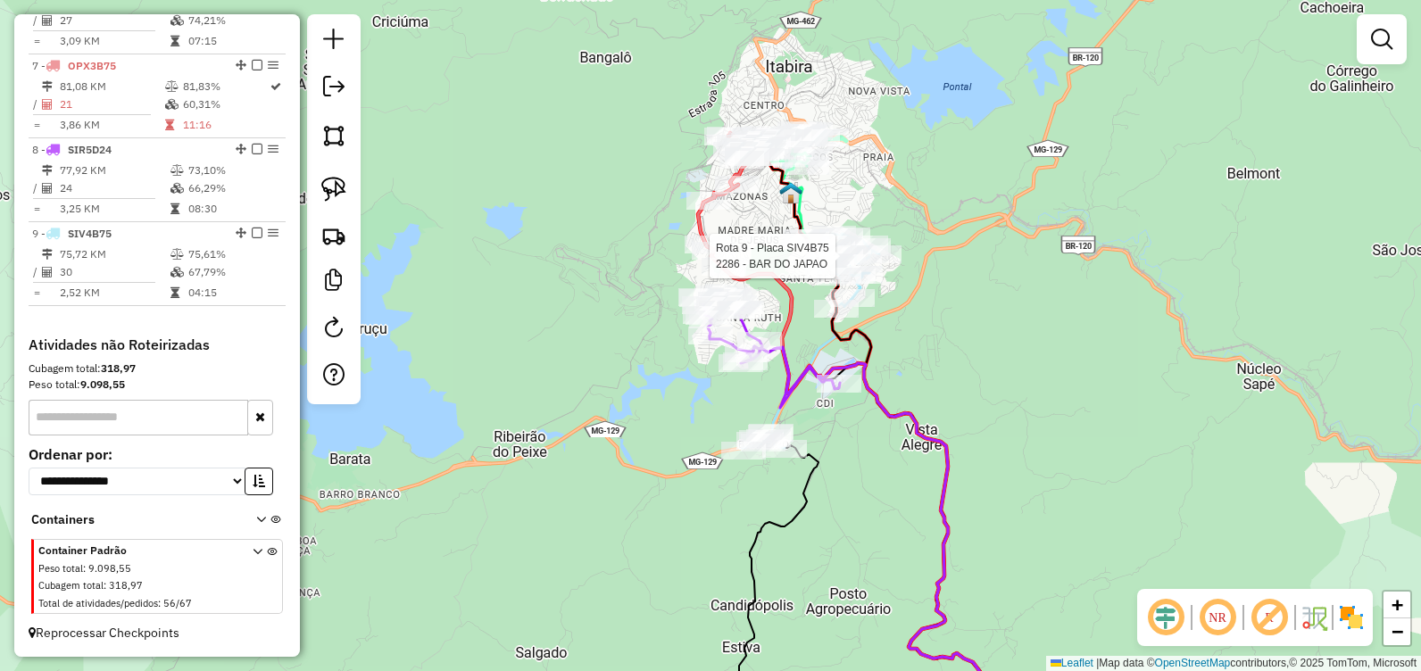
select select "**********"
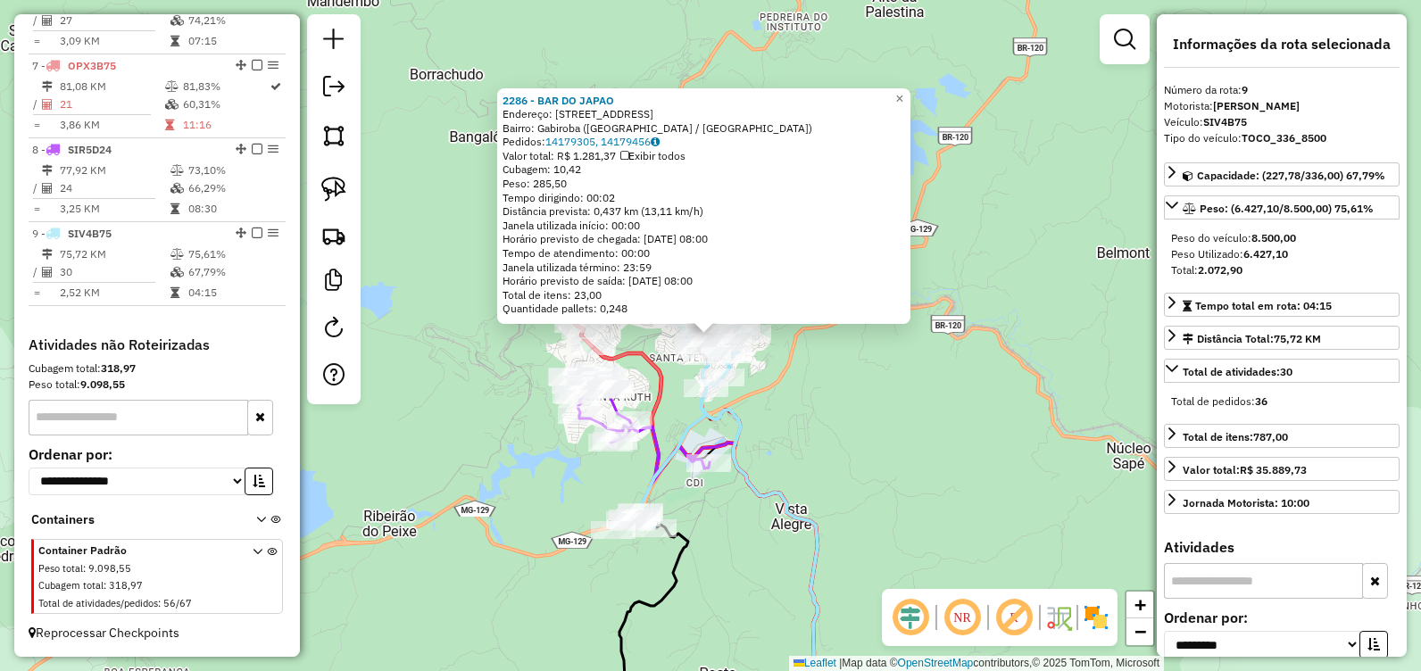
click at [871, 445] on div "2286 - BAR DO JAPAO Endereço: R dos Comerciantes, 512 Bairro: Gabiroba (ITABIRA…" at bounding box center [710, 335] width 1421 height 671
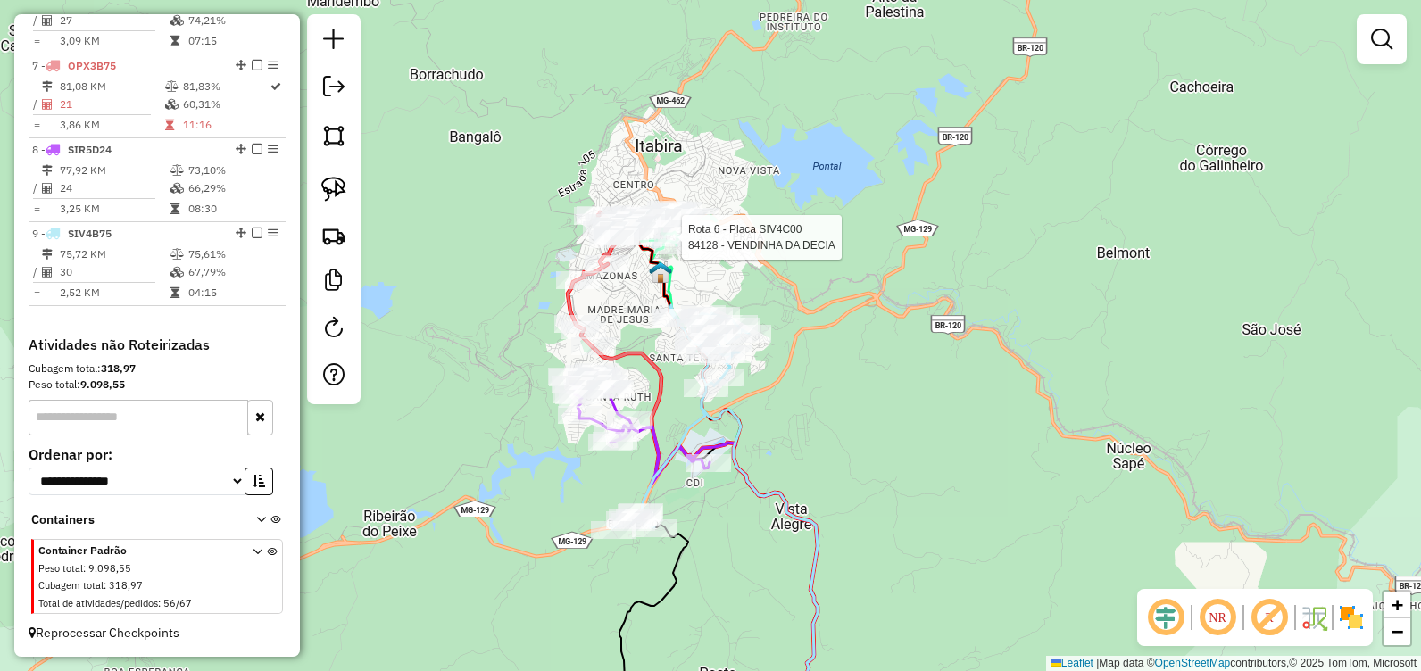
select select "**********"
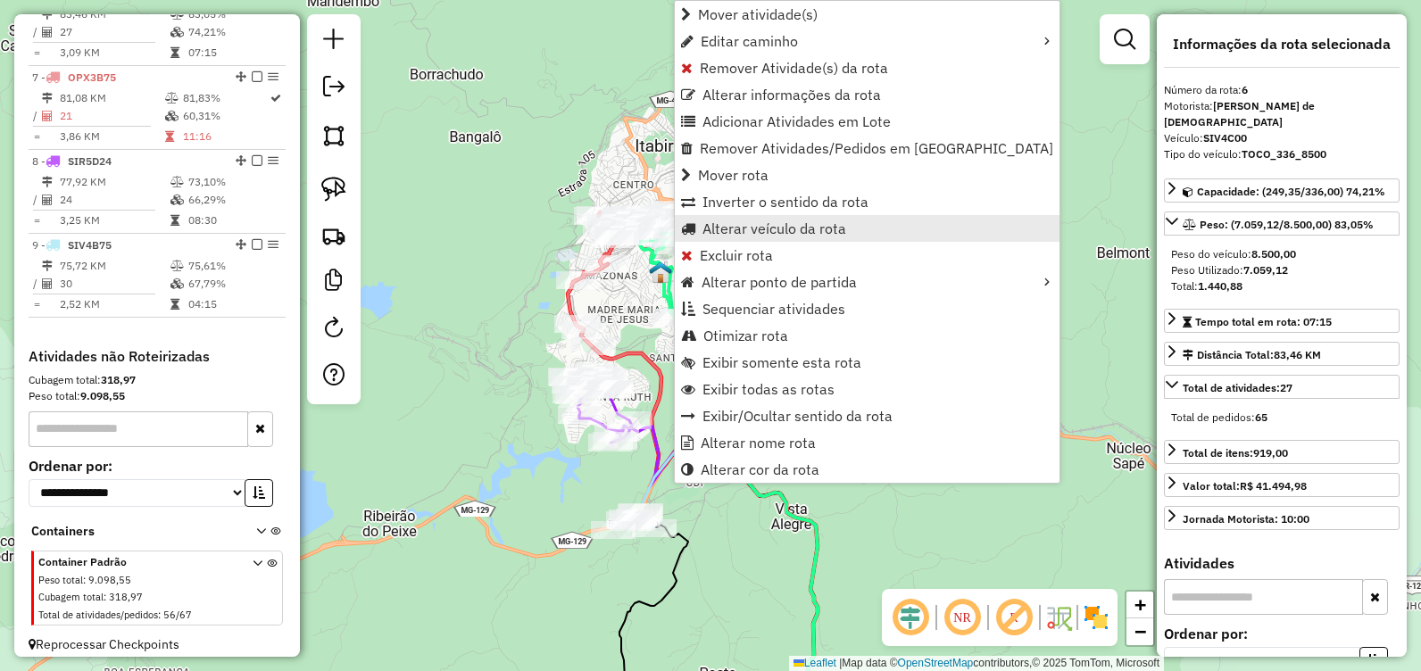
scroll to position [850, 0]
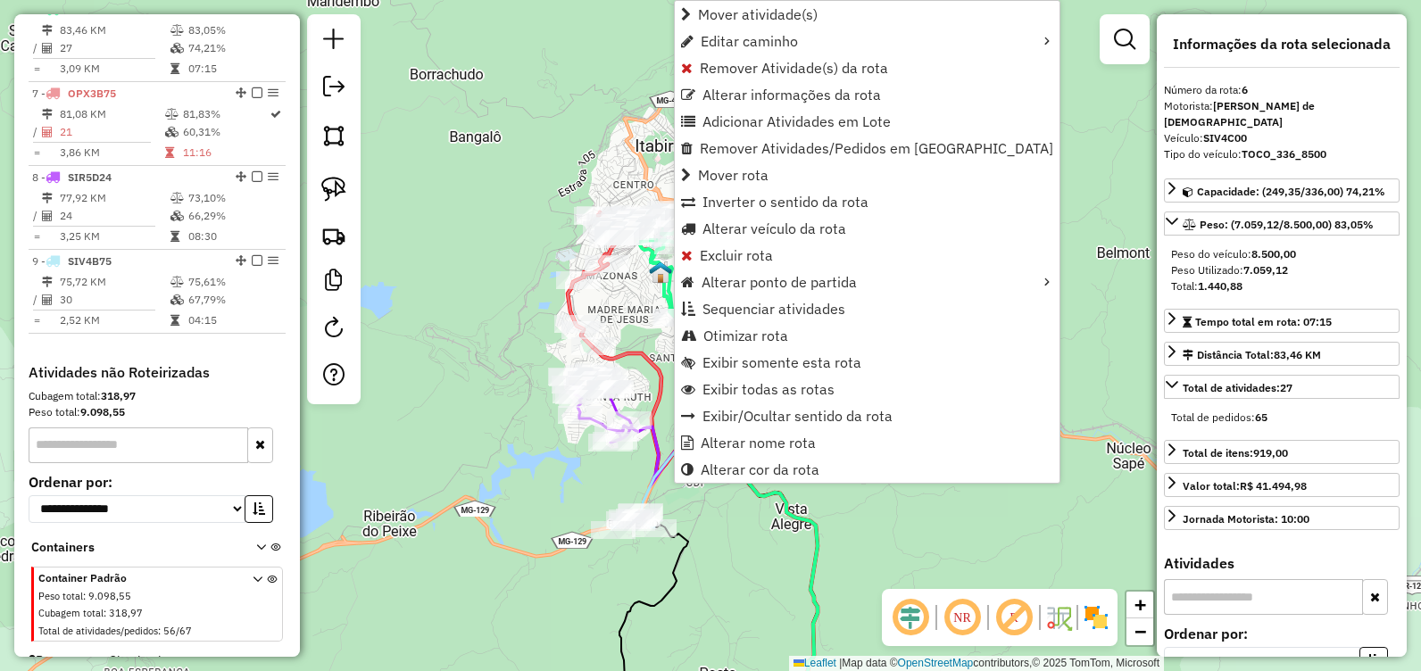
click at [644, 273] on div "Janela de atendimento Grade de atendimento Capacidade Transportadoras Veículos …" at bounding box center [710, 335] width 1421 height 671
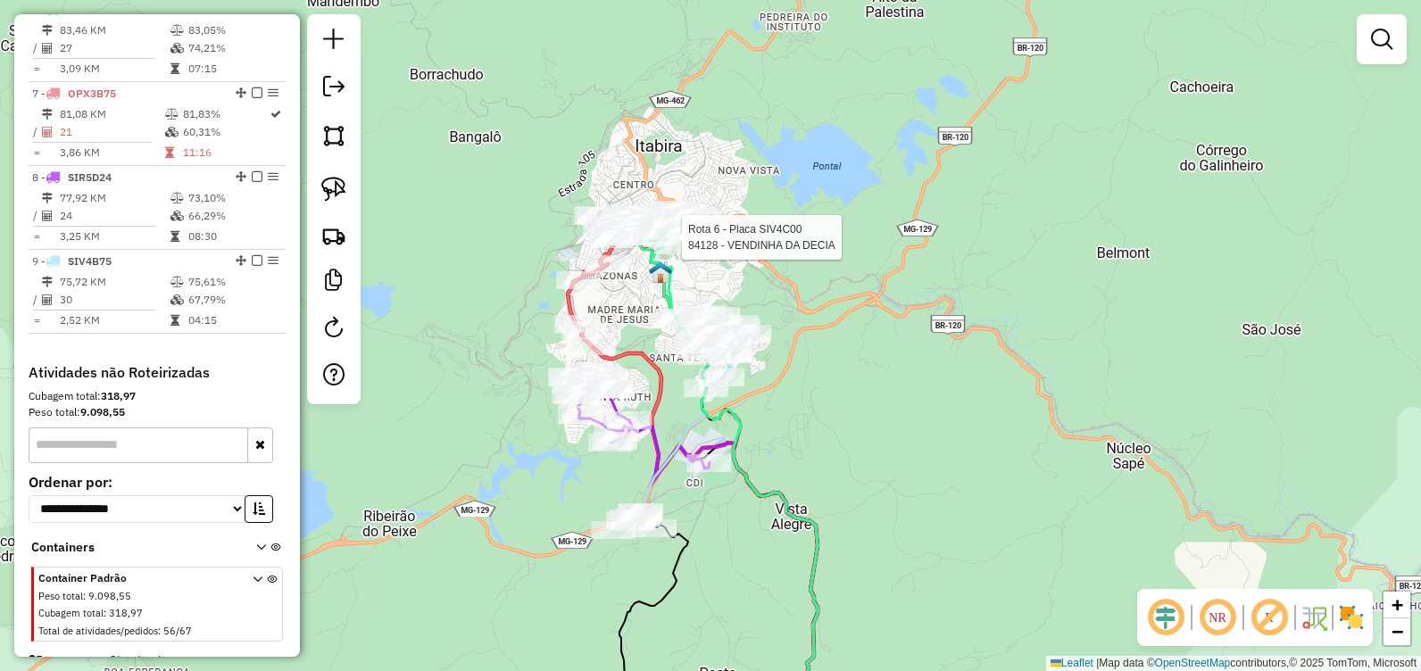
select select "**********"
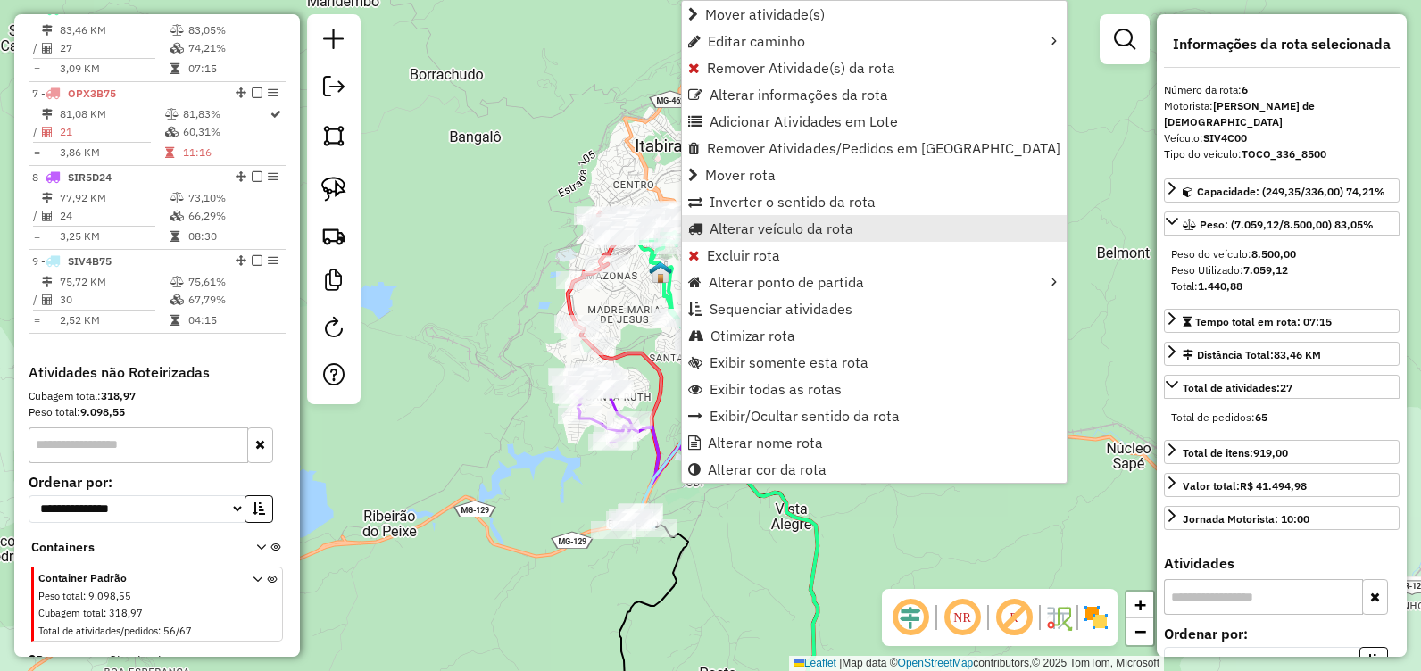
click at [747, 224] on span "Alterar veículo da rota" at bounding box center [782, 228] width 144 height 14
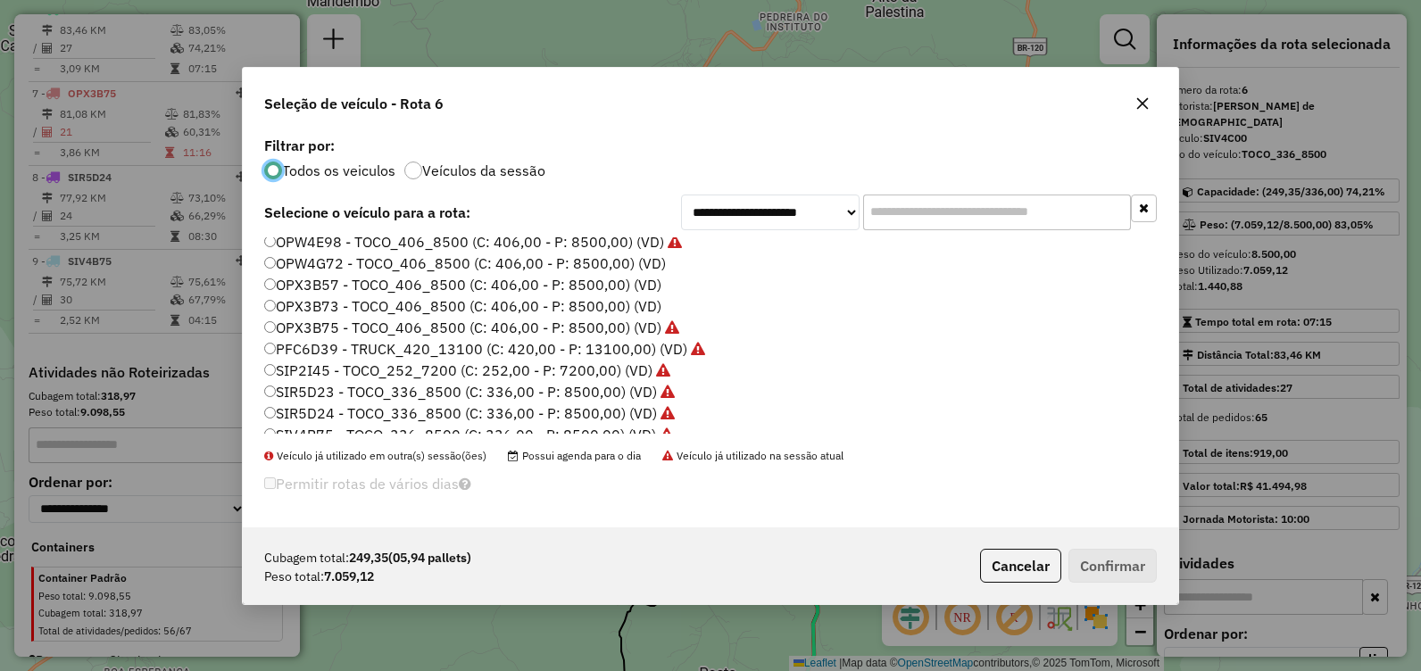
scroll to position [125, 0]
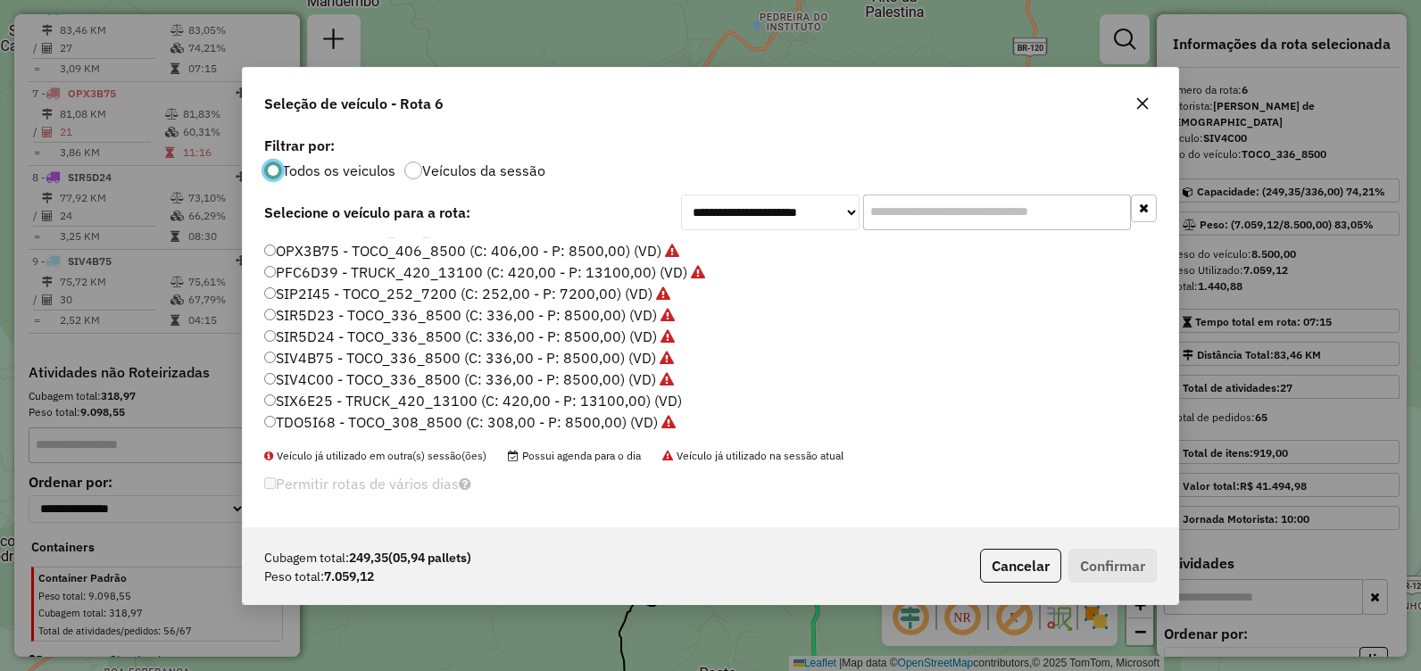
click at [457, 358] on label "SIV4B75 - TOCO_336_8500 (C: 336,00 - P: 8500,00) (VD)" at bounding box center [469, 357] width 410 height 21
click at [597, 350] on label "SIV4B75 - TOCO_336_8500 (C: 336,00 - P: 8500,00) (VD)" at bounding box center [469, 357] width 410 height 21
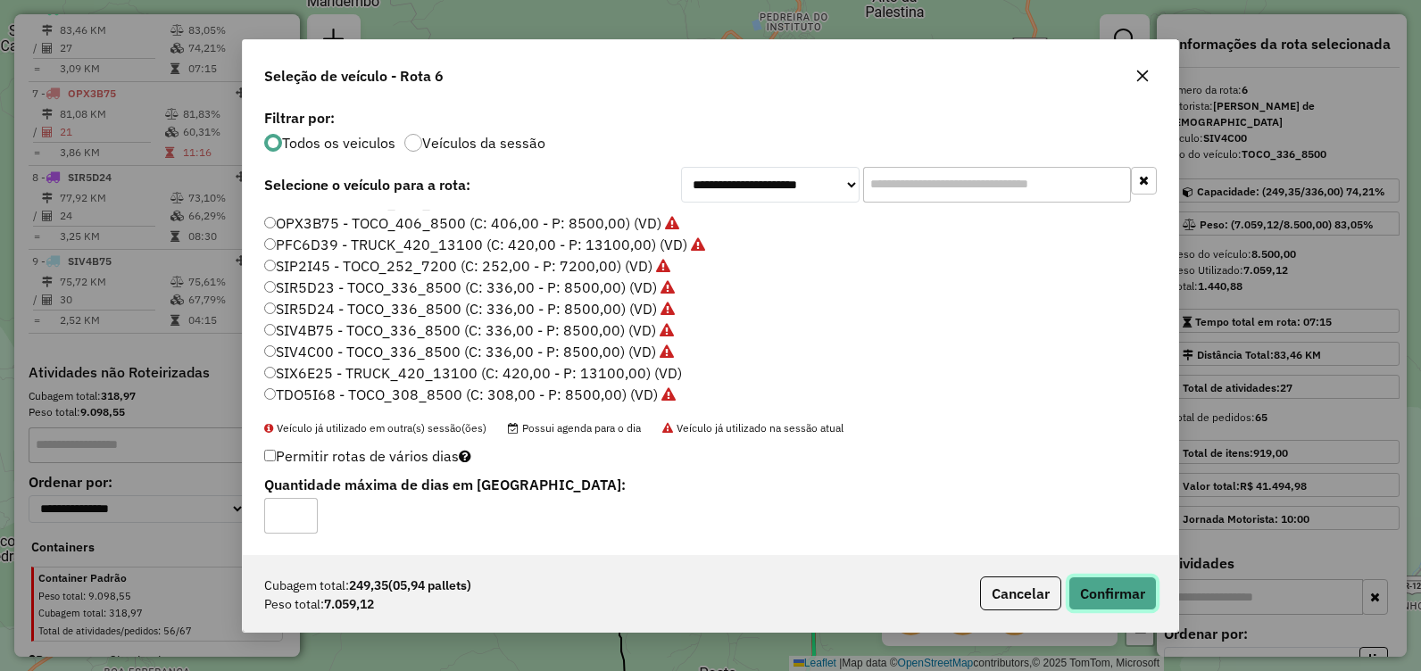
click at [1093, 594] on button "Confirmar" at bounding box center [1113, 594] width 88 height 34
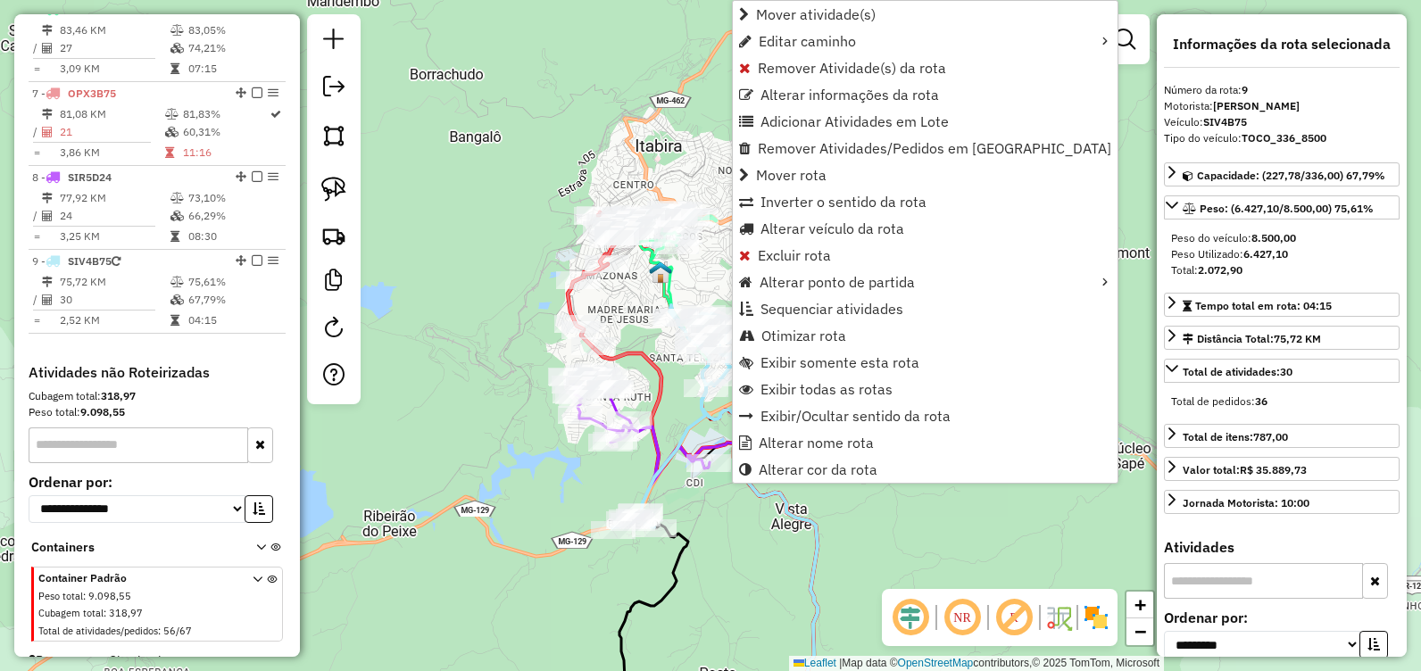
scroll to position [894, 0]
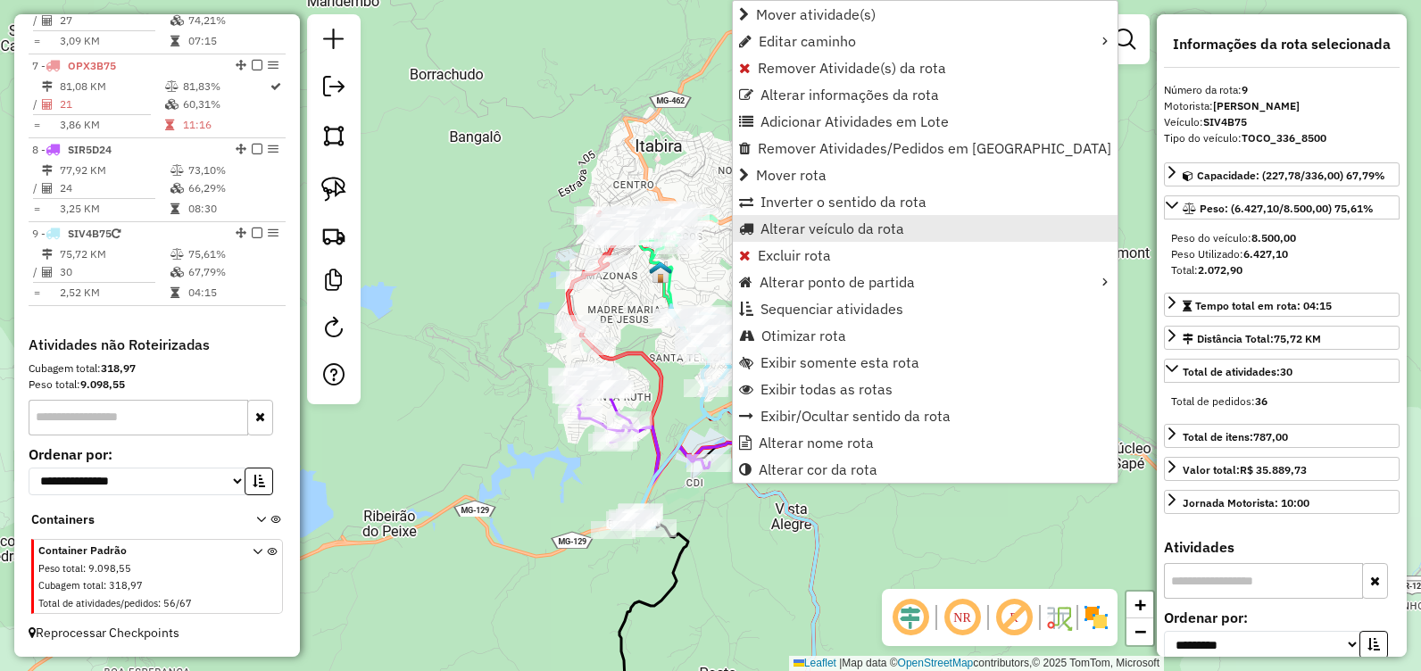
click at [839, 229] on span "Alterar veículo da rota" at bounding box center [833, 228] width 144 height 14
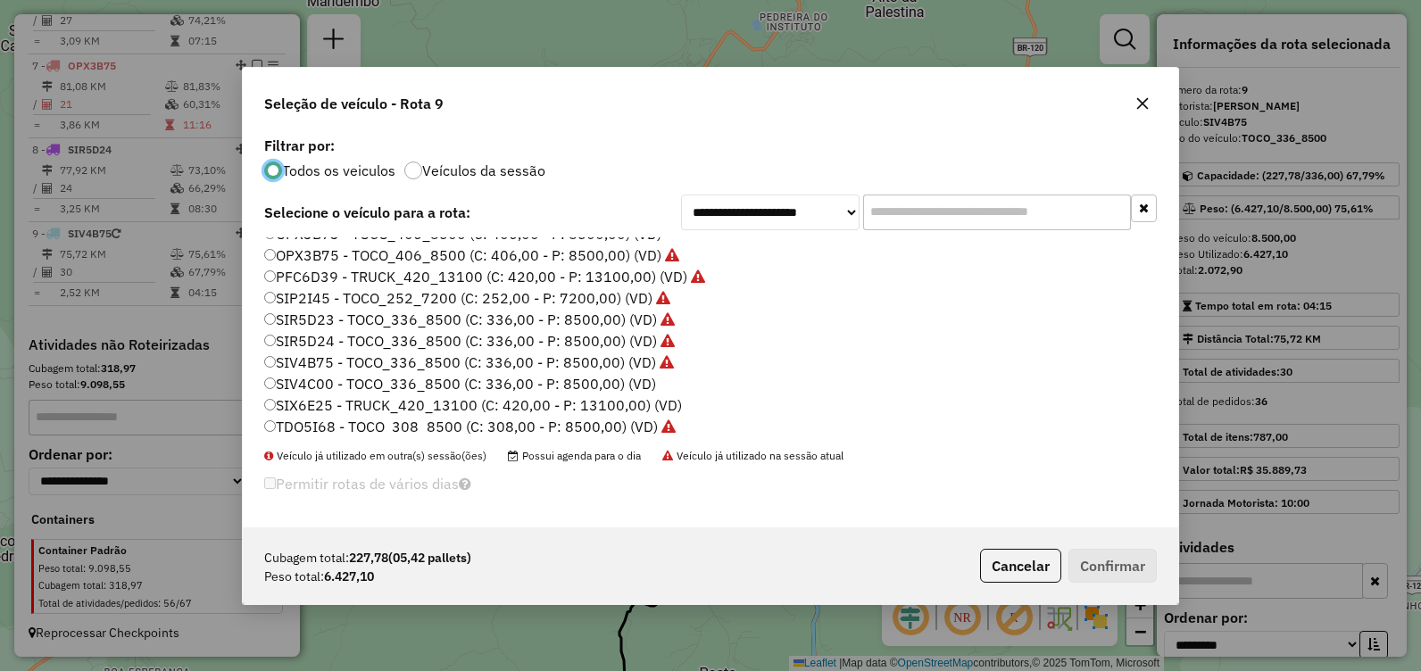
scroll to position [125, 0]
click at [510, 372] on label "SIV4C00 - TOCO_336_8500 (C: 336,00 - P: 8500,00) (VD)" at bounding box center [460, 379] width 392 height 21
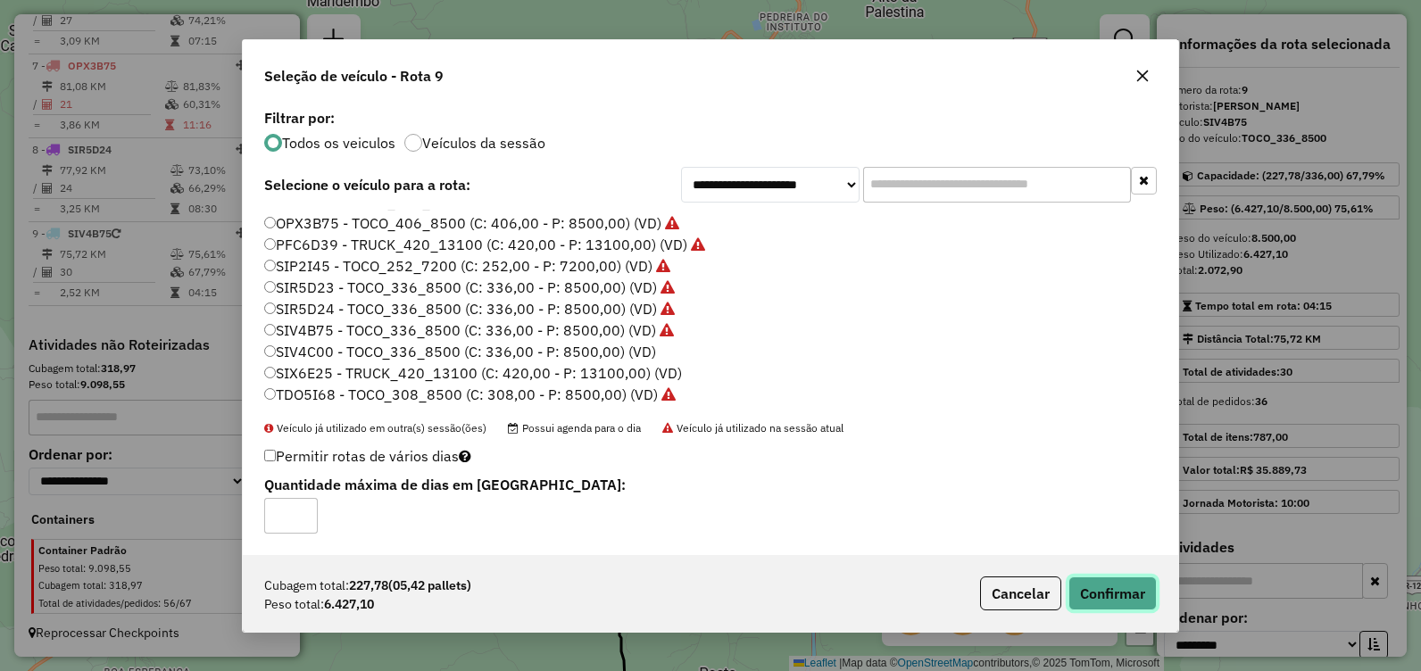
click at [1073, 592] on button "Confirmar" at bounding box center [1113, 594] width 88 height 34
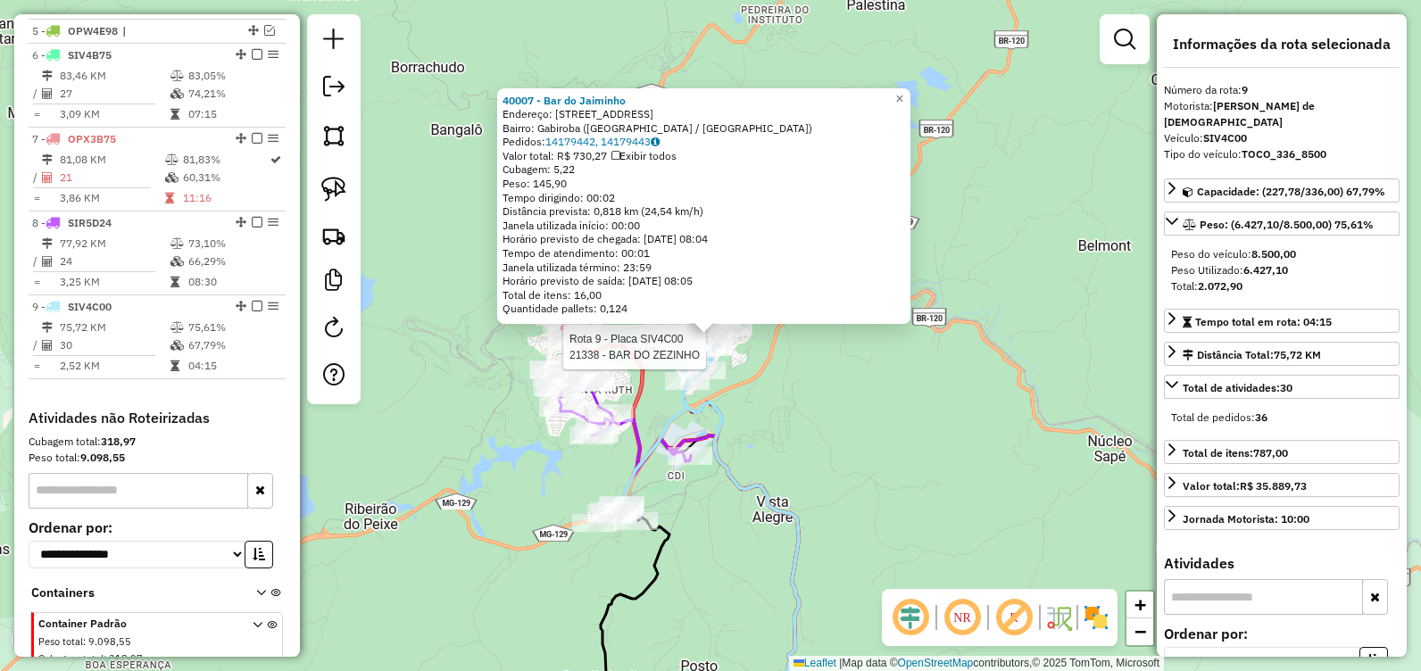
scroll to position [894, 0]
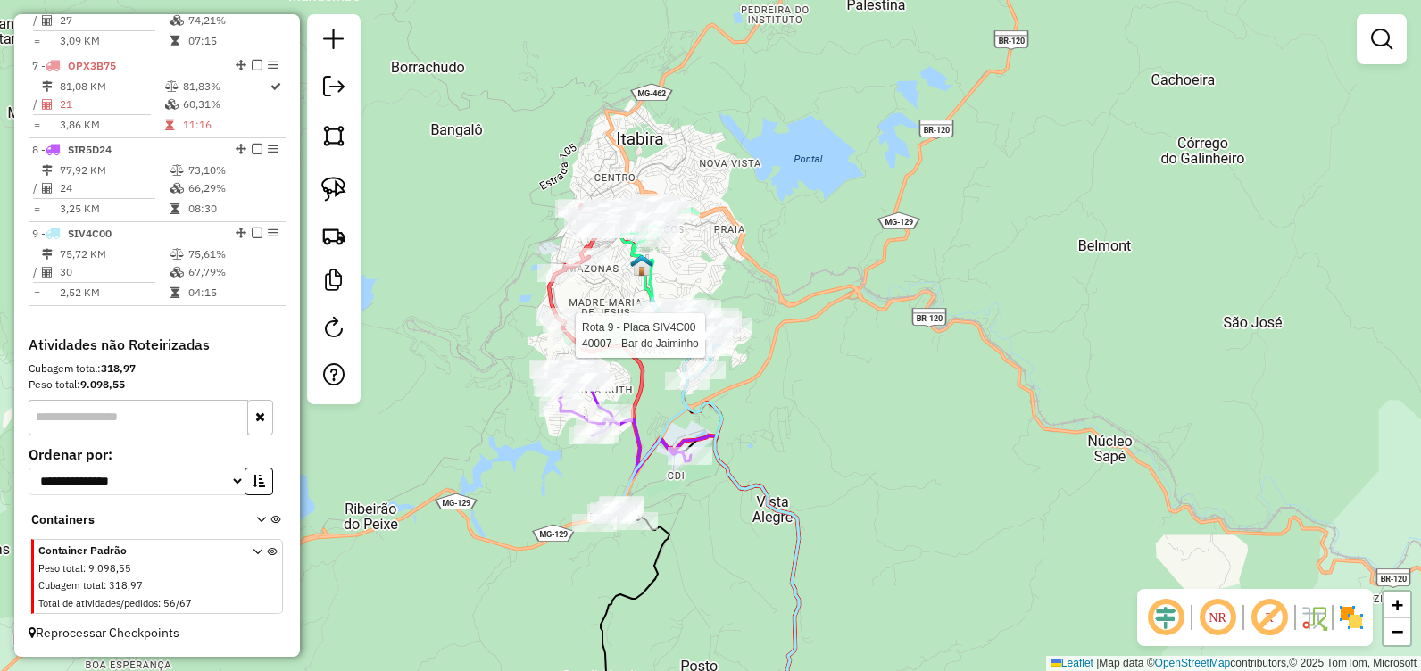
select select "**********"
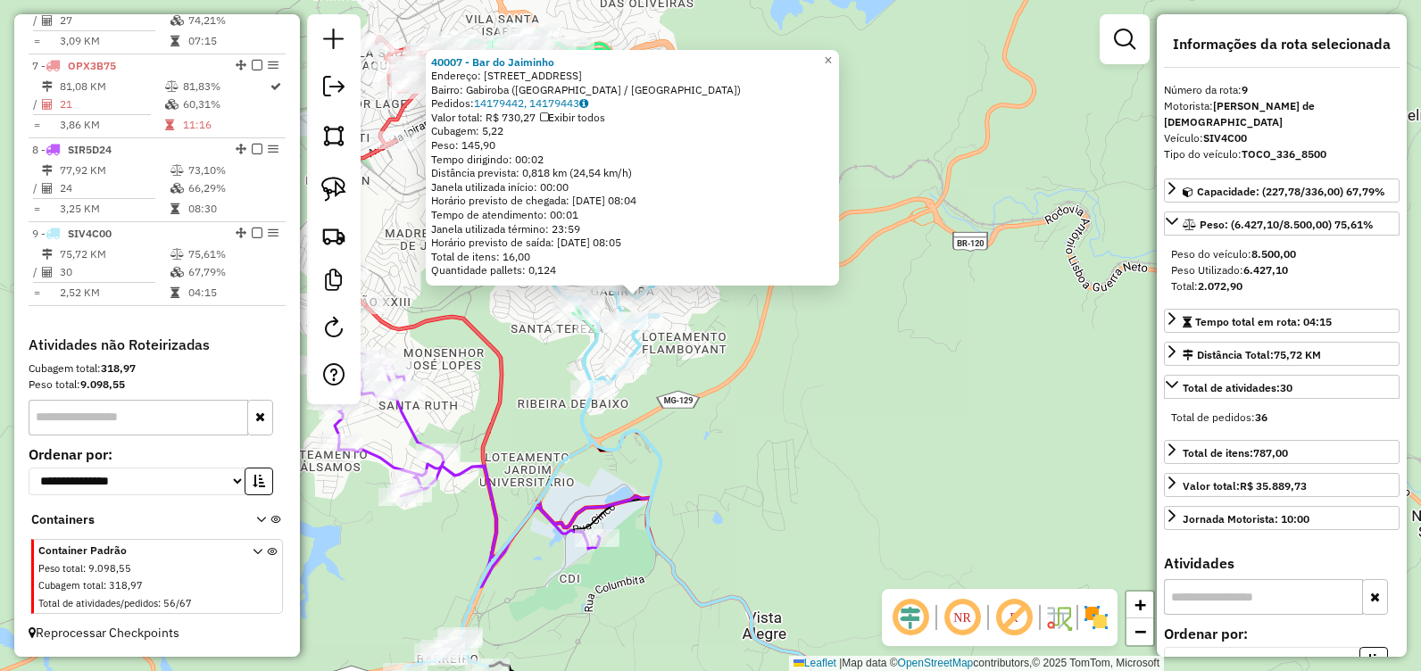
drag, startPoint x: 730, startPoint y: 379, endPoint x: 841, endPoint y: 415, distance: 116.3
click at [873, 426] on div "40007 - Bar do Jaiminho Endereço: Rua dos Arquitetos, 25 Bairro: Gabiroba (ITAB…" at bounding box center [710, 335] width 1421 height 671
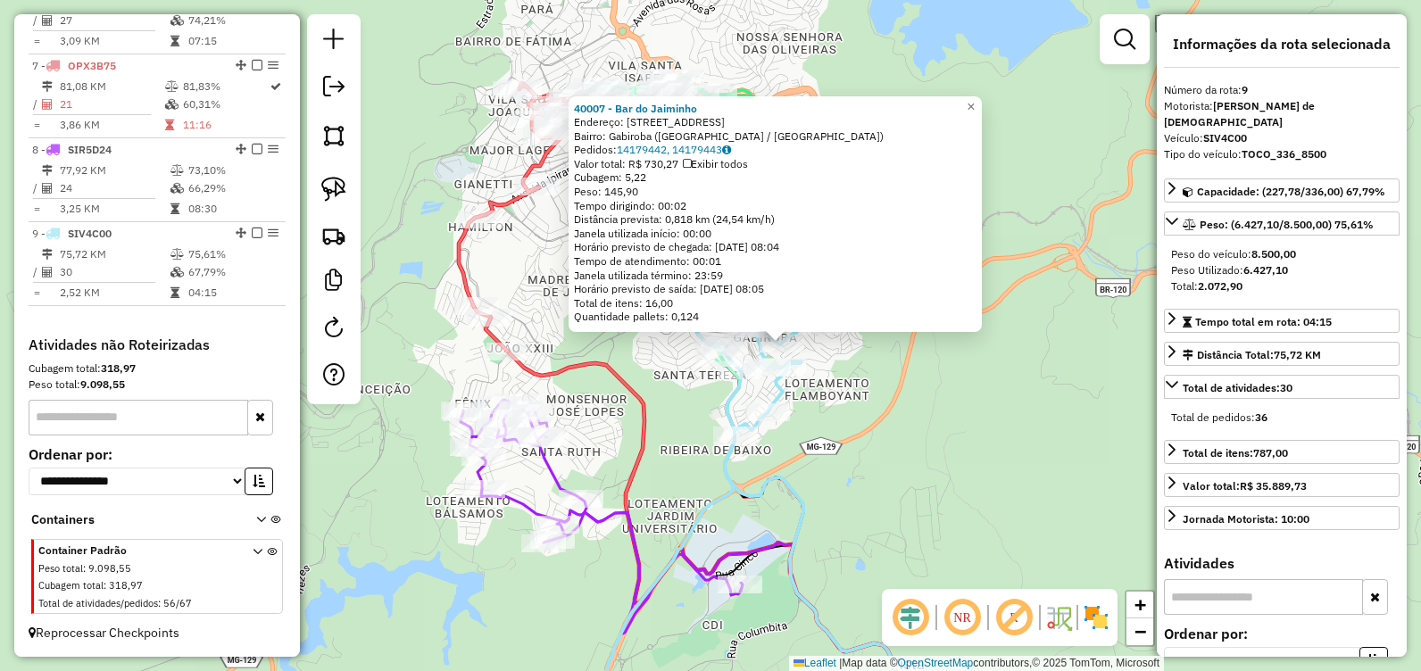
click at [675, 406] on div "40007 - Bar do Jaiminho Endereço: Rua dos Arquitetos, 25 Bairro: Gabiroba (ITAB…" at bounding box center [710, 335] width 1421 height 671
click at [682, 429] on div "40007 - Bar do Jaiminho Endereço: Rua dos Arquitetos, 25 Bairro: Gabiroba (ITAB…" at bounding box center [710, 335] width 1421 height 671
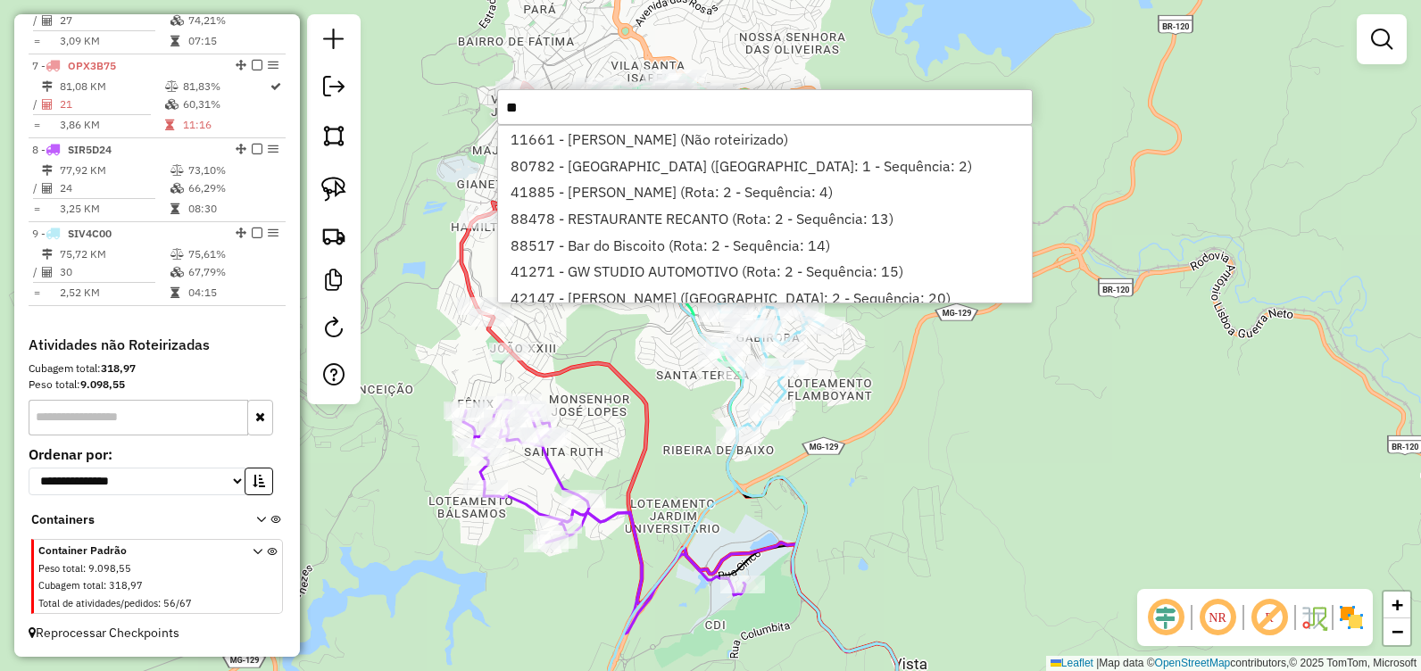
type input "*"
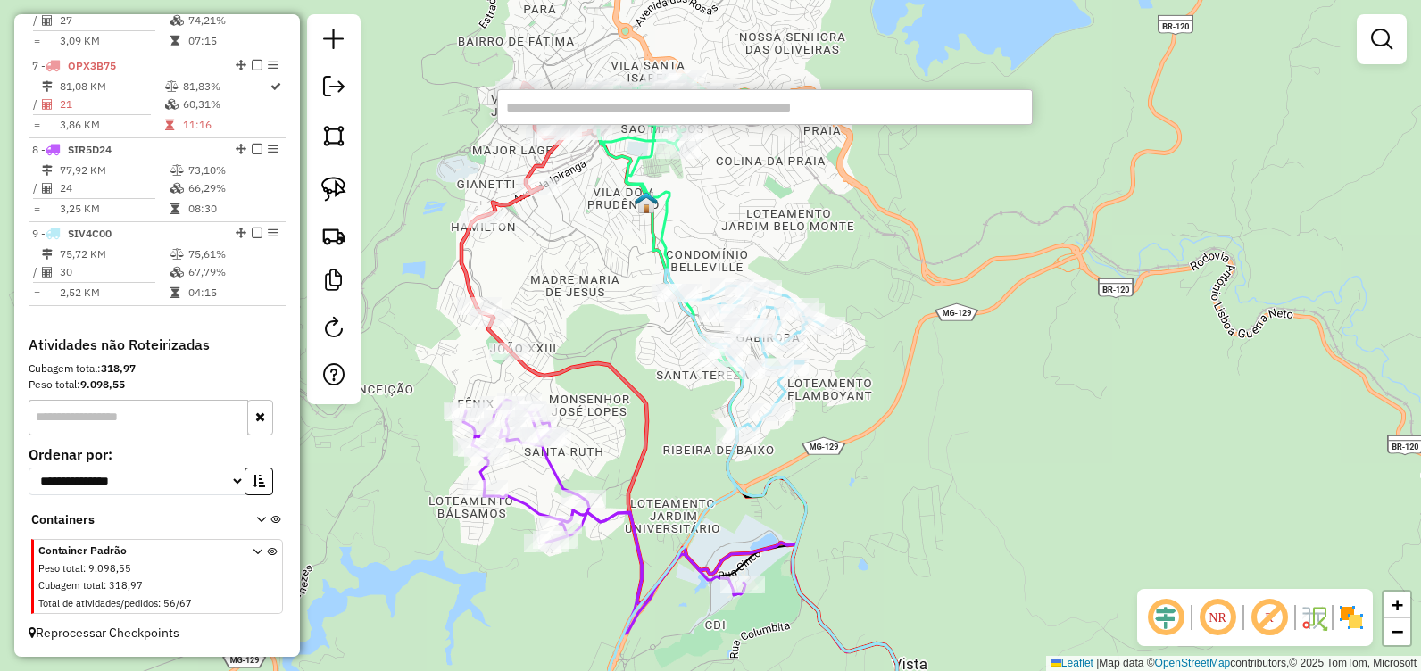
click at [982, 322] on div "Janela de atendimento Grade de atendimento Capacidade Transportadoras Veículos …" at bounding box center [710, 335] width 1421 height 671
click at [995, 342] on div "Janela de atendimento Grade de atendimento Capacidade Transportadoras Veículos …" at bounding box center [710, 335] width 1421 height 671
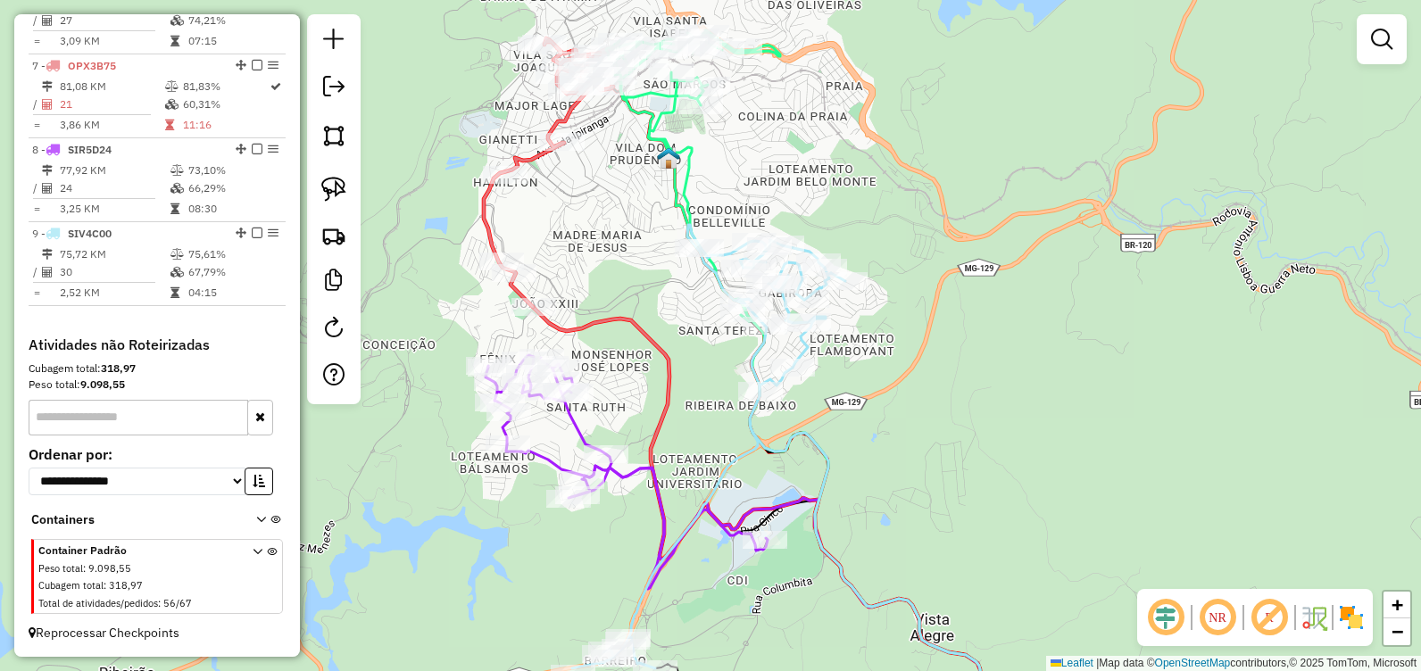
drag, startPoint x: 936, startPoint y: 491, endPoint x: 1006, endPoint y: 333, distance: 172.7
click at [1006, 334] on div "Janela de atendimento Grade de atendimento Capacidade Transportadoras Veículos …" at bounding box center [710, 335] width 1421 height 671
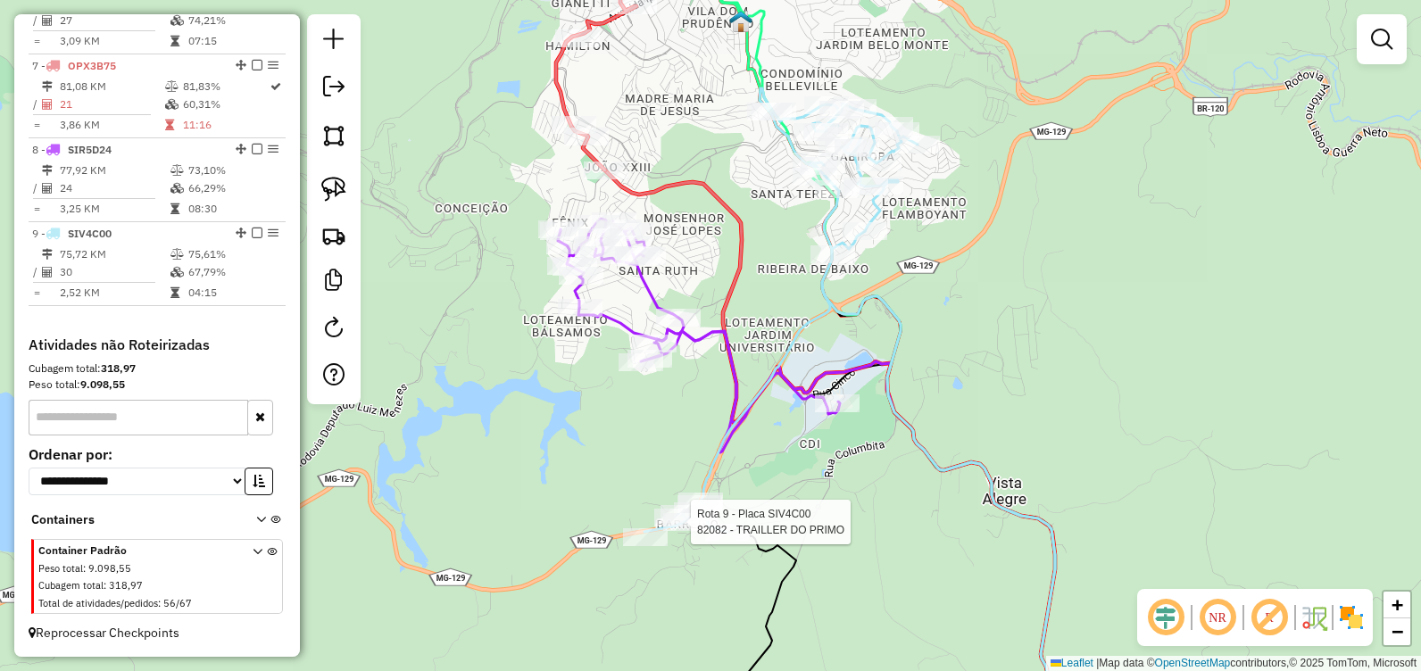
select select "**********"
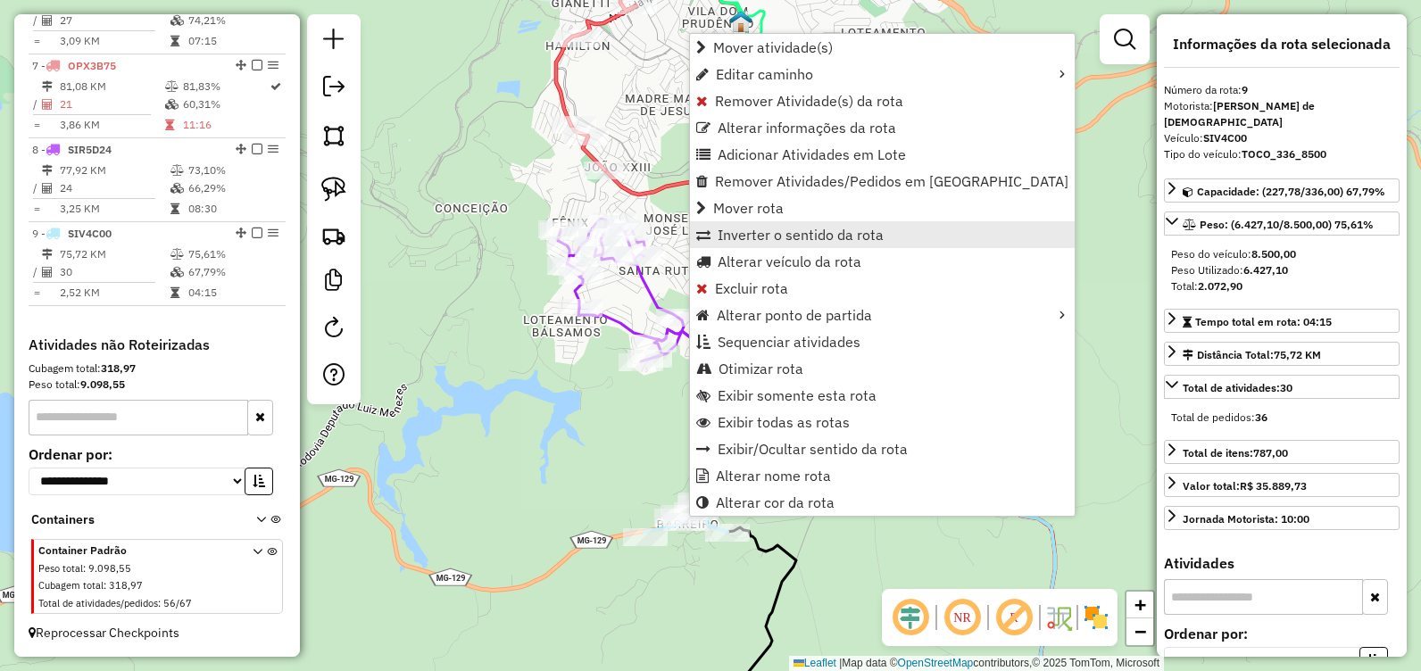
click at [814, 234] on span "Inverter o sentido da rota" at bounding box center [801, 235] width 166 height 14
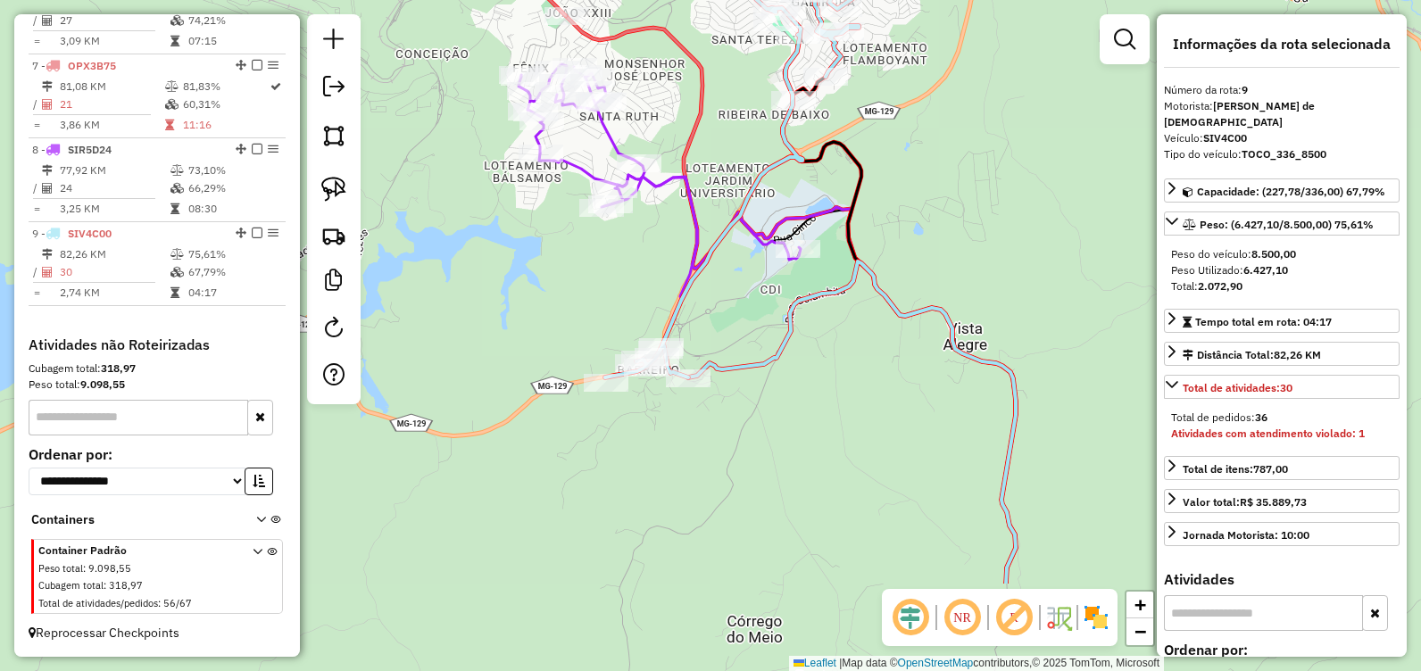
drag, startPoint x: 795, startPoint y: 453, endPoint x: 756, endPoint y: 304, distance: 154.2
click at [756, 304] on div "Janela de atendimento Grade de atendimento Capacidade Transportadoras Veículos …" at bounding box center [710, 335] width 1421 height 671
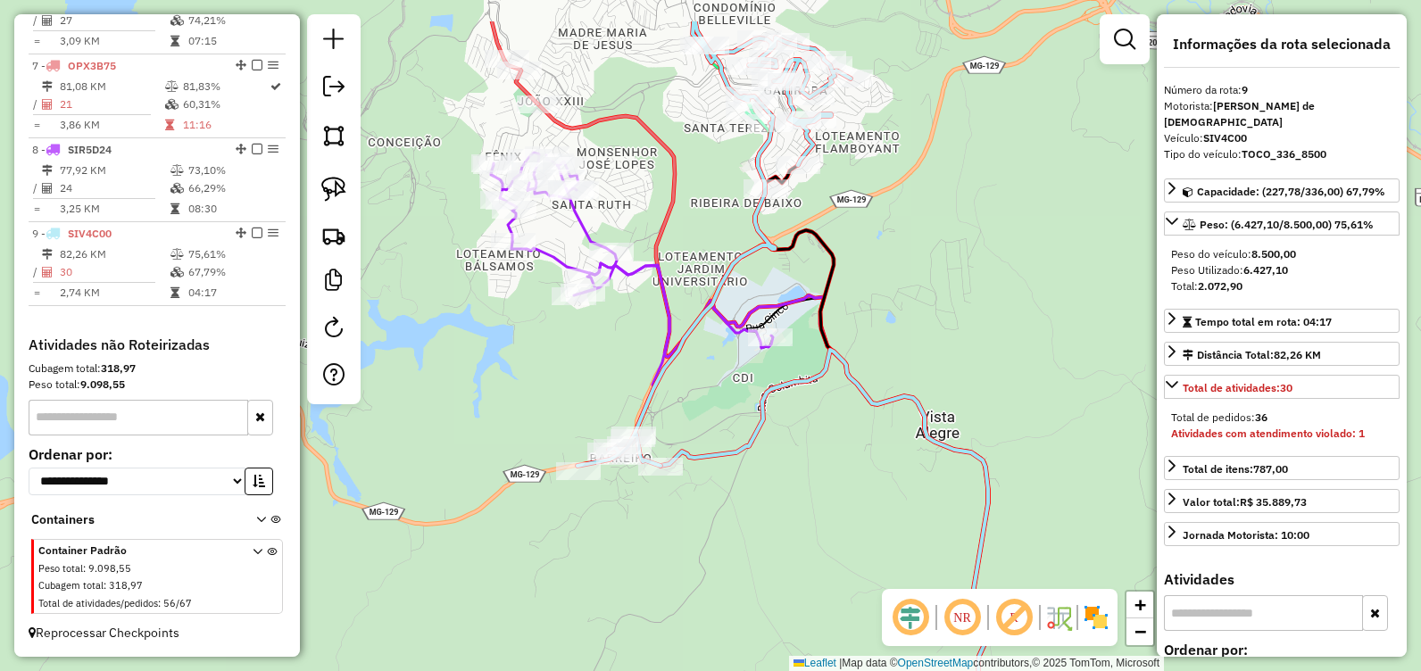
drag, startPoint x: 756, startPoint y: 304, endPoint x: 728, endPoint y: 393, distance: 92.6
click at [728, 393] on div "Janela de atendimento Grade de atendimento Capacidade Transportadoras Veículos …" at bounding box center [710, 335] width 1421 height 671
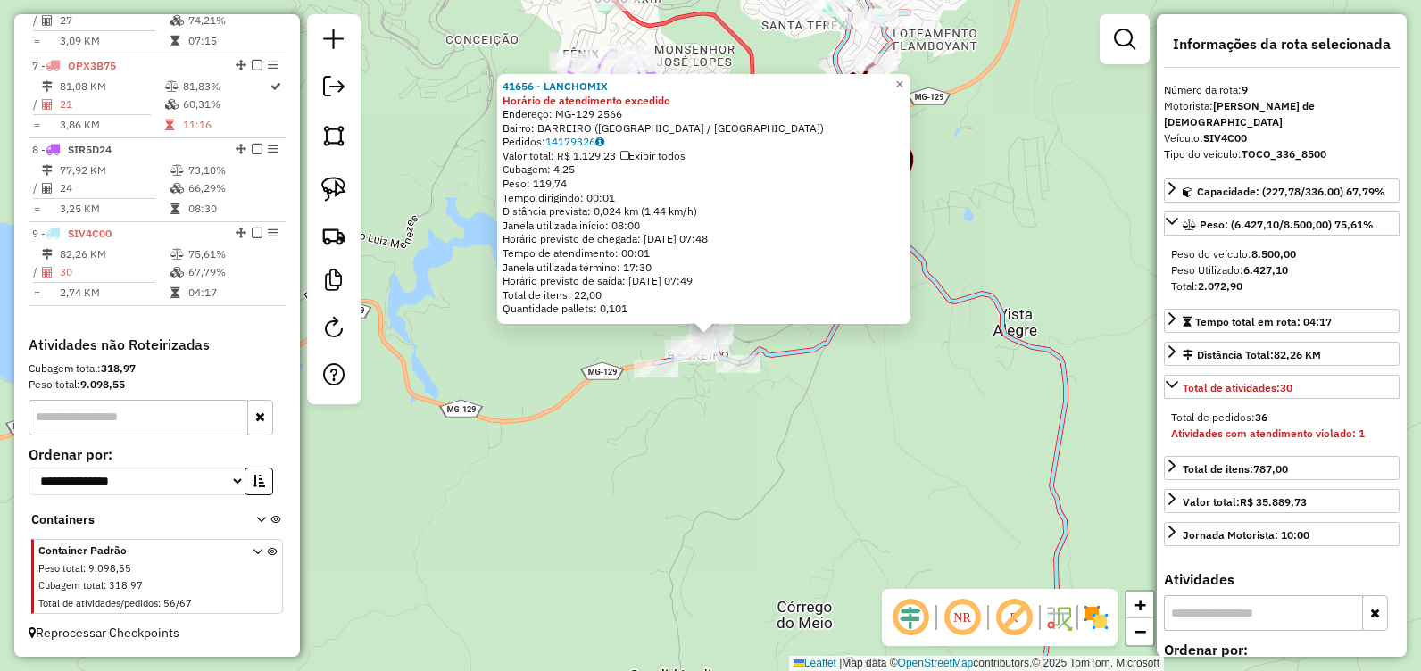
click at [828, 488] on div "41656 - LANCHOMIX Horário de atendimento excedido Endereço: MG-129 2566 Bairro:…" at bounding box center [710, 335] width 1421 height 671
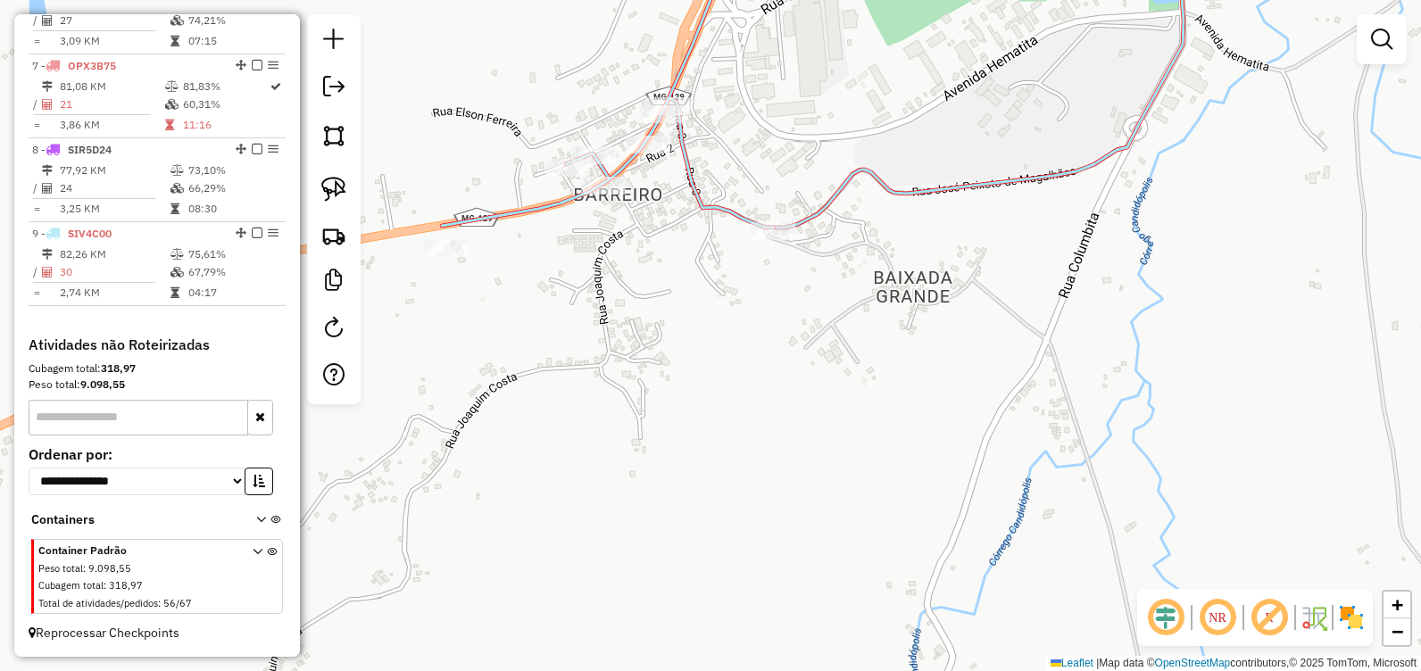
click at [753, 428] on div "Janela de atendimento Grade de atendimento Capacidade Transportadoras Veículos …" at bounding box center [710, 335] width 1421 height 671
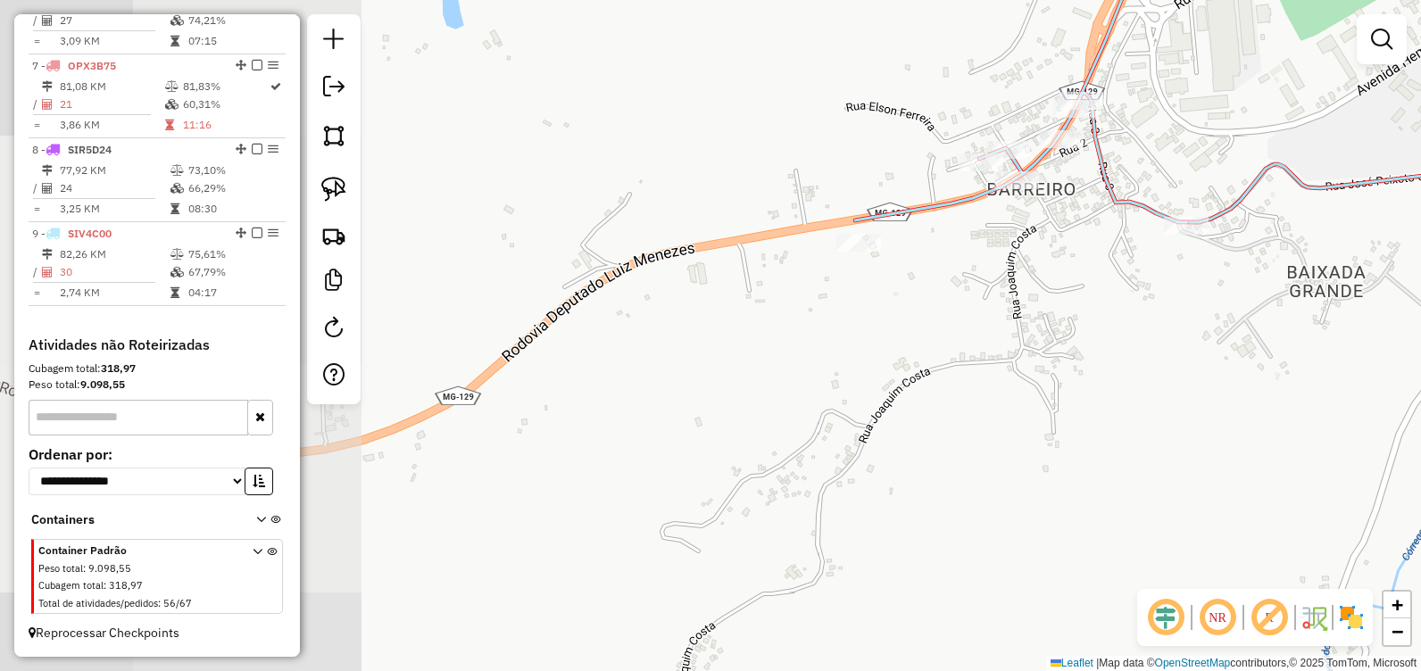
drag, startPoint x: 730, startPoint y: 387, endPoint x: 1042, endPoint y: 364, distance: 312.3
click at [1051, 362] on div "Janela de atendimento Grade de atendimento Capacidade Transportadoras Veículos …" at bounding box center [710, 335] width 1421 height 671
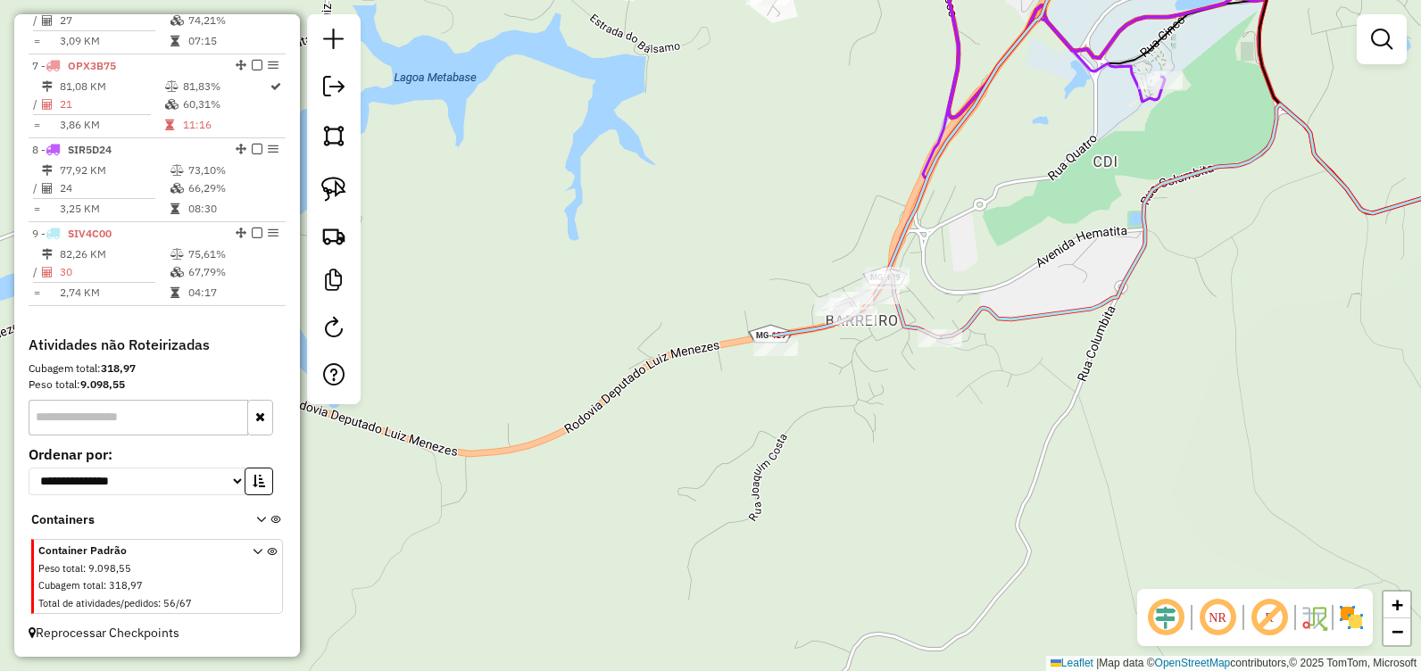
drag, startPoint x: 1050, startPoint y: 378, endPoint x: 922, endPoint y: 430, distance: 138.1
click at [922, 430] on div "Janela de atendimento Grade de atendimento Capacidade Transportadoras Veículos …" at bounding box center [710, 335] width 1421 height 671
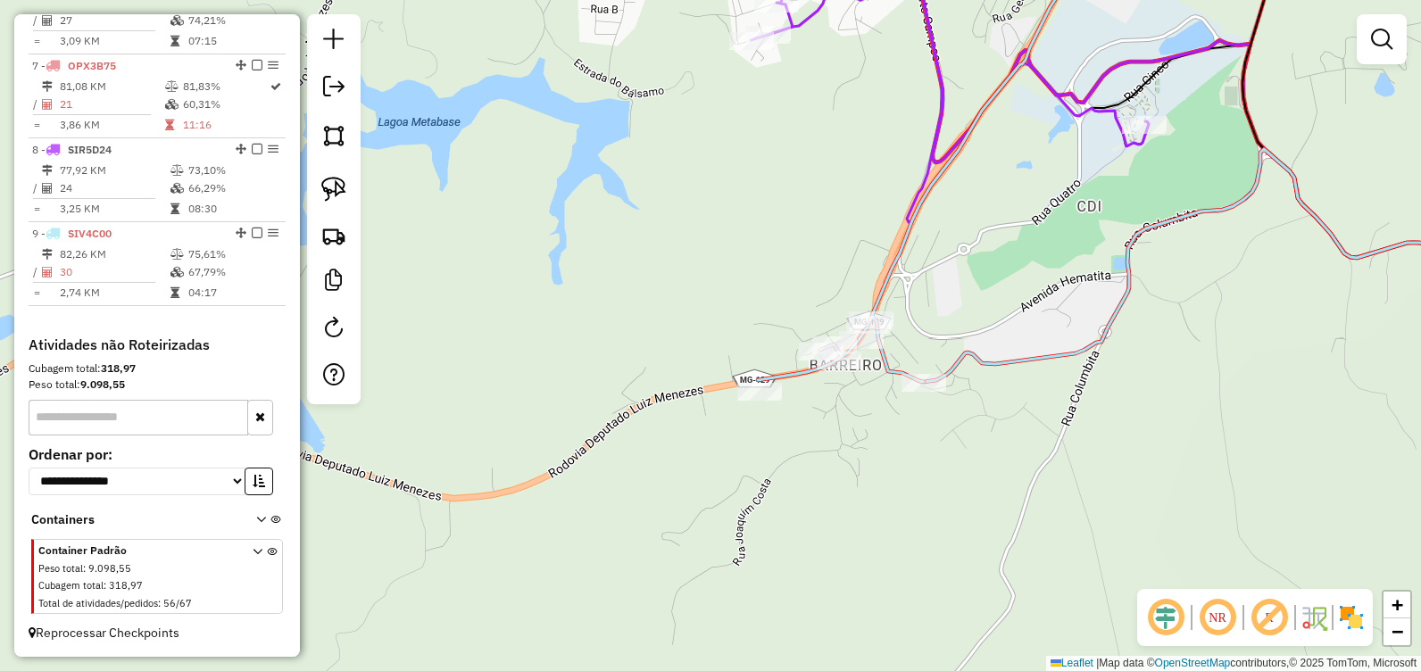
drag, startPoint x: 1027, startPoint y: 268, endPoint x: 952, endPoint y: 417, distance: 166.5
click at [952, 416] on div "Janela de atendimento Grade de atendimento Capacidade Transportadoras Veículos …" at bounding box center [710, 335] width 1421 height 671
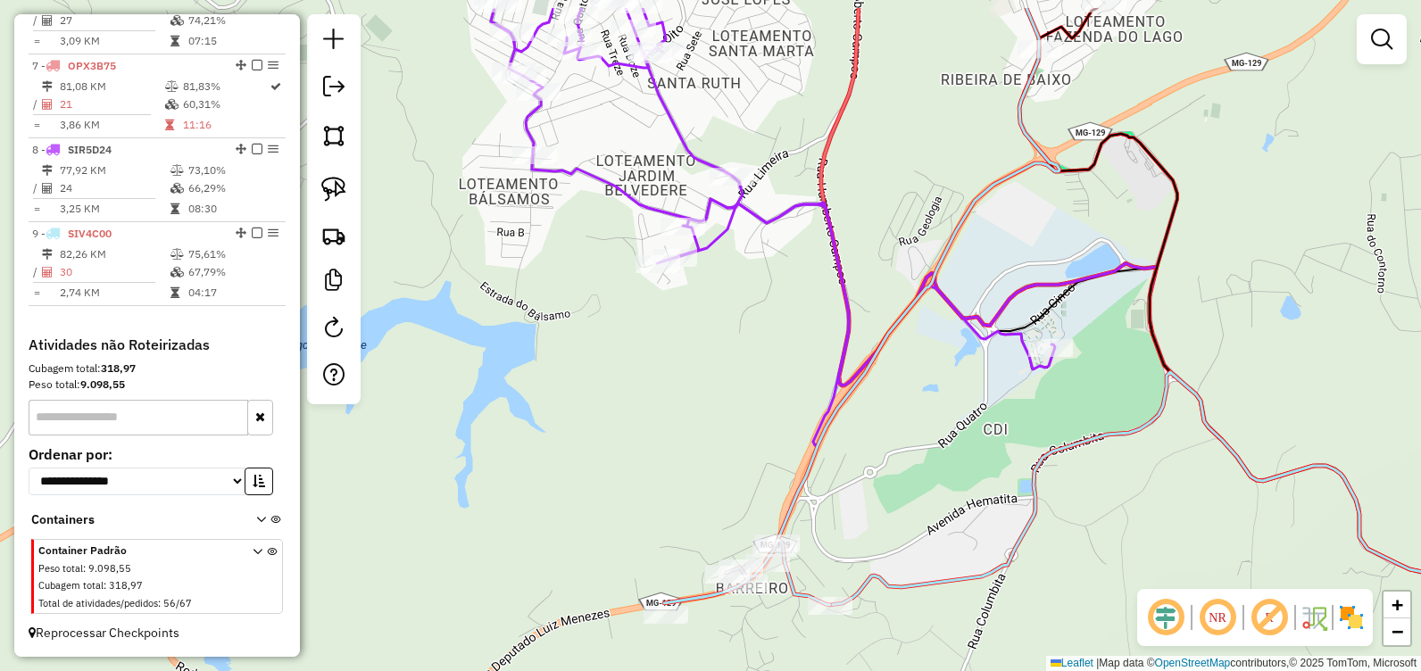
drag, startPoint x: 990, startPoint y: 210, endPoint x: 943, endPoint y: 369, distance: 165.8
click at [944, 367] on div "Janela de atendimento Grade de atendimento Capacidade Transportadoras Veículos …" at bounding box center [710, 335] width 1421 height 671
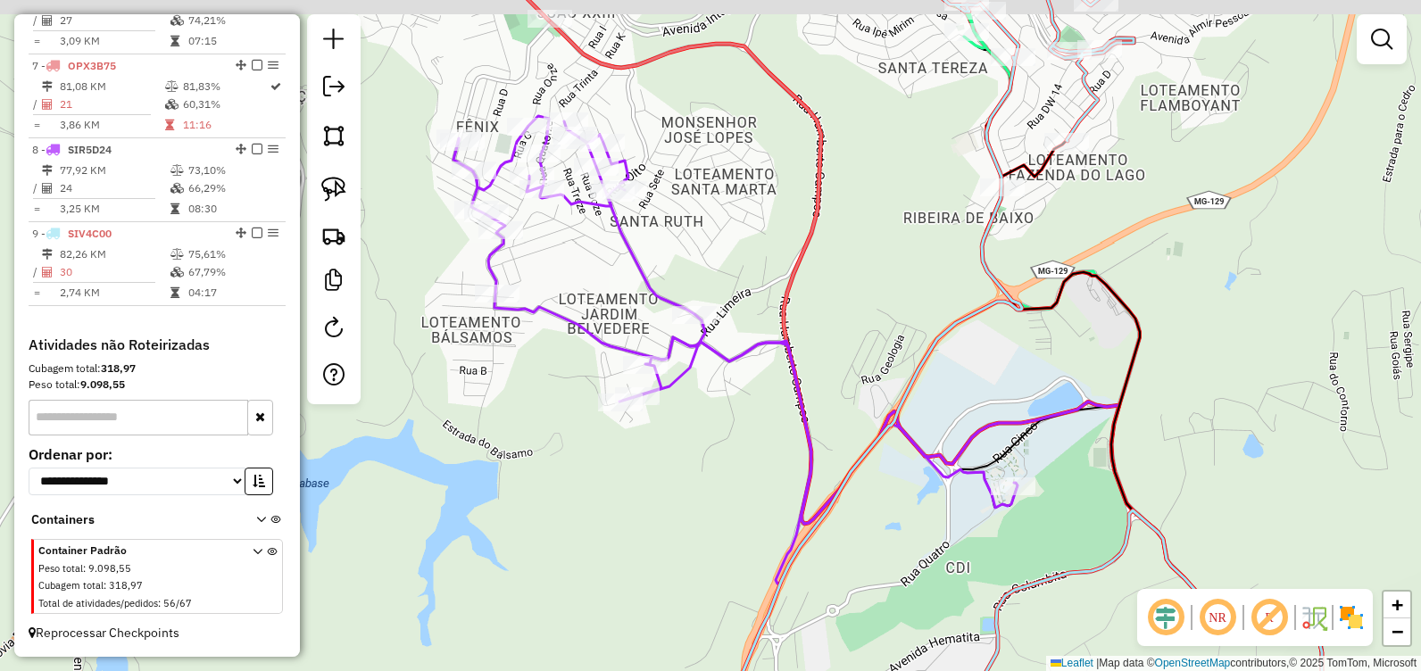
drag, startPoint x: 961, startPoint y: 308, endPoint x: 949, endPoint y: 368, distance: 61.1
click at [949, 367] on div "Janela de atendimento Grade de atendimento Capacidade Transportadoras Veículos …" at bounding box center [710, 335] width 1421 height 671
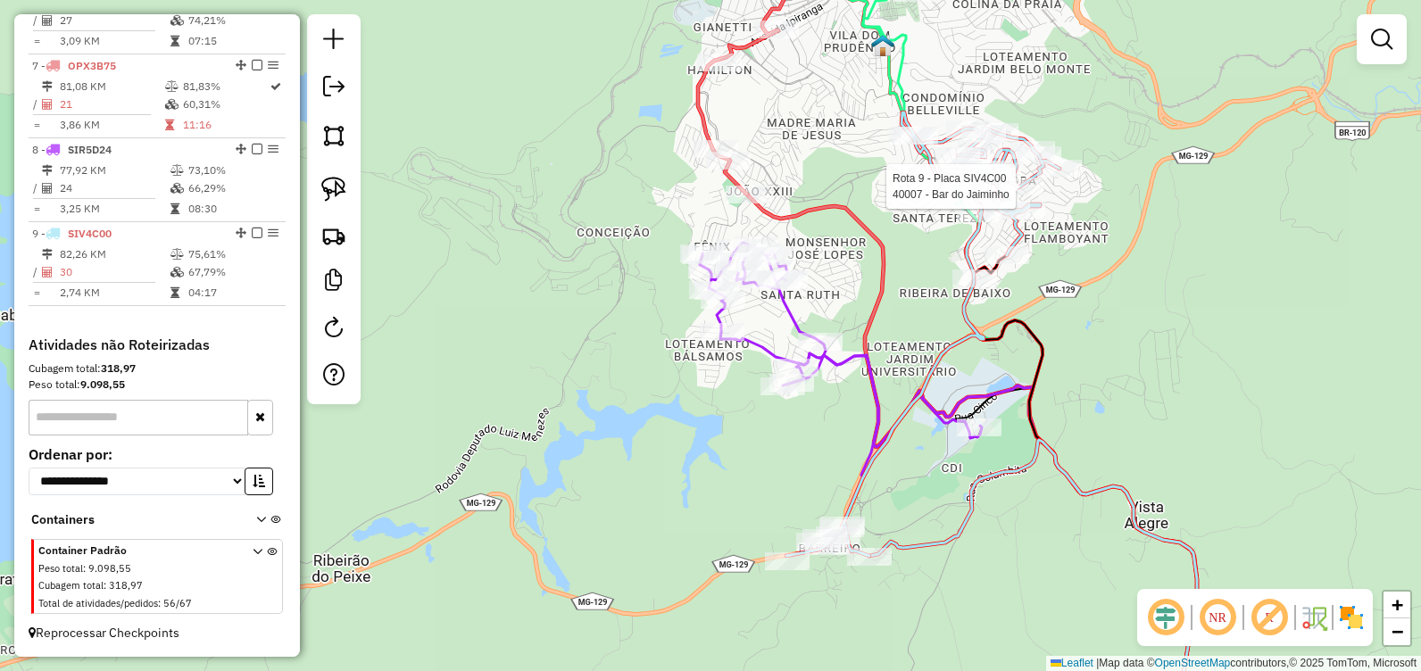
select select "**********"
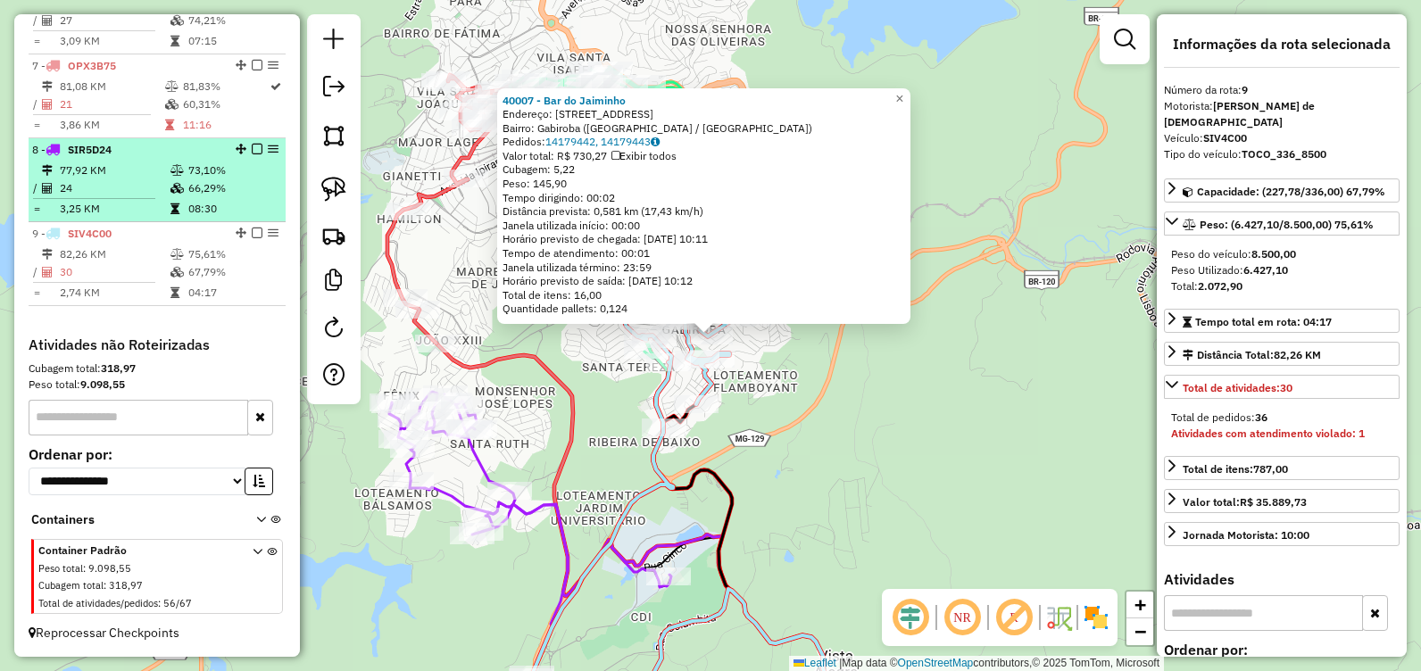
drag, startPoint x: 251, startPoint y: 231, endPoint x: 250, endPoint y: 221, distance: 9.9
click at [252, 231] on em at bounding box center [257, 233] width 11 height 11
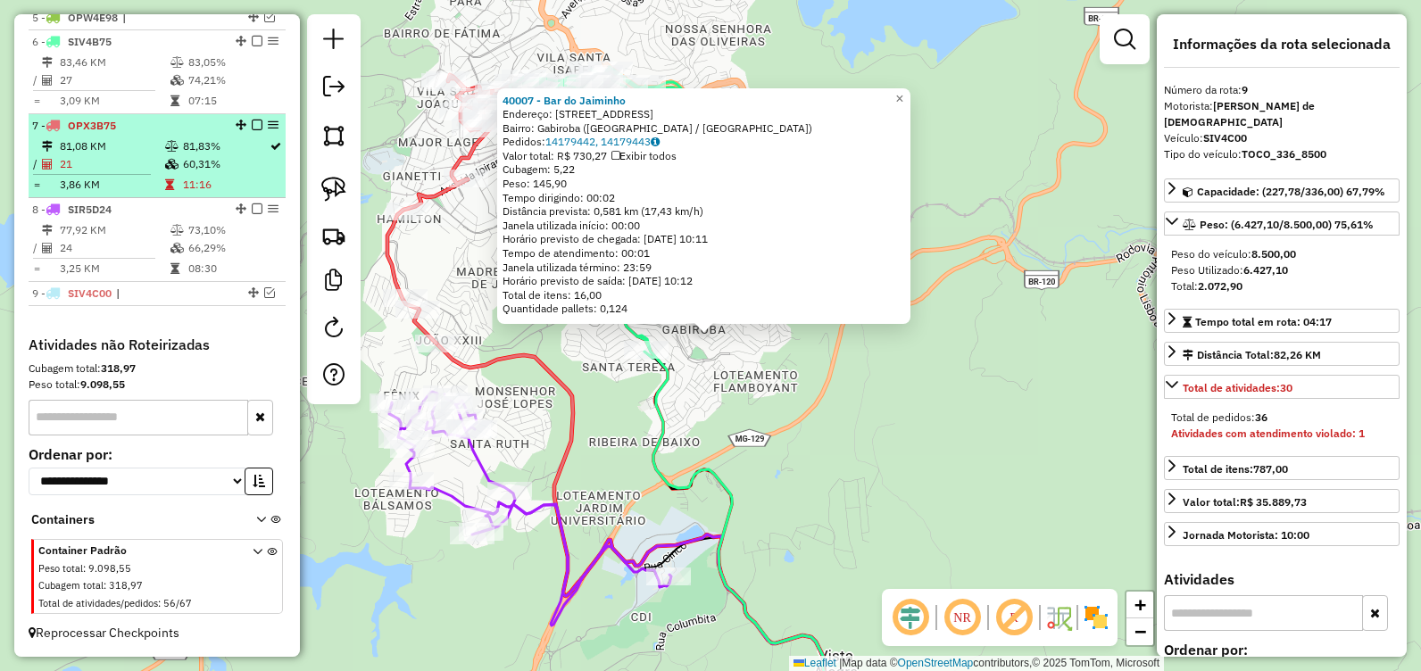
scroll to position [834, 0]
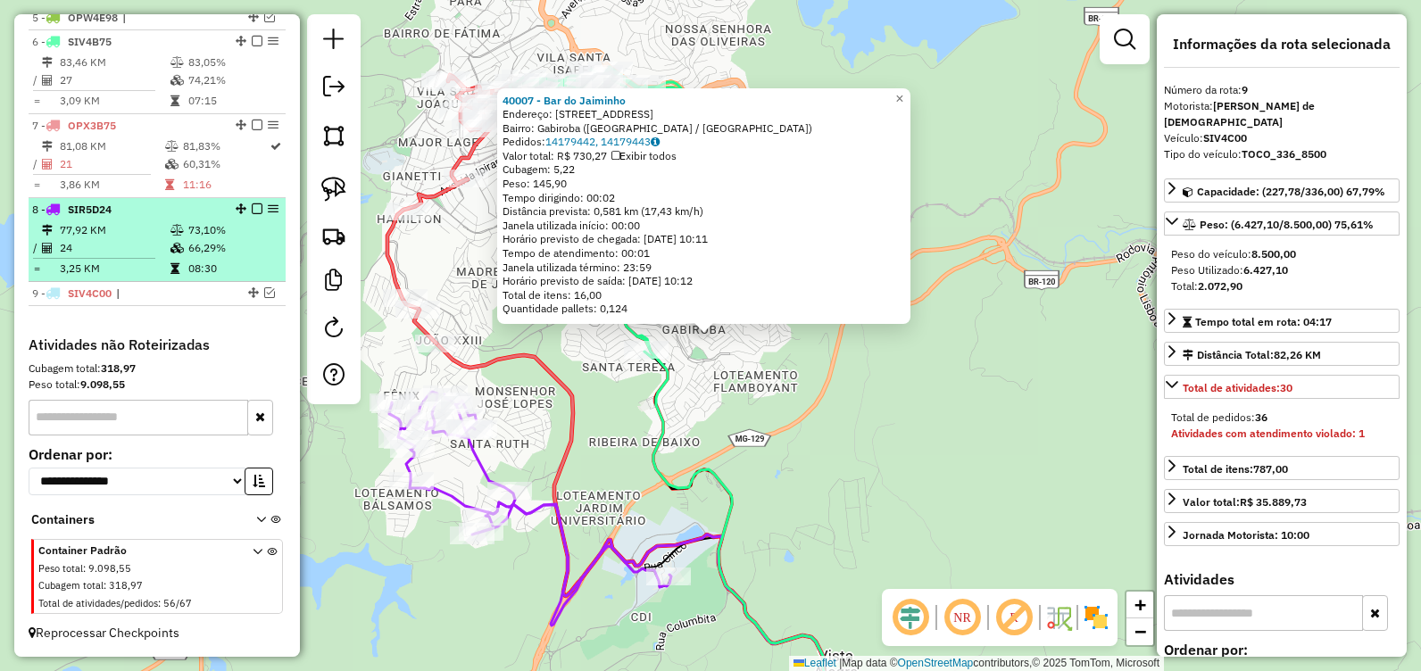
click at [252, 212] on em at bounding box center [257, 209] width 11 height 11
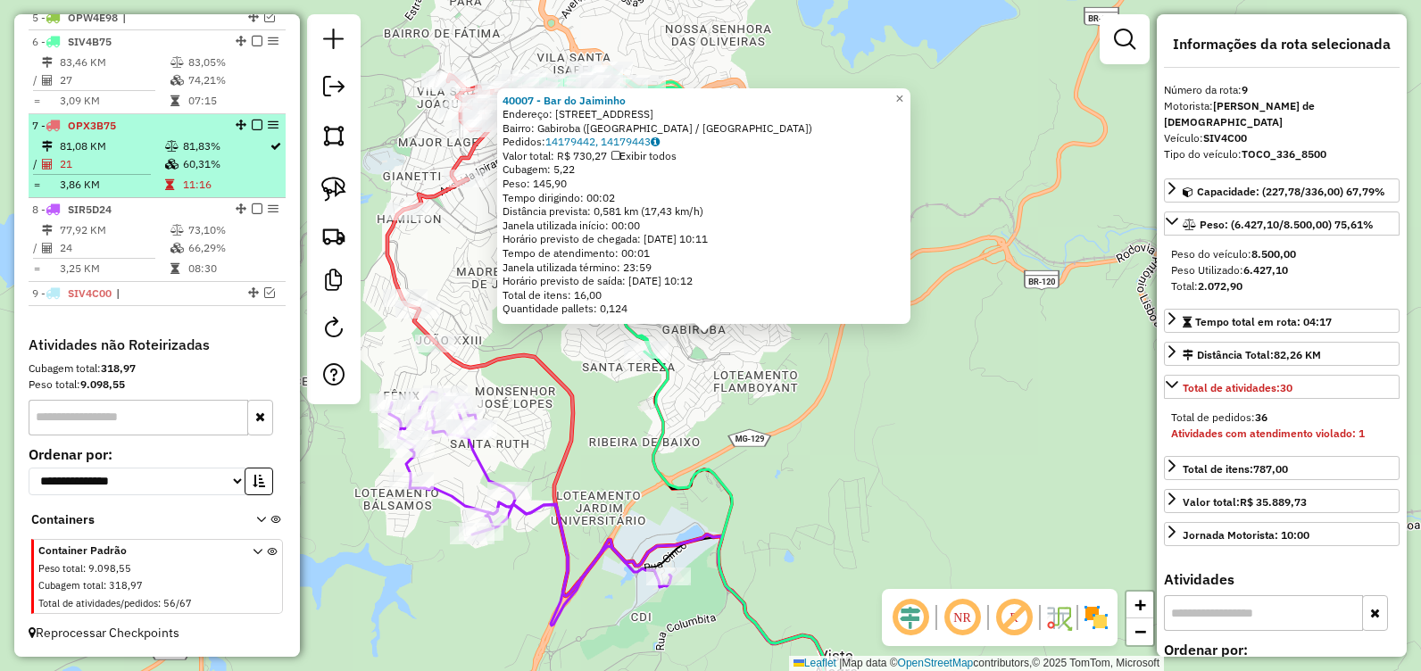
scroll to position [774, 0]
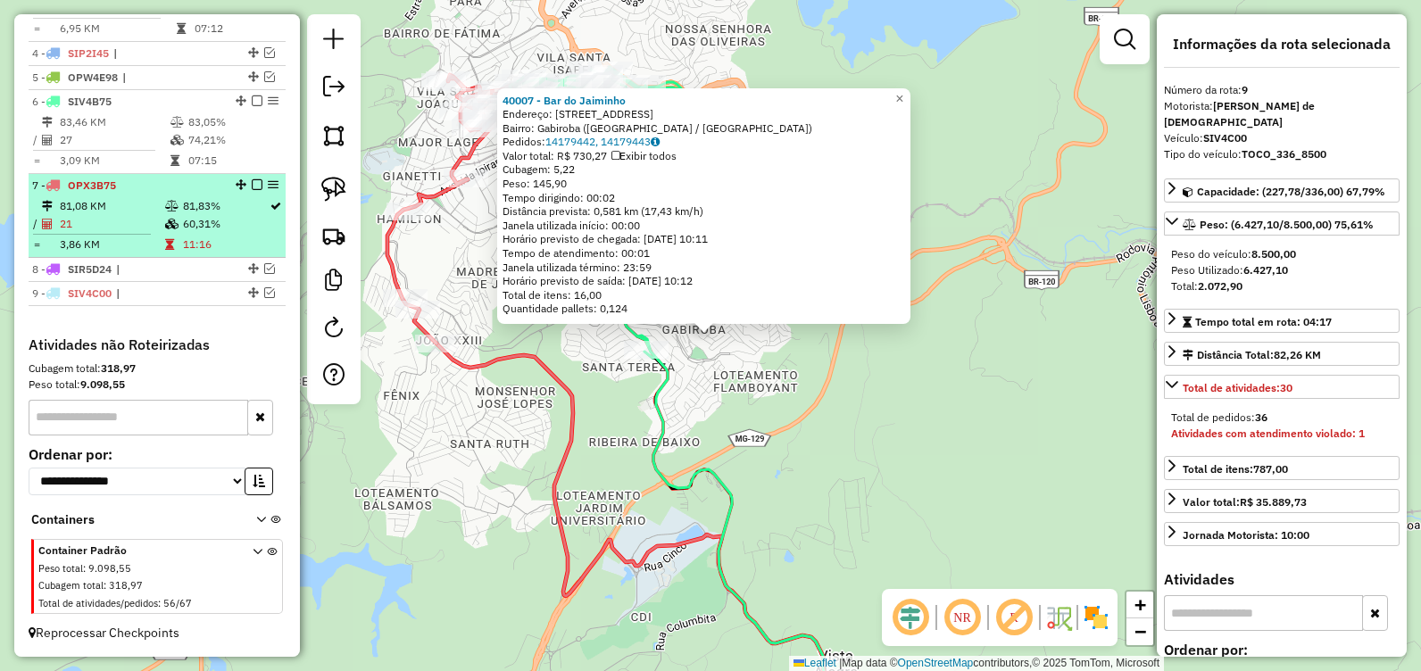
click at [252, 186] on em at bounding box center [257, 184] width 11 height 11
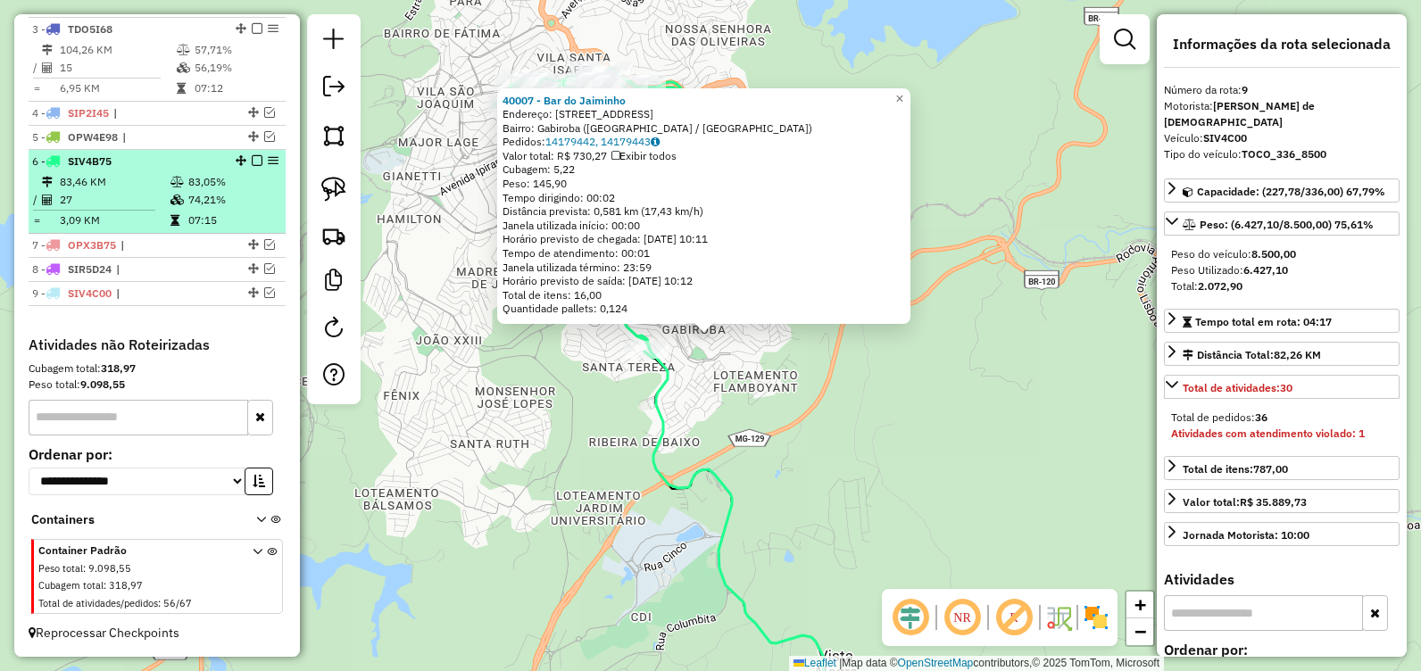
click at [253, 158] on em at bounding box center [257, 160] width 11 height 11
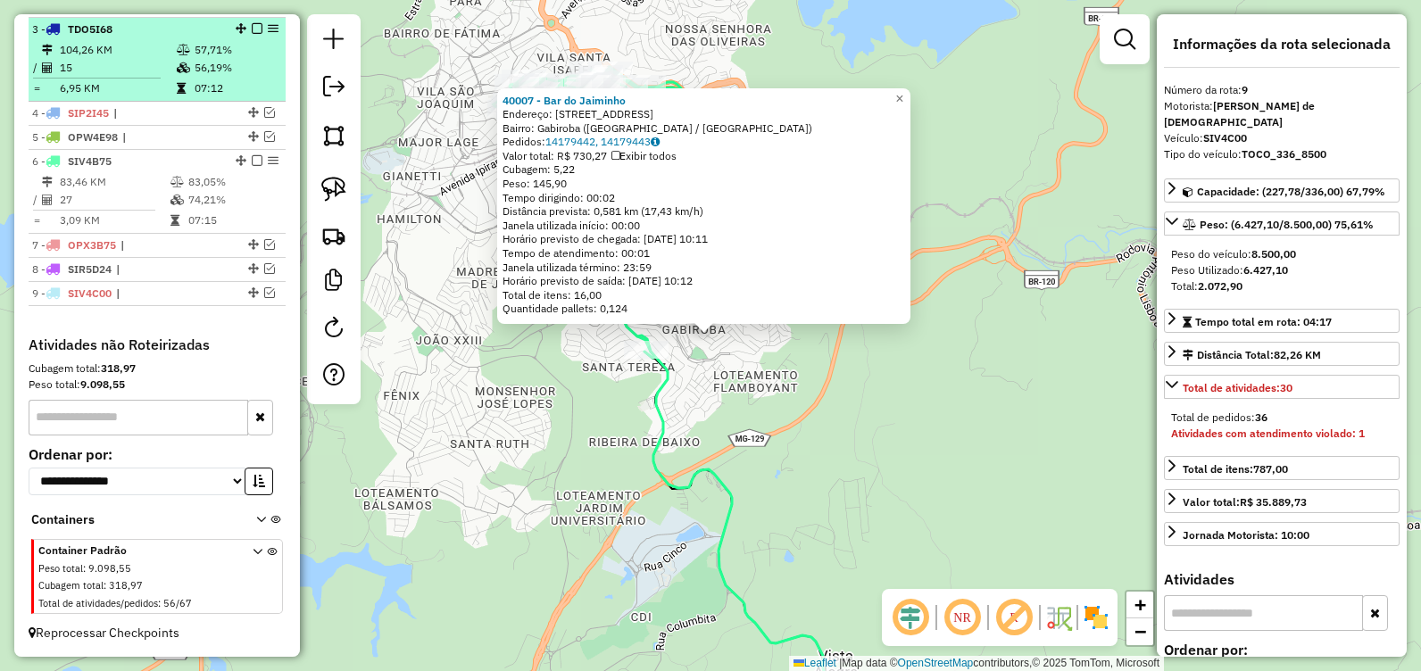
scroll to position [654, 0]
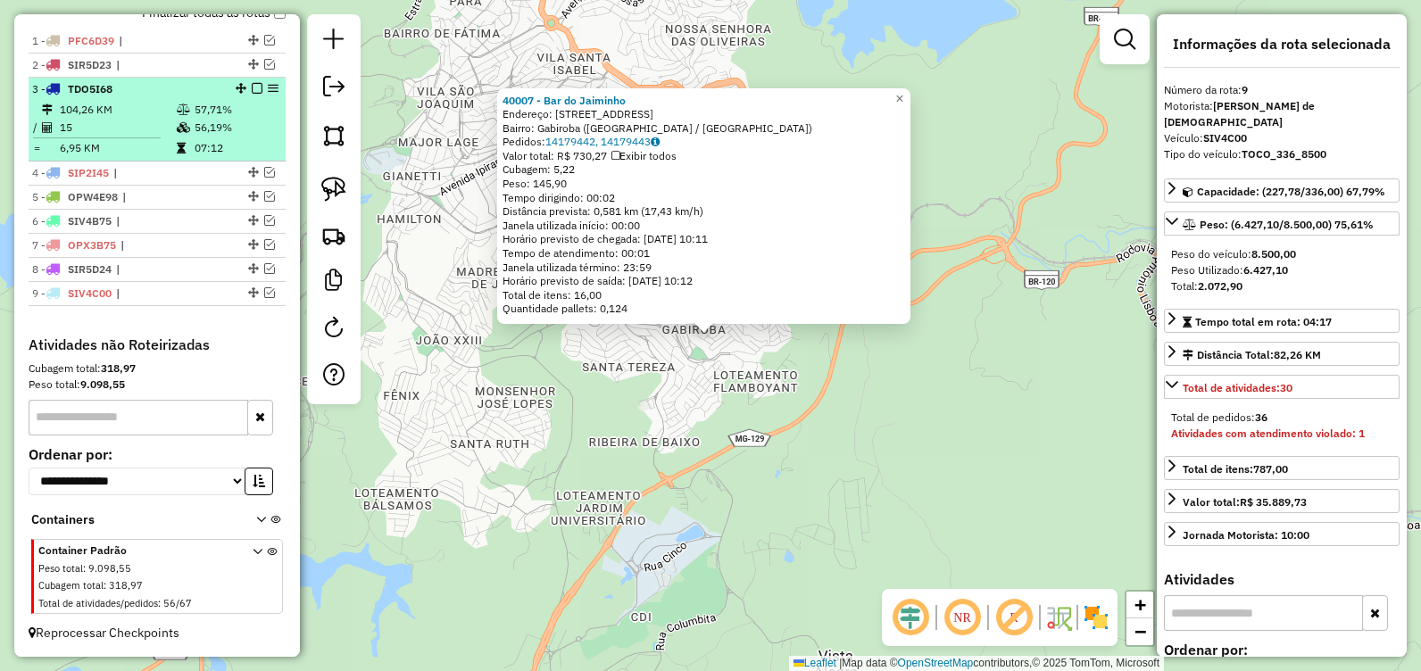
click at [252, 87] on em at bounding box center [257, 88] width 11 height 11
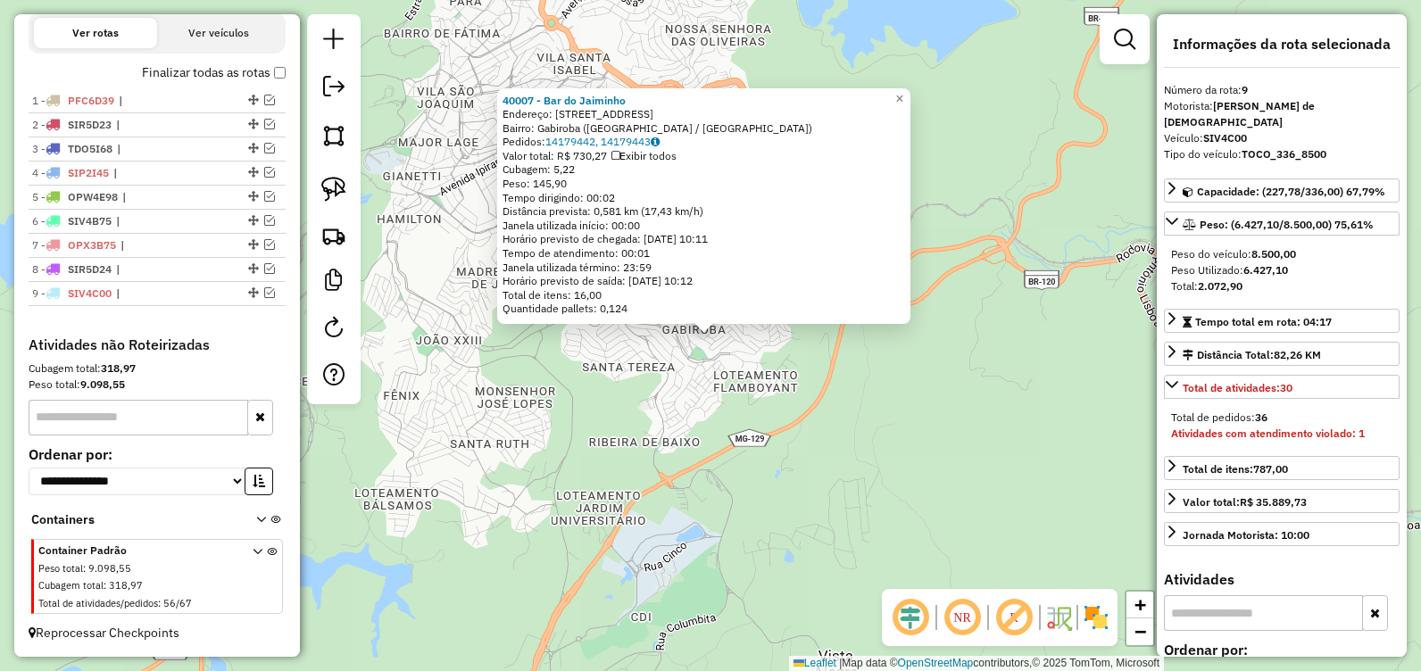
scroll to position [595, 0]
click at [724, 435] on div "40007 - Bar do Jaiminho Endereço: Rua dos Arquitetos, 25 Bairro: Gabiroba (ITAB…" at bounding box center [710, 335] width 1421 height 671
click at [724, 434] on div "40007 - Bar do Jaiminho Endereço: Rua dos Arquitetos, 25 Bairro: Gabiroba (ITAB…" at bounding box center [710, 335] width 1421 height 671
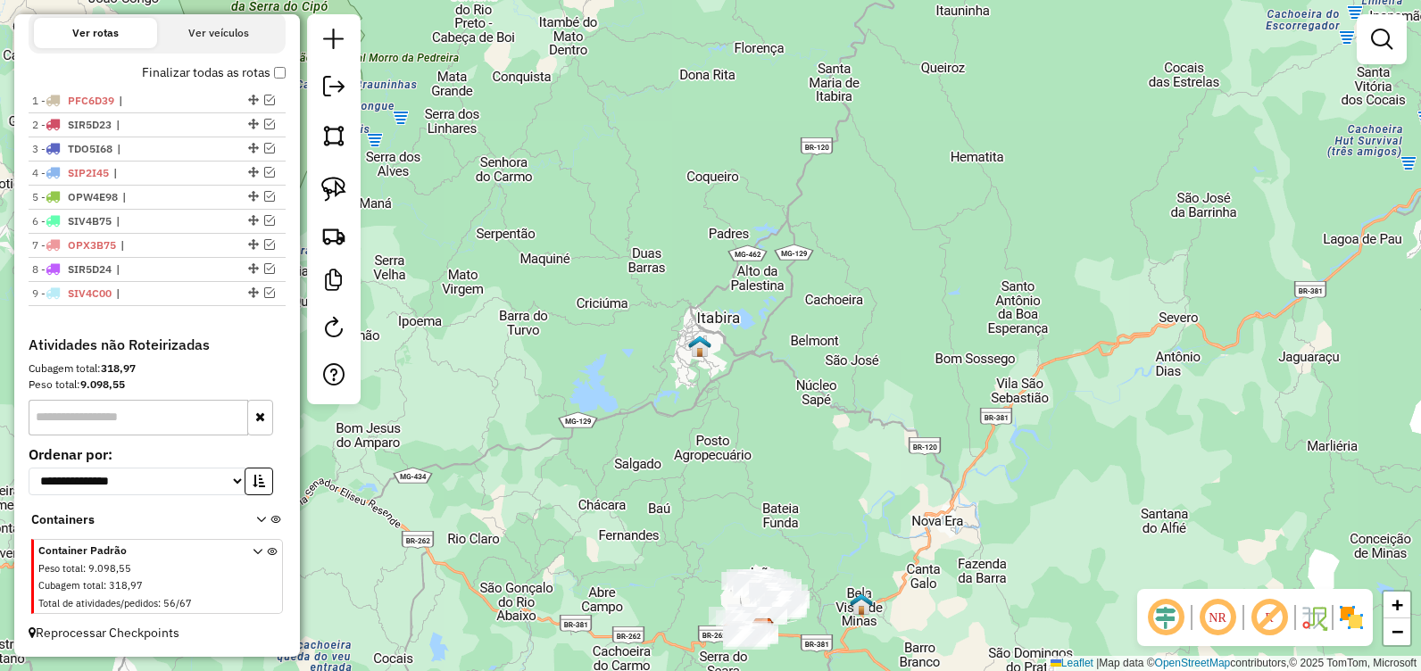
drag, startPoint x: 703, startPoint y: 465, endPoint x: 670, endPoint y: 241, distance: 226.4
click at [672, 245] on div "Janela de atendimento Grade de atendimento Capacidade Transportadoras Veículos …" at bounding box center [710, 335] width 1421 height 671
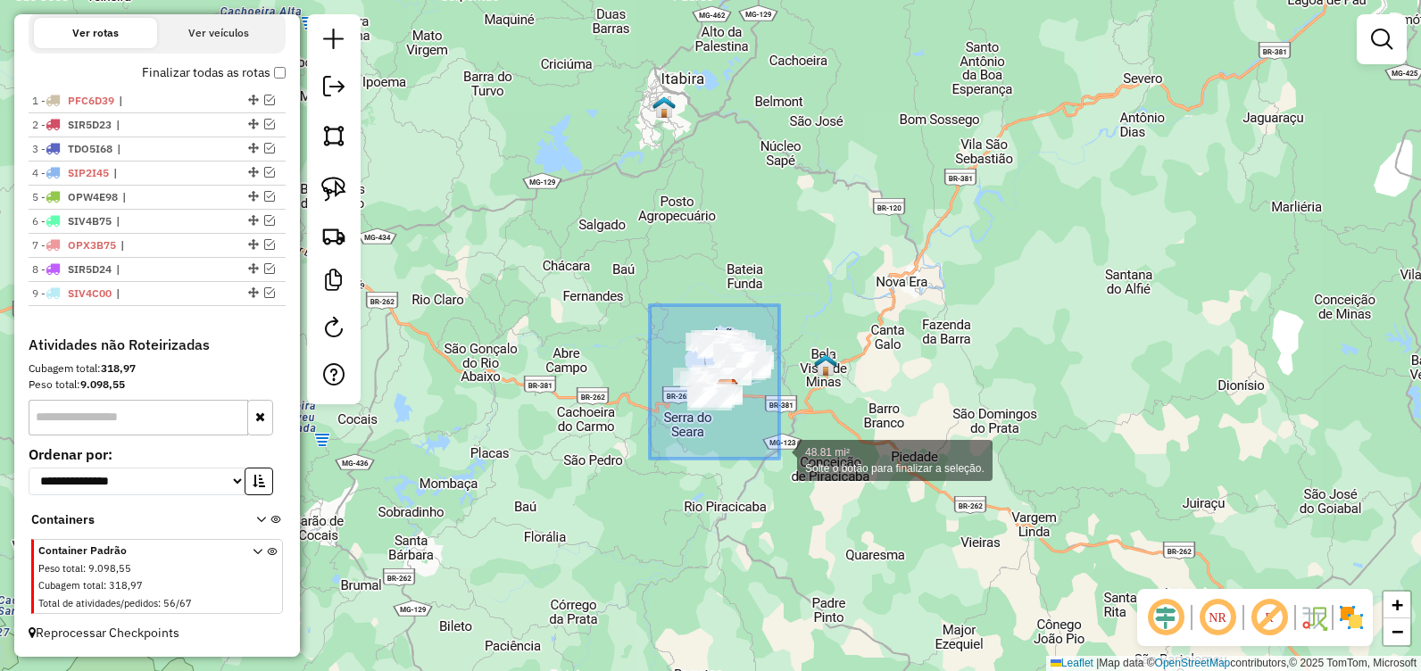
drag, startPoint x: 650, startPoint y: 305, endPoint x: 783, endPoint y: 460, distance: 203.8
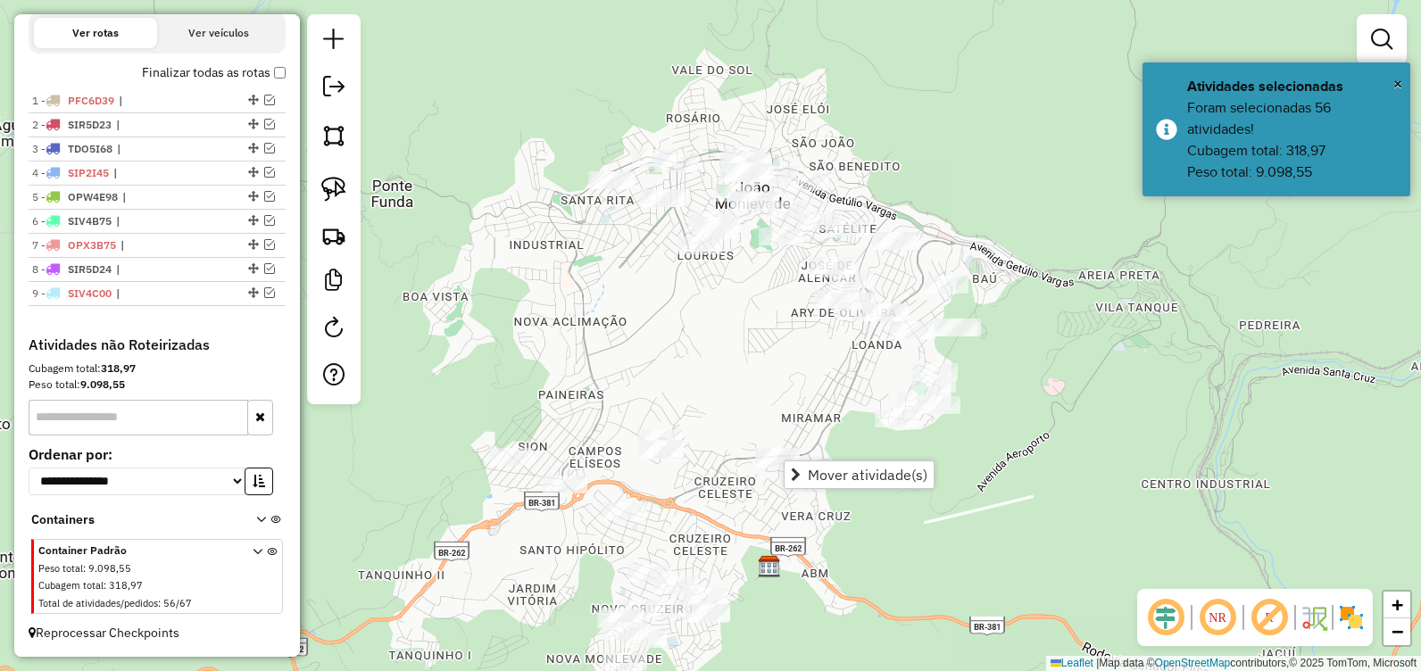
drag, startPoint x: 586, startPoint y: 275, endPoint x: 586, endPoint y: 298, distance: 23.2
click at [586, 298] on div "Janela de atendimento Grade de atendimento Capacidade Transportadoras Veículos …" at bounding box center [710, 335] width 1421 height 671
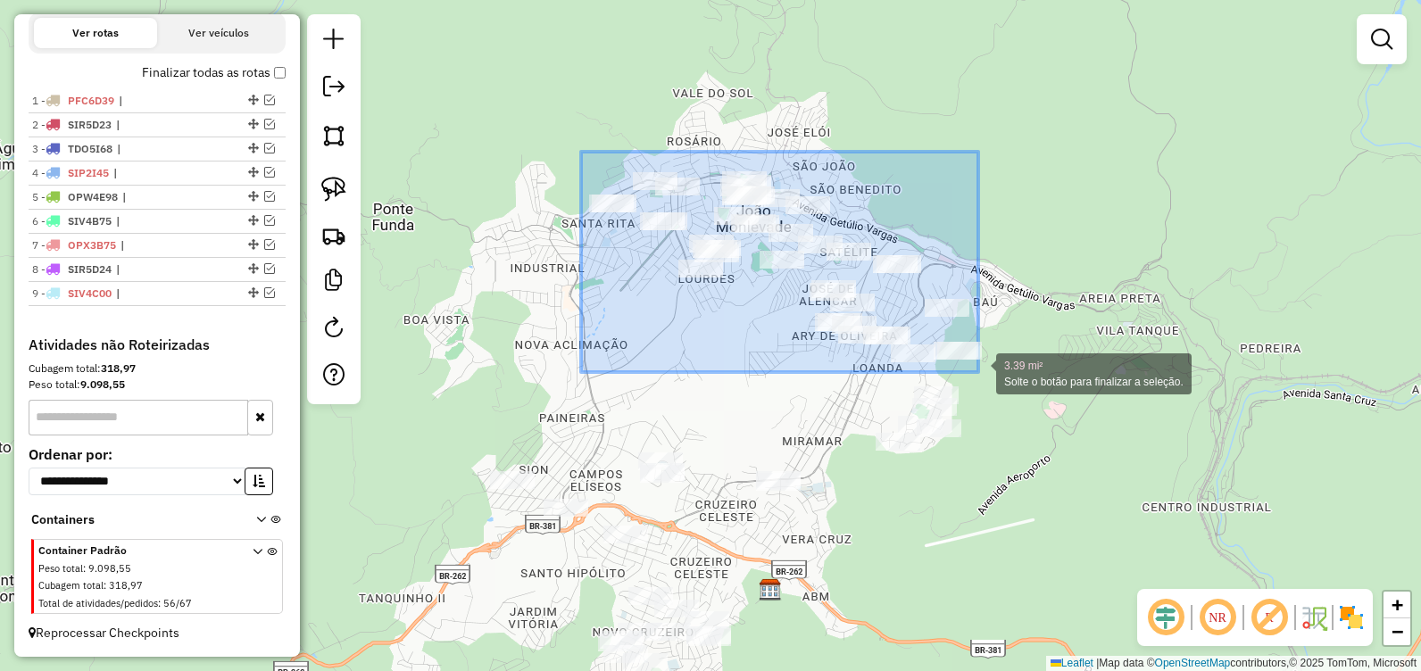
drag, startPoint x: 595, startPoint y: 176, endPoint x: 978, endPoint y: 372, distance: 431.2
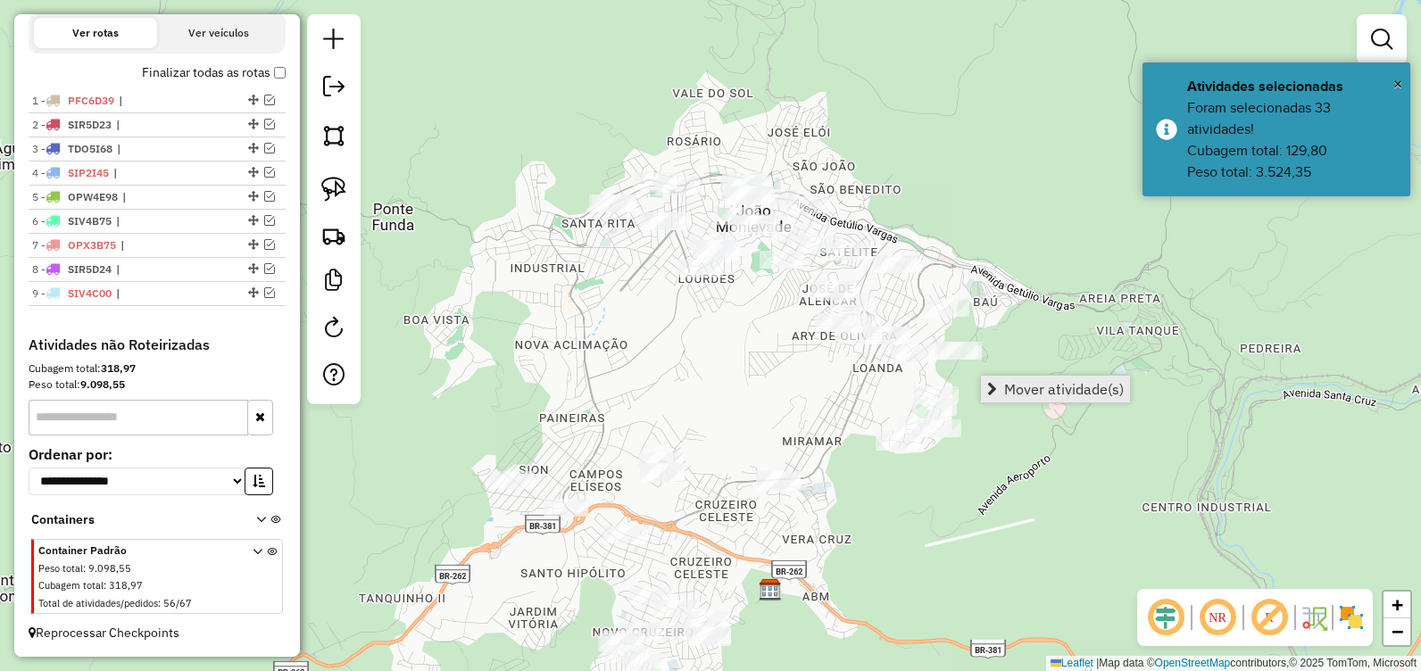
click at [1030, 393] on span "Mover atividade(s)" at bounding box center [1064, 389] width 120 height 14
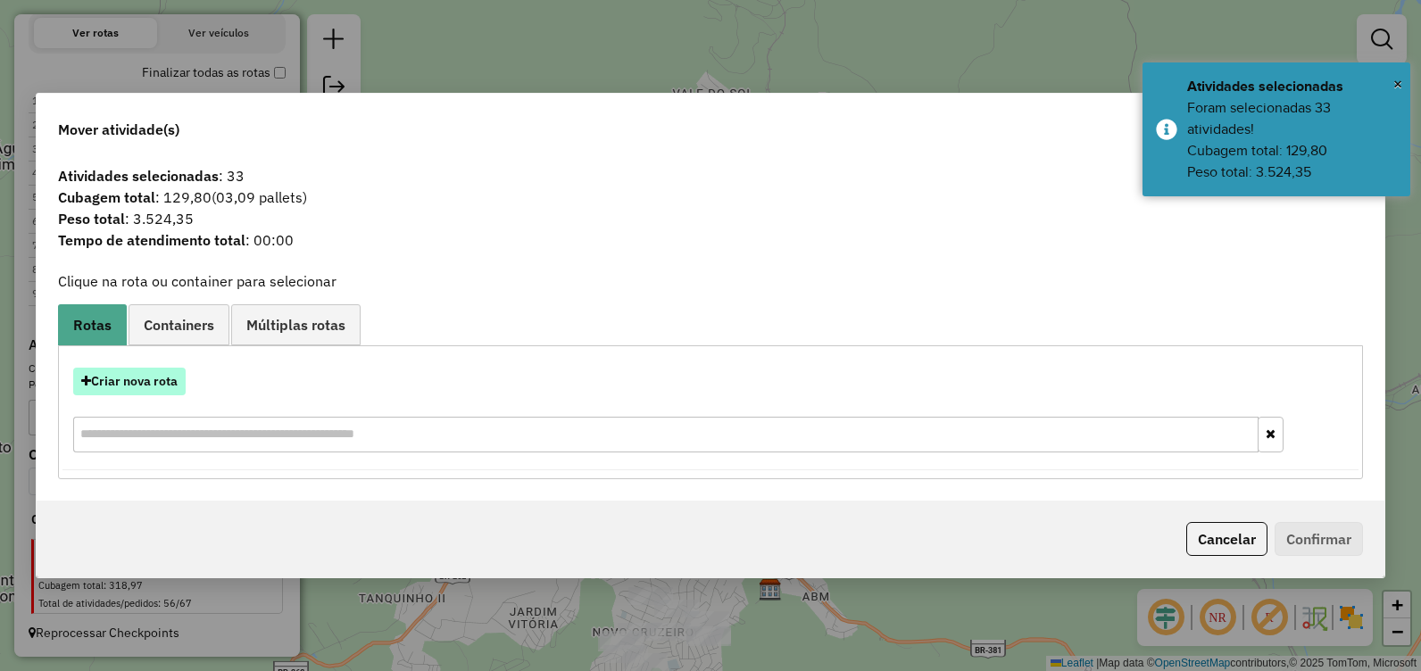
click at [168, 368] on button "Criar nova rota" at bounding box center [129, 382] width 112 height 28
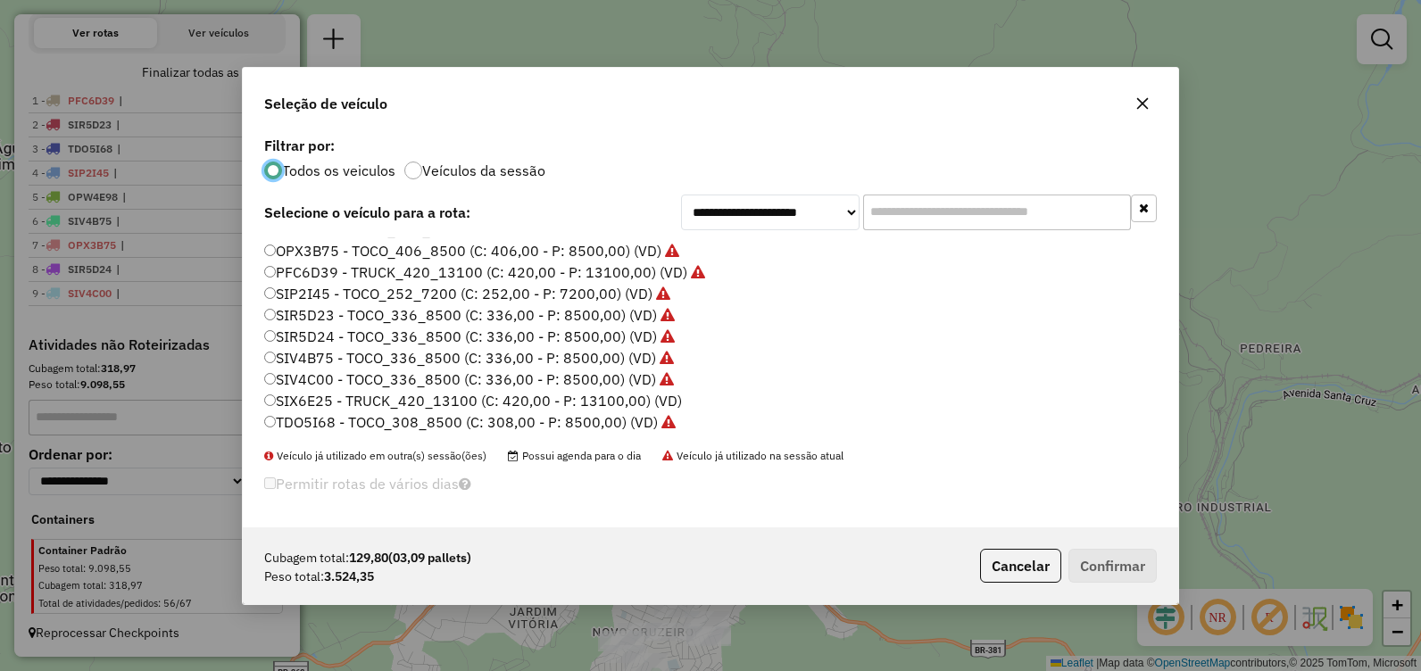
scroll to position [36, 0]
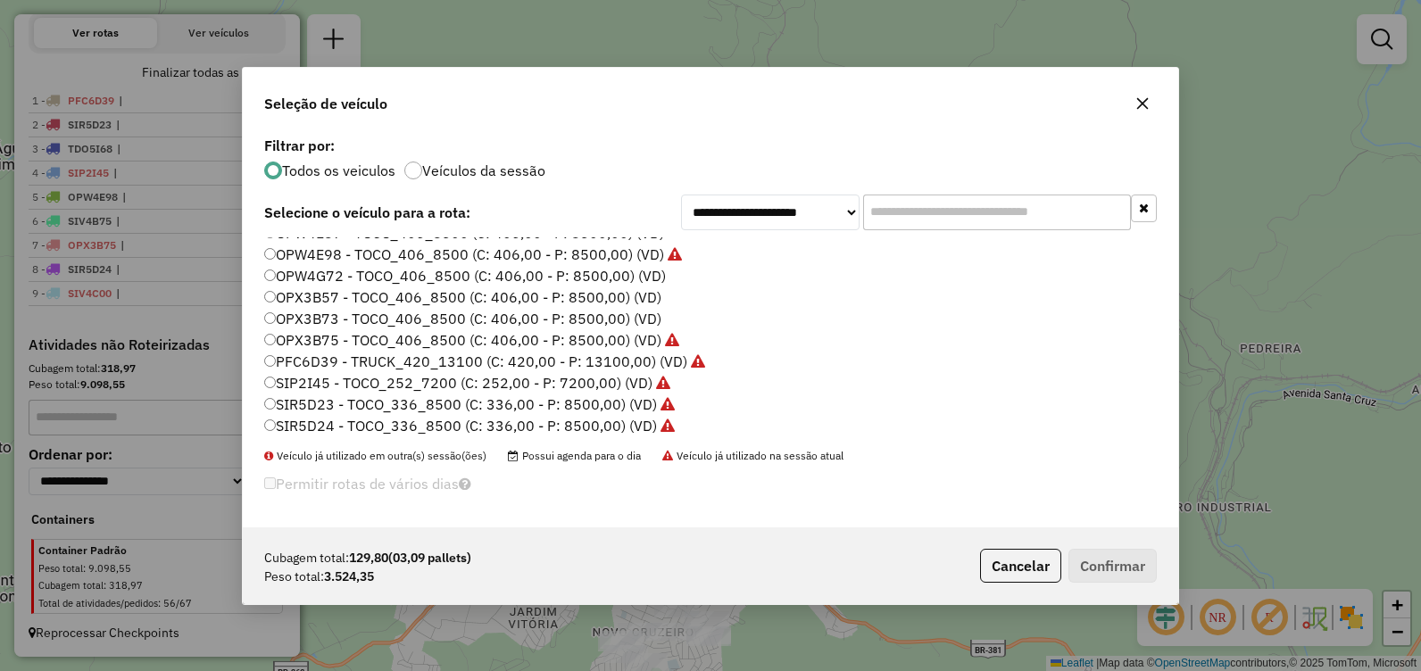
click at [445, 297] on label "OPX3B57 - TOCO_406_8500 (C: 406,00 - P: 8500,00) (VD)" at bounding box center [462, 297] width 397 height 21
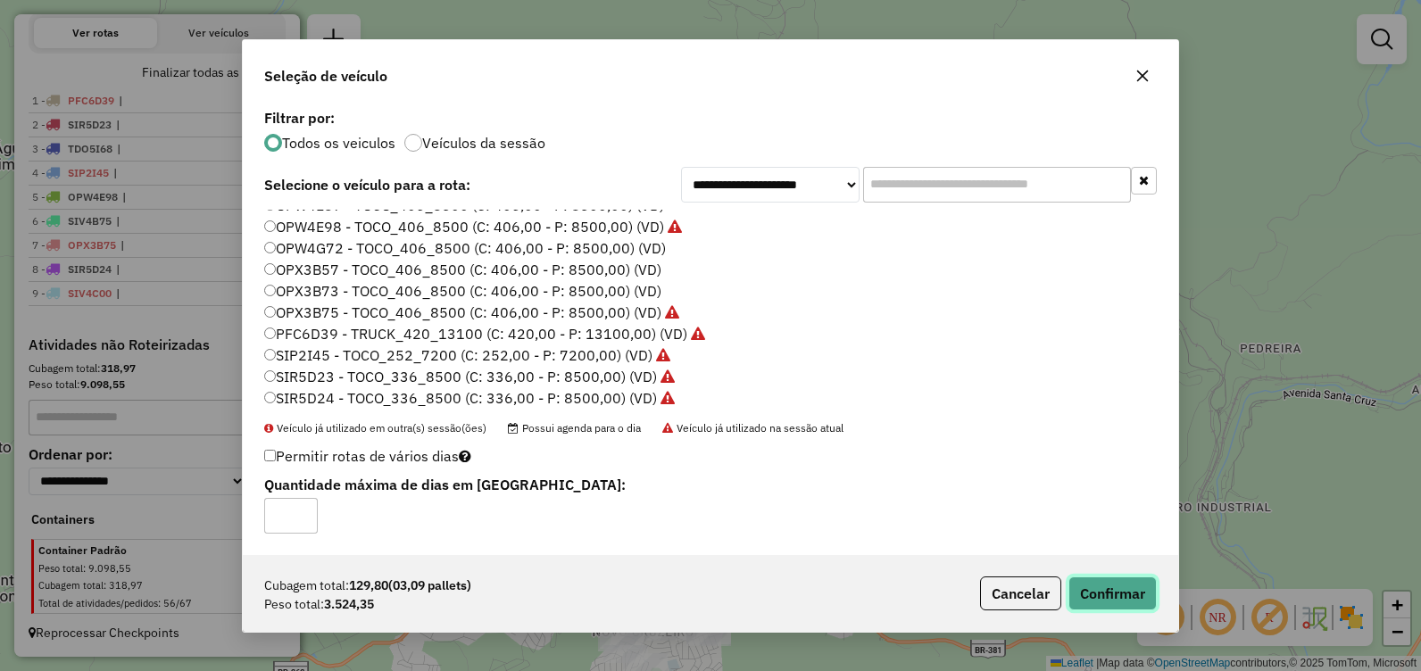
click at [1083, 584] on button "Confirmar" at bounding box center [1113, 594] width 88 height 34
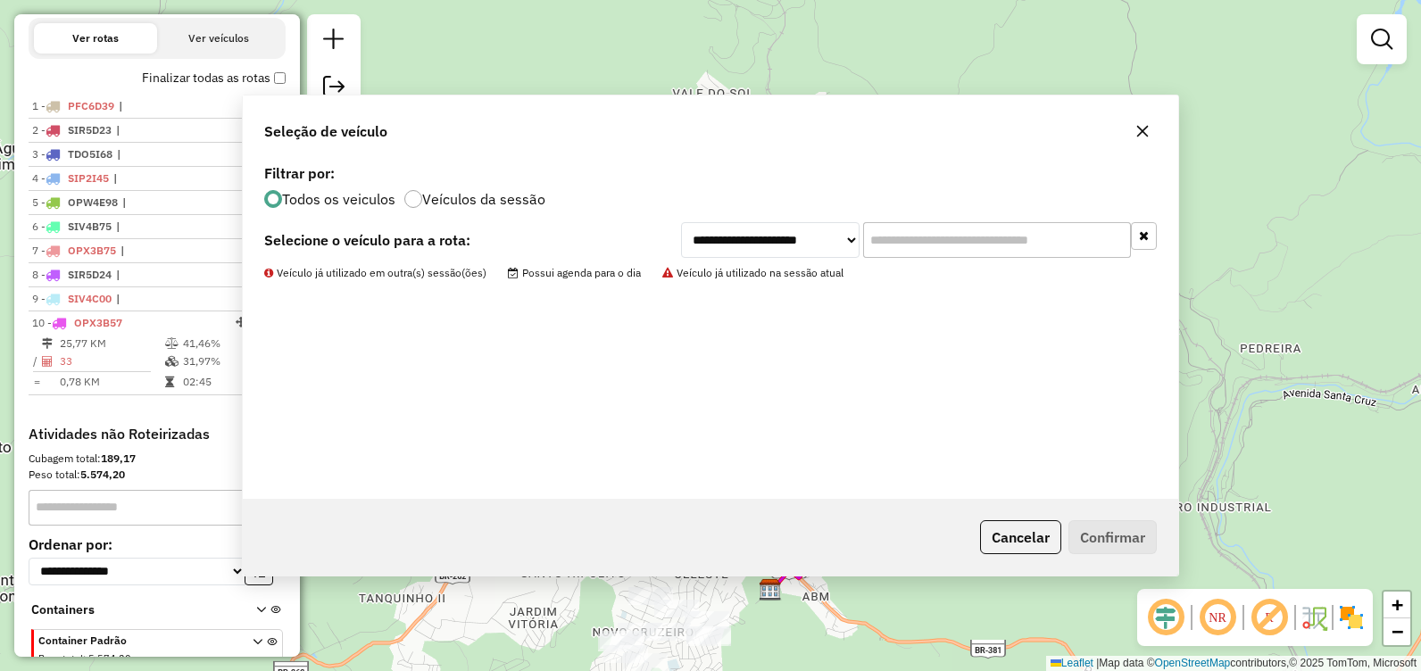
scroll to position [701, 0]
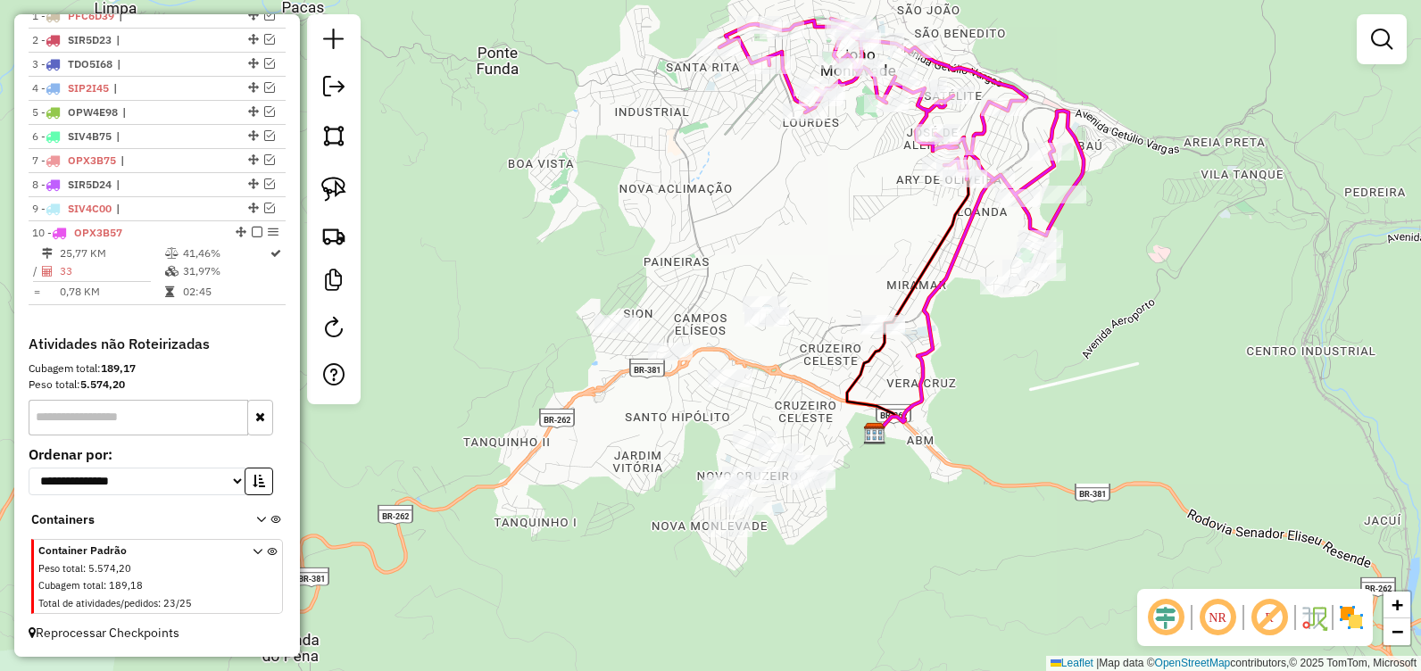
drag, startPoint x: 774, startPoint y: 362, endPoint x: 744, endPoint y: 231, distance: 134.7
click at [847, 247] on div "Janela de atendimento Grade de atendimento Capacidade Transportadoras Veículos …" at bounding box center [710, 335] width 1421 height 671
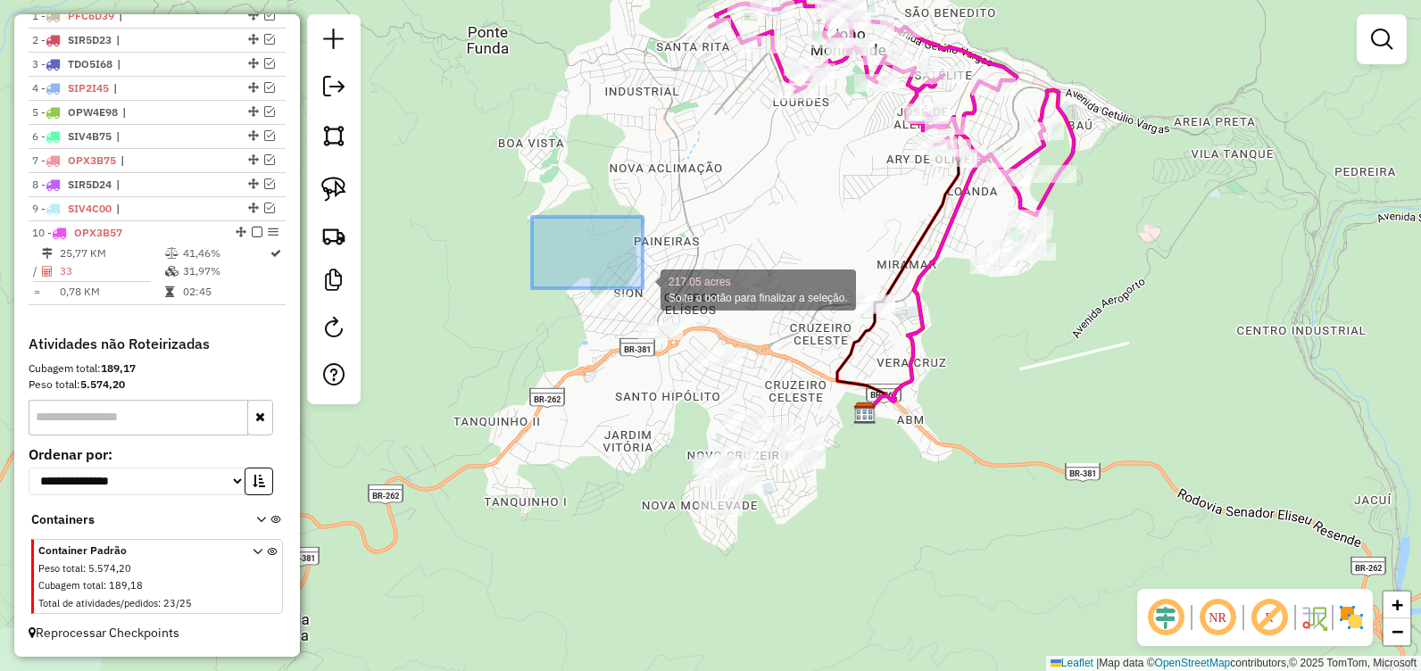
drag, startPoint x: 532, startPoint y: 217, endPoint x: 586, endPoint y: 251, distance: 64.2
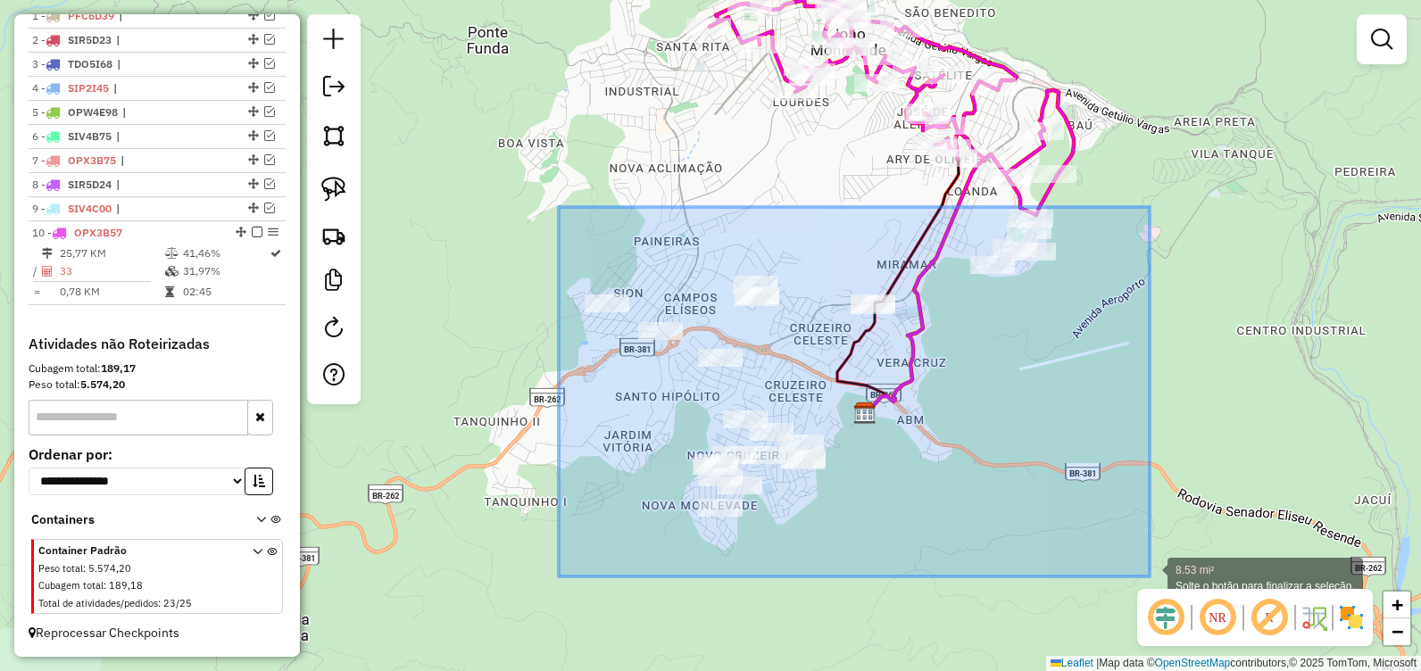
drag, startPoint x: 559, startPoint y: 207, endPoint x: 1150, endPoint y: 578, distance: 697.5
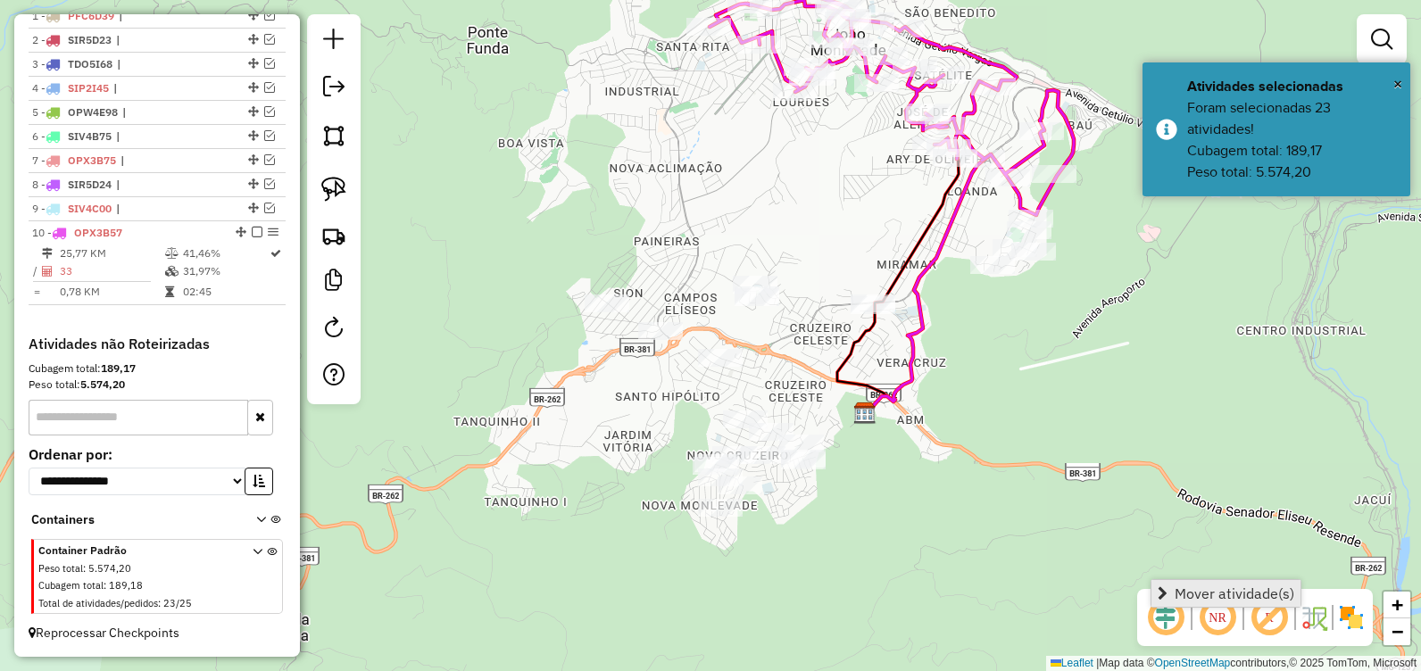
click at [1191, 586] on span "Mover atividade(s)" at bounding box center [1235, 593] width 120 height 14
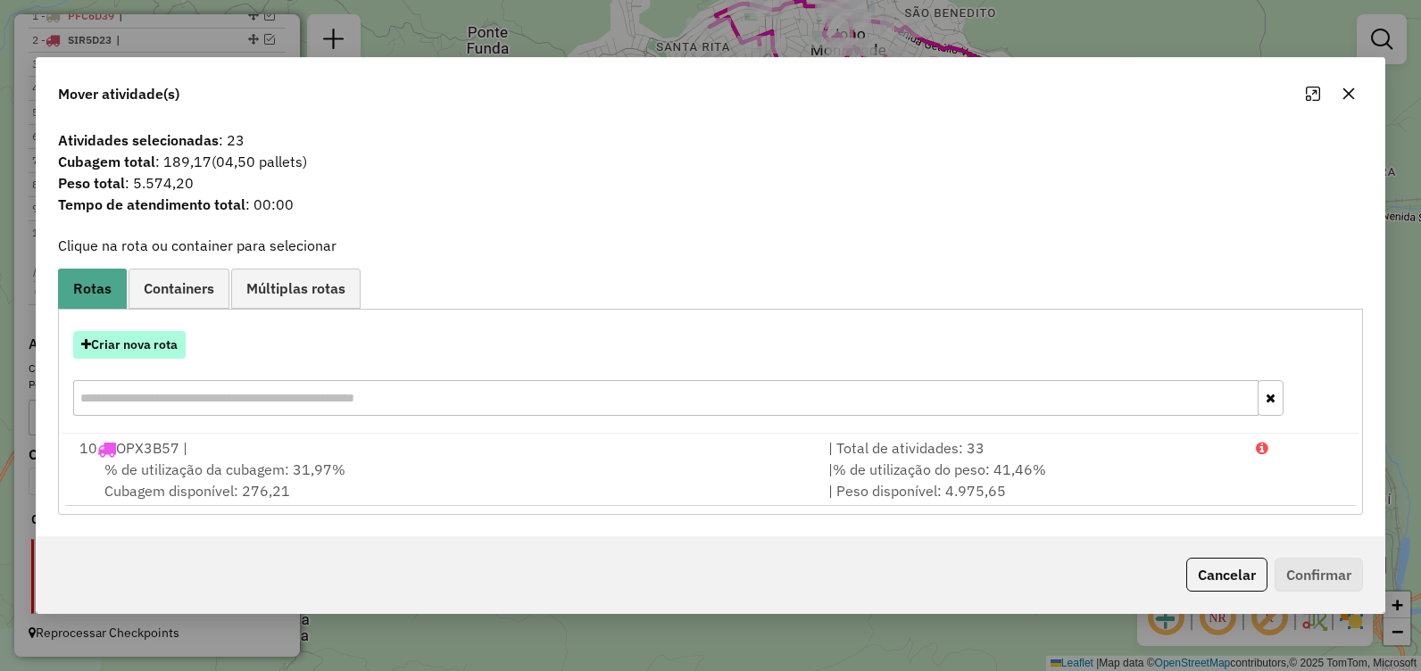
click at [132, 345] on button "Criar nova rota" at bounding box center [129, 345] width 112 height 28
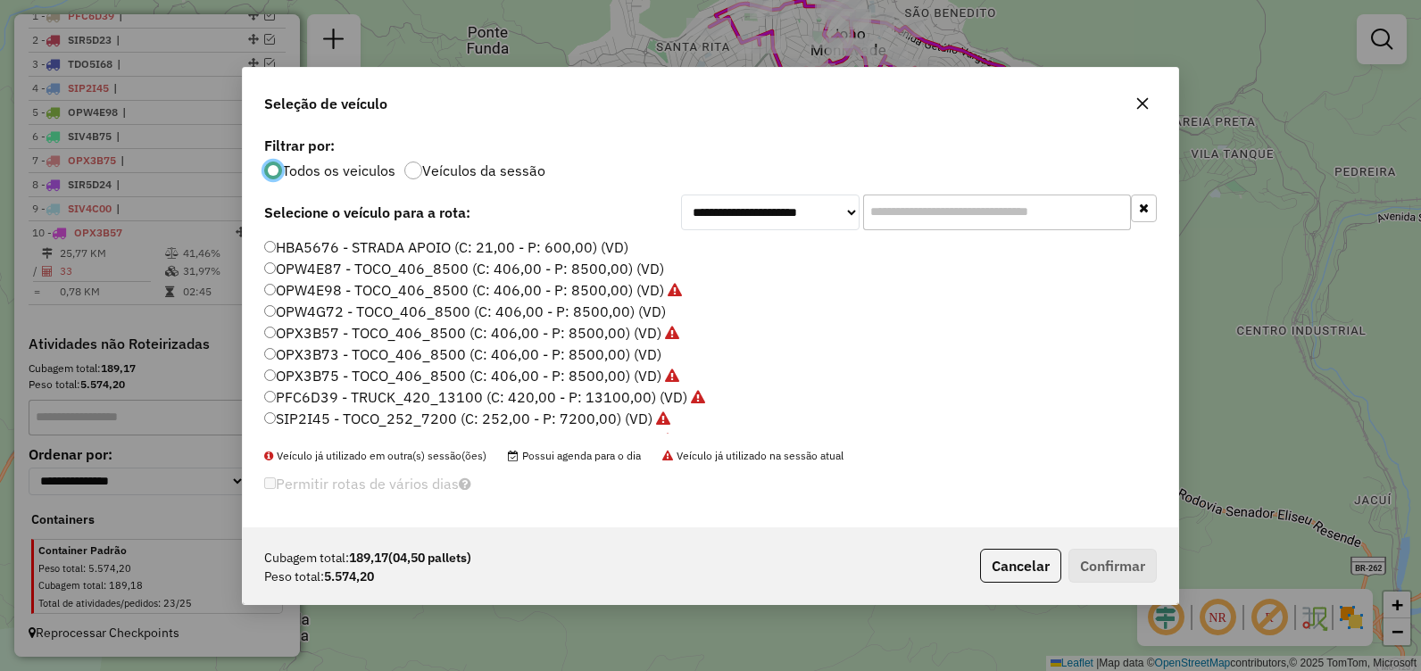
scroll to position [10, 5]
click at [489, 334] on label "OPX3B57 - TOCO_406_8500 (C: 406,00 - P: 8500,00) (VD)" at bounding box center [471, 332] width 415 height 21
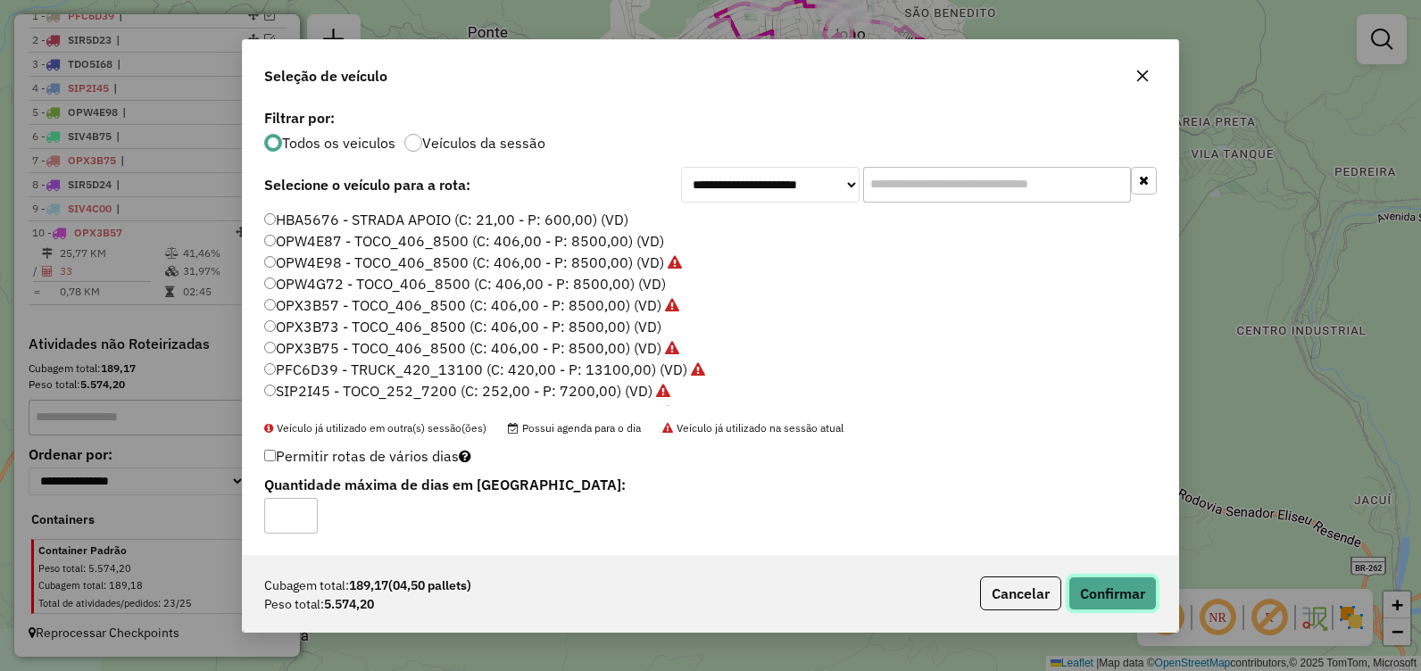
click at [1100, 591] on button "Confirmar" at bounding box center [1113, 594] width 88 height 34
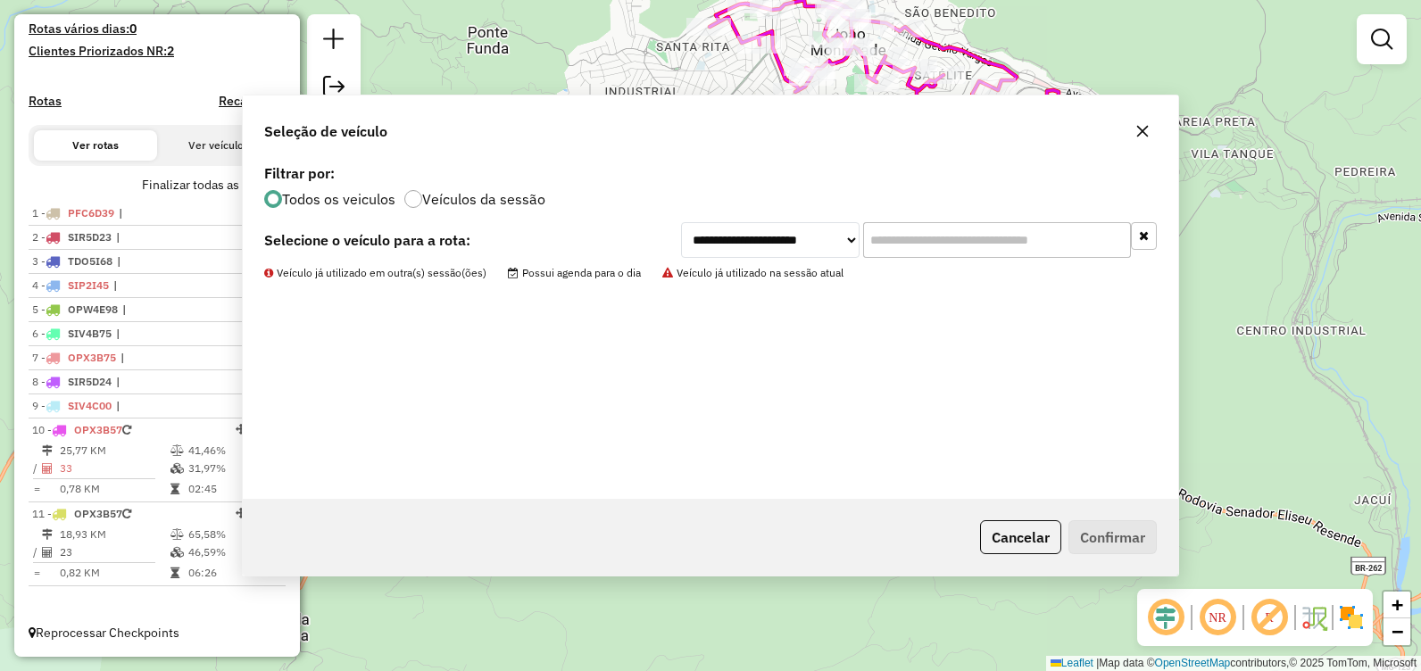
scroll to position [503, 0]
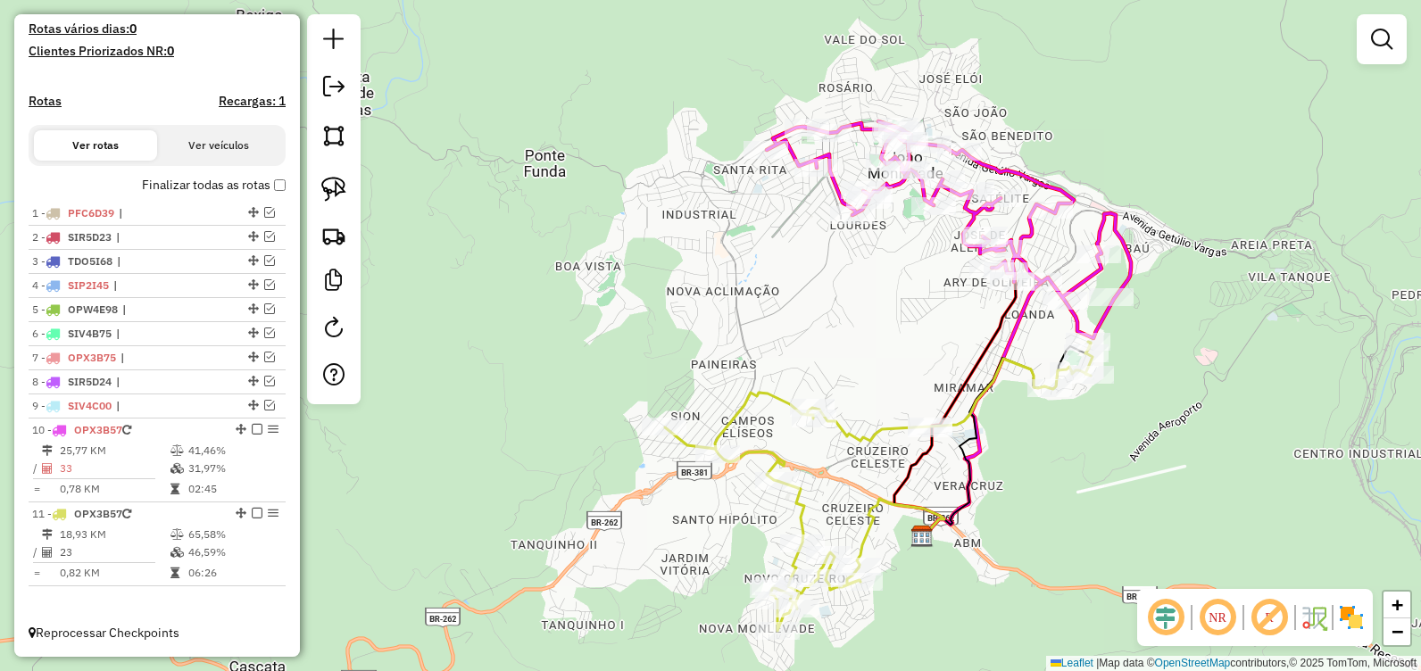
drag, startPoint x: 719, startPoint y: 171, endPoint x: 779, endPoint y: 293, distance: 136.1
click at [779, 293] on div "Janela de atendimento Grade de atendimento Capacidade Transportadoras Veículos …" at bounding box center [710, 335] width 1421 height 671
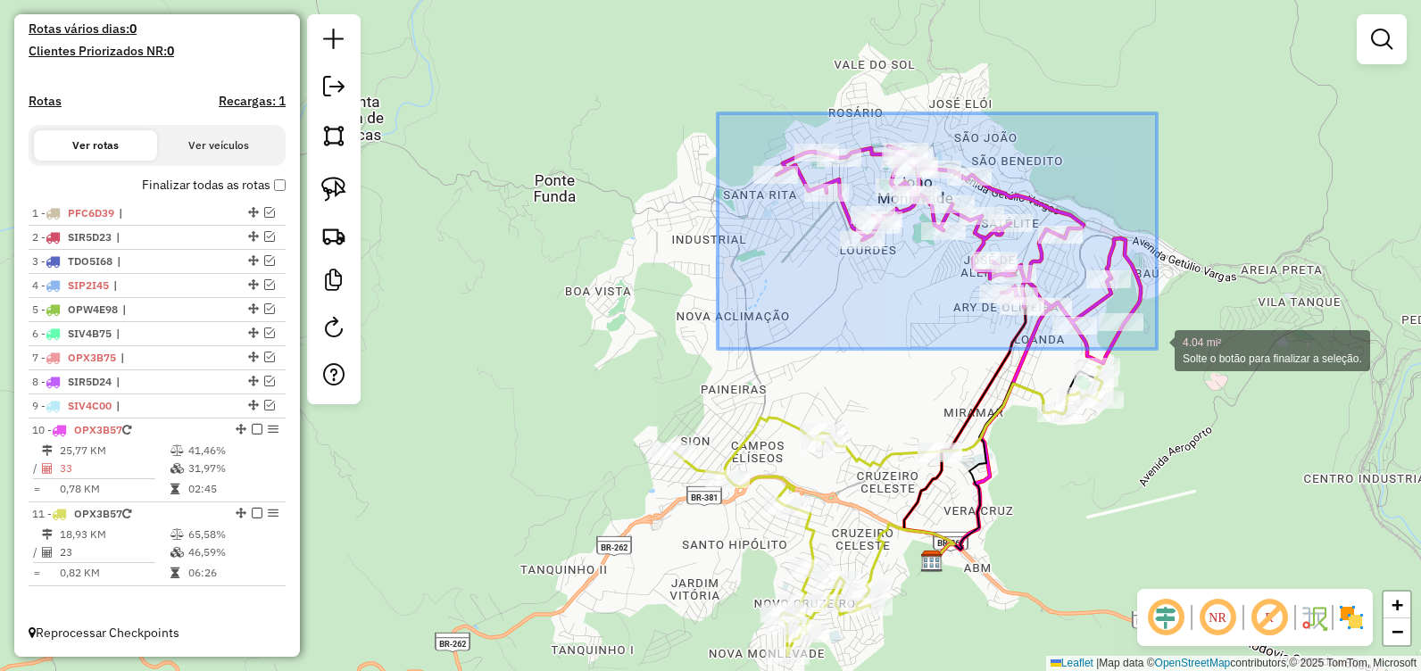
drag, startPoint x: 767, startPoint y: 162, endPoint x: 1157, endPoint y: 349, distance: 432.8
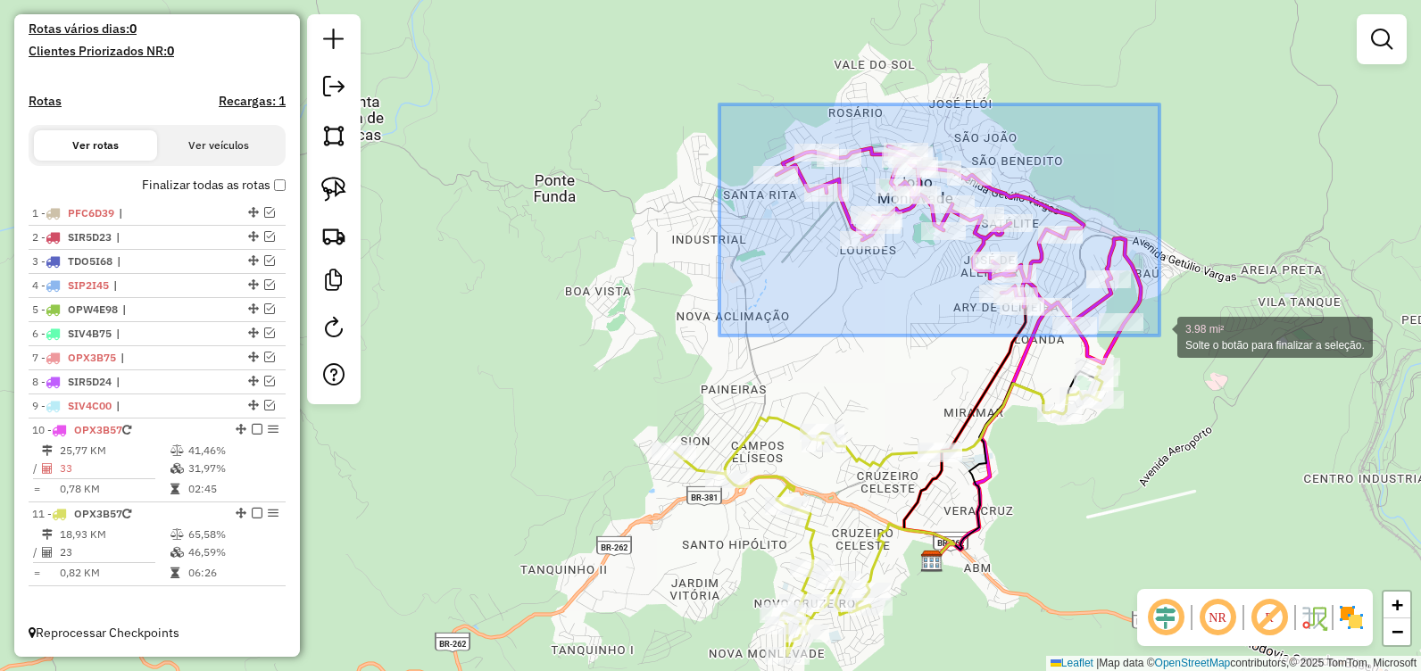
drag, startPoint x: 722, startPoint y: 107, endPoint x: 1160, endPoint y: 336, distance: 493.5
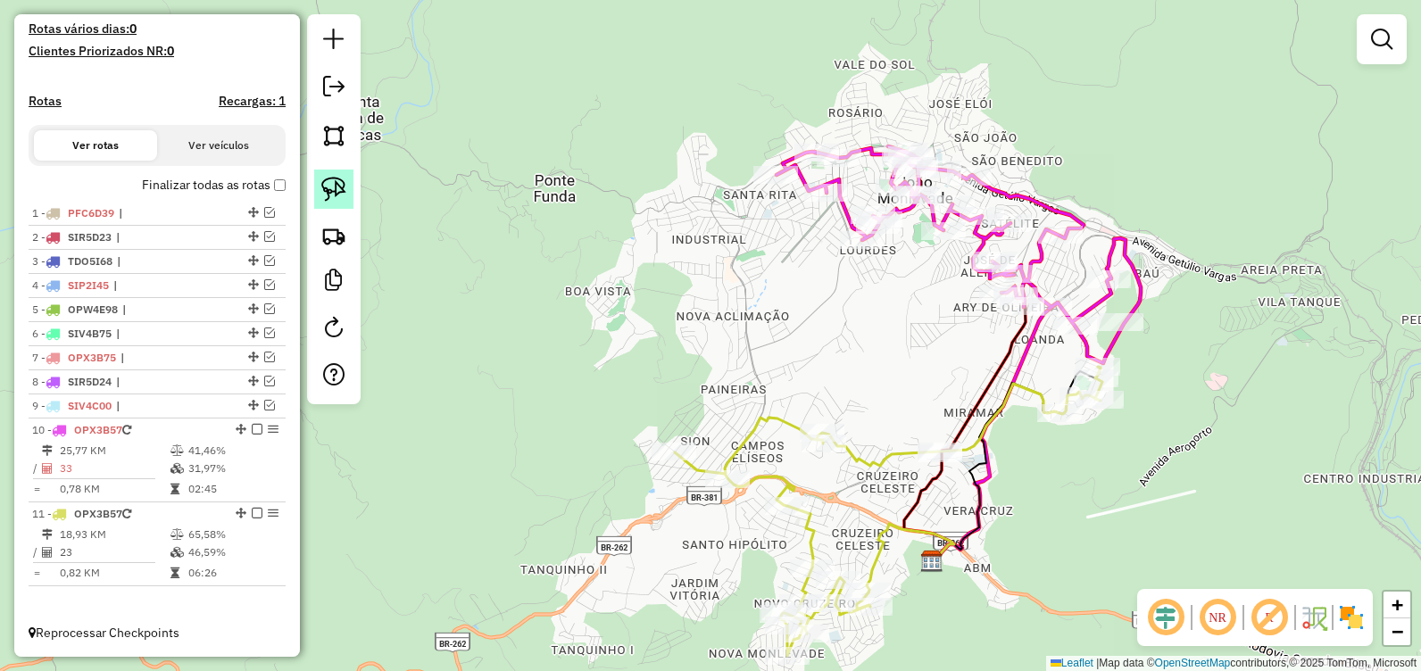
click at [337, 187] on img at bounding box center [333, 189] width 25 height 25
select select "**********"
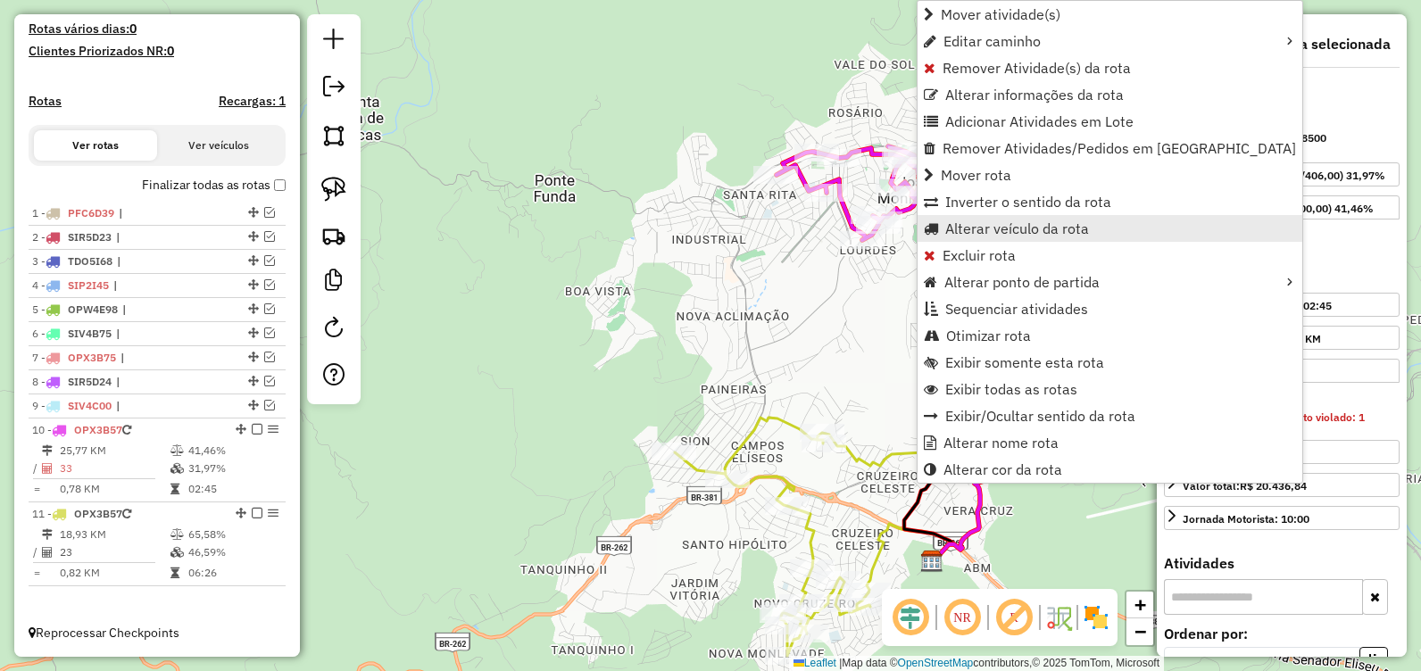
click at [955, 230] on span "Alterar veículo da rota" at bounding box center [1017, 228] width 144 height 14
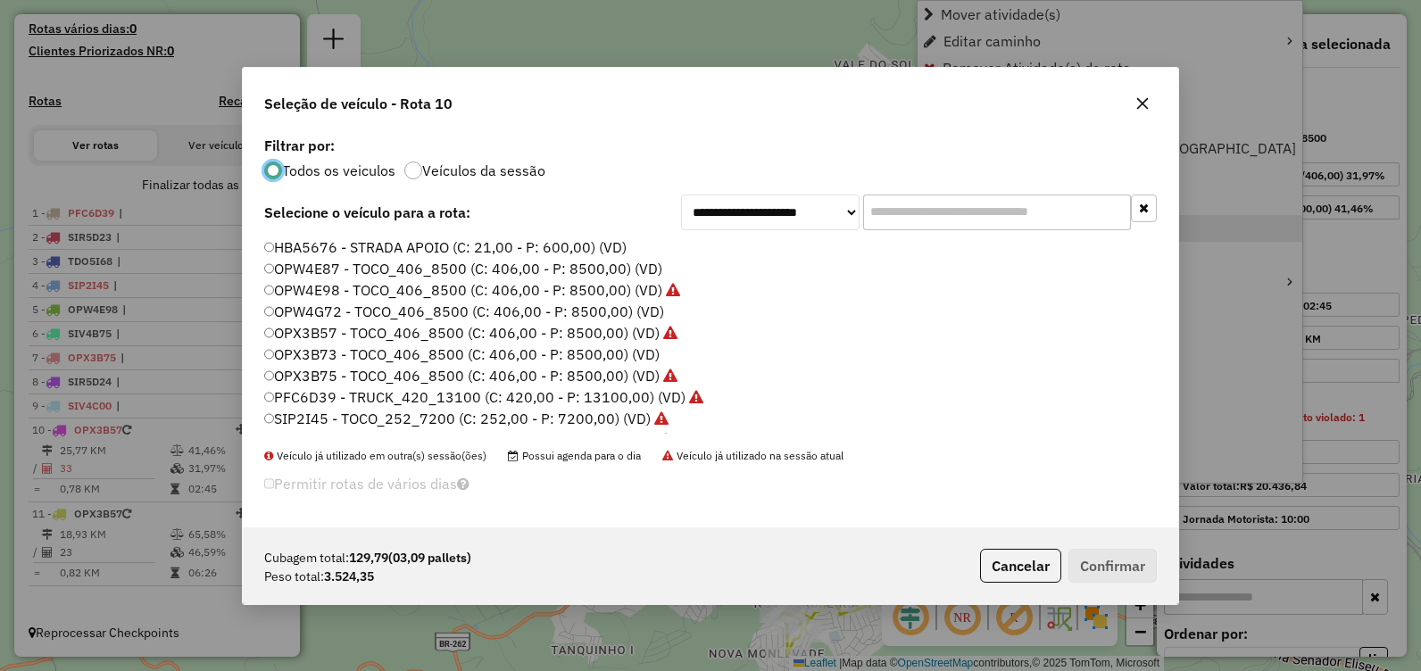
scroll to position [10, 5]
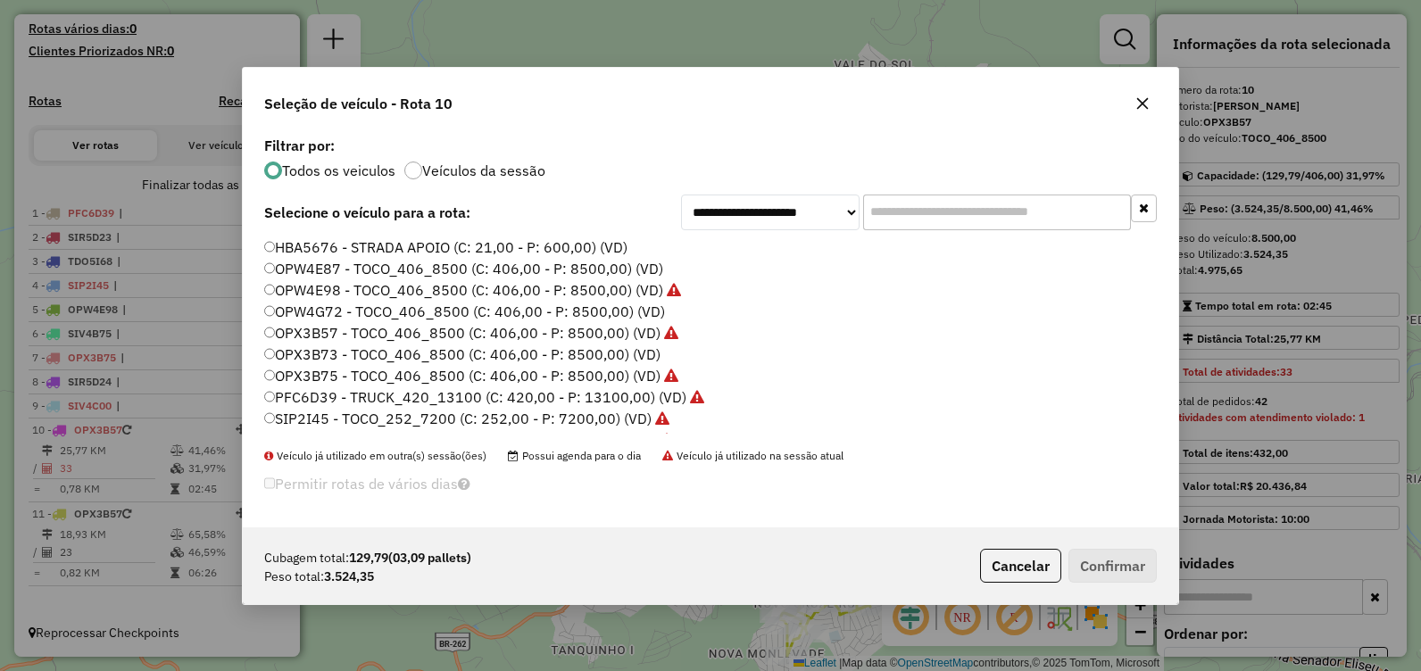
click at [520, 354] on label "OPX3B73 - TOCO_406_8500 (C: 406,00 - P: 8500,00) (VD)" at bounding box center [462, 354] width 396 height 21
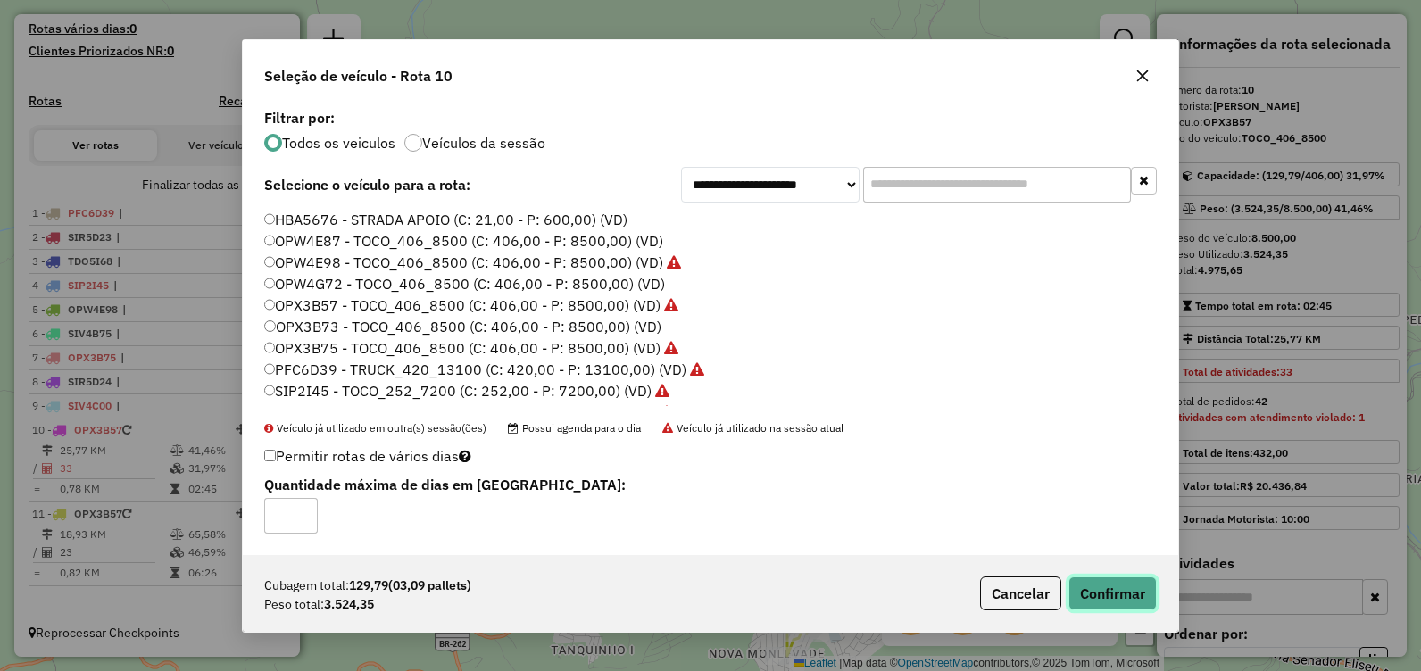
click at [1096, 592] on button "Confirmar" at bounding box center [1113, 594] width 88 height 34
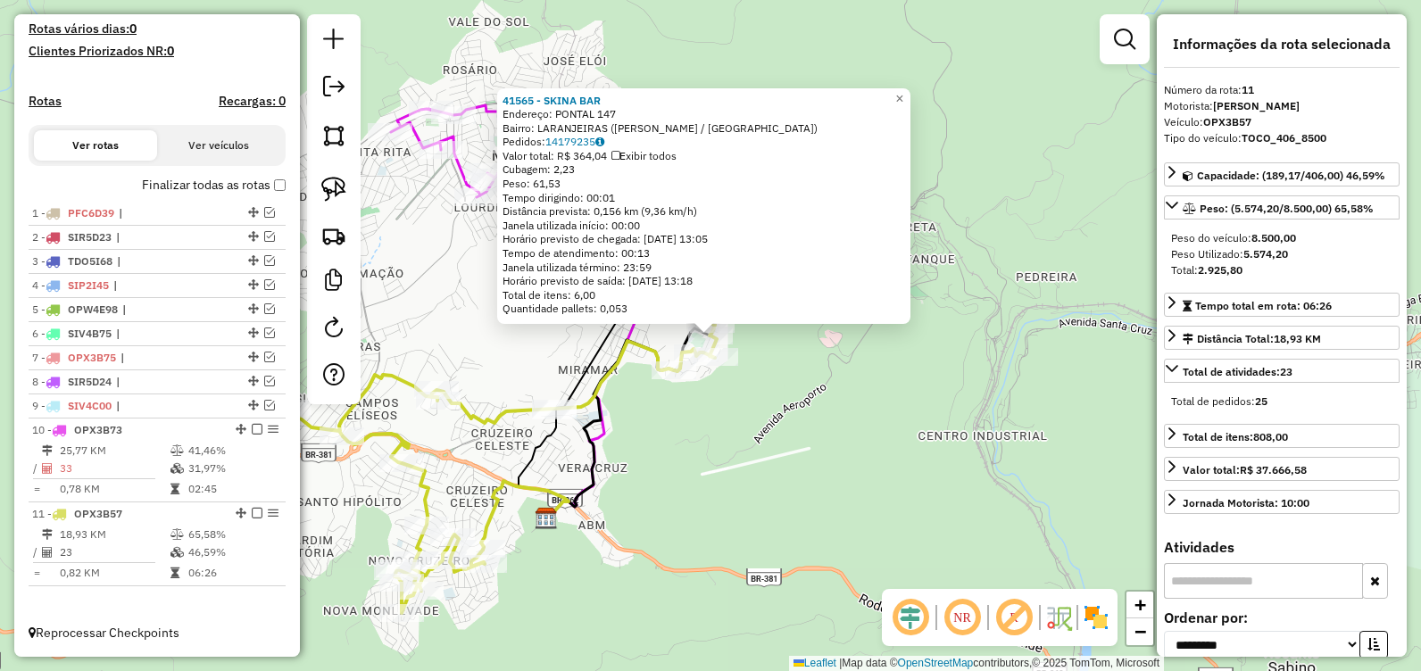
click at [847, 445] on div "41565 - SKINA BAR Endereço: PONTAL 147 Bairro: LARANJEIRAS (JOAO MONLEVADE / MG…" at bounding box center [710, 335] width 1421 height 671
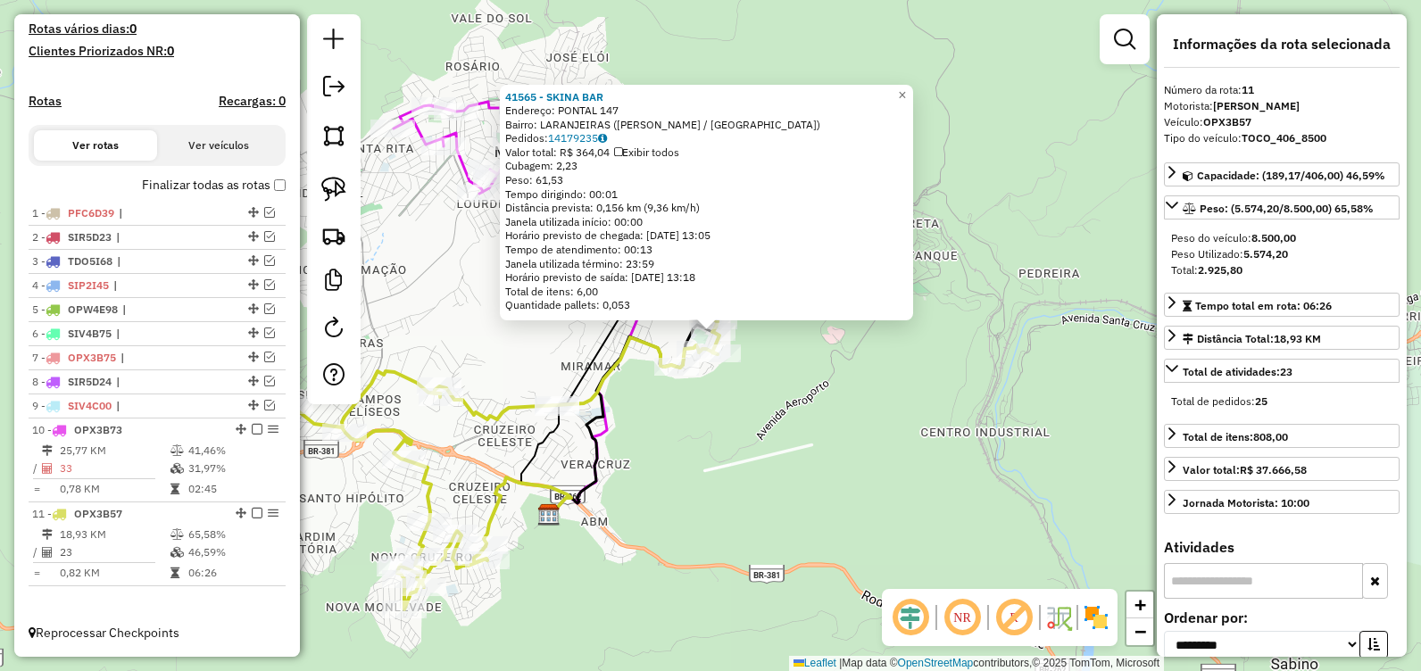
click at [816, 361] on div "41565 - SKINA BAR Endereço: PONTAL 147 Bairro: LARANJEIRAS (JOAO MONLEVADE / MG…" at bounding box center [710, 335] width 1421 height 671
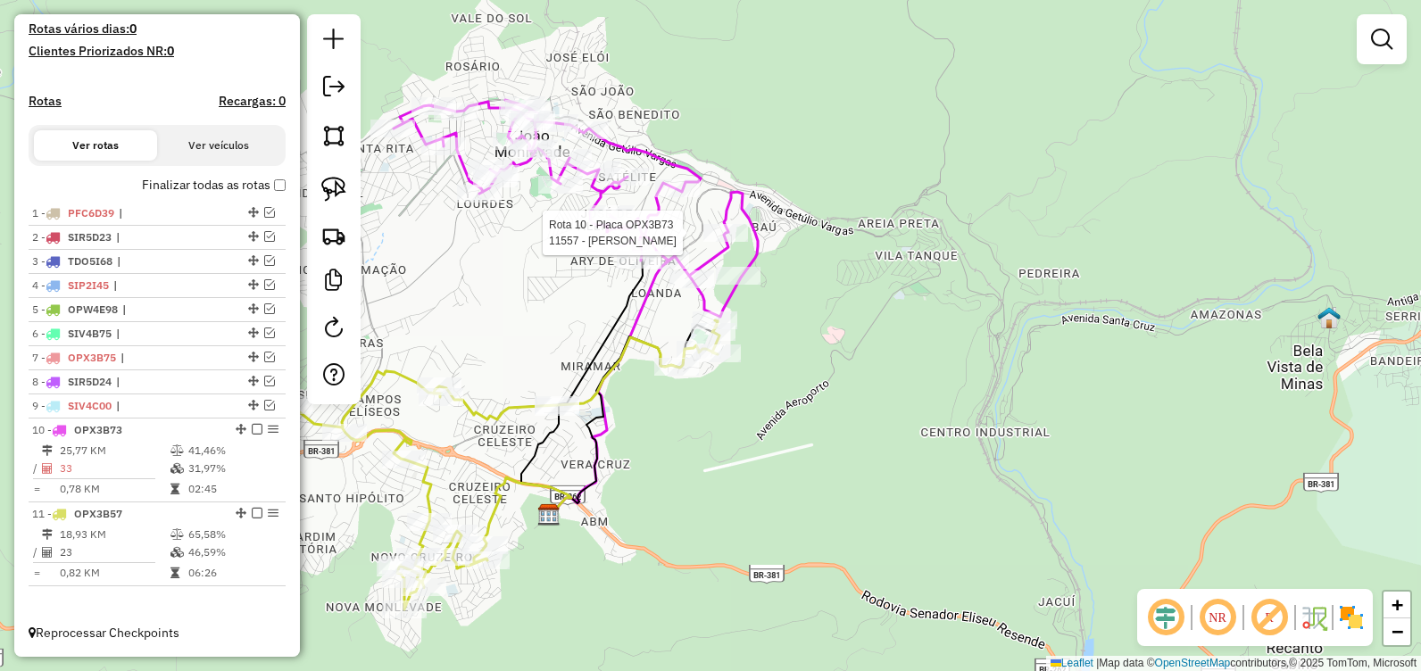
select select "**********"
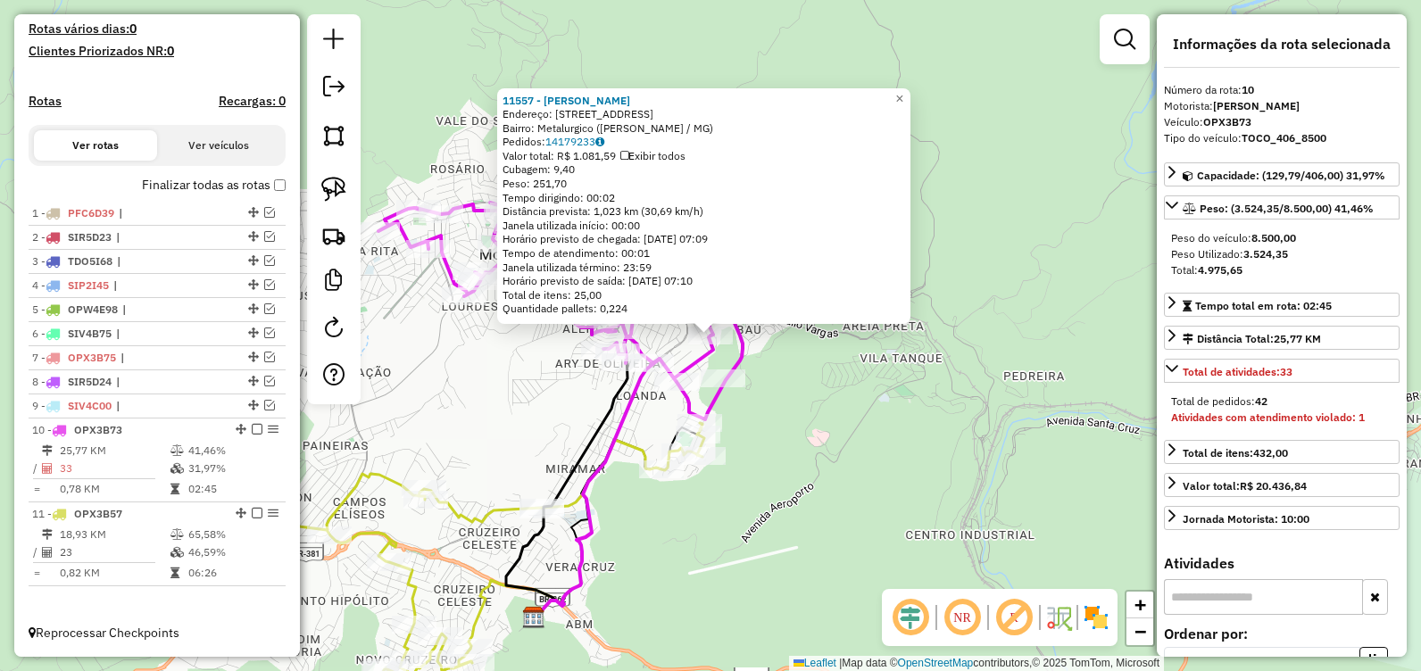
click at [861, 420] on div "11557 - ANDREIA MORAES VIEIR Endereço: R Ouro Preto, 42 Bairro: Metalurgico (JO…" at bounding box center [710, 335] width 1421 height 671
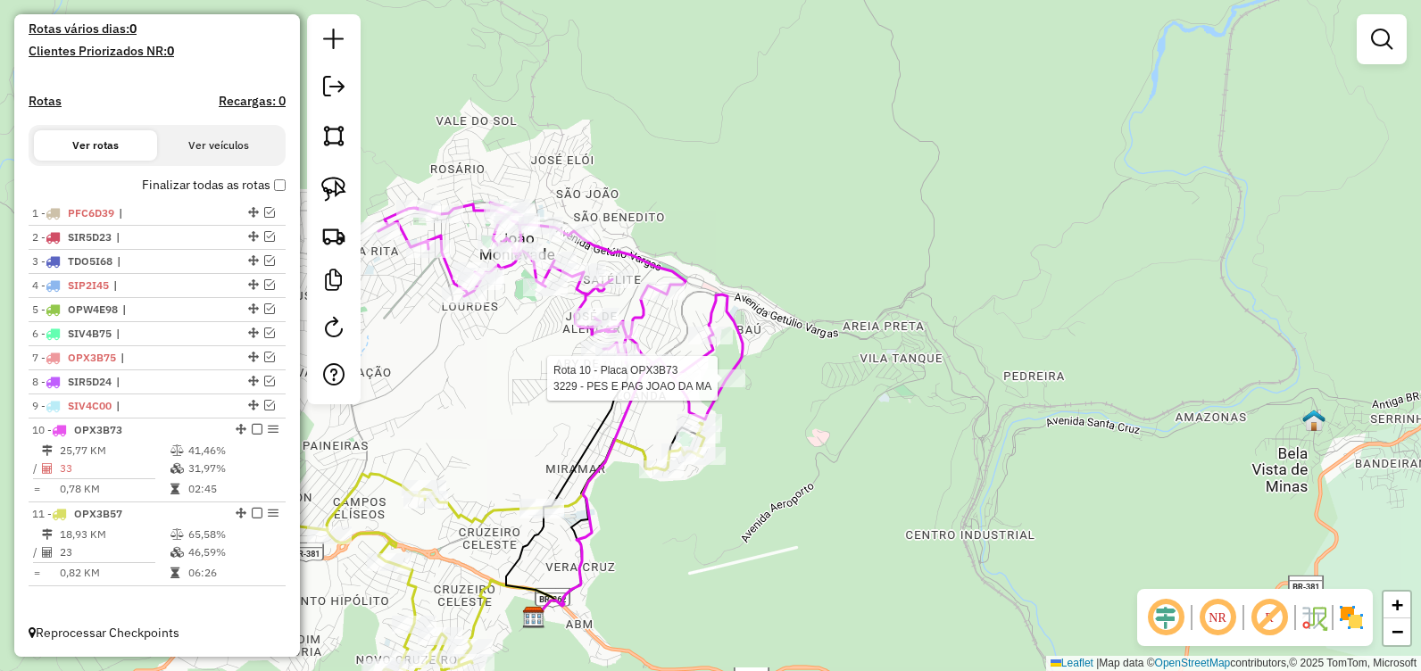
select select "**********"
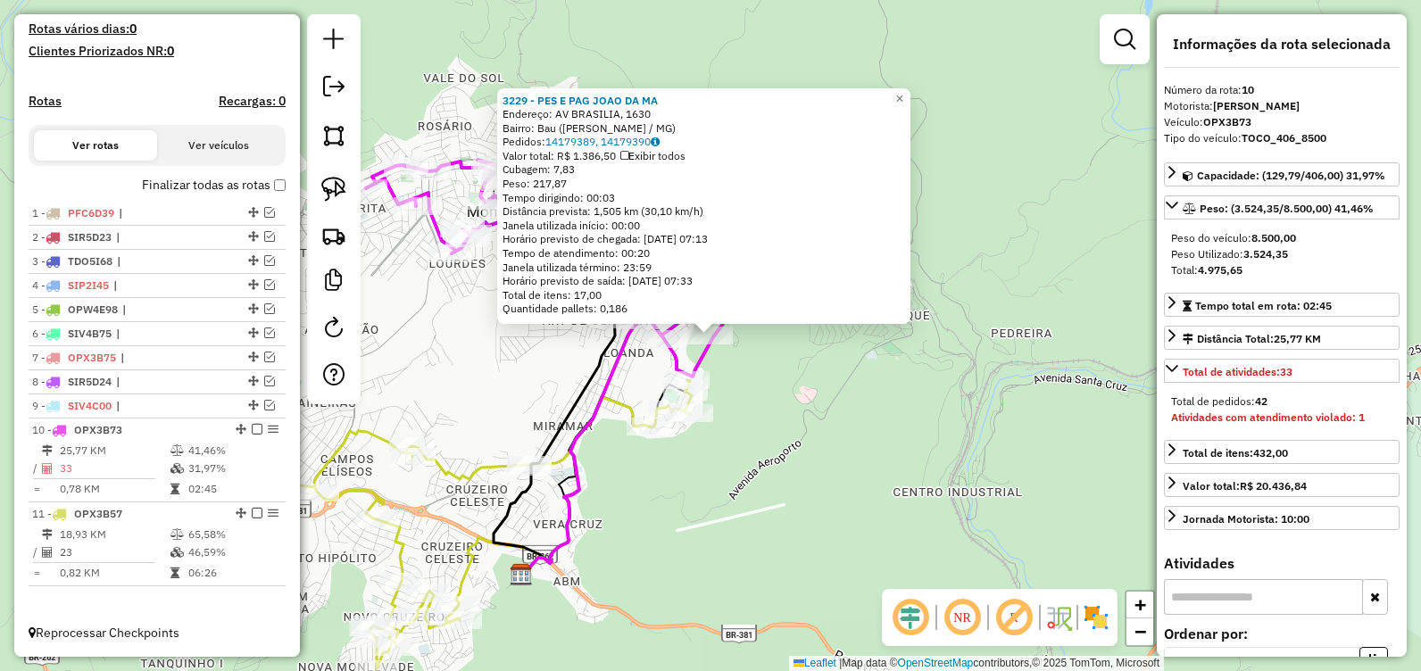
click at [789, 404] on div "3229 - PES E PAG JOAO DA MA Endereço: AV BRASILIA, 1630 Bairro: Bau (JOAO MONLE…" at bounding box center [710, 335] width 1421 height 671
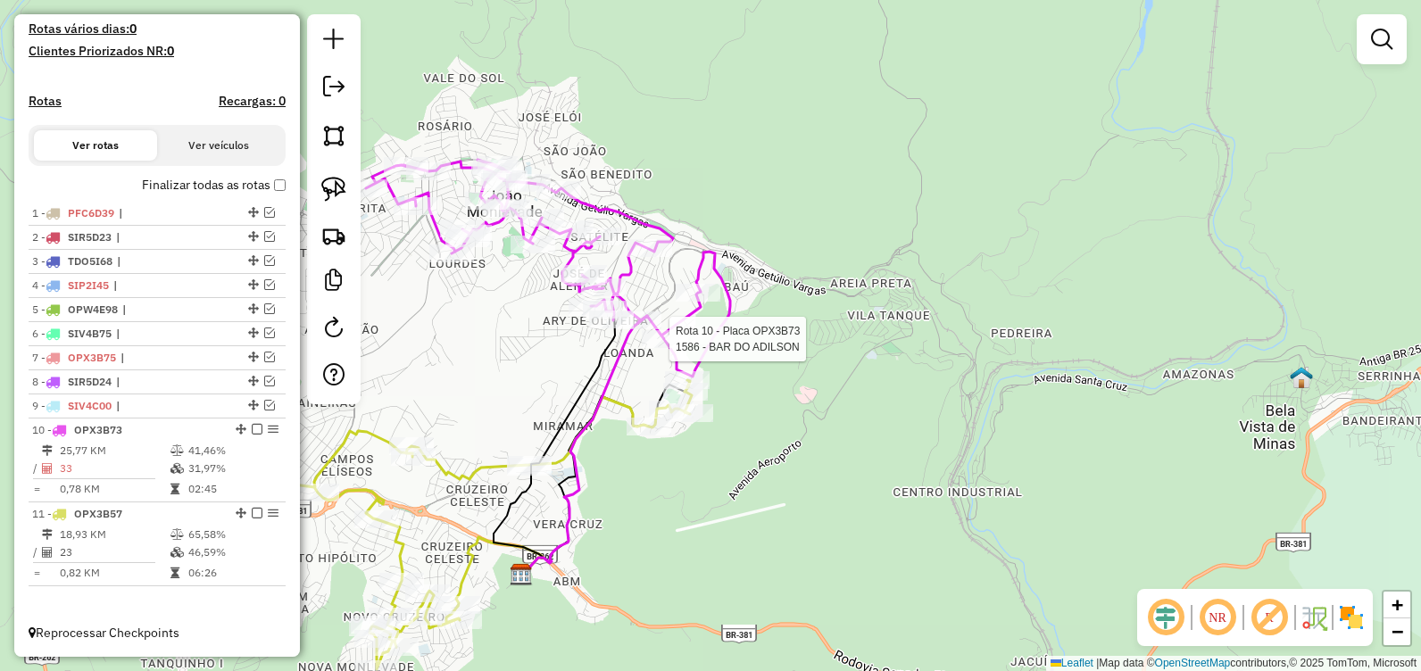
select select "**********"
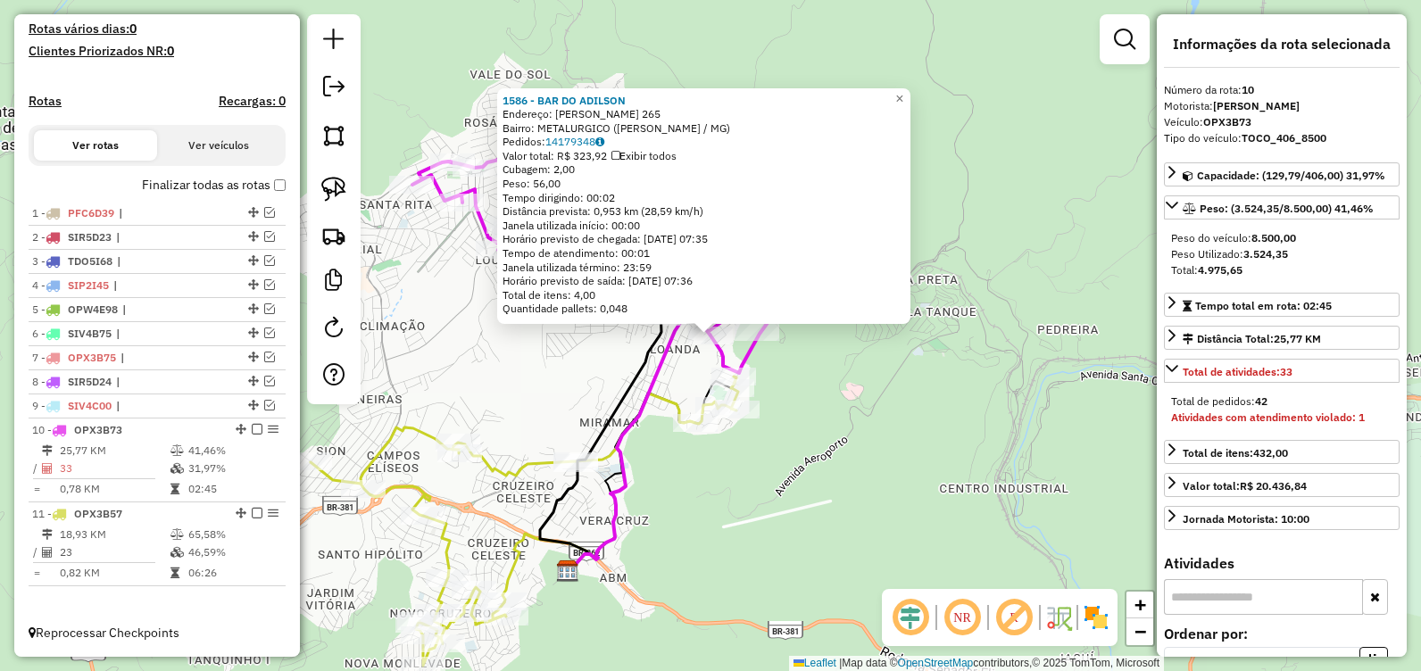
click at [877, 386] on div "1586 - BAR DO ADILSON Endereço: GERALDO PAULA 265 Bairro: METALURGICO (JOAO MON…" at bounding box center [710, 335] width 1421 height 671
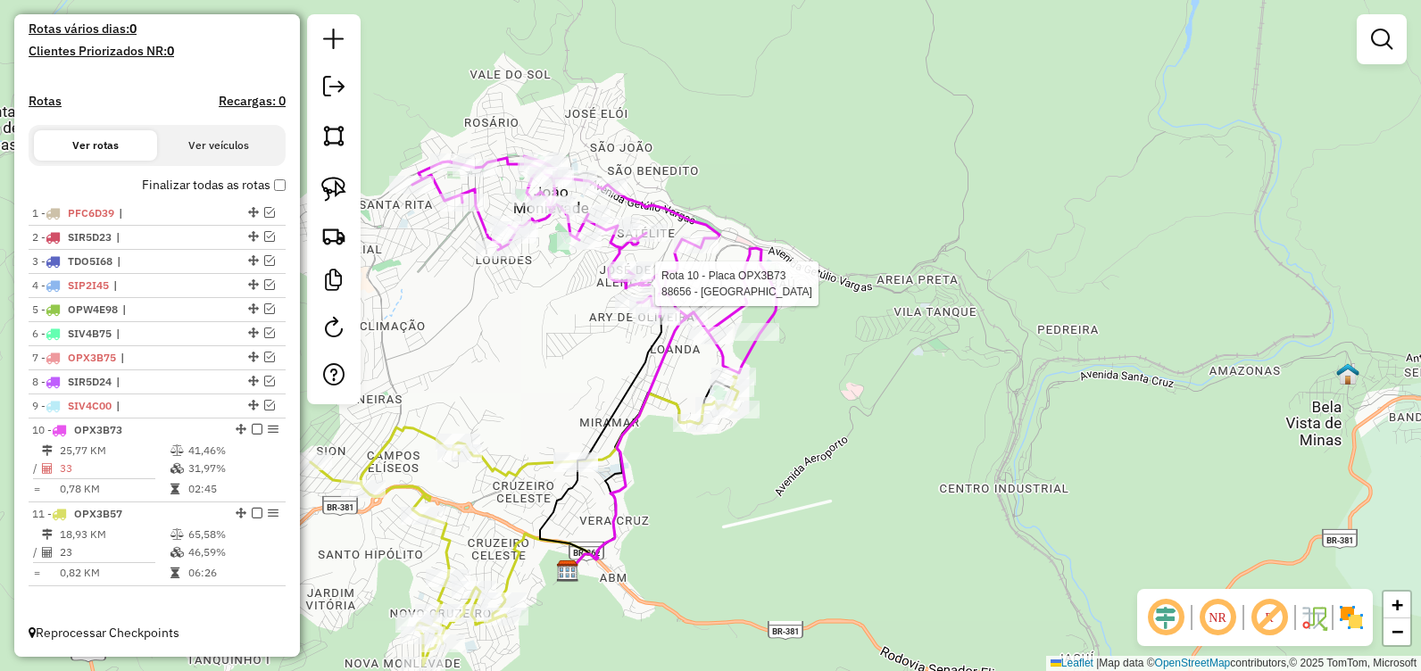
select select "**********"
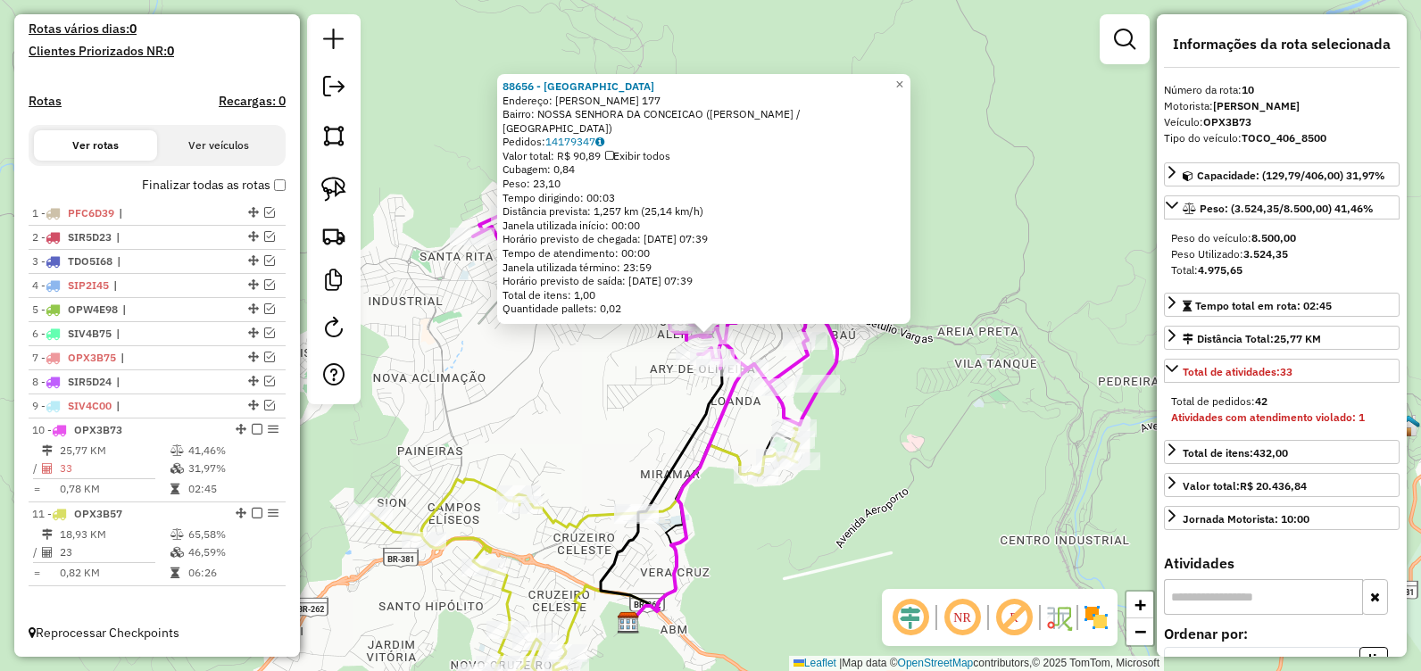
click at [583, 415] on div "88656 - Villa Imperial Endereço: GERALDO MIRANDA 177 Bairro: NOSSA SENHORA DA C…" at bounding box center [710, 335] width 1421 height 671
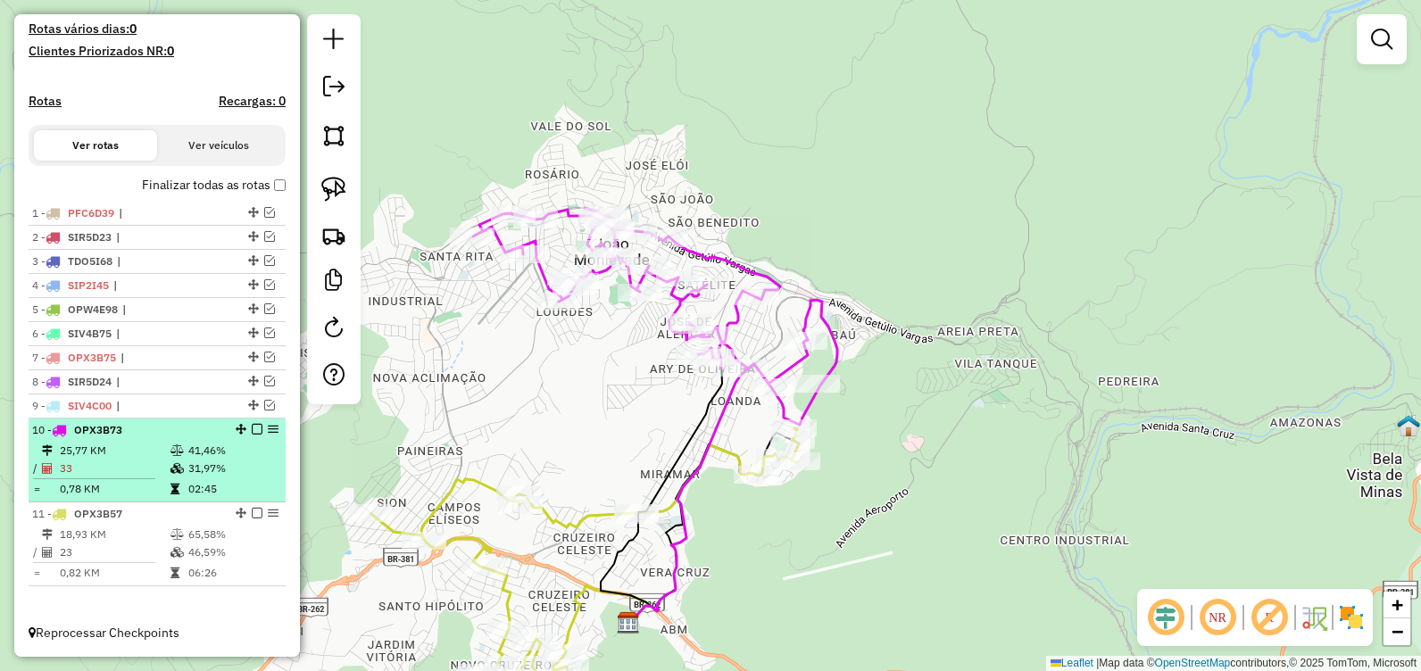
click at [252, 431] on em at bounding box center [257, 429] width 11 height 11
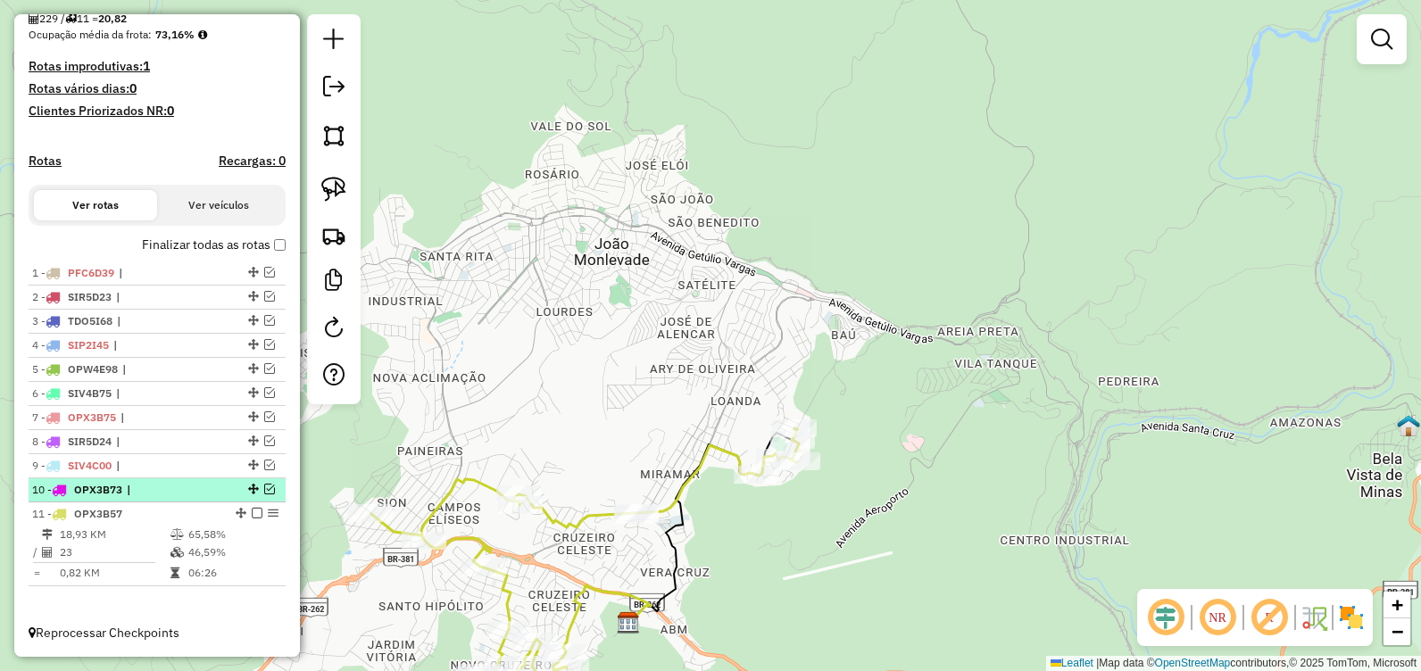
scroll to position [444, 0]
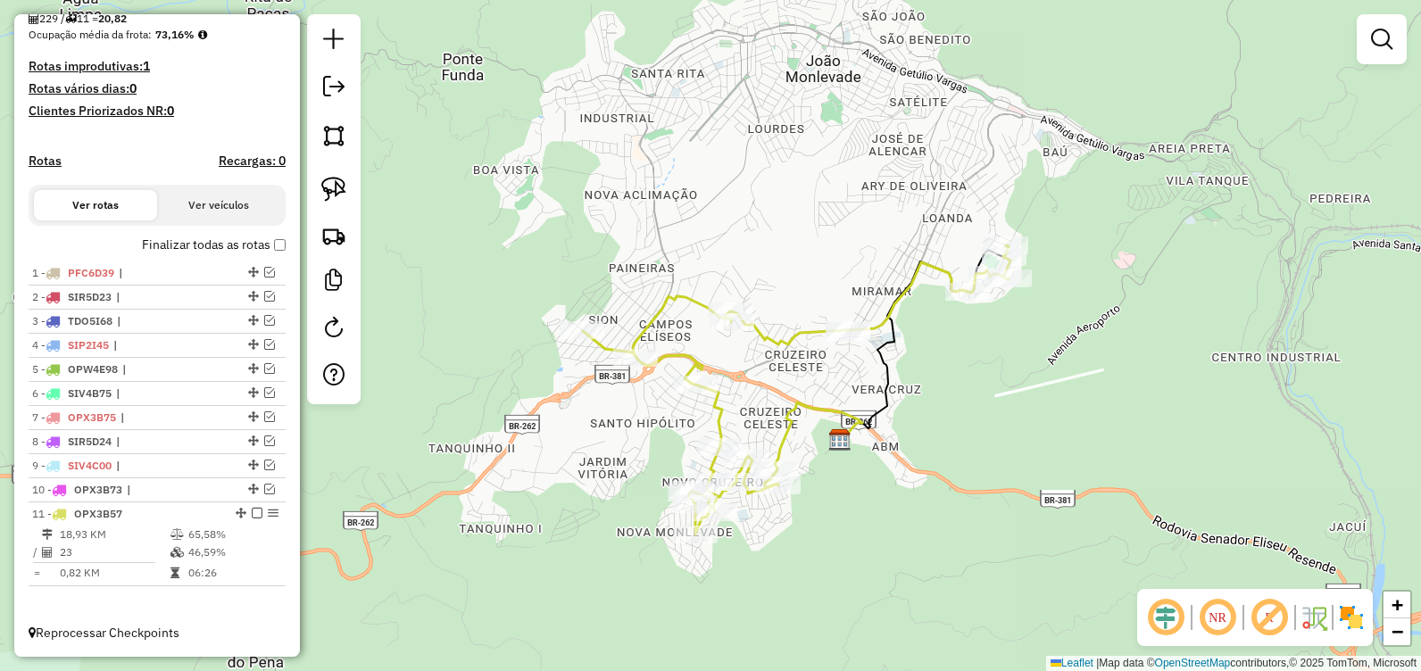
drag, startPoint x: 540, startPoint y: 402, endPoint x: 724, endPoint y: 346, distance: 192.0
click at [697, 266] on div "Janela de atendimento Grade de atendimento Capacidade Transportadoras Veículos …" at bounding box center [710, 335] width 1421 height 671
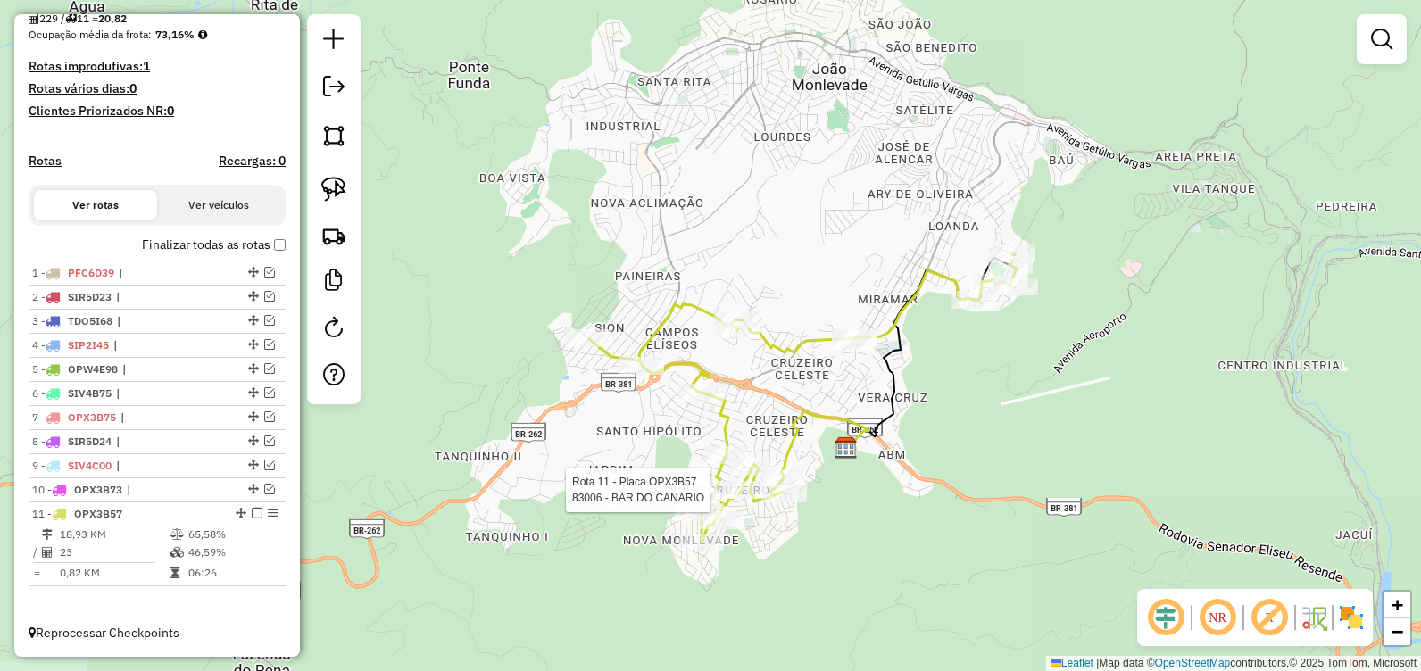
select select "**********"
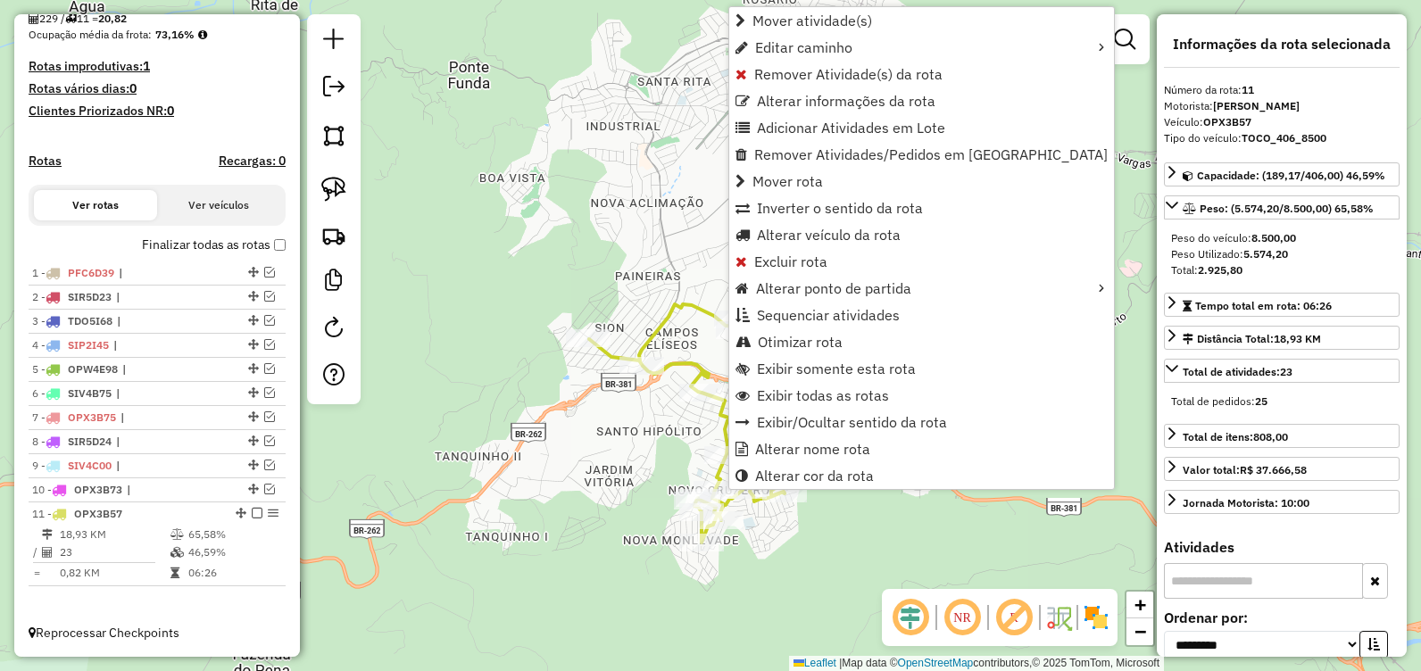
click at [780, 544] on div "Janela de atendimento Grade de atendimento Capacidade Transportadoras Veículos …" at bounding box center [710, 335] width 1421 height 671
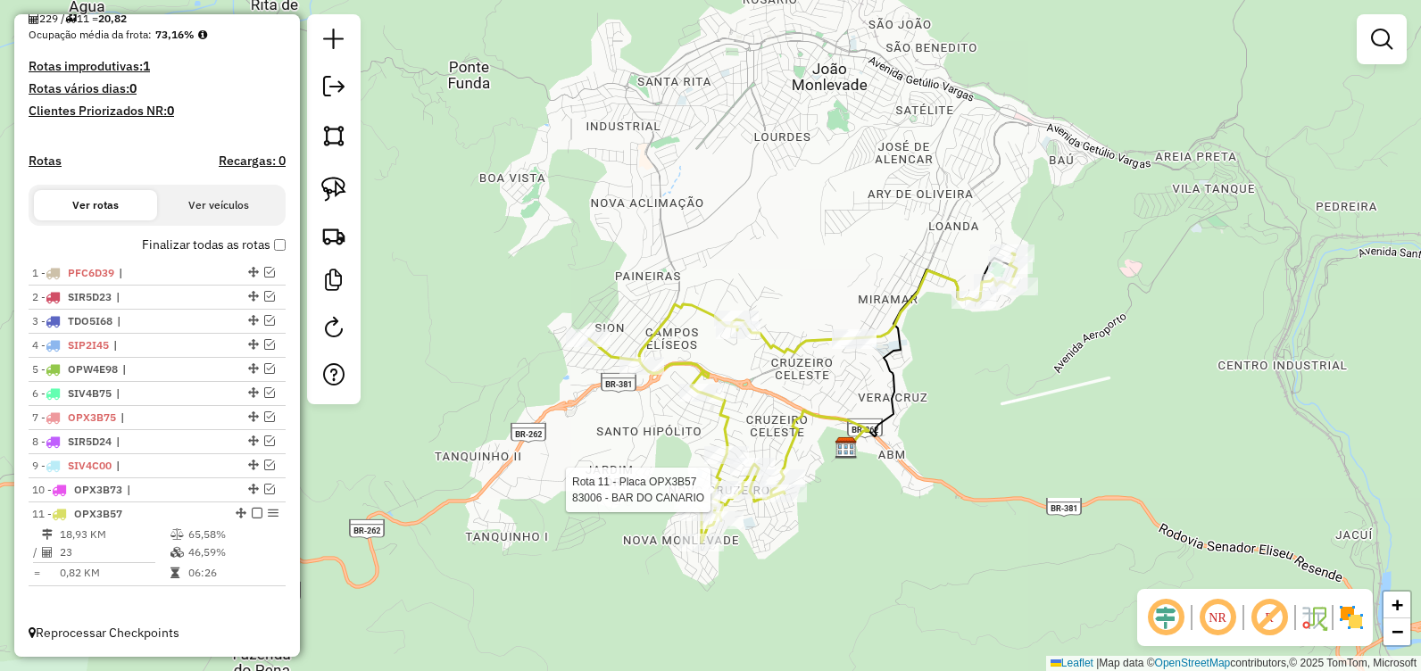
click at [735, 499] on div at bounding box center [716, 490] width 45 height 18
select select "**********"
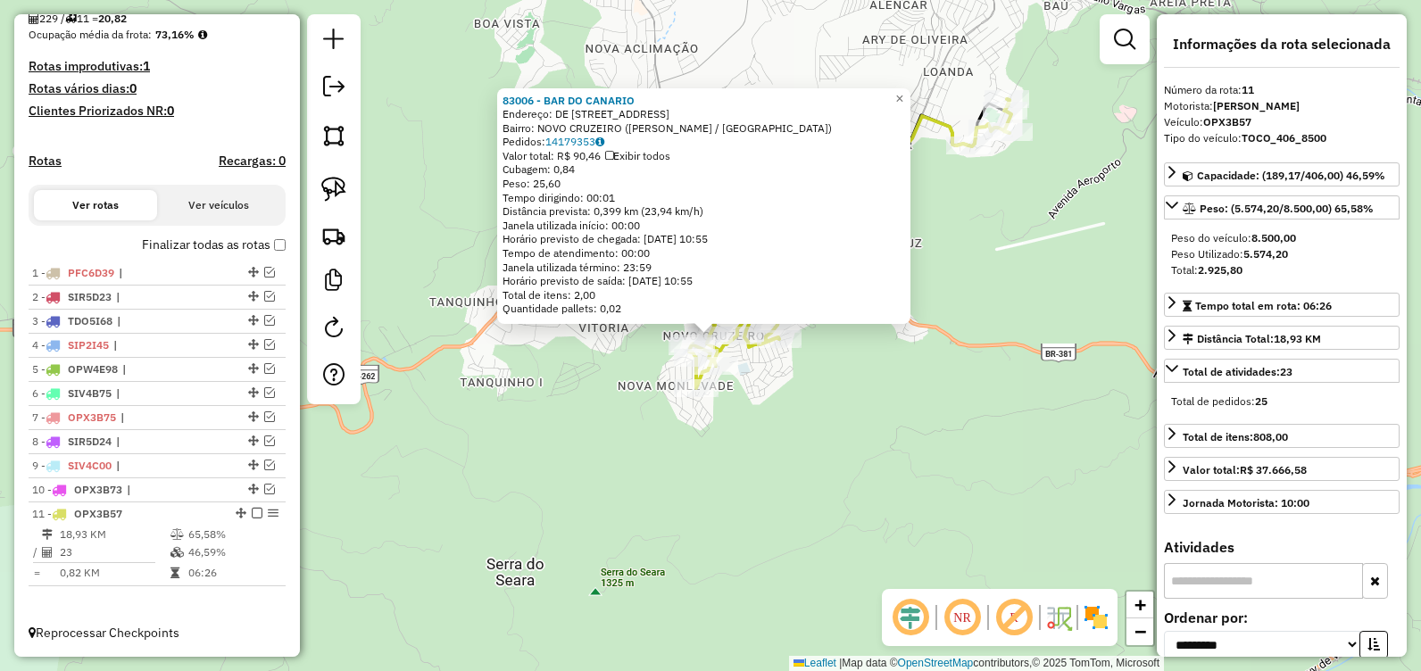
click at [929, 439] on div "83006 - BAR DO CANARIO Endereço: DE MARQUES SAPUCAI 120 Bairro: NOVO CRUZEIRO (…" at bounding box center [710, 335] width 1421 height 671
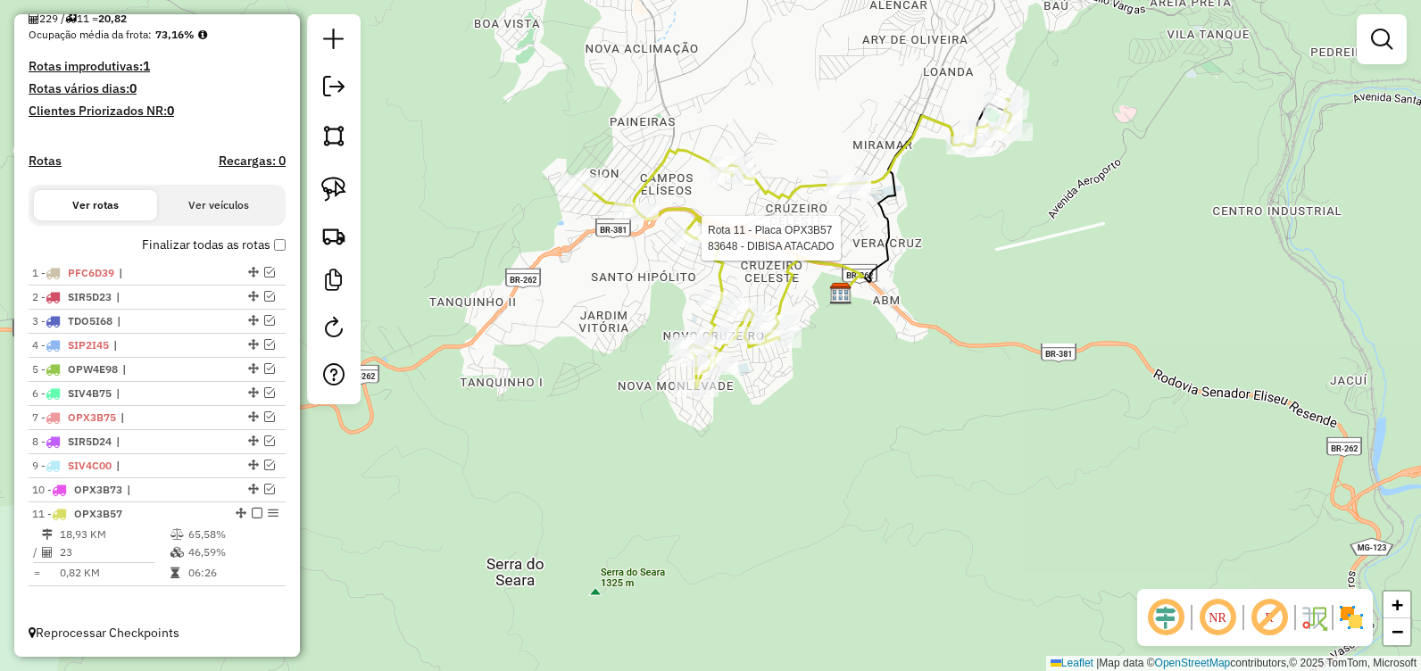
select select "**********"
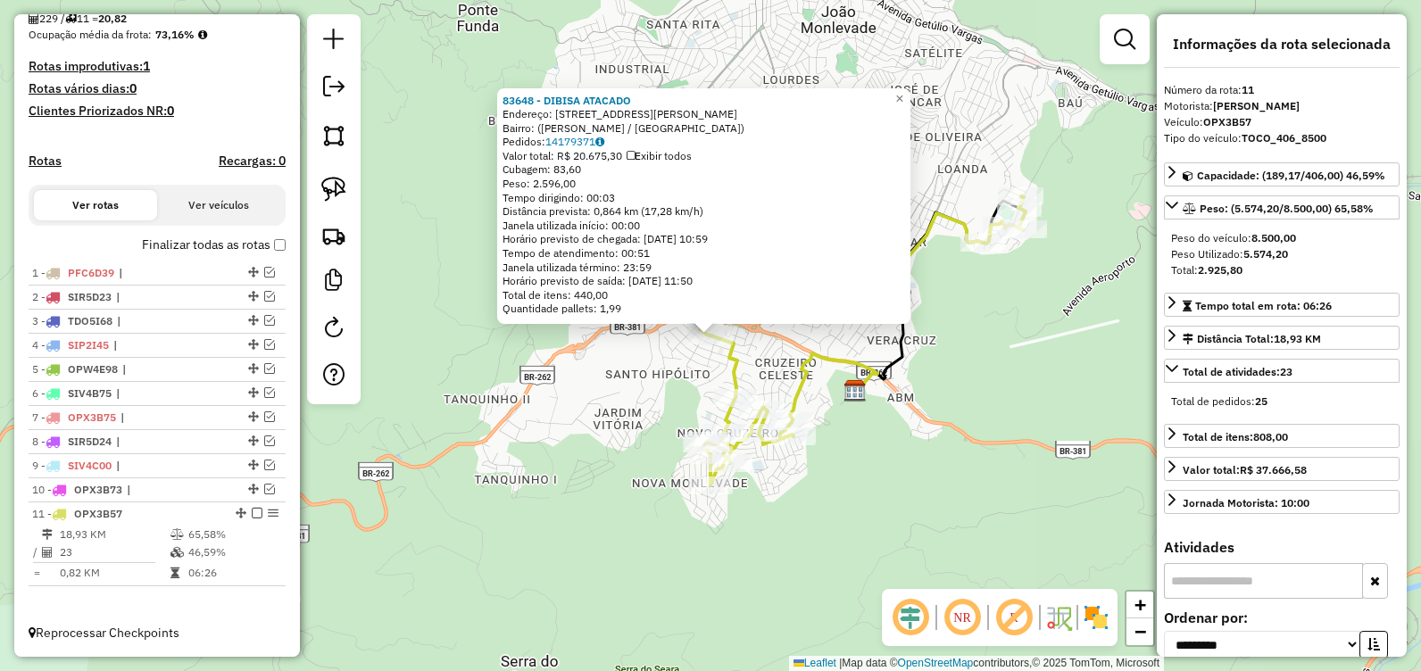
click at [639, 408] on div "83648 - DIBISA ATACADO Endereço: Rua José do Carmo, 18 Bairro: (João Monlevade …" at bounding box center [710, 335] width 1421 height 671
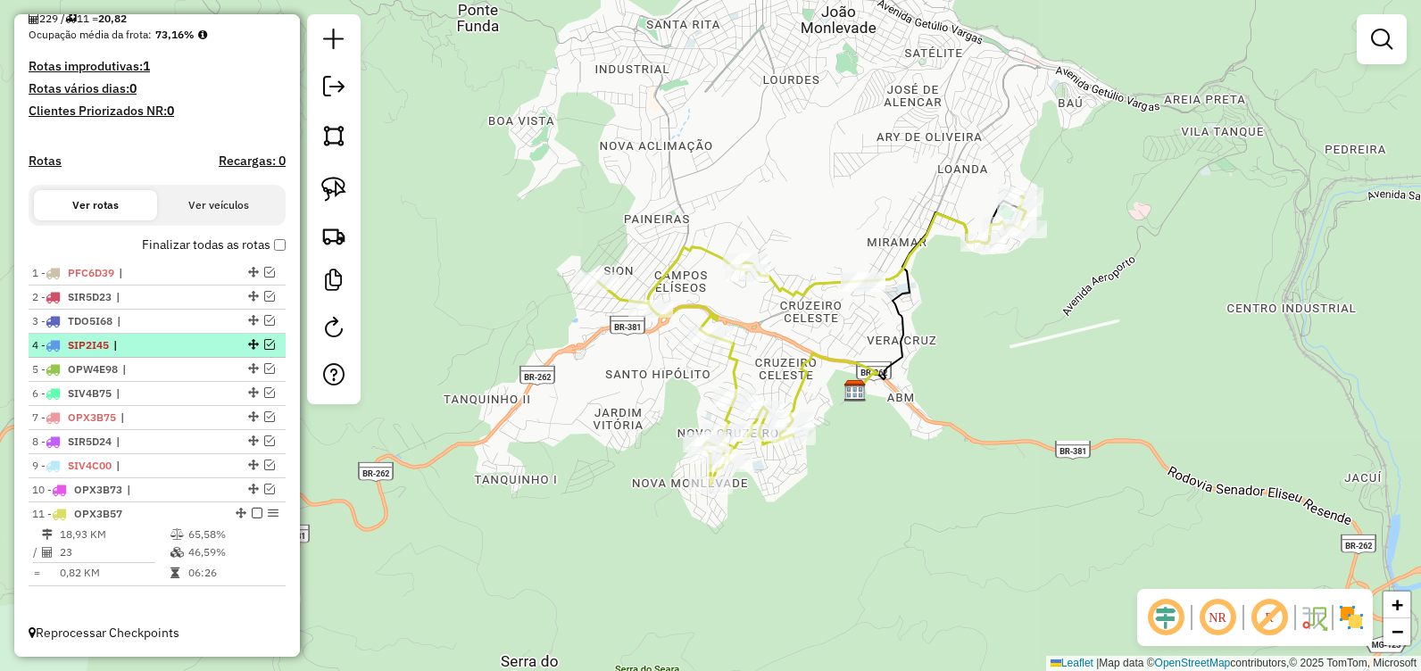
click at [266, 344] on em at bounding box center [269, 344] width 11 height 11
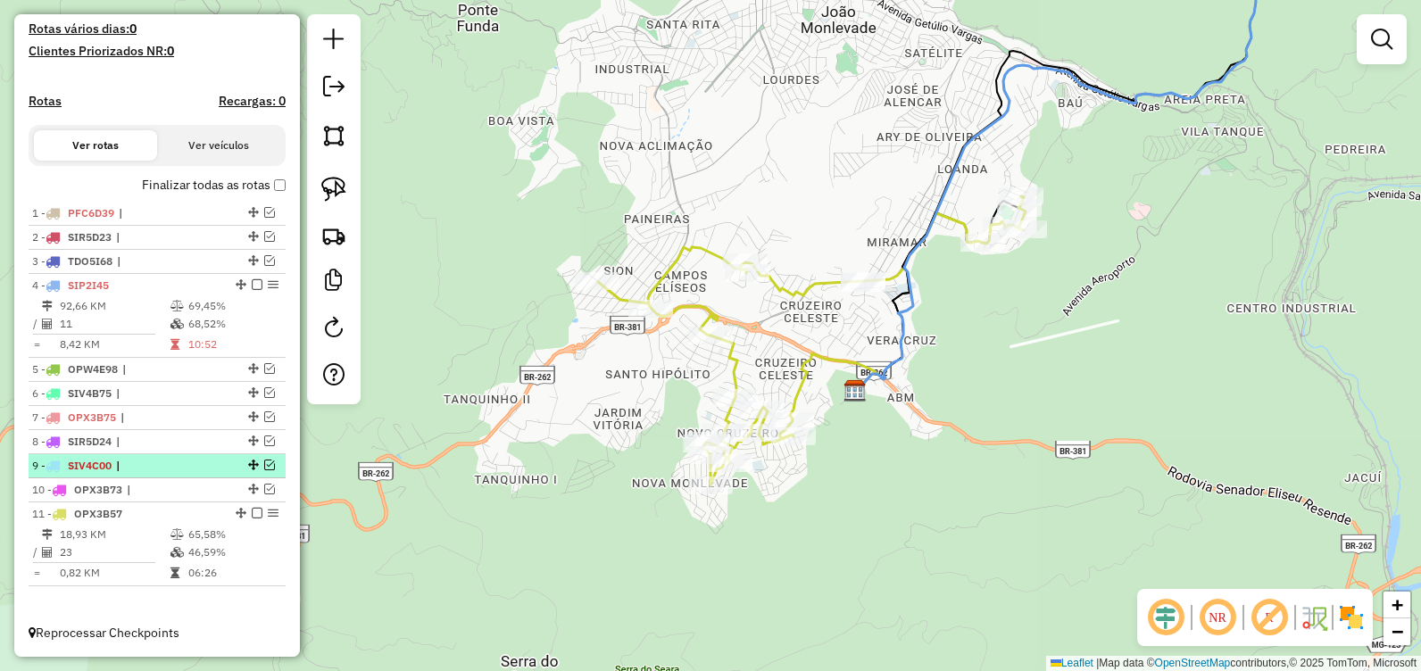
click at [264, 464] on em at bounding box center [269, 465] width 11 height 11
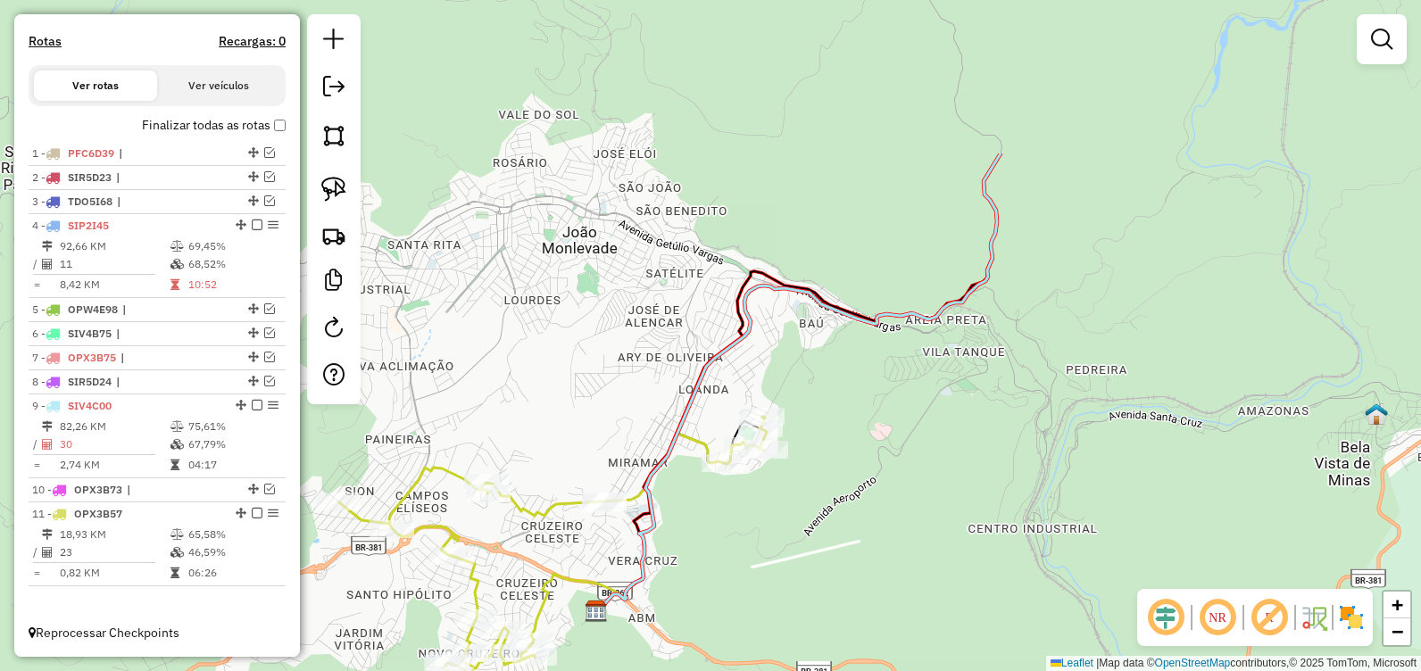
drag, startPoint x: 1007, startPoint y: 136, endPoint x: 717, endPoint y: 465, distance: 438.9
click at [664, 487] on div "Janela de atendimento Grade de atendimento Capacidade Transportadoras Veículos …" at bounding box center [710, 335] width 1421 height 671
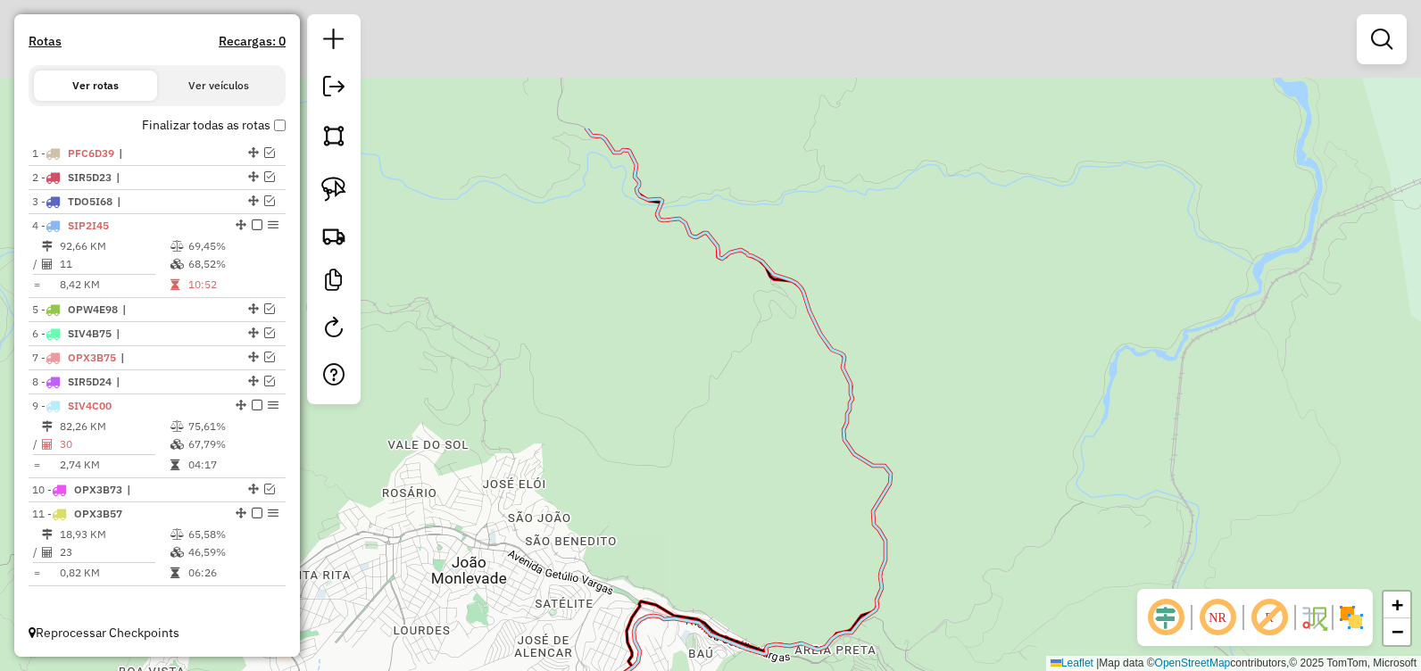
drag, startPoint x: 1056, startPoint y: 331, endPoint x: 981, endPoint y: 445, distance: 136.7
click at [1052, 437] on div "Janela de atendimento Grade de atendimento Capacidade Transportadoras Veículos …" at bounding box center [710, 335] width 1421 height 671
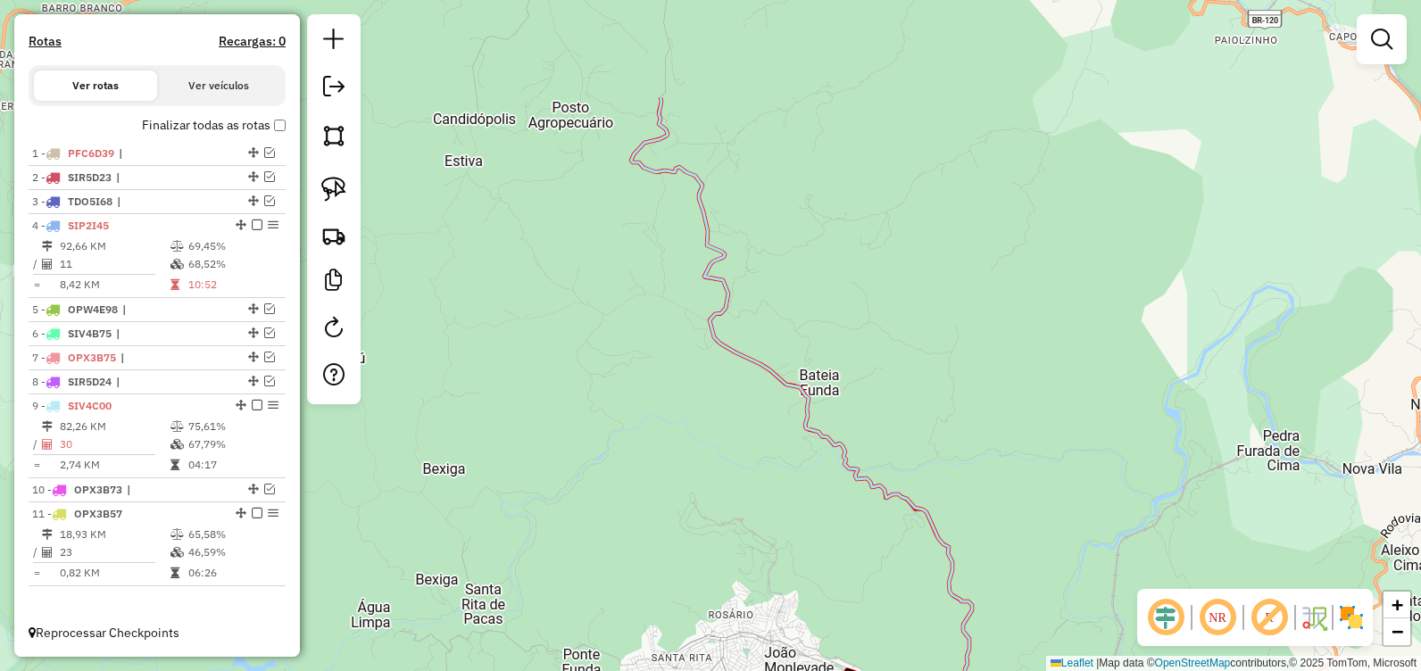
drag, startPoint x: 830, startPoint y: 242, endPoint x: 973, endPoint y: 513, distance: 306.7
click at [981, 512] on div "Janela de atendimento Grade de atendimento Capacidade Transportadoras Veículos …" at bounding box center [710, 335] width 1421 height 671
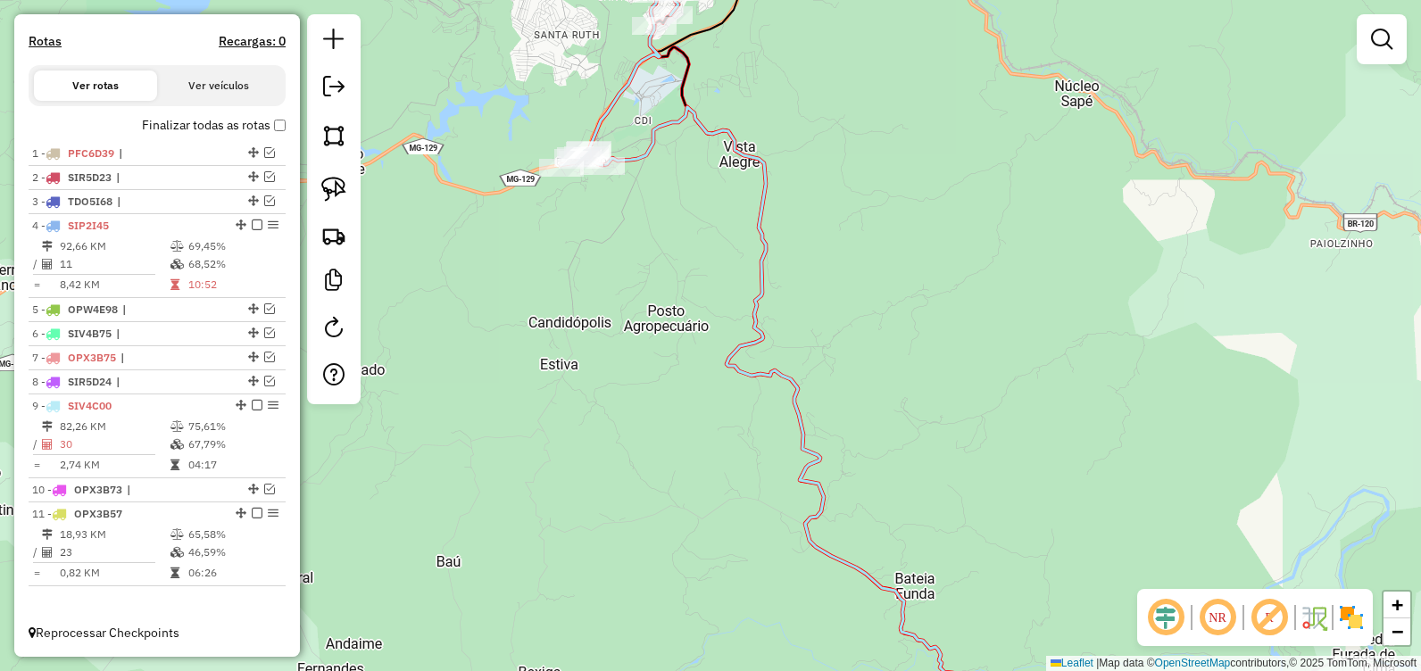
drag, startPoint x: 881, startPoint y: 354, endPoint x: 1017, endPoint y: 623, distance: 301.0
click at [1017, 623] on div "Janela de atendimento Grade de atendimento Capacidade Transportadoras Veículos …" at bounding box center [710, 335] width 1421 height 671
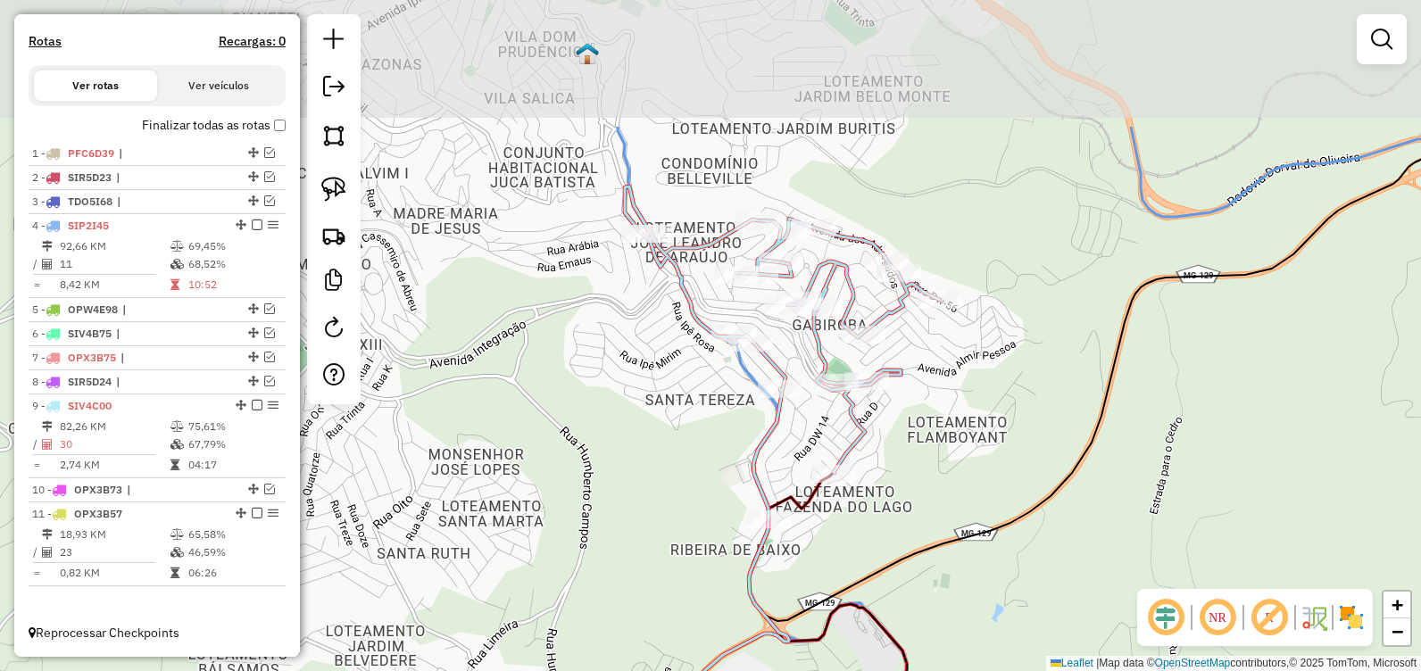
drag, startPoint x: 648, startPoint y: 188, endPoint x: 678, endPoint y: 341, distance: 155.5
click at [678, 341] on div "Janela de atendimento Grade de atendimento Capacidade Transportadoras Veículos …" at bounding box center [710, 335] width 1421 height 671
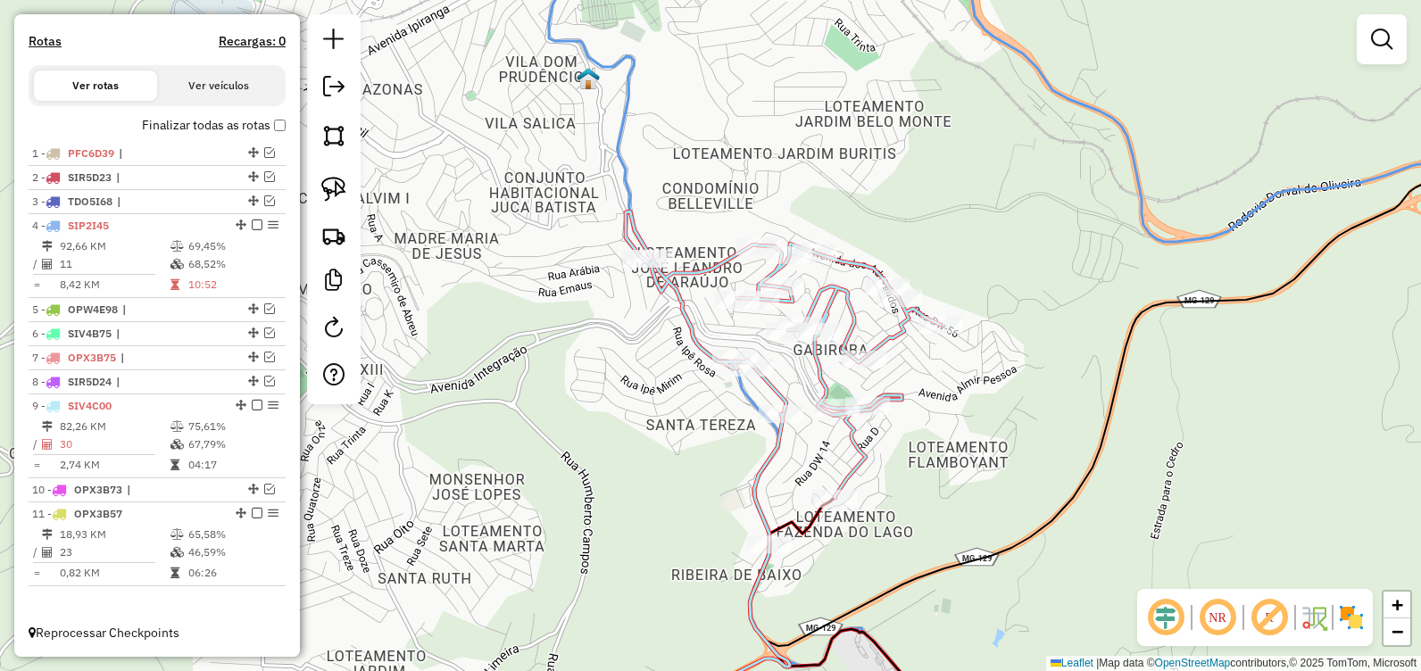
drag, startPoint x: 653, startPoint y: 450, endPoint x: 651, endPoint y: 492, distance: 42.0
click at [657, 497] on div "Janela de atendimento Grade de atendimento Capacidade Transportadoras Veículos …" at bounding box center [710, 335] width 1421 height 671
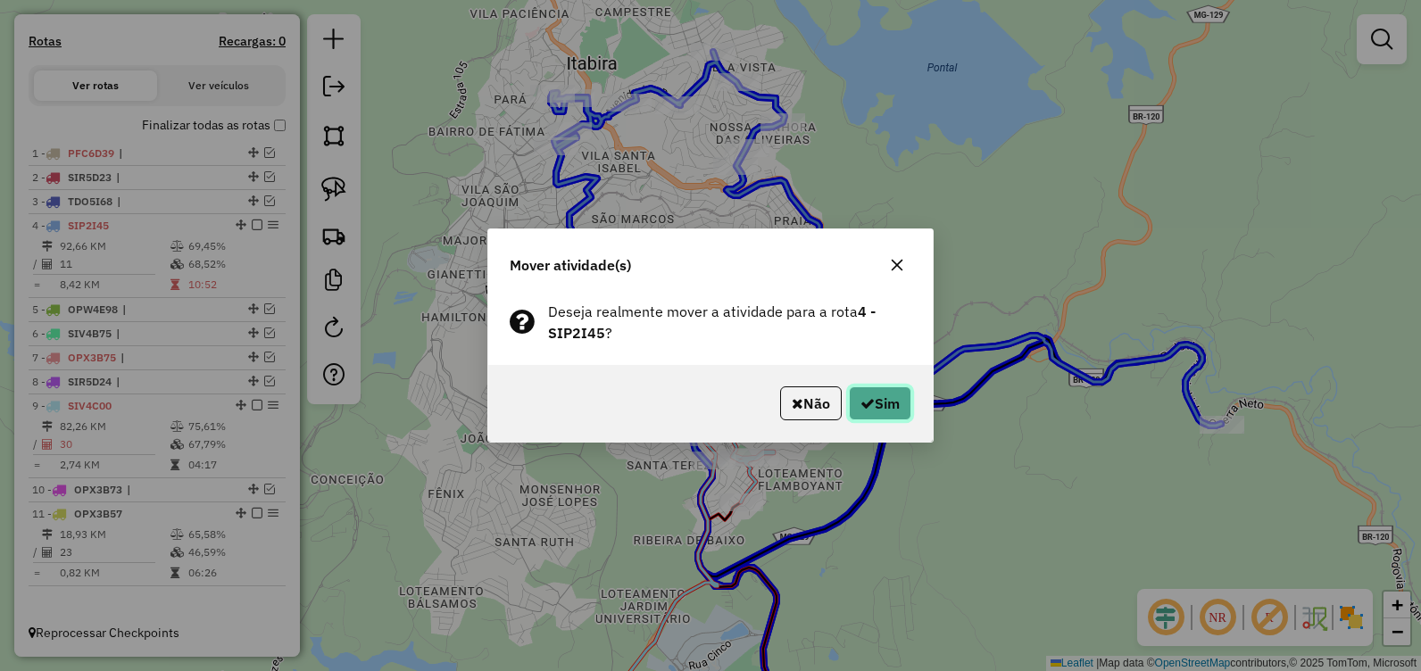
click at [896, 404] on button "Sim" at bounding box center [880, 404] width 62 height 34
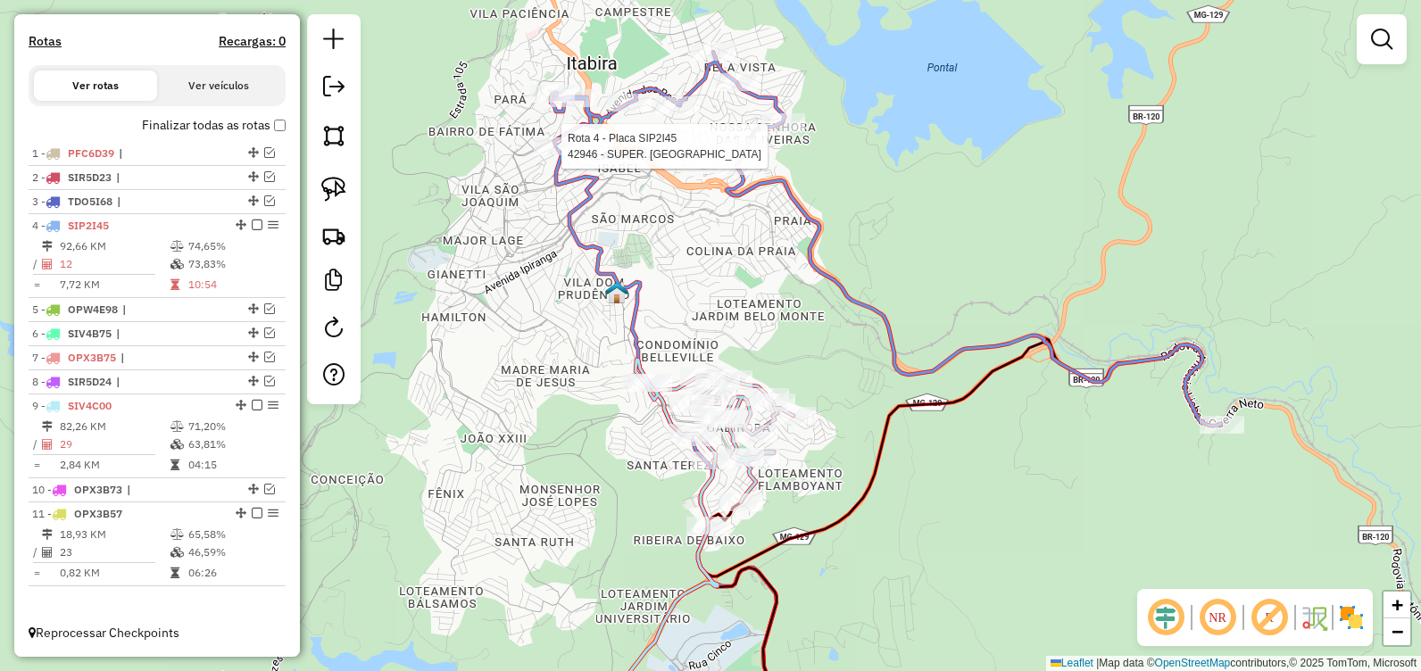
select select "**********"
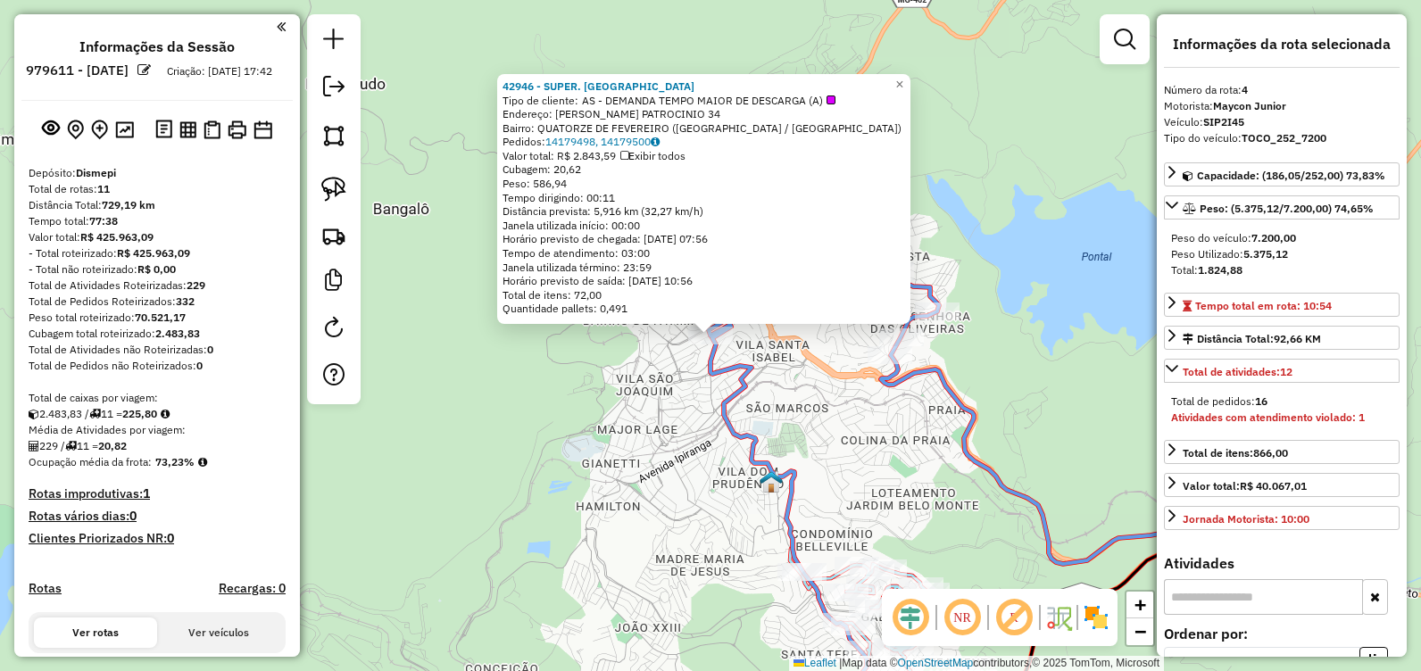
select select "**********"
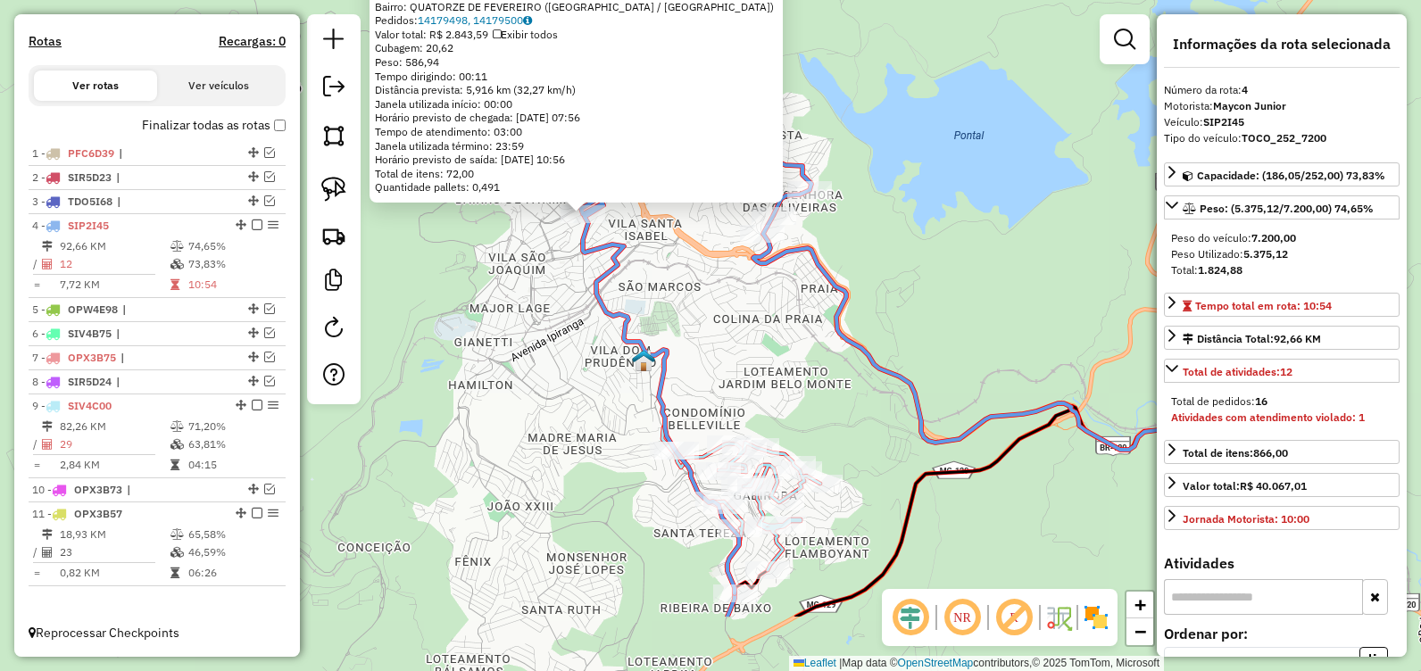
drag, startPoint x: 852, startPoint y: 437, endPoint x: 739, endPoint y: 331, distance: 154.7
click at [739, 331] on div "42946 - SUPER. NOVA EUROPA Tipo de cliente: AS - DEMANDA TEMPO MAIOR DE DESCARG…" at bounding box center [710, 335] width 1421 height 671
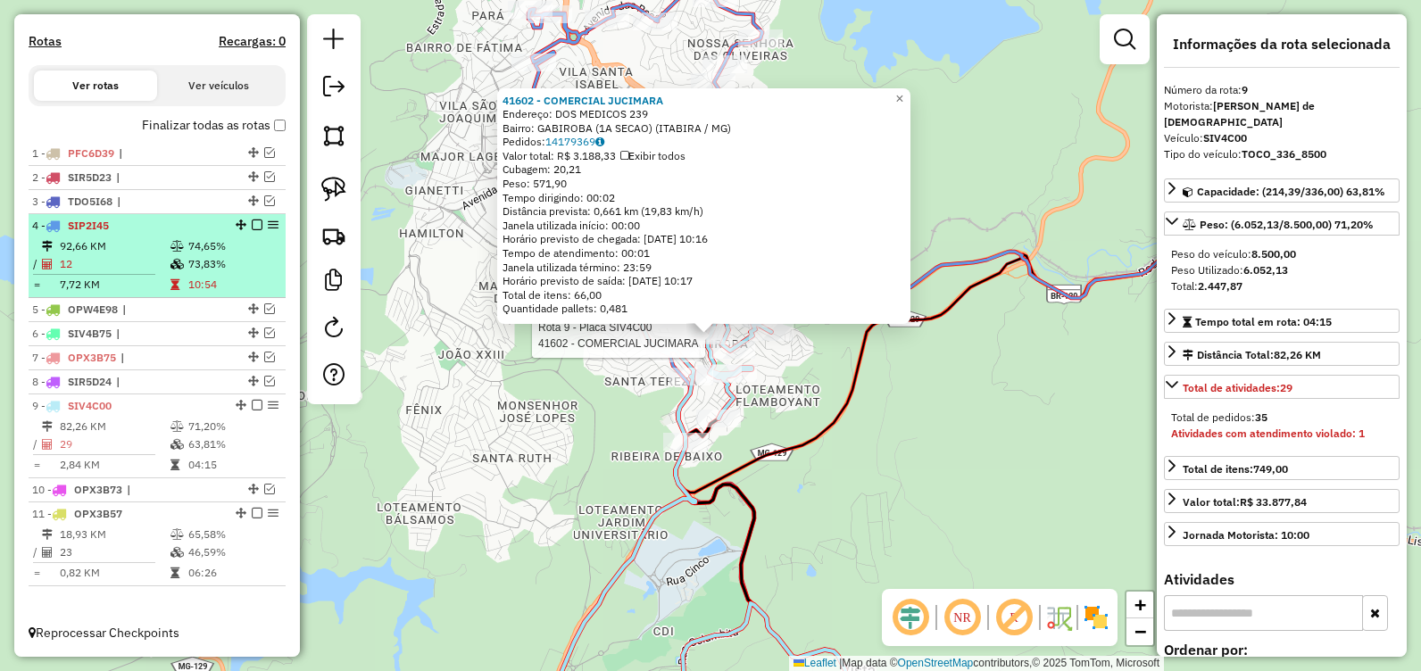
click at [252, 226] on em at bounding box center [257, 225] width 11 height 11
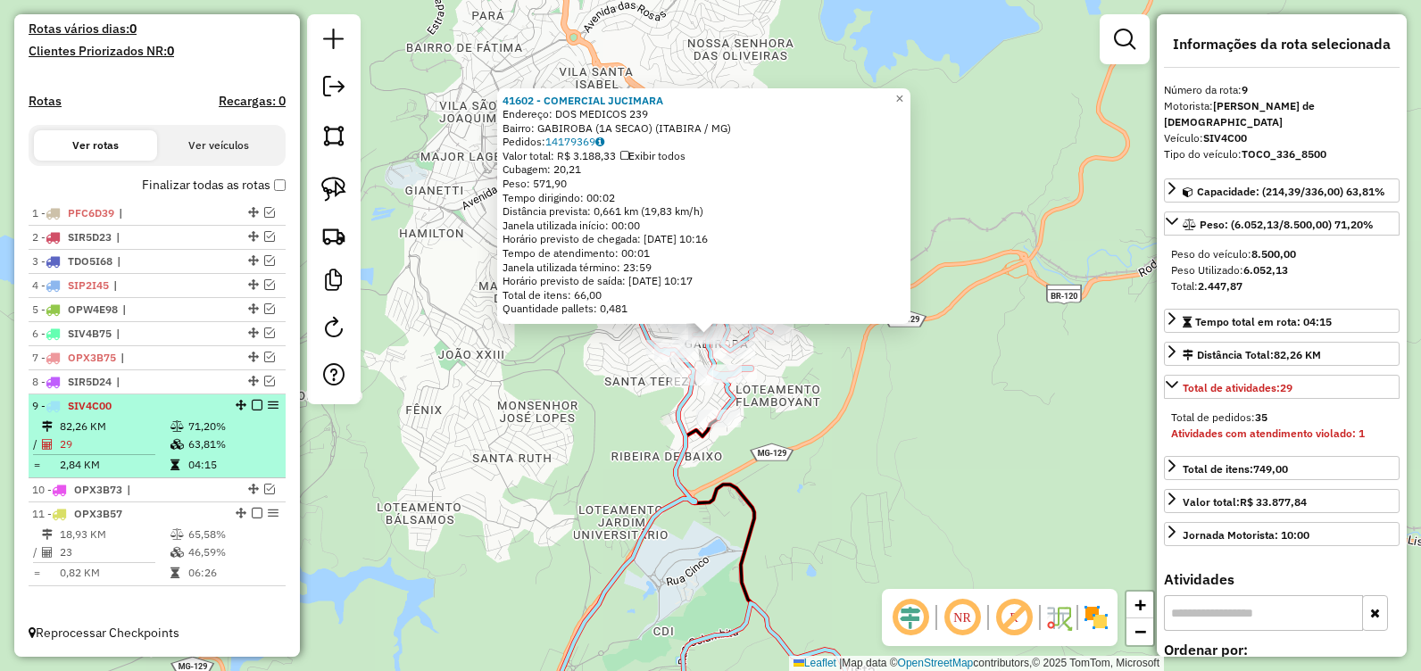
click at [254, 405] on em at bounding box center [257, 405] width 11 height 11
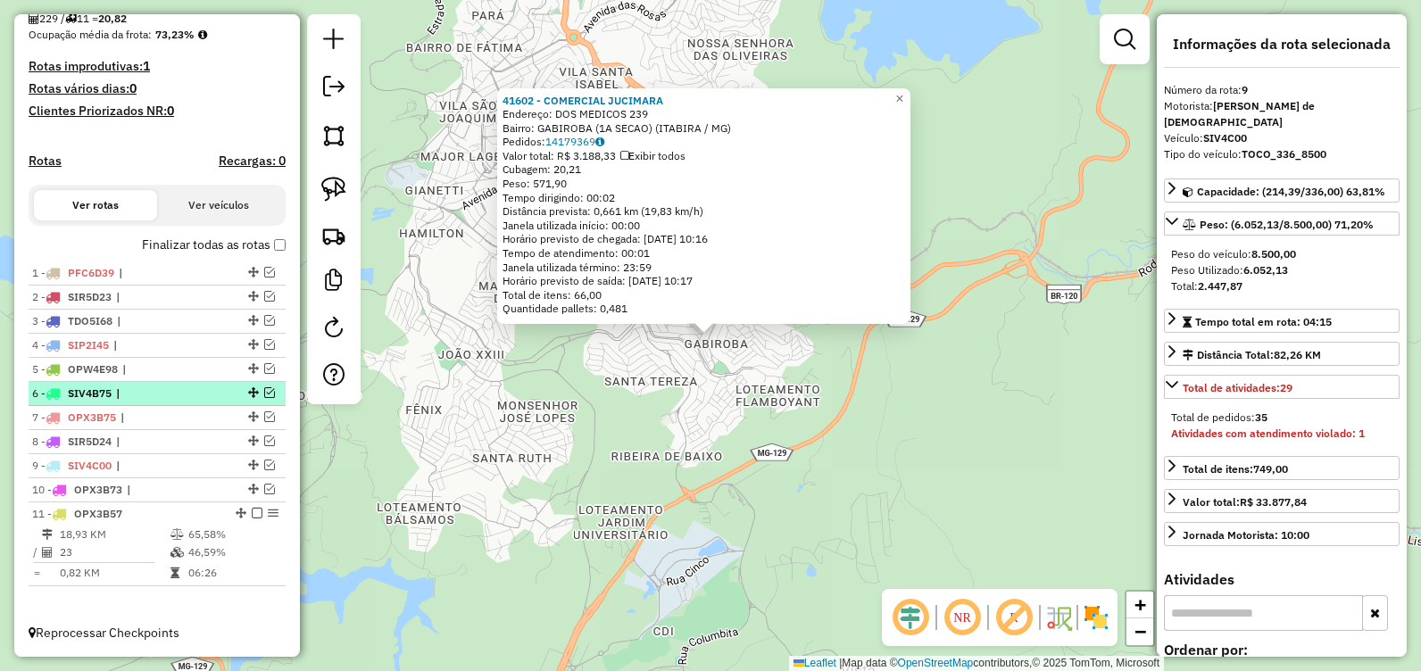
scroll to position [444, 0]
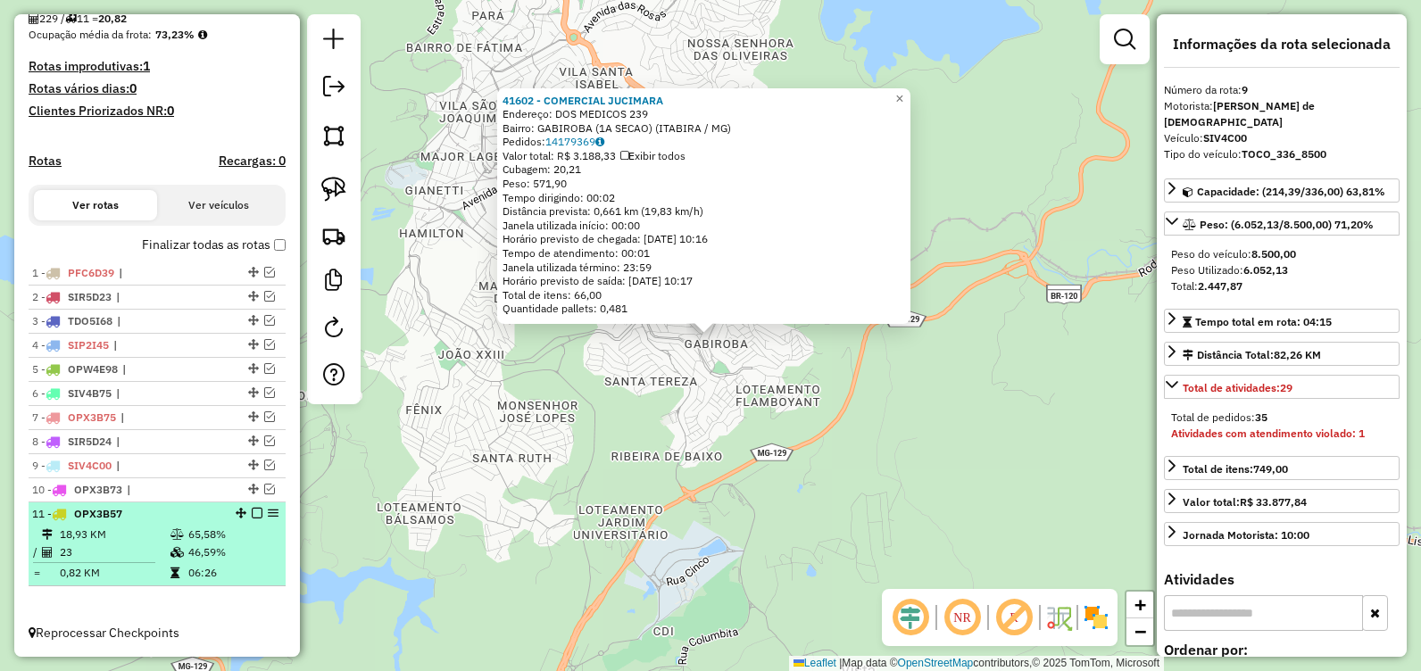
click at [245, 551] on td "46,59%" at bounding box center [232, 553] width 90 height 18
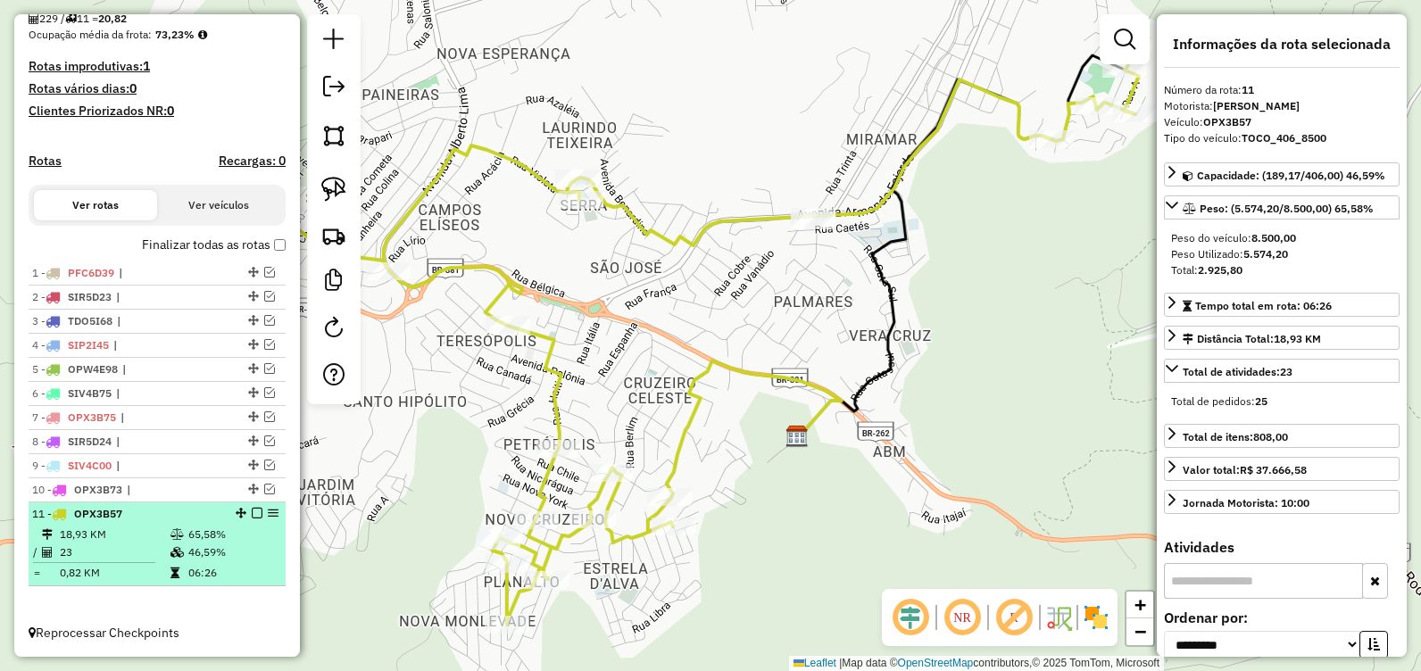
click at [254, 513] on em at bounding box center [257, 513] width 11 height 11
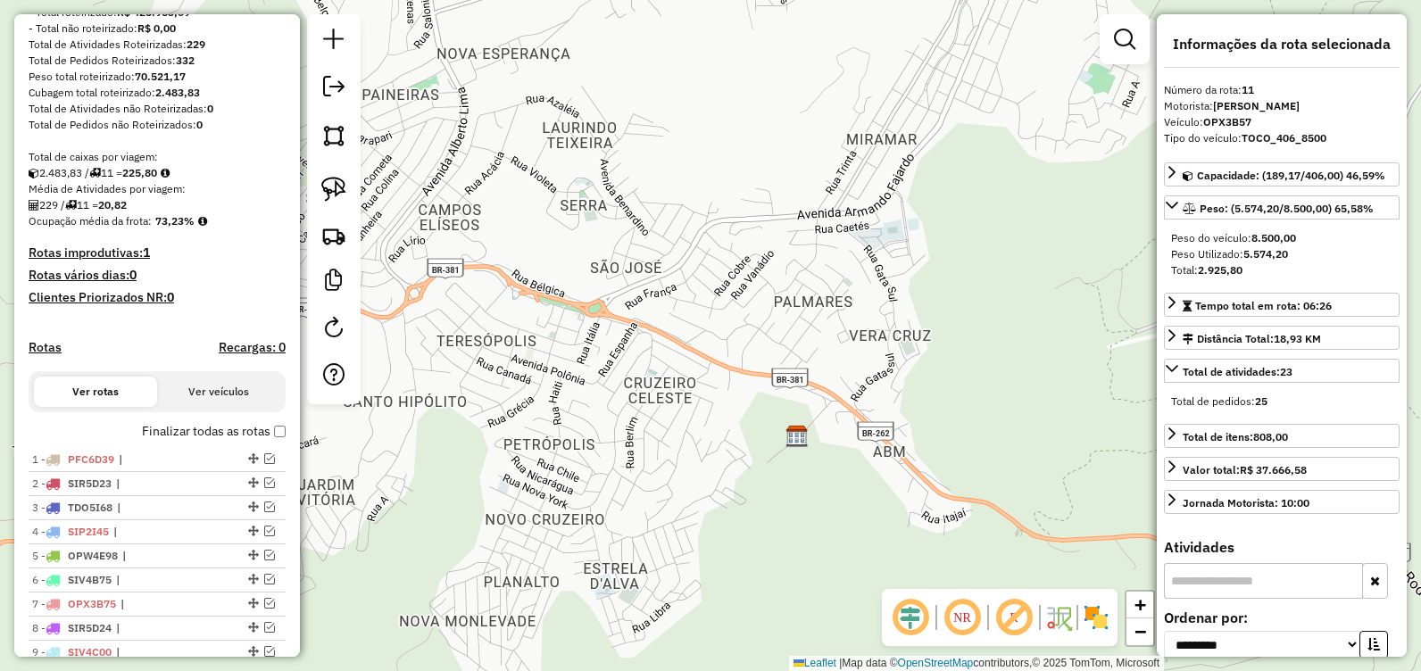
scroll to position [384, 0]
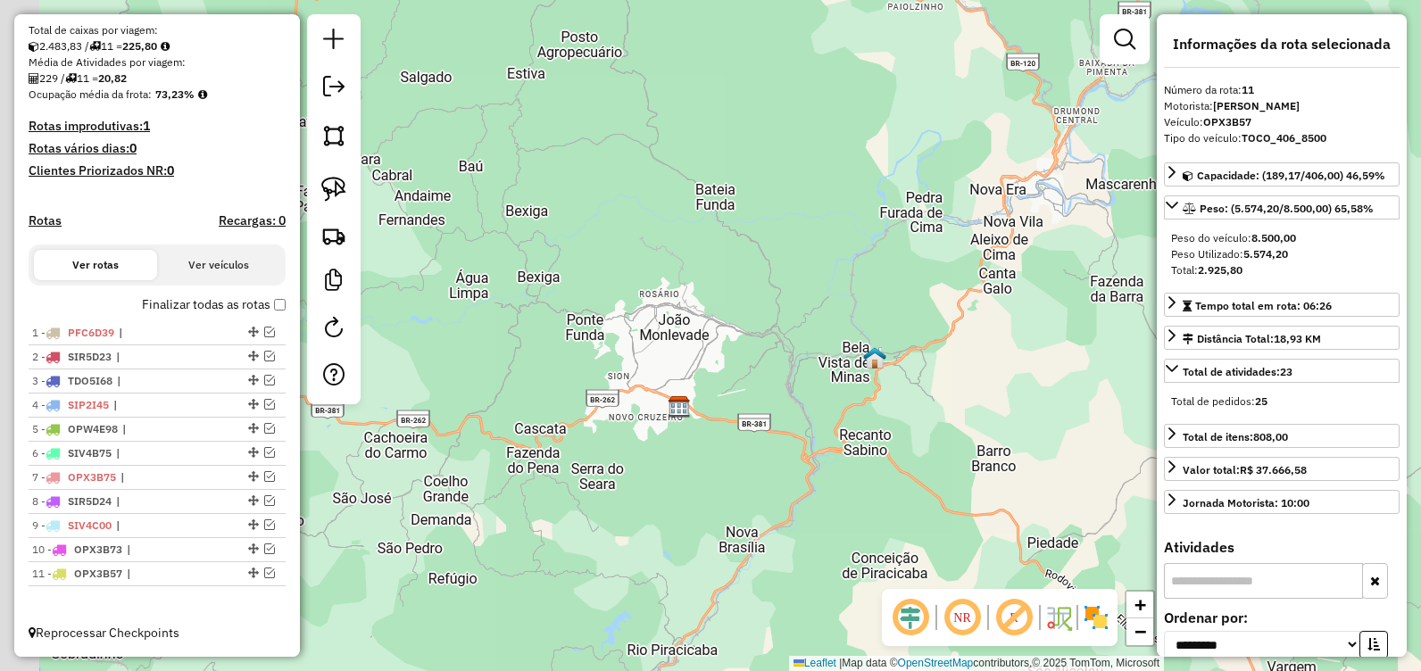
drag, startPoint x: 882, startPoint y: 321, endPoint x: 1052, endPoint y: 284, distance: 174.6
click at [1052, 284] on div "Janela de atendimento Grade de atendimento Capacidade Transportadoras Veículos …" at bounding box center [710, 335] width 1421 height 671
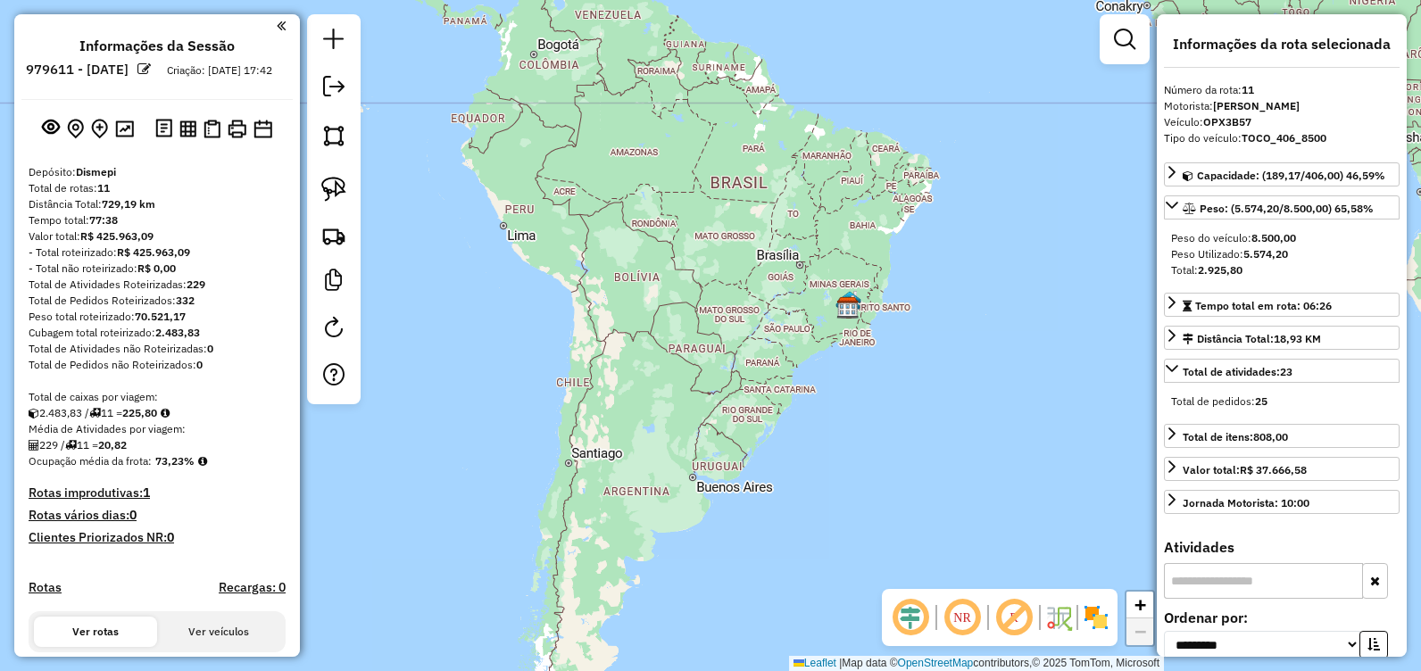
scroll to position [0, 0]
click at [150, 502] on strong "1" at bounding box center [146, 494] width 7 height 16
click at [124, 138] on img at bounding box center [124, 129] width 19 height 17
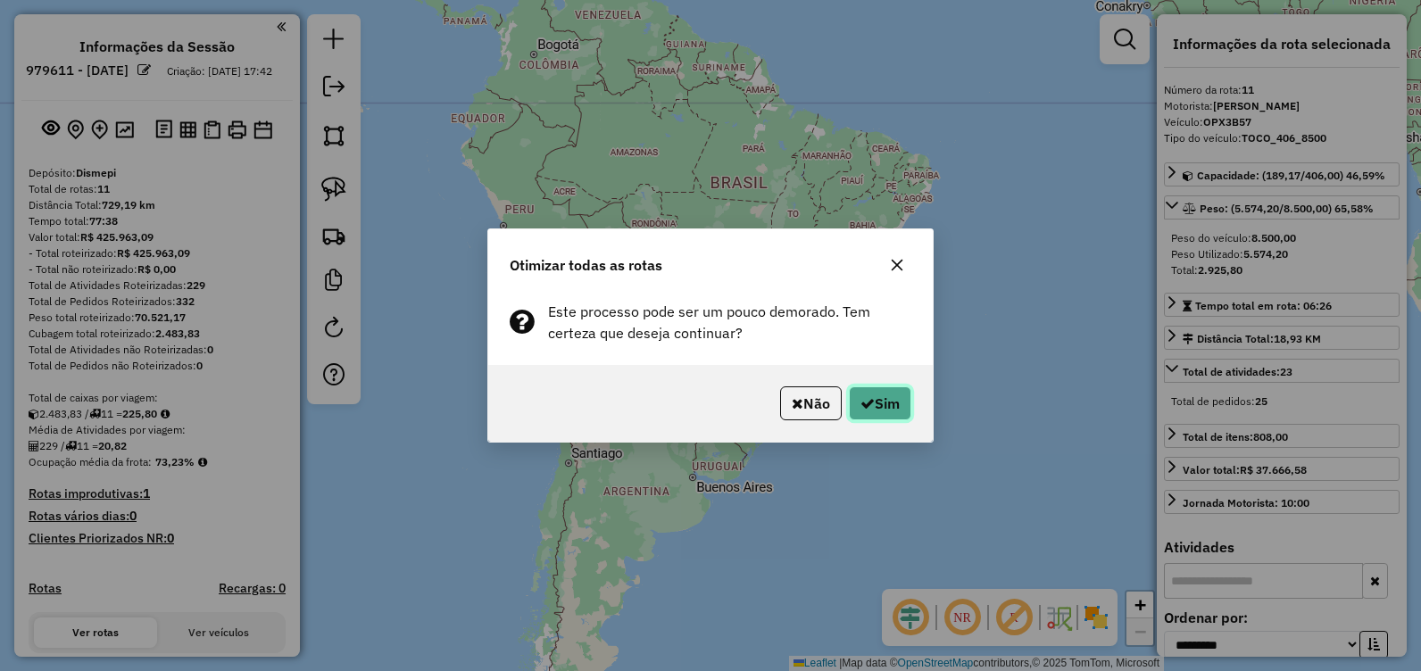
click at [876, 397] on button "Sim" at bounding box center [880, 404] width 62 height 34
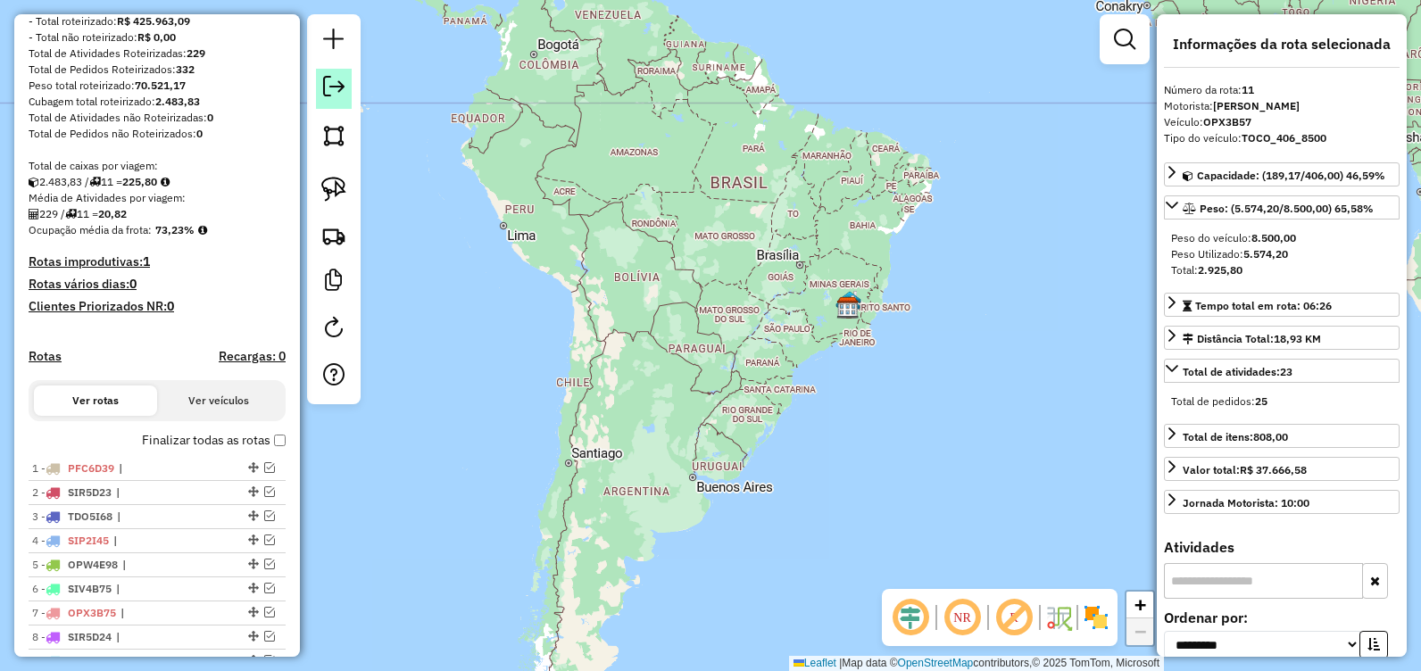
scroll to position [384, 0]
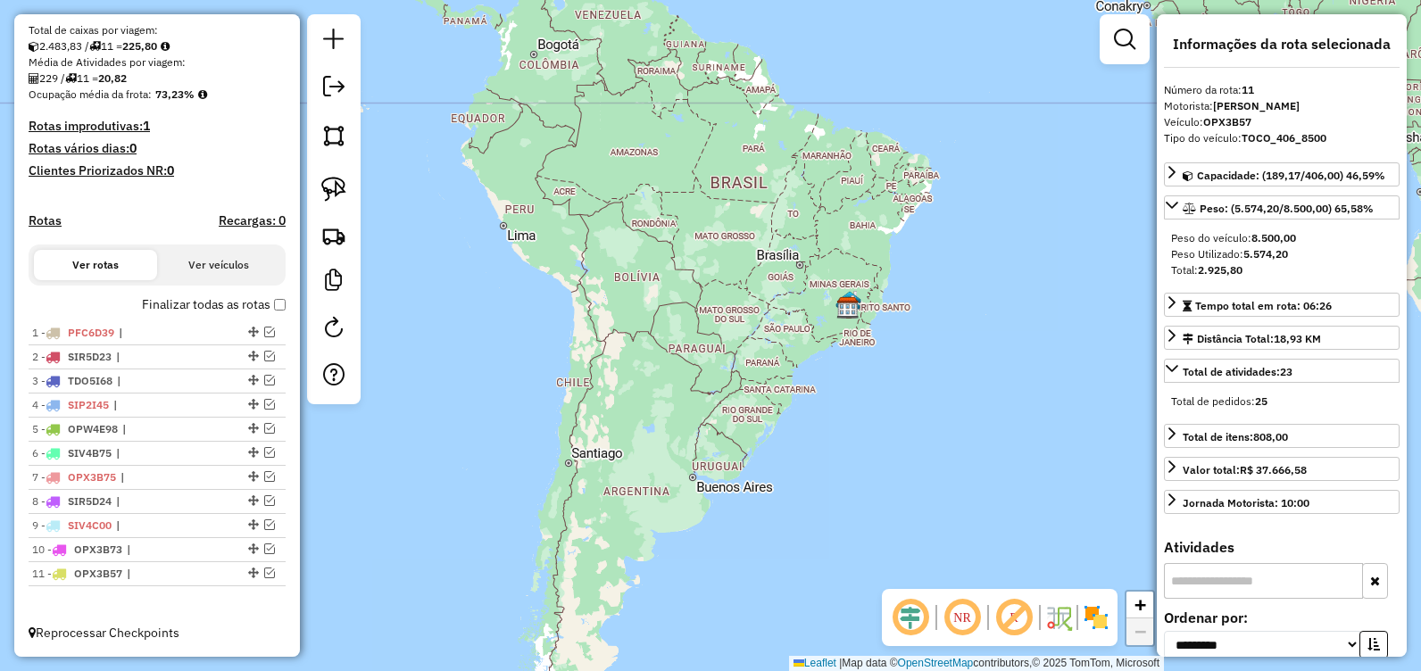
click at [344, 89] on em at bounding box center [333, 86] width 21 height 21
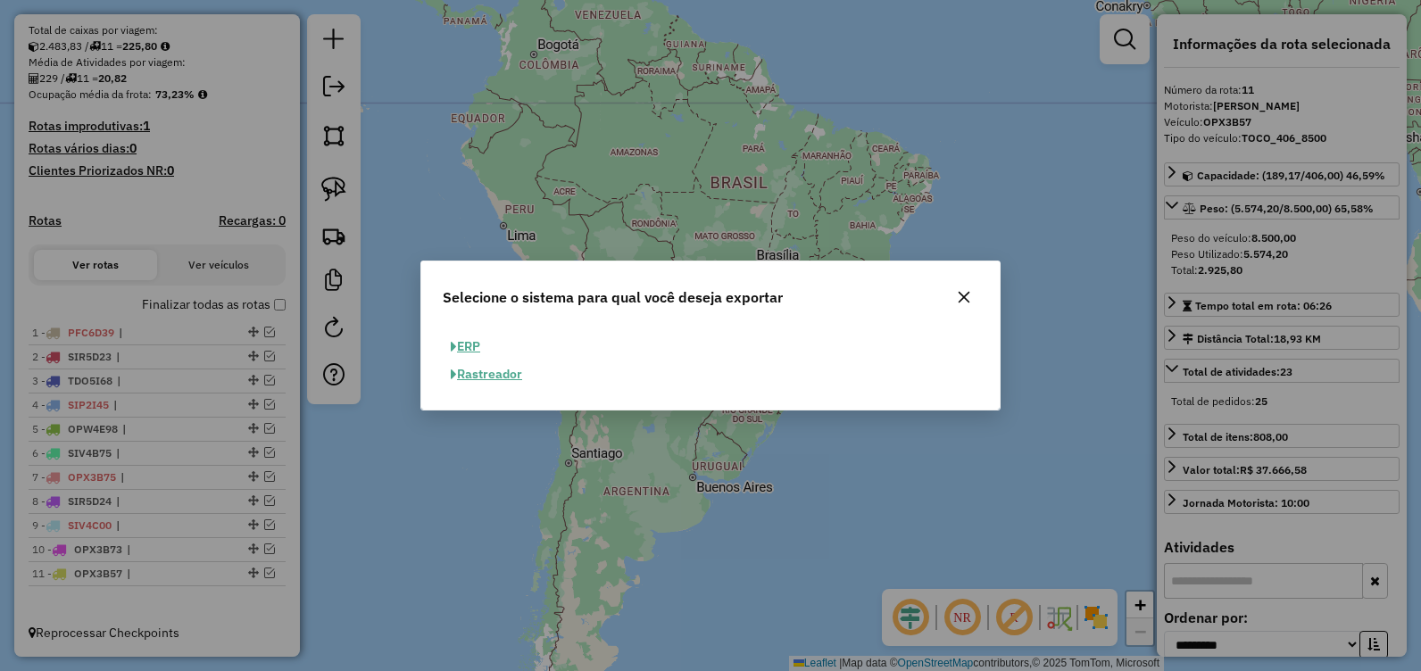
click at [466, 340] on button "ERP" at bounding box center [466, 347] width 46 height 28
select select "**"
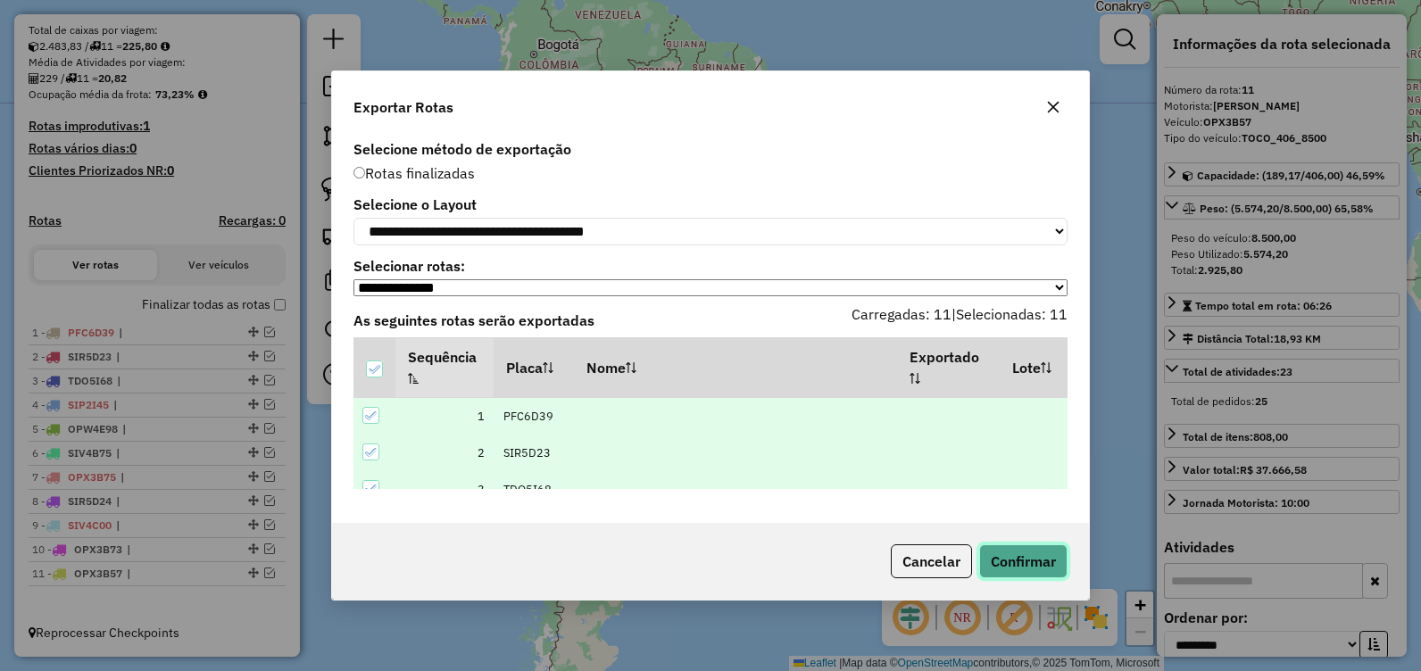
click at [1044, 561] on button "Confirmar" at bounding box center [1023, 562] width 88 height 34
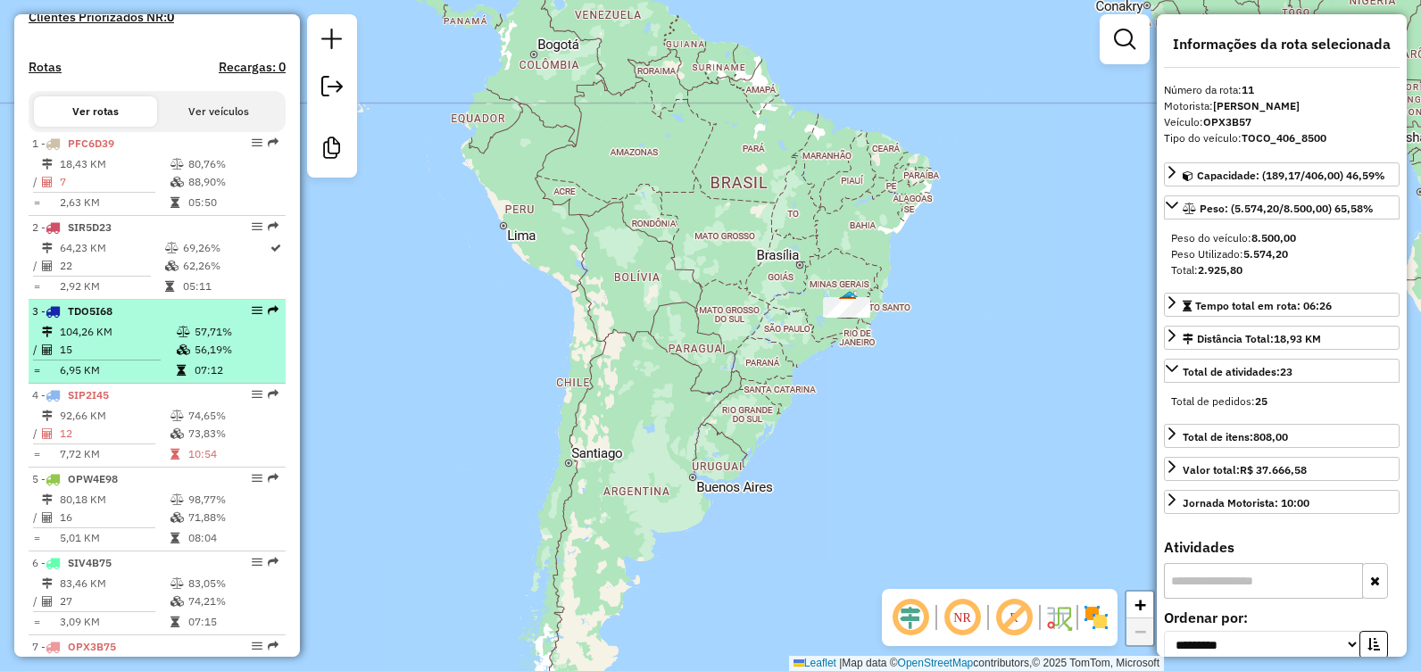
scroll to position [568, 0]
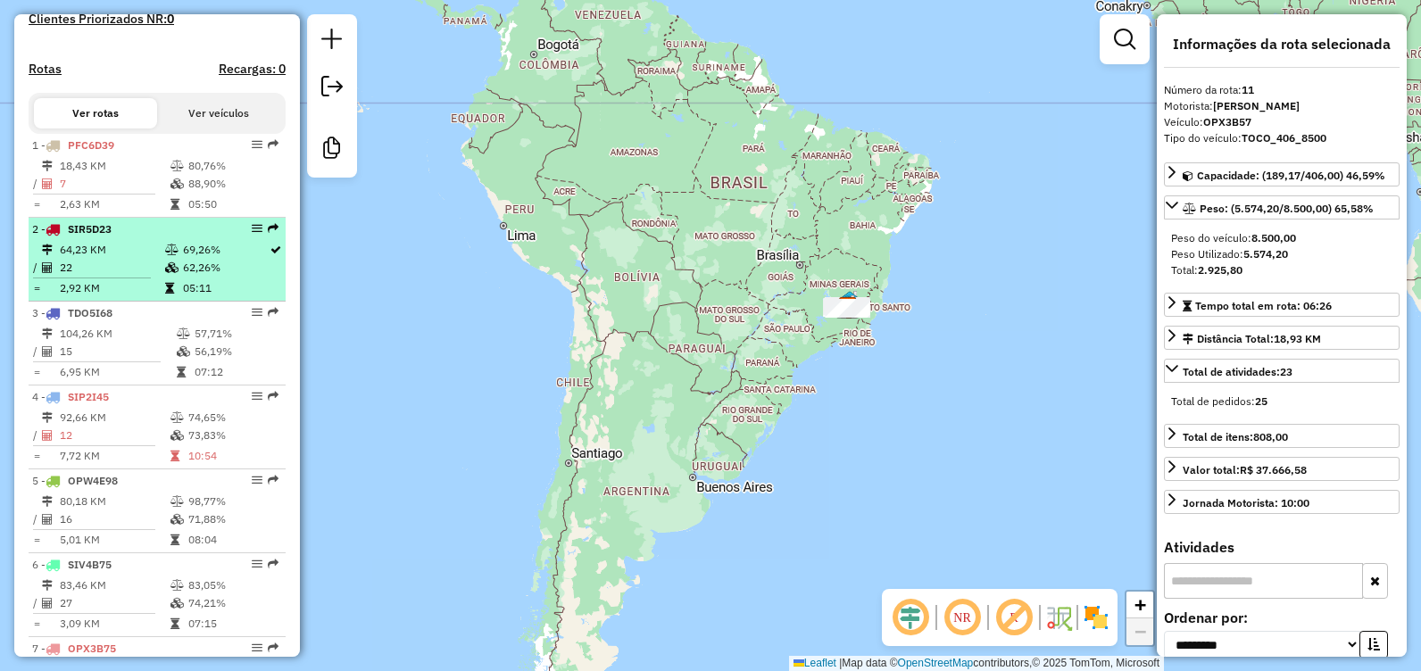
click at [189, 259] on td "69,26%" at bounding box center [225, 250] width 87 height 18
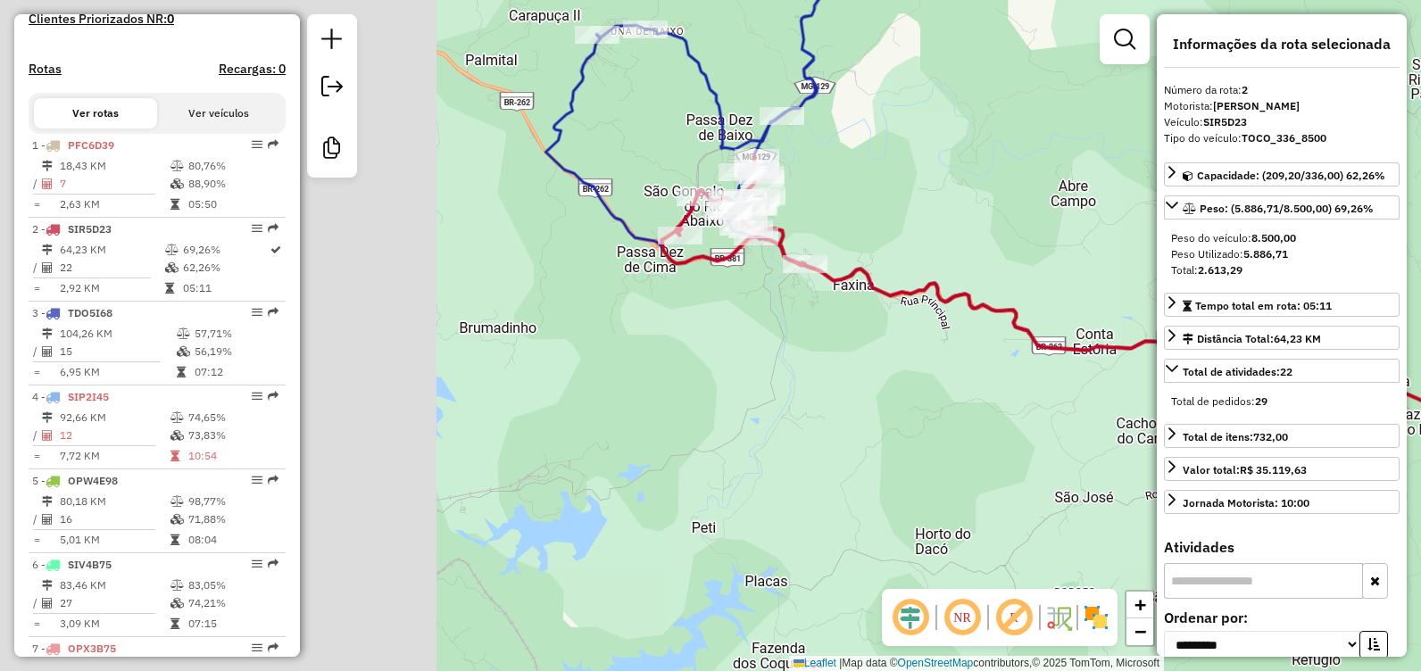
drag, startPoint x: 684, startPoint y: 247, endPoint x: 1102, endPoint y: 167, distance: 426.3
click at [1170, 187] on hb-router-mapa "Informações da Sessão 979611 - 15/08/2025 Criação: 14/08/2025 17:42 Desbloquear…" at bounding box center [710, 335] width 1421 height 671
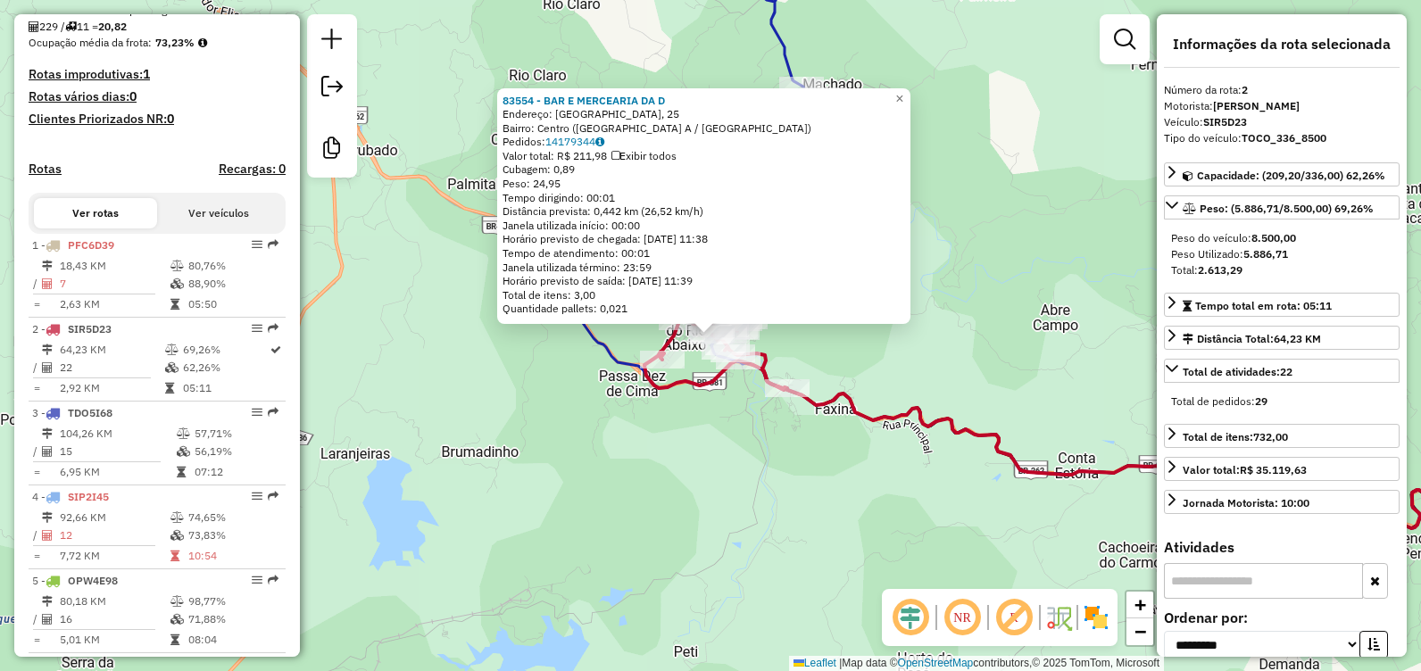
scroll to position [430, 0]
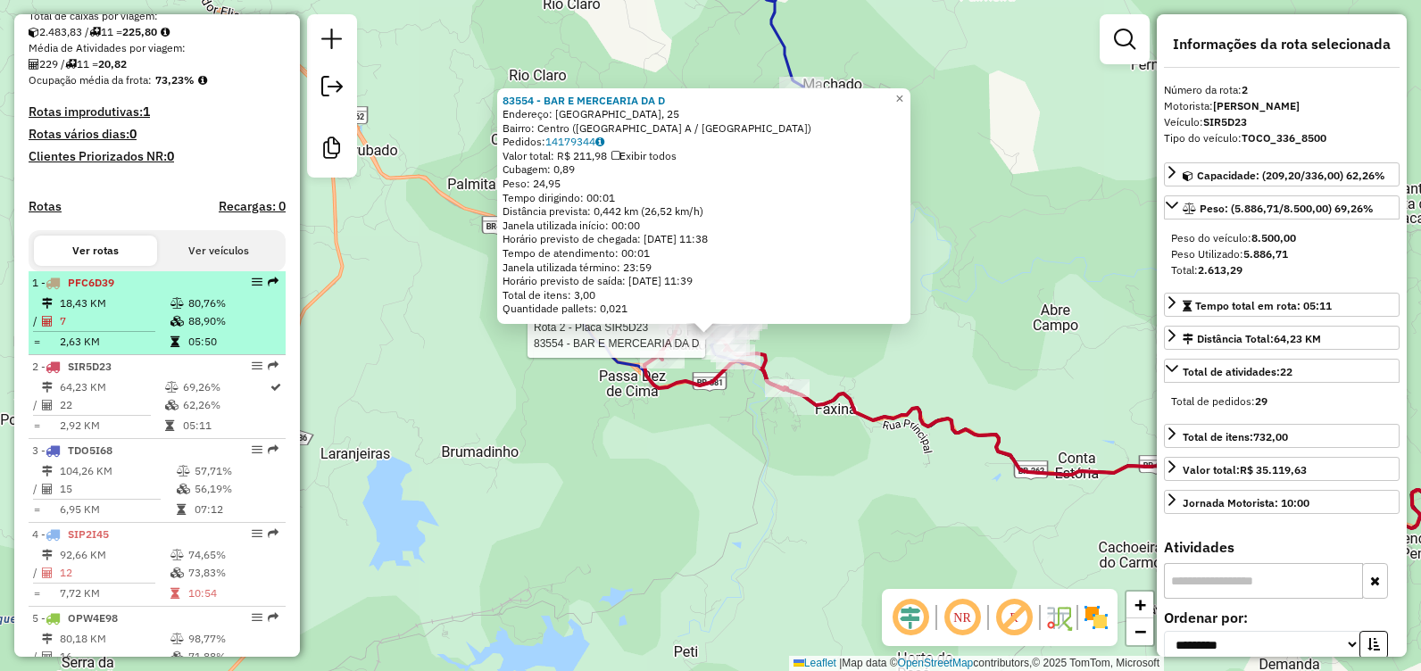
click at [146, 312] on td "18,43 KM" at bounding box center [114, 304] width 111 height 18
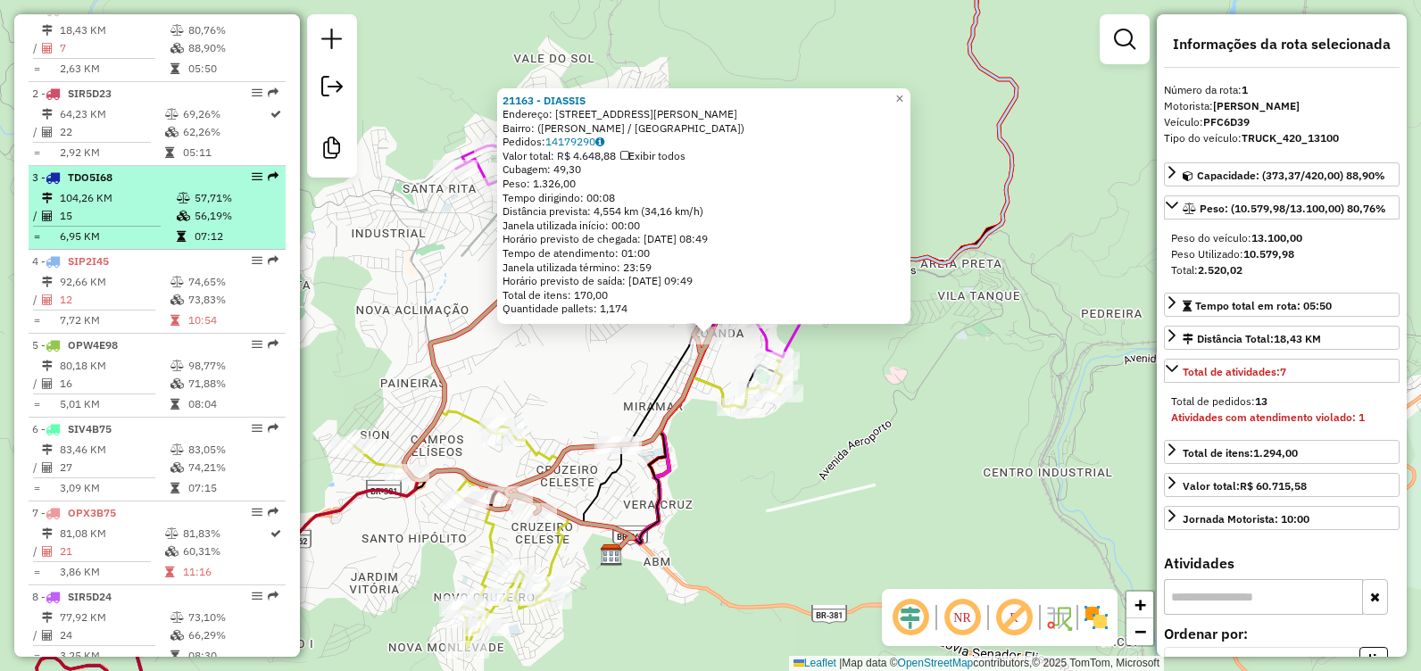
scroll to position [614, 0]
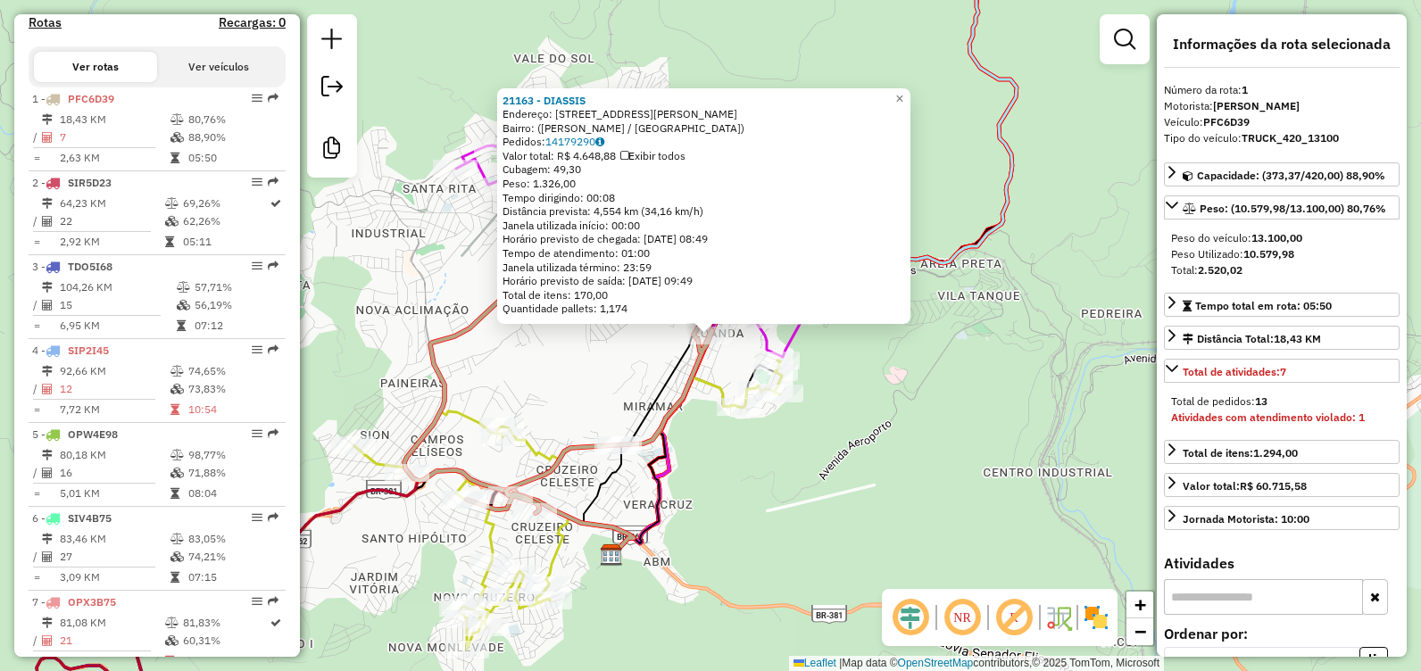
click at [890, 405] on div "Rota 11 - Placa OPX3B57 41565 - SKINA BAR Rota 1 - Placa PFC6D39 21163 - DIASSI…" at bounding box center [710, 335] width 1421 height 671
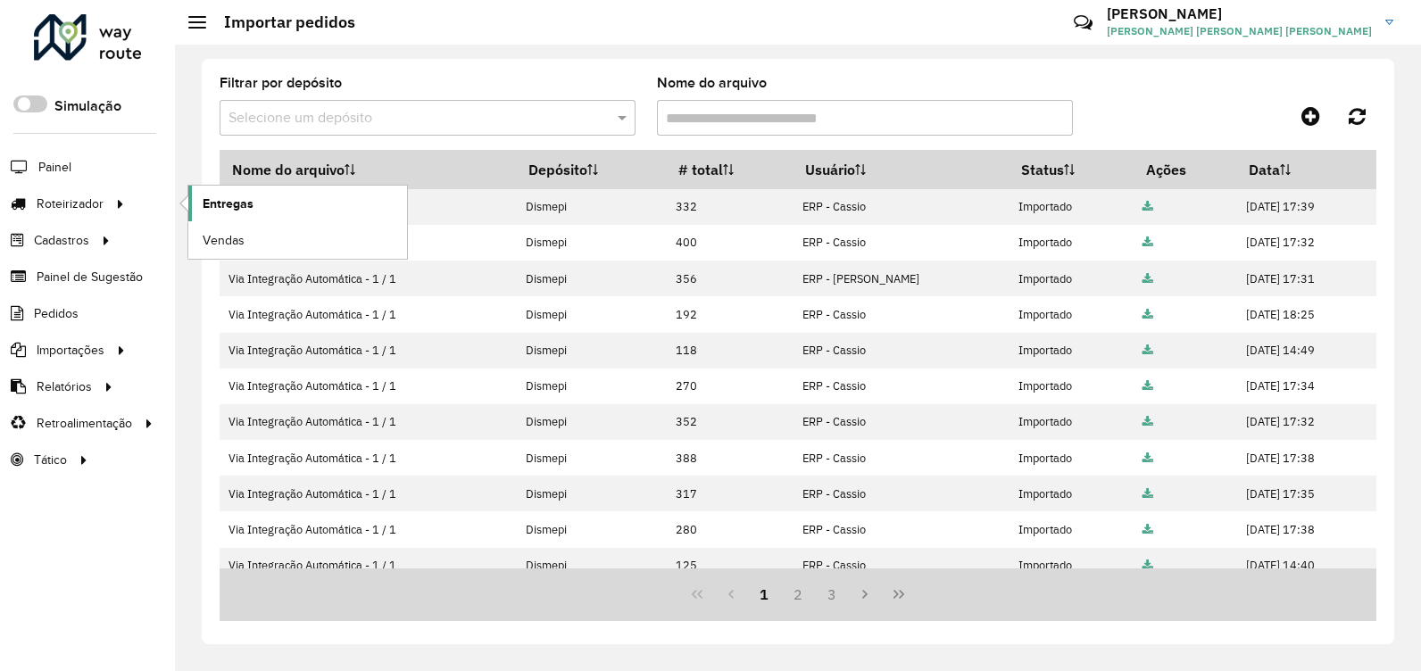
click at [255, 210] on link "Entregas" at bounding box center [297, 204] width 219 height 36
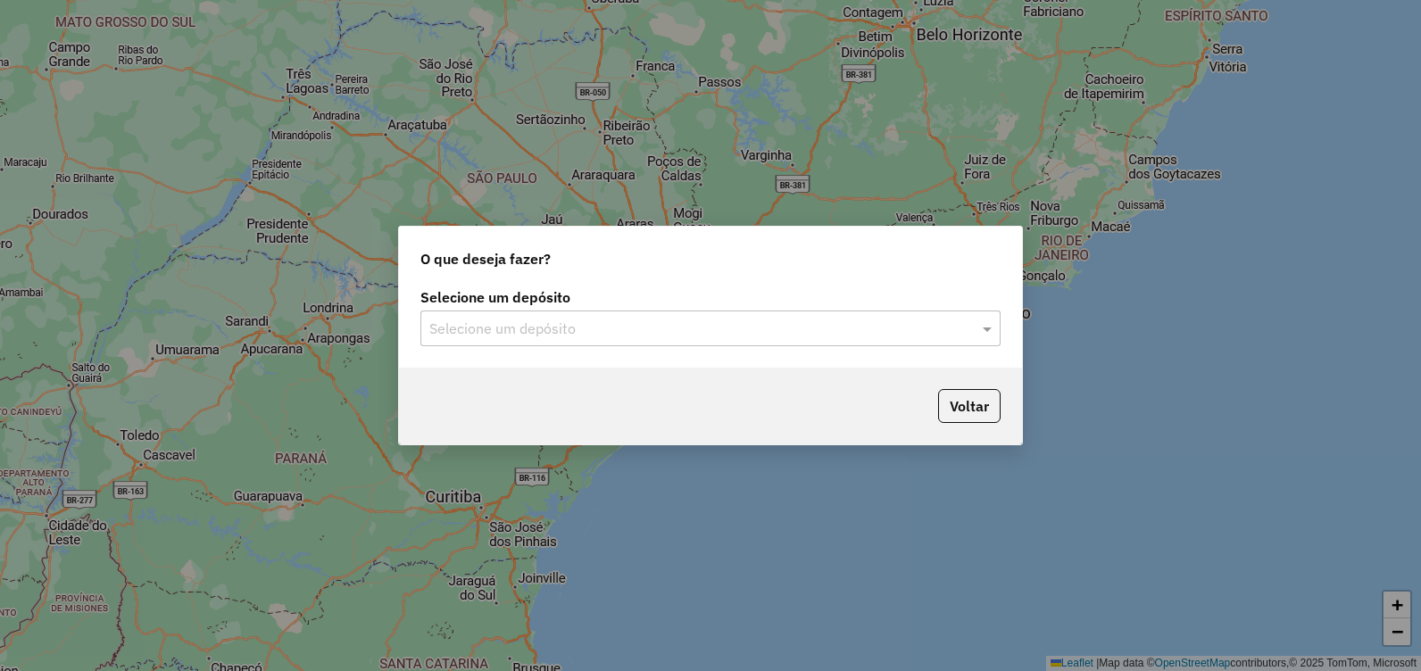
click at [936, 333] on input "text" at bounding box center [692, 329] width 527 height 21
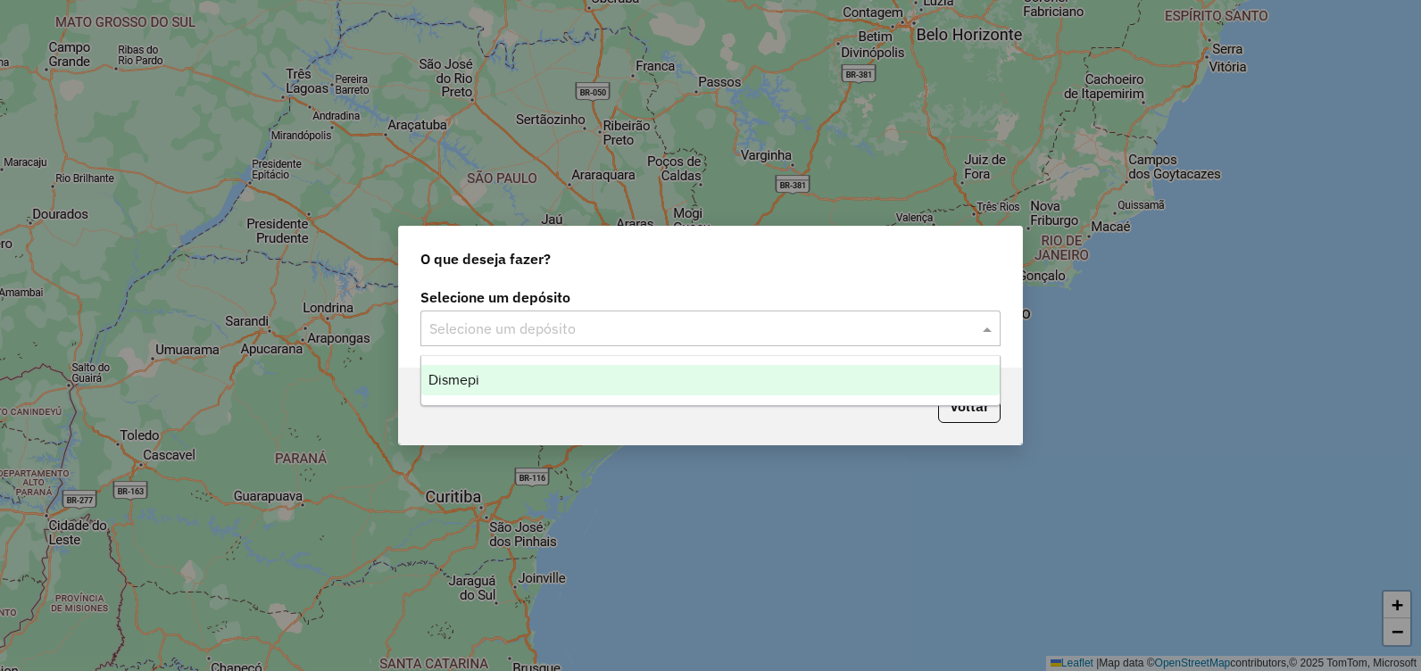
click at [772, 394] on div "Dismepi" at bounding box center [710, 380] width 578 height 30
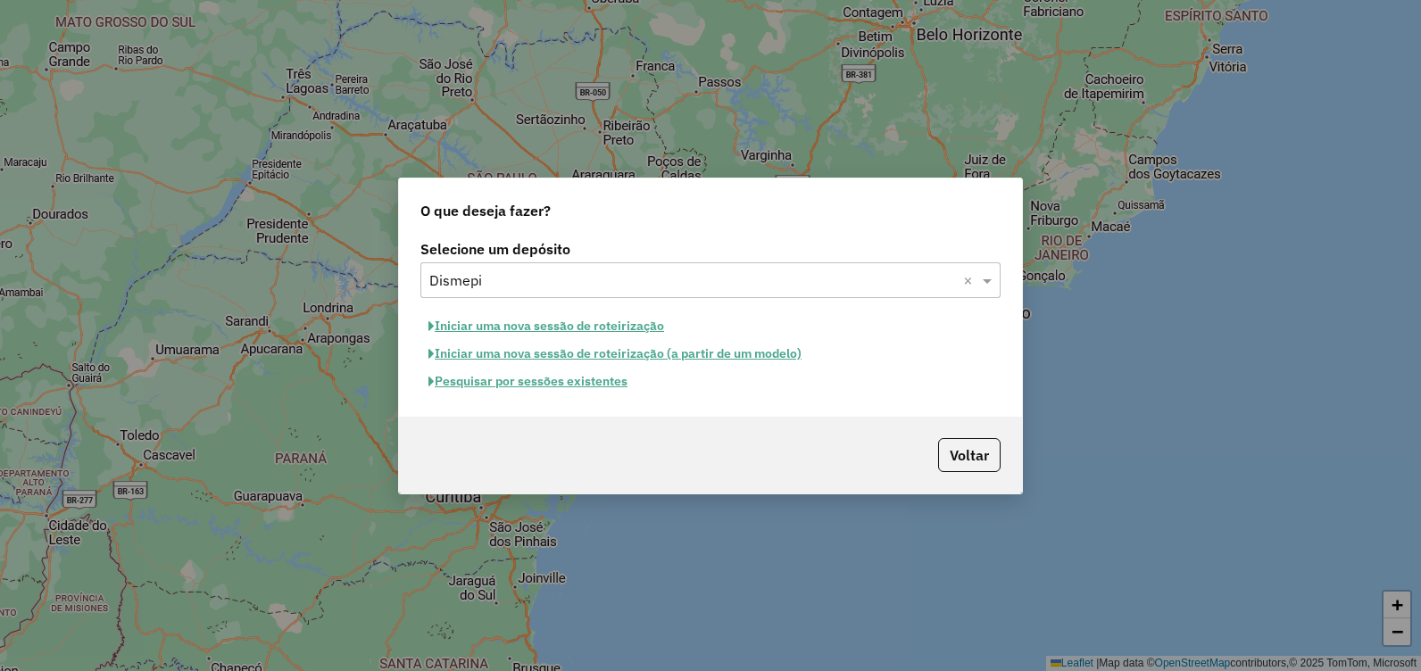
click at [509, 384] on button "Pesquisar por sessões existentes" at bounding box center [527, 382] width 215 height 28
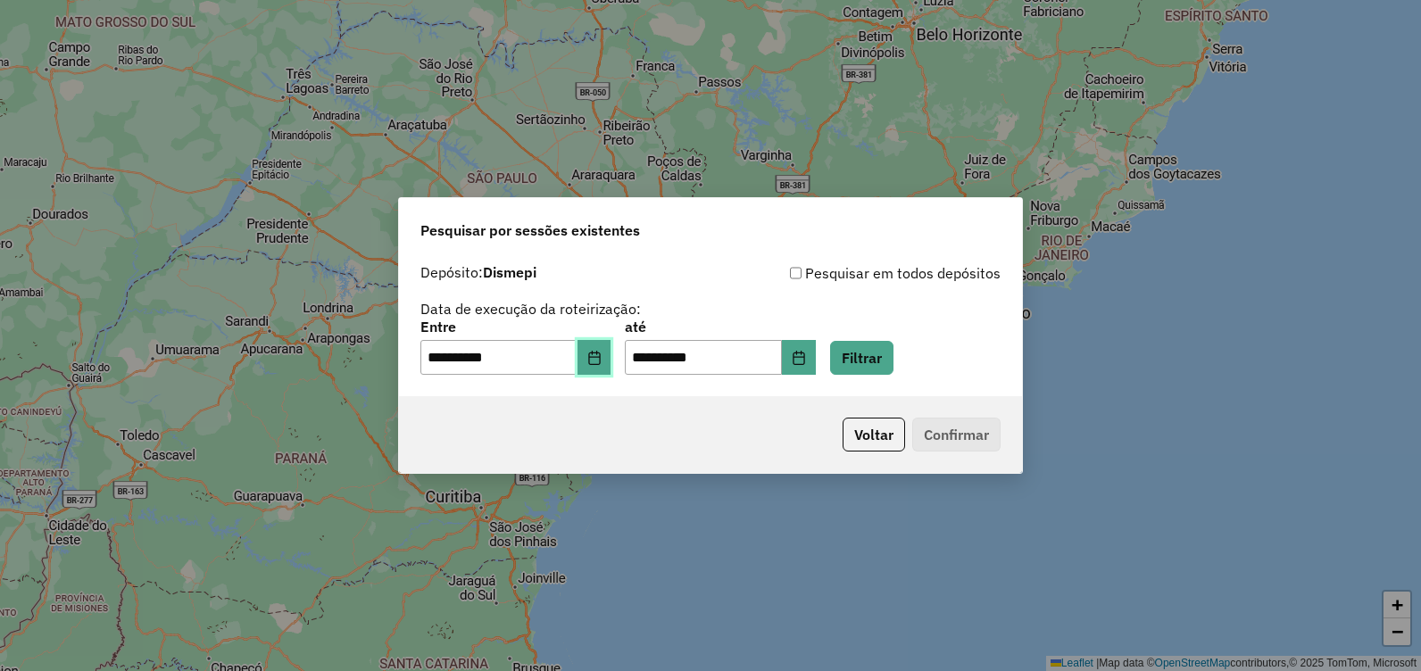
click at [611, 362] on button "Choose Date" at bounding box center [595, 358] width 34 height 36
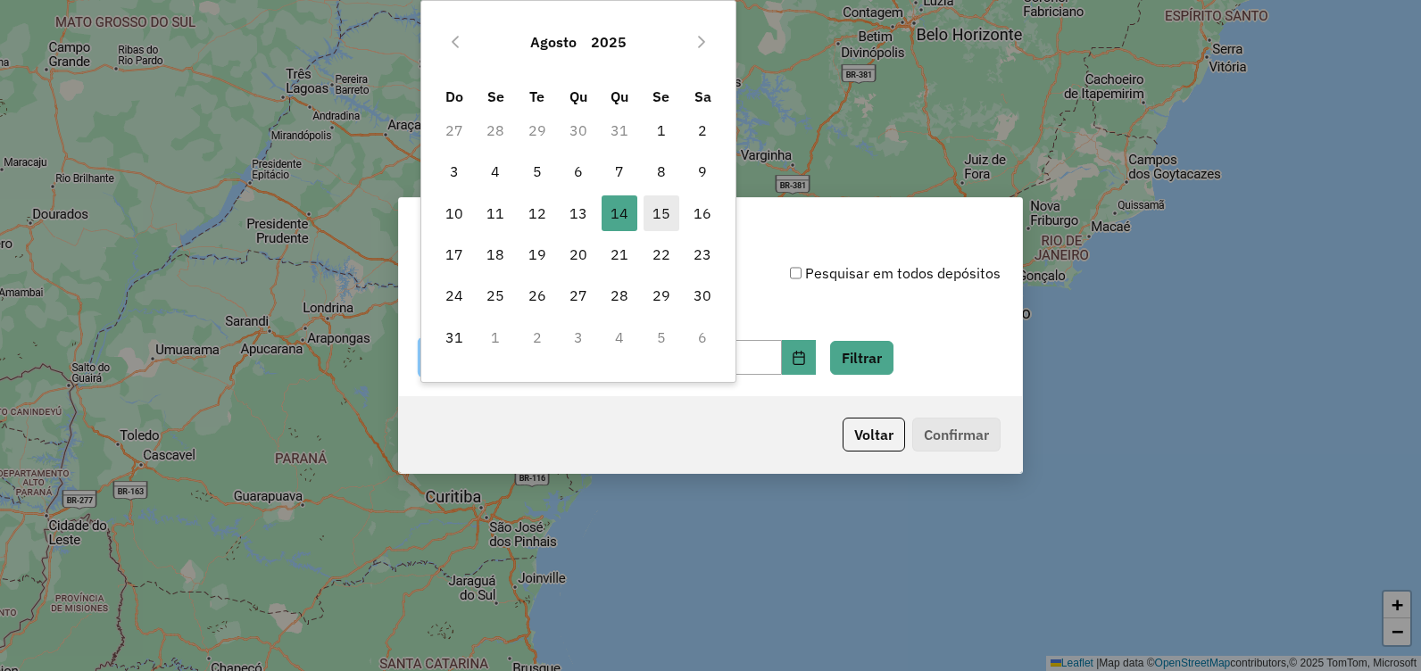
click at [658, 220] on span "15" at bounding box center [662, 213] width 36 height 36
type input "**********"
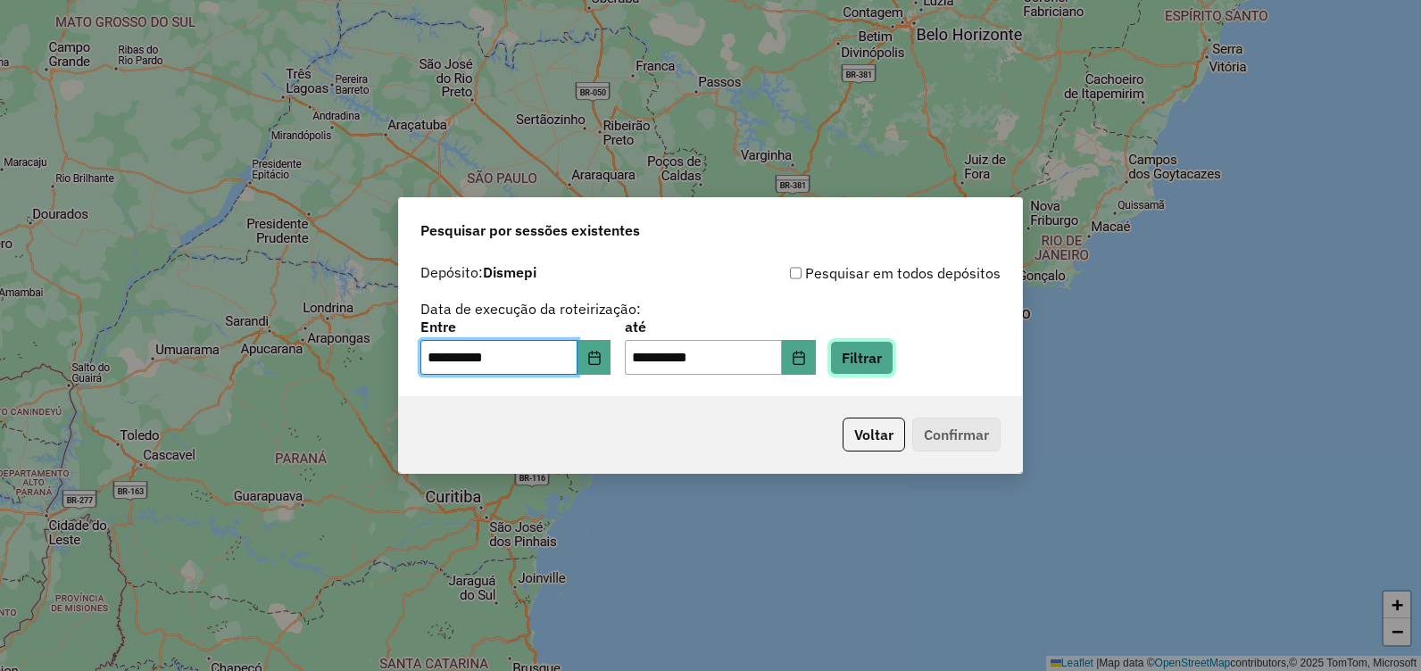
click at [893, 364] on button "Filtrar" at bounding box center [861, 358] width 63 height 34
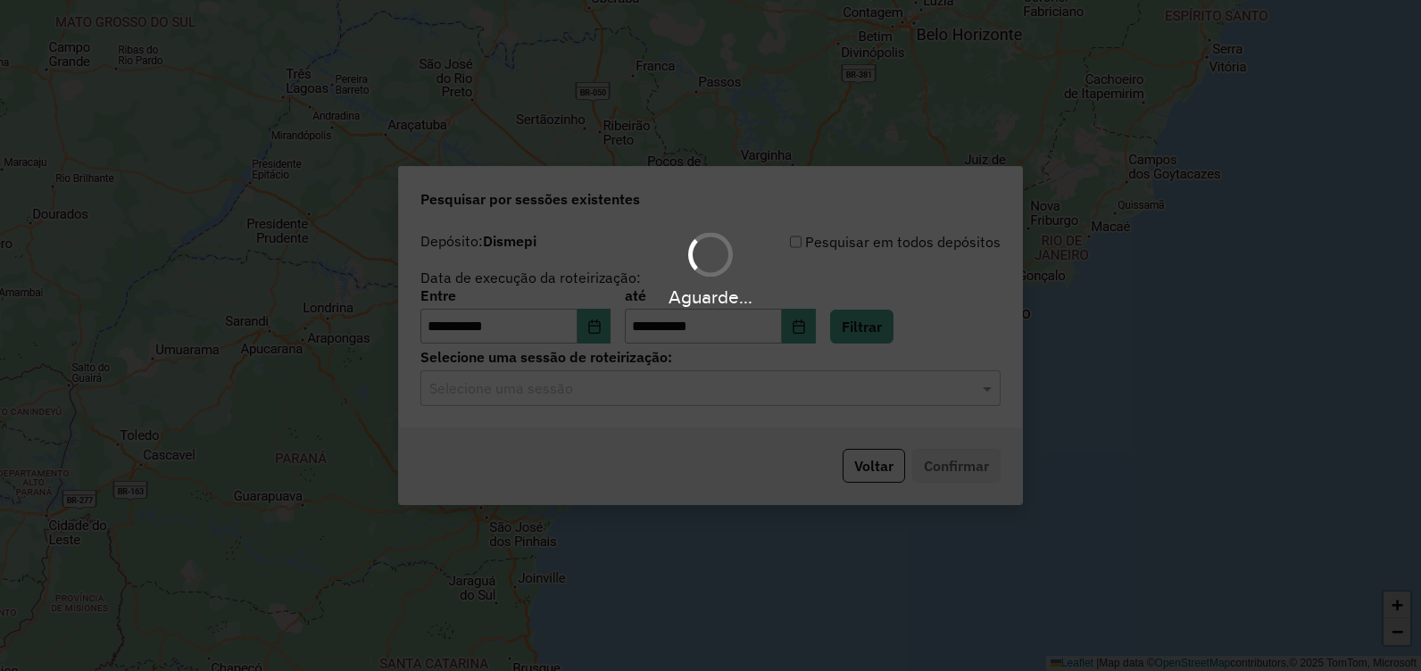
click at [815, 398] on div "Aguarde..." at bounding box center [710, 335] width 1421 height 671
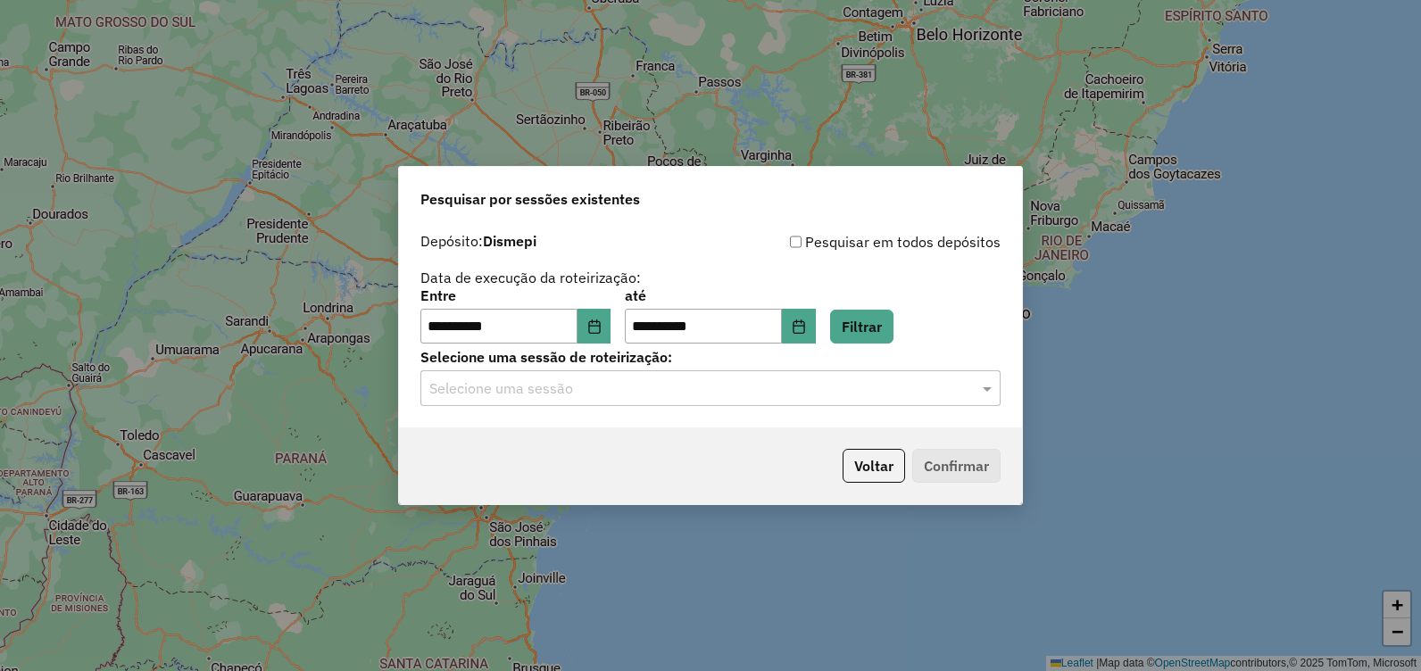
click at [815, 395] on input "text" at bounding box center [692, 388] width 527 height 21
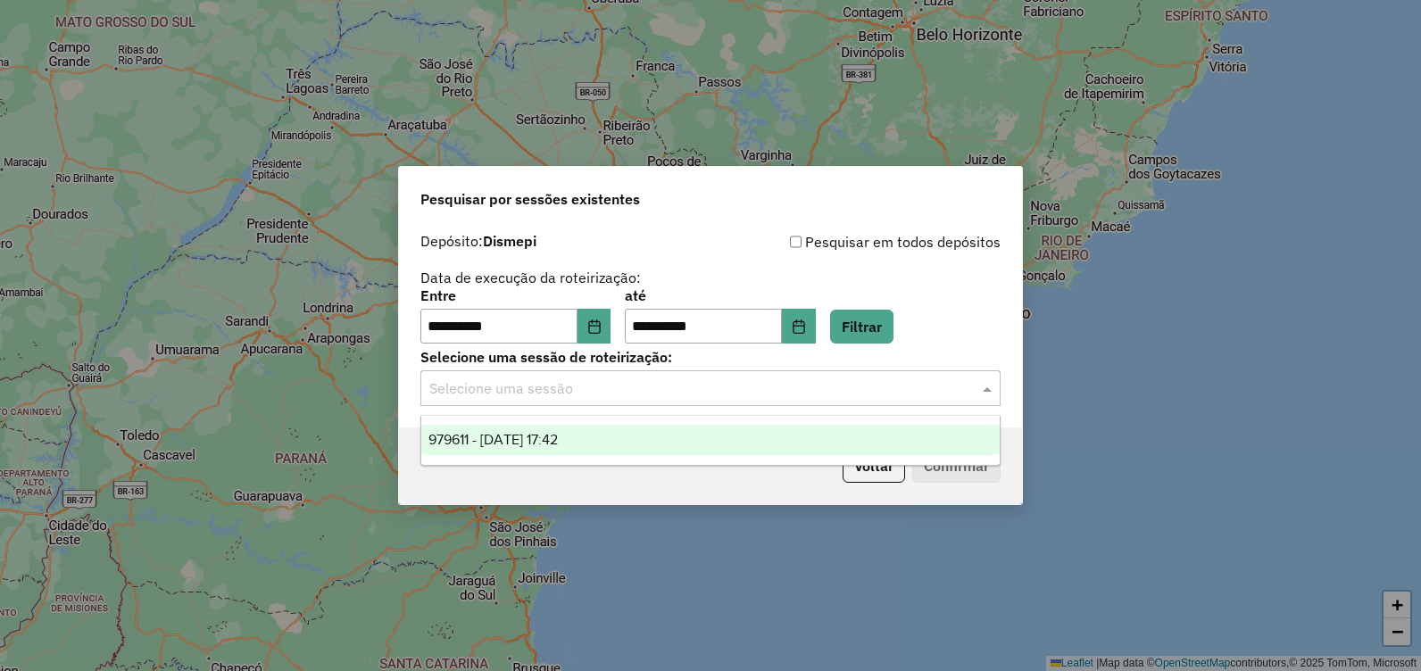
click at [724, 440] on div "979611 - [DATE] 17:42" at bounding box center [710, 440] width 578 height 30
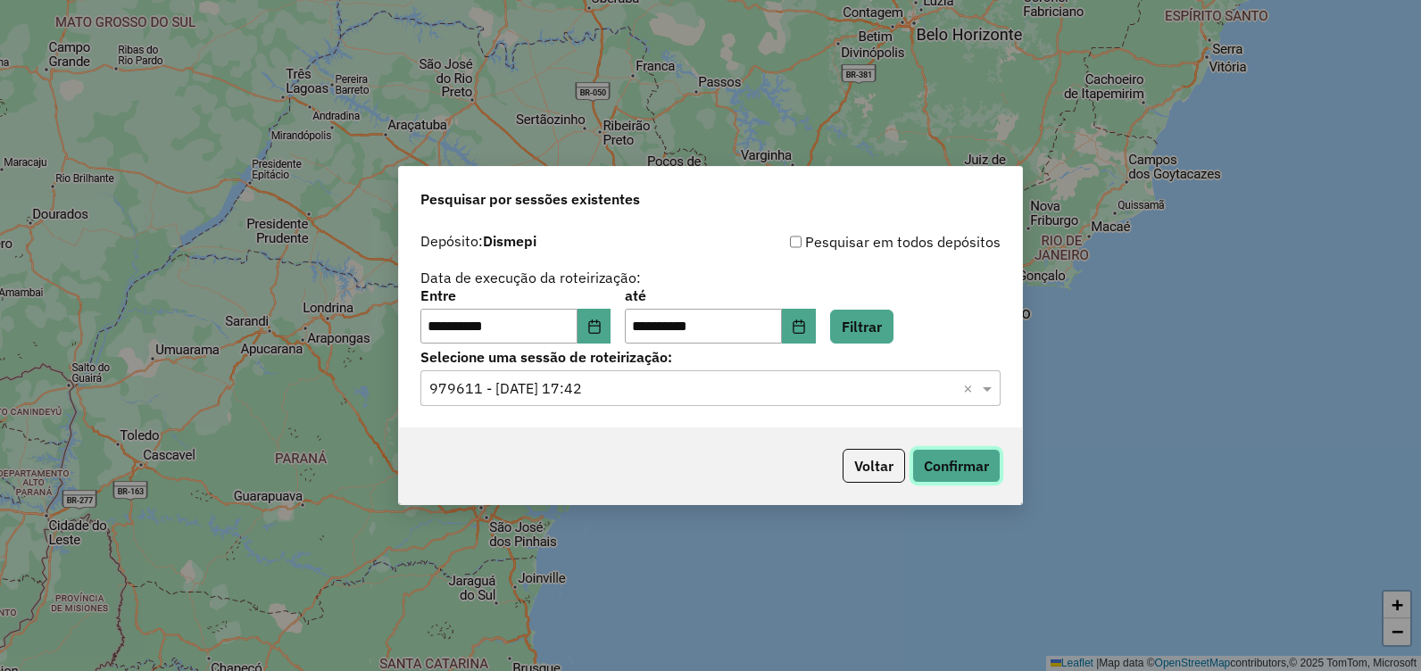
click at [930, 466] on button "Confirmar" at bounding box center [956, 466] width 88 height 34
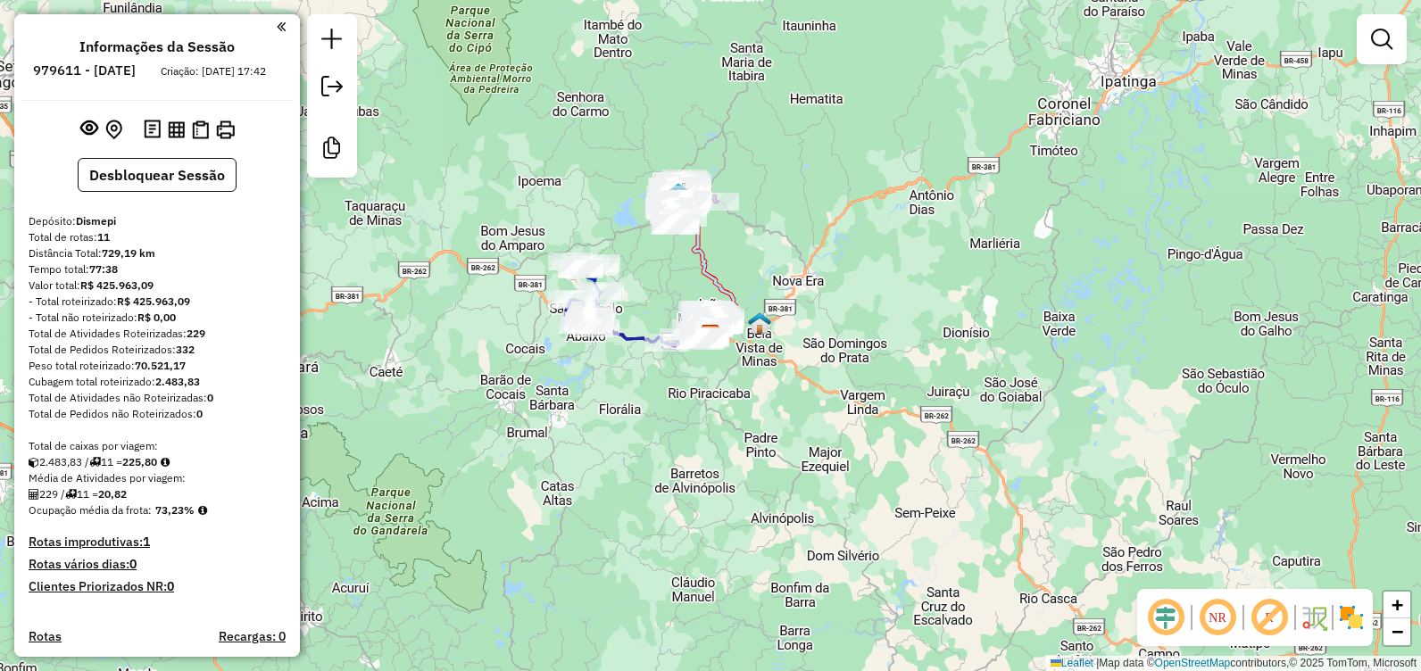
click at [909, 246] on div "Janela de atendimento Grade de atendimento Capacidade Transportadoras Veículos …" at bounding box center [710, 335] width 1421 height 671
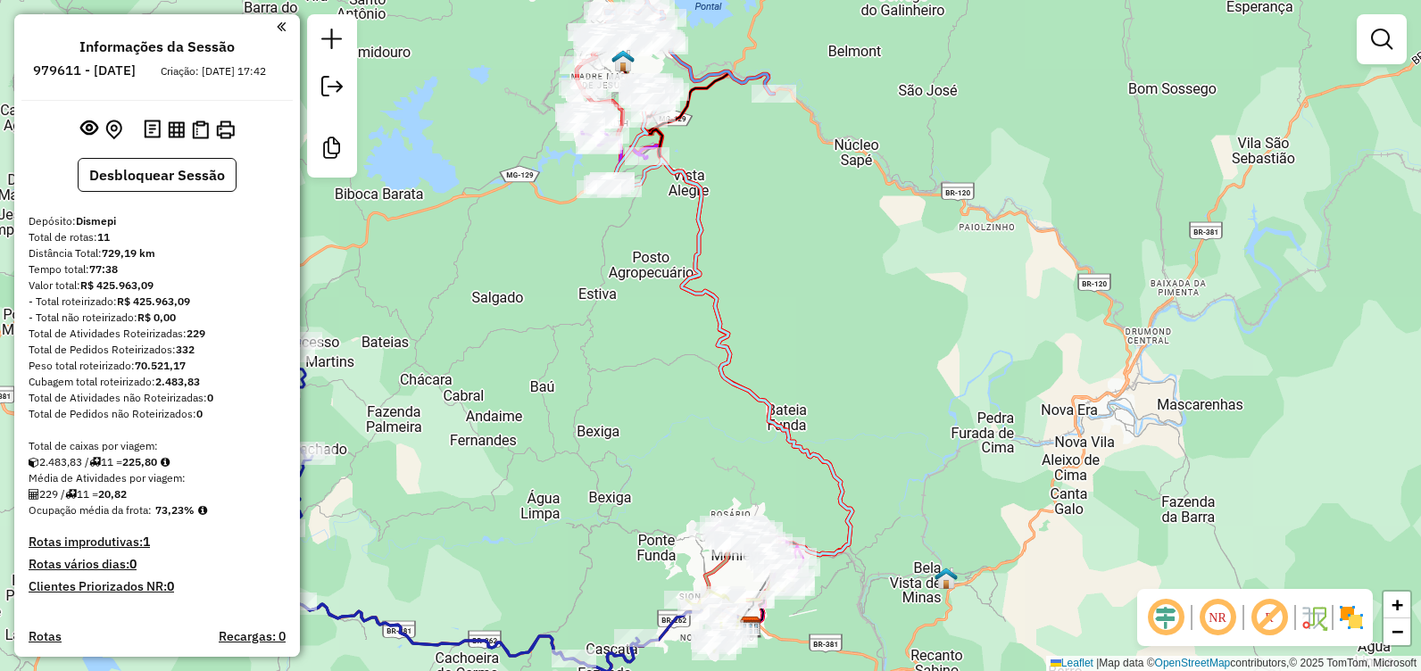
drag, startPoint x: 719, startPoint y: 214, endPoint x: 839, endPoint y: 250, distance: 124.8
click at [836, 246] on div "Janela de atendimento Grade de atendimento Capacidade Transportadoras Veículos …" at bounding box center [710, 335] width 1421 height 671
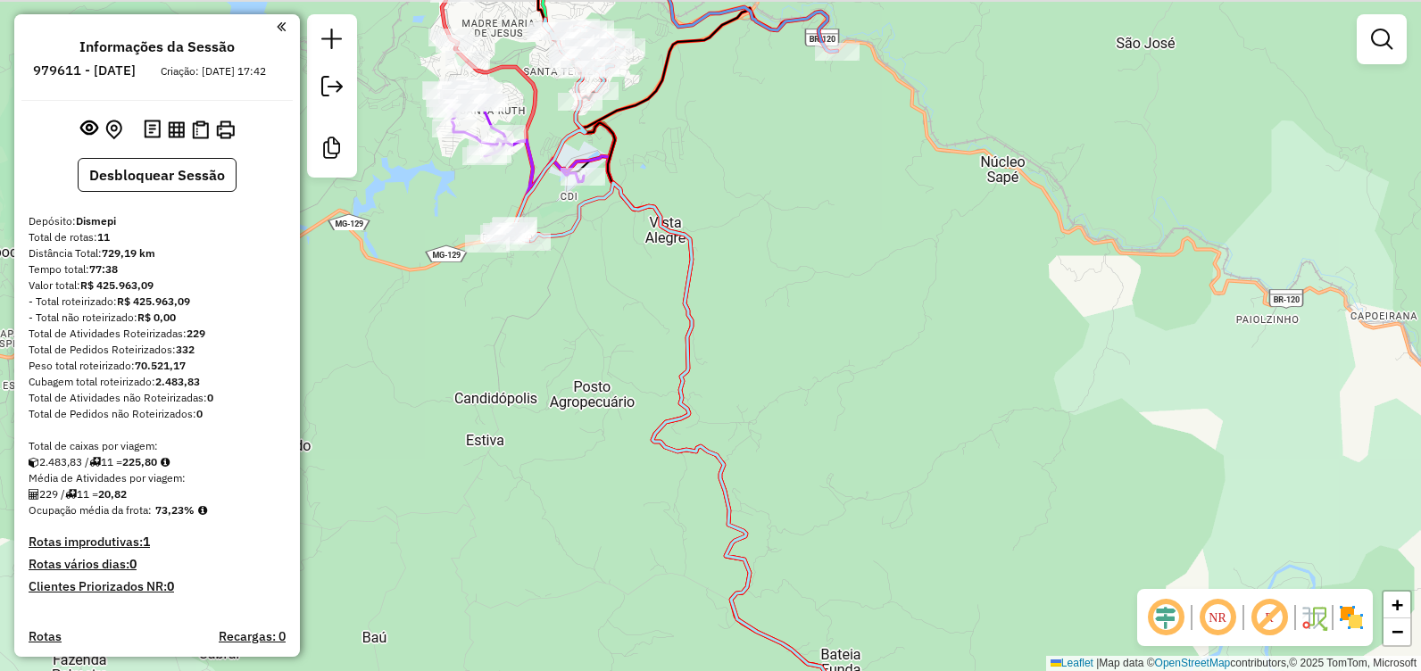
drag, startPoint x: 748, startPoint y: 135, endPoint x: 994, endPoint y: 462, distance: 408.7
click at [993, 459] on div "Janela de atendimento Grade de atendimento Capacidade Transportadoras Veículos …" at bounding box center [710, 335] width 1421 height 671
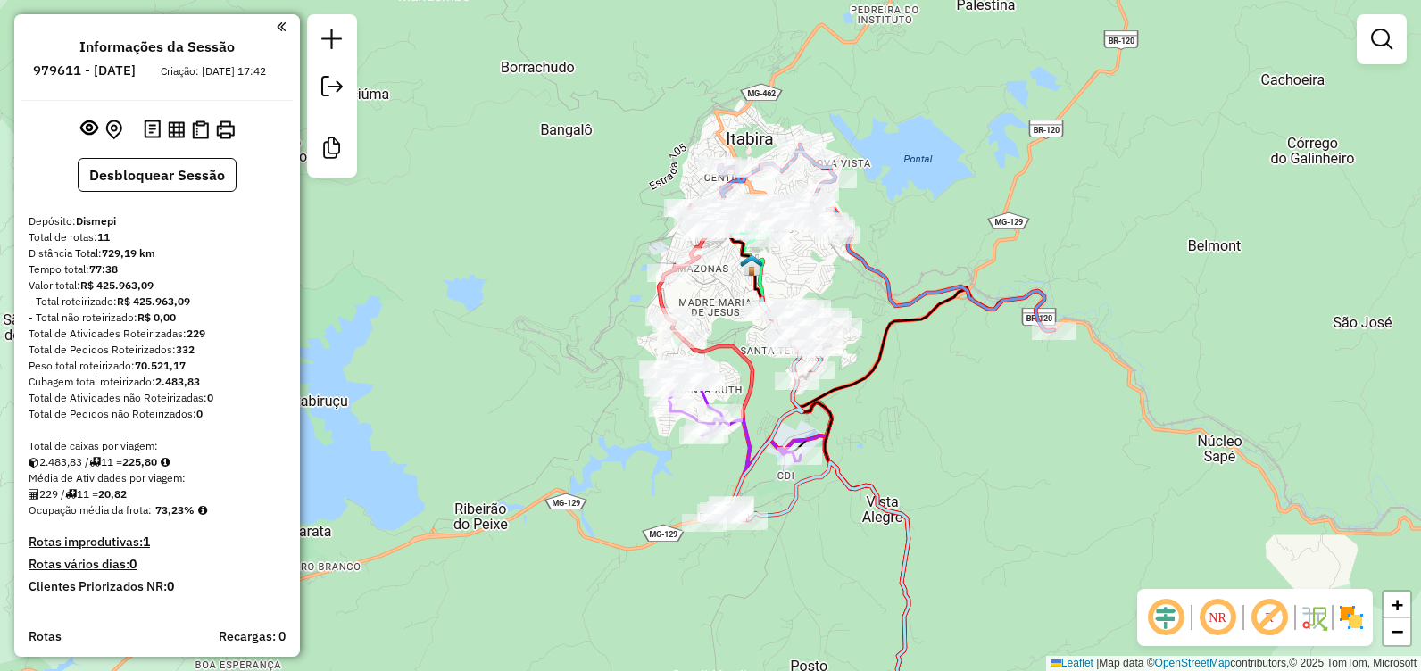
drag, startPoint x: 840, startPoint y: 280, endPoint x: 856, endPoint y: 312, distance: 35.1
click at [856, 312] on div "Janela de atendimento Grade de atendimento Capacidade Transportadoras Veículos …" at bounding box center [710, 335] width 1421 height 671
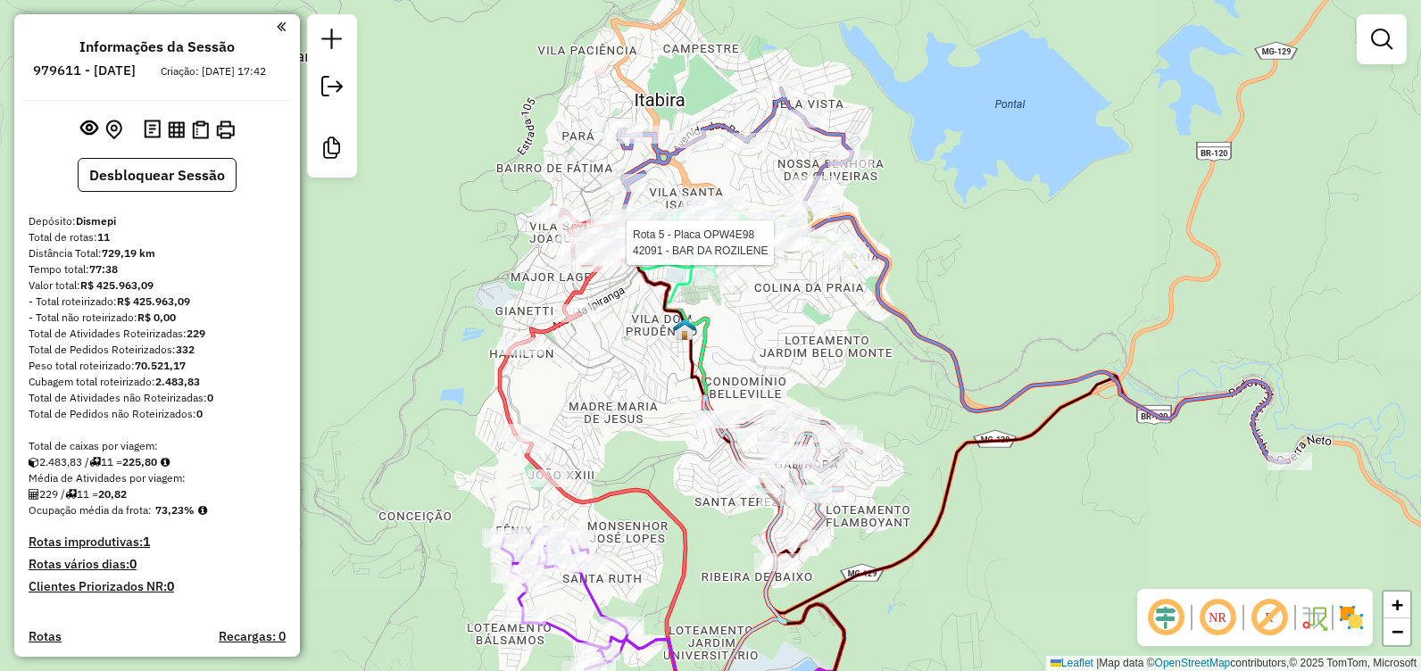
select select "**********"
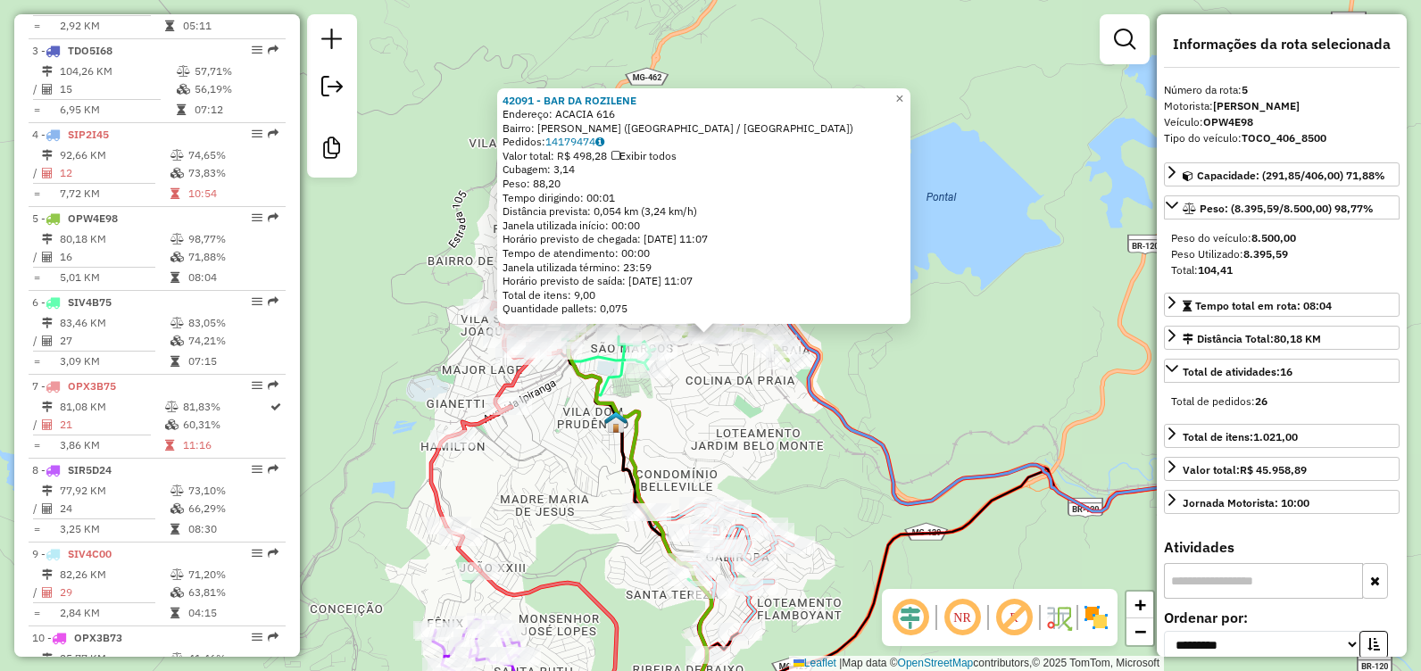
scroll to position [1014, 0]
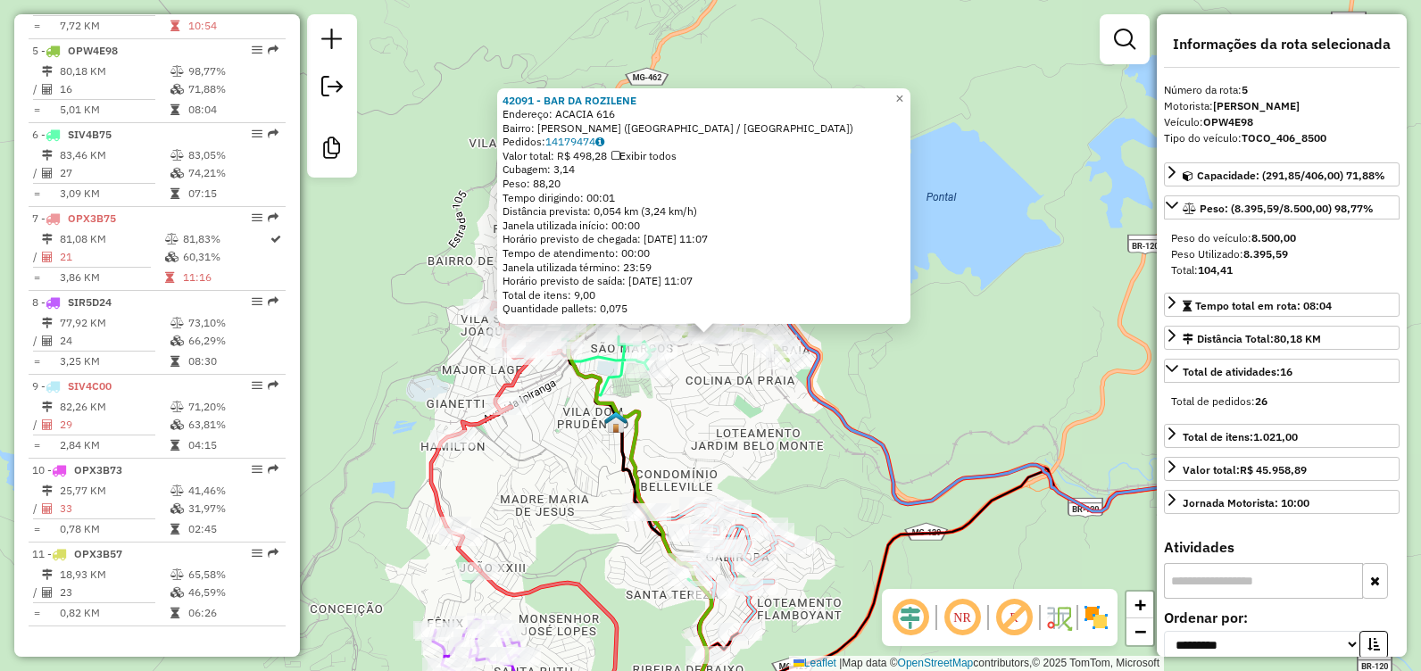
click at [672, 405] on div "42091 - BAR DA ROZILENE Endereço: ACACIA 616 Bairro: JUCA ROSA ([GEOGRAPHIC_DAT…" at bounding box center [710, 335] width 1421 height 671
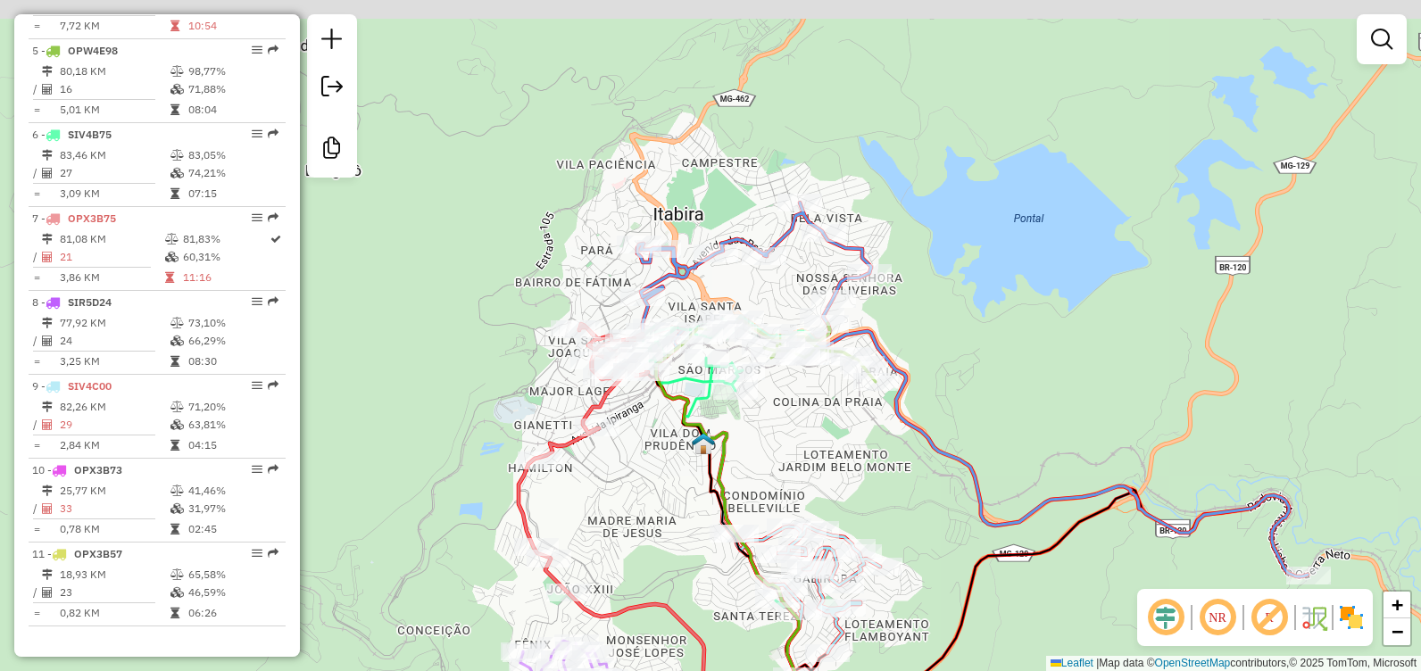
drag, startPoint x: 734, startPoint y: 397, endPoint x: 851, endPoint y: 416, distance: 118.4
click at [850, 417] on div "Janela de atendimento Grade de atendimento Capacidade Transportadoras Veículos …" at bounding box center [710, 335] width 1421 height 671
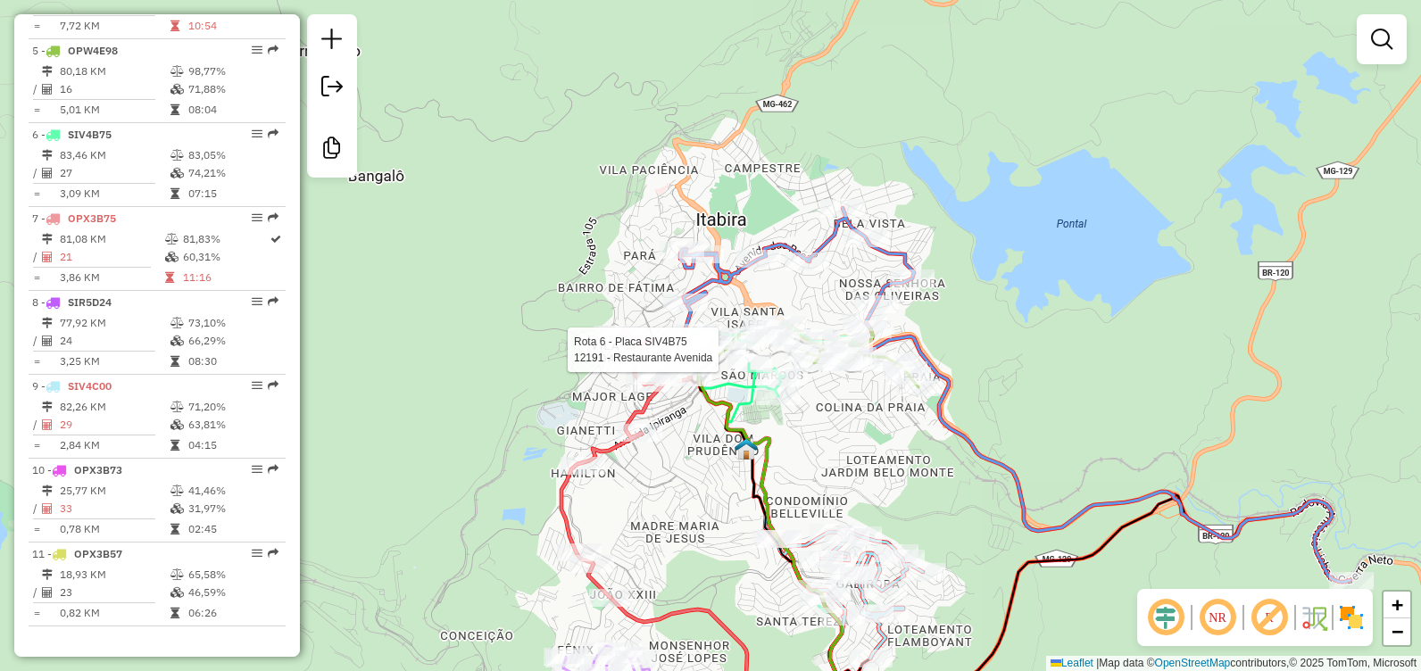
select select "**********"
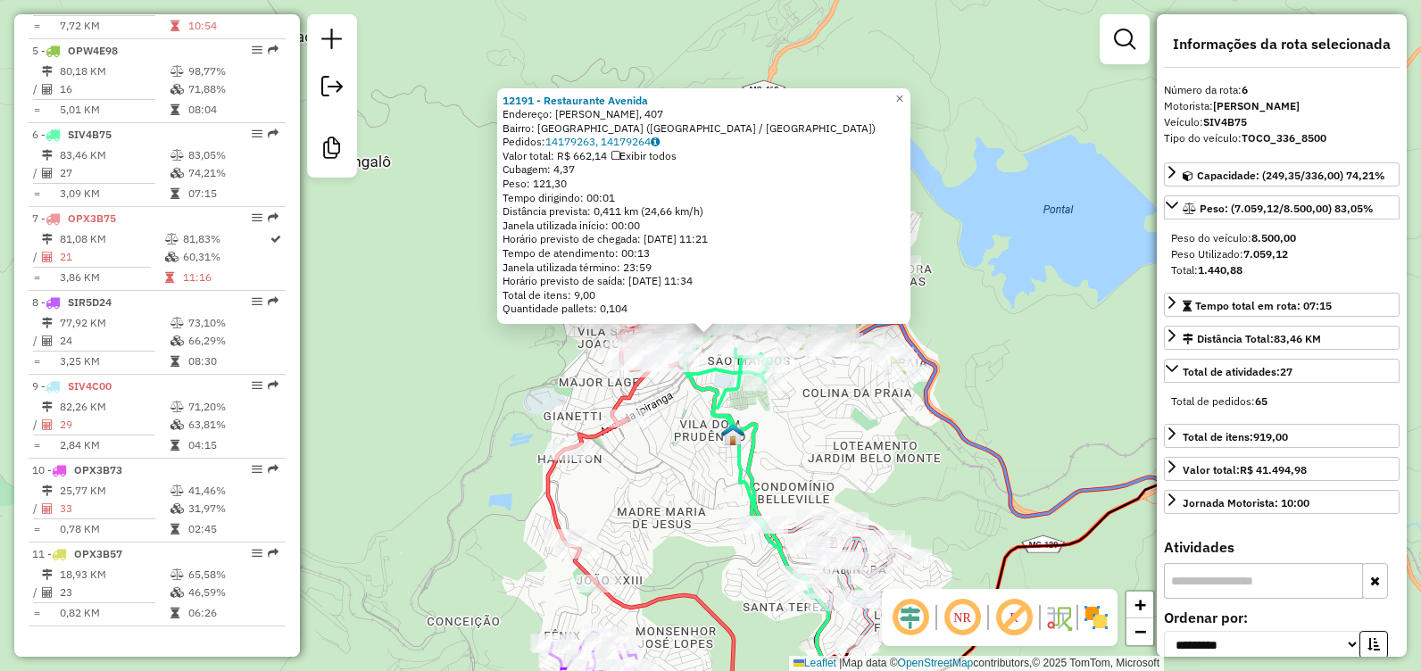
click at [852, 439] on div "12191 - Restaurante [GEOGRAPHIC_DATA]: [PERSON_NAME], [STREET_ADDRESS] [GEOGRAP…" at bounding box center [710, 335] width 1421 height 671
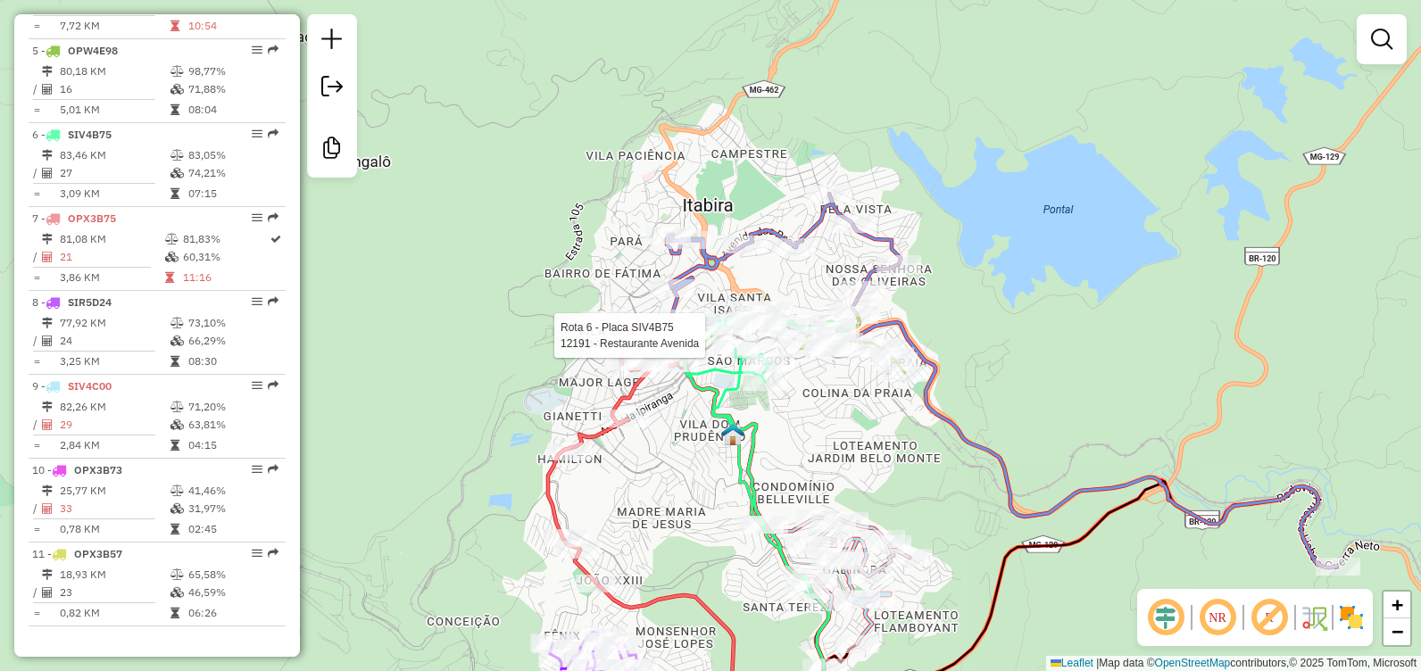
select select "**********"
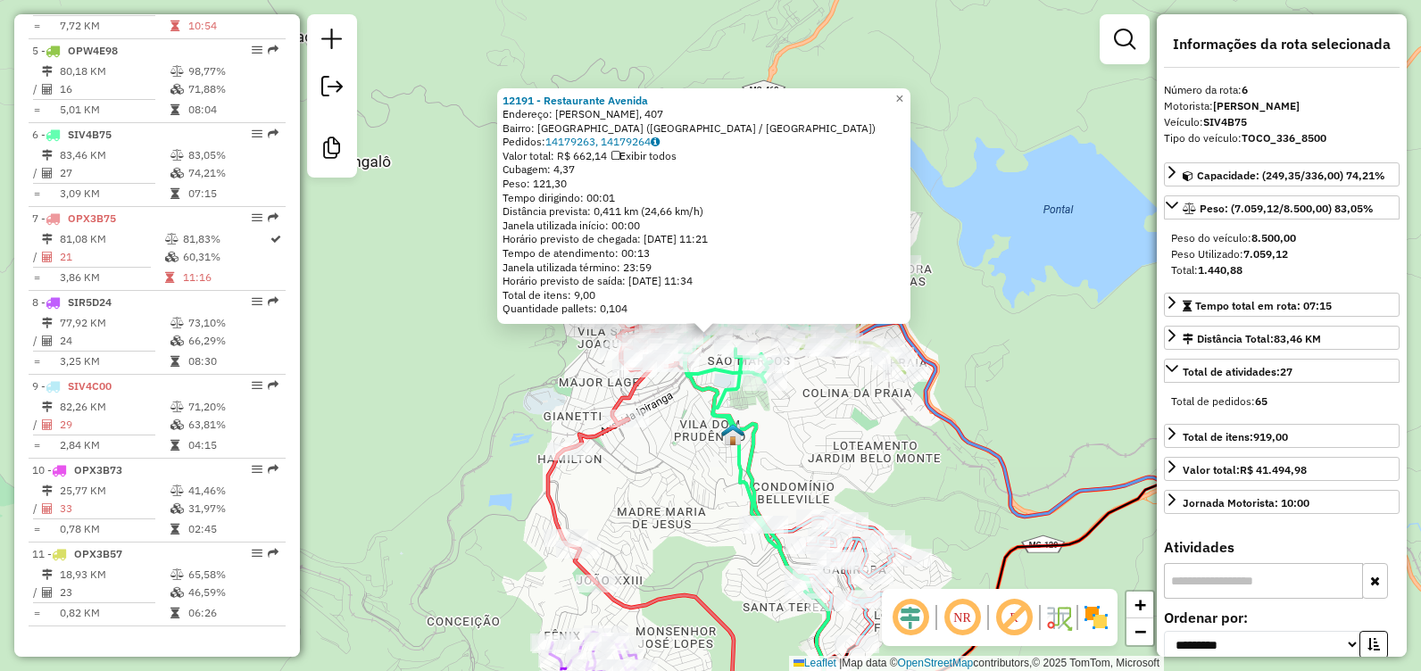
click at [1018, 203] on div "12191 - Restaurante [GEOGRAPHIC_DATA]: [PERSON_NAME], [STREET_ADDRESS] [GEOGRAP…" at bounding box center [710, 335] width 1421 height 671
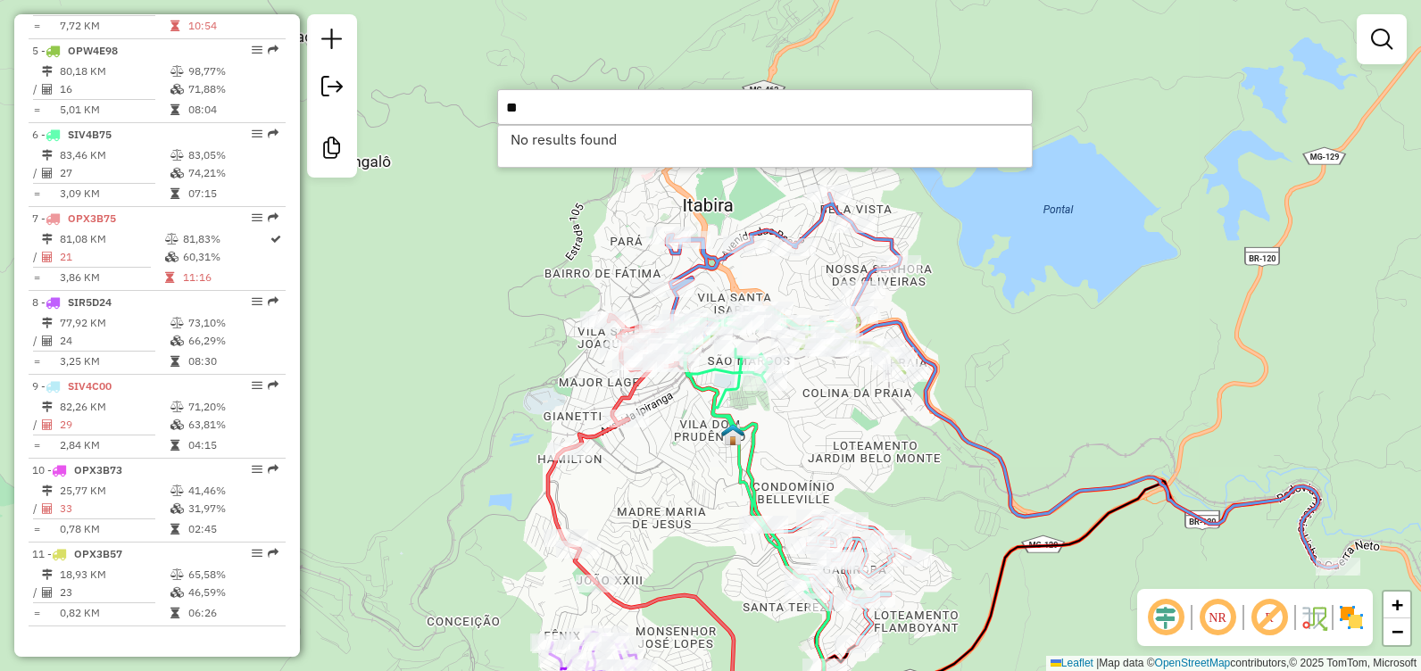
type input "*"
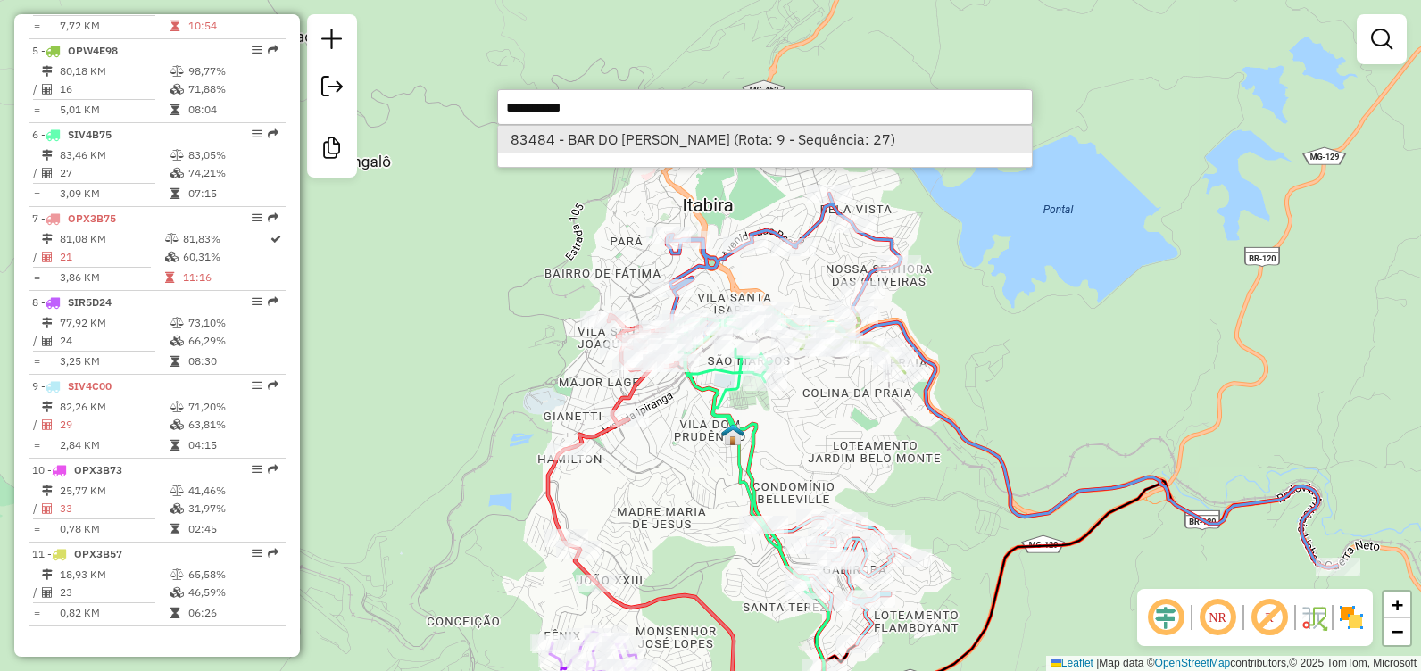
type input "**********"
click at [769, 131] on li "83484 - BAR DO [PERSON_NAME] (Rota: 9 - Sequência: 27)" at bounding box center [765, 139] width 534 height 27
select select "**********"
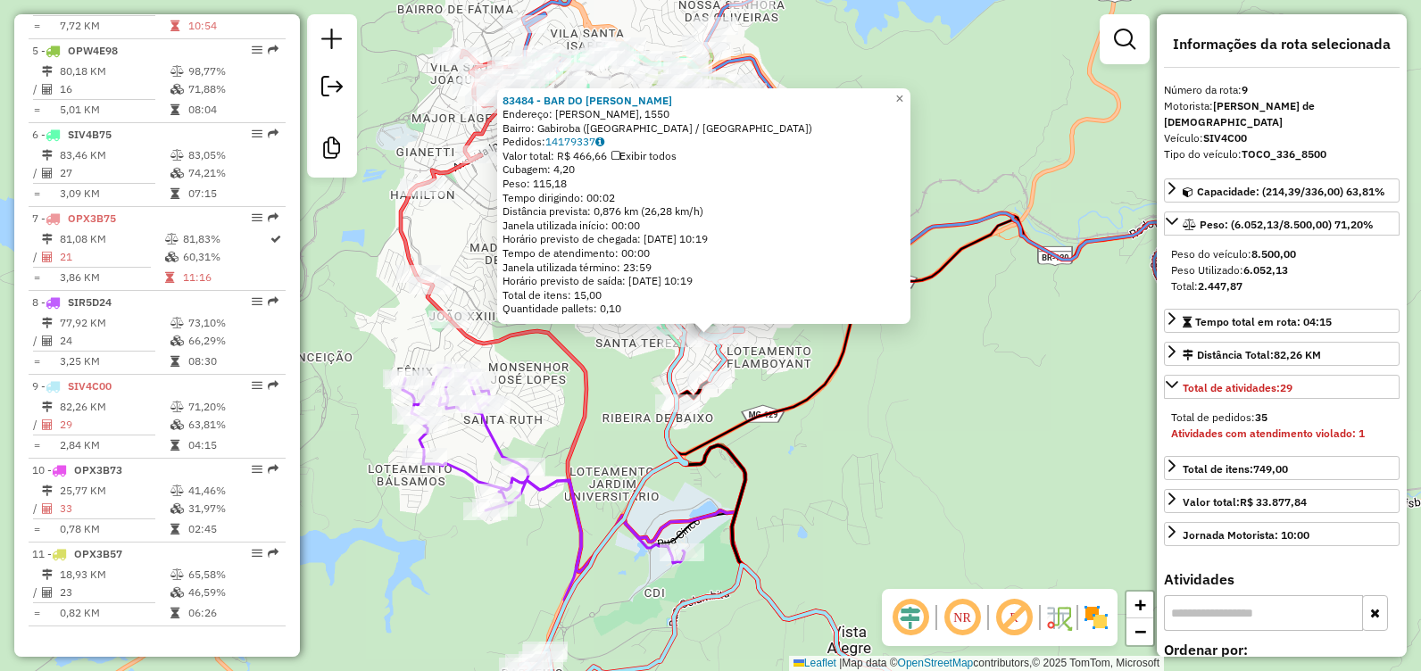
click at [861, 415] on div "83484 - BAR DO [PERSON_NAME] Endereço: [PERSON_NAME], 1550 Bairro: Gabiroba ([G…" at bounding box center [710, 335] width 1421 height 671
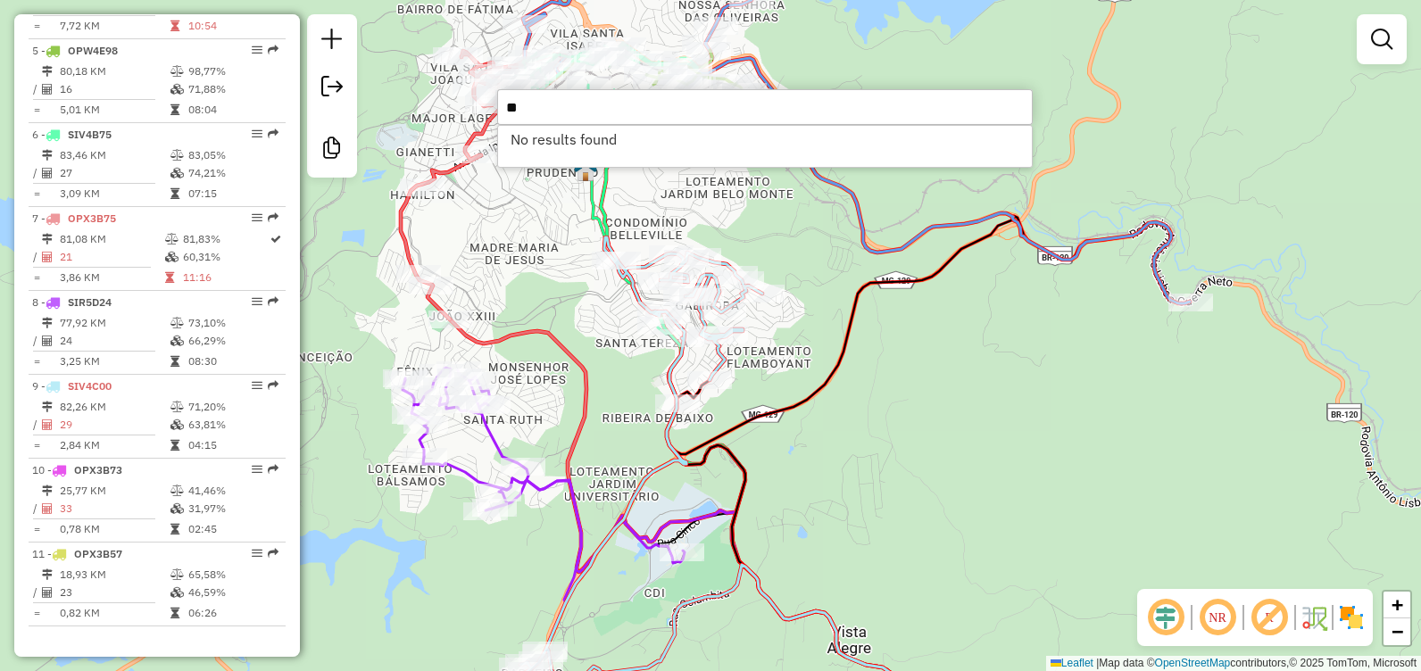
type input "*"
